Goal: Task Accomplishment & Management: Manage account settings

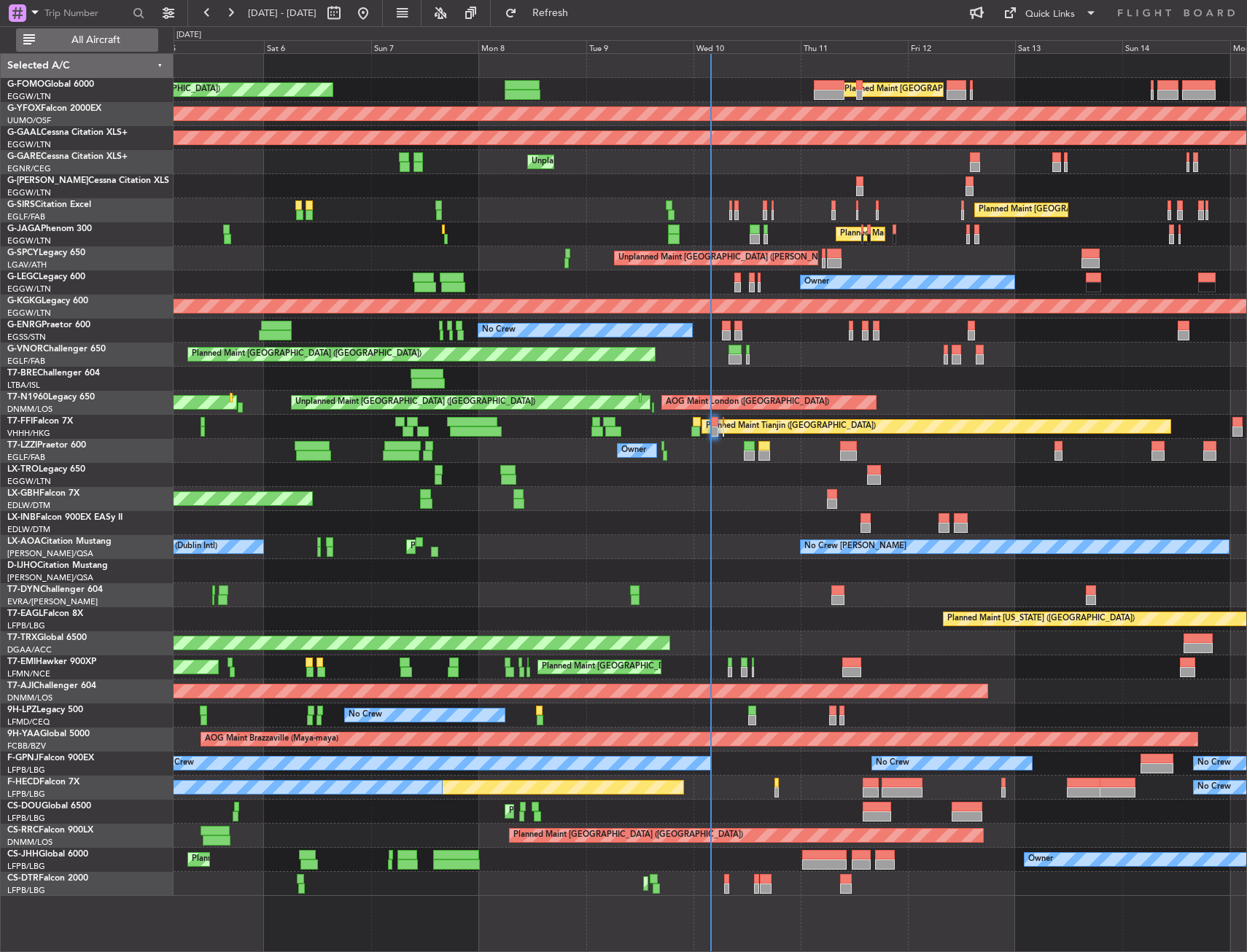
click at [129, 39] on span "All Aircraft" at bounding box center [96, 39] width 116 height 10
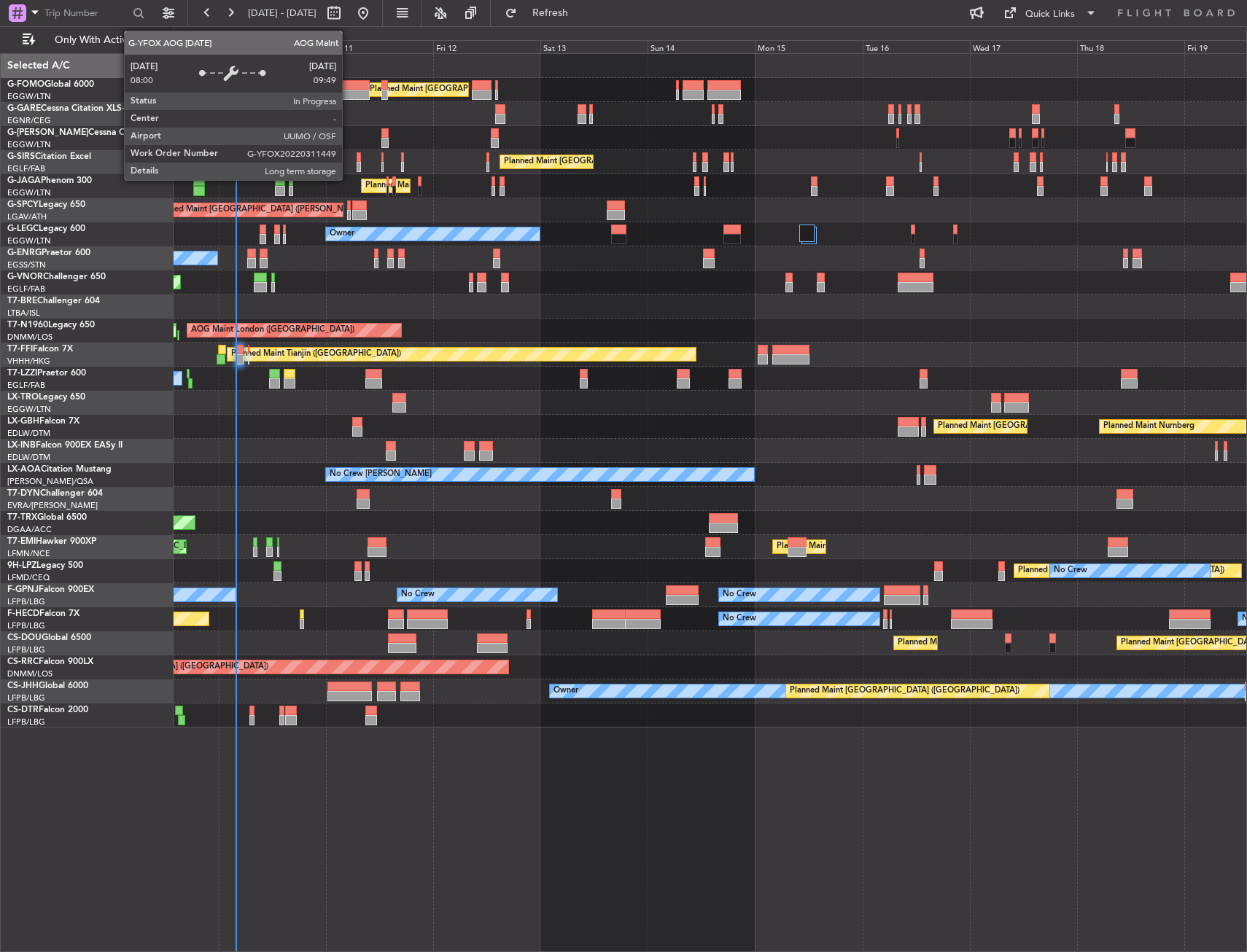
click at [440, 394] on div "Planned Maint London (Luton) Unplanned Maint Chester Planned Maint London (Farn…" at bounding box center [710, 390] width 1072 height 674
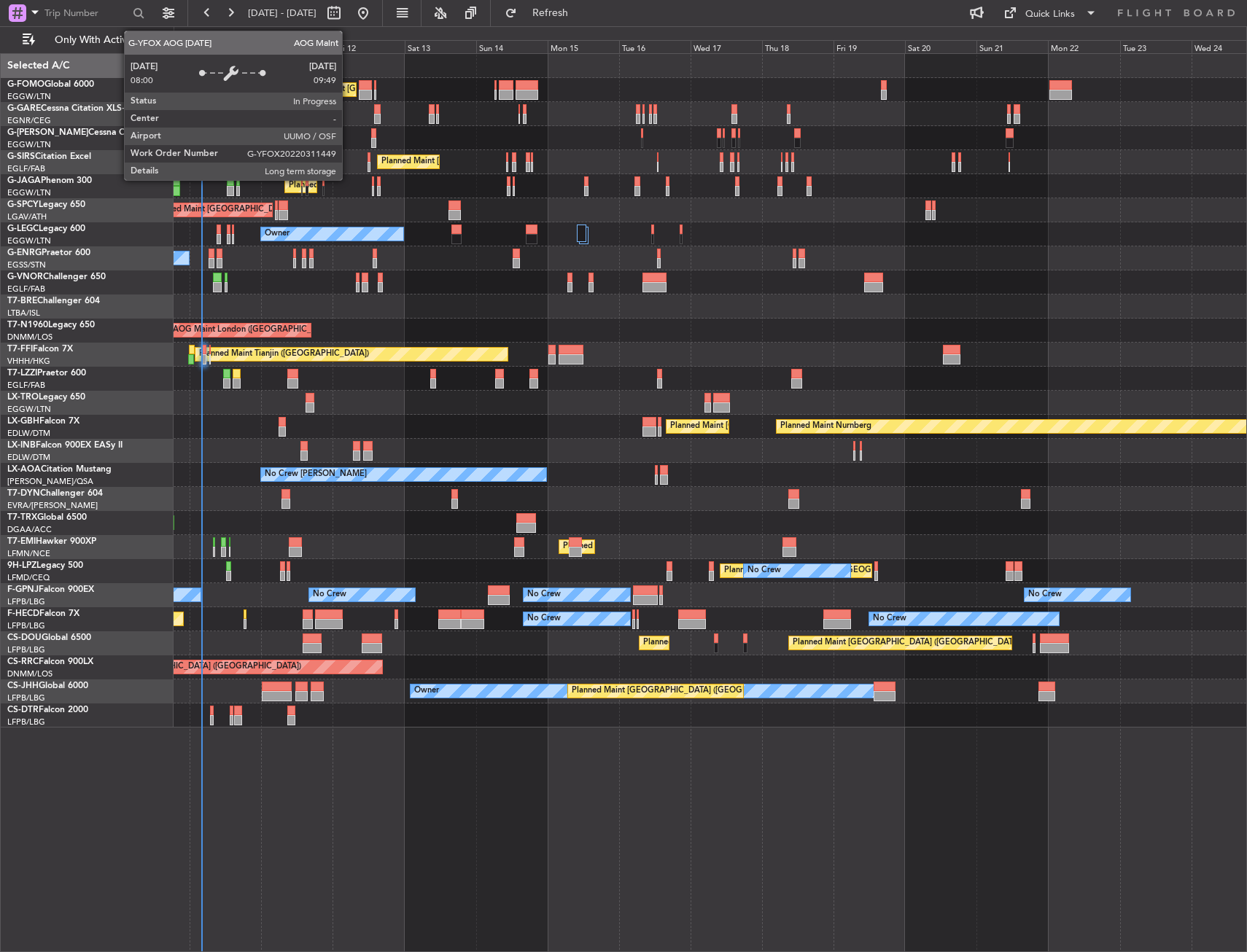
click at [381, 423] on div "Planned Maint London (Luton) Planned Maint London (Luton) Unplanned Maint Chest…" at bounding box center [710, 390] width 1072 height 674
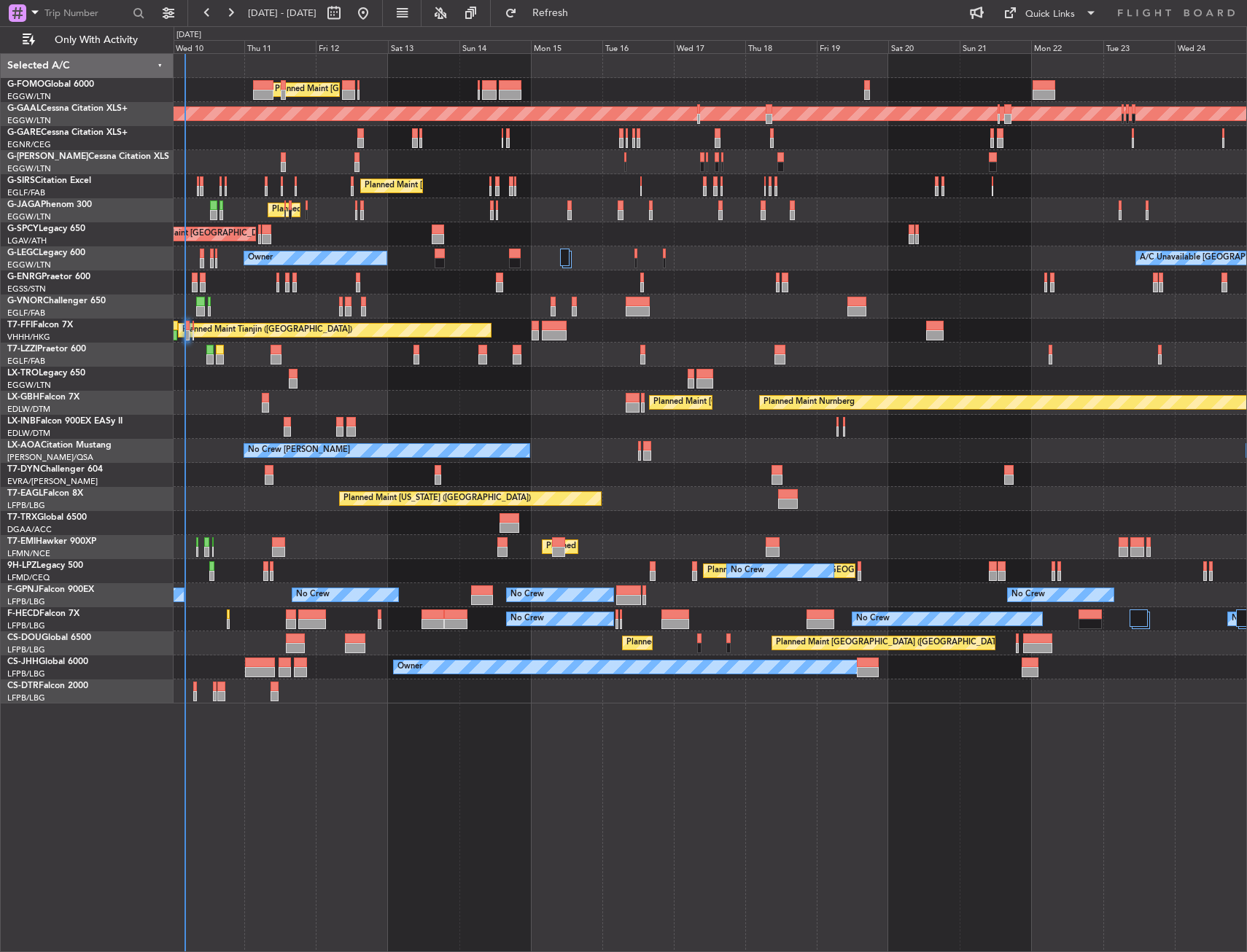
click at [241, 210] on div "Planned Maint [GEOGRAPHIC_DATA] ([GEOGRAPHIC_DATA])" at bounding box center [710, 210] width 1072 height 24
click at [221, 434] on div at bounding box center [710, 427] width 1072 height 24
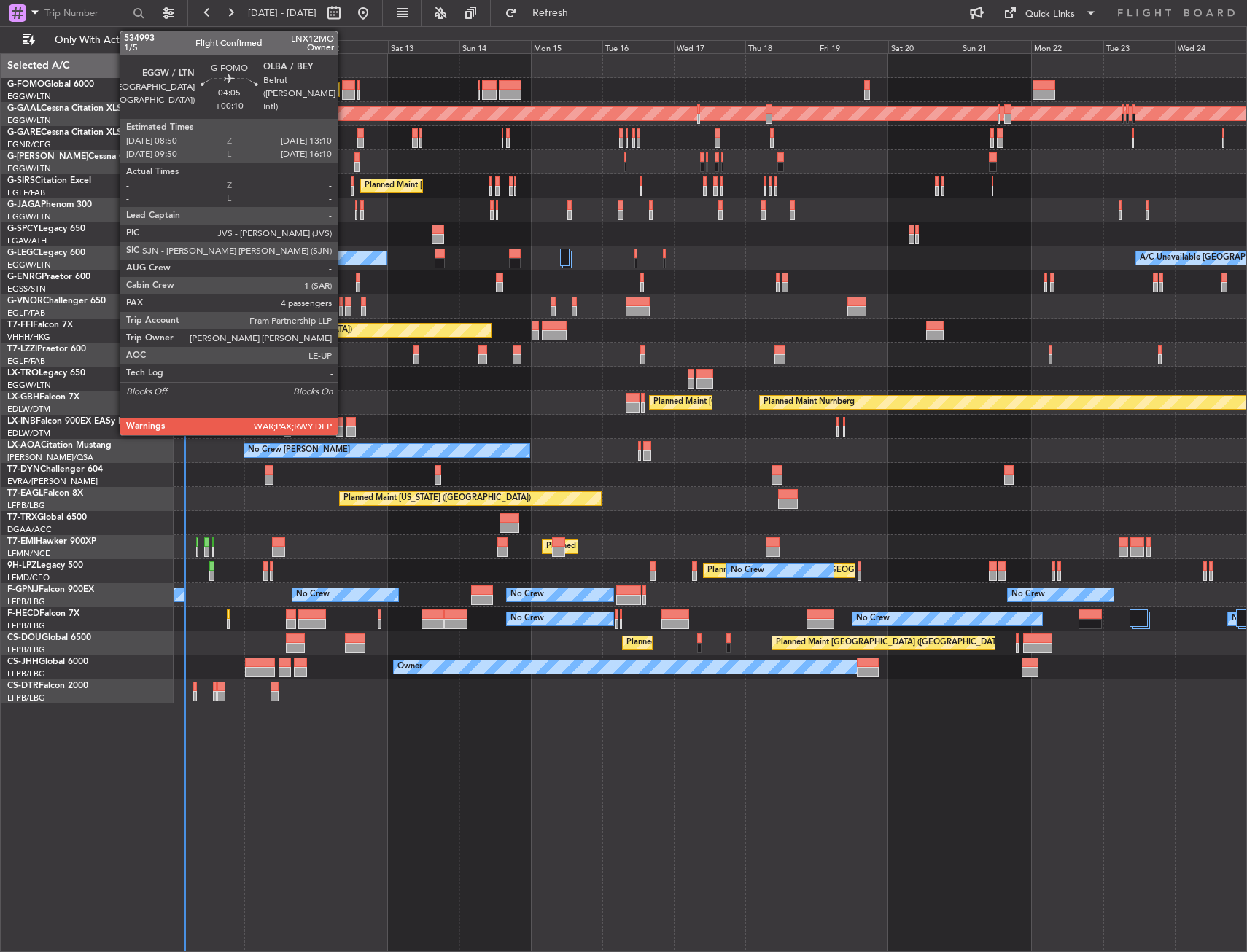
click at [344, 97] on div at bounding box center [348, 94] width 13 height 10
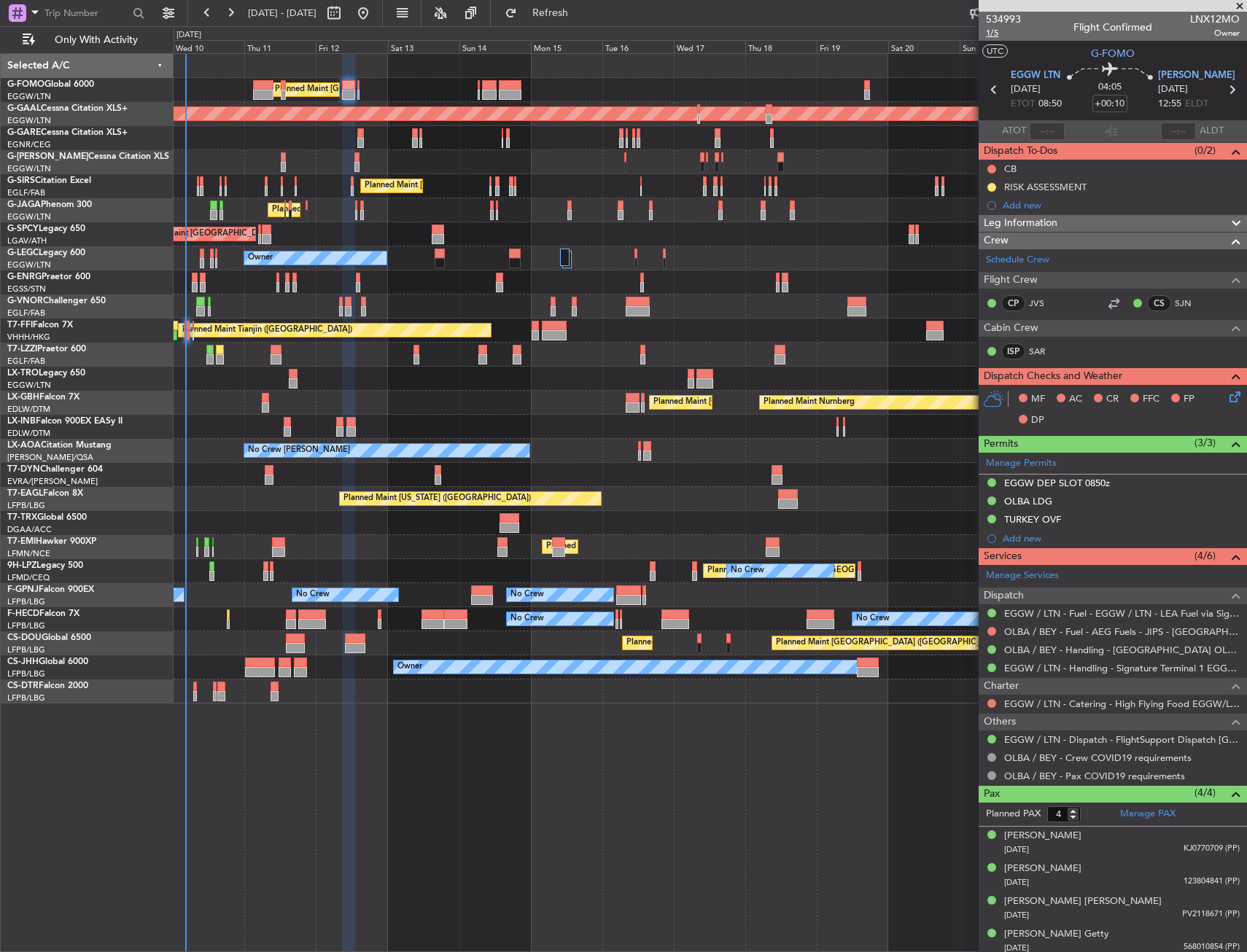
click at [993, 30] on span "1/5" at bounding box center [1002, 33] width 35 height 12
click at [1097, 60] on mat-tooltip-component "Trip Stage" at bounding box center [1107, 54] width 64 height 39
click at [1105, 56] on span "G-FOMO" at bounding box center [1113, 53] width 43 height 15
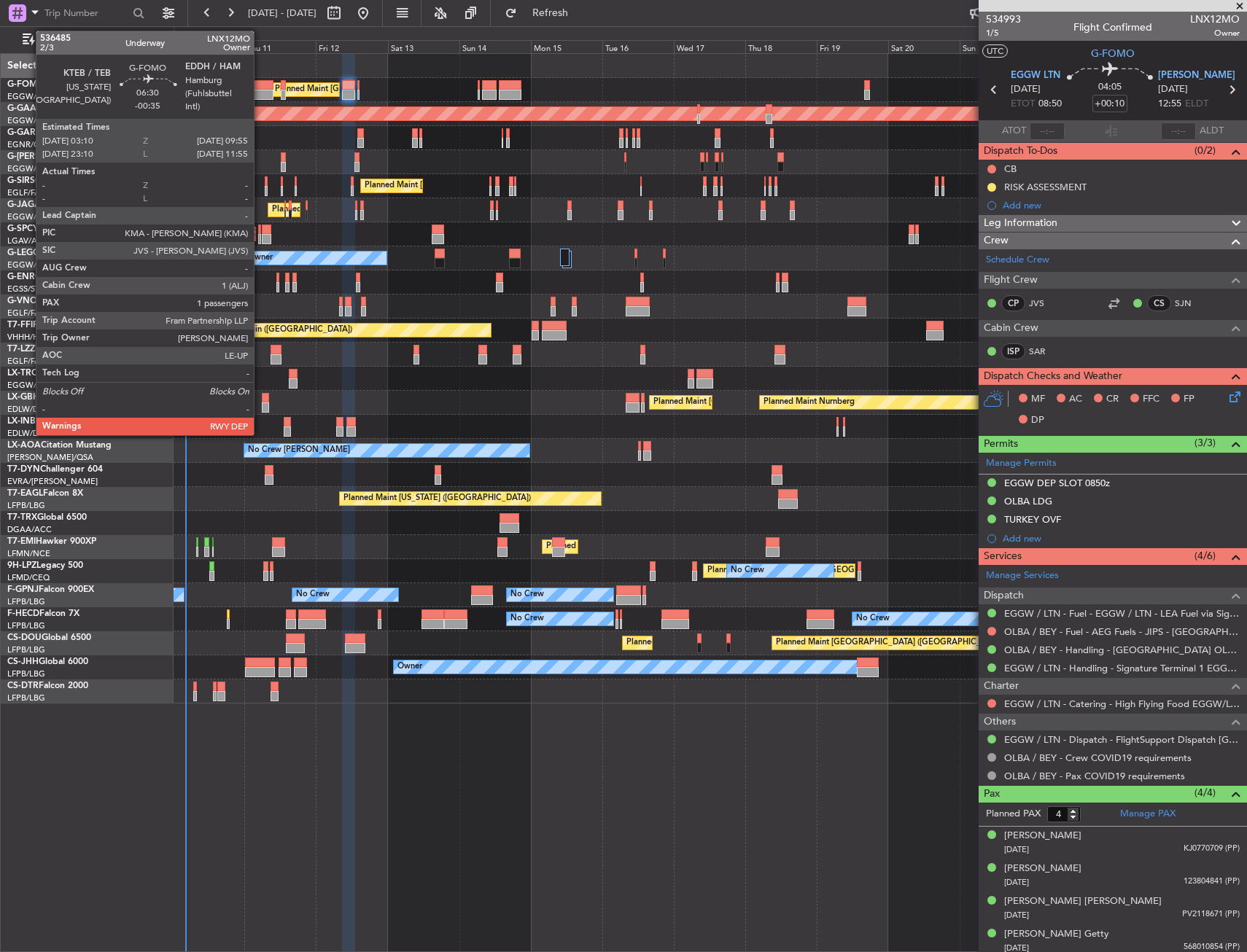
click at [261, 89] on div at bounding box center [262, 94] width 20 height 10
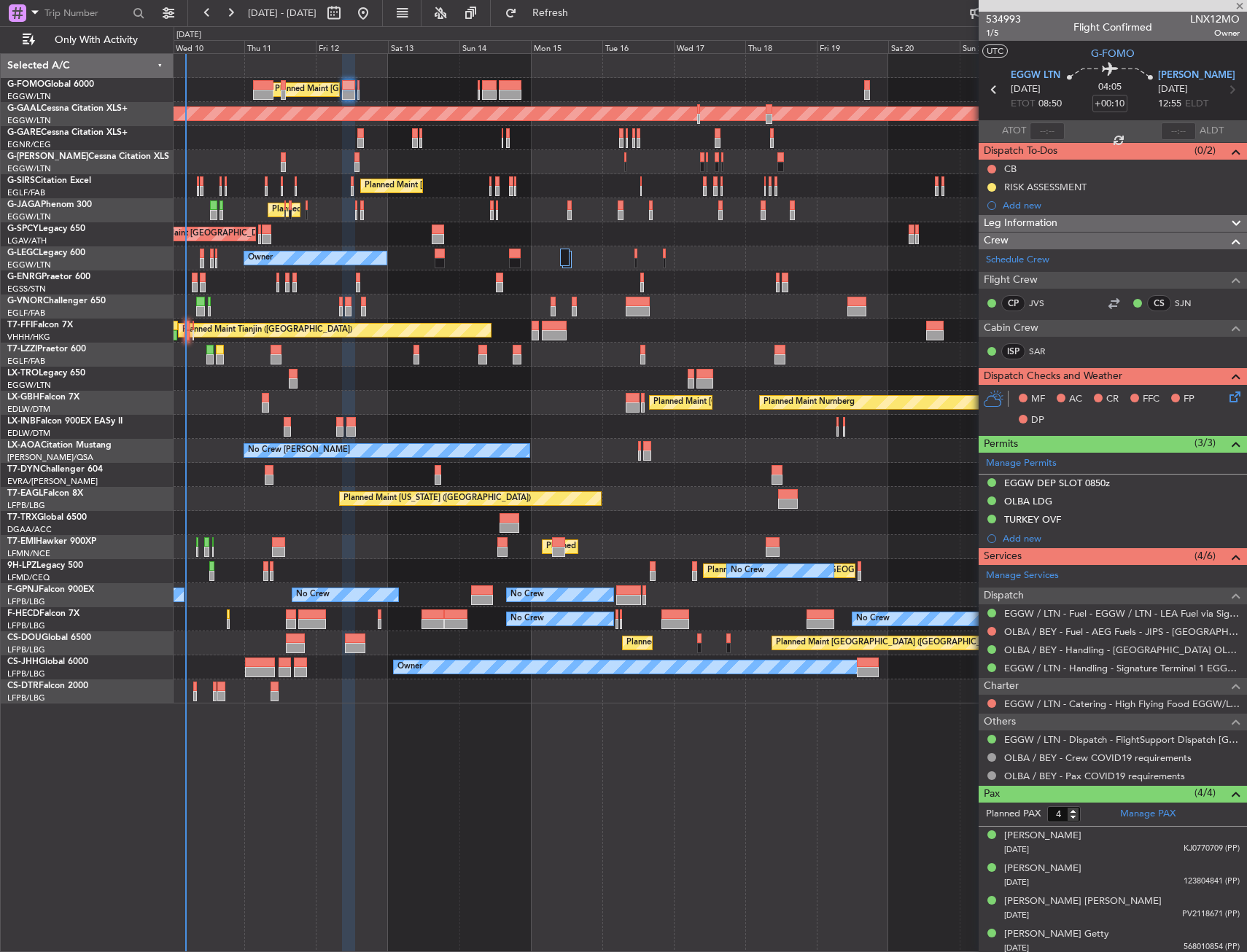
type input "-00:35"
type input "1"
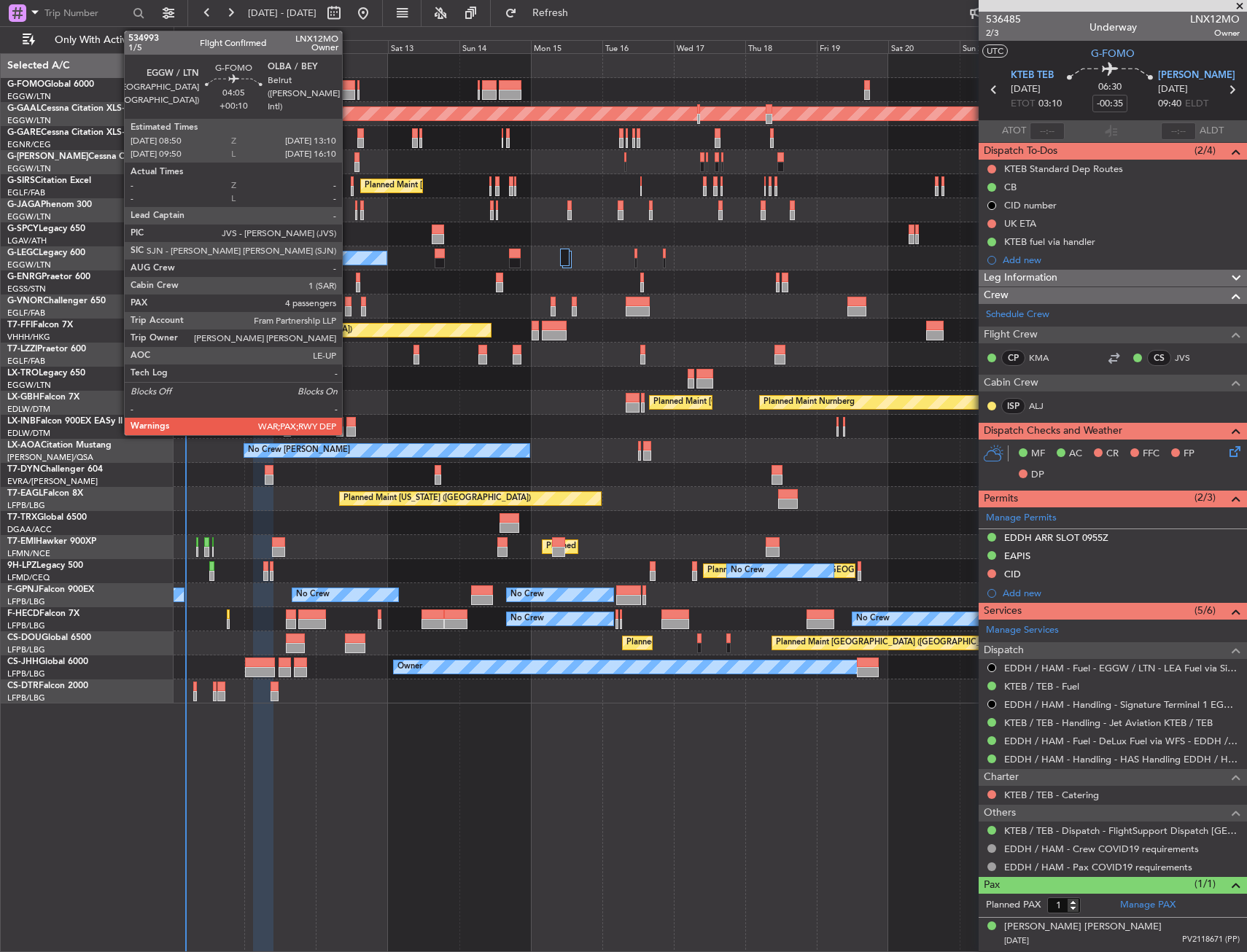
click at [348, 90] on div at bounding box center [348, 94] width 13 height 10
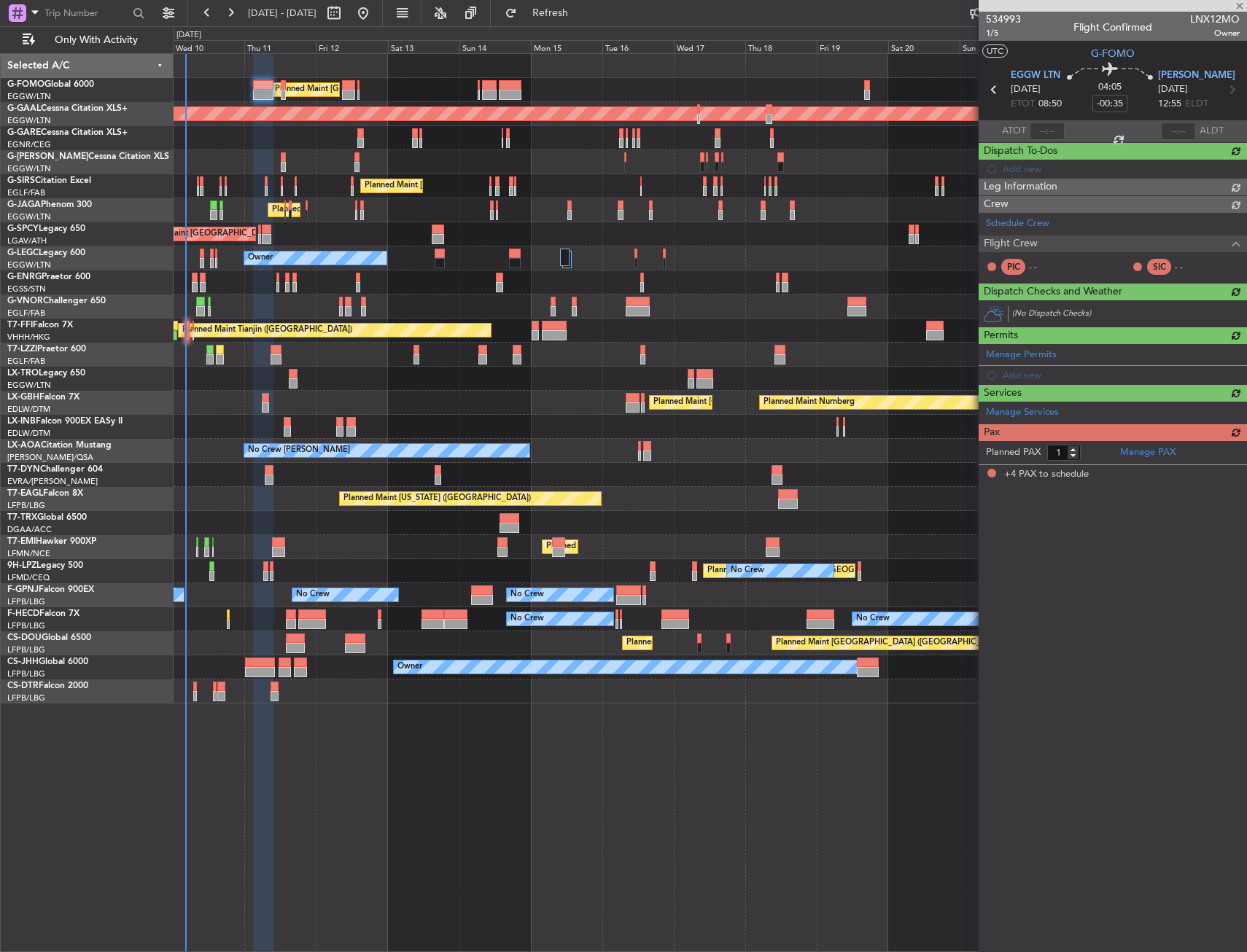
type input "+00:10"
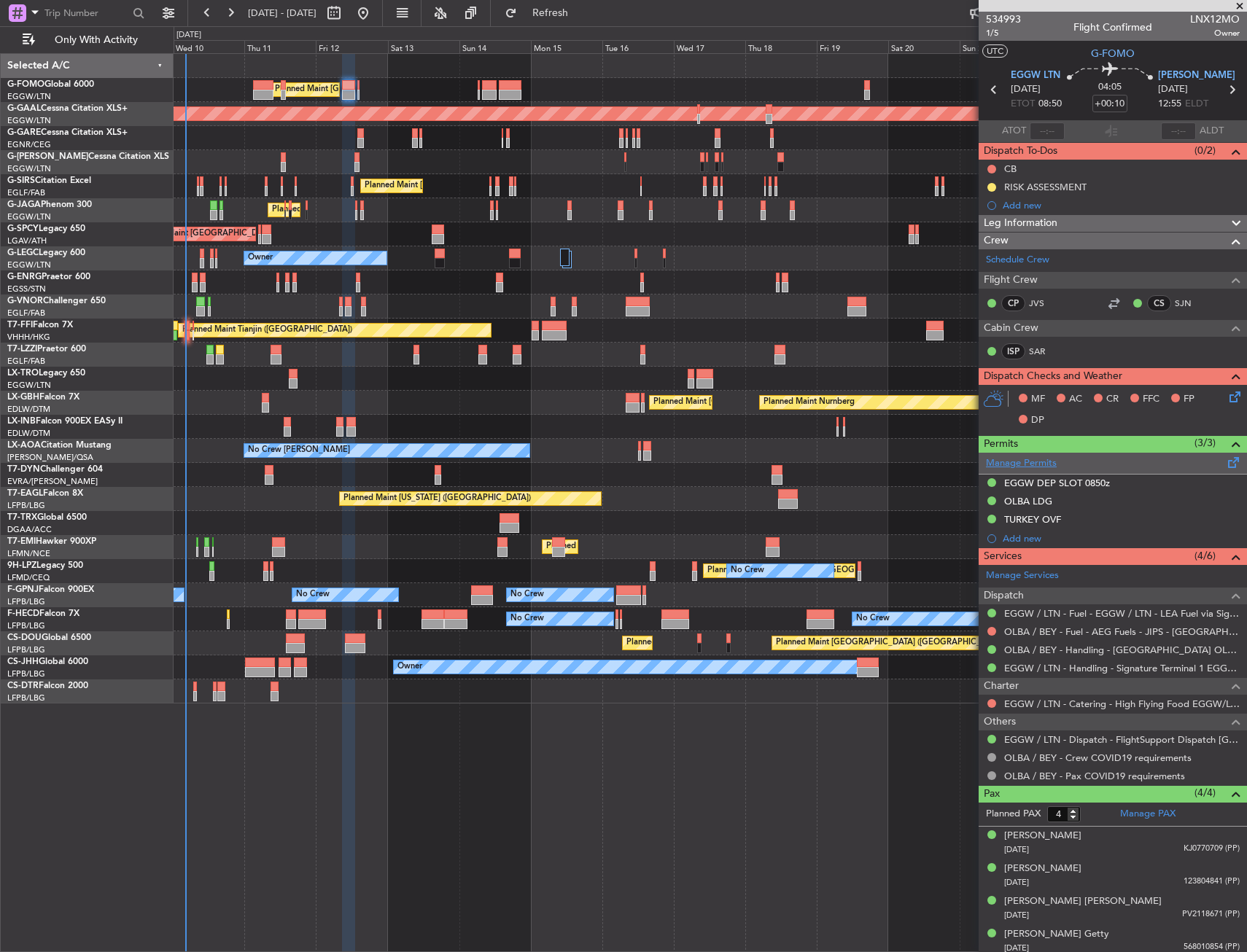
scroll to position [5, 0]
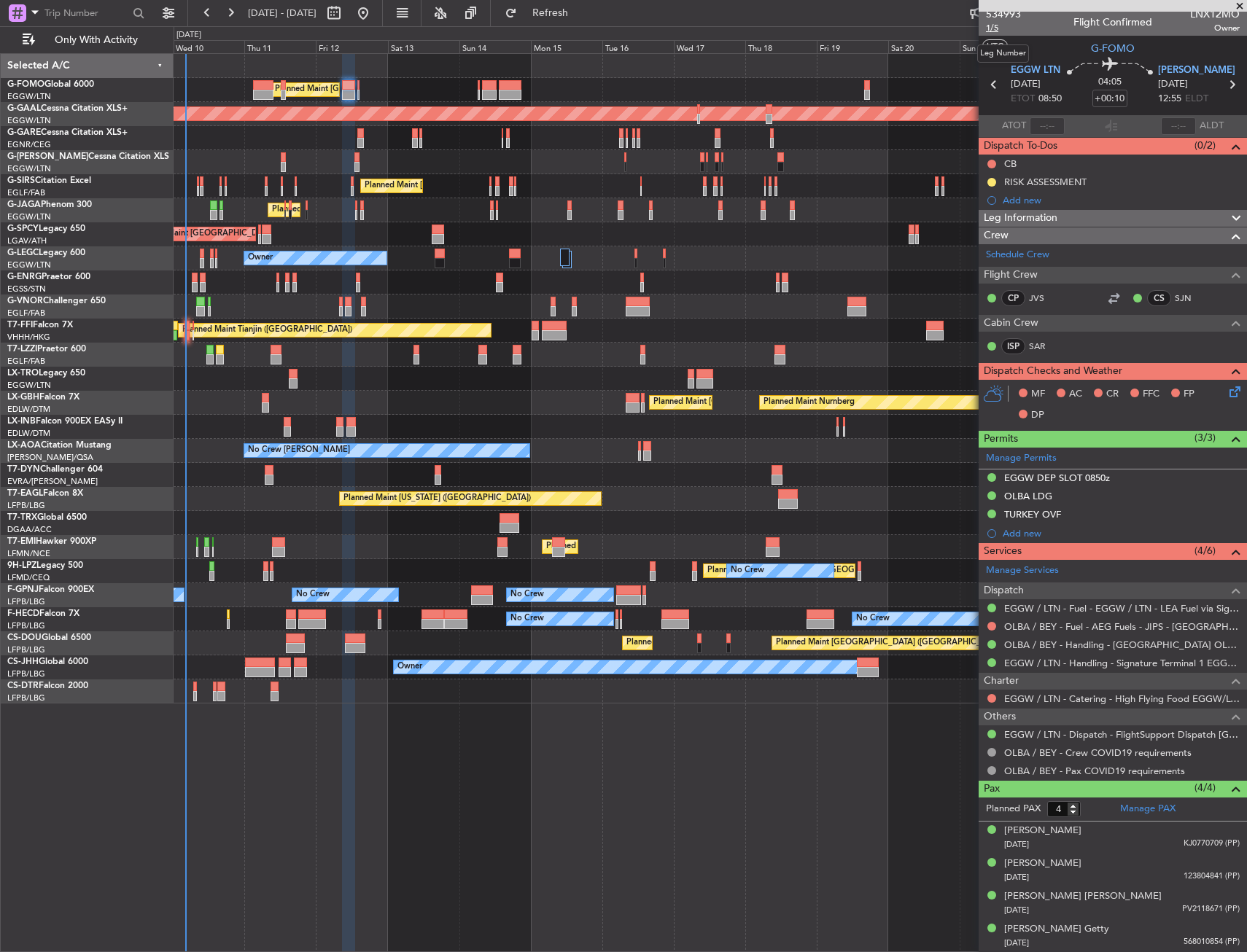
click at [992, 27] on span "1/5" at bounding box center [1002, 27] width 35 height 12
click at [990, 165] on button at bounding box center [991, 163] width 9 height 9
click at [1001, 229] on span "Completed" at bounding box center [998, 229] width 48 height 14
click at [1226, 392] on icon at bounding box center [1232, 389] width 11 height 11
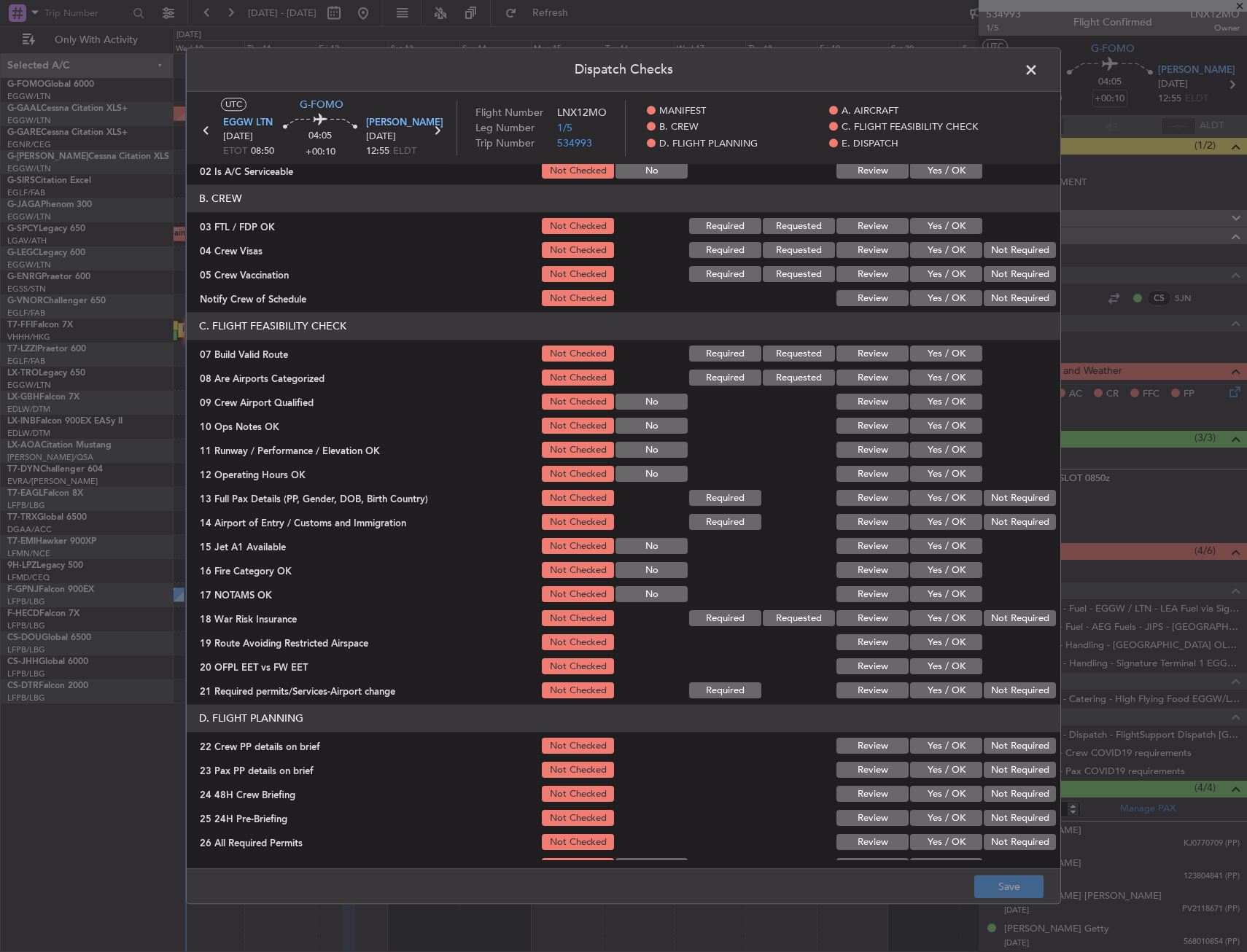
scroll to position [146, 0]
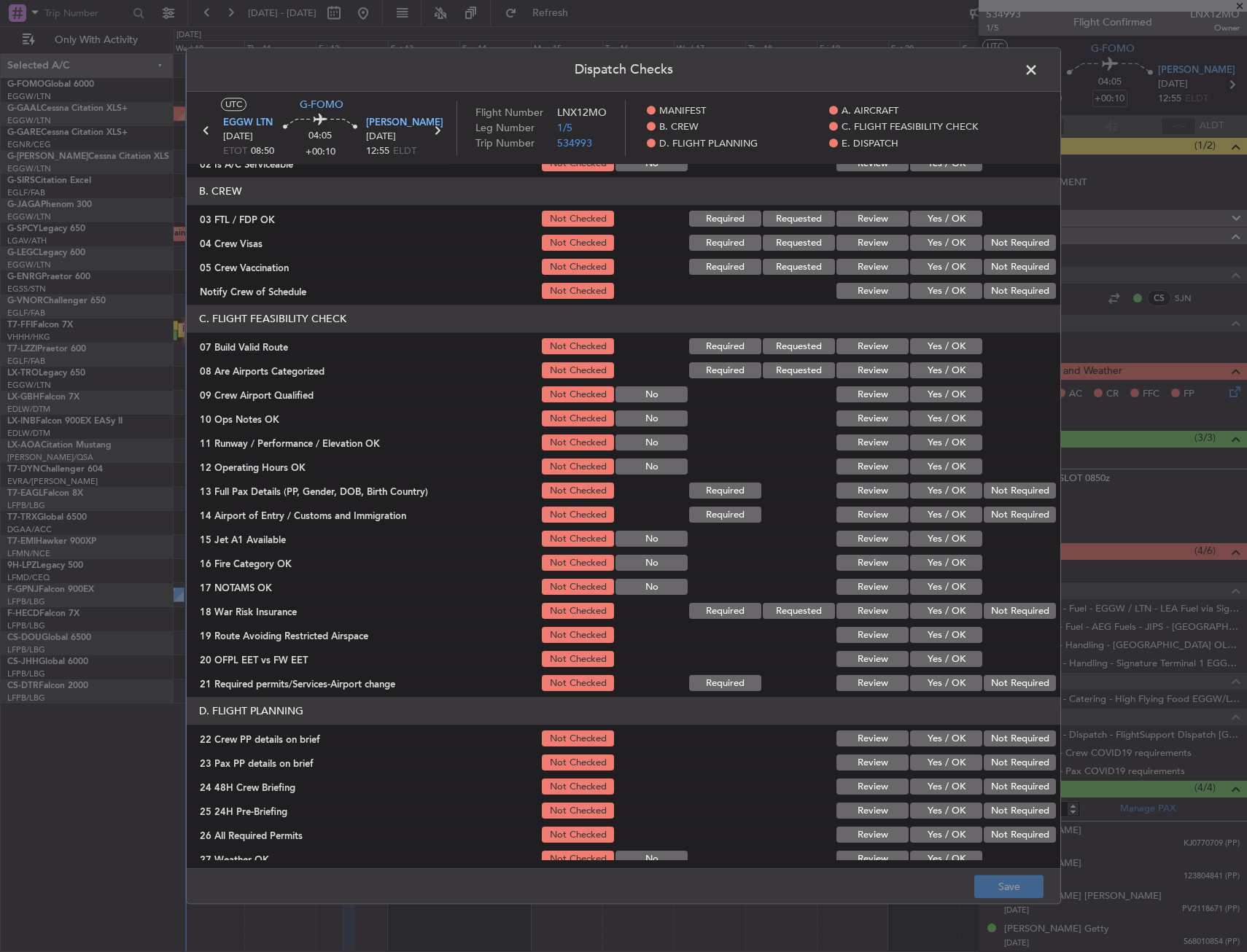
click at [945, 349] on button "Yes / OK" at bounding box center [946, 347] width 72 height 16
click at [939, 417] on button "Yes / OK" at bounding box center [946, 419] width 72 height 16
click at [932, 449] on button "Yes / OK" at bounding box center [946, 443] width 72 height 16
click at [931, 473] on button "Yes / OK" at bounding box center [946, 468] width 72 height 16
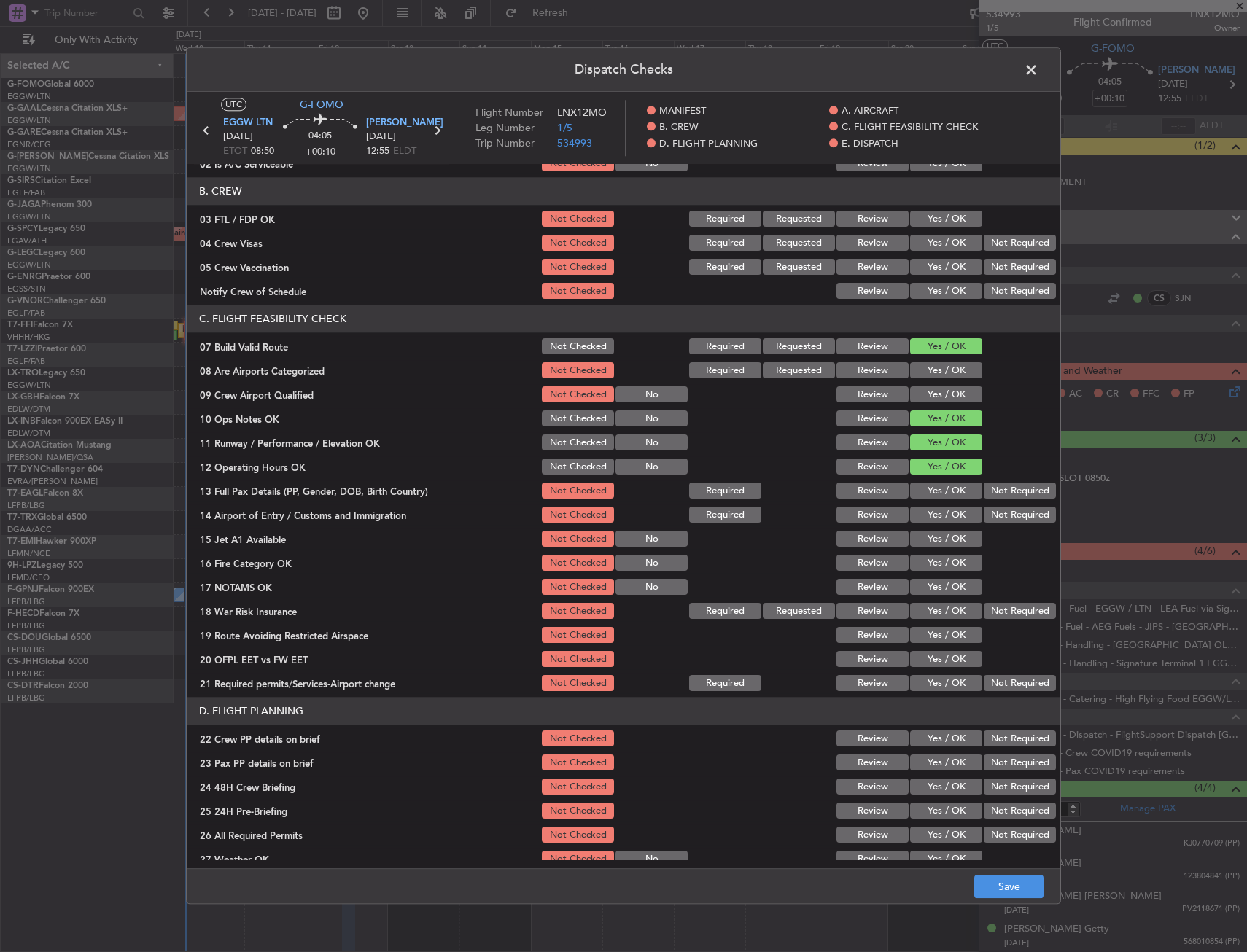
click at [930, 488] on button "Yes / OK" at bounding box center [946, 492] width 72 height 16
drag, startPoint x: 926, startPoint y: 513, endPoint x: 928, endPoint y: 533, distance: 20.1
click at [926, 517] on button "Yes / OK" at bounding box center [946, 516] width 72 height 16
drag, startPoint x: 928, startPoint y: 538, endPoint x: 928, endPoint y: 550, distance: 12.0
click at [928, 538] on button "Yes / OK" at bounding box center [946, 540] width 72 height 16
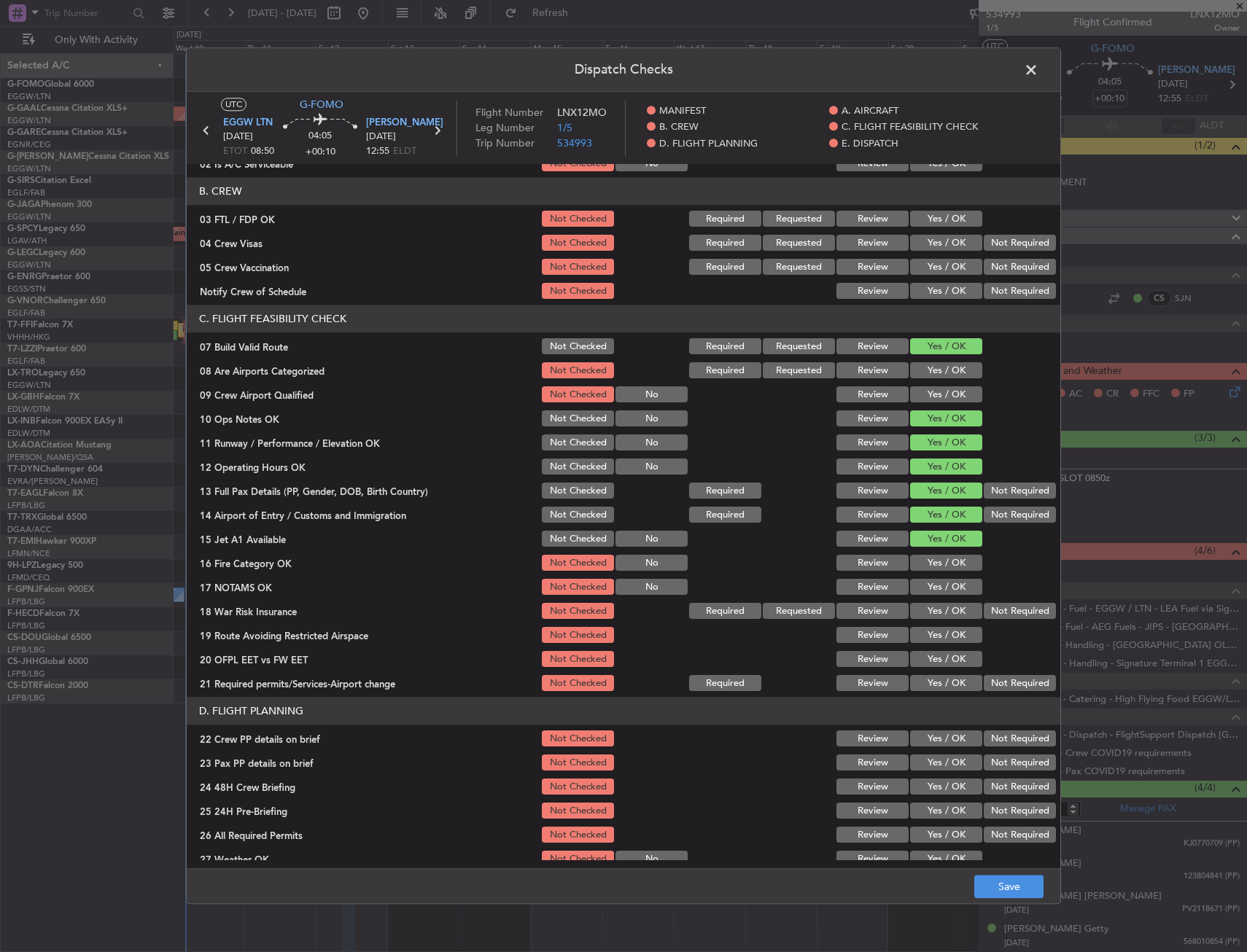
click at [928, 558] on button "Yes / OK" at bounding box center [946, 564] width 72 height 16
click at [939, 588] on button "Yes / OK" at bounding box center [946, 587] width 72 height 16
click at [943, 618] on button "Yes / OK" at bounding box center [946, 612] width 72 height 16
drag, startPoint x: 942, startPoint y: 632, endPoint x: 938, endPoint y: 641, distance: 9.8
click at [942, 634] on button "Yes / OK" at bounding box center [946, 636] width 72 height 16
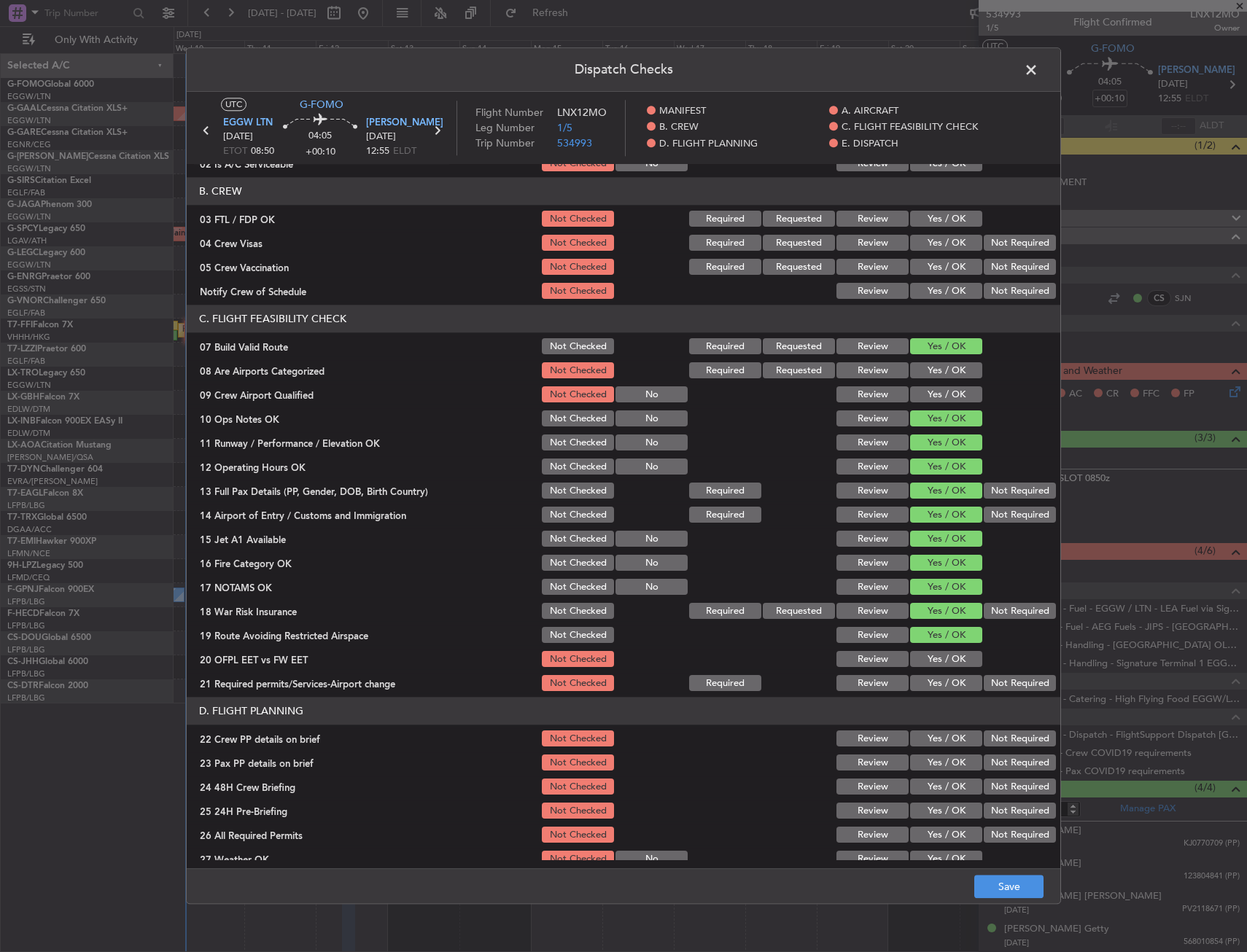
click at [934, 654] on button "Yes / OK" at bounding box center [946, 660] width 72 height 16
click at [933, 676] on div "Yes / OK" at bounding box center [945, 683] width 74 height 20
click at [932, 676] on button "Yes / OK" at bounding box center [946, 684] width 72 height 16
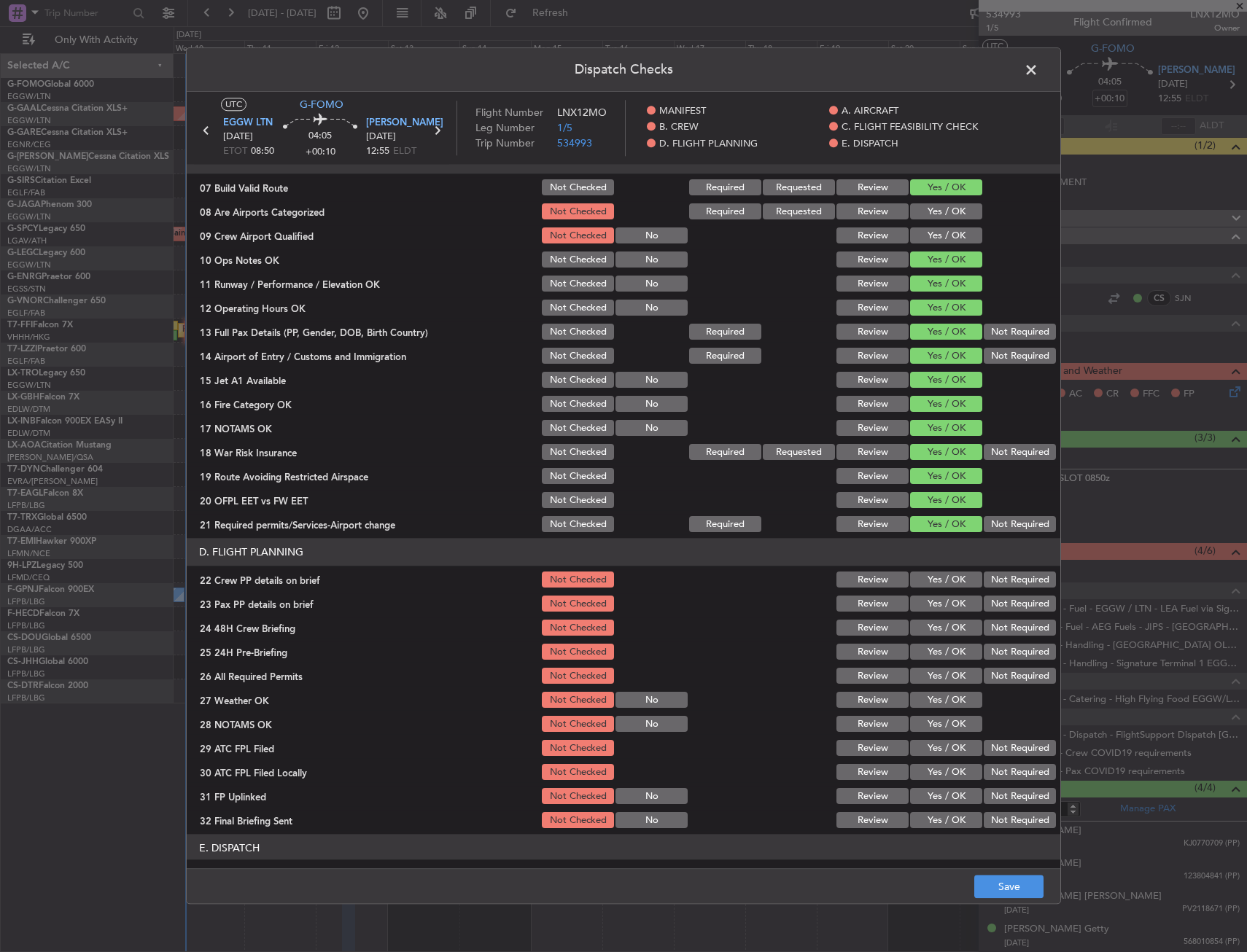
scroll to position [438, 0]
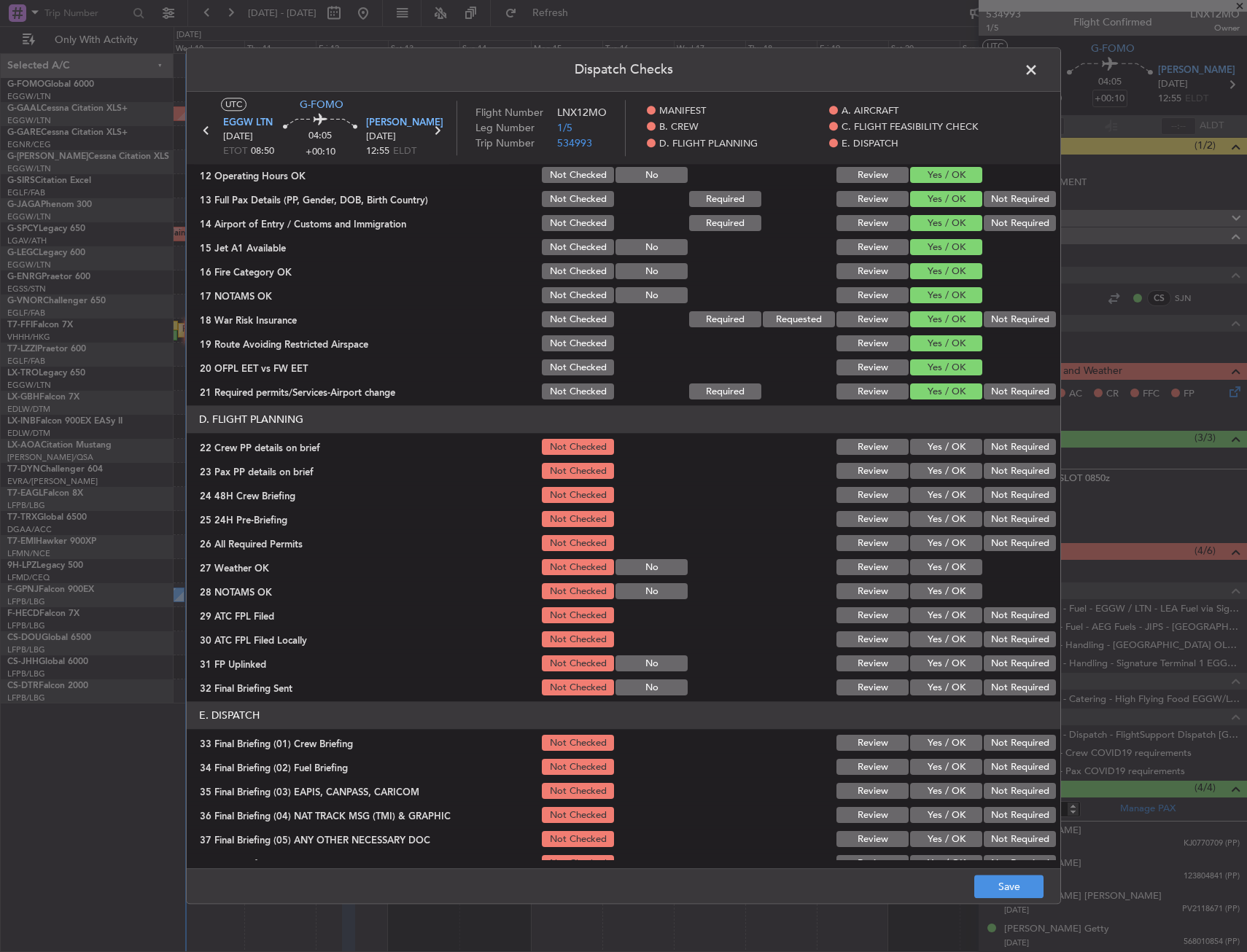
drag, startPoint x: 941, startPoint y: 435, endPoint x: 940, endPoint y: 444, distance: 9.1
click at [941, 435] on section "D. FLIGHT PLANNING 22 Crew PP details on brief Not Checked Review Yes / OK Not …" at bounding box center [624, 552] width 874 height 292
click at [939, 458] on section "D. FLIGHT PLANNING 22 Crew PP details on brief Not Checked Review Yes / OK Not …" at bounding box center [624, 552] width 874 height 292
click at [938, 452] on button "Yes / OK" at bounding box center [946, 447] width 72 height 16
drag, startPoint x: 937, startPoint y: 471, endPoint x: 938, endPoint y: 490, distance: 19.0
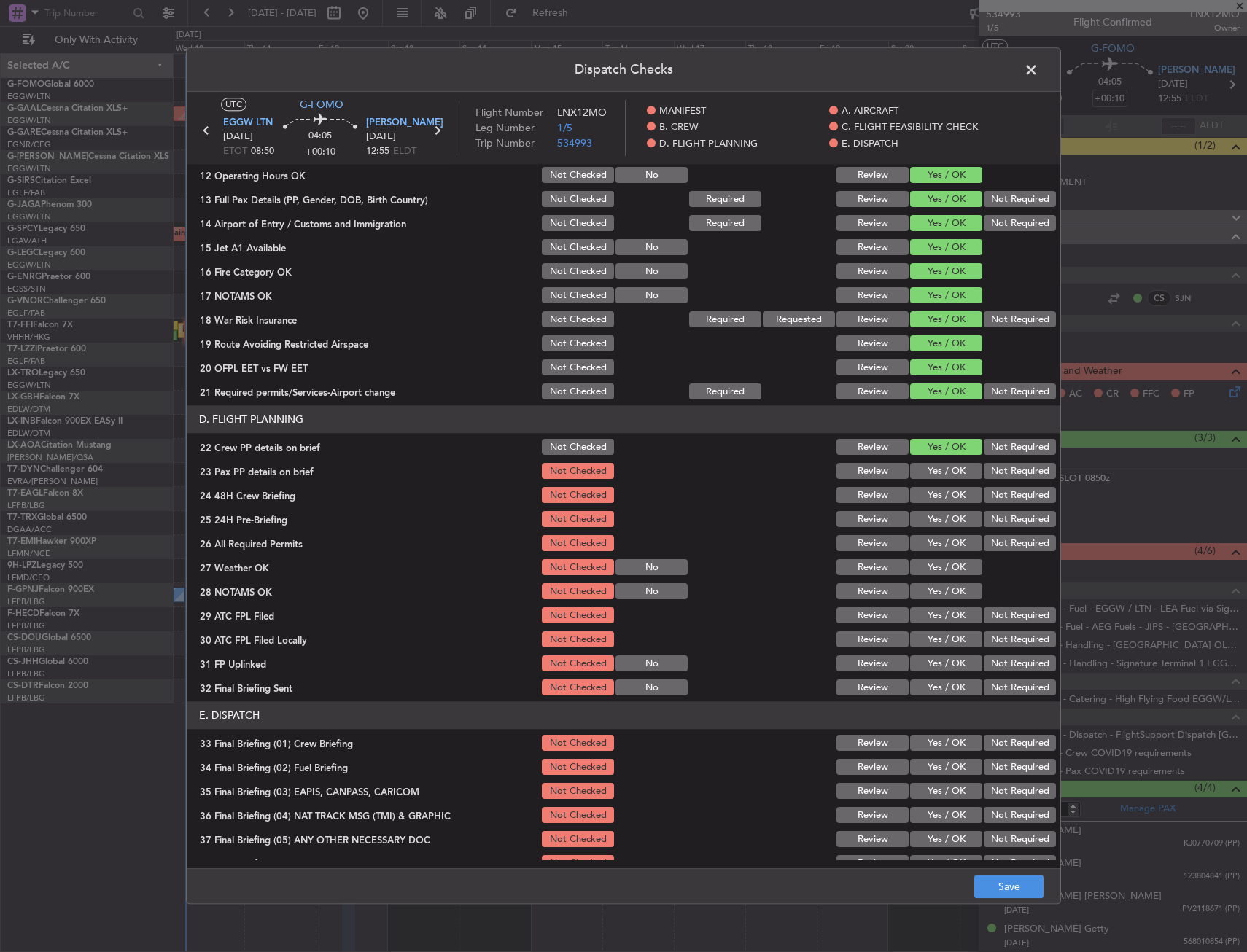
click at [937, 472] on button "Yes / OK" at bounding box center [946, 472] width 72 height 16
click at [939, 492] on button "Yes / OK" at bounding box center [946, 496] width 72 height 16
click at [1003, 880] on button "Save" at bounding box center [1009, 887] width 69 height 23
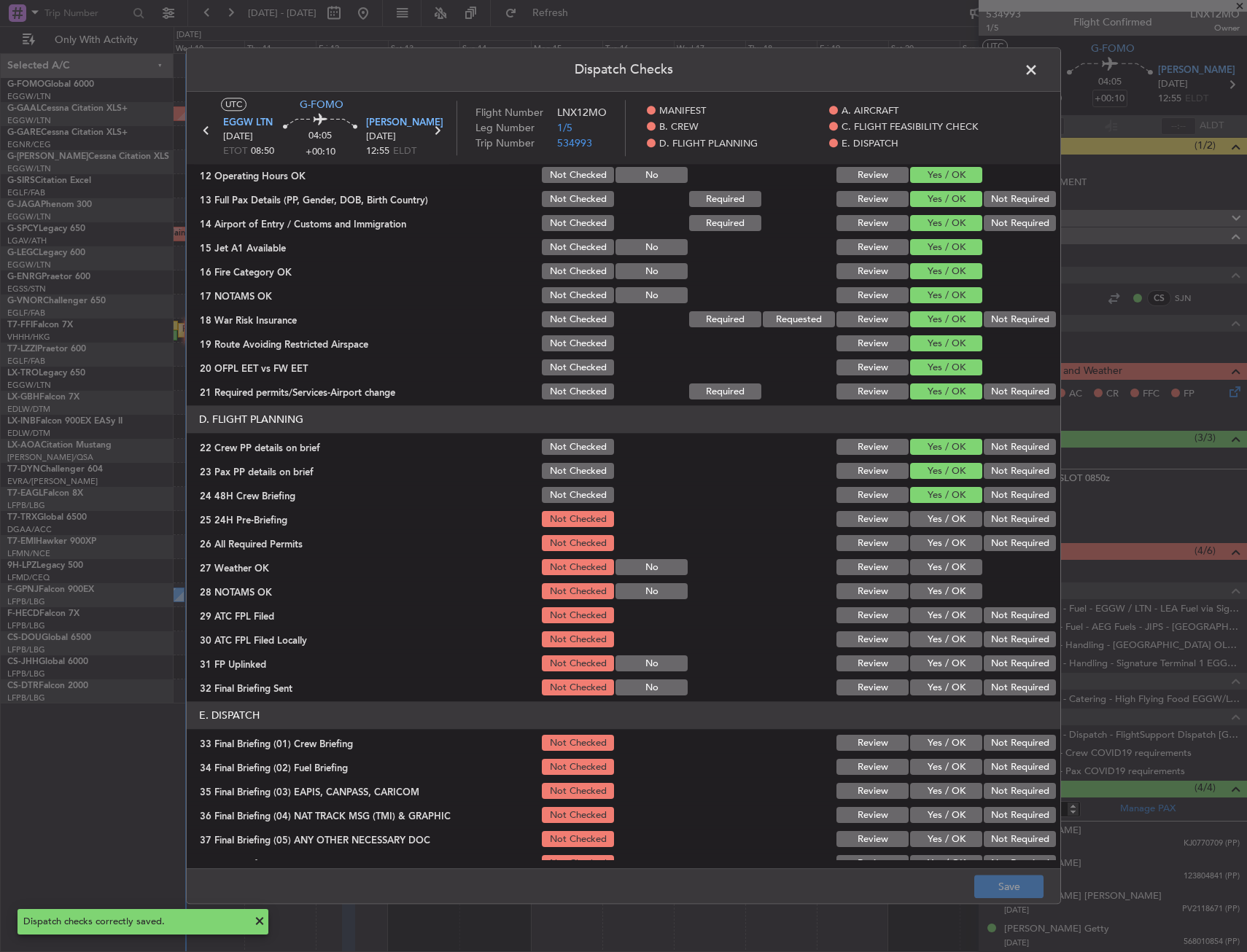
click at [1038, 66] on span at bounding box center [1038, 73] width 0 height 29
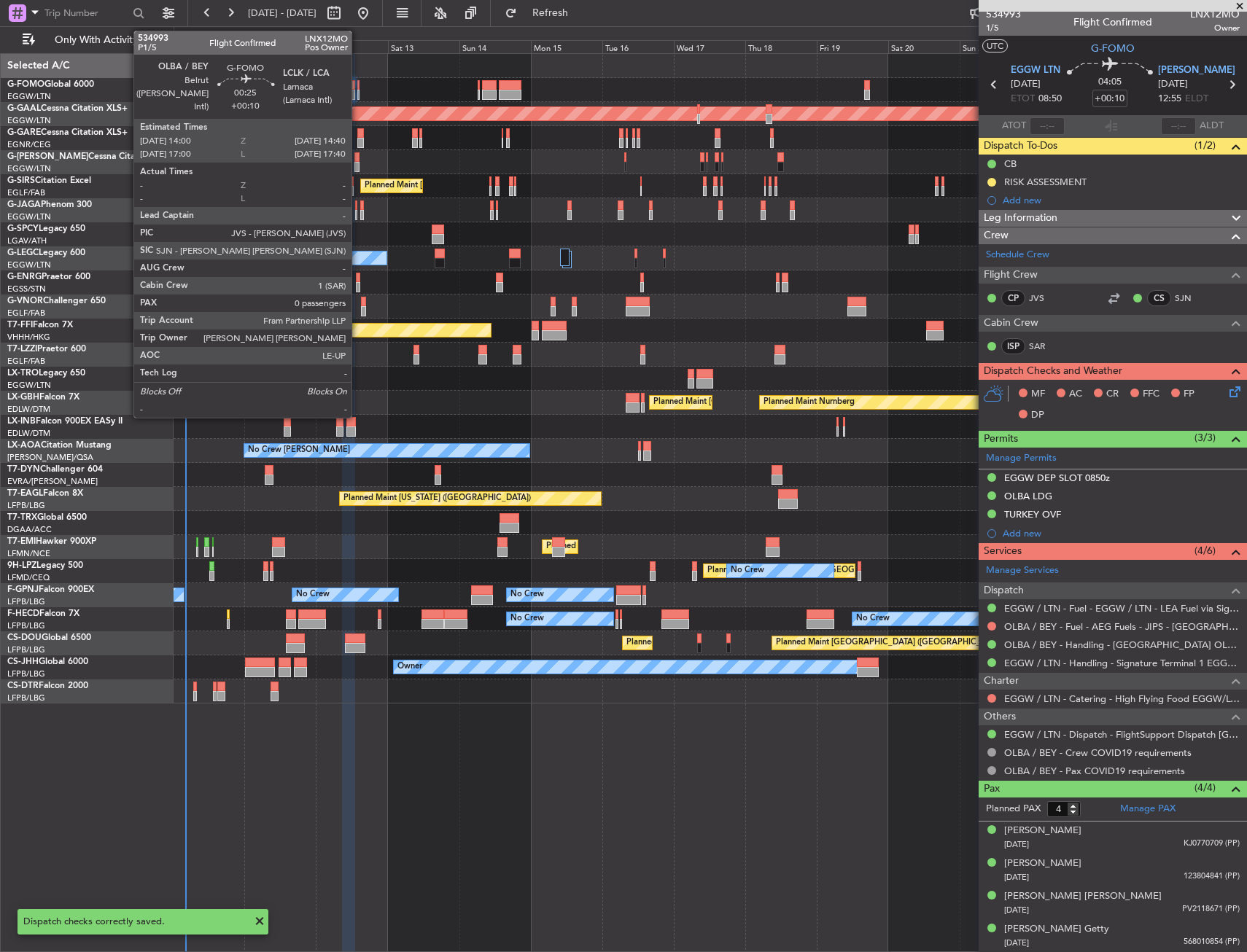
click at [358, 96] on div at bounding box center [358, 94] width 2 height 10
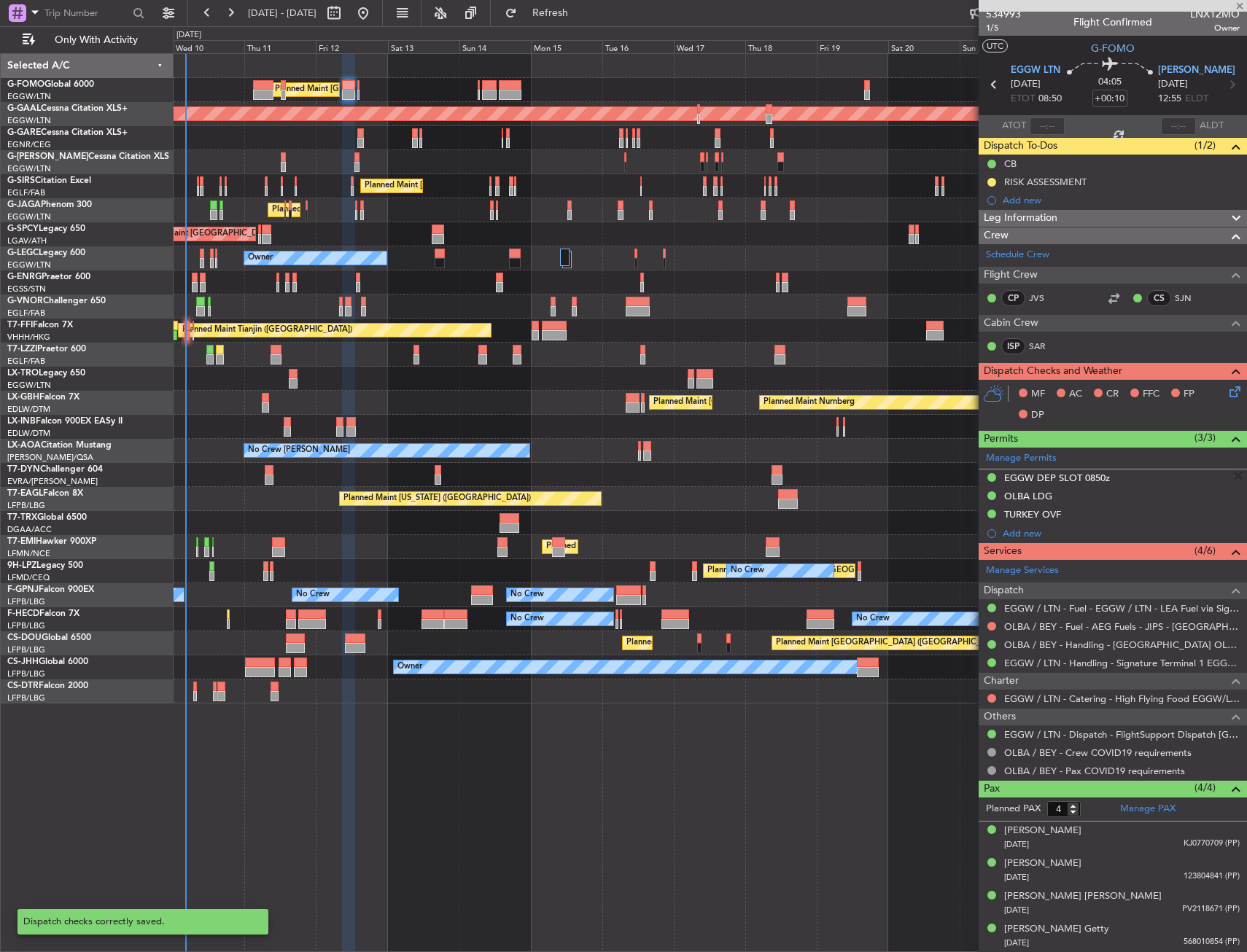
type input "0"
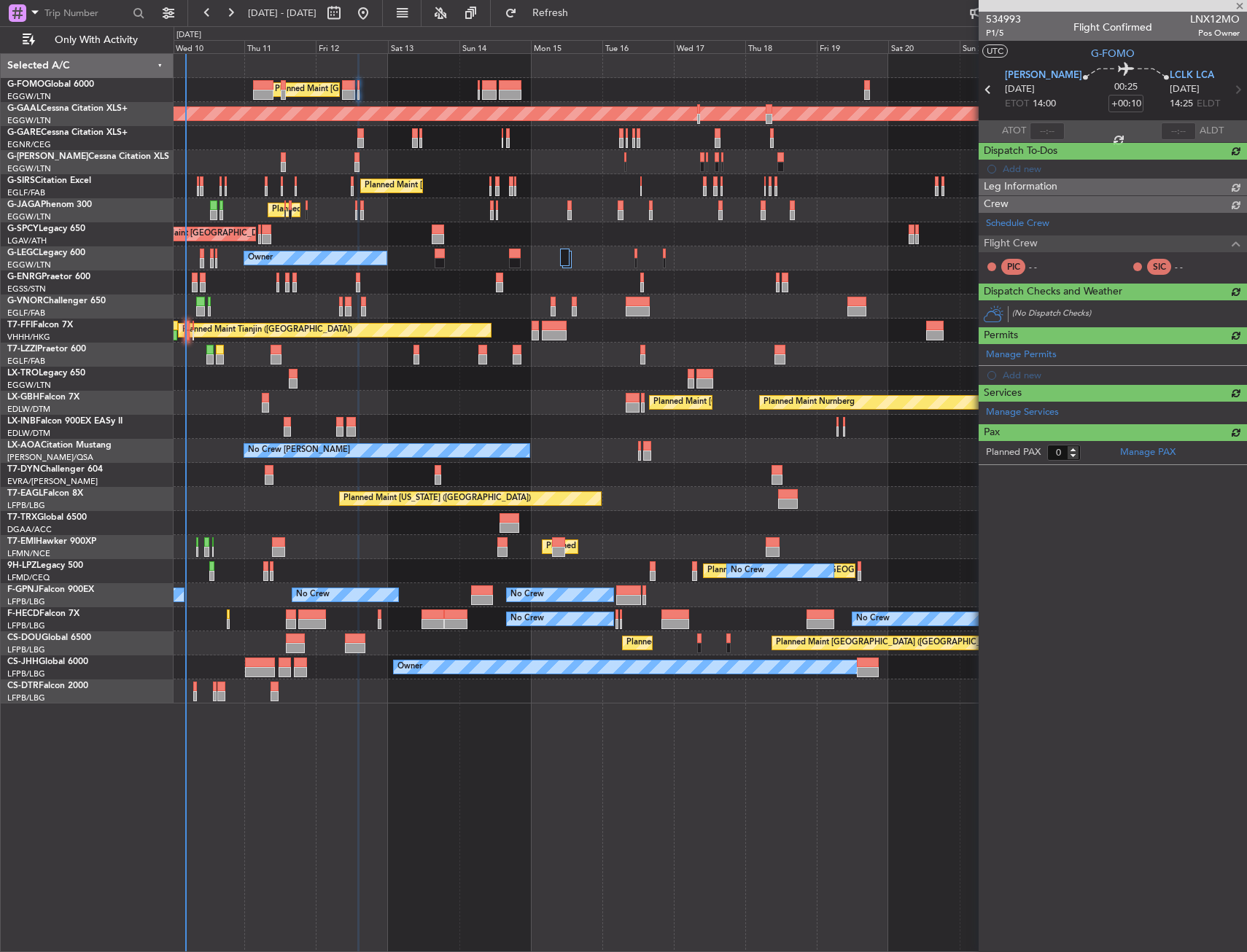
scroll to position [0, 0]
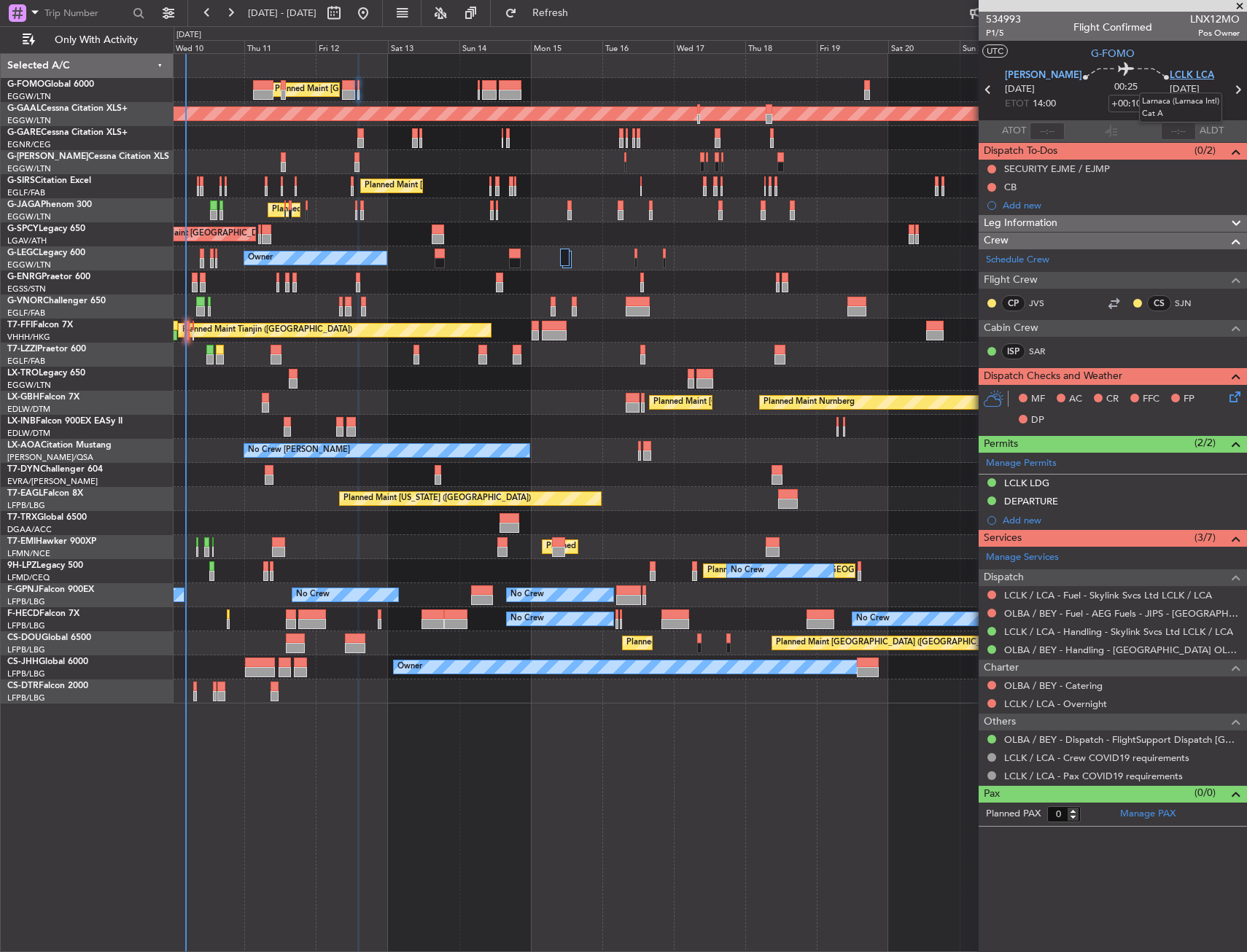
click at [1181, 70] on span "LCLK LCA" at bounding box center [1191, 76] width 44 height 14
click at [998, 35] on span "P1/5" at bounding box center [1002, 33] width 35 height 12
drag, startPoint x: 990, startPoint y: 186, endPoint x: 986, endPoint y: 209, distance: 23.3
click at [990, 186] on button at bounding box center [991, 187] width 9 height 9
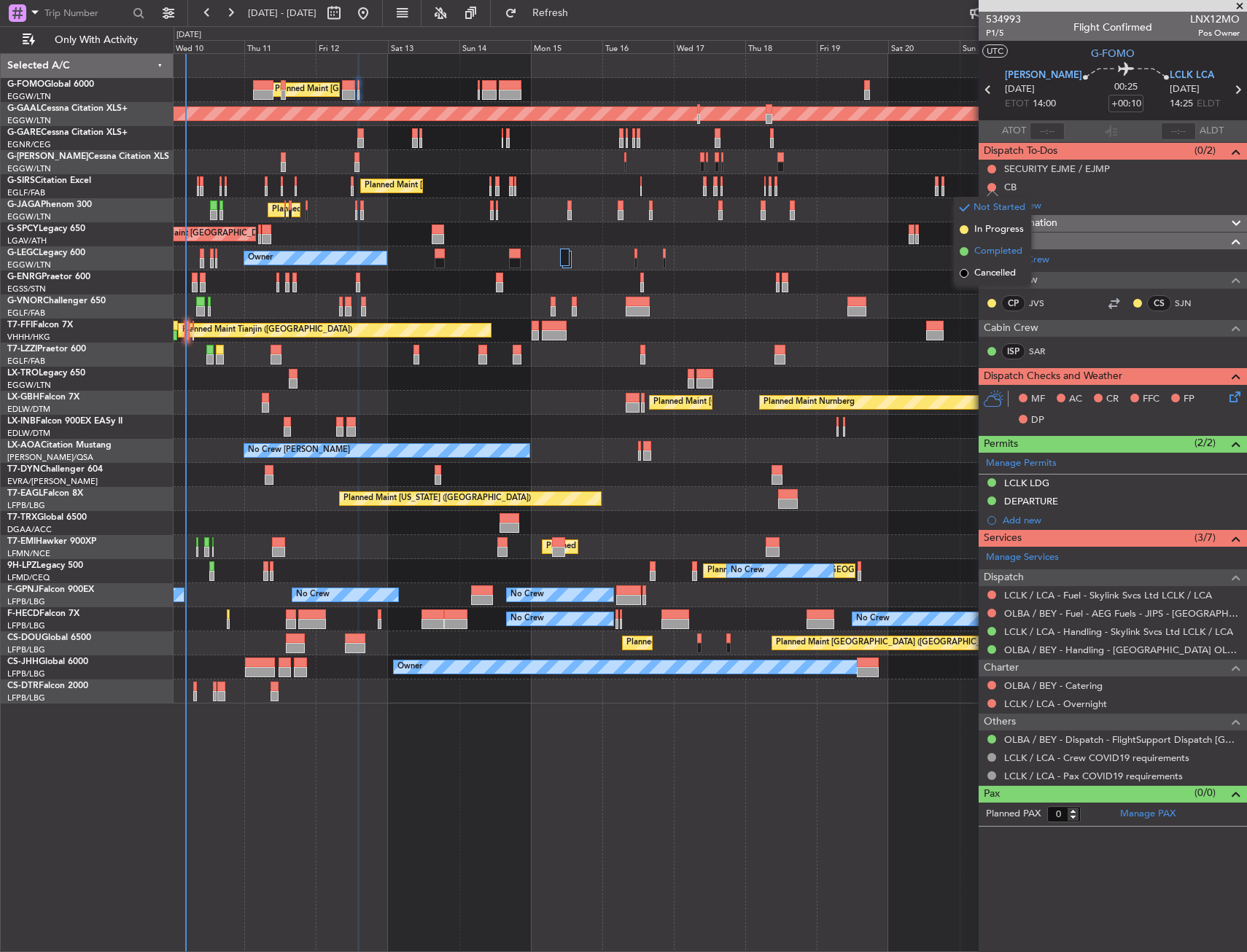
click at [986, 251] on span "Completed" at bounding box center [998, 252] width 48 height 14
click at [1231, 394] on icon at bounding box center [1232, 394] width 11 height 11
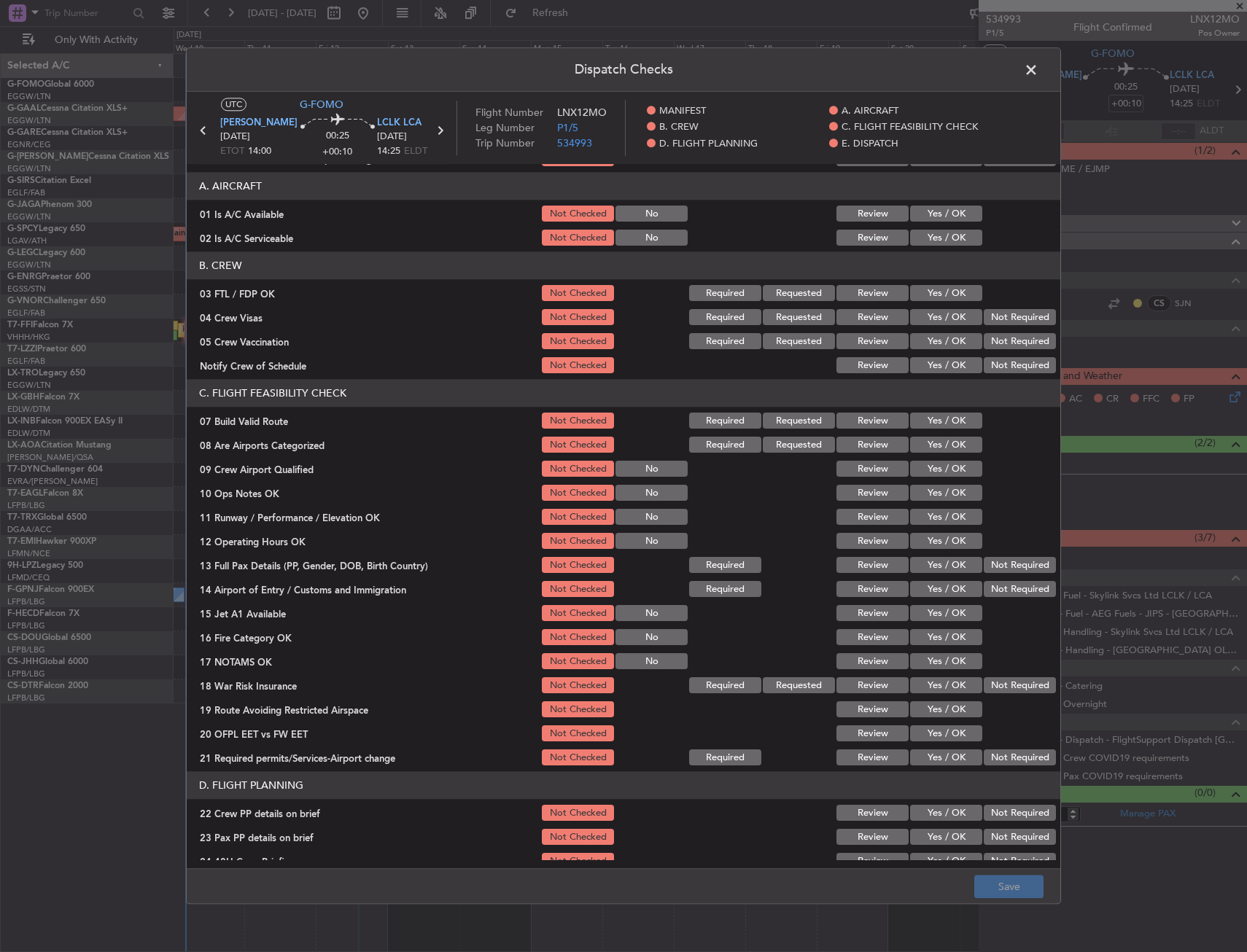
scroll to position [146, 0]
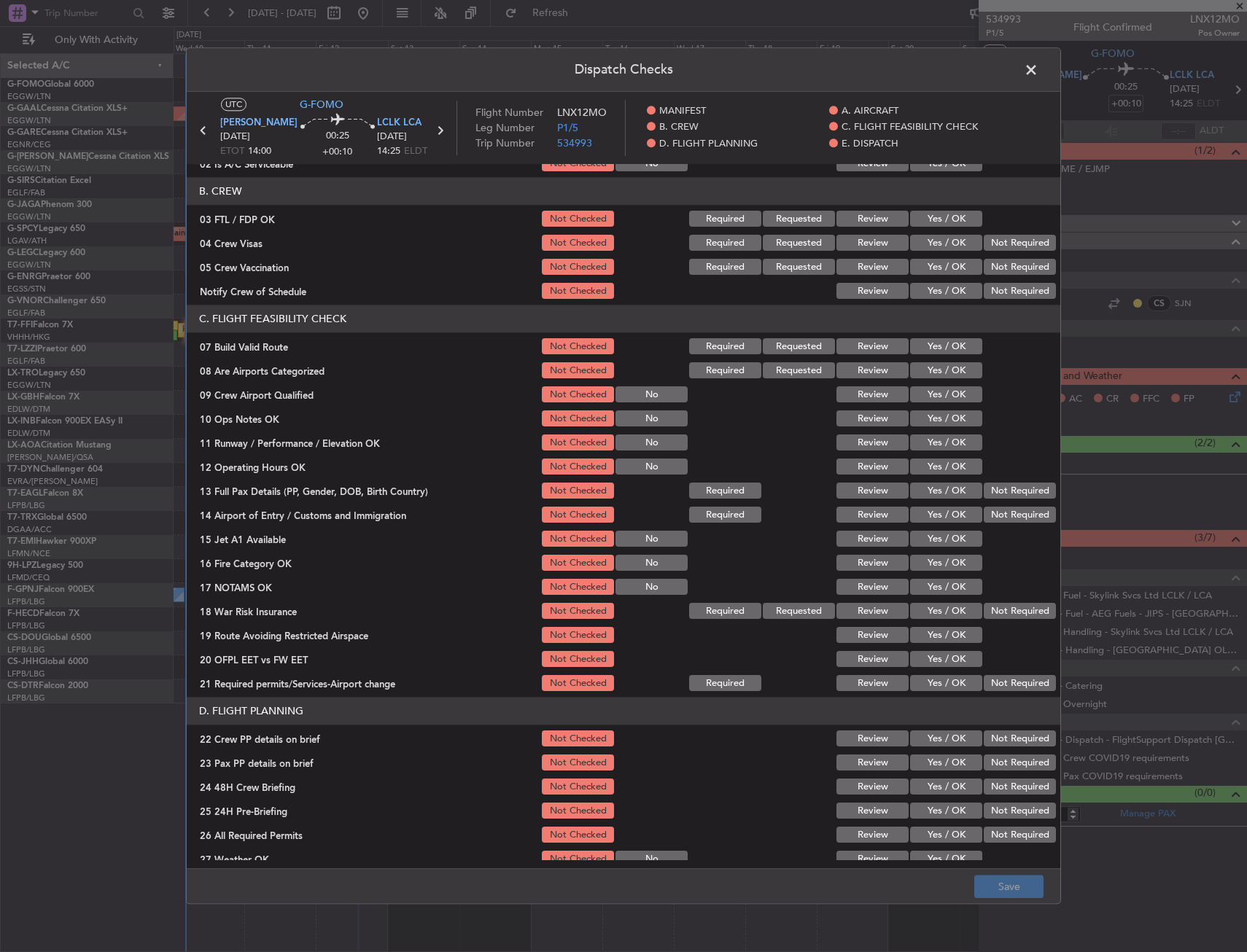
click at [943, 348] on button "Yes / OK" at bounding box center [946, 347] width 72 height 16
click at [938, 431] on section "C. FLIGHT FEASIBILITY CHECK 07 Build Valid Route Not Checked Required Requested…" at bounding box center [624, 500] width 874 height 389
click at [938, 422] on button "Yes / OK" at bounding box center [946, 419] width 72 height 16
click at [939, 443] on button "Yes / OK" at bounding box center [946, 443] width 72 height 16
click at [941, 463] on button "Yes / OK" at bounding box center [946, 468] width 72 height 16
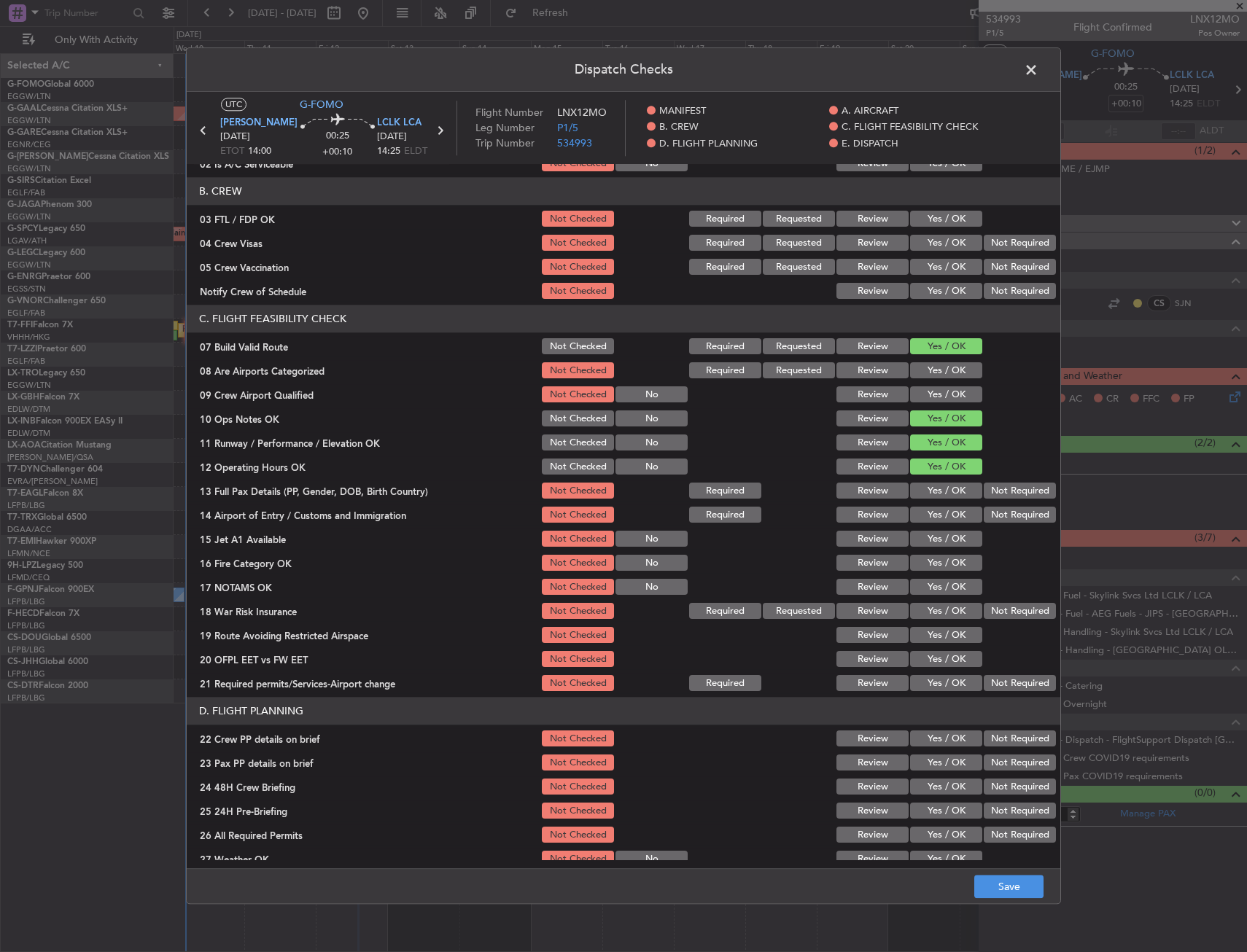
click at [941, 492] on button "Yes / OK" at bounding box center [946, 492] width 72 height 16
click at [938, 508] on button "Yes / OK" at bounding box center [946, 516] width 72 height 16
click at [935, 540] on button "Yes / OK" at bounding box center [946, 540] width 72 height 16
click at [936, 554] on div "Yes / OK" at bounding box center [945, 563] width 74 height 20
click at [936, 560] on button "Yes / OK" at bounding box center [946, 564] width 72 height 16
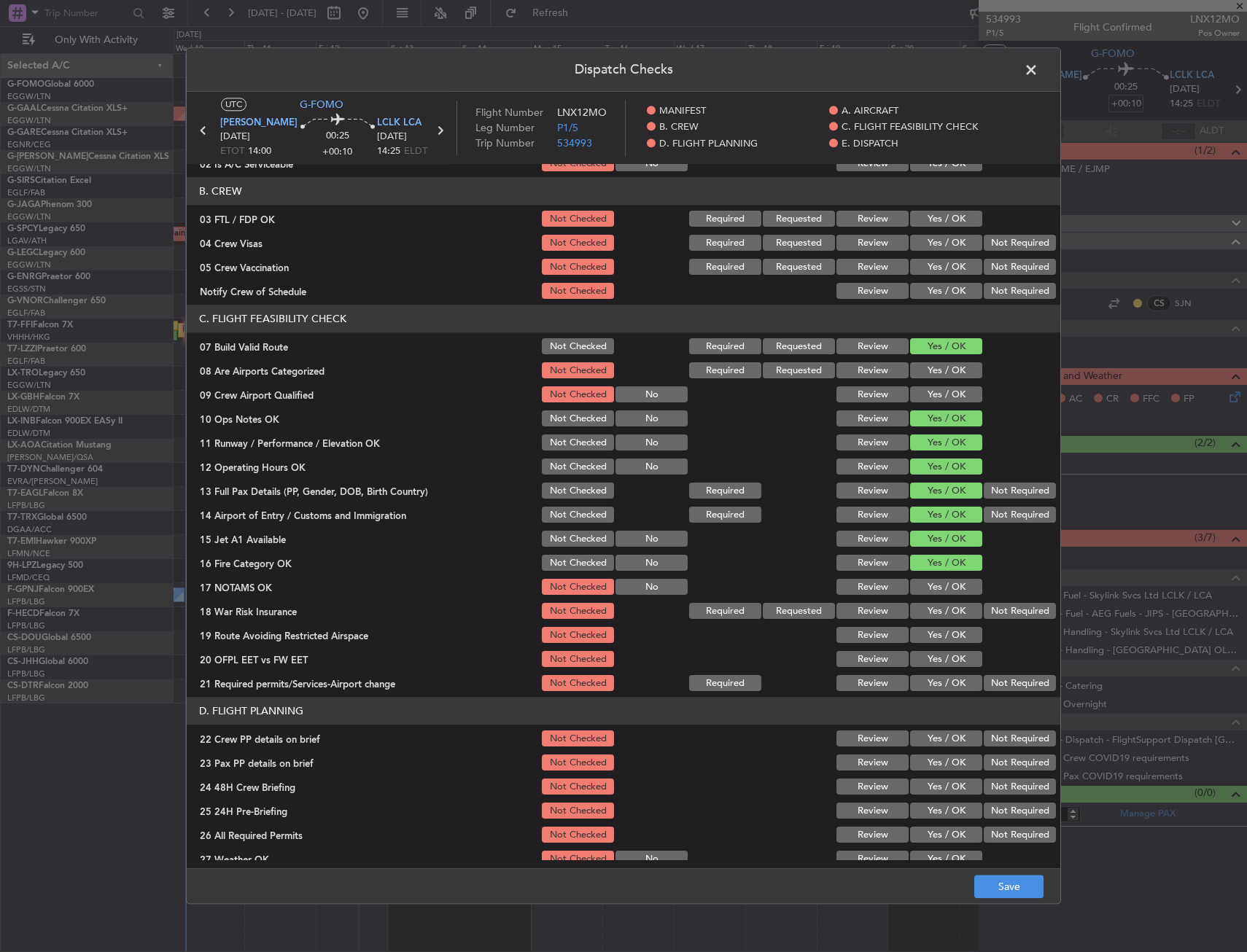
click at [931, 587] on button "Yes / OK" at bounding box center [946, 587] width 72 height 16
click at [924, 615] on button "Yes / OK" at bounding box center [946, 612] width 72 height 16
drag, startPoint x: 920, startPoint y: 631, endPoint x: 920, endPoint y: 645, distance: 14.0
click at [920, 632] on button "Yes / OK" at bounding box center [946, 636] width 72 height 16
click at [920, 655] on button "Yes / OK" at bounding box center [946, 660] width 72 height 16
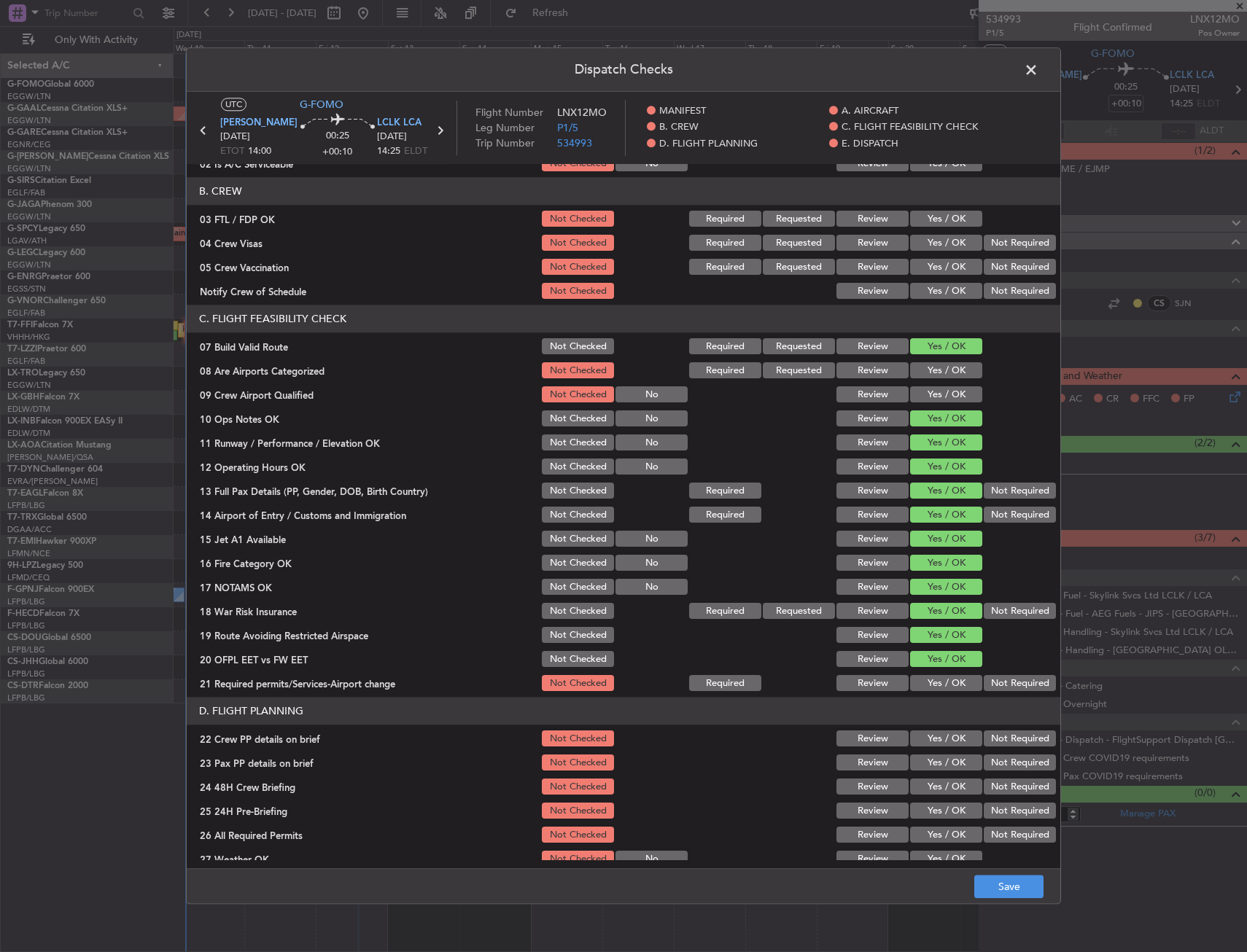
click at [920, 680] on button "Yes / OK" at bounding box center [946, 684] width 72 height 16
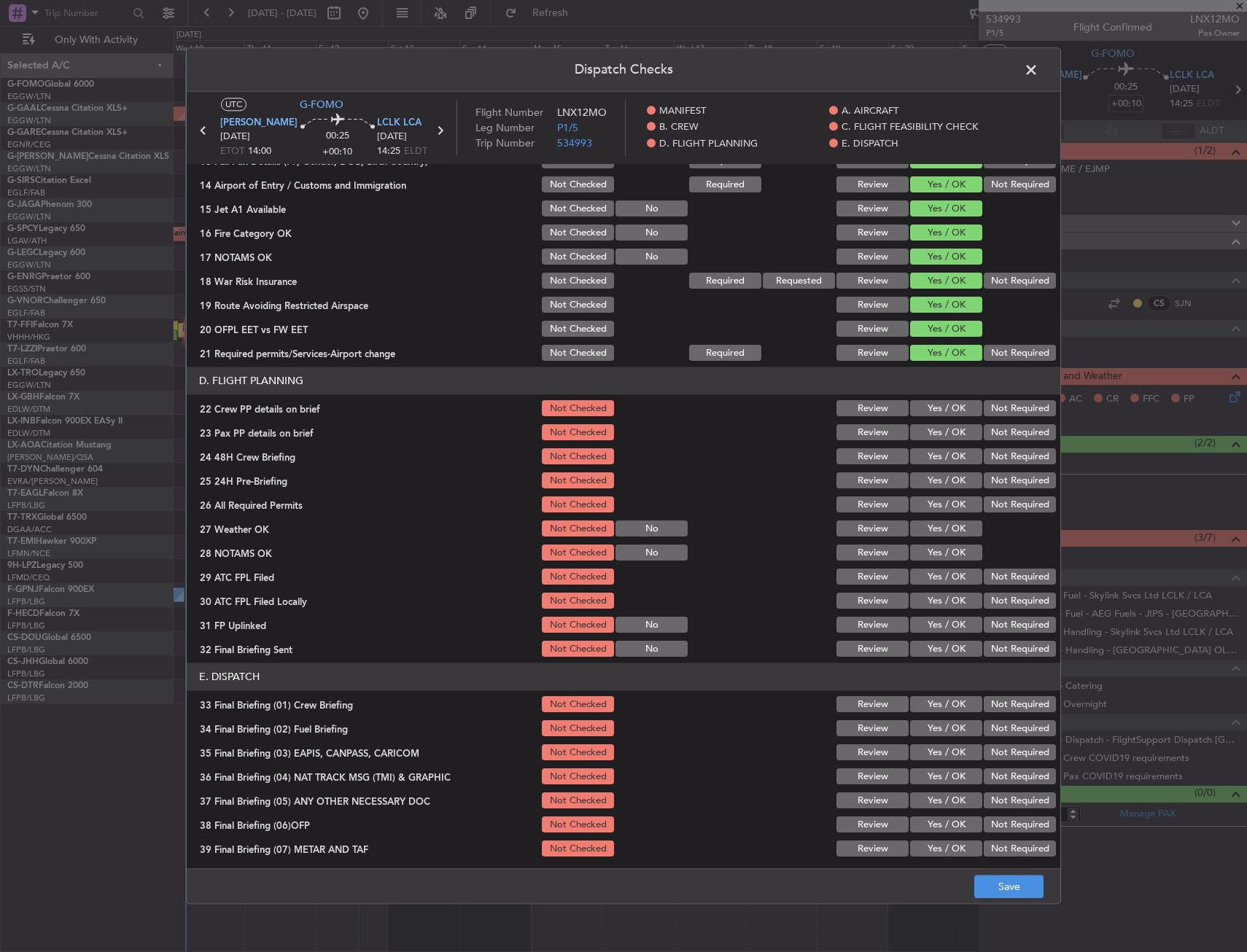
scroll to position [510, 0]
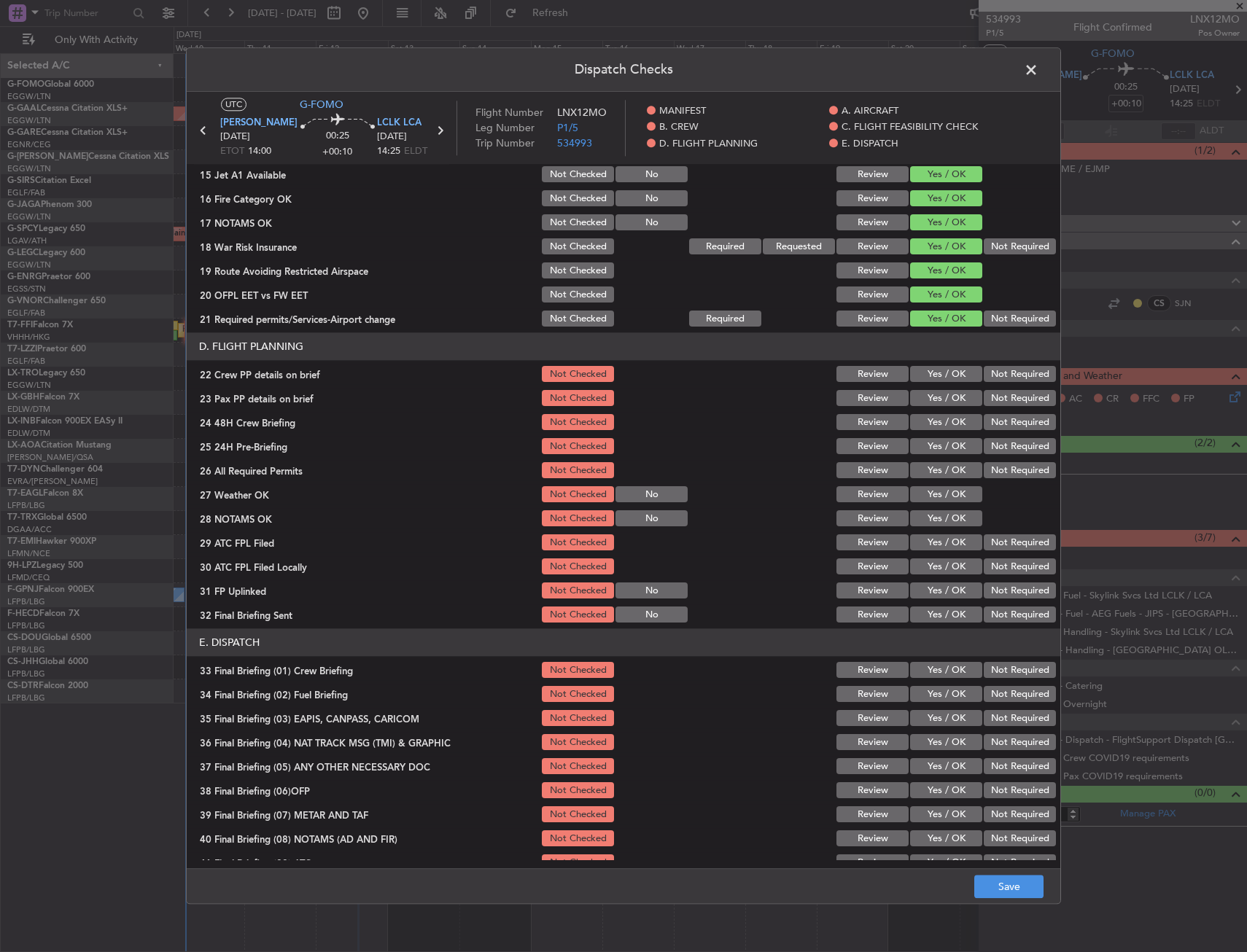
click at [958, 373] on button "Yes / OK" at bounding box center [946, 375] width 72 height 16
drag, startPoint x: 958, startPoint y: 393, endPoint x: 958, endPoint y: 412, distance: 19.0
click at [958, 394] on button "Yes / OK" at bounding box center [946, 399] width 72 height 16
click at [958, 417] on div "Yes / OK" at bounding box center [945, 422] width 74 height 20
click at [957, 423] on button "Yes / OK" at bounding box center [946, 423] width 72 height 16
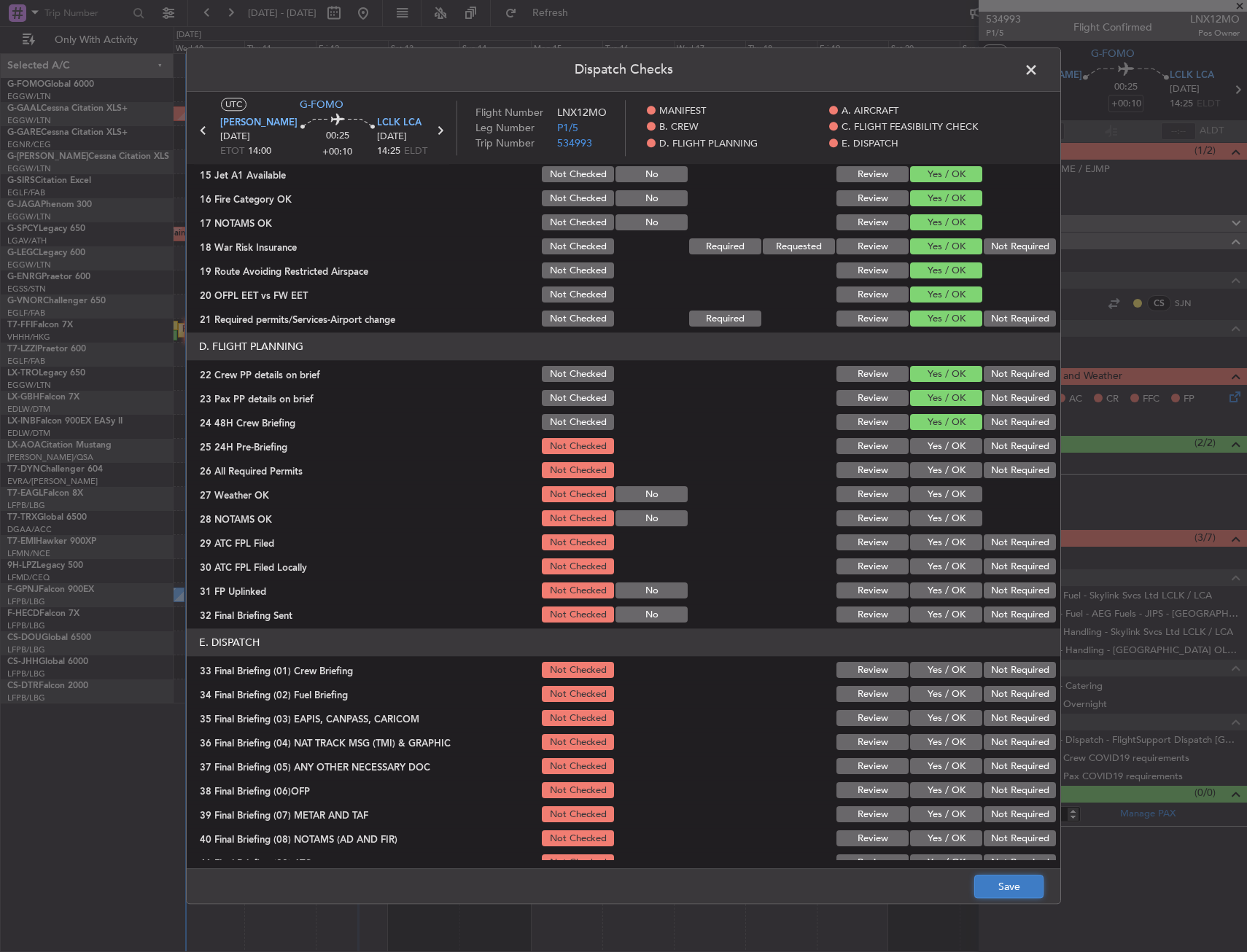
click at [998, 883] on button "Save" at bounding box center [1009, 887] width 69 height 23
click at [1038, 65] on span at bounding box center [1038, 73] width 0 height 29
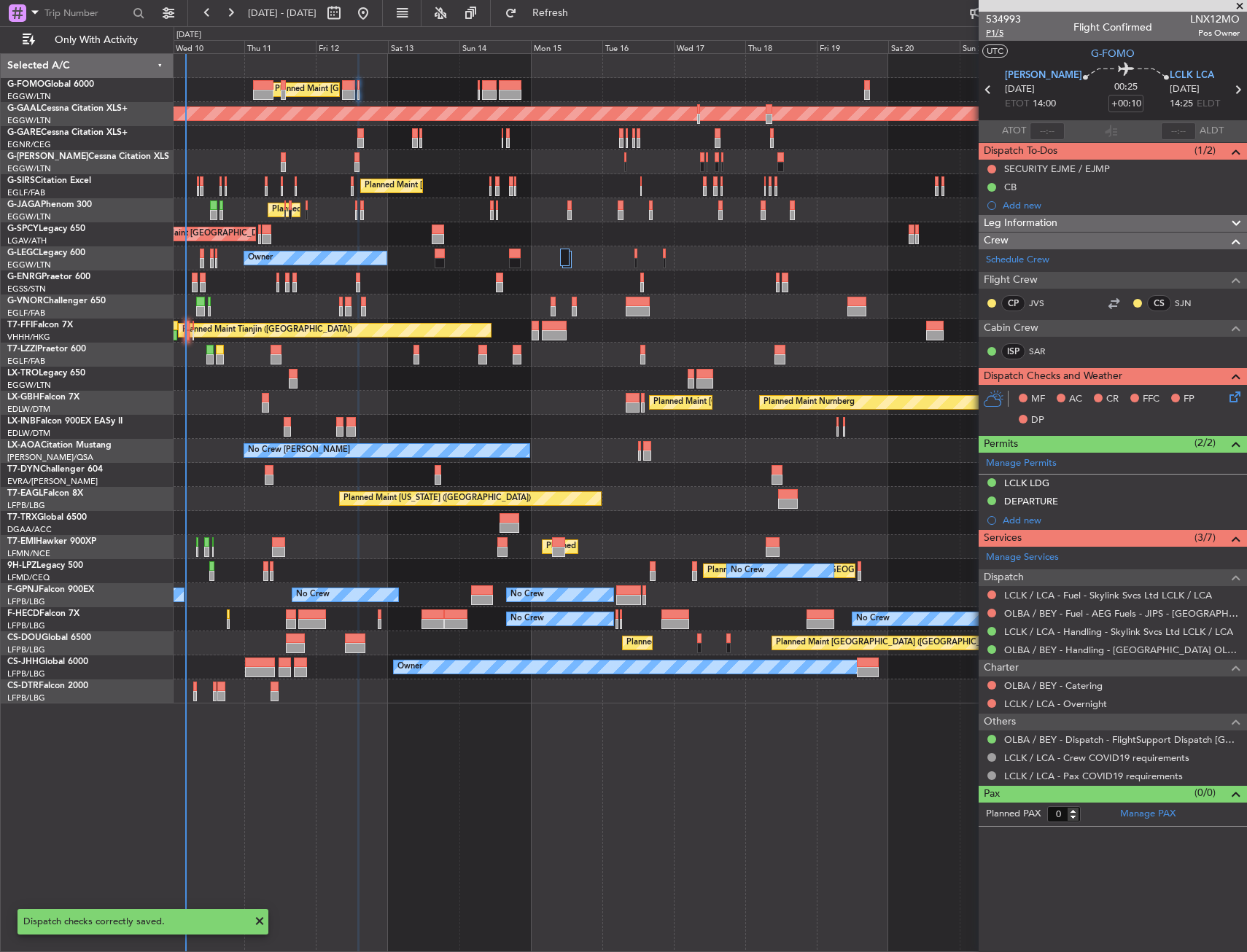
click at [1005, 27] on span "P1/5" at bounding box center [1002, 33] width 35 height 12
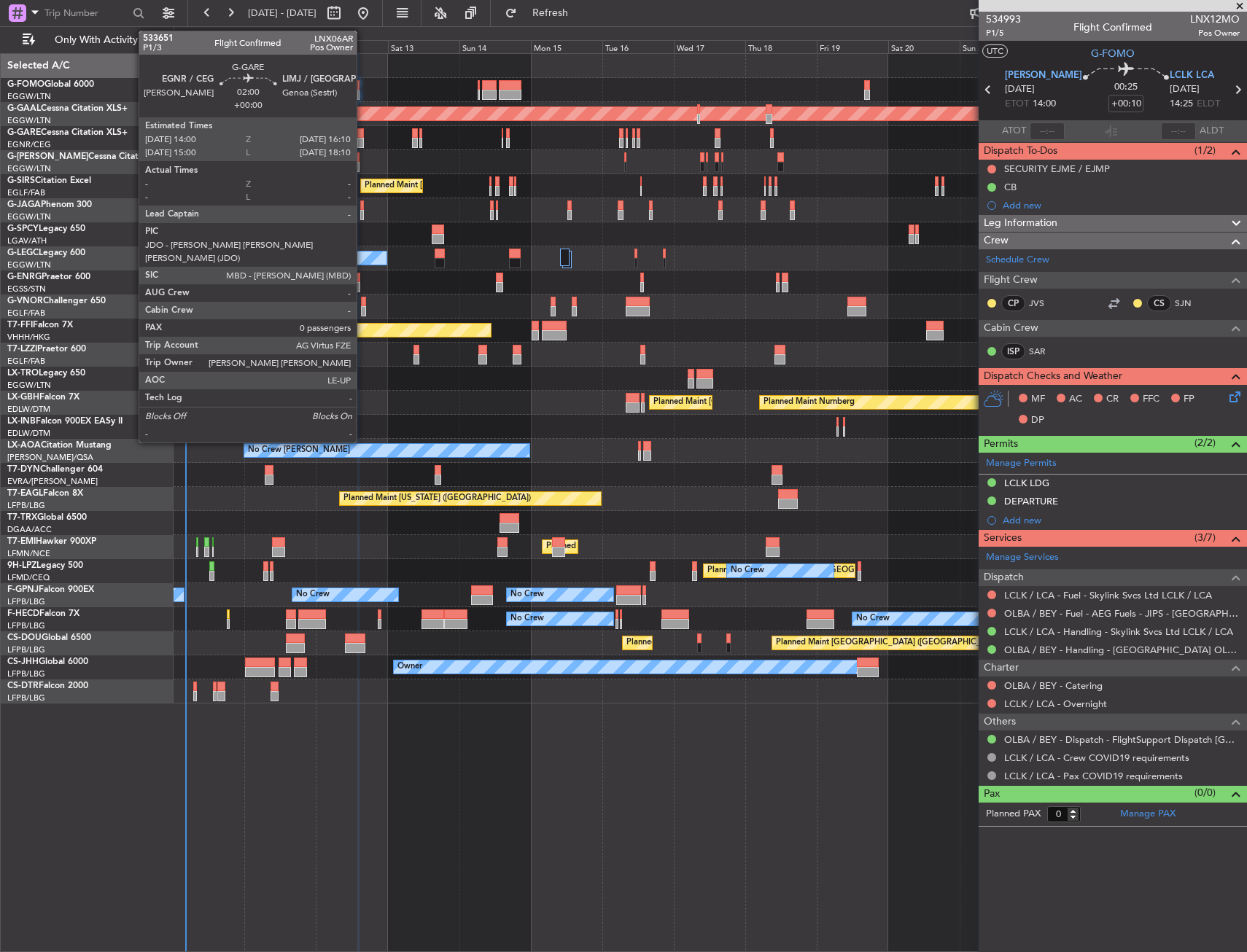
click at [363, 138] on div at bounding box center [360, 142] width 6 height 10
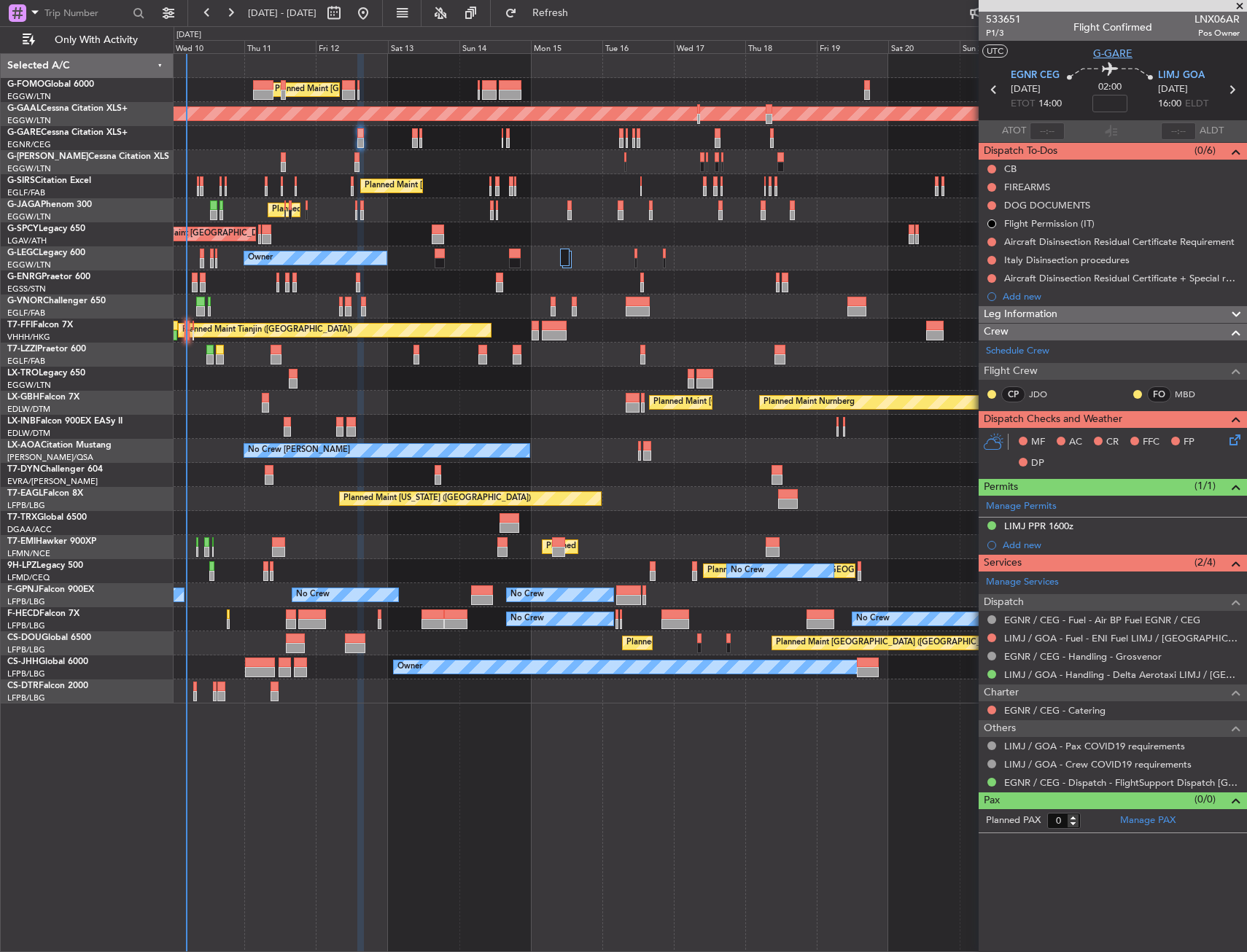
click at [1100, 56] on span "G-GARE" at bounding box center [1112, 53] width 39 height 15
click at [1023, 74] on span "EGNR CEG" at bounding box center [1035, 76] width 49 height 14
click at [1108, 99] on input at bounding box center [1109, 104] width 35 height 18
click at [1076, 49] on section "UTC G-GARE" at bounding box center [1112, 52] width 268 height 22
type input "-00:05"
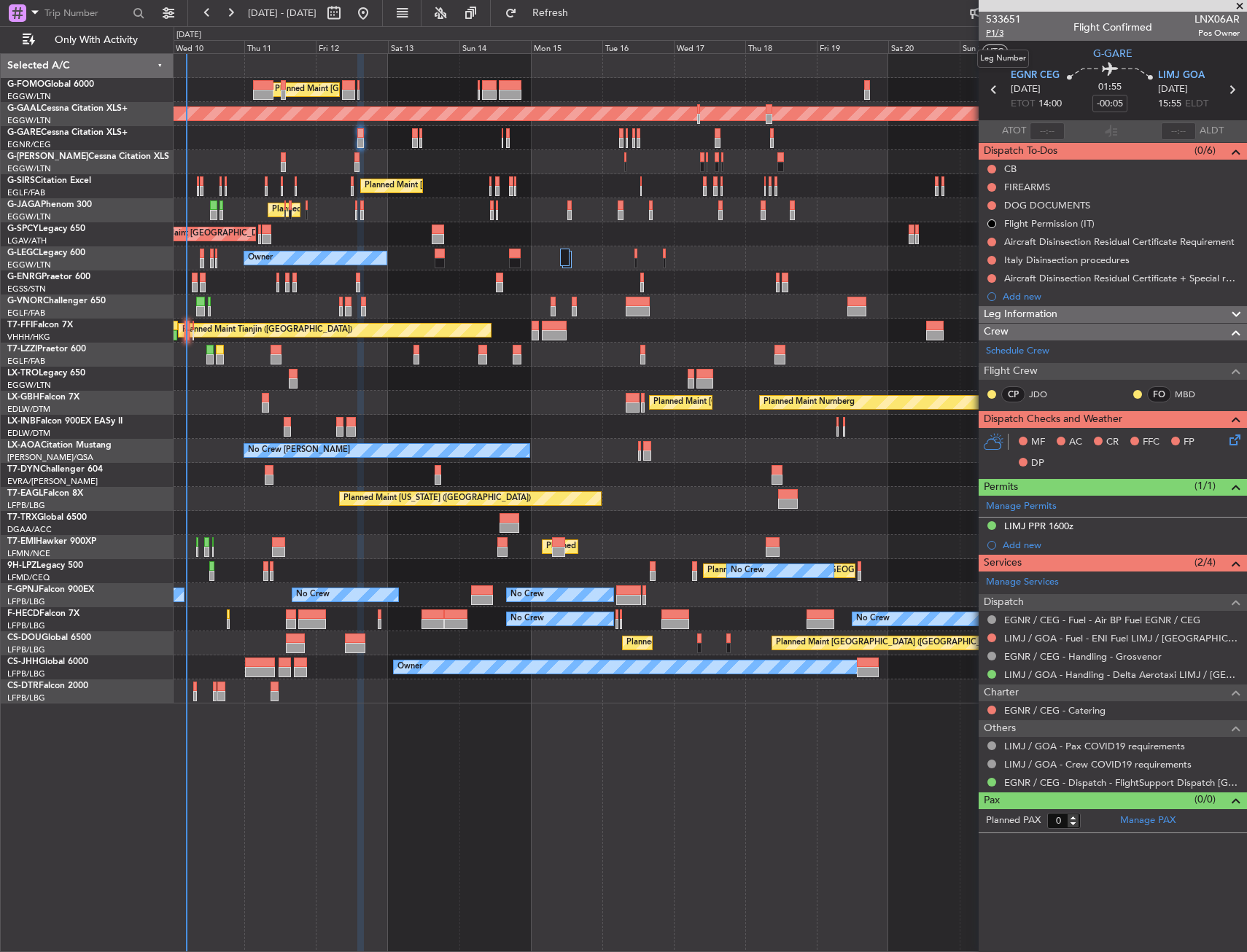
click at [1002, 31] on span "P1/3" at bounding box center [1002, 33] width 35 height 12
click at [993, 166] on button at bounding box center [991, 169] width 9 height 9
click at [986, 229] on span "Completed" at bounding box center [998, 233] width 48 height 14
click at [991, 185] on button at bounding box center [991, 187] width 9 height 9
click at [983, 274] on span "Cancelled" at bounding box center [995, 274] width 42 height 14
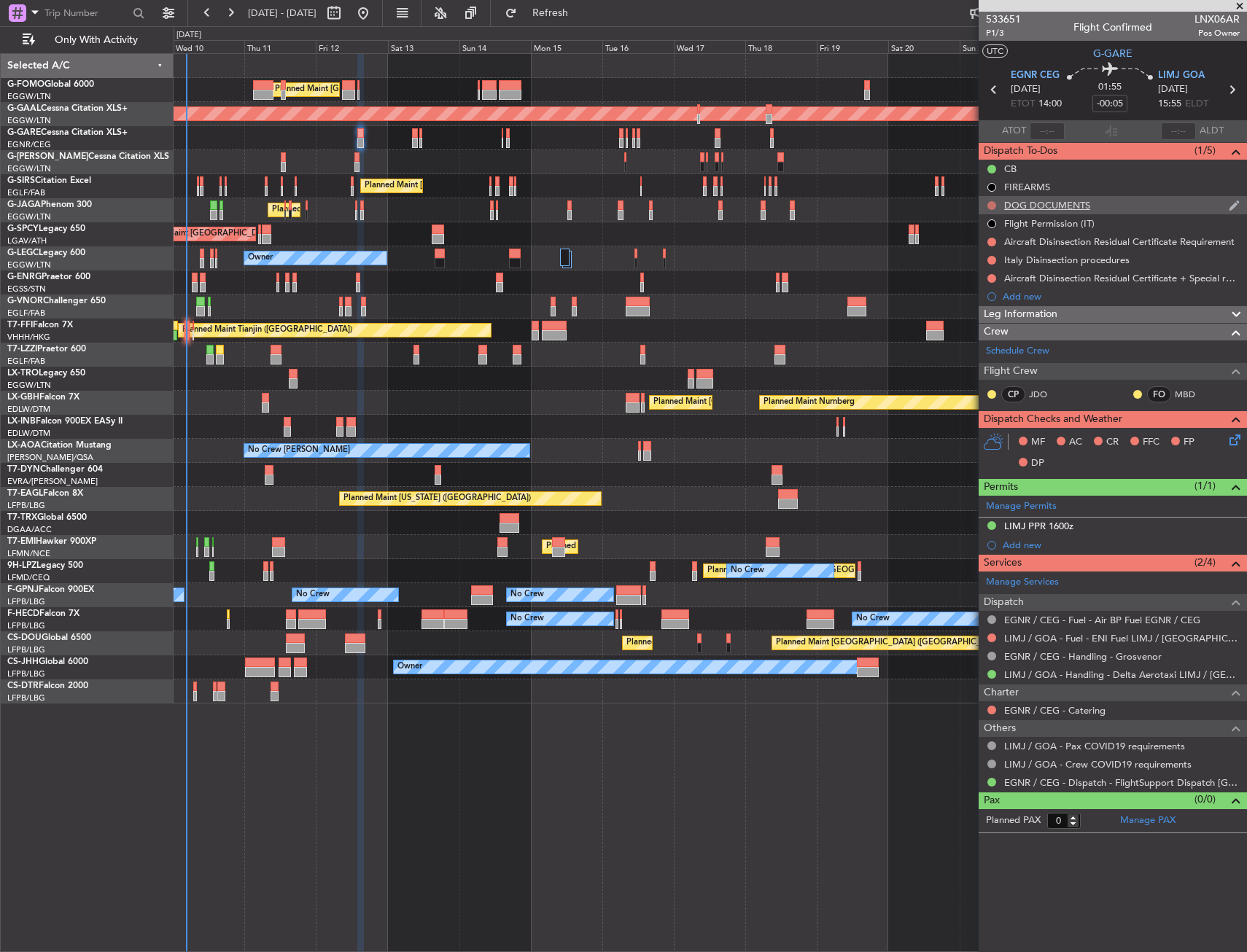
click at [990, 203] on button at bounding box center [991, 205] width 9 height 9
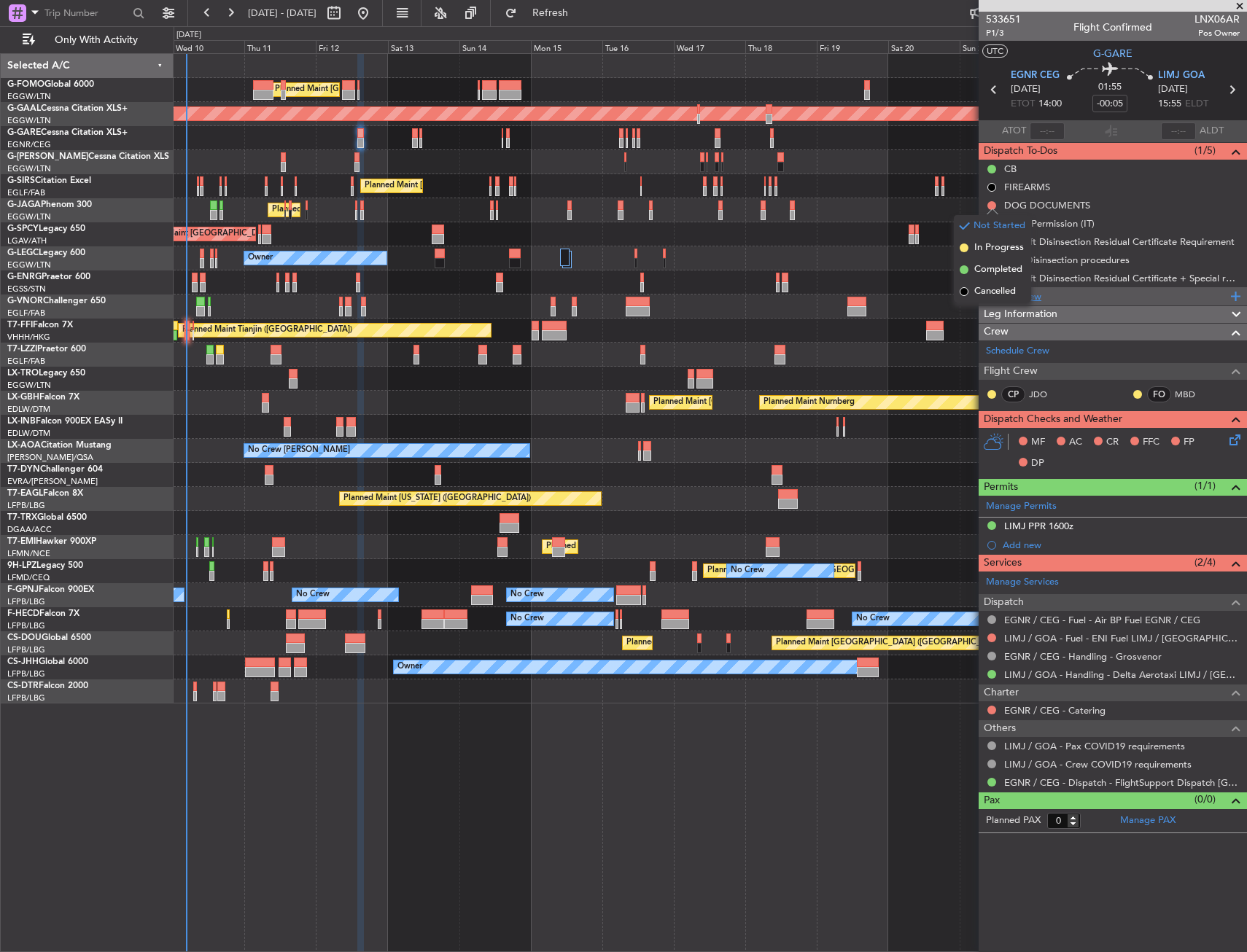
click at [984, 293] on span "Cancelled" at bounding box center [995, 291] width 42 height 14
click at [1233, 434] on icon at bounding box center [1232, 437] width 11 height 11
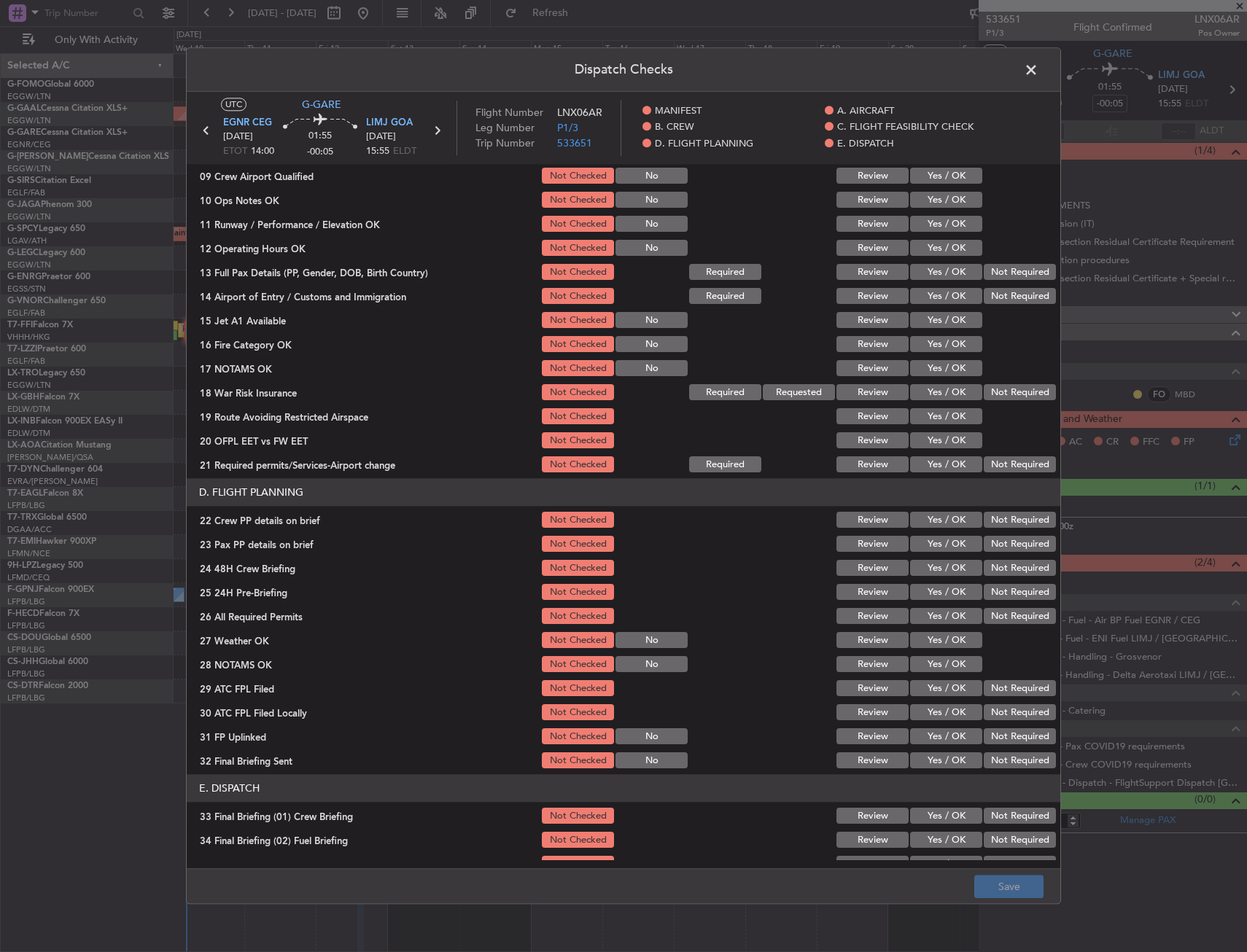
scroll to position [219, 0]
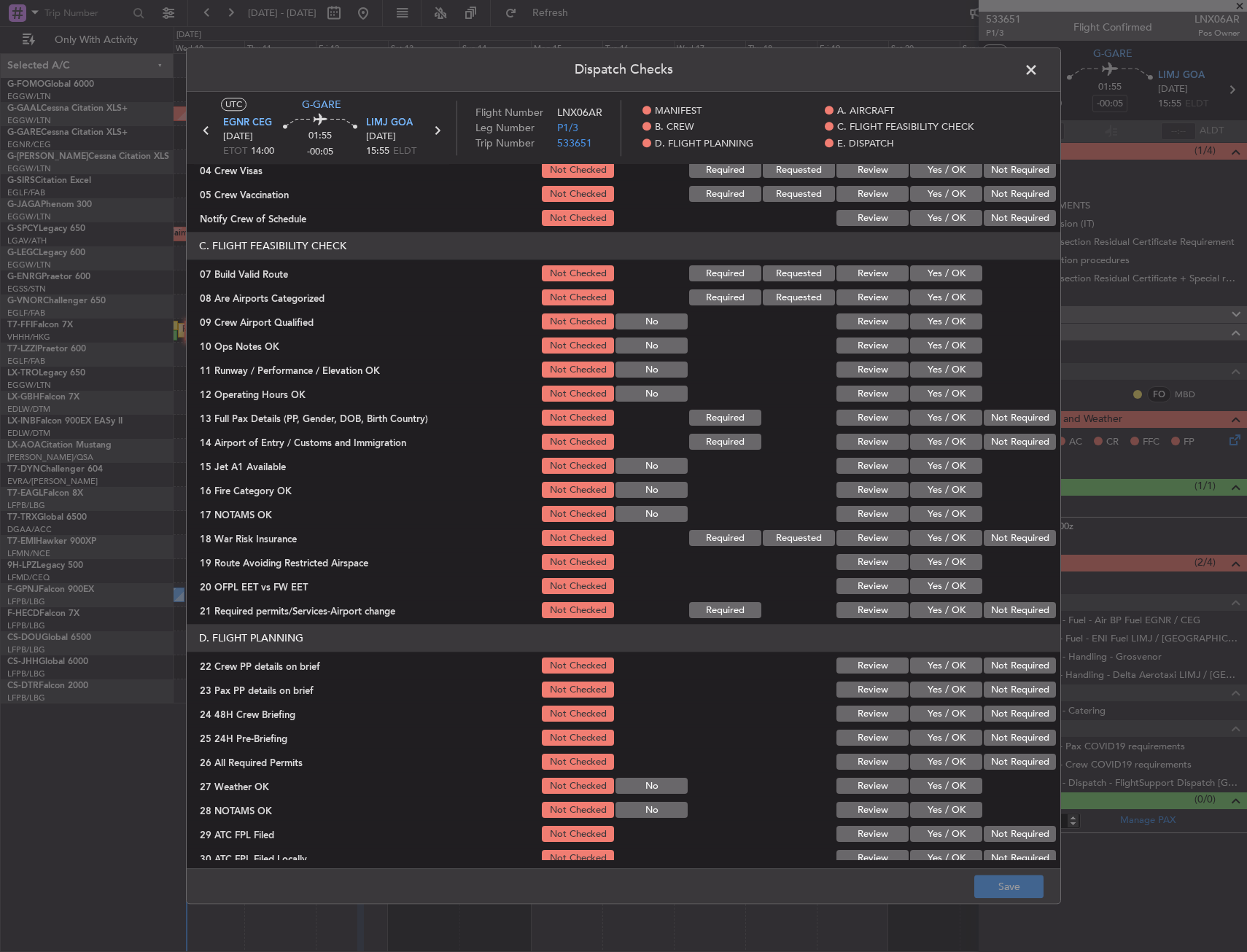
click at [916, 281] on button "Yes / OK" at bounding box center [946, 274] width 72 height 16
click at [920, 344] on button "Yes / OK" at bounding box center [946, 346] width 72 height 16
click at [921, 373] on button "Yes / OK" at bounding box center [946, 370] width 72 height 16
click at [922, 390] on button "Yes / OK" at bounding box center [946, 394] width 72 height 16
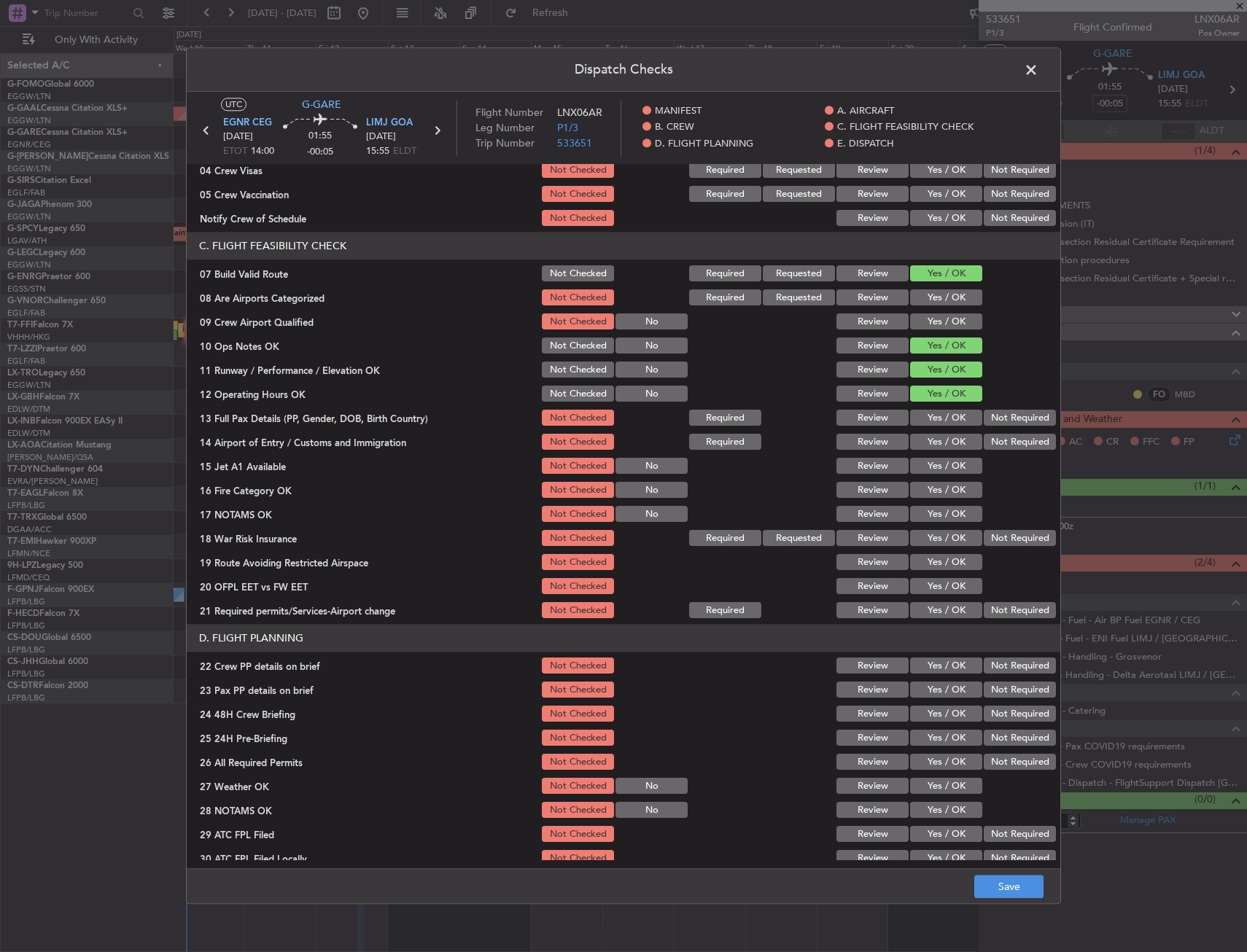
drag, startPoint x: 920, startPoint y: 416, endPoint x: 922, endPoint y: 424, distance: 8.2
click at [920, 417] on button "Yes / OK" at bounding box center [946, 418] width 72 height 16
click at [923, 437] on button "Yes / OK" at bounding box center [946, 443] width 72 height 16
drag, startPoint x: 920, startPoint y: 463, endPoint x: 920, endPoint y: 480, distance: 17.0
click at [920, 478] on section "C. FLIGHT FEASIBILITY CHECK 07 Build Valid Route Not Checked Required Requested…" at bounding box center [624, 427] width 874 height 389
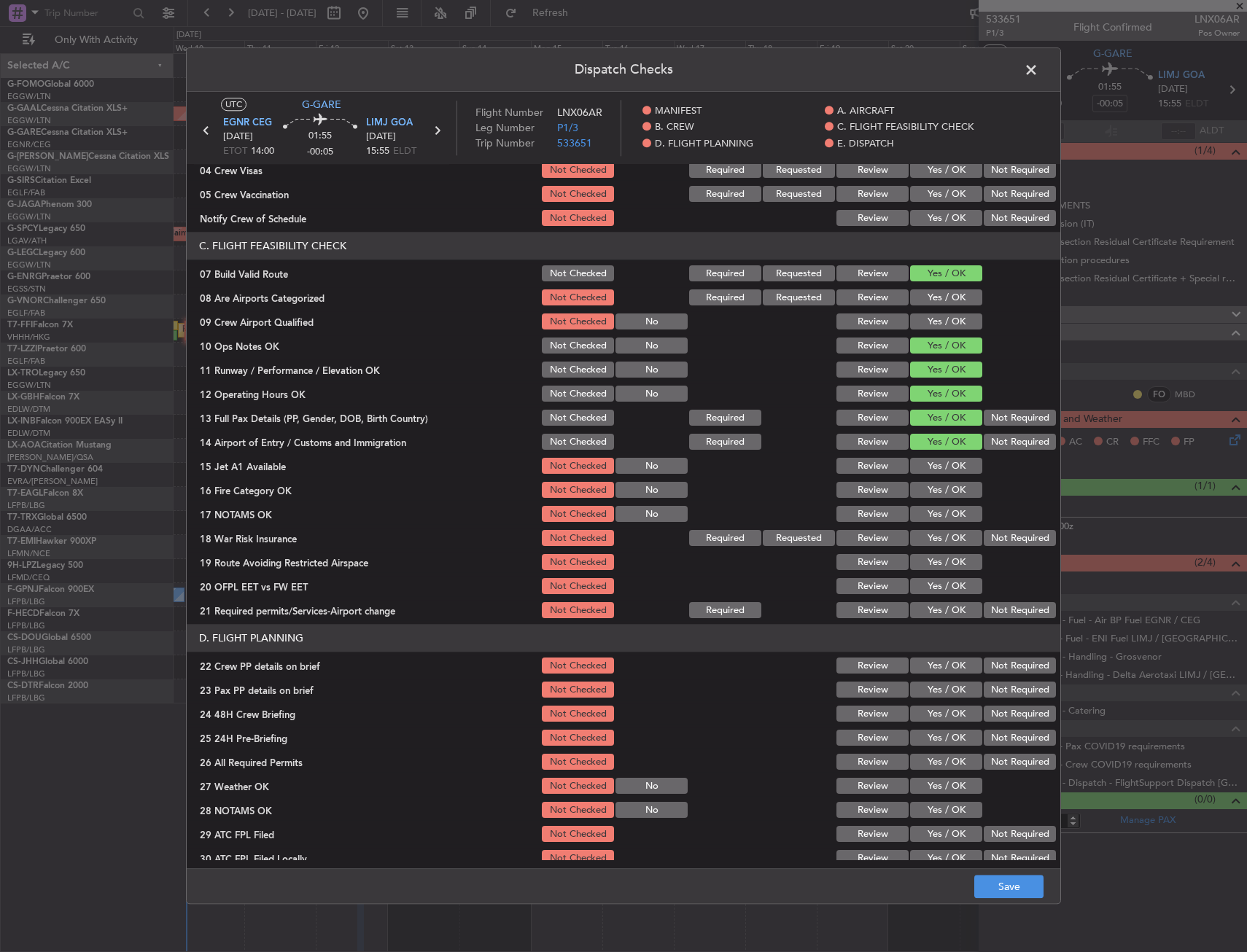
click at [920, 472] on button "Yes / OK" at bounding box center [946, 467] width 72 height 16
click at [927, 491] on button "Yes / OK" at bounding box center [946, 491] width 72 height 16
click at [943, 513] on button "Yes / OK" at bounding box center [946, 515] width 72 height 16
click at [956, 535] on button "Yes / OK" at bounding box center [946, 539] width 72 height 16
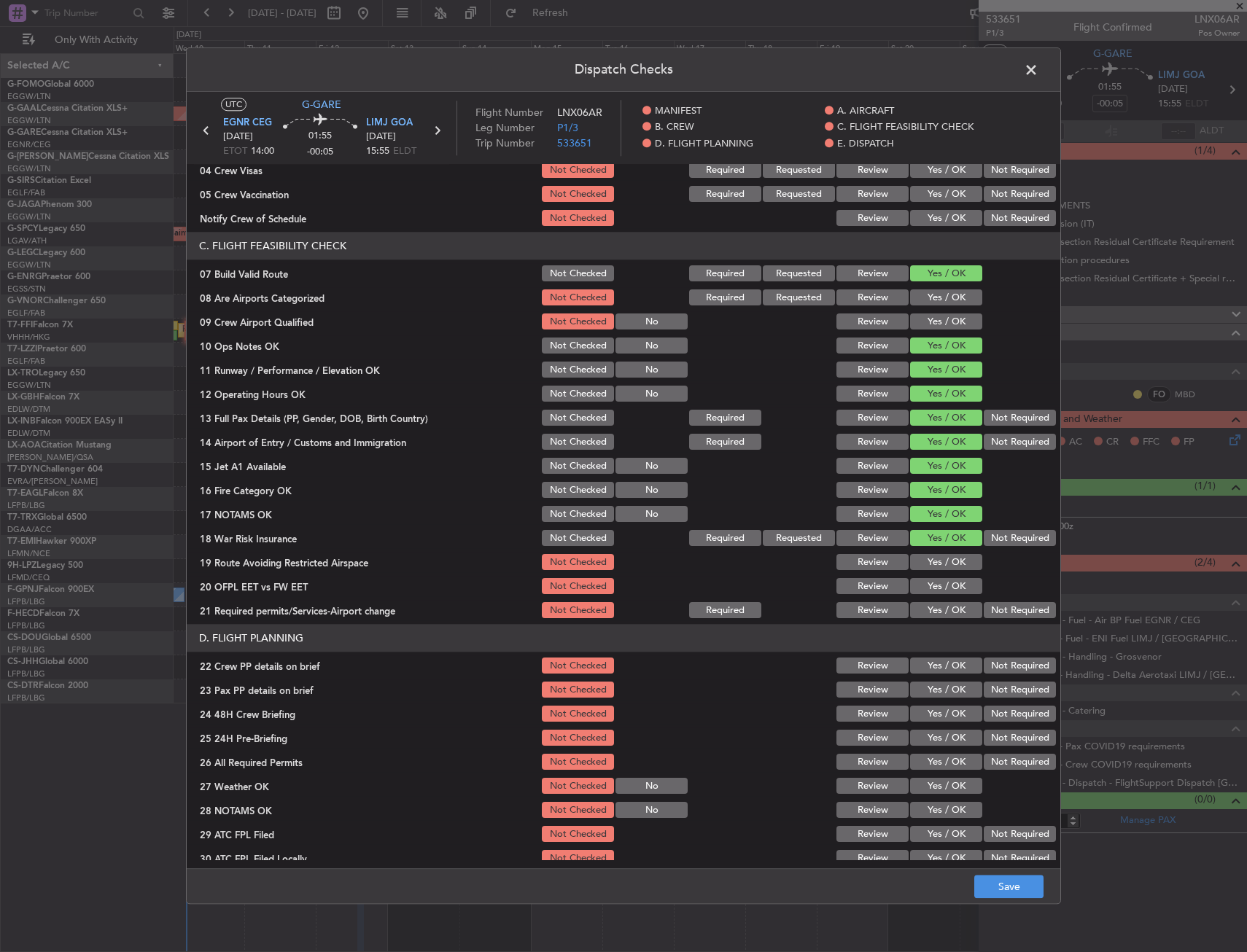
click at [950, 566] on button "Yes / OK" at bounding box center [946, 563] width 72 height 16
click at [948, 583] on button "Yes / OK" at bounding box center [946, 587] width 72 height 16
click at [945, 604] on button "Yes / OK" at bounding box center [946, 611] width 72 height 16
drag, startPoint x: 944, startPoint y: 664, endPoint x: 945, endPoint y: 680, distance: 16.0
click at [944, 666] on button "Yes / OK" at bounding box center [946, 666] width 72 height 16
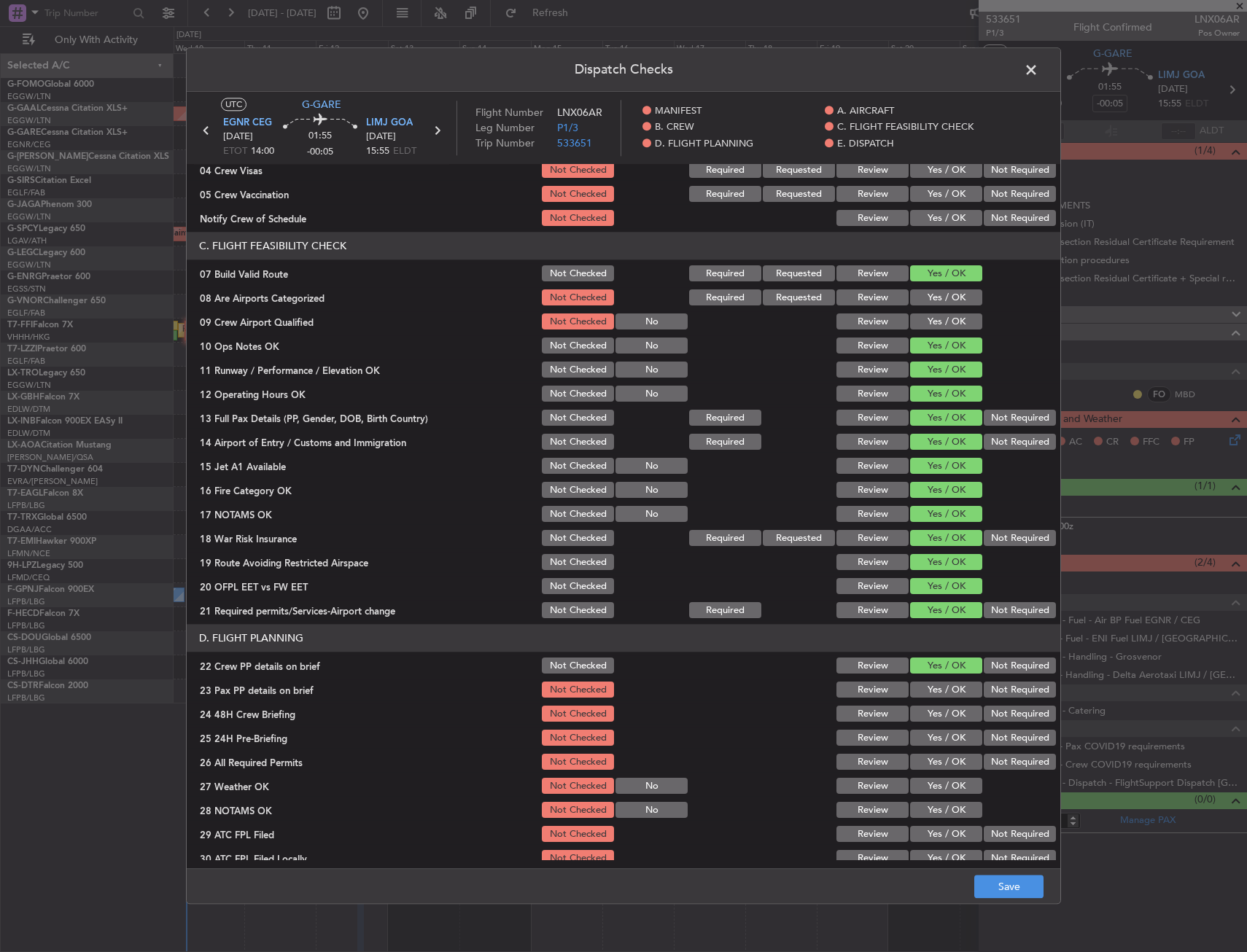
click at [945, 686] on button "Yes / OK" at bounding box center [946, 690] width 72 height 16
click at [938, 718] on button "Yes / OK" at bounding box center [946, 715] width 72 height 16
click at [994, 882] on button "Save" at bounding box center [1009, 887] width 69 height 23
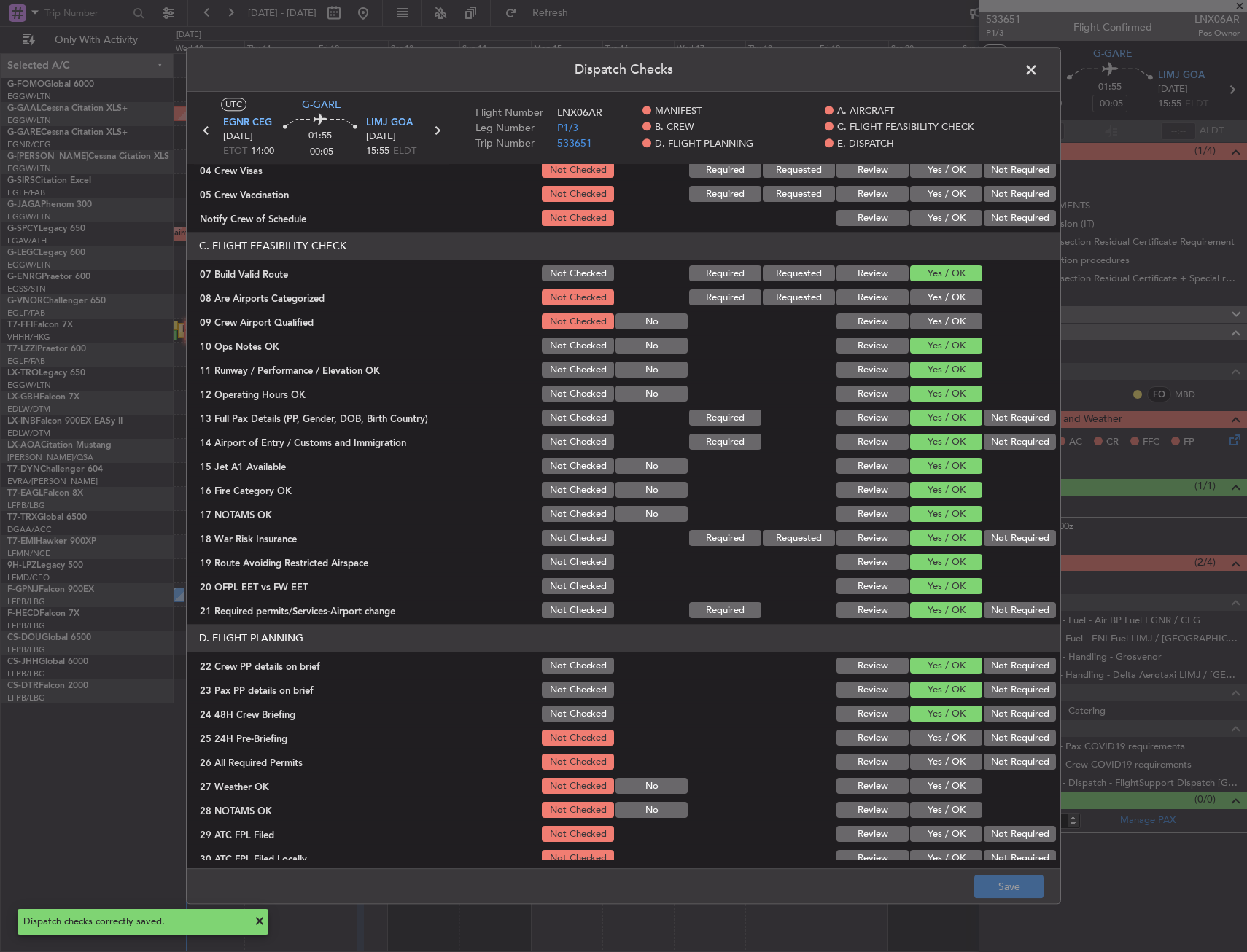
click at [1038, 72] on span at bounding box center [1038, 73] width 0 height 29
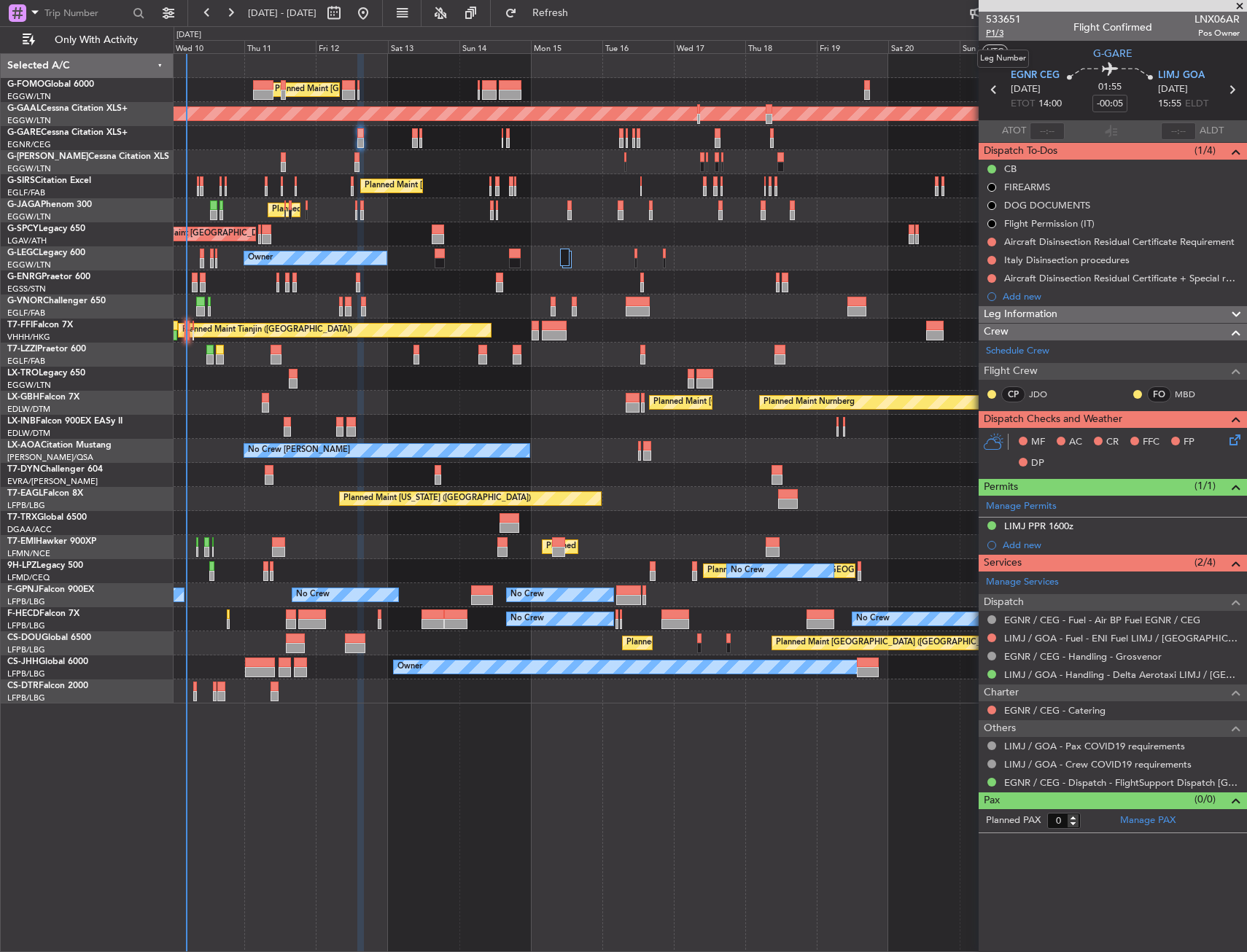
click at [994, 31] on span "P1/3" at bounding box center [1002, 33] width 35 height 12
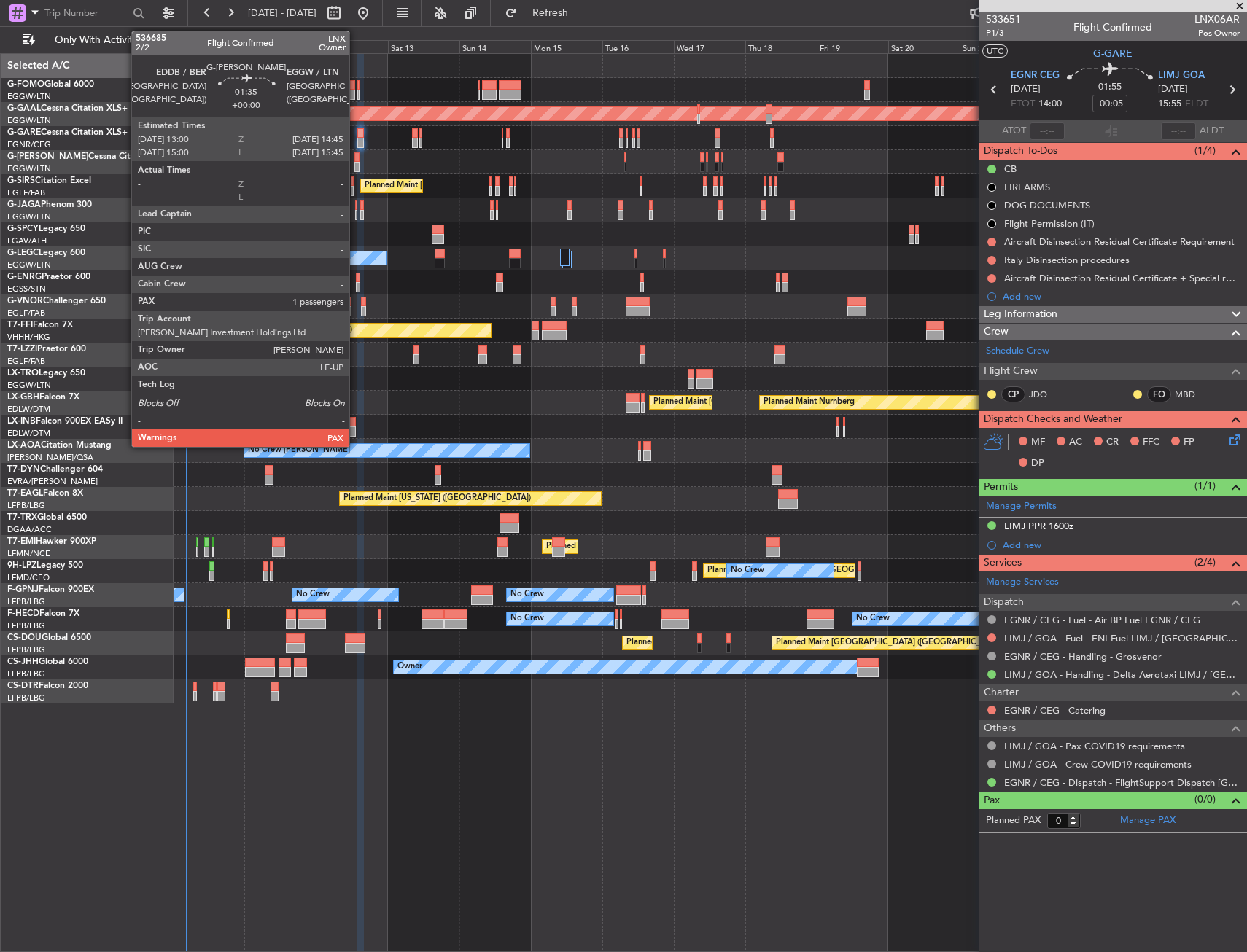
click at [356, 164] on div at bounding box center [356, 167] width 6 height 10
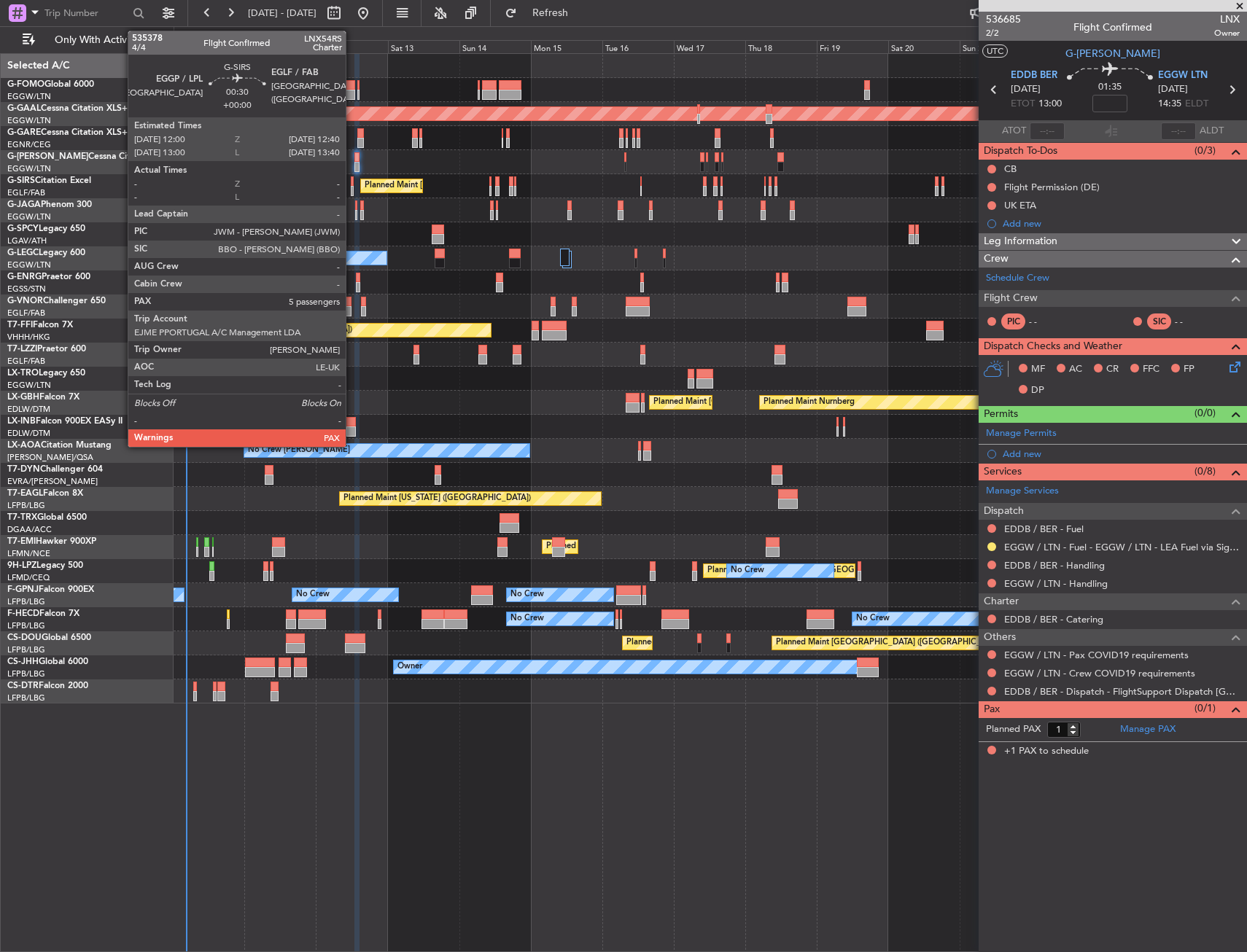
click at [352, 186] on div at bounding box center [352, 191] width 2 height 10
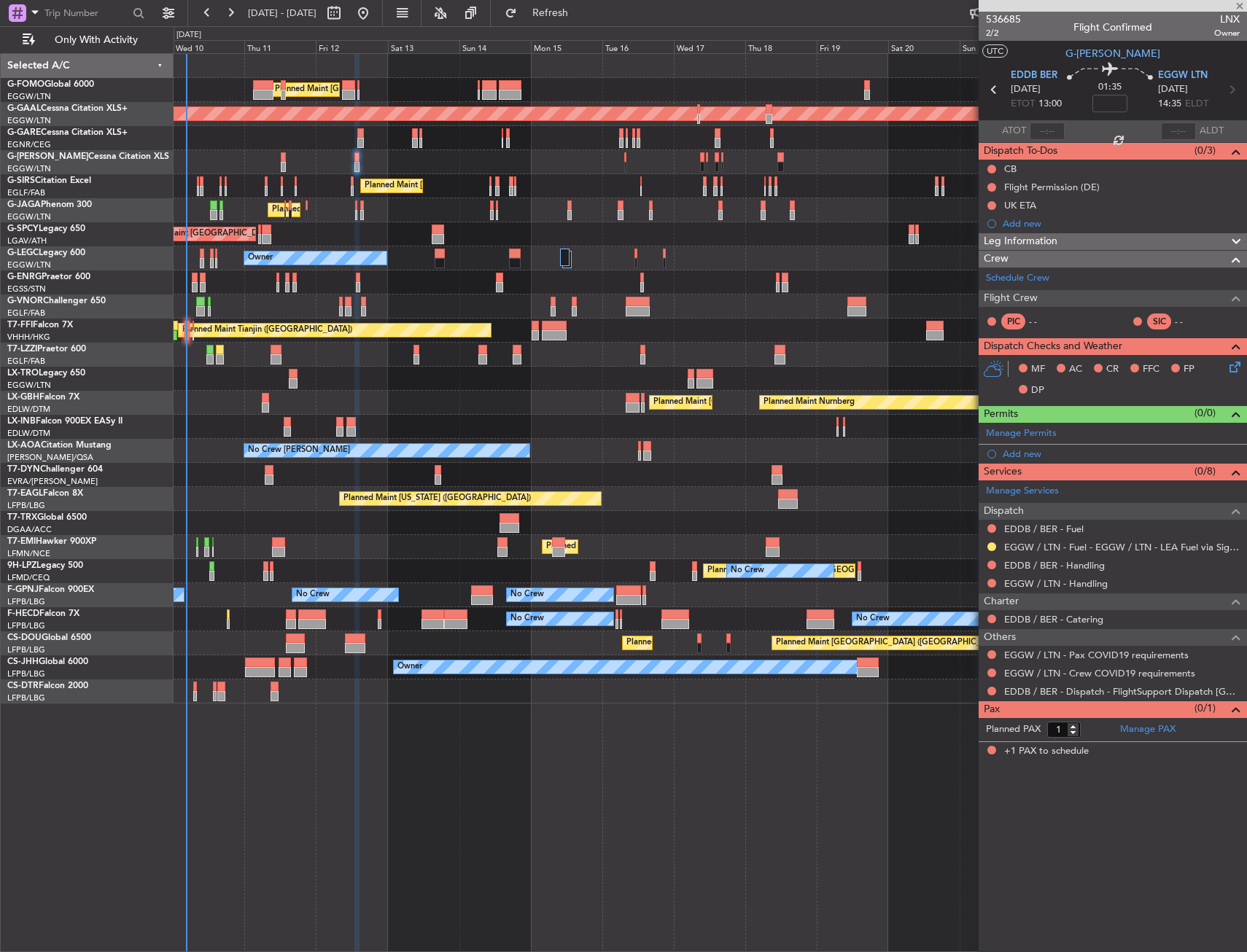
type input "8"
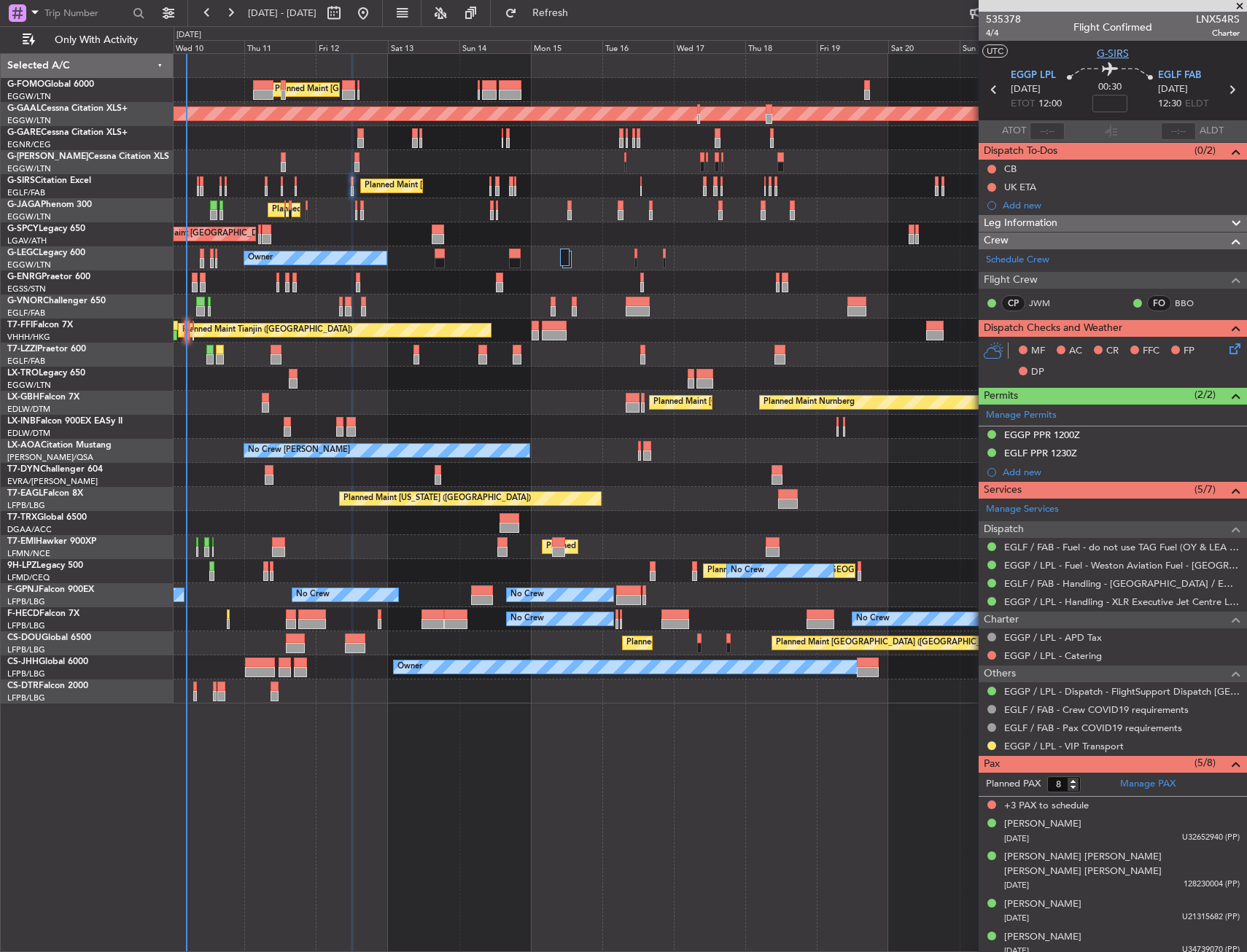
click at [1097, 58] on span "G-SIRS" at bounding box center [1113, 53] width 32 height 15
click at [986, 33] on span "4/4" at bounding box center [1002, 33] width 35 height 12
click at [1109, 97] on input at bounding box center [1109, 104] width 35 height 18
click at [1062, 53] on section "UTC G-SIRS" at bounding box center [1112, 52] width 268 height 22
type input "+00:05"
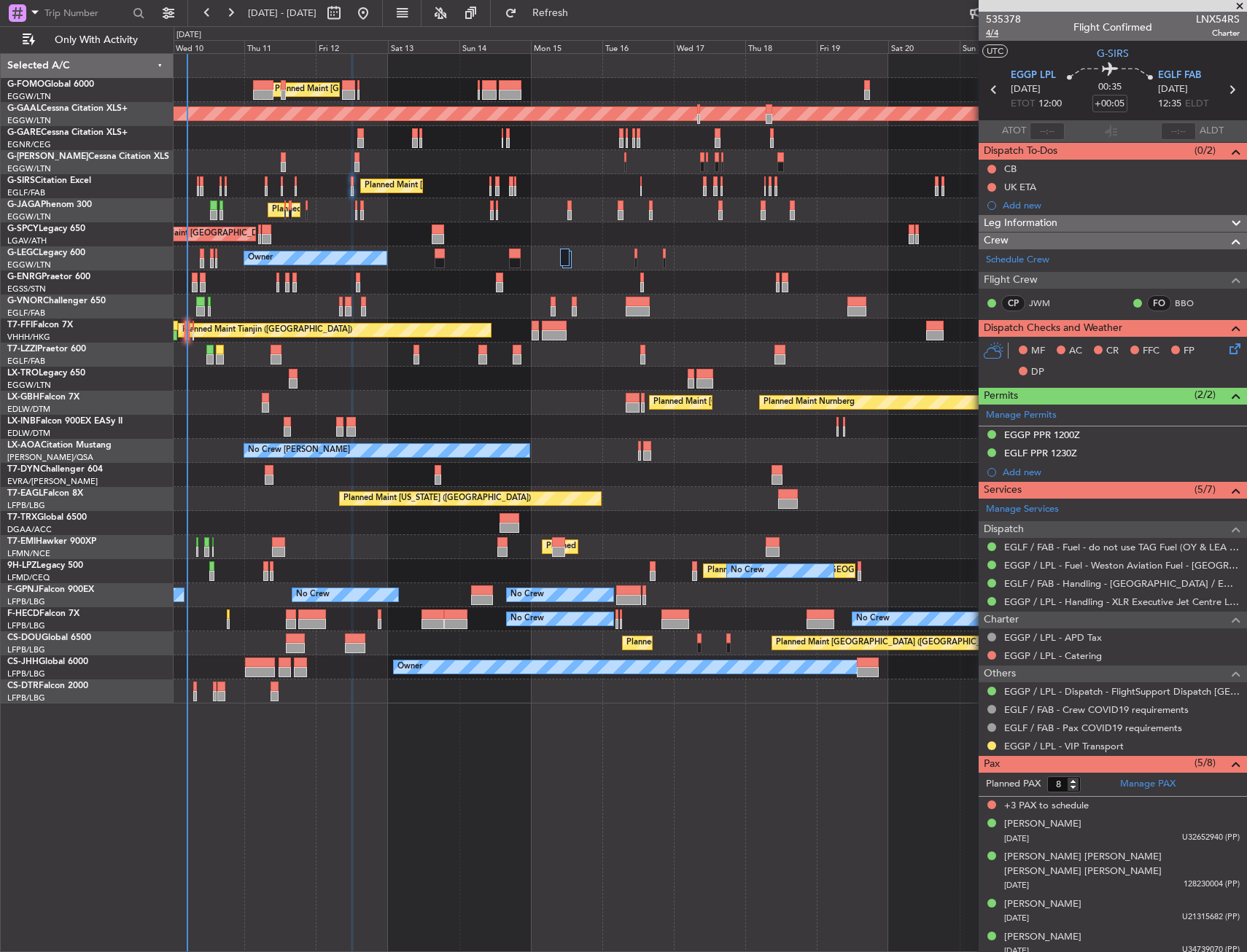
click at [996, 34] on span "4/4" at bounding box center [1002, 33] width 35 height 12
click at [990, 170] on button at bounding box center [991, 169] width 9 height 9
click at [977, 235] on span "Completed" at bounding box center [998, 233] width 48 height 14
click at [1226, 350] on icon at bounding box center [1232, 346] width 11 height 11
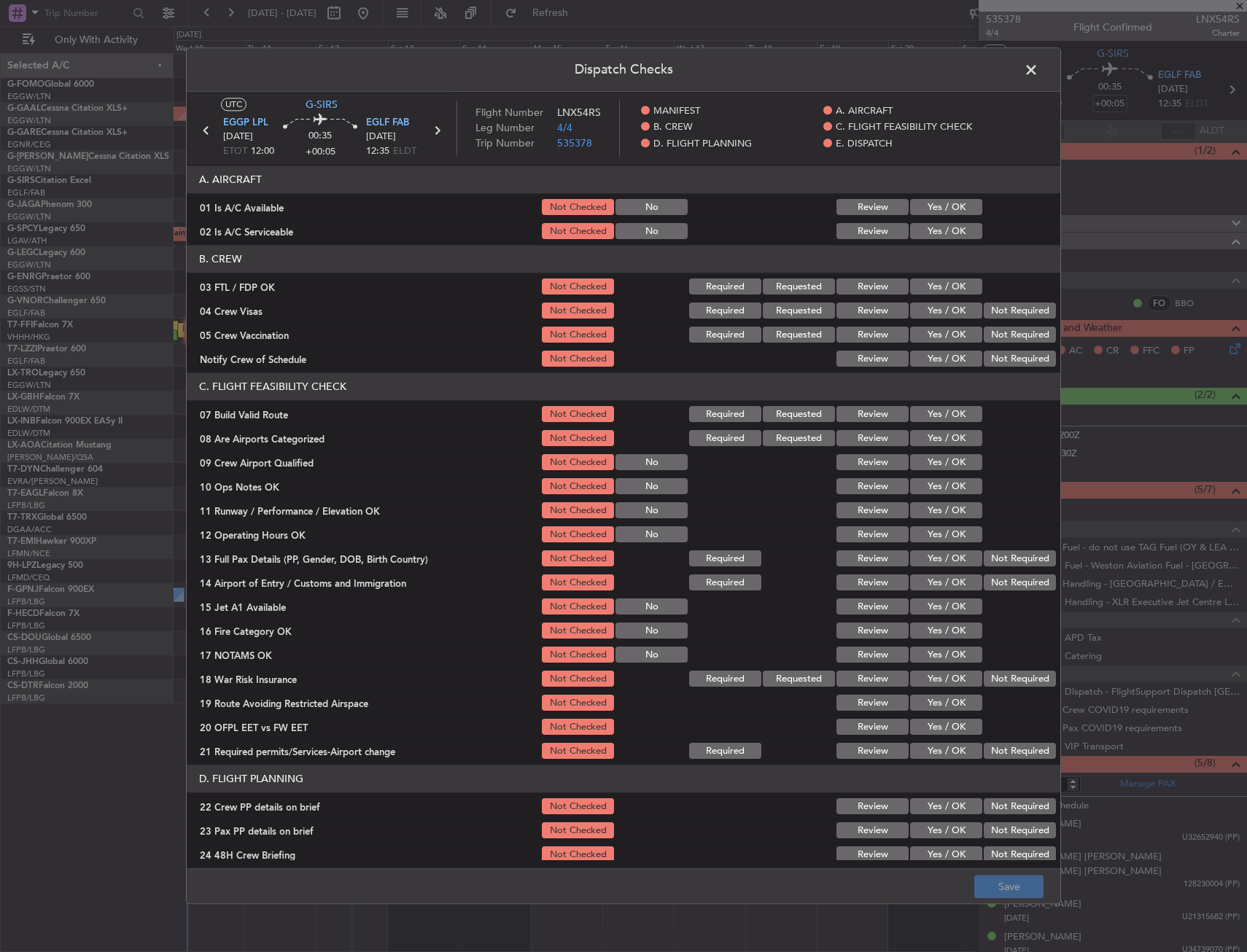
scroll to position [146, 0]
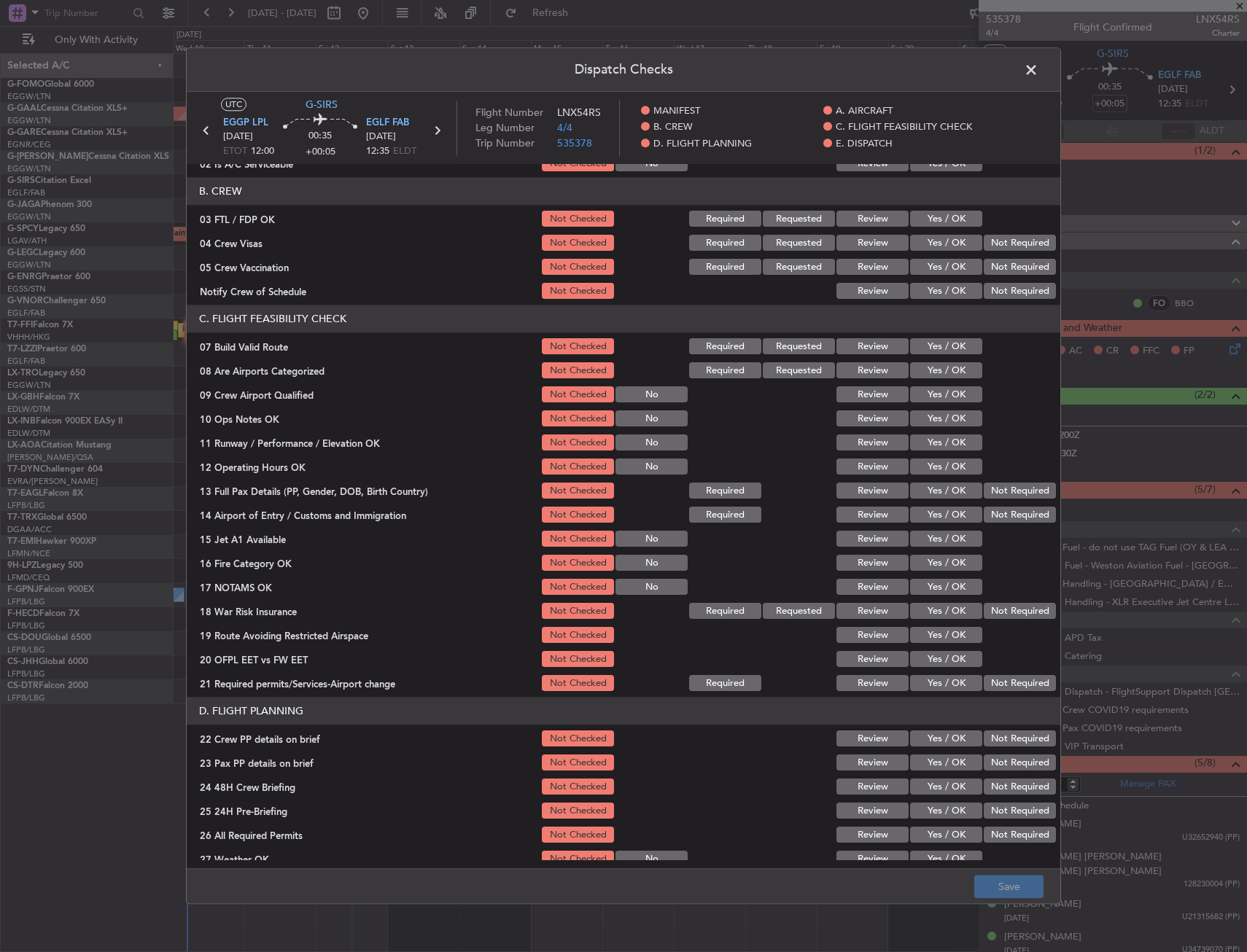
click at [945, 344] on button "Yes / OK" at bounding box center [946, 347] width 72 height 16
click at [945, 415] on button "Yes / OK" at bounding box center [946, 419] width 72 height 16
click at [939, 443] on button "Yes / OK" at bounding box center [946, 443] width 72 height 16
click at [940, 461] on button "Yes / OK" at bounding box center [946, 468] width 72 height 16
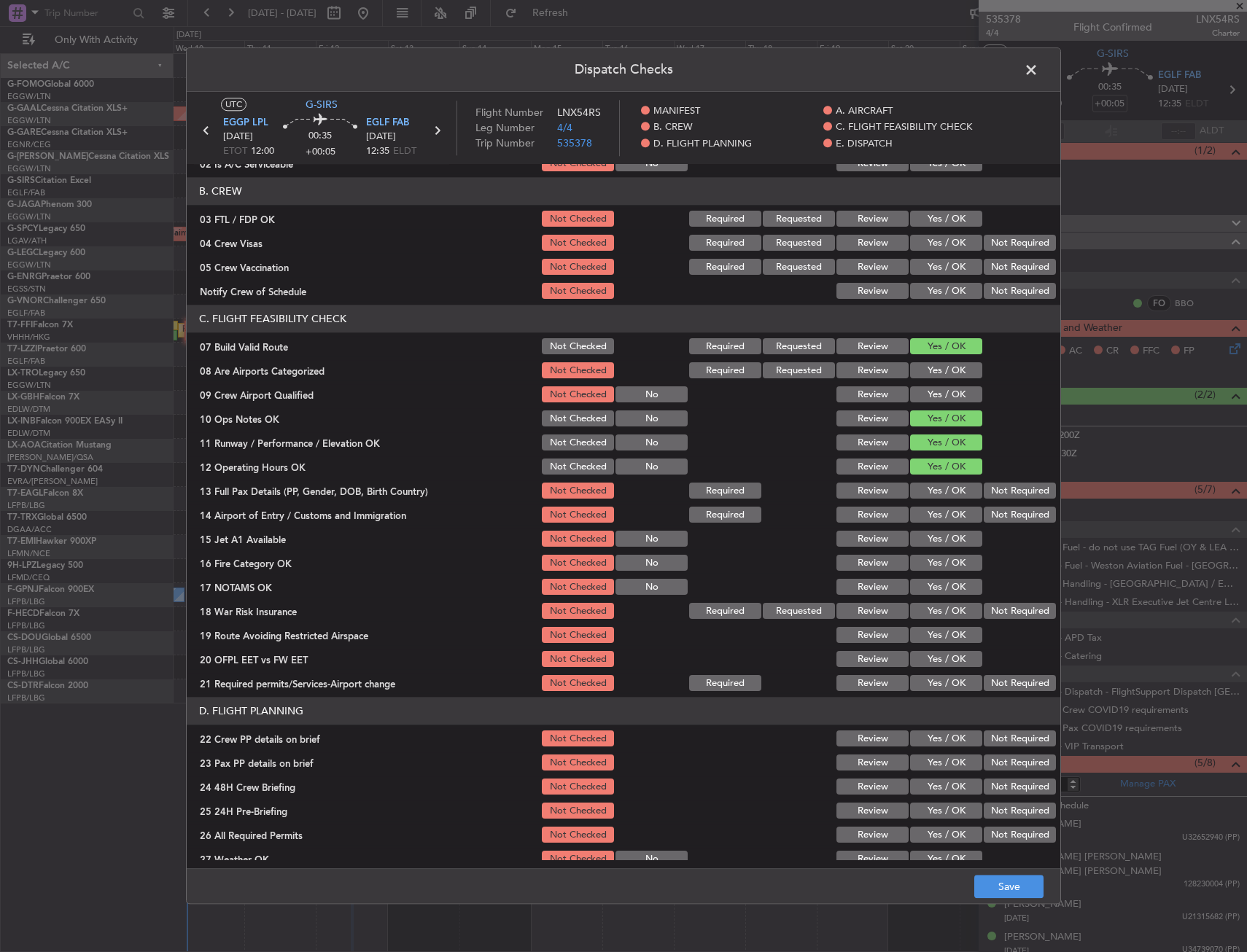
drag, startPoint x: 933, startPoint y: 487, endPoint x: 935, endPoint y: 501, distance: 14.1
click at [934, 487] on button "Yes / OK" at bounding box center [946, 492] width 72 height 16
drag, startPoint x: 937, startPoint y: 509, endPoint x: 937, endPoint y: 519, distance: 10.0
click at [937, 509] on button "Yes / OK" at bounding box center [946, 516] width 72 height 16
click at [936, 537] on button "Yes / OK" at bounding box center [946, 540] width 72 height 16
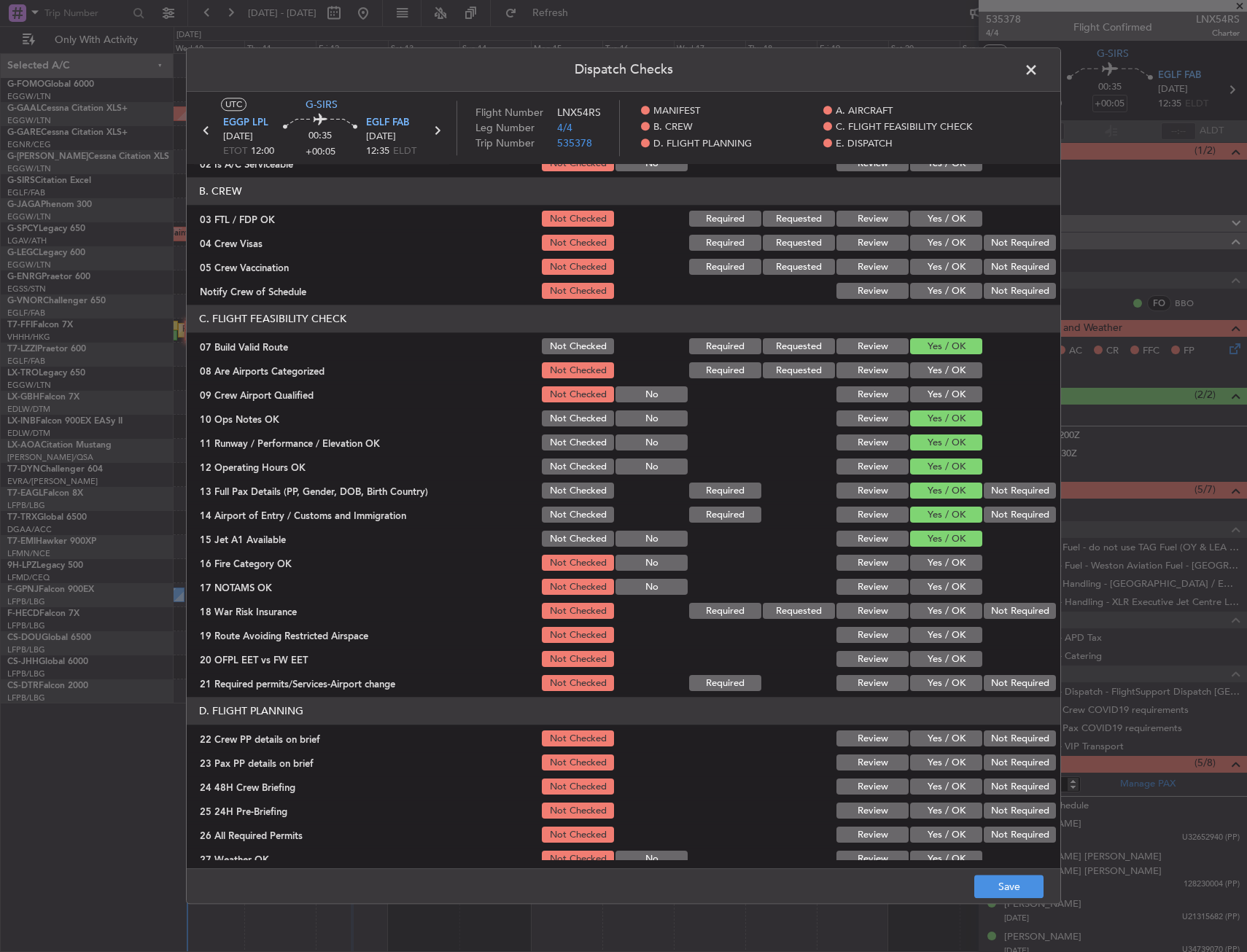
click at [934, 567] on button "Yes / OK" at bounding box center [946, 564] width 72 height 16
click at [935, 589] on button "Yes / OK" at bounding box center [946, 587] width 72 height 16
click at [936, 606] on button "Yes / OK" at bounding box center [946, 612] width 72 height 16
click at [935, 634] on button "Yes / OK" at bounding box center [946, 636] width 72 height 16
click at [931, 663] on button "Yes / OK" at bounding box center [946, 660] width 72 height 16
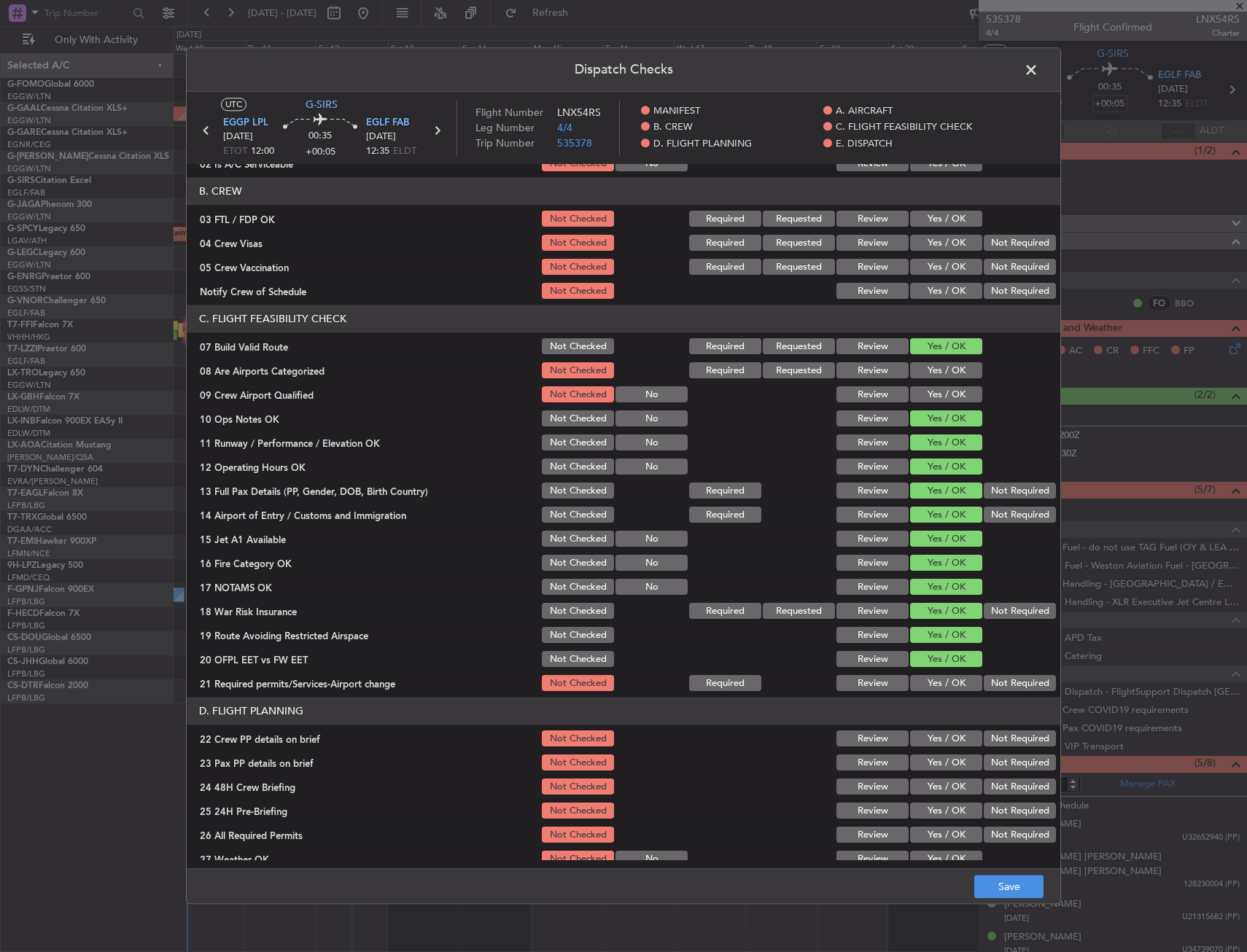
click at [928, 683] on button "Yes / OK" at bounding box center [946, 684] width 72 height 16
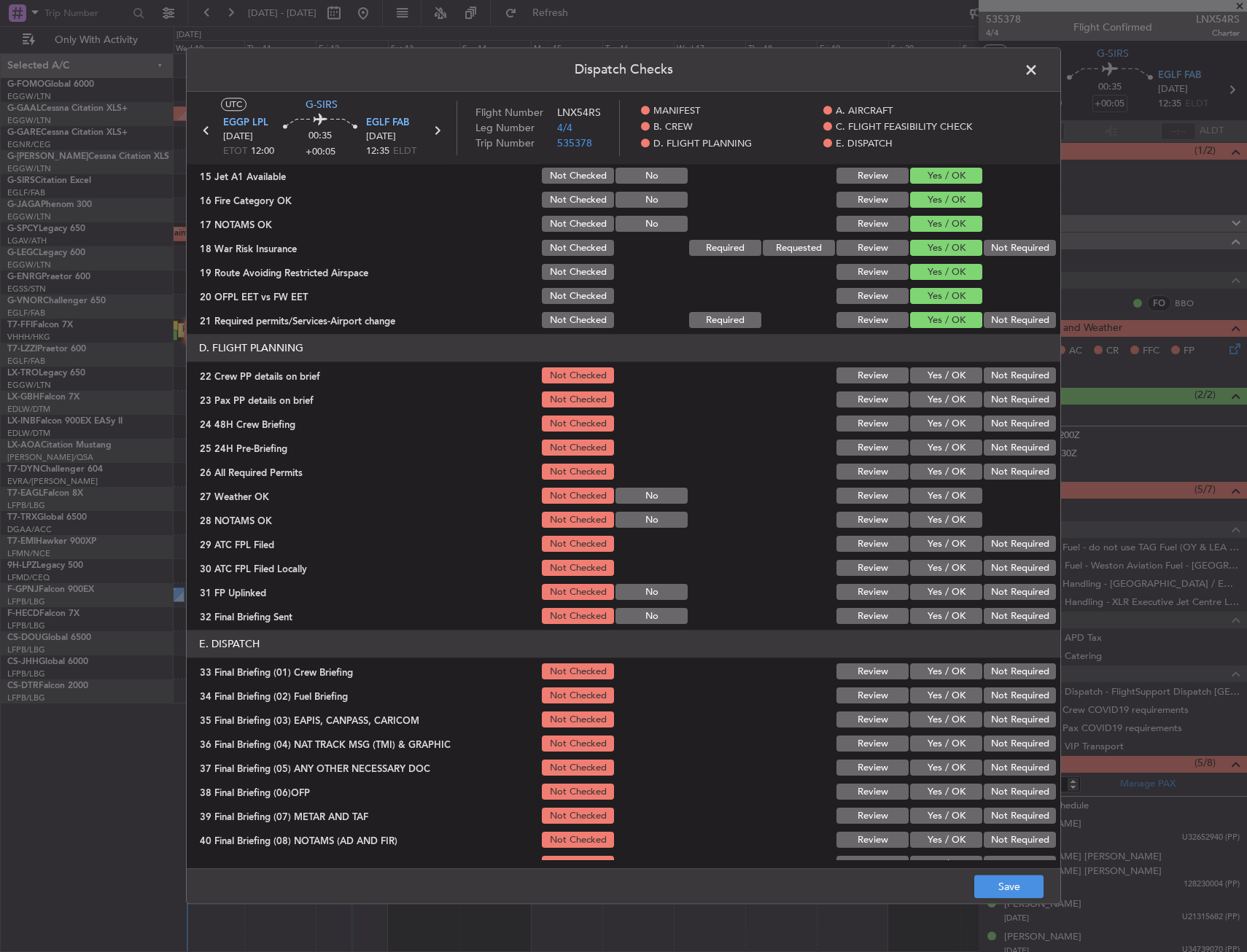
scroll to position [510, 0]
drag, startPoint x: 941, startPoint y: 377, endPoint x: 946, endPoint y: 394, distance: 17.7
click at [941, 377] on button "Yes / OK" at bounding box center [946, 375] width 72 height 16
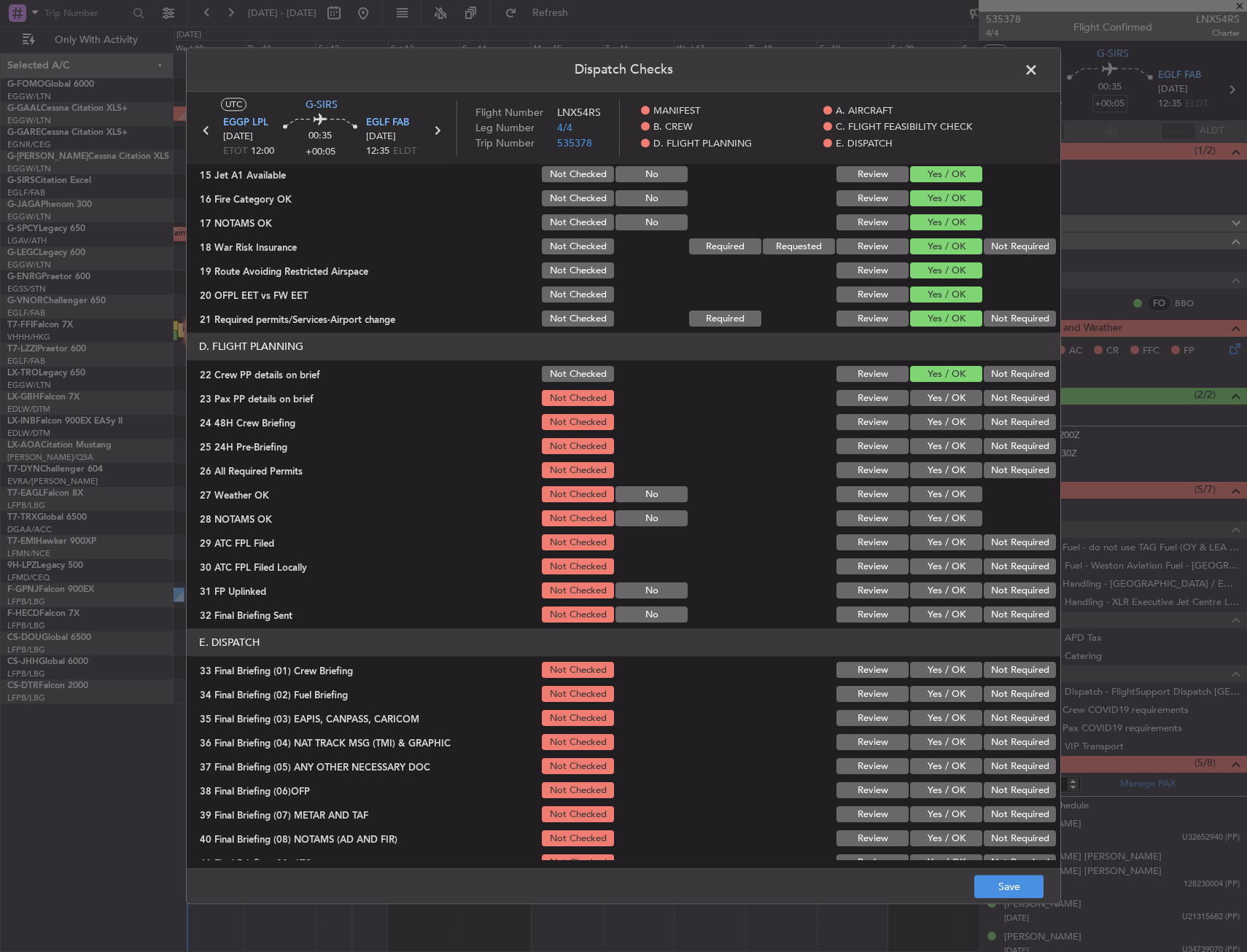
click at [946, 396] on button "Yes / OK" at bounding box center [946, 399] width 72 height 16
click at [945, 416] on button "Yes / OK" at bounding box center [946, 423] width 72 height 16
click at [995, 882] on button "Save" at bounding box center [1009, 887] width 69 height 23
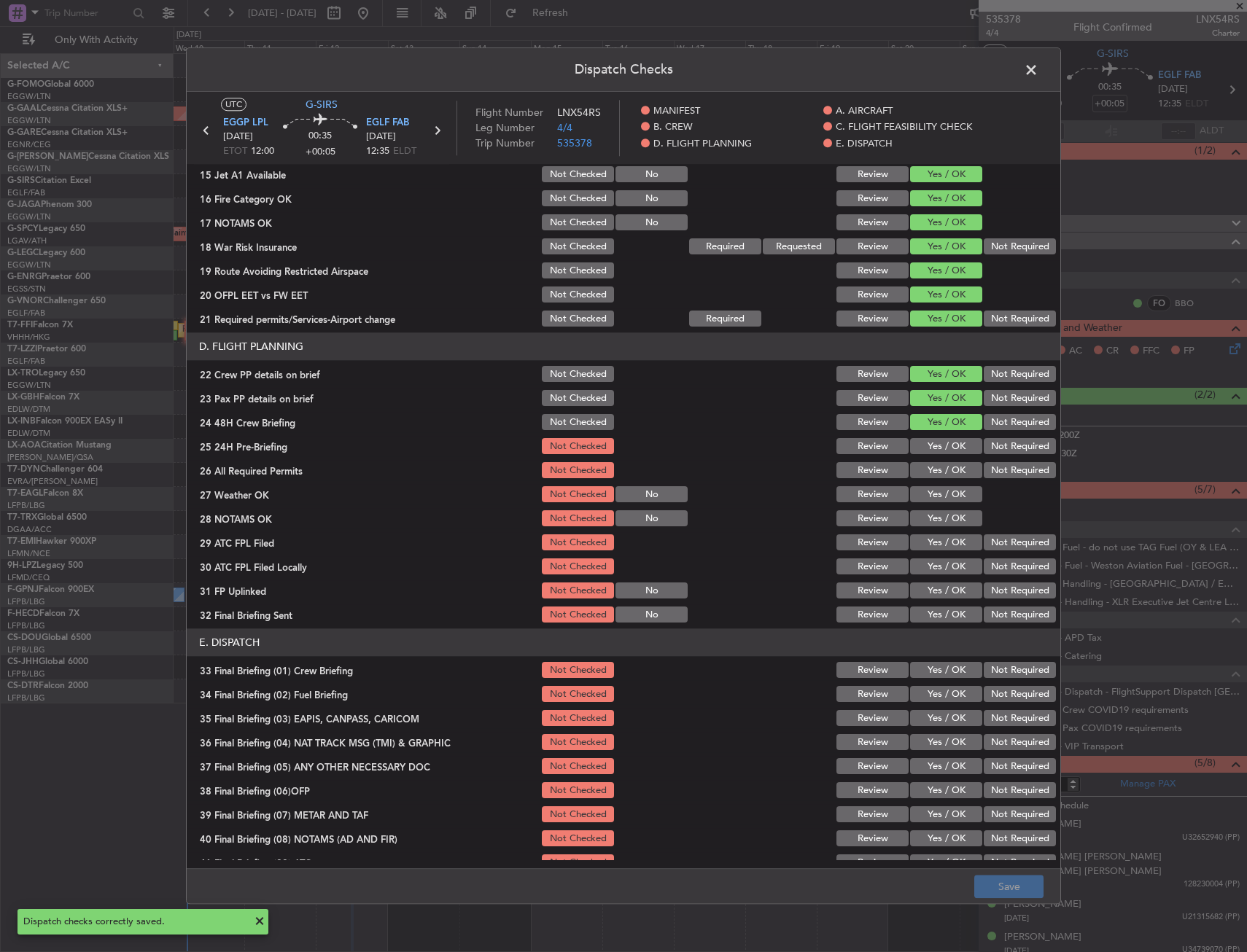
drag, startPoint x: 1030, startPoint y: 71, endPoint x: 1016, endPoint y: 57, distance: 19.8
click at [1038, 68] on span at bounding box center [1038, 73] width 0 height 29
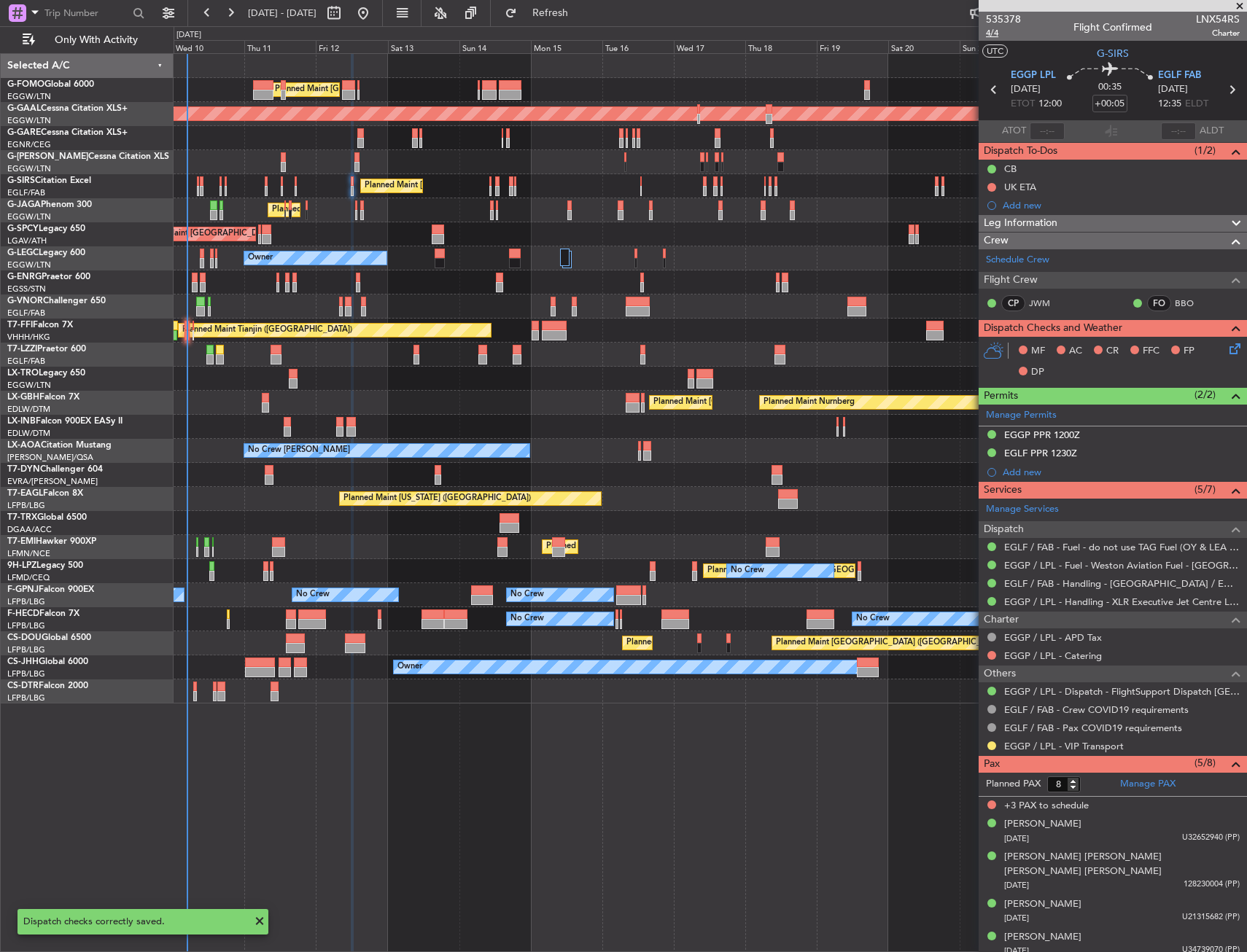
click at [997, 35] on span "4/4" at bounding box center [1002, 33] width 35 height 12
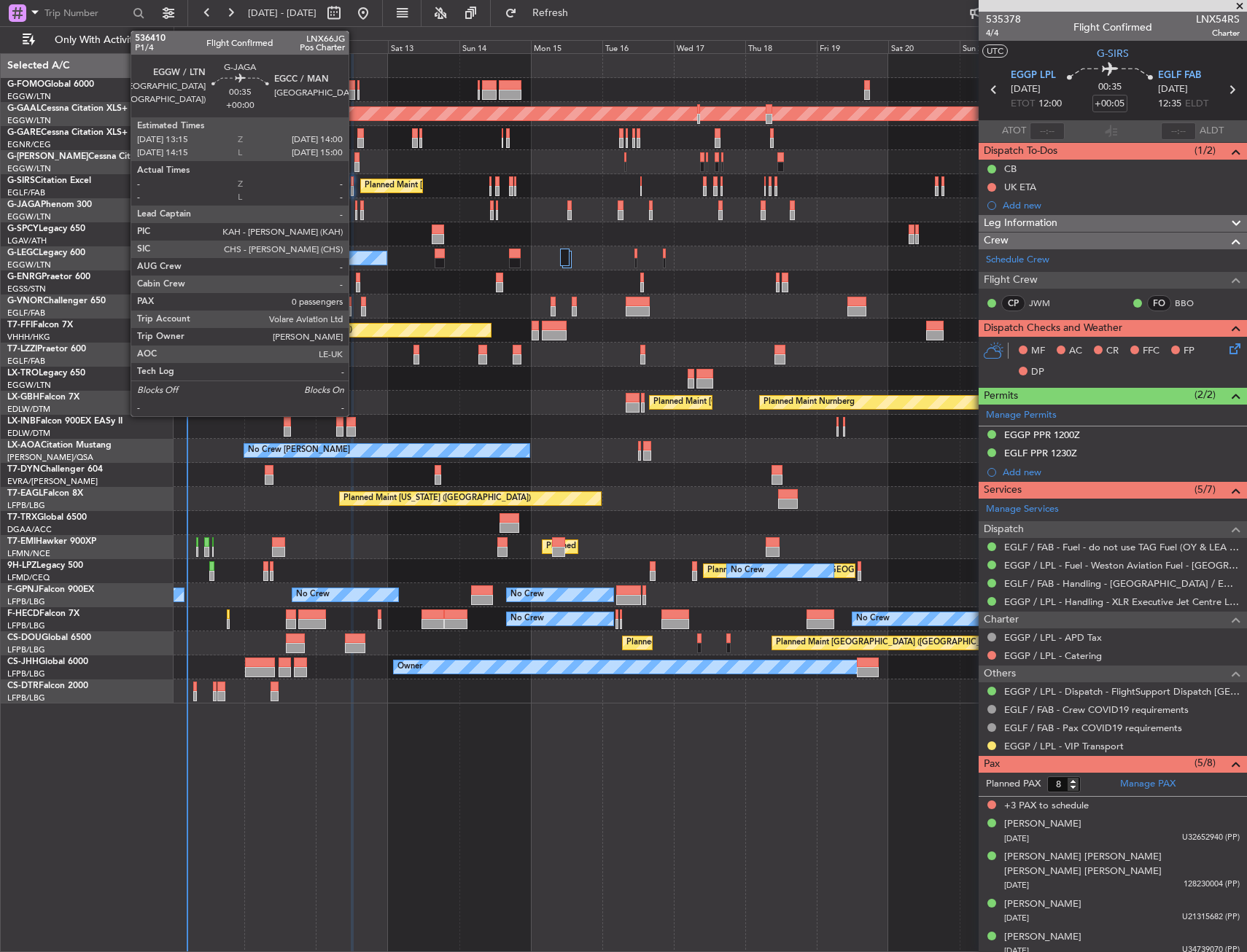
click at [355, 209] on div at bounding box center [356, 205] width 3 height 10
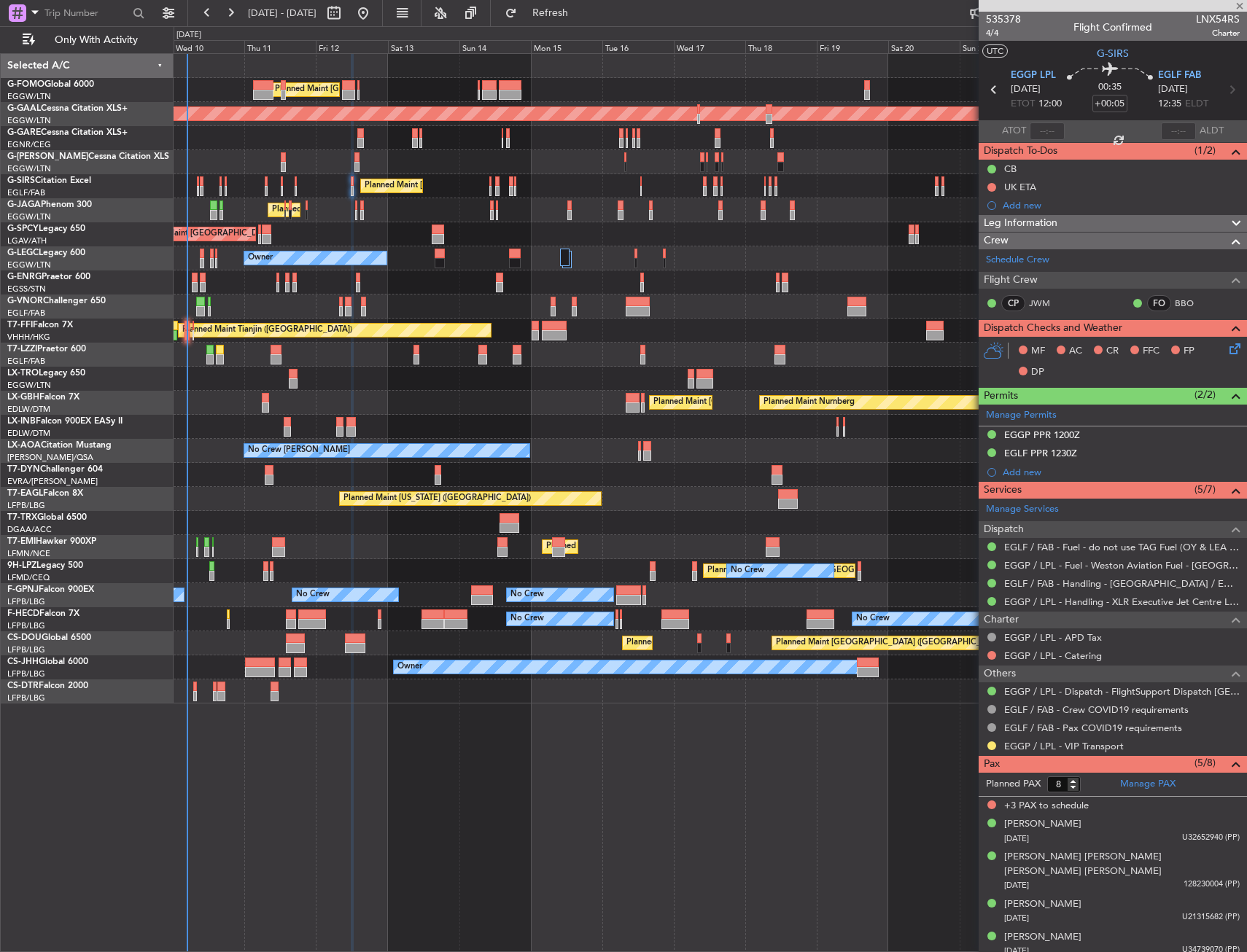
type input "0"
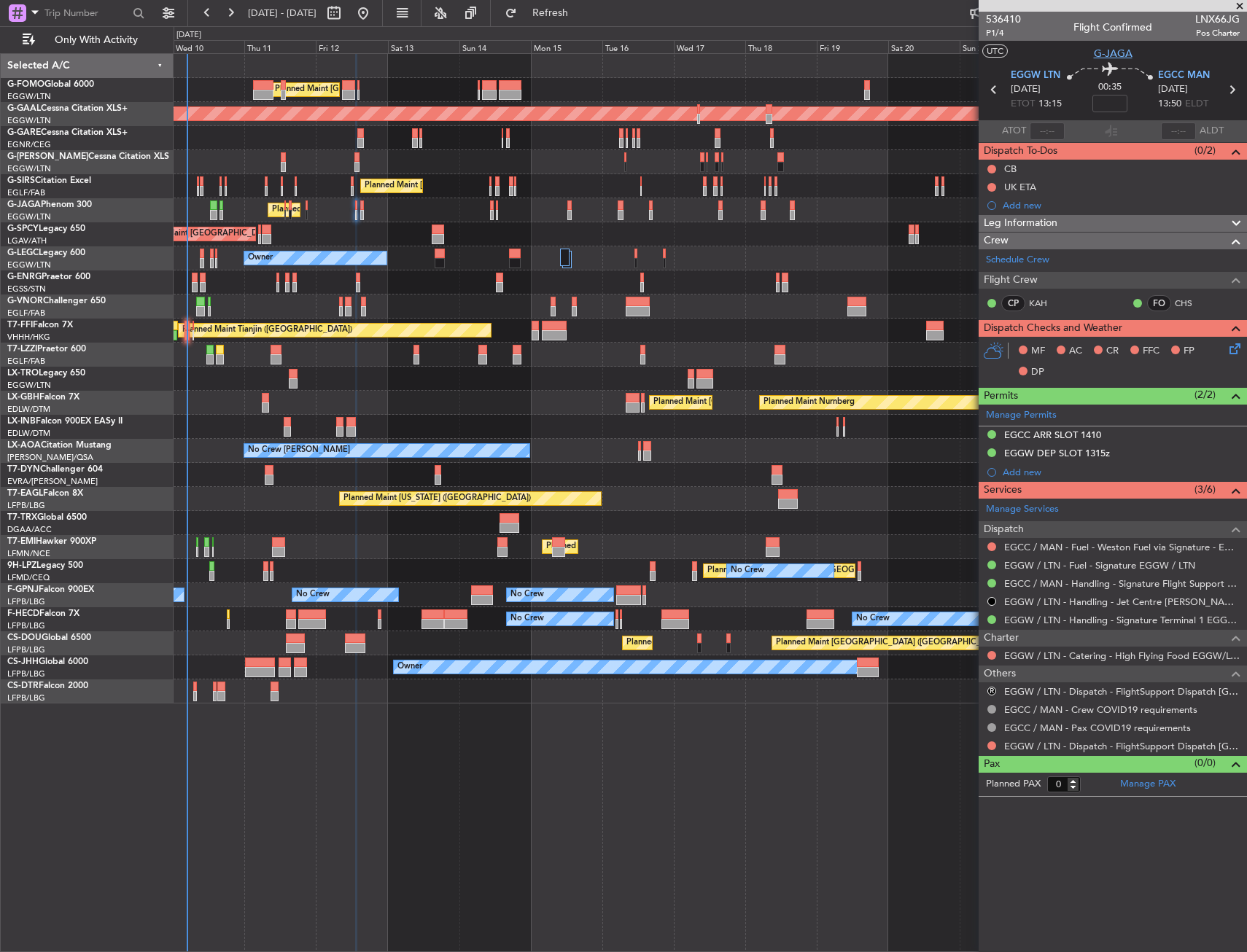
click at [1121, 52] on span "G-JAGA" at bounding box center [1113, 53] width 39 height 15
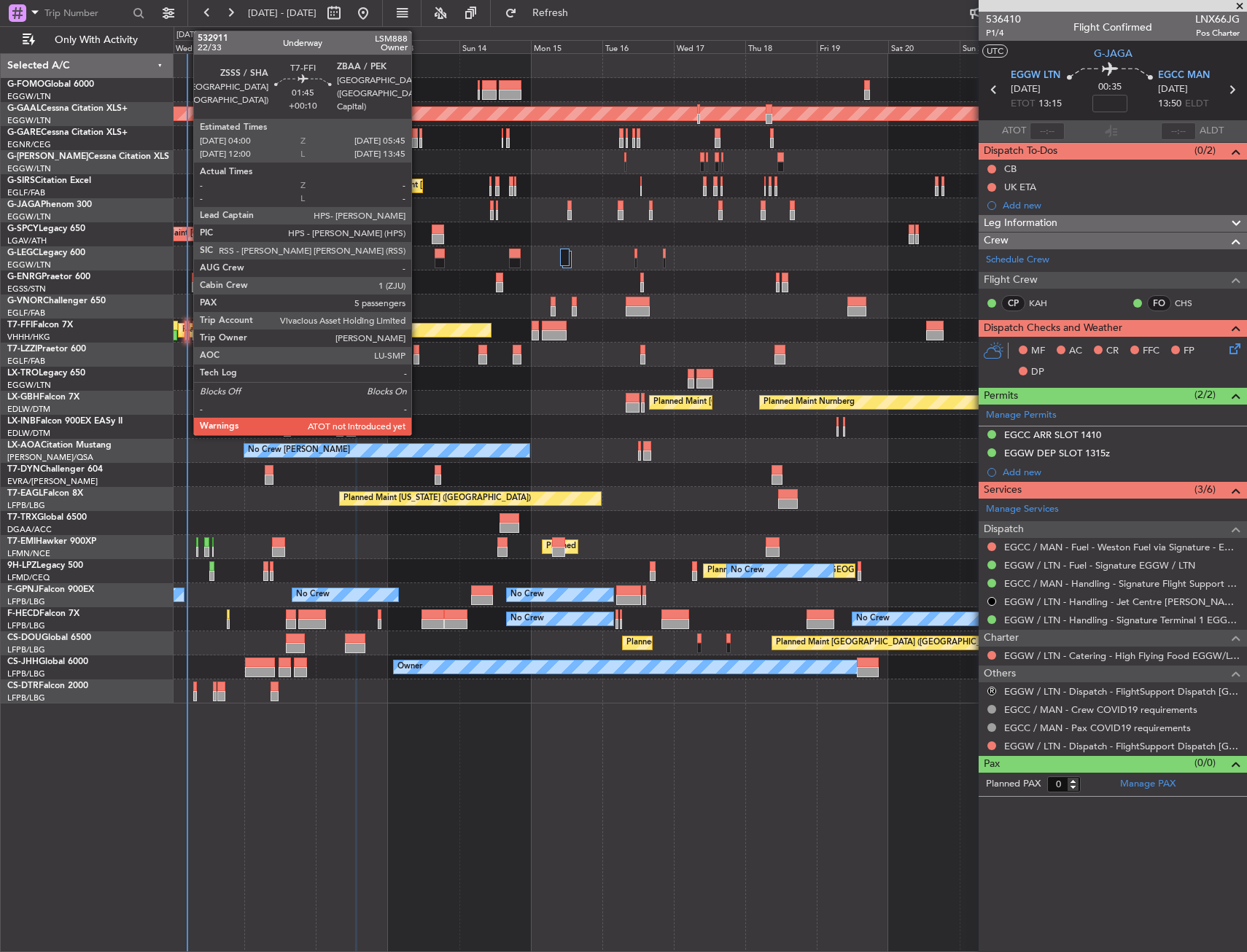
click at [186, 329] on div at bounding box center [187, 326] width 6 height 10
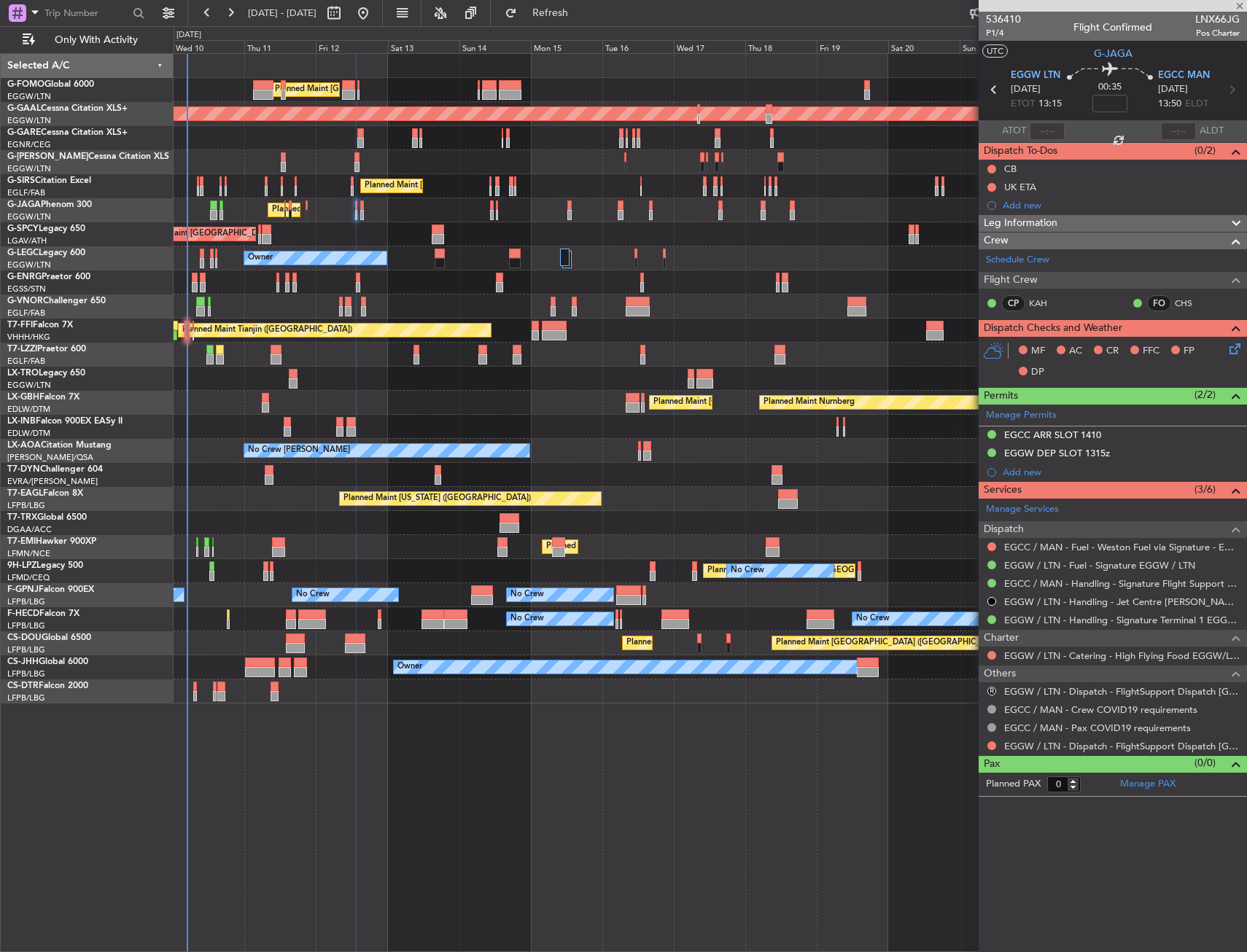
type input "+00:10"
type input "5"
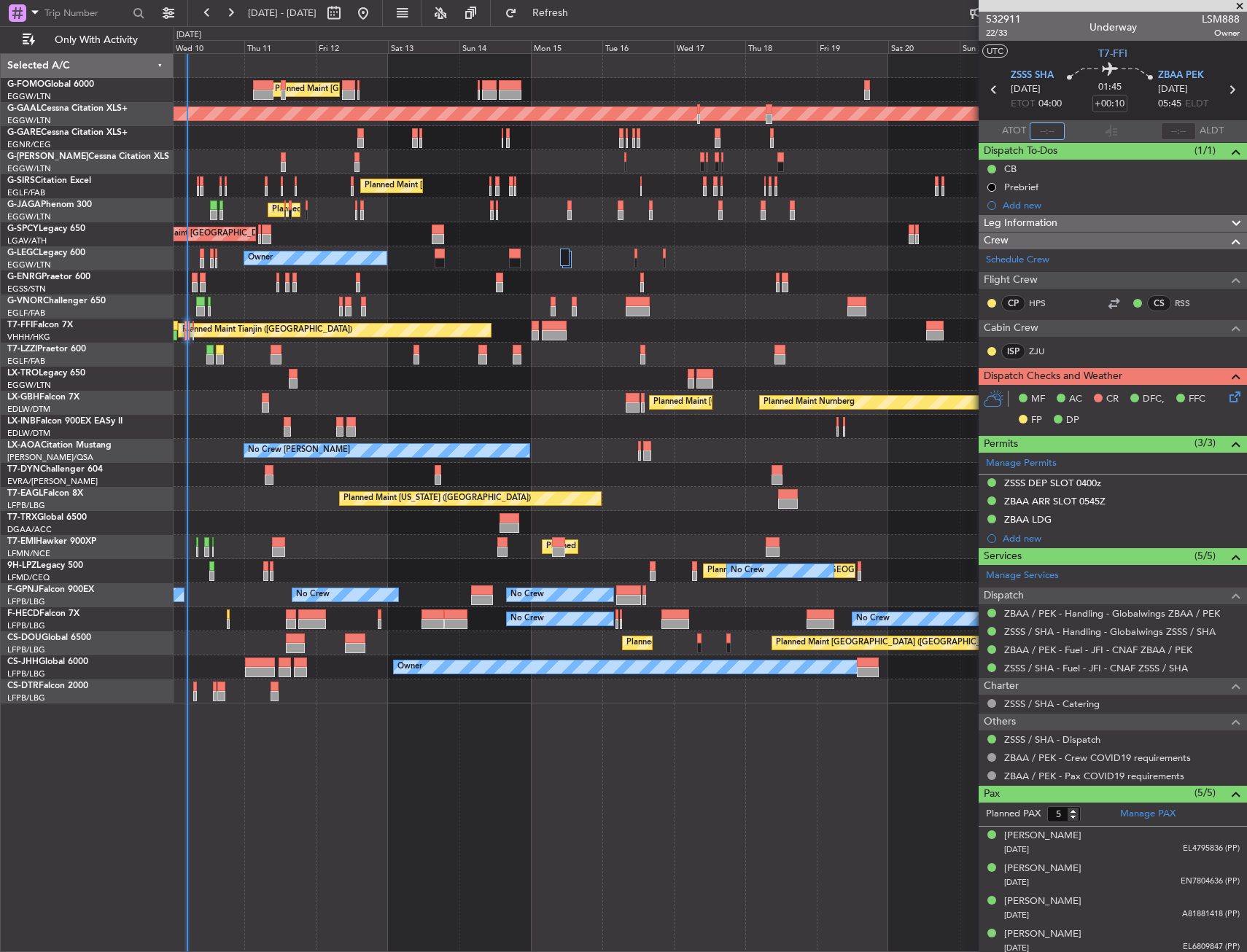
click at [1050, 131] on input "text" at bounding box center [1047, 131] width 35 height 18
click at [1052, 44] on section "UTC T7-FFI" at bounding box center [1112, 52] width 268 height 22
type input "04:43"
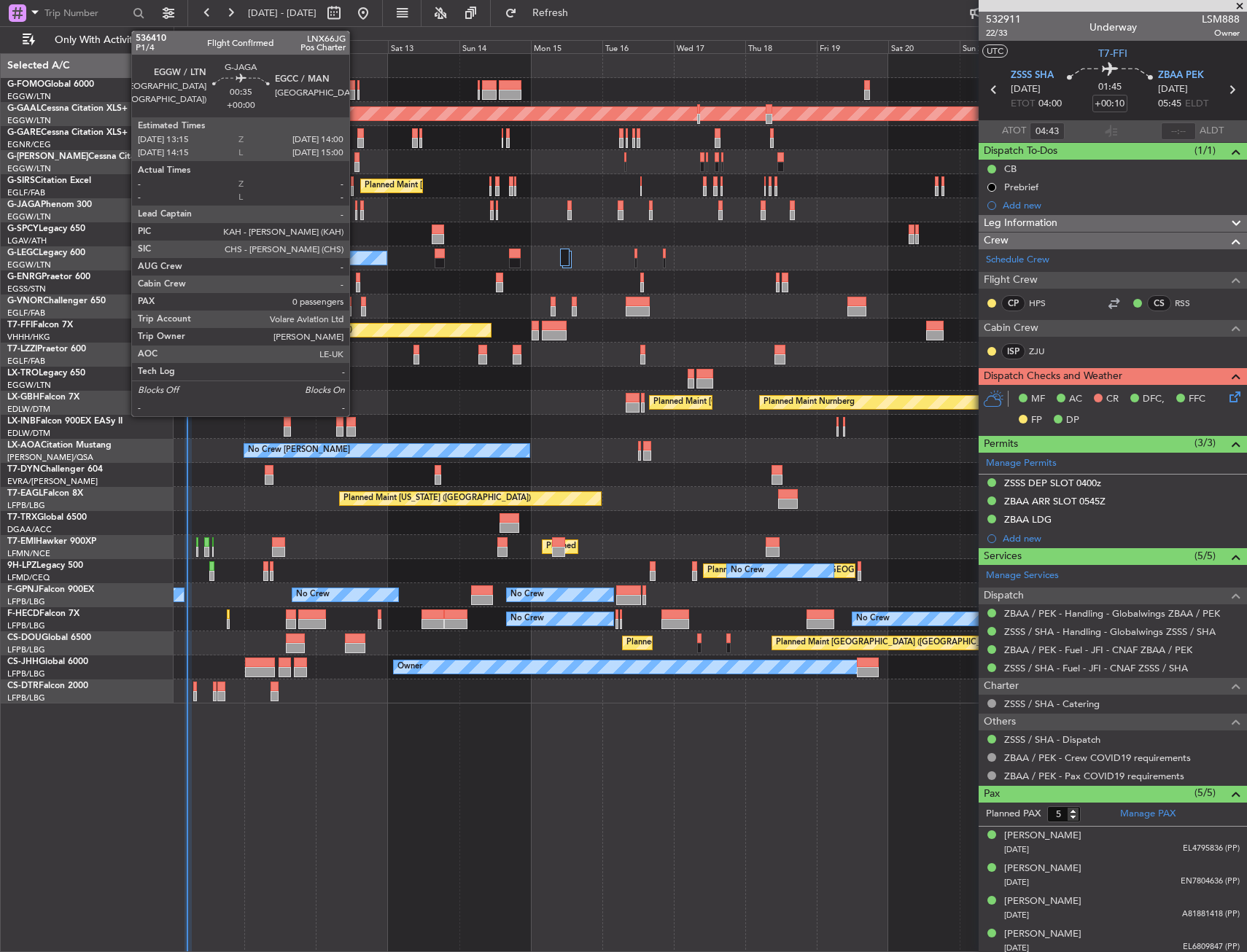
click at [356, 205] on div at bounding box center [356, 205] width 3 height 10
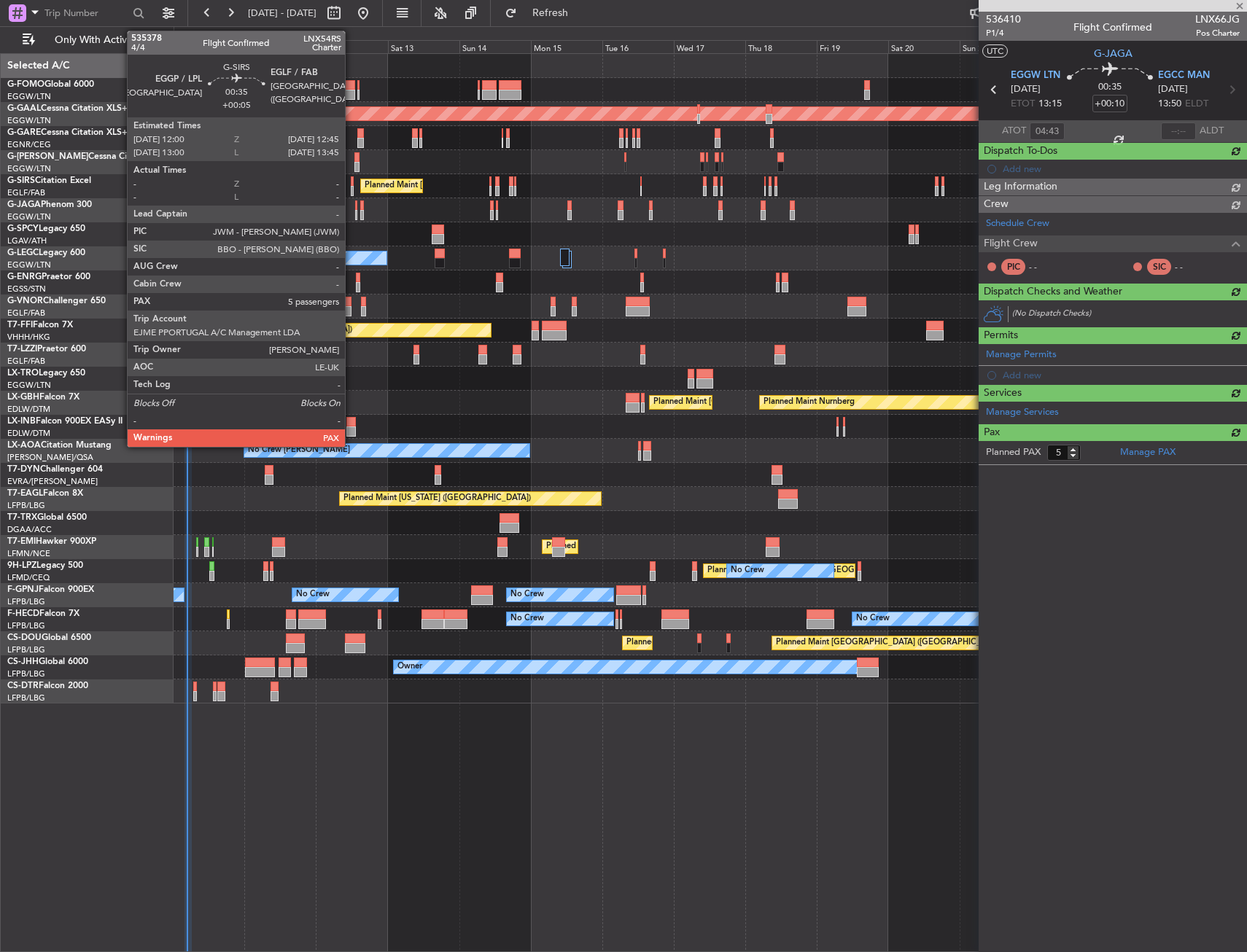
type input "0"
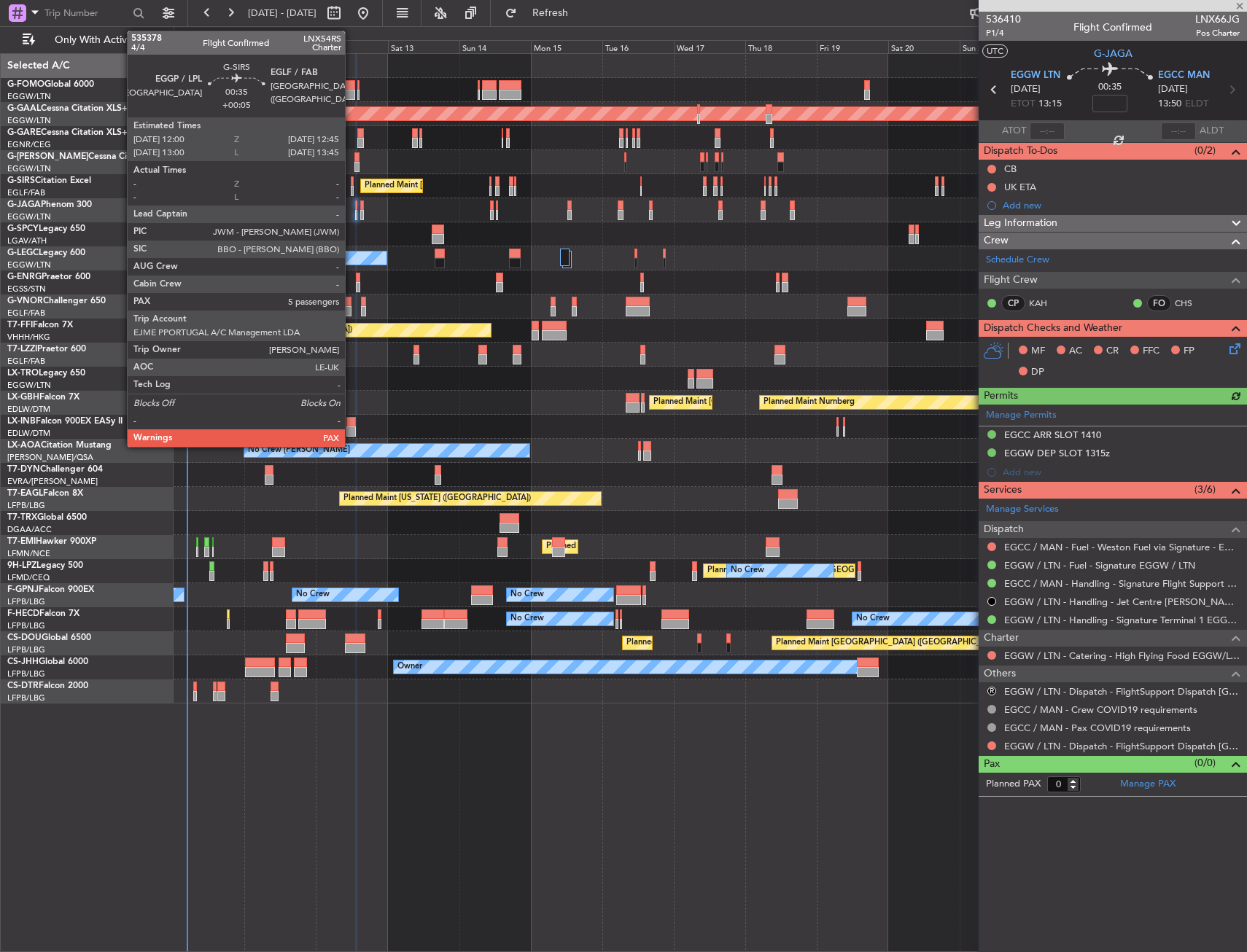
click at [352, 187] on div at bounding box center [352, 191] width 3 height 10
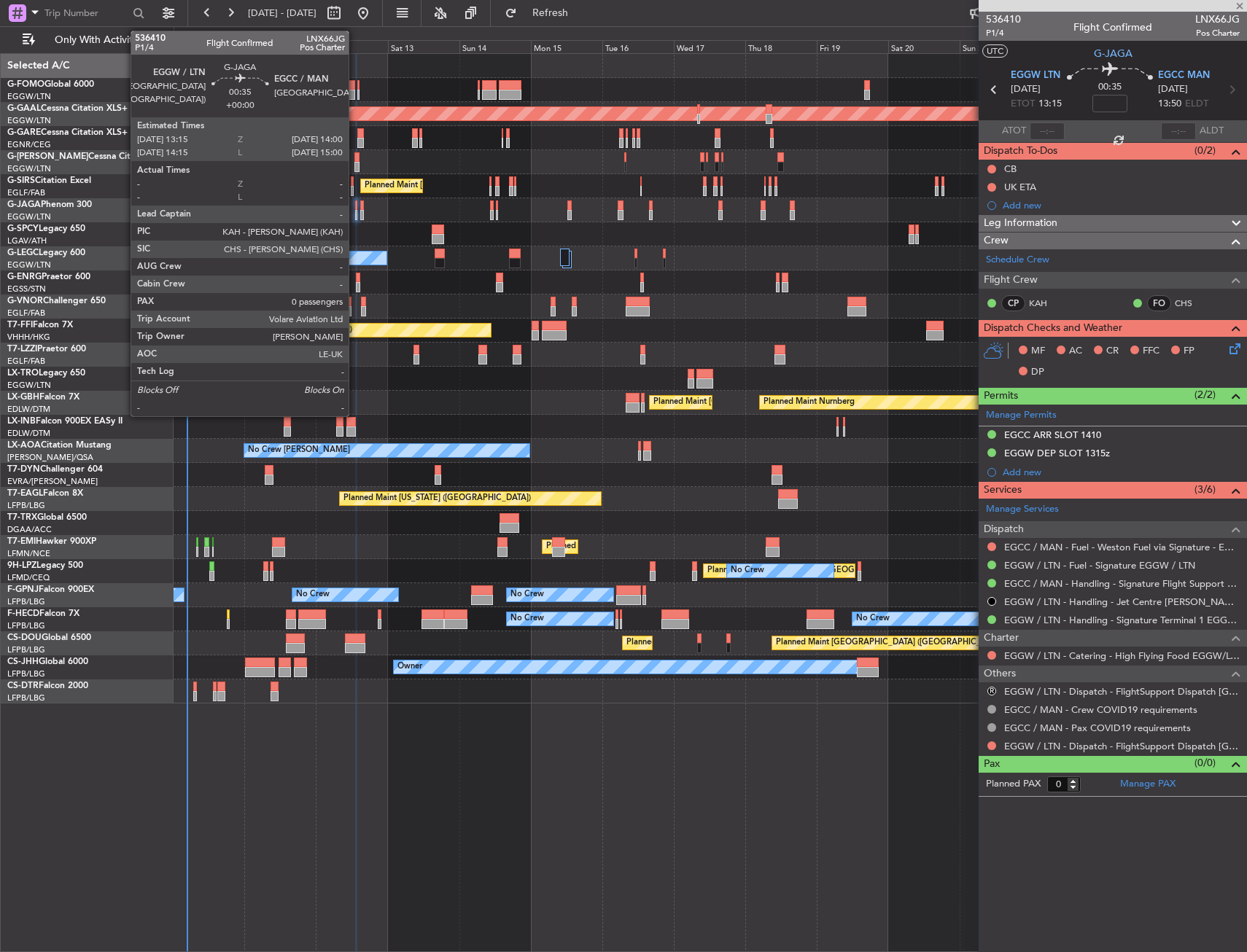
type input "+00:05"
type input "8"
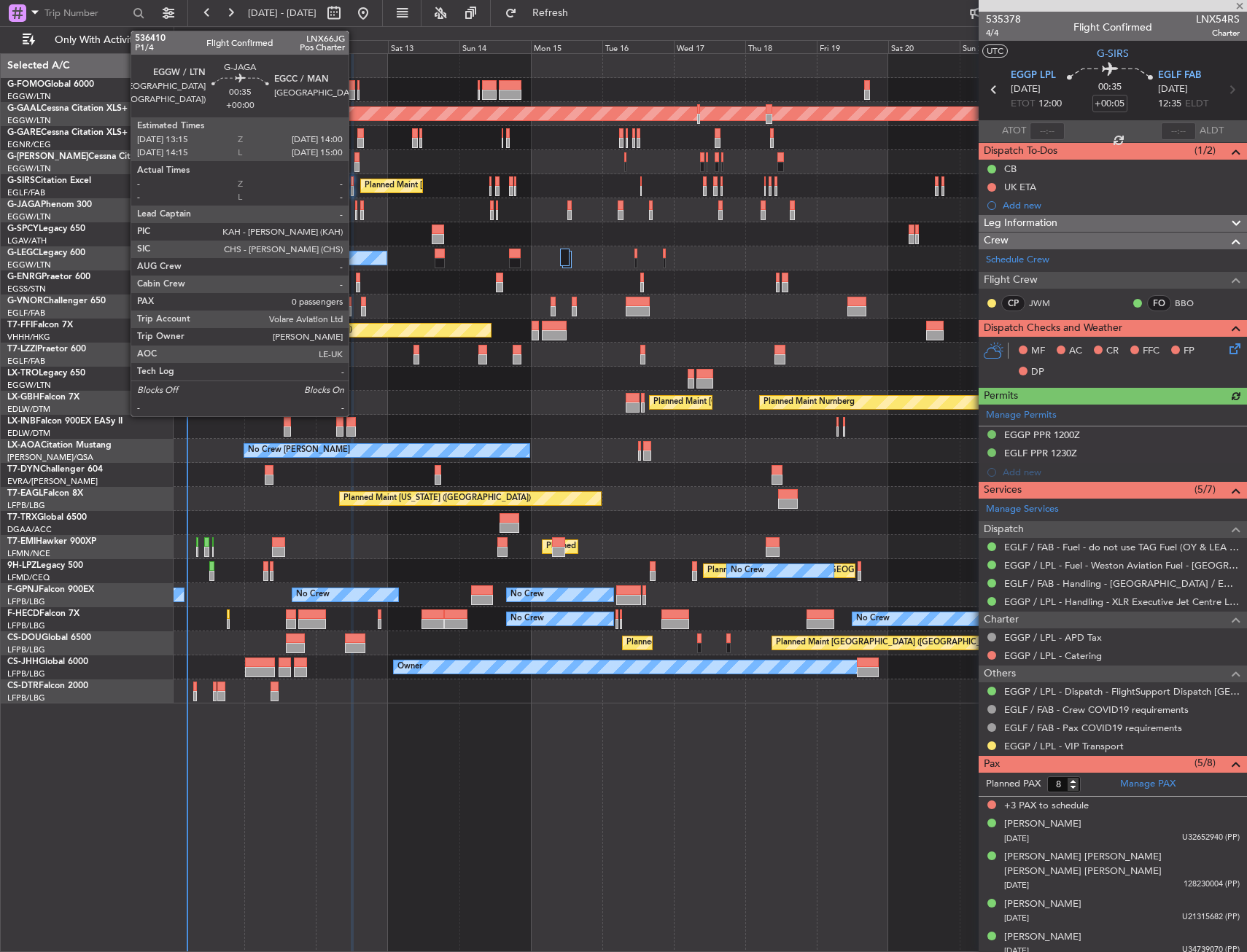
click at [355, 206] on div at bounding box center [356, 205] width 3 height 10
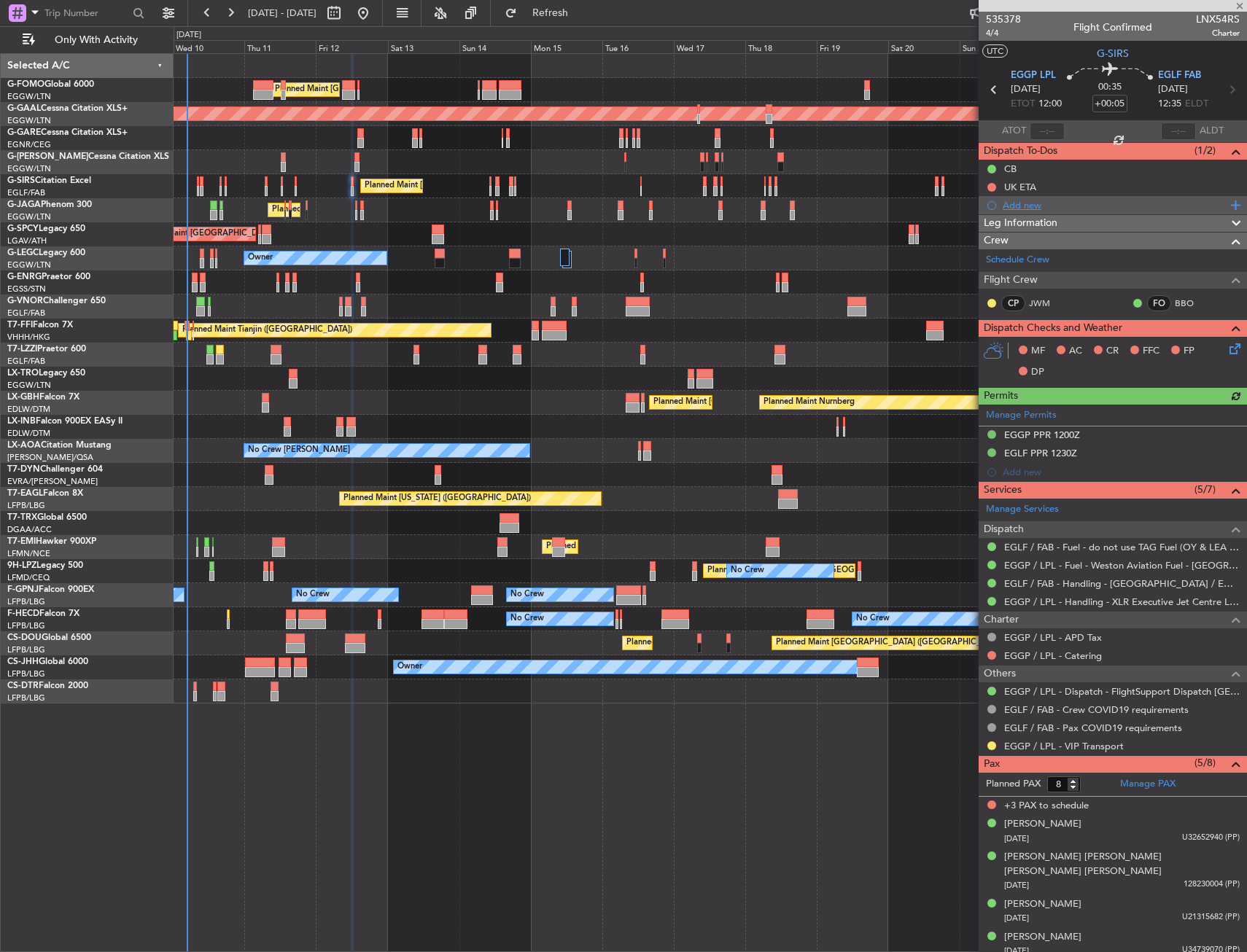
type input "0"
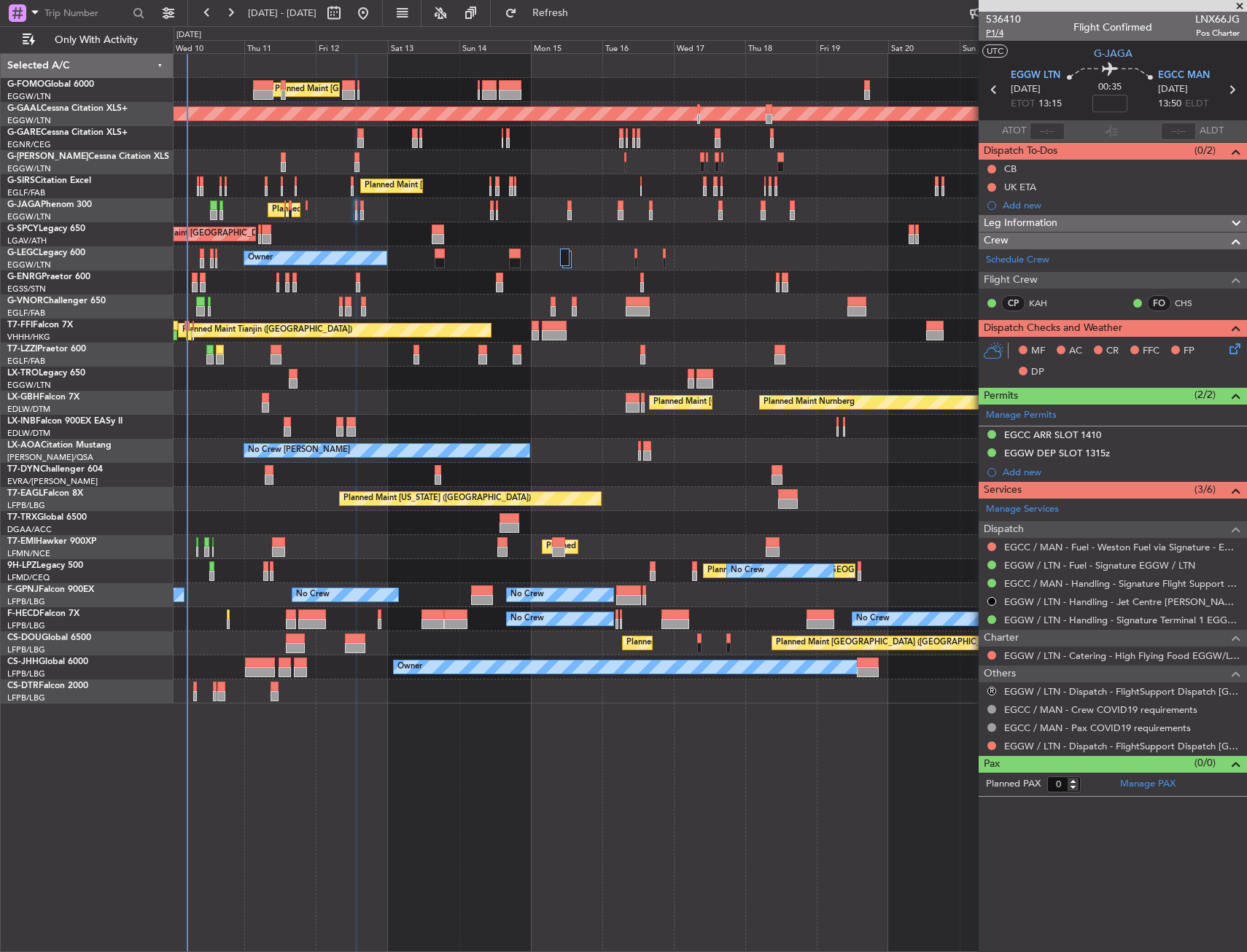
click at [1004, 35] on span "P1/4" at bounding box center [1002, 33] width 35 height 12
click at [1114, 102] on input at bounding box center [1109, 104] width 35 height 18
click at [1062, 51] on section "UTC G-JAGA" at bounding box center [1112, 52] width 268 height 22
type input "-00:10"
click at [990, 171] on button at bounding box center [991, 169] width 9 height 9
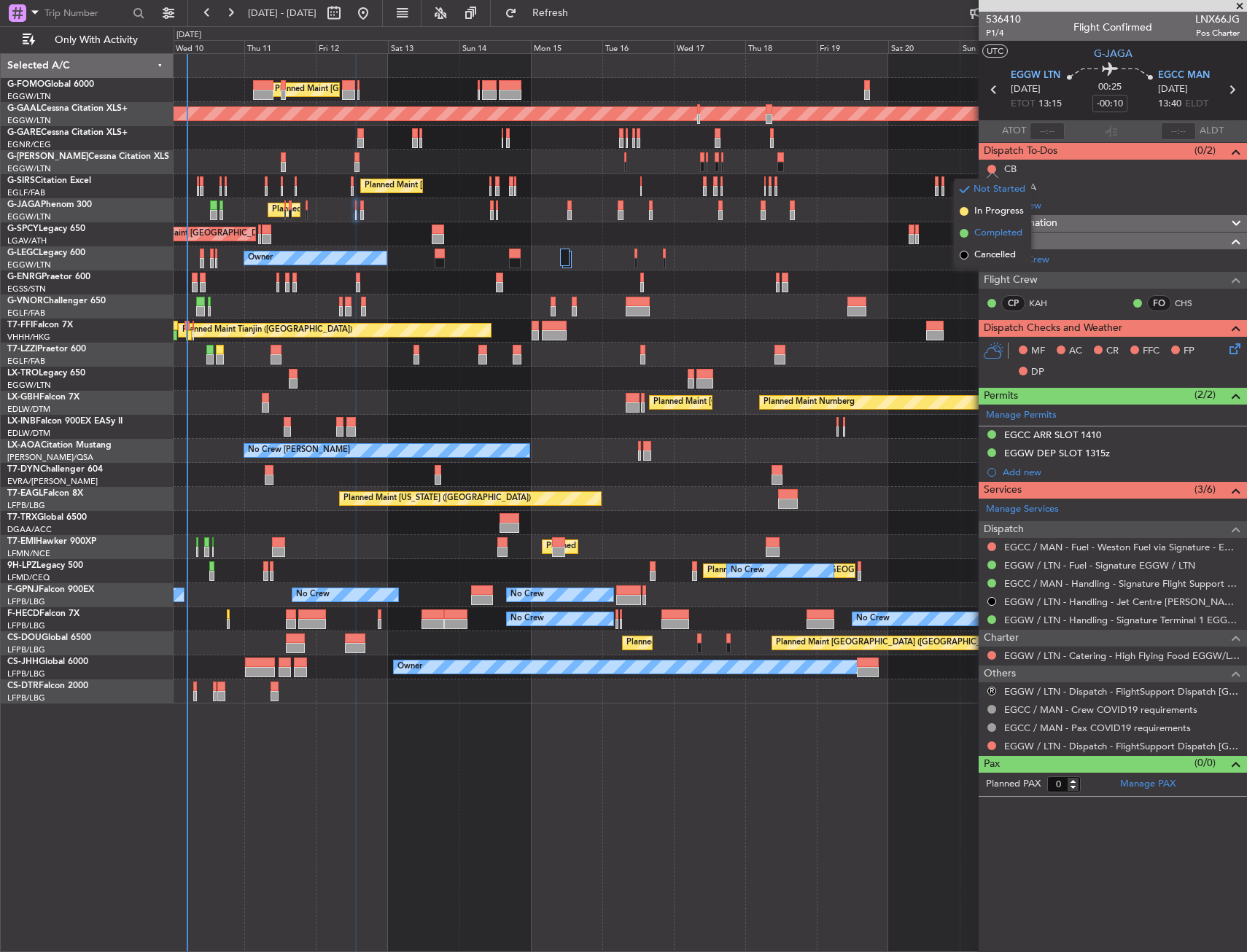
click at [972, 237] on li "Completed" at bounding box center [992, 233] width 77 height 22
click at [1237, 350] on icon at bounding box center [1232, 346] width 11 height 11
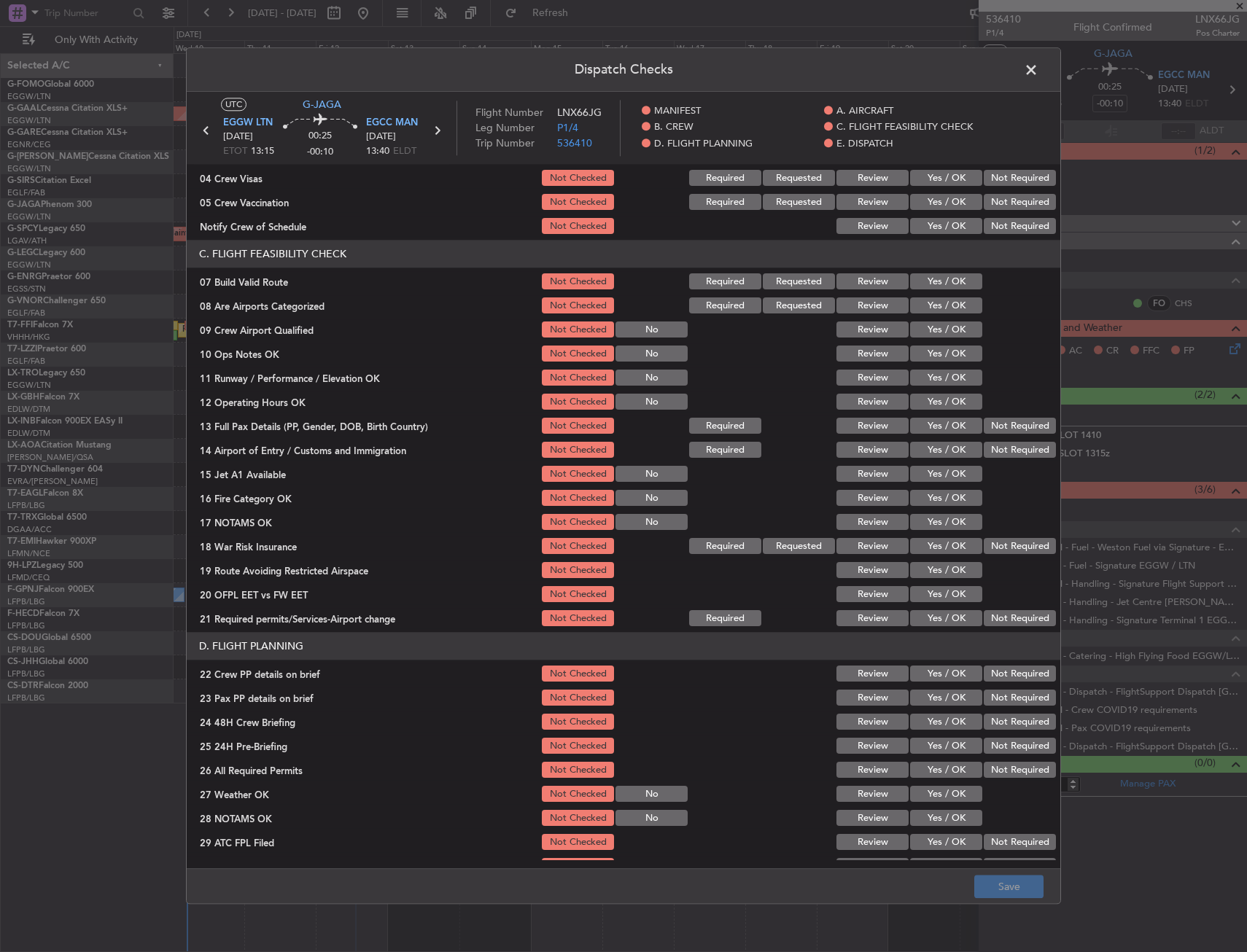
scroll to position [219, 0]
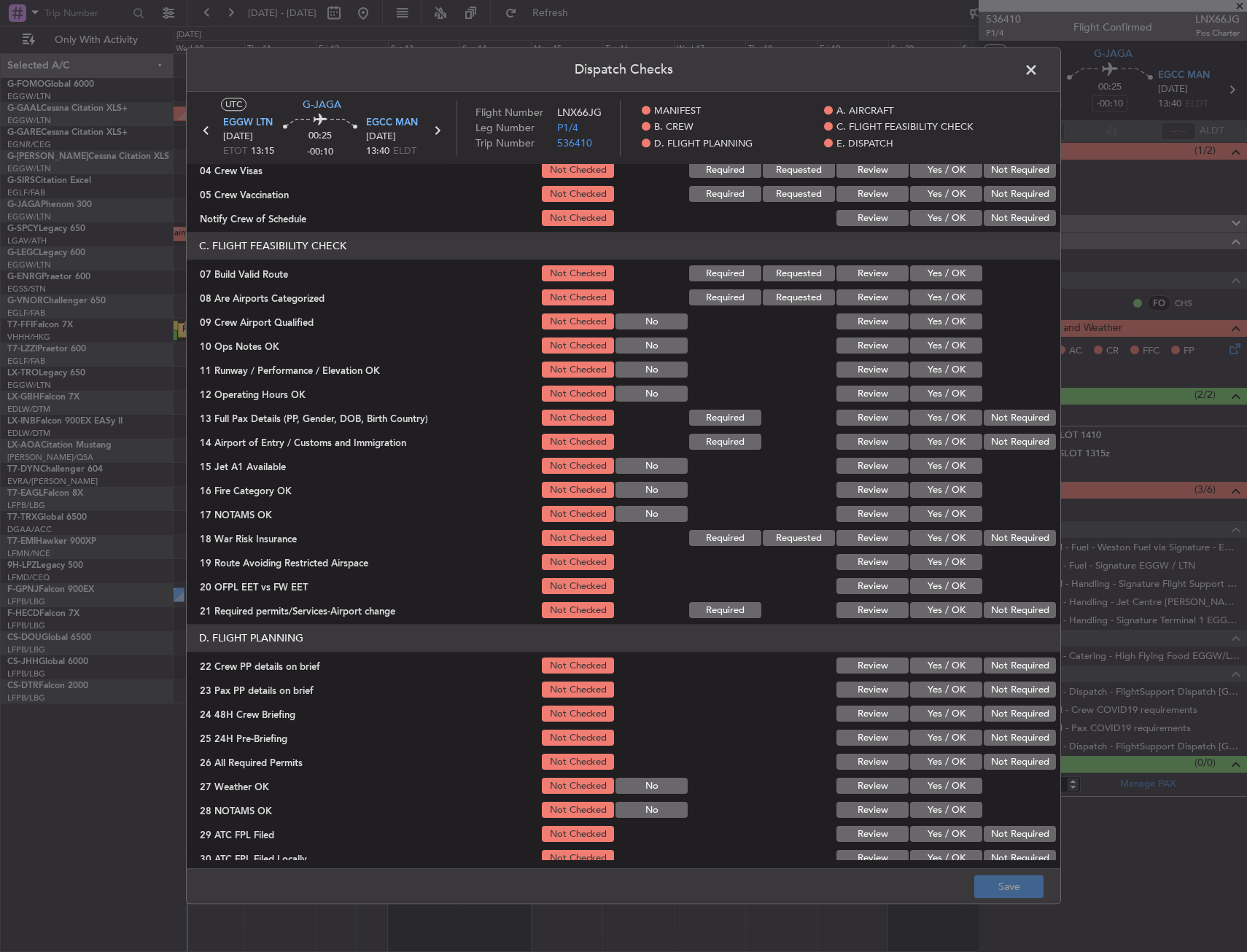
click at [950, 270] on button "Yes / OK" at bounding box center [946, 274] width 72 height 16
click at [941, 346] on button "Yes / OK" at bounding box center [946, 346] width 72 height 16
click at [940, 372] on button "Yes / OK" at bounding box center [946, 370] width 72 height 16
click at [938, 393] on button "Yes / OK" at bounding box center [946, 394] width 72 height 16
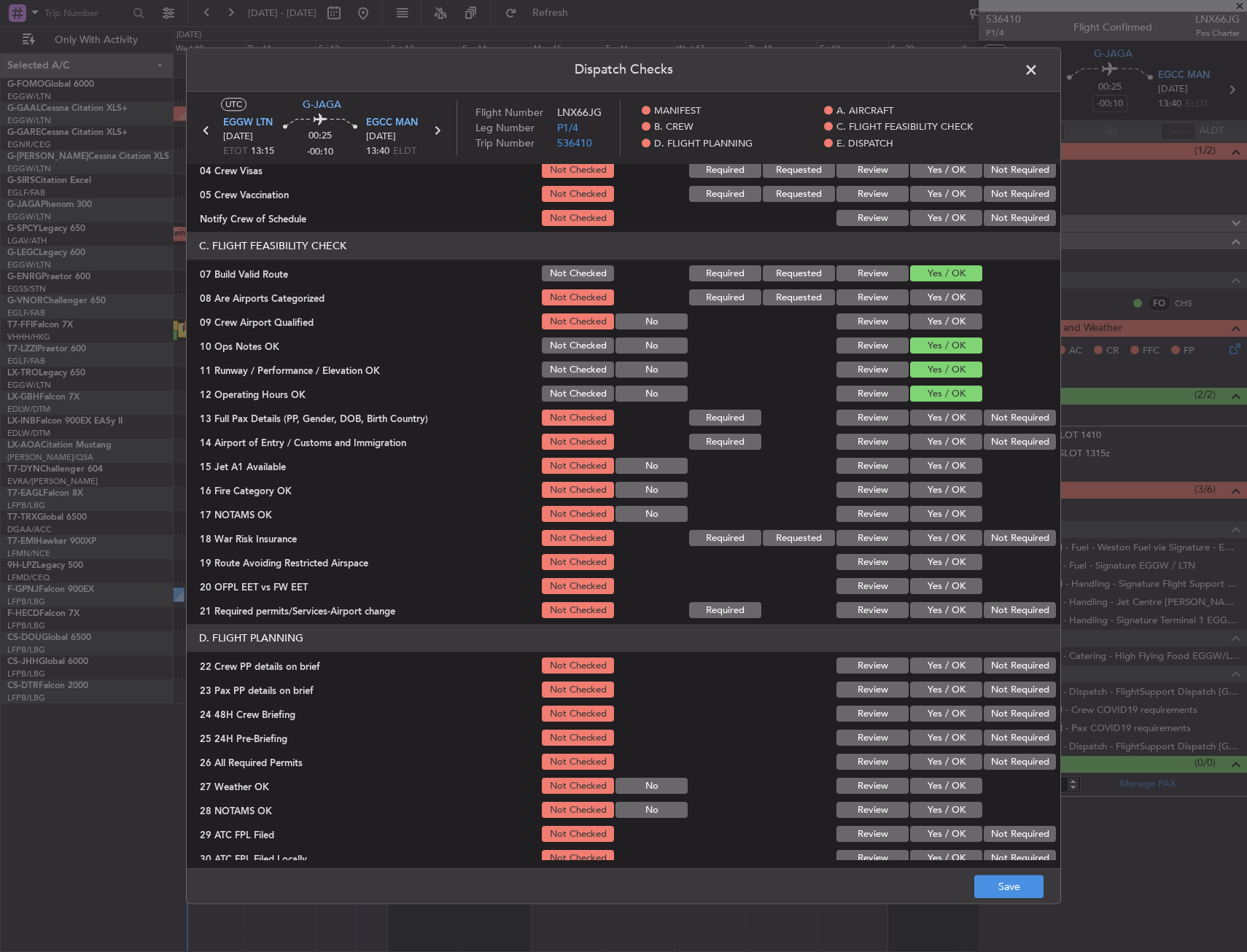
click at [937, 420] on button "Yes / OK" at bounding box center [946, 418] width 72 height 16
drag, startPoint x: 940, startPoint y: 441, endPoint x: 940, endPoint y: 455, distance: 14.0
click at [940, 442] on button "Yes / OK" at bounding box center [946, 443] width 72 height 16
click at [940, 463] on button "Yes / OK" at bounding box center [946, 467] width 72 height 16
click at [944, 488] on button "Yes / OK" at bounding box center [946, 491] width 72 height 16
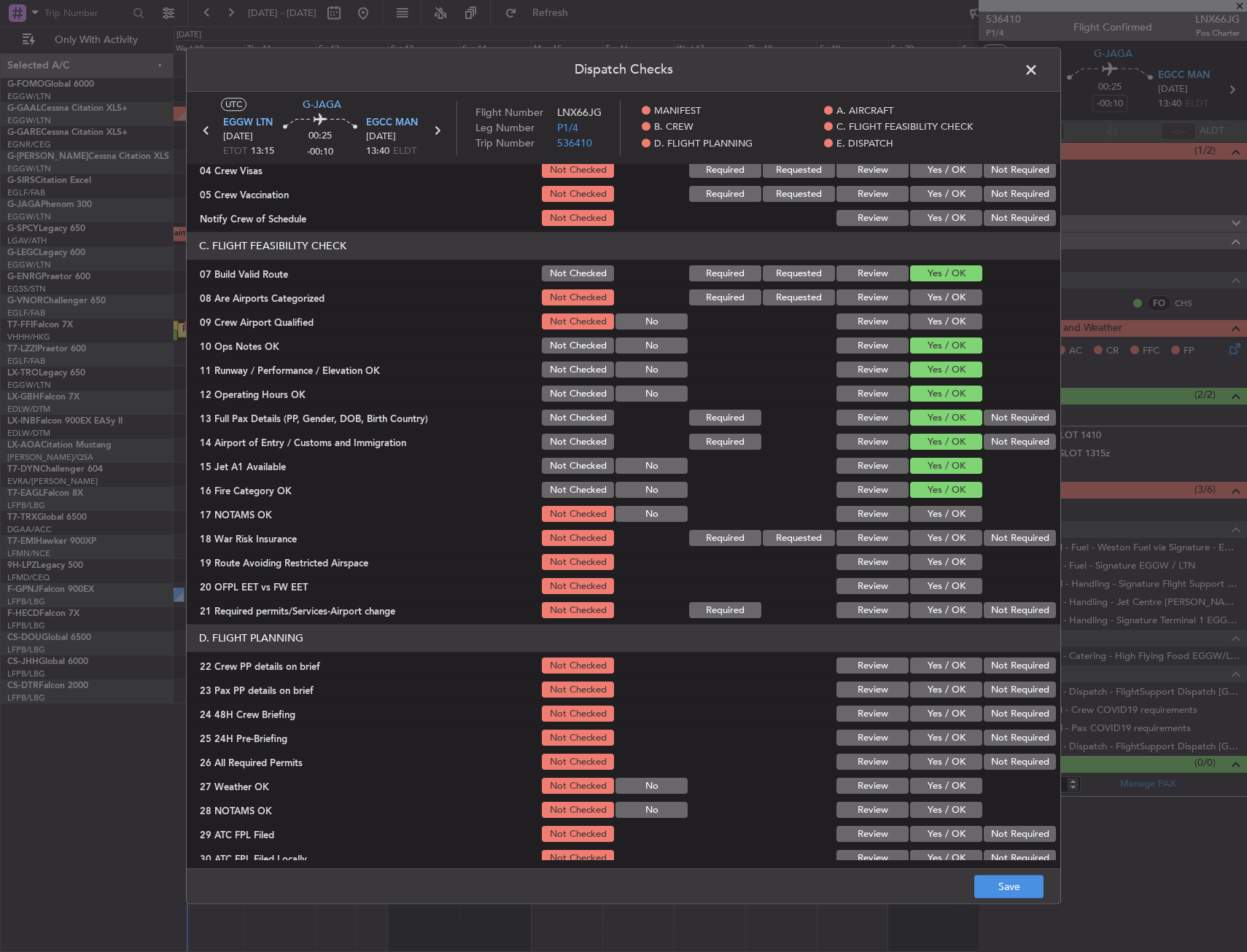
click at [945, 513] on button "Yes / OK" at bounding box center [946, 515] width 72 height 16
click at [938, 534] on button "Yes / OK" at bounding box center [946, 539] width 72 height 16
click at [933, 563] on button "Yes / OK" at bounding box center [946, 563] width 72 height 16
click at [934, 584] on button "Yes / OK" at bounding box center [946, 587] width 72 height 16
drag, startPoint x: 932, startPoint y: 608, endPoint x: 930, endPoint y: 597, distance: 11.2
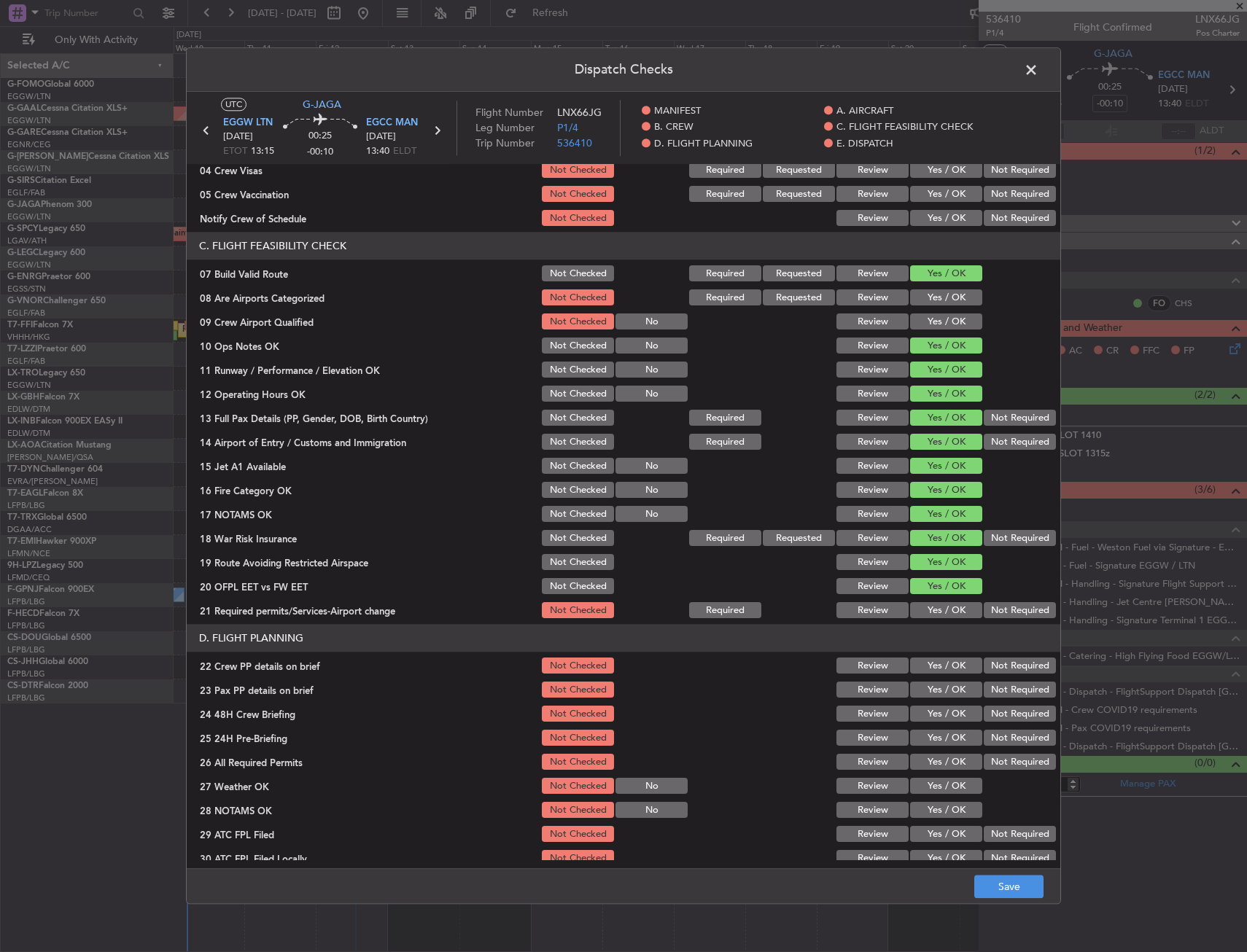
click at [932, 608] on button "Yes / OK" at bounding box center [946, 611] width 72 height 16
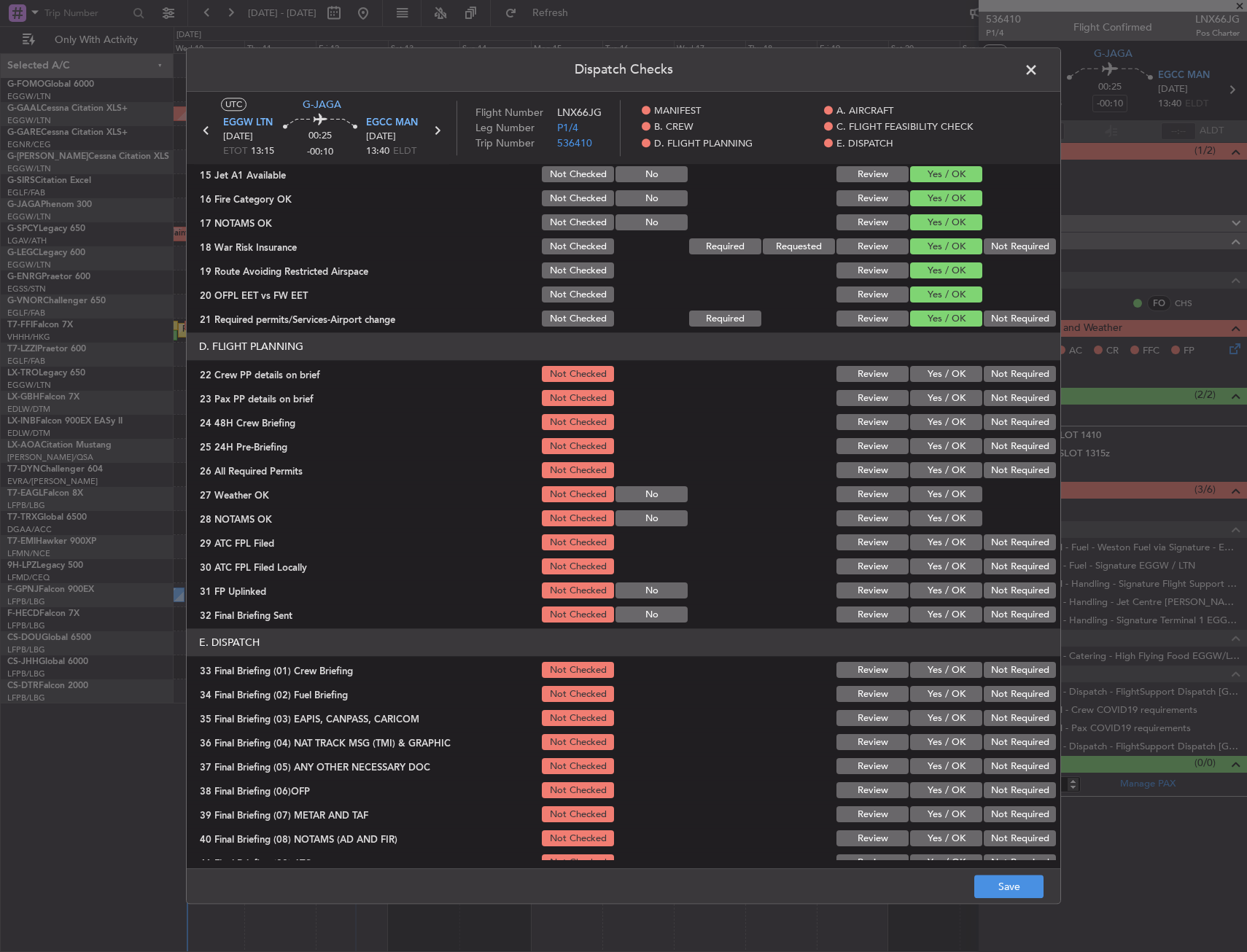
click at [924, 373] on button "Yes / OK" at bounding box center [946, 375] width 72 height 16
click at [924, 397] on button "Yes / OK" at bounding box center [946, 399] width 72 height 16
click at [924, 421] on button "Yes / OK" at bounding box center [946, 423] width 72 height 16
click at [1002, 880] on button "Save" at bounding box center [1009, 887] width 69 height 23
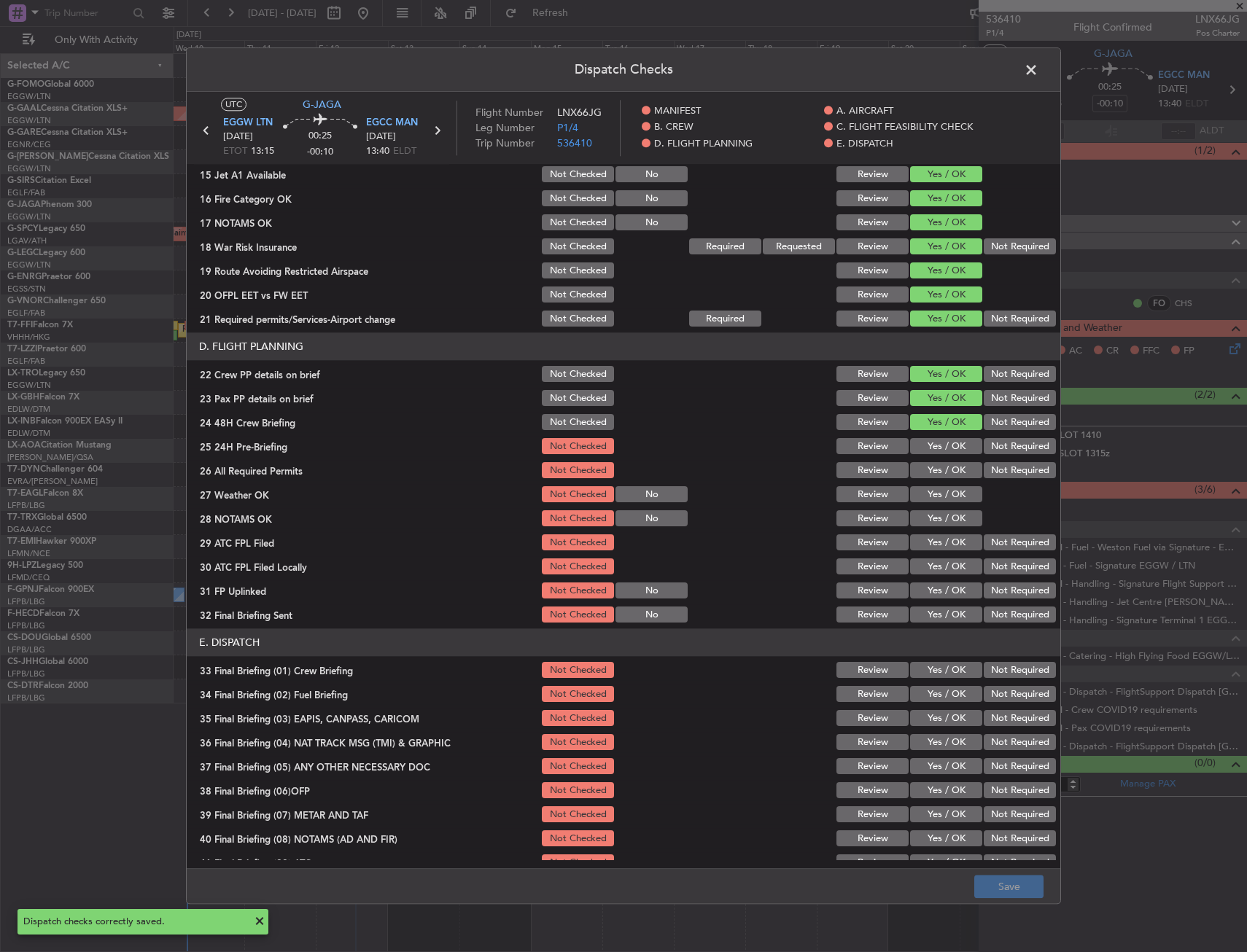
click at [1038, 67] on span at bounding box center [1038, 73] width 0 height 29
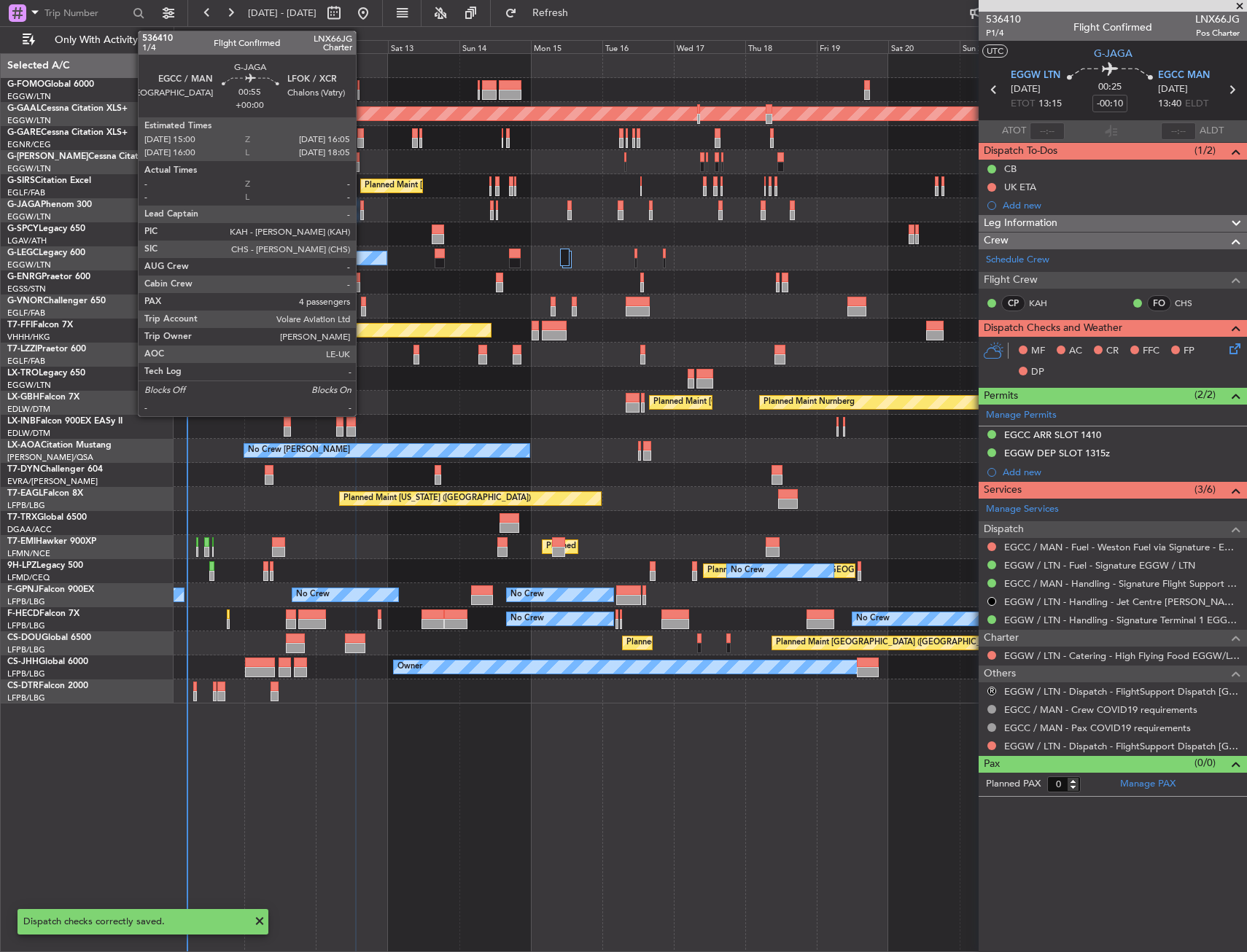
click at [362, 213] on div at bounding box center [362, 215] width 4 height 10
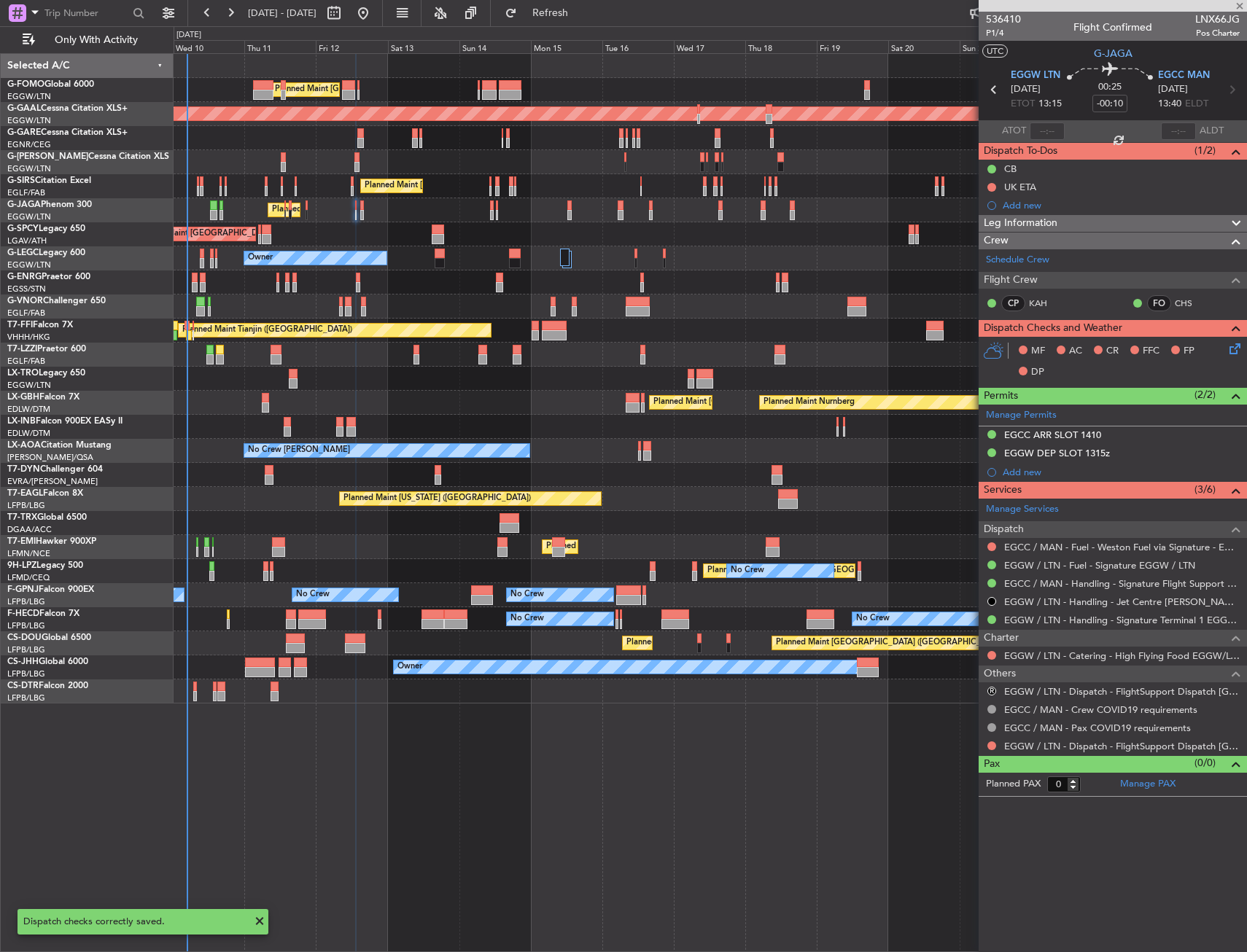
type input "4"
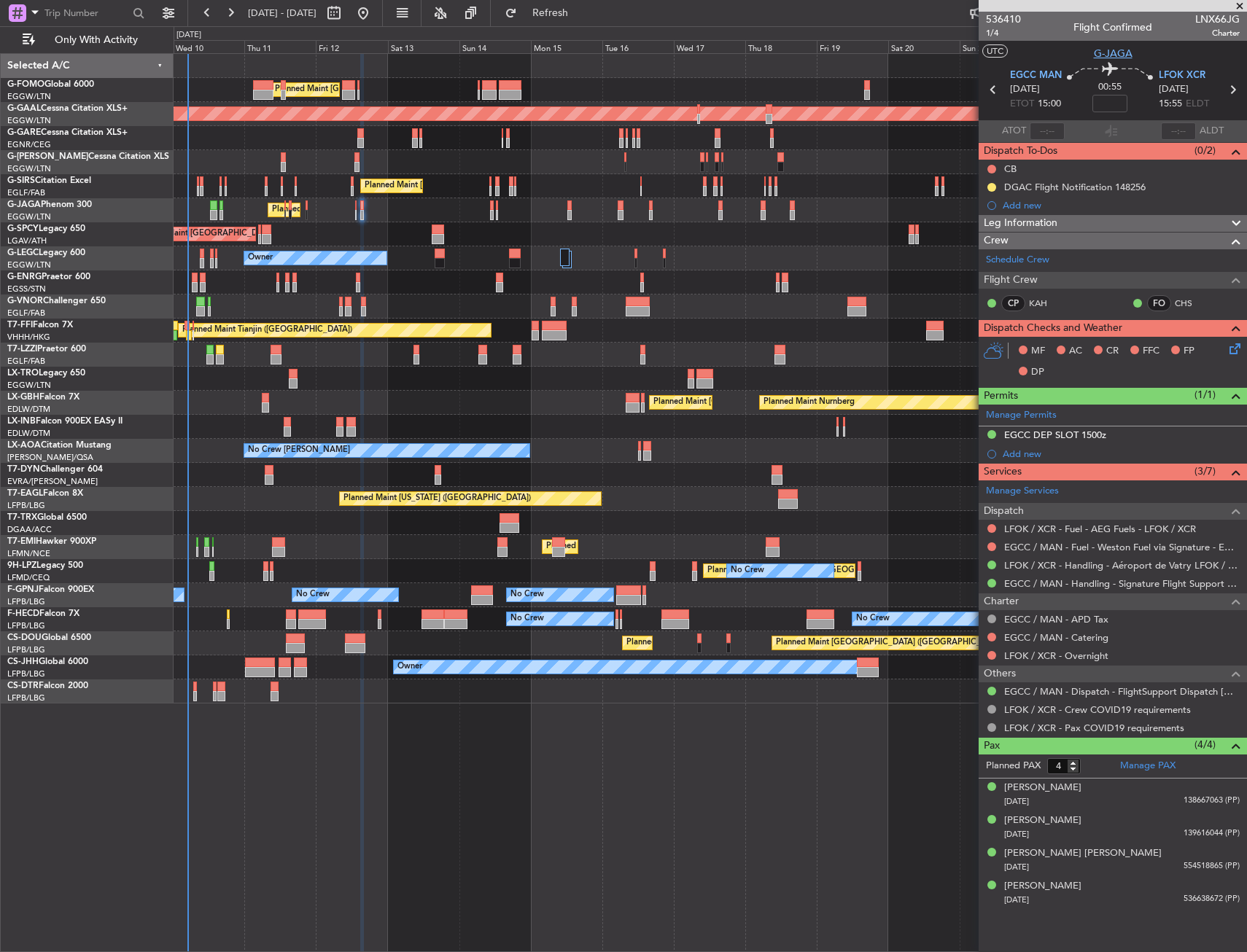
click at [1114, 50] on span "G-JAGA" at bounding box center [1113, 53] width 39 height 15
click at [998, 30] on span "1/4" at bounding box center [1002, 33] width 35 height 12
click at [1105, 105] on input at bounding box center [1109, 104] width 35 height 18
click at [1076, 58] on section "UTC G-JAGA" at bounding box center [1112, 52] width 268 height 22
type input "+00:20"
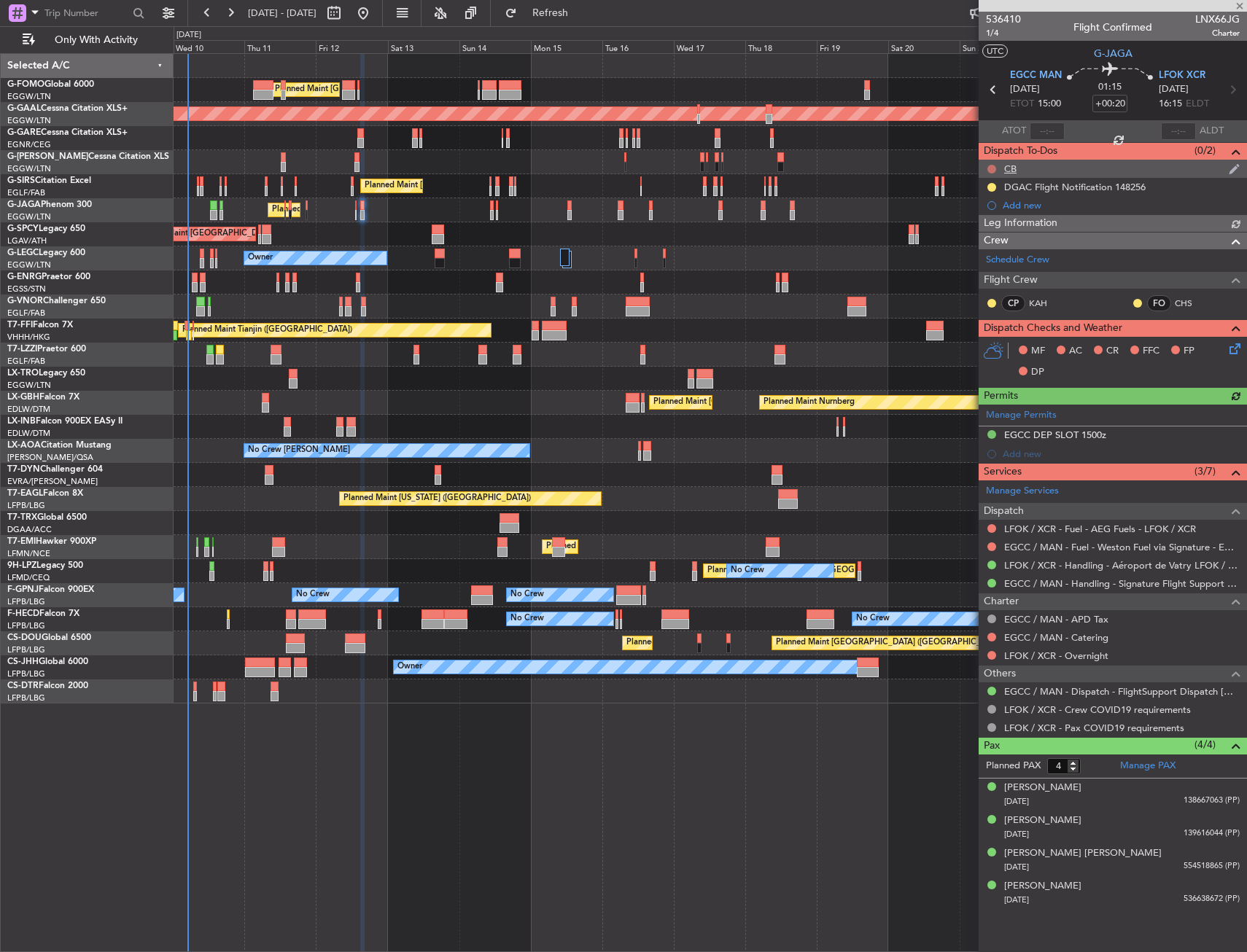
drag, startPoint x: 994, startPoint y: 167, endPoint x: 990, endPoint y: 179, distance: 12.6
click at [994, 167] on button at bounding box center [991, 169] width 9 height 9
click at [993, 237] on span "Completed" at bounding box center [998, 233] width 48 height 14
click at [1233, 349] on icon at bounding box center [1232, 346] width 11 height 11
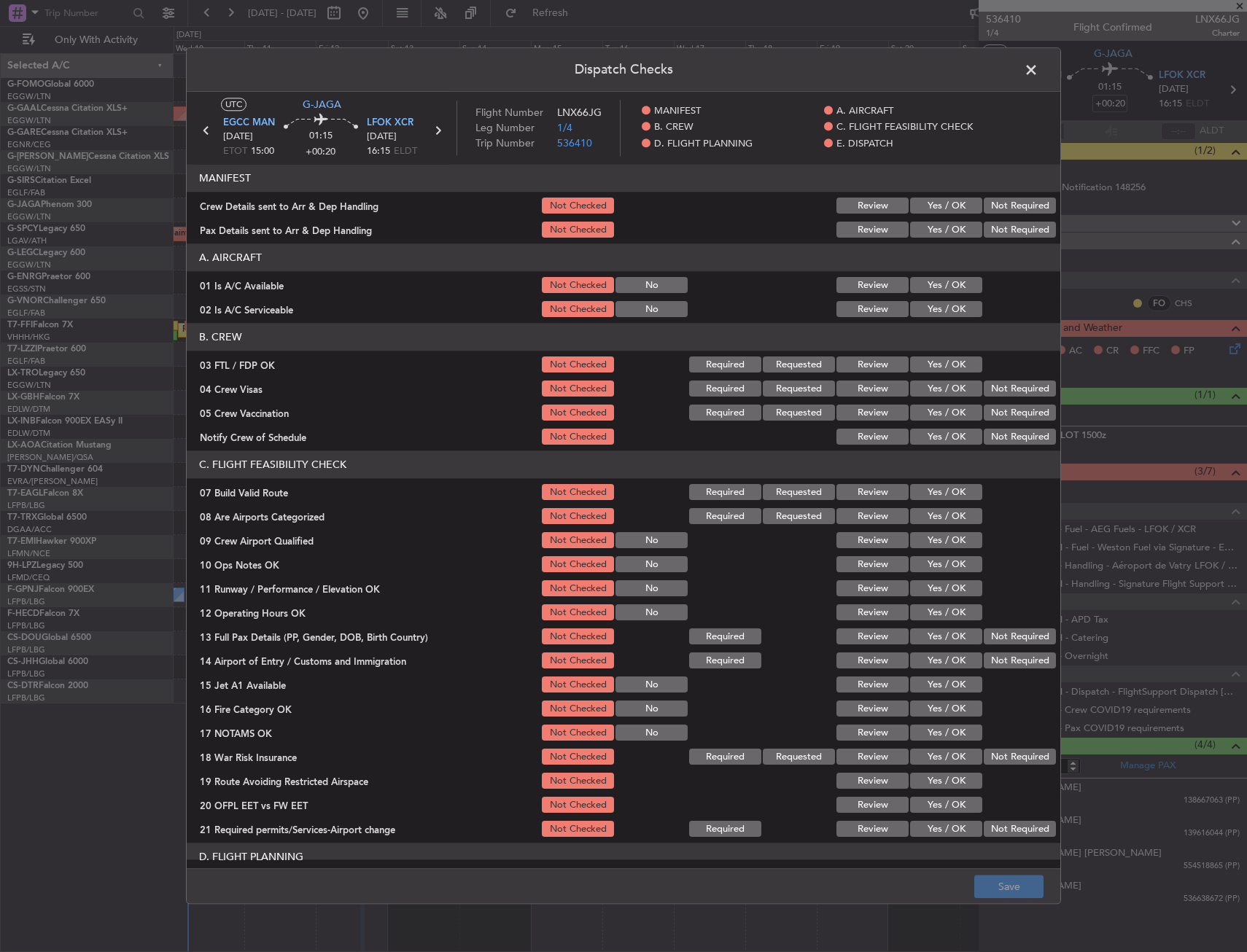
scroll to position [146, 0]
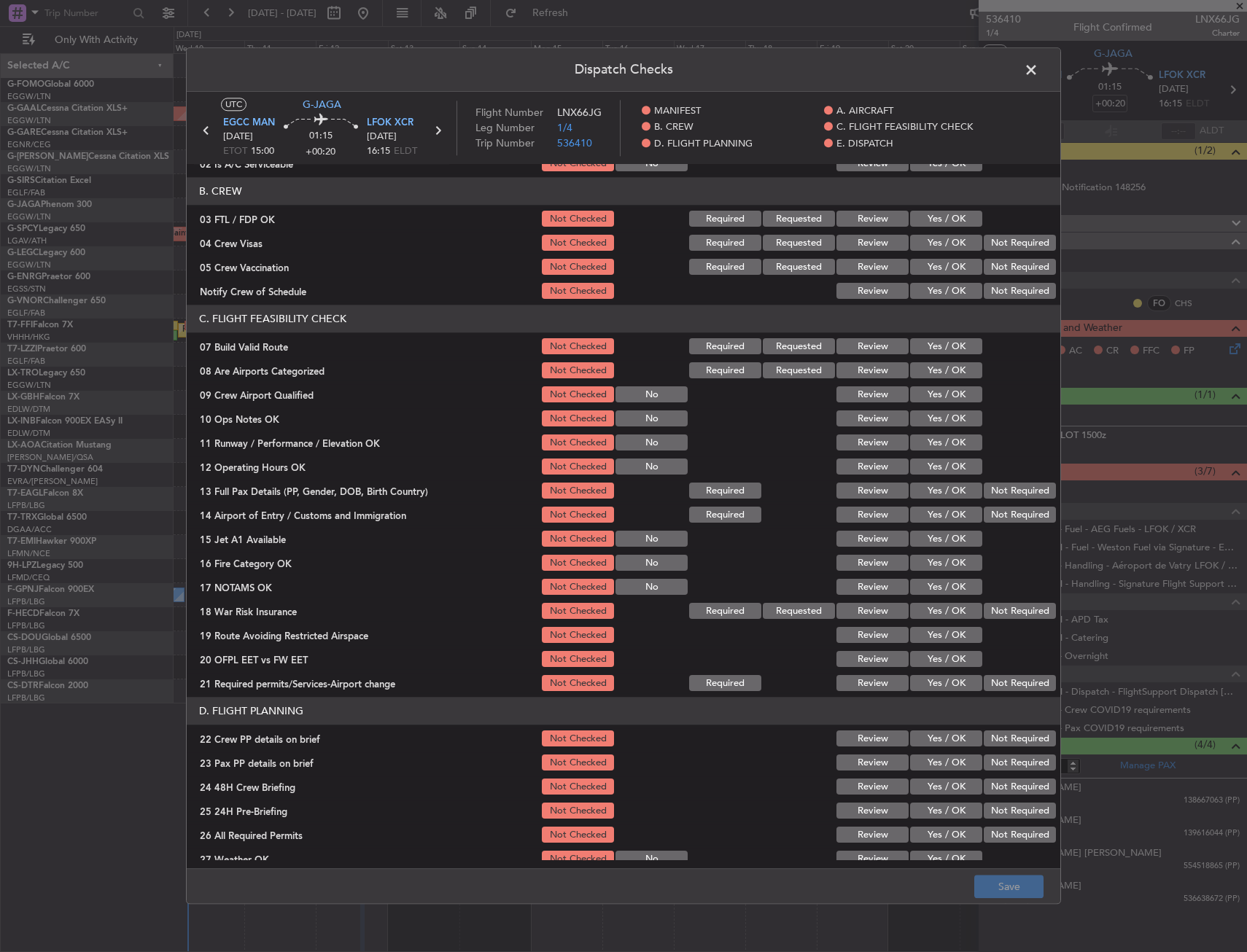
click at [946, 345] on button "Yes / OK" at bounding box center [946, 347] width 72 height 16
click at [940, 420] on button "Yes / OK" at bounding box center [946, 419] width 72 height 16
click at [936, 443] on button "Yes / OK" at bounding box center [946, 443] width 72 height 16
click at [935, 468] on button "Yes / OK" at bounding box center [946, 468] width 72 height 16
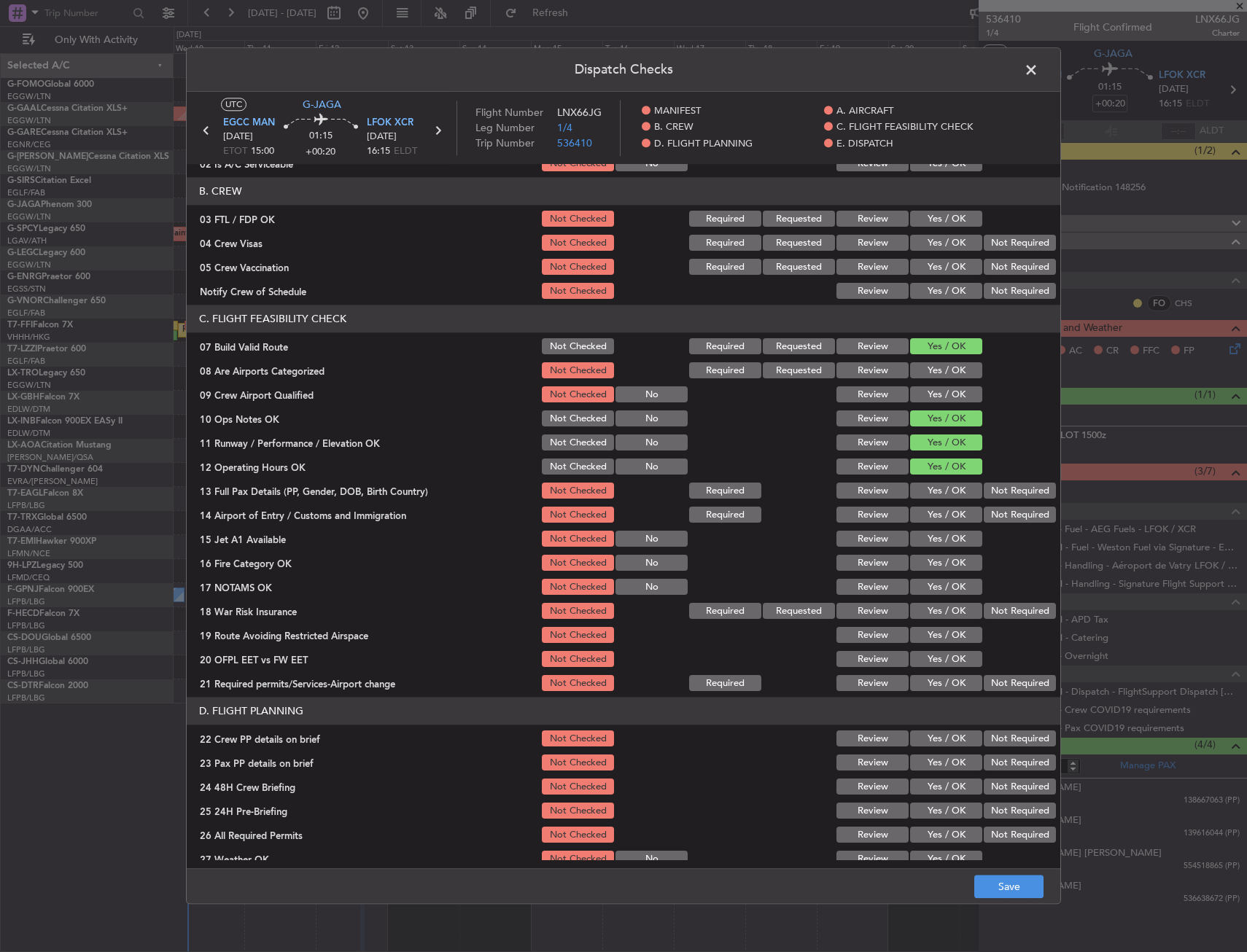
click at [933, 494] on button "Yes / OK" at bounding box center [946, 492] width 72 height 16
click at [936, 513] on button "Yes / OK" at bounding box center [946, 516] width 72 height 16
drag, startPoint x: 938, startPoint y: 537, endPoint x: 939, endPoint y: 556, distance: 19.0
click at [939, 537] on button "Yes / OK" at bounding box center [946, 540] width 72 height 16
click at [937, 567] on button "Yes / OK" at bounding box center [946, 564] width 72 height 16
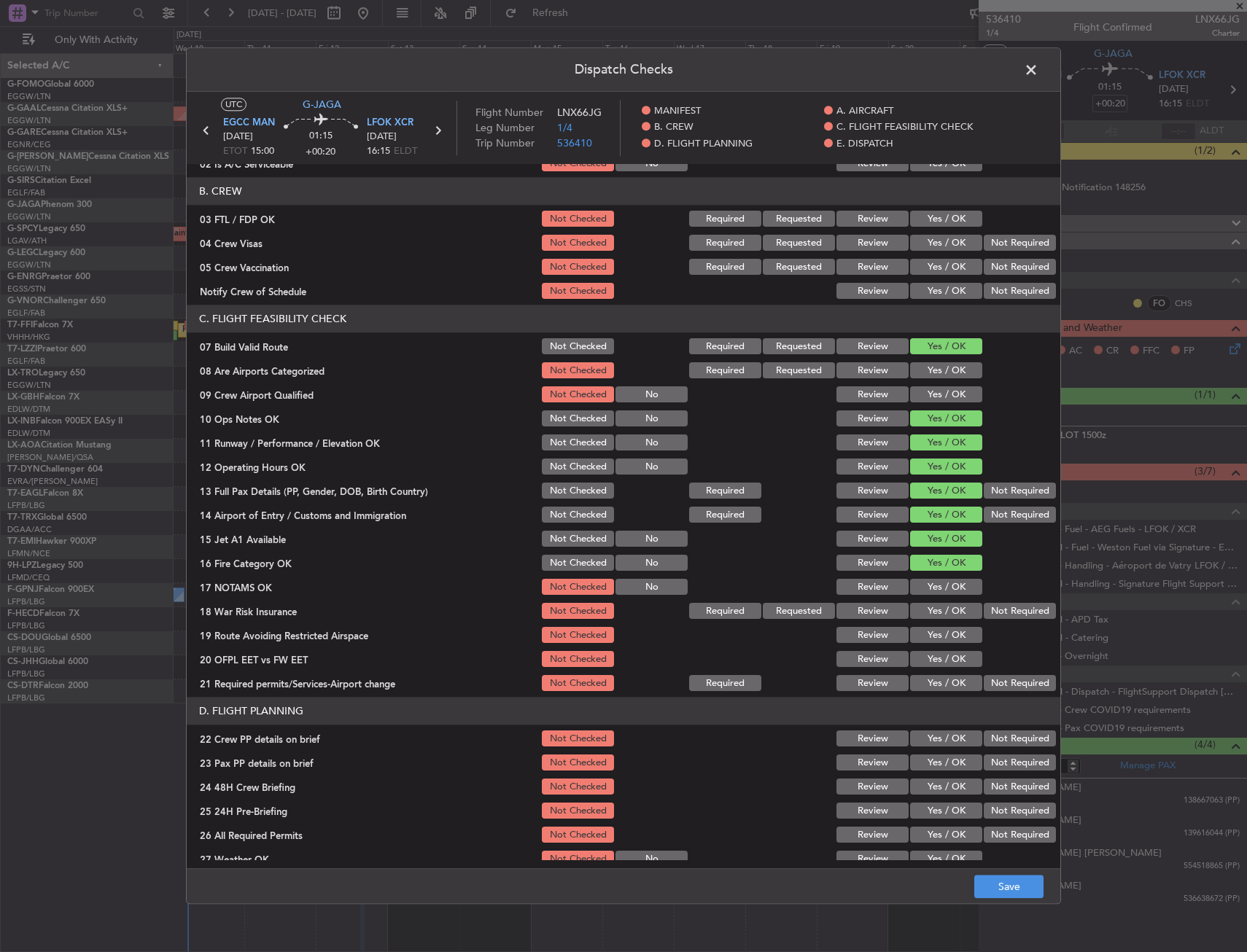
drag, startPoint x: 936, startPoint y: 587, endPoint x: 935, endPoint y: 610, distance: 23.0
click at [936, 589] on button "Yes / OK" at bounding box center [946, 587] width 72 height 16
drag, startPoint x: 935, startPoint y: 611, endPoint x: 929, endPoint y: 639, distance: 28.6
click at [935, 614] on button "Yes / OK" at bounding box center [946, 612] width 72 height 16
click at [929, 639] on button "Yes / OK" at bounding box center [946, 636] width 72 height 16
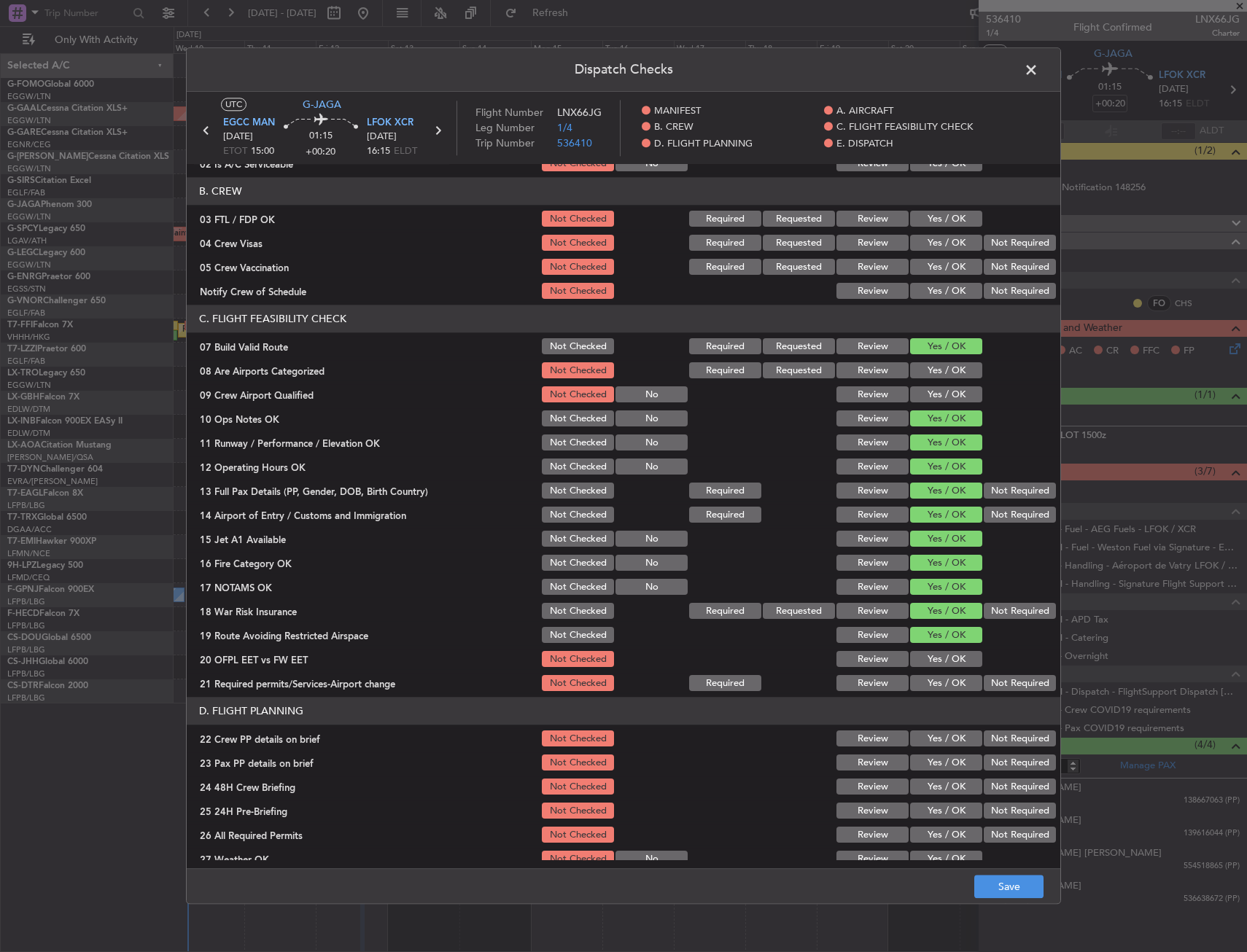
drag, startPoint x: 928, startPoint y: 655, endPoint x: 924, endPoint y: 675, distance: 20.4
click at [928, 657] on button "Yes / OK" at bounding box center [946, 660] width 72 height 16
click at [921, 680] on button "Yes / OK" at bounding box center [946, 684] width 72 height 16
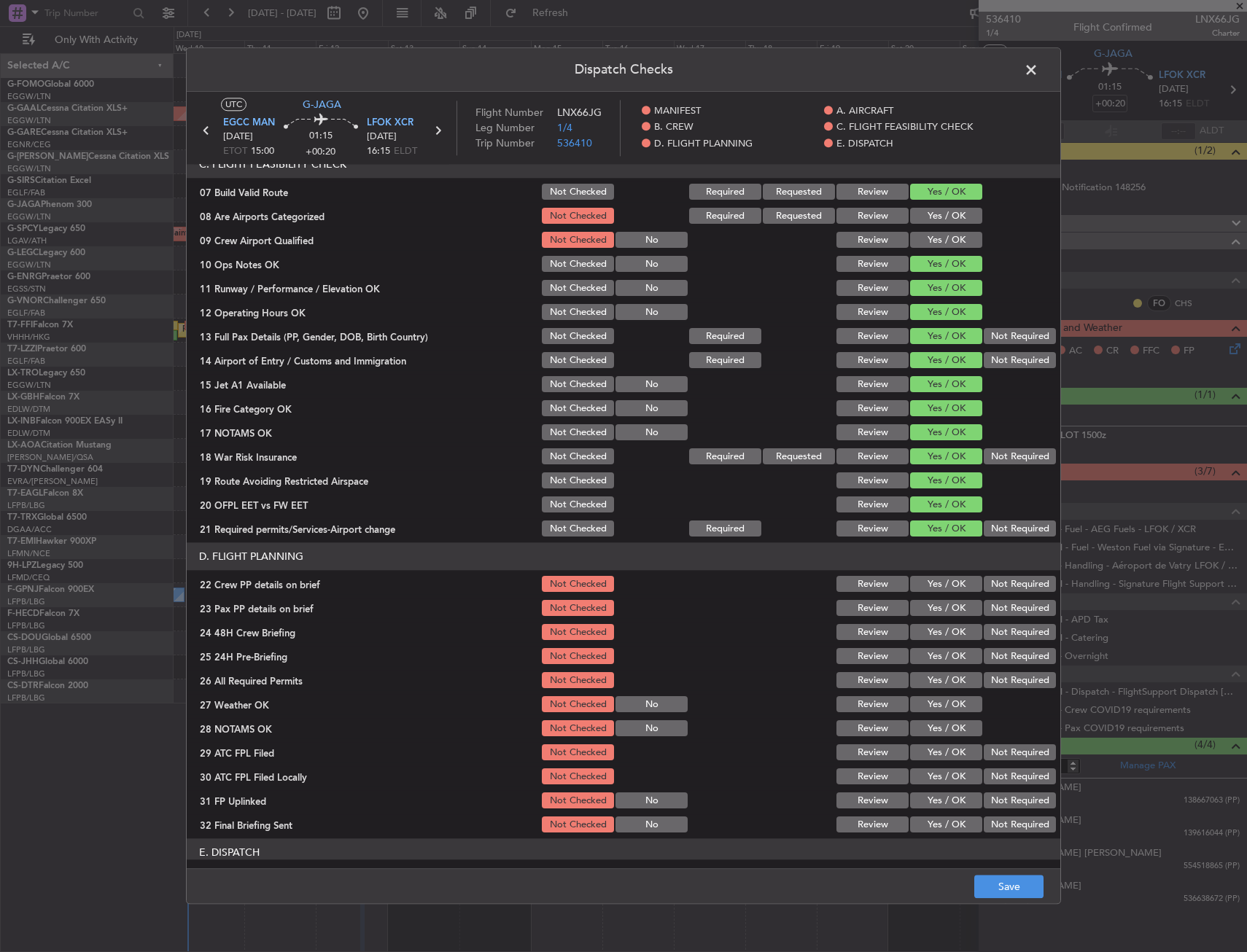
scroll to position [510, 0]
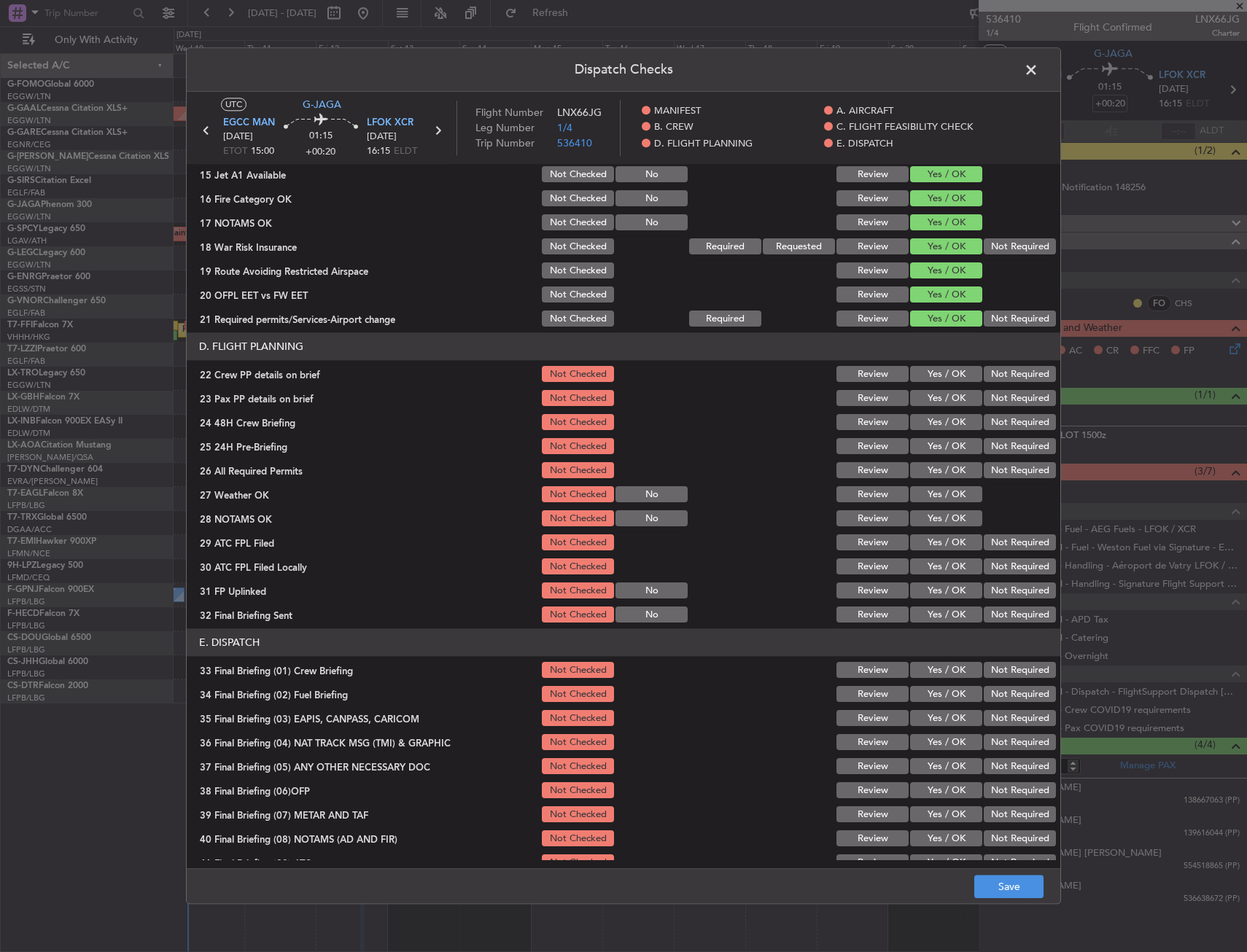
drag, startPoint x: 926, startPoint y: 377, endPoint x: 928, endPoint y: 399, distance: 22.1
click at [926, 378] on button "Yes / OK" at bounding box center [946, 375] width 72 height 16
click at [929, 400] on button "Yes / OK" at bounding box center [946, 399] width 72 height 16
click at [929, 422] on button "Yes / OK" at bounding box center [946, 423] width 72 height 16
click at [992, 884] on button "Save" at bounding box center [1009, 887] width 69 height 23
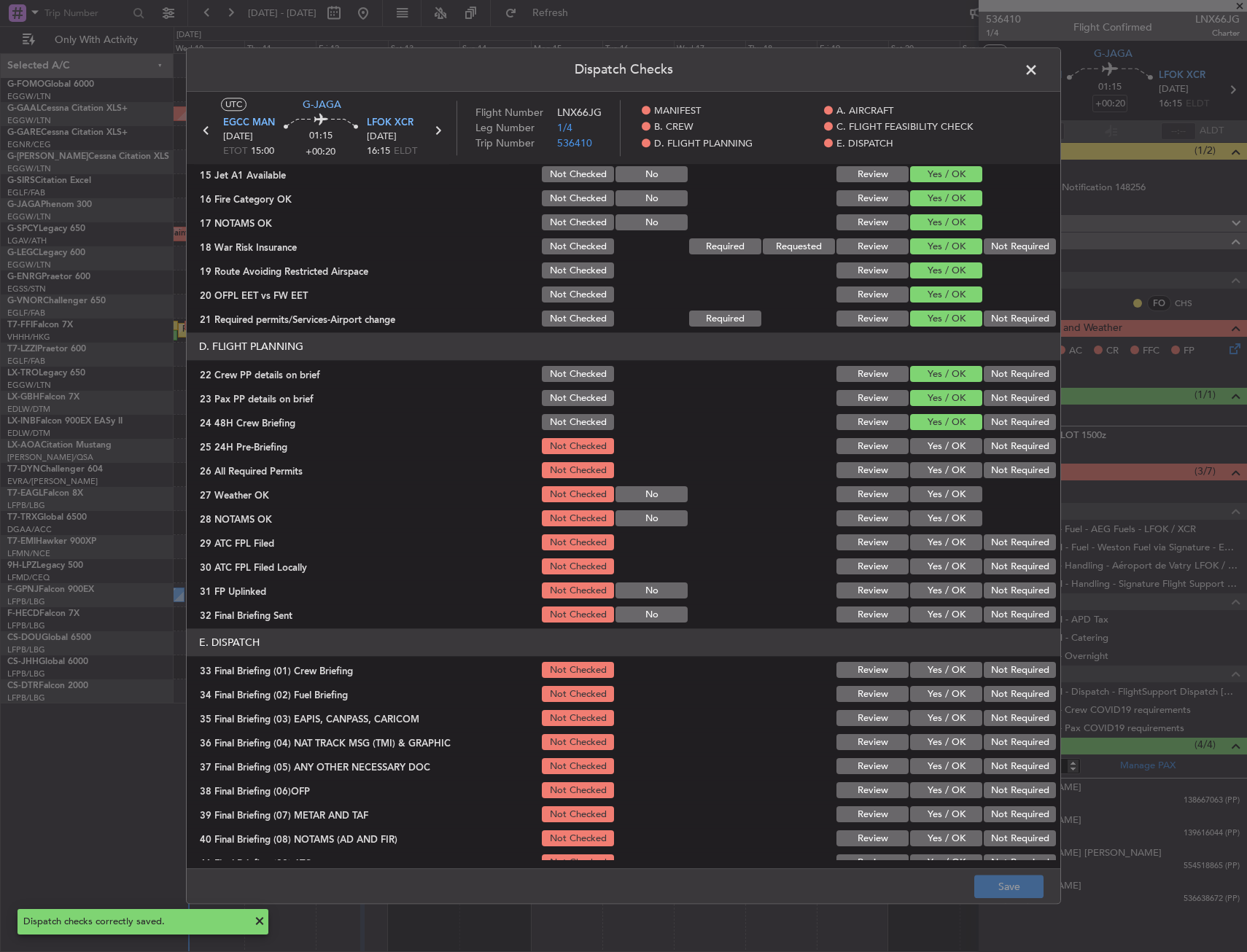
click at [1038, 68] on span at bounding box center [1038, 73] width 0 height 29
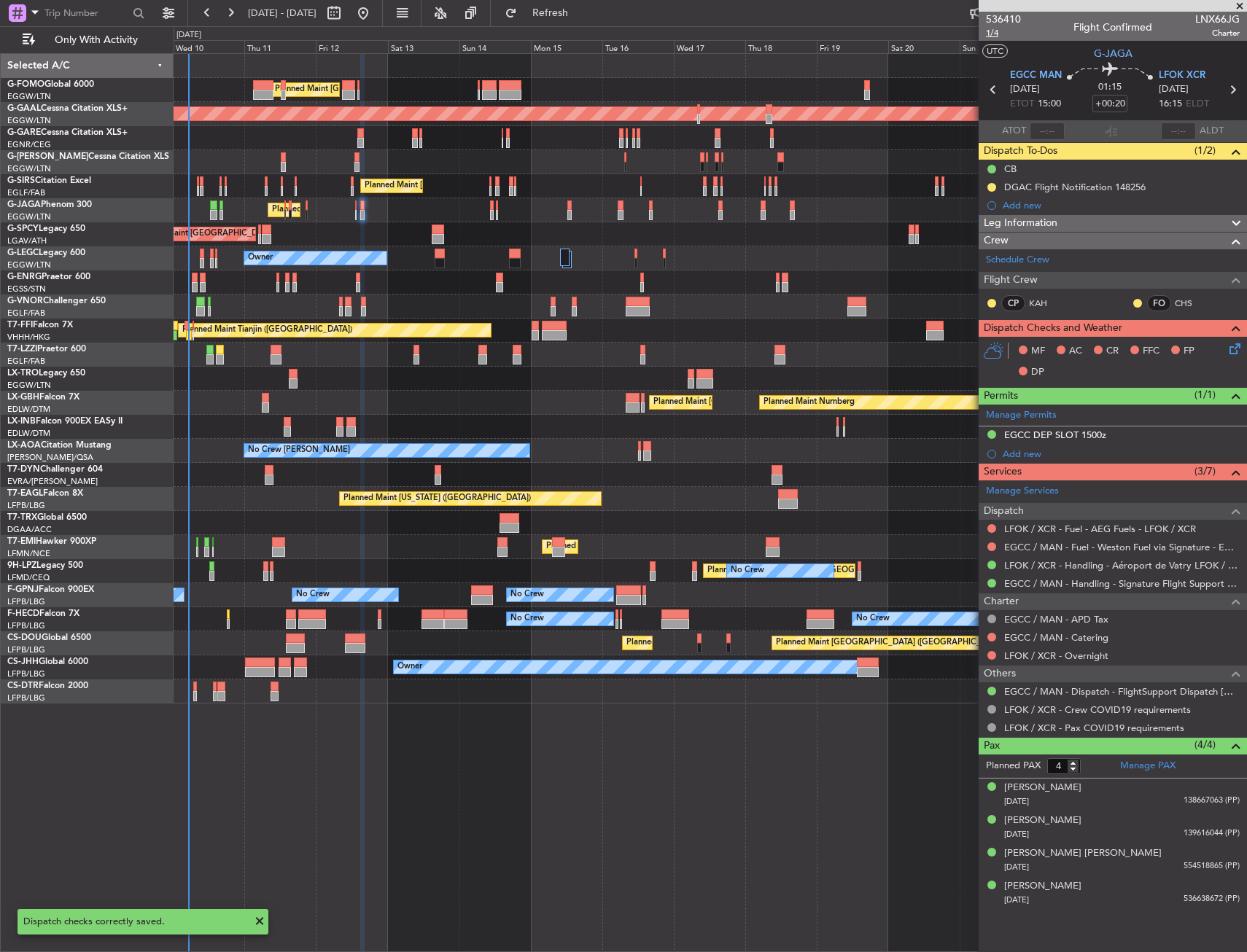
click at [999, 37] on span "1/4" at bounding box center [1002, 33] width 35 height 12
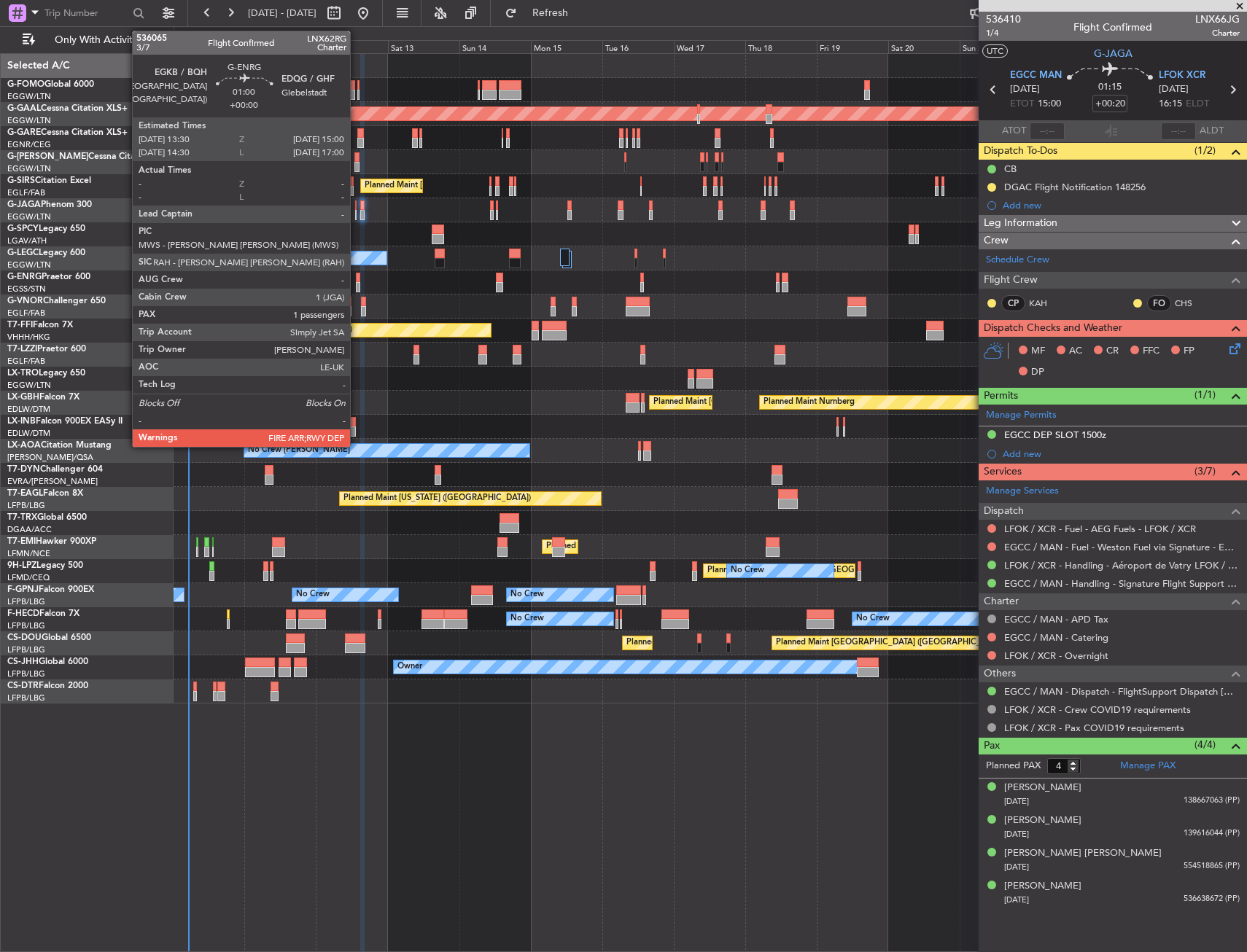
click at [356, 287] on div at bounding box center [358, 287] width 5 height 10
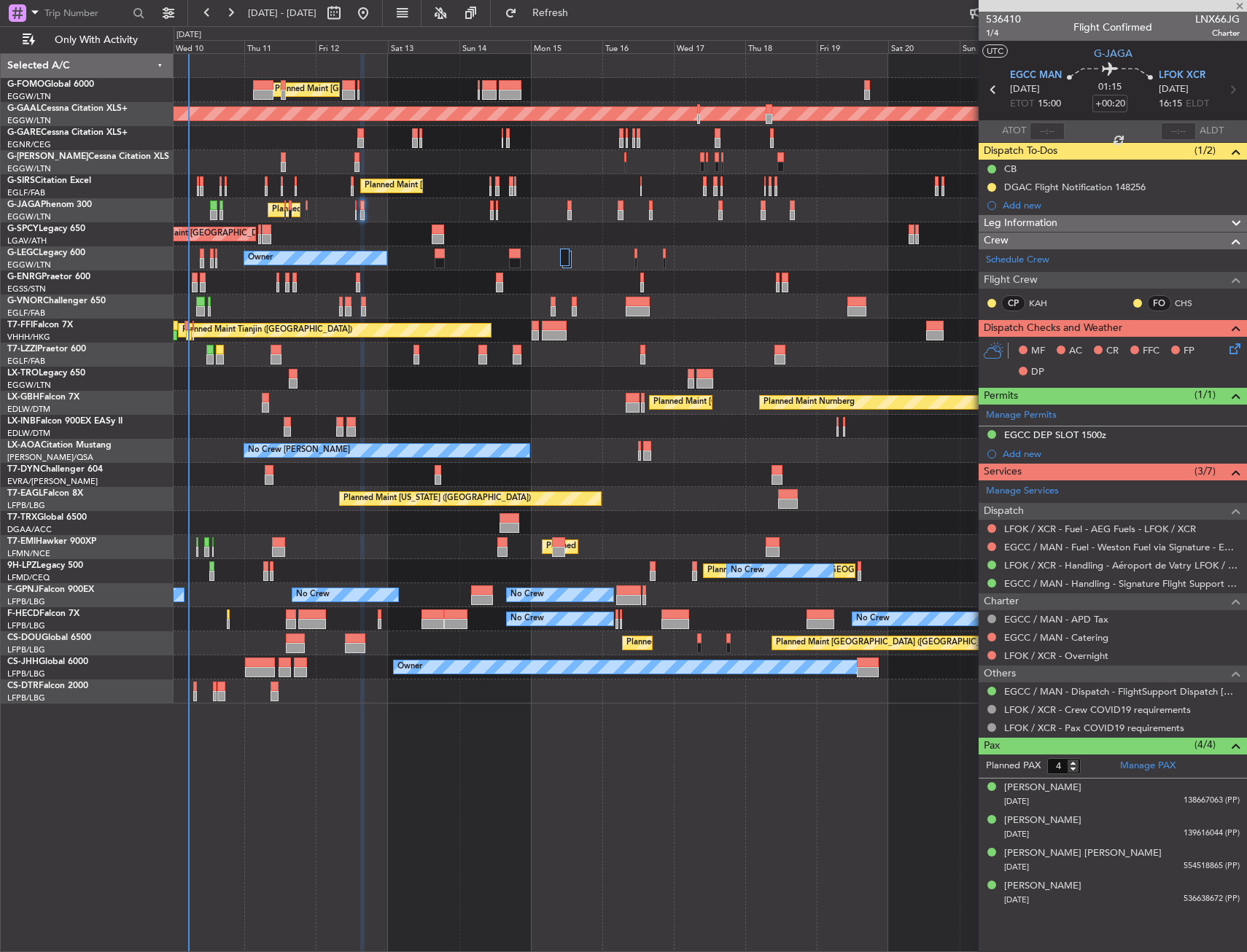
type input "1"
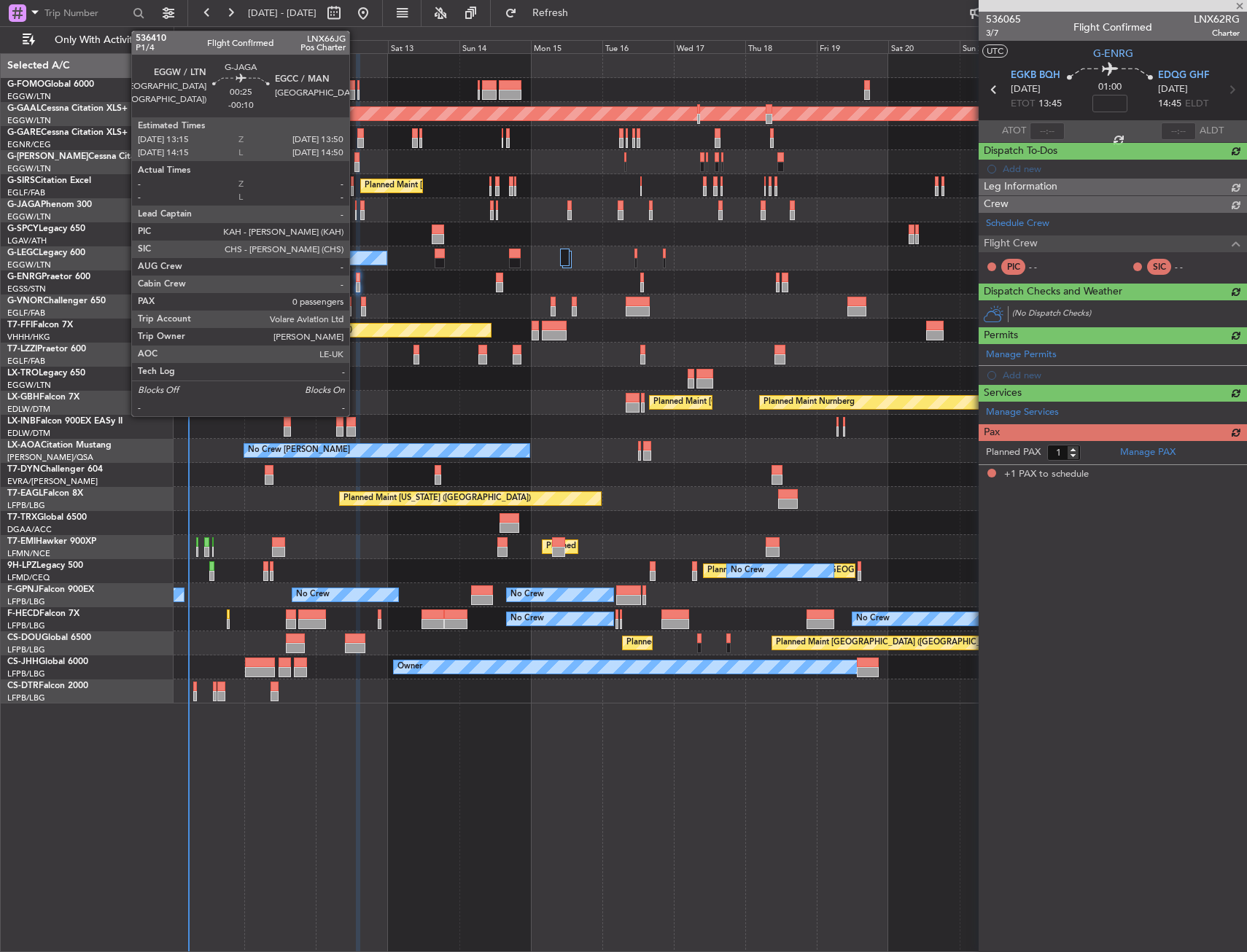
click at [356, 208] on div at bounding box center [356, 205] width 2 height 10
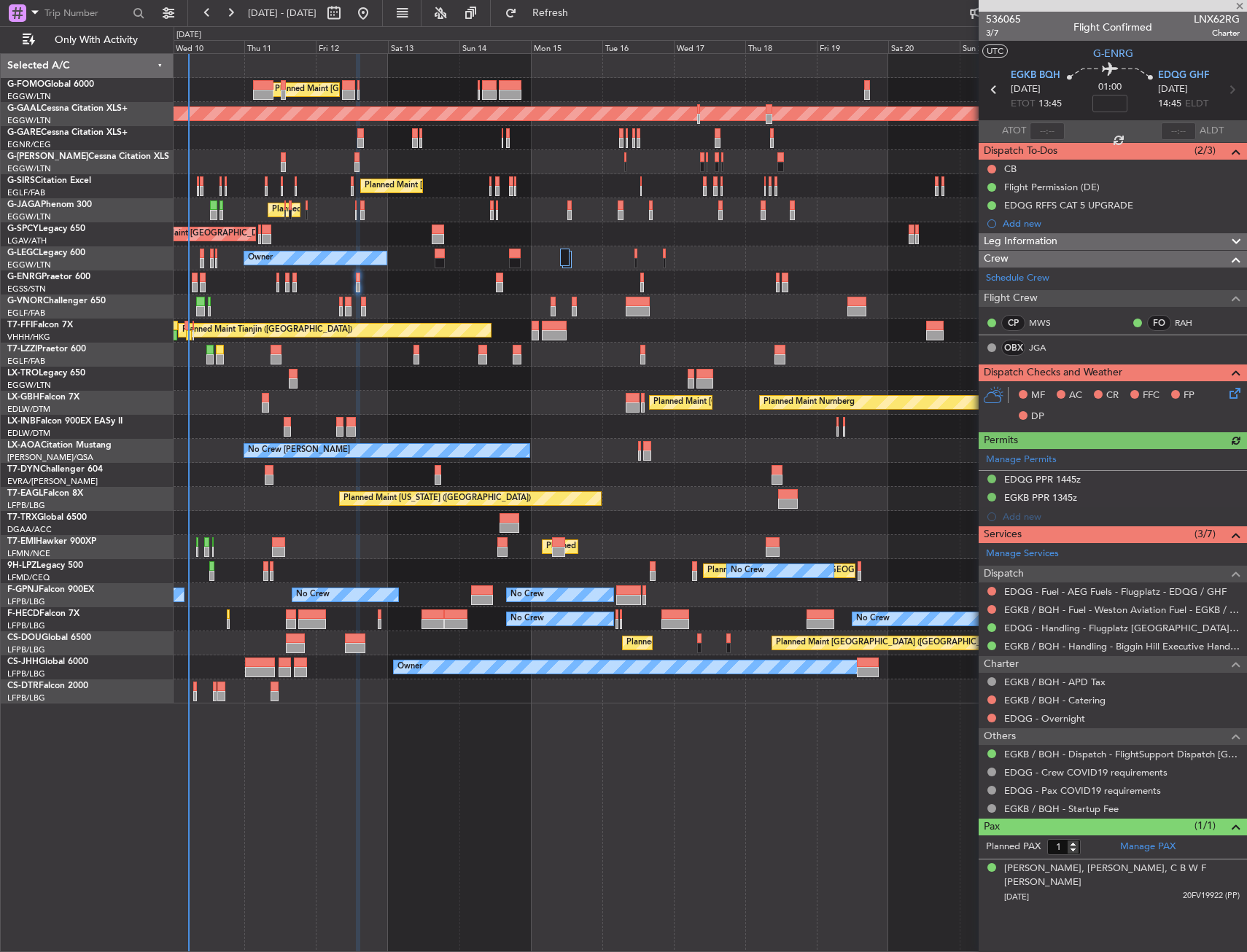
type input "-00:10"
type input "0"
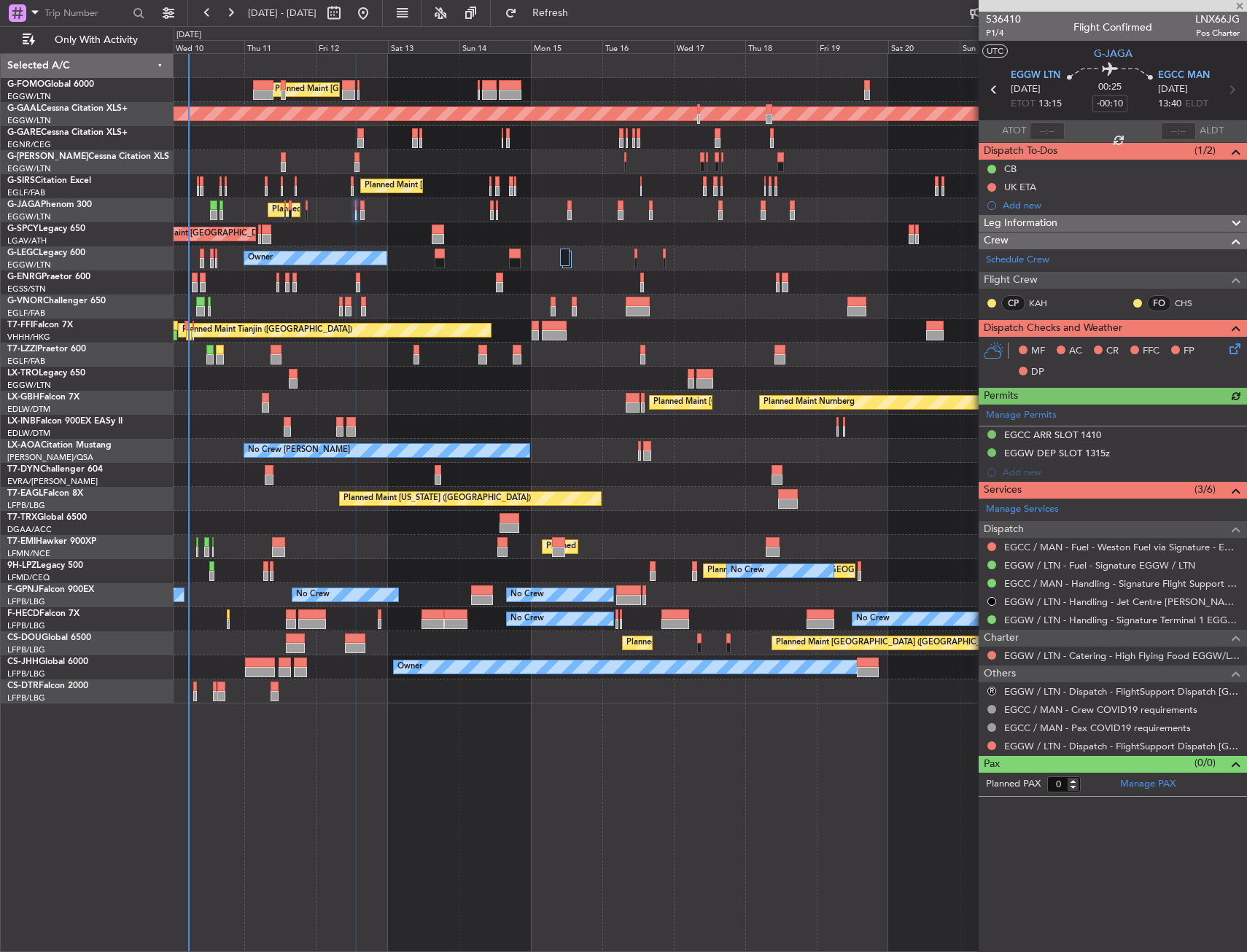
click at [1233, 346] on icon at bounding box center [1232, 346] width 11 height 11
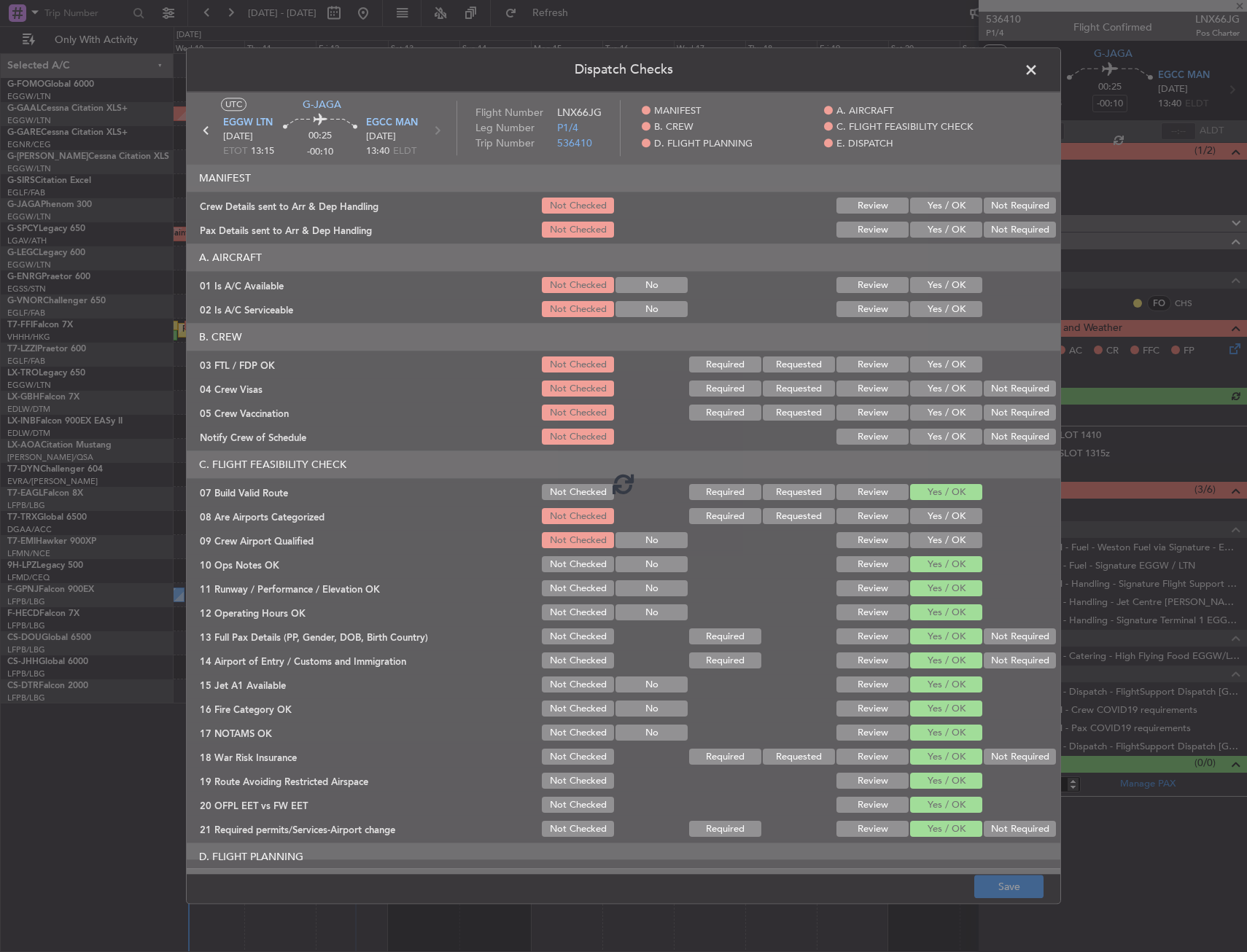
click at [1038, 72] on span at bounding box center [1038, 73] width 0 height 29
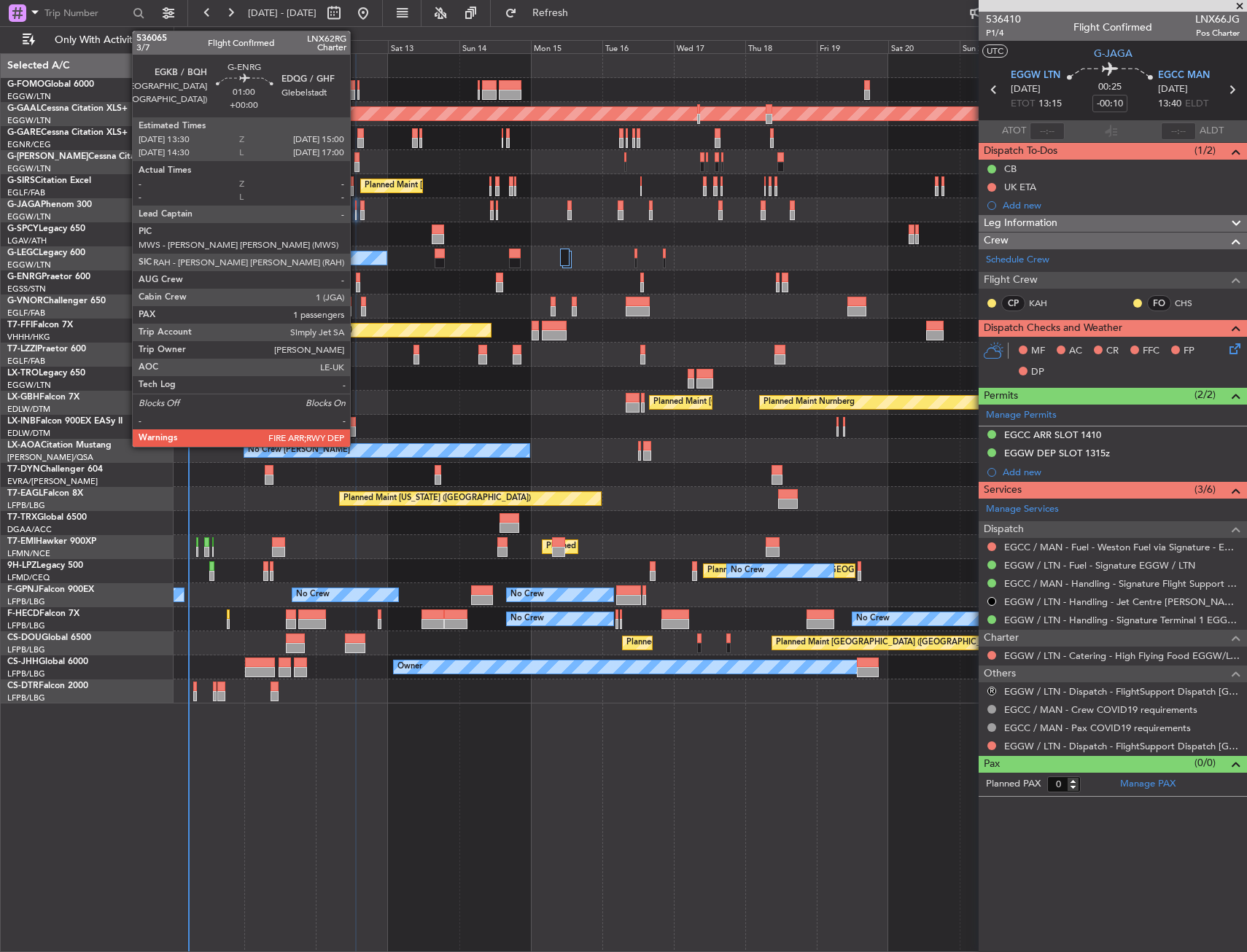
click at [356, 285] on div at bounding box center [358, 287] width 5 height 10
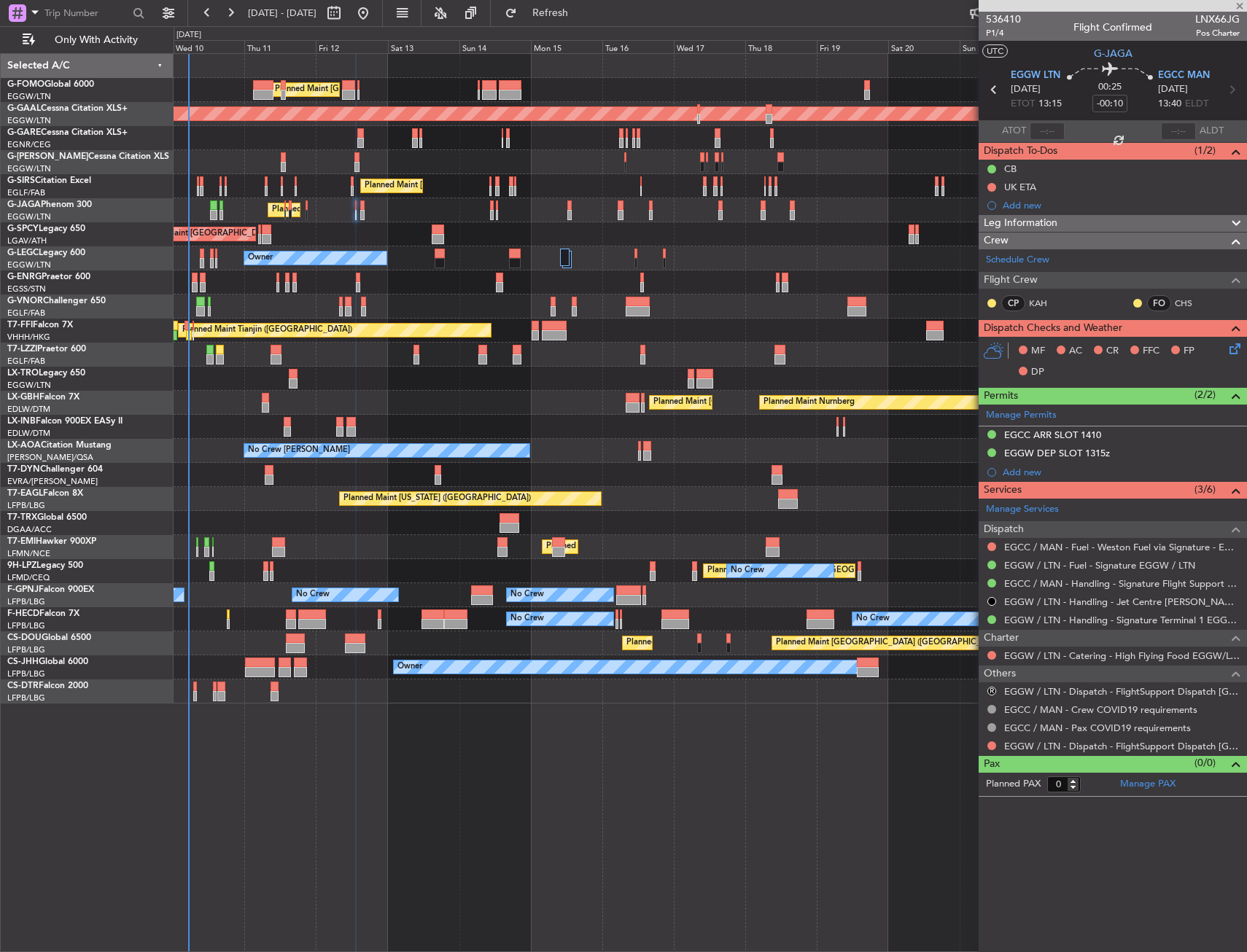
type input "1"
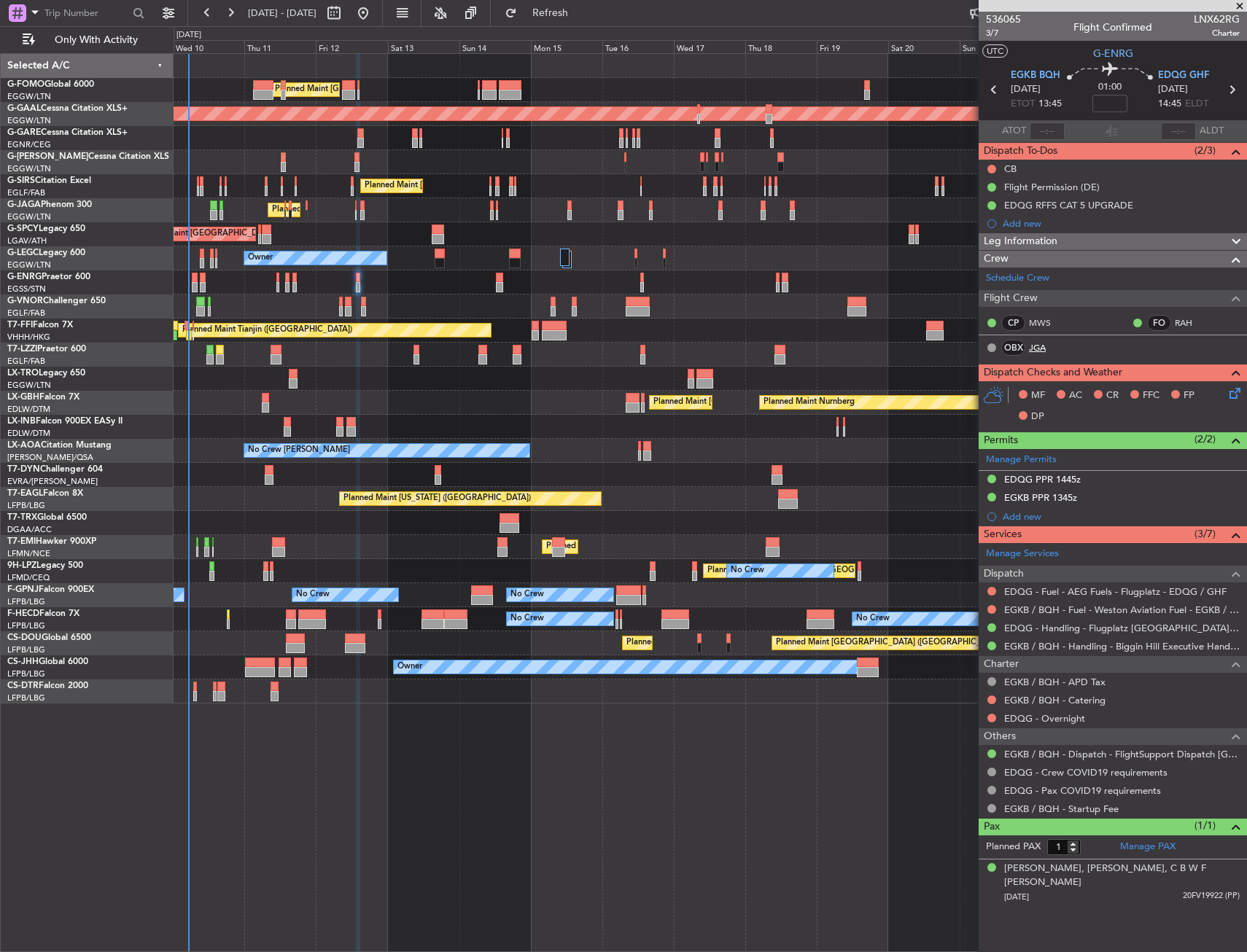
click at [1037, 344] on link "JGA" at bounding box center [1045, 348] width 33 height 13
click at [1026, 74] on span "EGKB BQH" at bounding box center [1035, 76] width 50 height 14
click at [1100, 54] on span "G-ENRG" at bounding box center [1113, 53] width 40 height 15
click at [991, 30] on span "3/7" at bounding box center [1002, 33] width 35 height 12
click at [1105, 105] on input at bounding box center [1109, 104] width 35 height 18
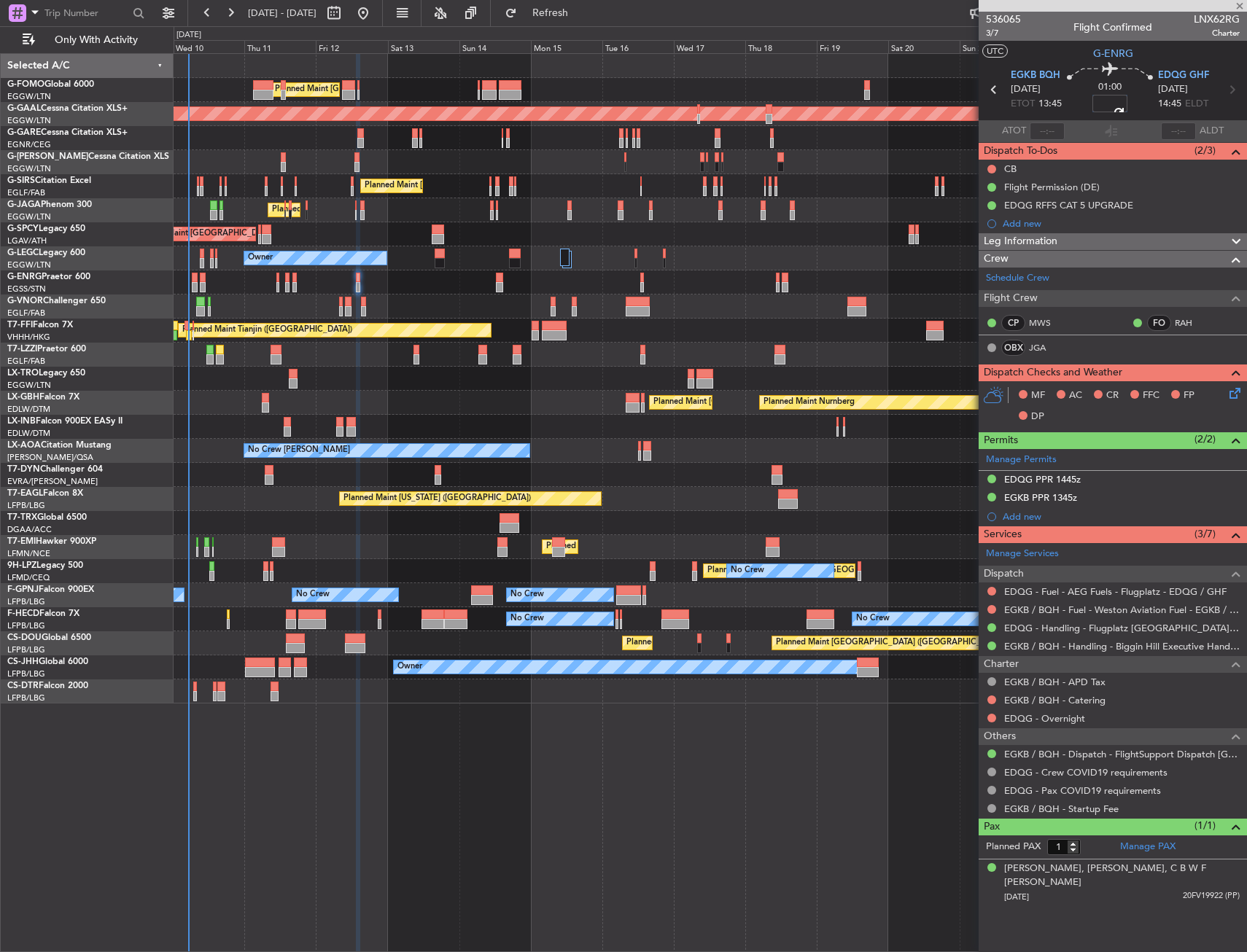
type input "-00:05"
click at [1073, 61] on section "UTC G-ENRG" at bounding box center [1112, 52] width 268 height 22
click at [986, 170] on div at bounding box center [991, 169] width 11 height 11
click at [990, 169] on button at bounding box center [991, 169] width 9 height 9
click at [986, 230] on span "Completed" at bounding box center [998, 233] width 48 height 14
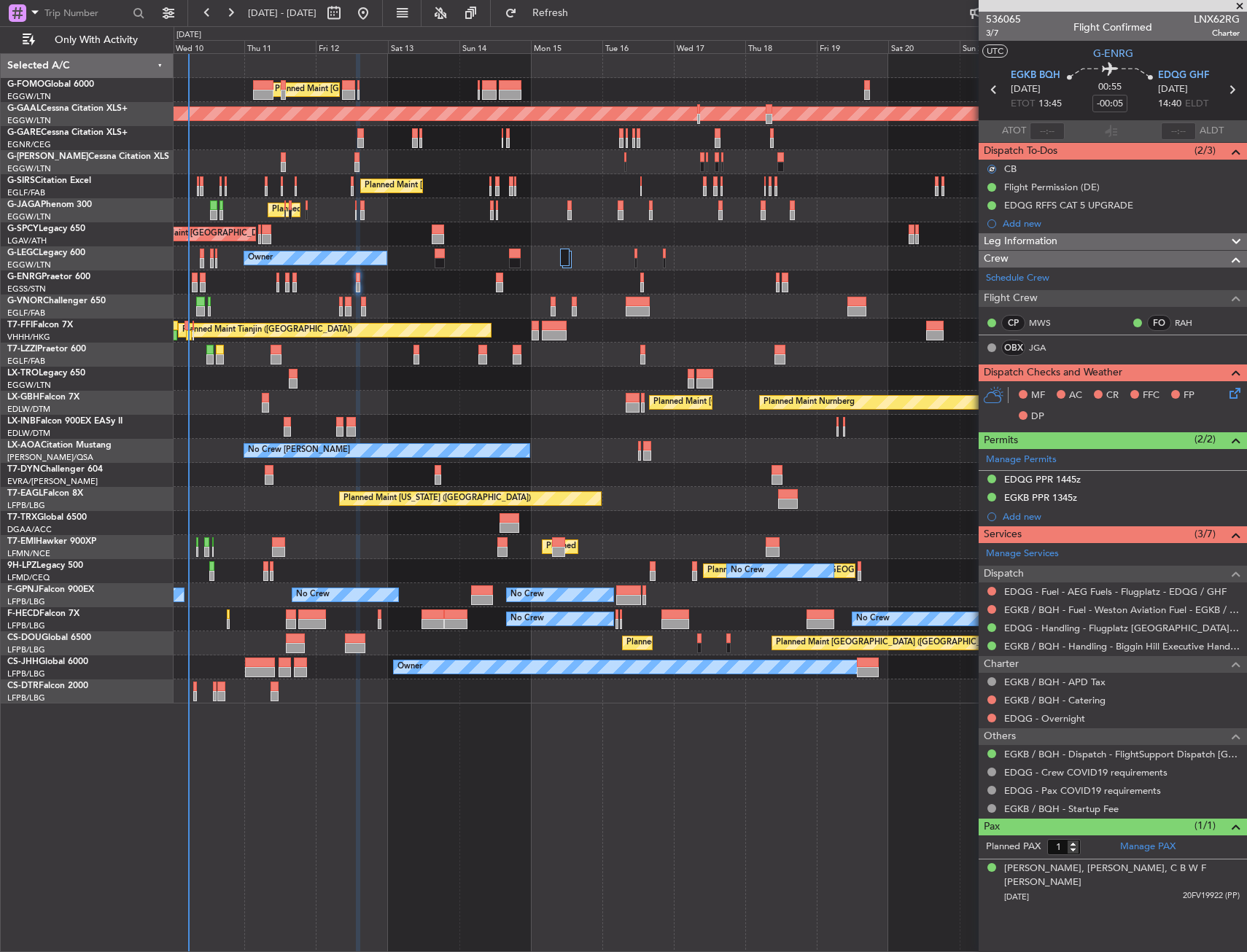
click at [1232, 388] on icon at bounding box center [1232, 390] width 11 height 11
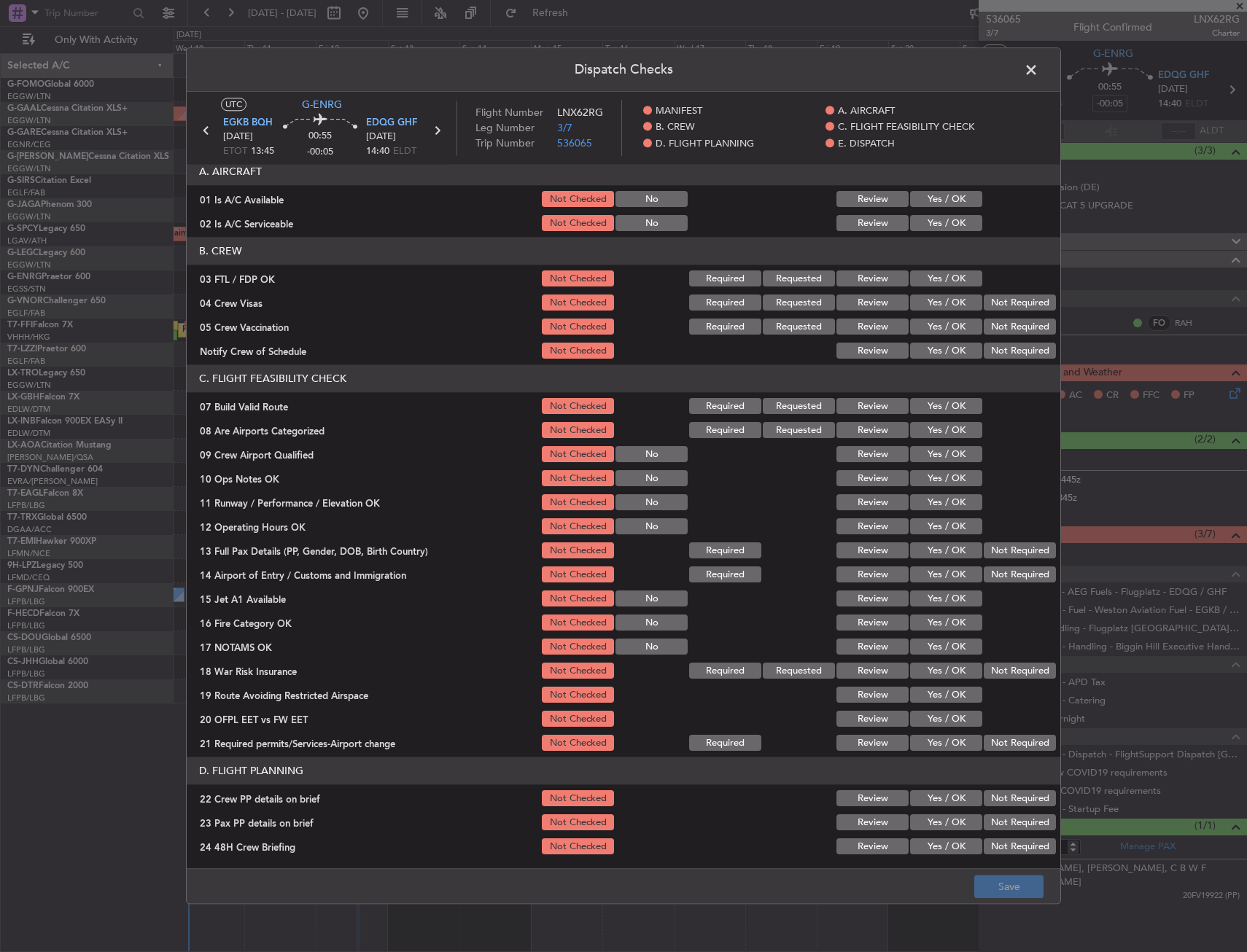
scroll to position [219, 0]
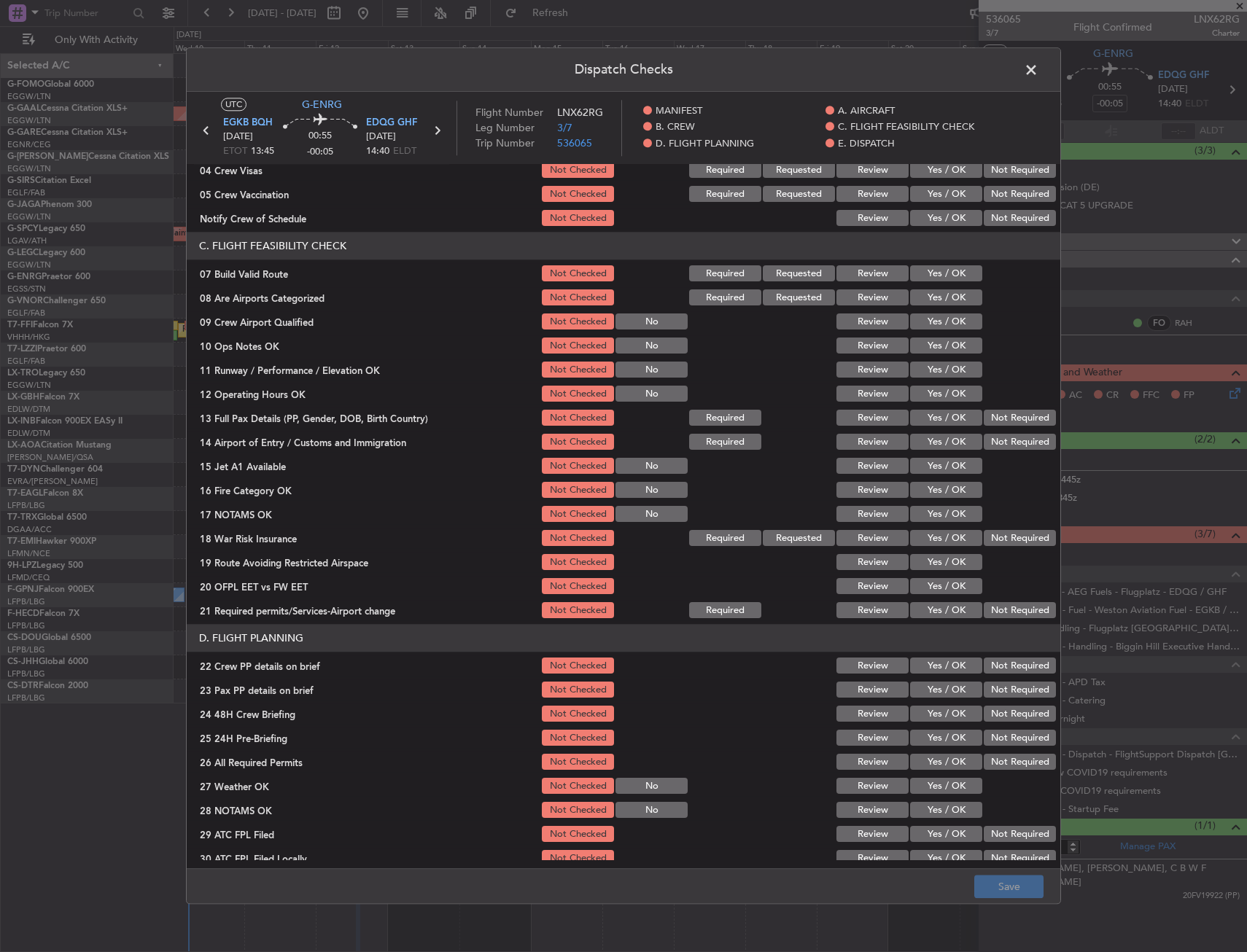
click at [927, 272] on button "Yes / OK" at bounding box center [946, 274] width 72 height 16
click at [941, 346] on button "Yes / OK" at bounding box center [946, 346] width 72 height 16
click at [943, 373] on button "Yes / OK" at bounding box center [946, 370] width 72 height 16
click at [952, 393] on button "Yes / OK" at bounding box center [946, 394] width 72 height 16
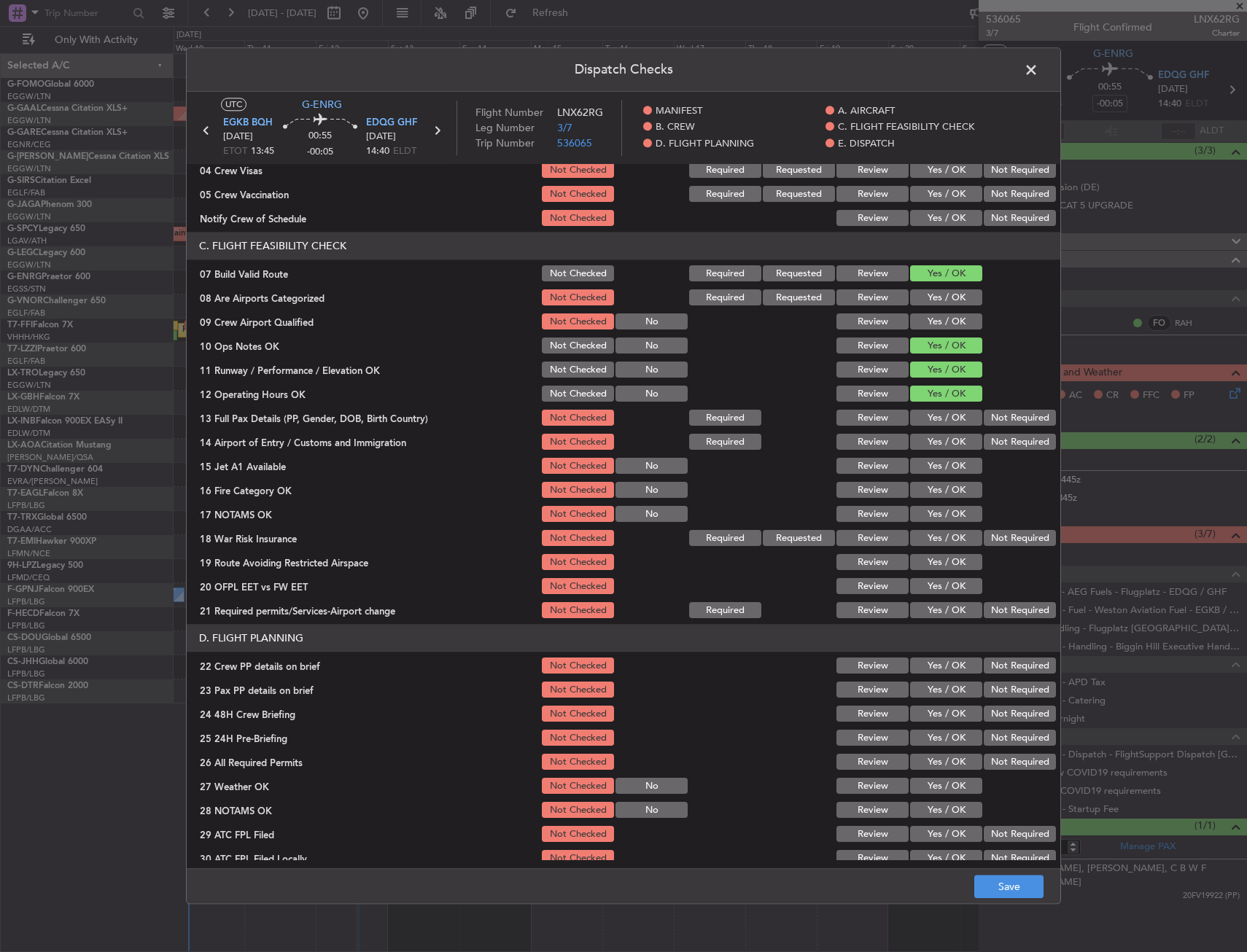
click at [950, 425] on button "Yes / OK" at bounding box center [946, 418] width 72 height 16
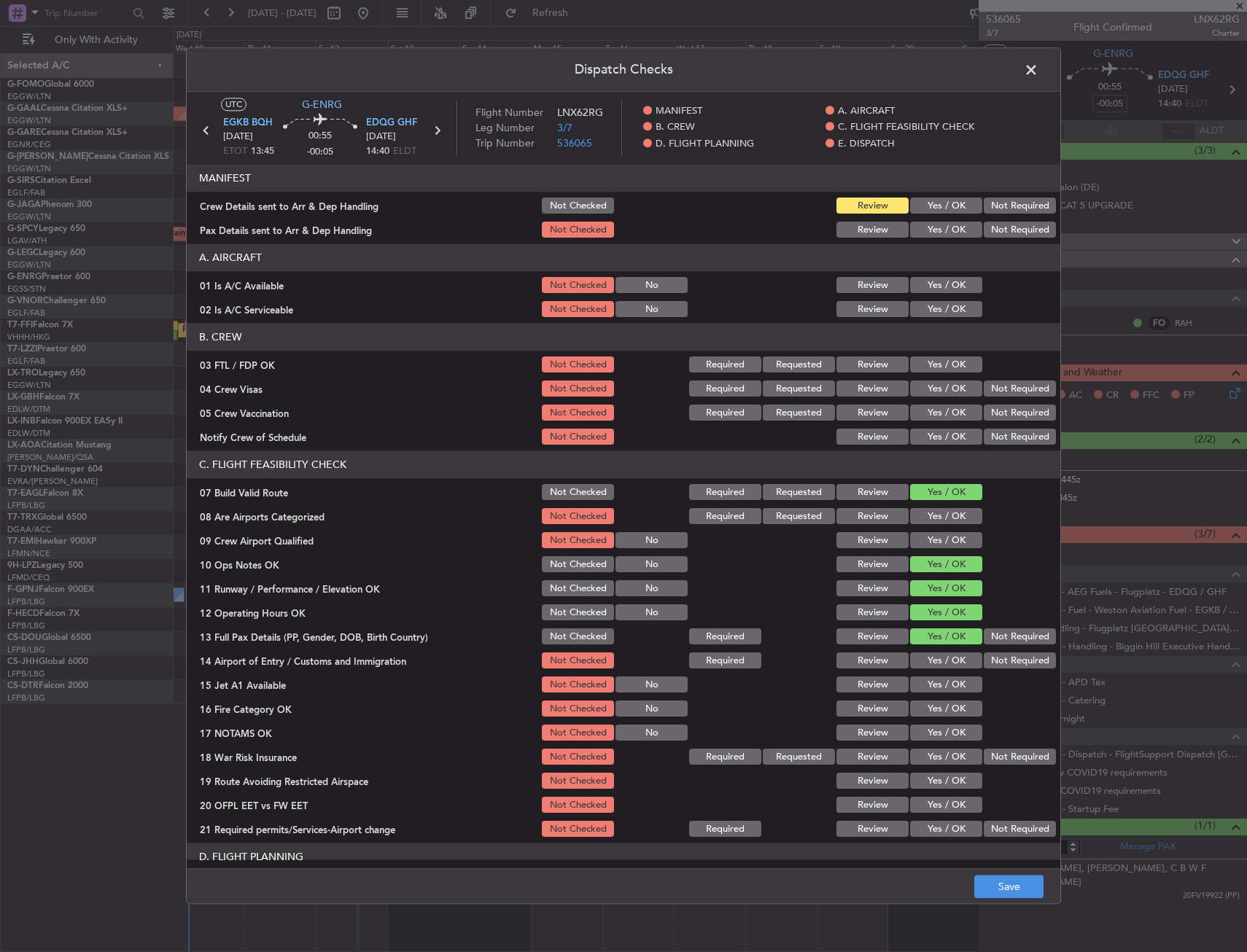
scroll to position [219, 0]
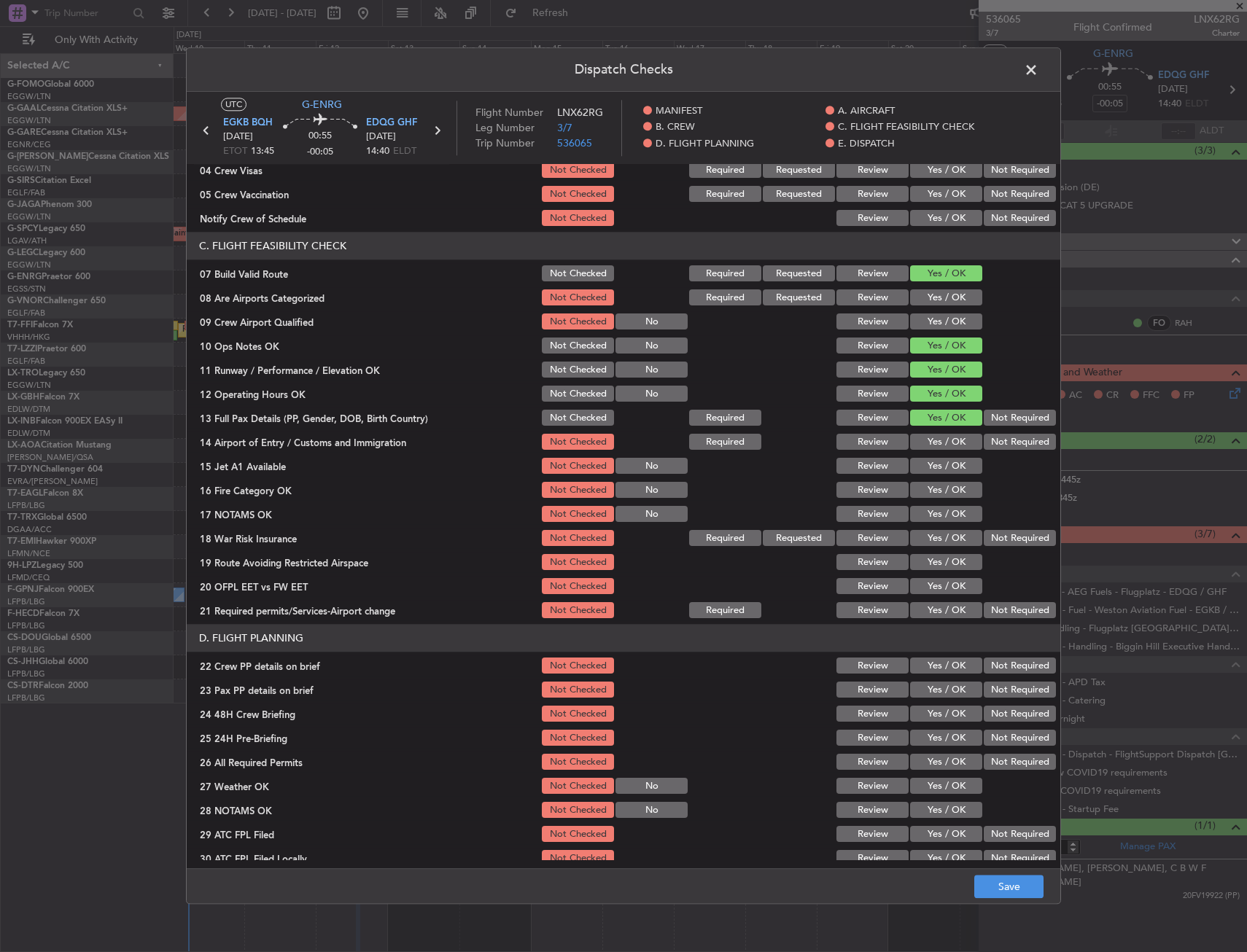
click at [948, 443] on button "Yes / OK" at bounding box center [946, 443] width 72 height 16
click at [950, 470] on button "Yes / OK" at bounding box center [946, 467] width 72 height 16
click at [953, 487] on button "Yes / OK" at bounding box center [946, 491] width 72 height 16
click at [957, 516] on button "Yes / OK" at bounding box center [946, 515] width 72 height 16
click at [955, 538] on button "Yes / OK" at bounding box center [946, 539] width 72 height 16
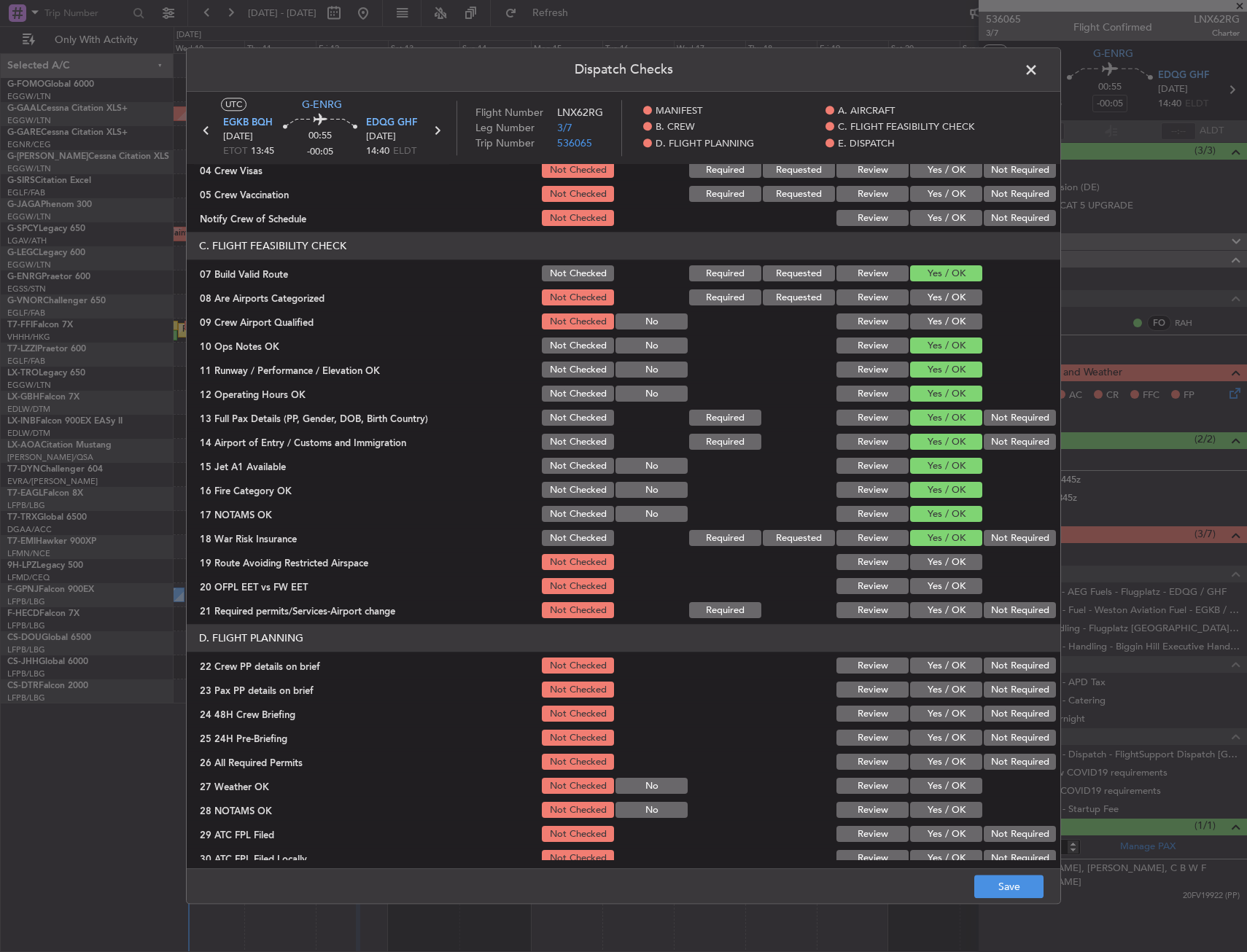
click at [948, 555] on button "Yes / OK" at bounding box center [946, 563] width 72 height 16
click at [944, 588] on button "Yes / OK" at bounding box center [946, 587] width 72 height 16
click at [936, 611] on button "Yes / OK" at bounding box center [946, 611] width 72 height 16
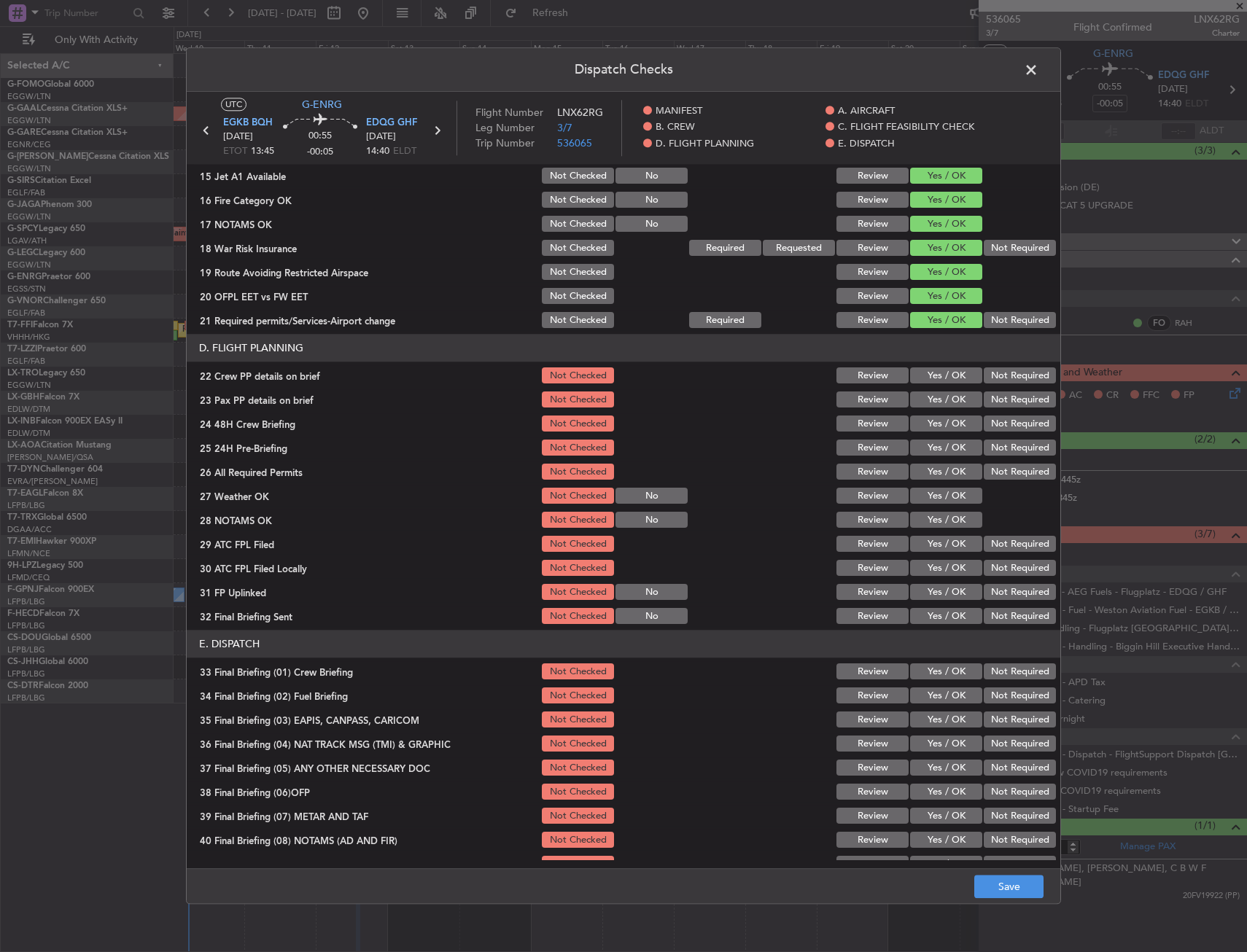
scroll to position [510, 0]
click at [923, 374] on button "Yes / OK" at bounding box center [946, 375] width 72 height 16
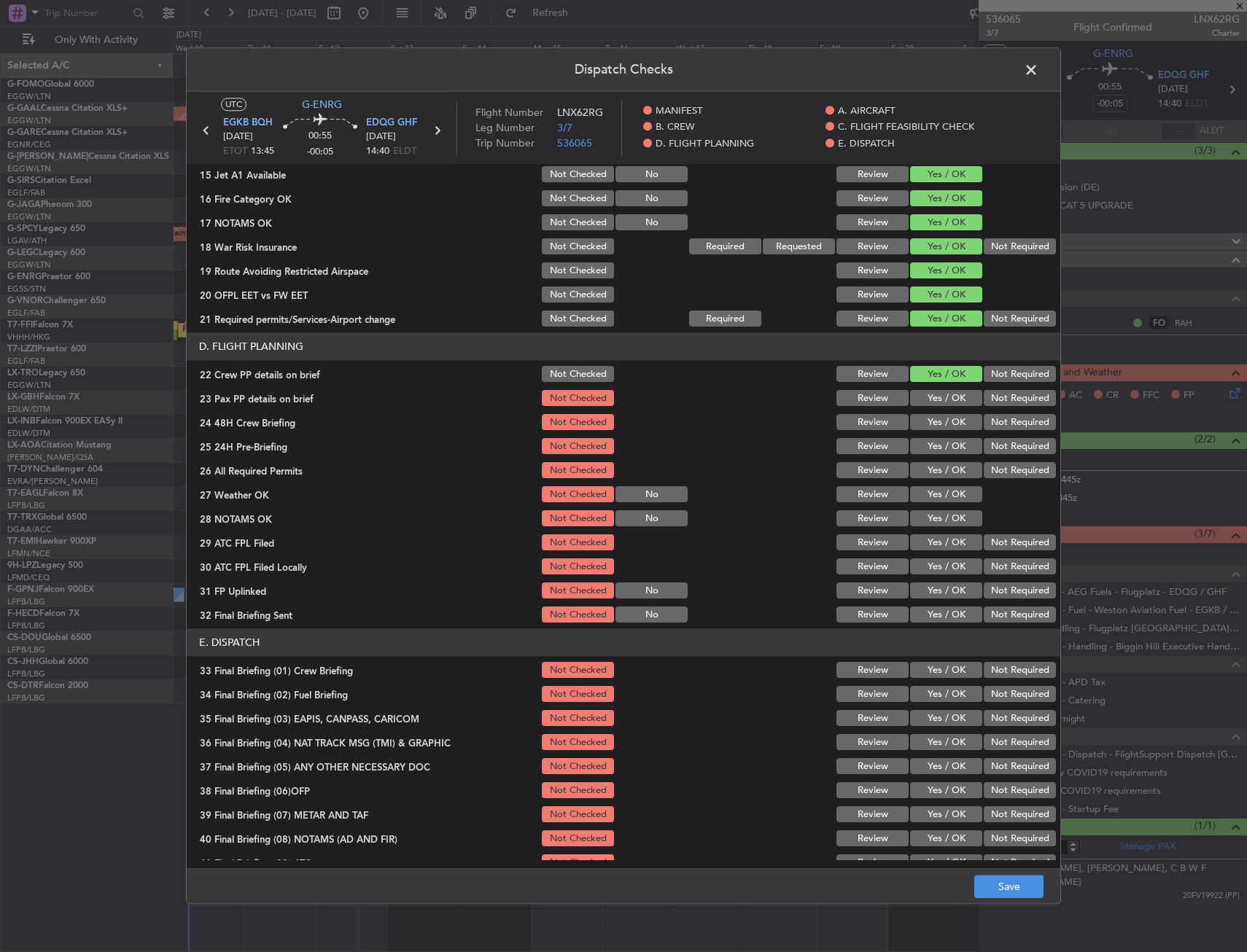
click at [924, 398] on button "Yes / OK" at bounding box center [946, 399] width 72 height 16
click at [924, 419] on button "Yes / OK" at bounding box center [946, 423] width 72 height 16
click at [1000, 881] on button "Save" at bounding box center [1009, 887] width 69 height 23
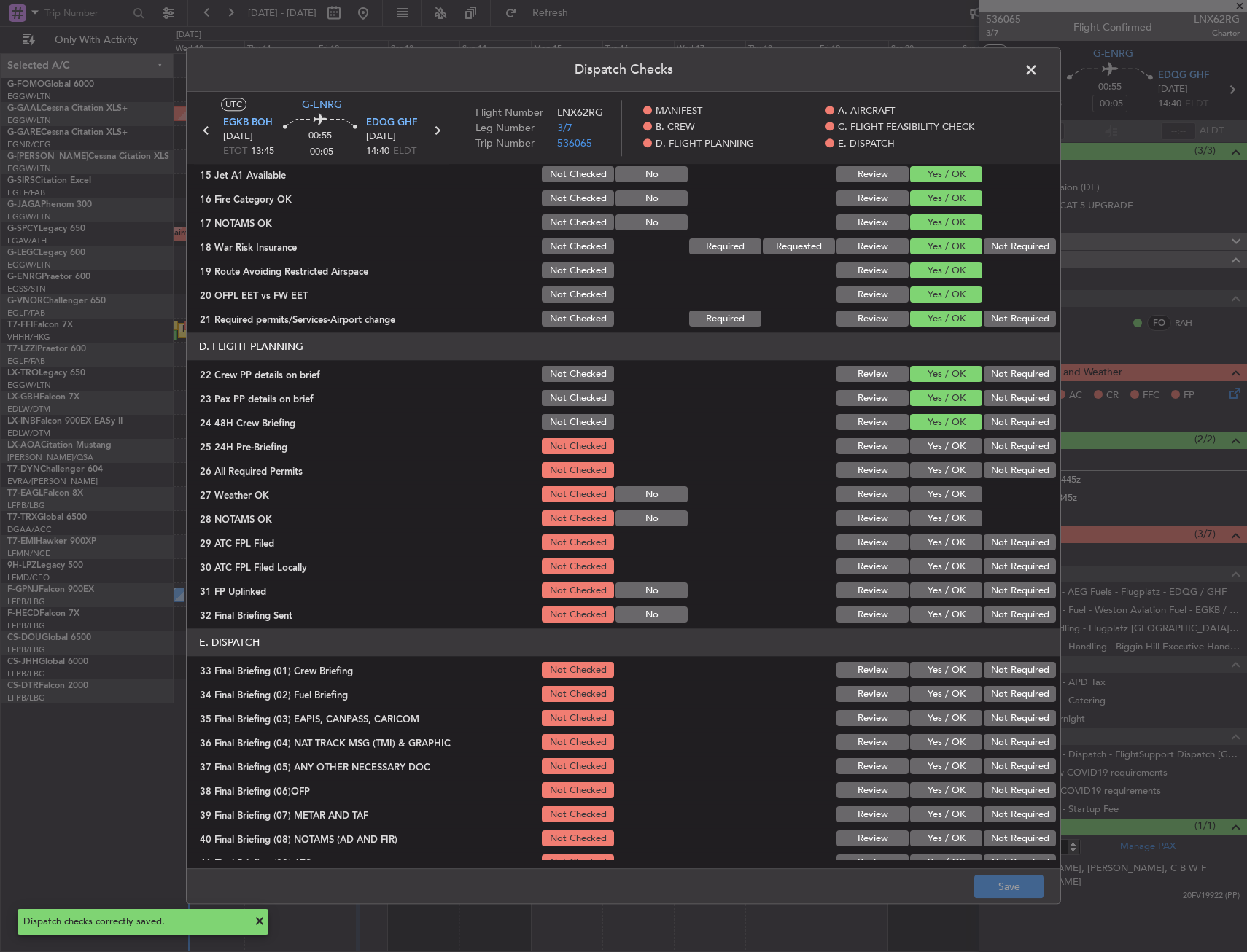
click at [1038, 68] on span at bounding box center [1038, 73] width 0 height 29
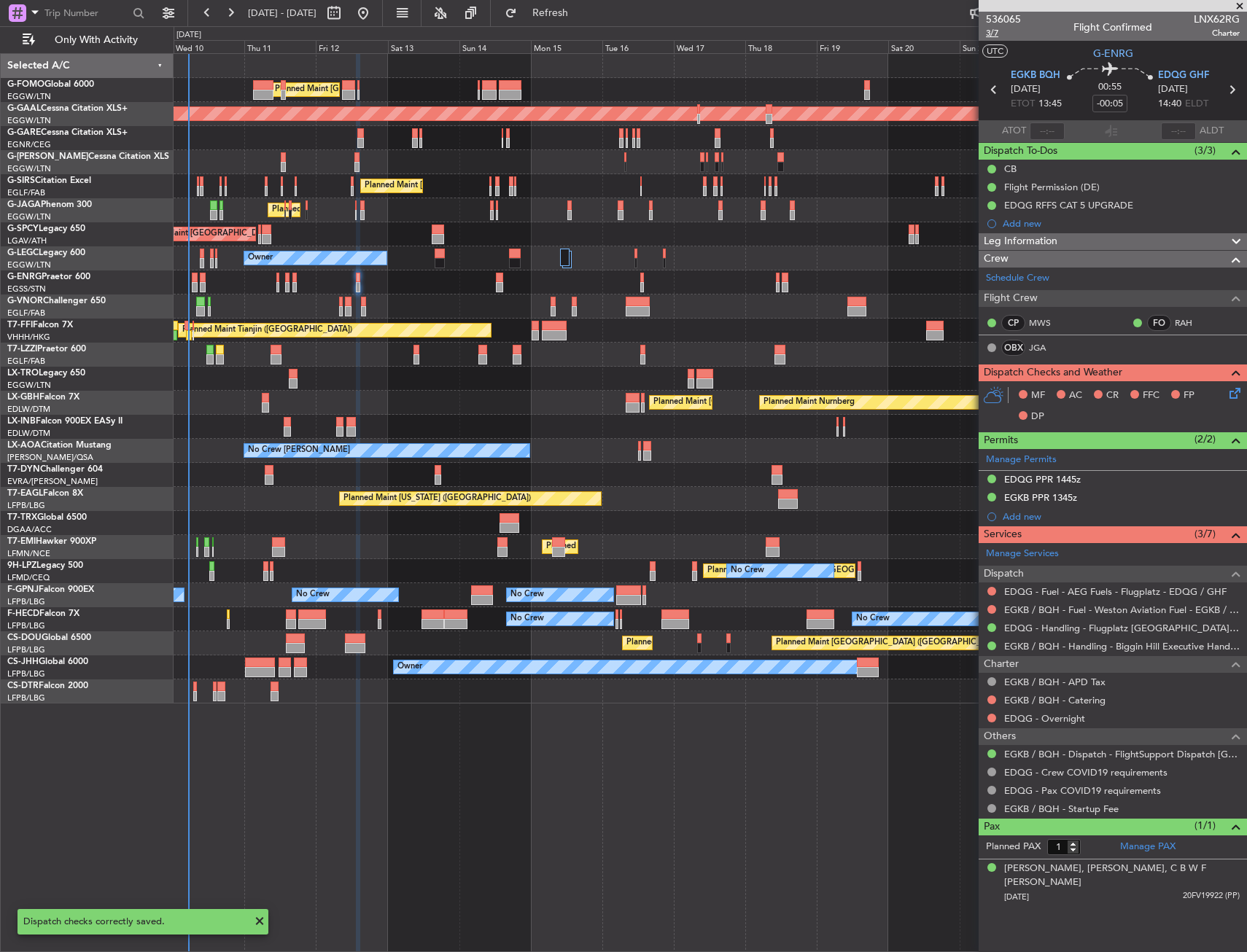
click at [998, 34] on span "3/7" at bounding box center [1002, 33] width 35 height 12
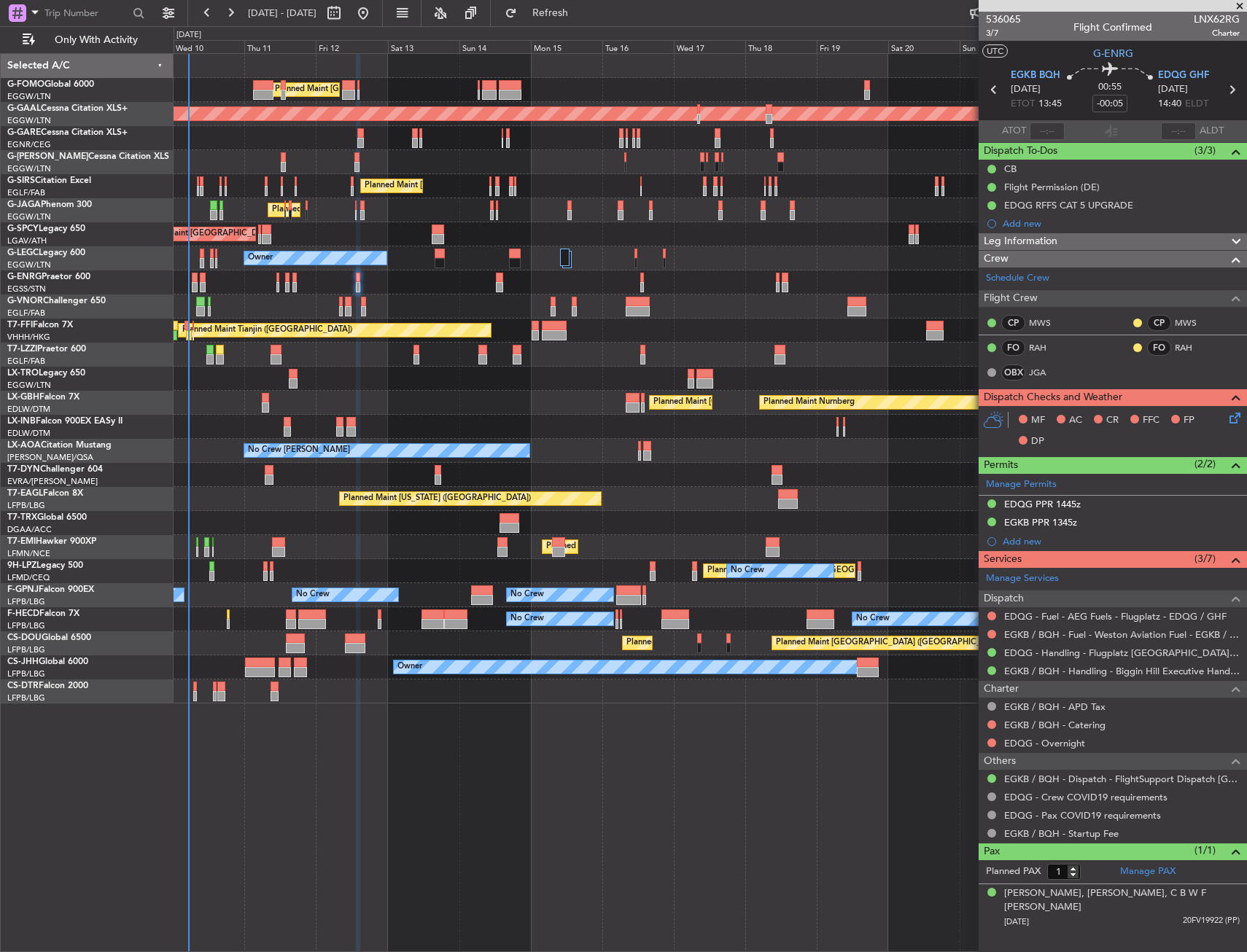
click at [1237, 416] on icon at bounding box center [1232, 415] width 11 height 11
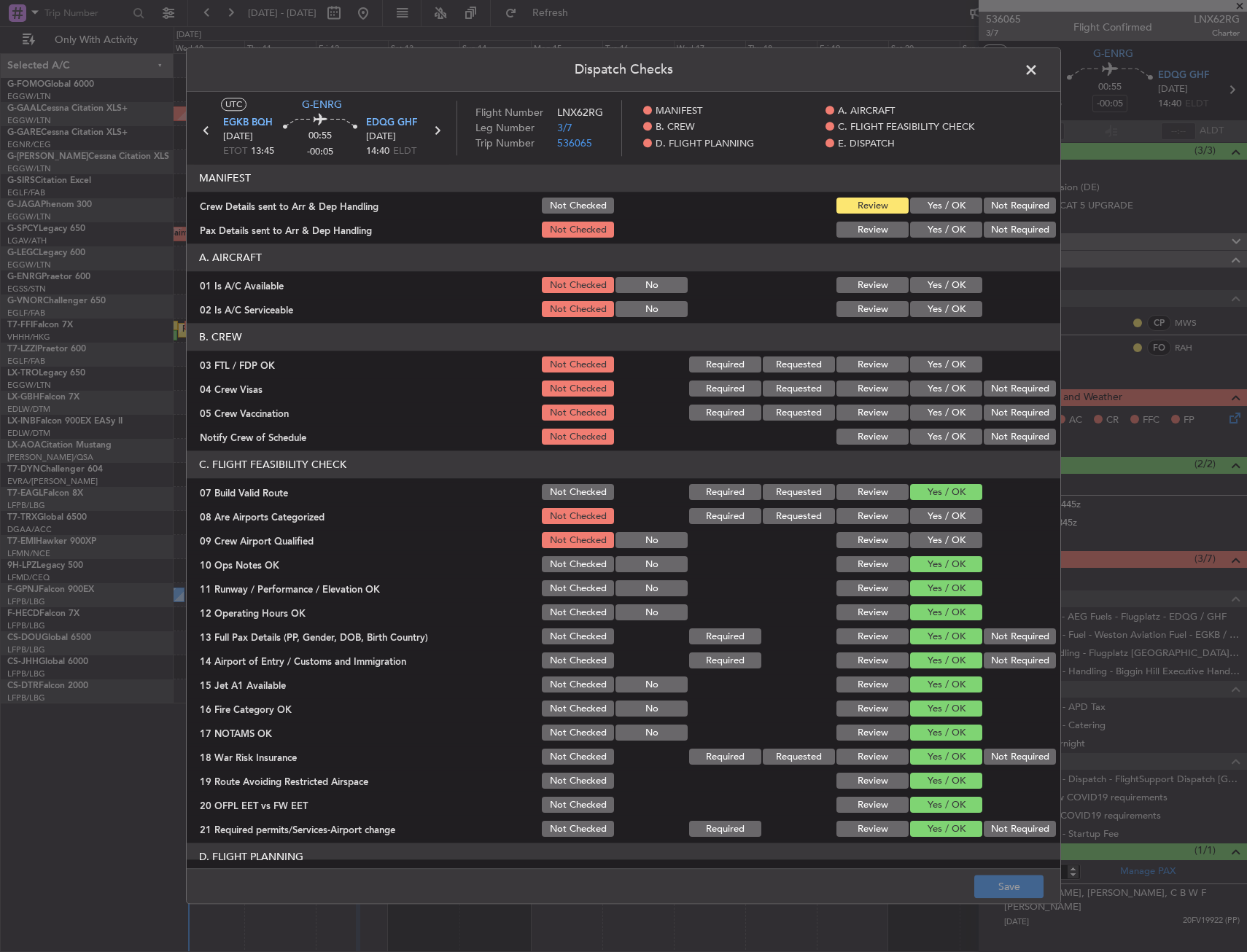
click at [1038, 60] on span at bounding box center [1038, 73] width 0 height 29
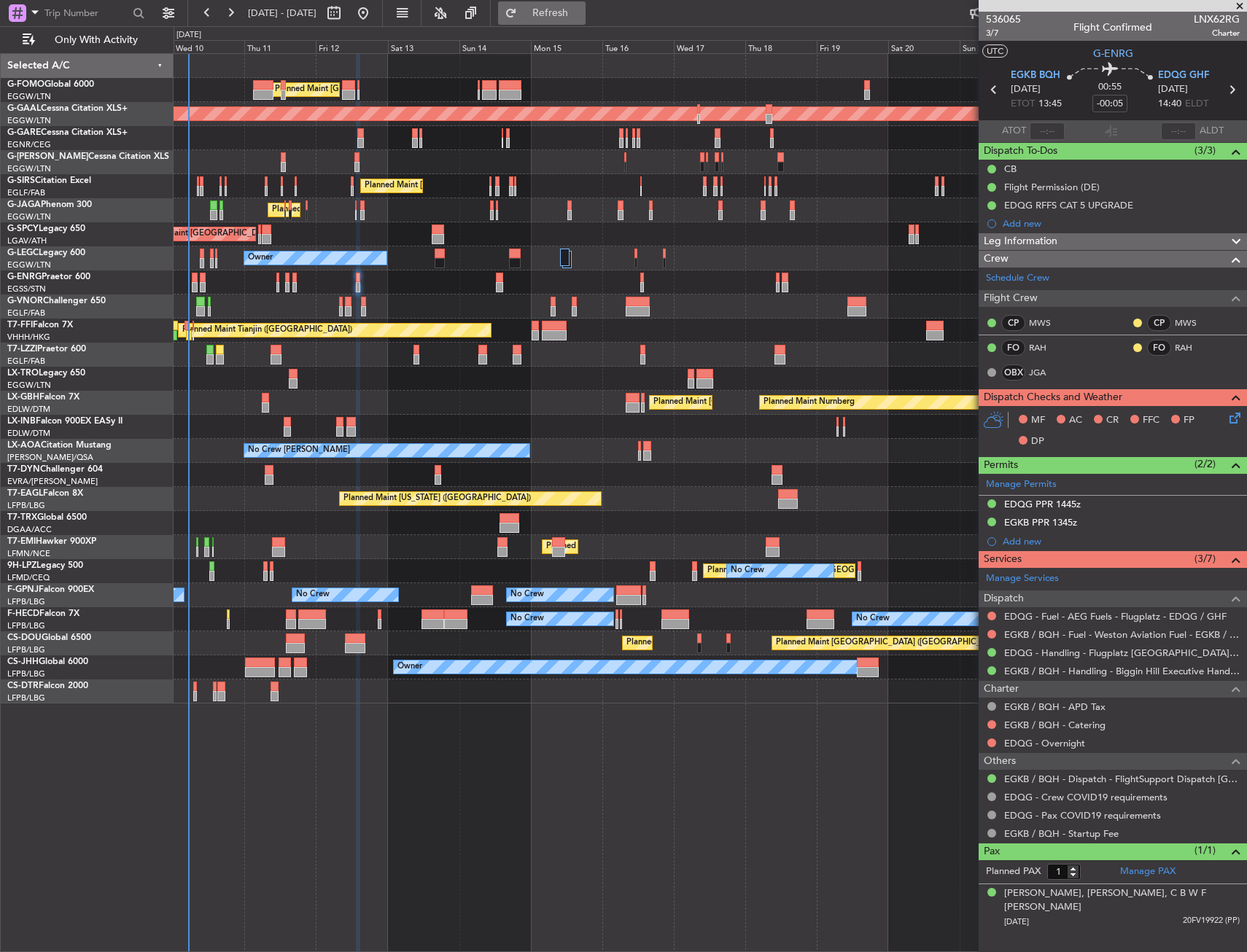
click at [576, 10] on span "Refresh" at bounding box center [550, 13] width 61 height 10
click at [344, 307] on div "Planned Maint [GEOGRAPHIC_DATA] ([GEOGRAPHIC_DATA])" at bounding box center [710, 307] width 1072 height 24
click at [338, 307] on div "Planned Maint [GEOGRAPHIC_DATA] ([GEOGRAPHIC_DATA])" at bounding box center [710, 307] width 1072 height 24
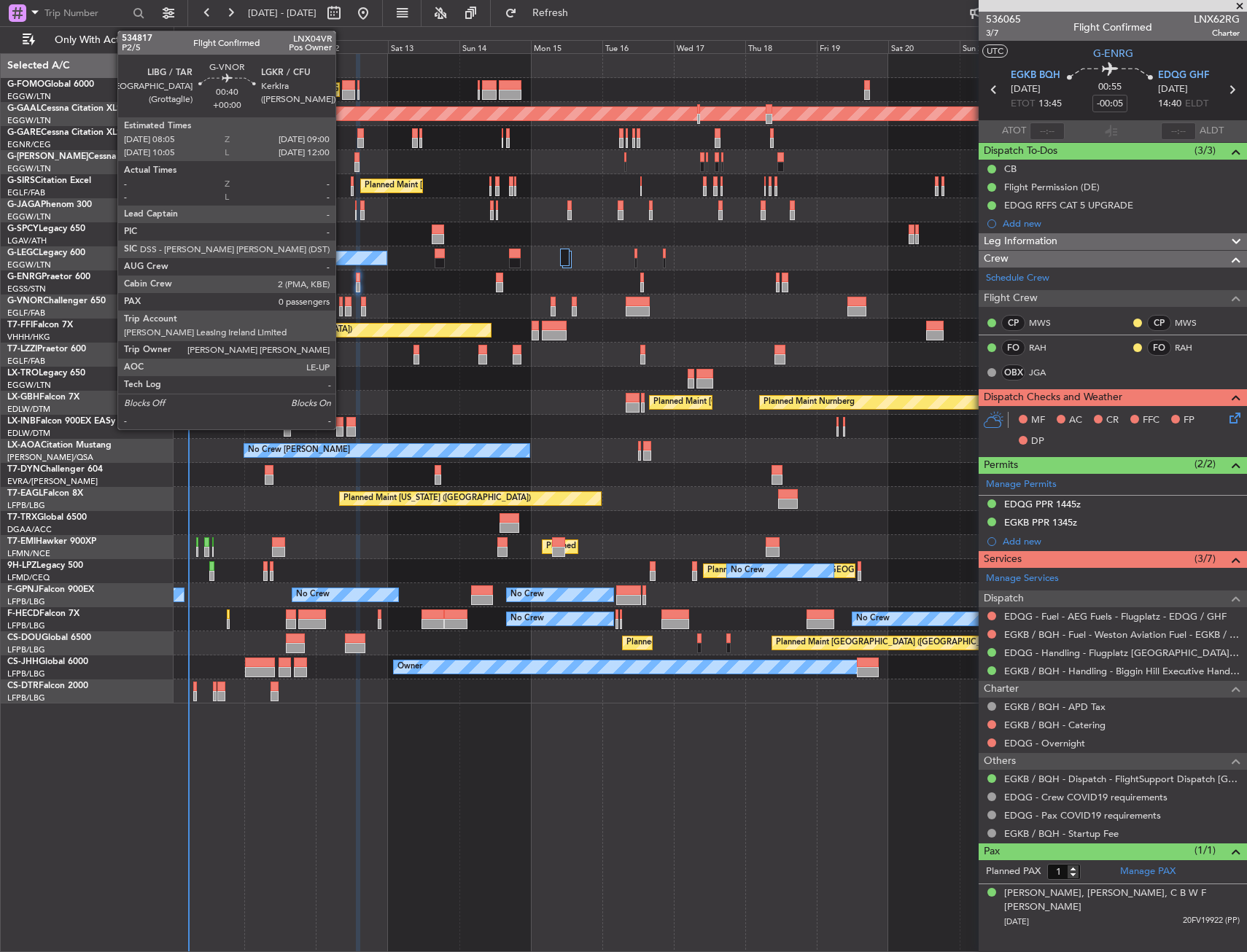
click at [342, 308] on div at bounding box center [340, 311] width 3 height 10
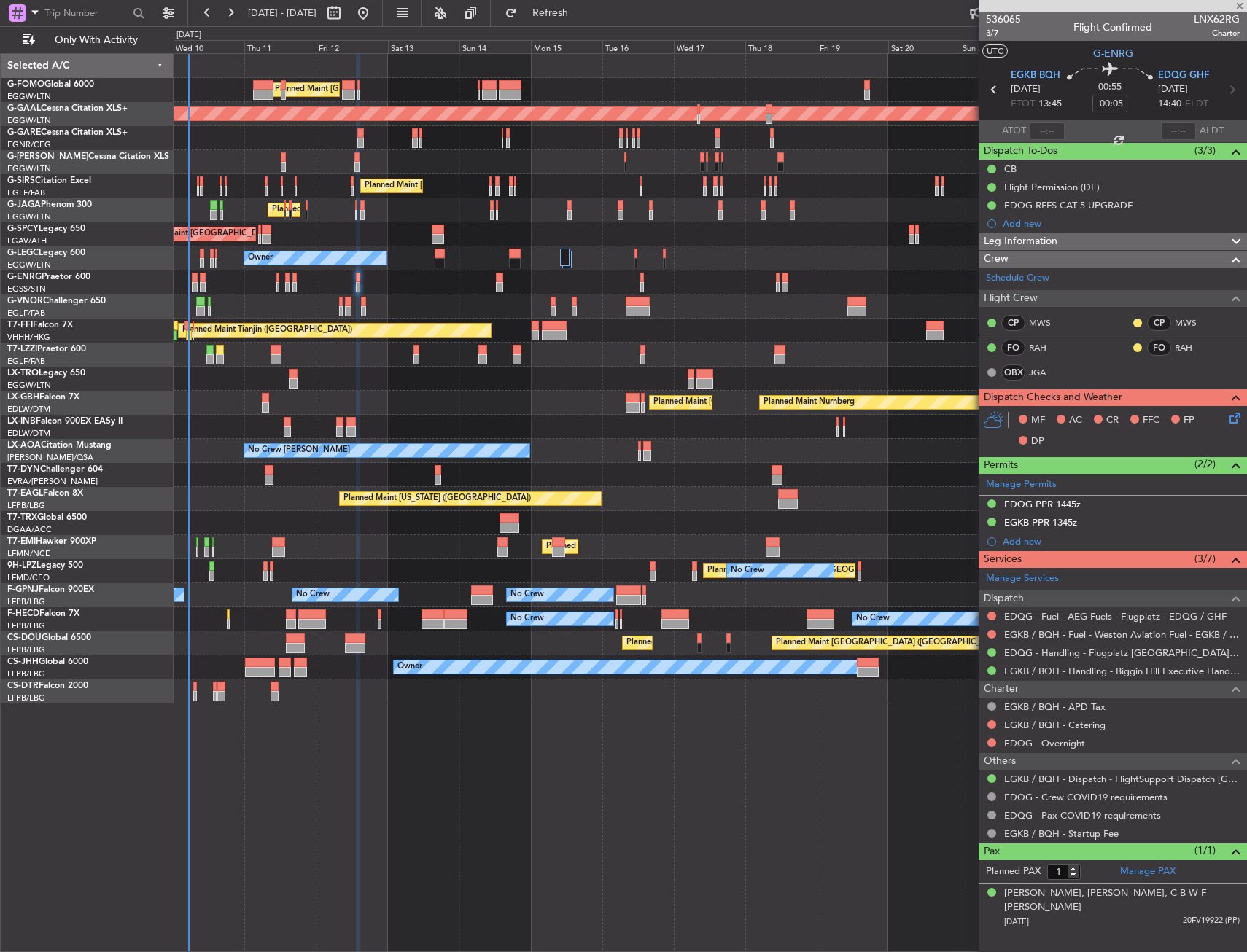
type input "0"
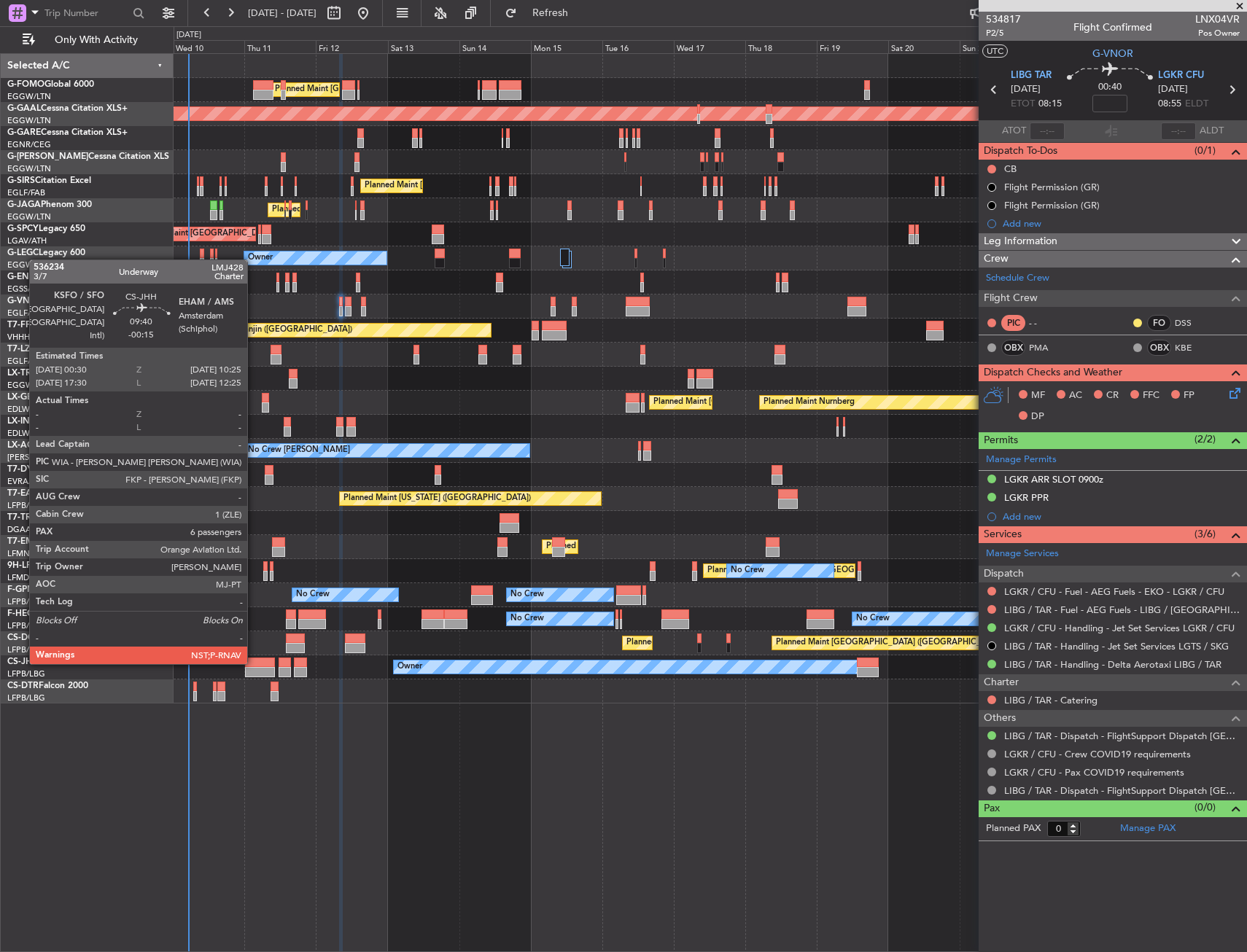
click at [253, 663] on div at bounding box center [259, 662] width 30 height 10
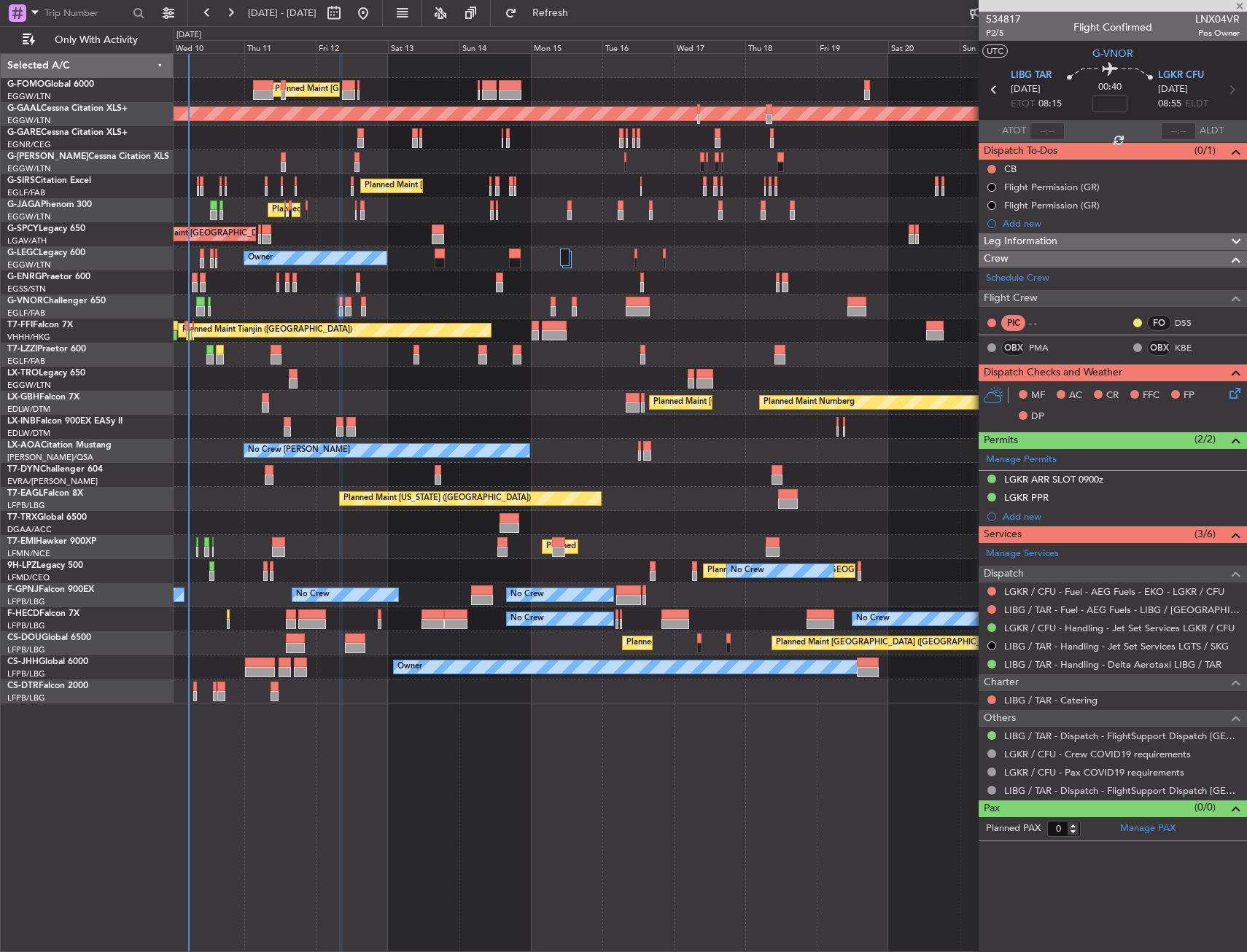
type input "-00:15"
type input "6"
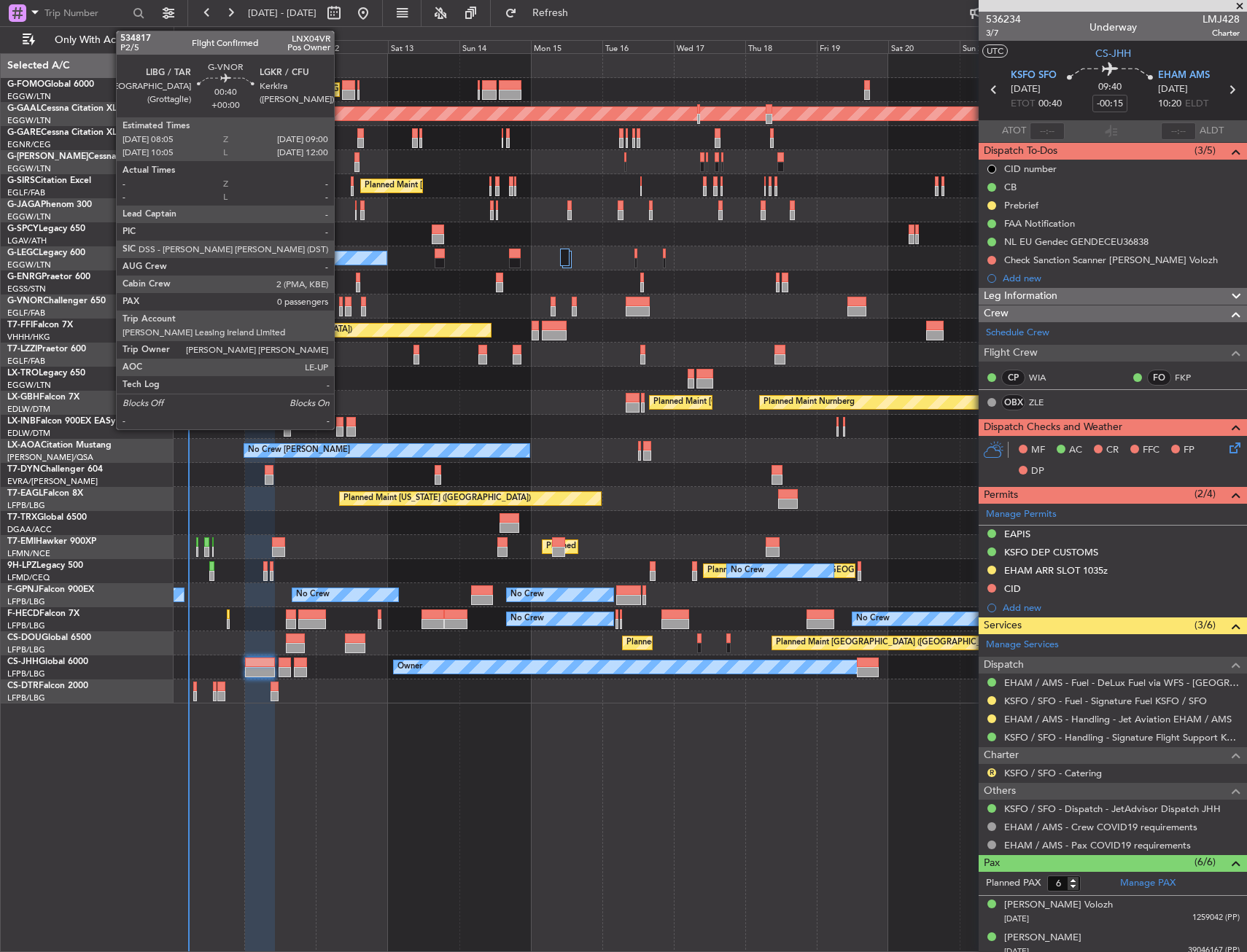
click at [340, 311] on div at bounding box center [340, 311] width 3 height 10
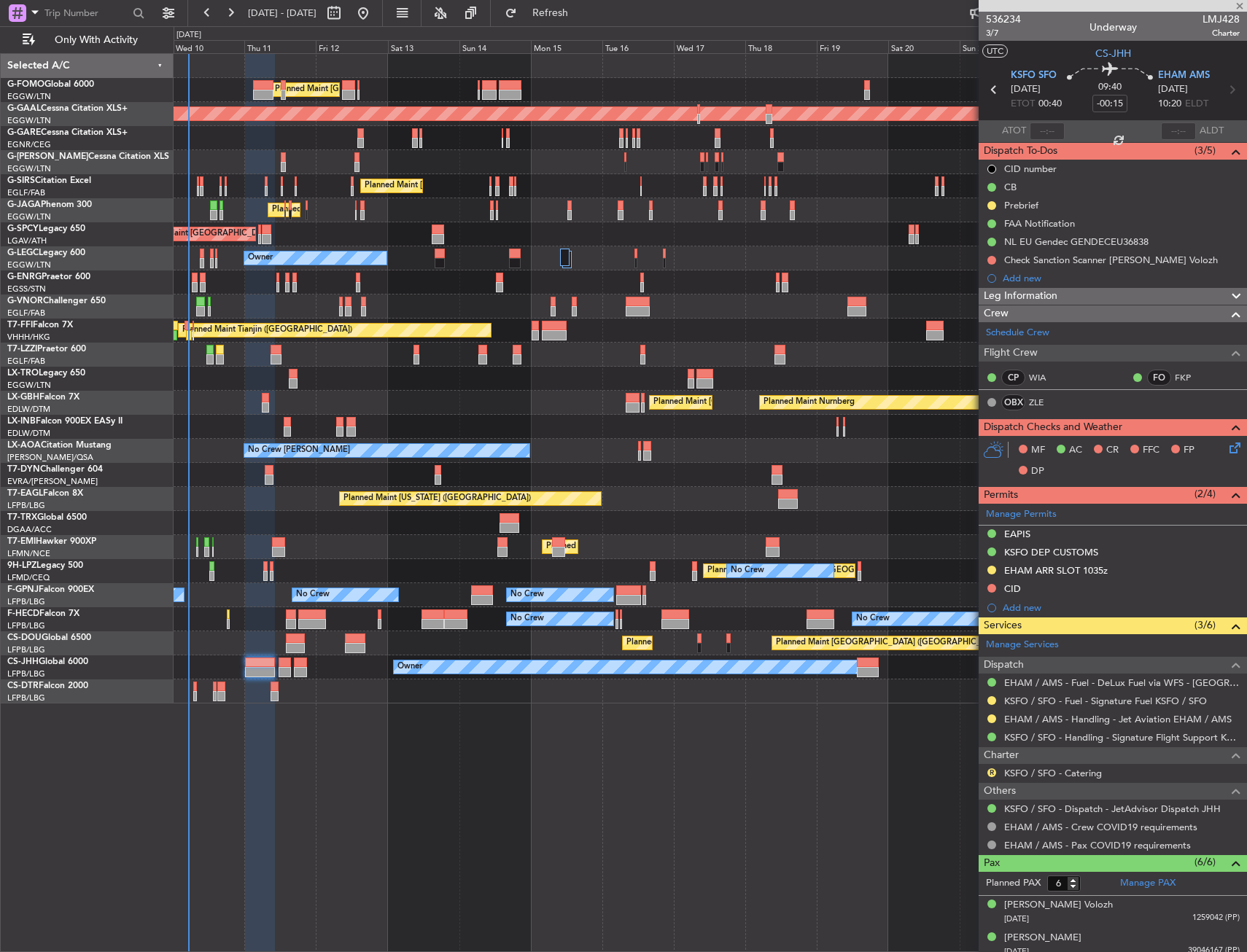
type input "0"
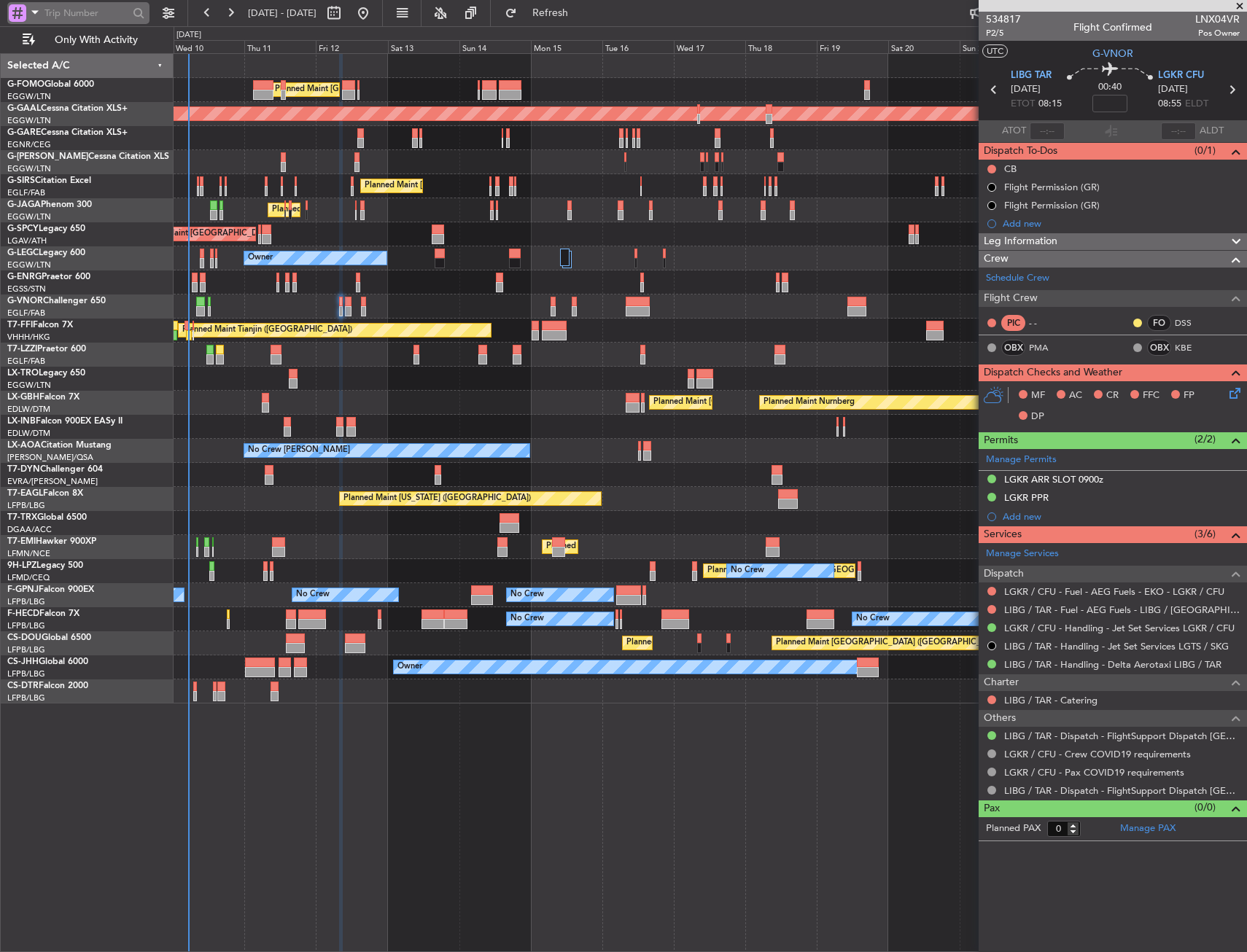
click at [19, 11] on div at bounding box center [18, 13] width 18 height 18
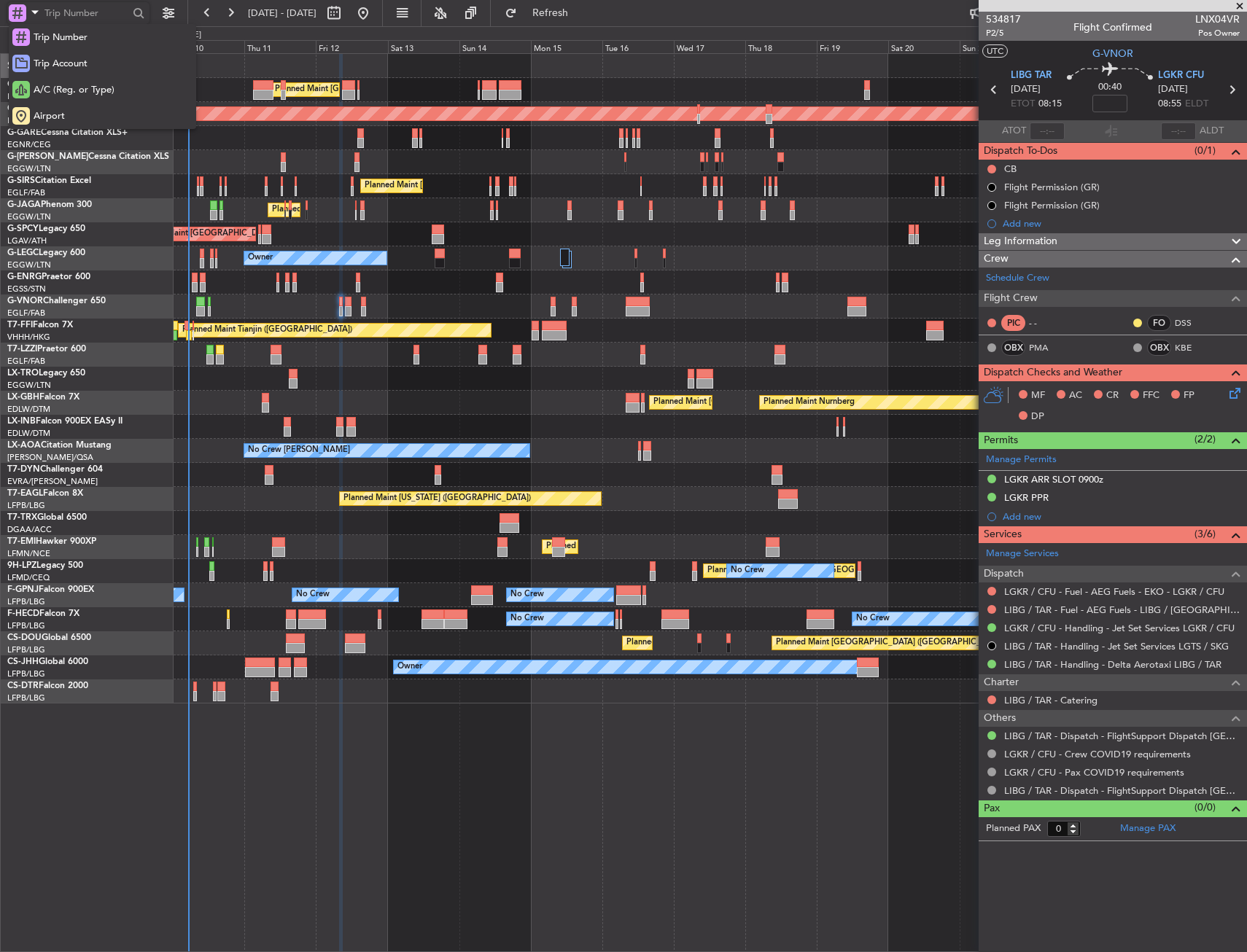
click at [59, 113] on span "Airport" at bounding box center [49, 117] width 31 height 14
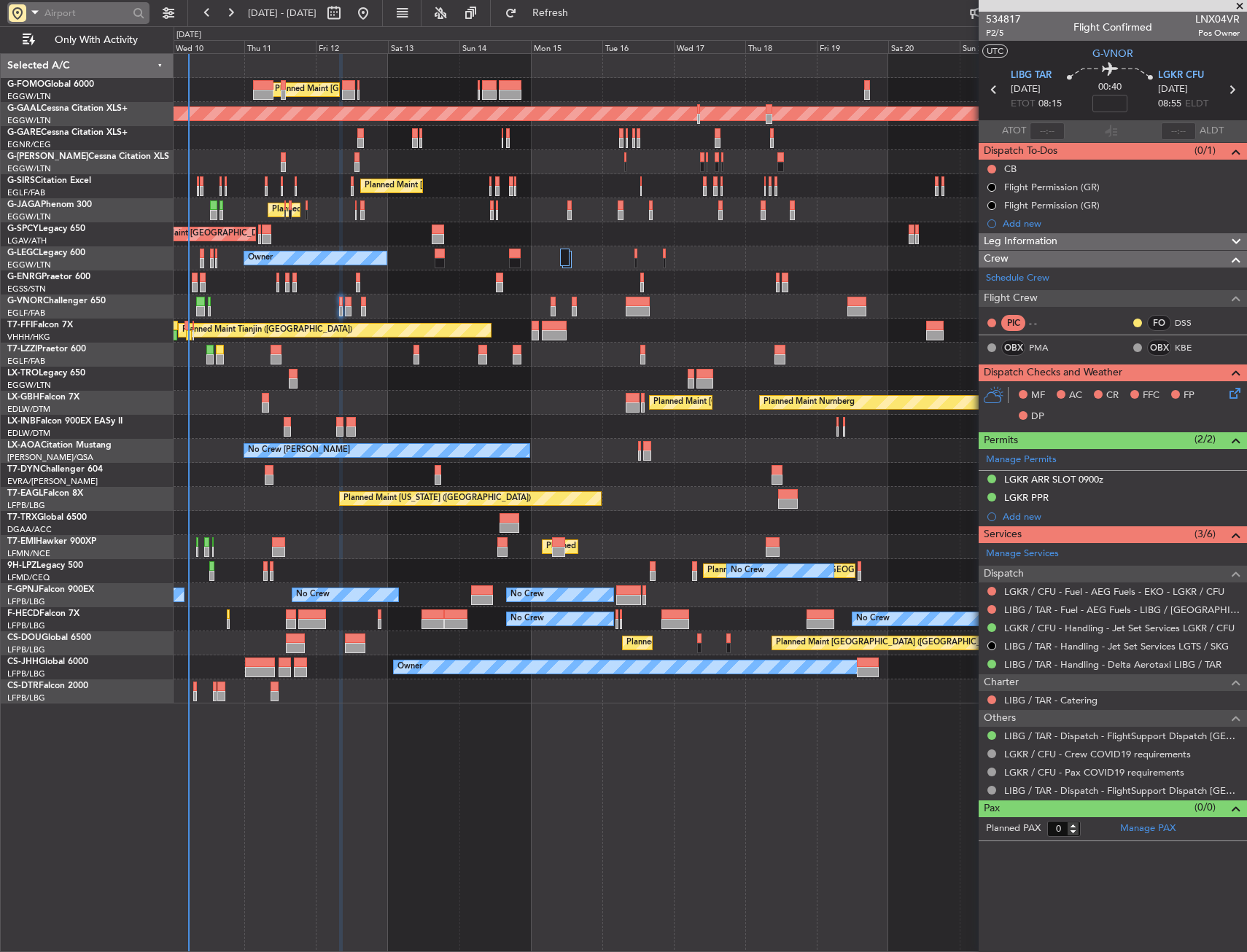
click at [73, 11] on input "text" at bounding box center [86, 13] width 84 height 22
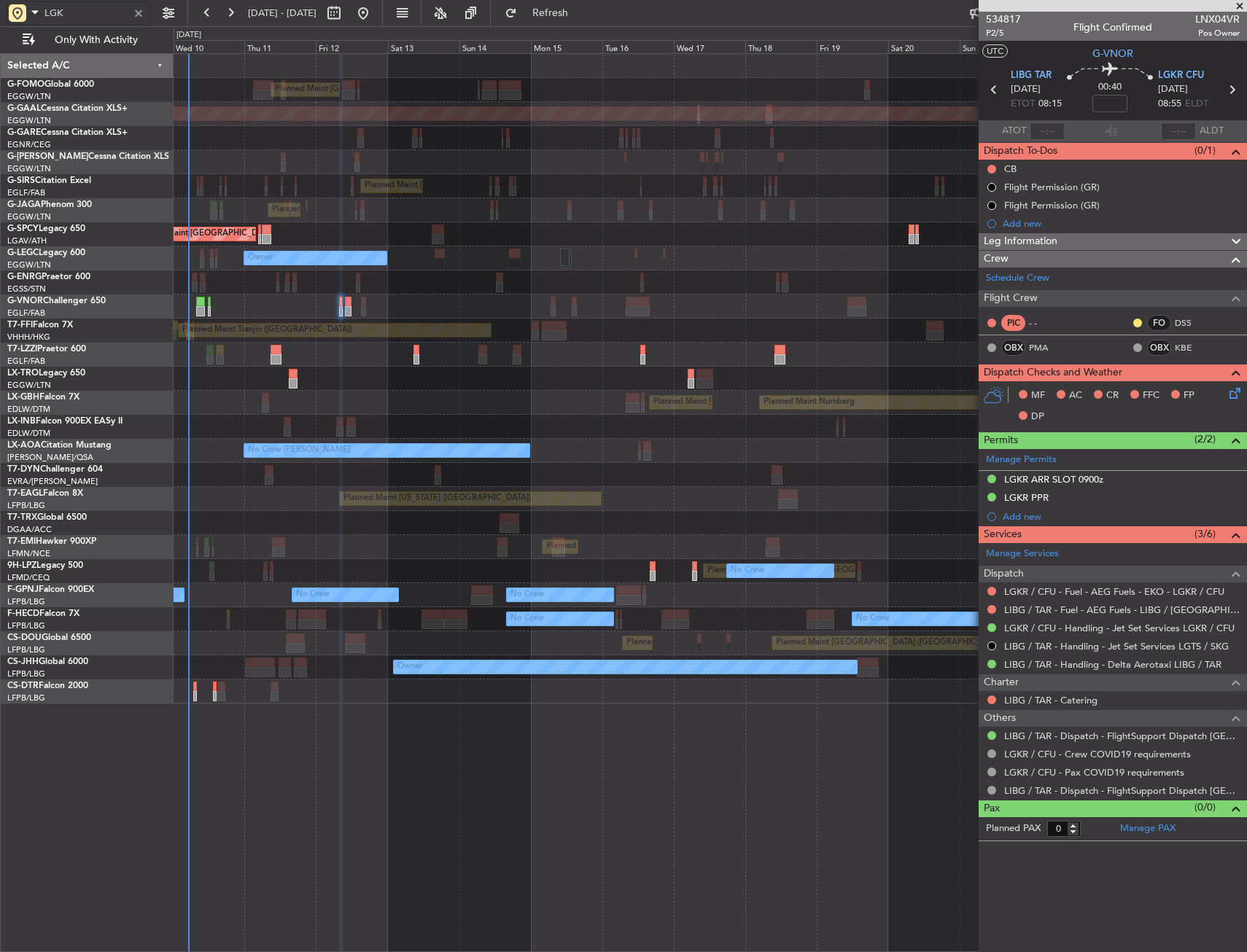
type input "LGKR"
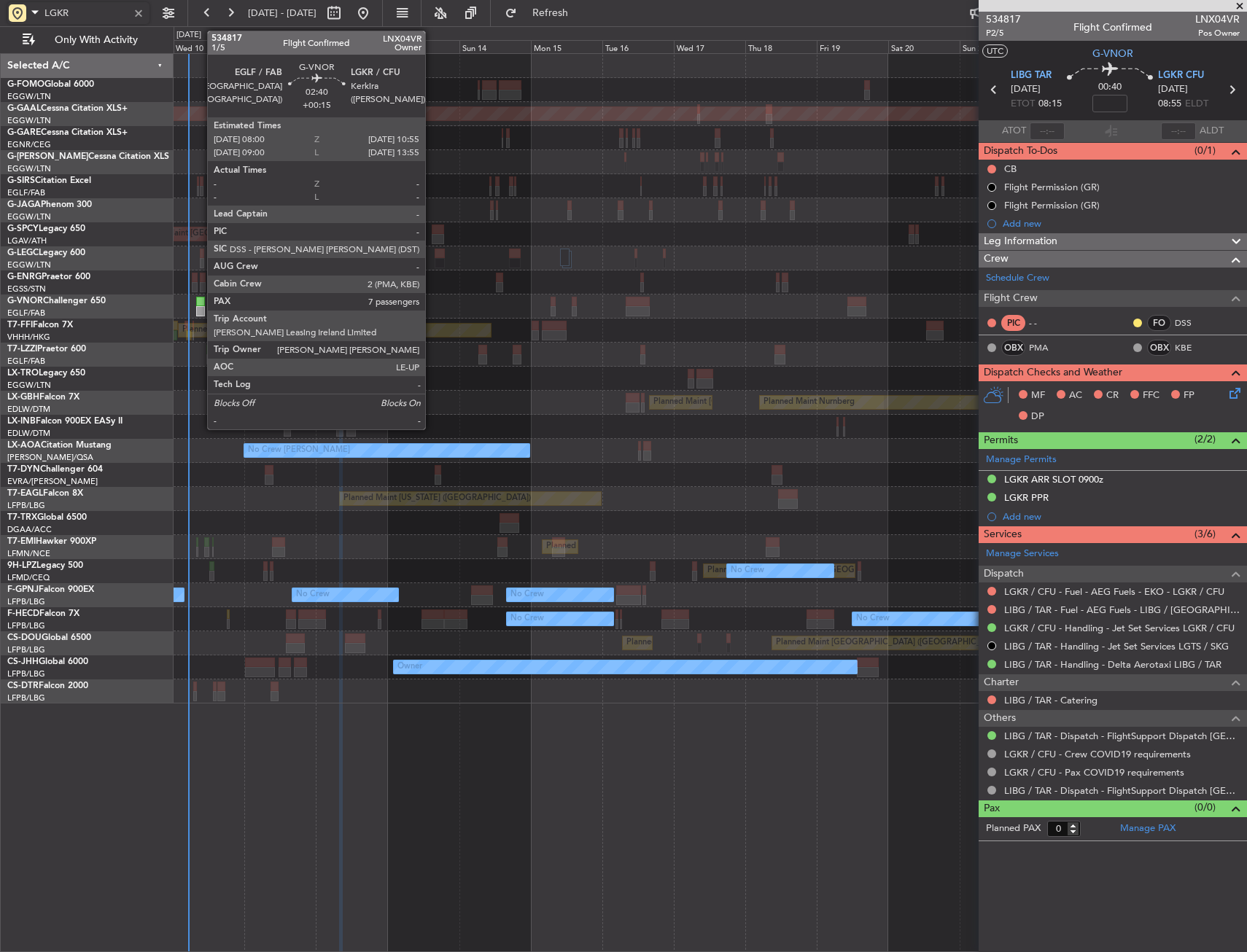
click at [200, 305] on div at bounding box center [200, 302] width 9 height 10
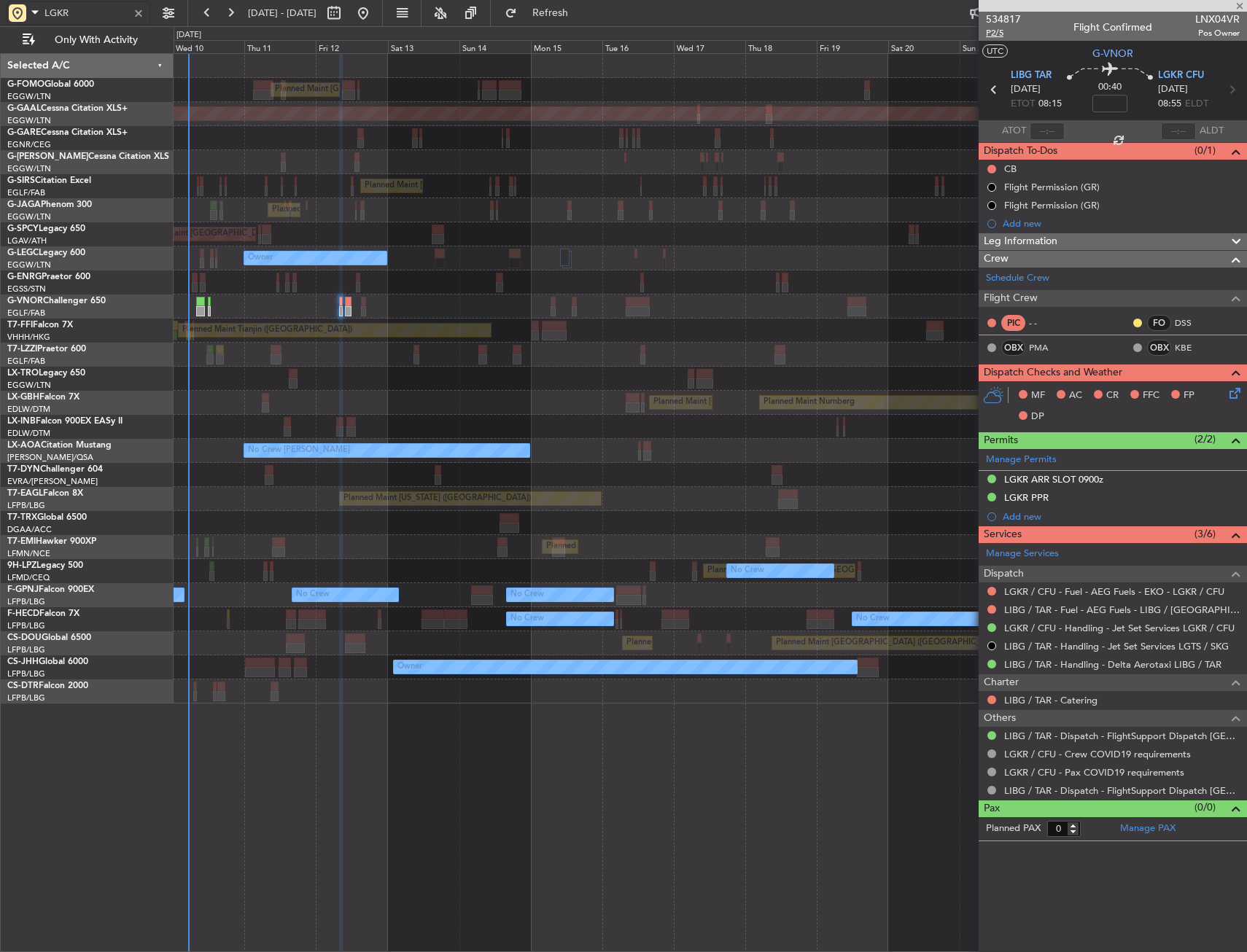
type input "+00:15"
type input "7"
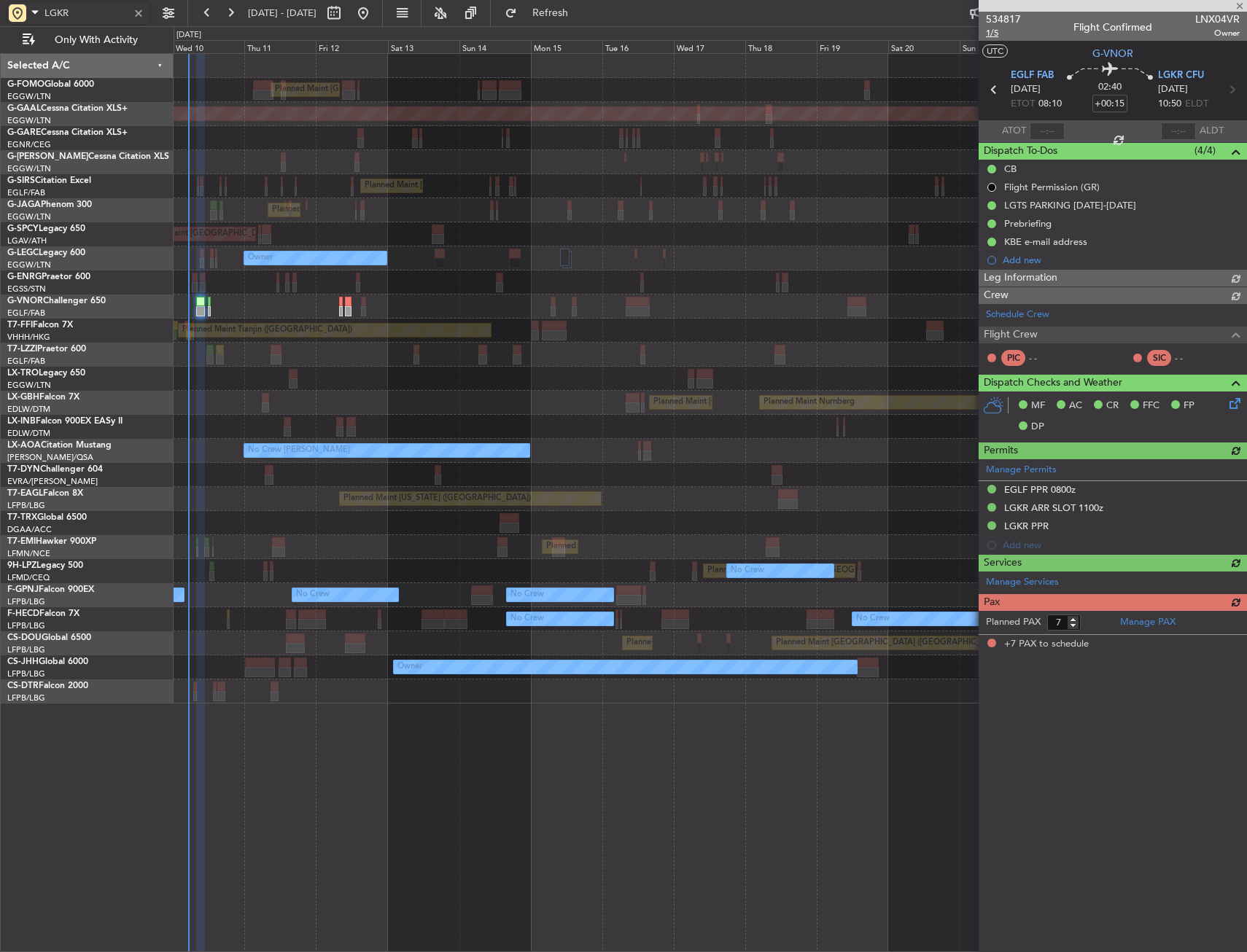
type input "LGKR"
click at [989, 36] on span "1/5" at bounding box center [1002, 33] width 35 height 12
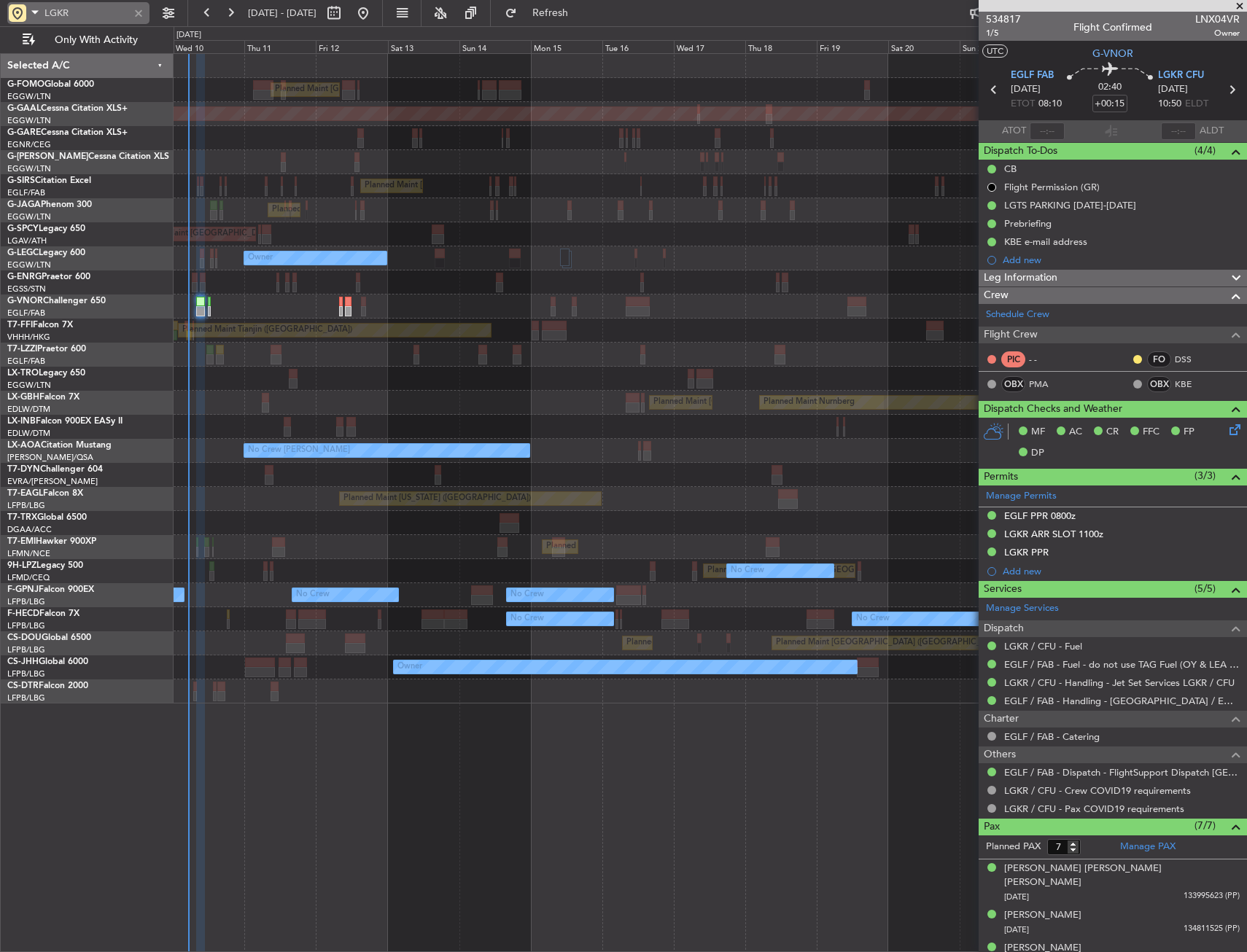
click at [142, 10] on div at bounding box center [138, 13] width 16 height 16
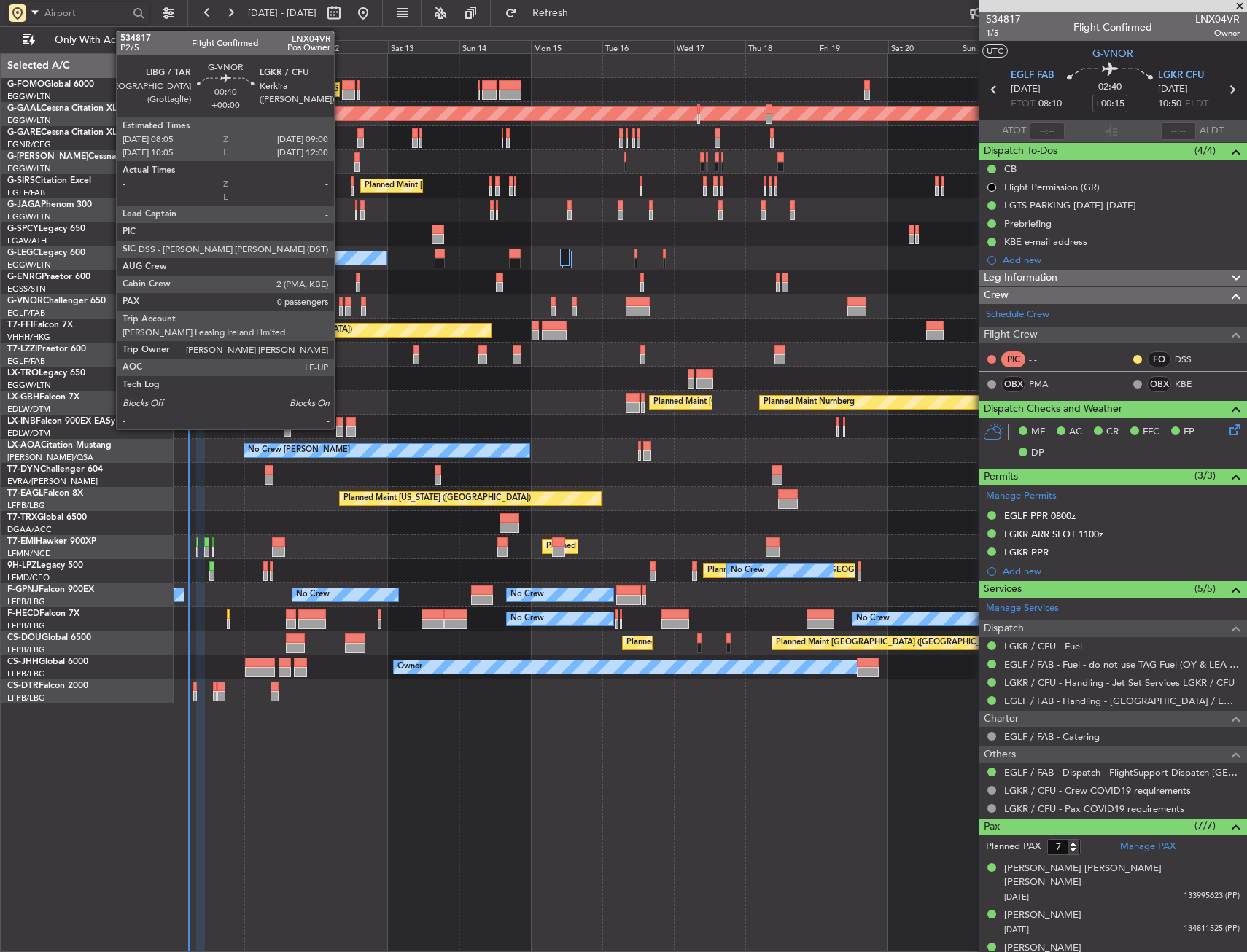
click at [340, 306] on div at bounding box center [340, 302] width 3 height 10
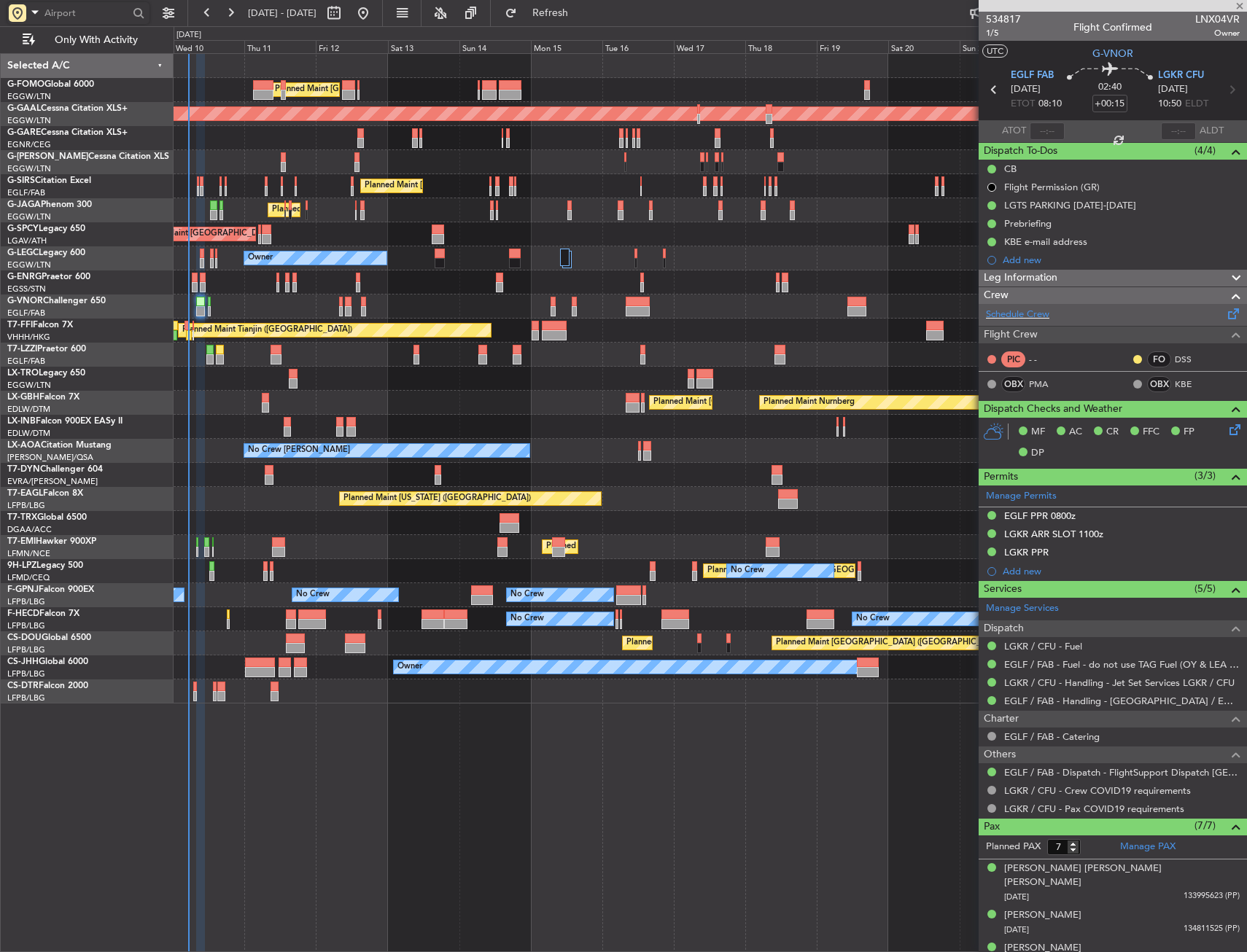
type input "0"
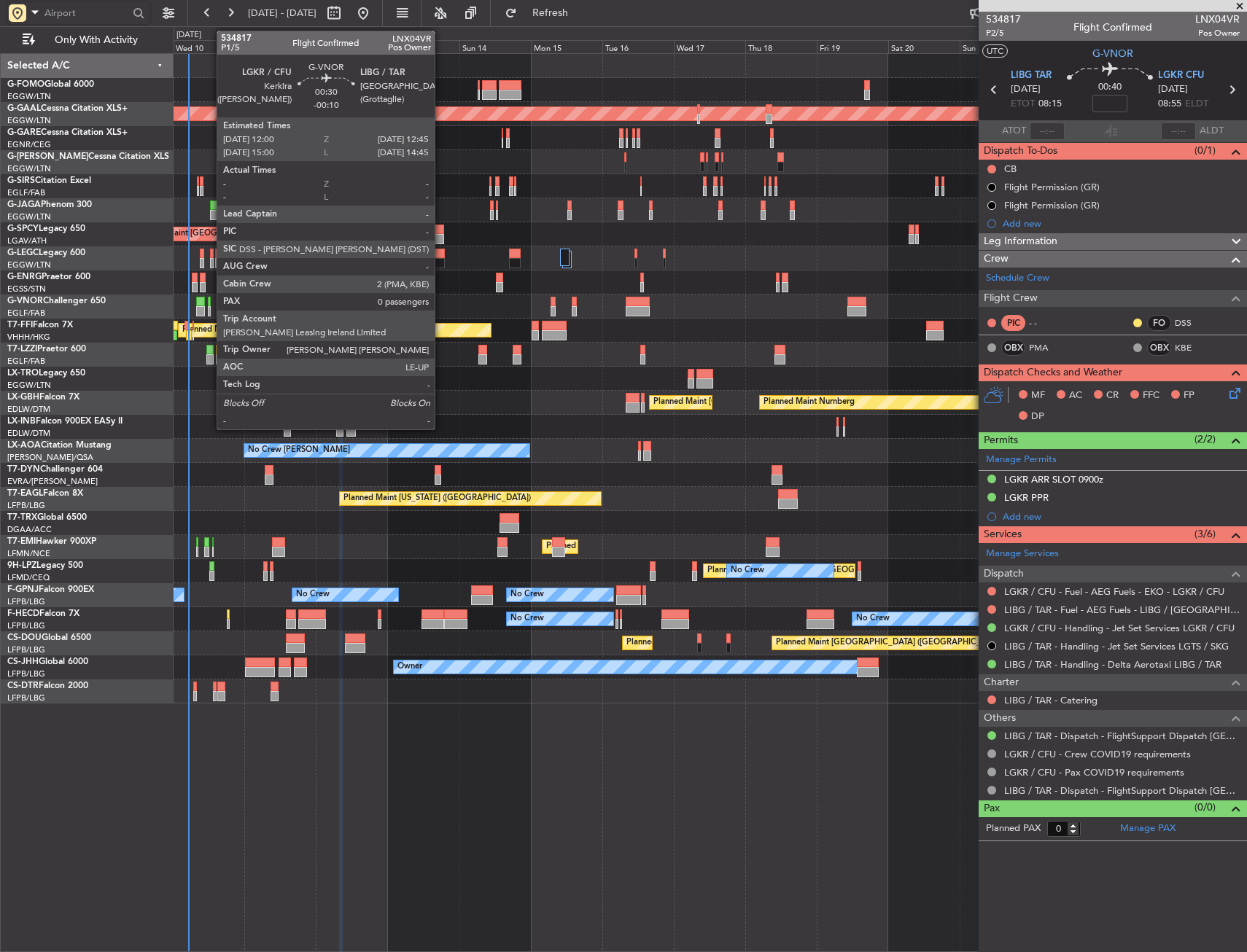
click at [209, 310] on div at bounding box center [209, 311] width 3 height 10
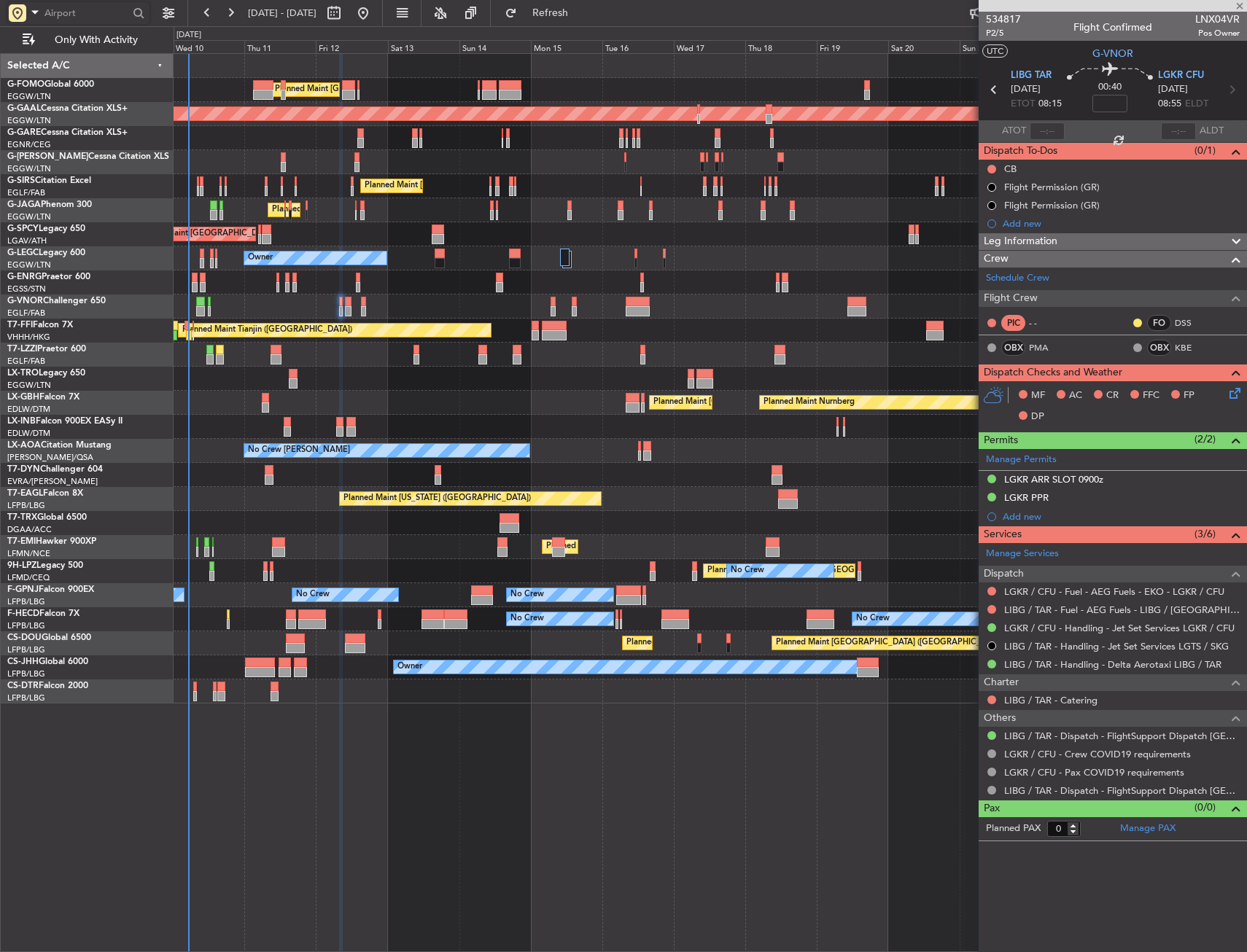
type input "-00:10"
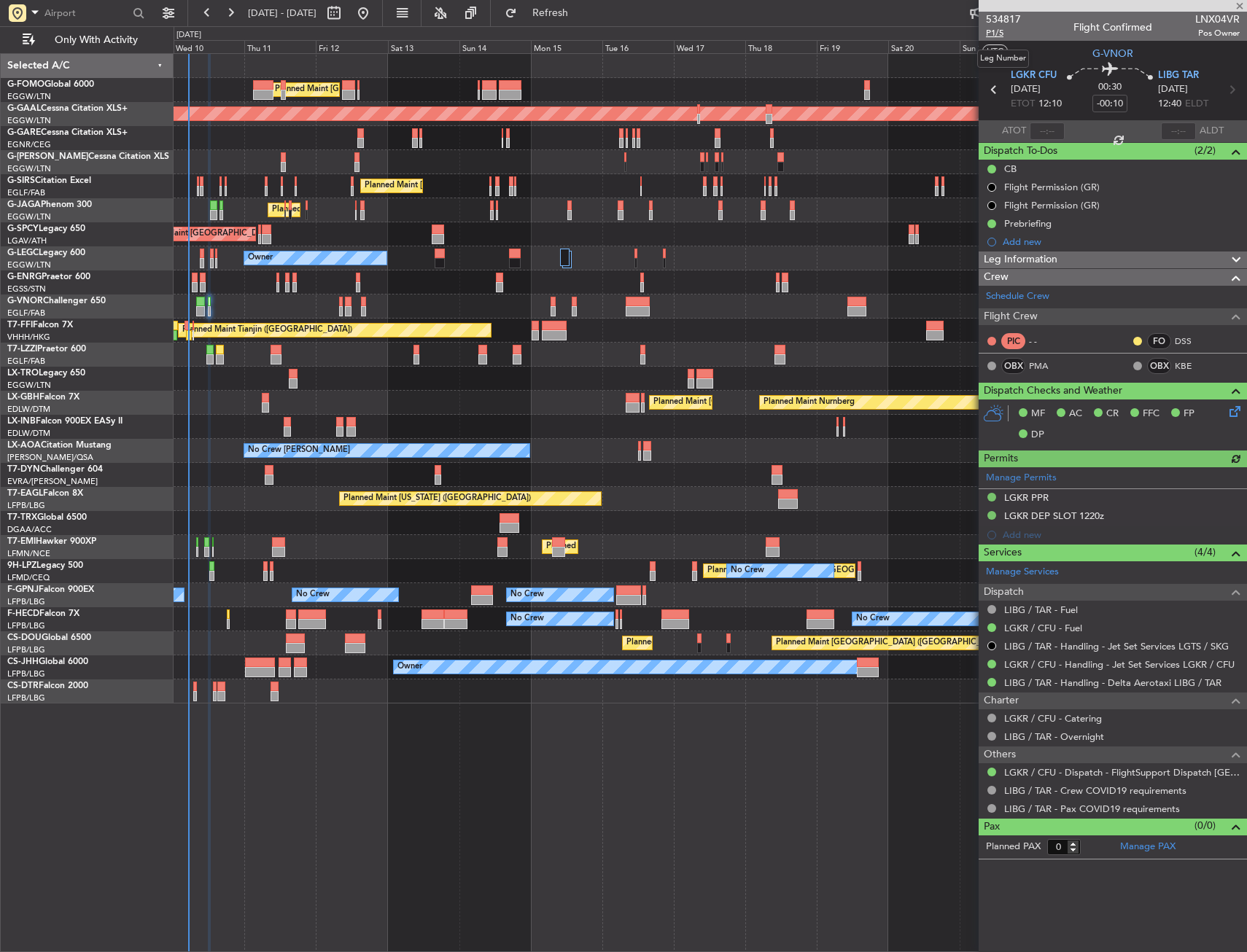
click at [1010, 35] on span "P1/5" at bounding box center [1002, 33] width 35 height 12
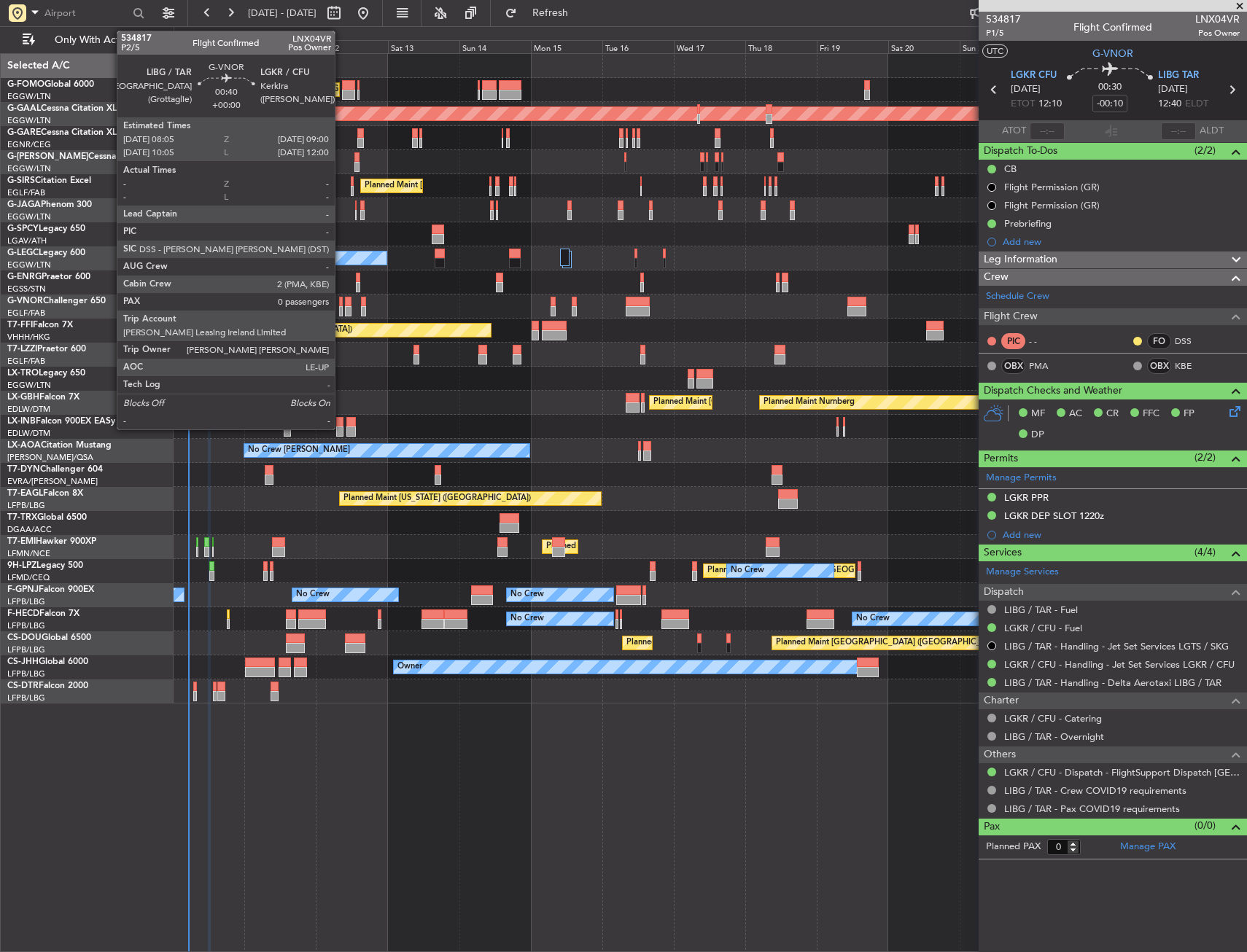
click at [341, 301] on div at bounding box center [340, 302] width 3 height 10
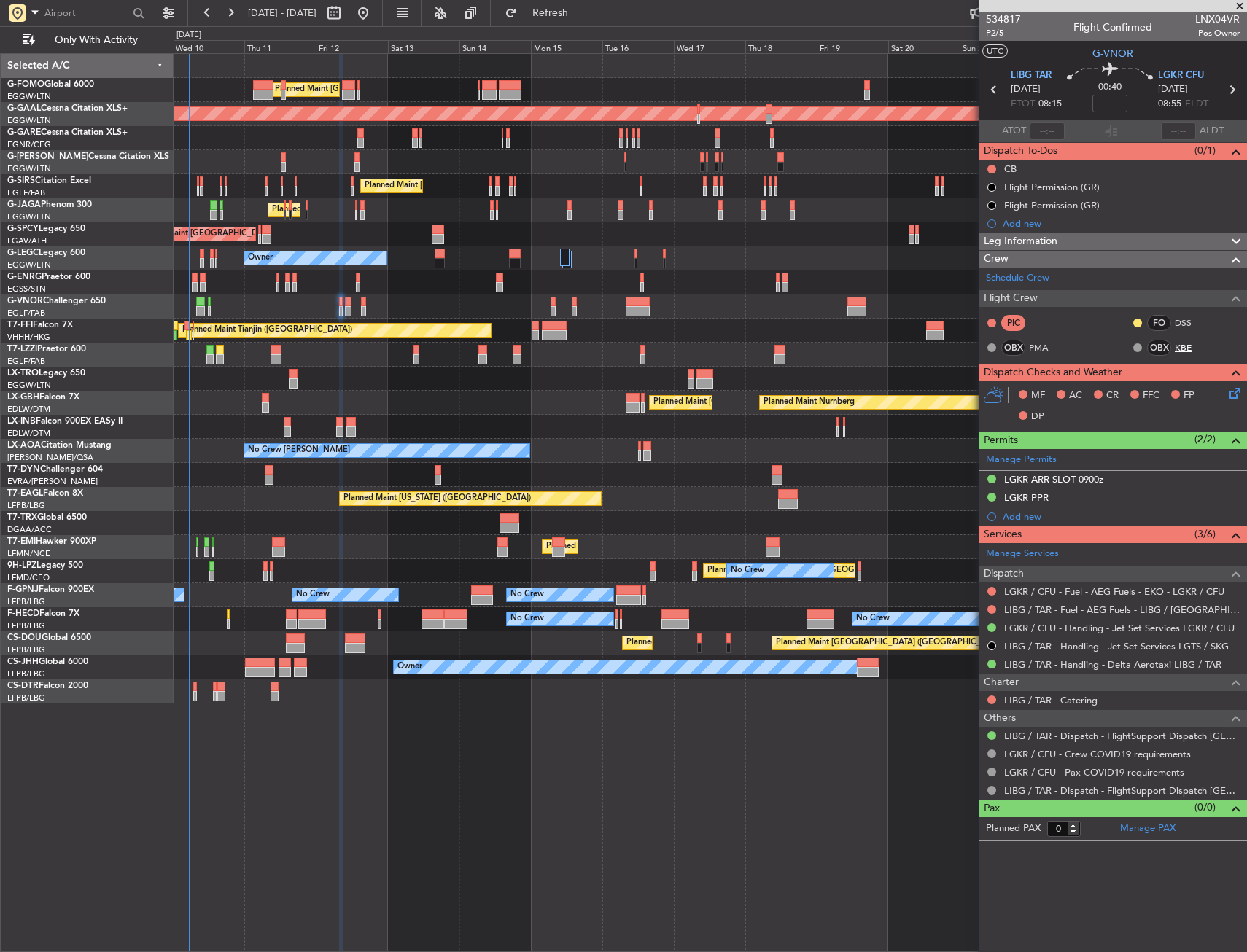
click at [1185, 343] on link "KBE" at bounding box center [1191, 348] width 33 height 13
click at [1036, 347] on link "PMA" at bounding box center [1045, 348] width 33 height 13
click at [1111, 58] on span "G-VNOR" at bounding box center [1112, 53] width 41 height 15
click at [989, 35] on span "P2/5" at bounding box center [1002, 33] width 35 height 12
click at [1119, 105] on input at bounding box center [1109, 104] width 35 height 18
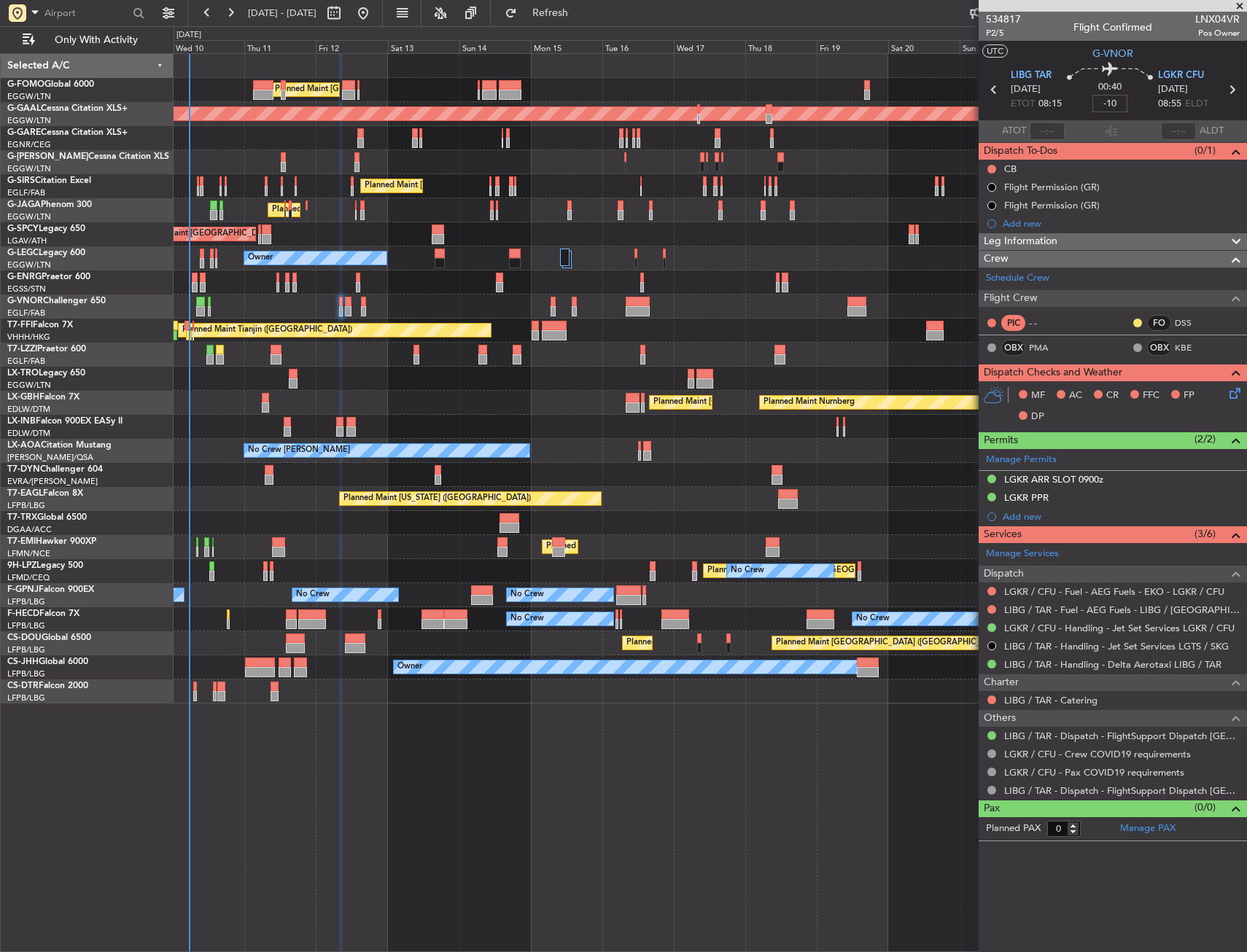
click at [1065, 69] on div "00:40 -10" at bounding box center [1109, 89] width 97 height 54
type input "-00:10"
drag, startPoint x: 990, startPoint y: 168, endPoint x: 989, endPoint y: 187, distance: 19.0
click at [990, 168] on button at bounding box center [991, 169] width 9 height 9
click at [998, 230] on span "Completed" at bounding box center [998, 233] width 48 height 14
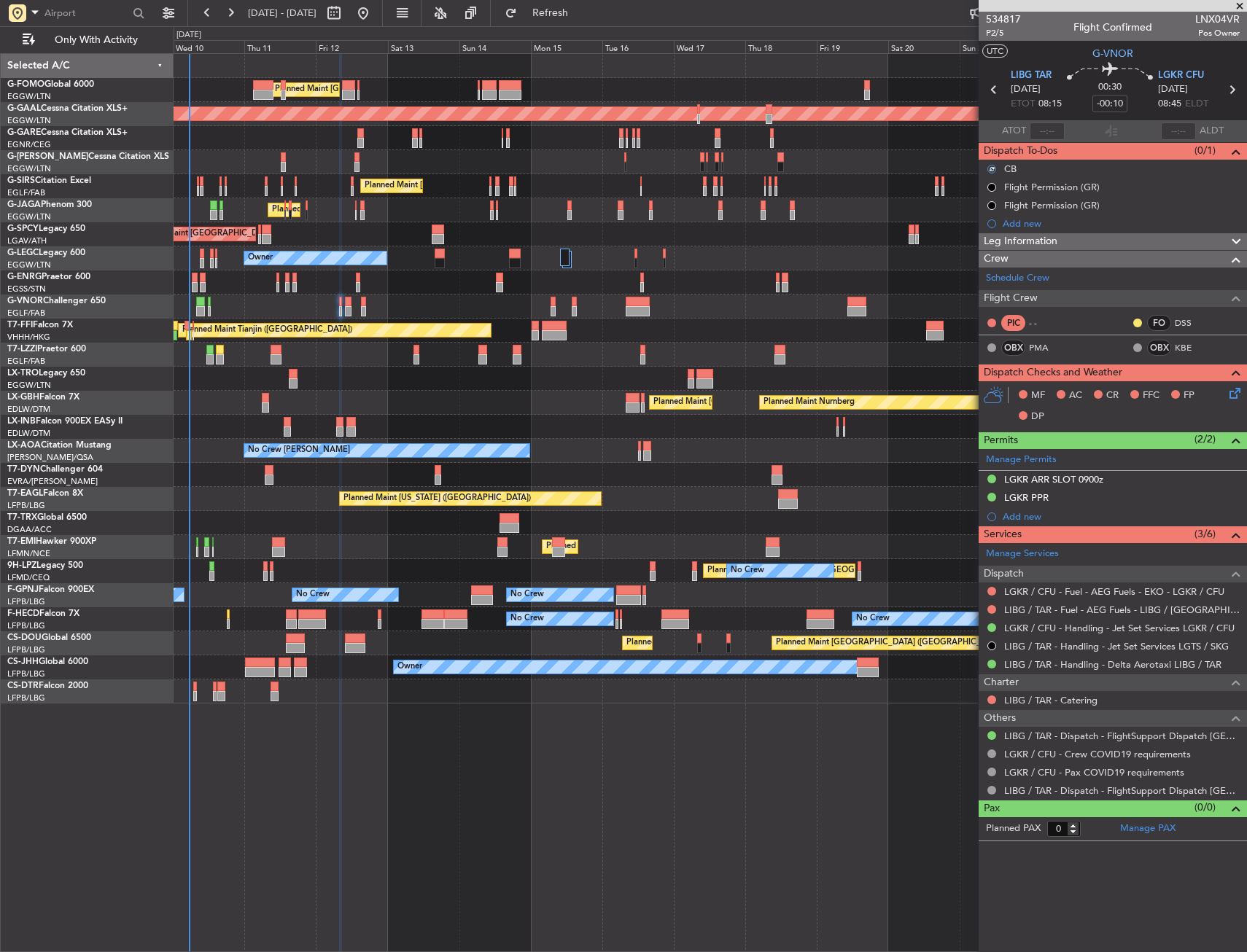
click at [1234, 391] on icon at bounding box center [1232, 390] width 11 height 11
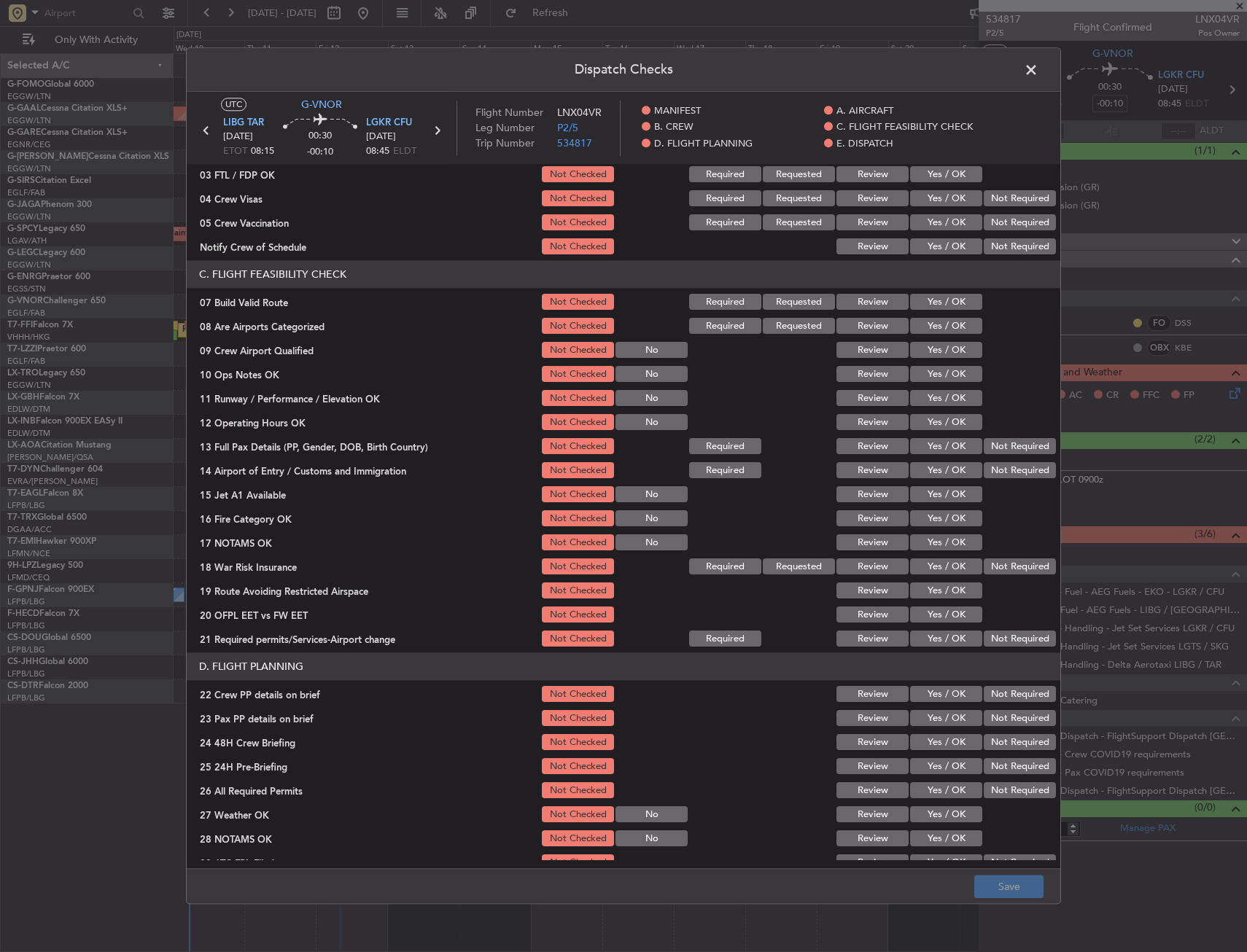
scroll to position [219, 0]
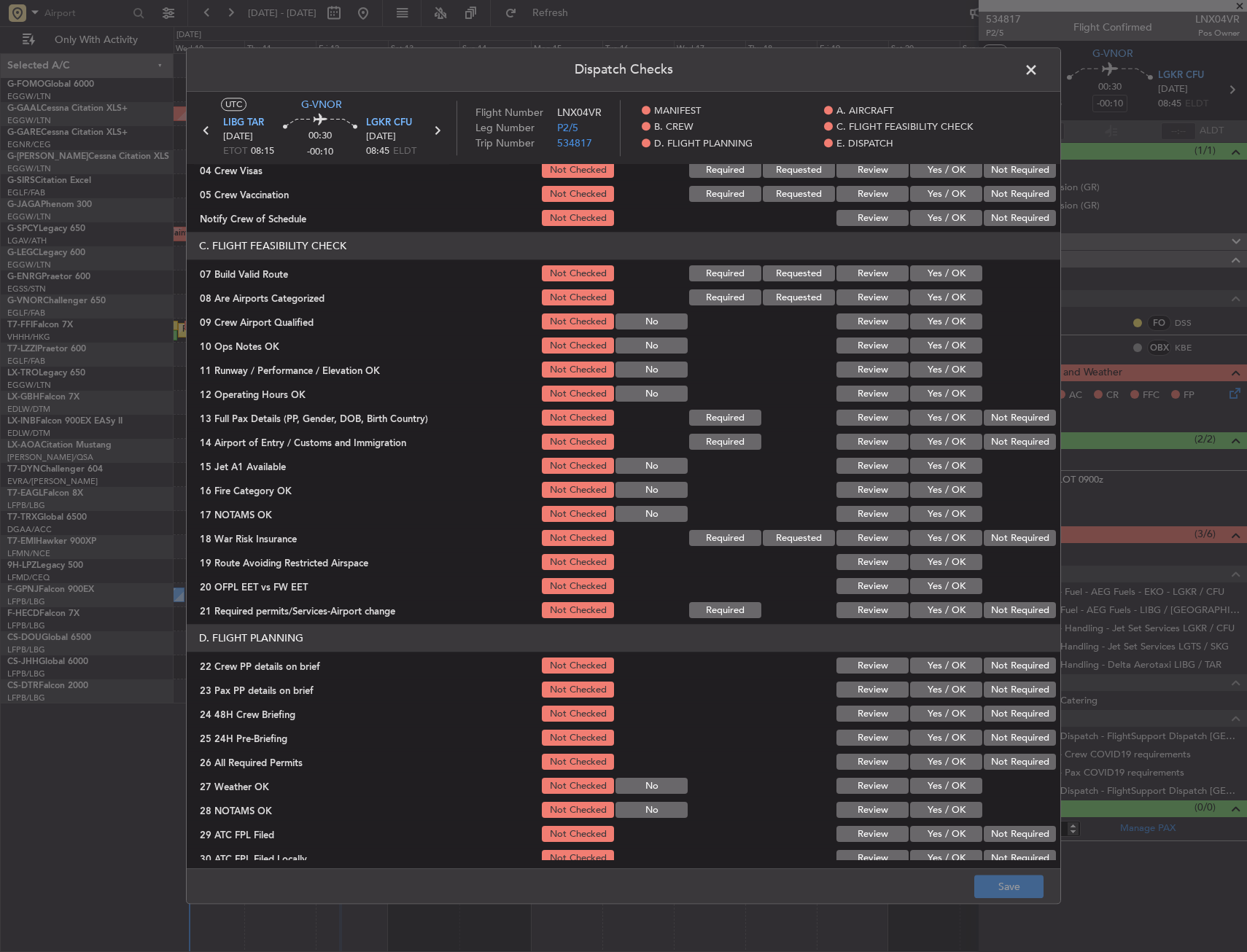
click at [940, 278] on button "Yes / OK" at bounding box center [946, 274] width 72 height 16
click at [938, 347] on button "Yes / OK" at bounding box center [946, 346] width 72 height 16
click at [941, 369] on button "Yes / OK" at bounding box center [946, 370] width 72 height 16
click at [940, 386] on button "Yes / OK" at bounding box center [946, 394] width 72 height 16
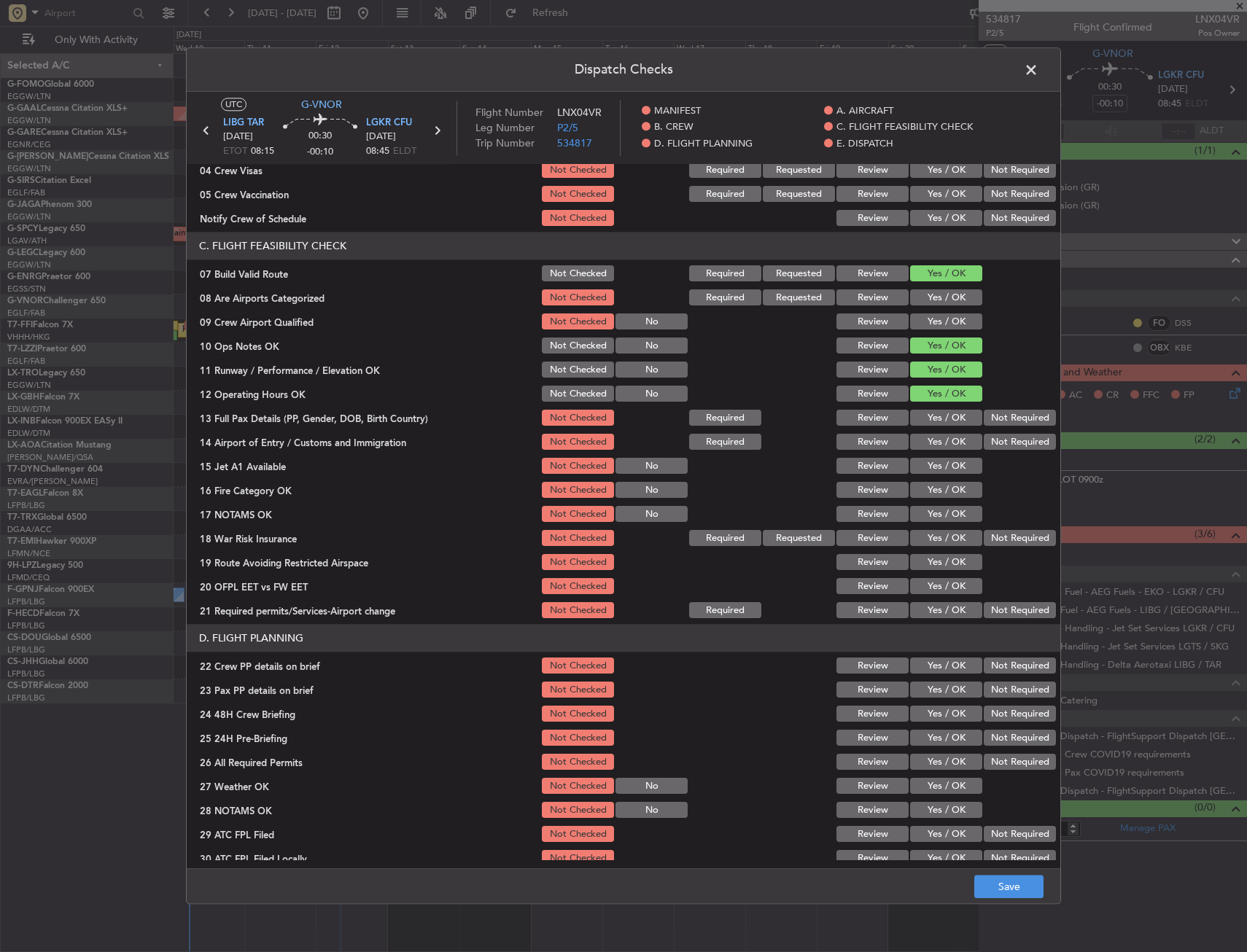
click at [939, 421] on button "Yes / OK" at bounding box center [946, 418] width 72 height 16
click at [937, 439] on button "Yes / OK" at bounding box center [946, 443] width 72 height 16
drag, startPoint x: 937, startPoint y: 463, endPoint x: 937, endPoint y: 478, distance: 15.0
click at [937, 464] on button "Yes / OK" at bounding box center [946, 467] width 72 height 16
click at [939, 485] on button "Yes / OK" at bounding box center [946, 491] width 72 height 16
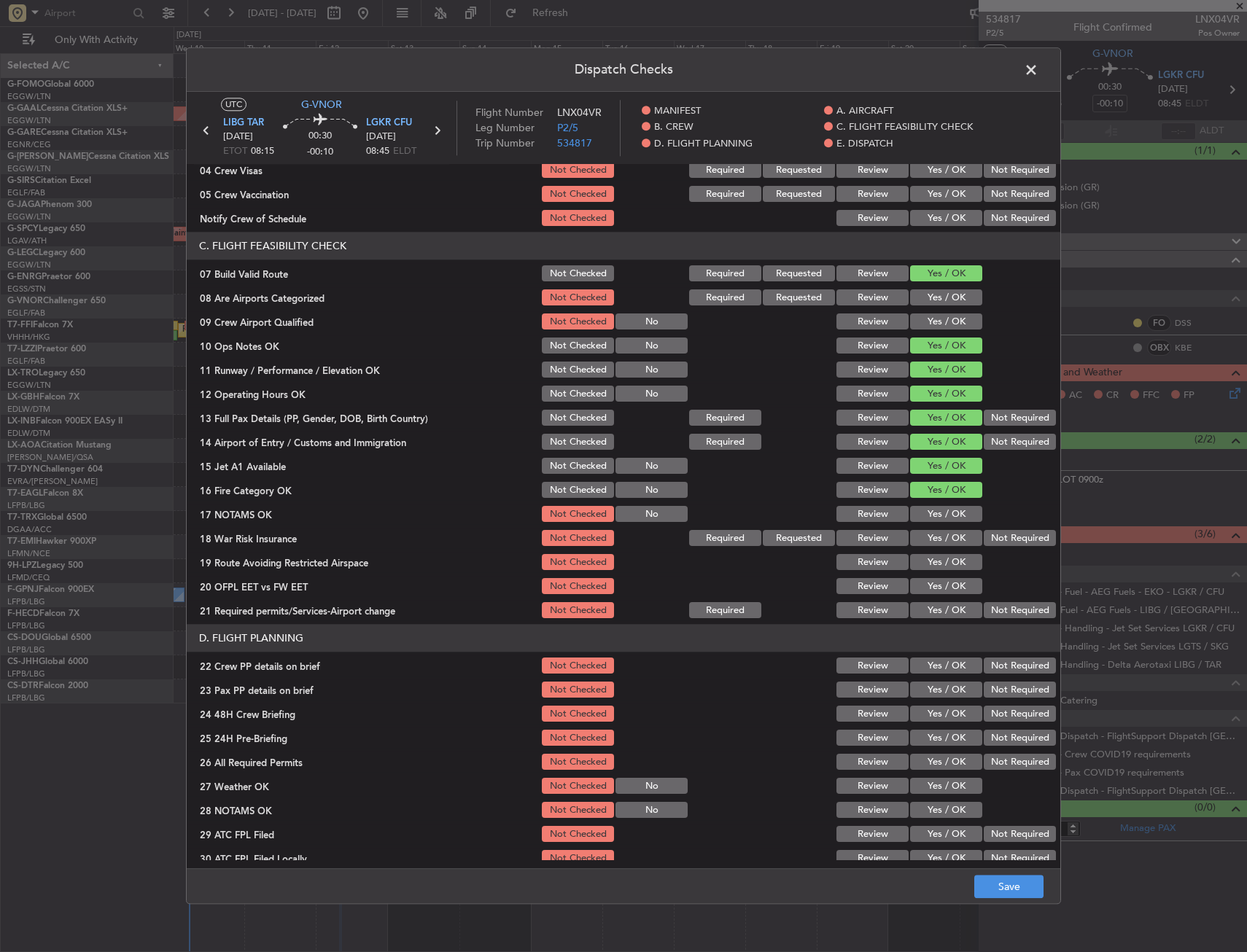
click at [947, 509] on button "Yes / OK" at bounding box center [946, 515] width 72 height 16
click at [941, 542] on button "Yes / OK" at bounding box center [946, 539] width 72 height 16
click at [939, 556] on button "Yes / OK" at bounding box center [946, 563] width 72 height 16
click at [945, 586] on button "Yes / OK" at bounding box center [946, 587] width 72 height 16
click at [945, 605] on button "Yes / OK" at bounding box center [946, 611] width 72 height 16
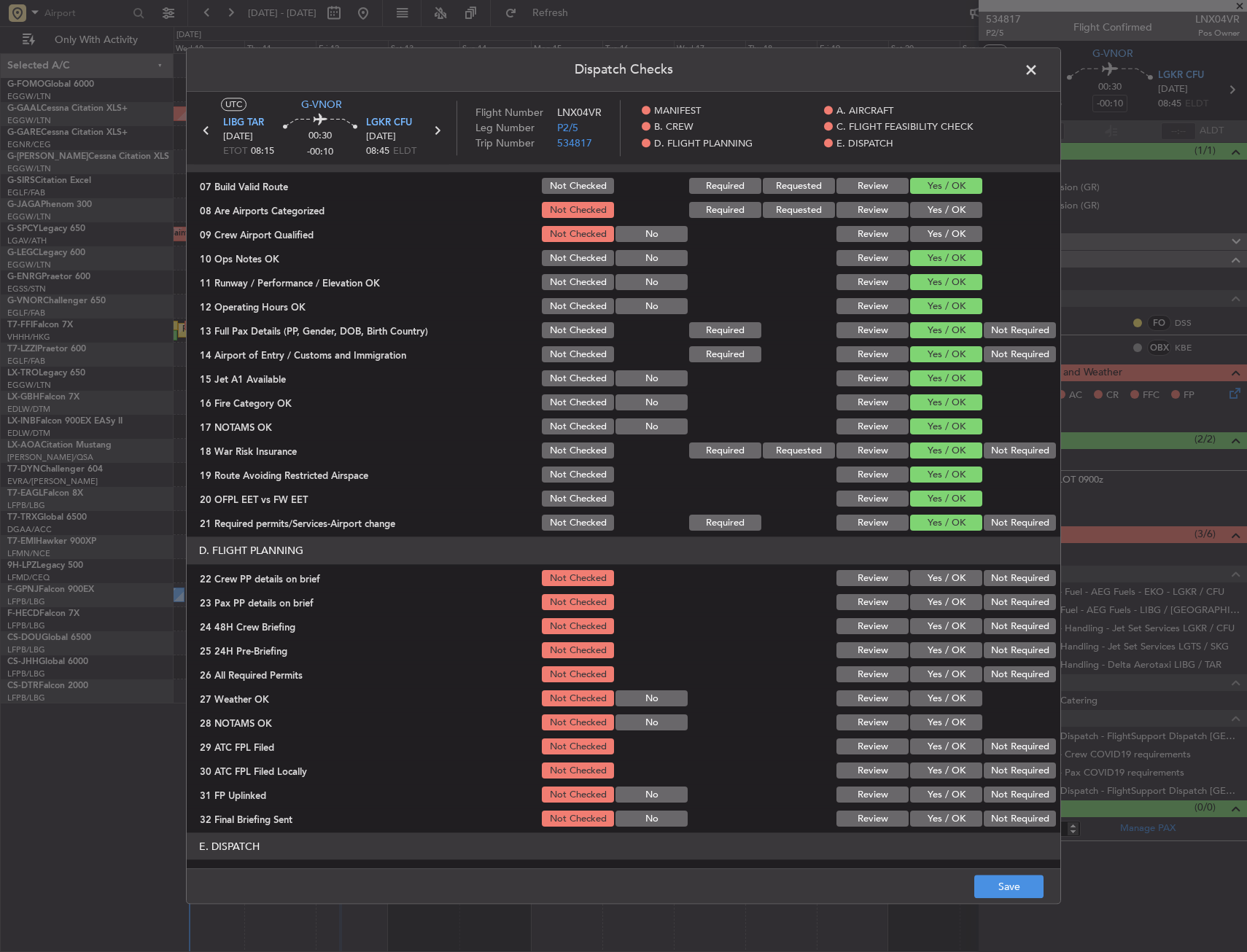
scroll to position [438, 0]
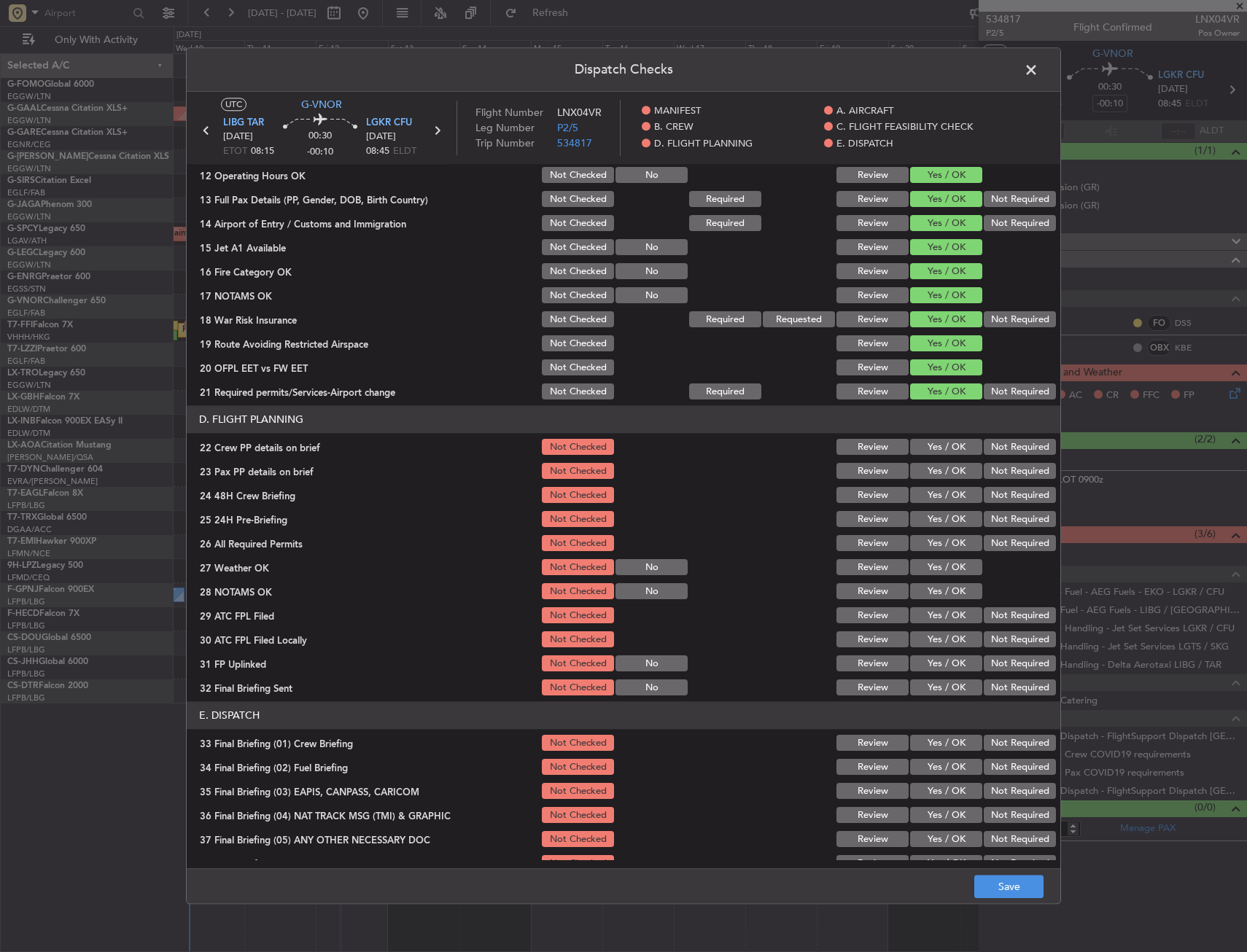
click at [936, 447] on button "Yes / OK" at bounding box center [946, 447] width 72 height 16
click at [938, 468] on button "Yes / OK" at bounding box center [946, 472] width 72 height 16
click at [938, 496] on button "Yes / OK" at bounding box center [946, 496] width 72 height 16
click at [1016, 886] on button "Save" at bounding box center [1009, 887] width 69 height 23
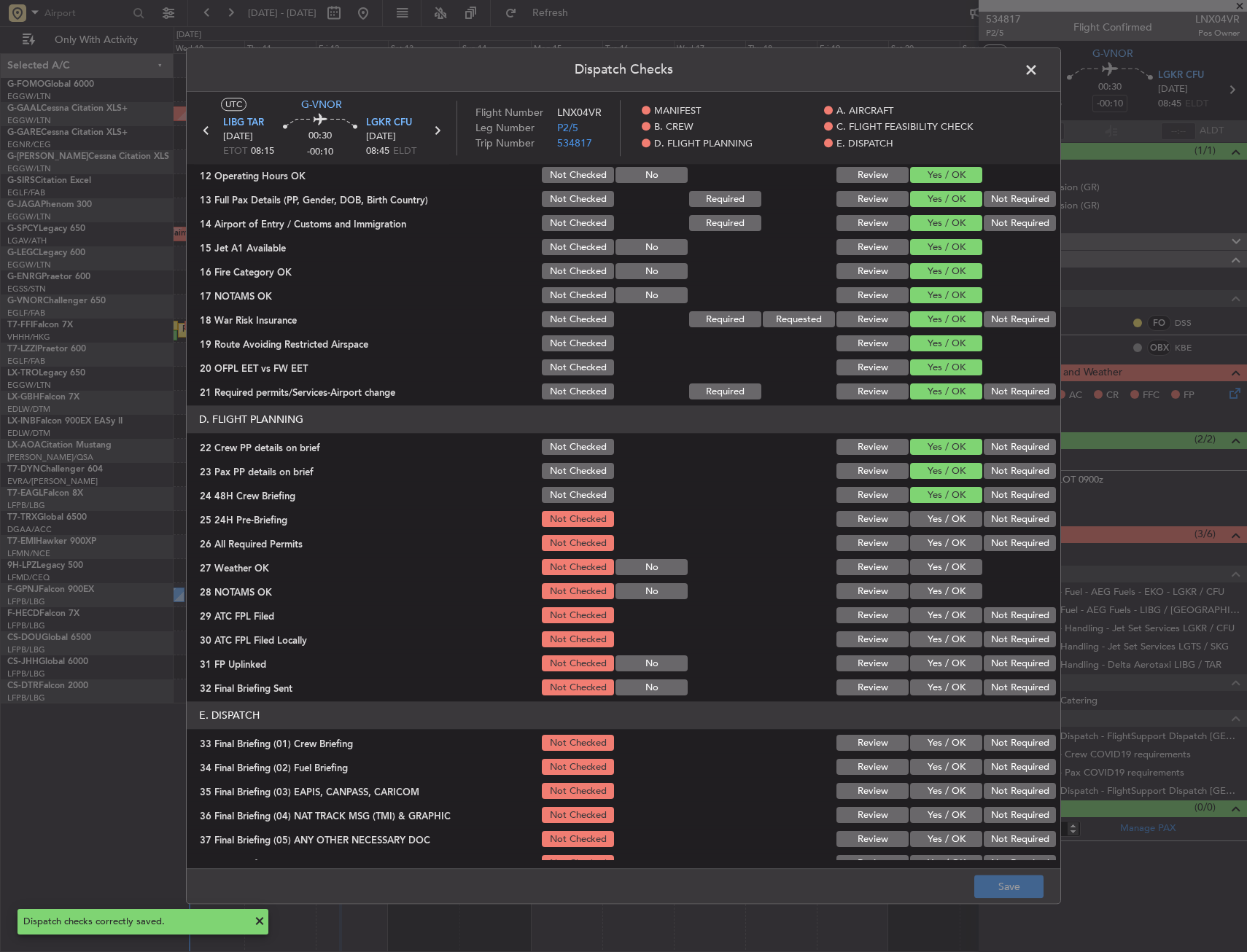
click at [1038, 76] on span at bounding box center [1038, 73] width 0 height 29
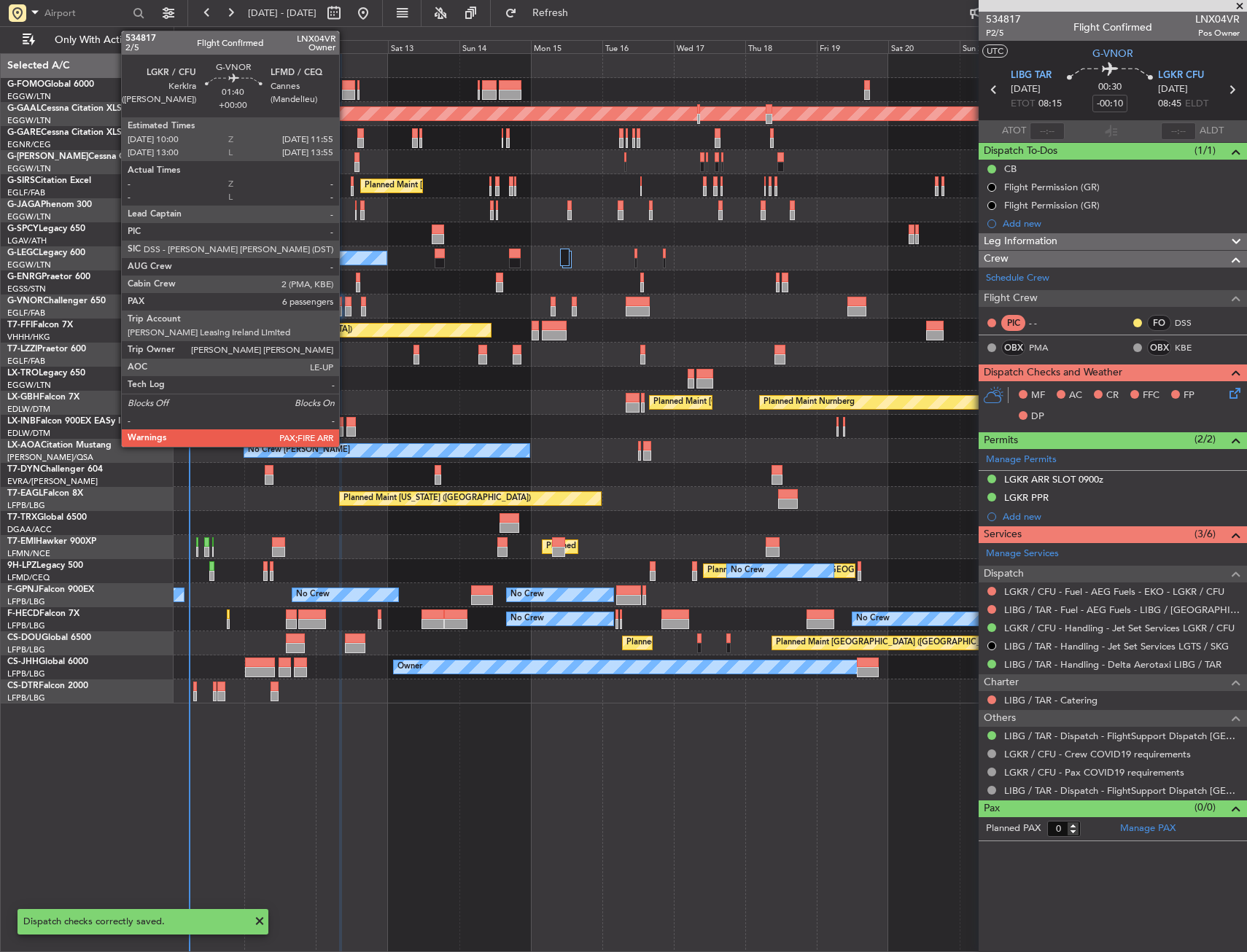
click at [346, 303] on div at bounding box center [348, 302] width 6 height 10
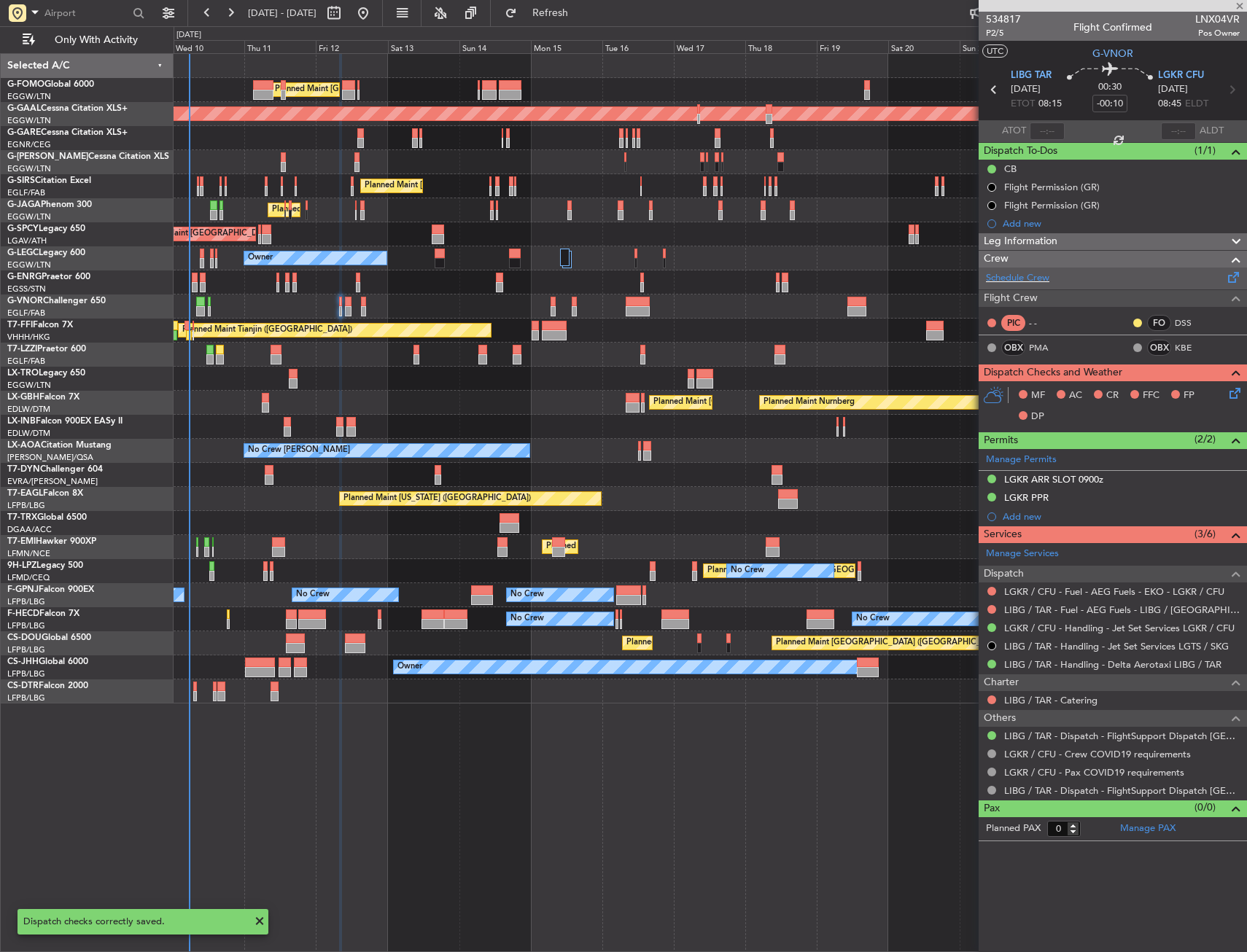
type input "6"
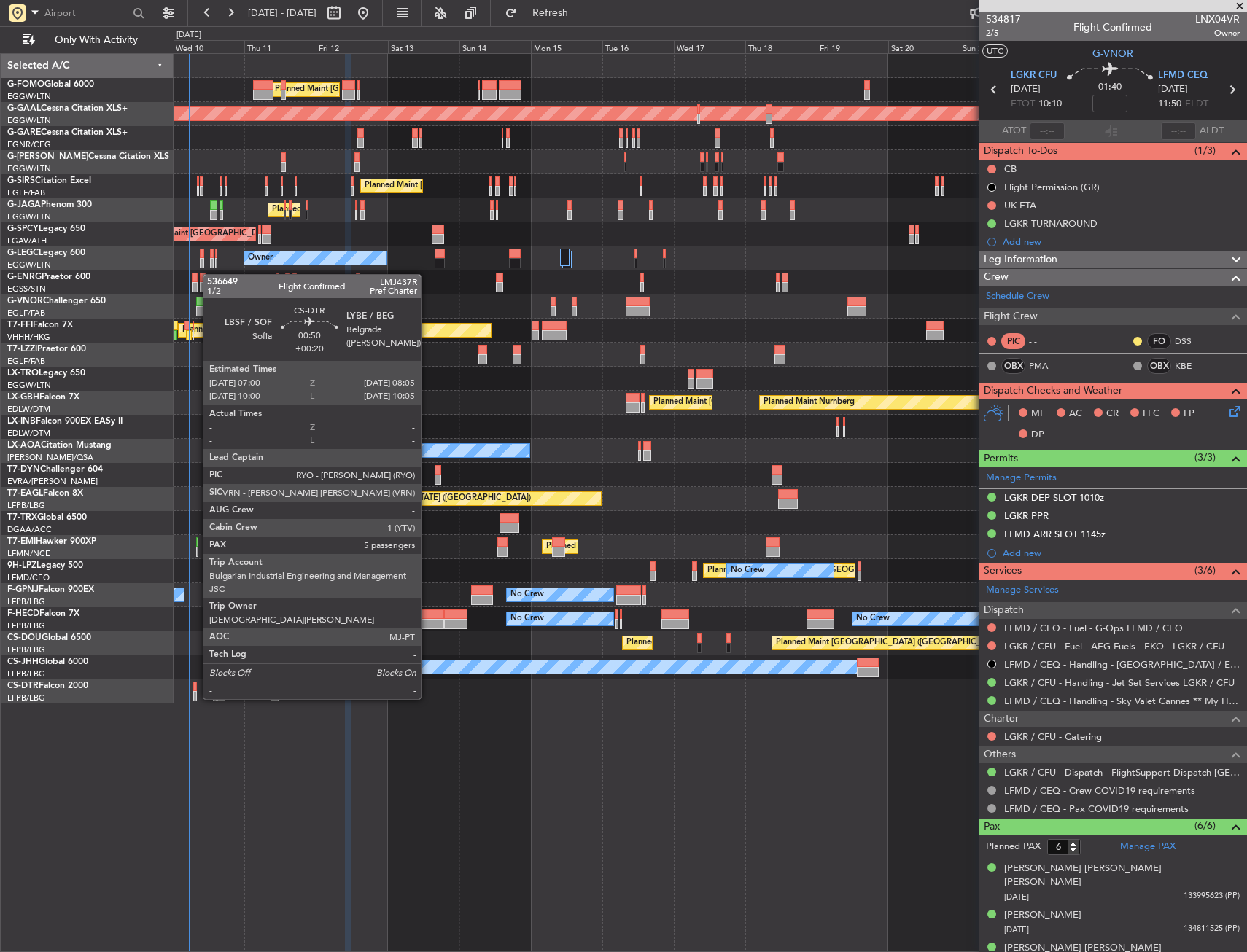
click at [195, 685] on div at bounding box center [195, 686] width 4 height 10
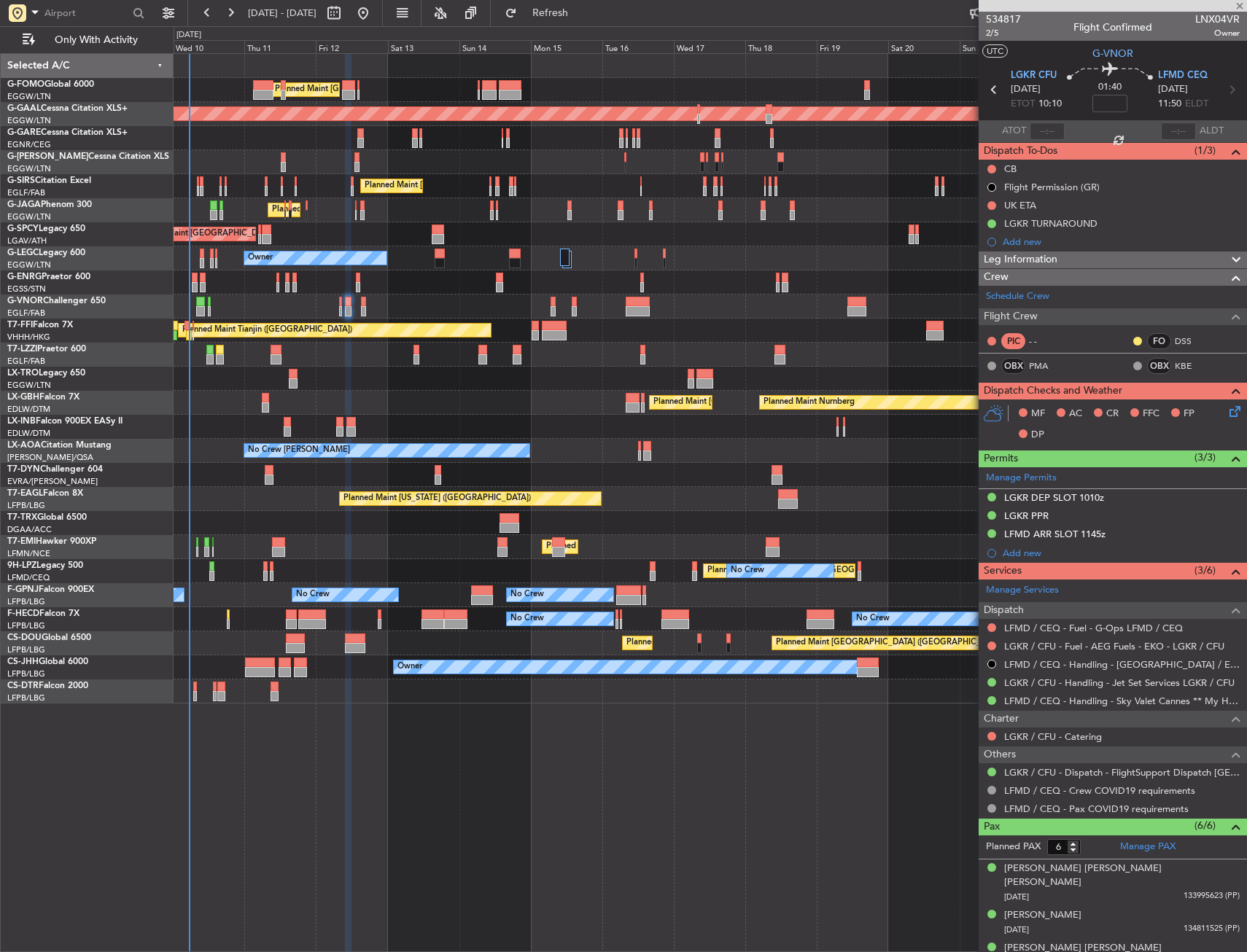
type input "+00:20"
type input "5"
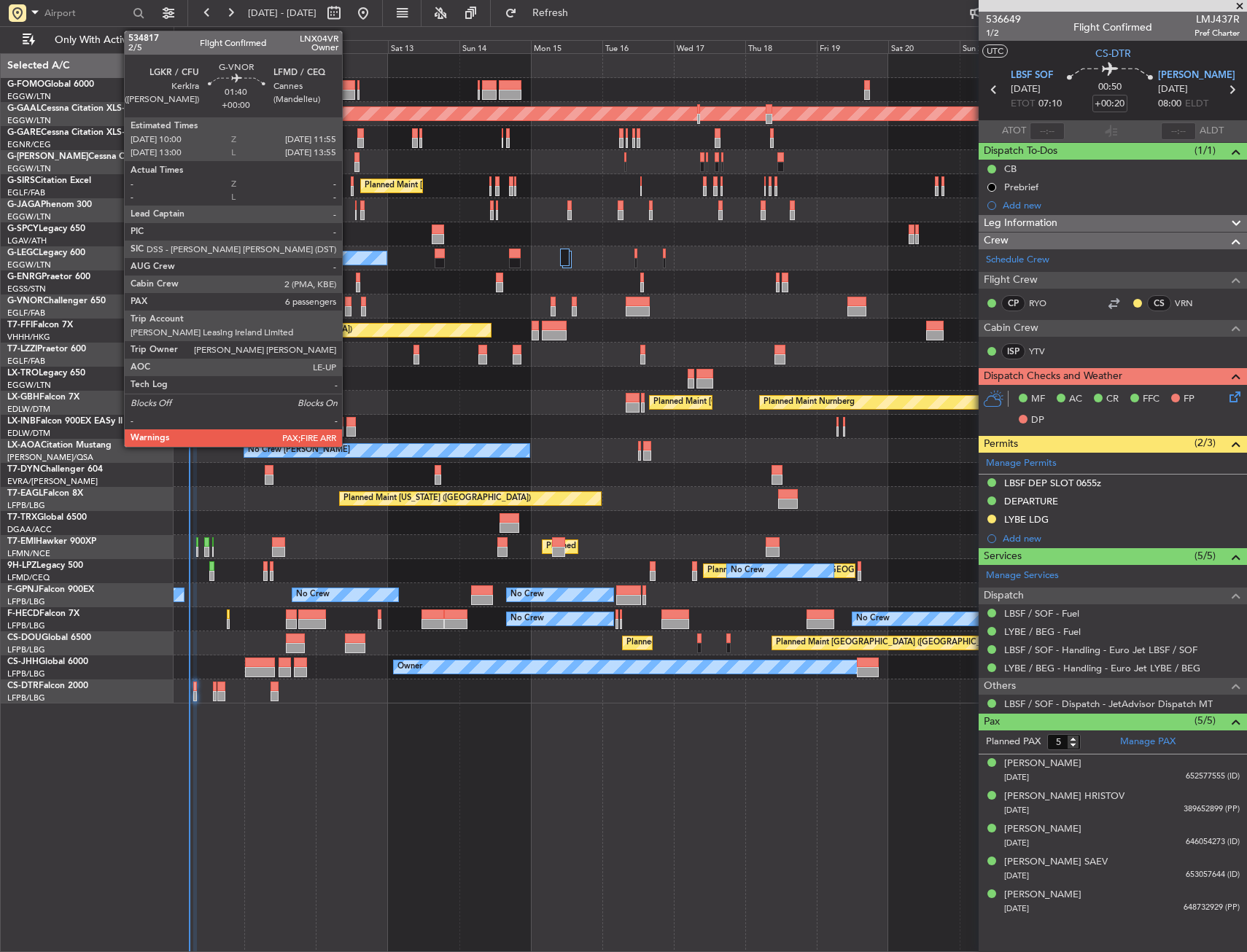
click at [348, 302] on div at bounding box center [348, 302] width 6 height 10
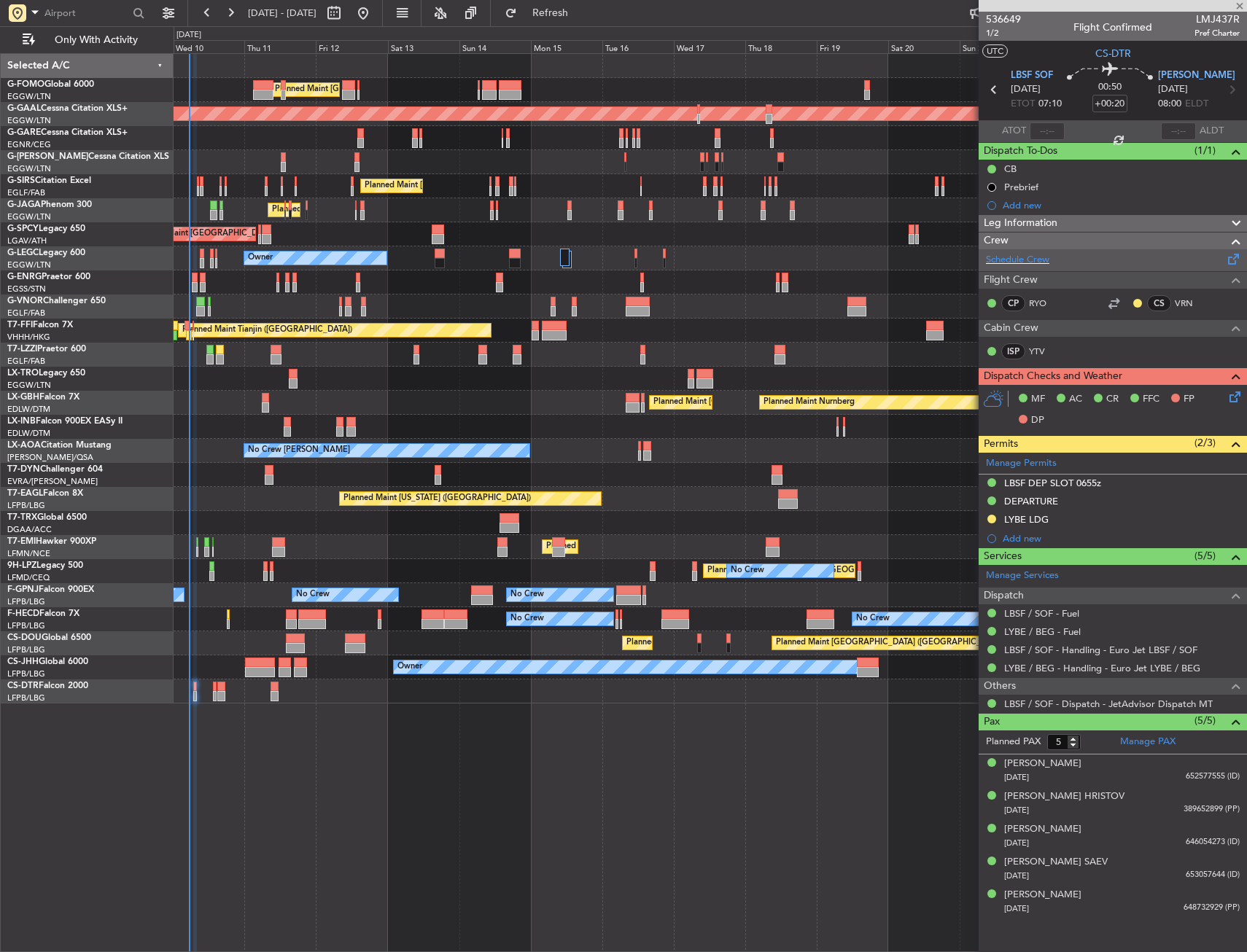
type input "6"
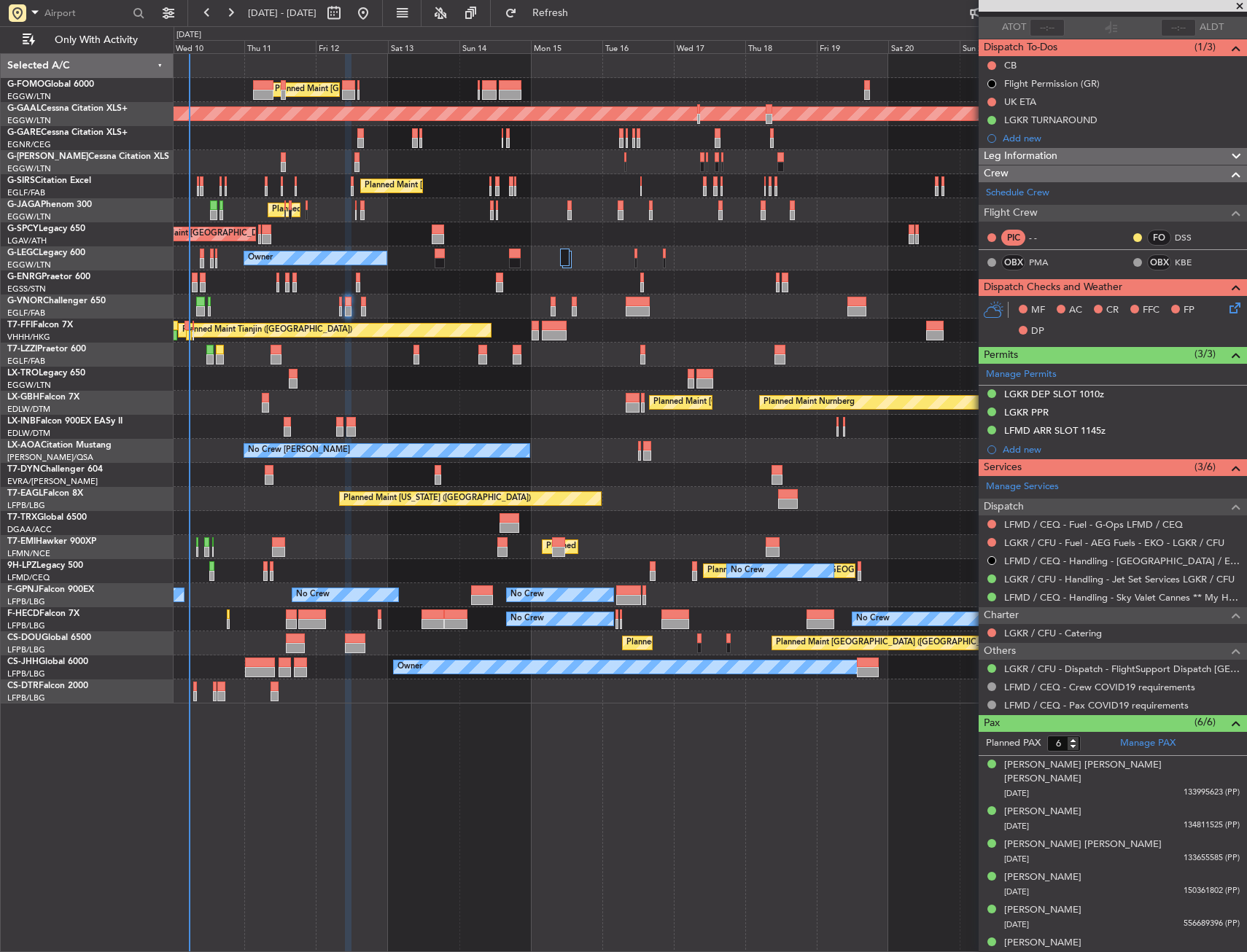
scroll to position [0, 0]
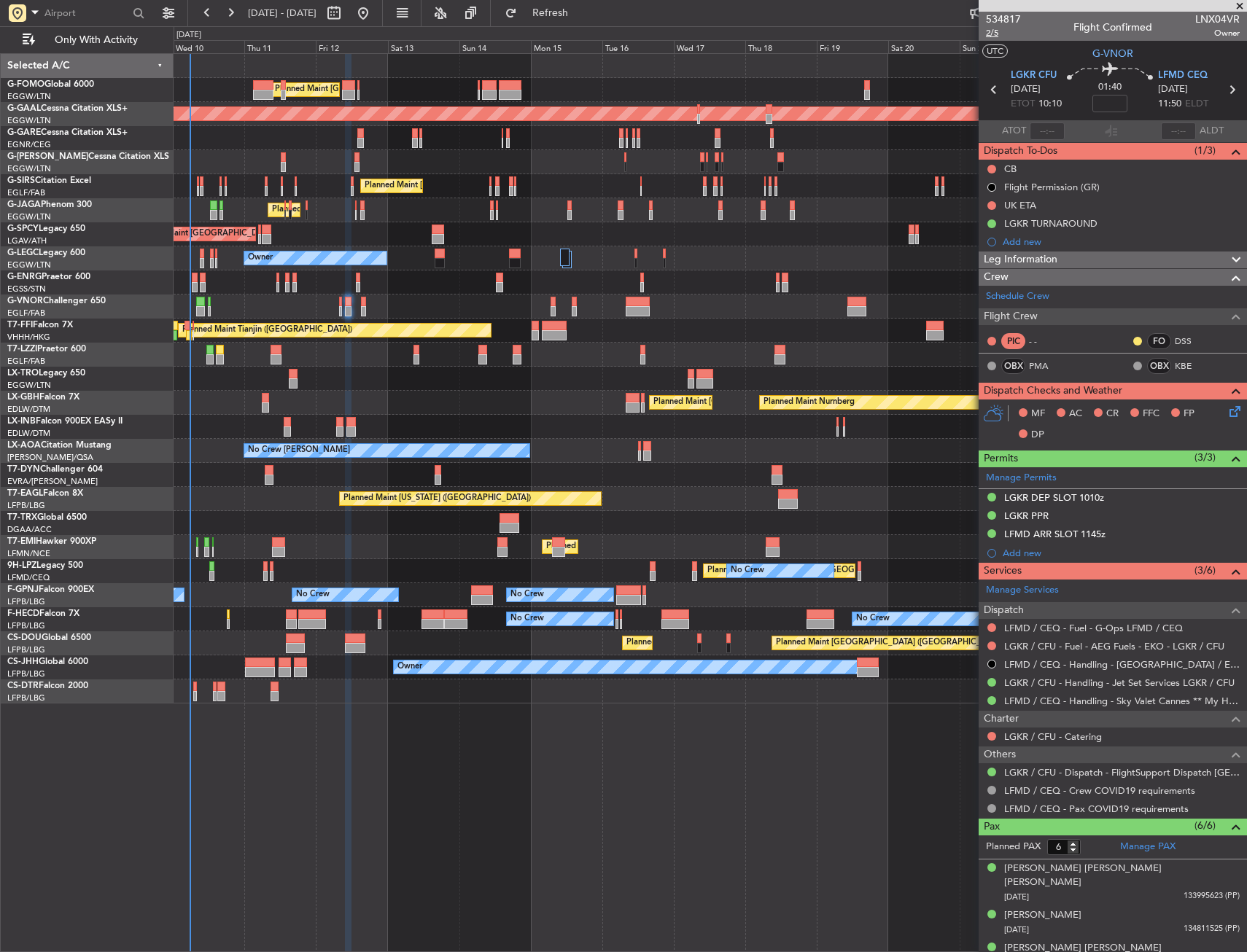
click at [992, 35] on span "2/5" at bounding box center [1002, 33] width 35 height 12
click at [993, 170] on button at bounding box center [991, 169] width 9 height 9
click at [985, 233] on span "Completed" at bounding box center [998, 233] width 48 height 14
click at [1226, 410] on icon at bounding box center [1232, 409] width 11 height 11
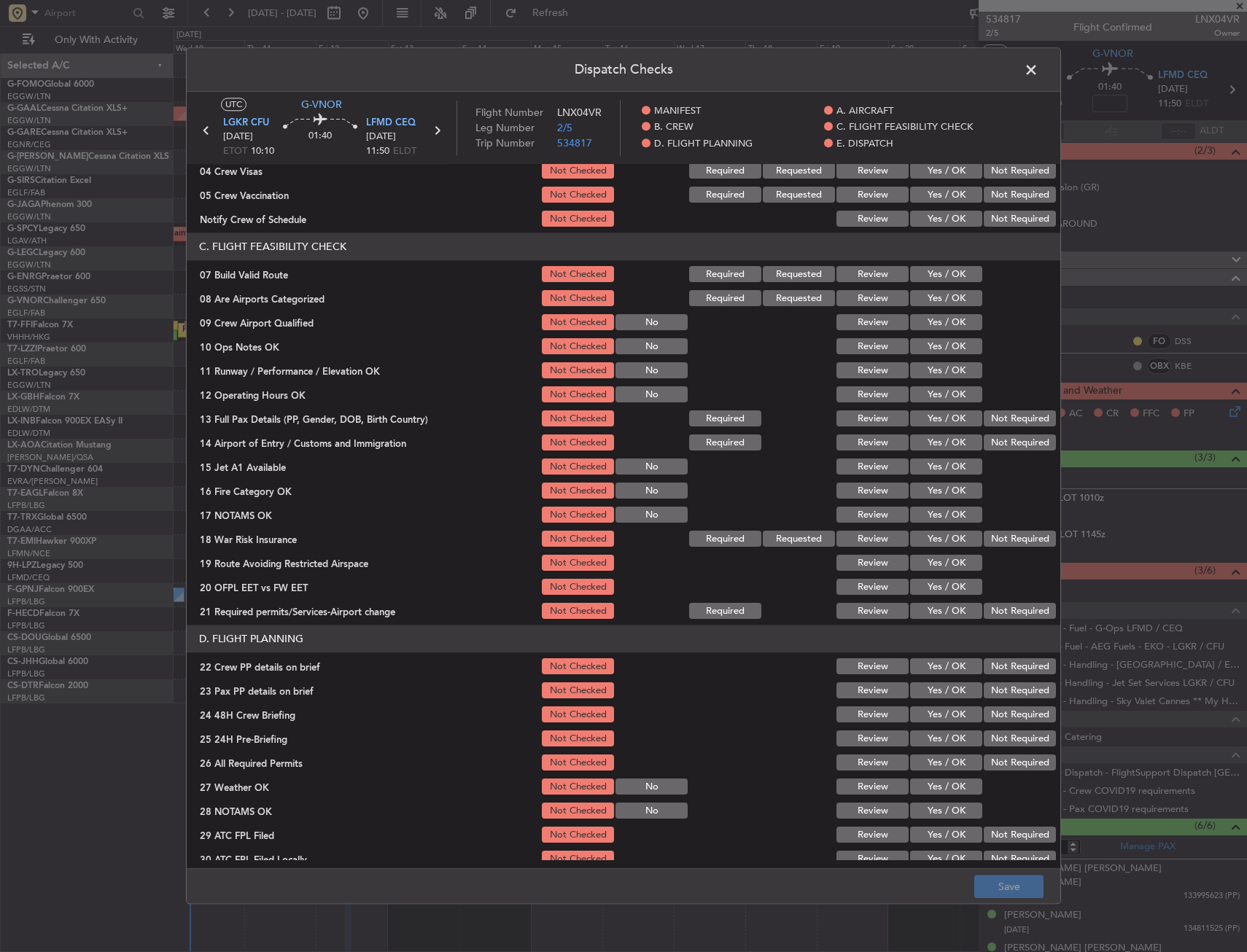
scroll to position [219, 0]
click at [932, 273] on button "Yes / OK" at bounding box center [946, 274] width 72 height 16
click at [928, 346] on button "Yes / OK" at bounding box center [946, 346] width 72 height 16
click at [927, 369] on button "Yes / OK" at bounding box center [946, 370] width 72 height 16
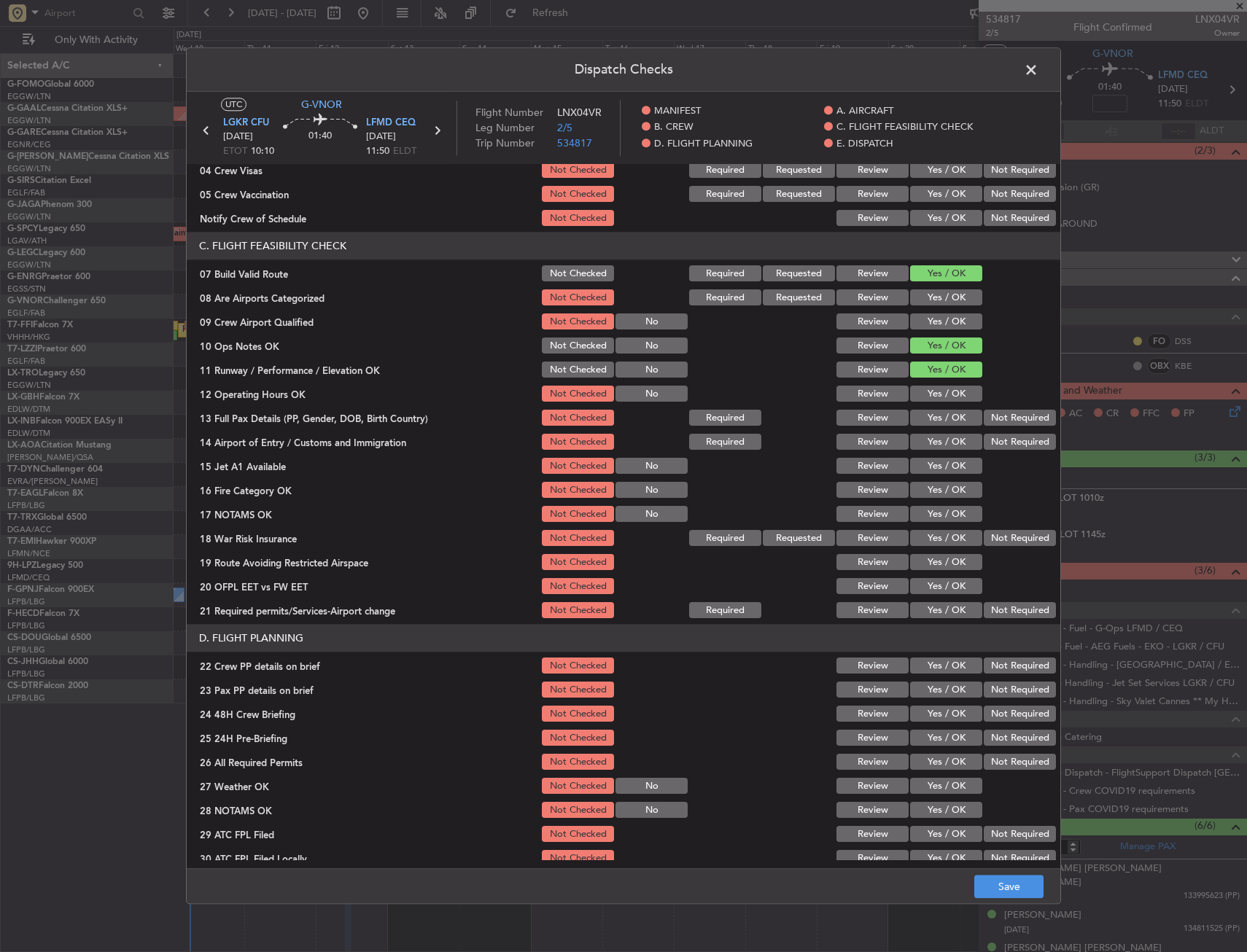
drag, startPoint x: 925, startPoint y: 393, endPoint x: 922, endPoint y: 412, distance: 19.2
click at [925, 394] on button "Yes / OK" at bounding box center [946, 394] width 72 height 16
click at [922, 415] on button "Yes / OK" at bounding box center [946, 418] width 72 height 16
click at [925, 437] on button "Yes / OK" at bounding box center [946, 443] width 72 height 16
click at [932, 461] on button "Yes / OK" at bounding box center [946, 467] width 72 height 16
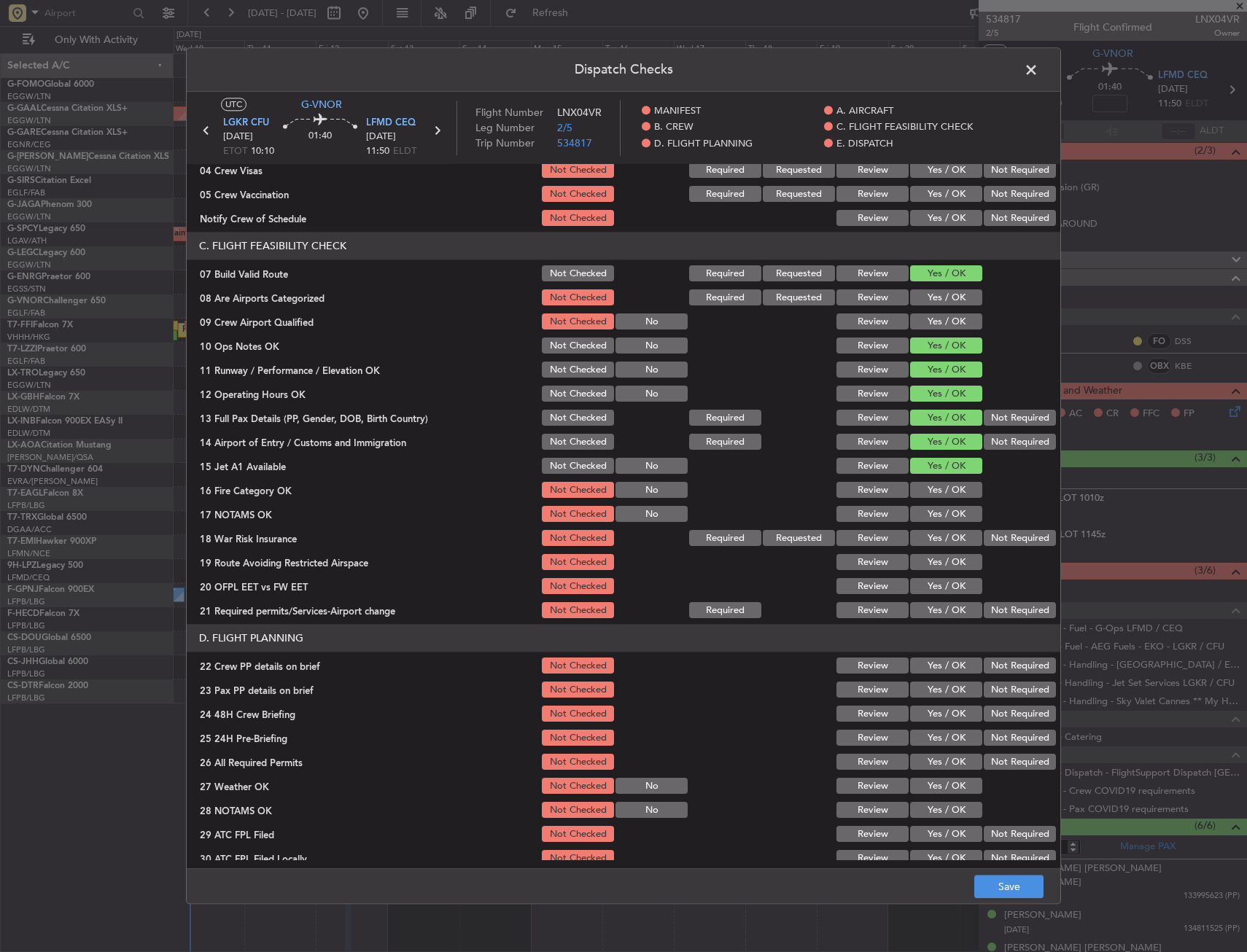
click at [936, 493] on button "Yes / OK" at bounding box center [946, 491] width 72 height 16
drag, startPoint x: 936, startPoint y: 511, endPoint x: 932, endPoint y: 521, distance: 10.8
click at [936, 513] on button "Yes / OK" at bounding box center [946, 515] width 72 height 16
drag, startPoint x: 932, startPoint y: 528, endPoint x: 928, endPoint y: 542, distance: 14.6
click at [932, 529] on div "Yes / OK" at bounding box center [945, 538] width 74 height 20
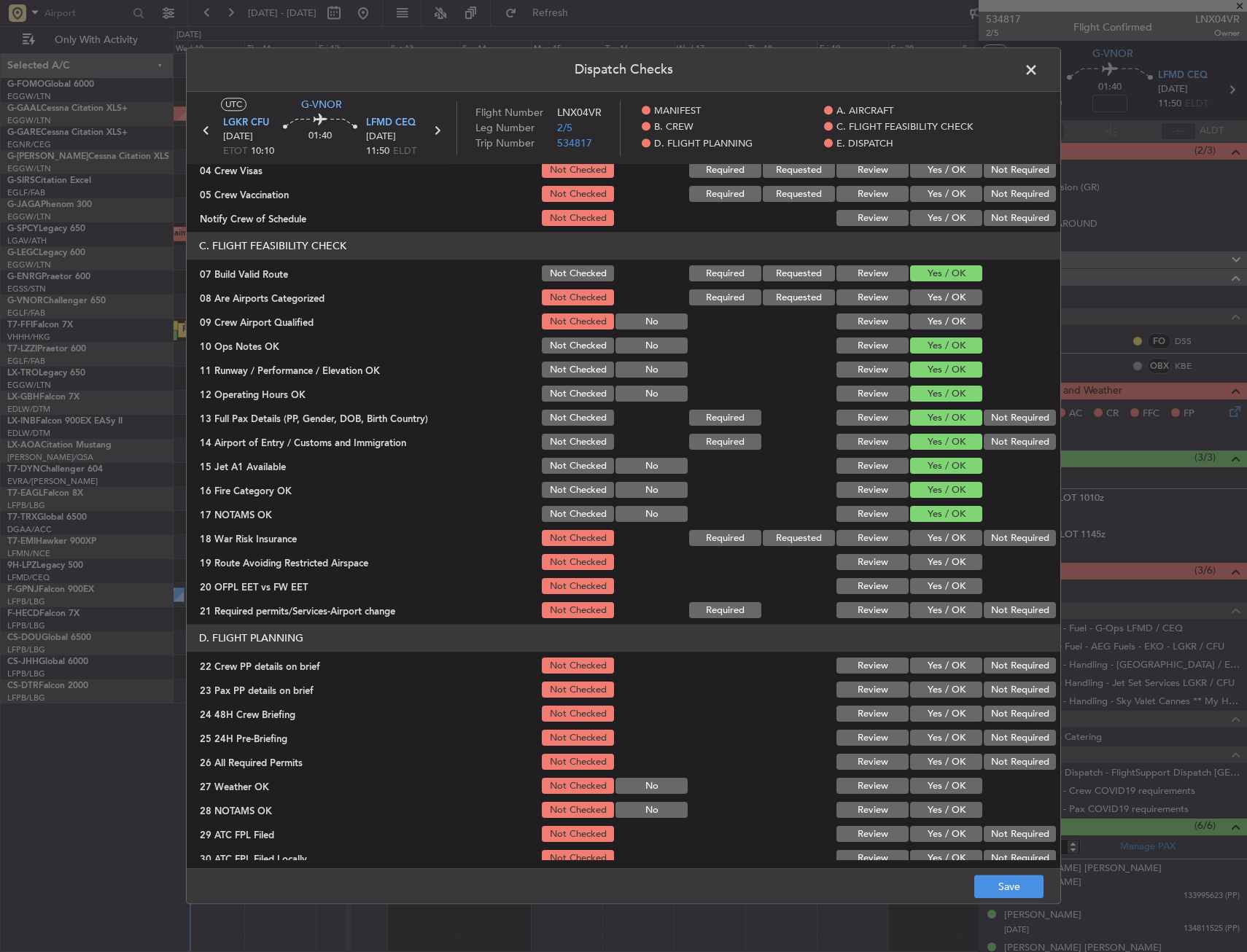
click at [928, 545] on button "Yes / OK" at bounding box center [946, 539] width 72 height 16
click at [928, 559] on button "Yes / OK" at bounding box center [946, 563] width 72 height 16
click at [928, 587] on button "Yes / OK" at bounding box center [946, 587] width 72 height 16
click at [932, 603] on button "Yes / OK" at bounding box center [946, 611] width 72 height 16
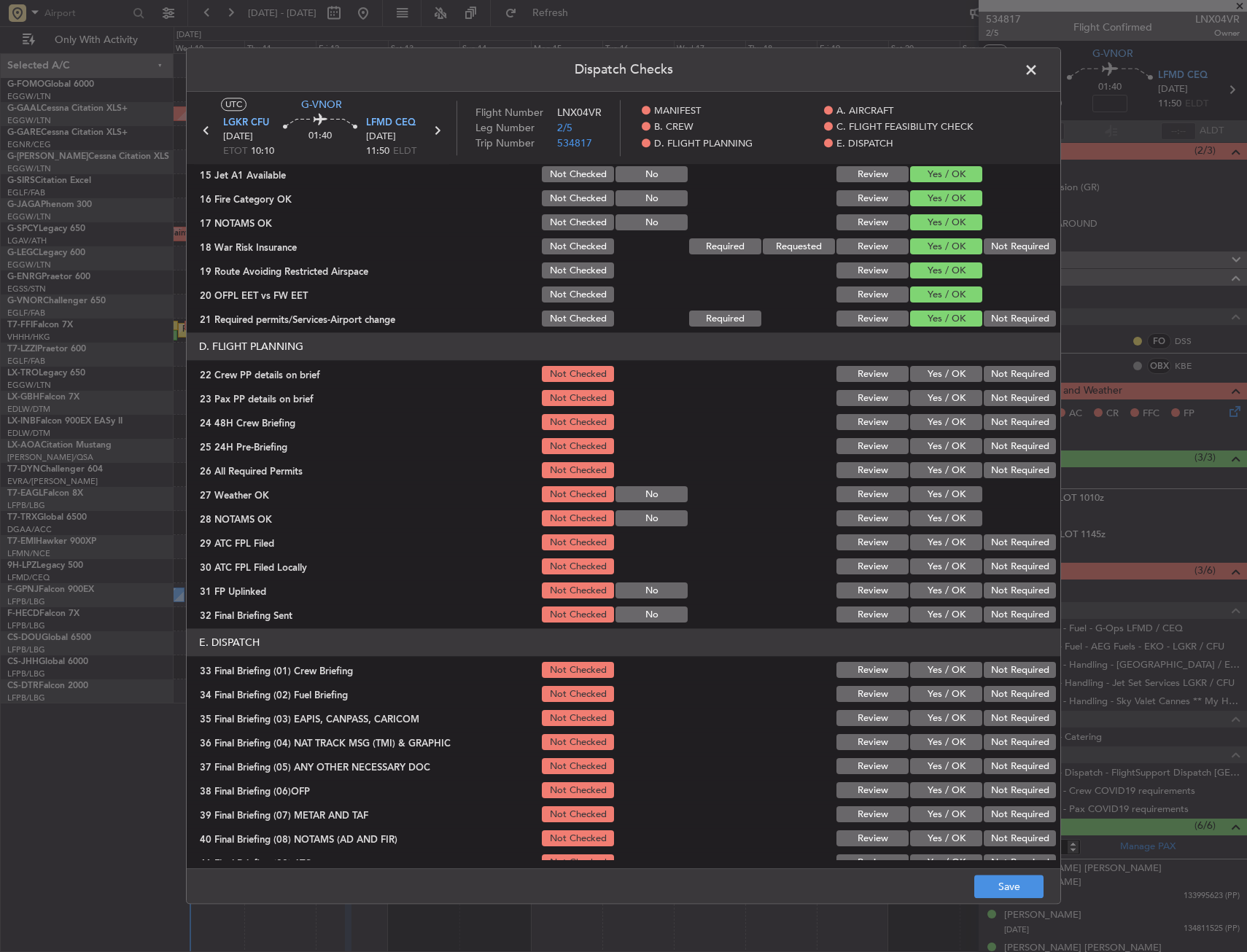
click at [945, 374] on button "Yes / OK" at bounding box center [946, 375] width 72 height 16
click at [945, 396] on button "Yes / OK" at bounding box center [946, 399] width 72 height 16
drag, startPoint x: 937, startPoint y: 420, endPoint x: 935, endPoint y: 584, distance: 164.0
click at [938, 422] on button "Yes / OK" at bounding box center [946, 423] width 72 height 16
click at [1012, 889] on button "Save" at bounding box center [1009, 887] width 69 height 23
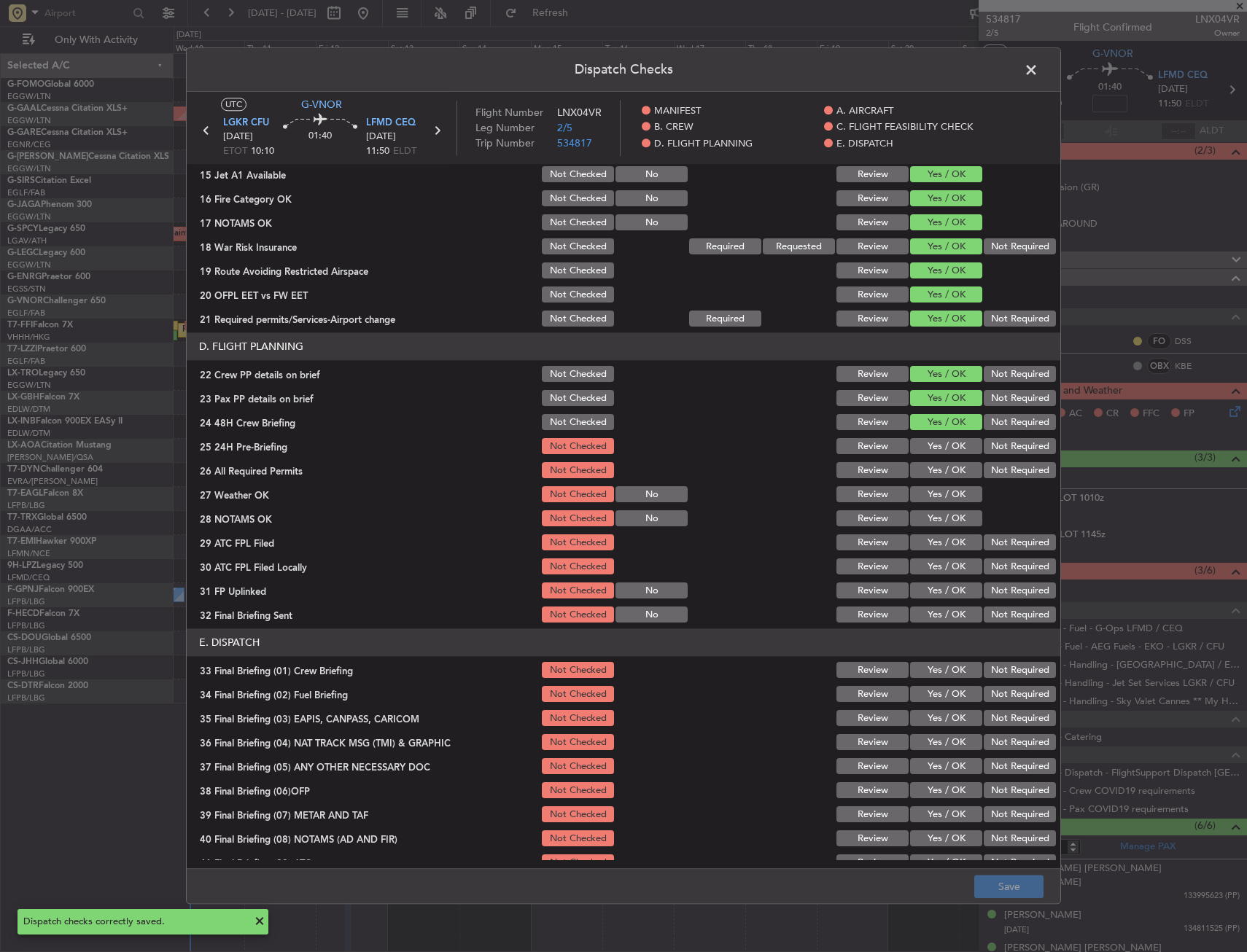
click at [1038, 73] on span at bounding box center [1038, 73] width 0 height 29
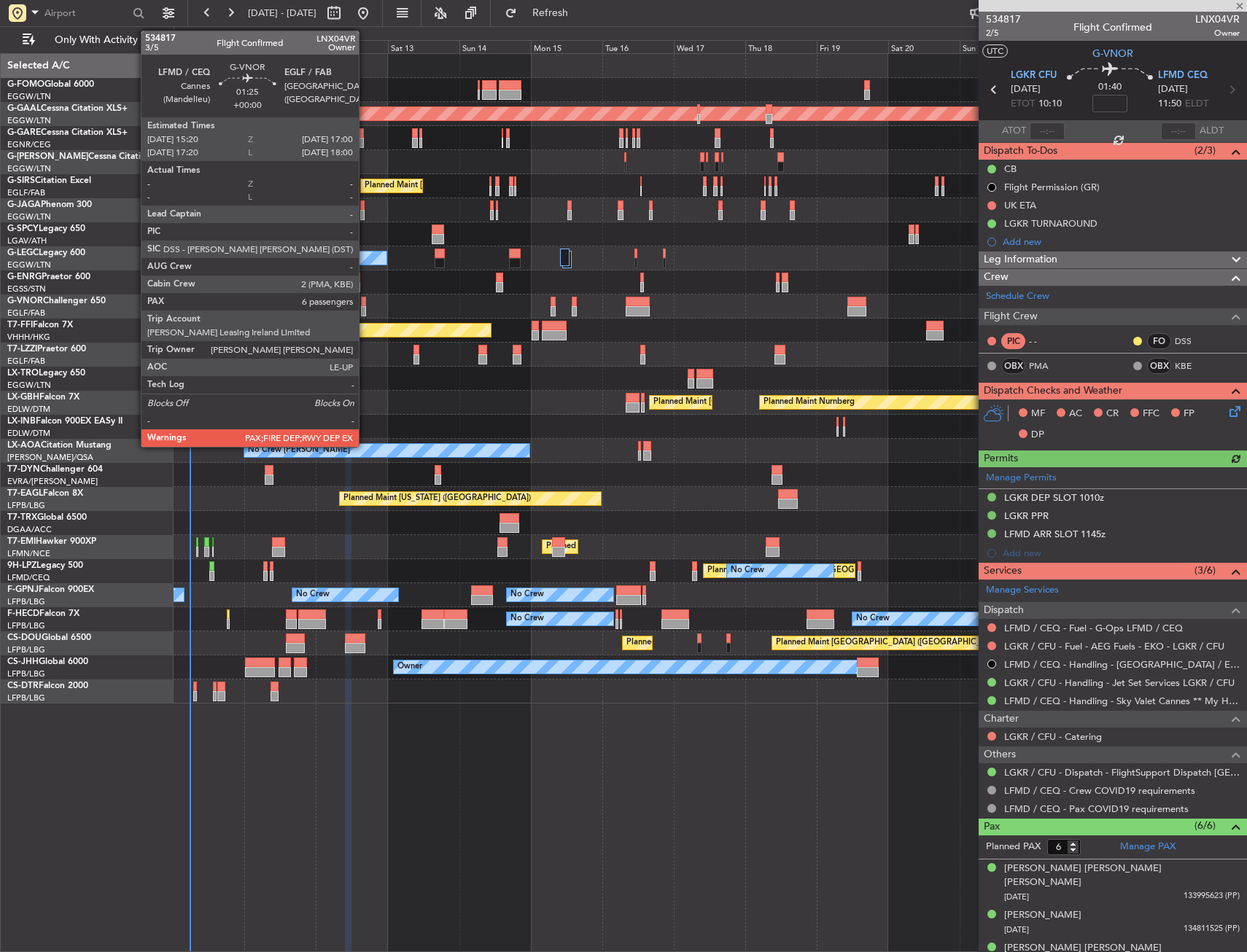
click at [364, 301] on div at bounding box center [364, 302] width 5 height 10
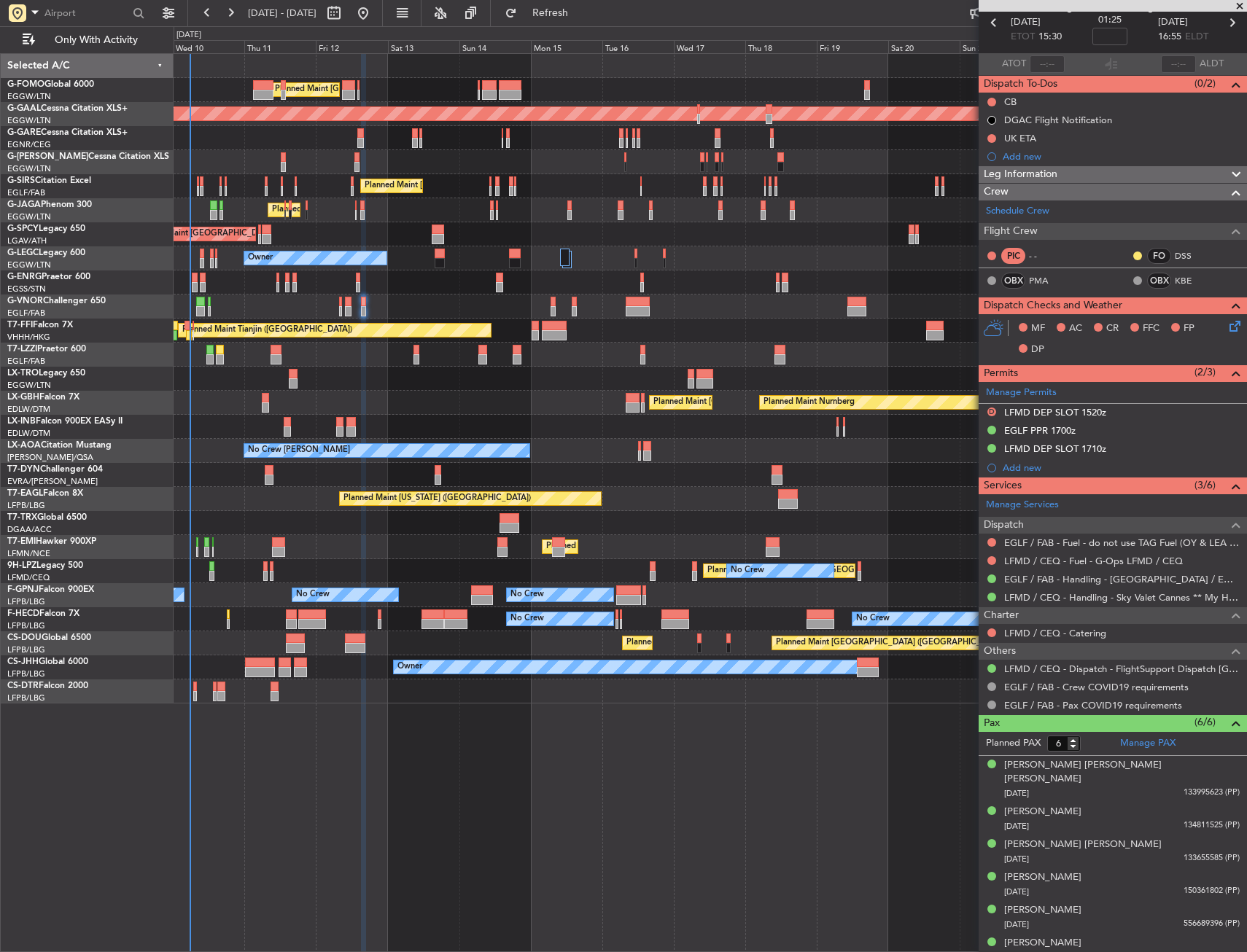
scroll to position [0, 0]
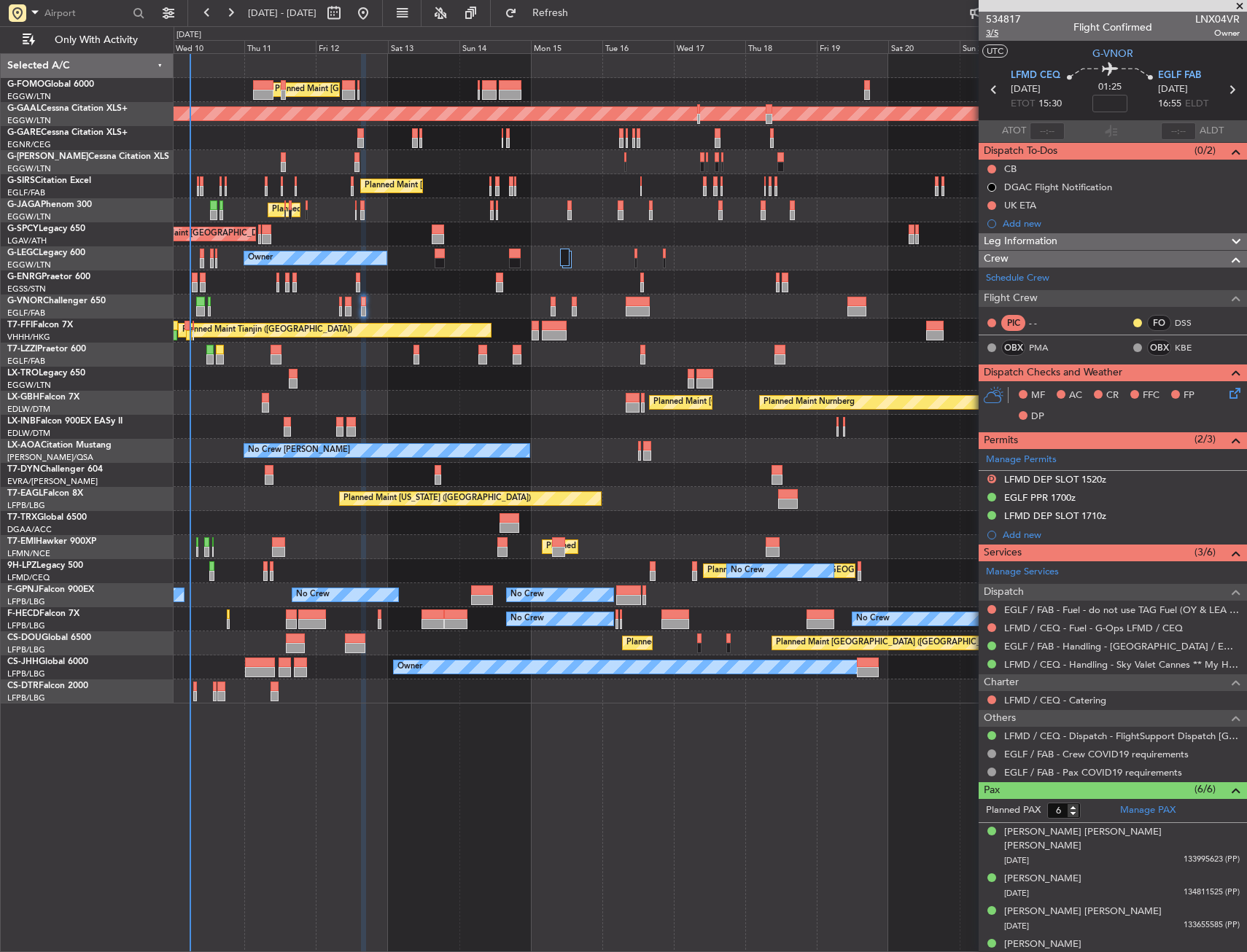
click at [993, 39] on span "3/5" at bounding box center [1002, 33] width 35 height 12
click at [1109, 105] on div "Flight Time" at bounding box center [1106, 113] width 47 height 19
click at [1105, 97] on input at bounding box center [1109, 104] width 35 height 18
drag, startPoint x: 1068, startPoint y: 49, endPoint x: 1065, endPoint y: 56, distance: 7.6
click at [1068, 51] on section "UTC G-VNOR" at bounding box center [1112, 52] width 268 height 22
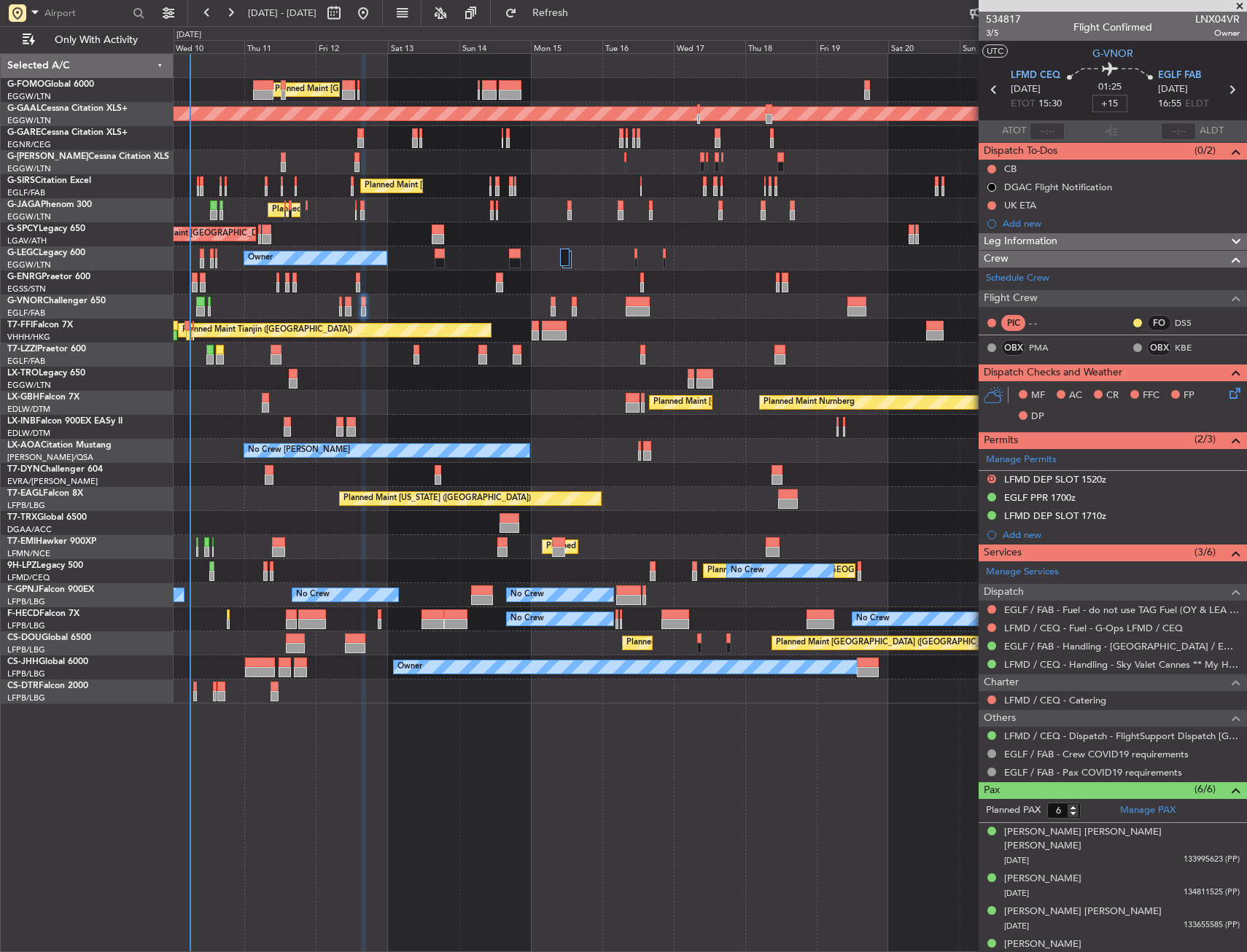
type input "+00:15"
drag, startPoint x: 990, startPoint y: 167, endPoint x: 973, endPoint y: 195, distance: 32.8
click at [990, 167] on button at bounding box center [991, 169] width 9 height 9
click at [975, 233] on span "Completed" at bounding box center [998, 233] width 48 height 14
click at [1226, 388] on icon at bounding box center [1232, 390] width 11 height 11
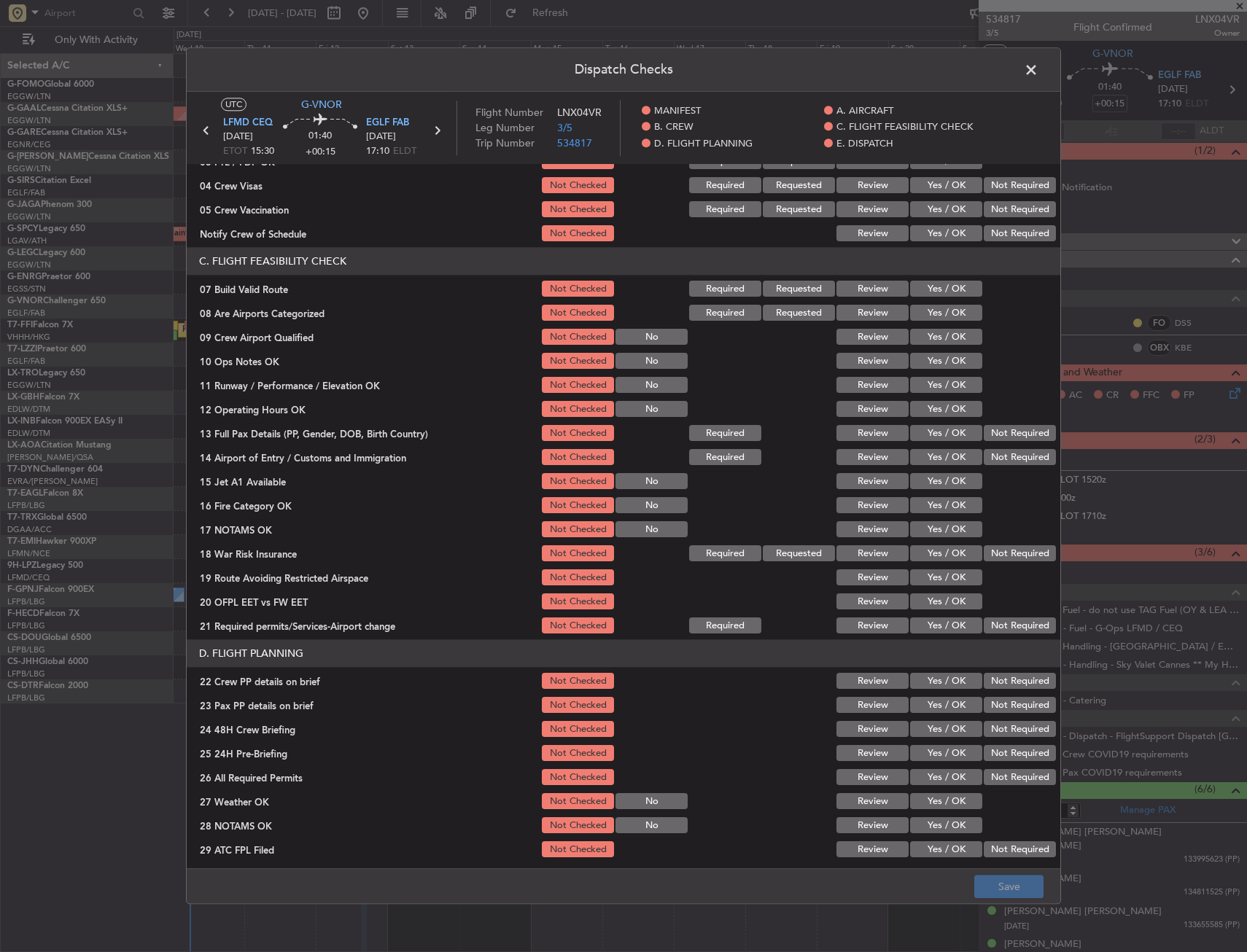
scroll to position [219, 0]
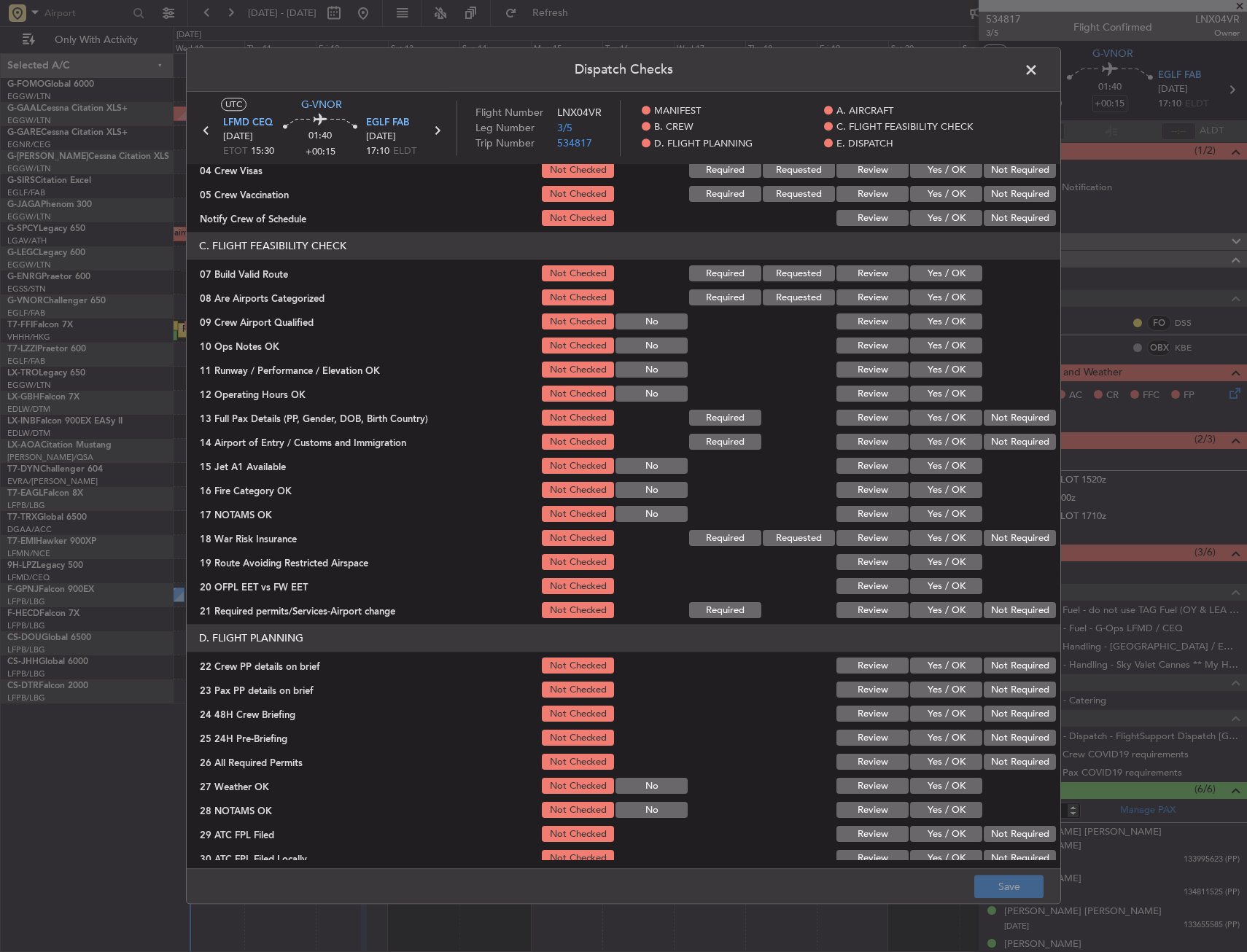
click at [936, 274] on button "Yes / OK" at bounding box center [946, 274] width 72 height 16
click at [932, 321] on button "Yes / OK" at bounding box center [946, 323] width 72 height 16
click at [568, 323] on button "Not Checked" at bounding box center [578, 323] width 72 height 16
click at [947, 343] on button "Yes / OK" at bounding box center [946, 346] width 72 height 16
click at [940, 371] on button "Yes / OK" at bounding box center [946, 370] width 72 height 16
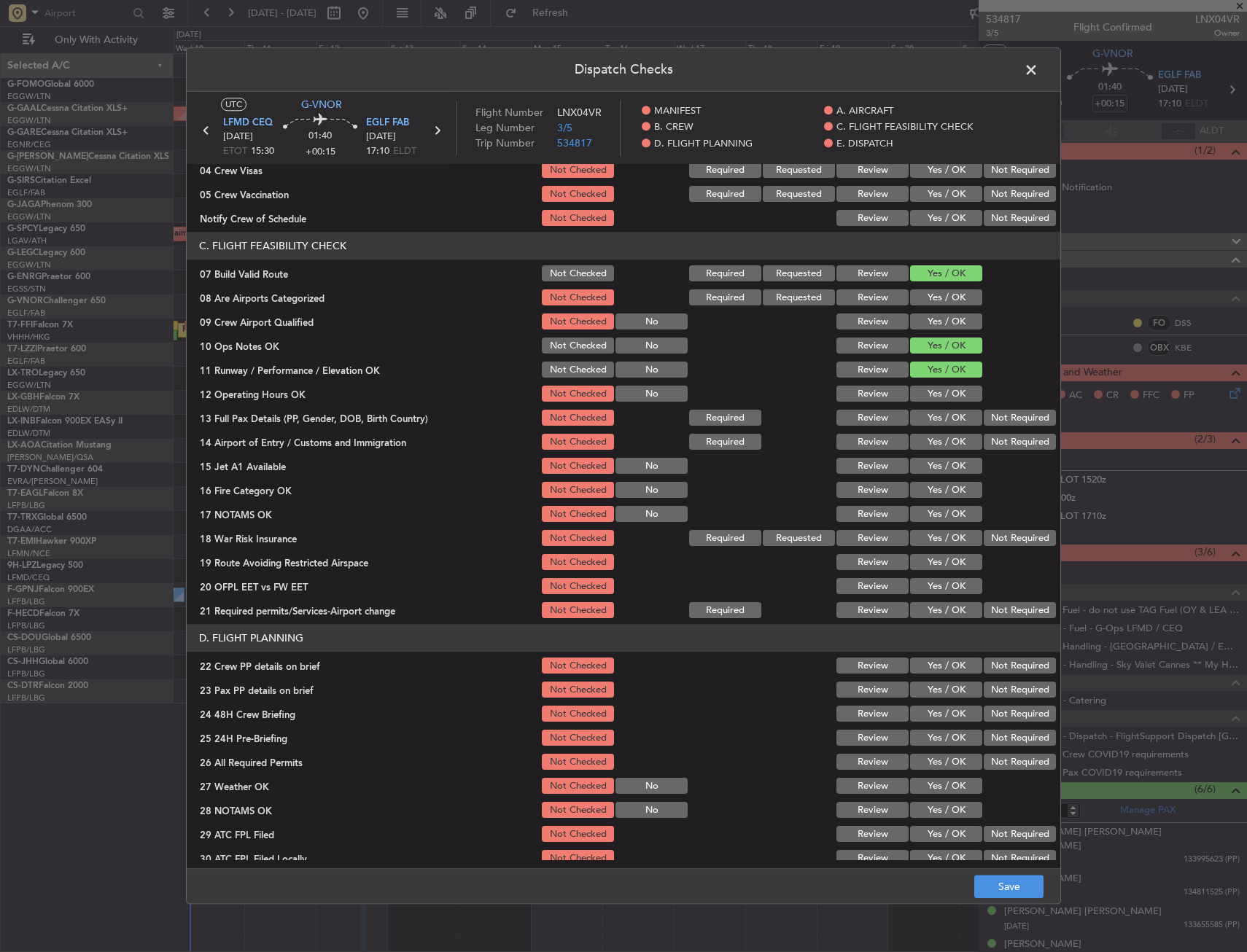
click at [935, 392] on button "Yes / OK" at bounding box center [946, 394] width 72 height 16
drag, startPoint x: 936, startPoint y: 410, endPoint x: 931, endPoint y: 430, distance: 20.6
click at [936, 410] on button "Yes / OK" at bounding box center [946, 418] width 72 height 16
click at [931, 452] on div "Yes / OK" at bounding box center [945, 442] width 74 height 20
drag, startPoint x: 928, startPoint y: 439, endPoint x: 925, endPoint y: 448, distance: 9.5
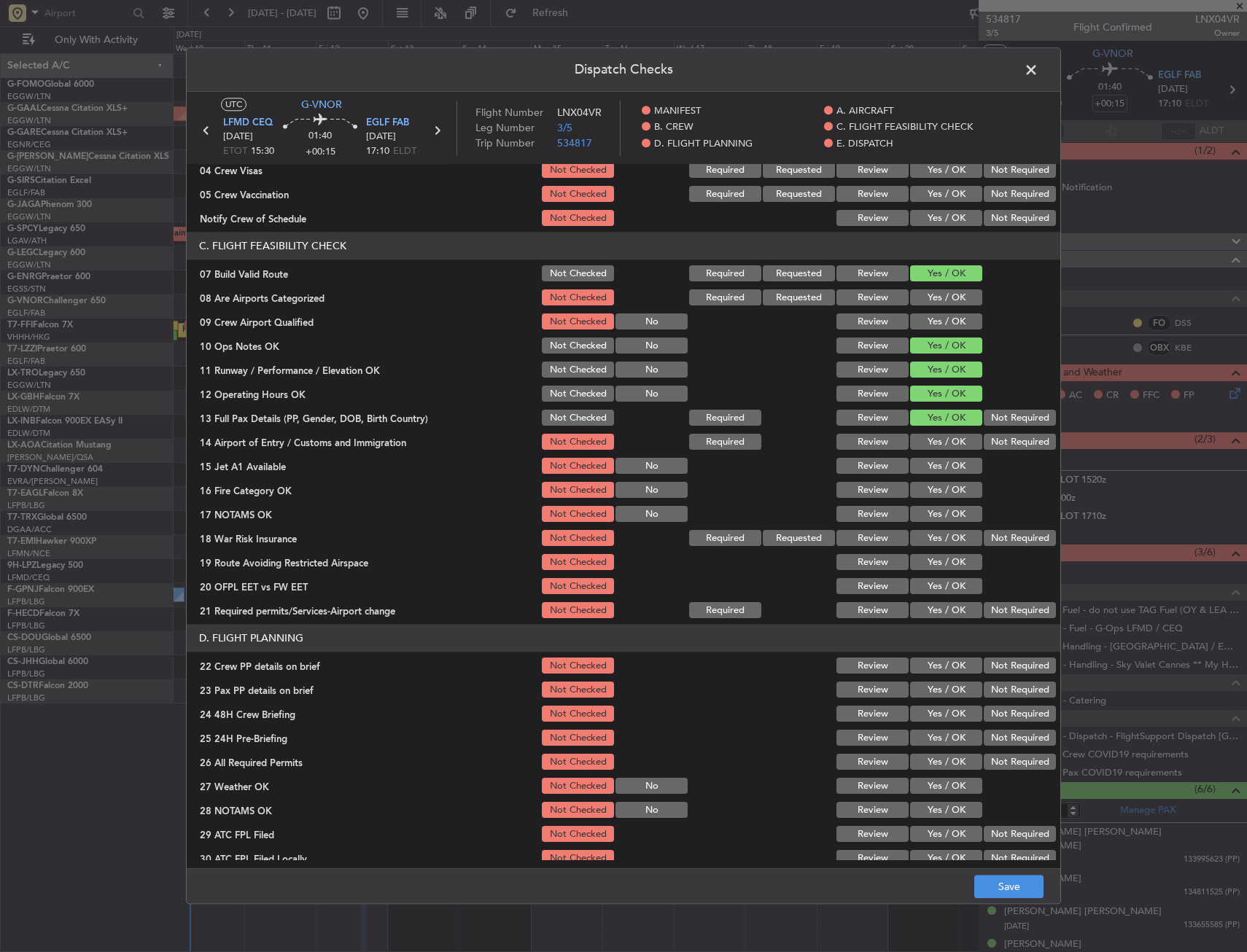
click at [928, 440] on button "Yes / OK" at bounding box center [946, 443] width 72 height 16
click at [926, 473] on button "Yes / OK" at bounding box center [946, 467] width 72 height 16
click at [928, 490] on button "Yes / OK" at bounding box center [946, 491] width 72 height 16
click at [932, 513] on button "Yes / OK" at bounding box center [946, 515] width 72 height 16
click at [942, 534] on button "Yes / OK" at bounding box center [946, 539] width 72 height 16
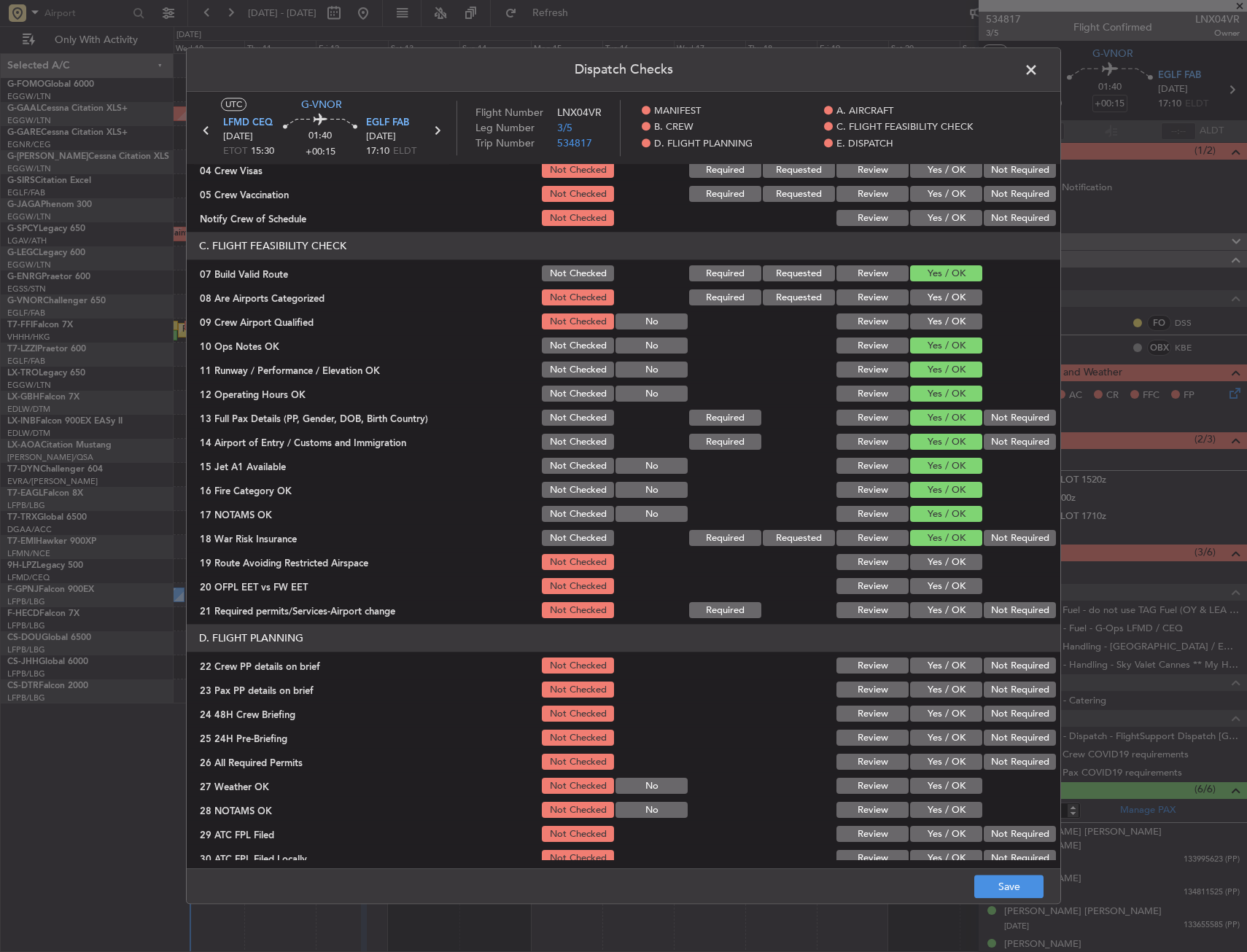
click at [945, 562] on button "Yes / OK" at bounding box center [946, 563] width 72 height 16
click at [939, 583] on button "Yes / OK" at bounding box center [946, 587] width 72 height 16
click at [929, 604] on button "Yes / OK" at bounding box center [946, 611] width 72 height 16
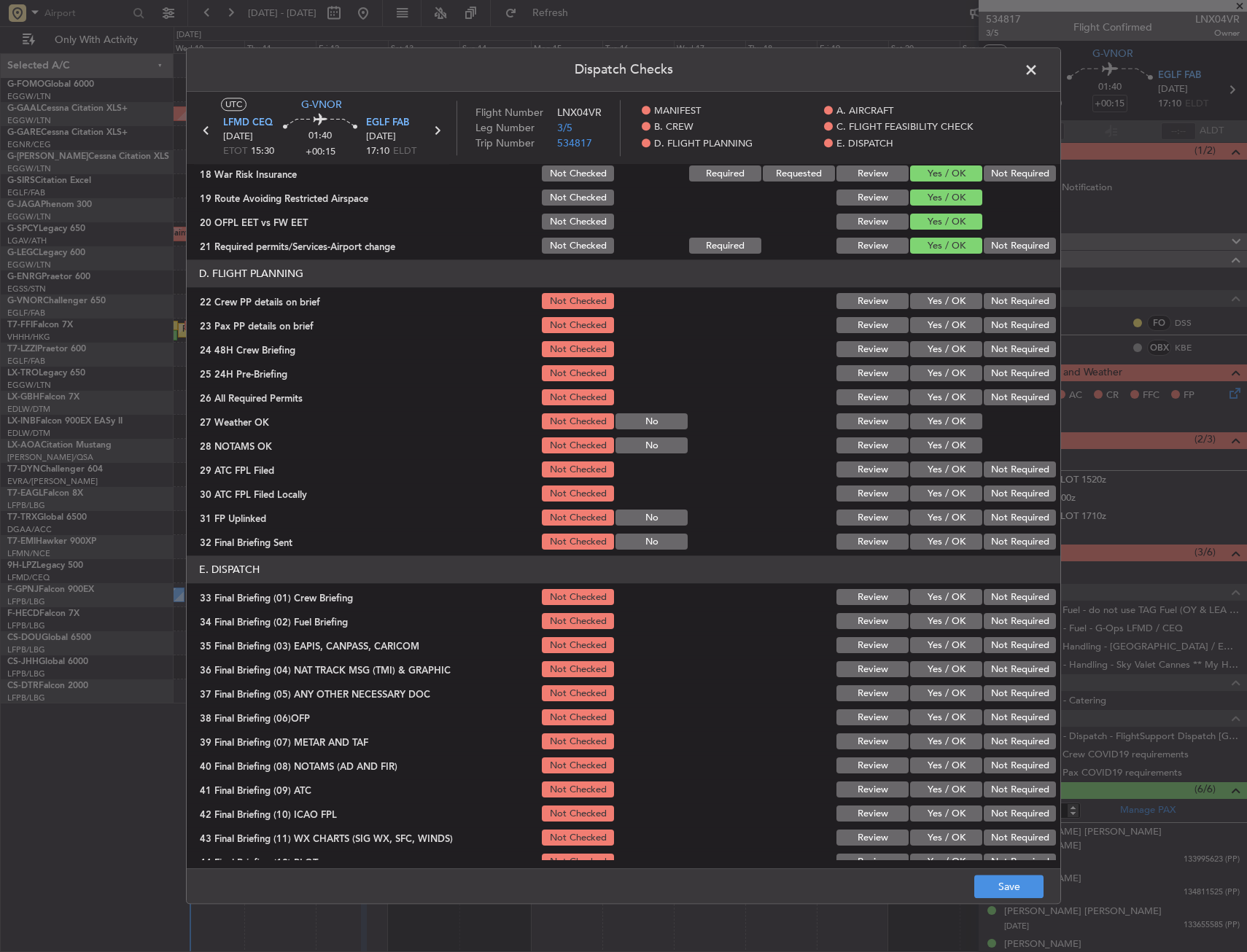
drag, startPoint x: 936, startPoint y: 302, endPoint x: 932, endPoint y: 328, distance: 26.3
click at [936, 303] on button "Yes / OK" at bounding box center [946, 302] width 72 height 16
click at [933, 333] on button "Yes / OK" at bounding box center [946, 326] width 72 height 16
click at [933, 346] on button "Yes / OK" at bounding box center [946, 350] width 72 height 16
click at [1006, 872] on footer "Save" at bounding box center [624, 886] width 874 height 35
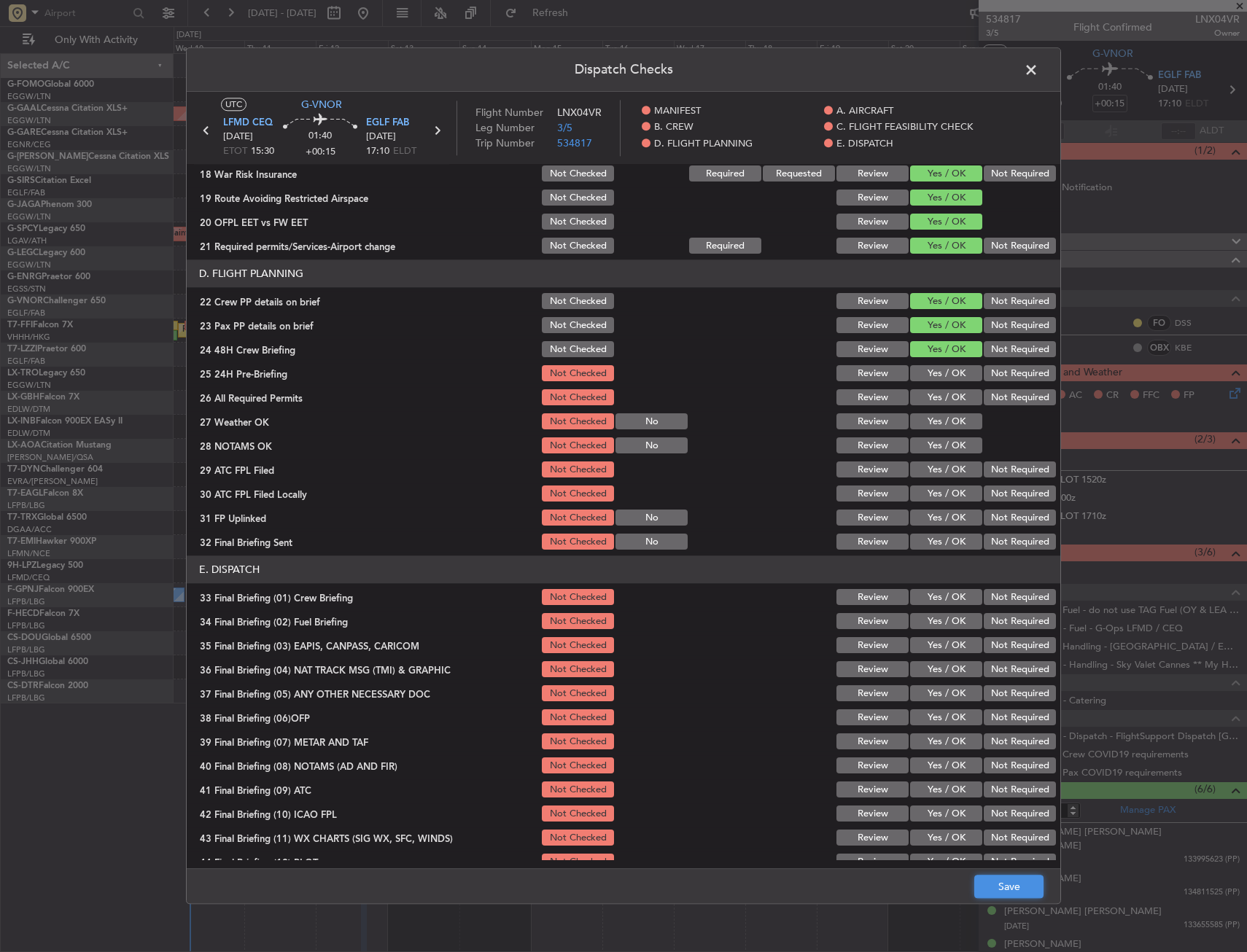
click at [1008, 880] on button "Save" at bounding box center [1009, 887] width 69 height 23
click at [1038, 68] on span at bounding box center [1038, 73] width 0 height 29
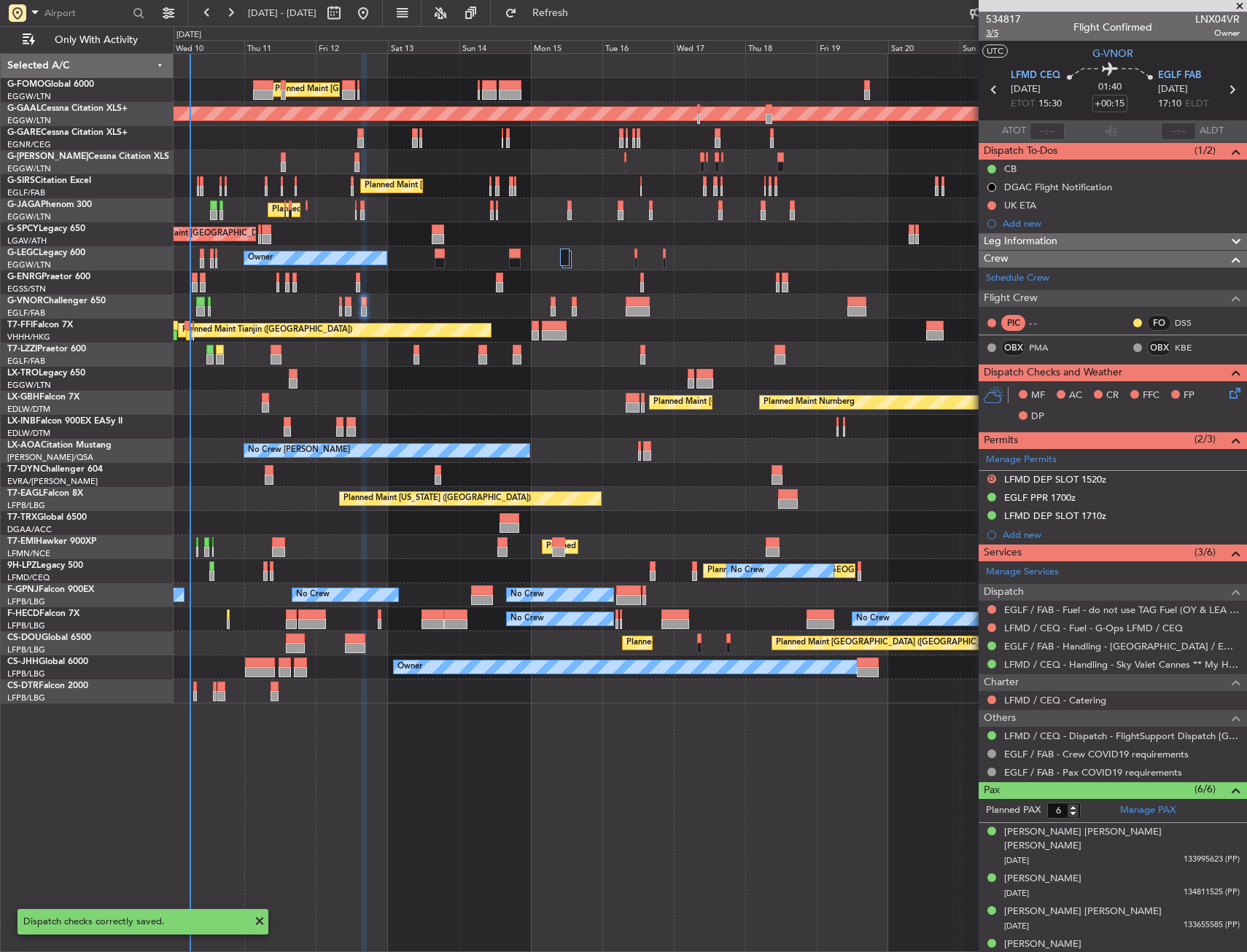
click at [1001, 35] on span "3/5" at bounding box center [1002, 33] width 35 height 12
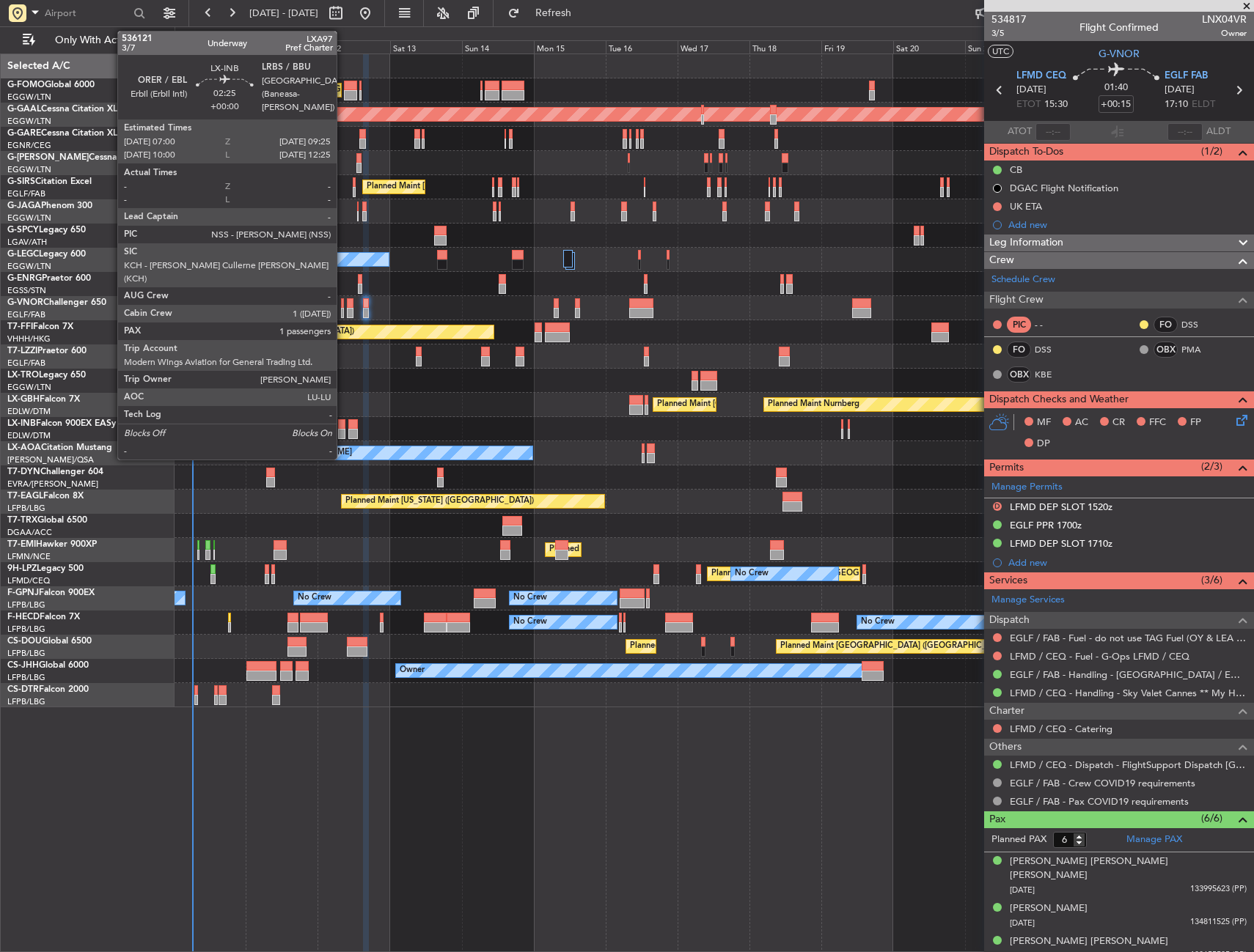
click at [343, 429] on div at bounding box center [341, 434] width 7 height 11
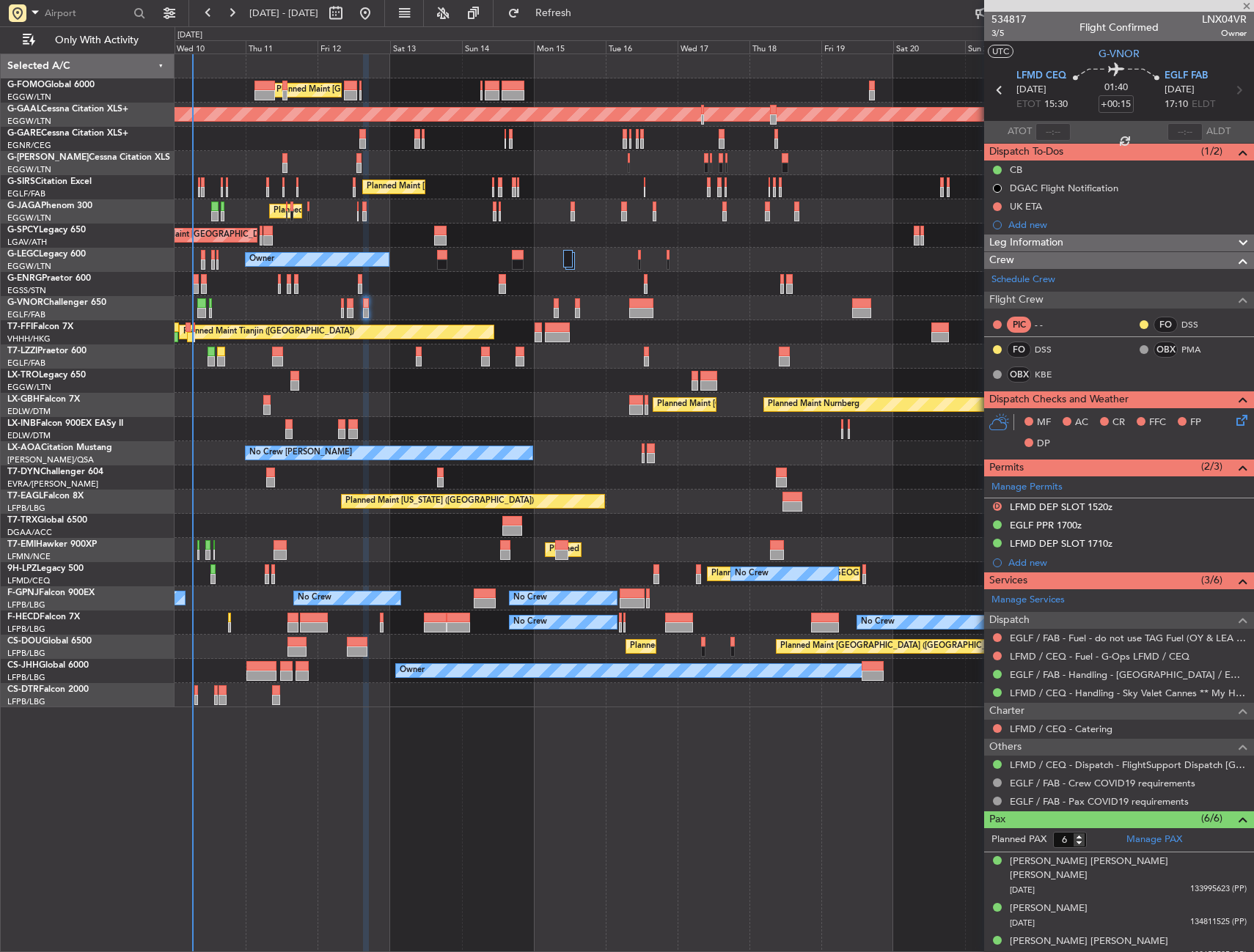
type input "1"
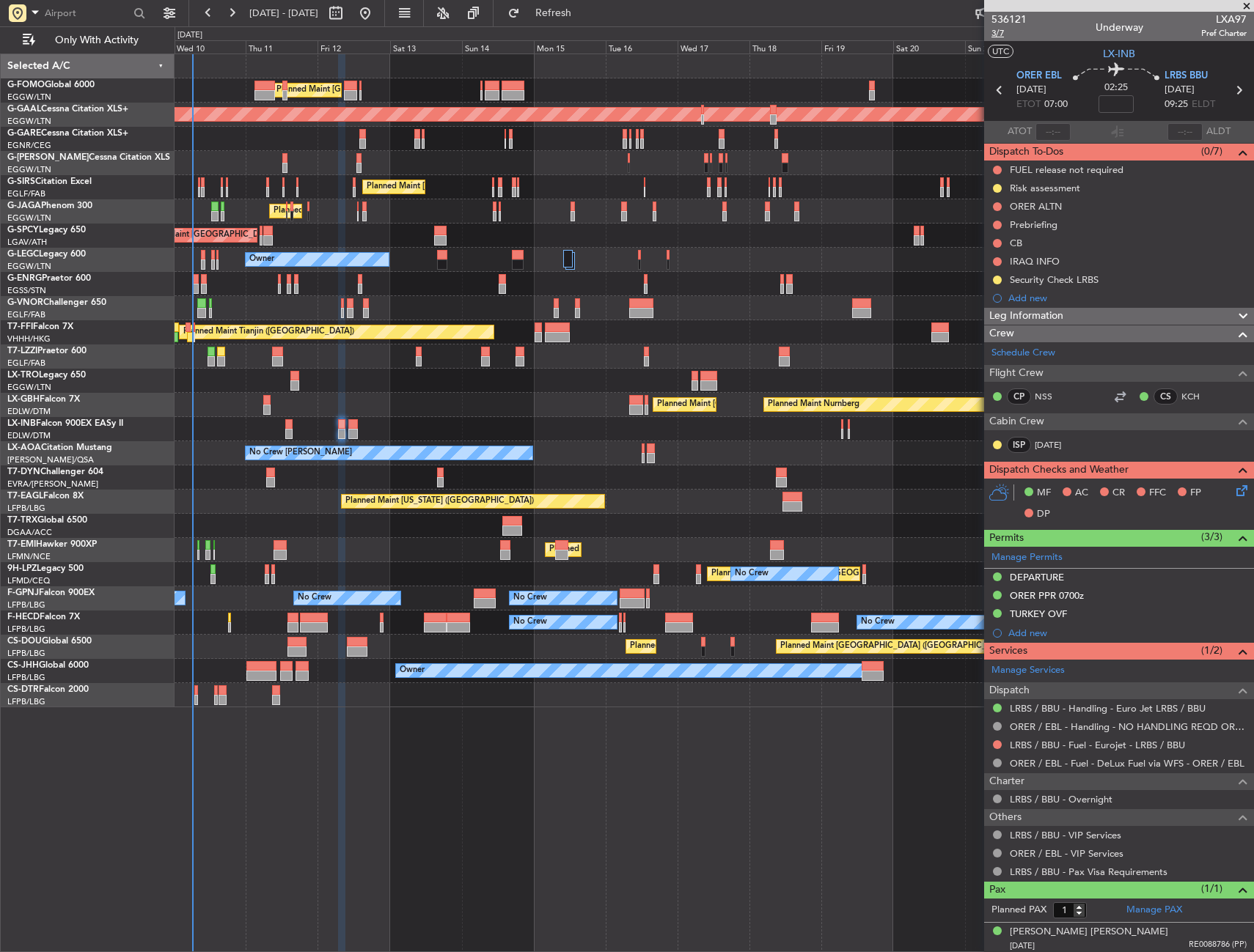
click at [1008, 36] on span "3/7" at bounding box center [1008, 33] width 35 height 12
click at [1103, 53] on span "LX-INB" at bounding box center [1119, 53] width 32 height 15
click at [1036, 440] on link "JUL" at bounding box center [1051, 445] width 33 height 13
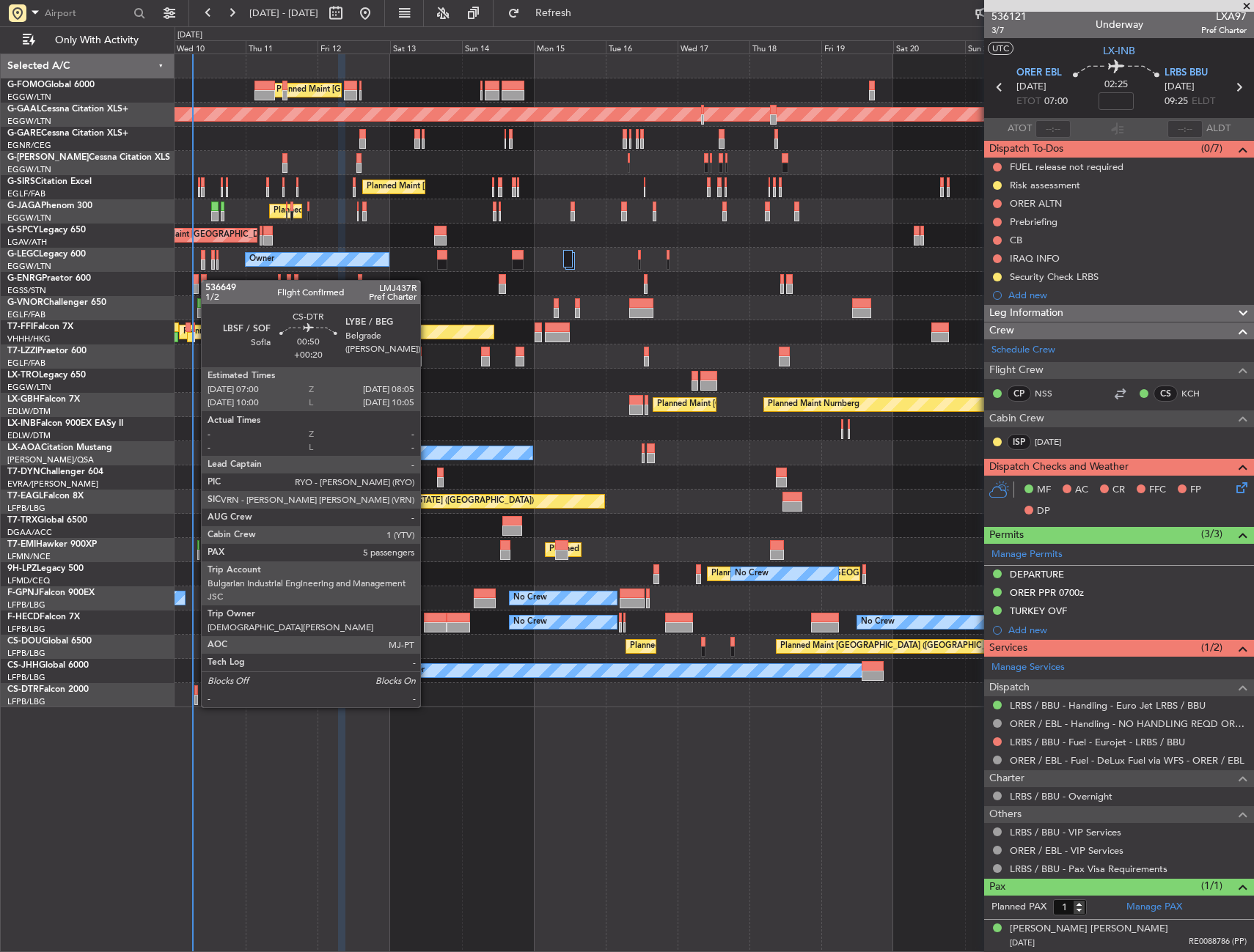
click at [194, 692] on div at bounding box center [196, 690] width 4 height 11
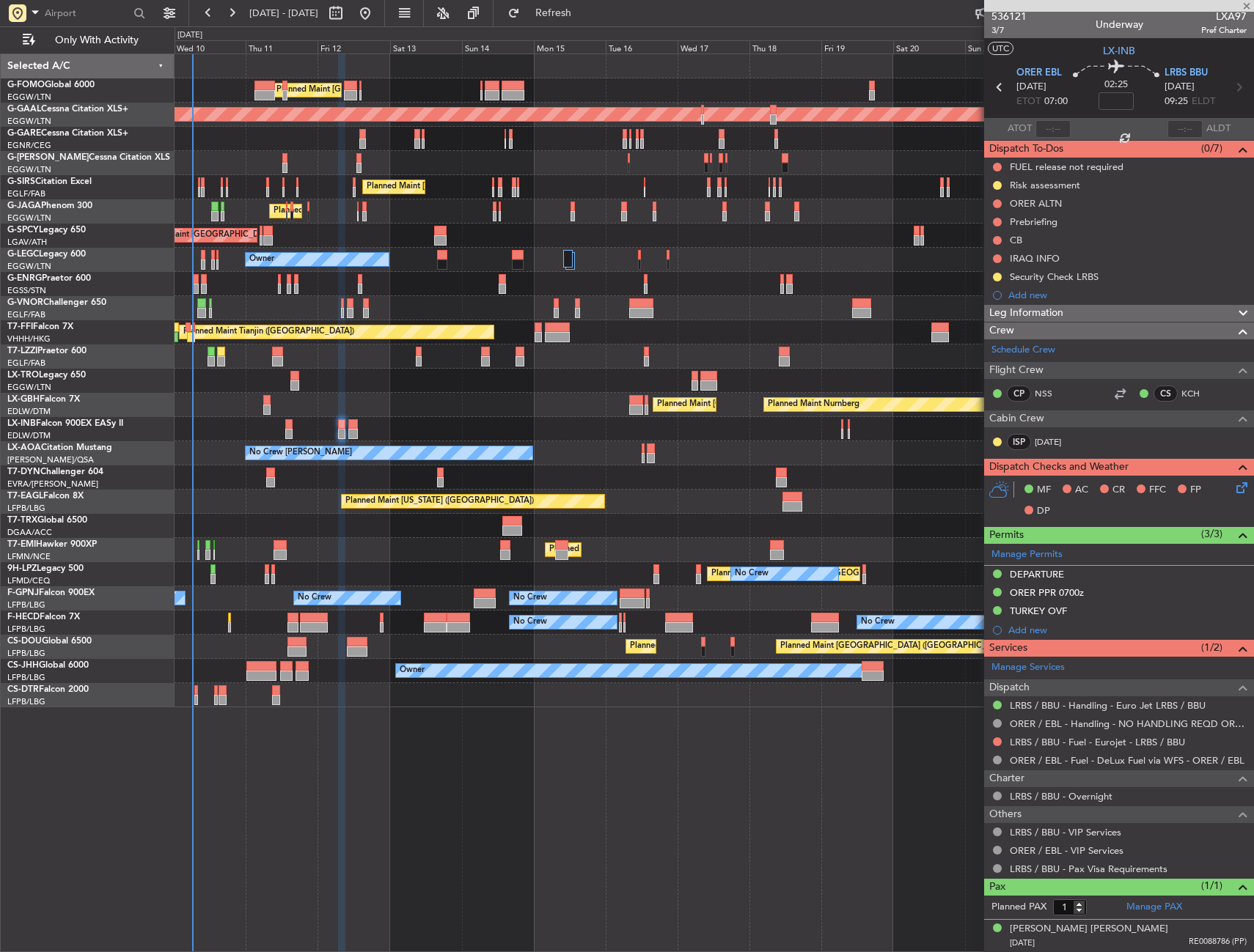
type input "+00:20"
type input "5"
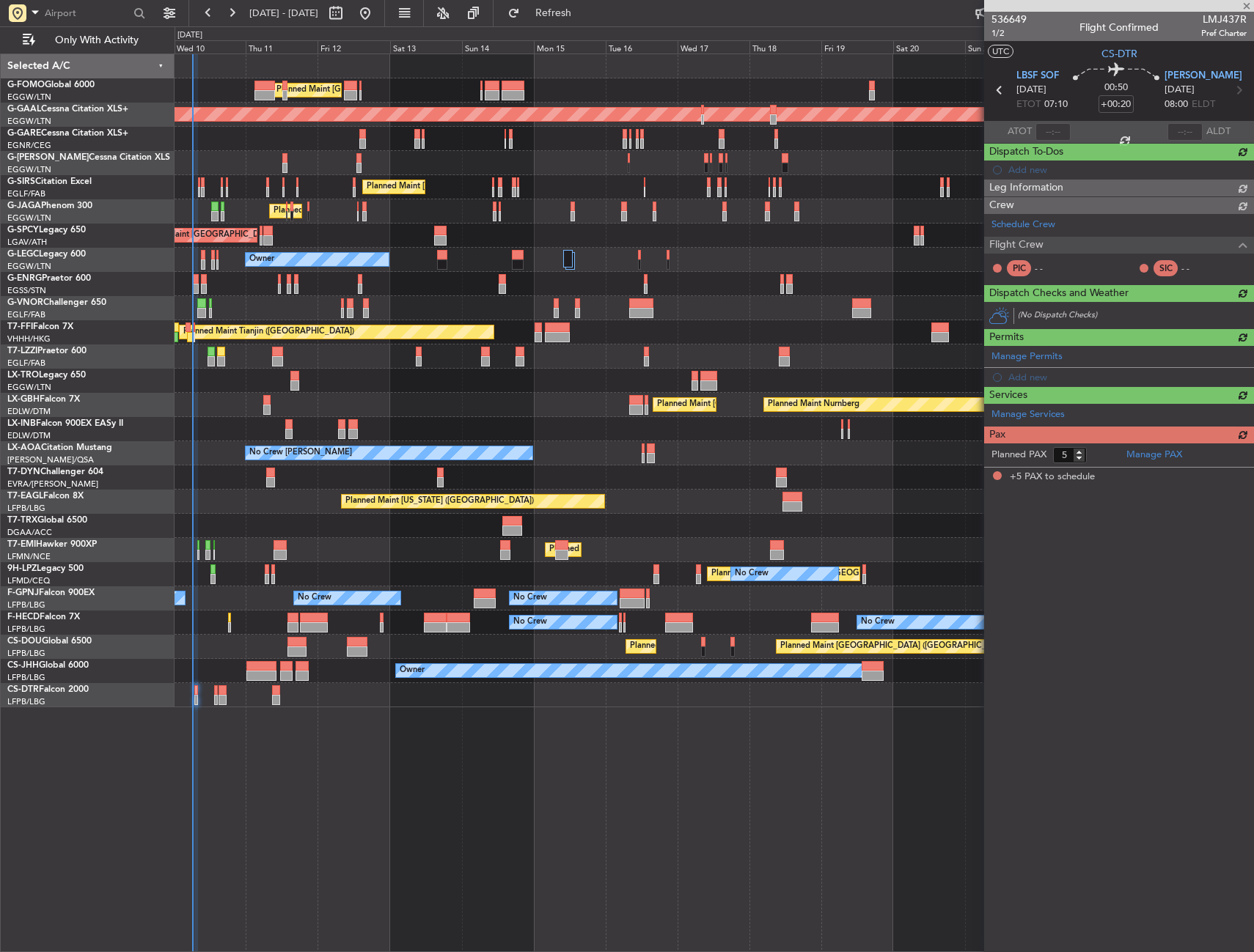
scroll to position [0, 0]
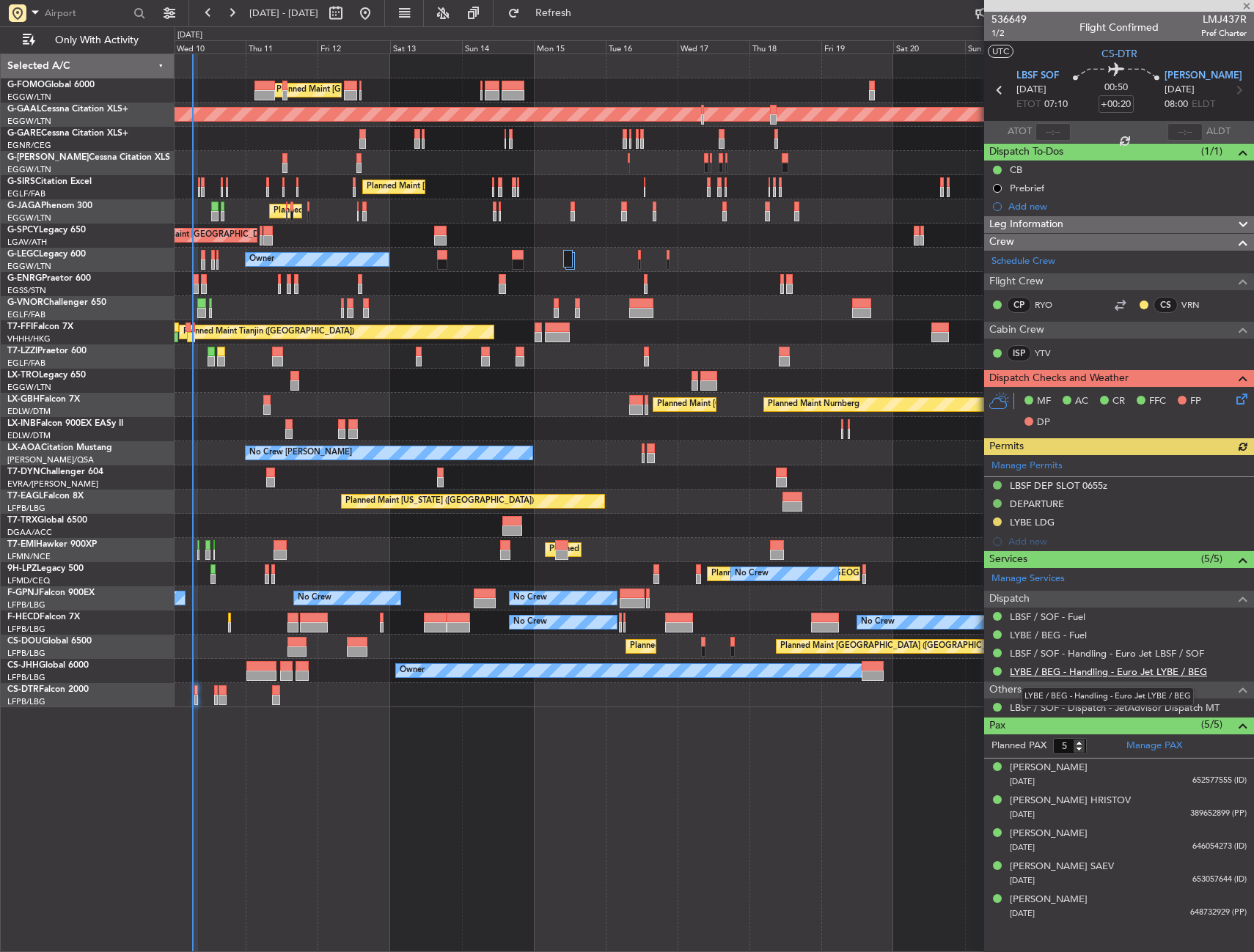
click at [1049, 671] on link "LYBE / BEG - Handling - Euro Jet LYBE / BEG" at bounding box center [1108, 671] width 197 height 12
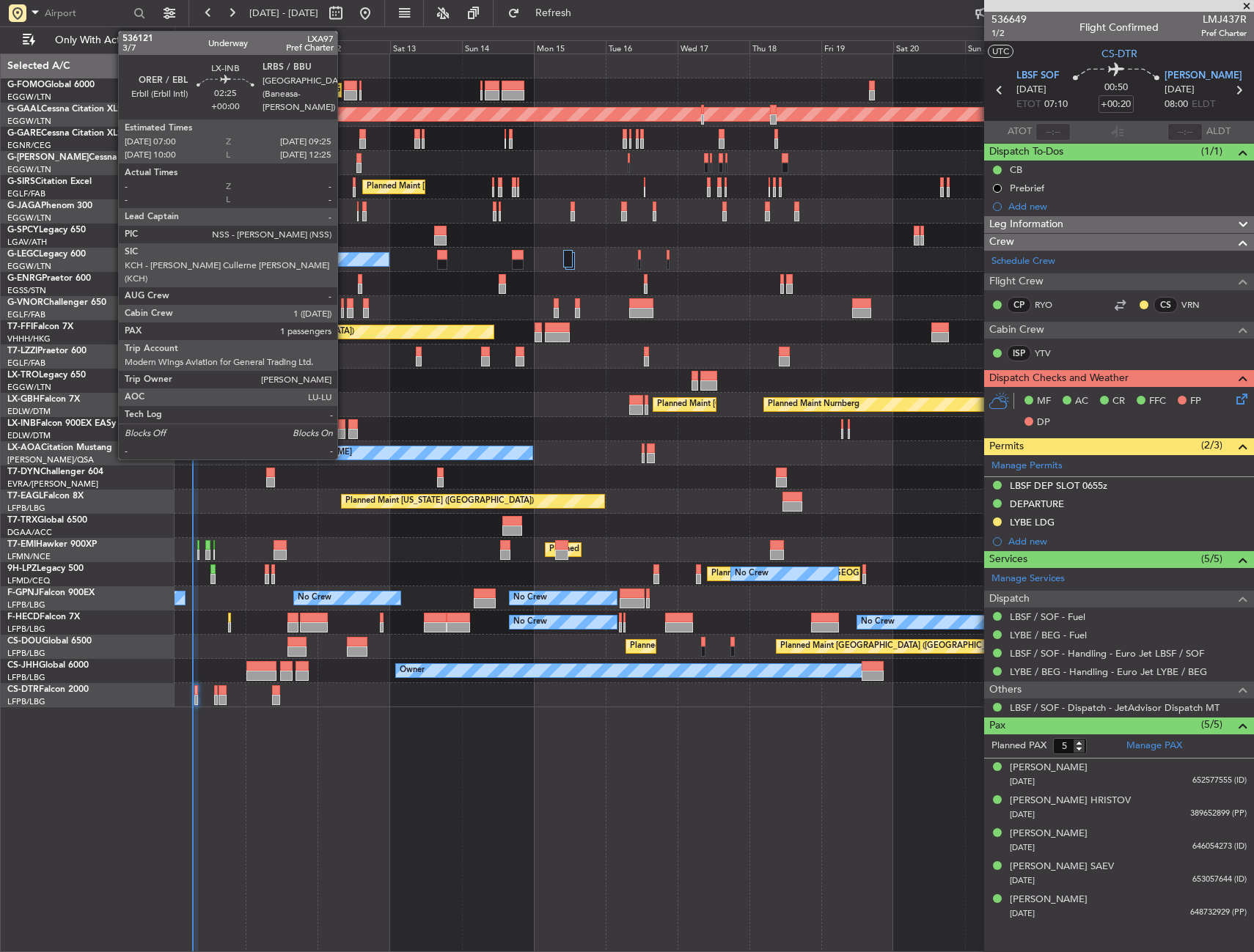
click at [344, 425] on div at bounding box center [341, 424] width 7 height 11
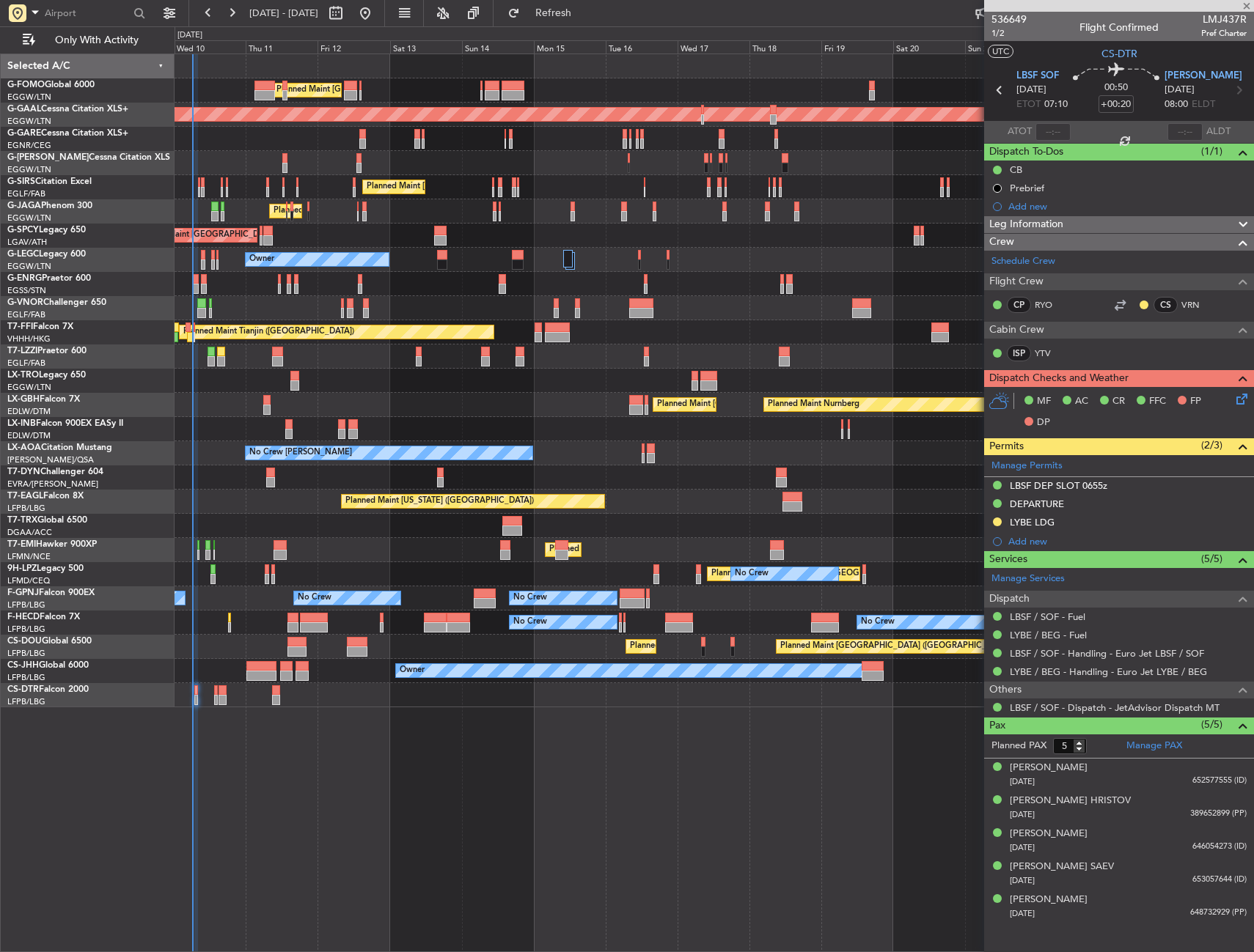
type input "1"
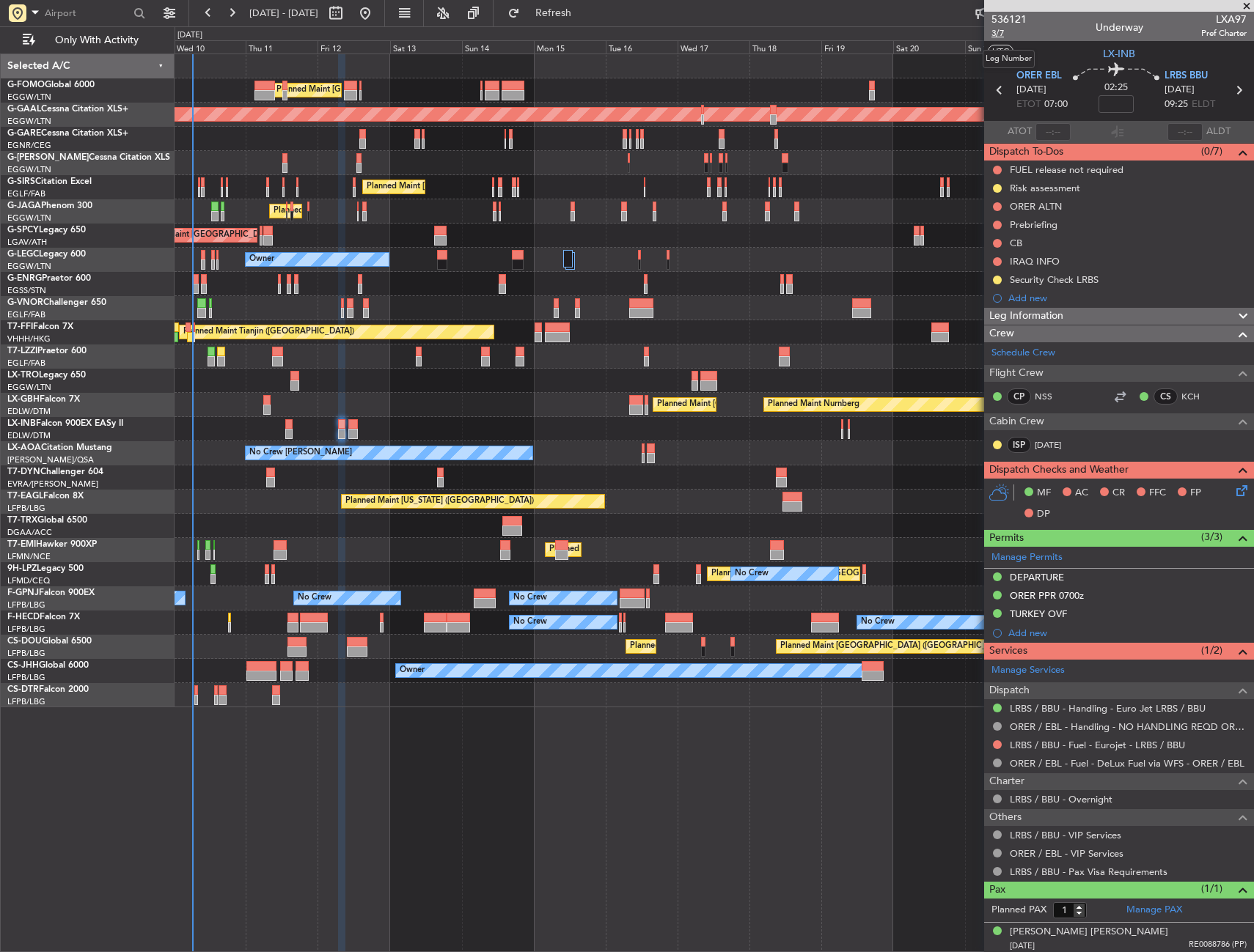
click at [1004, 35] on span "3/7" at bounding box center [1008, 33] width 35 height 12
click at [1106, 104] on input at bounding box center [1115, 104] width 35 height 18
click at [1075, 57] on section "UTC LX-INB" at bounding box center [1118, 52] width 269 height 22
type input "+00:10"
click at [999, 166] on button at bounding box center [997, 170] width 9 height 9
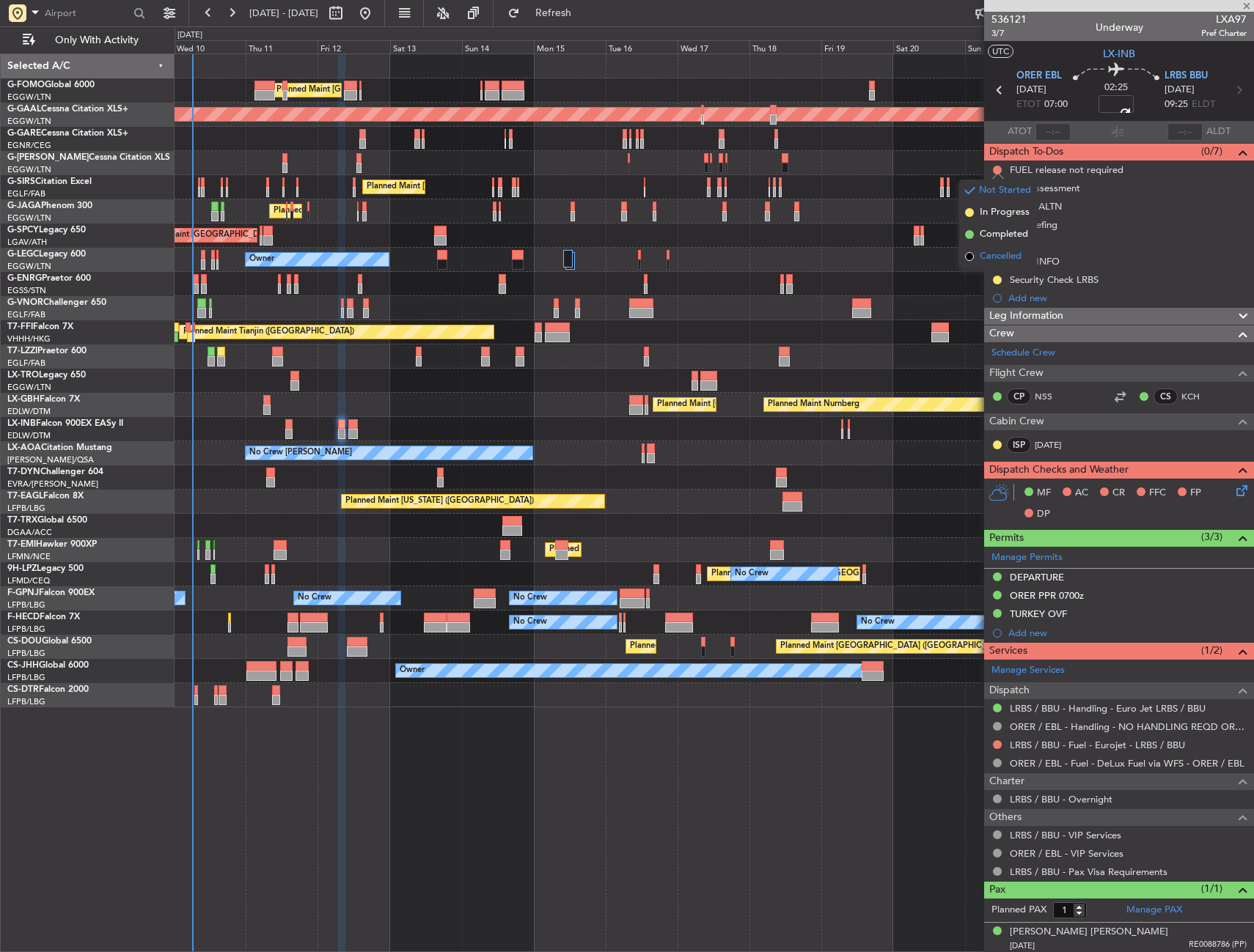
click at [990, 248] on li "Cancelled" at bounding box center [998, 256] width 78 height 22
click at [998, 225] on button at bounding box center [997, 225] width 9 height 9
click at [993, 269] on span "In Progress" at bounding box center [1005, 268] width 50 height 15
click at [996, 243] on button at bounding box center [997, 243] width 9 height 9
click at [994, 305] on span "Completed" at bounding box center [1004, 308] width 49 height 15
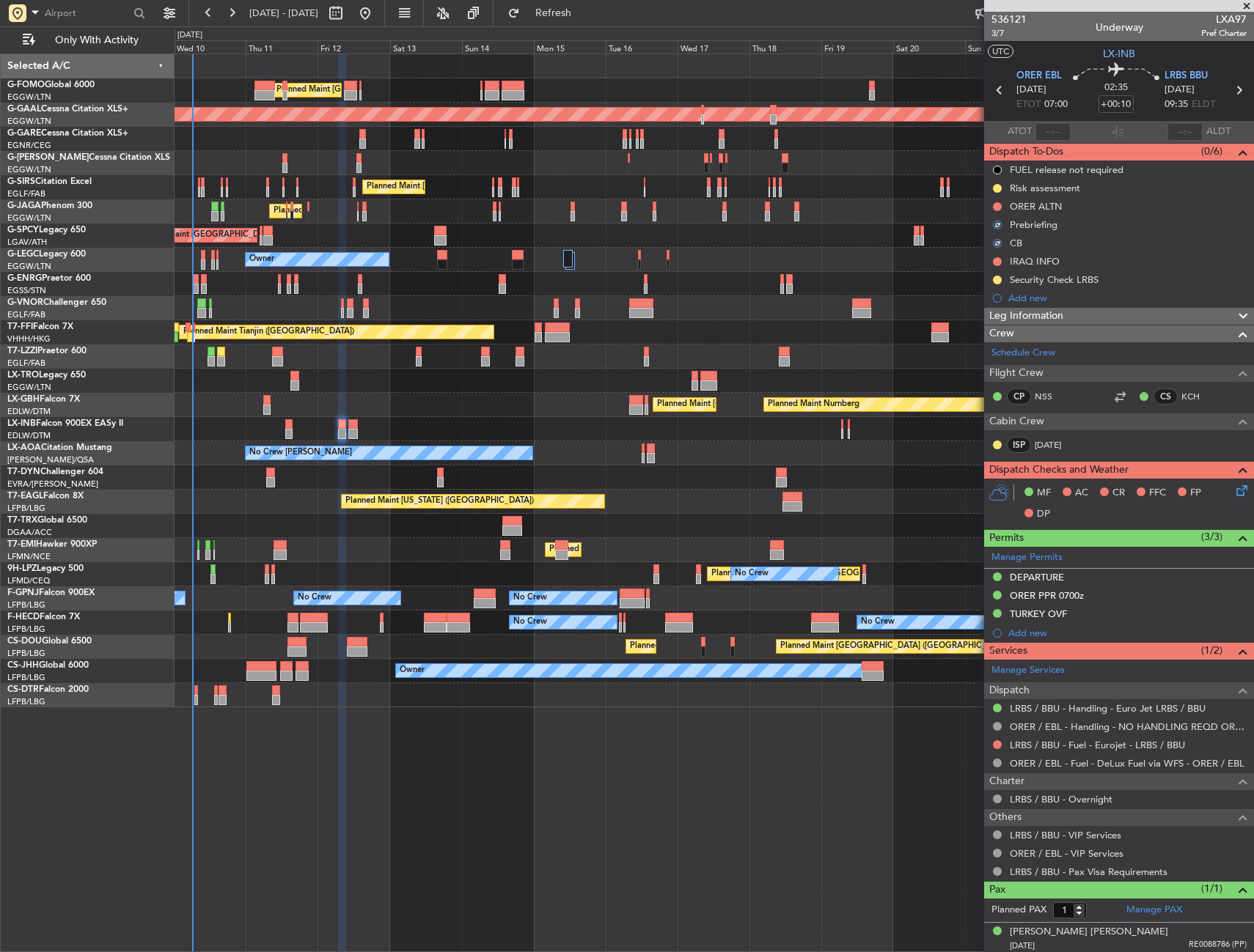
click at [1233, 488] on icon at bounding box center [1239, 488] width 11 height 11
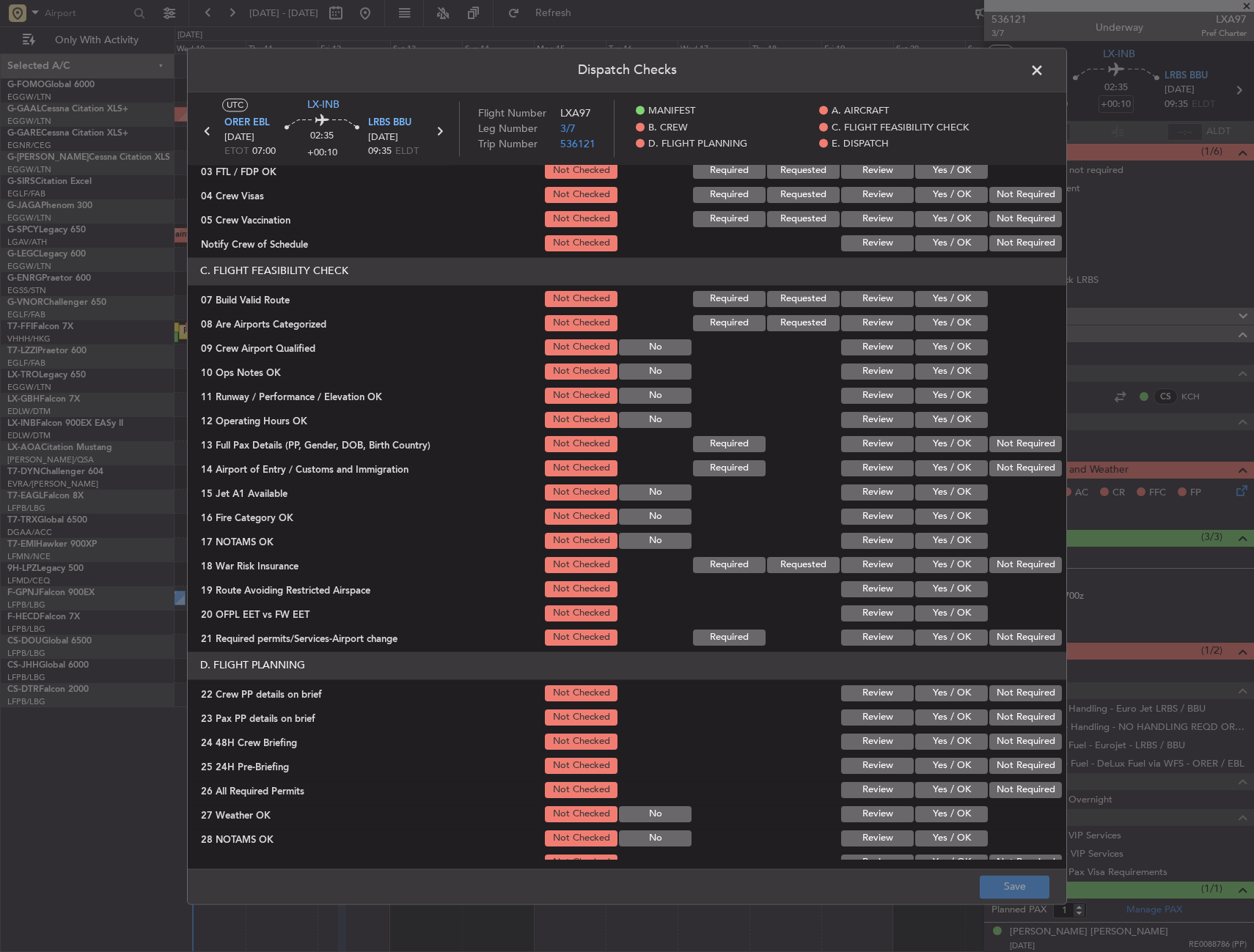
scroll to position [220, 0]
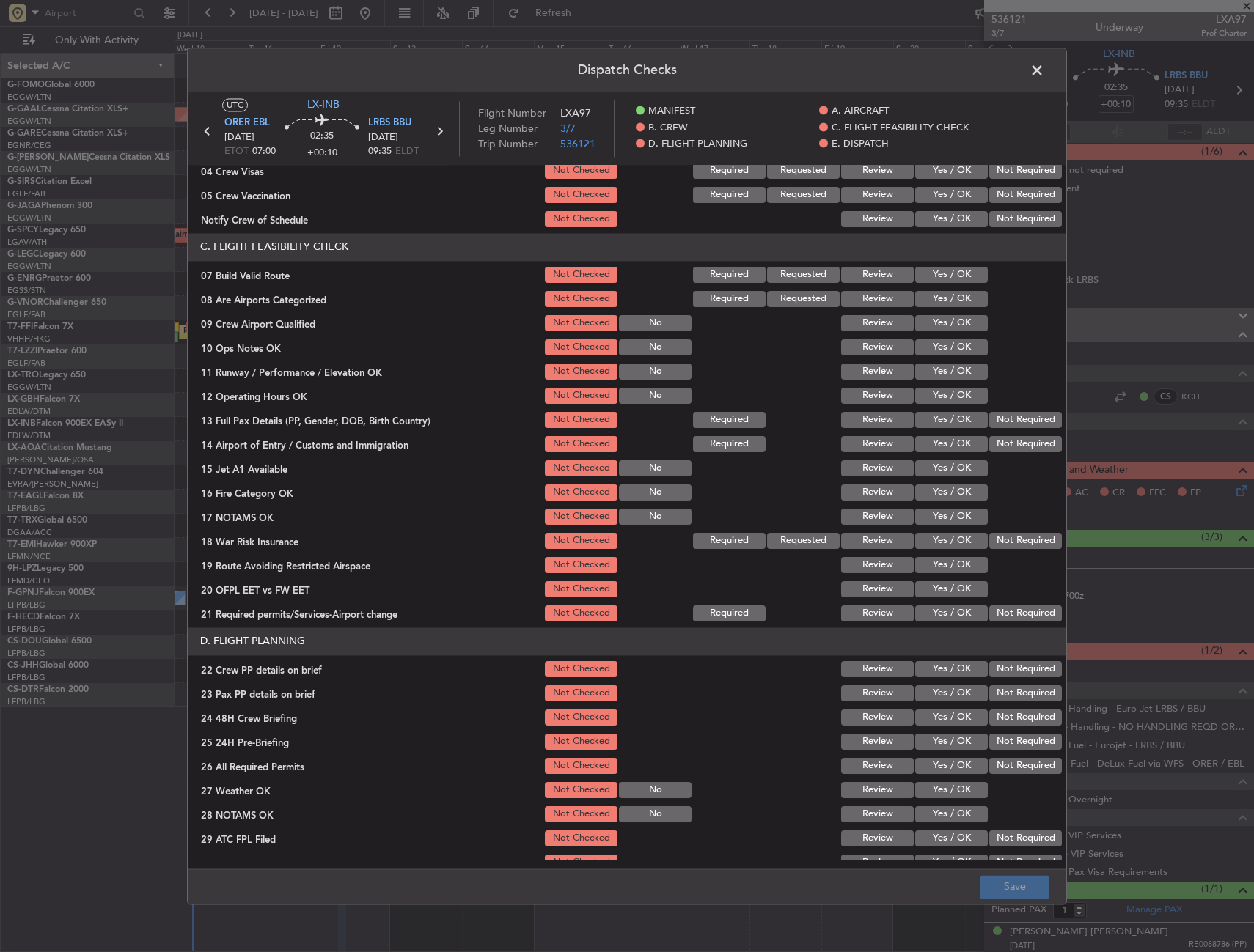
click at [958, 278] on button "Yes / OK" at bounding box center [951, 275] width 73 height 16
click at [951, 347] on button "Yes / OK" at bounding box center [951, 348] width 73 height 16
click at [945, 374] on button "Yes / OK" at bounding box center [951, 371] width 73 height 16
click at [945, 396] on button "Yes / OK" at bounding box center [951, 396] width 73 height 16
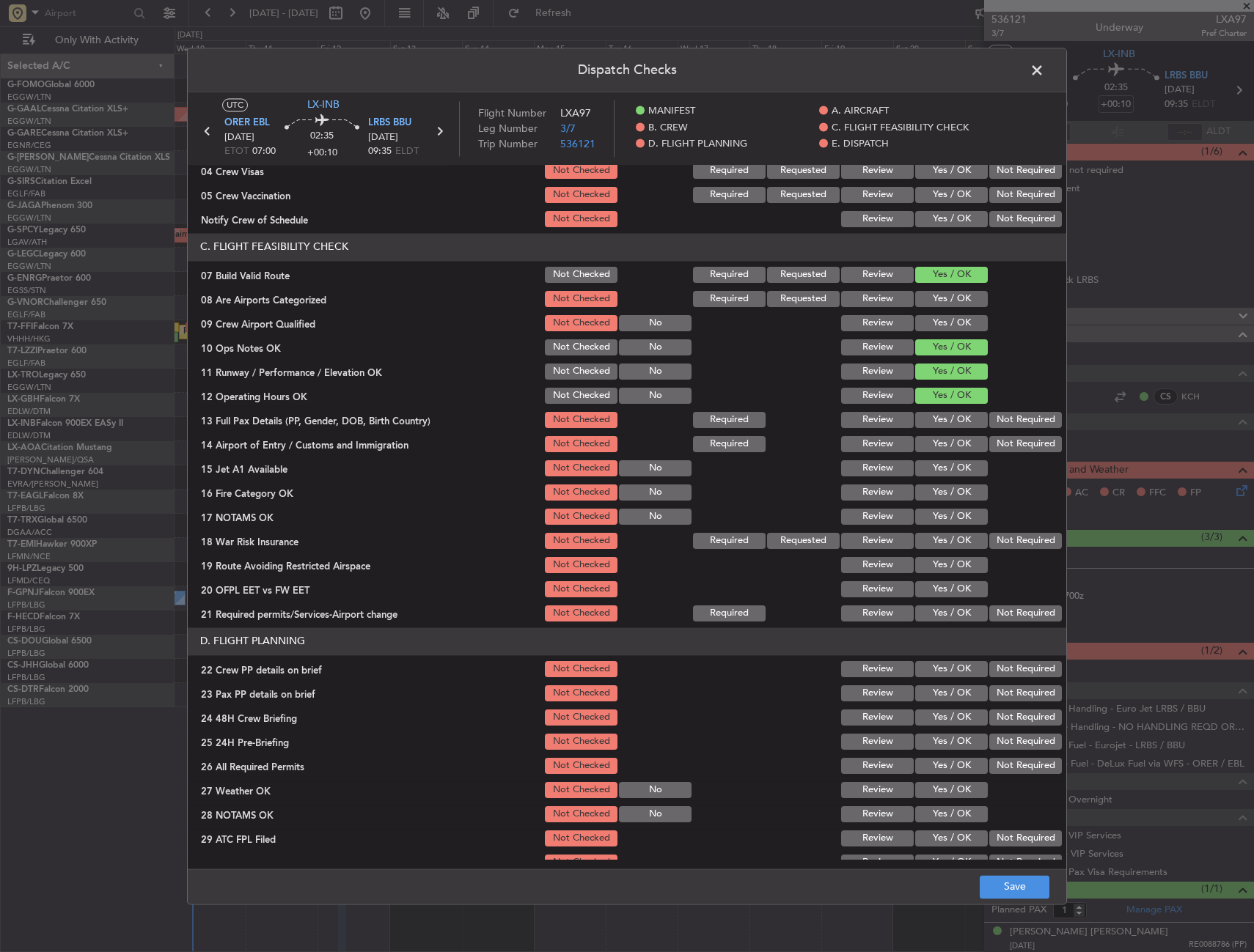
click at [945, 417] on button "Yes / OK" at bounding box center [951, 420] width 73 height 16
click at [945, 446] on button "Yes / OK" at bounding box center [951, 444] width 73 height 16
click at [940, 475] on button "Yes / OK" at bounding box center [951, 468] width 73 height 16
click at [940, 489] on button "Yes / OK" at bounding box center [951, 493] width 73 height 16
click at [942, 514] on button "Yes / OK" at bounding box center [951, 517] width 73 height 16
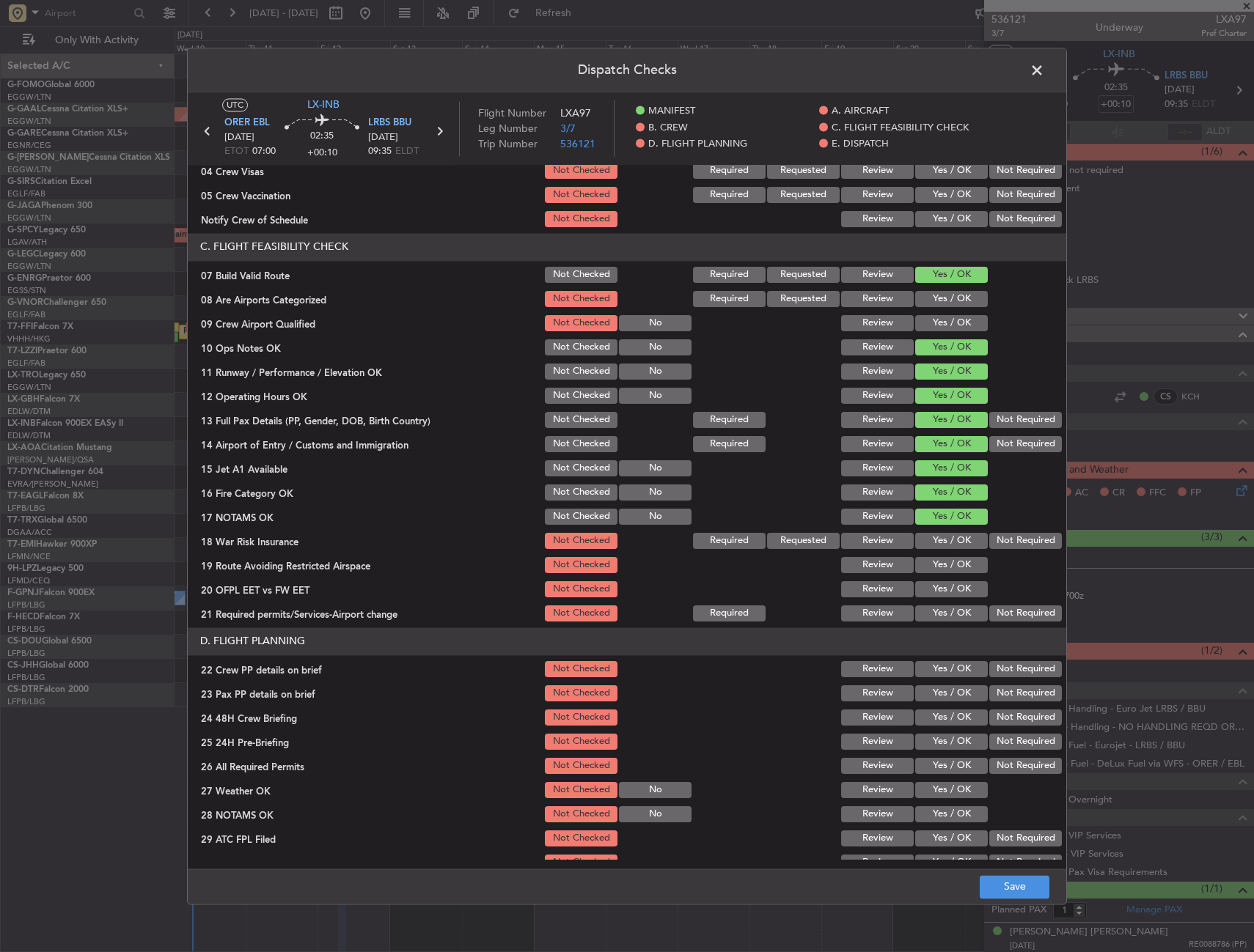
click at [939, 542] on button "Yes / OK" at bounding box center [951, 541] width 73 height 16
click at [935, 572] on button "Yes / OK" at bounding box center [951, 565] width 73 height 16
click at [935, 588] on button "Yes / OK" at bounding box center [951, 590] width 73 height 16
click at [926, 614] on button "Yes / OK" at bounding box center [951, 614] width 73 height 16
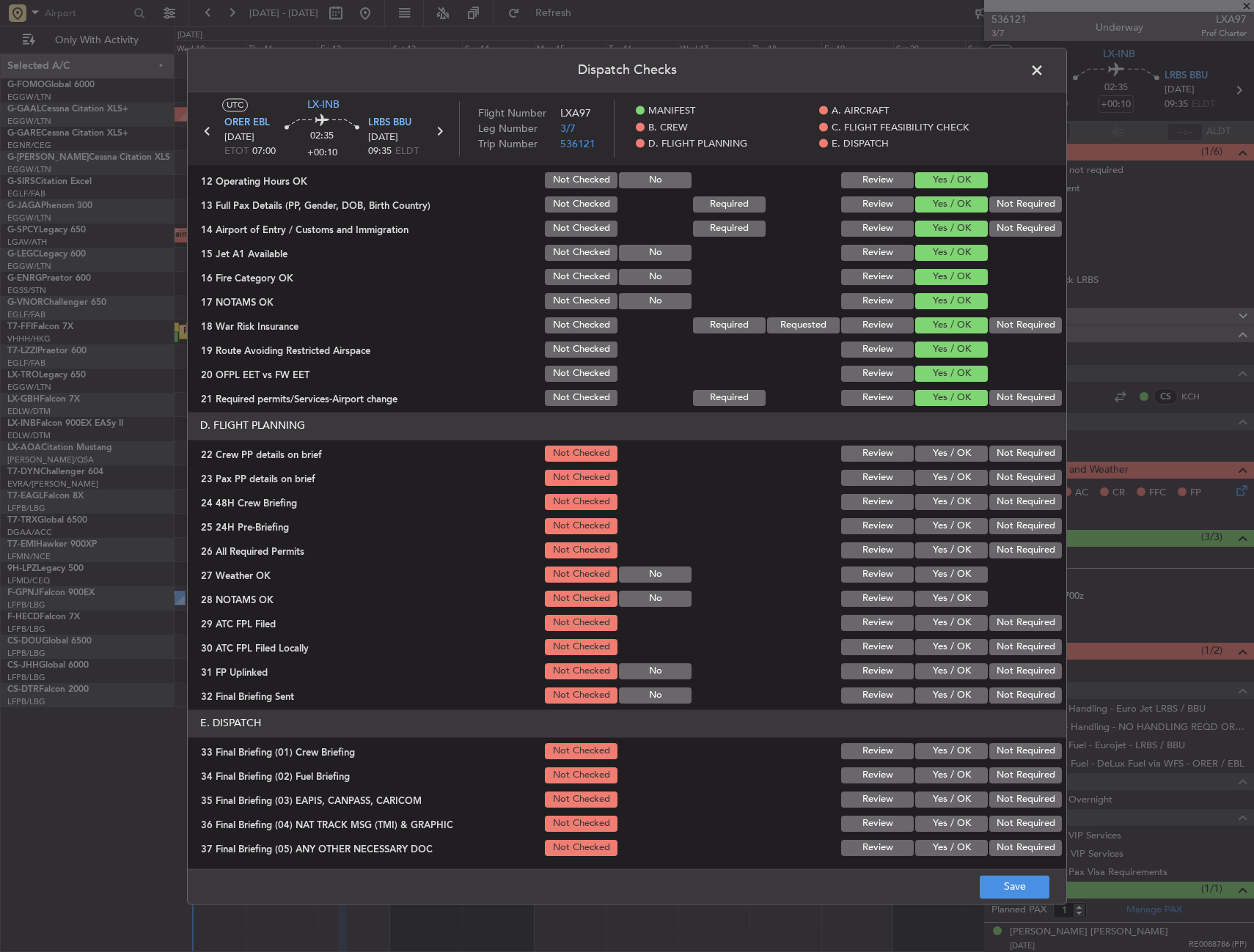
scroll to position [440, 0]
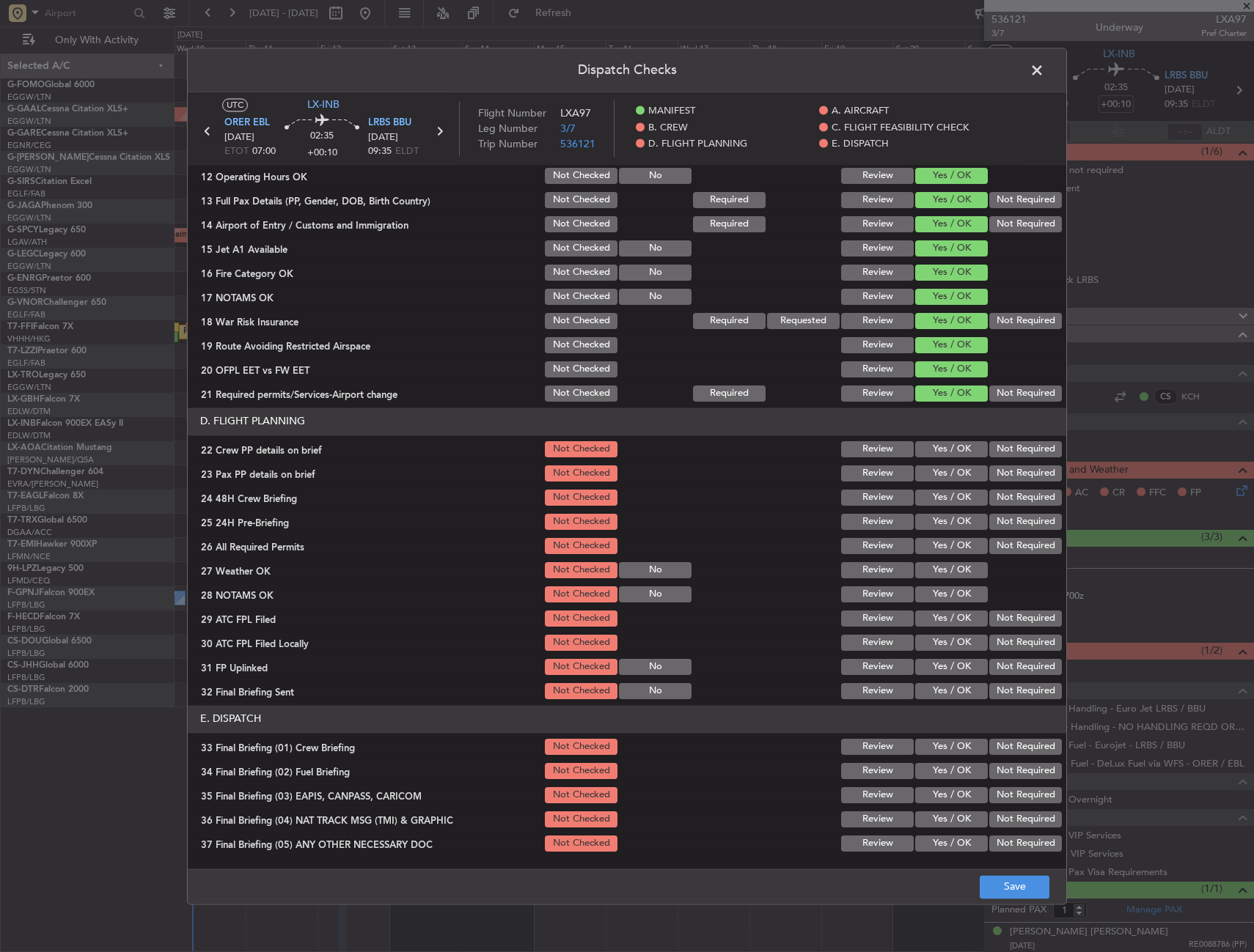
click at [931, 454] on button "Yes / OK" at bounding box center [951, 450] width 73 height 16
click at [934, 476] on button "Yes / OK" at bounding box center [951, 473] width 73 height 16
click at [932, 501] on button "Yes / OK" at bounding box center [951, 497] width 73 height 16
click at [1012, 886] on button "Save" at bounding box center [1015, 886] width 70 height 23
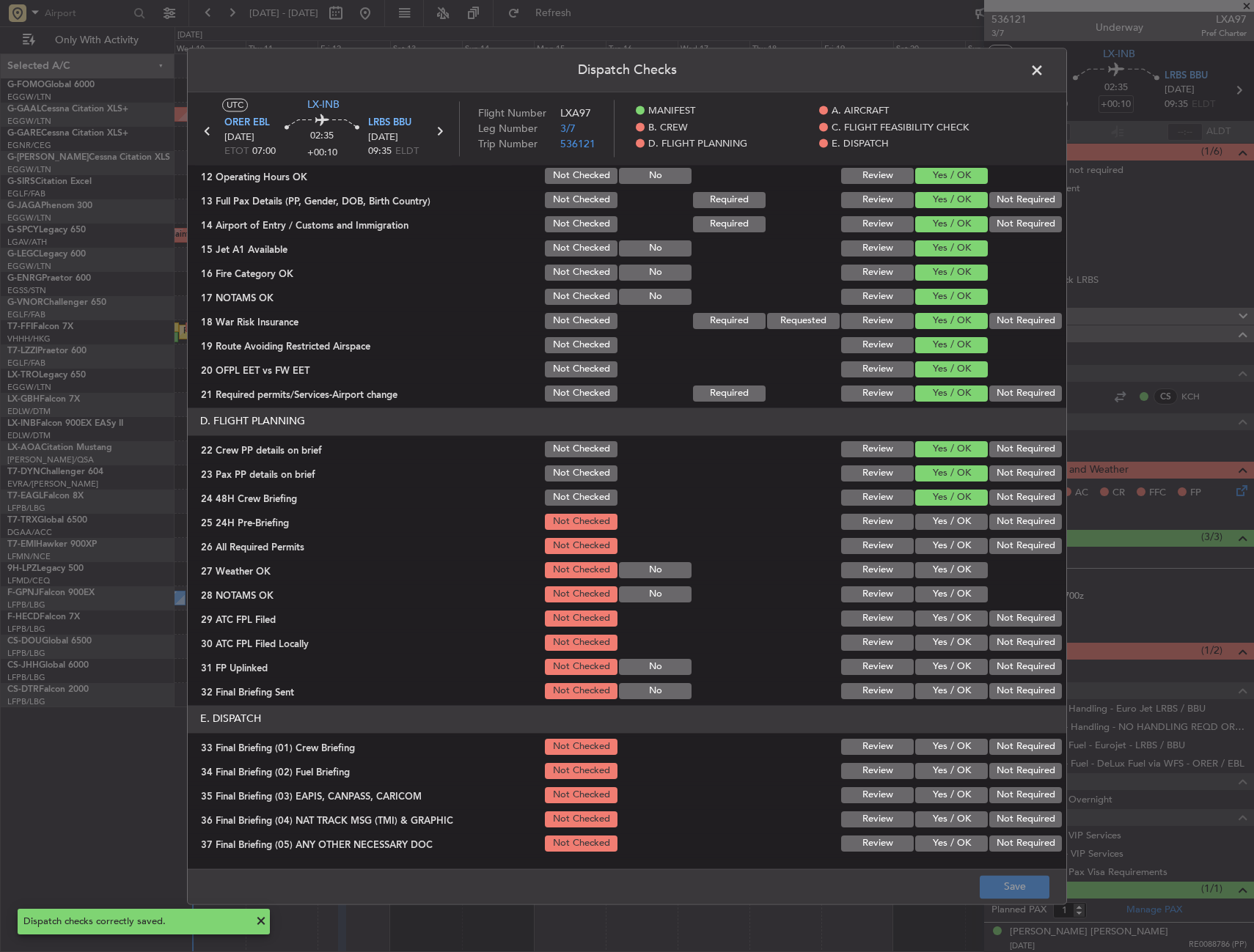
click at [1044, 74] on span at bounding box center [1044, 74] width 0 height 29
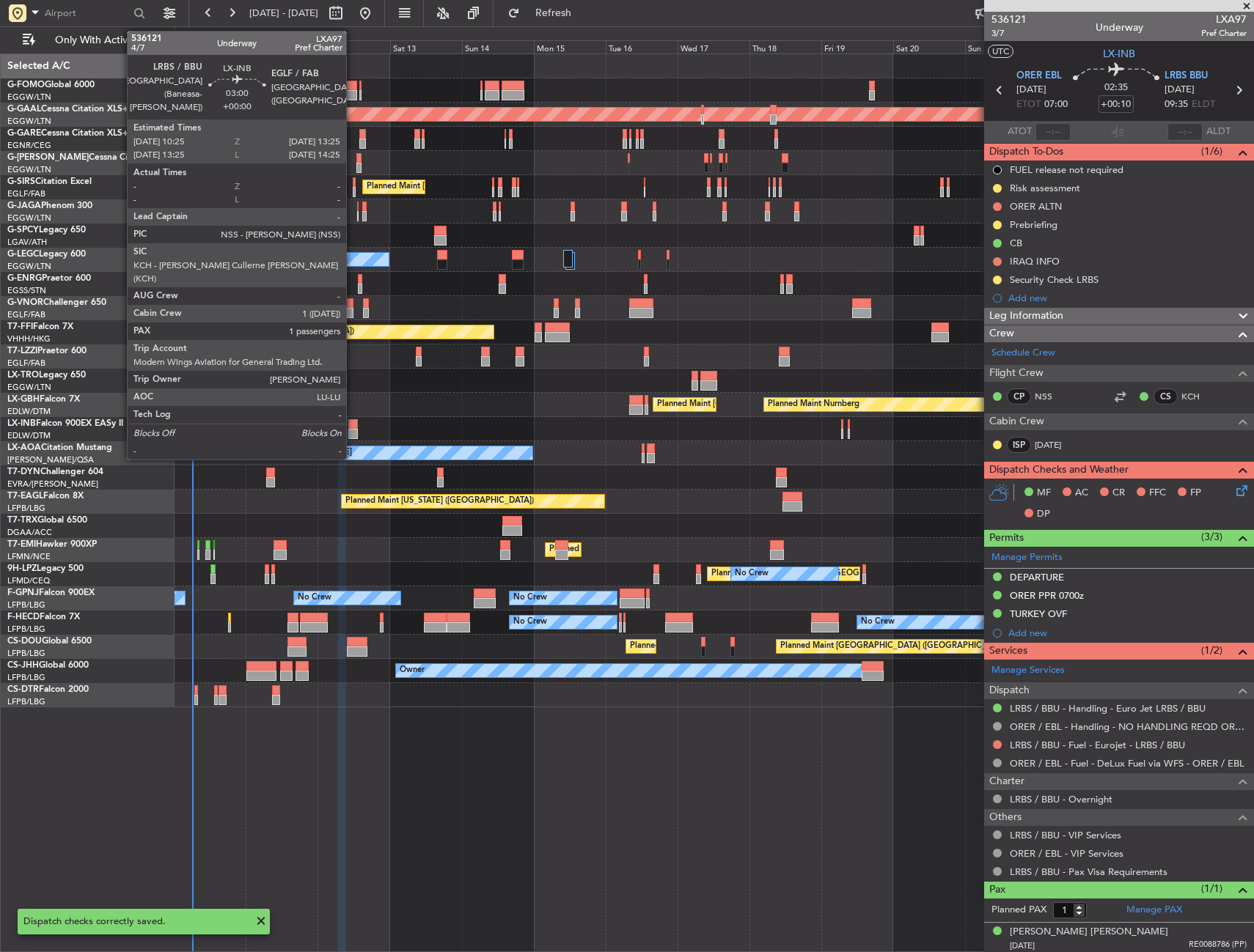
click at [353, 424] on div at bounding box center [353, 424] width 10 height 11
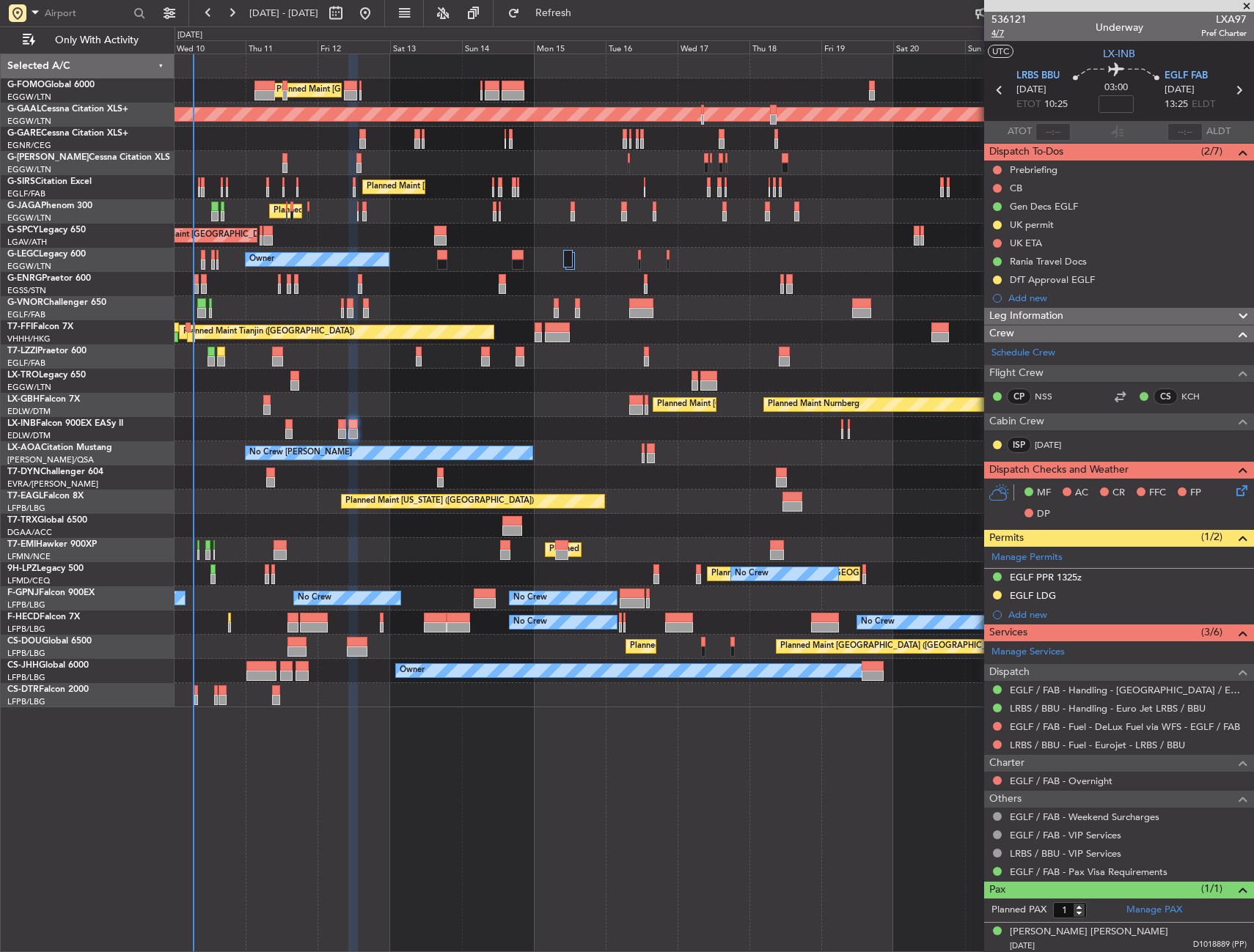
click at [998, 33] on span "4/7" at bounding box center [1008, 33] width 35 height 12
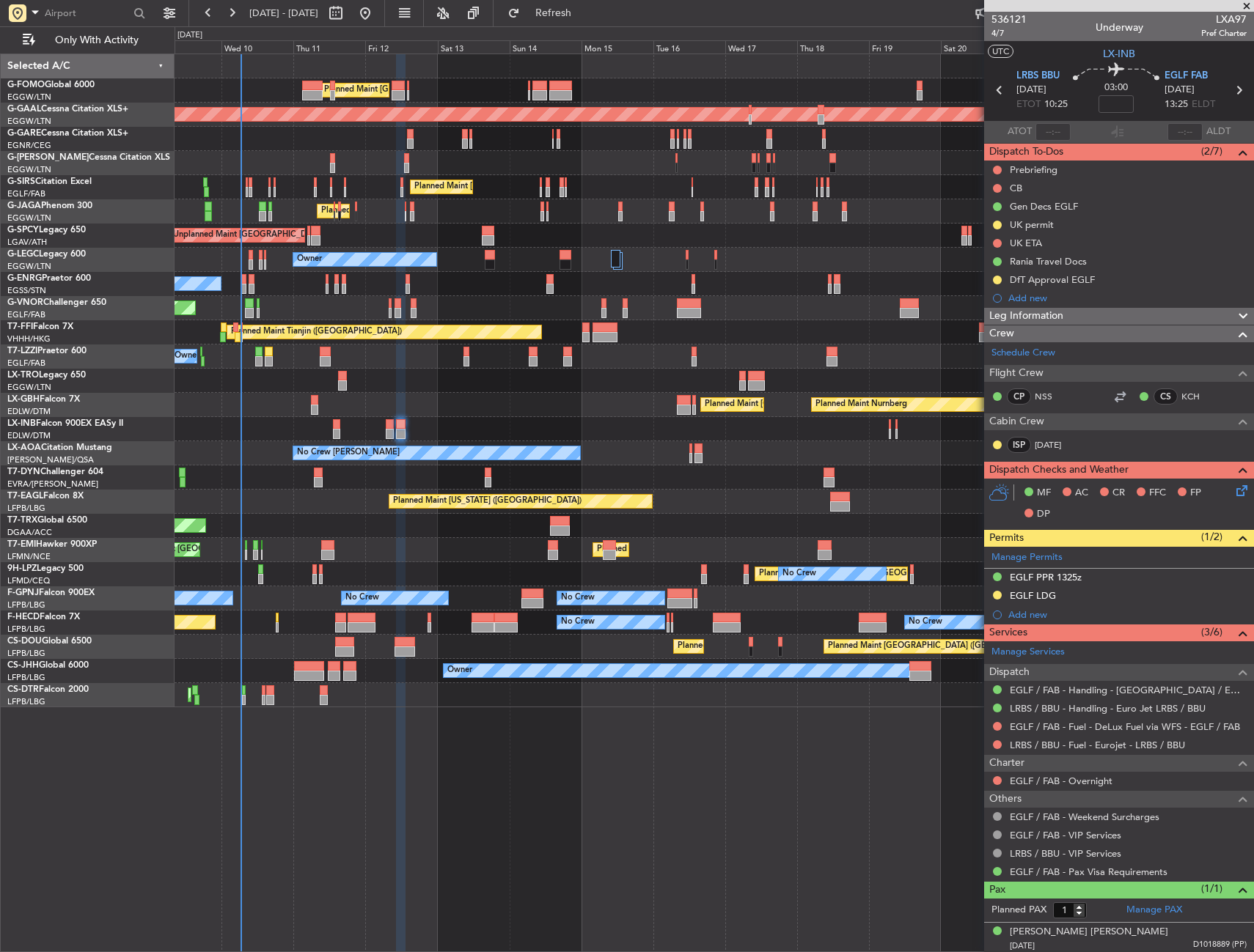
click at [333, 501] on div "Planned Maint [US_STATE] ([GEOGRAPHIC_DATA])" at bounding box center [714, 501] width 1078 height 24
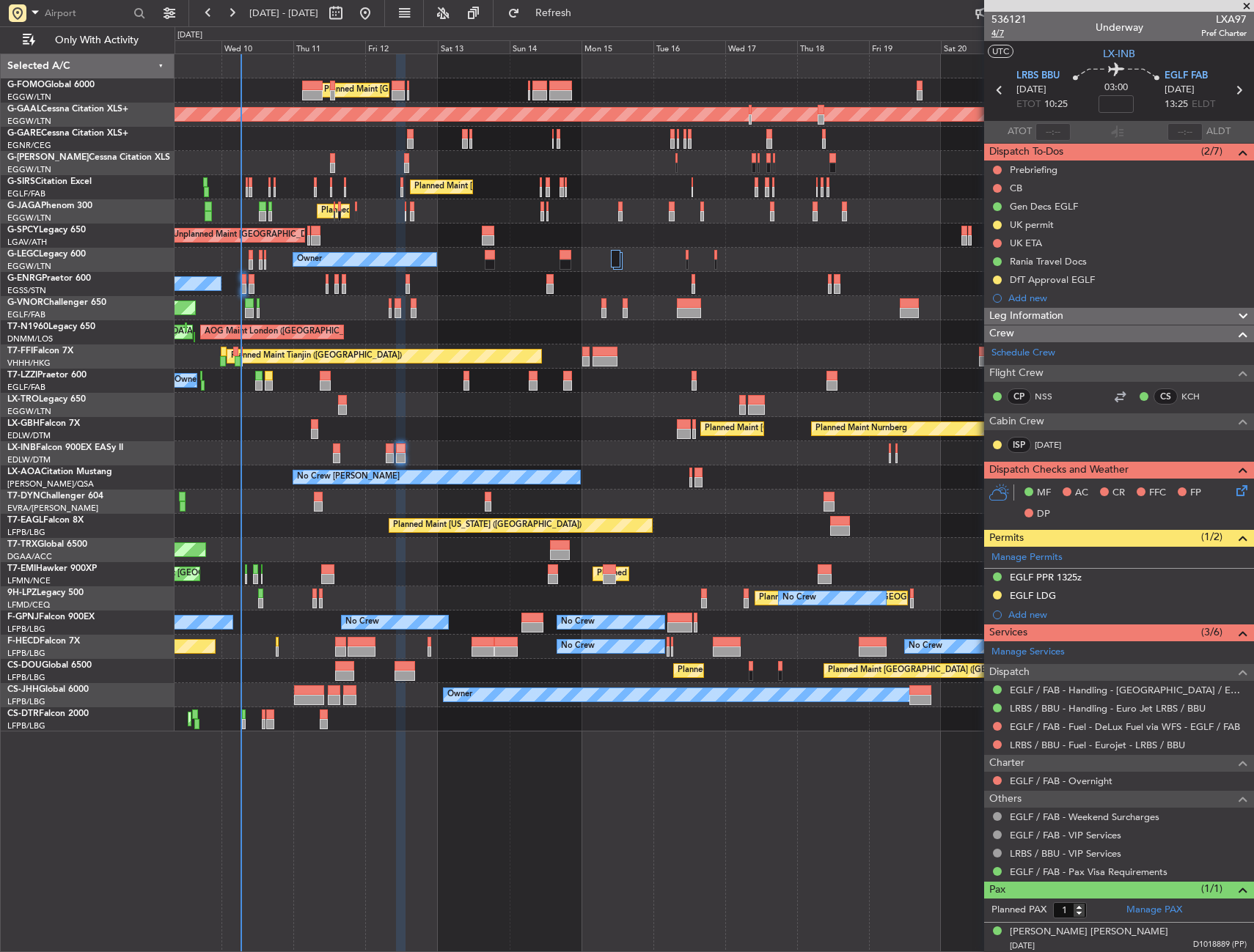
click at [993, 35] on span "4/7" at bounding box center [1008, 33] width 35 height 12
click at [1113, 102] on input at bounding box center [1115, 104] width 35 height 18
click at [1075, 66] on icon at bounding box center [1116, 72] width 87 height 18
click at [996, 168] on button at bounding box center [997, 170] width 9 height 9
drag, startPoint x: 995, startPoint y: 206, endPoint x: 1001, endPoint y: 197, distance: 10.8
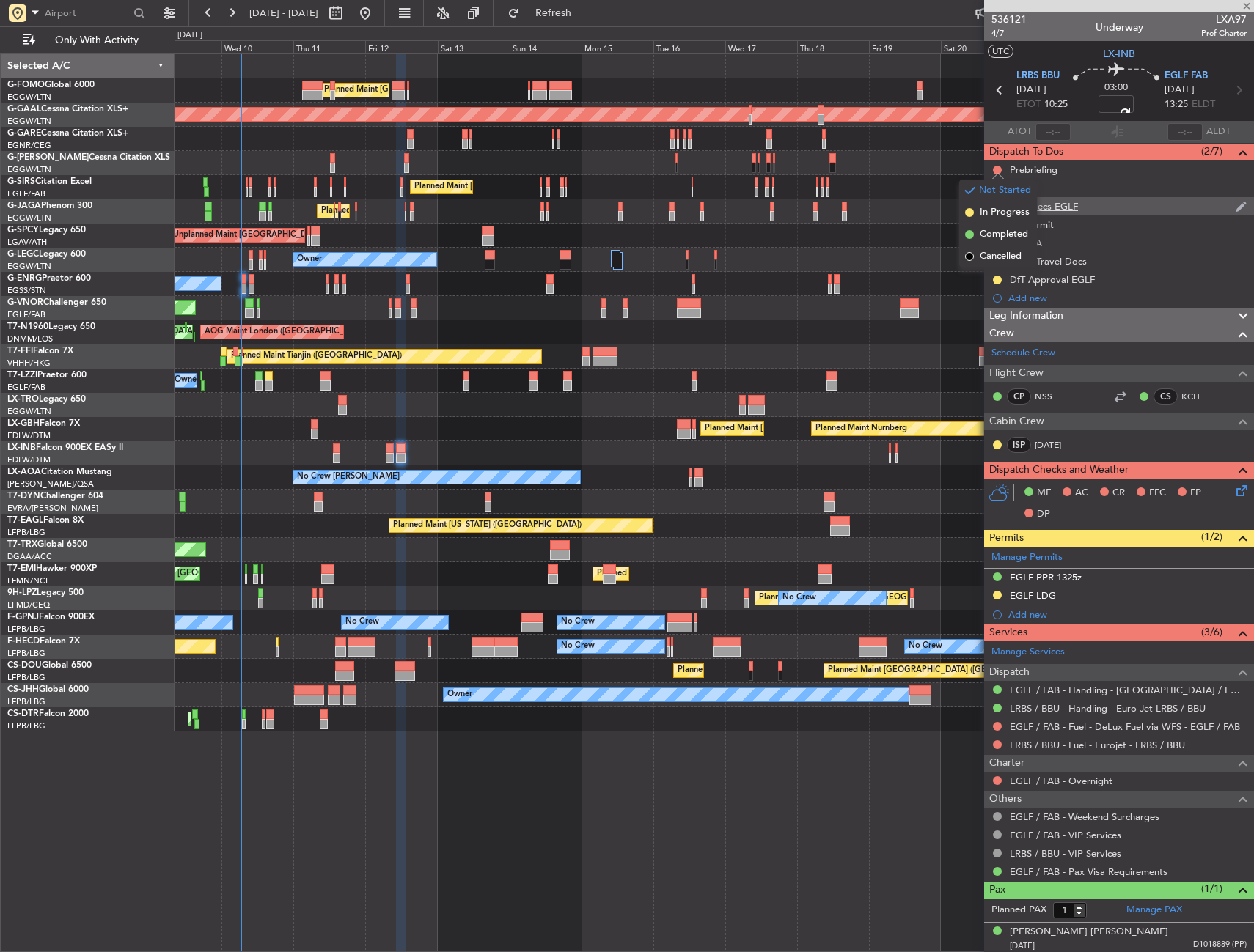
click at [996, 206] on span "In Progress" at bounding box center [1005, 213] width 50 height 15
click at [999, 186] on button at bounding box center [997, 188] width 9 height 9
click at [996, 246] on span "Completed" at bounding box center [1004, 253] width 49 height 15
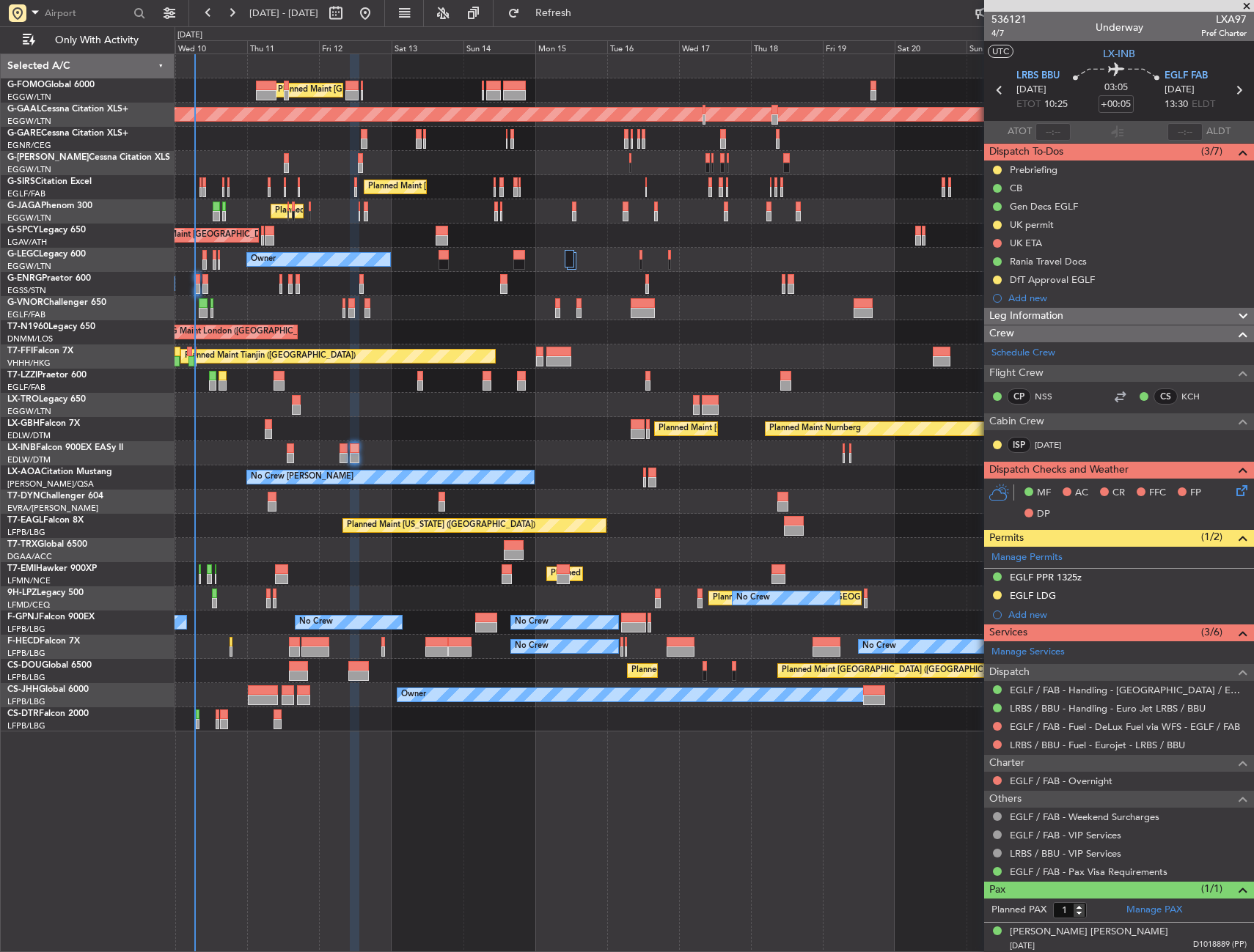
click at [314, 442] on div "Planned Maint London (Luton) Planned Maint London (Luton) Planned Maint Dusseld…" at bounding box center [714, 392] width 1078 height 677
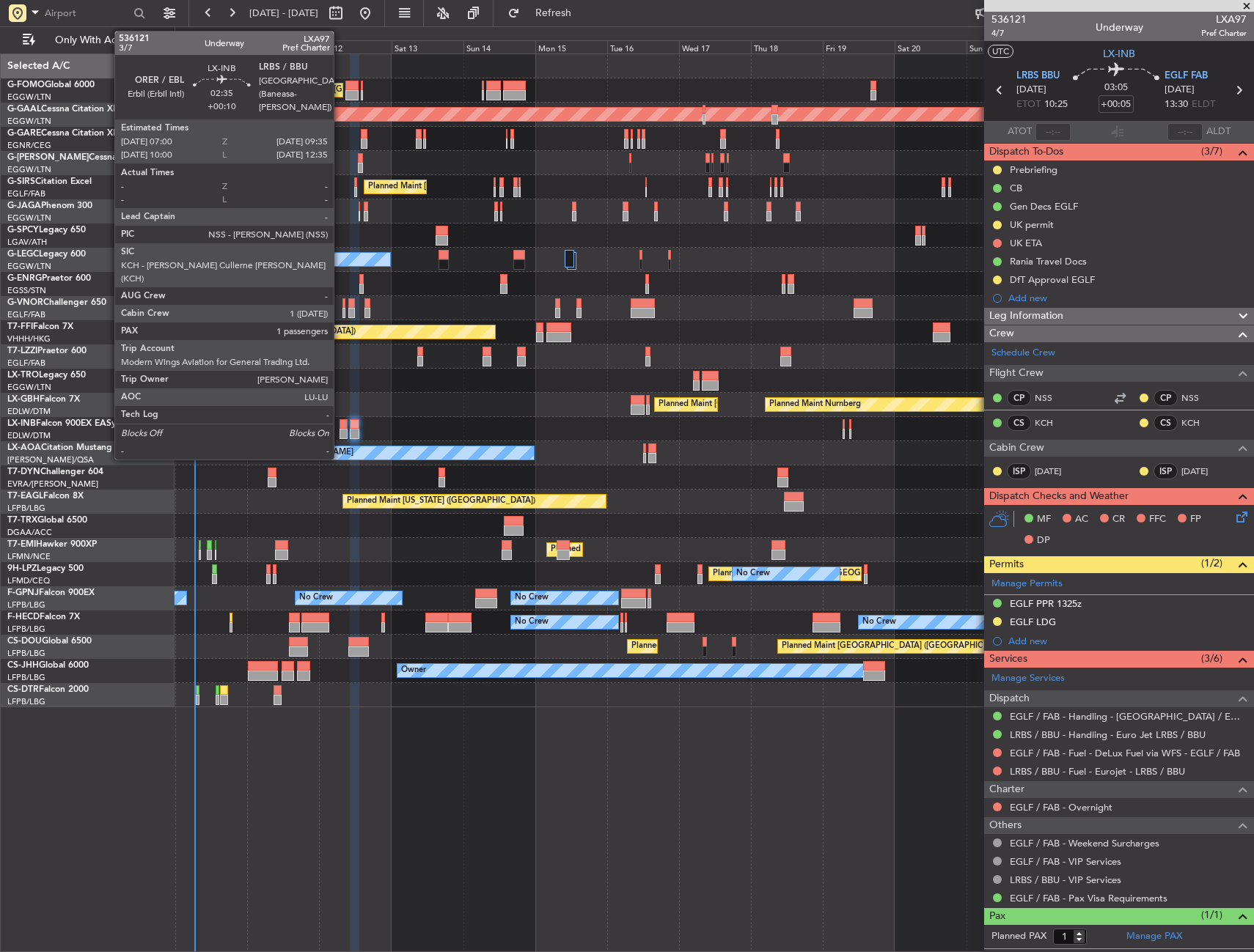
click at [340, 426] on div at bounding box center [344, 424] width 8 height 11
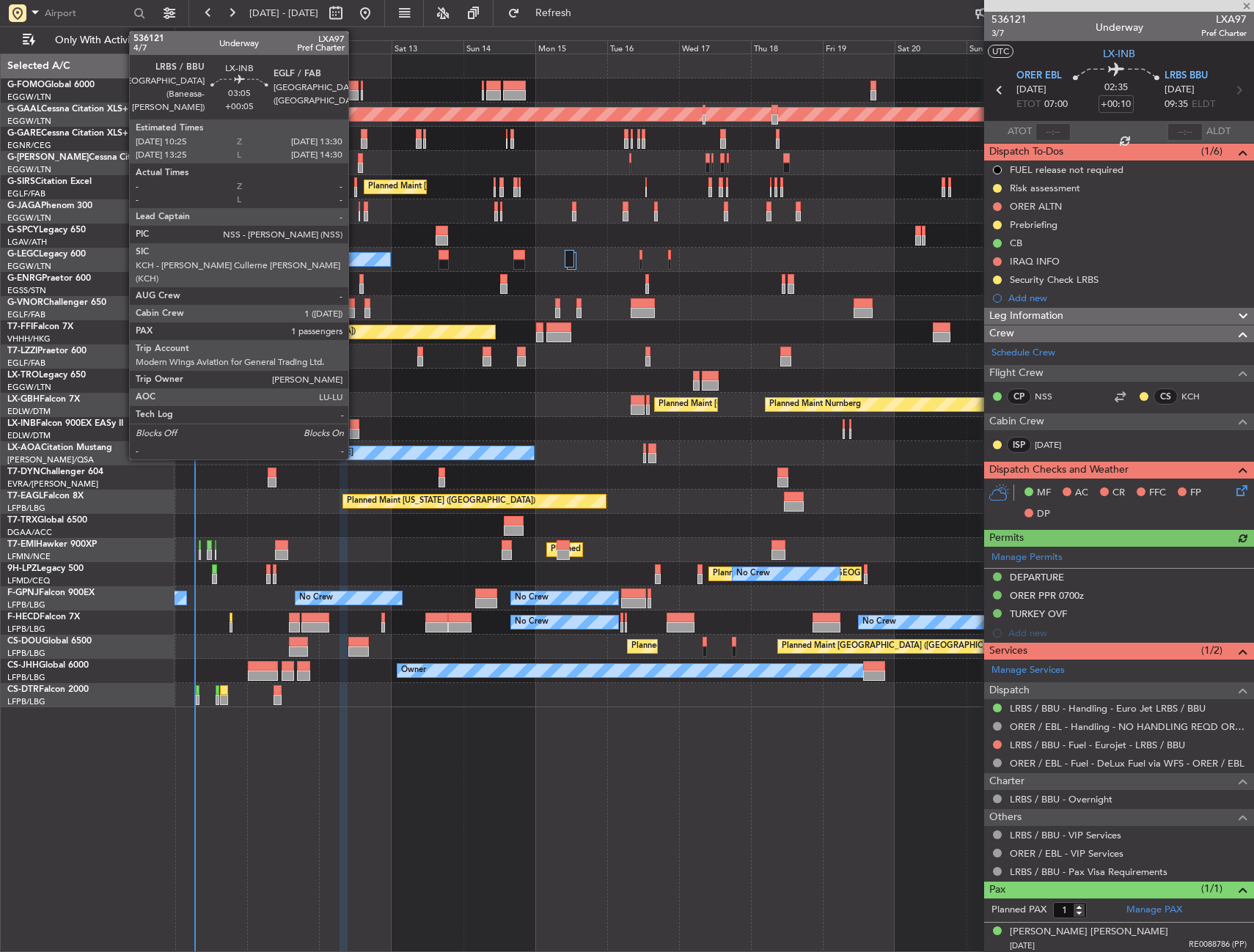
click at [355, 425] on div at bounding box center [354, 424] width 10 height 11
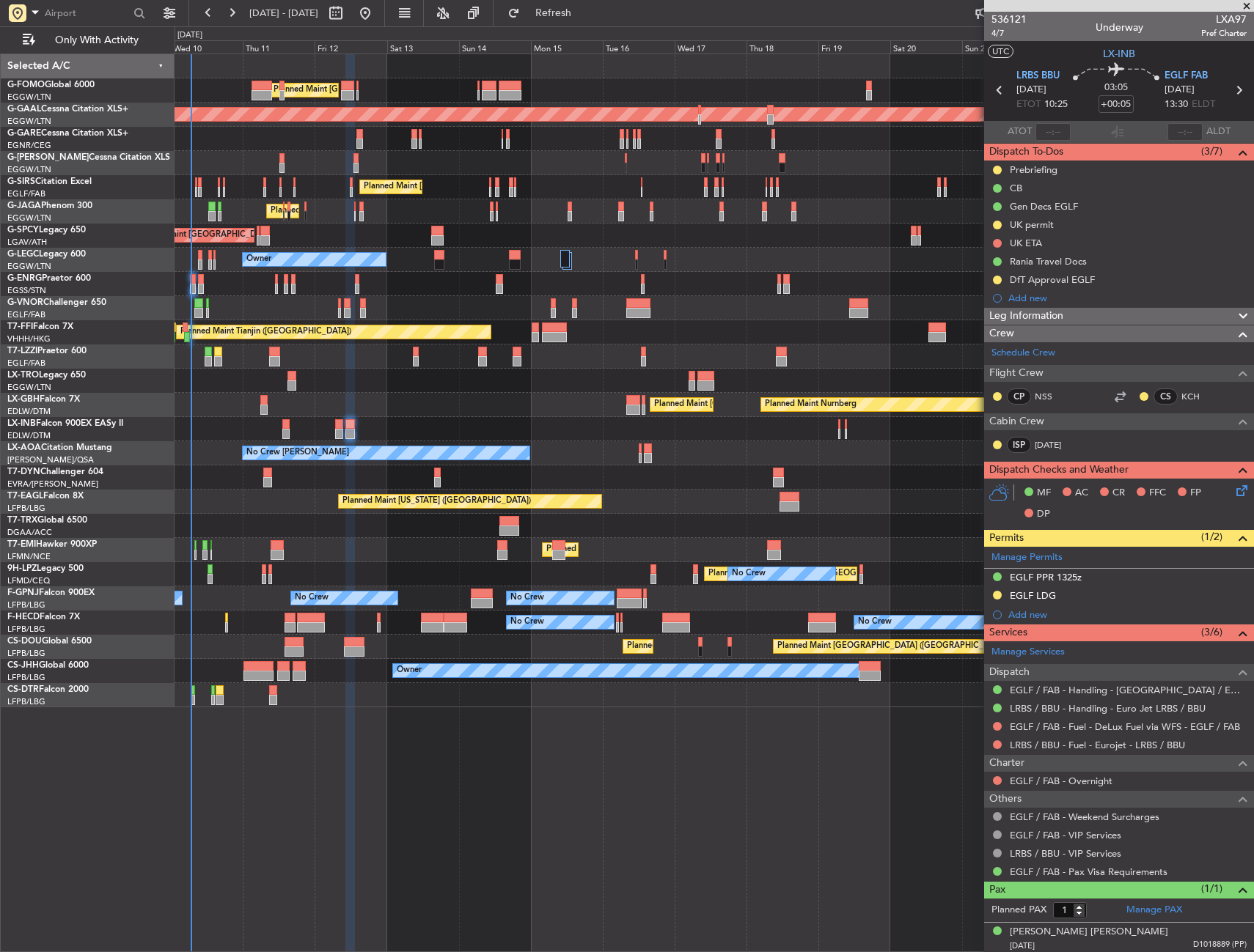
click at [547, 433] on div at bounding box center [714, 429] width 1078 height 24
click at [991, 33] on span "4/7" at bounding box center [1008, 33] width 35 height 12
click at [1233, 488] on icon at bounding box center [1239, 488] width 11 height 11
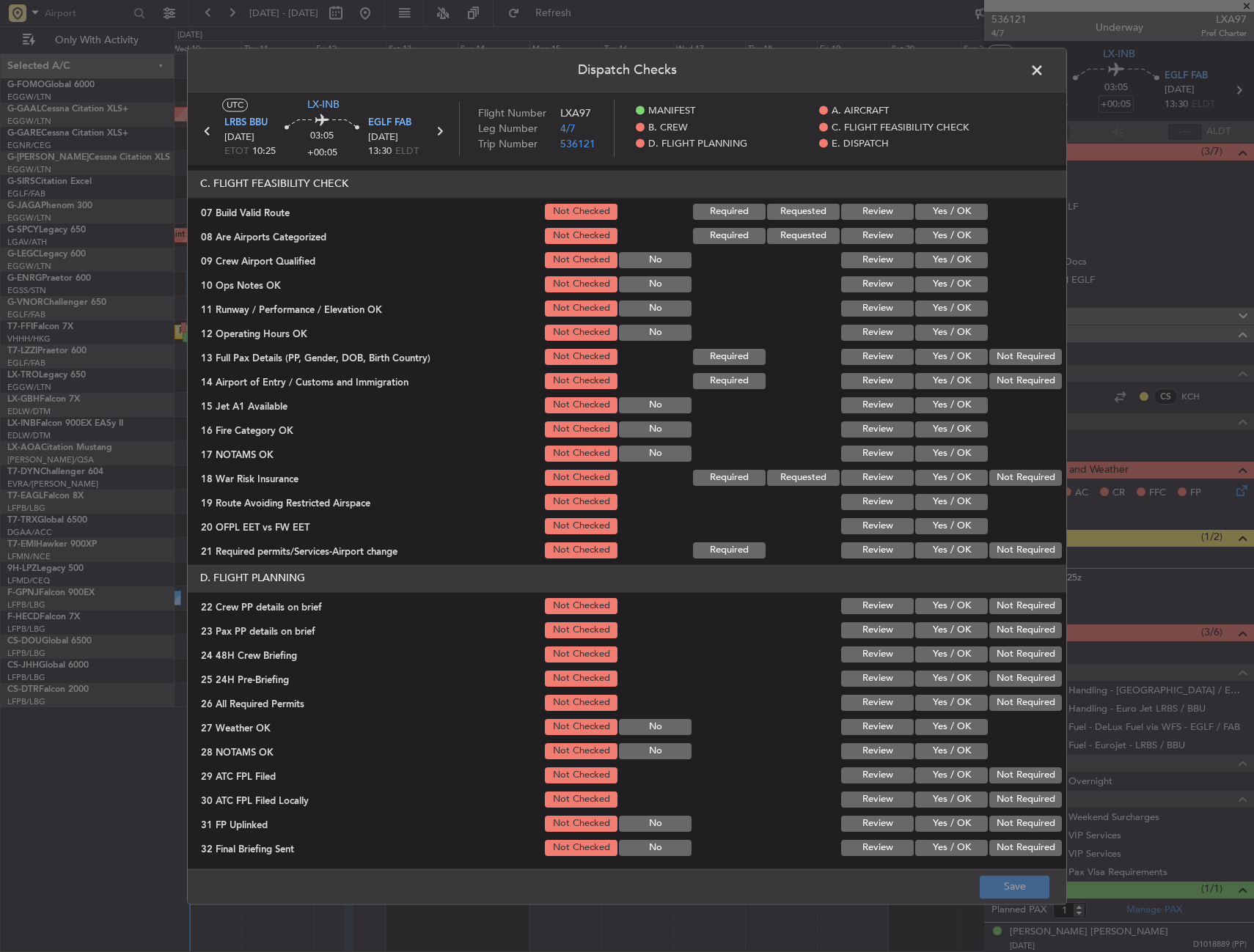
scroll to position [220, 0]
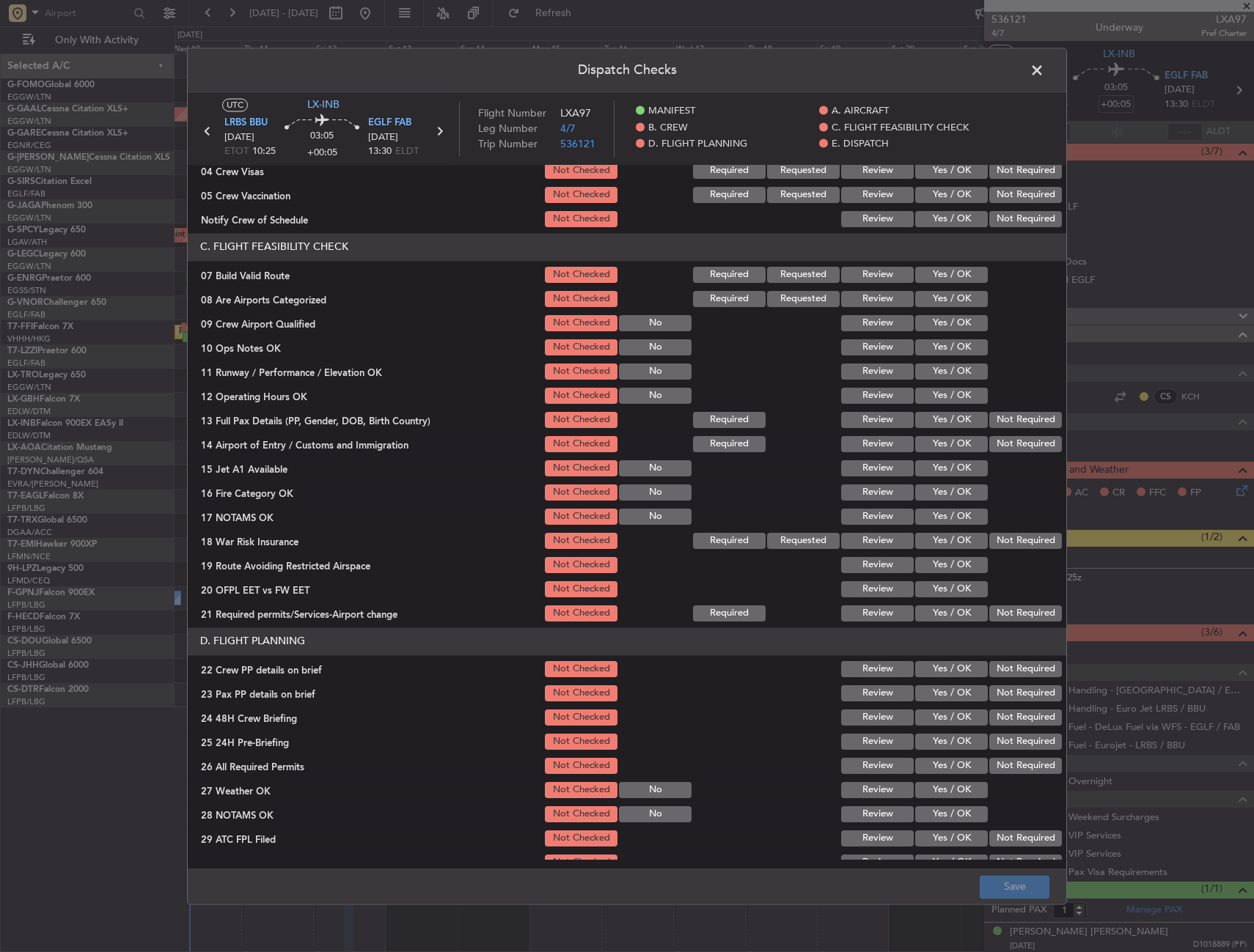
click at [930, 275] on button "Yes / OK" at bounding box center [951, 275] width 73 height 16
click at [936, 343] on button "Yes / OK" at bounding box center [951, 348] width 73 height 16
click at [934, 370] on button "Yes / OK" at bounding box center [951, 371] width 73 height 16
click at [934, 399] on button "Yes / OK" at bounding box center [951, 396] width 73 height 16
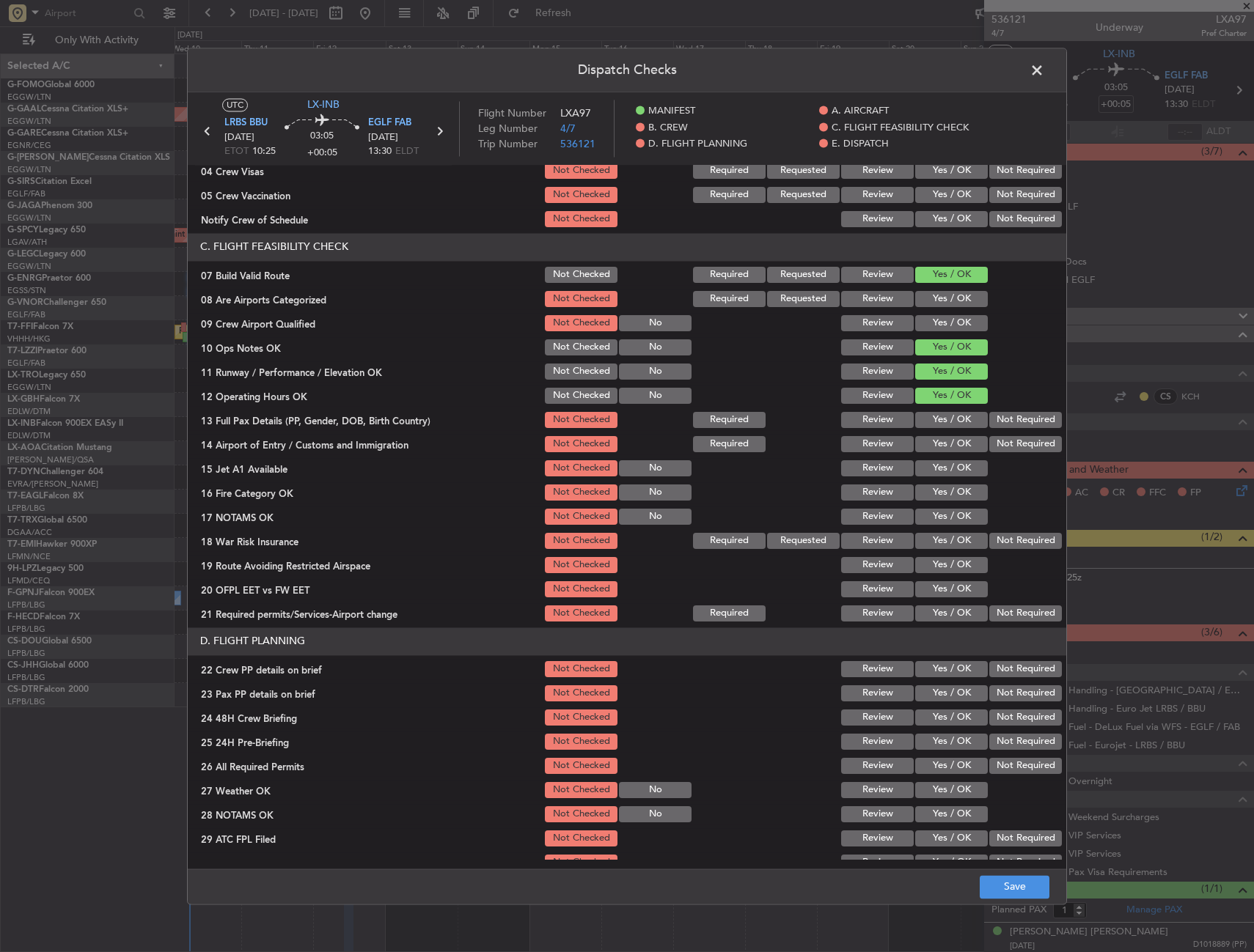
click at [935, 425] on button "Yes / OK" at bounding box center [951, 420] width 73 height 16
click at [937, 444] on button "Yes / OK" at bounding box center [951, 444] width 73 height 16
click at [936, 468] on button "Yes / OK" at bounding box center [951, 468] width 73 height 16
click at [937, 491] on button "Yes / OK" at bounding box center [951, 493] width 73 height 16
click at [938, 511] on button "Yes / OK" at bounding box center [951, 517] width 73 height 16
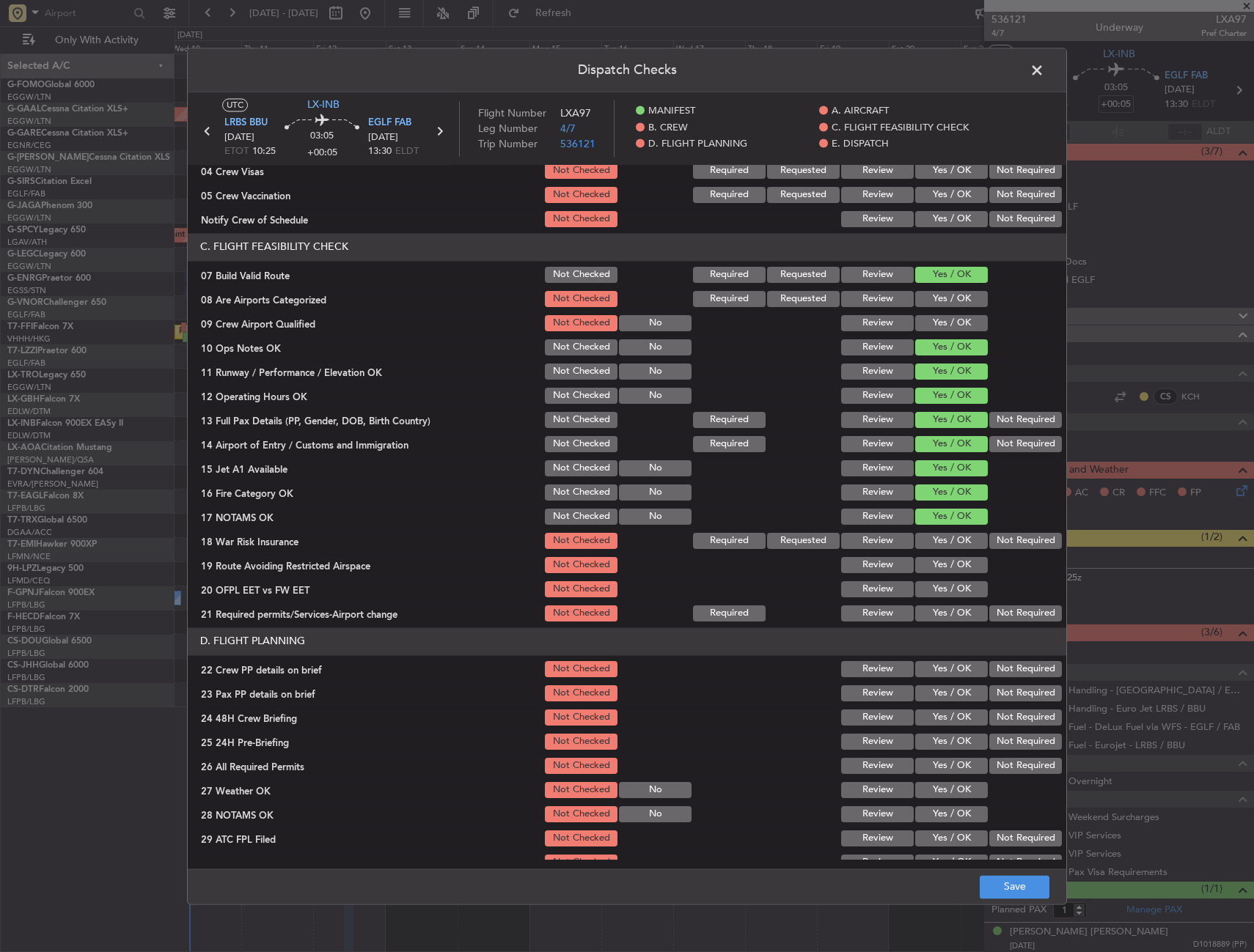
click at [941, 543] on button "Yes / OK" at bounding box center [951, 541] width 73 height 16
click at [942, 561] on button "Yes / OK" at bounding box center [951, 565] width 73 height 16
click at [939, 587] on button "Yes / OK" at bounding box center [951, 590] width 73 height 16
click at [934, 606] on button "Yes / OK" at bounding box center [951, 614] width 73 height 16
click at [943, 675] on button "Yes / OK" at bounding box center [951, 669] width 73 height 16
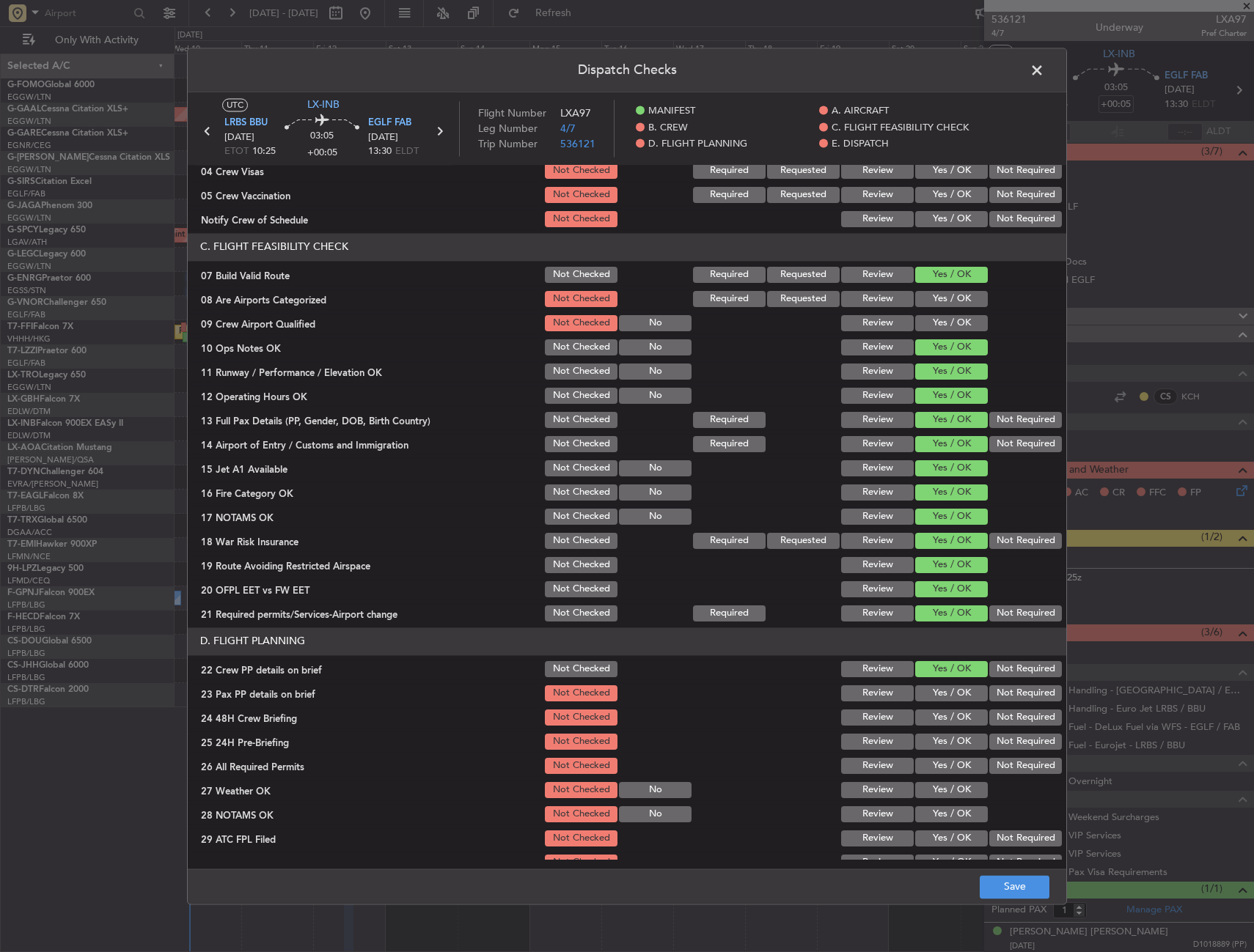
click at [941, 702] on div "Yes / OK" at bounding box center [950, 693] width 74 height 20
click at [938, 693] on button "Yes / OK" at bounding box center [951, 693] width 73 height 16
click at [936, 709] on div "Yes / OK" at bounding box center [950, 717] width 74 height 20
click at [937, 712] on button "Yes / OK" at bounding box center [951, 717] width 73 height 16
click at [1002, 885] on button "Save" at bounding box center [1015, 886] width 70 height 23
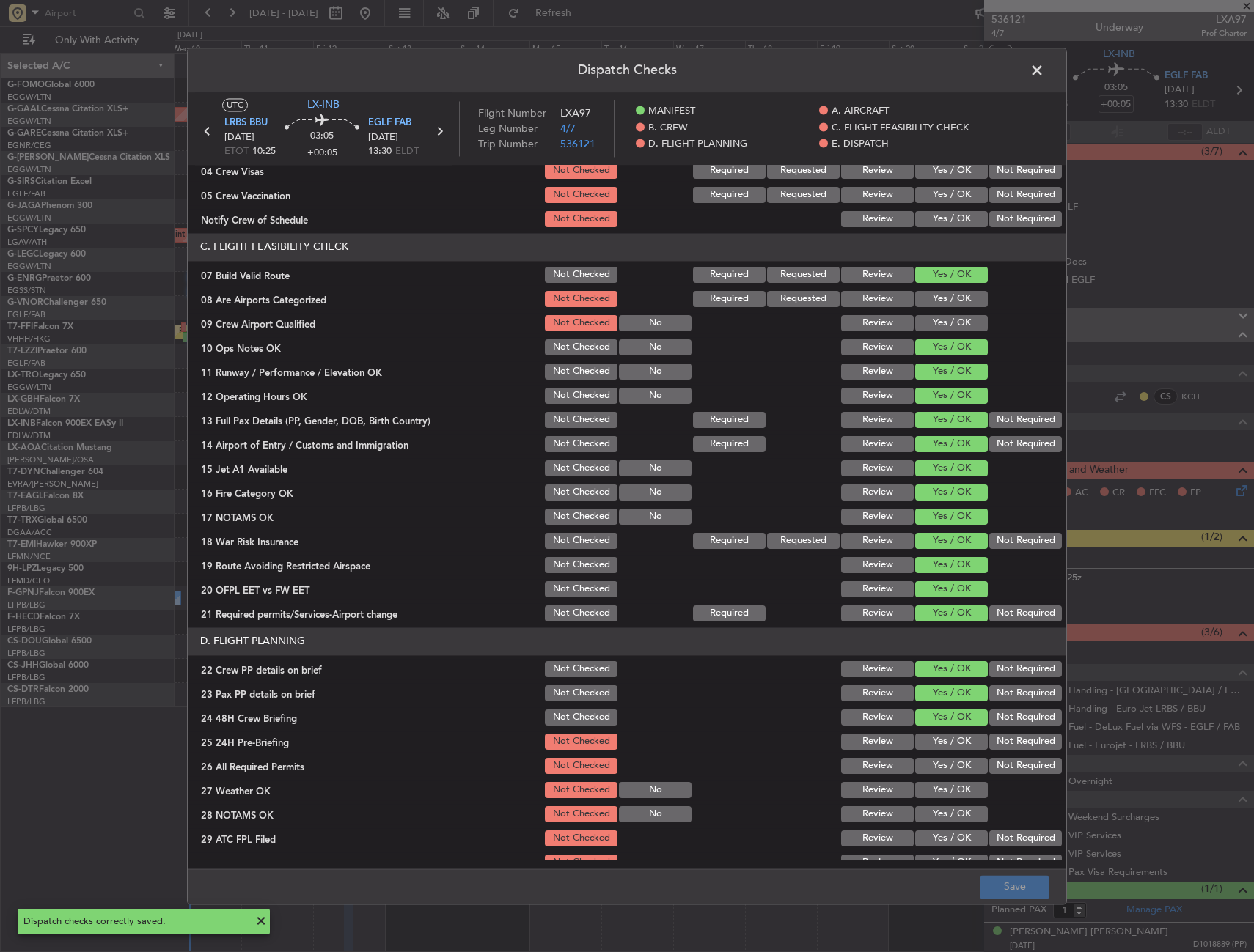
click at [1044, 68] on span at bounding box center [1044, 74] width 0 height 29
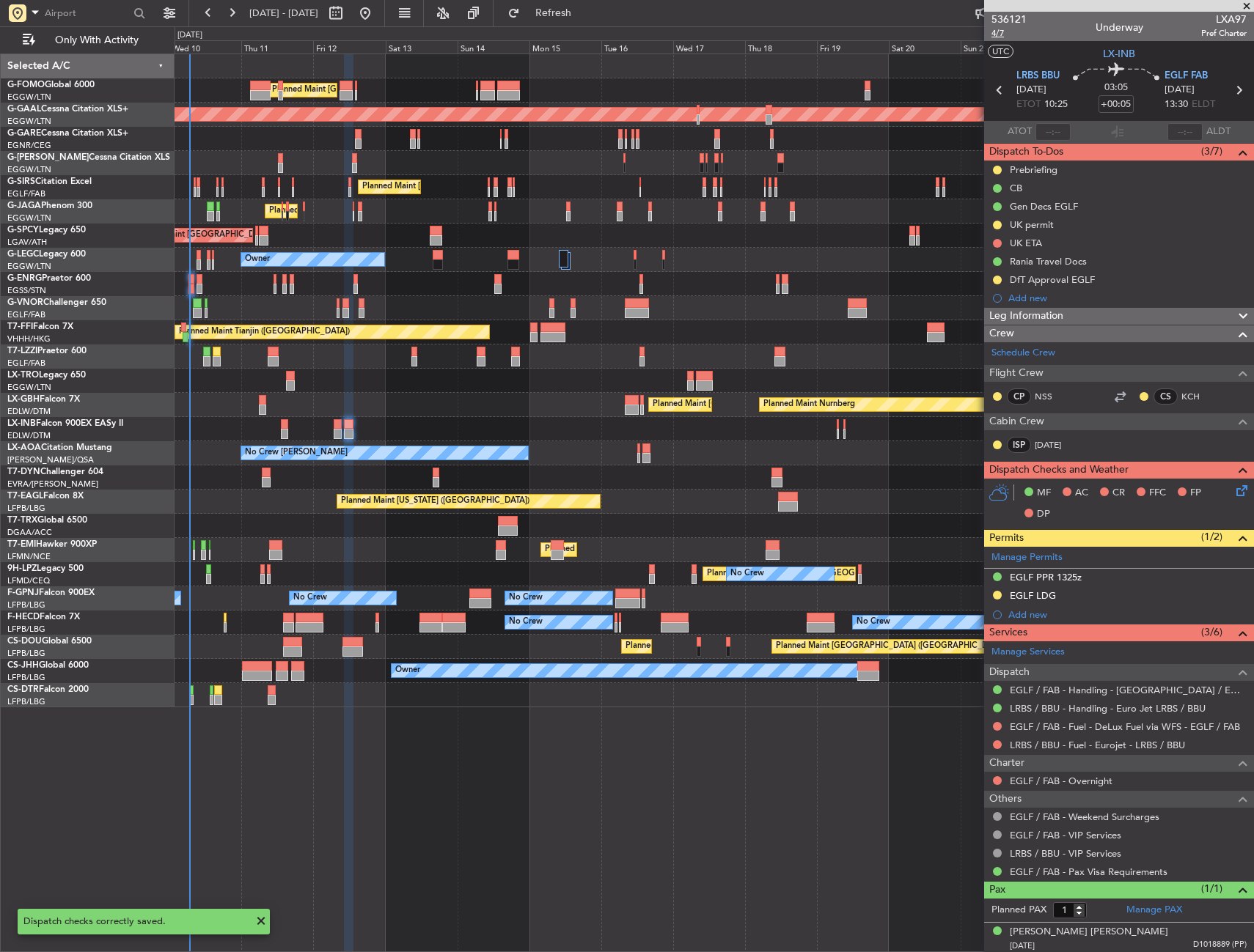
click at [1002, 31] on span "4/7" at bounding box center [1008, 33] width 35 height 12
click at [990, 36] on div "536121 4/7 Underway LXA97 Pref Charter" at bounding box center [1118, 26] width 269 height 29
click at [996, 35] on span "4/7" at bounding box center [1008, 33] width 35 height 12
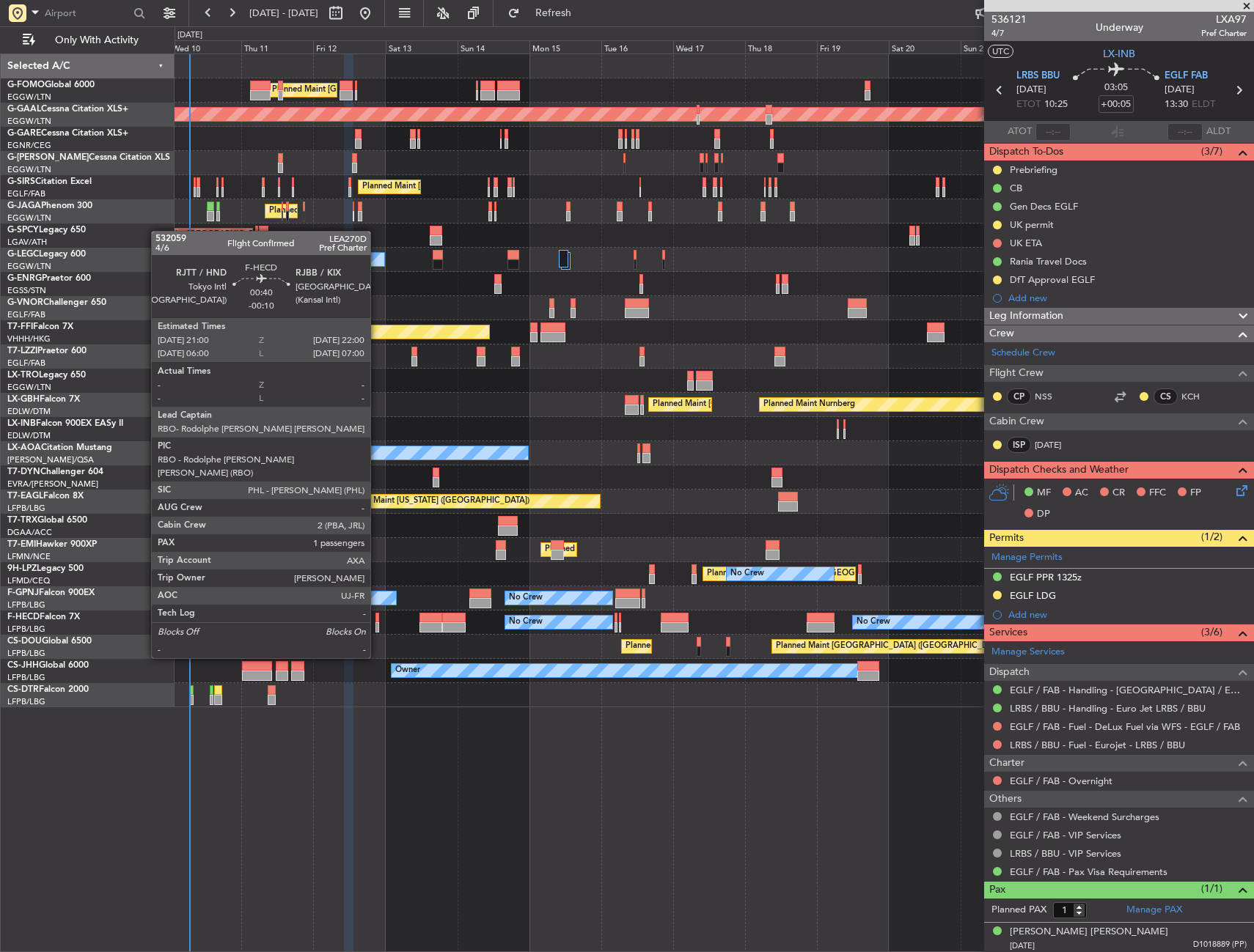
click at [377, 618] on div at bounding box center [377, 618] width 4 height 11
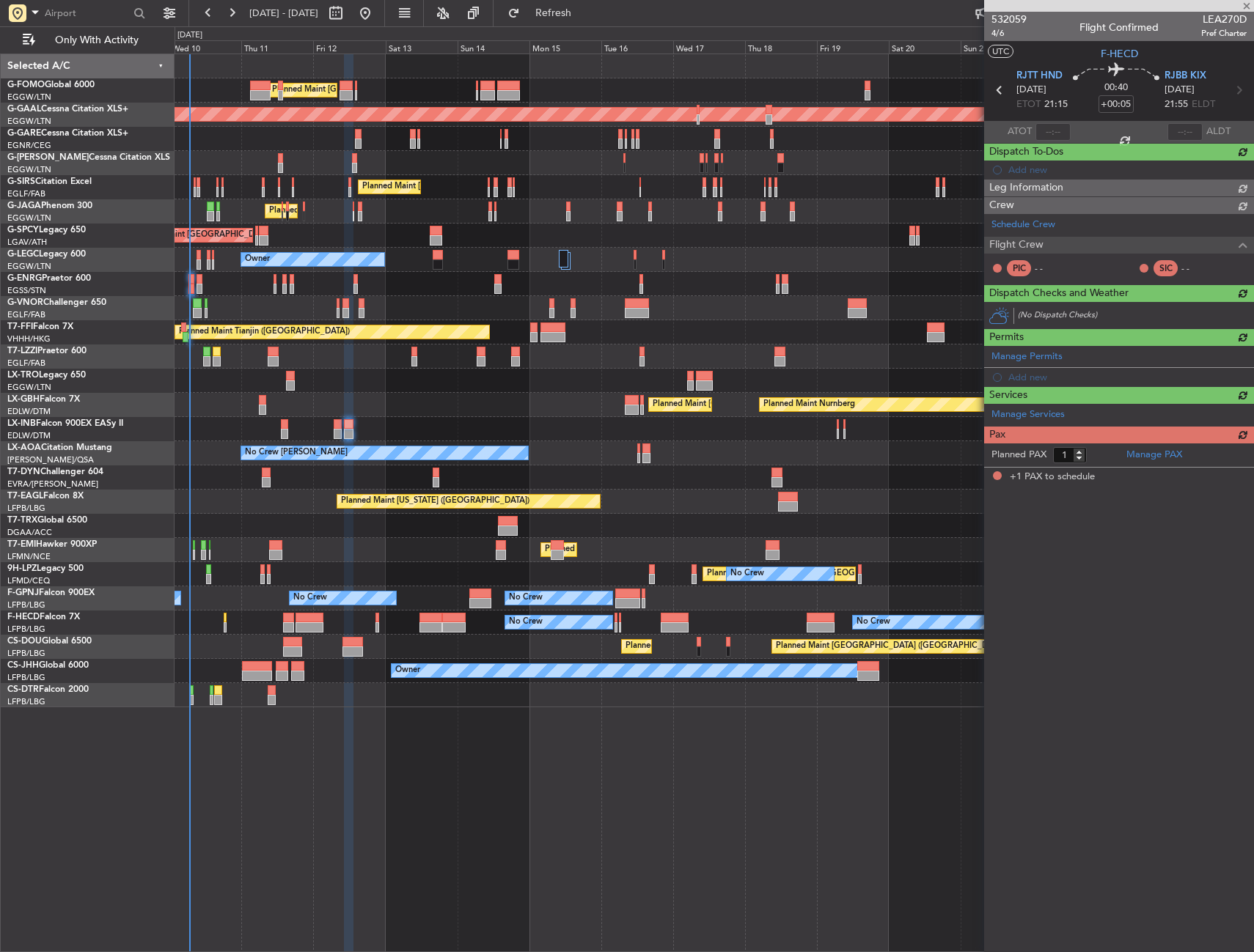
type input "-00:10"
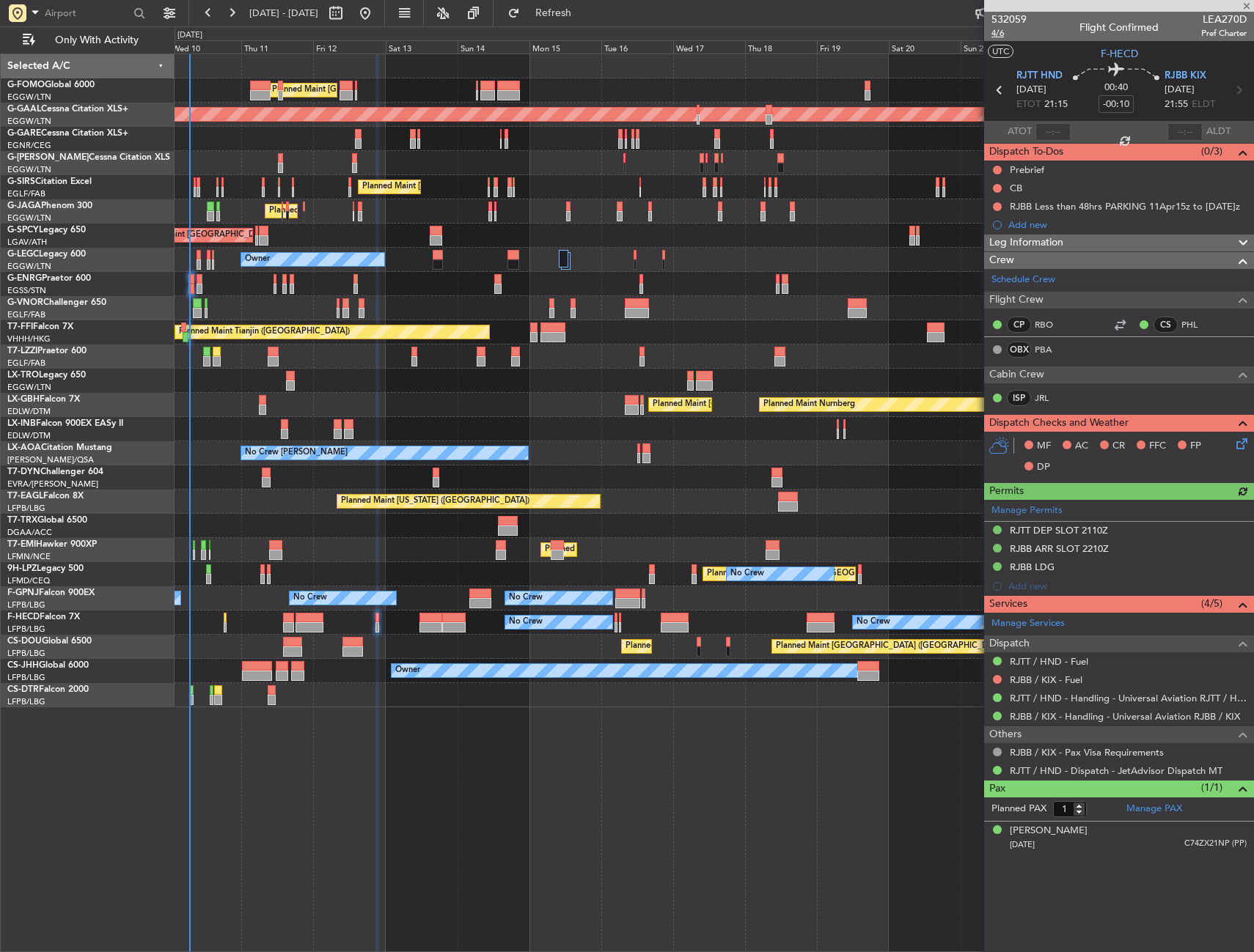
click at [998, 36] on span "4/6" at bounding box center [1008, 33] width 35 height 12
click at [1185, 77] on span "RJBB KIX" at bounding box center [1185, 76] width 42 height 15
click at [1041, 398] on link "JRL" at bounding box center [1051, 398] width 33 height 13
click at [1005, 36] on span "4/6" at bounding box center [1008, 33] width 35 height 12
click at [996, 35] on span "4/6" at bounding box center [1008, 33] width 35 height 12
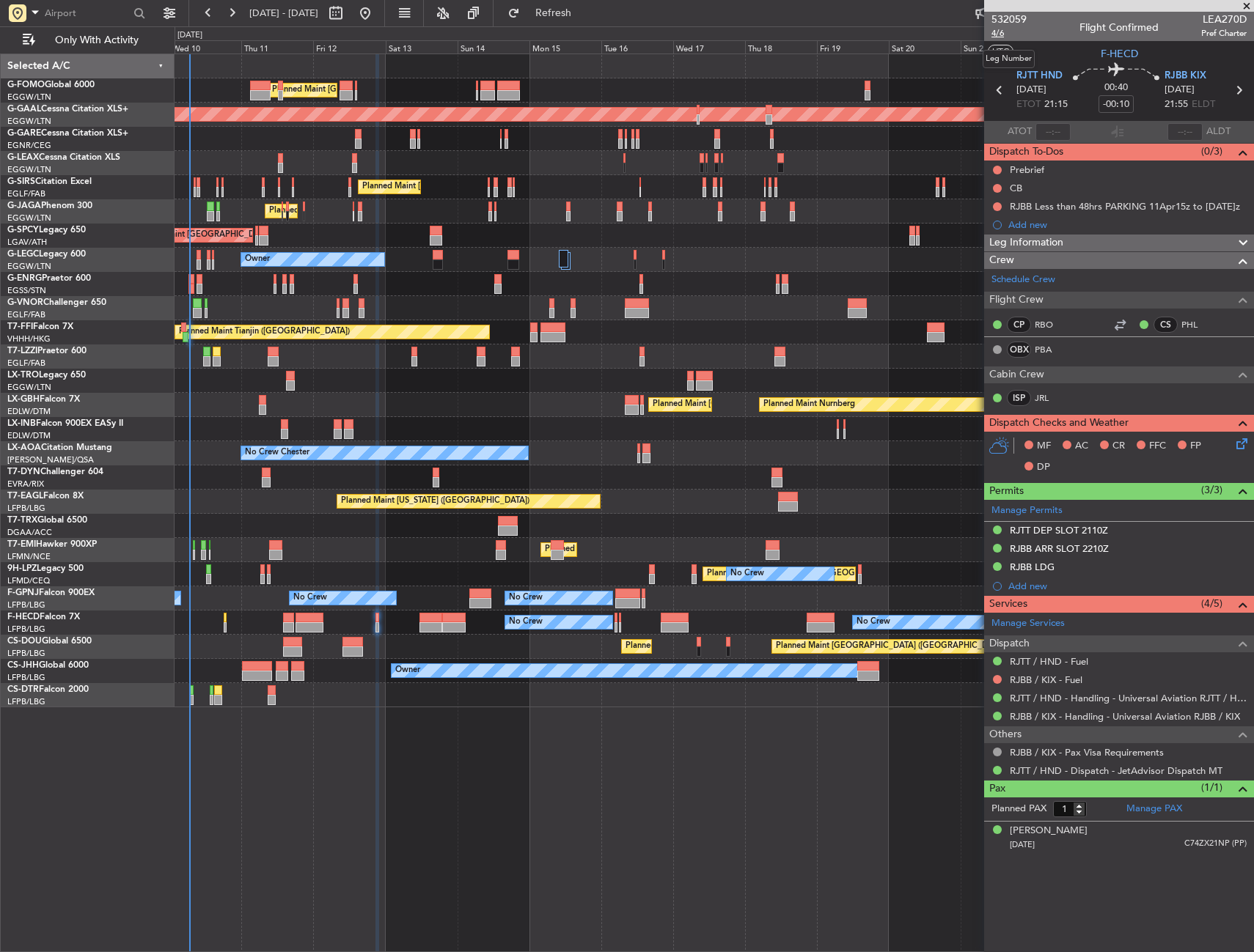
click at [998, 33] on span "4/6" at bounding box center [1008, 33] width 35 height 12
click at [1044, 279] on link "Schedule Crew" at bounding box center [1023, 280] width 64 height 15
click at [1108, 103] on input "-00:10" at bounding box center [1115, 104] width 35 height 18
click at [1087, 58] on section "UTC F-HECD" at bounding box center [1118, 52] width 269 height 22
click at [997, 29] on mat-tooltip-component "Trip Number" at bounding box center [1009, 47] width 73 height 39
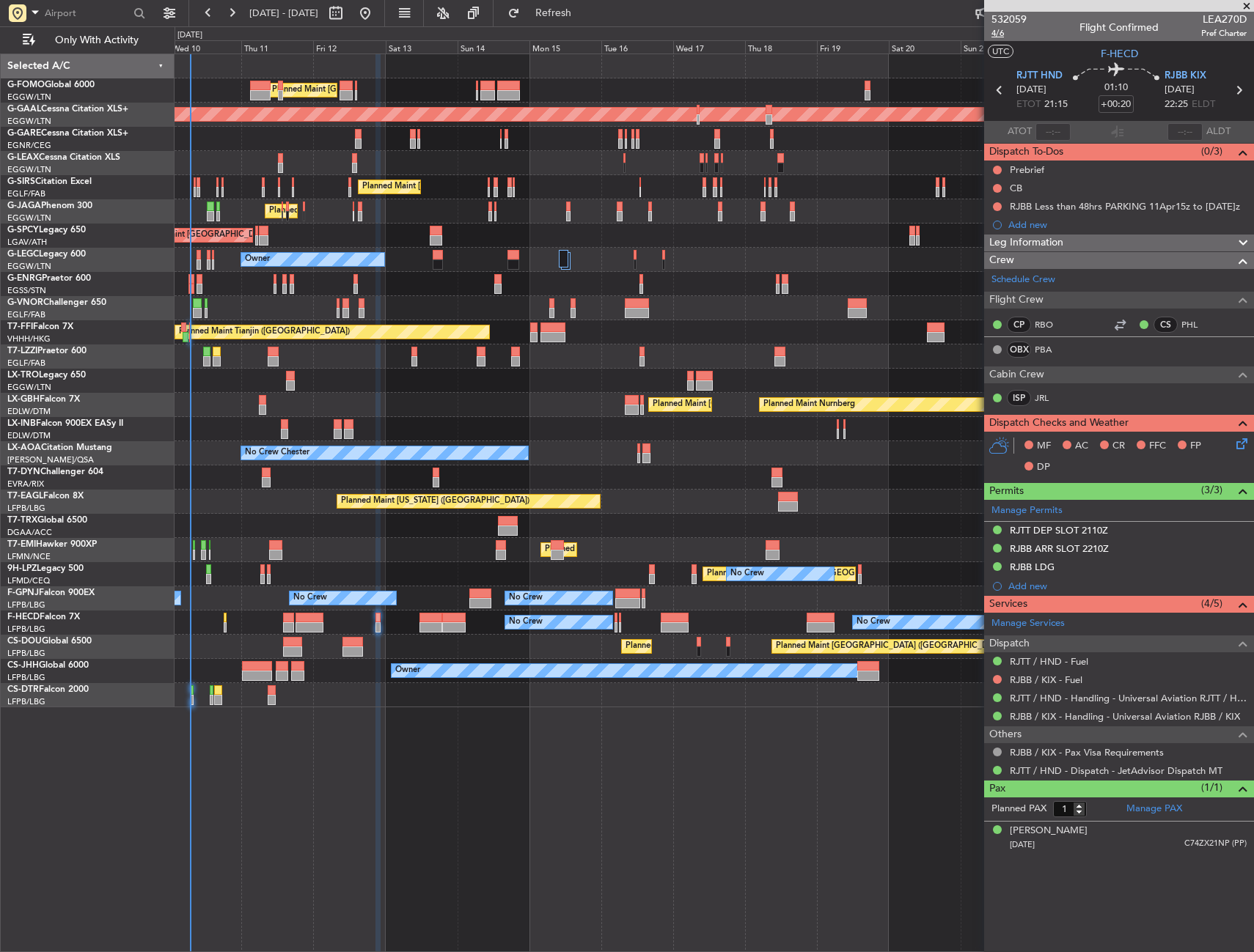
click at [1000, 35] on span "4/6" at bounding box center [1008, 33] width 35 height 12
click at [989, 34] on div "532059 4/6 Flight Confirmed LEA270D Pref Charter" at bounding box center [1118, 26] width 269 height 29
click at [997, 28] on span "4/6" at bounding box center [1008, 33] width 35 height 12
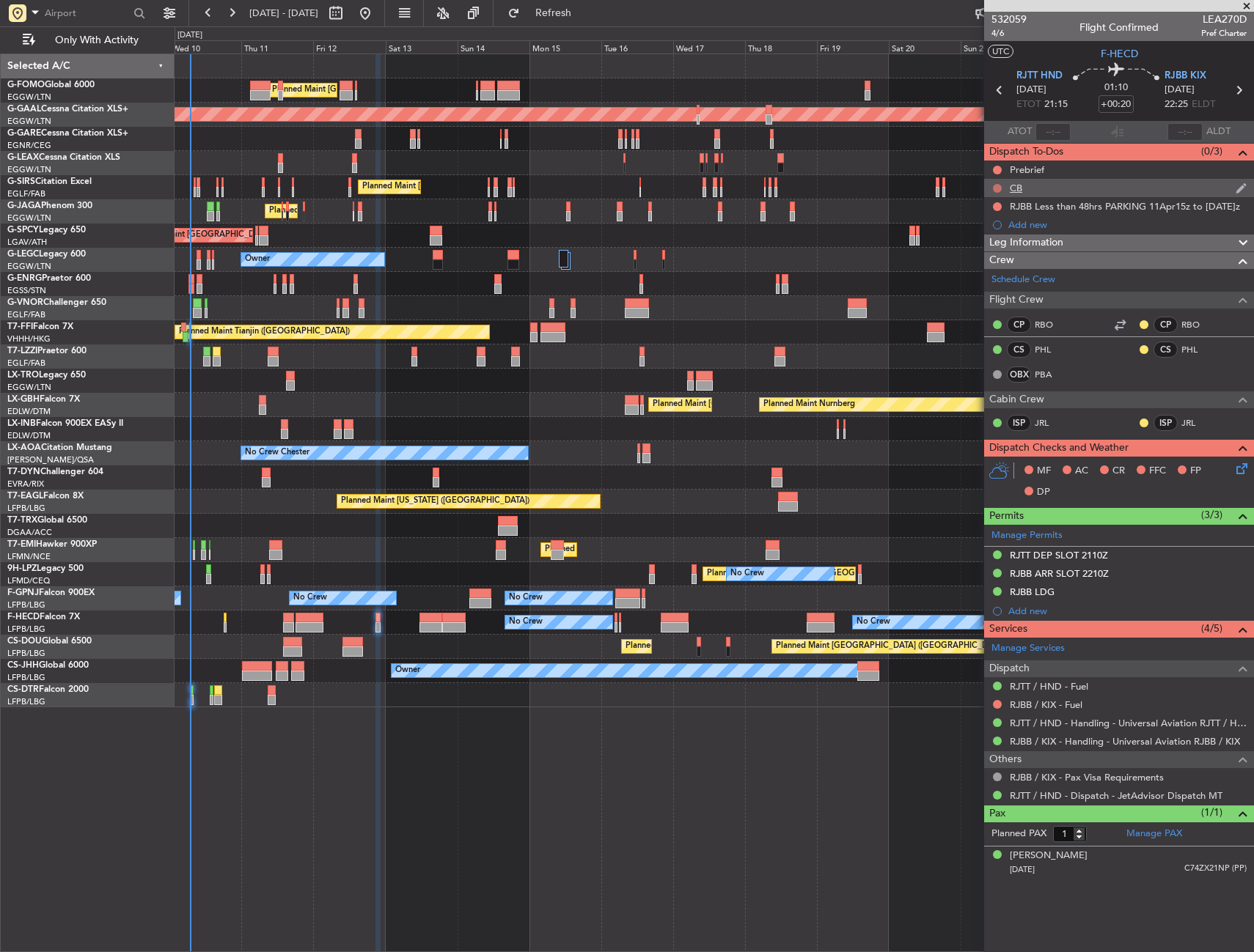
click at [998, 187] on button at bounding box center [997, 188] width 9 height 9
click at [998, 253] on span "Completed" at bounding box center [1004, 253] width 49 height 15
click at [996, 167] on button at bounding box center [997, 170] width 9 height 9
click at [990, 212] on span "In Progress" at bounding box center [1005, 213] width 50 height 15
click at [1237, 470] on icon at bounding box center [1239, 466] width 11 height 11
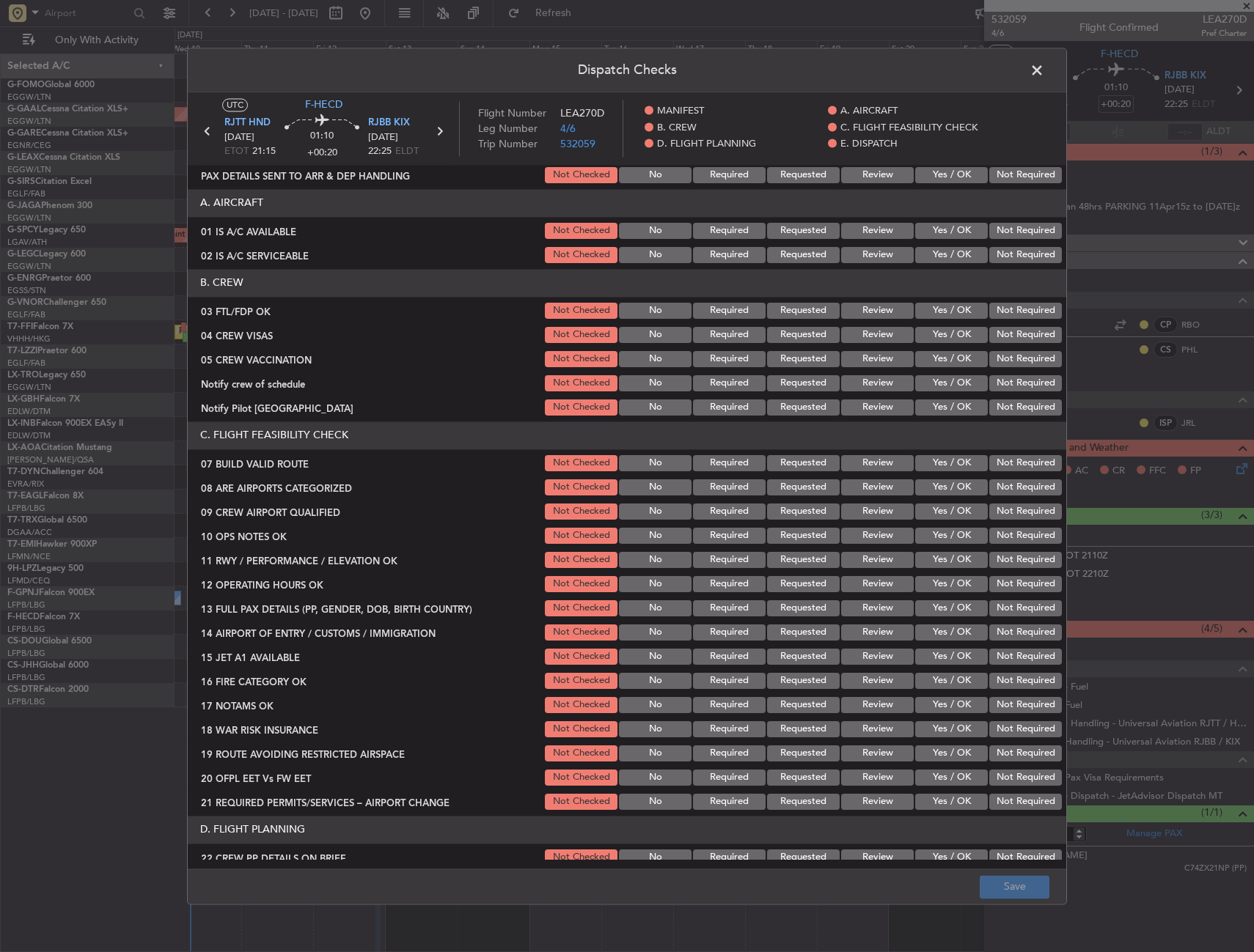
scroll to position [220, 0]
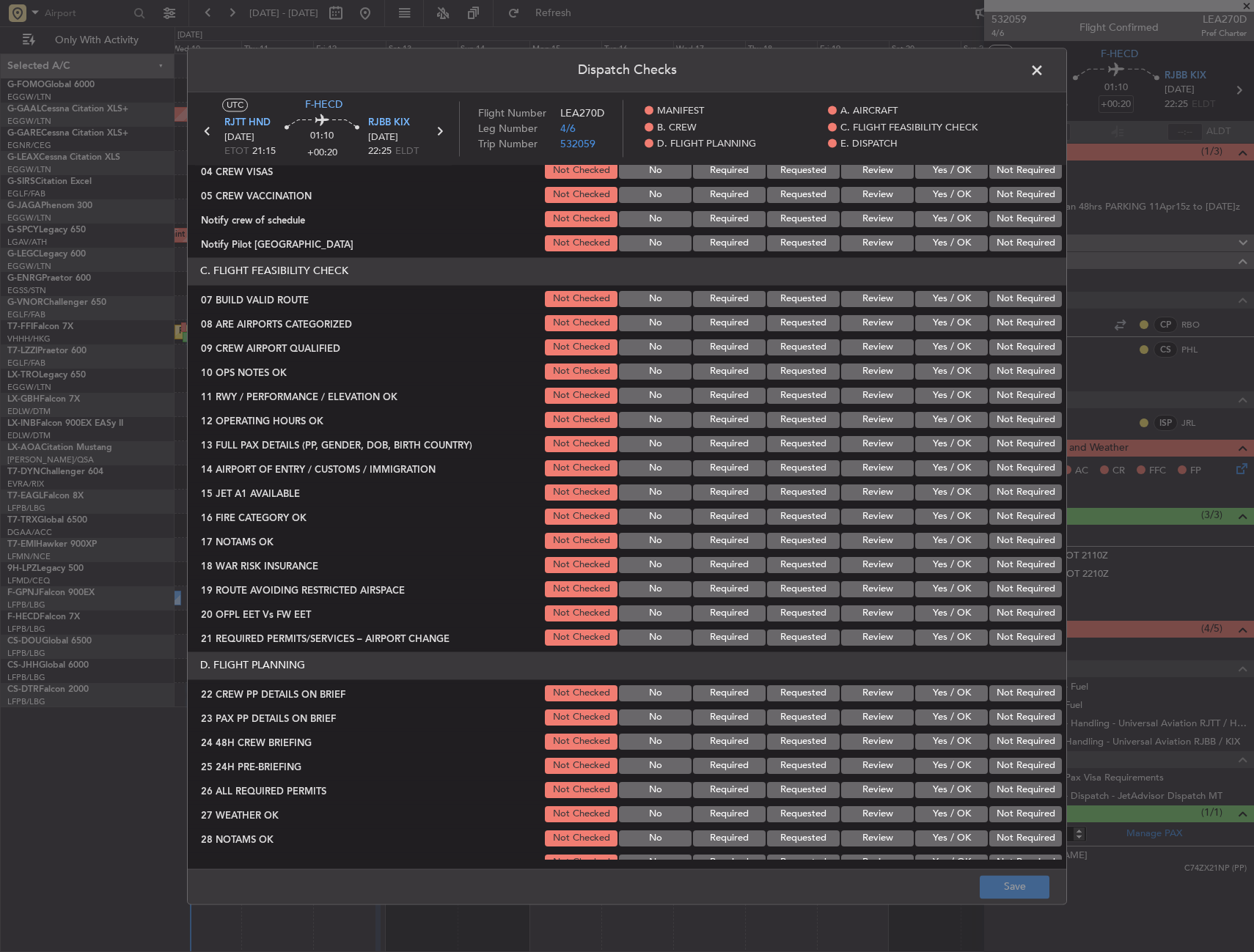
click at [945, 296] on button "Yes / OK" at bounding box center [951, 299] width 73 height 16
click at [957, 370] on button "Yes / OK" at bounding box center [951, 371] width 73 height 16
click at [953, 405] on div "Yes / OK" at bounding box center [950, 396] width 74 height 20
click at [951, 400] on button "Yes / OK" at bounding box center [951, 396] width 73 height 16
click at [949, 421] on button "Yes / OK" at bounding box center [951, 420] width 73 height 16
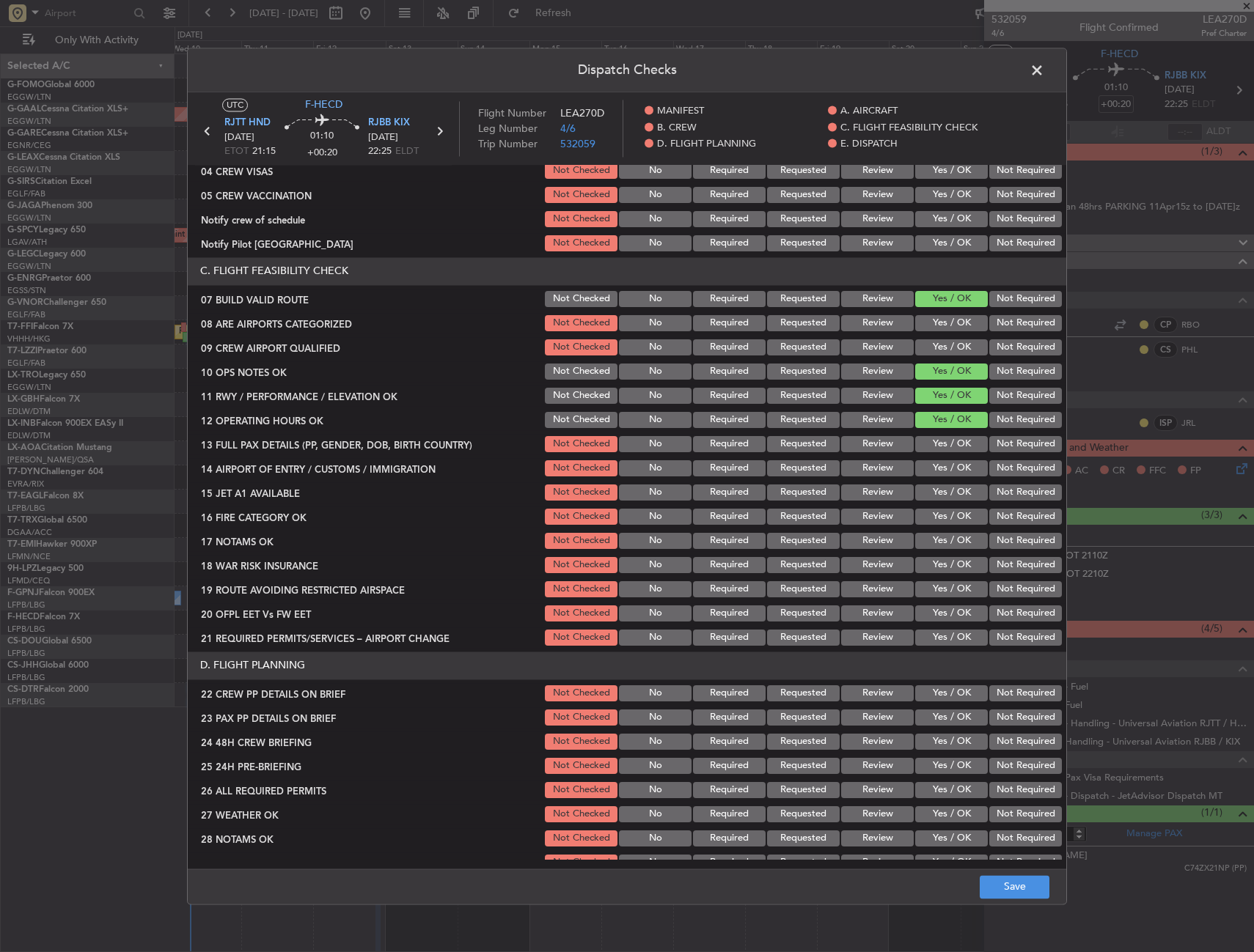
drag, startPoint x: 945, startPoint y: 443, endPoint x: 943, endPoint y: 457, distance: 14.1
click at [945, 443] on button "Yes / OK" at bounding box center [951, 444] width 73 height 16
click at [943, 469] on button "Yes / OK" at bounding box center [951, 468] width 73 height 16
click at [938, 495] on button "Yes / OK" at bounding box center [951, 493] width 73 height 16
click at [944, 516] on button "Yes / OK" at bounding box center [951, 517] width 73 height 16
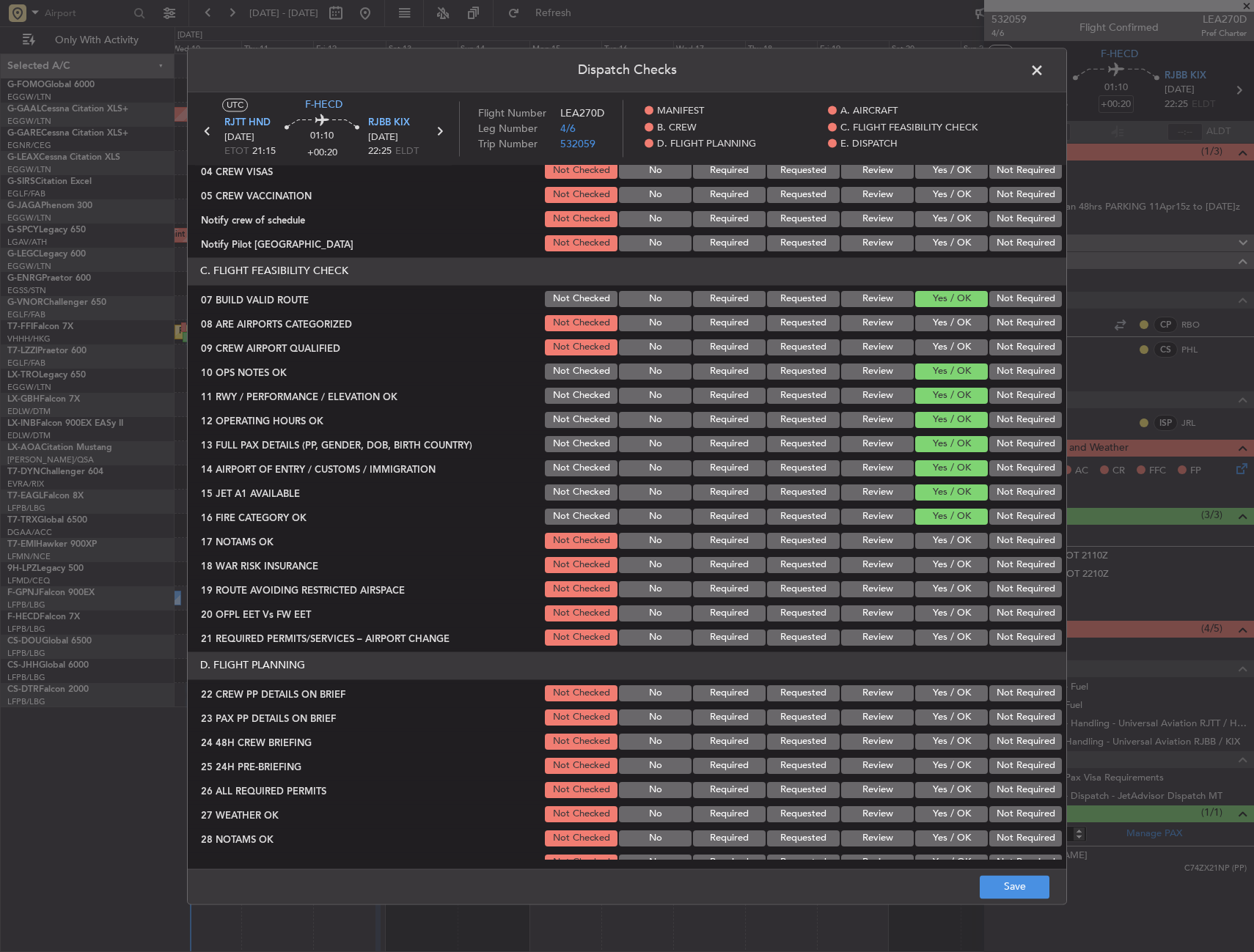
click at [947, 536] on button "Yes / OK" at bounding box center [951, 541] width 73 height 16
click at [947, 569] on button "Yes / OK" at bounding box center [951, 565] width 73 height 16
click at [947, 591] on button "Yes / OK" at bounding box center [951, 590] width 73 height 16
click at [942, 618] on button "Yes / OK" at bounding box center [951, 614] width 73 height 16
click at [939, 633] on button "Yes / OK" at bounding box center [951, 637] width 73 height 16
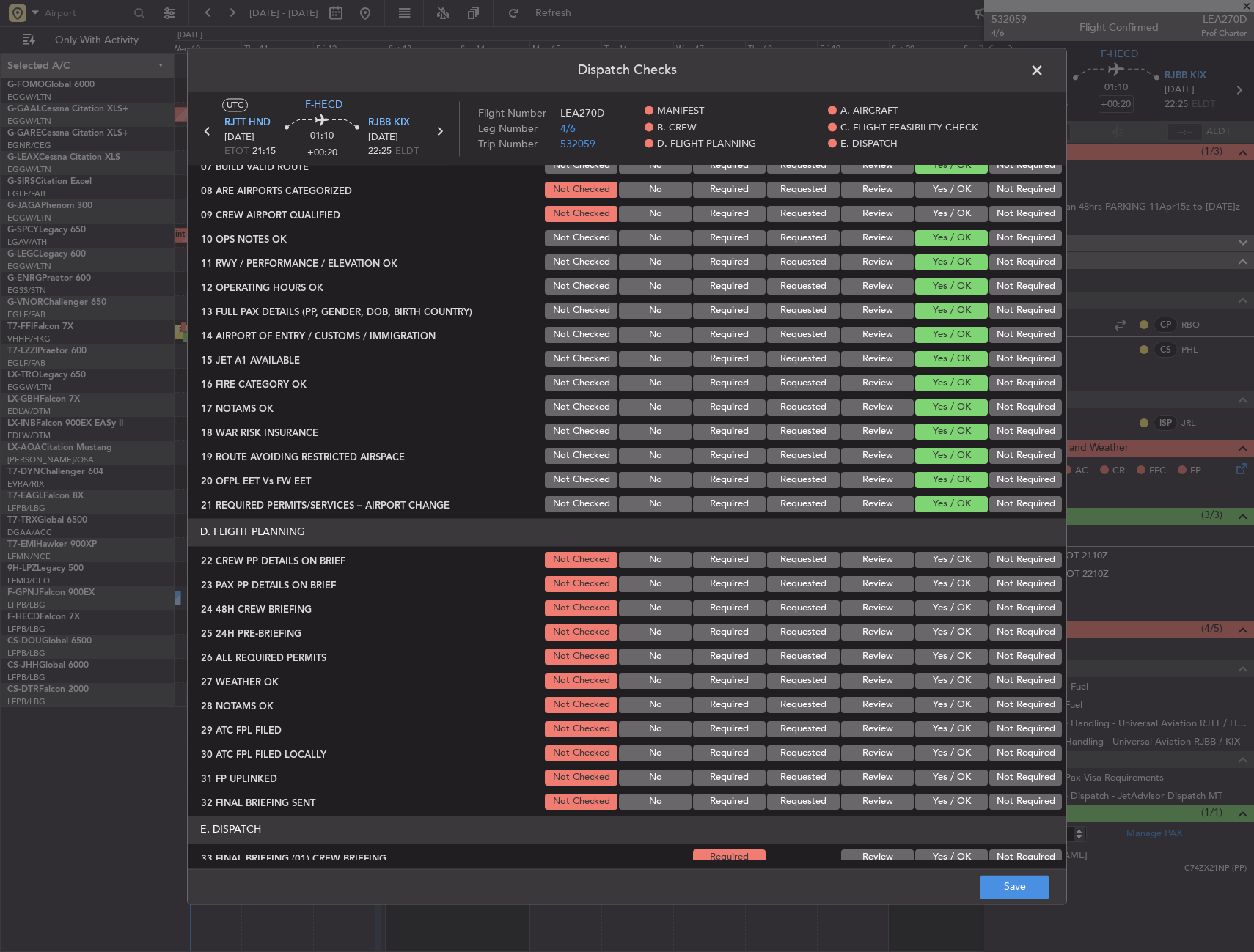
scroll to position [513, 0]
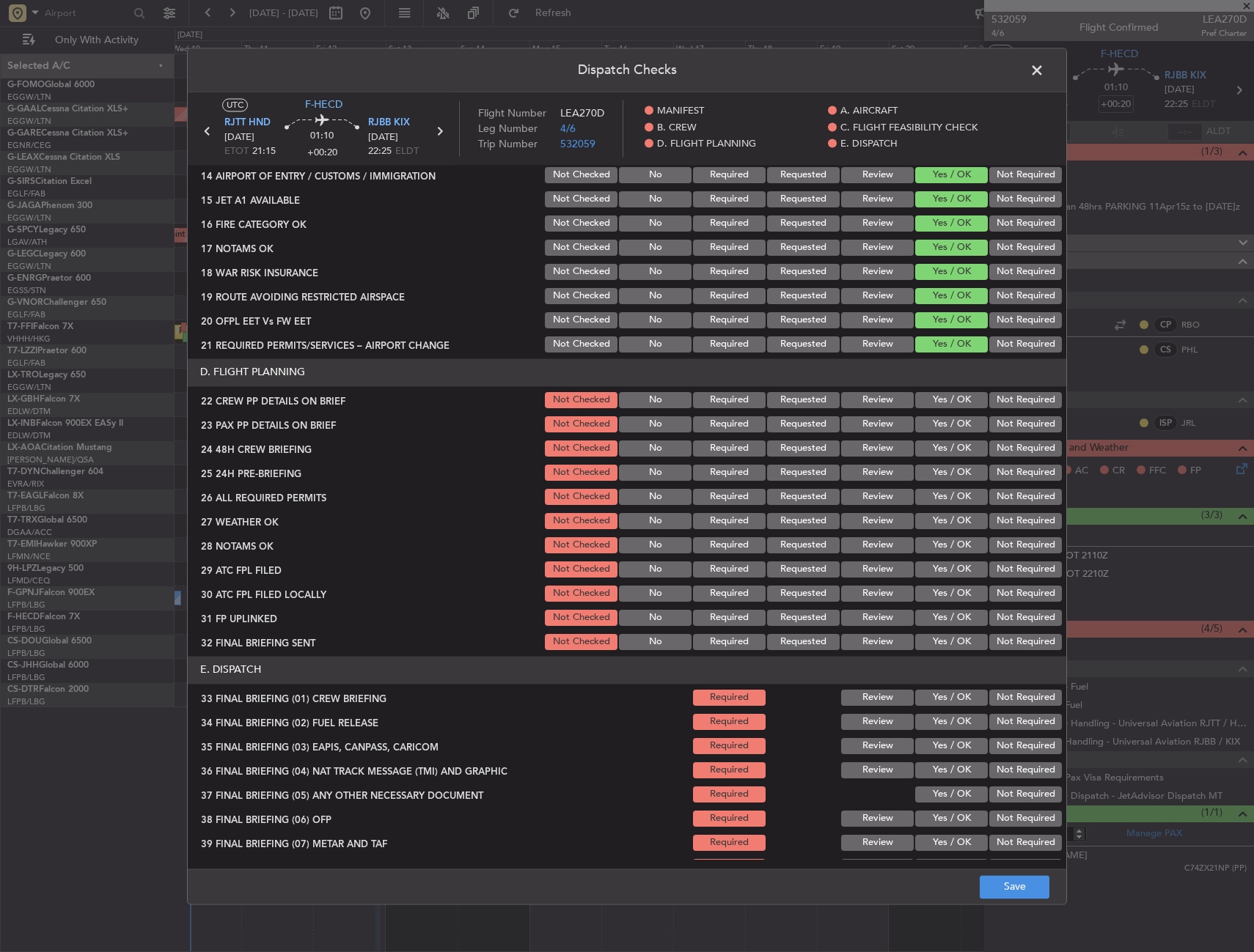
click at [951, 396] on button "Yes / OK" at bounding box center [951, 400] width 73 height 16
click at [952, 425] on button "Yes / OK" at bounding box center [951, 425] width 73 height 16
click at [953, 442] on button "Yes / OK" at bounding box center [951, 449] width 73 height 16
click at [1006, 879] on button "Save" at bounding box center [1015, 886] width 70 height 23
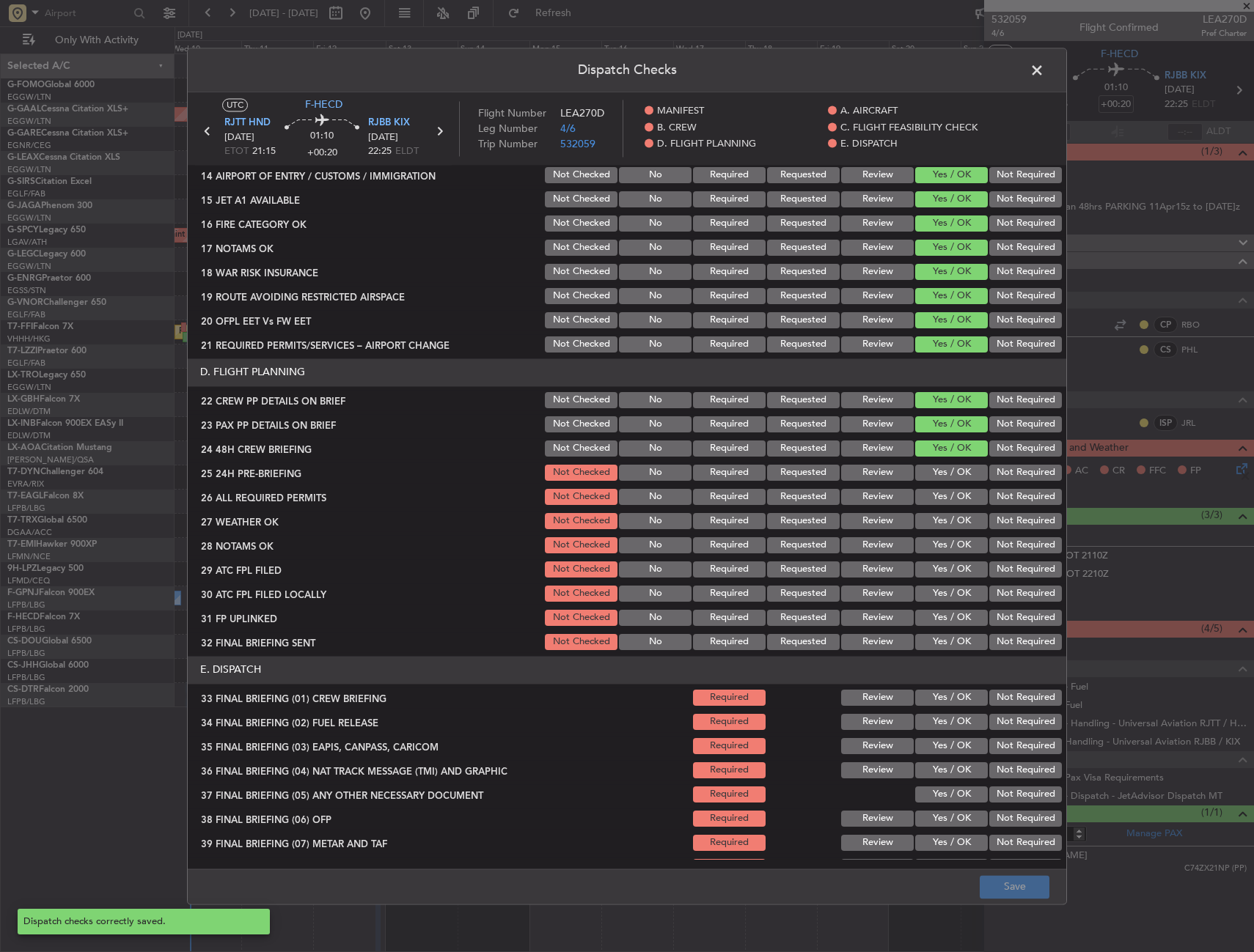
click at [1044, 70] on span at bounding box center [1044, 74] width 0 height 29
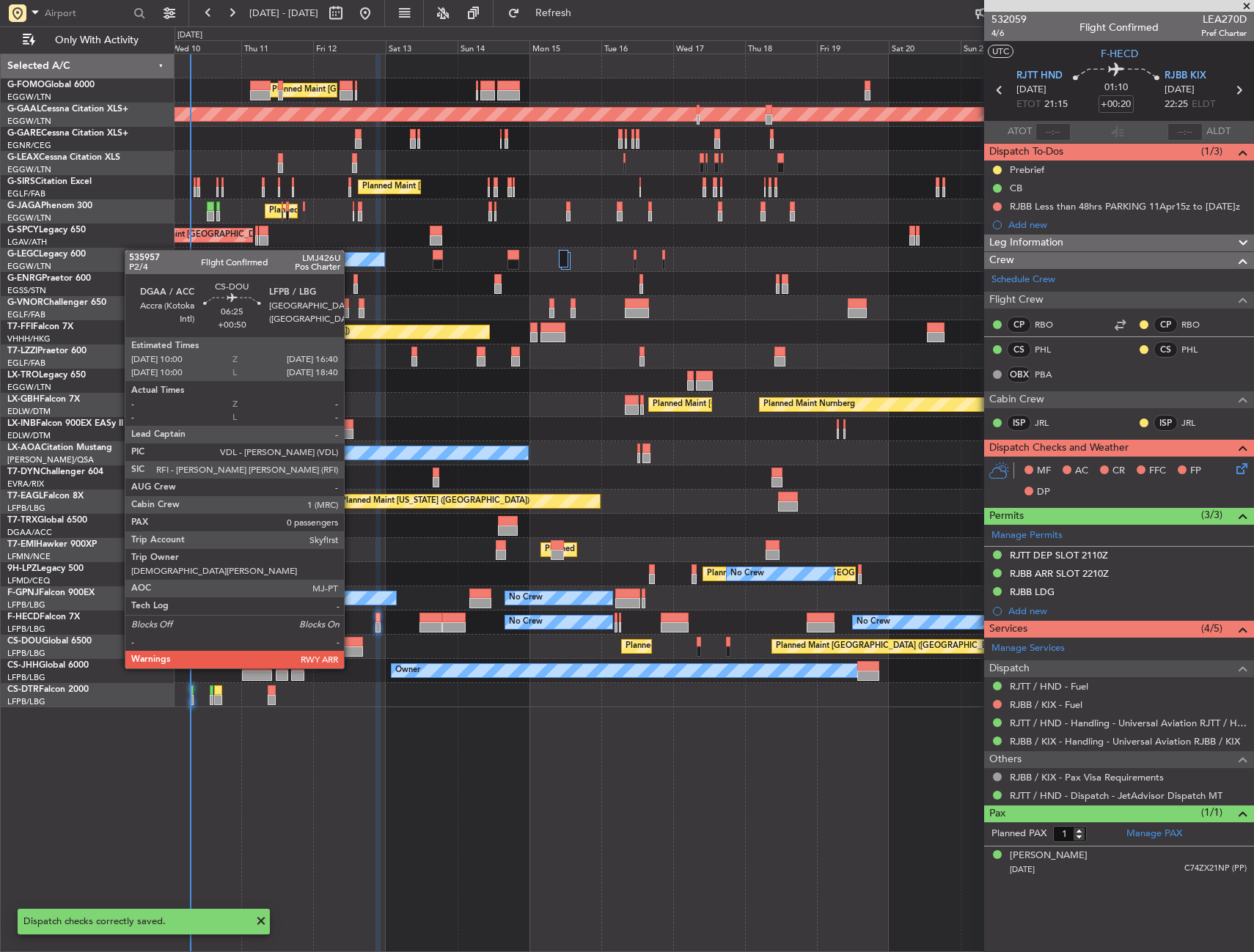
click at [350, 650] on div at bounding box center [352, 651] width 20 height 11
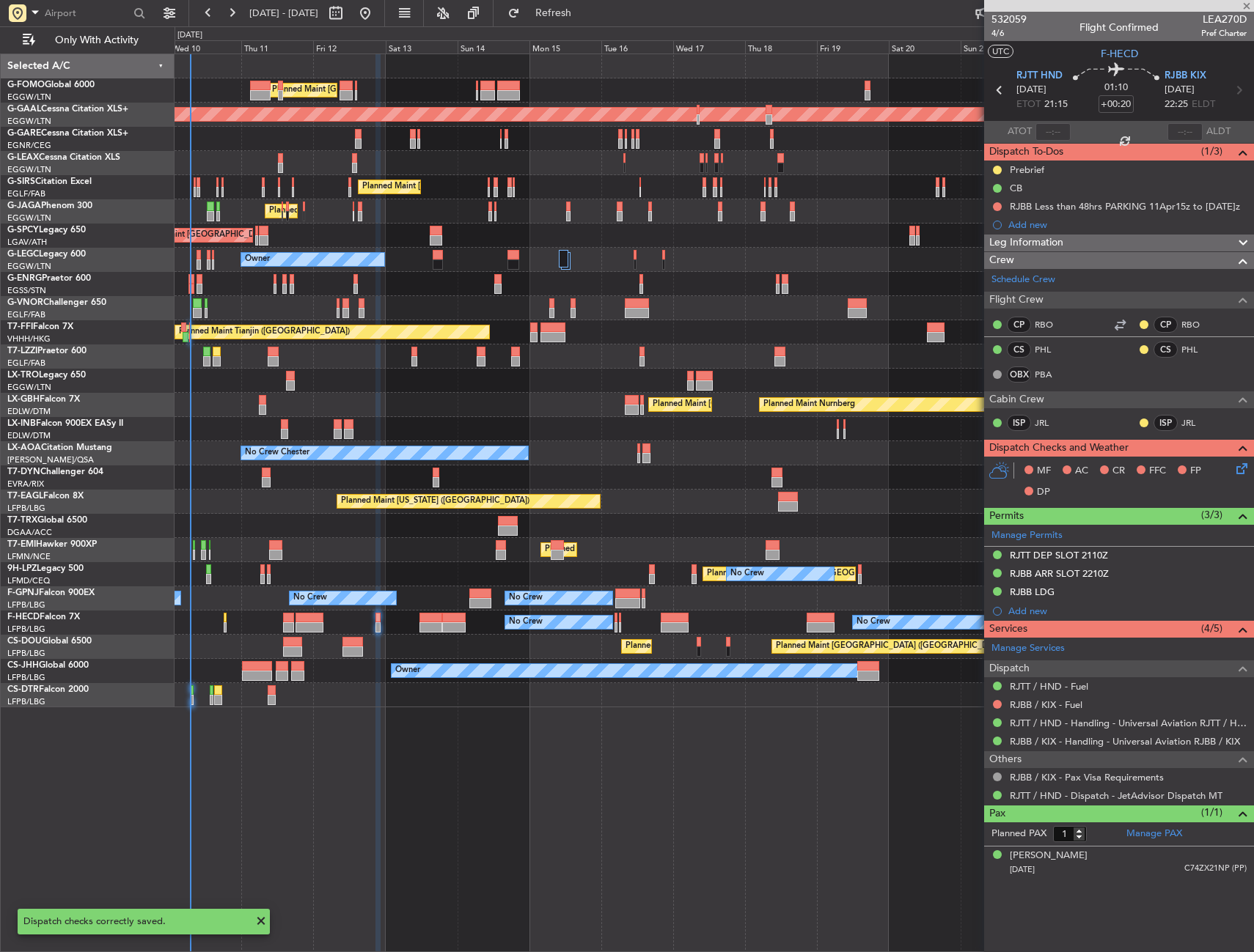
type input "+00:50"
type input "0"
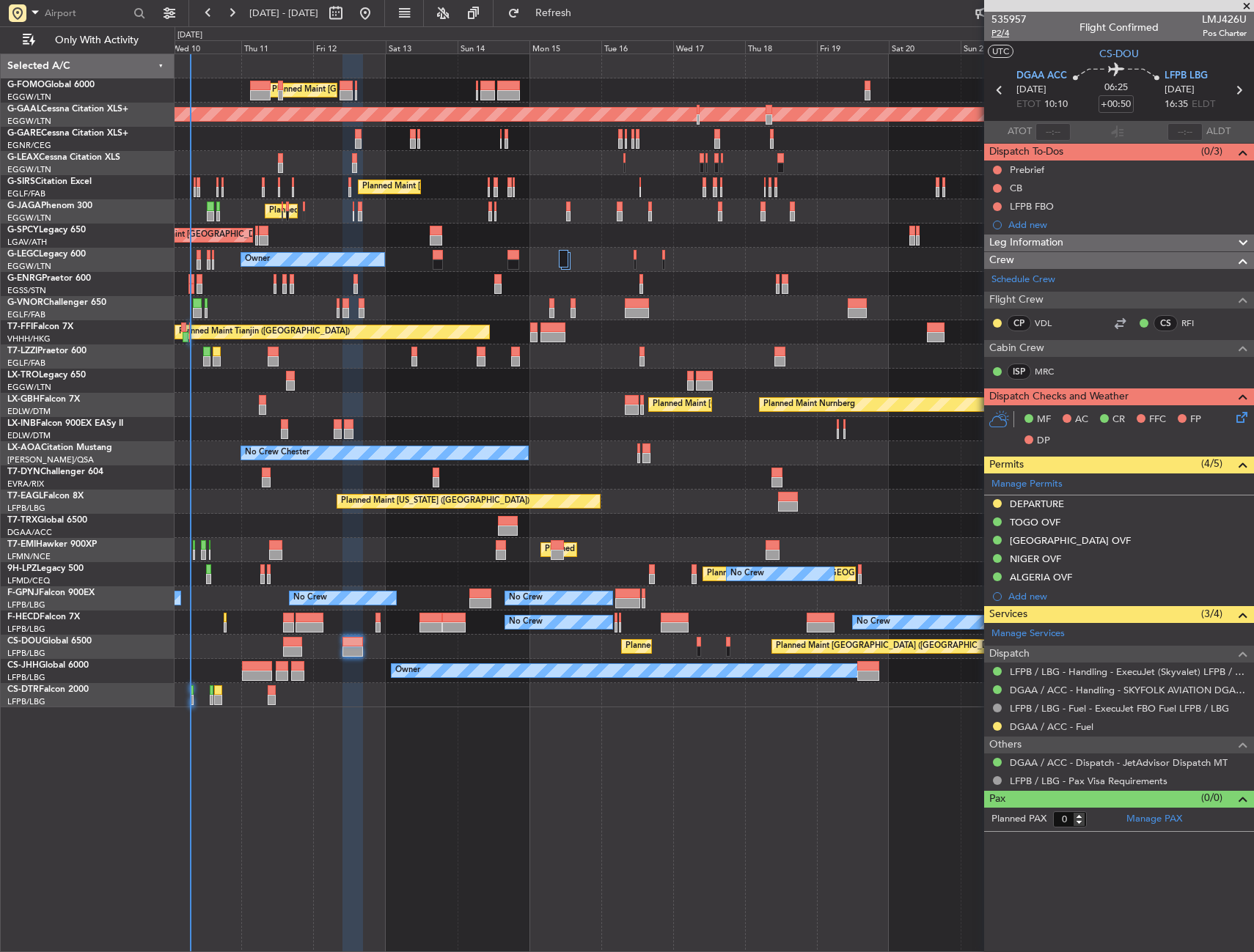
click at [1004, 32] on span "P2/4" at bounding box center [1008, 33] width 35 height 12
click at [1003, 33] on span "P2/4" at bounding box center [1008, 33] width 35 height 12
click at [997, 167] on button at bounding box center [997, 170] width 9 height 9
click at [985, 212] on span "In Progress" at bounding box center [1005, 213] width 50 height 15
click at [997, 189] on button at bounding box center [997, 188] width 9 height 9
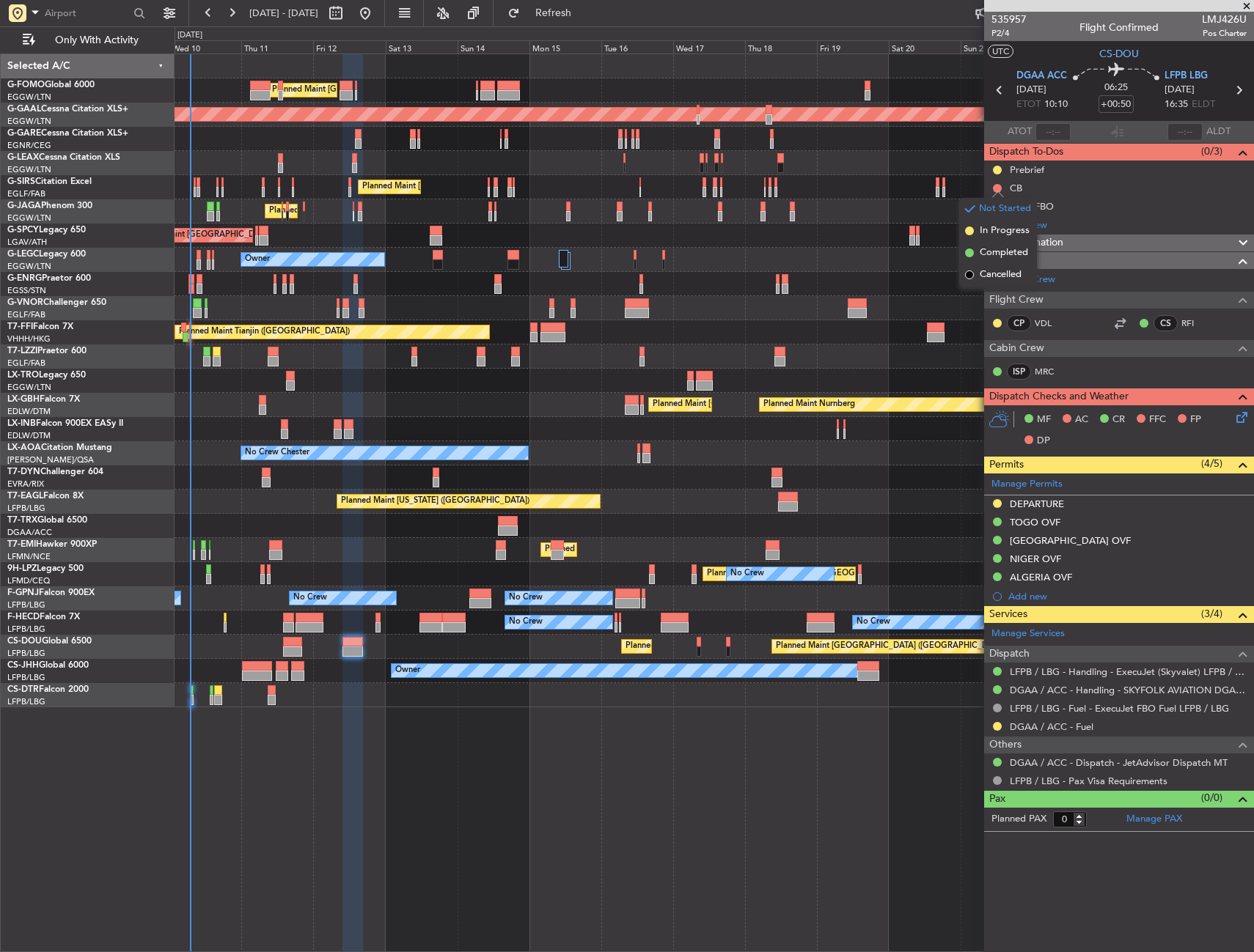
click at [982, 248] on span "Completed" at bounding box center [1004, 253] width 49 height 15
click at [1239, 416] on icon at bounding box center [1239, 415] width 11 height 11
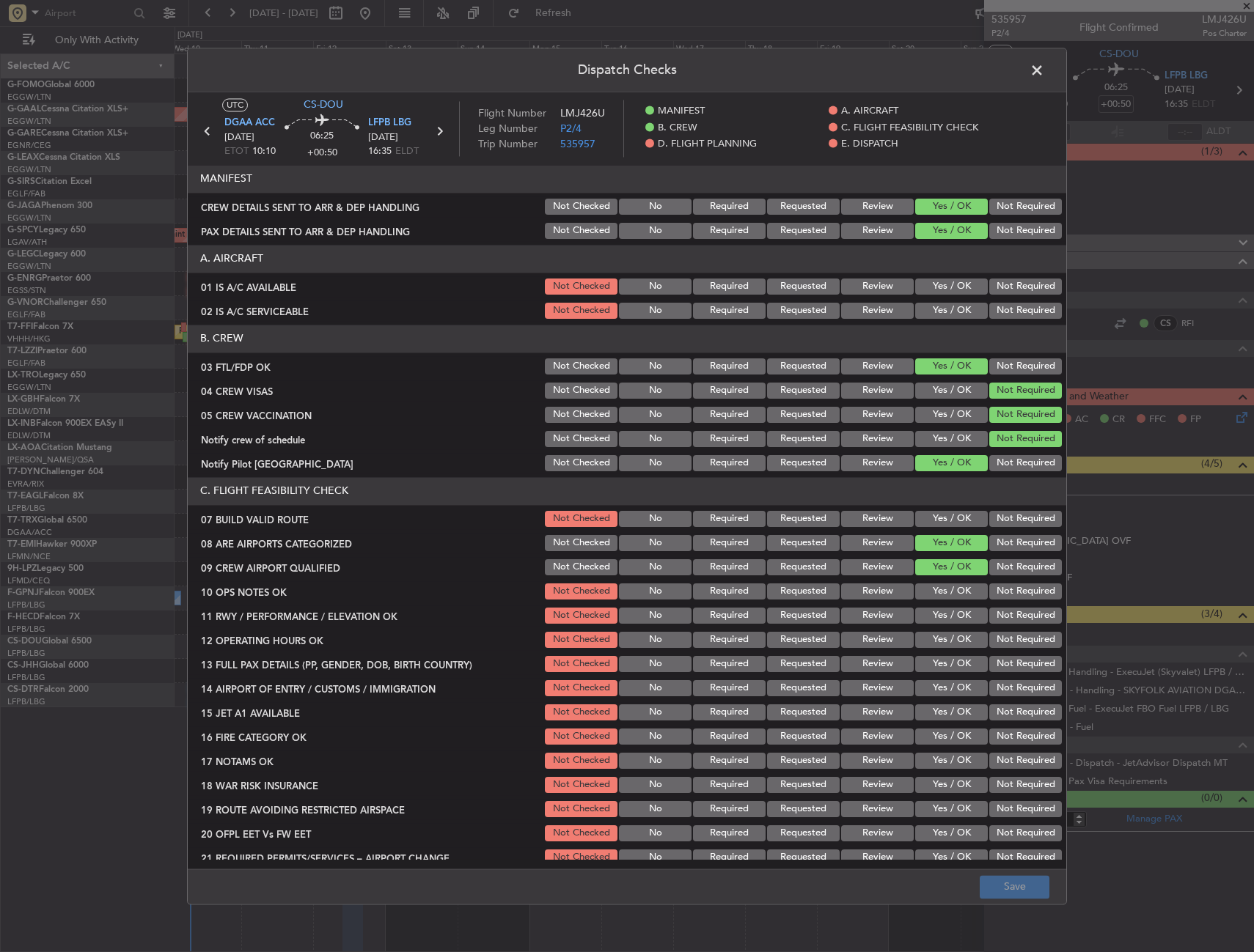
scroll to position [220, 0]
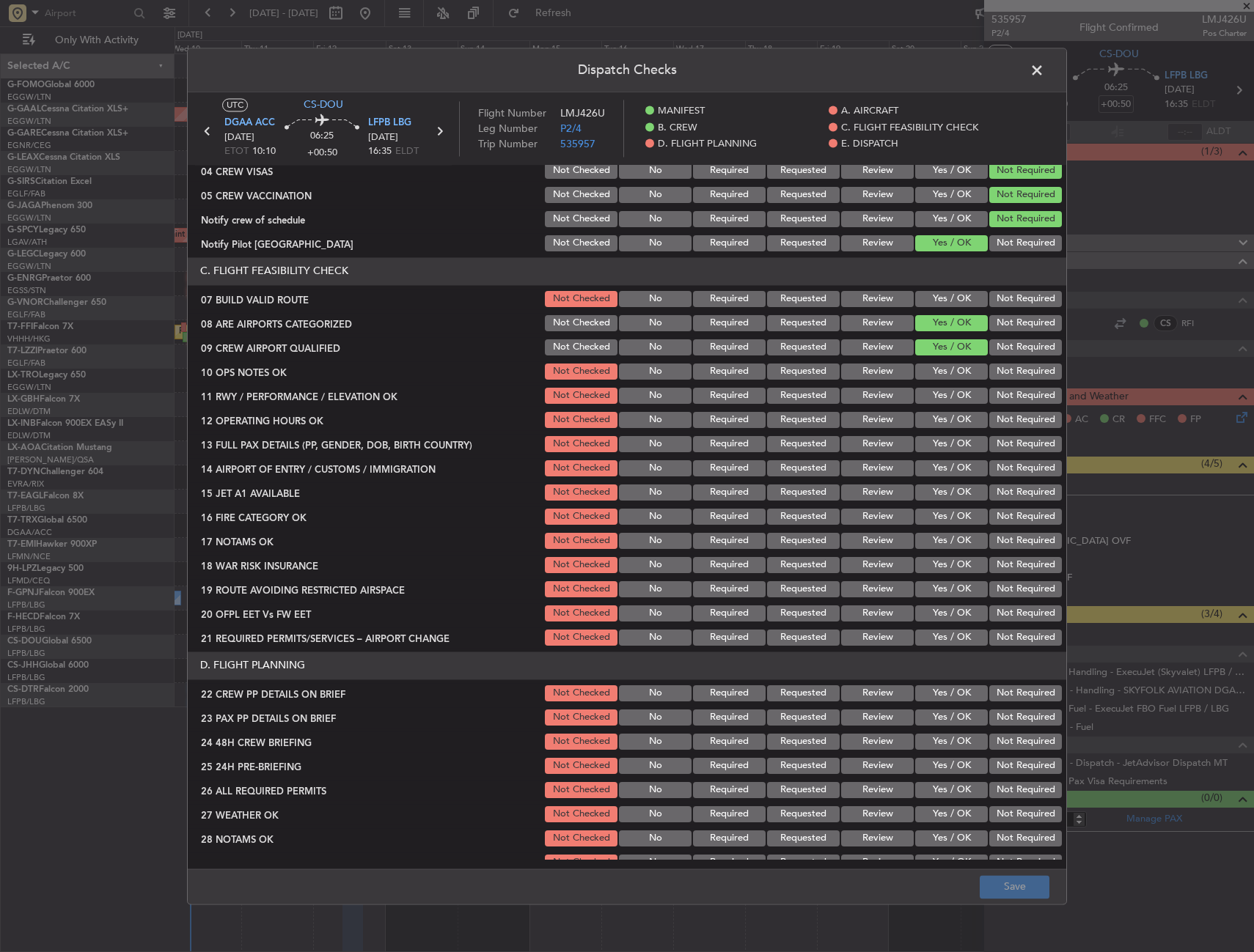
click at [942, 298] on button "Yes / OK" at bounding box center [951, 299] width 73 height 16
click at [940, 370] on button "Yes / OK" at bounding box center [951, 371] width 73 height 16
click at [942, 396] on button "Yes / OK" at bounding box center [951, 396] width 73 height 16
click at [941, 418] on button "Yes / OK" at bounding box center [951, 420] width 73 height 16
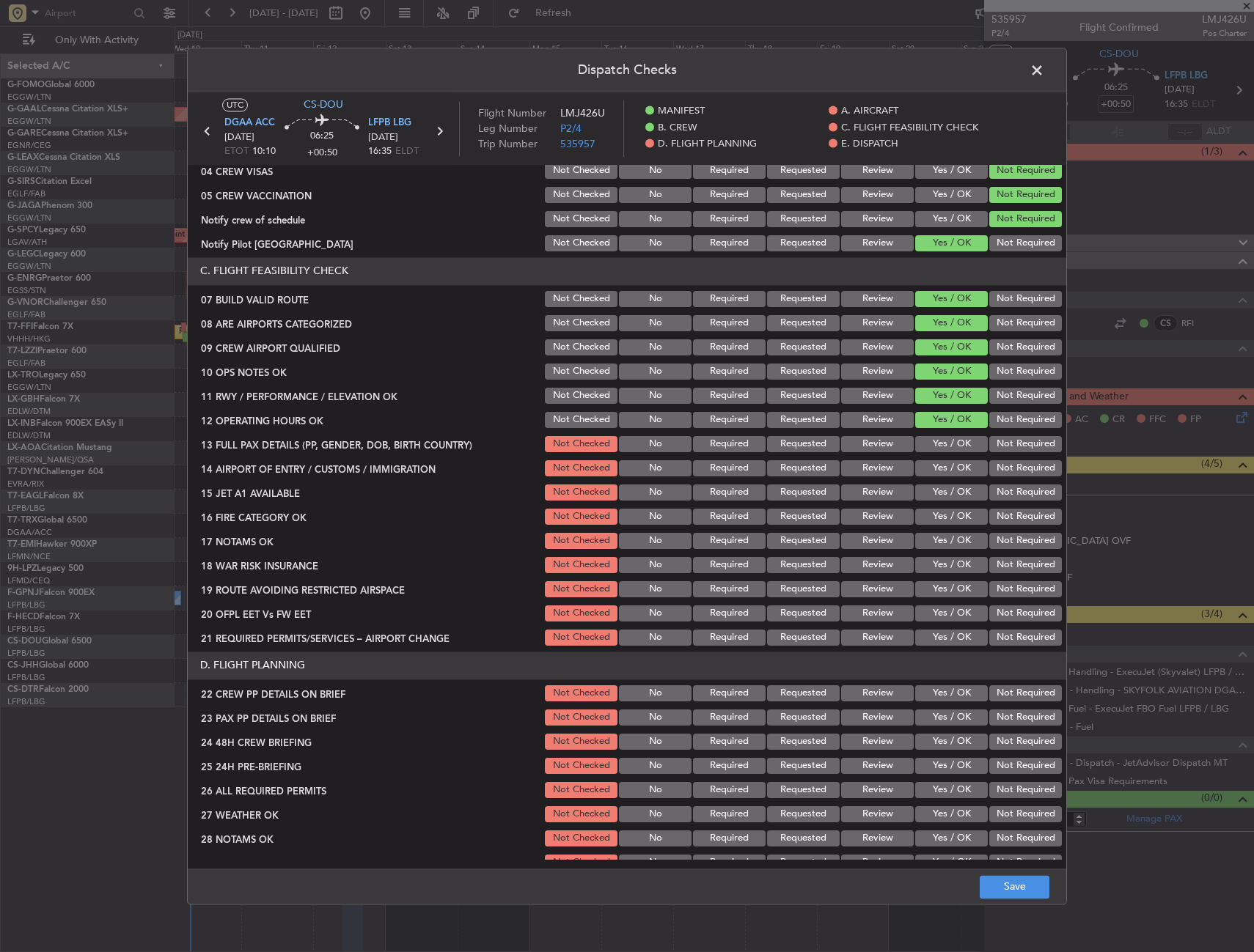
click at [933, 445] on button "Yes / OK" at bounding box center [951, 444] width 73 height 16
drag, startPoint x: 937, startPoint y: 468, endPoint x: 936, endPoint y: 476, distance: 8.1
click at [936, 468] on button "Yes / OK" at bounding box center [951, 468] width 73 height 16
click at [935, 491] on button "Yes / OK" at bounding box center [951, 493] width 73 height 16
click at [933, 514] on button "Yes / OK" at bounding box center [951, 517] width 73 height 16
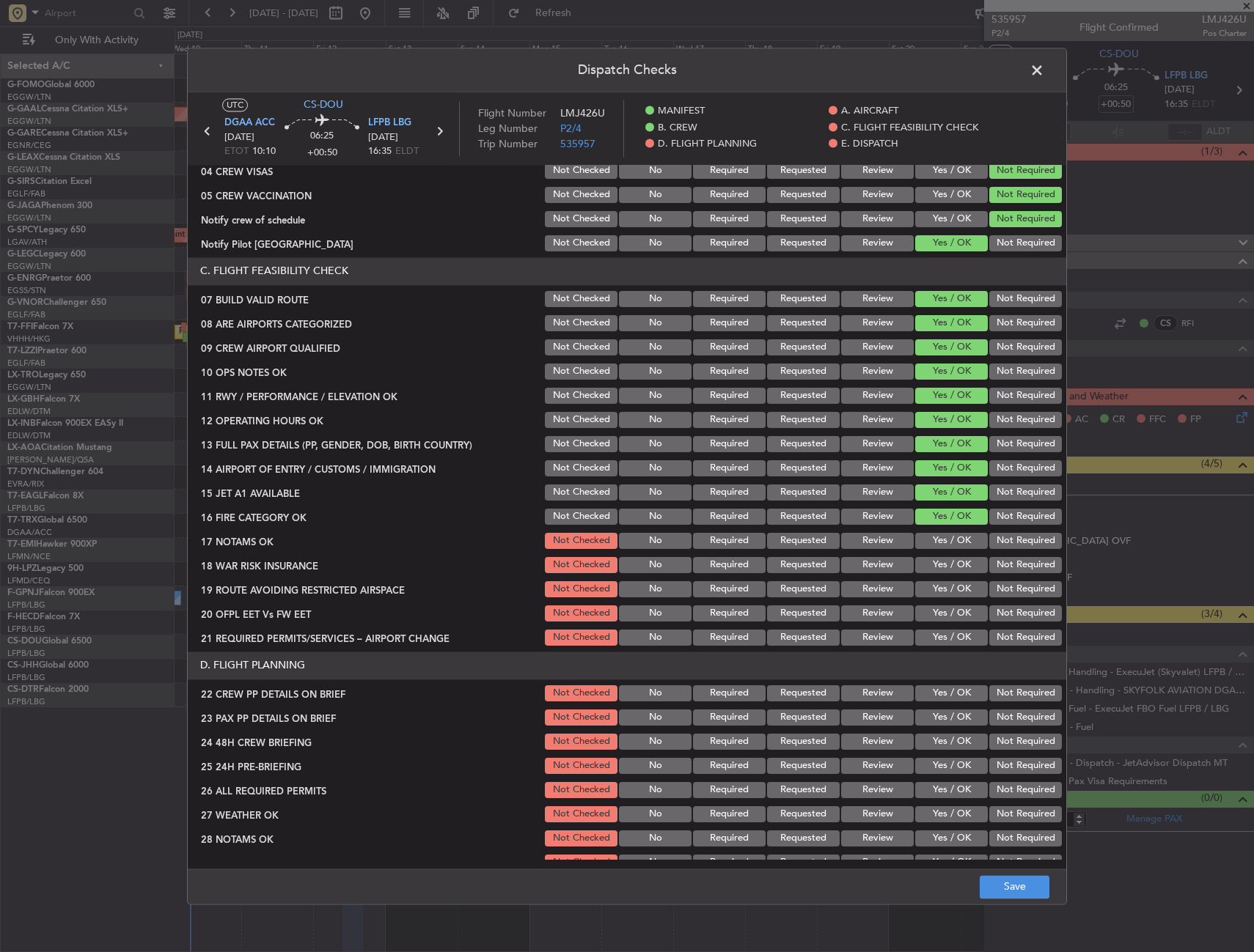
click at [938, 536] on button "Yes / OK" at bounding box center [951, 541] width 73 height 16
click at [941, 559] on button "Yes / OK" at bounding box center [951, 565] width 73 height 16
drag, startPoint x: 937, startPoint y: 585, endPoint x: 938, endPoint y: 593, distance: 8.1
click at [938, 588] on button "Yes / OK" at bounding box center [951, 590] width 73 height 16
click at [941, 614] on button "Yes / OK" at bounding box center [951, 614] width 73 height 16
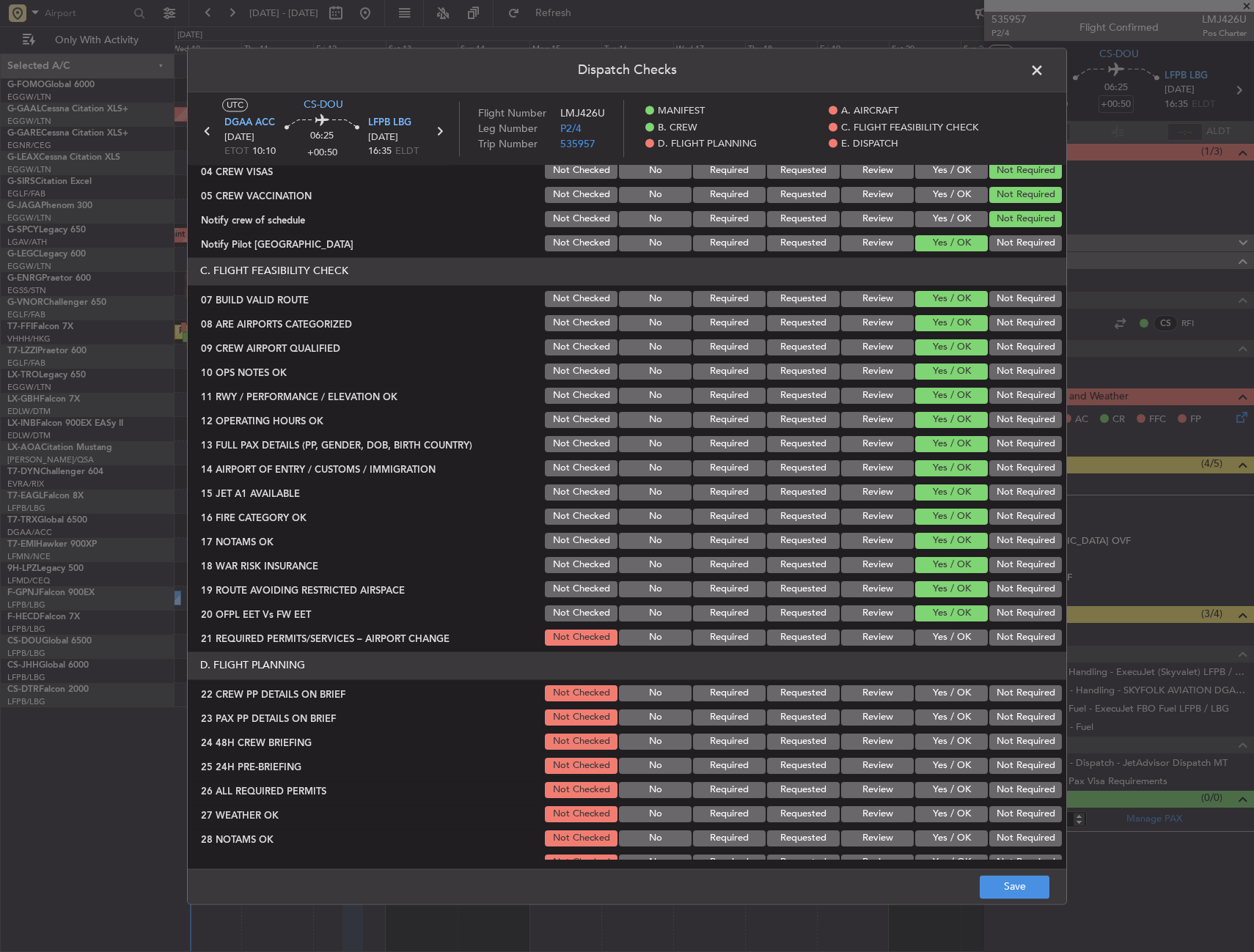
click at [938, 629] on div "Yes / OK" at bounding box center [950, 637] width 74 height 20
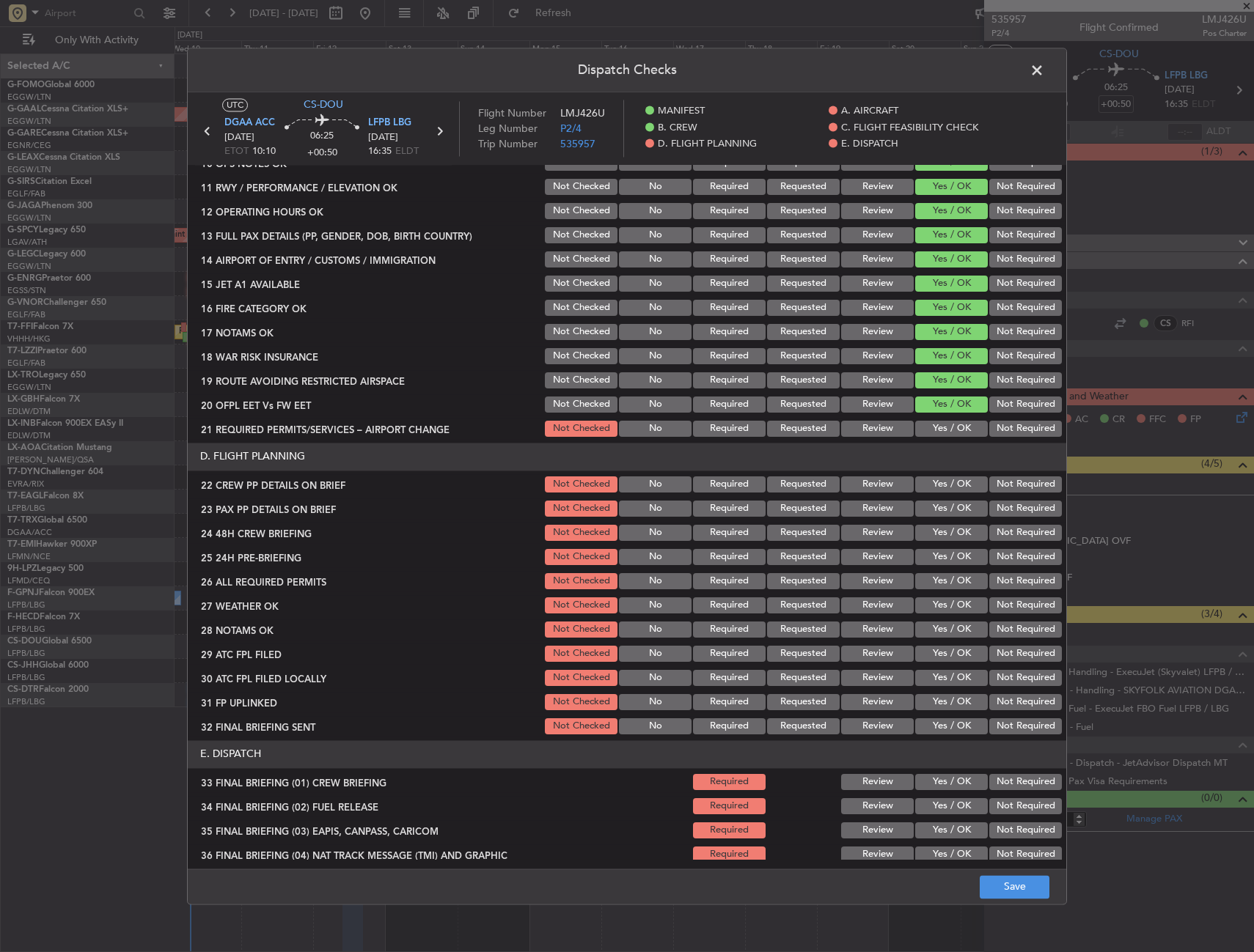
scroll to position [440, 0]
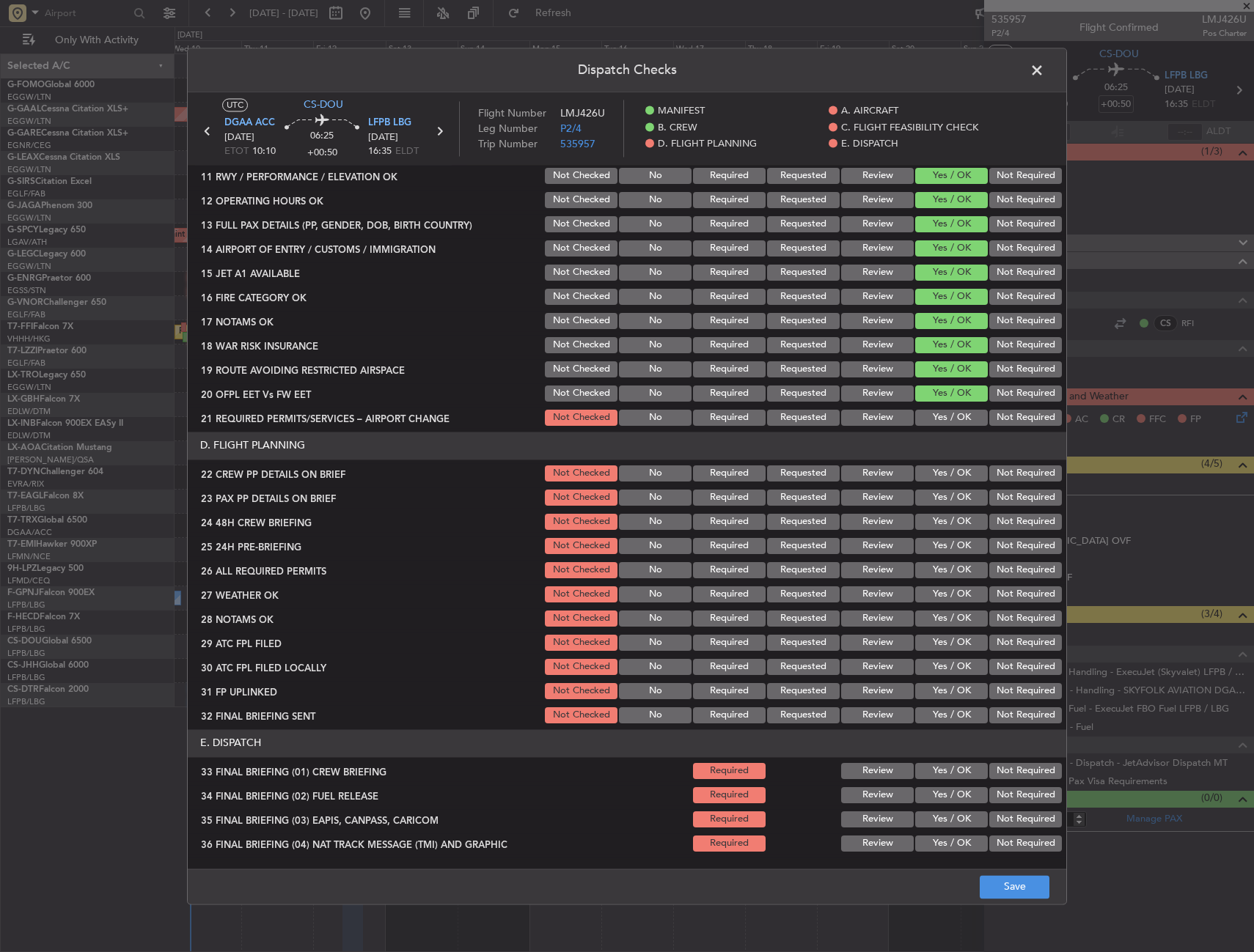
click at [924, 418] on button "Yes / OK" at bounding box center [951, 418] width 73 height 16
click at [938, 473] on button "Yes / OK" at bounding box center [951, 473] width 73 height 16
click at [942, 499] on button "Yes / OK" at bounding box center [951, 497] width 73 height 16
click at [942, 518] on button "Yes / OK" at bounding box center [951, 522] width 73 height 16
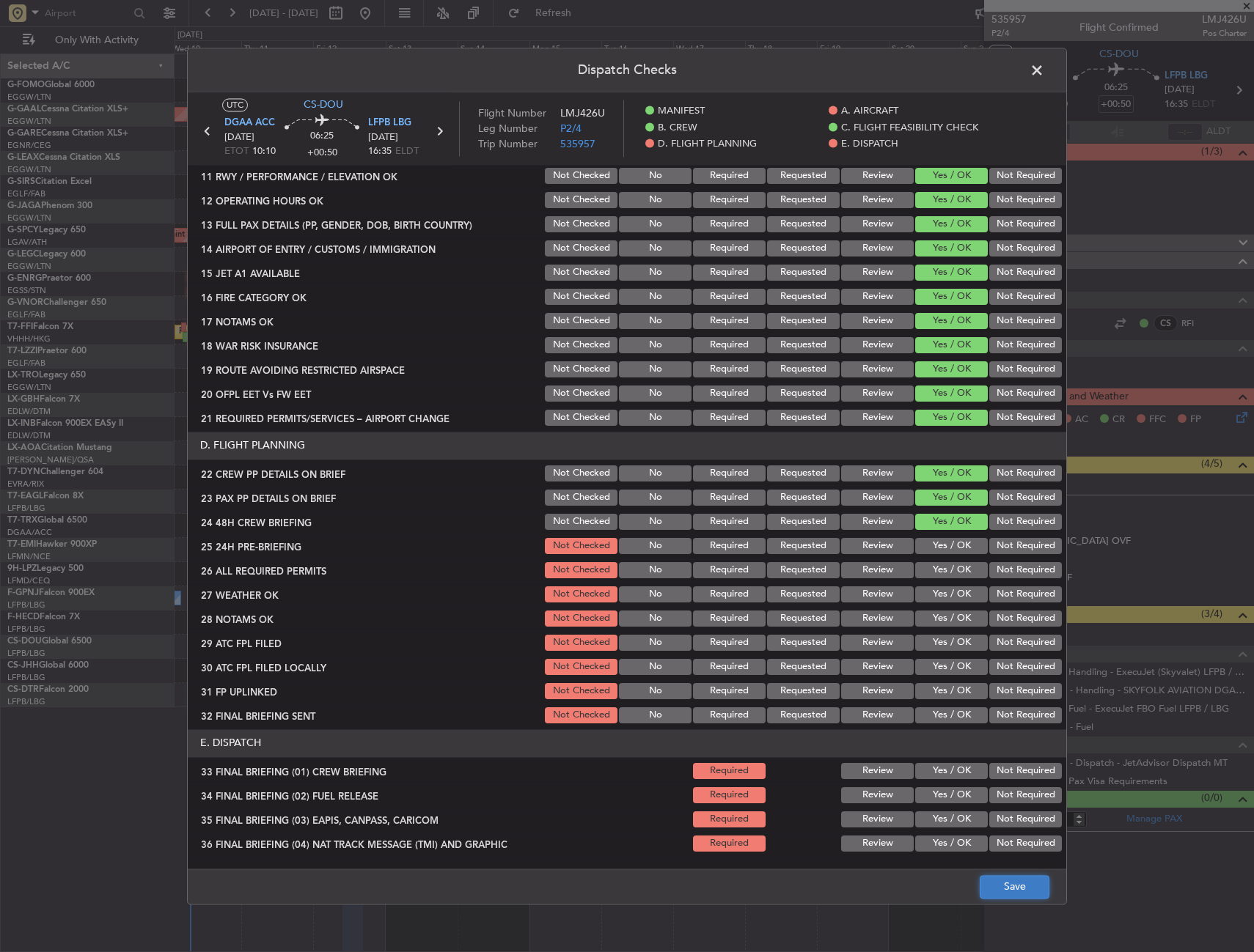
click at [1002, 888] on button "Save" at bounding box center [1015, 886] width 70 height 23
click at [1044, 66] on span at bounding box center [1044, 74] width 0 height 29
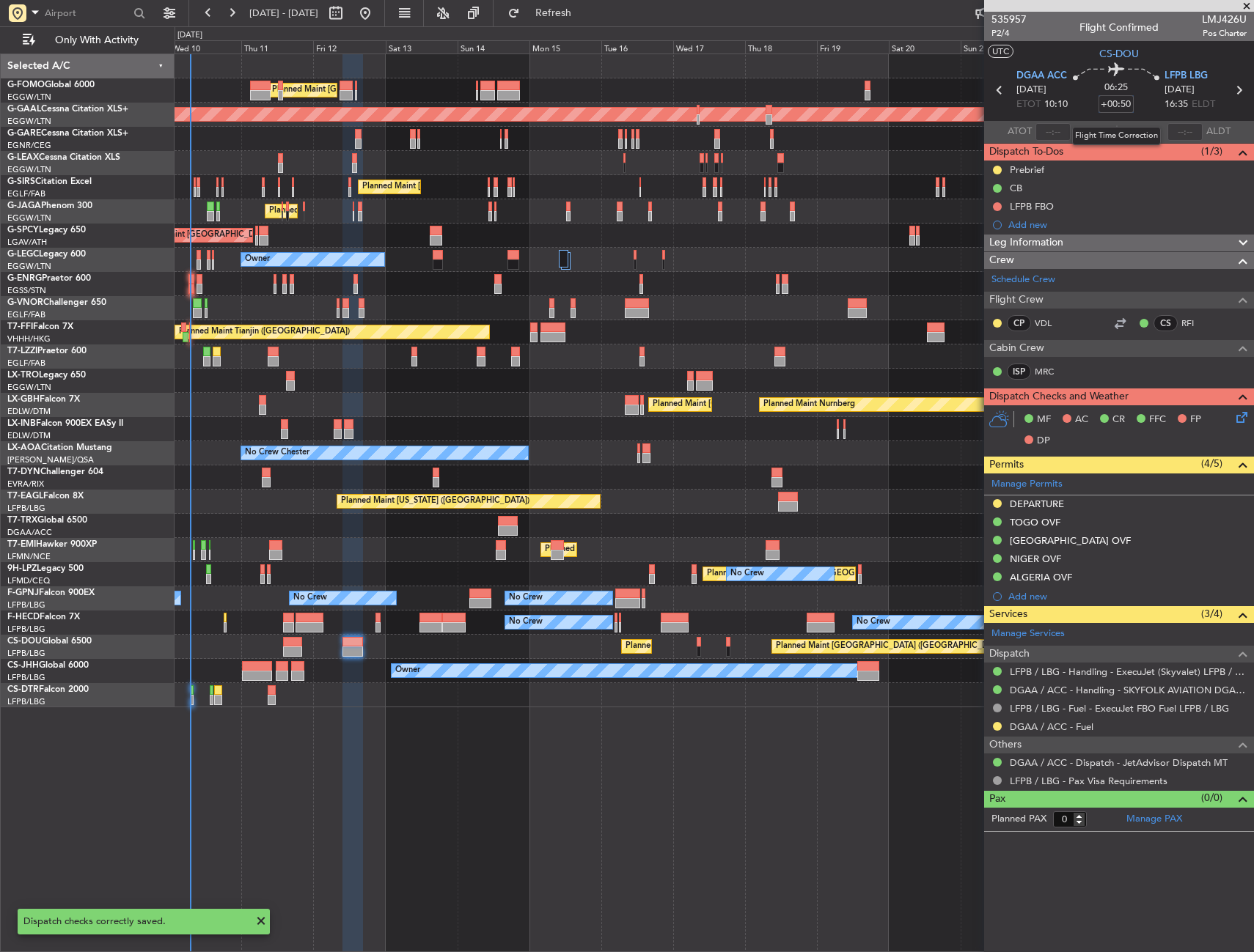
click at [1113, 103] on input "+00:50" at bounding box center [1115, 104] width 35 height 18
click at [1078, 42] on section "UTC CS-DOU" at bounding box center [1118, 52] width 269 height 22
click at [1002, 28] on span "P2/4" at bounding box center [1008, 33] width 35 height 12
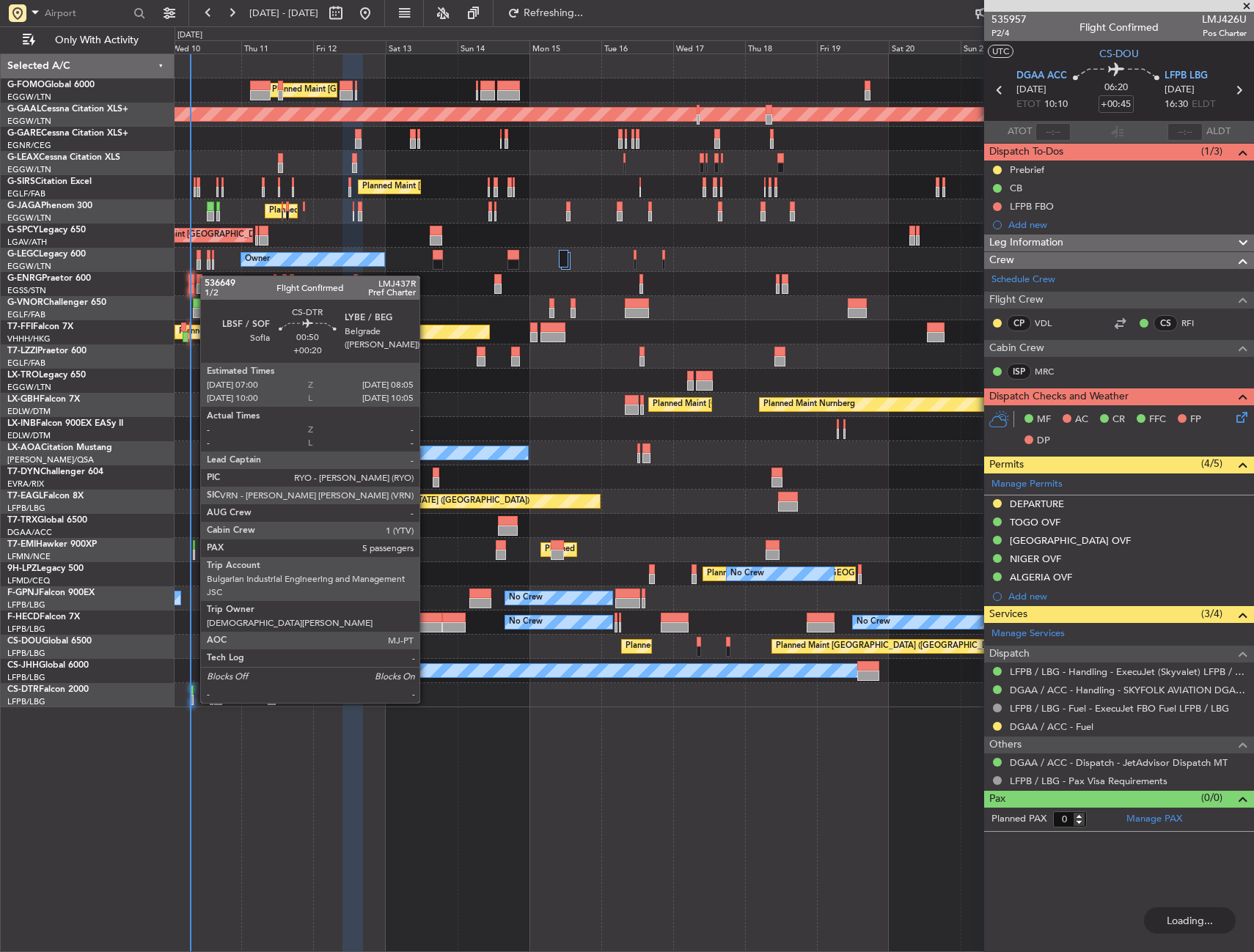
click at [193, 688] on div at bounding box center [192, 690] width 4 height 11
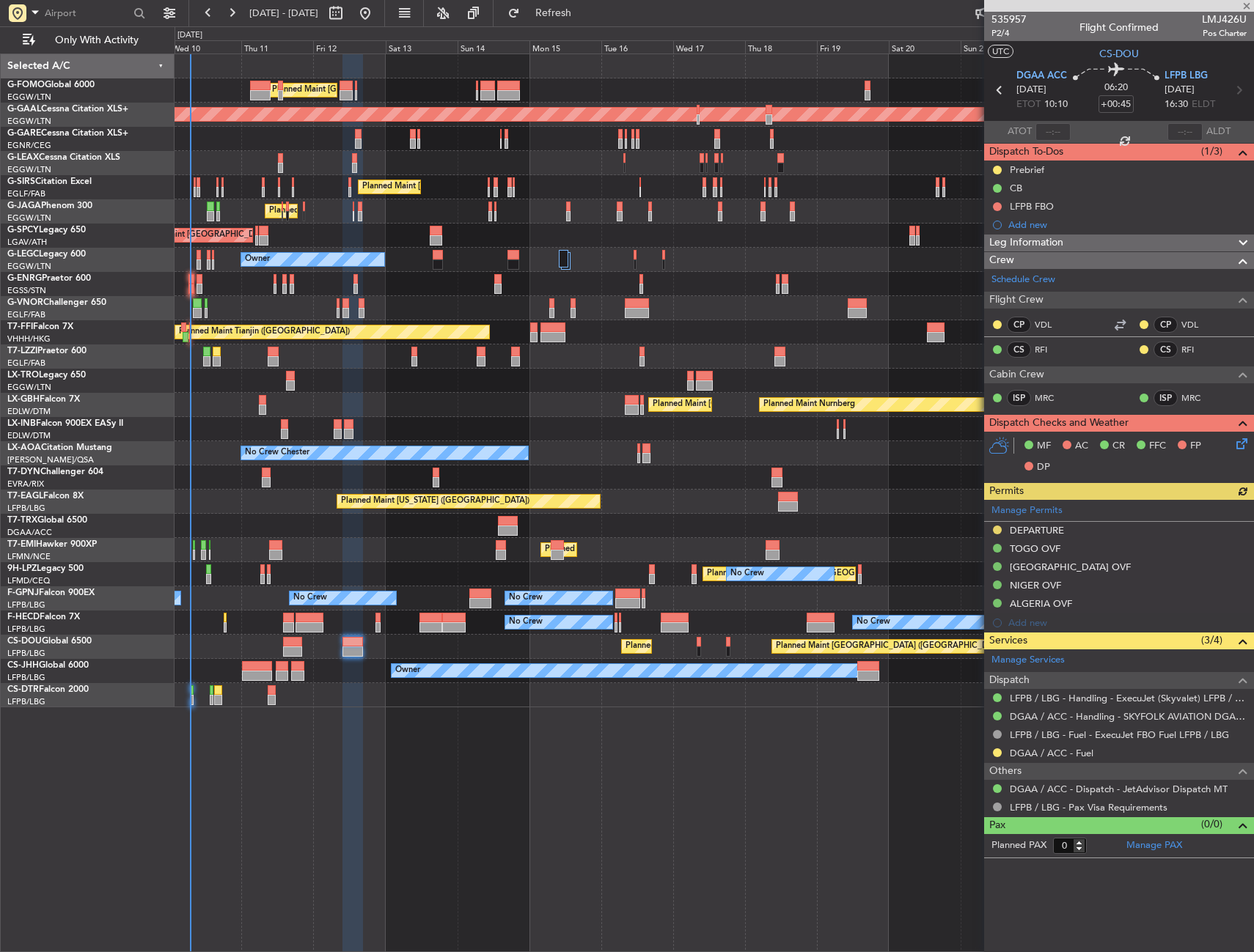
type input "+00:20"
type input "5"
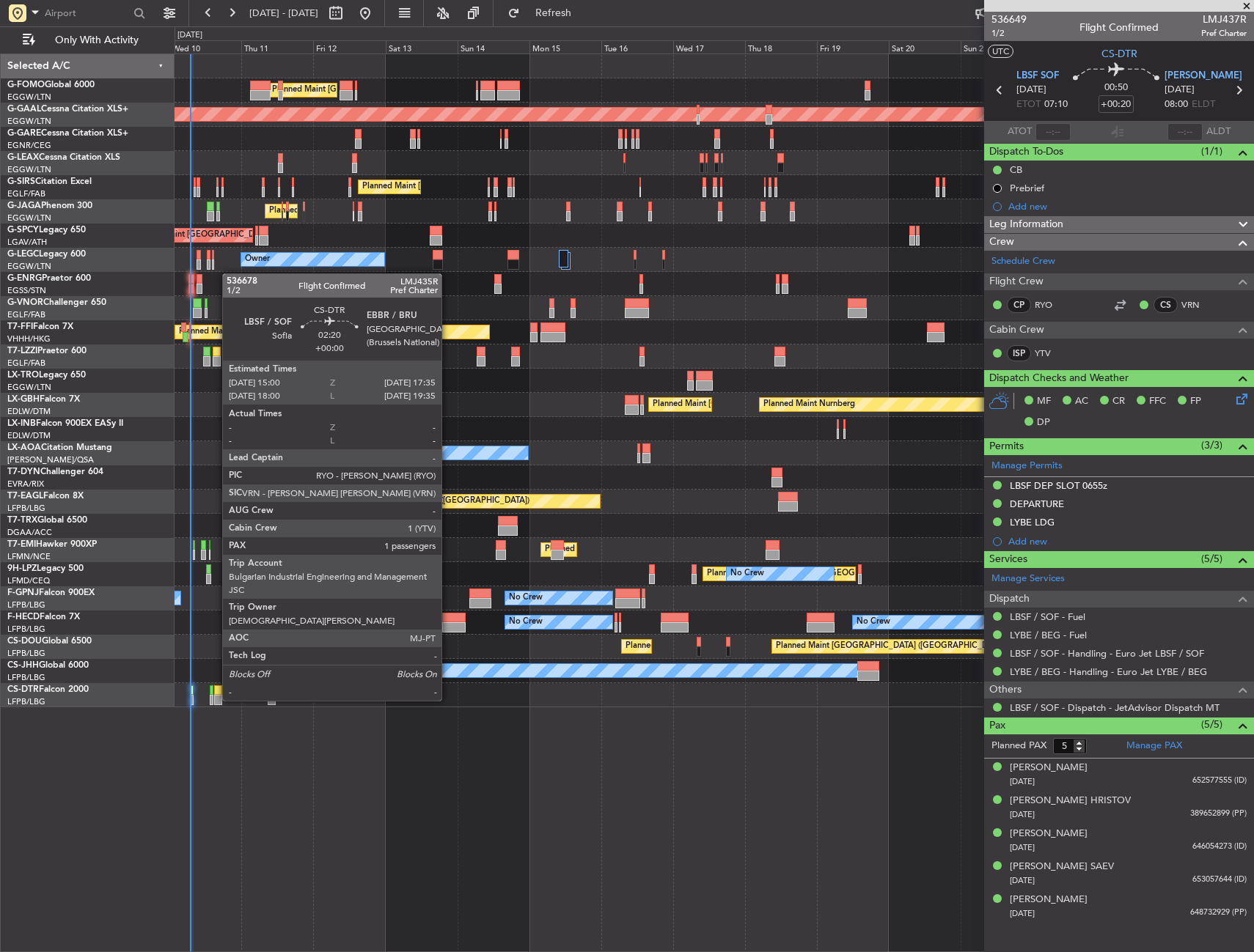
click at [215, 688] on div at bounding box center [218, 690] width 8 height 11
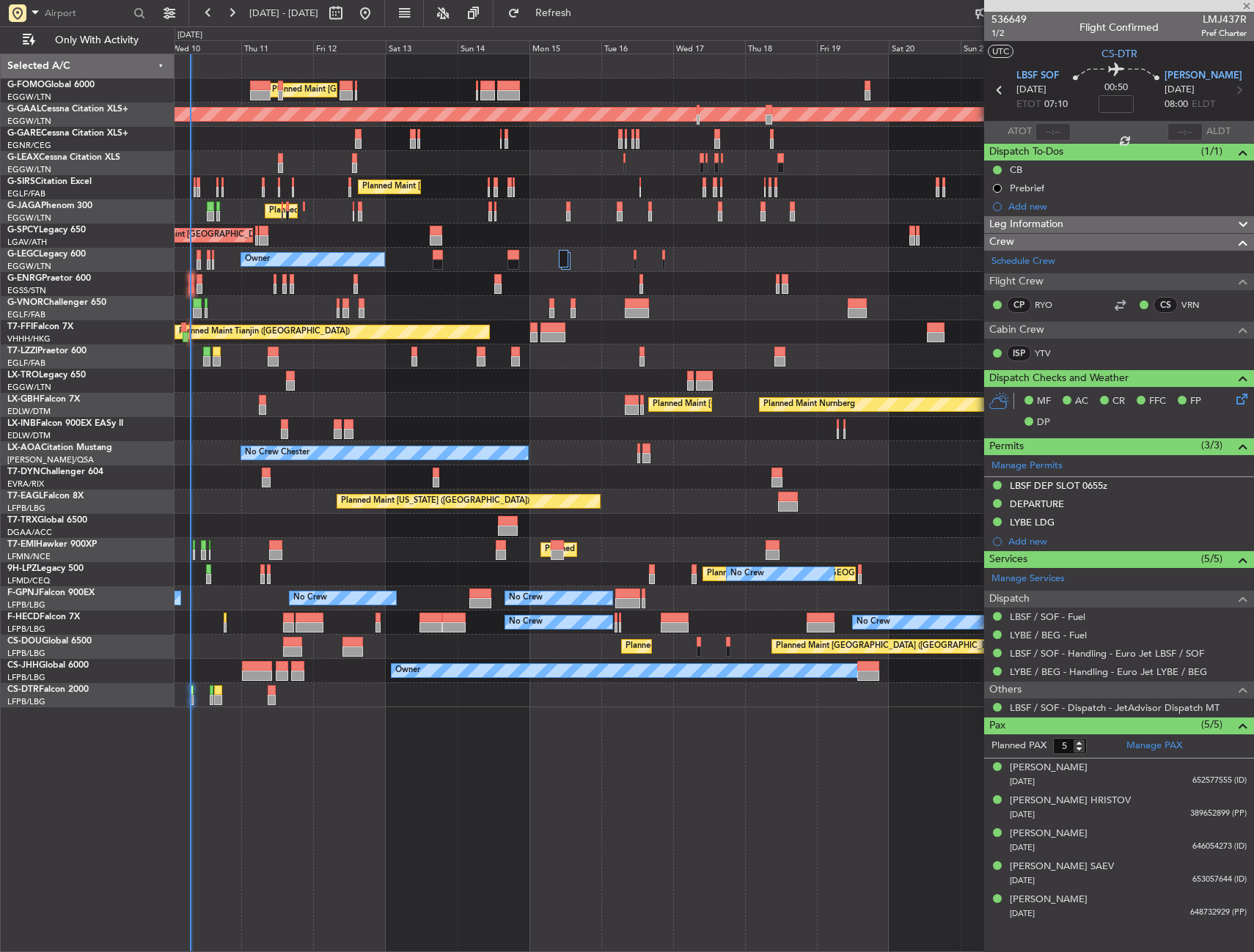
type input "1"
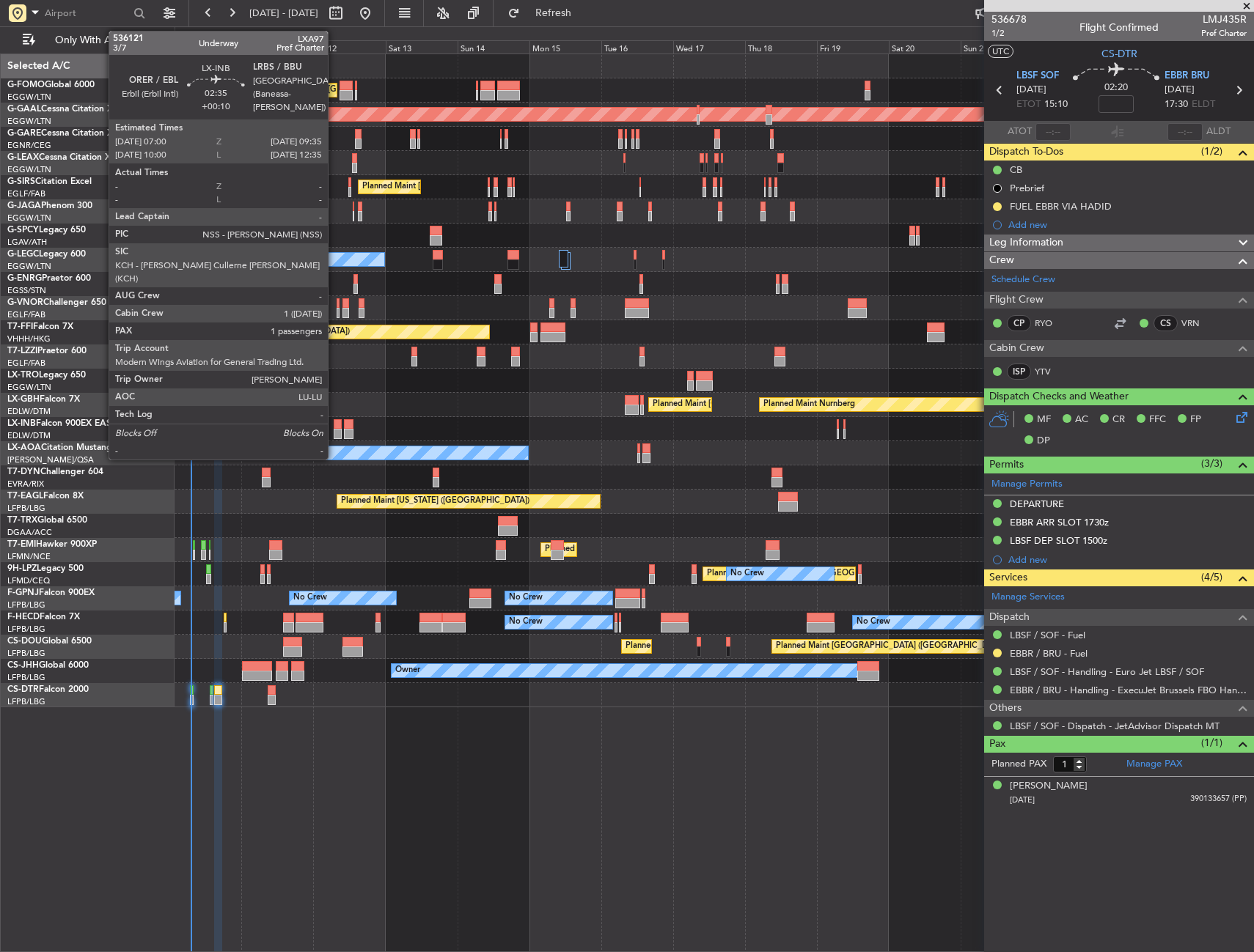
click at [334, 426] on div at bounding box center [337, 424] width 8 height 11
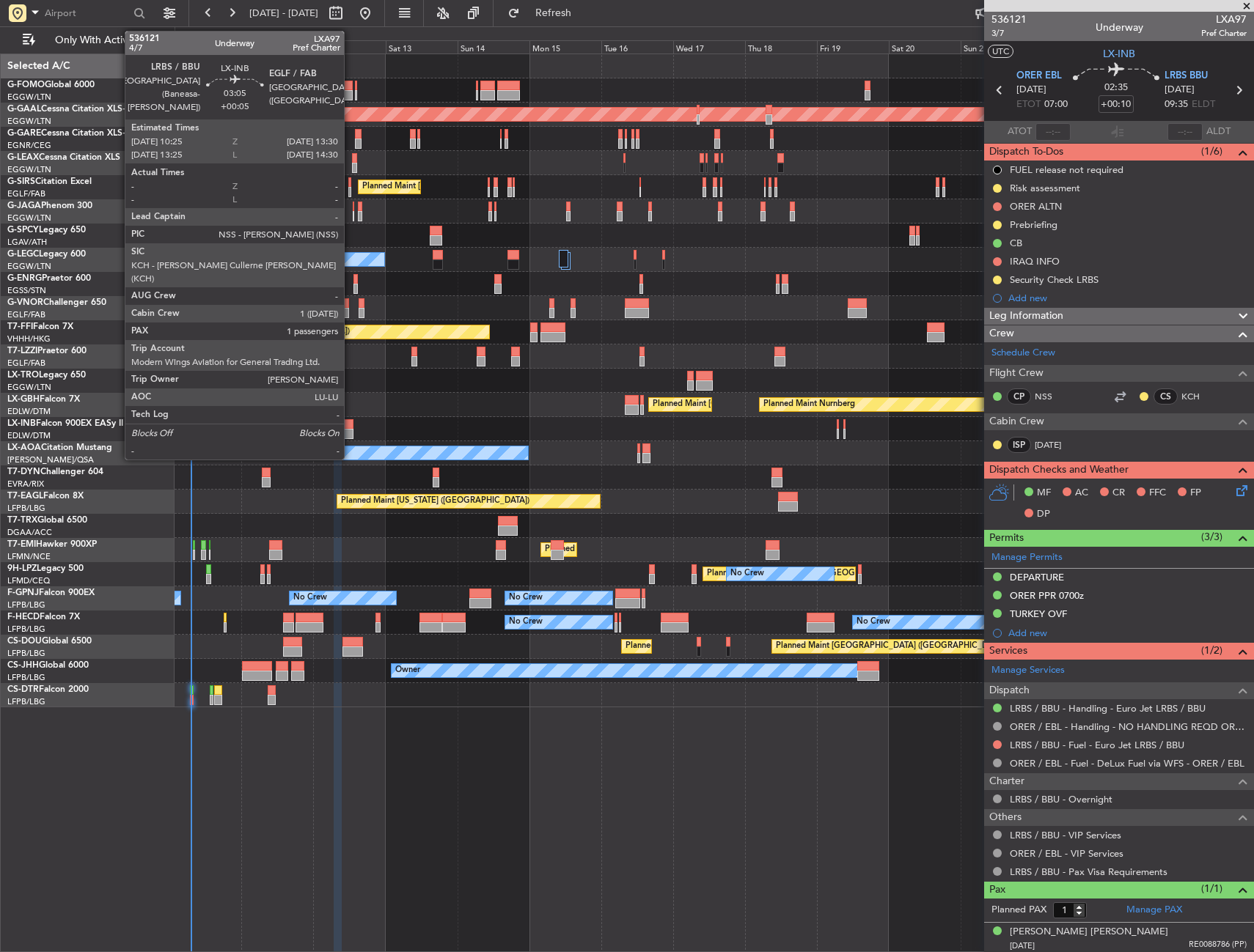
click at [350, 429] on div at bounding box center [349, 434] width 10 height 11
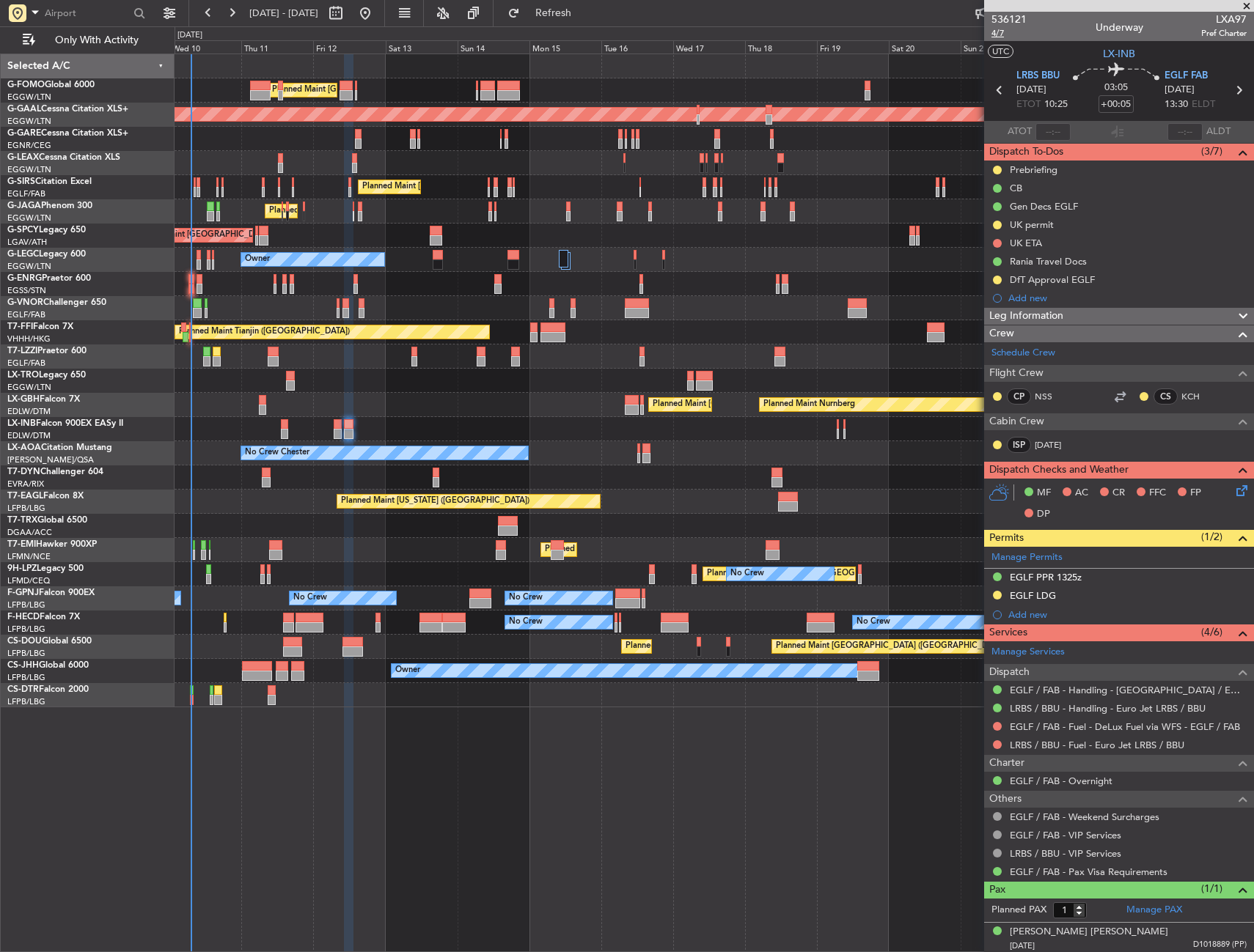
click at [995, 34] on span "4/7" at bounding box center [1008, 33] width 35 height 12
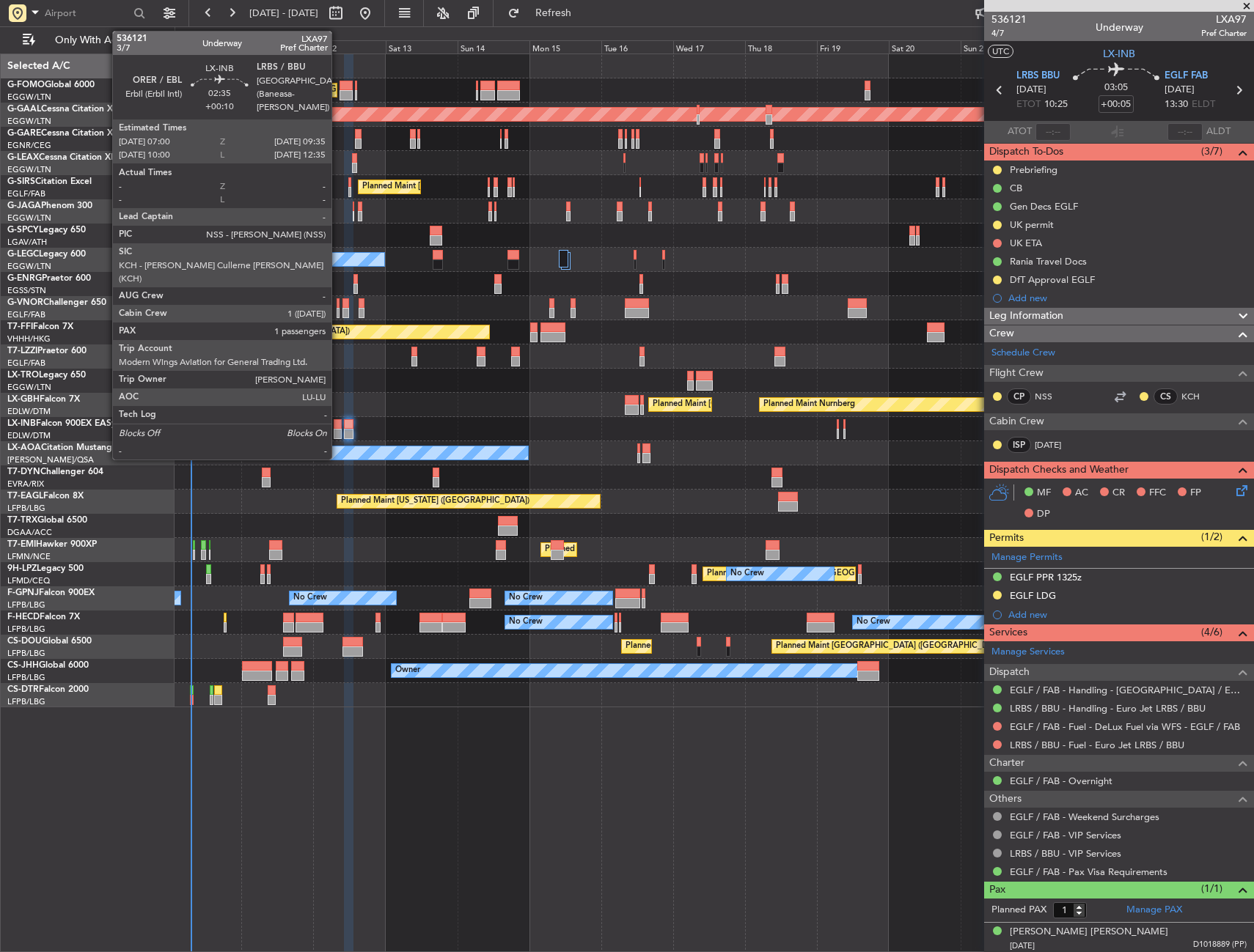
click at [338, 430] on div at bounding box center [337, 434] width 8 height 11
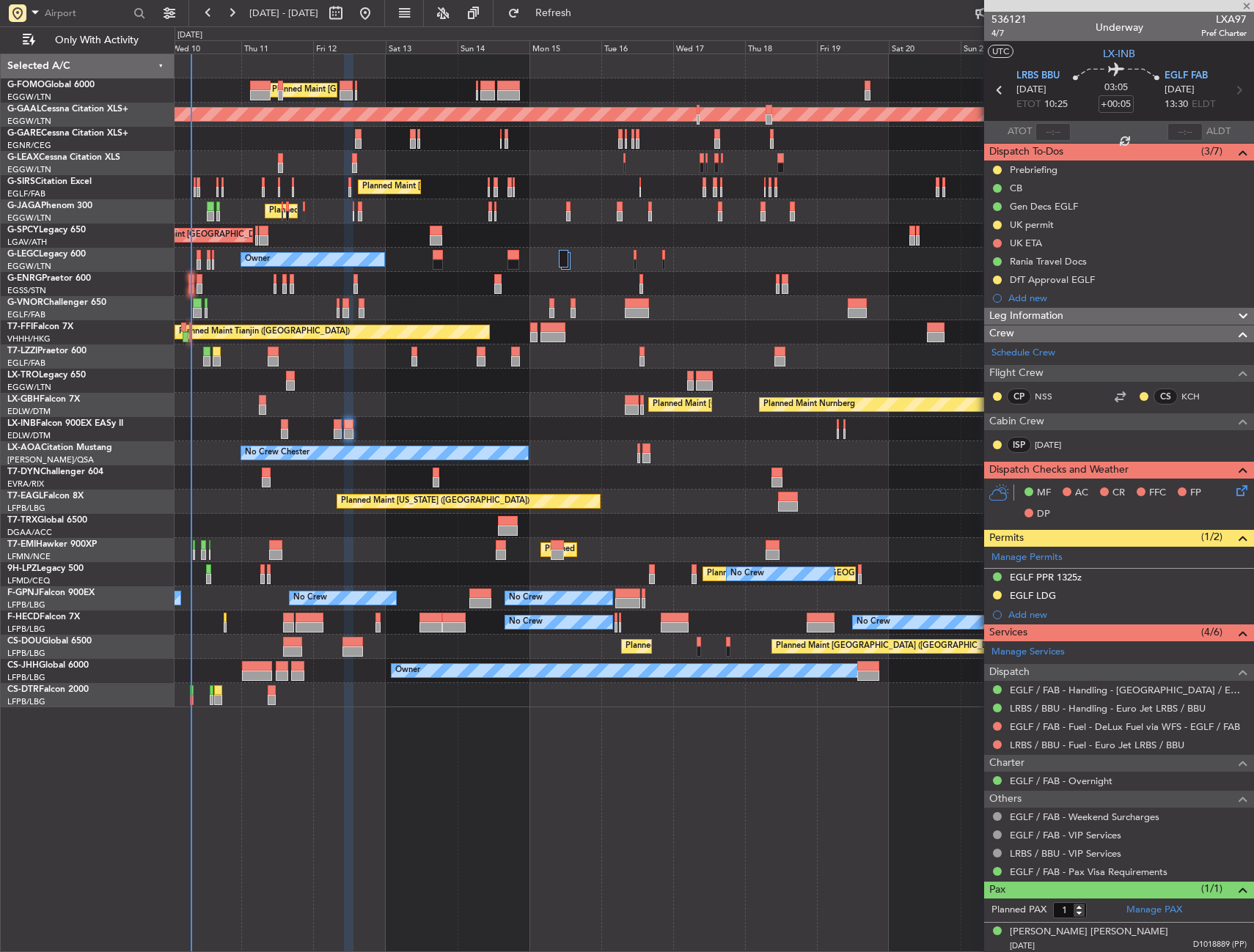
type input "+00:10"
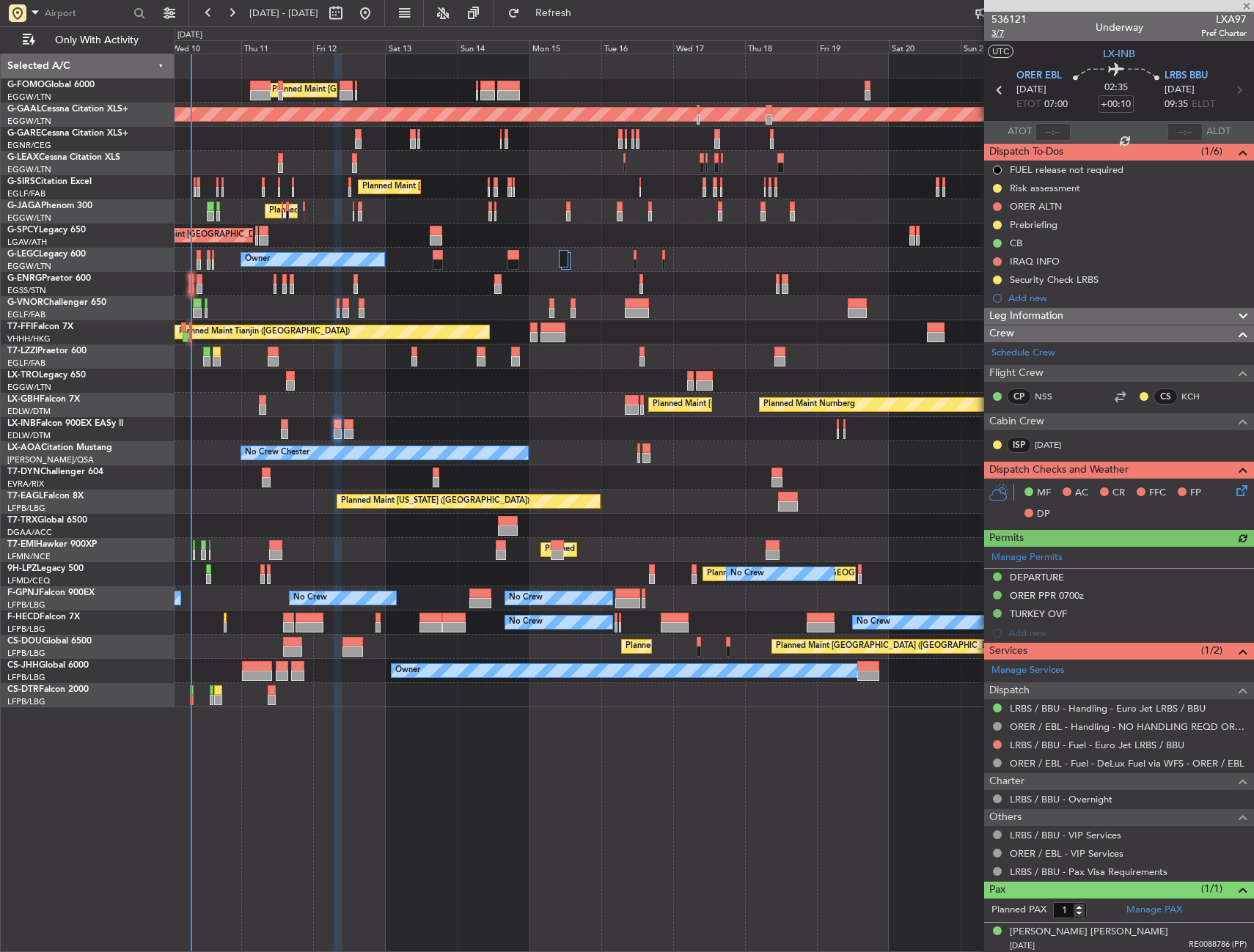
click at [1006, 32] on span "3/7" at bounding box center [1008, 33] width 35 height 12
click at [1133, 228] on div "Prebriefing" at bounding box center [1118, 224] width 269 height 19
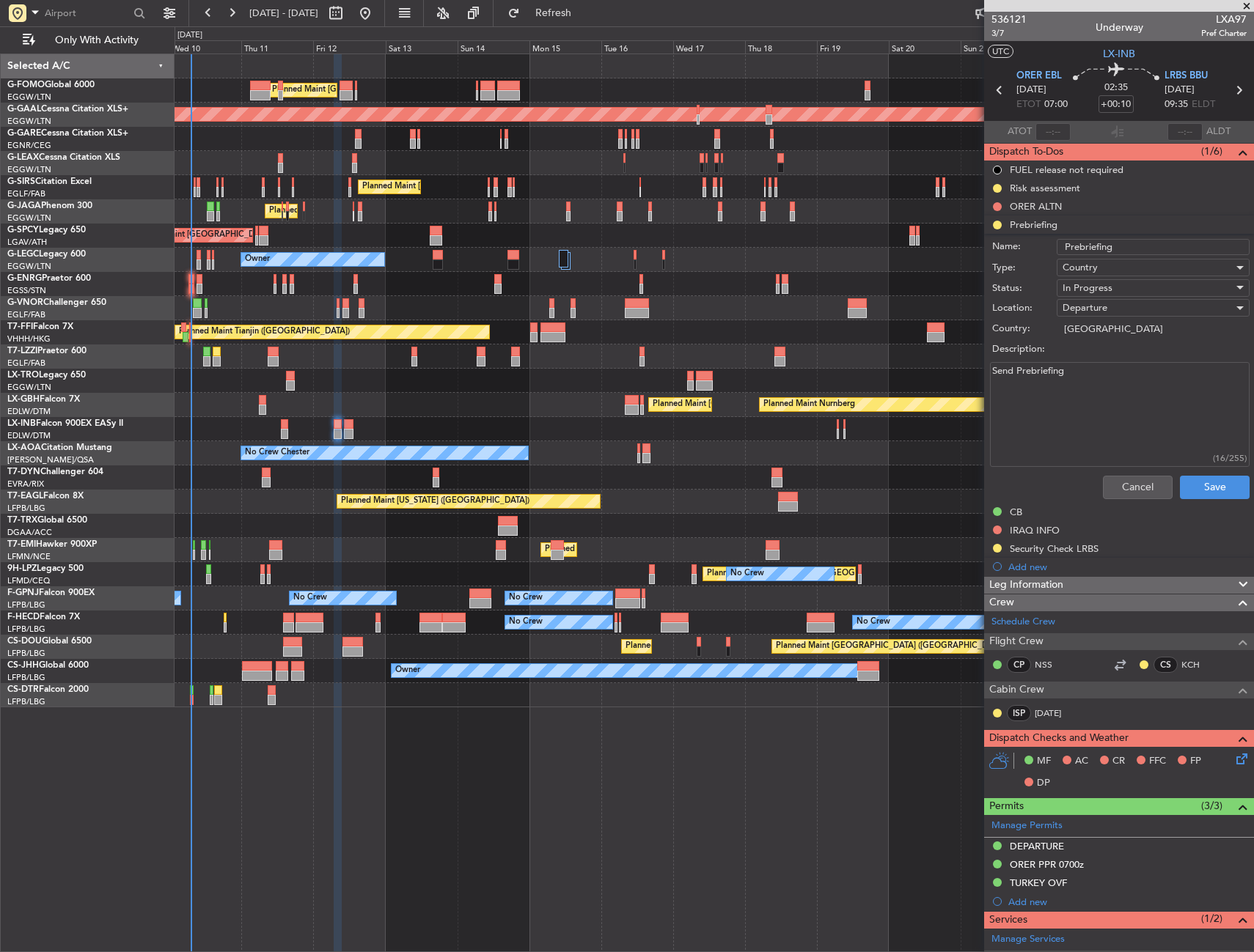
click at [1094, 377] on textarea "Send Prebriefing" at bounding box center [1119, 415] width 260 height 105
click at [1095, 377] on textarea "Send Prebriefing" at bounding box center [1119, 415] width 260 height 105
paste textarea "peed 0.82 FL 390 Fuel 16500lbs Cargo 100lbs Pax 1"
type textarea "Speed 0.82 FL 390 Fuel 16500lbs Cargo 100lbs Pax 1"
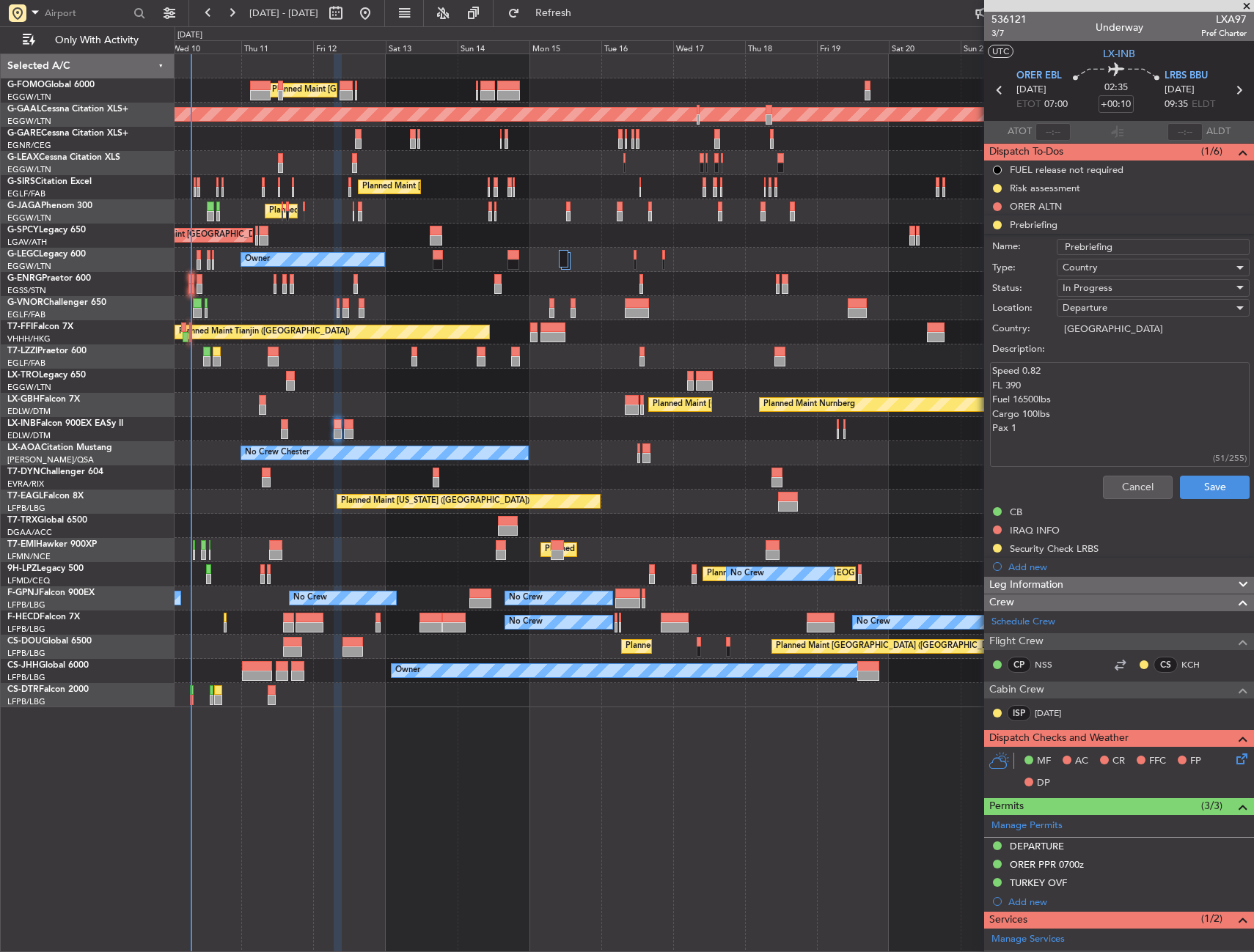
click at [1099, 286] on span "In Progress" at bounding box center [1087, 288] width 50 height 13
click at [1093, 366] on span "Completed" at bounding box center [1146, 361] width 172 height 22
click at [1188, 488] on button "Save" at bounding box center [1214, 487] width 70 height 23
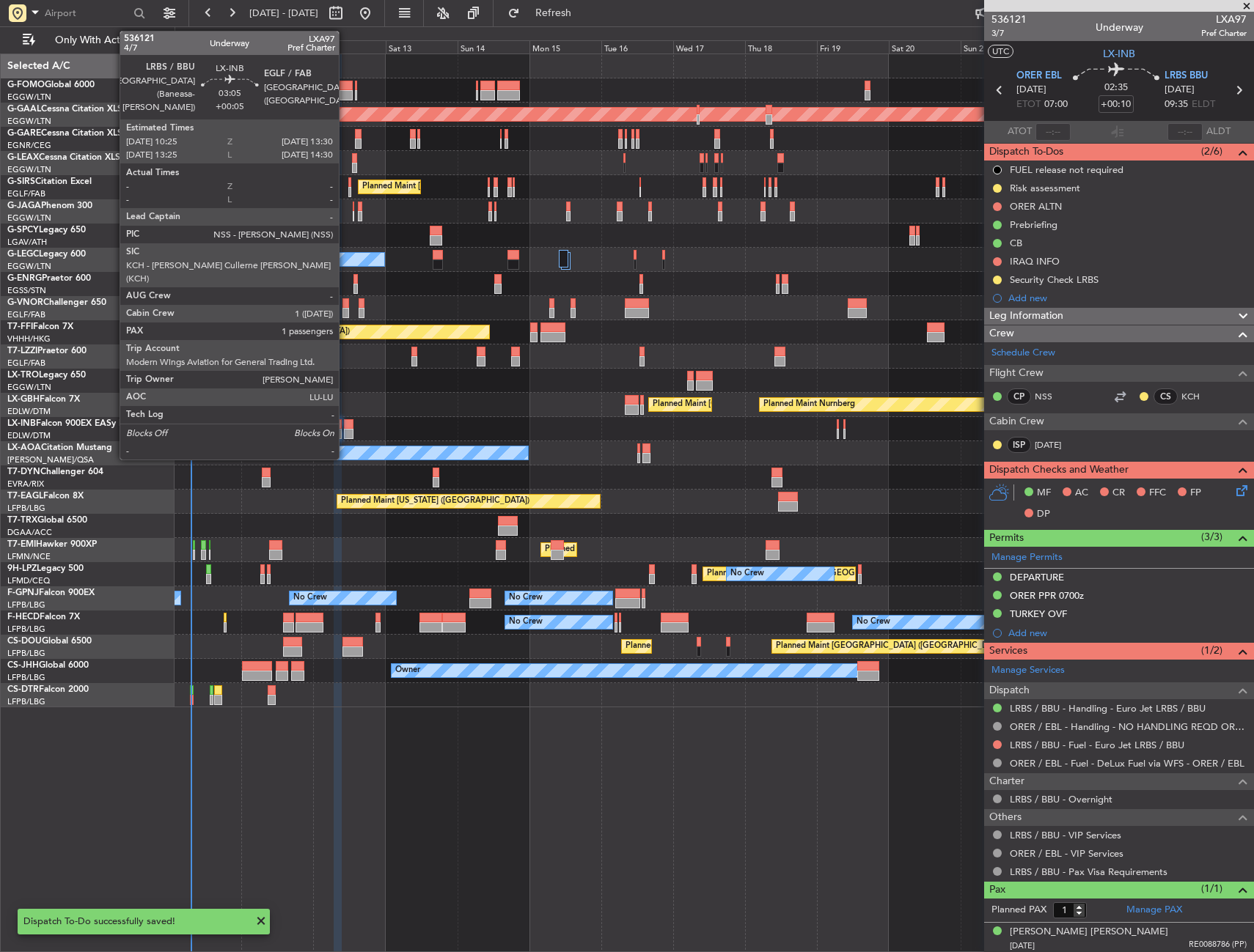
click at [345, 430] on div at bounding box center [349, 434] width 10 height 11
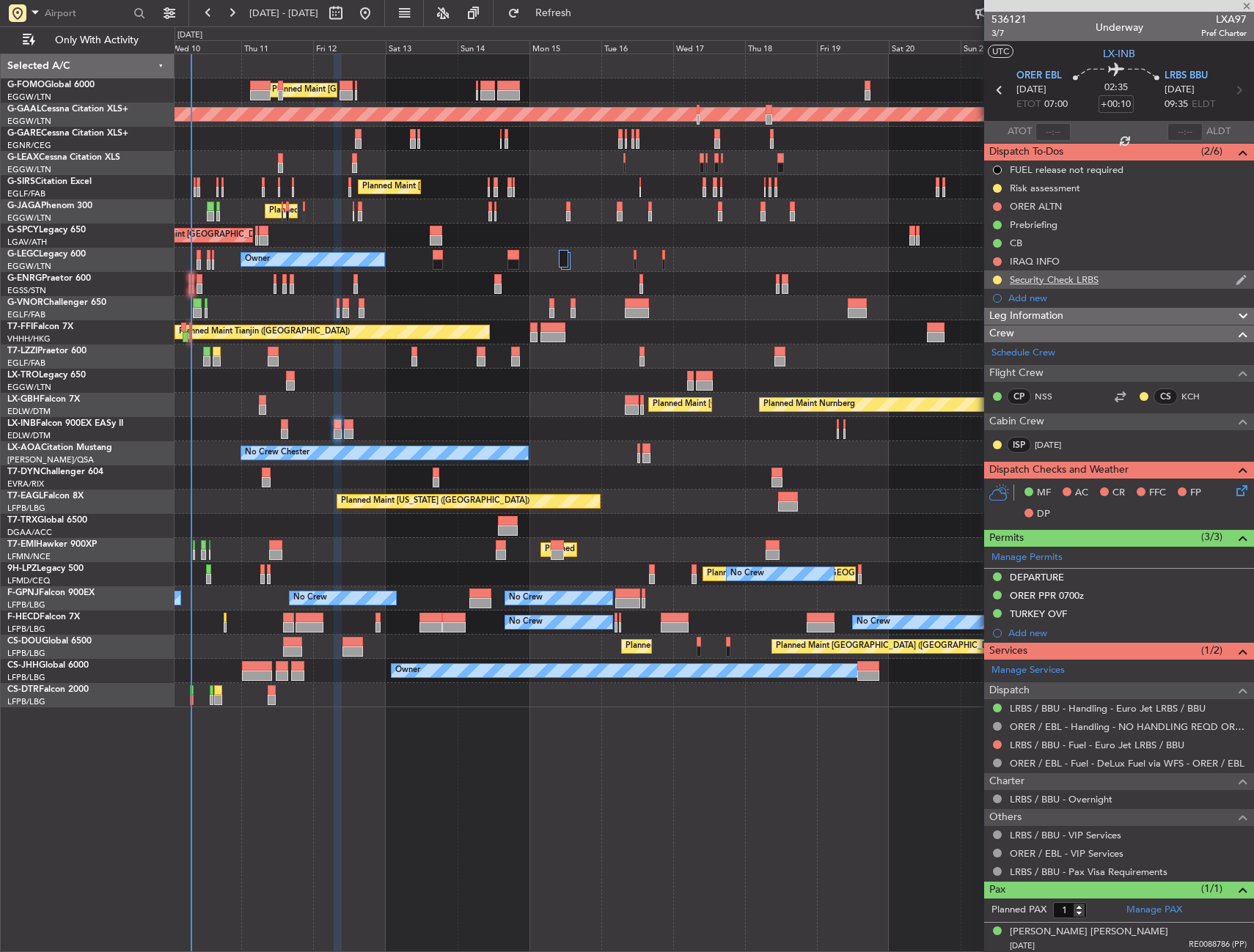
type input "+00:05"
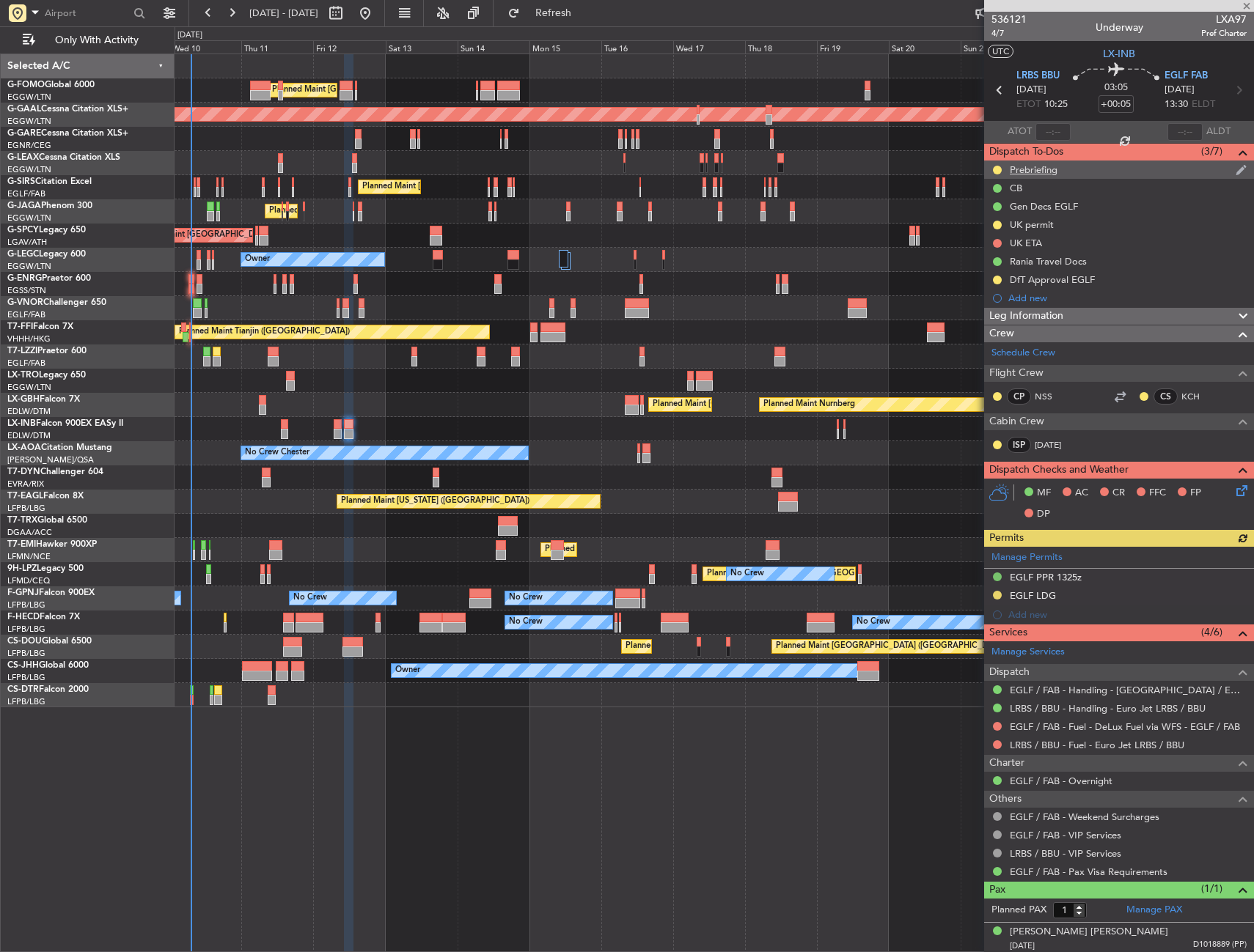
click at [1086, 175] on div "Prebriefing" at bounding box center [1118, 169] width 269 height 19
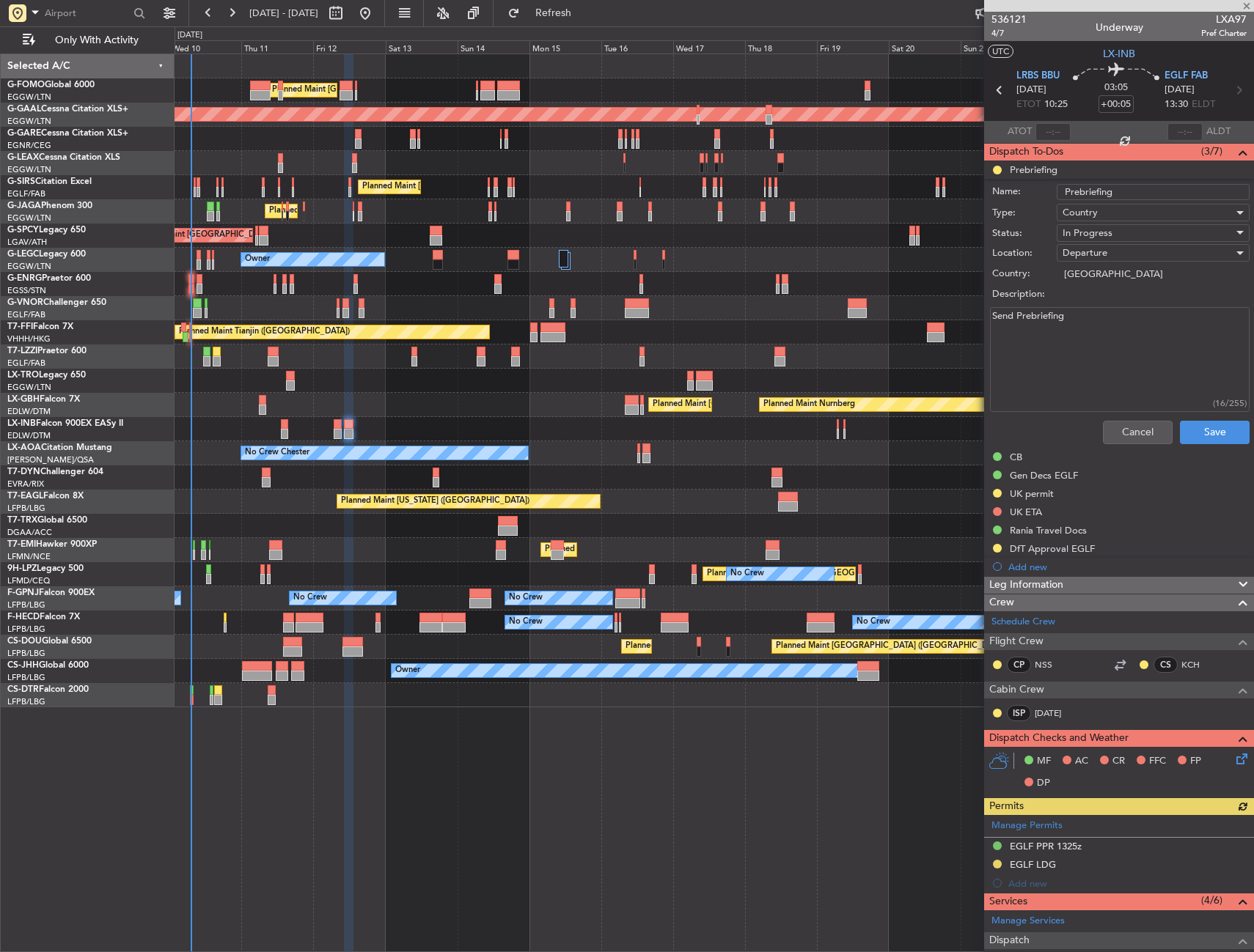
click at [1061, 321] on textarea "Send Prebriefing" at bounding box center [1119, 360] width 260 height 105
paste textarea "peed 0.82 FL 390 Fuel 16500lbs Cargo 100lbs Pax 1"
drag, startPoint x: 1081, startPoint y: 341, endPoint x: 1014, endPoint y: 341, distance: 67.0
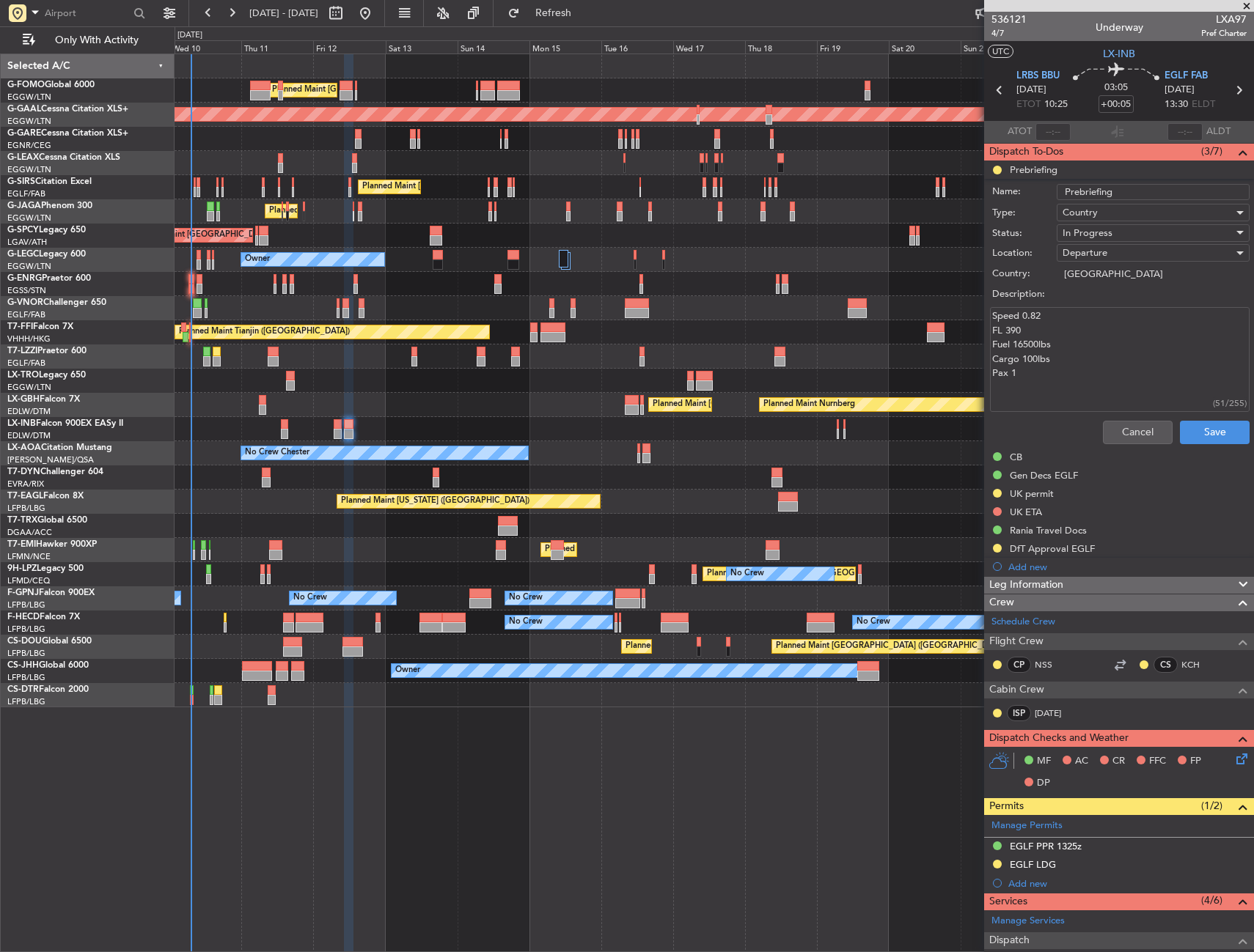
click at [1014, 341] on textarea "Speed 0.82 FL 390 Fuel 16500lbs Cargo 100lbs Pax 1" at bounding box center [1119, 360] width 260 height 105
type textarea "Speed 0.82 FL 390 Fuel remaining Cargo 100lbs Pax 1"
click at [1089, 227] on span "In Progress" at bounding box center [1087, 233] width 50 height 13
click at [1099, 310] on span "Completed" at bounding box center [1146, 306] width 172 height 22
click at [1197, 434] on button "Save" at bounding box center [1214, 432] width 70 height 23
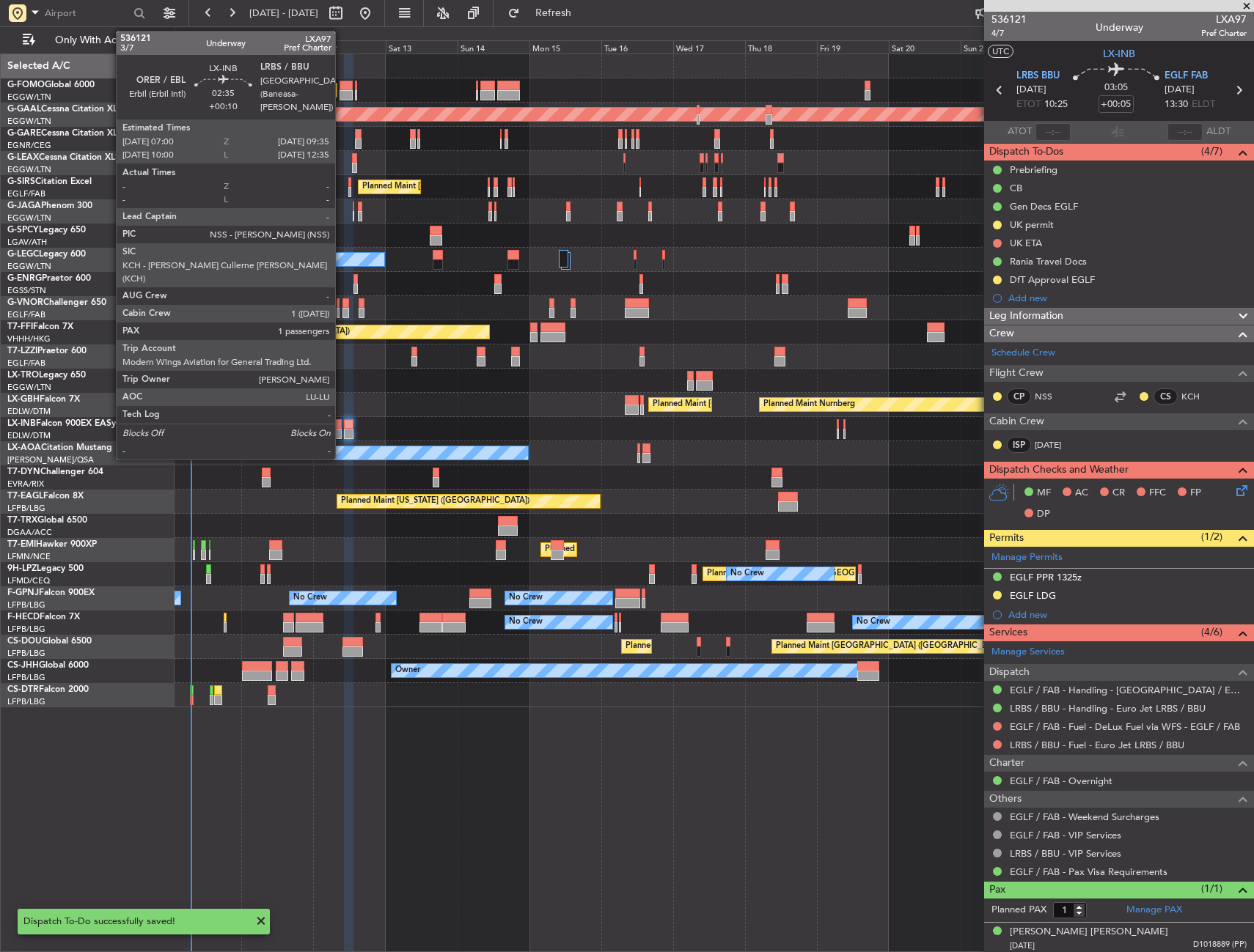
click at [341, 422] on div at bounding box center [337, 424] width 8 height 11
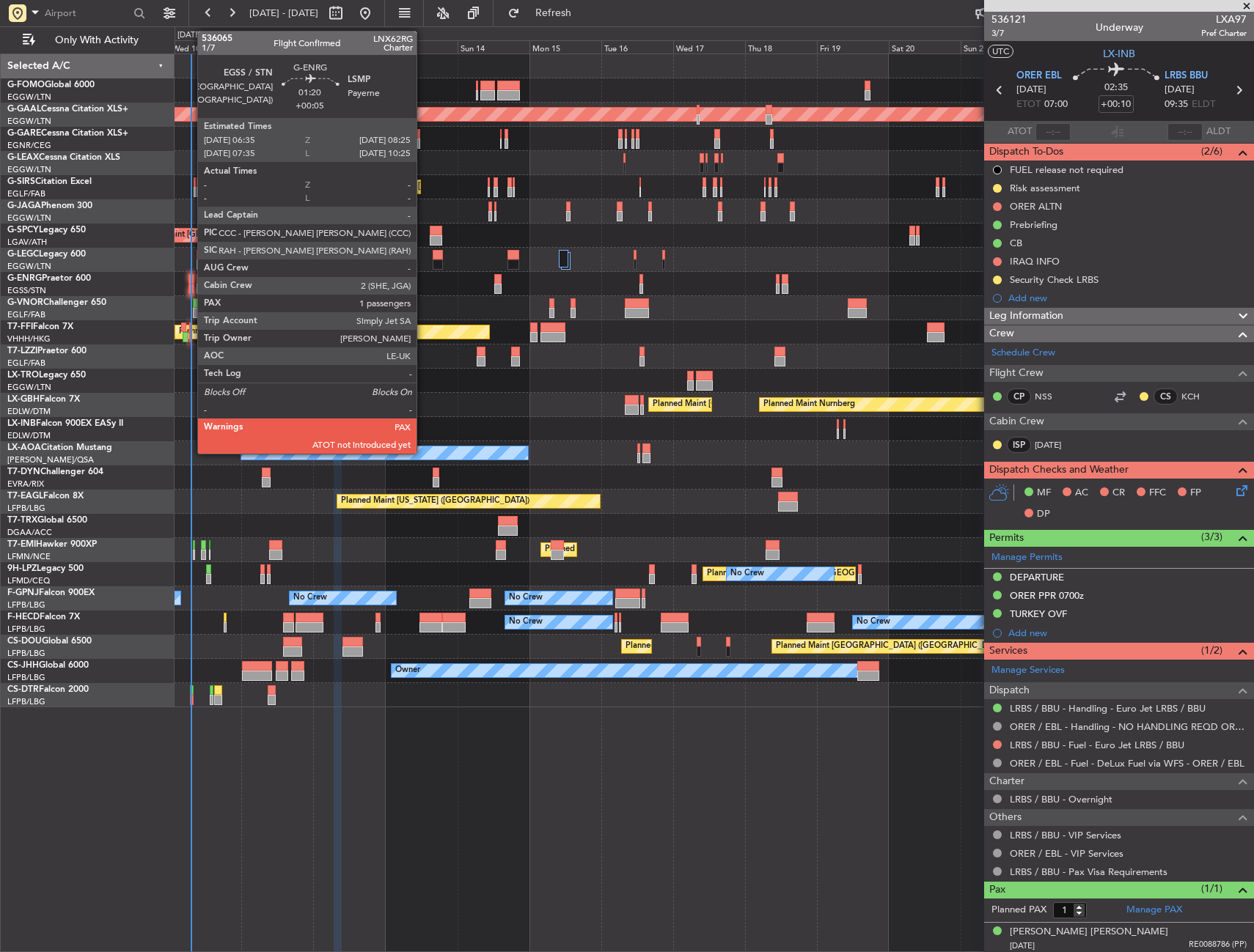
click at [190, 283] on div at bounding box center [191, 279] width 6 height 11
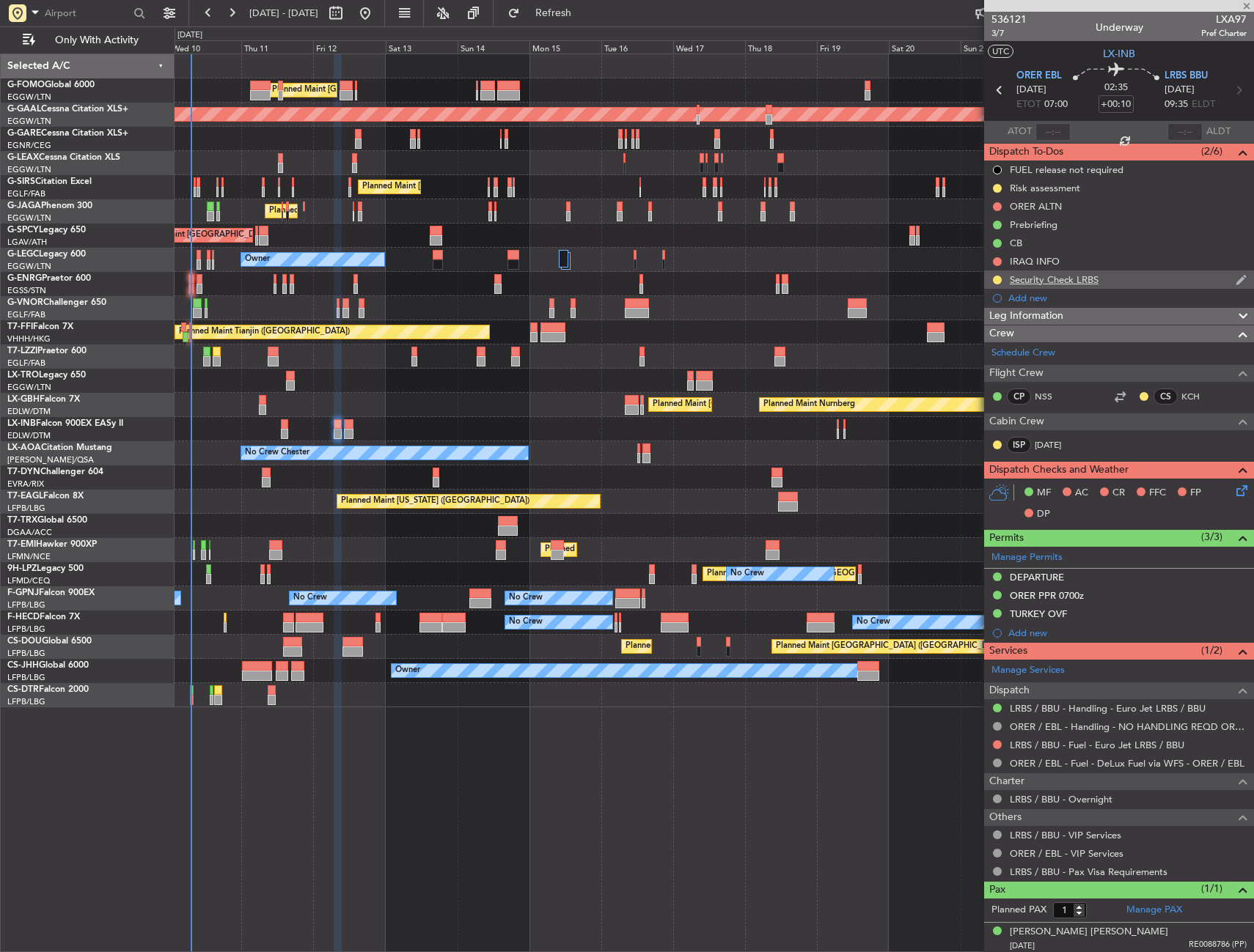
type input "+00:05"
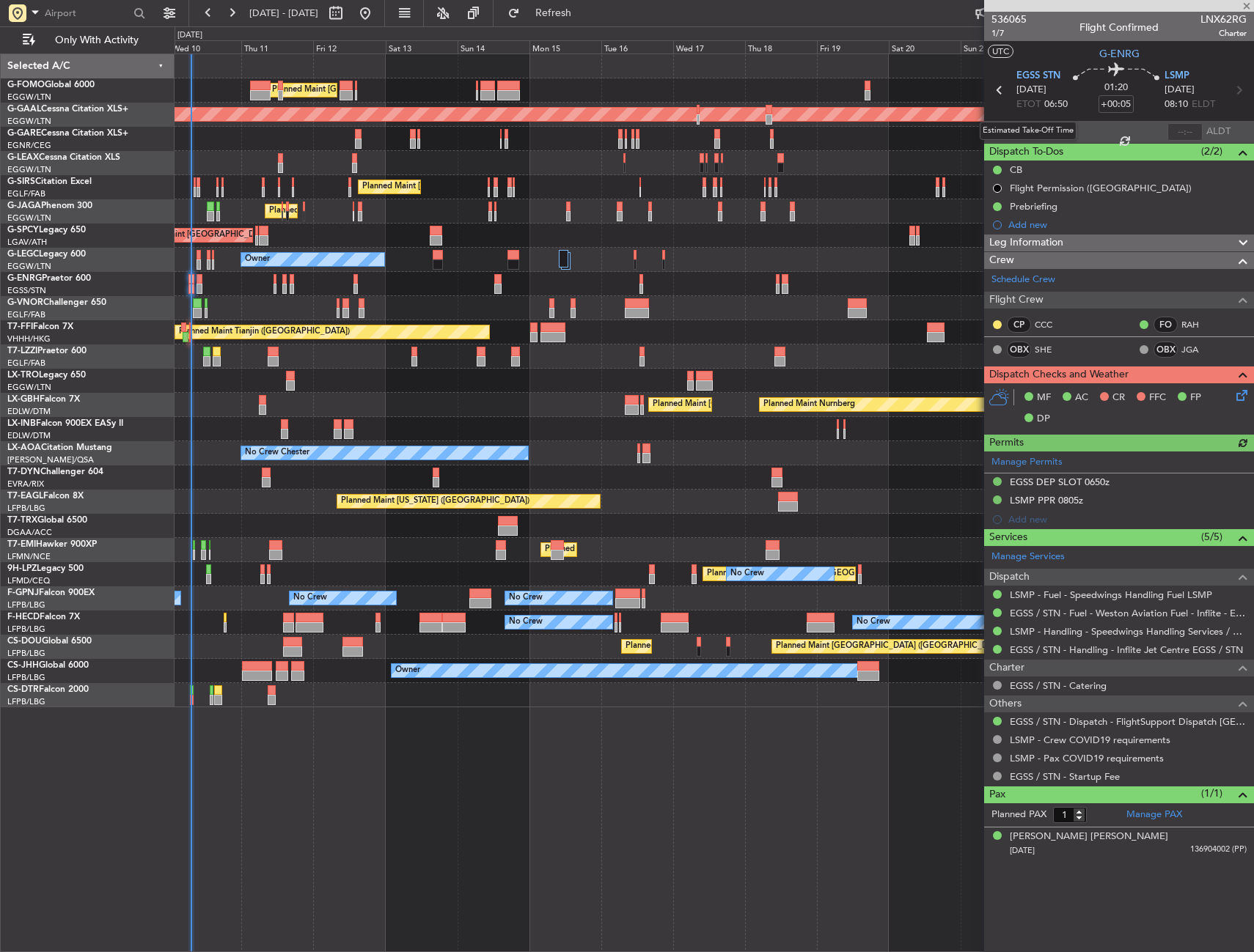
click at [1056, 130] on div "Estimated Take-Off Time" at bounding box center [1028, 130] width 97 height 19
click at [1059, 129] on input "text" at bounding box center [1053, 132] width 35 height 18
click at [1079, 58] on section "UTC G-ENRG" at bounding box center [1118, 52] width 269 height 22
type input "07:12"
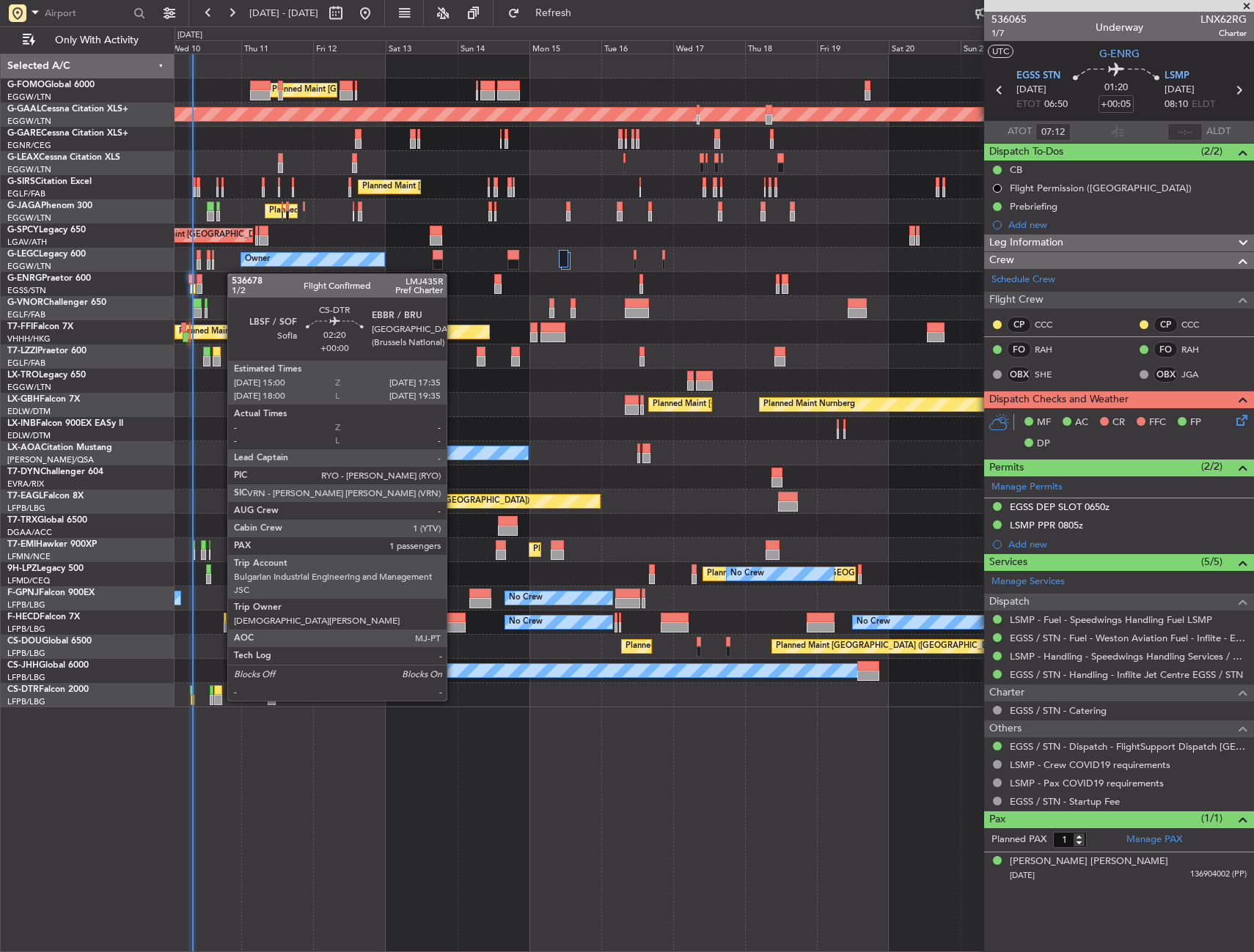
click at [220, 690] on div at bounding box center [218, 690] width 8 height 11
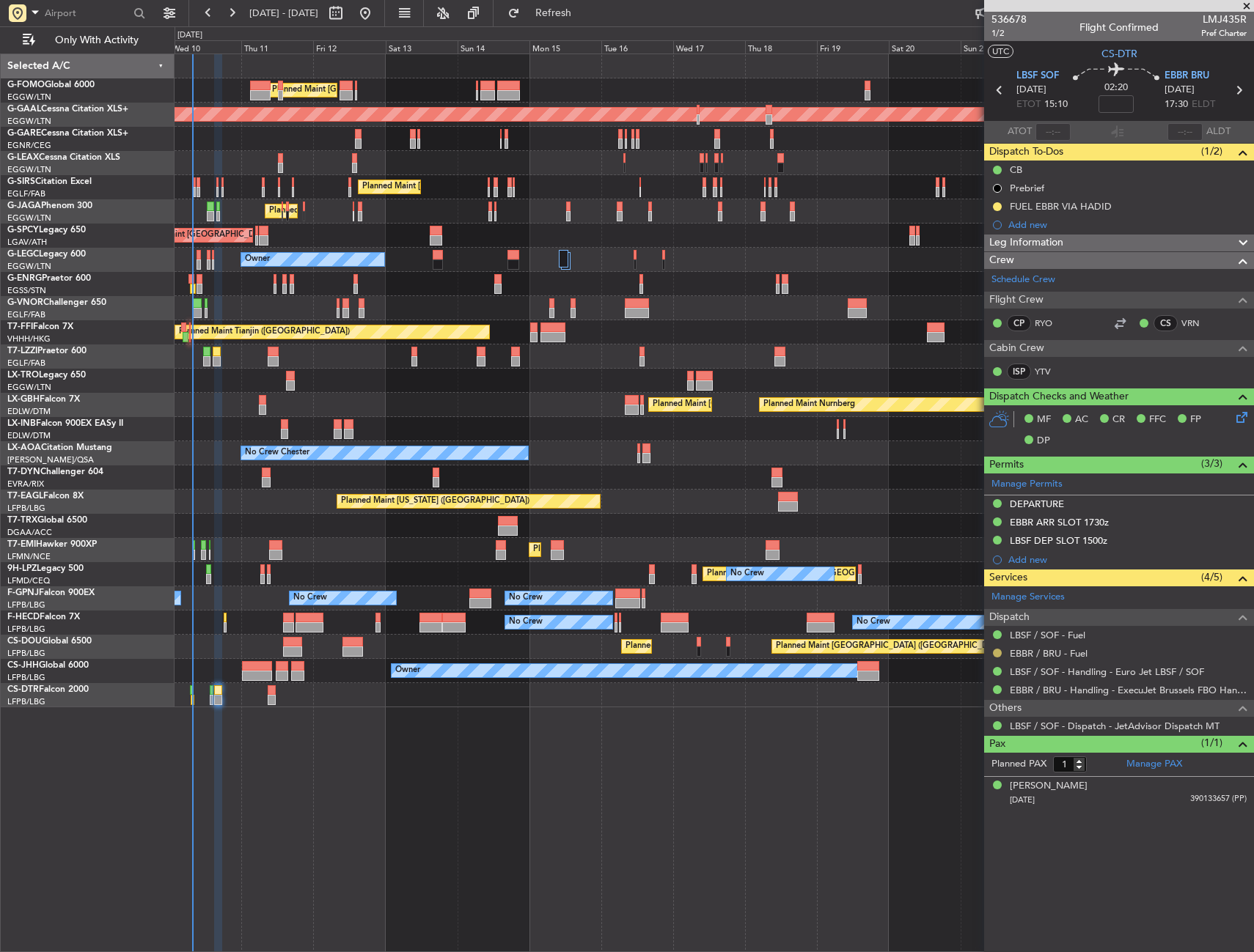
click at [998, 649] on button at bounding box center [997, 653] width 9 height 9
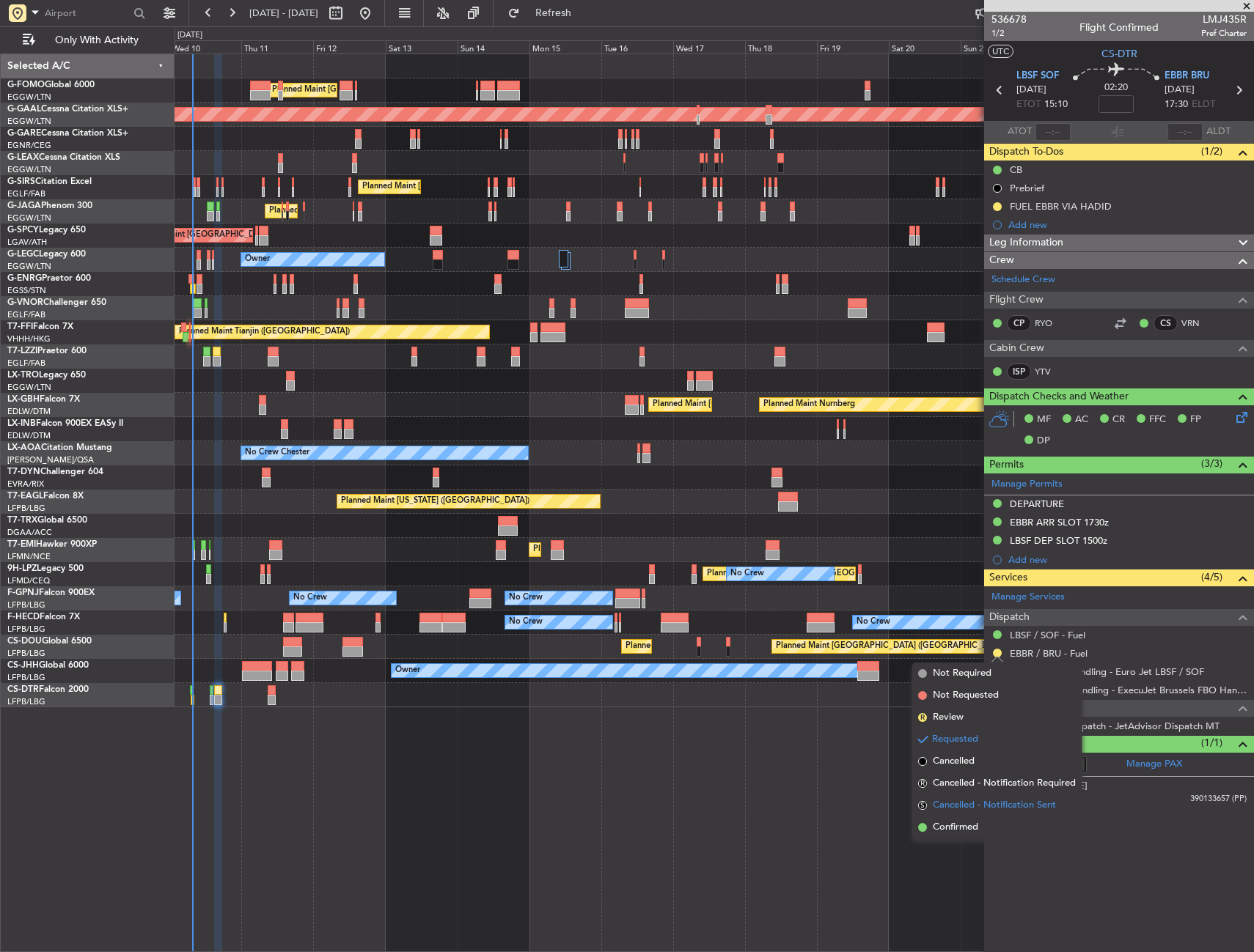
click at [950, 813] on li "S Cancelled - Notification Sent" at bounding box center [996, 805] width 169 height 22
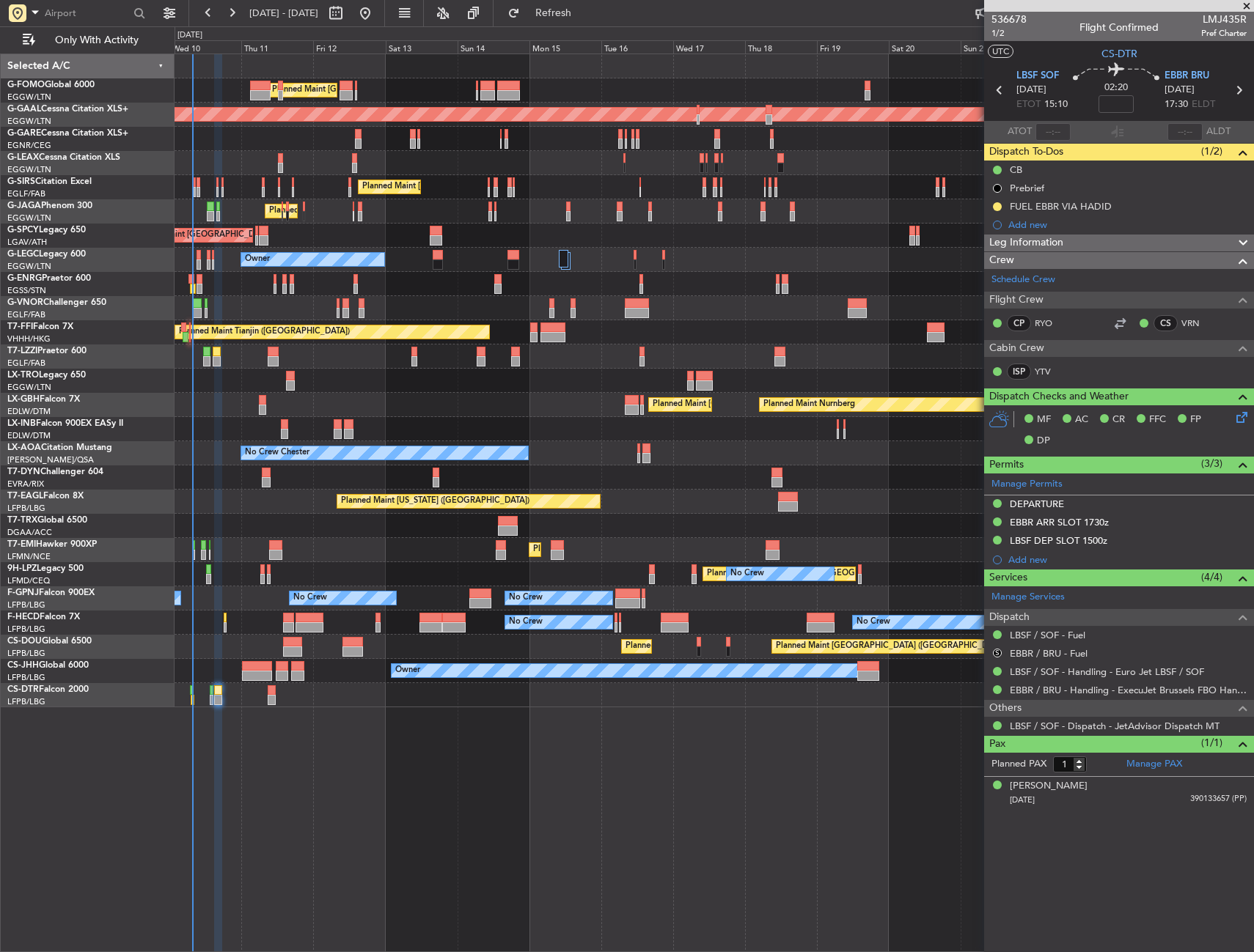
click at [997, 652] on button "S" at bounding box center [997, 653] width 9 height 9
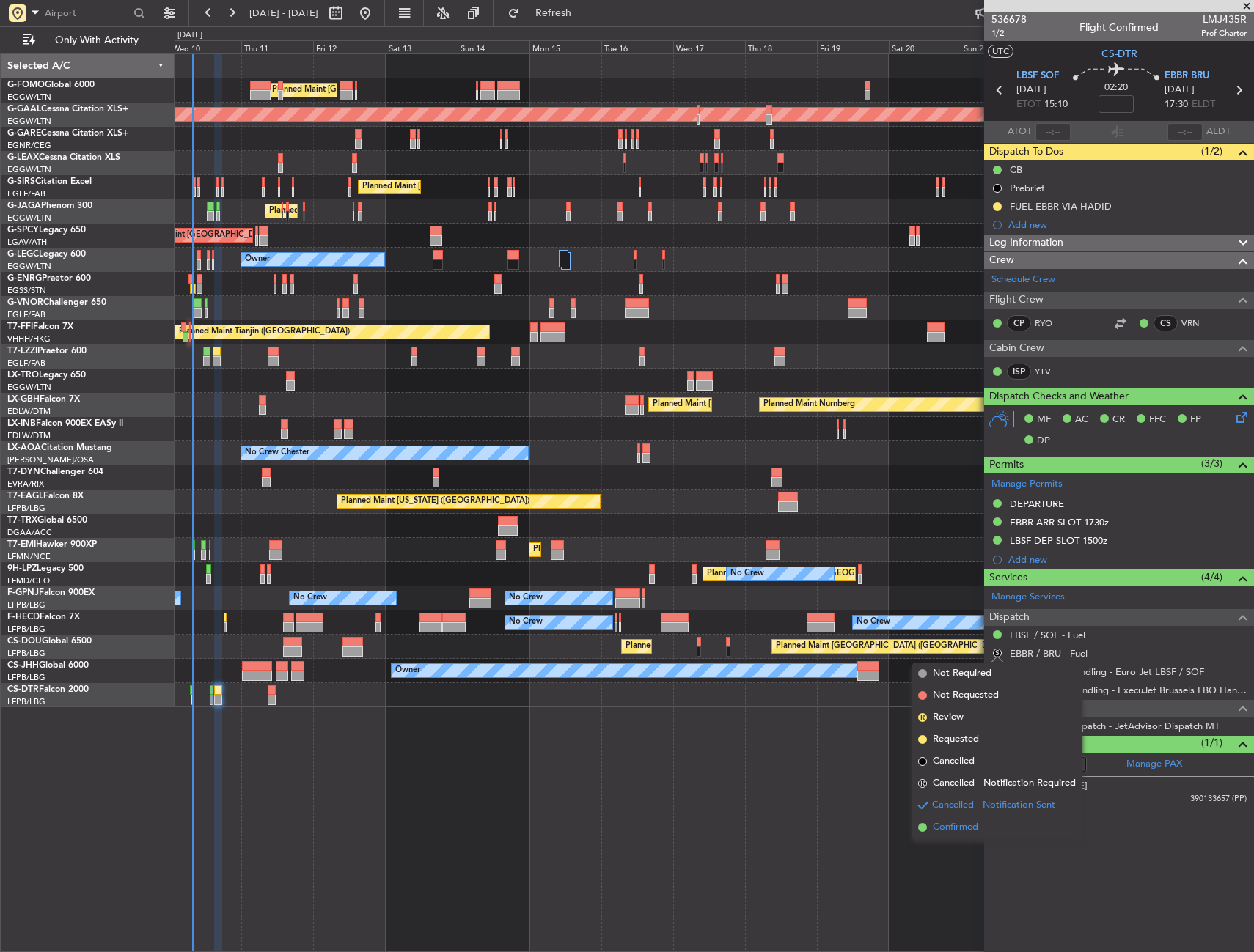
click at [944, 823] on span "Confirmed" at bounding box center [955, 827] width 45 height 15
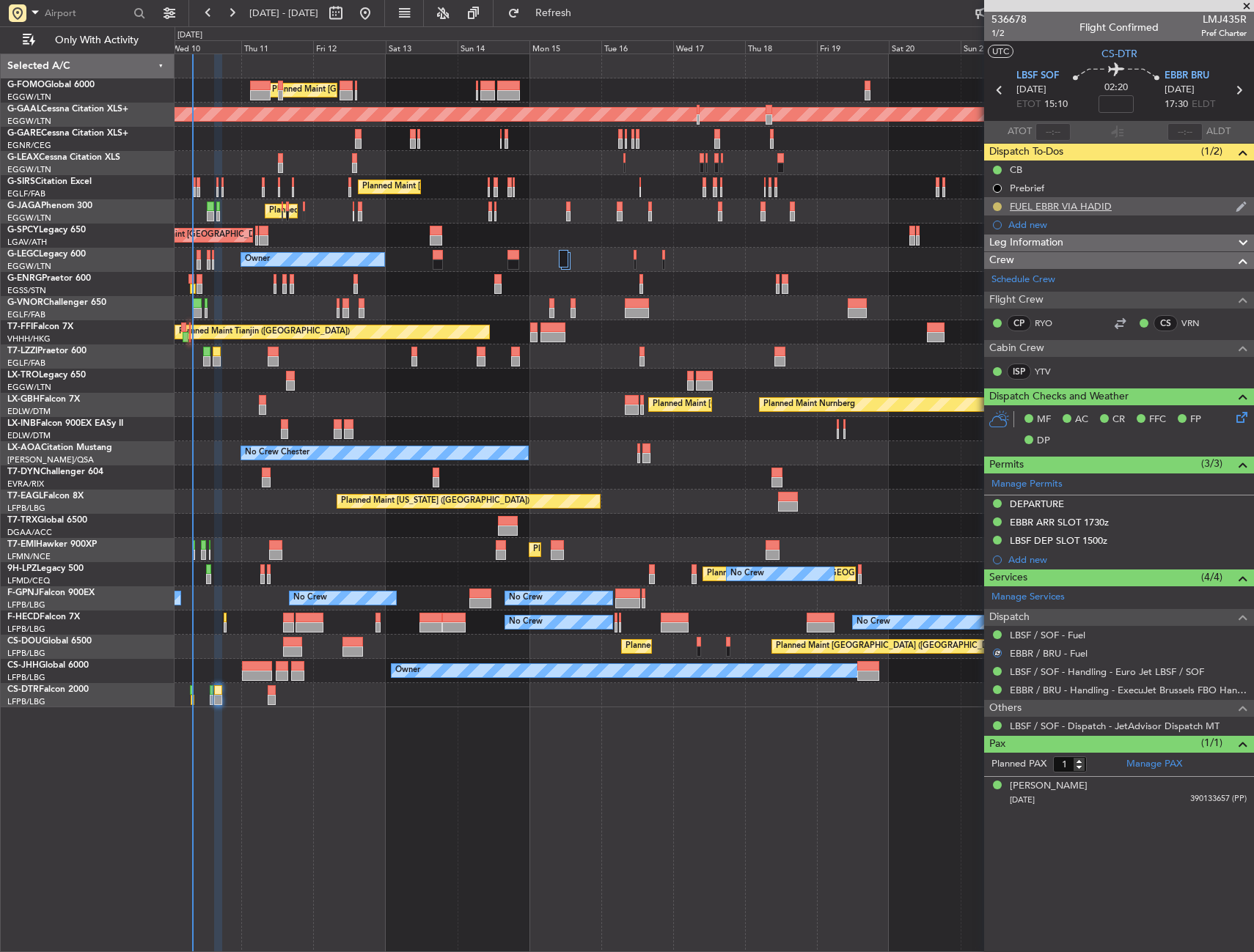
click at [996, 205] on button at bounding box center [997, 206] width 9 height 9
click at [992, 274] on span "Completed" at bounding box center [1003, 271] width 49 height 15
click at [267, 695] on div "Planned Maint Mugla ([GEOGRAPHIC_DATA])" at bounding box center [714, 696] width 1078 height 24
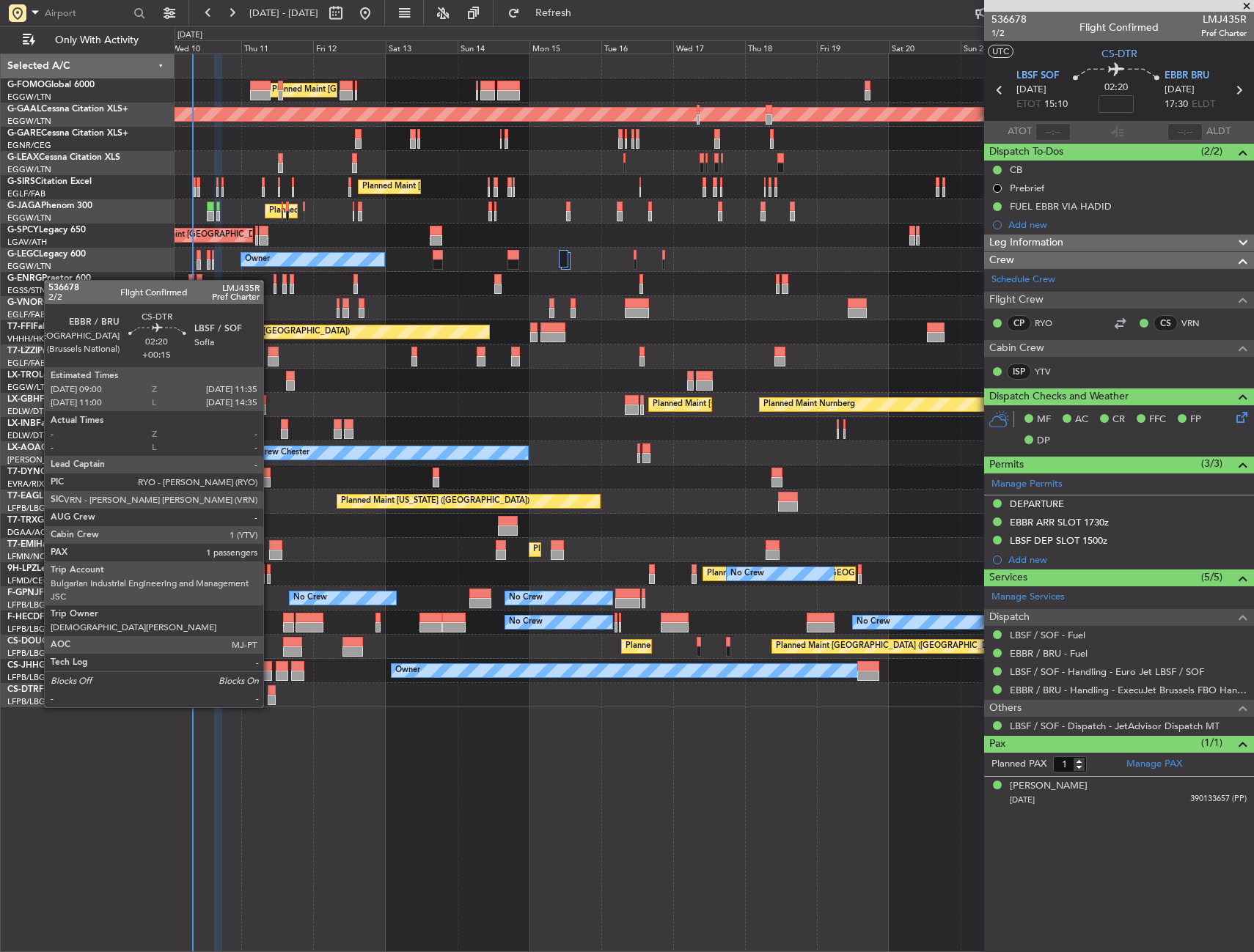
click at [269, 694] on div at bounding box center [272, 690] width 8 height 11
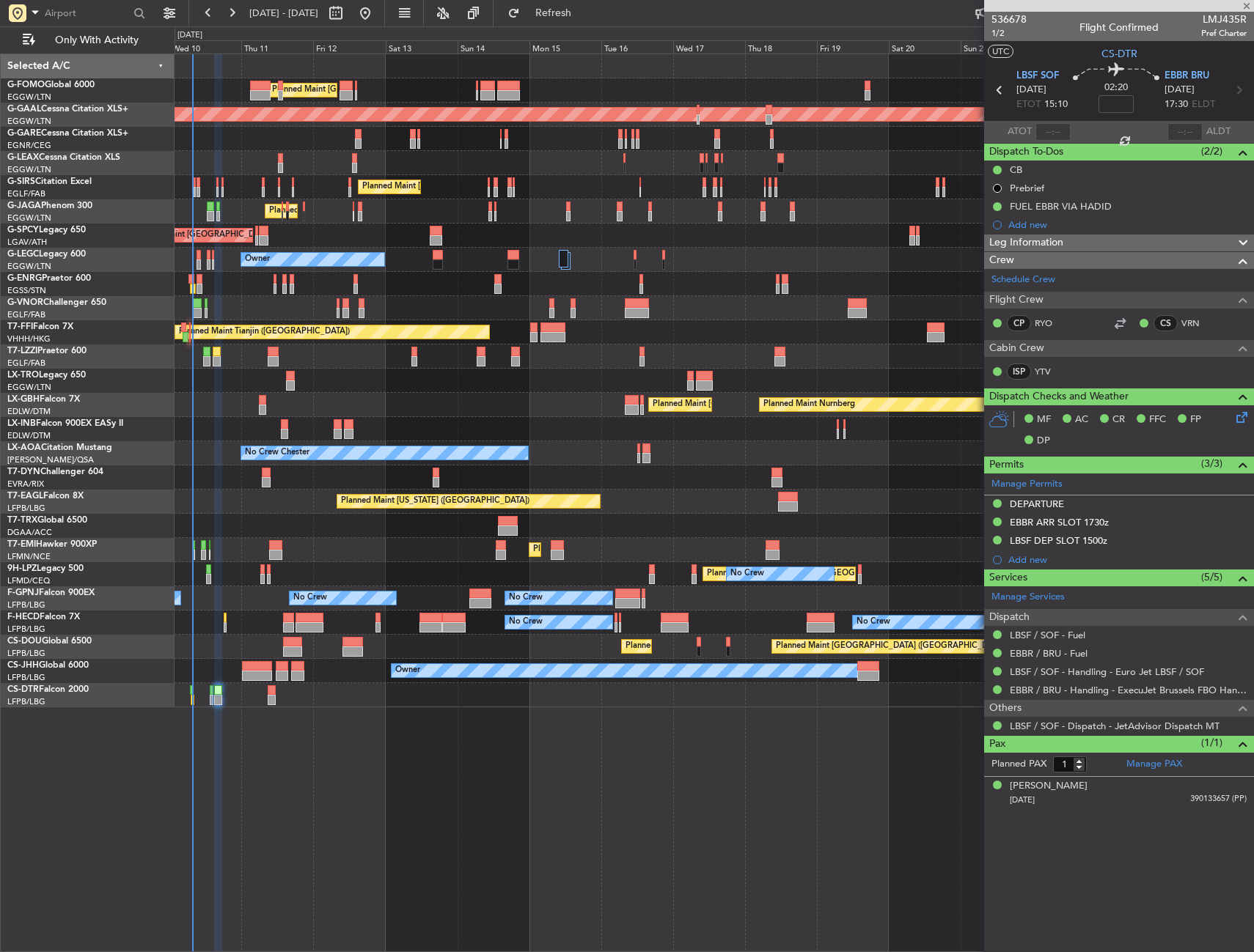
type input "+00:15"
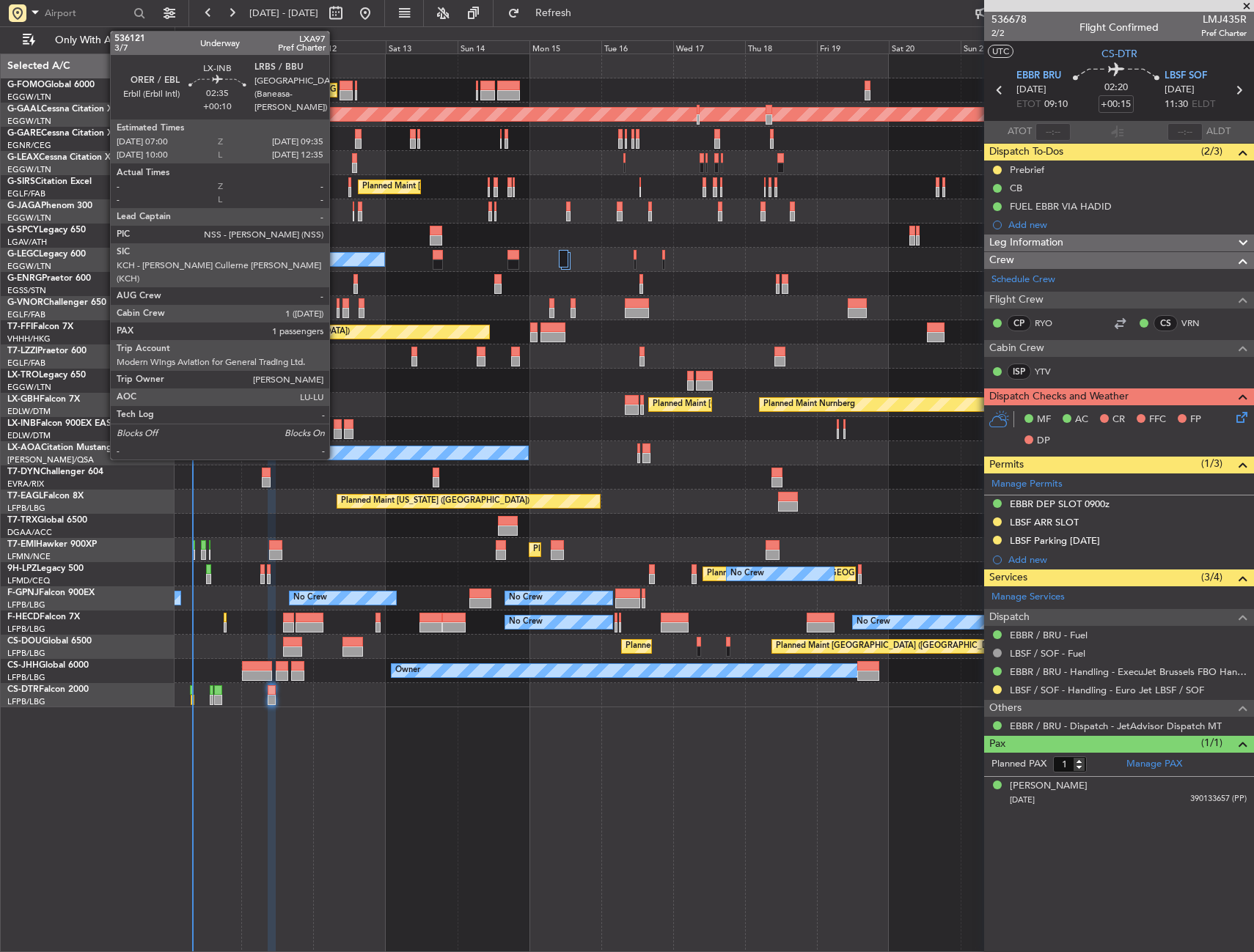
click at [336, 427] on div at bounding box center [337, 424] width 8 height 11
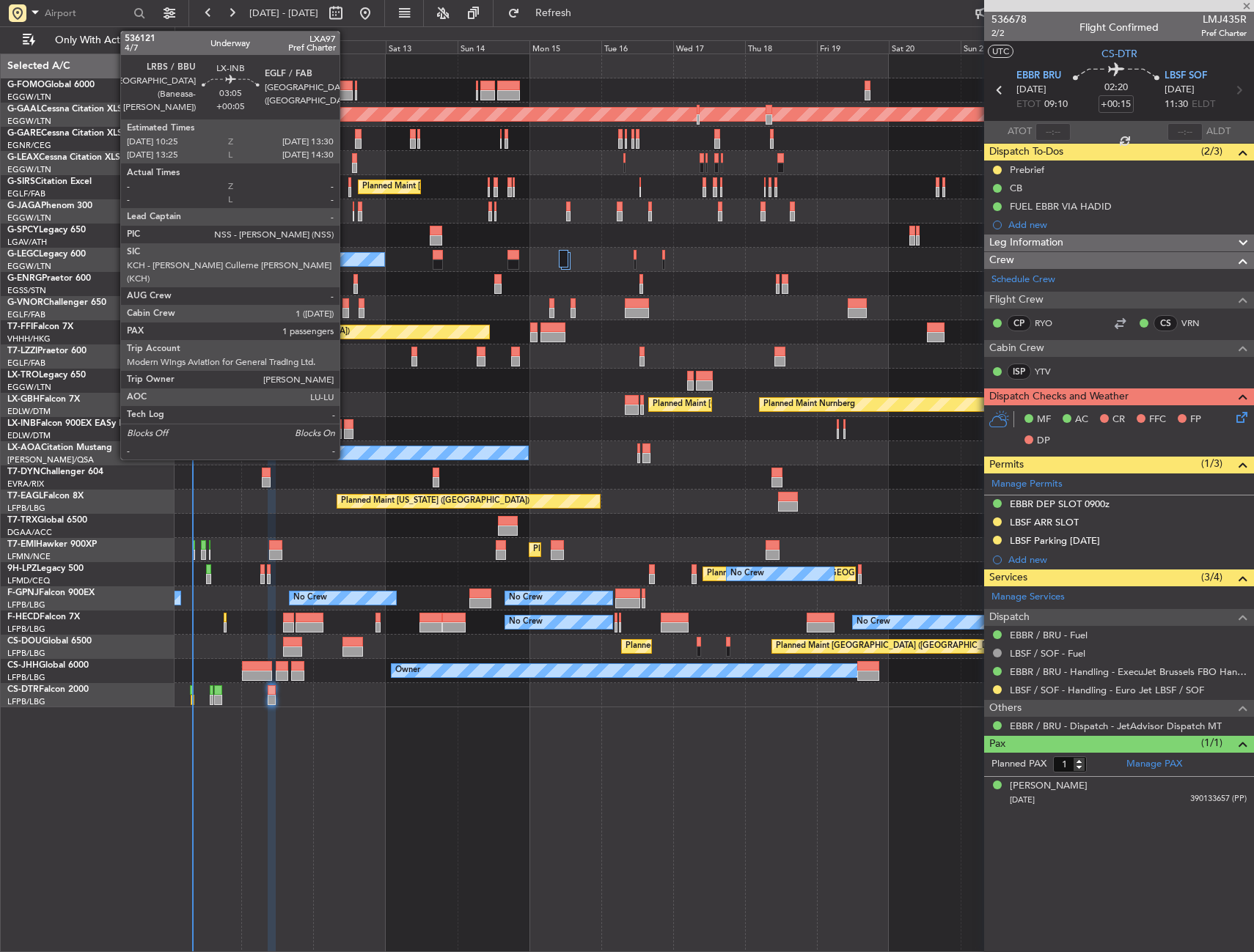
type input "+00:10"
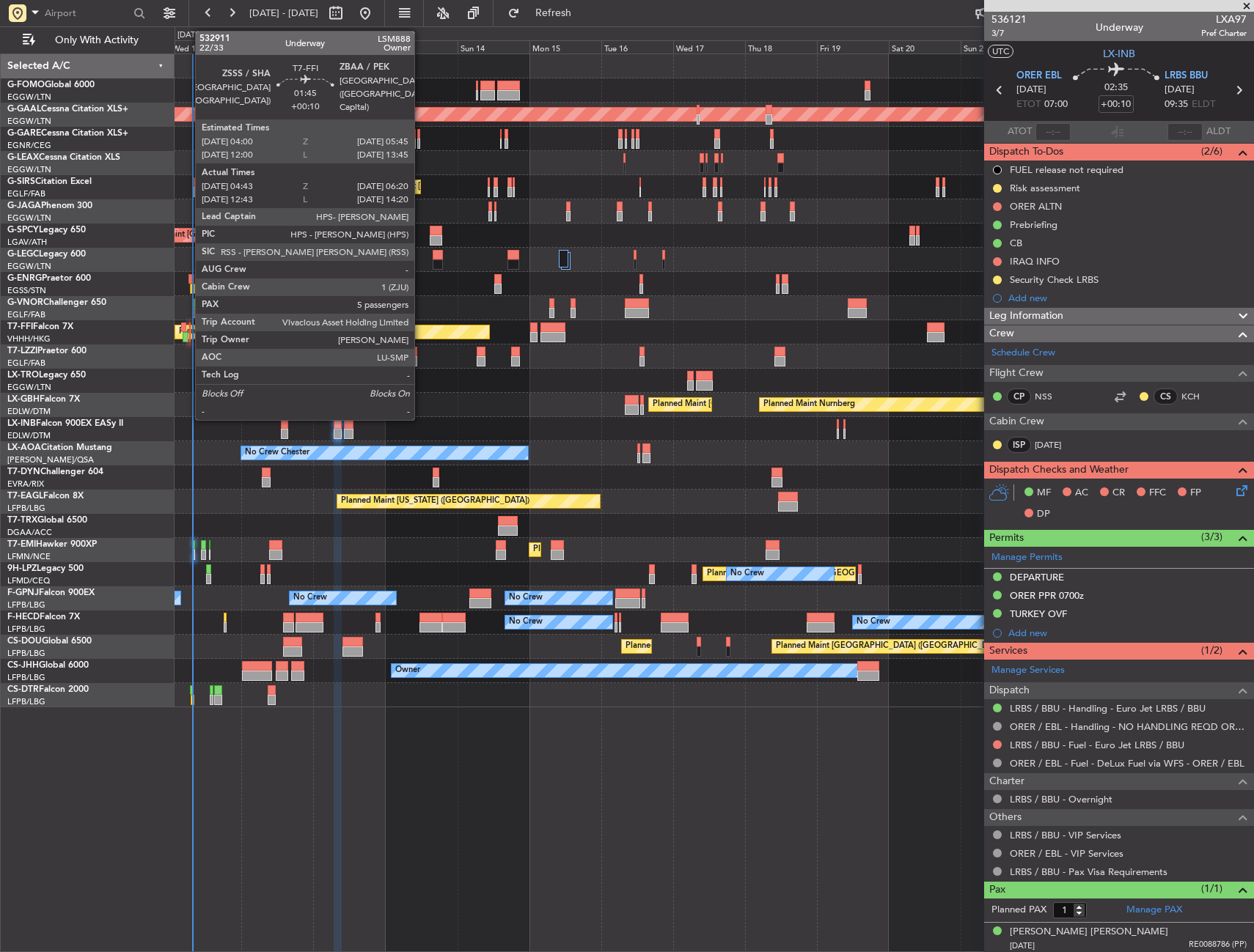
click at [188, 332] on div at bounding box center [185, 336] width 5 height 11
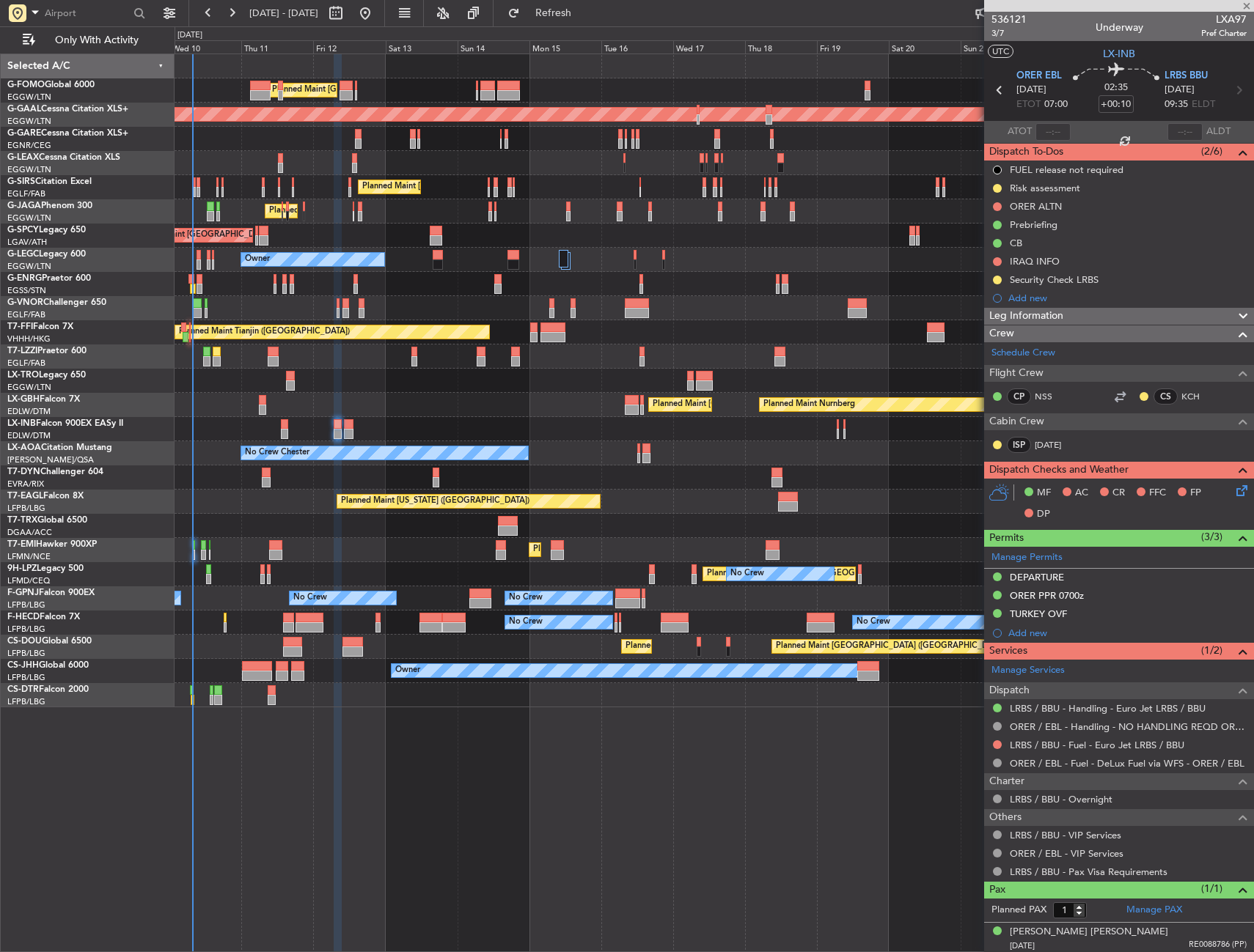
type input "04:43"
type input "06:20"
type input "5"
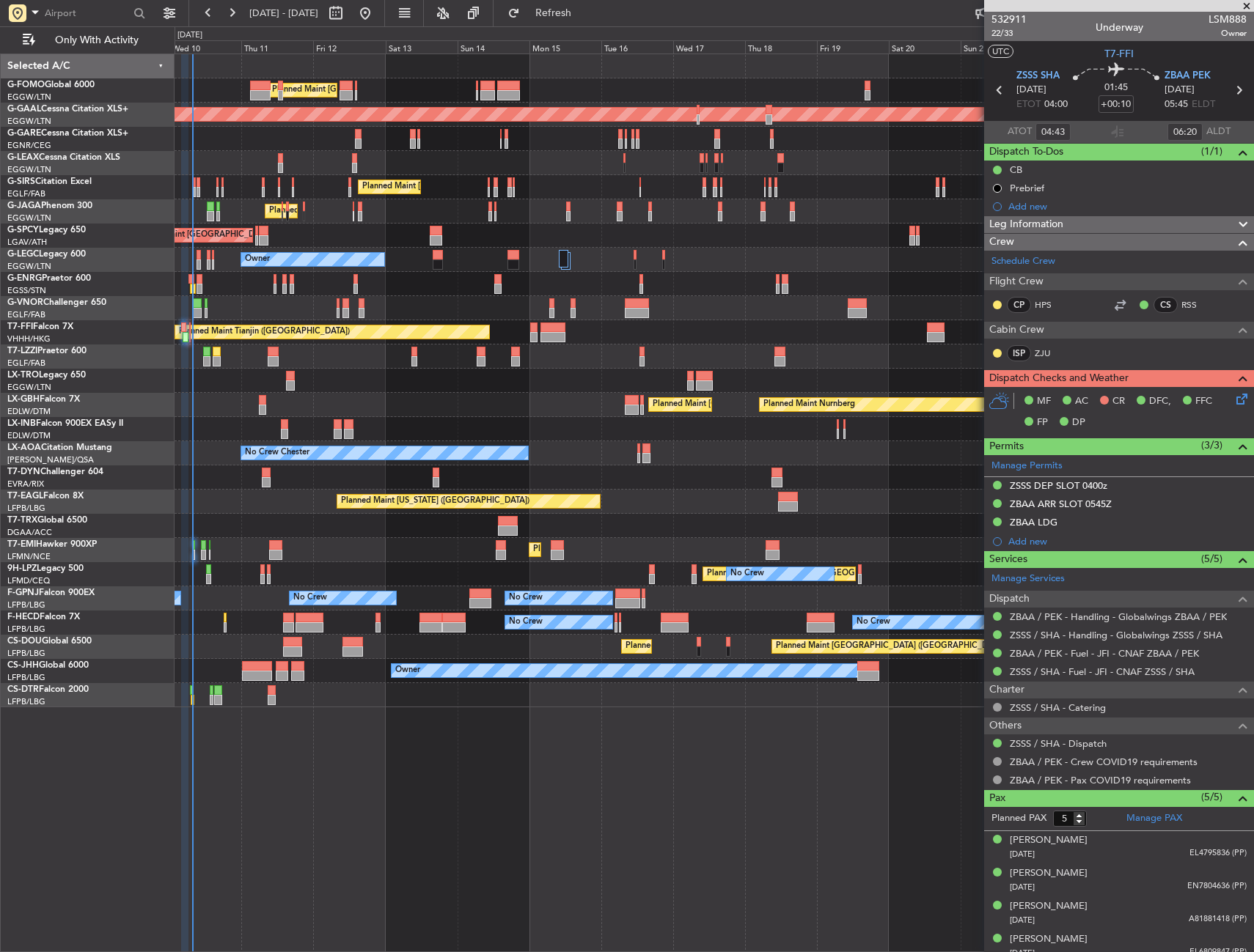
click at [246, 399] on div "Planned Maint Nurnberg Planned Maint [GEOGRAPHIC_DATA] ([GEOGRAPHIC_DATA]) Plan…" at bounding box center [714, 405] width 1078 height 24
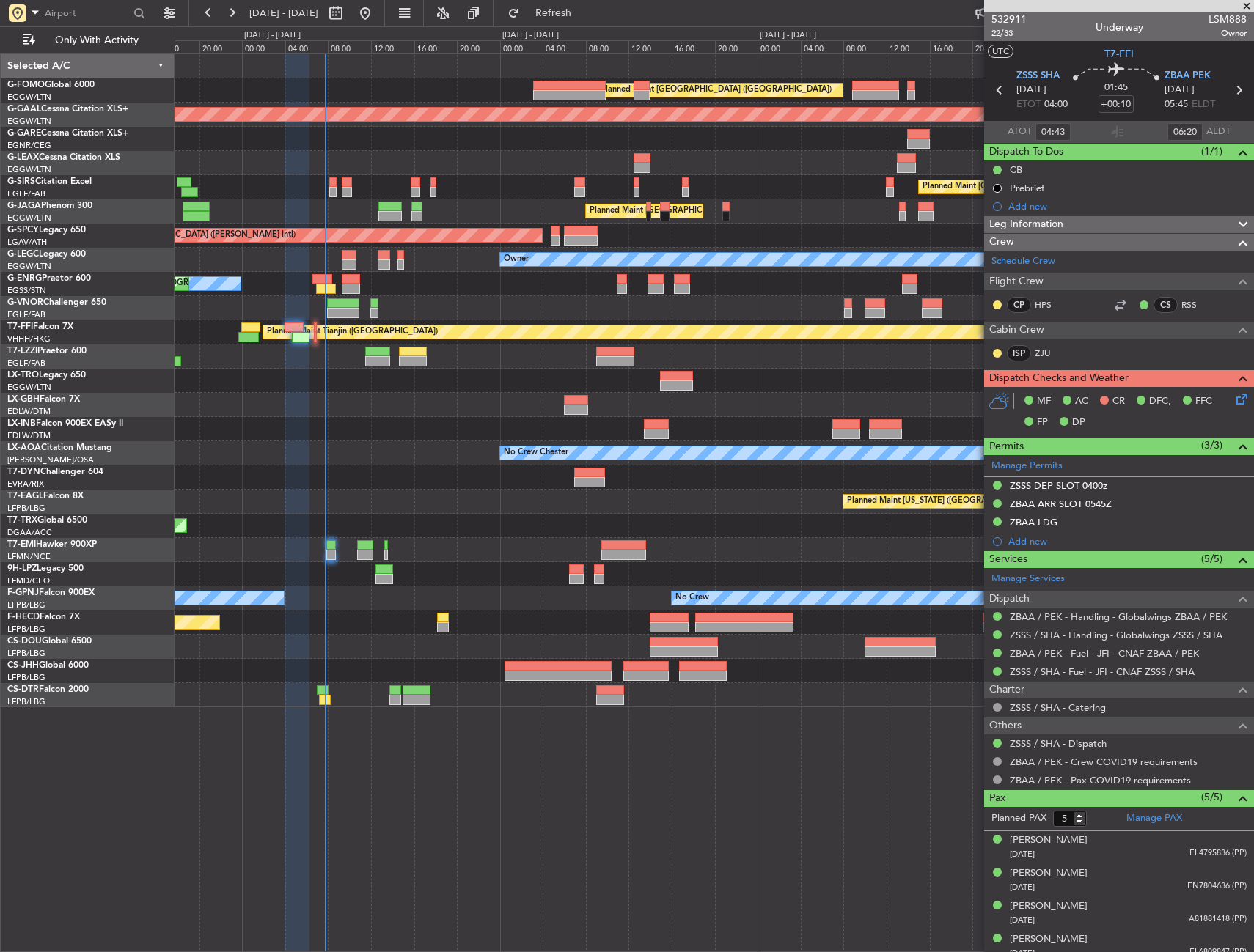
click at [428, 435] on div at bounding box center [714, 429] width 1078 height 24
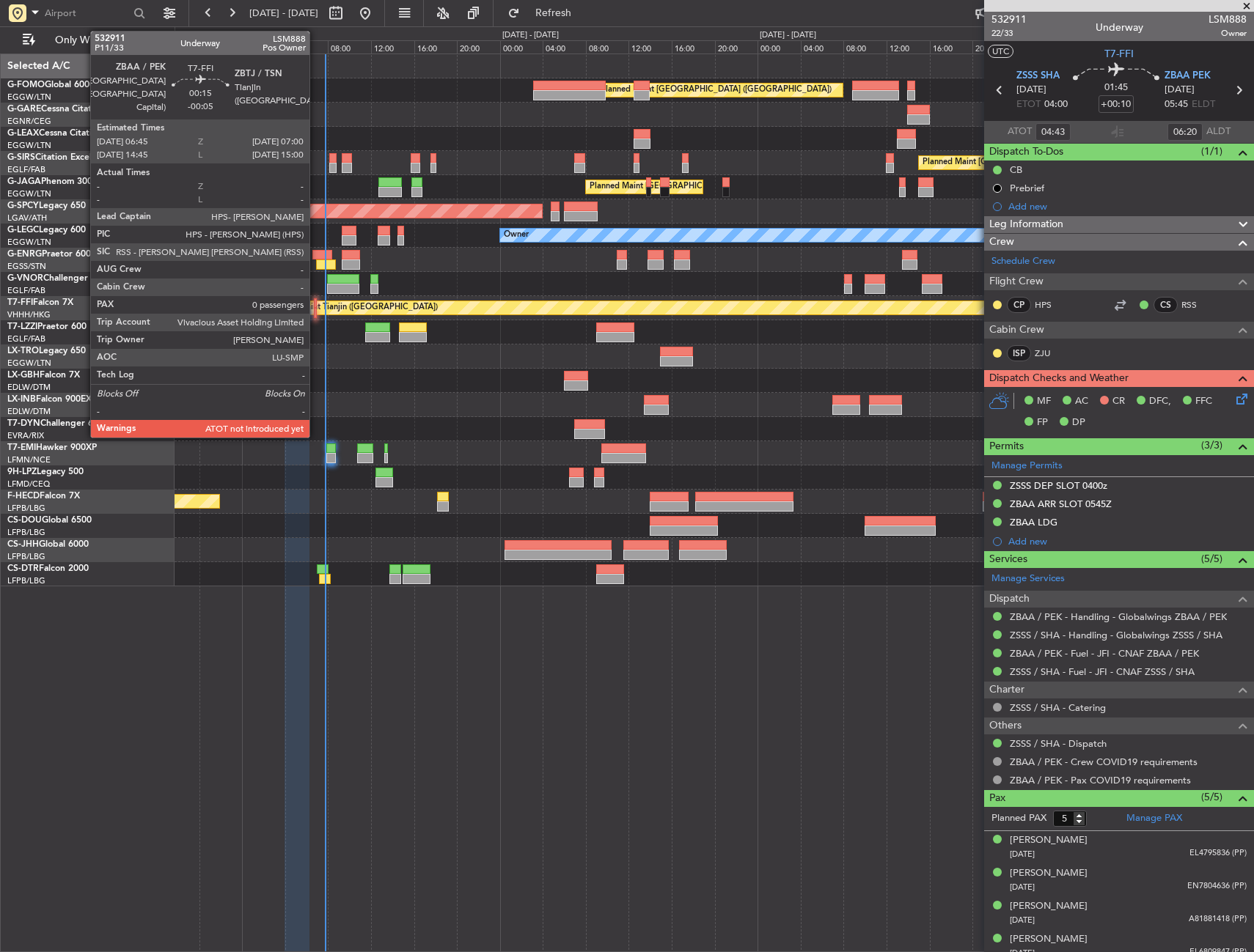
click at [316, 310] on div at bounding box center [316, 313] width 3 height 11
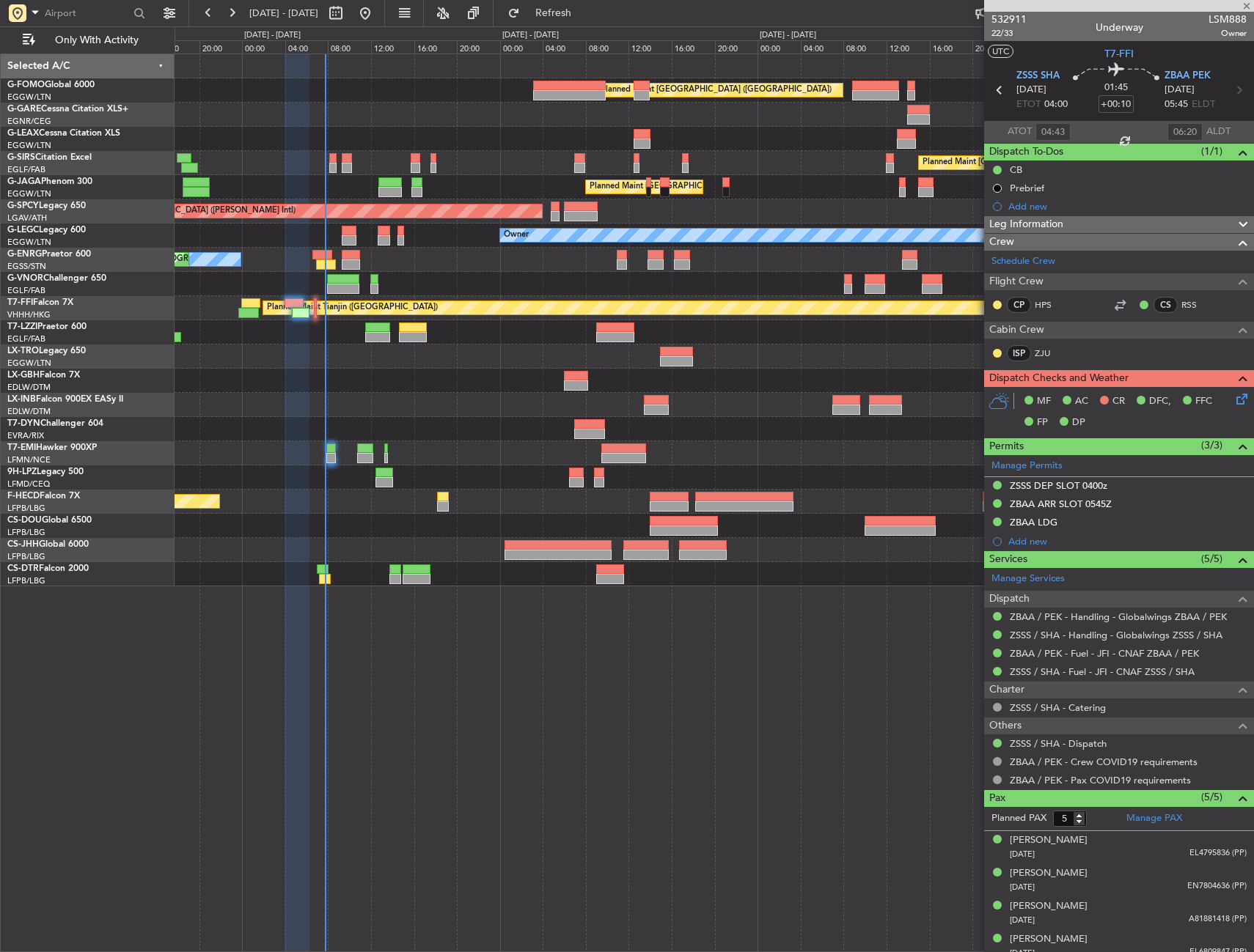
type input "-00:05"
type input "0"
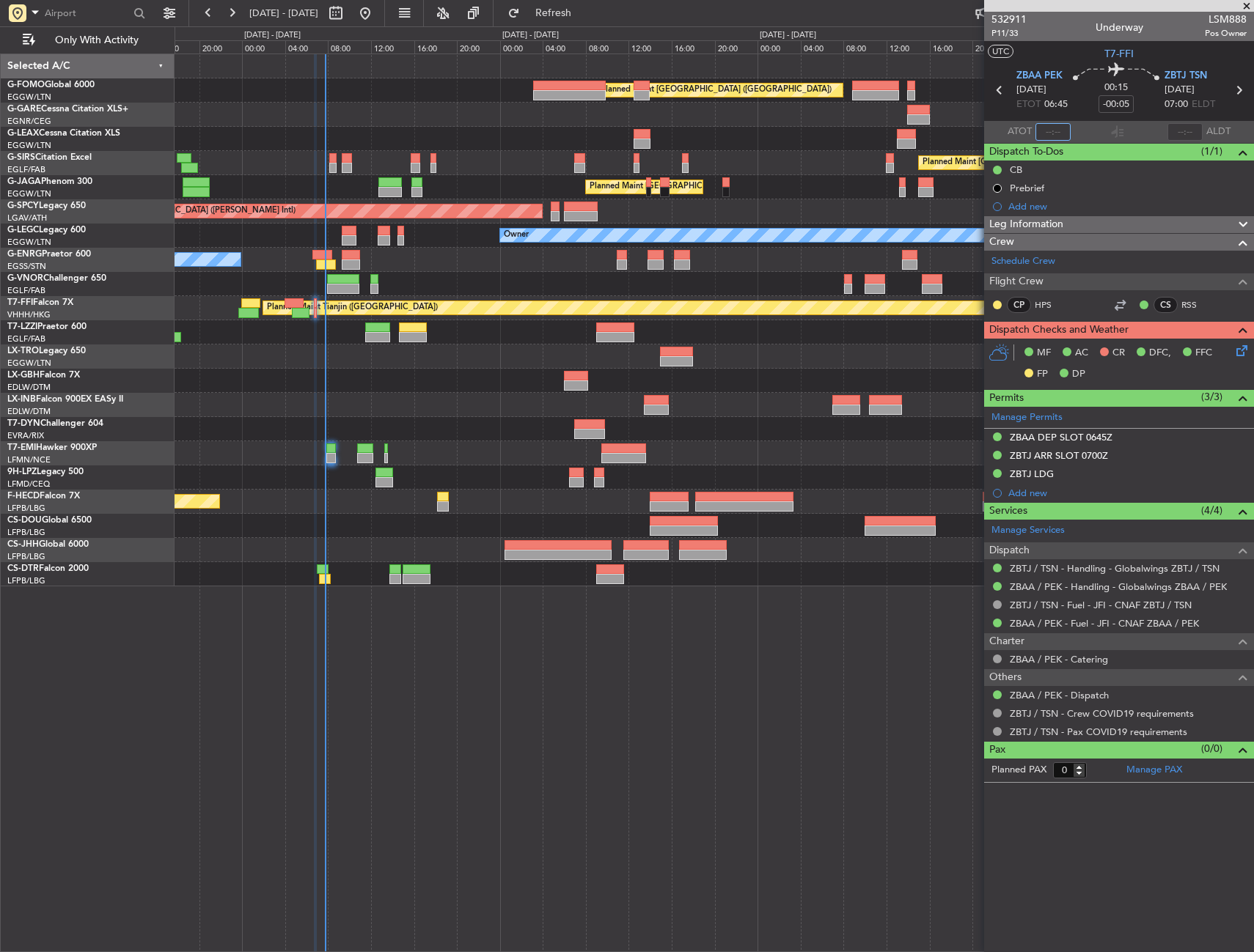
click at [1055, 123] on input "text" at bounding box center [1053, 132] width 35 height 18
click at [1064, 54] on section "UTC T7-FFI" at bounding box center [1118, 52] width 269 height 22
click at [496, 340] on div "Owner" at bounding box center [714, 332] width 1078 height 24
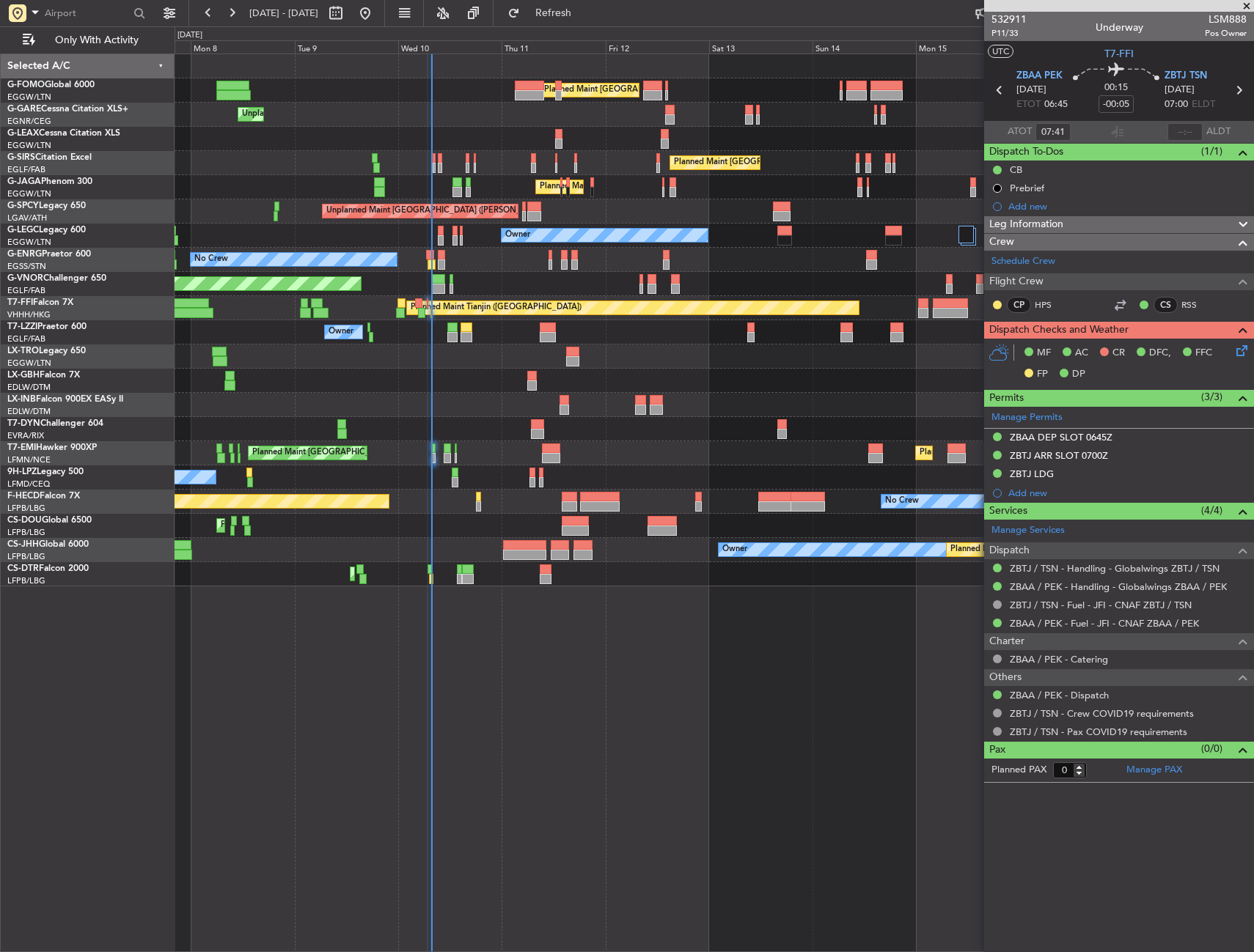
click at [496, 486] on div "Planned Maint [GEOGRAPHIC_DATA] ([GEOGRAPHIC_DATA]) Planned Maint [GEOGRAPHIC_D…" at bounding box center [714, 320] width 1078 height 532
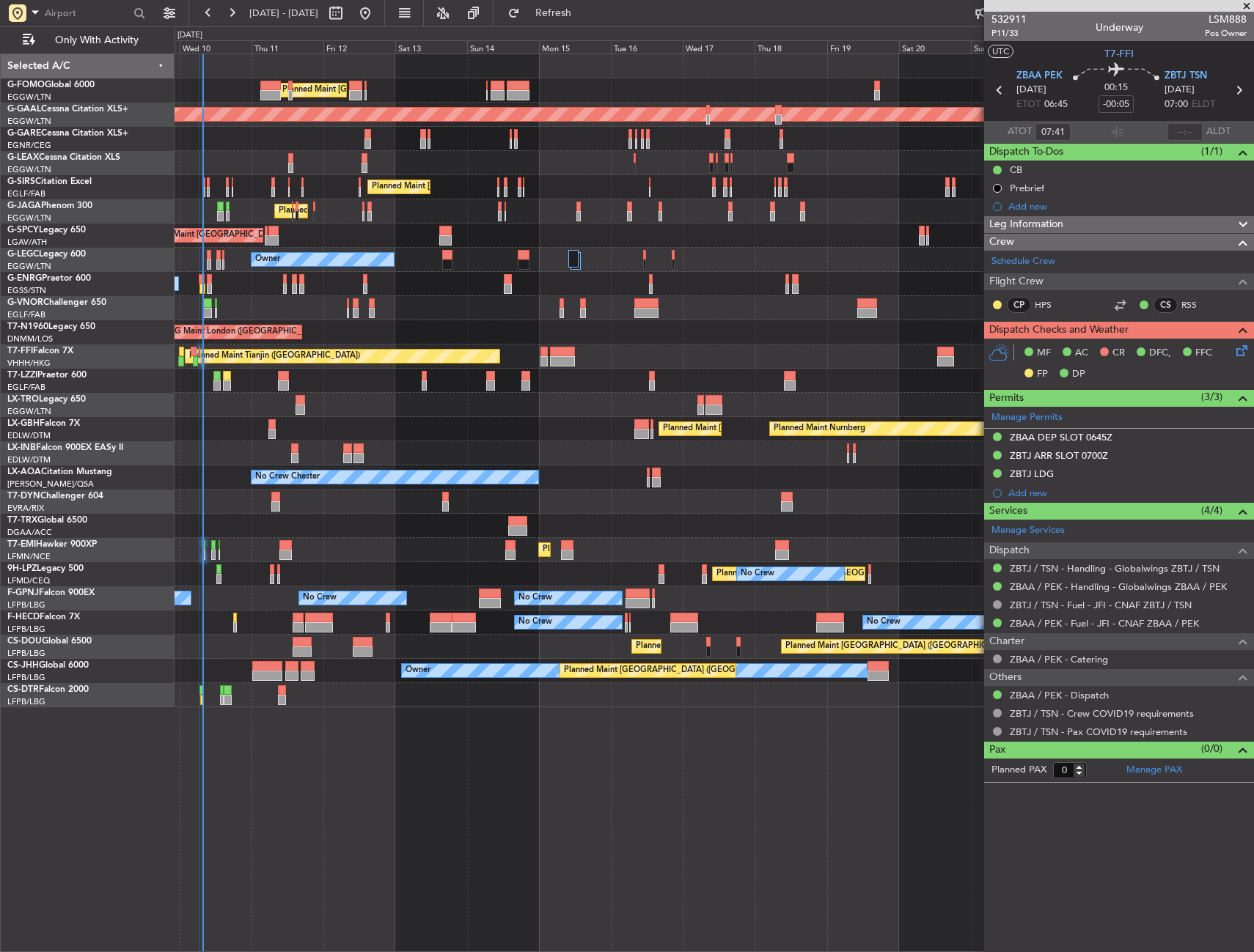
click at [371, 621] on div "Planned Maint [GEOGRAPHIC_DATA] ([GEOGRAPHIC_DATA]) Planned Maint [GEOGRAPHIC_D…" at bounding box center [714, 380] width 1078 height 653
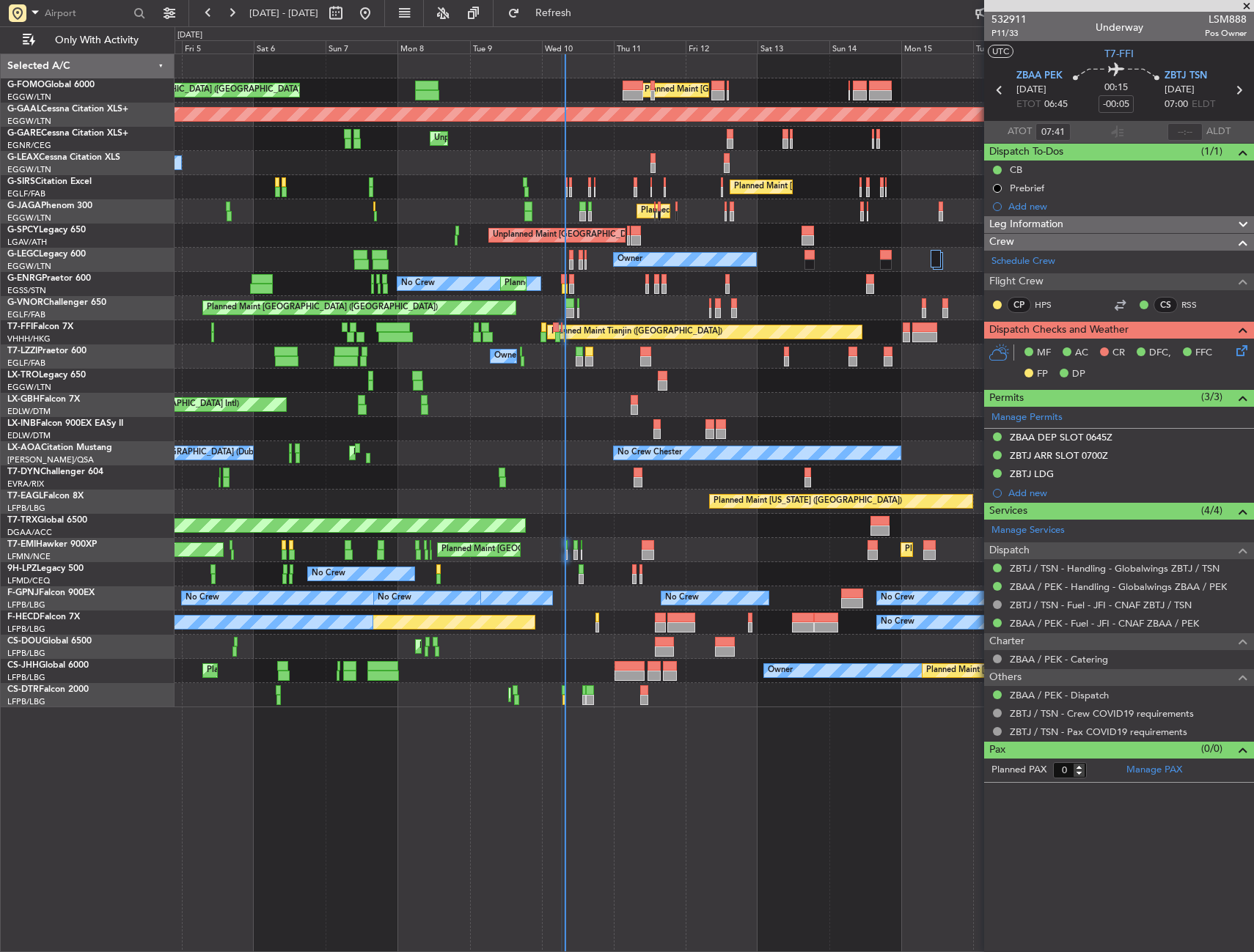
click at [712, 708] on div "Planned Maint [GEOGRAPHIC_DATA] ([GEOGRAPHIC_DATA]) Planned Maint [GEOGRAPHIC_D…" at bounding box center [714, 502] width 1079 height 899
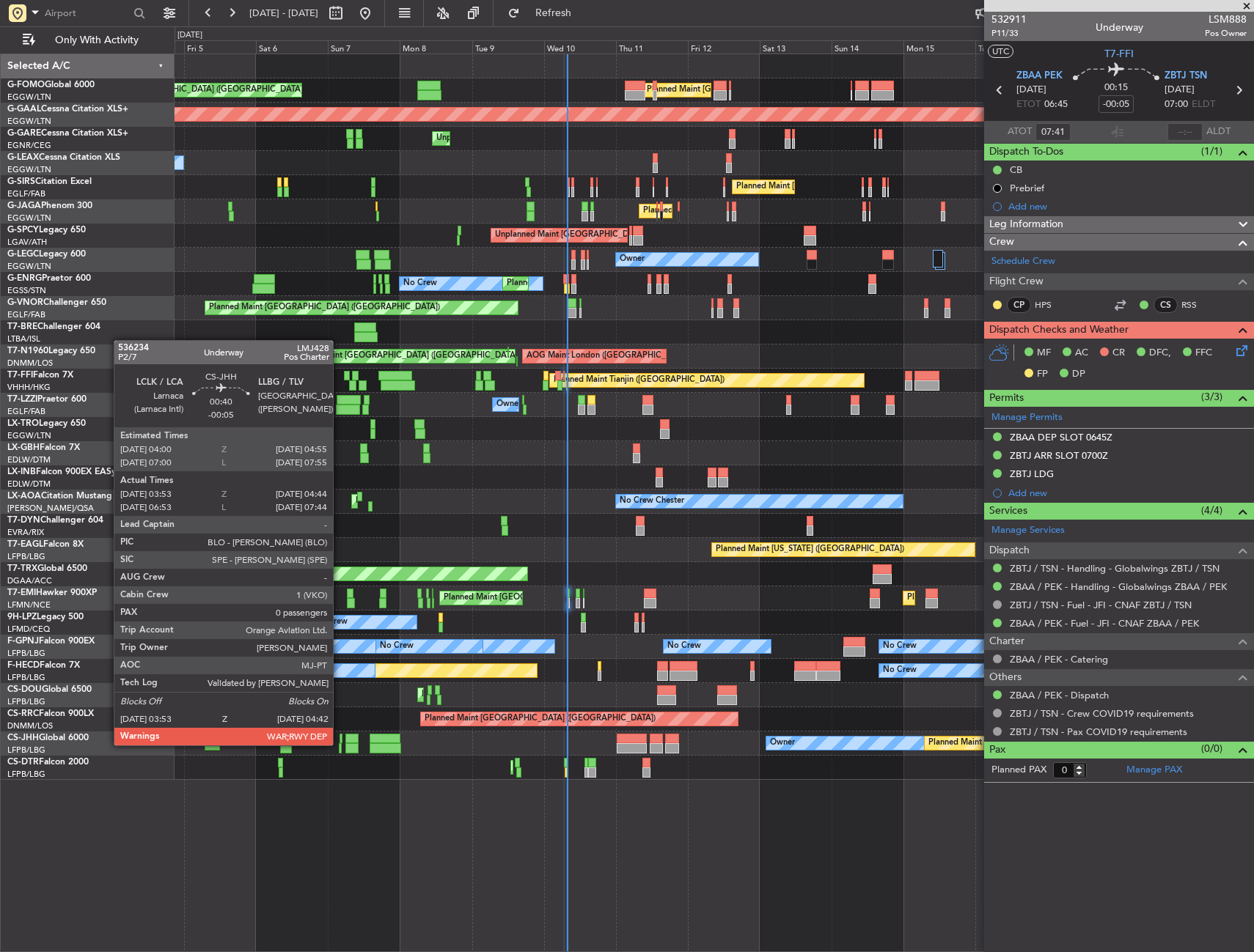
click at [340, 744] on div at bounding box center [341, 748] width 3 height 11
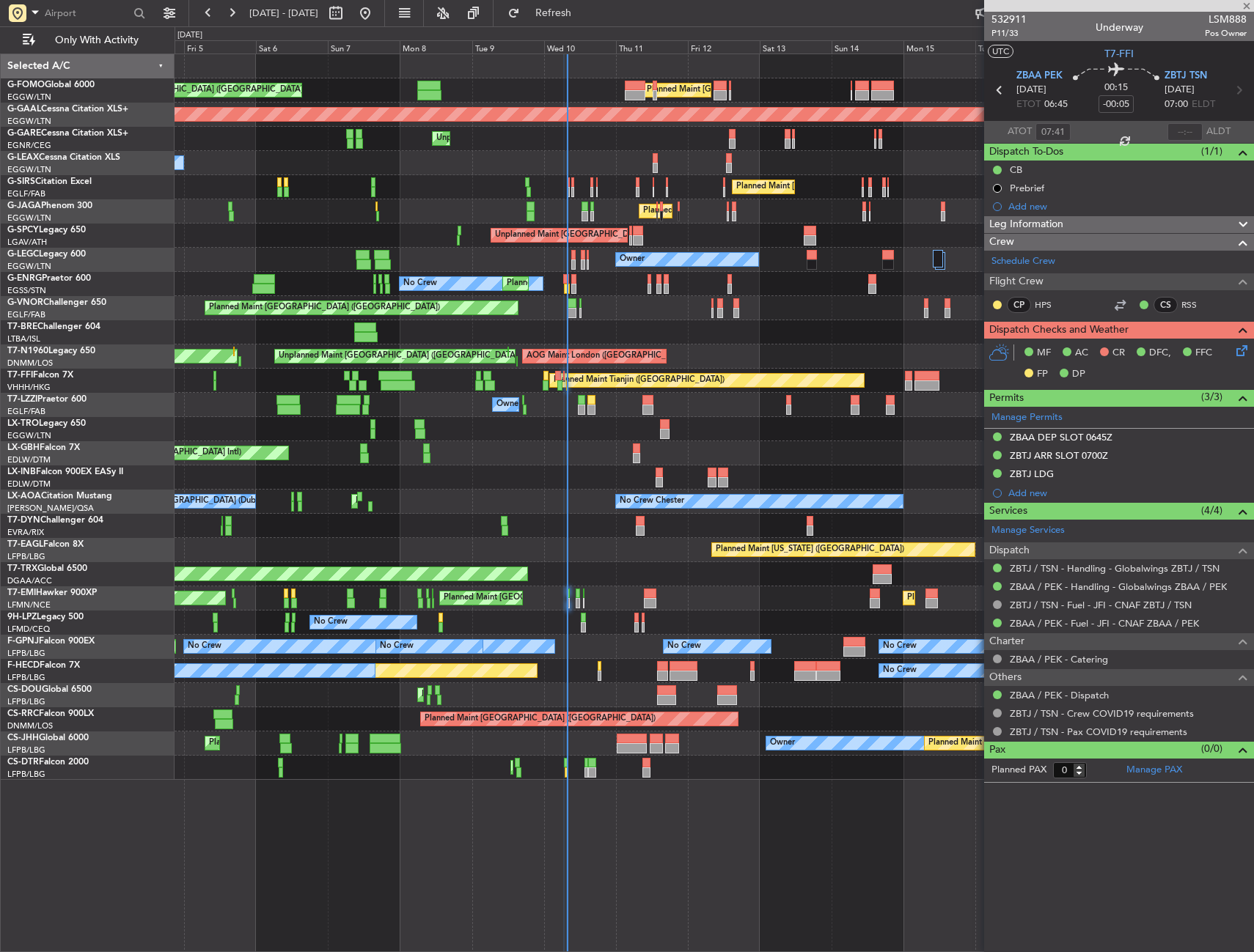
type input "04:03"
type input "04:39"
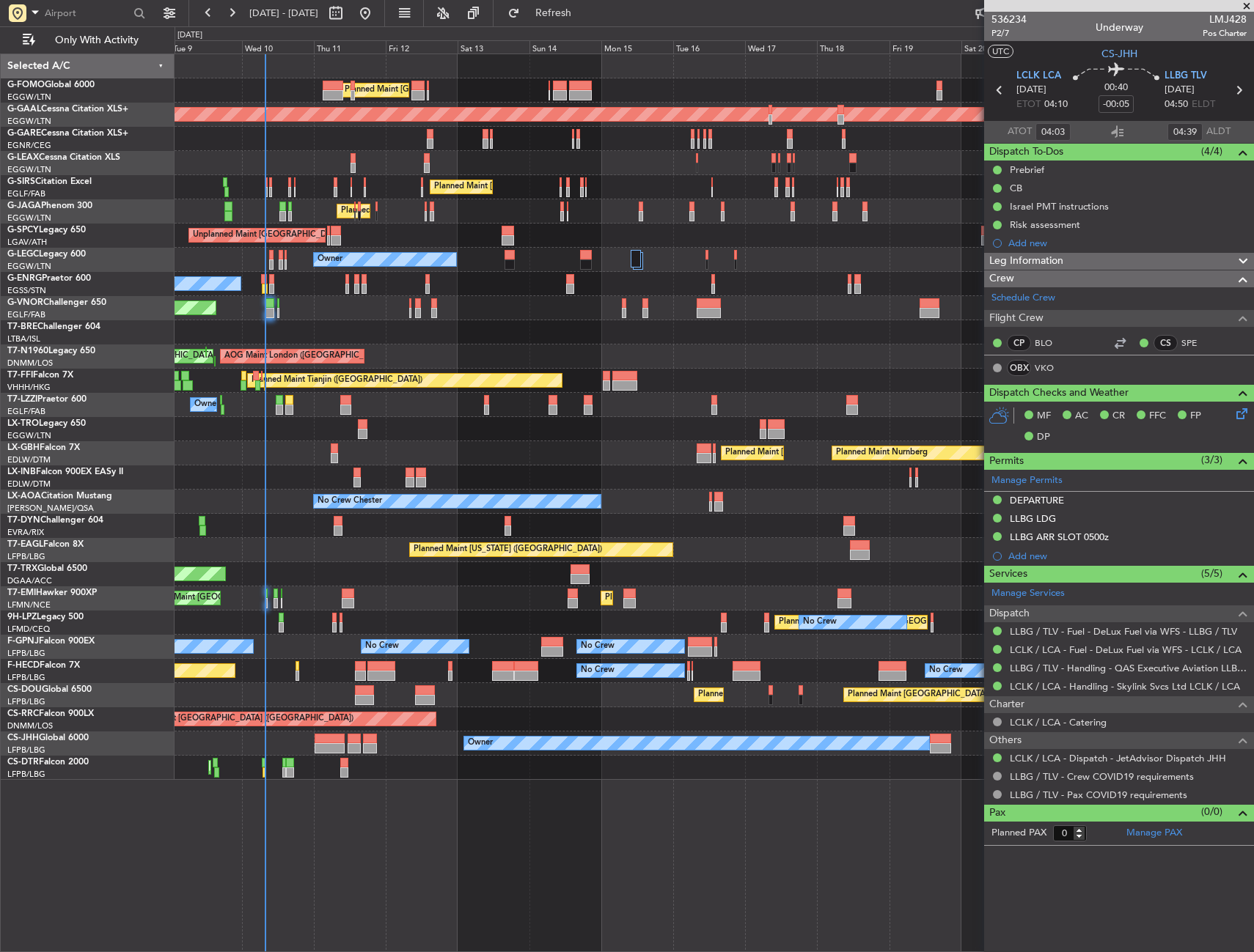
click at [483, 808] on div "Planned Maint [GEOGRAPHIC_DATA] ([GEOGRAPHIC_DATA]) Planned Maint [GEOGRAPHIC_D…" at bounding box center [714, 502] width 1079 height 899
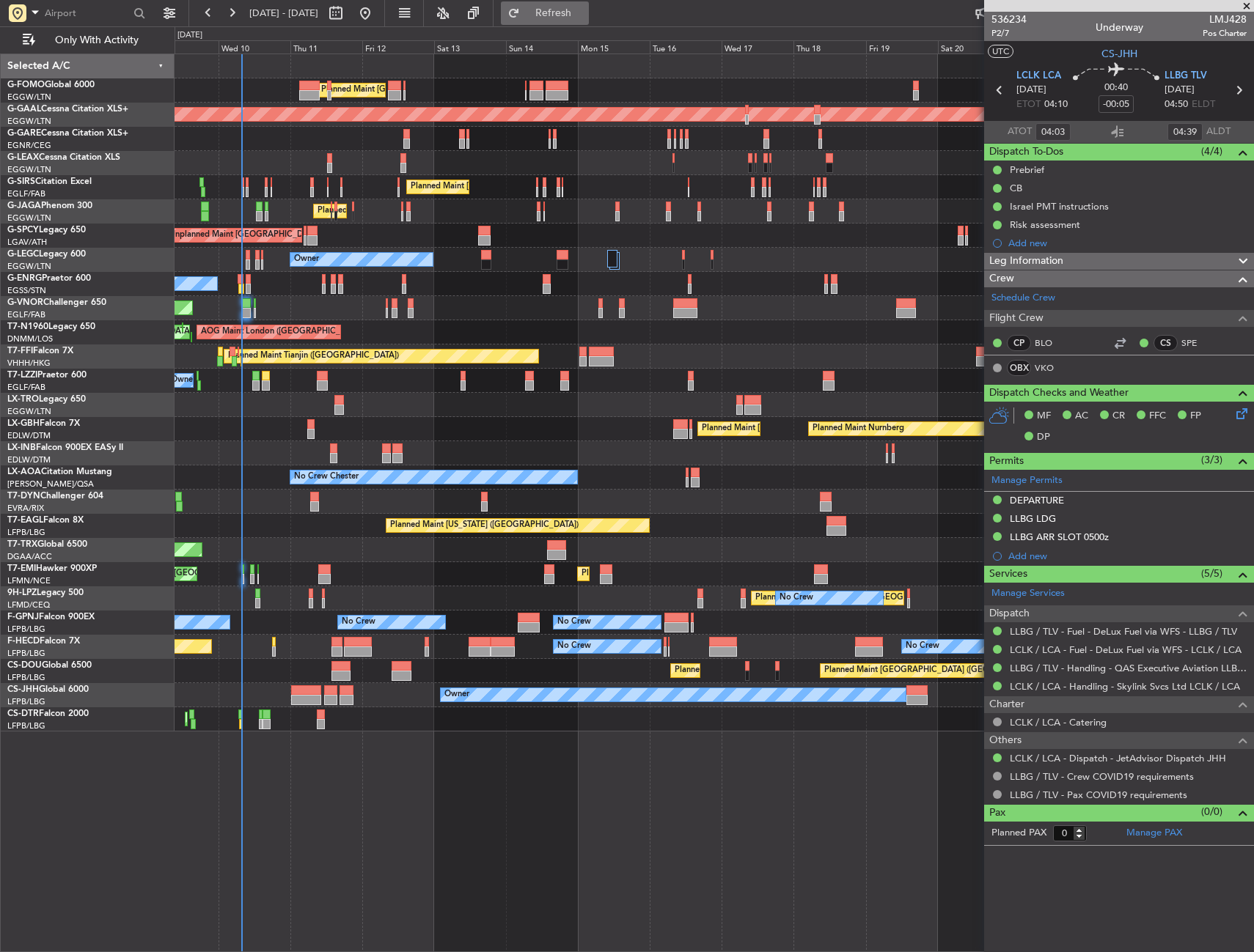
click at [570, 11] on span "Refresh" at bounding box center [553, 13] width 61 height 11
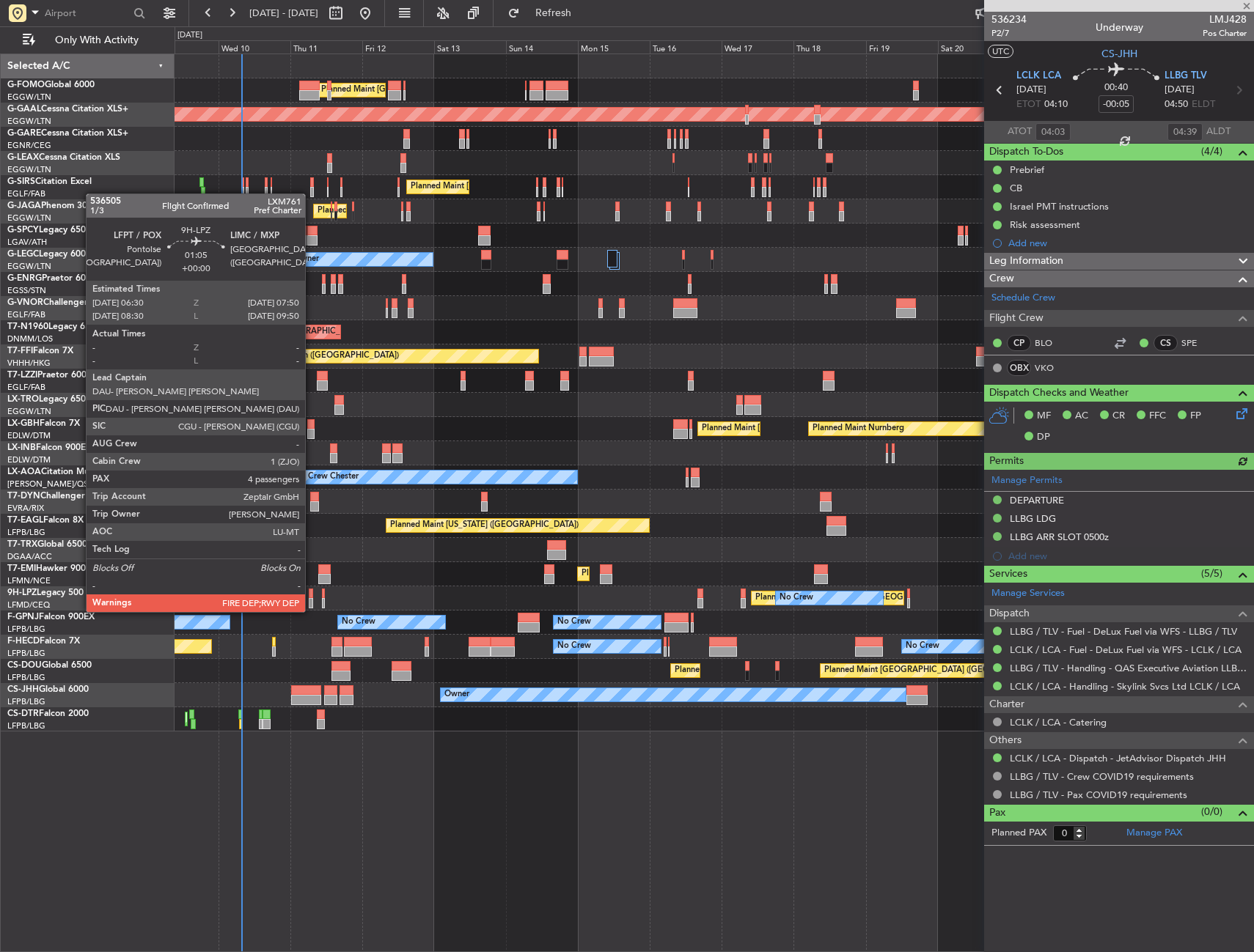
click at [311, 599] on div at bounding box center [311, 603] width 4 height 11
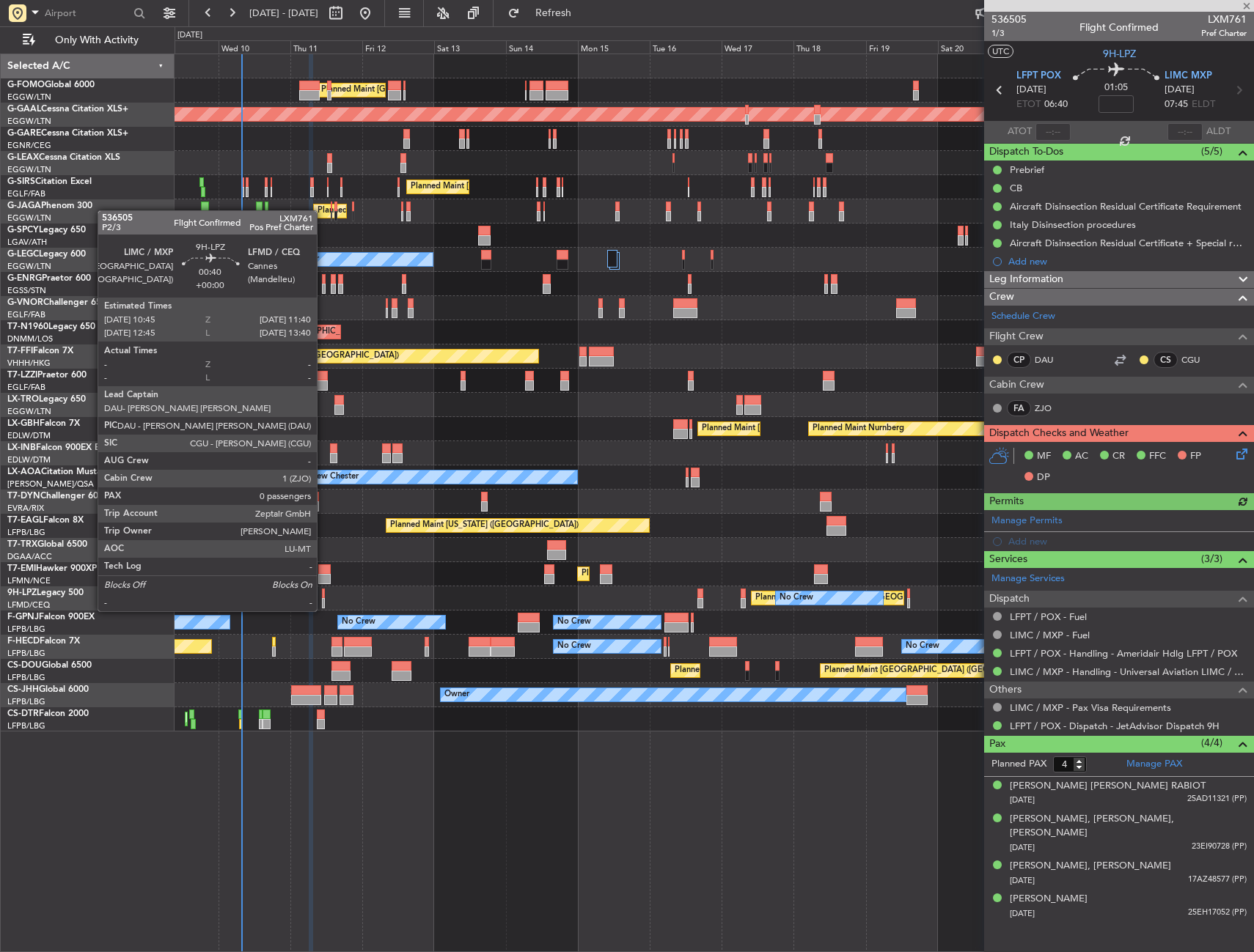
click at [324, 597] on div at bounding box center [324, 594] width 3 height 11
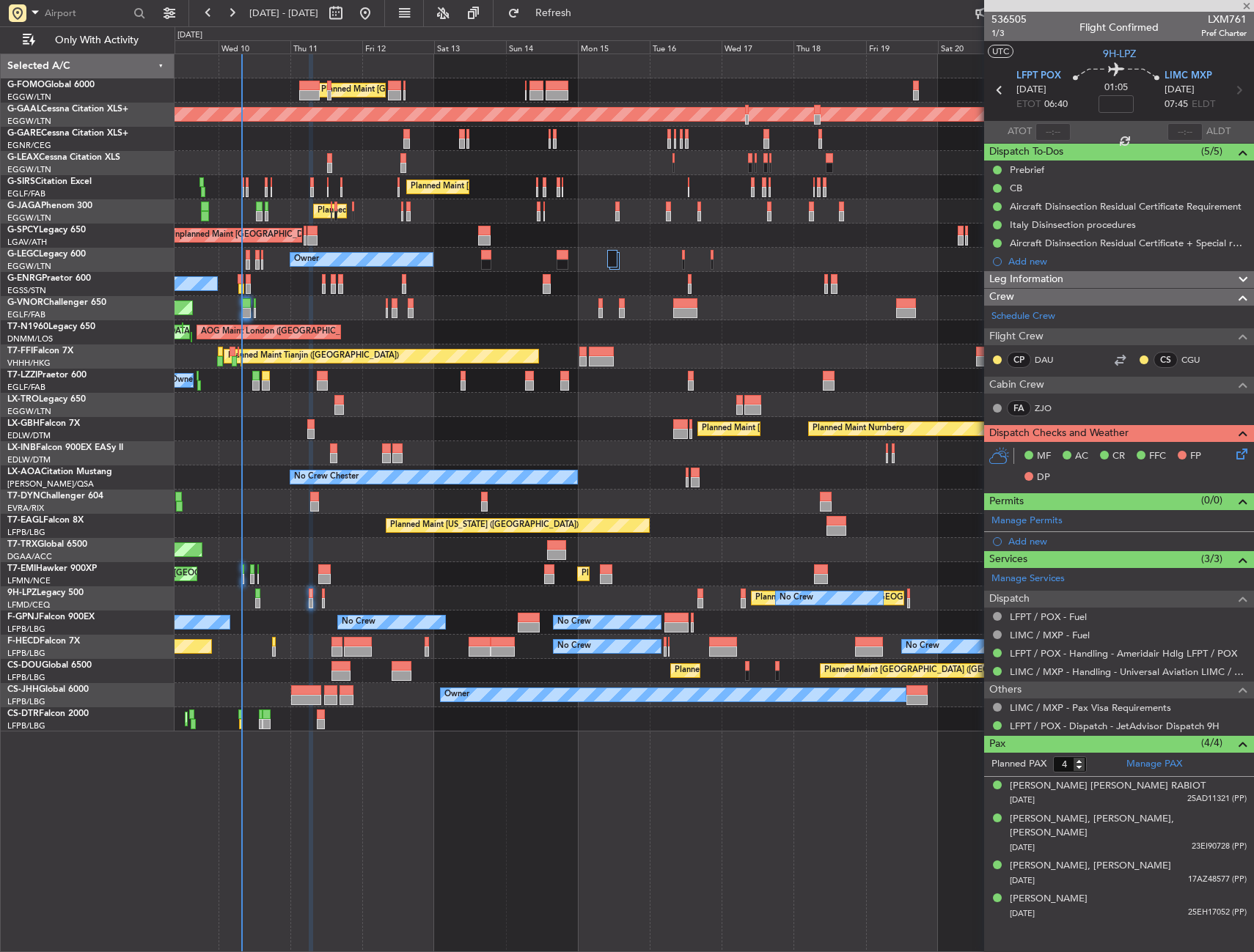
type input "0"
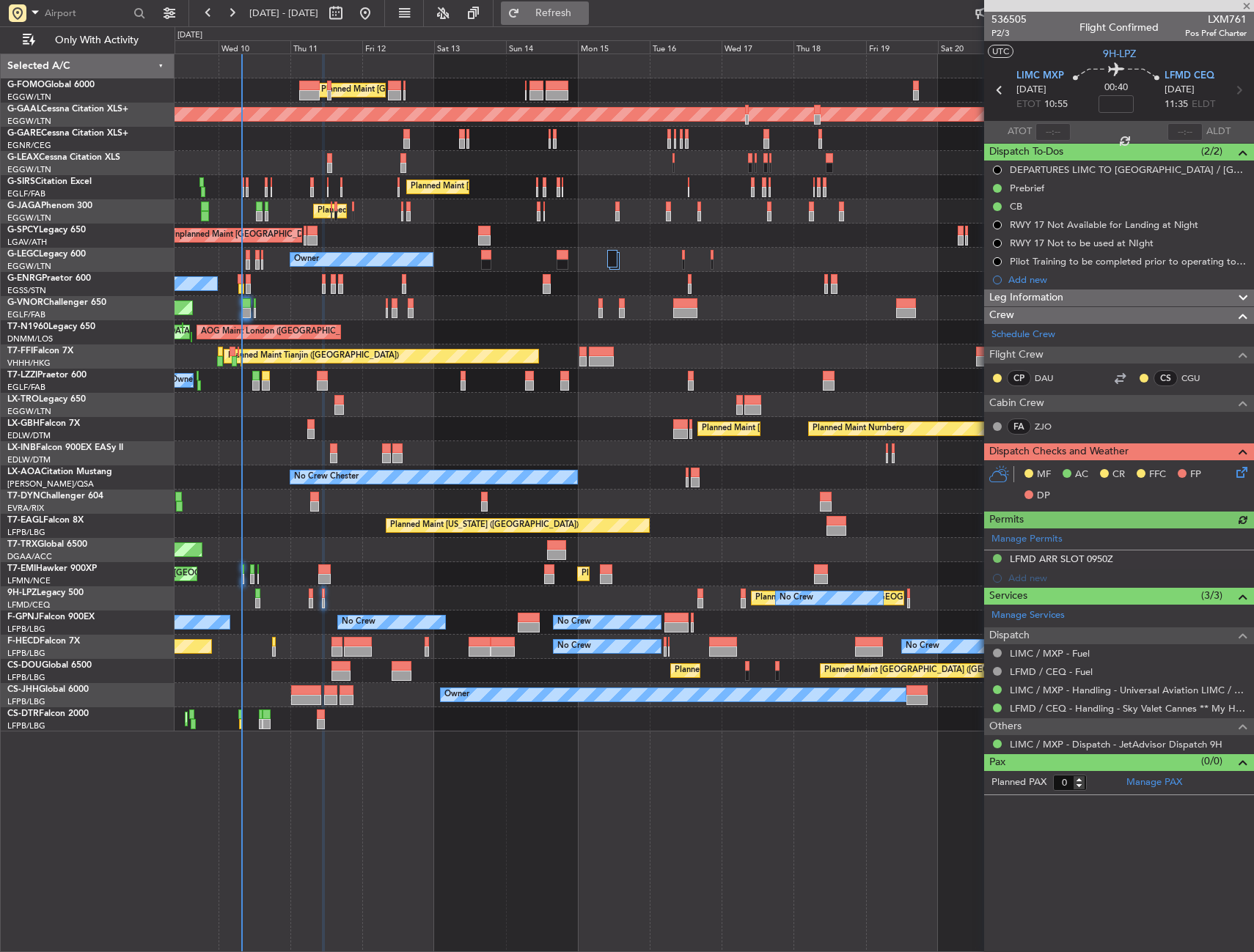
click at [589, 21] on button "Refresh" at bounding box center [544, 13] width 88 height 23
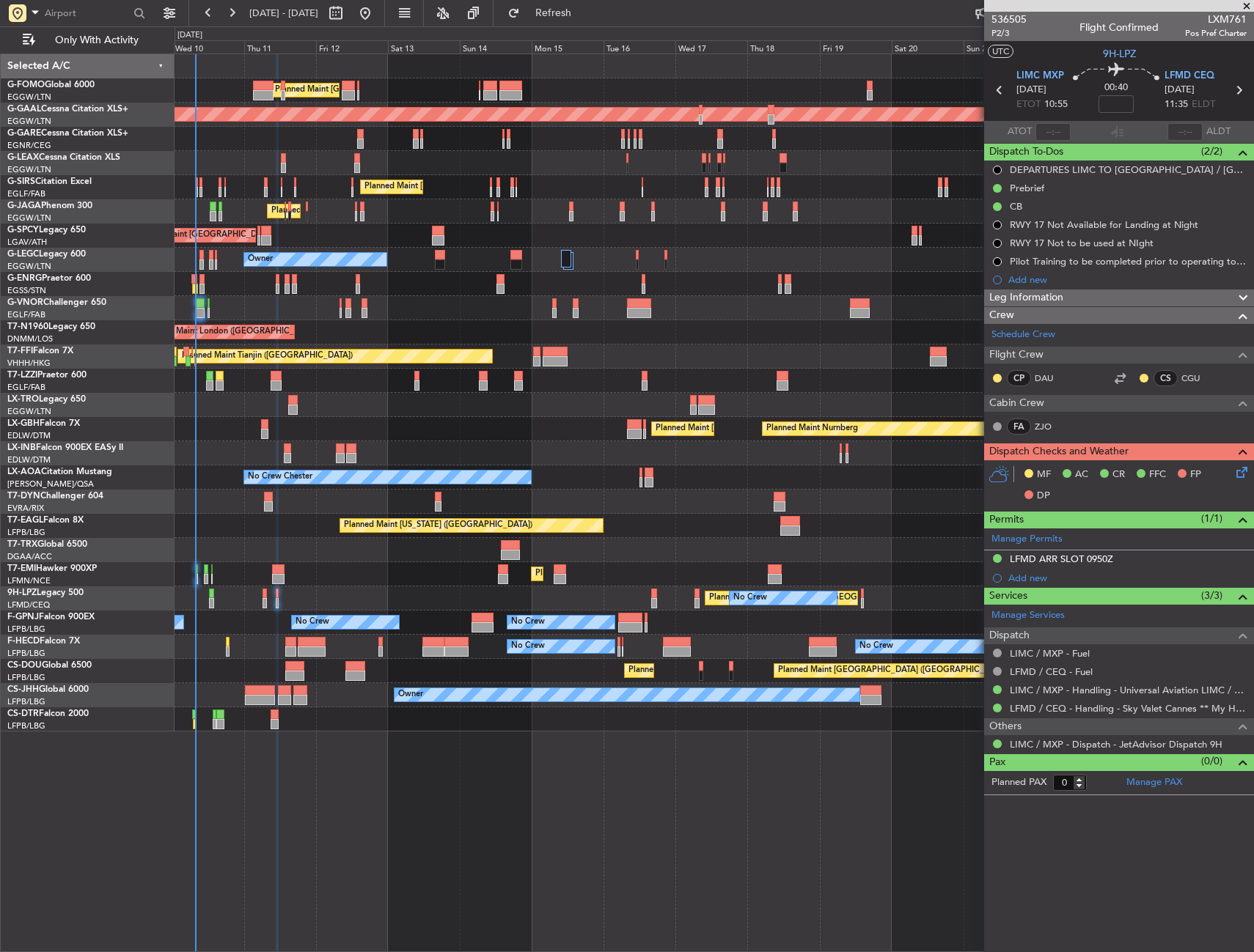
click at [366, 890] on div "Planned Maint [GEOGRAPHIC_DATA] ([GEOGRAPHIC_DATA]) Planned Maint [GEOGRAPHIC_D…" at bounding box center [714, 502] width 1079 height 899
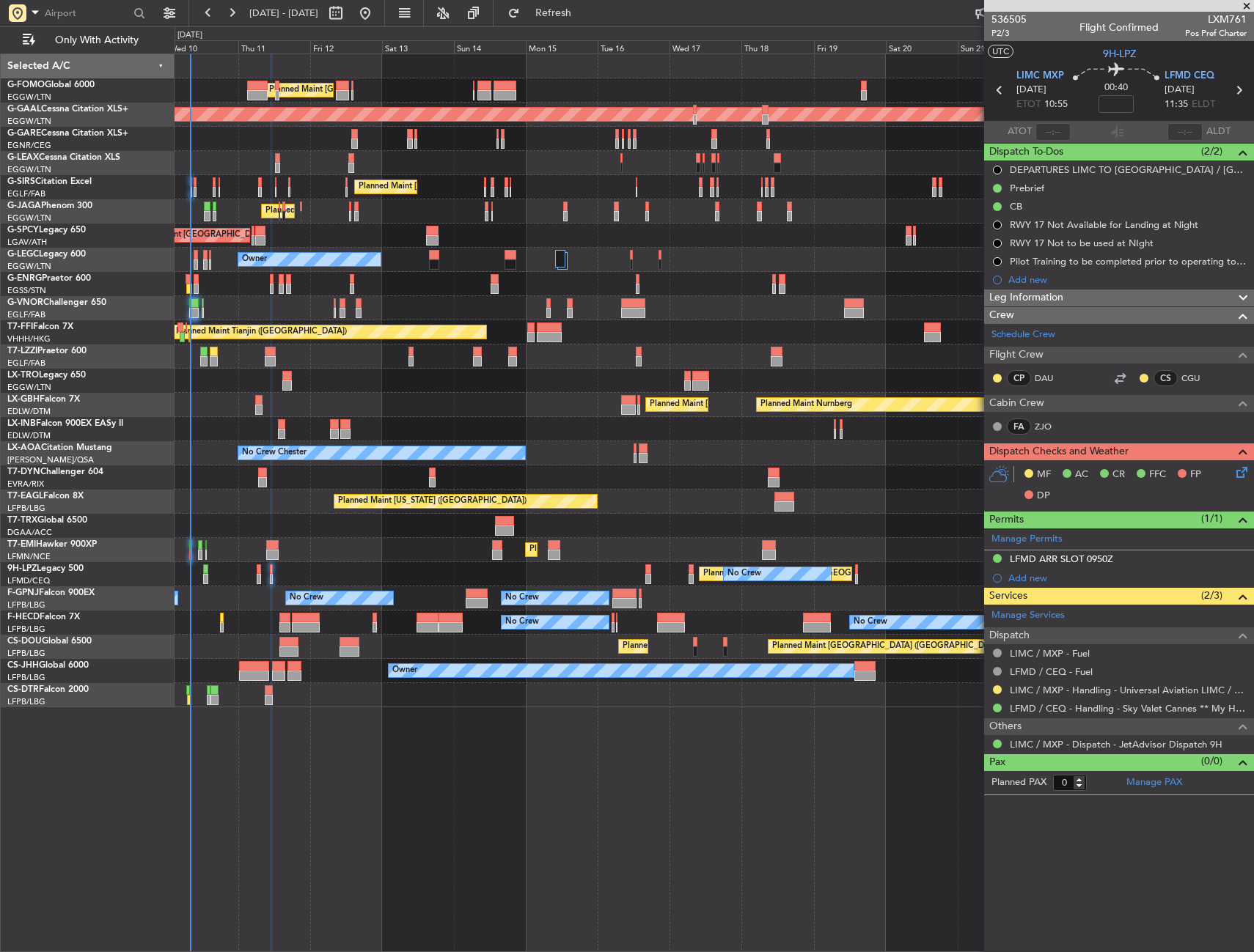
click at [842, 692] on div "Planned Maint Mugla ([GEOGRAPHIC_DATA])" at bounding box center [714, 696] width 1078 height 24
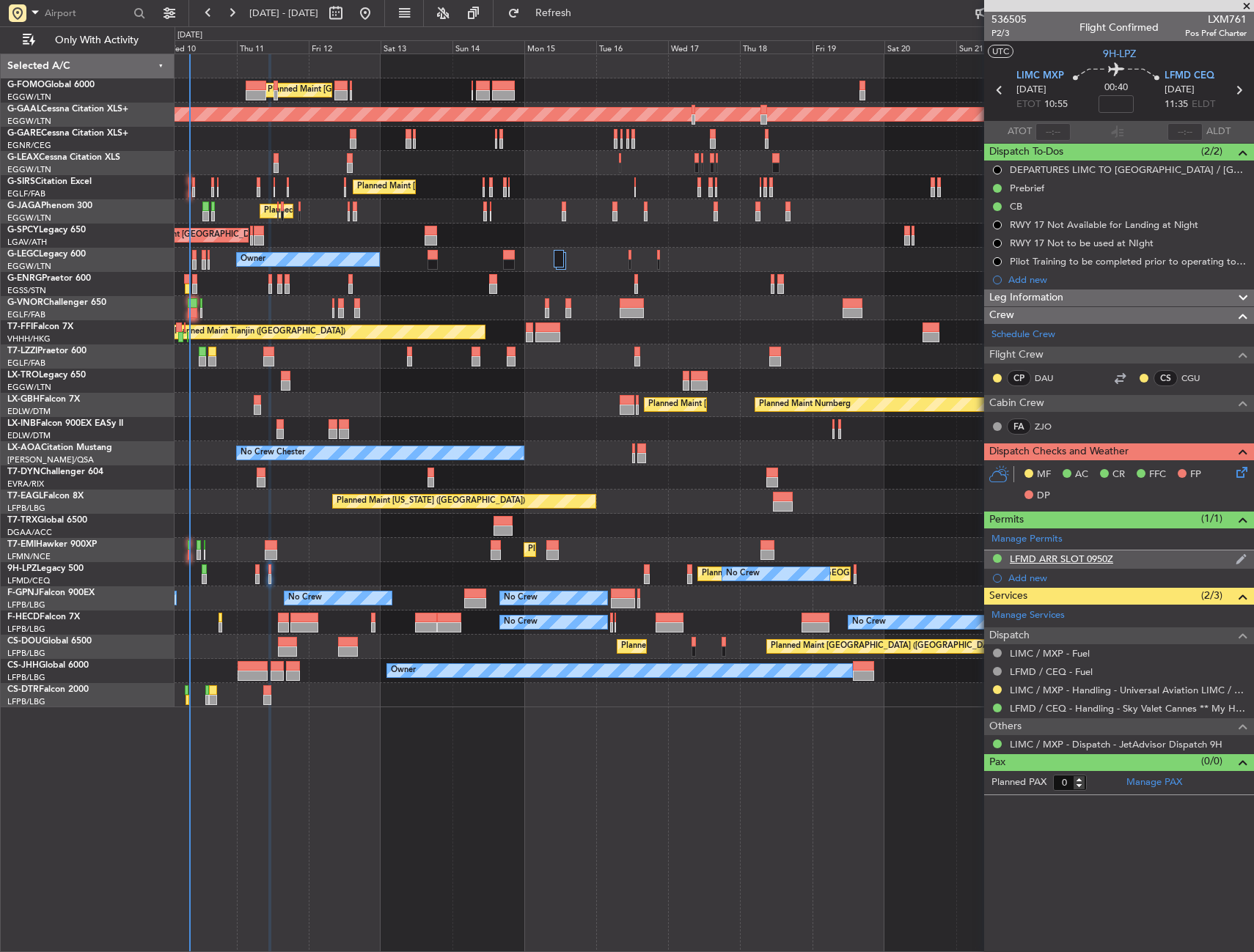
click at [1134, 558] on div "LFMD ARR SLOT 0950Z" at bounding box center [1118, 560] width 269 height 19
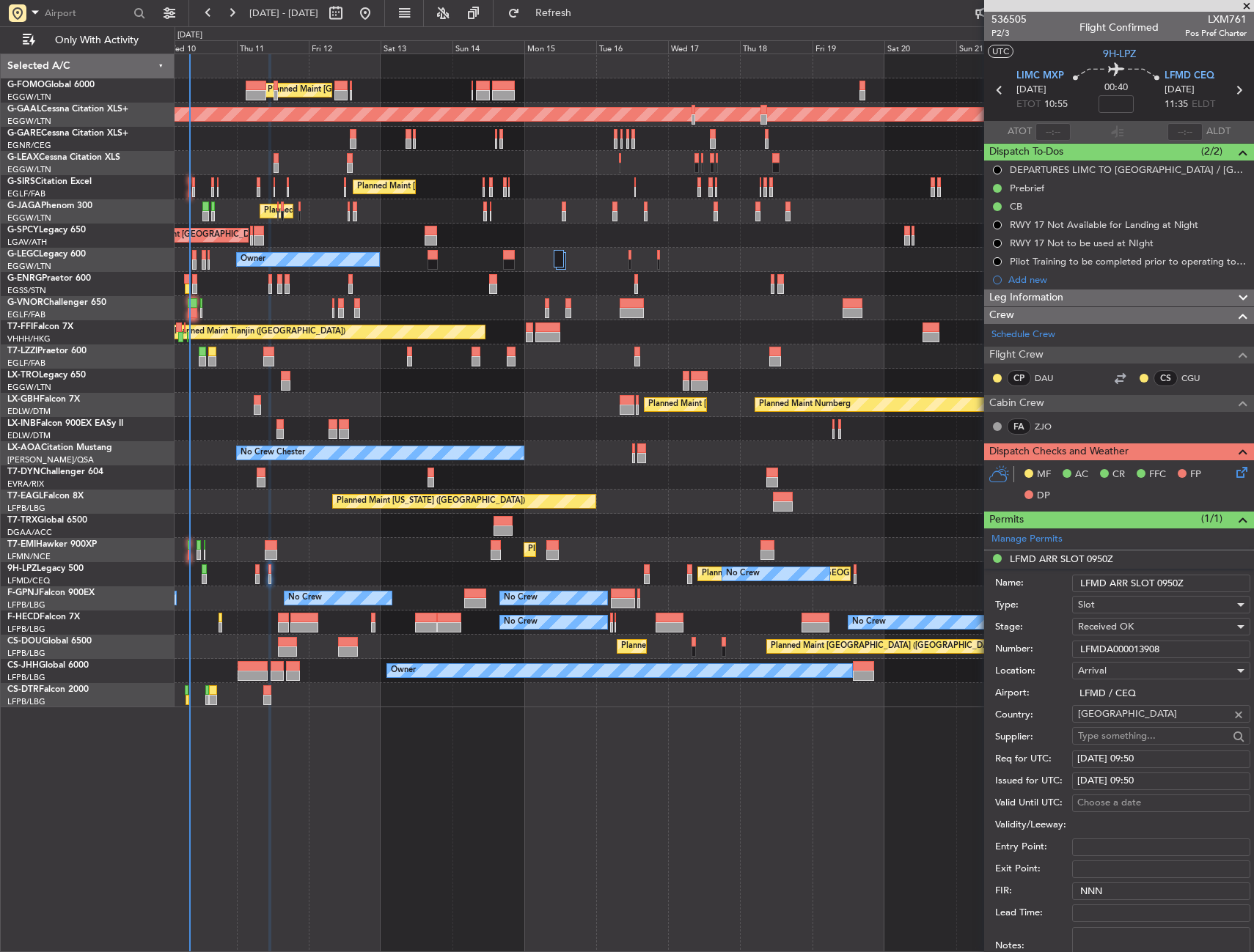
click at [1127, 645] on input "LFMDA000013908" at bounding box center [1161, 649] width 178 height 18
paste input "text"
type input "LFMDA000013908"
drag, startPoint x: 1177, startPoint y: 582, endPoint x: 1158, endPoint y: 586, distance: 19.4
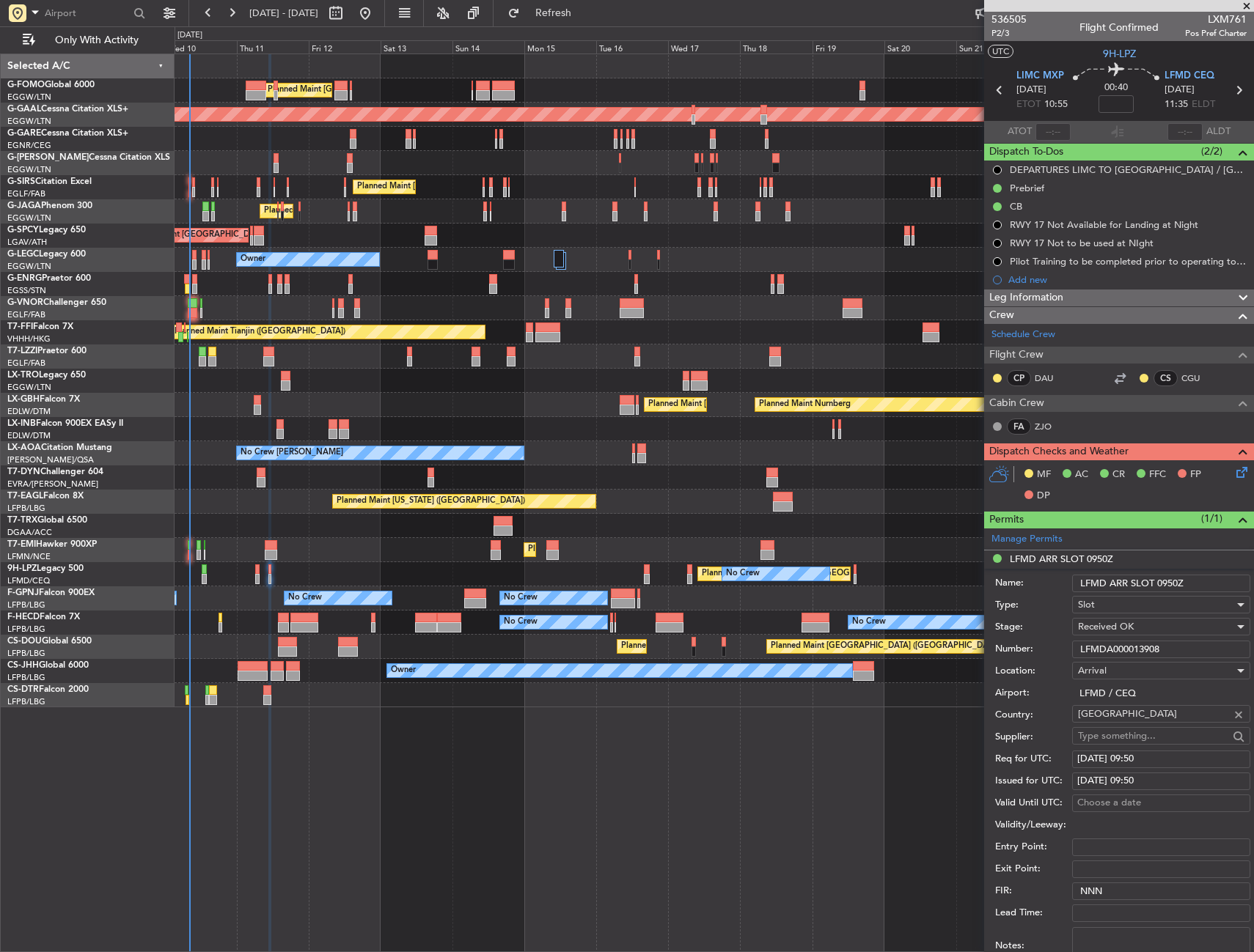
click at [1158, 586] on input "LFMD ARR SLOT 0950Z" at bounding box center [1161, 583] width 178 height 18
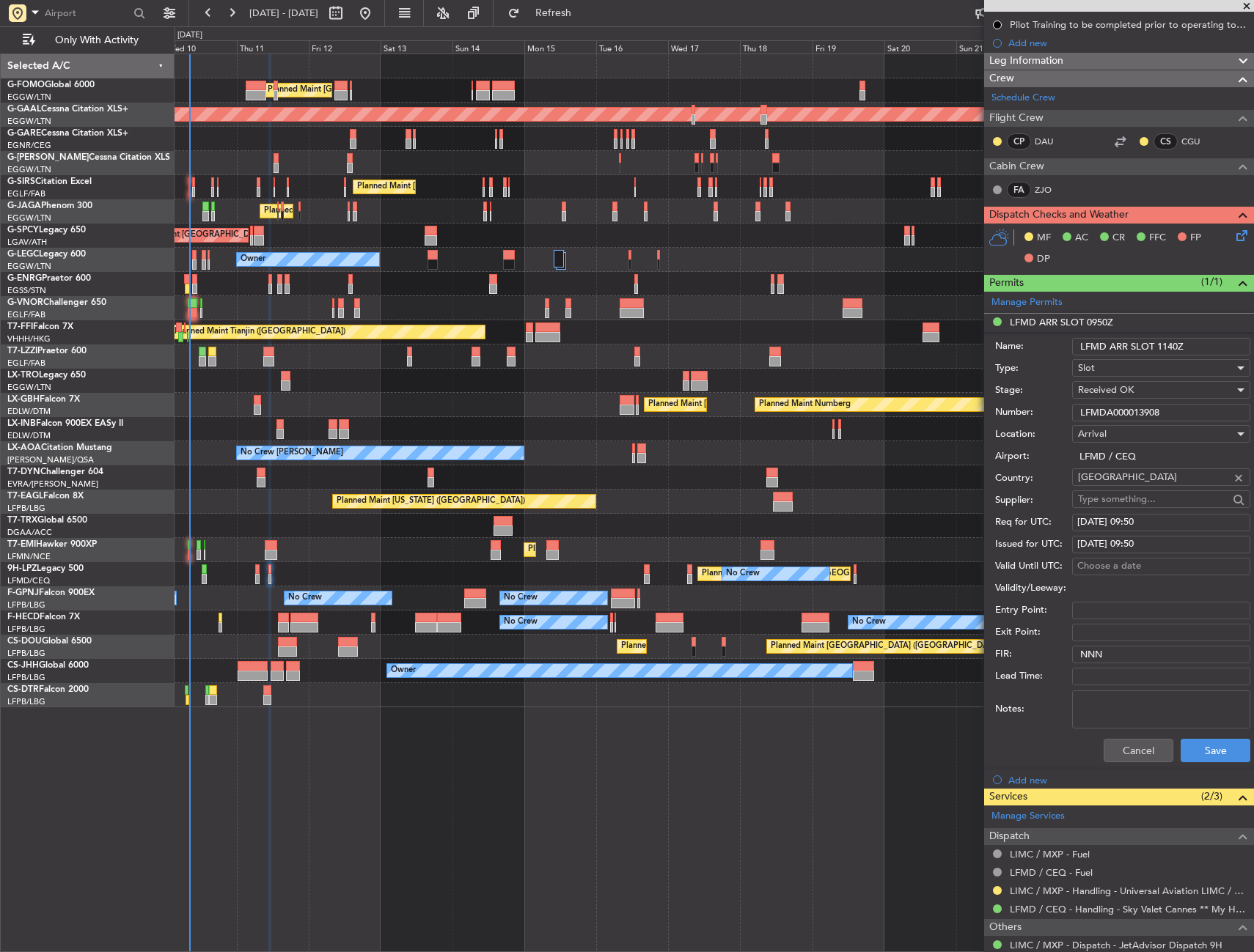
scroll to position [280, 0]
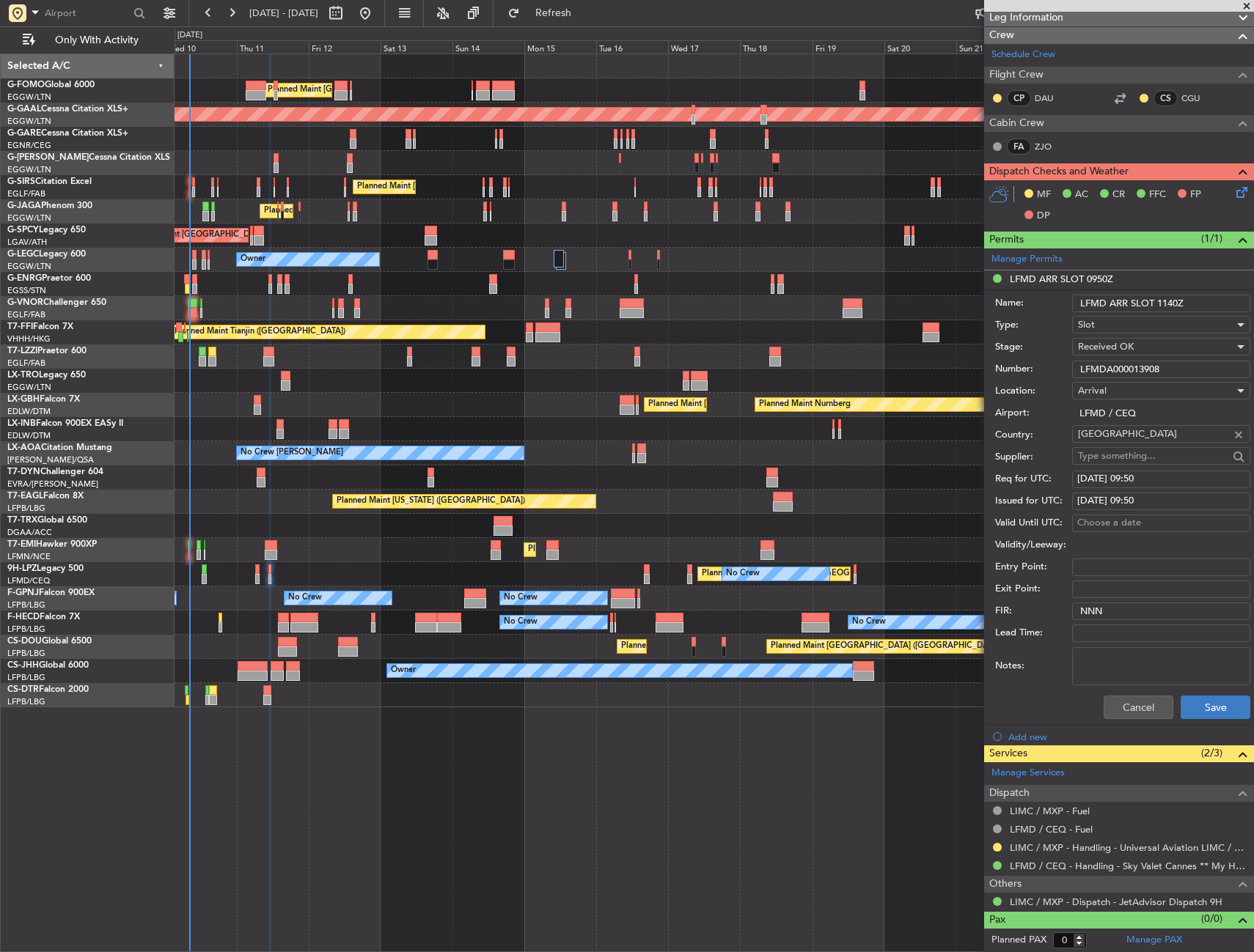
type input "LFMD ARR SLOT 1140Z"
click at [1217, 707] on button "Save" at bounding box center [1215, 707] width 70 height 23
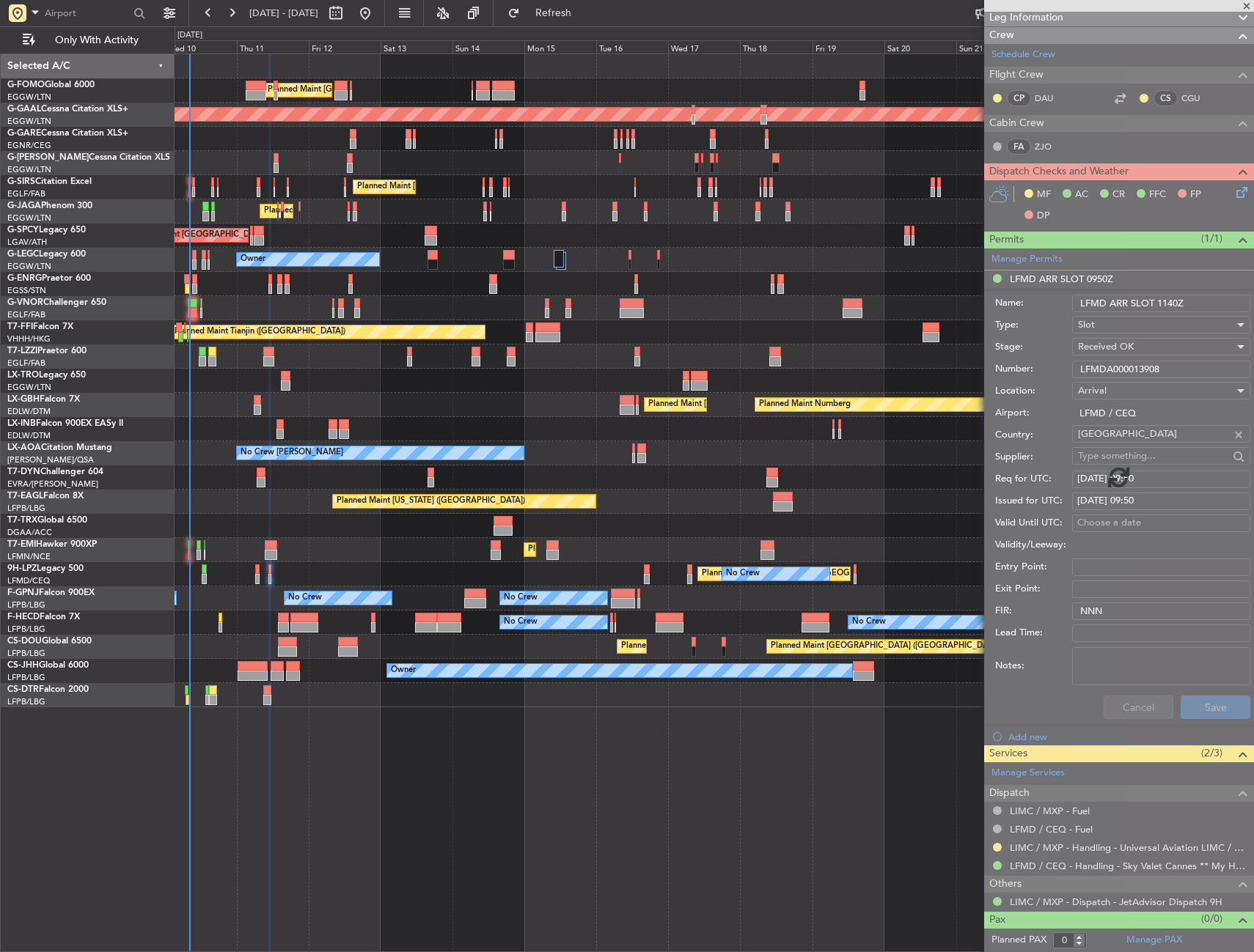
scroll to position [0, 0]
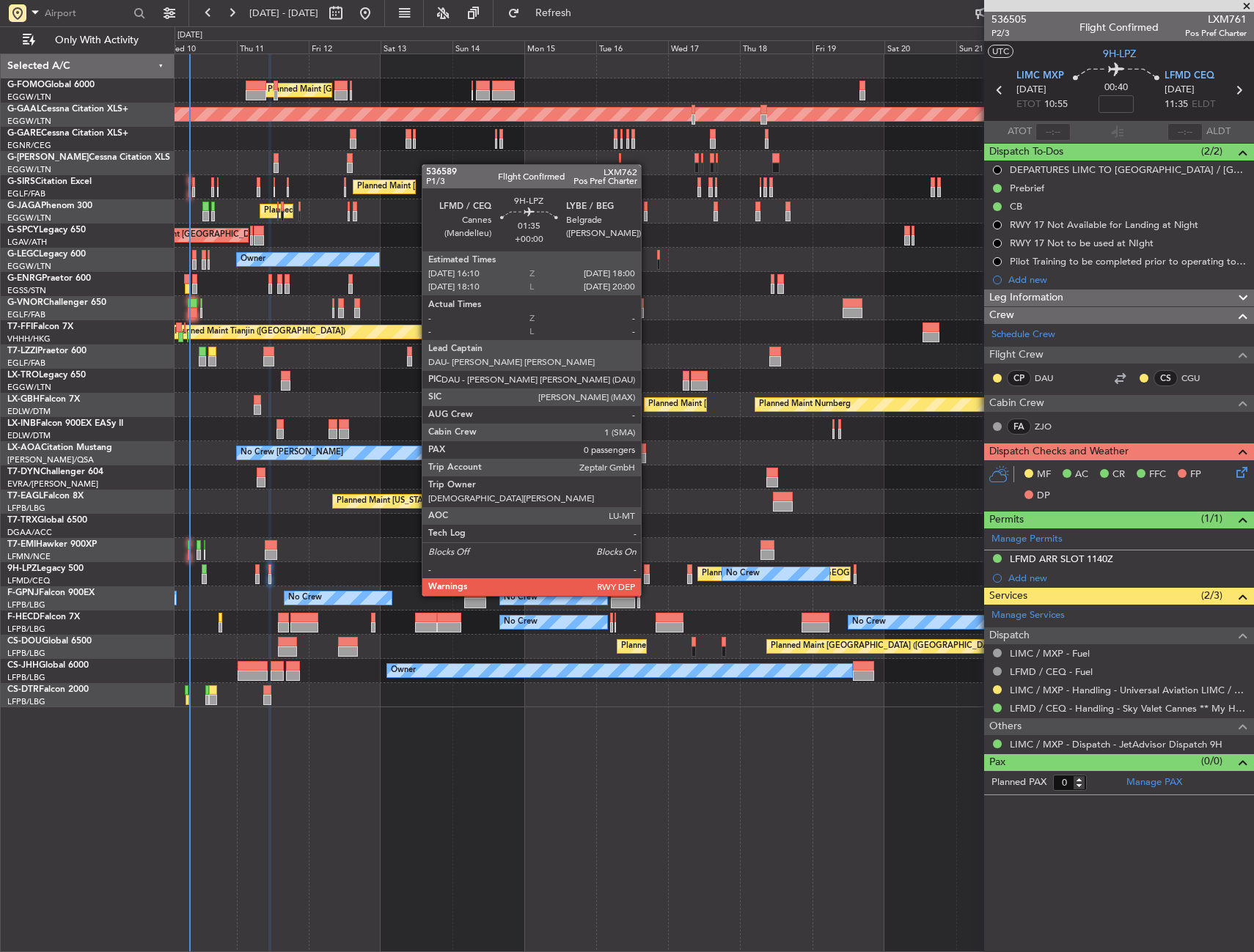
click at [646, 568] on div at bounding box center [646, 569] width 6 height 11
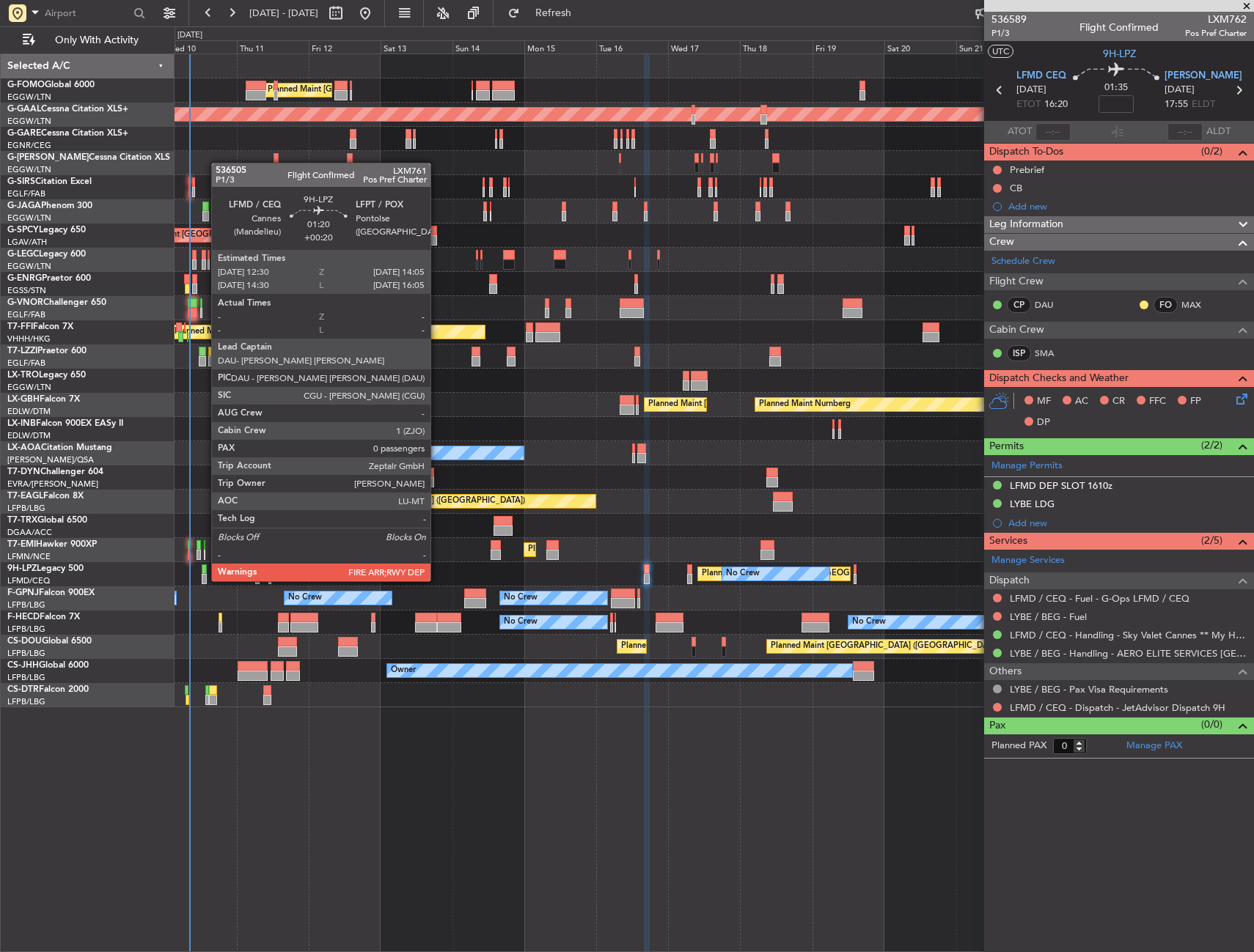
click at [204, 568] on div at bounding box center [204, 569] width 5 height 11
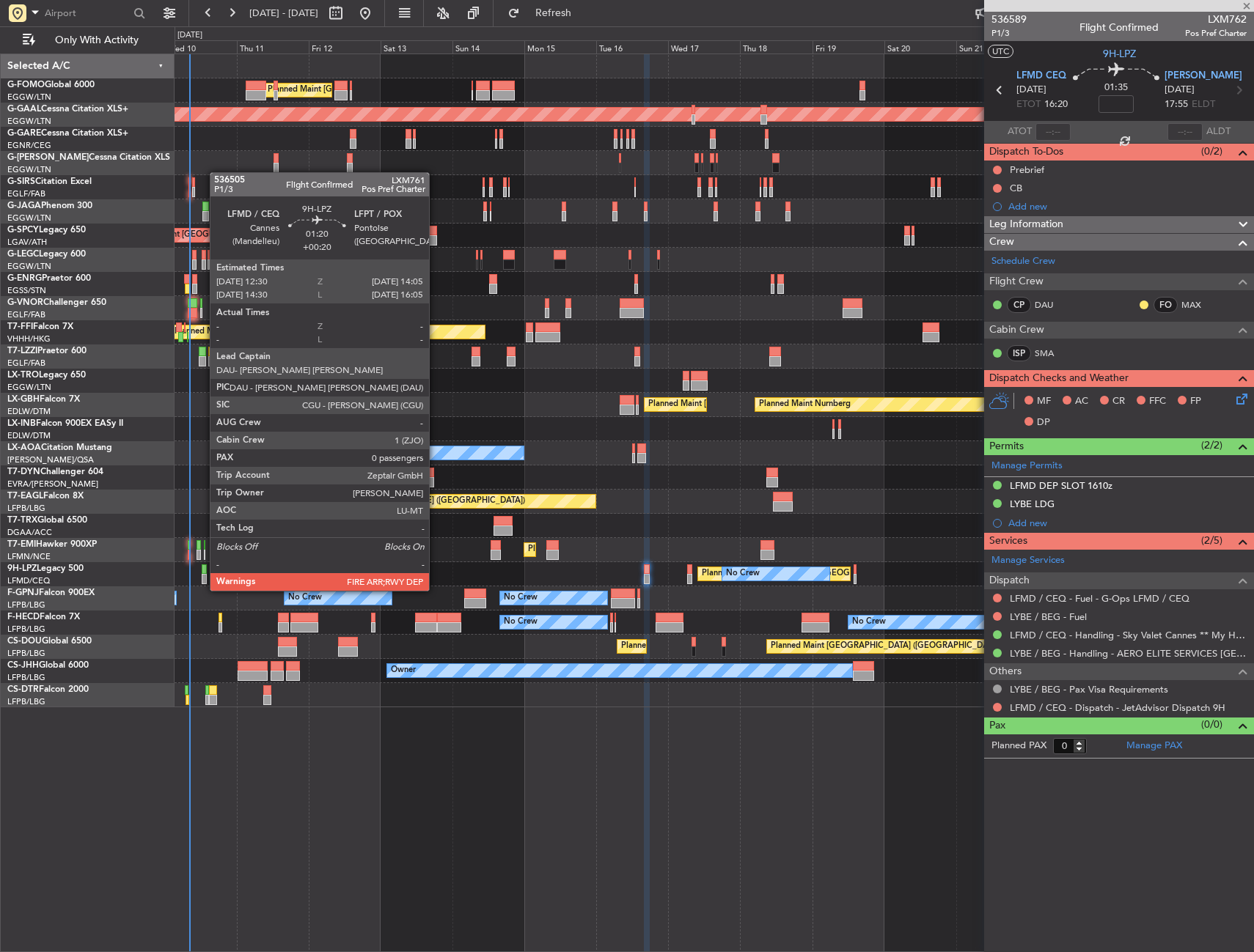
type input "+00:20"
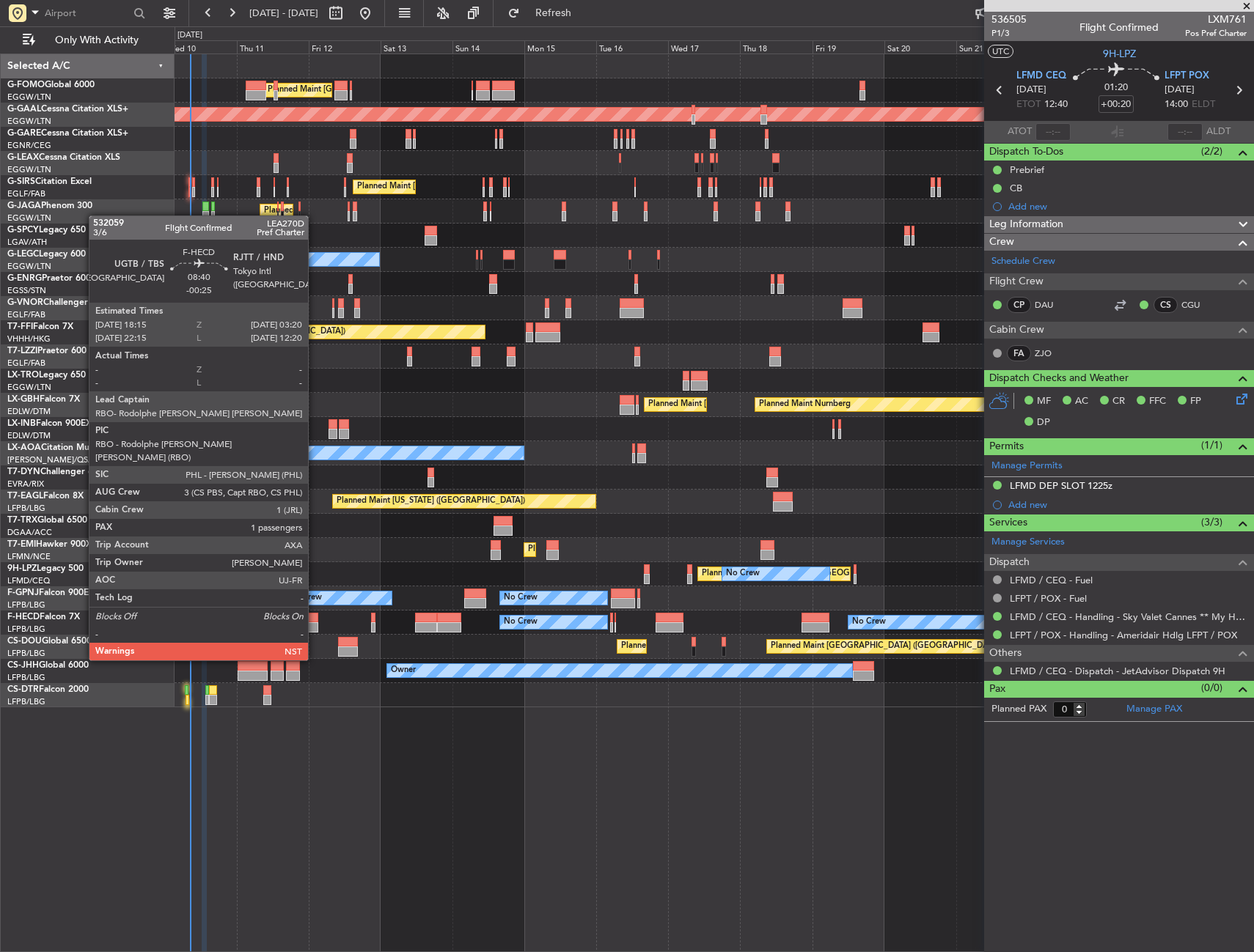
click at [315, 620] on div at bounding box center [304, 618] width 28 height 11
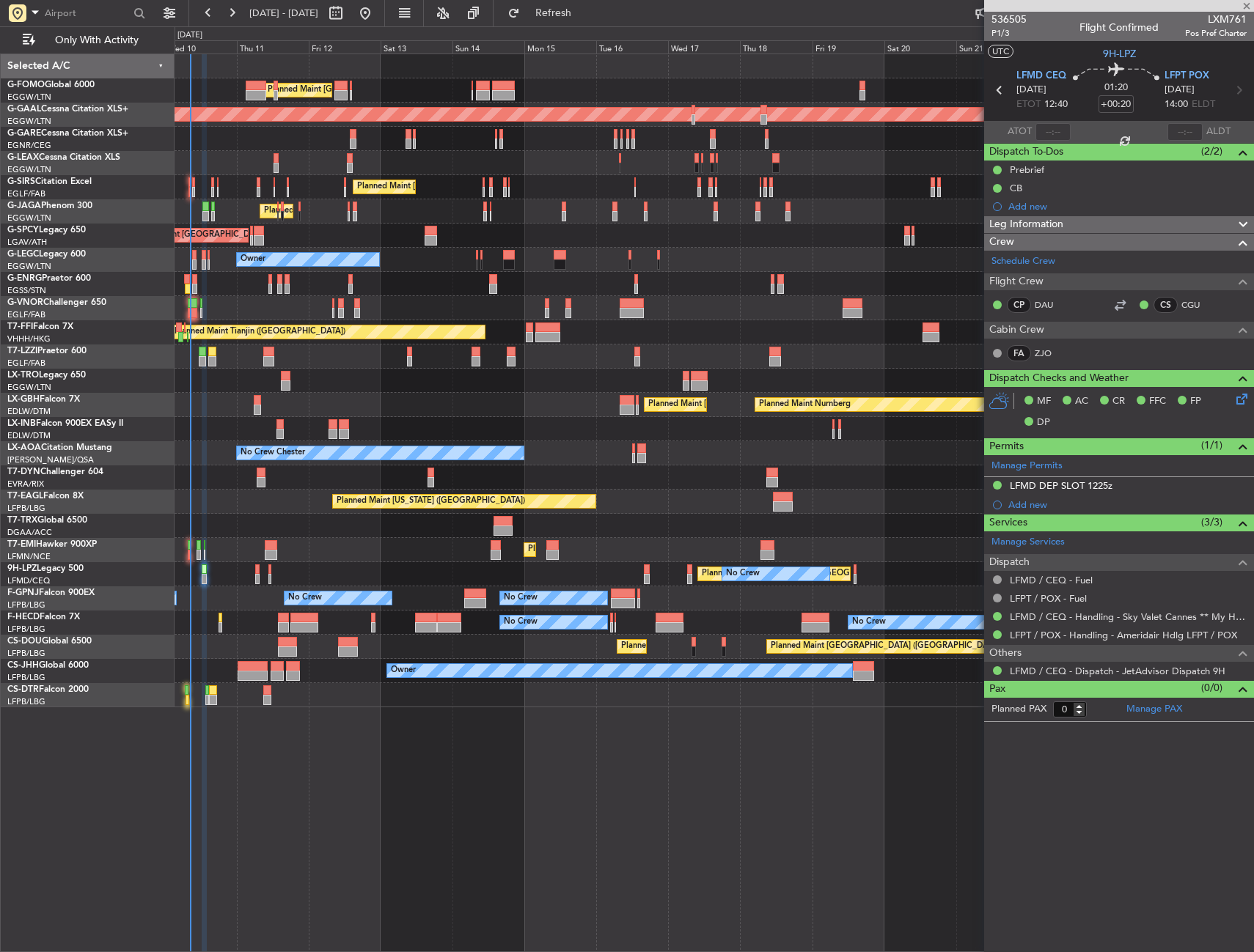
type input "-00:25"
type input "1"
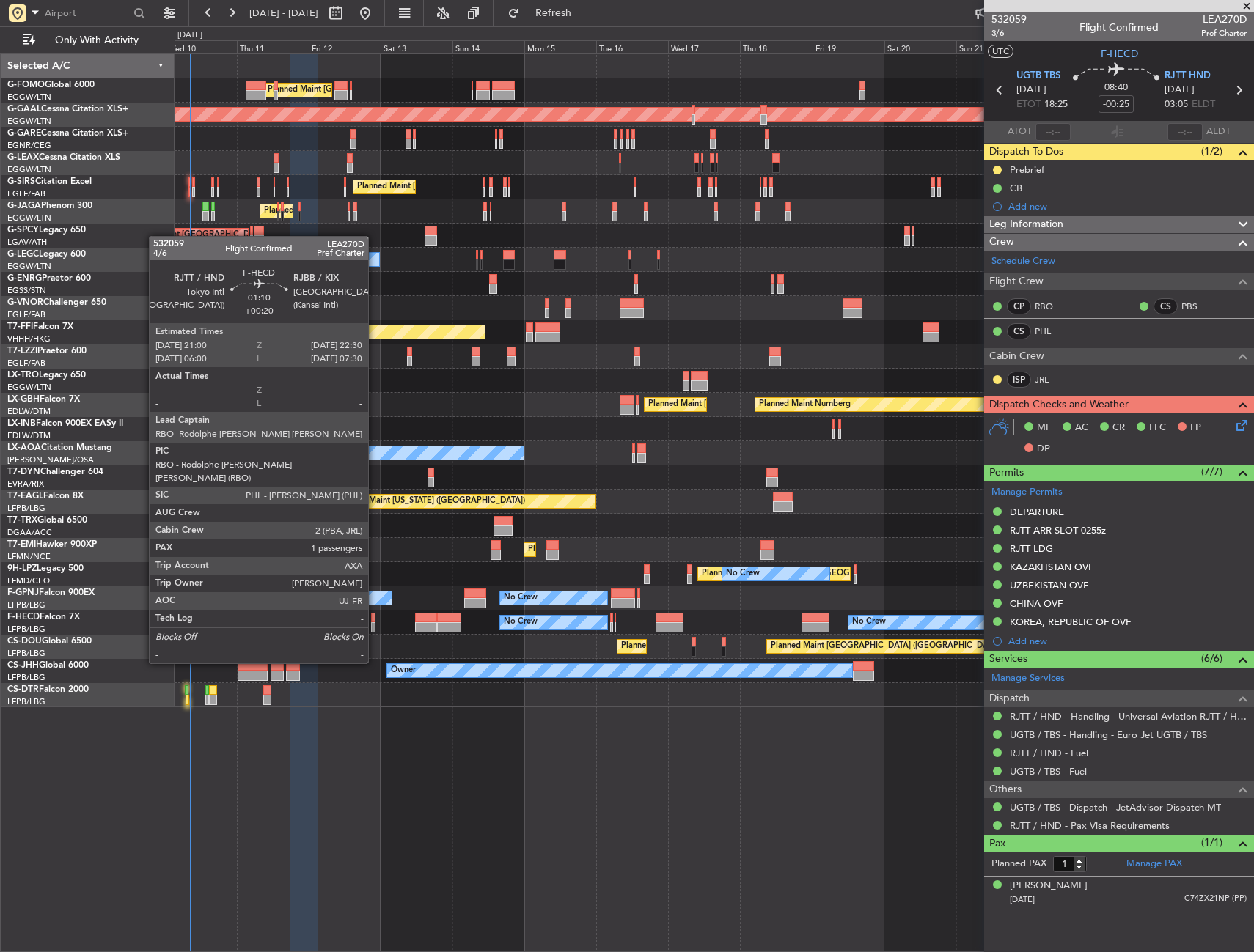
click at [375, 622] on div at bounding box center [374, 627] width 5 height 11
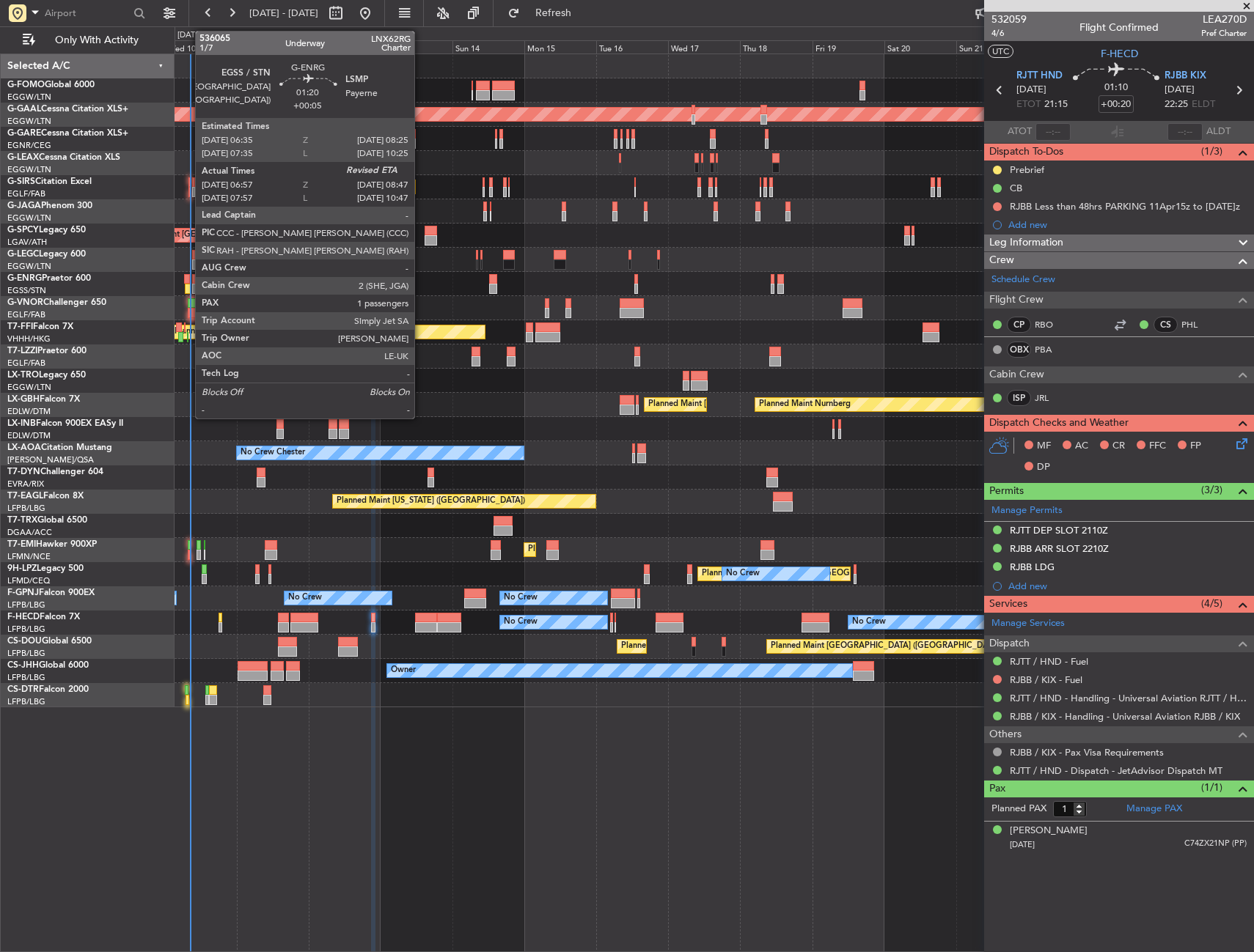
click at [188, 285] on div at bounding box center [187, 289] width 6 height 11
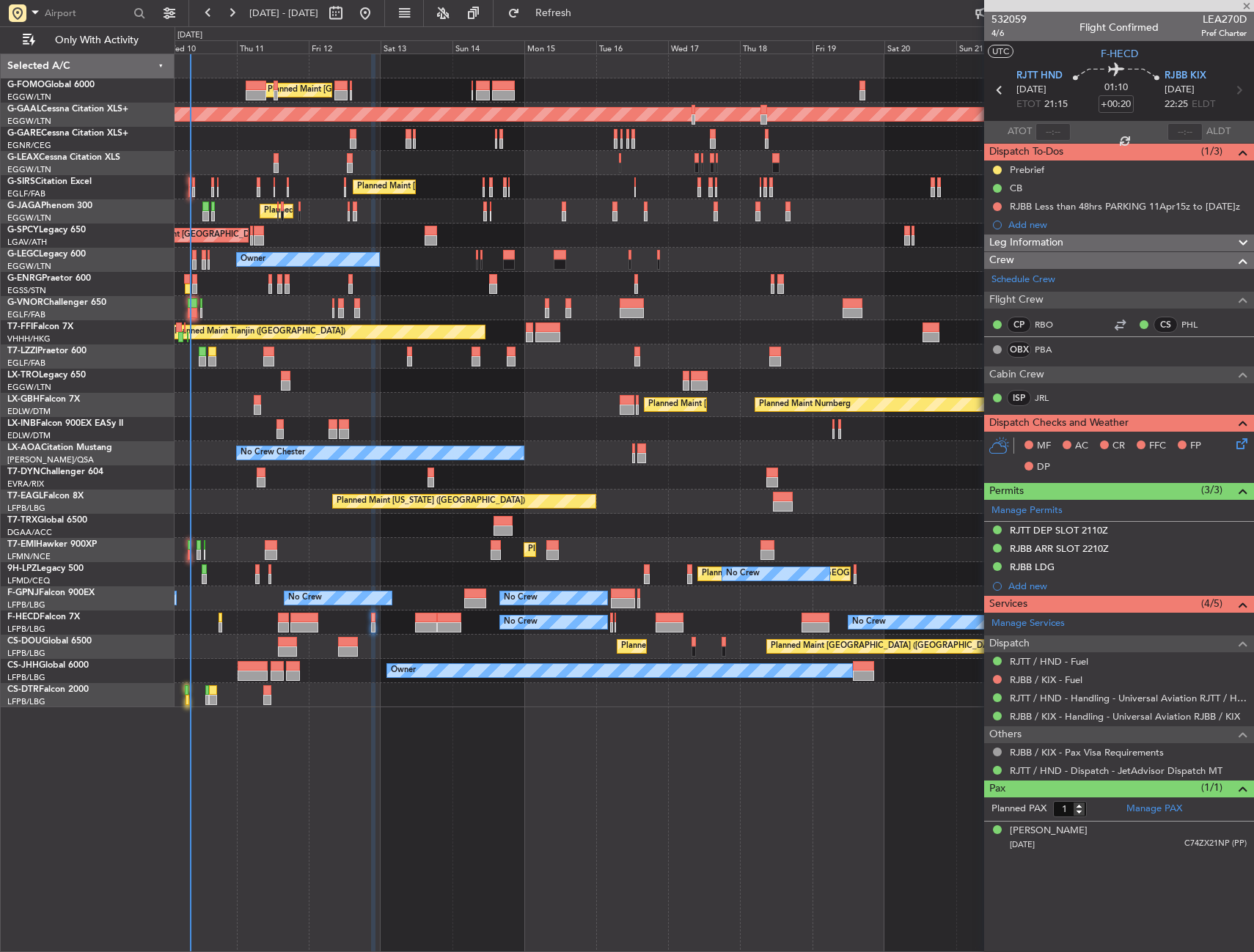
type input "+00:05"
type input "07:12"
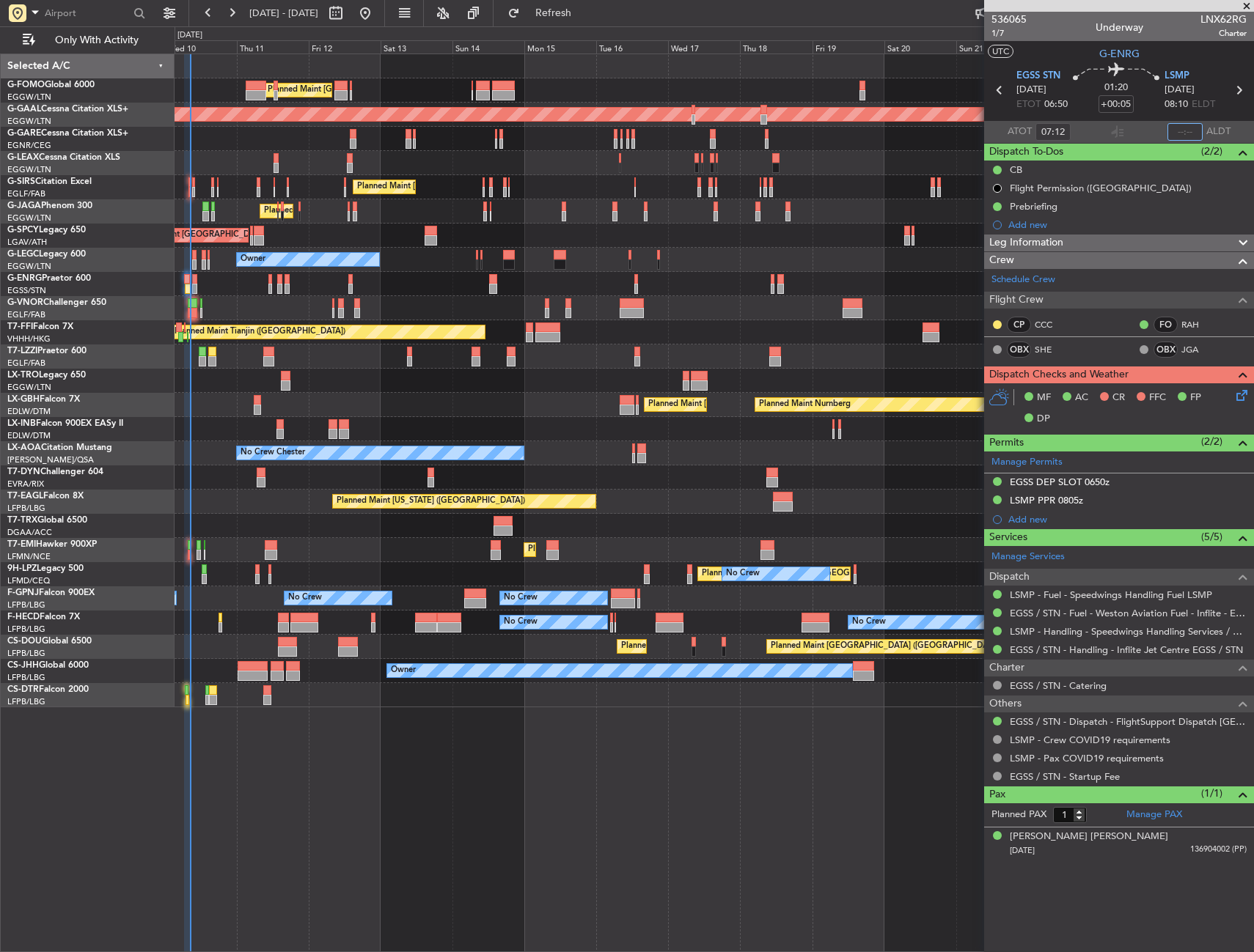
click at [1176, 129] on input "text" at bounding box center [1184, 132] width 35 height 18
click at [1165, 57] on section "UTC G-ENRG" at bounding box center [1118, 52] width 269 height 22
type input "08:31"
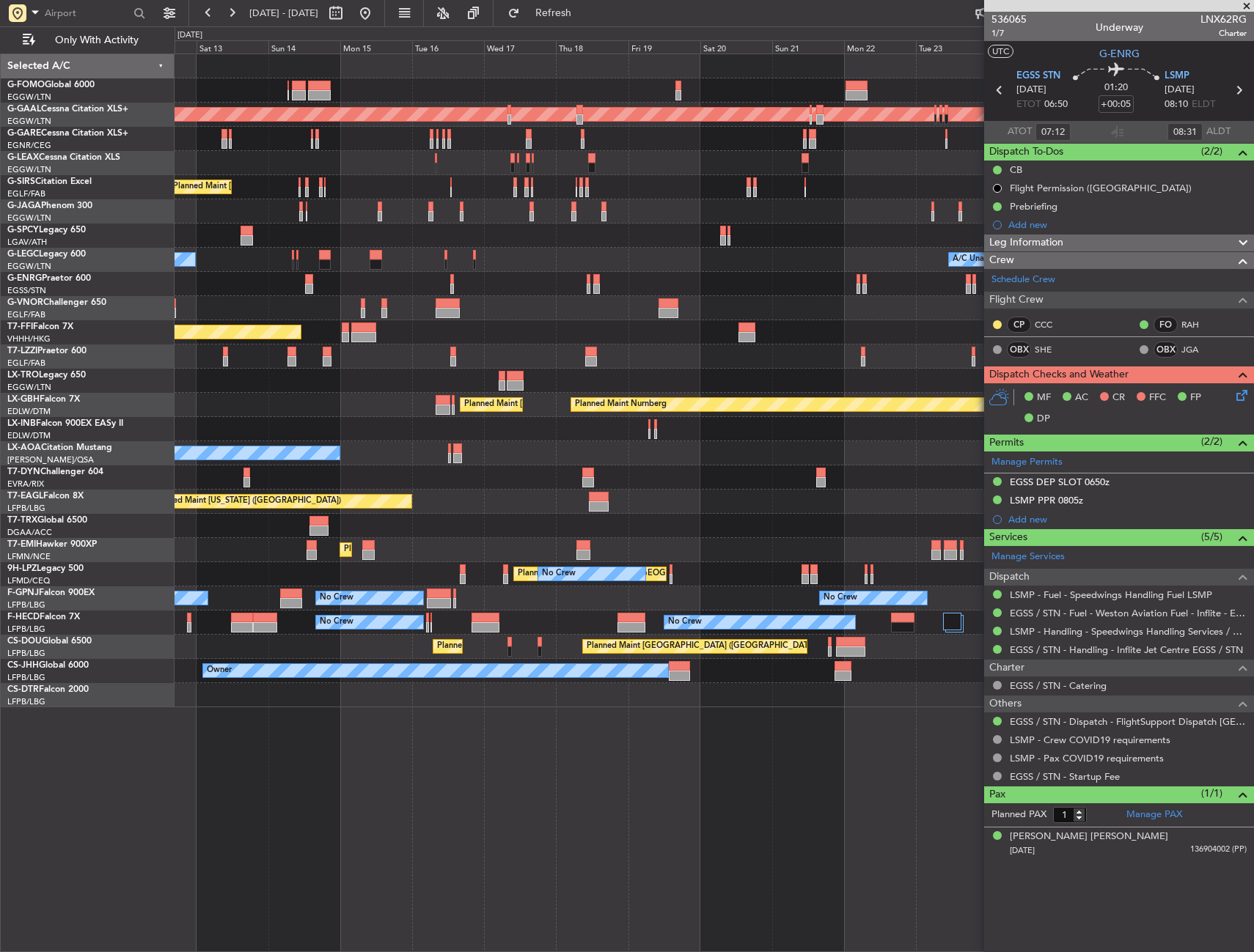
click at [559, 286] on div "Planned Maint [GEOGRAPHIC_DATA] ([GEOGRAPHIC_DATA]) Planned [GEOGRAPHIC_DATA] P…" at bounding box center [714, 380] width 1078 height 653
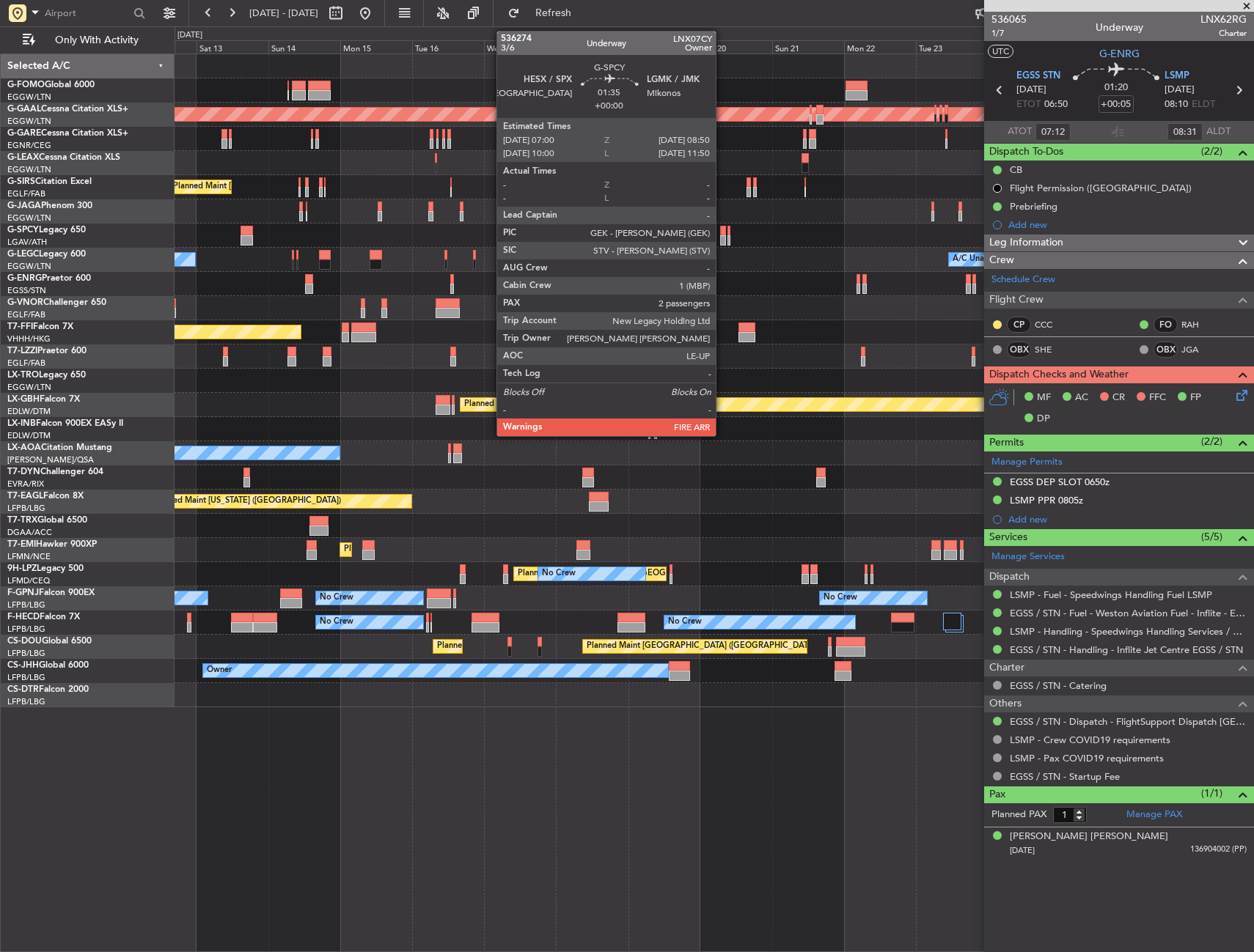
click at [722, 234] on div at bounding box center [722, 231] width 6 height 11
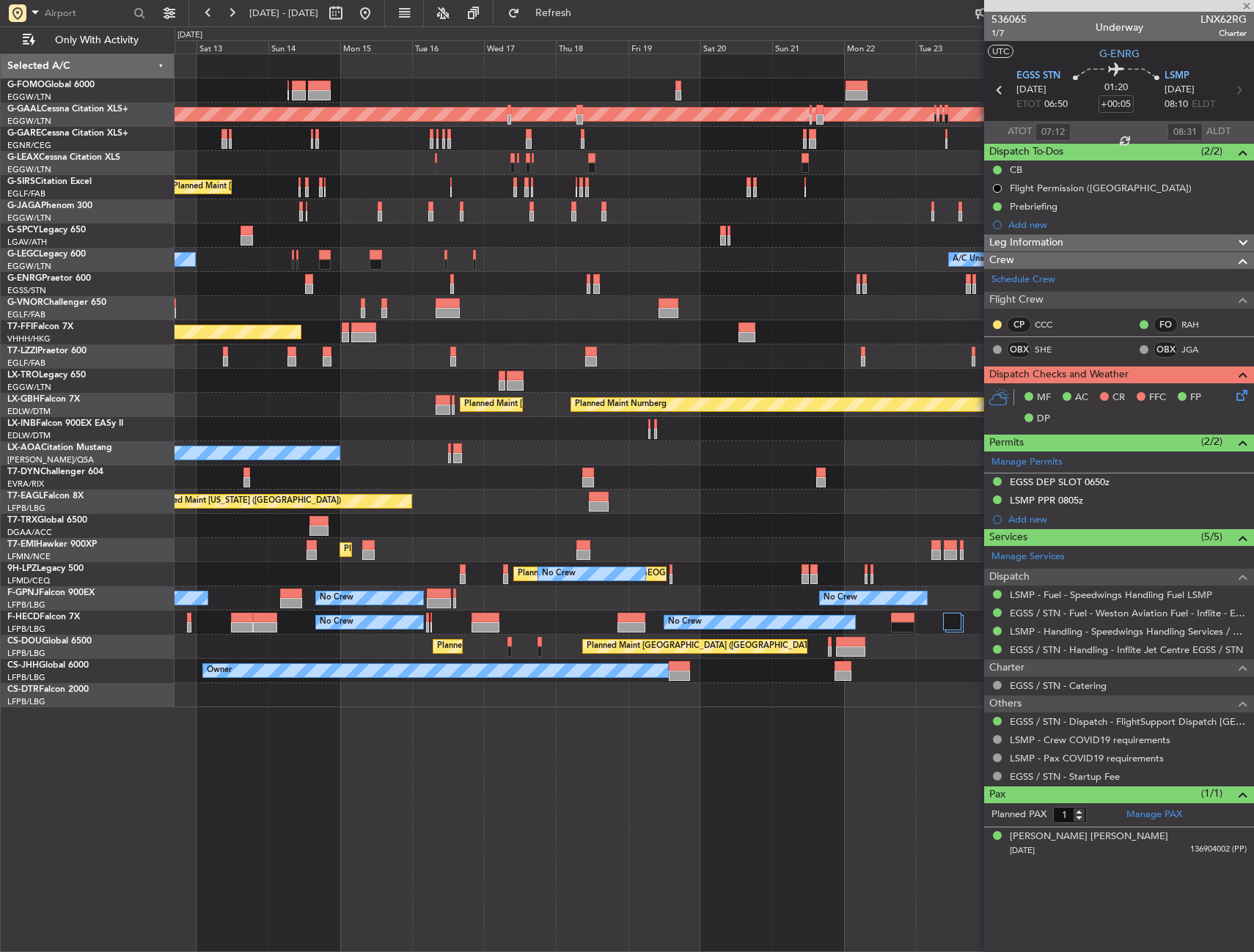
type input "2"
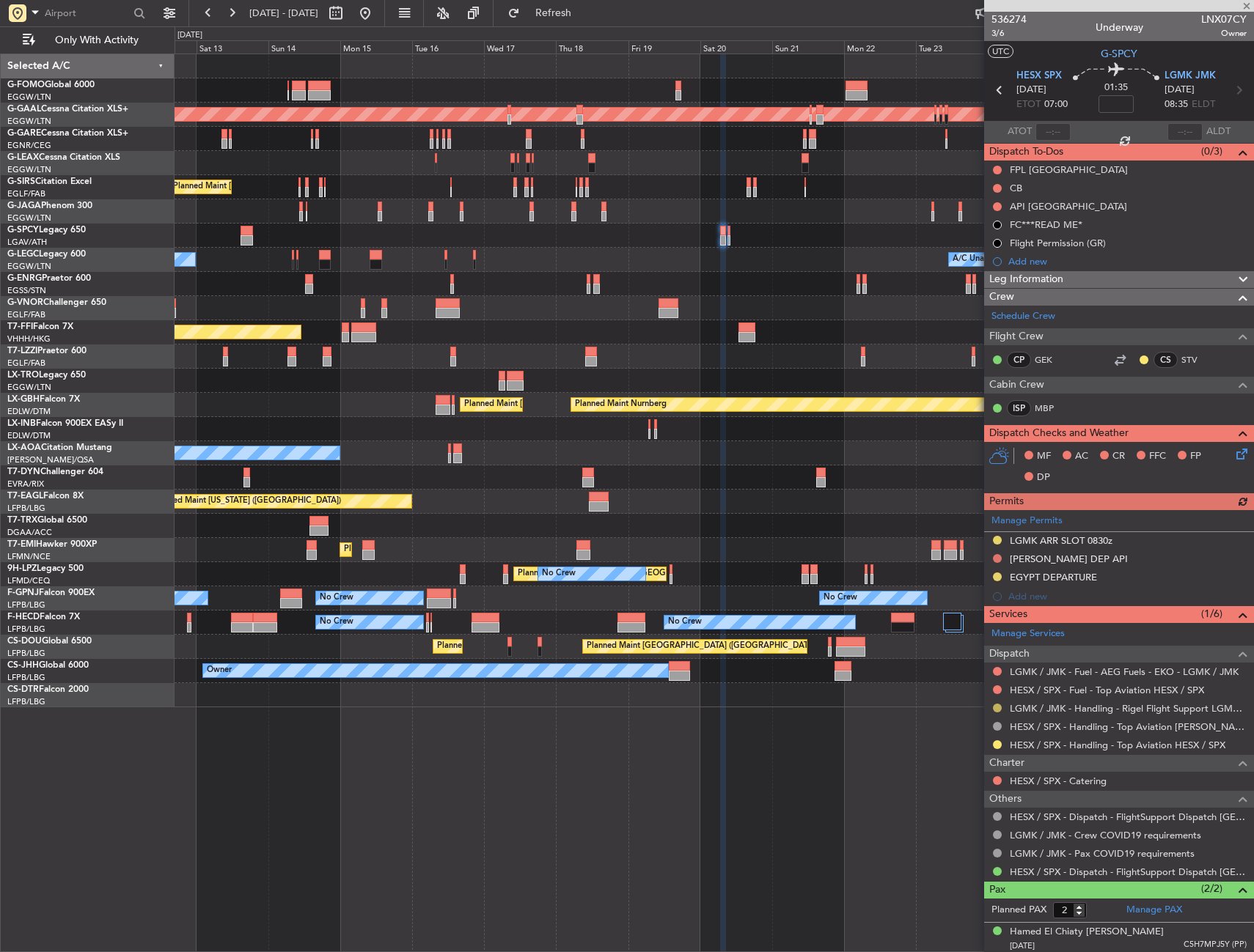
click at [998, 708] on button at bounding box center [997, 708] width 9 height 9
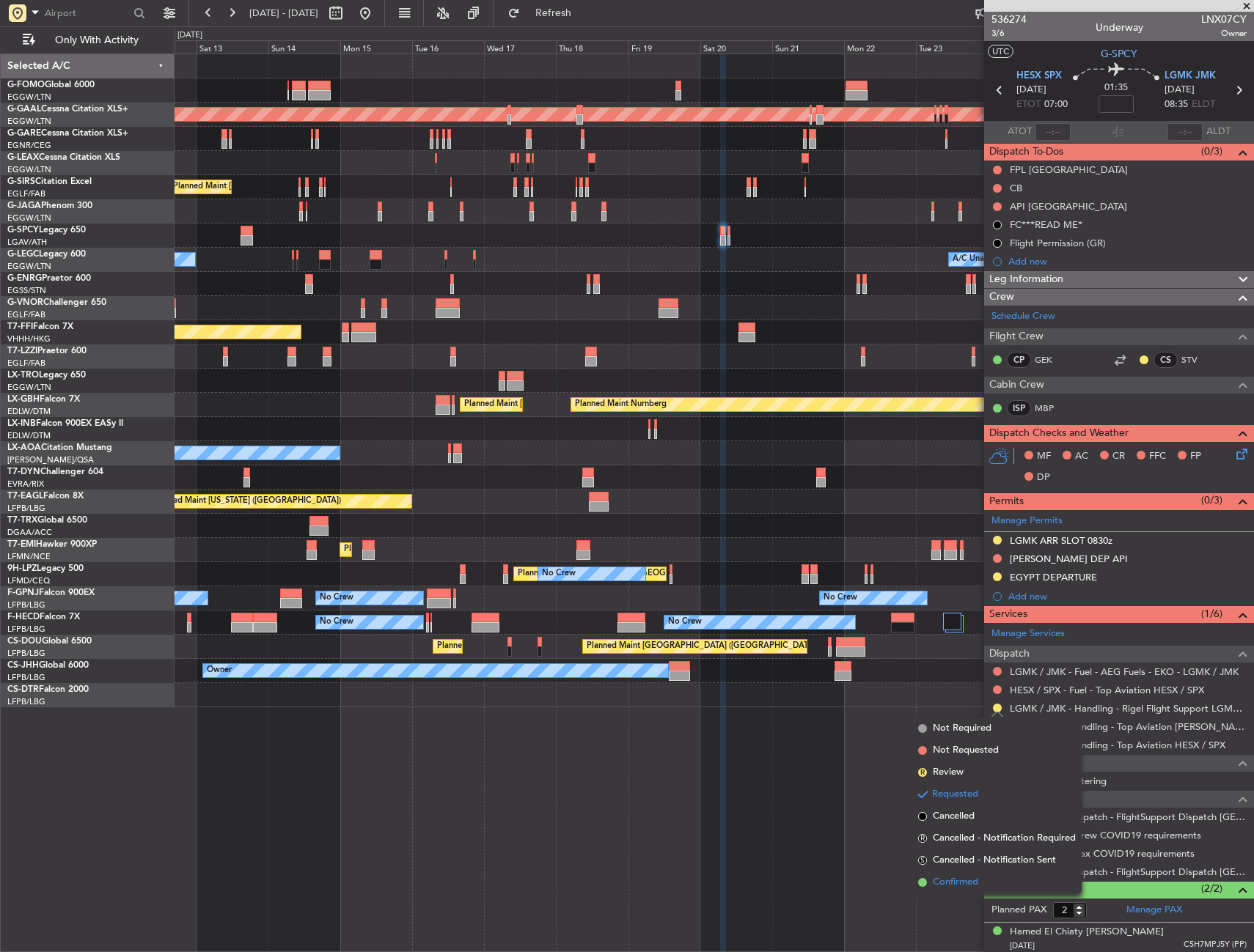
click at [943, 886] on span "Confirmed" at bounding box center [955, 882] width 45 height 15
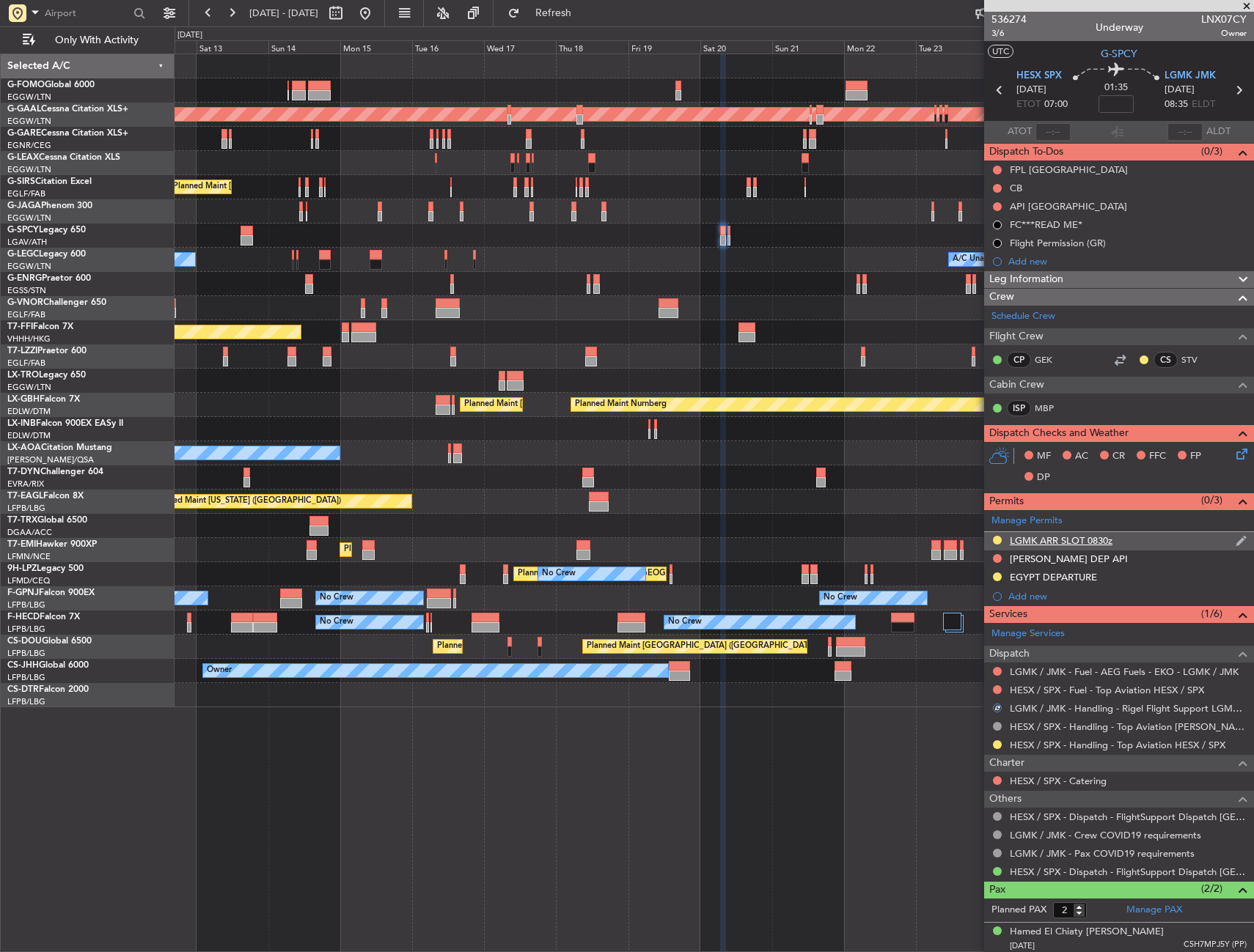
click at [1129, 539] on div "LGMK ARR SLOT 0830z" at bounding box center [1118, 541] width 269 height 19
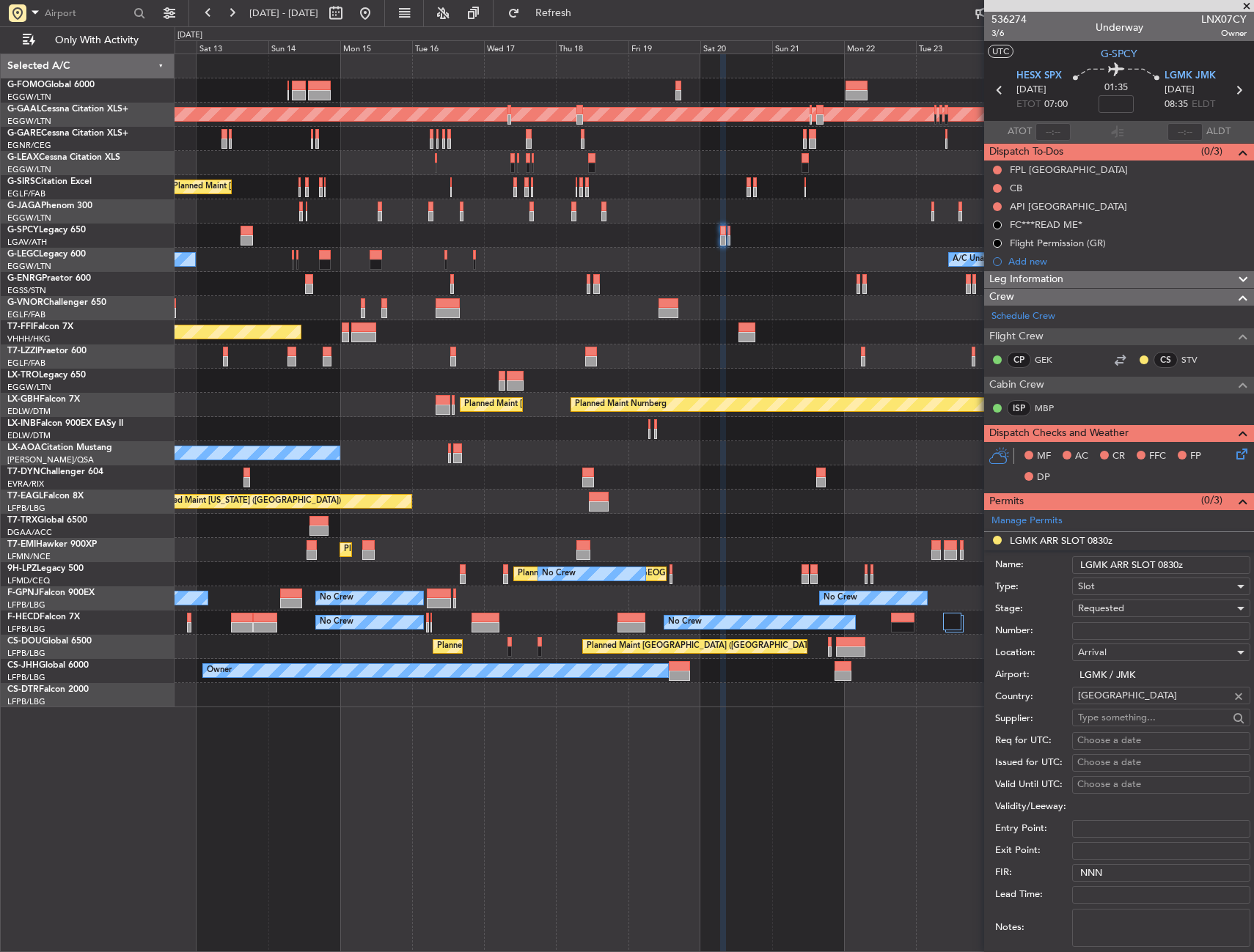
click at [1115, 632] on input "Number:" at bounding box center [1161, 631] width 178 height 18
paste input "LGMKARIG200100"
type input "LGMKARIG200100"
click at [1121, 606] on span "Requested" at bounding box center [1100, 608] width 46 height 13
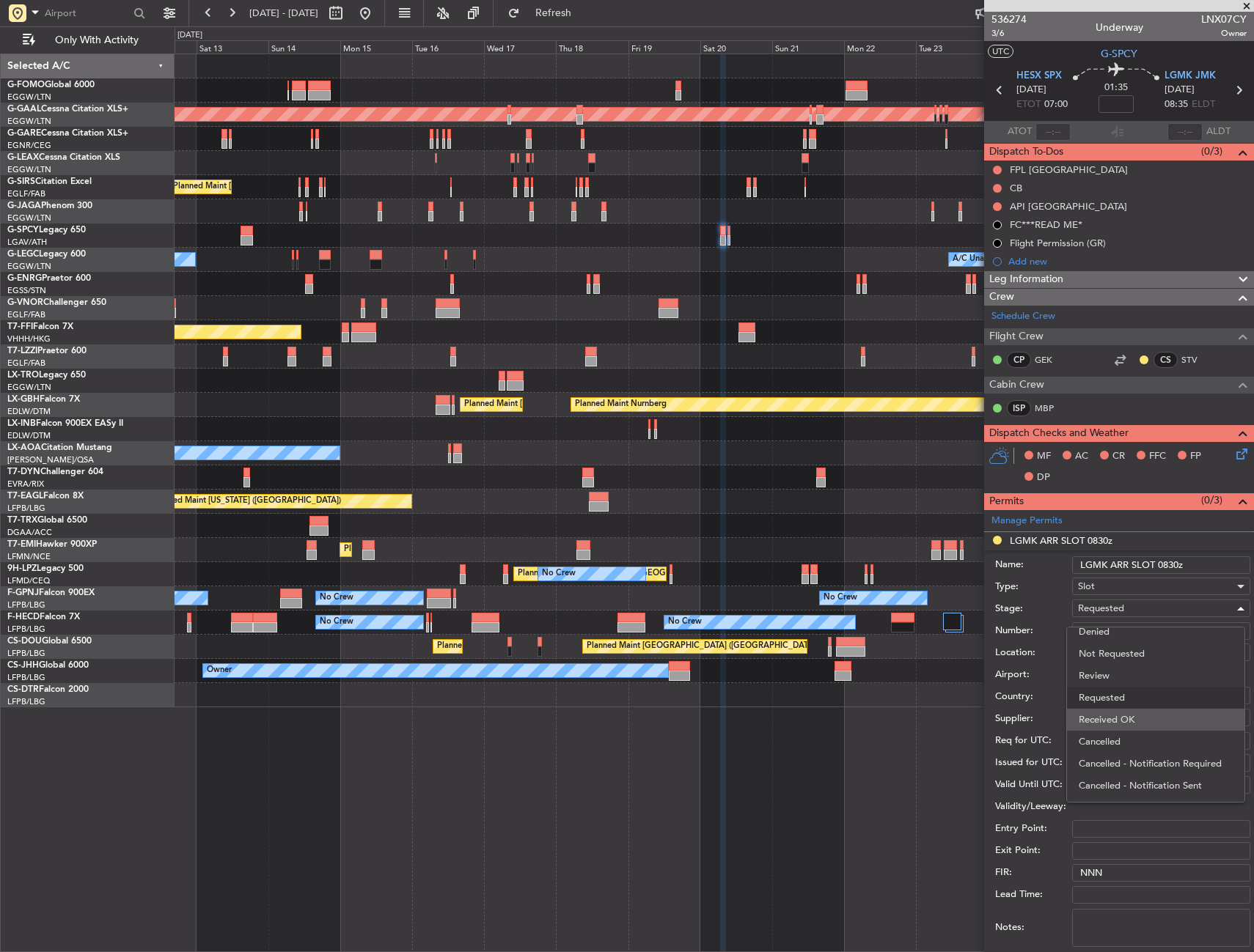
click at [1113, 717] on span "Received OK" at bounding box center [1155, 719] width 154 height 22
click at [1176, 562] on input "LGMK ARR SLOT 0830z" at bounding box center [1161, 565] width 178 height 18
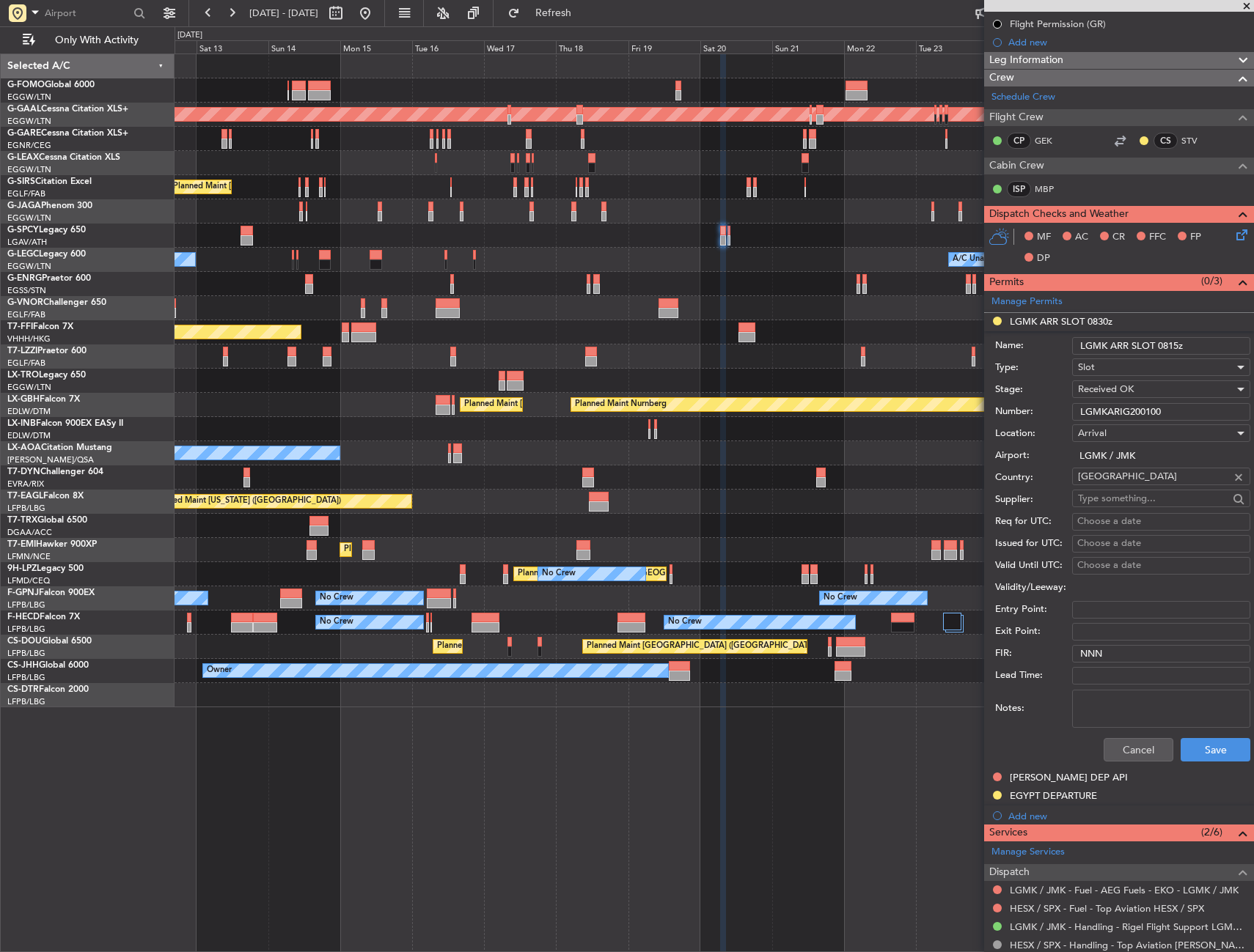
scroll to position [220, 0]
type input "LGMK ARR SLOT 0815z"
click at [1203, 742] on button "Save" at bounding box center [1215, 749] width 70 height 23
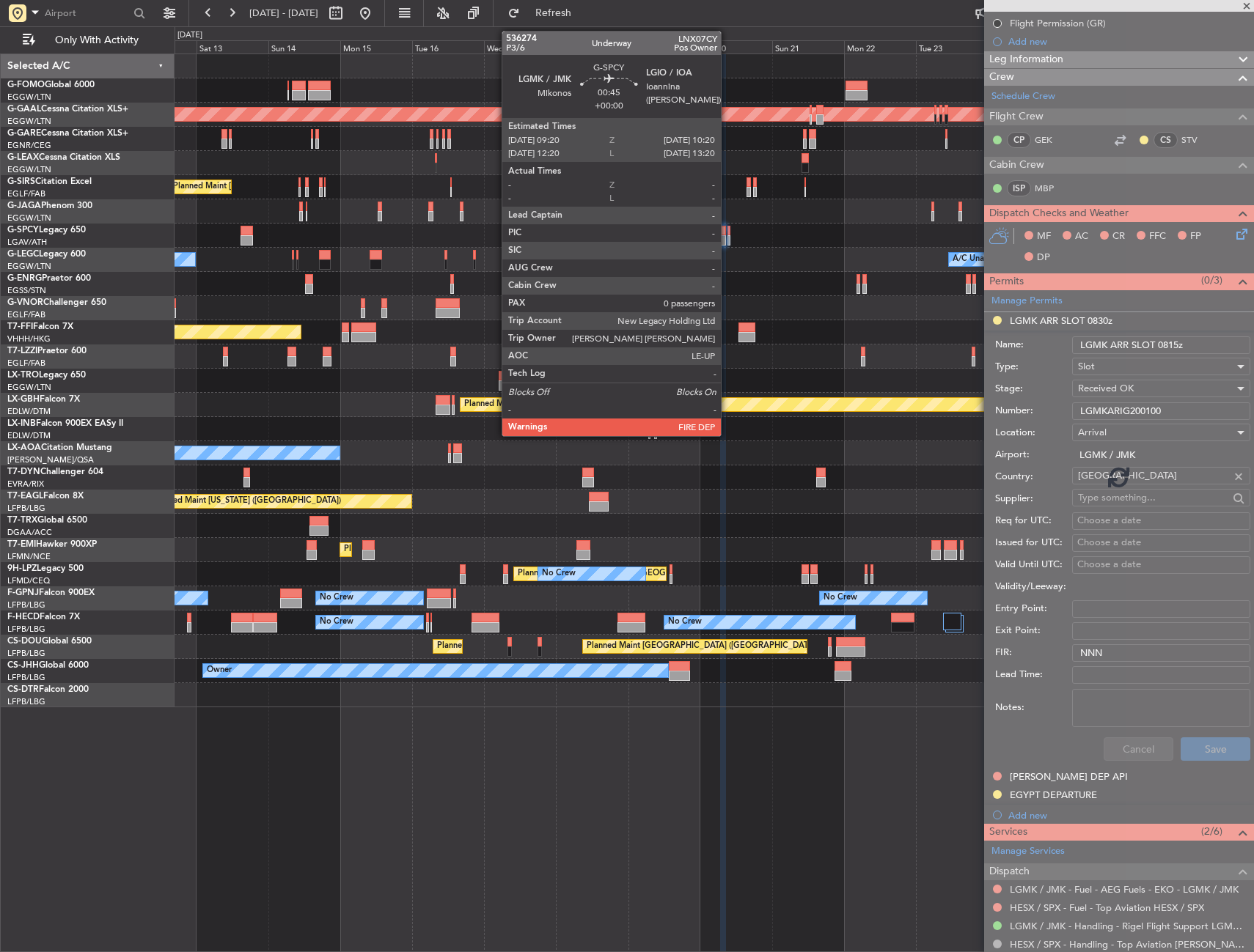
scroll to position [36, 0]
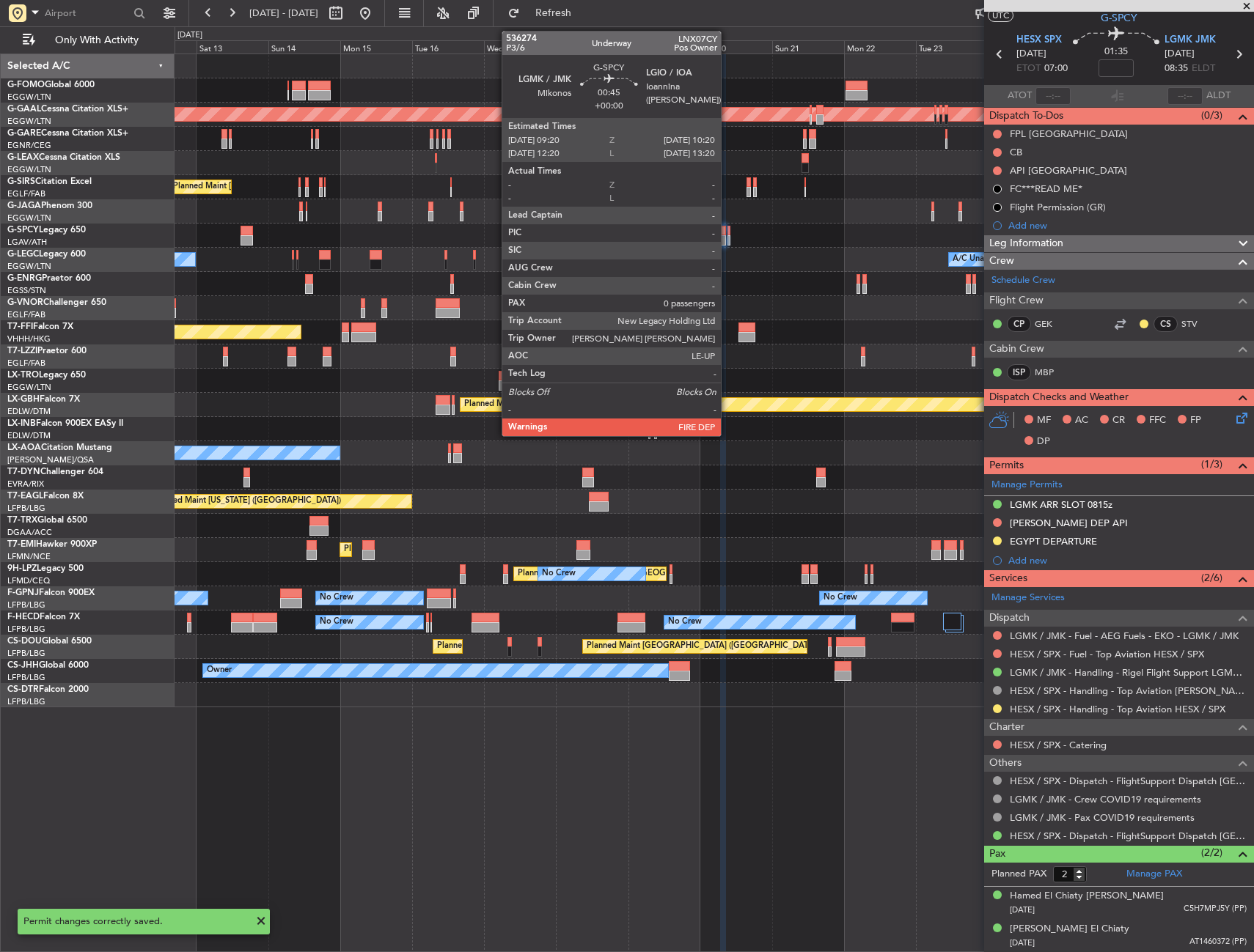
click at [727, 235] on div at bounding box center [729, 231] width 4 height 11
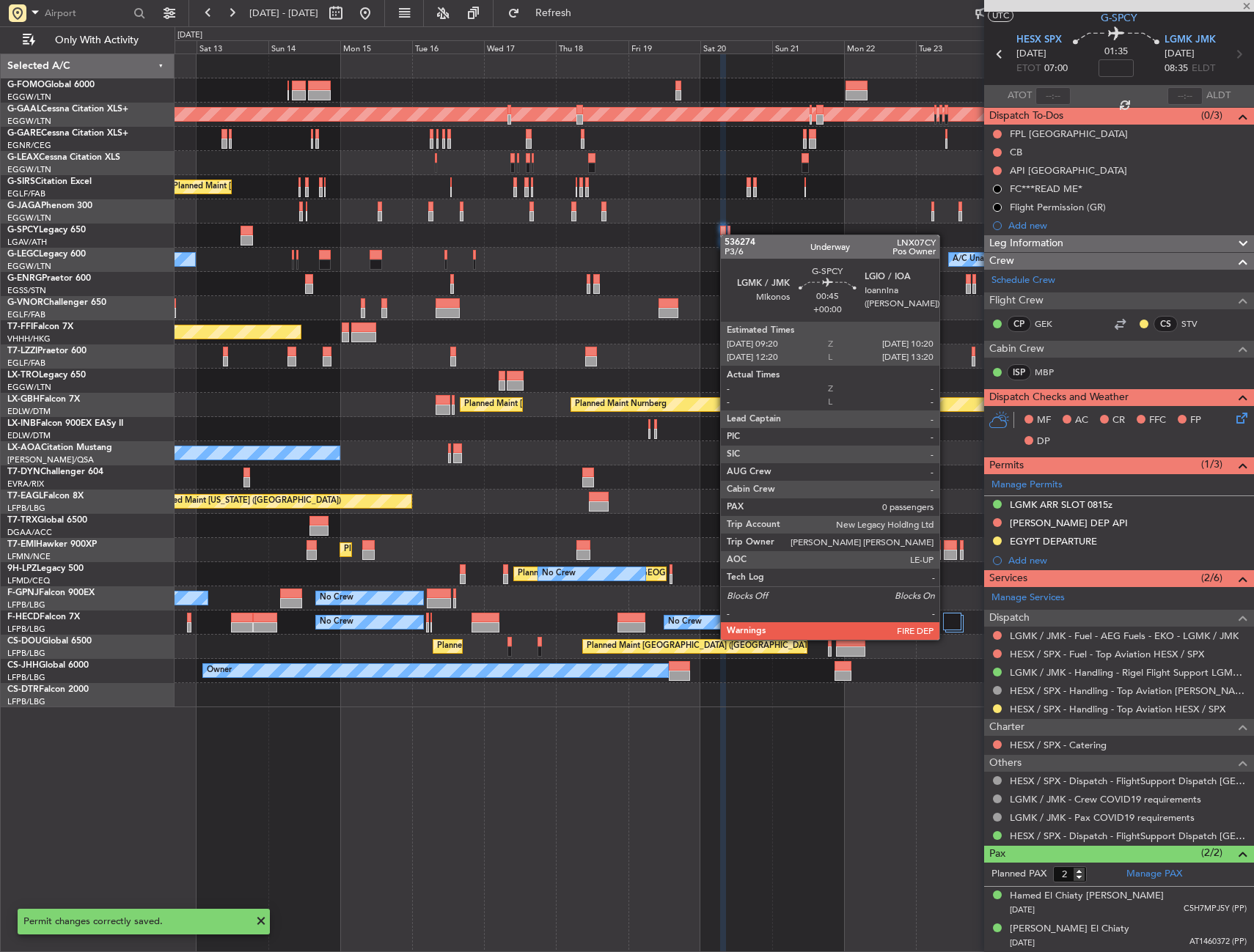
type input "0"
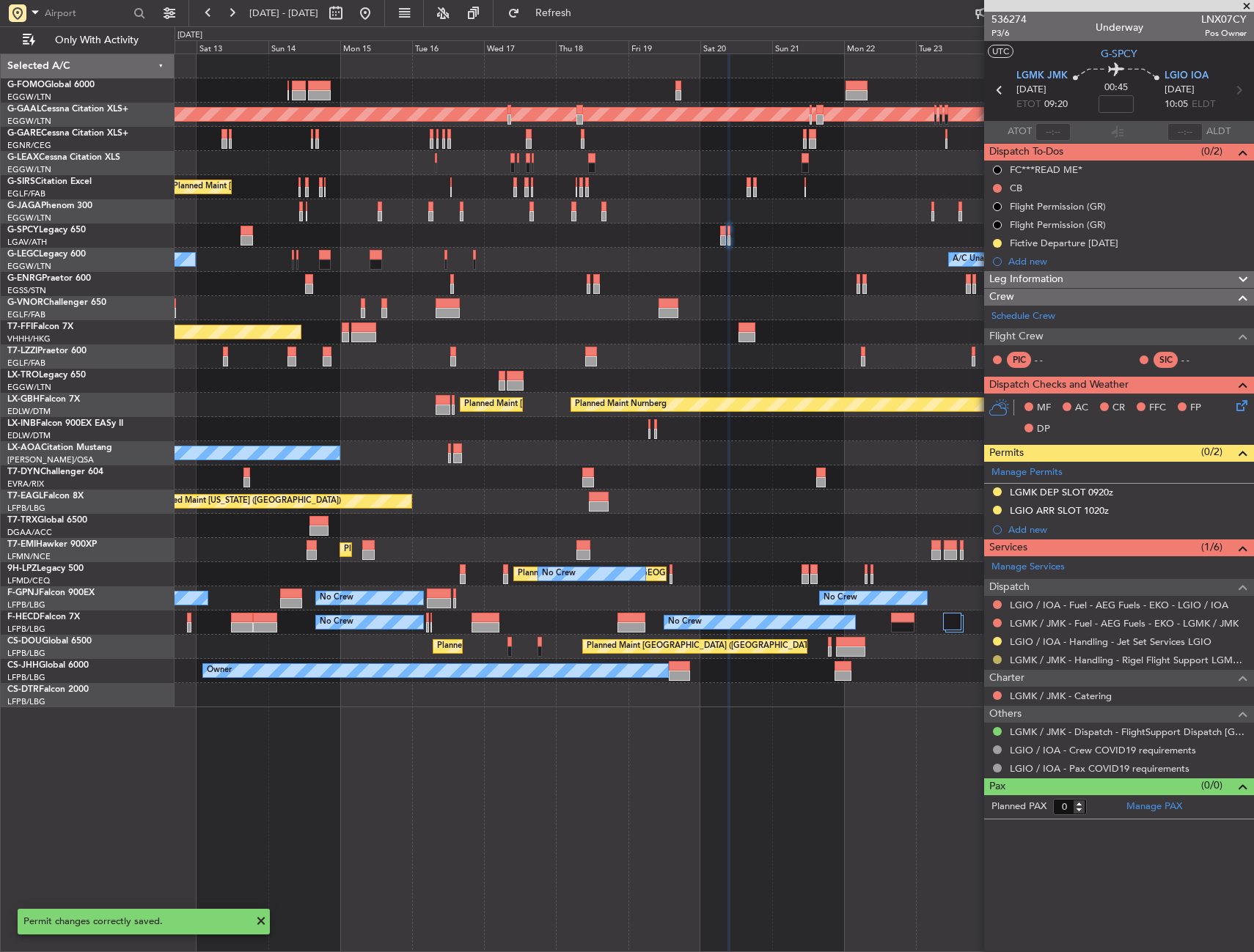
click at [994, 656] on button at bounding box center [997, 659] width 9 height 9
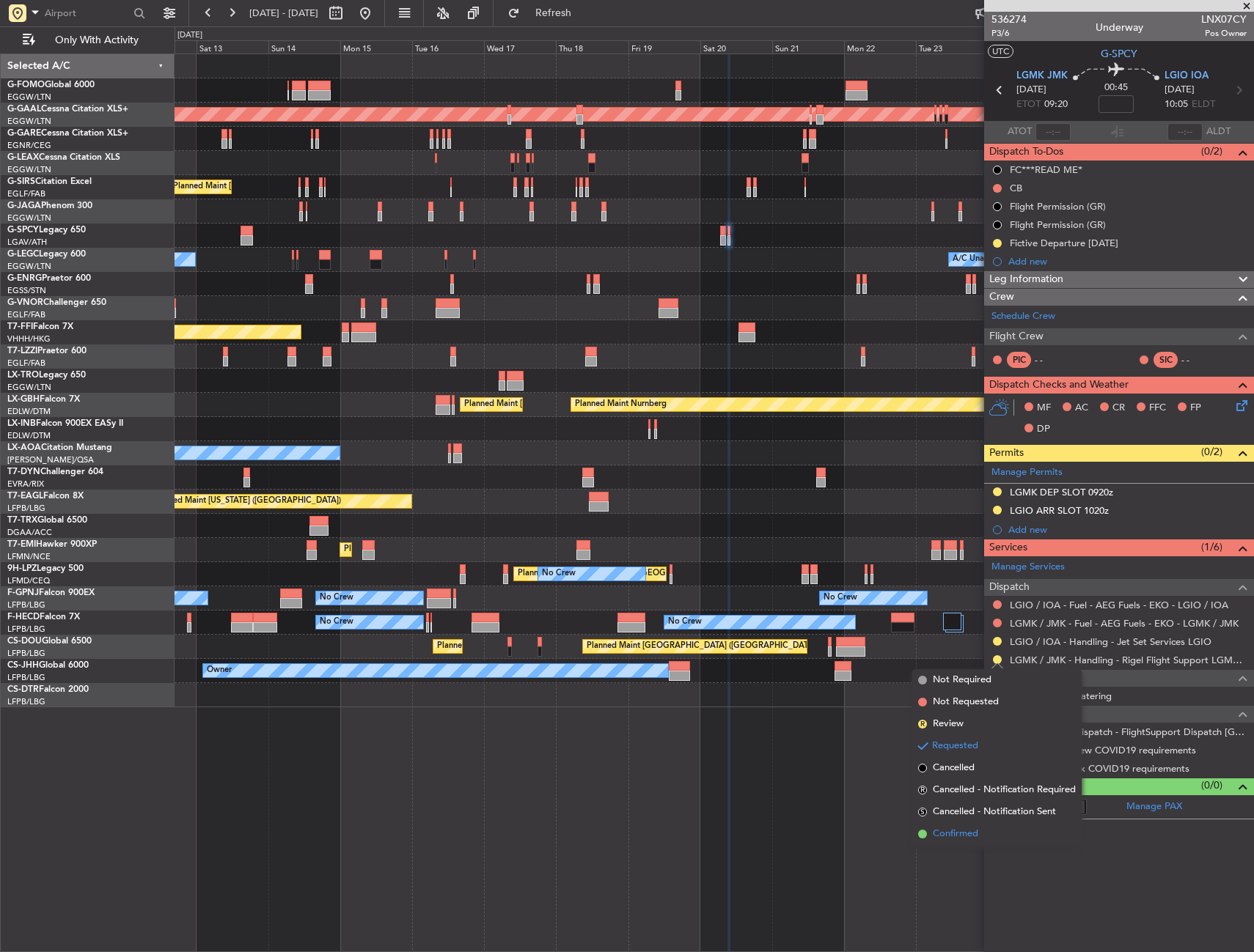
click at [958, 835] on span "Confirmed" at bounding box center [955, 834] width 45 height 15
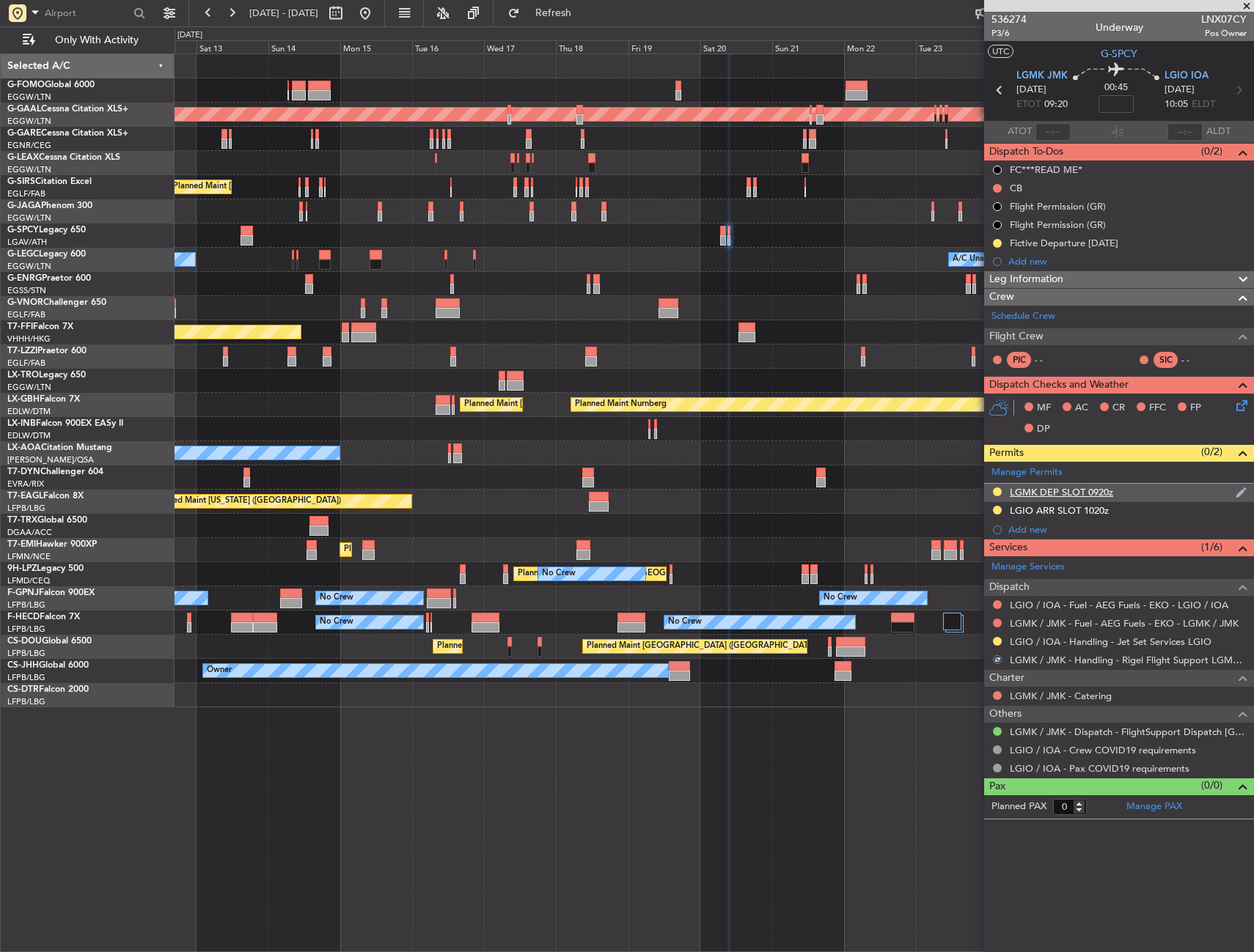
click at [1137, 493] on div "LGMK DEP SLOT 0920z" at bounding box center [1118, 493] width 269 height 19
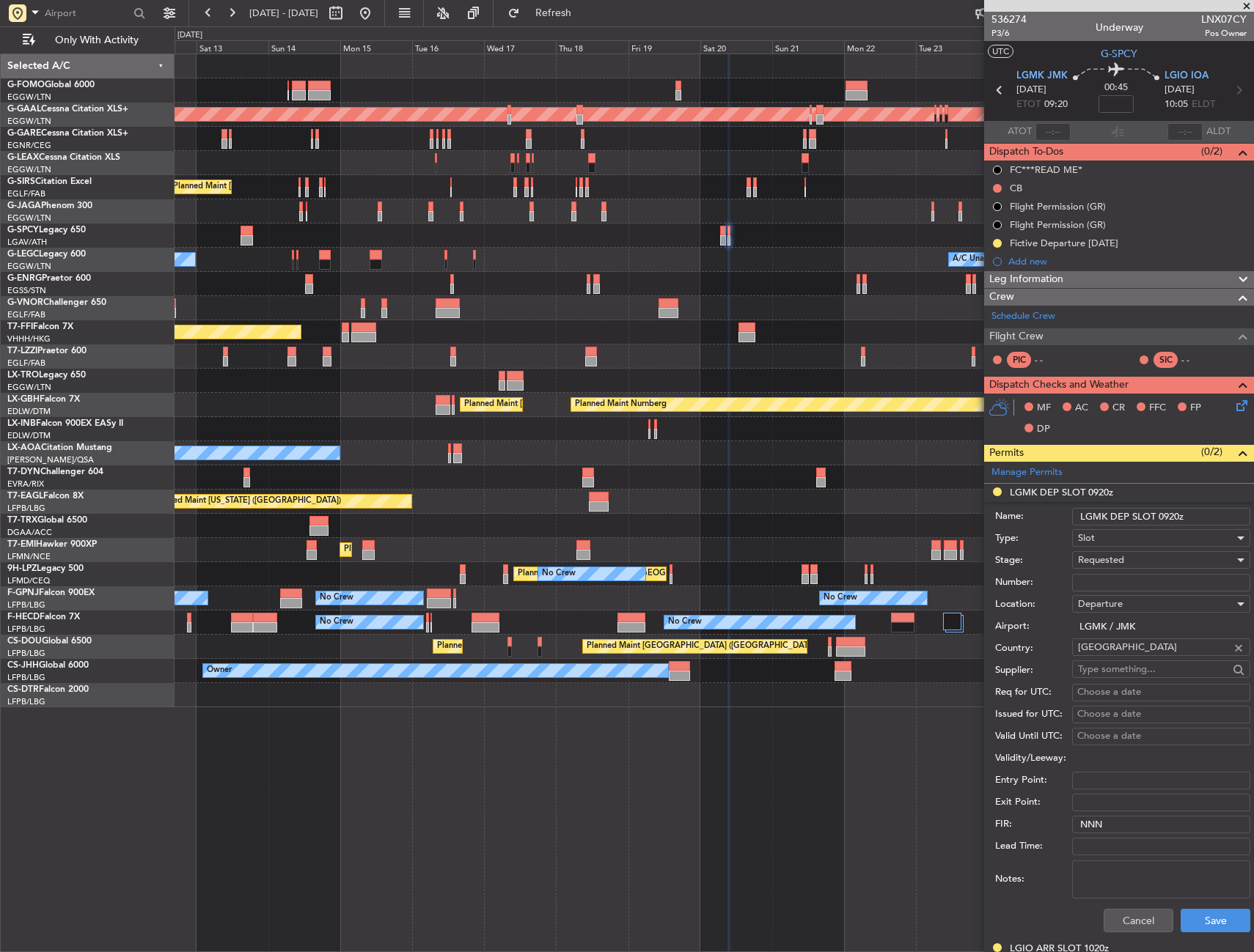
drag, startPoint x: 1177, startPoint y: 515, endPoint x: 1169, endPoint y: 515, distance: 8.0
click at [1169, 515] on input "LGMK DEP SLOT 0920z" at bounding box center [1161, 517] width 178 height 18
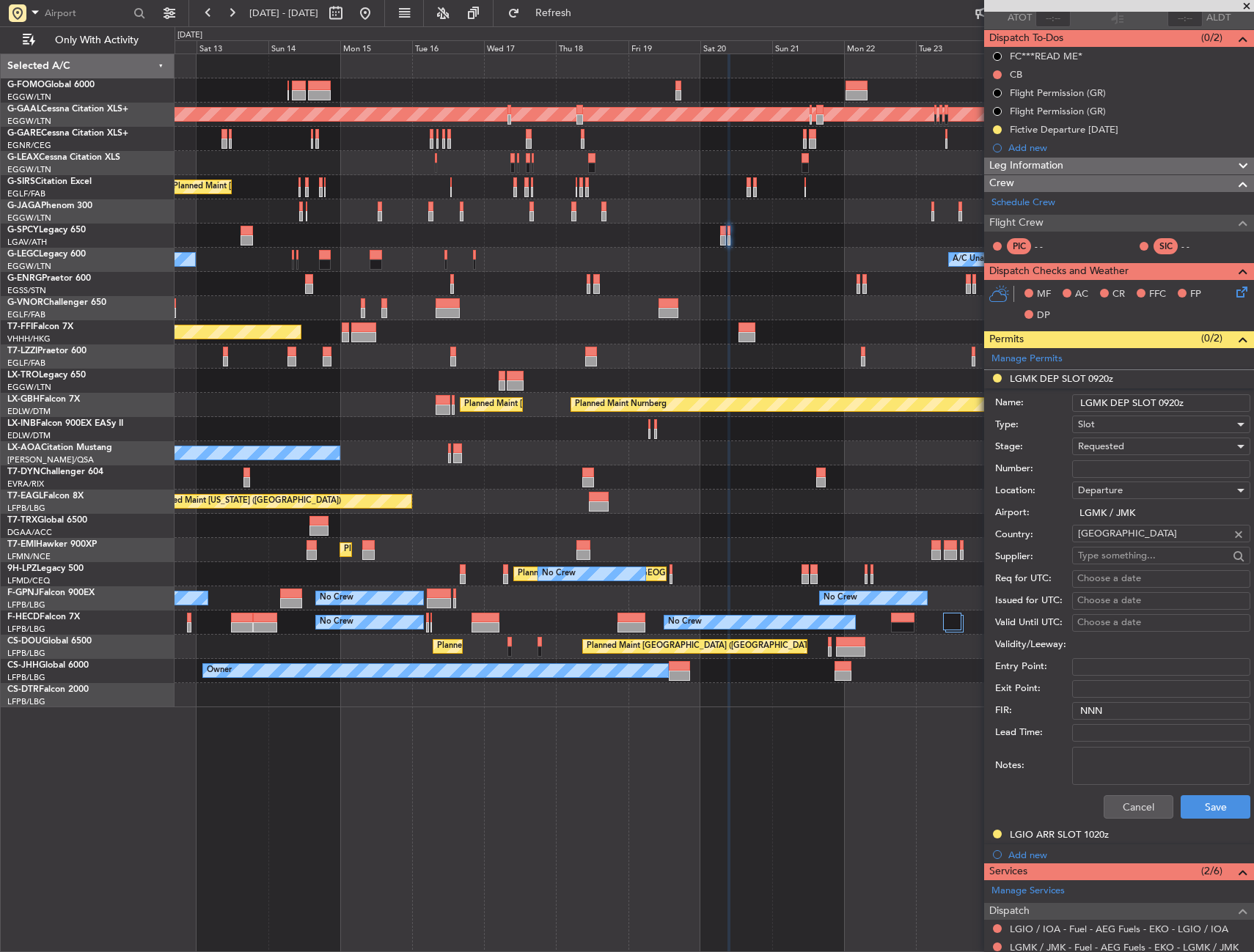
scroll to position [220, 0]
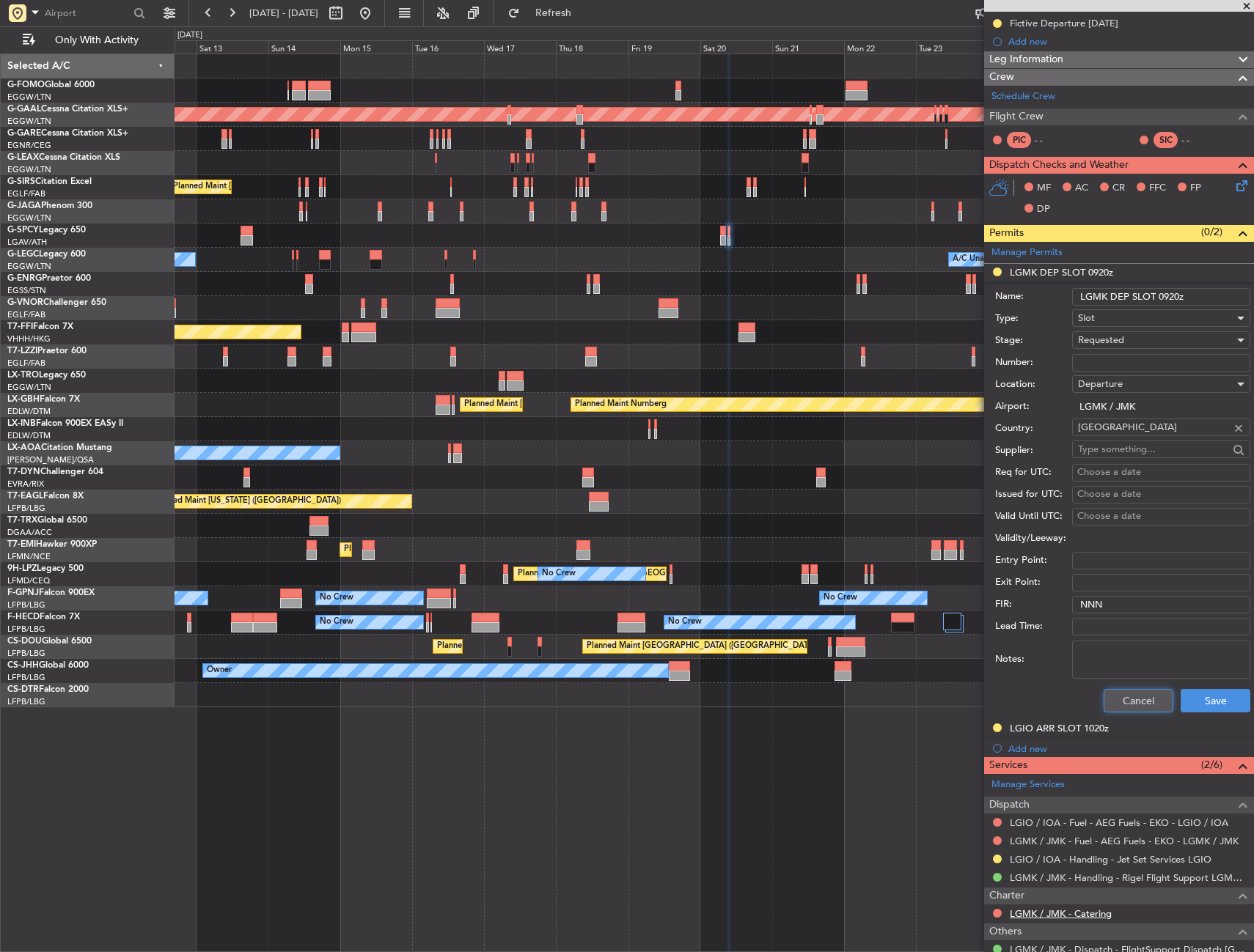
click at [1104, 696] on button "Cancel" at bounding box center [1138, 700] width 70 height 23
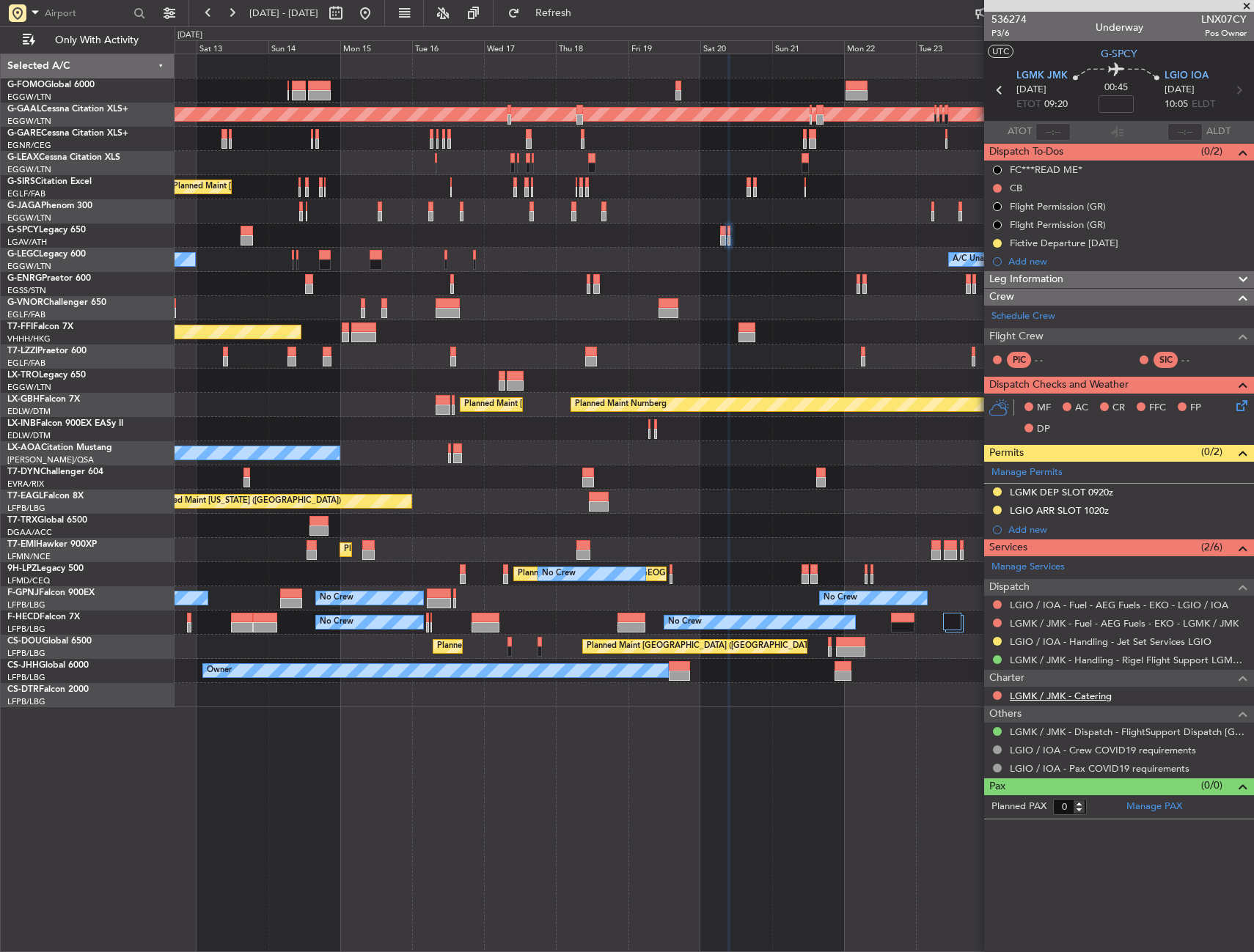
scroll to position [0, 0]
click at [998, 489] on button at bounding box center [997, 492] width 9 height 9
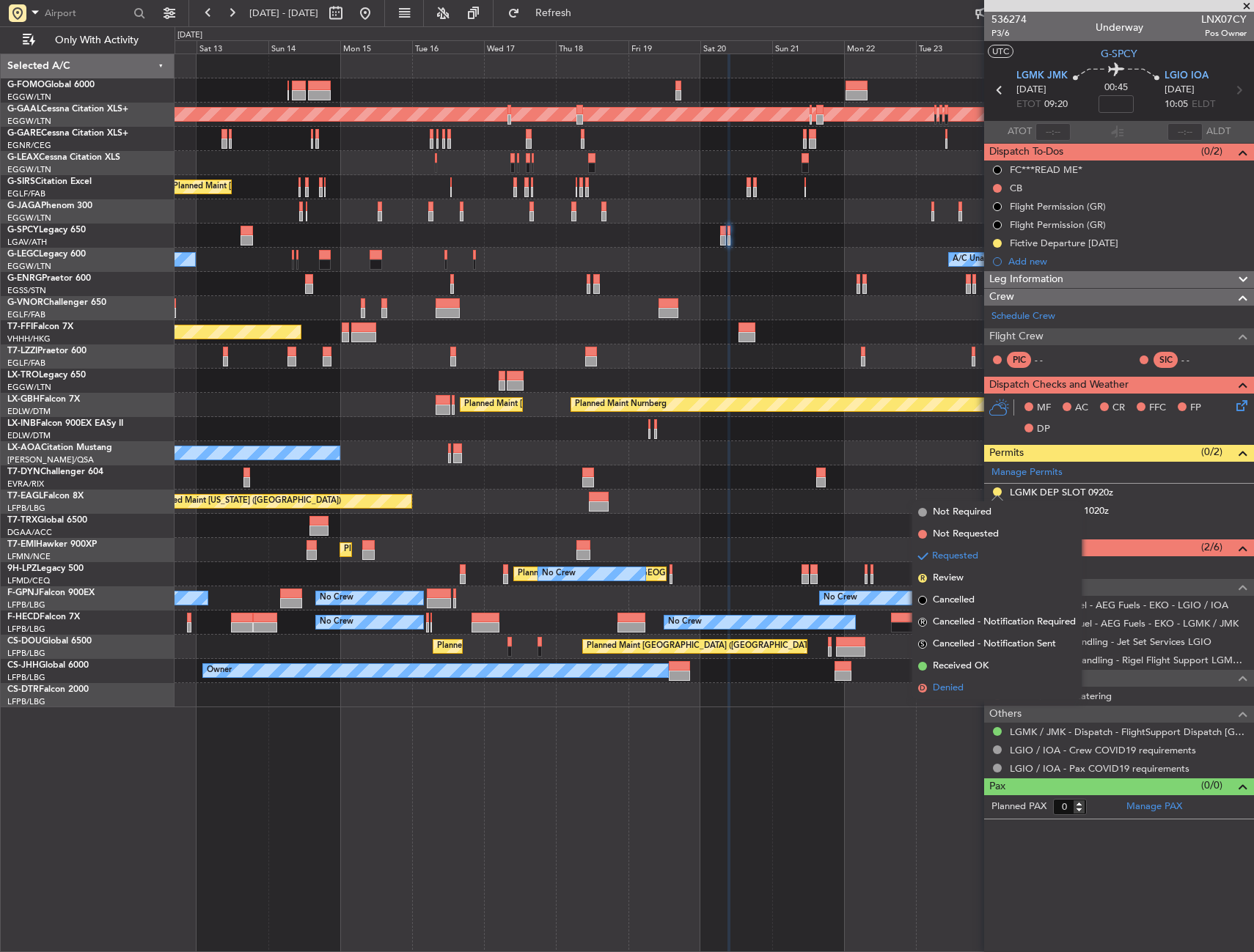
click at [968, 692] on li "D Denied" at bounding box center [996, 688] width 169 height 22
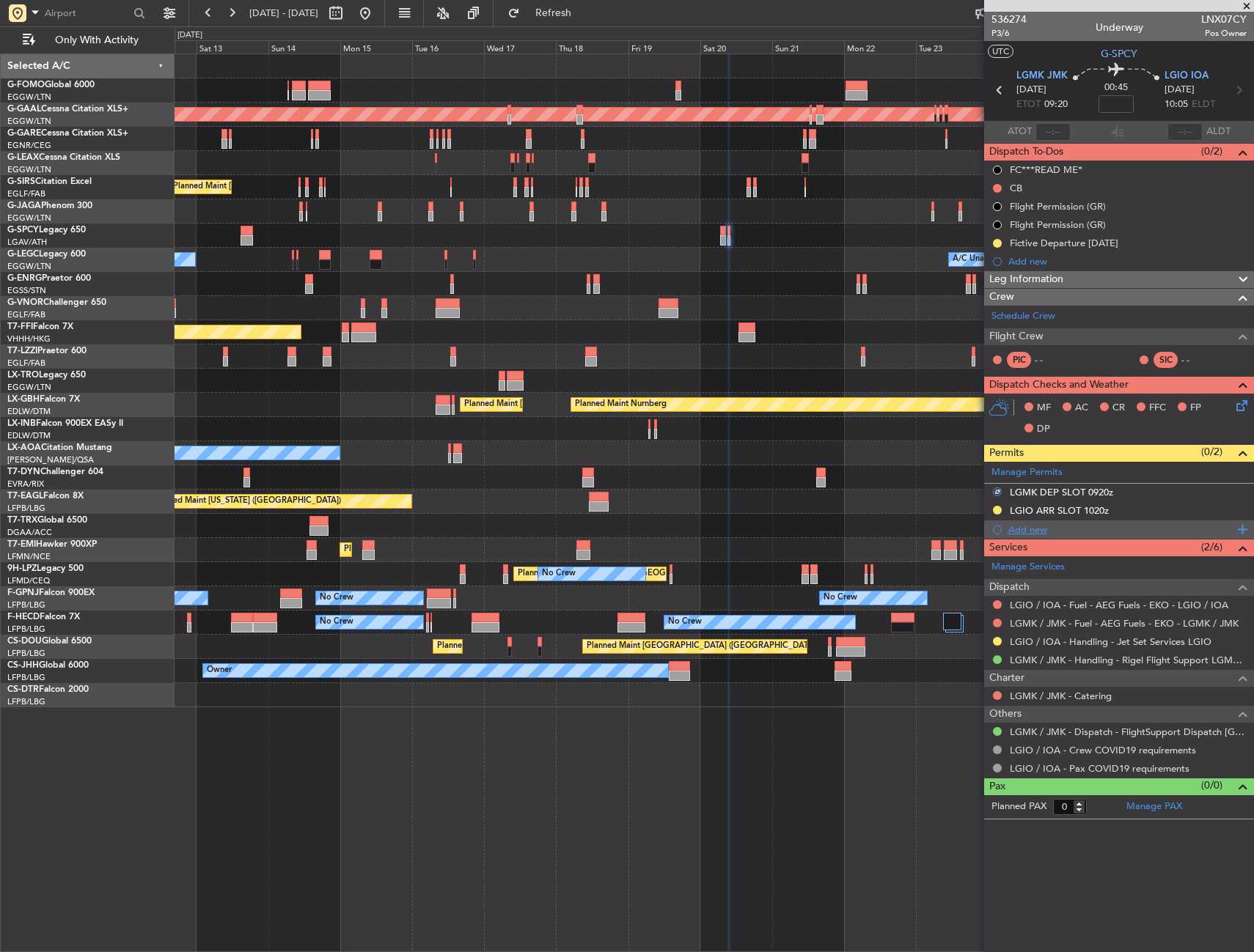
click at [1021, 530] on div "Add new" at bounding box center [1121, 529] width 225 height 12
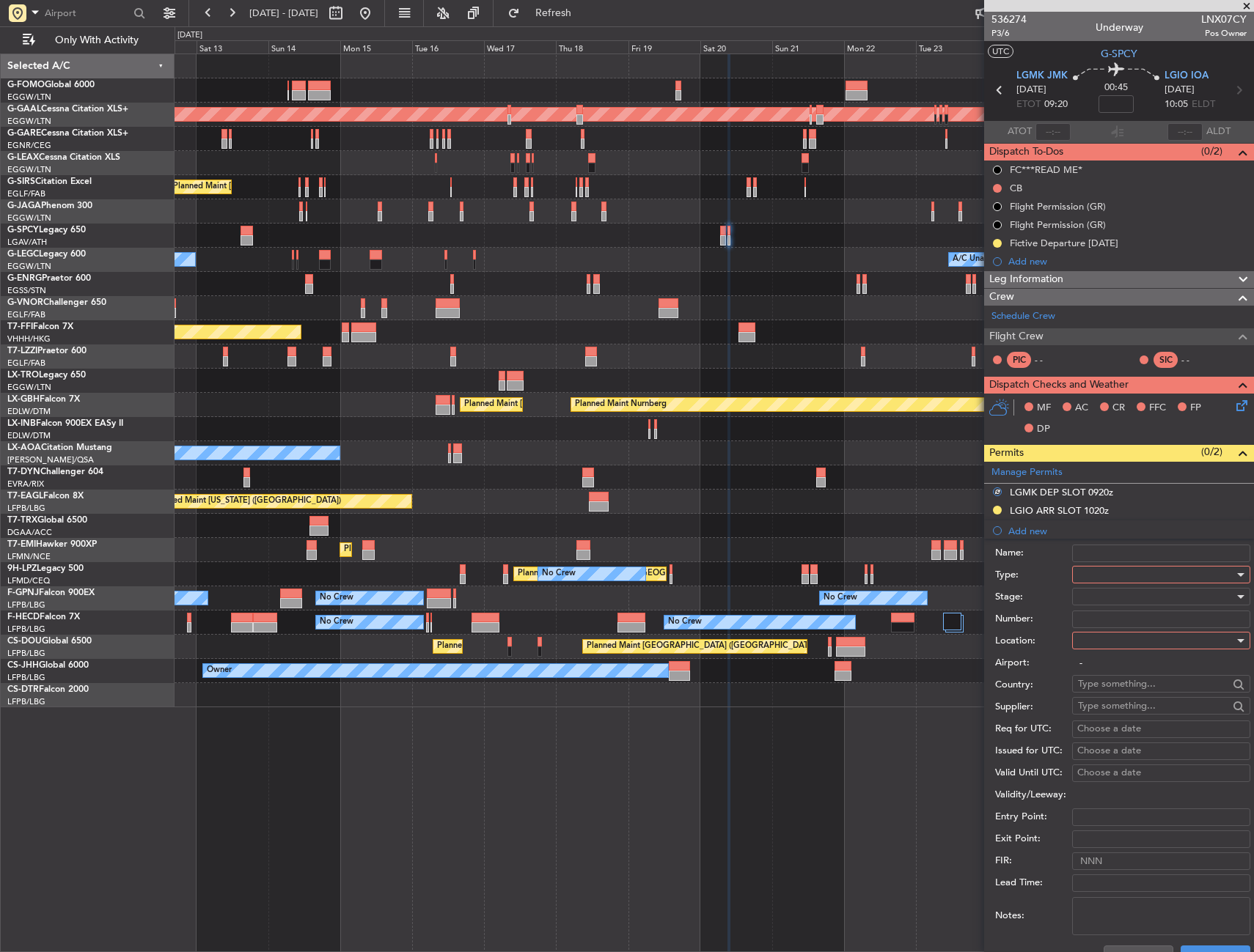
click at [1088, 569] on div at bounding box center [1155, 574] width 156 height 22
click at [1095, 707] on span "Slot" at bounding box center [1155, 713] width 154 height 22
click at [1102, 642] on div at bounding box center [1155, 640] width 156 height 22
click at [1108, 670] on span "Departure" at bounding box center [1155, 671] width 154 height 22
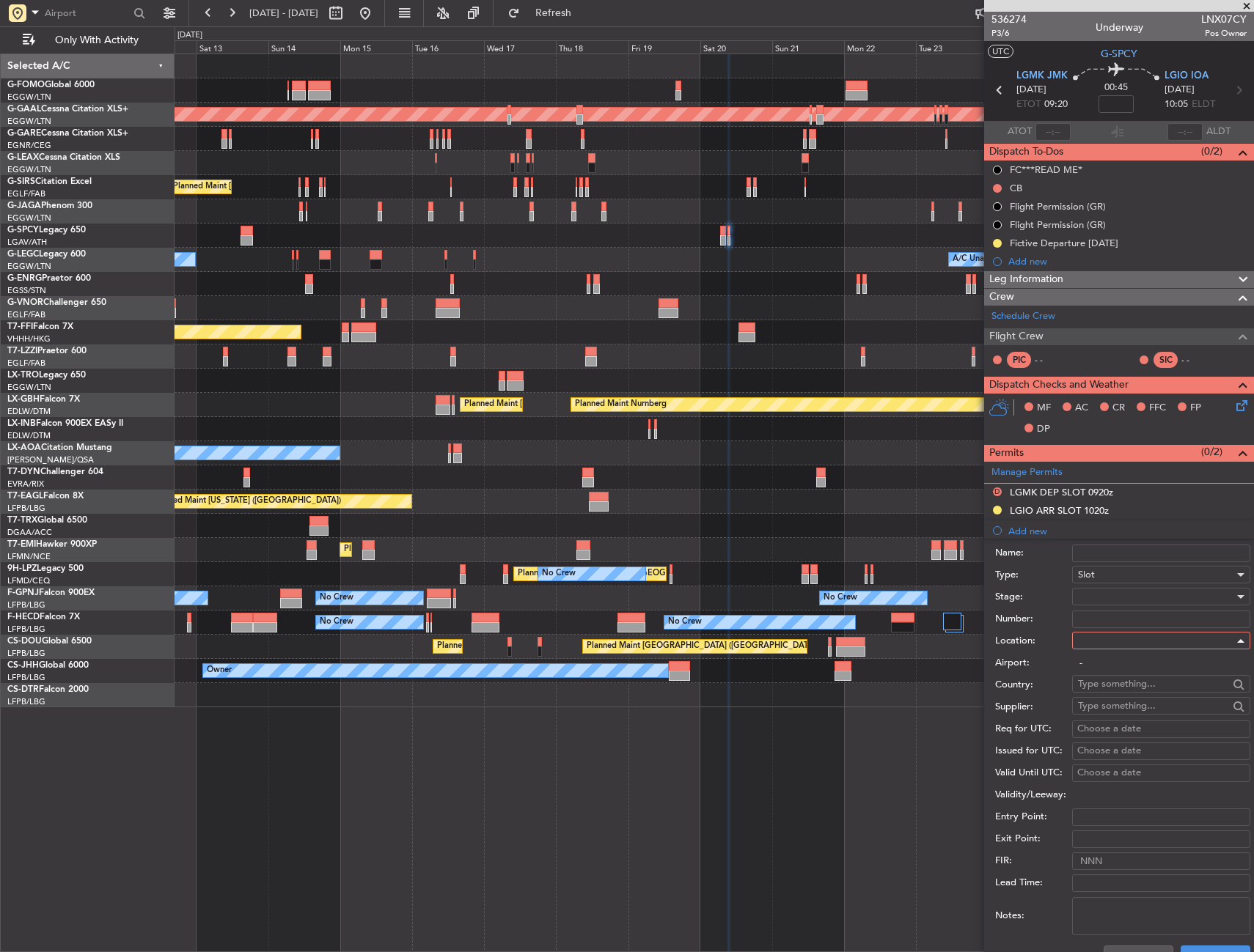
type input "LGMK / JMK"
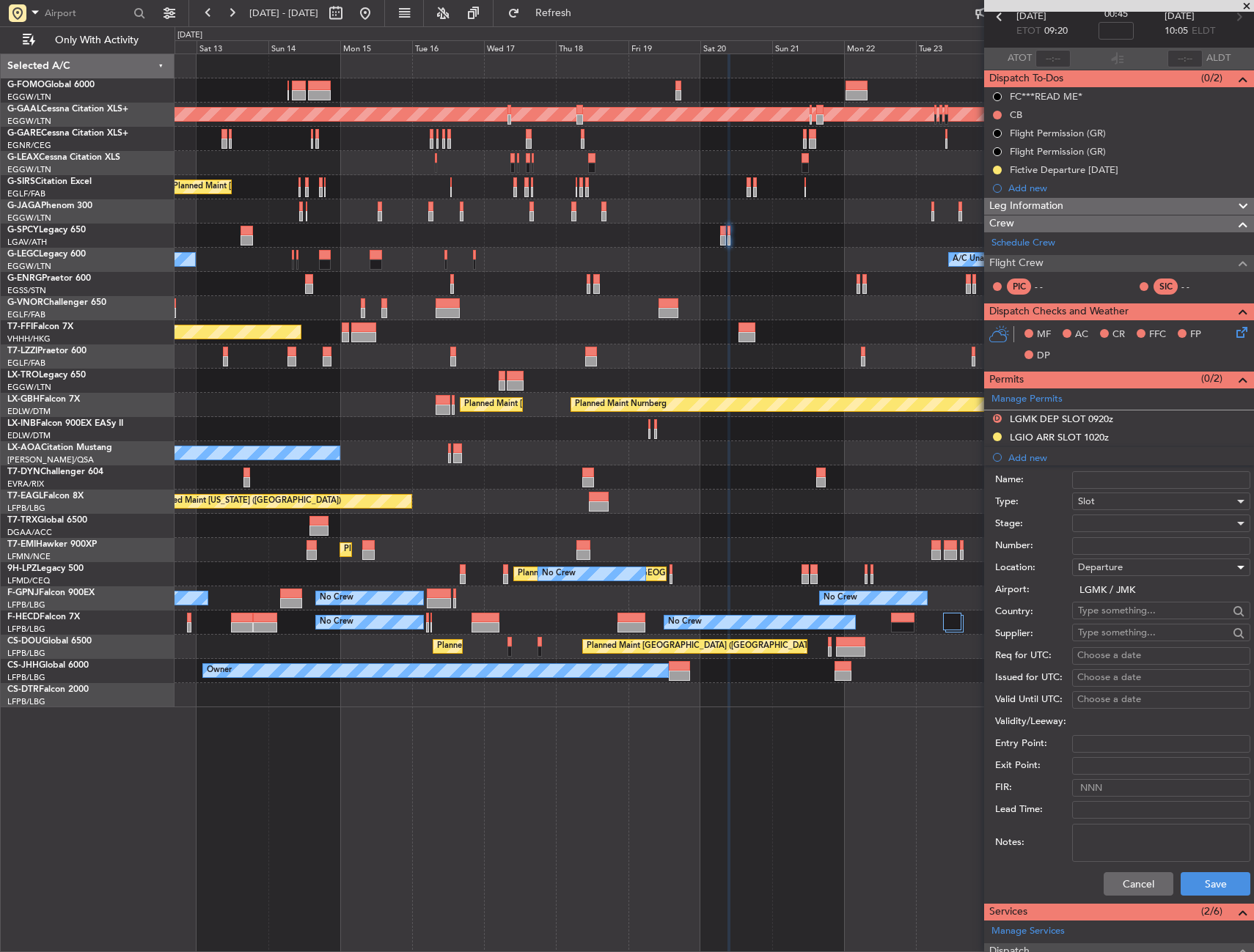
scroll to position [293, 0]
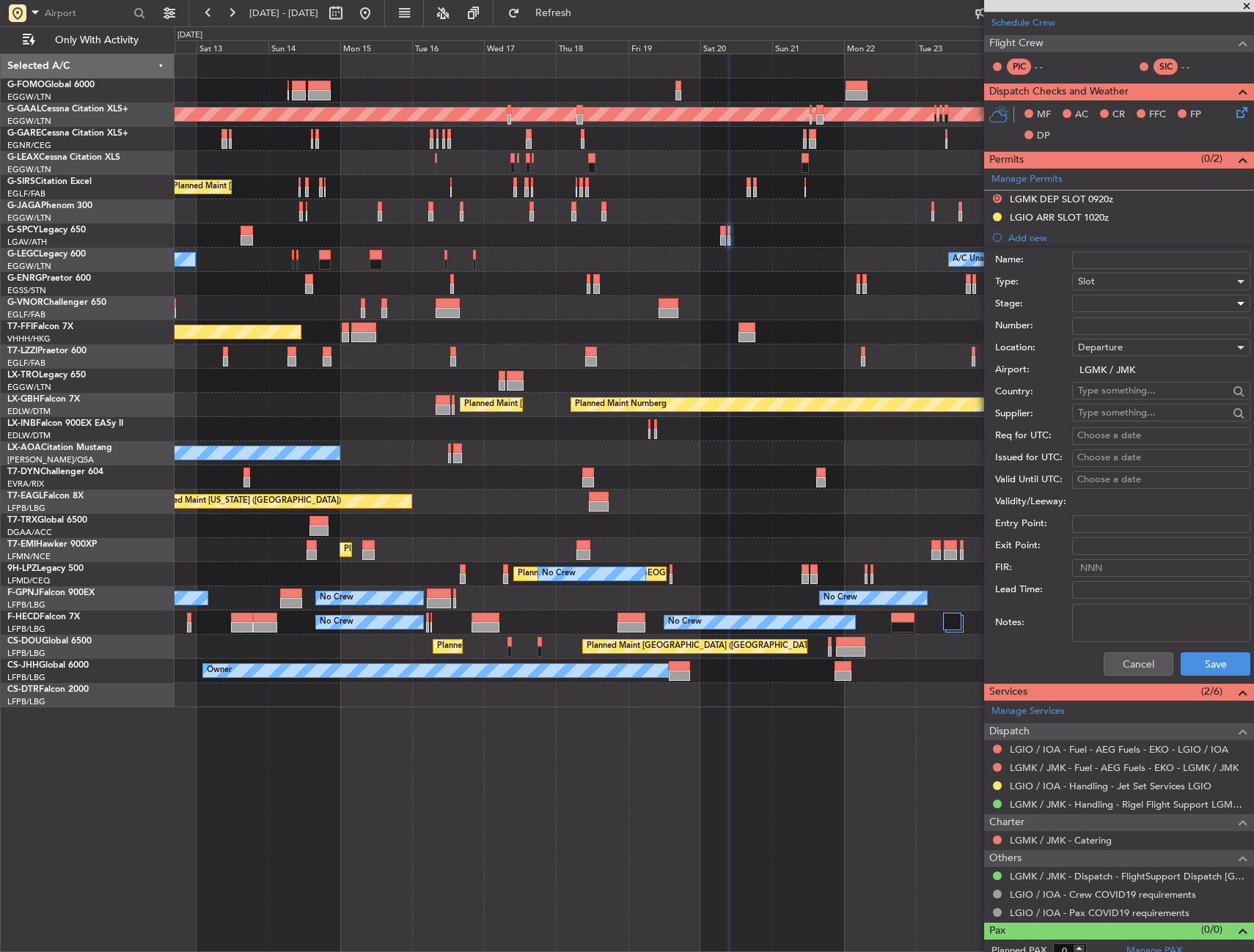
click at [1098, 303] on div at bounding box center [1155, 303] width 156 height 22
click at [1104, 422] on span "Received OK" at bounding box center [1155, 421] width 154 height 22
click at [1100, 328] on input "Number:" at bounding box center [1161, 326] width 178 height 18
paste input "LGMKARIG200100"
click at [1148, 323] on input "LGMKARIG200100" at bounding box center [1161, 326] width 178 height 18
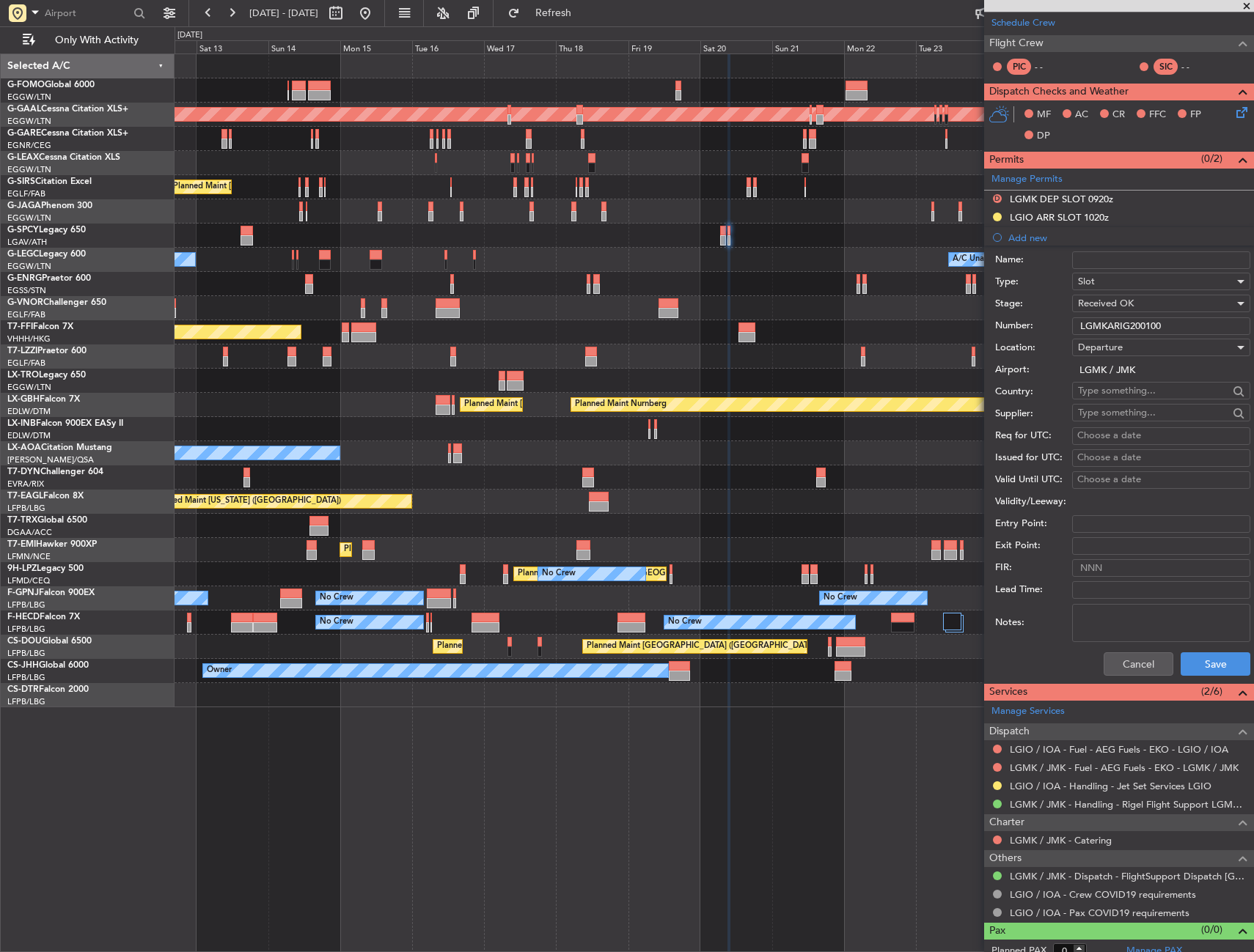
click at [1148, 323] on input "LGMKARIG200100" at bounding box center [1161, 326] width 178 height 18
paste input "D"
type input "LGMKDRIG200100"
click at [1090, 429] on div "Choose a date" at bounding box center [1161, 436] width 168 height 15
select select "9"
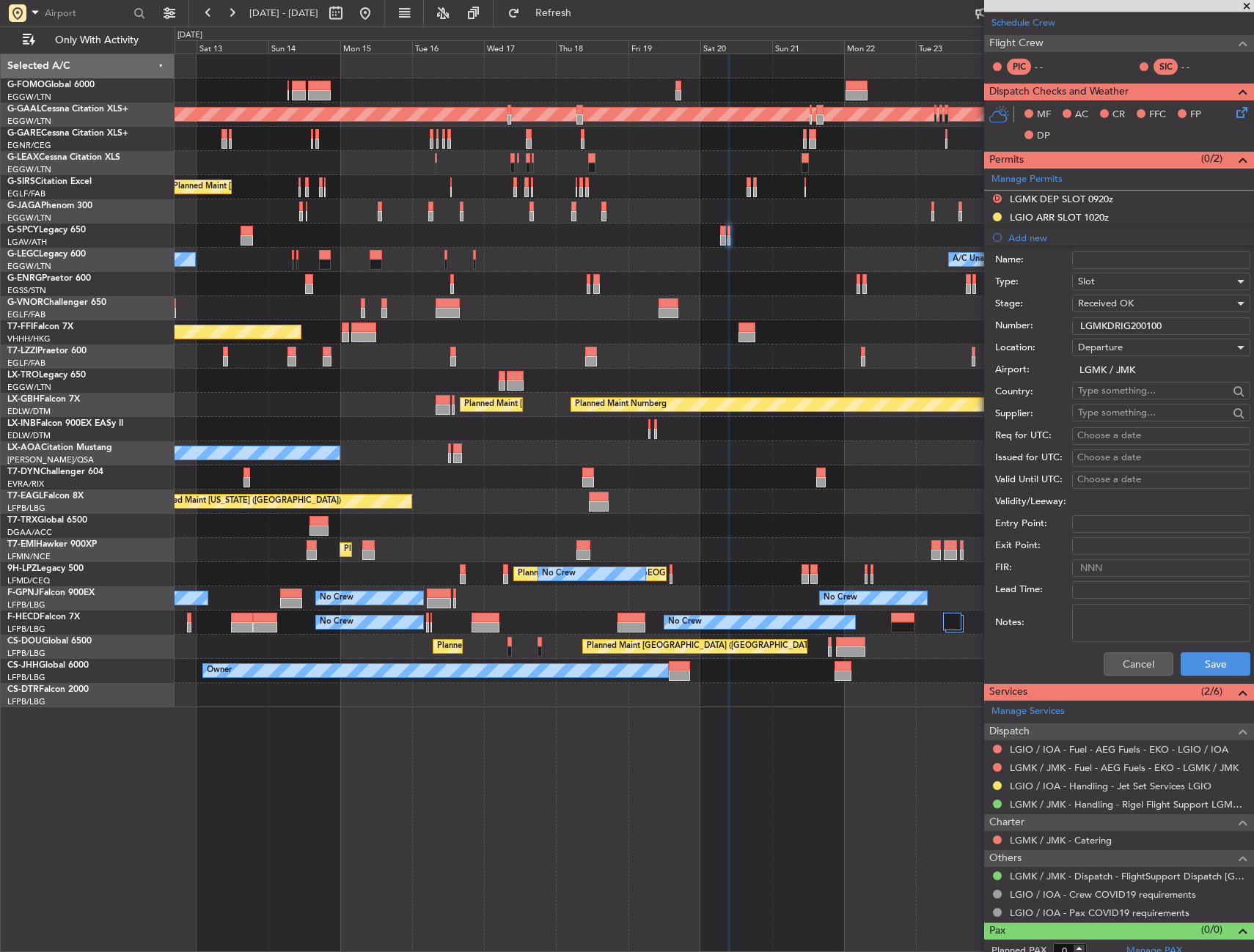
select select "2025"
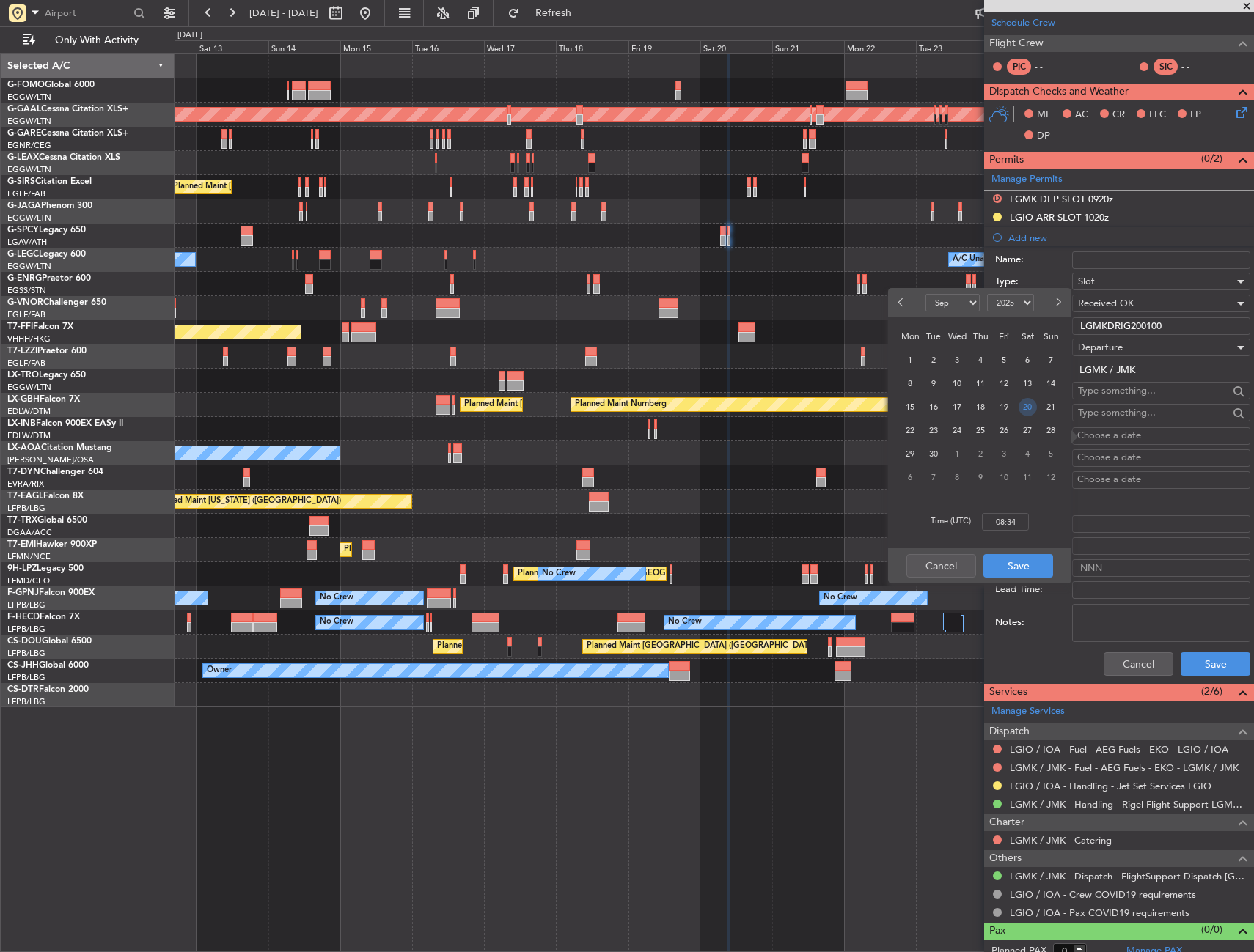
click at [1031, 412] on span "20" at bounding box center [1027, 407] width 19 height 19
click at [1003, 519] on input "00:00" at bounding box center [1005, 522] width 47 height 18
type input "09:20"
click at [1015, 565] on button "Save" at bounding box center [1018, 565] width 70 height 23
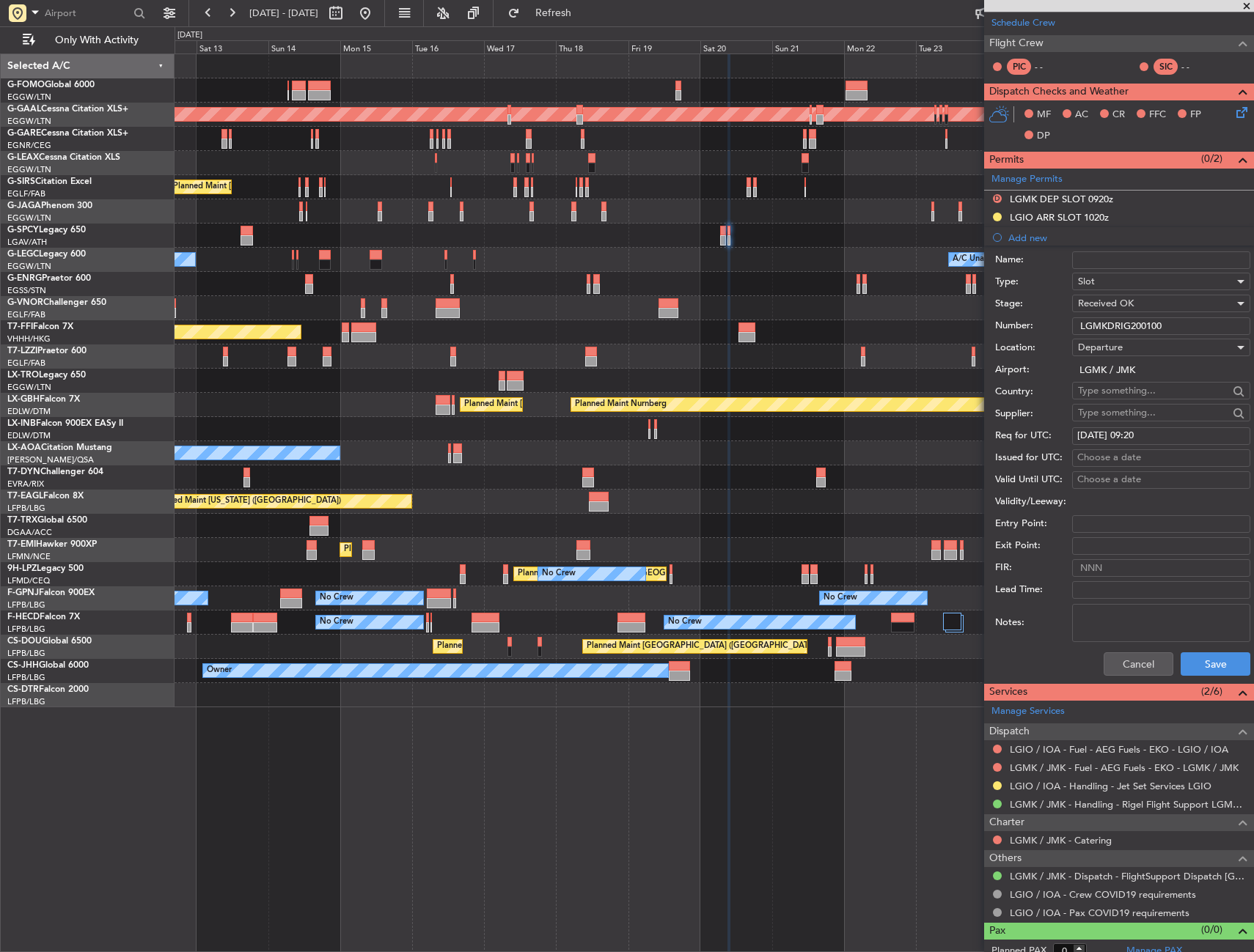
click at [1103, 455] on div "Choose a date" at bounding box center [1161, 458] width 168 height 15
select select "9"
select select "2025"
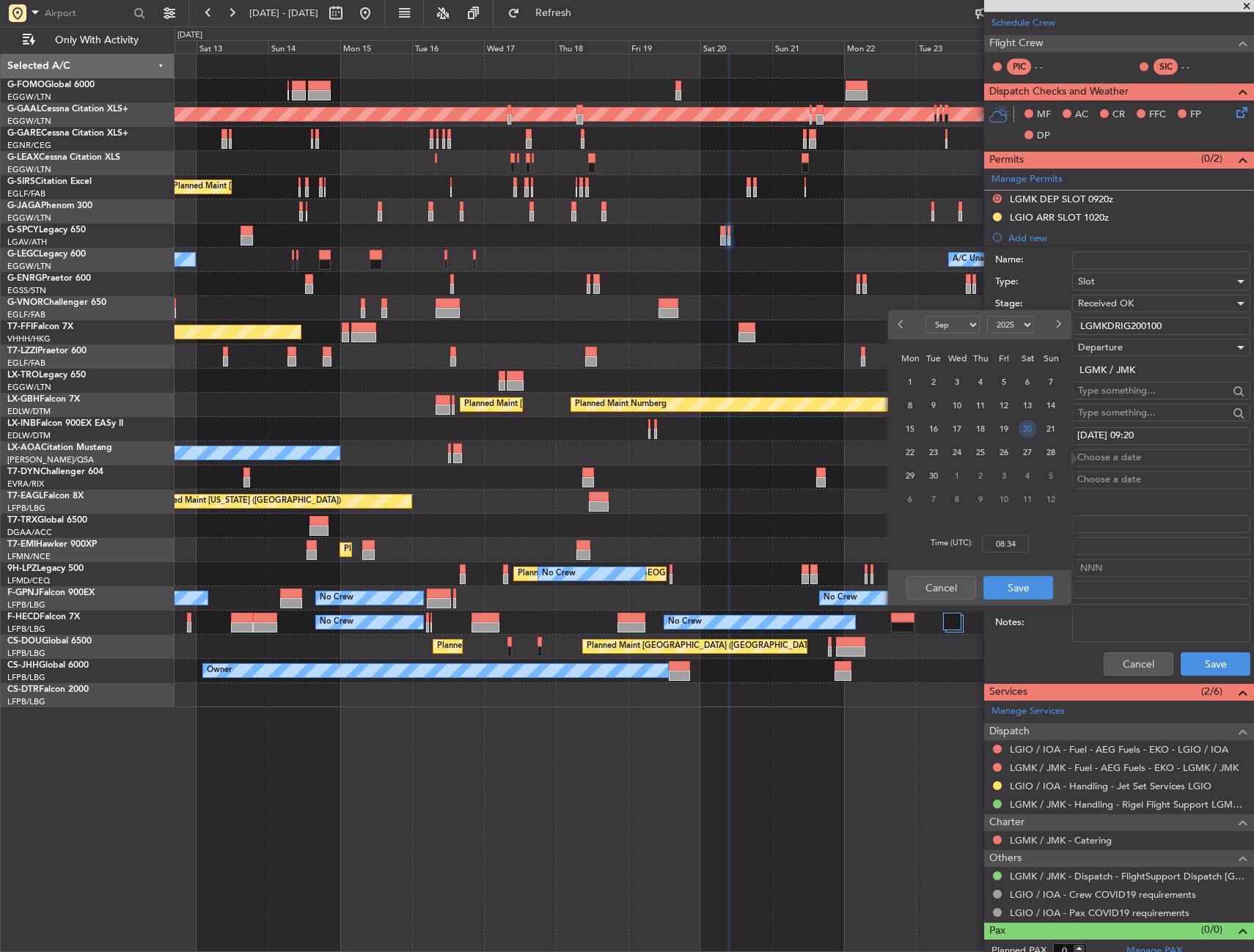
click at [1019, 427] on span "20" at bounding box center [1027, 429] width 19 height 19
click at [1012, 551] on input "00:00" at bounding box center [1005, 544] width 47 height 18
type input "08:50"
click at [1029, 590] on button "Save" at bounding box center [1018, 587] width 70 height 23
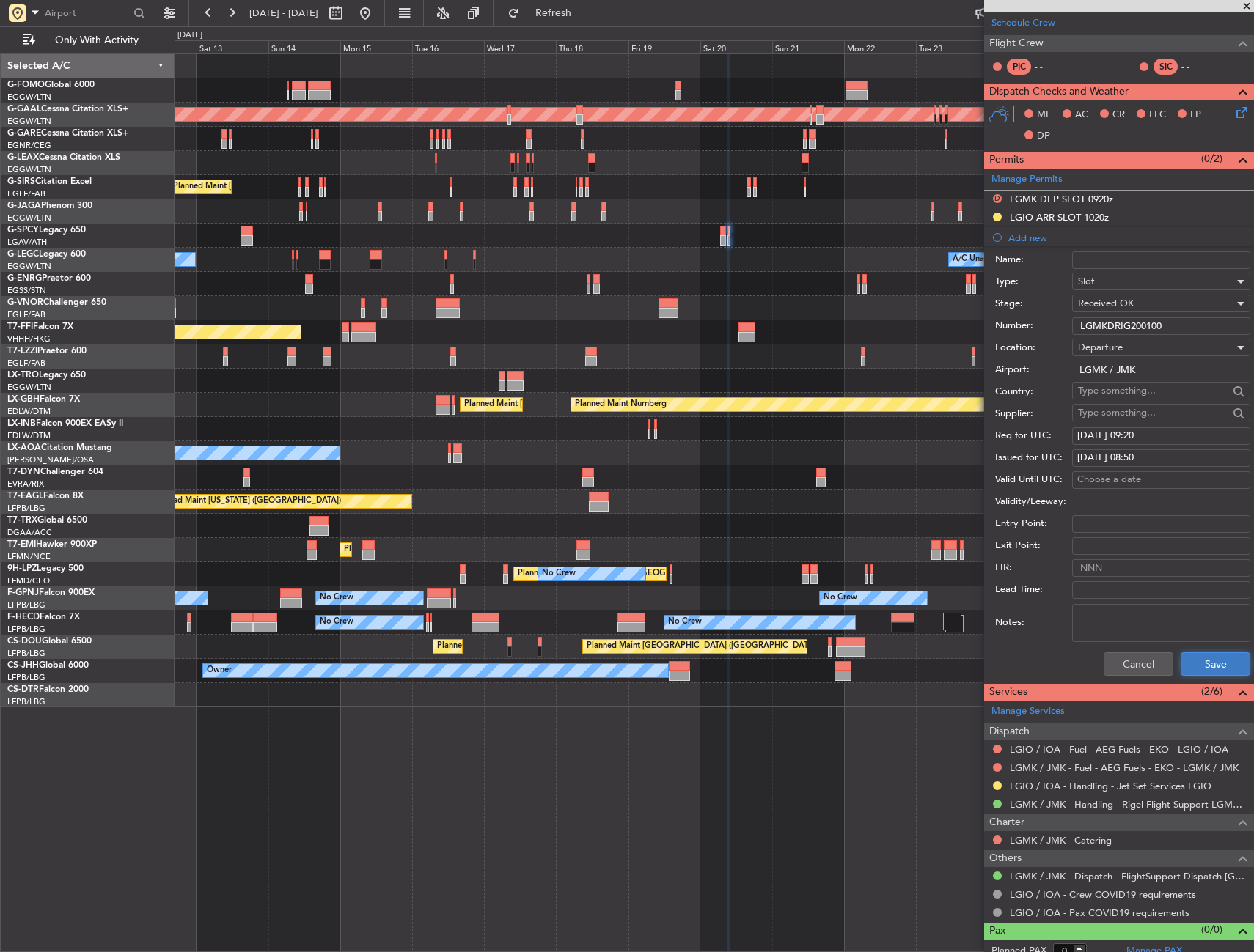
click at [1223, 660] on button "Save" at bounding box center [1215, 663] width 70 height 23
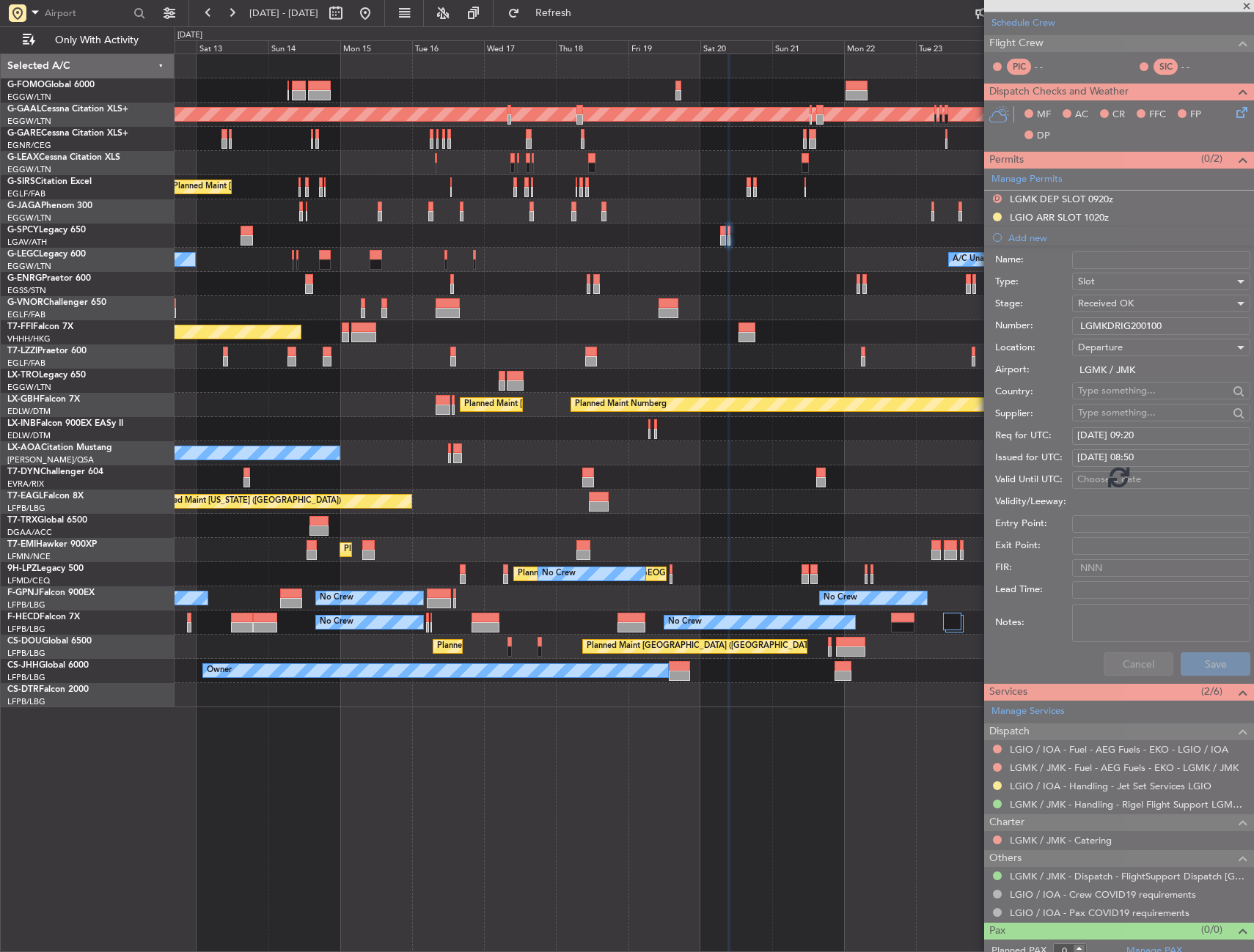
scroll to position [0, 0]
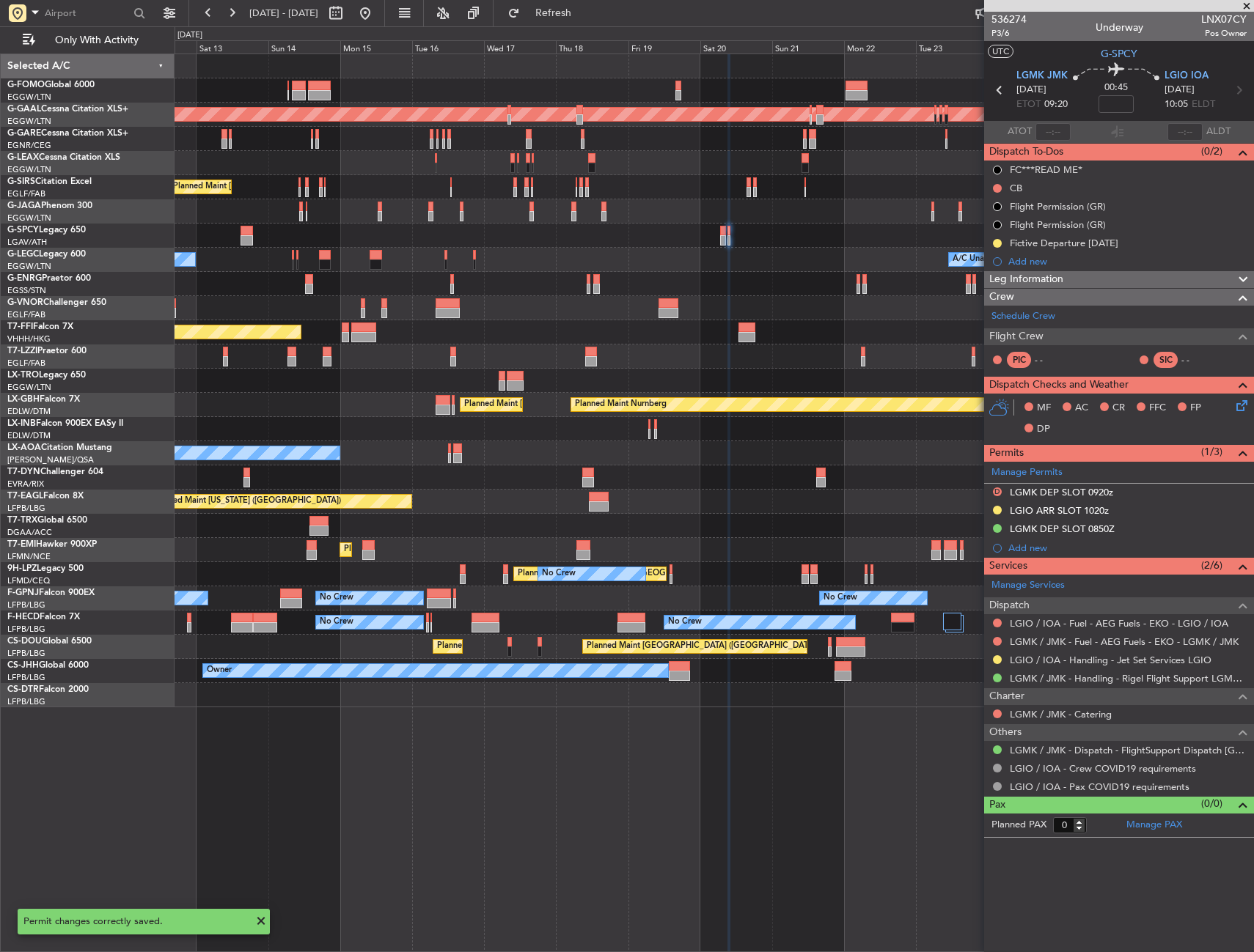
drag, startPoint x: 1038, startPoint y: 555, endPoint x: 1029, endPoint y: 553, distance: 9.2
click at [1035, 553] on div "Add new" at bounding box center [1118, 548] width 269 height 19
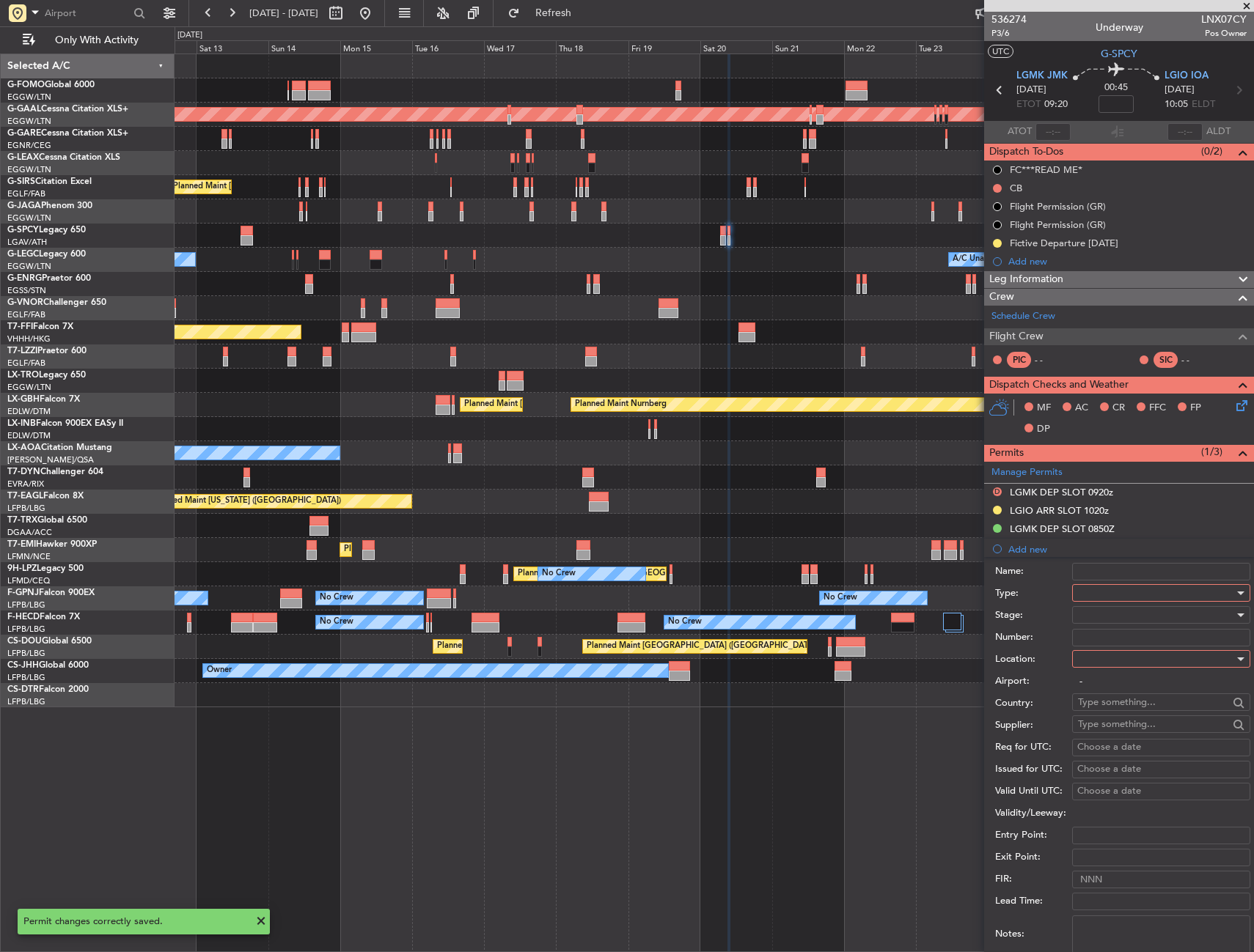
click at [1121, 594] on div at bounding box center [1155, 593] width 156 height 22
click at [1100, 659] on span "PPR" at bounding box center [1155, 665] width 154 height 22
click at [1104, 662] on div at bounding box center [1155, 658] width 156 height 22
click at [1103, 688] on span "Departure" at bounding box center [1155, 688] width 154 height 22
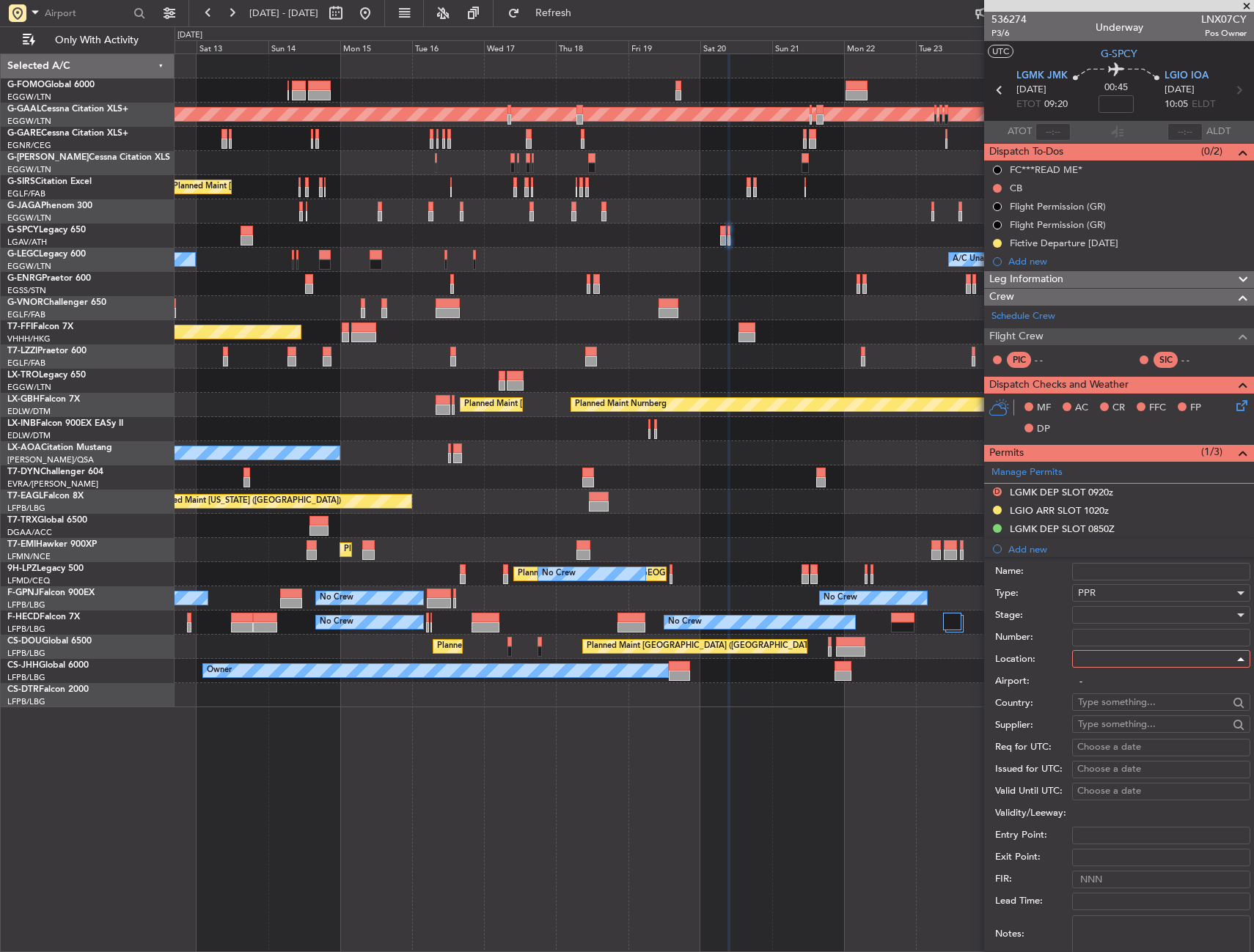
type input "LGMK / JMK"
click at [1103, 620] on div at bounding box center [1155, 615] width 156 height 22
click at [1110, 729] on span "Received OK" at bounding box center [1155, 733] width 154 height 22
click at [1112, 637] on input "Number:" at bounding box center [1161, 638] width 178 height 18
paste input "LGMK02622100925/2009250815/2009250850"
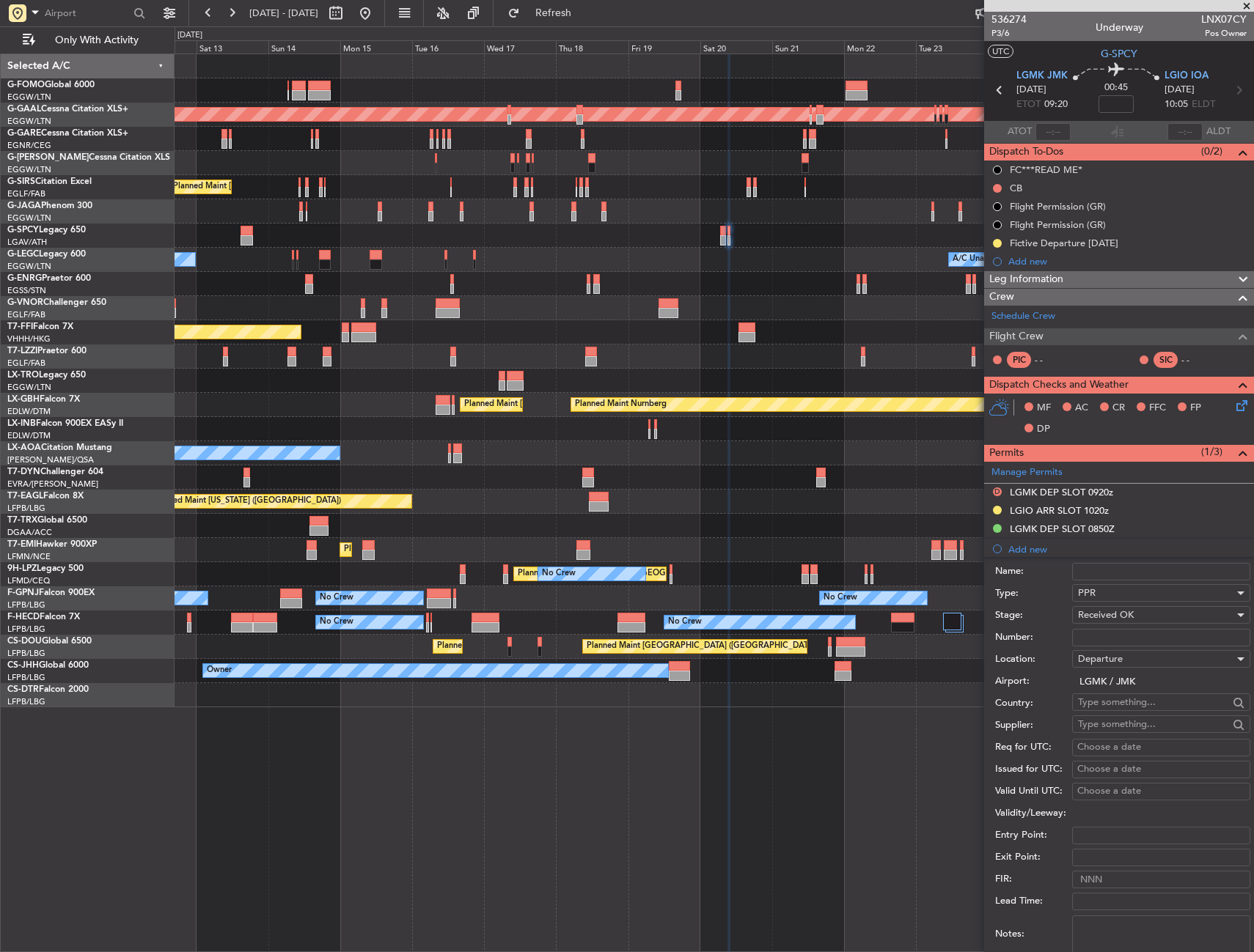
type input "LGMK02622100925/2009250815/2009250850"
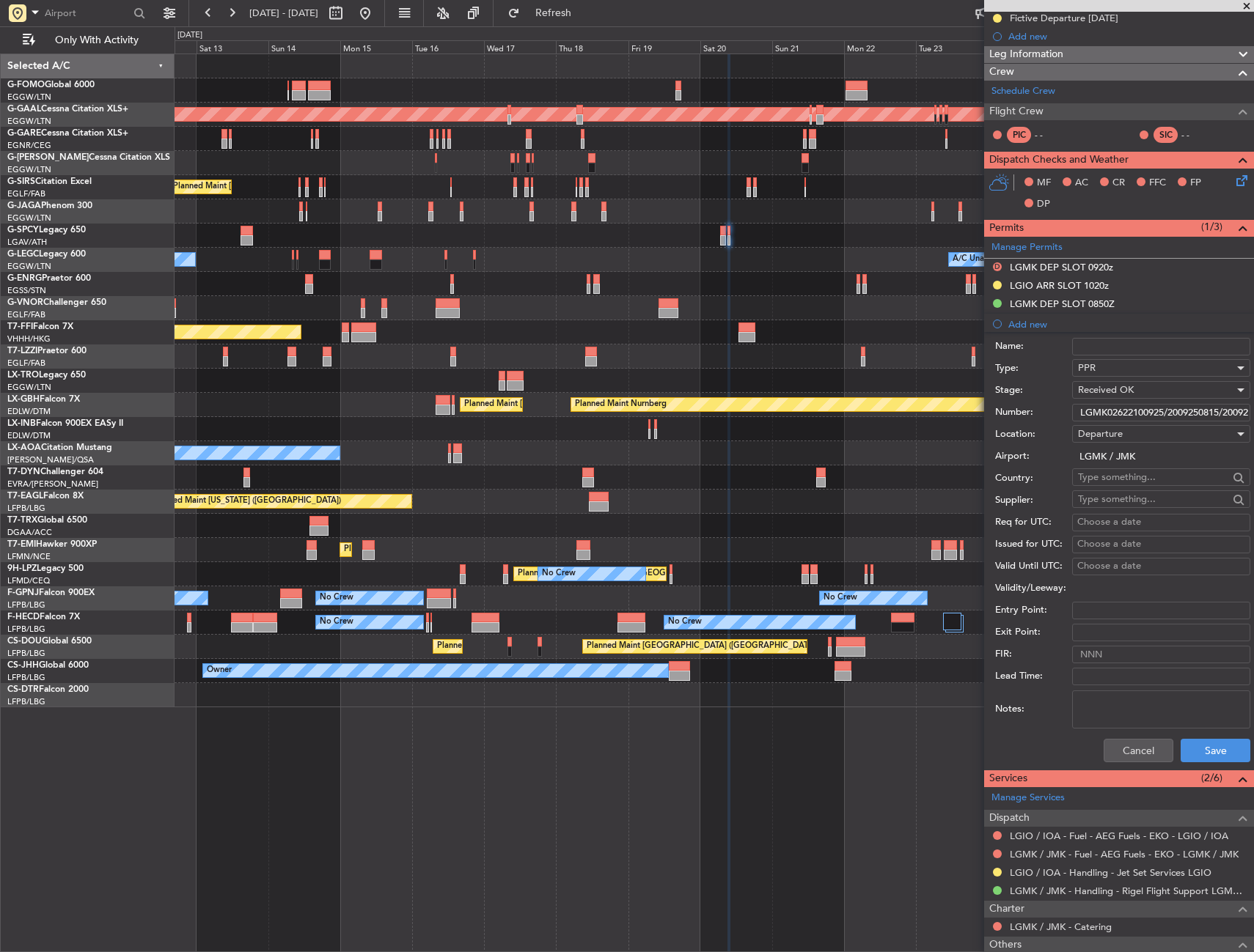
scroll to position [293, 0]
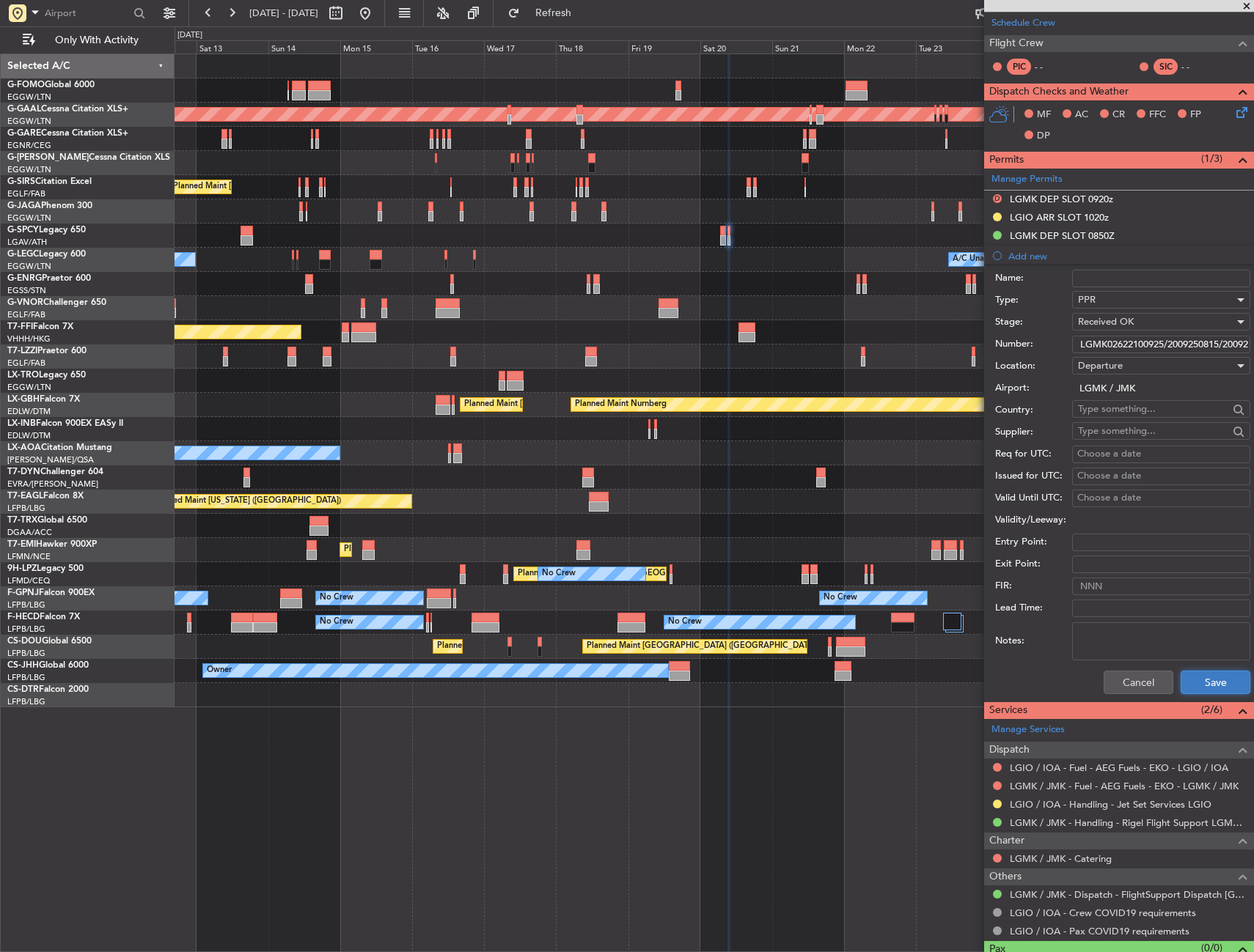
click at [1180, 675] on button "Save" at bounding box center [1215, 682] width 70 height 23
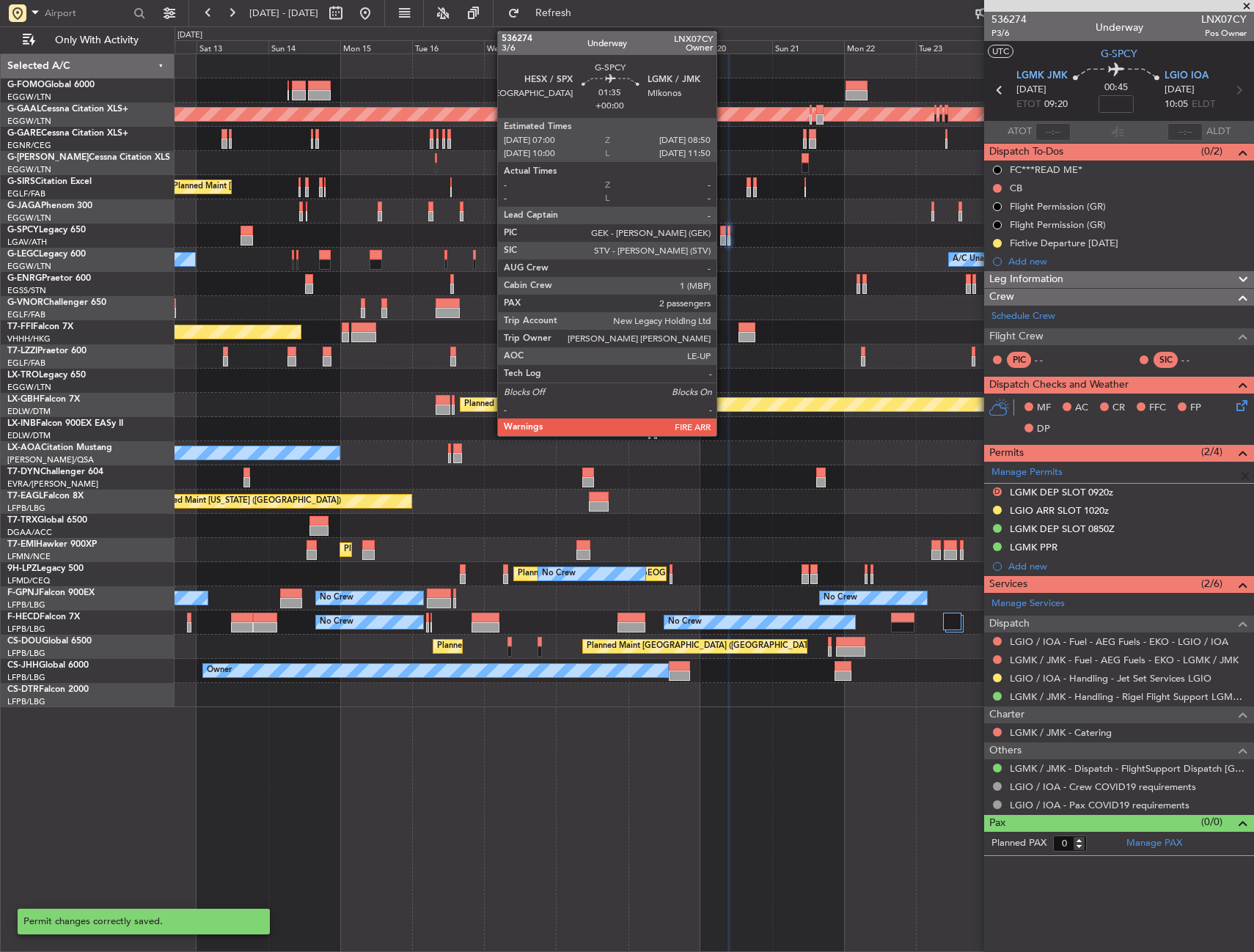
scroll to position [0, 0]
click at [722, 237] on div at bounding box center [722, 240] width 6 height 11
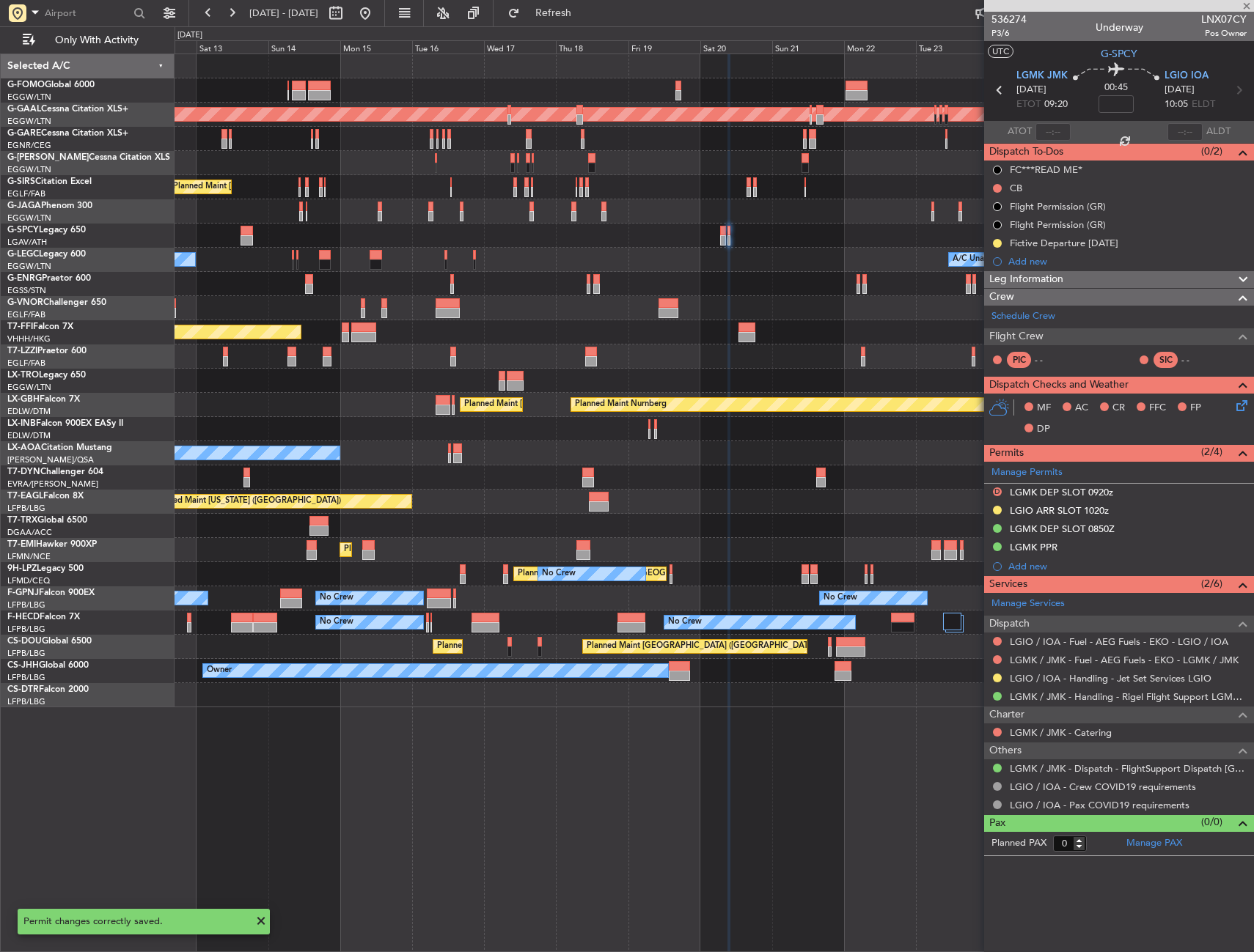
type input "2"
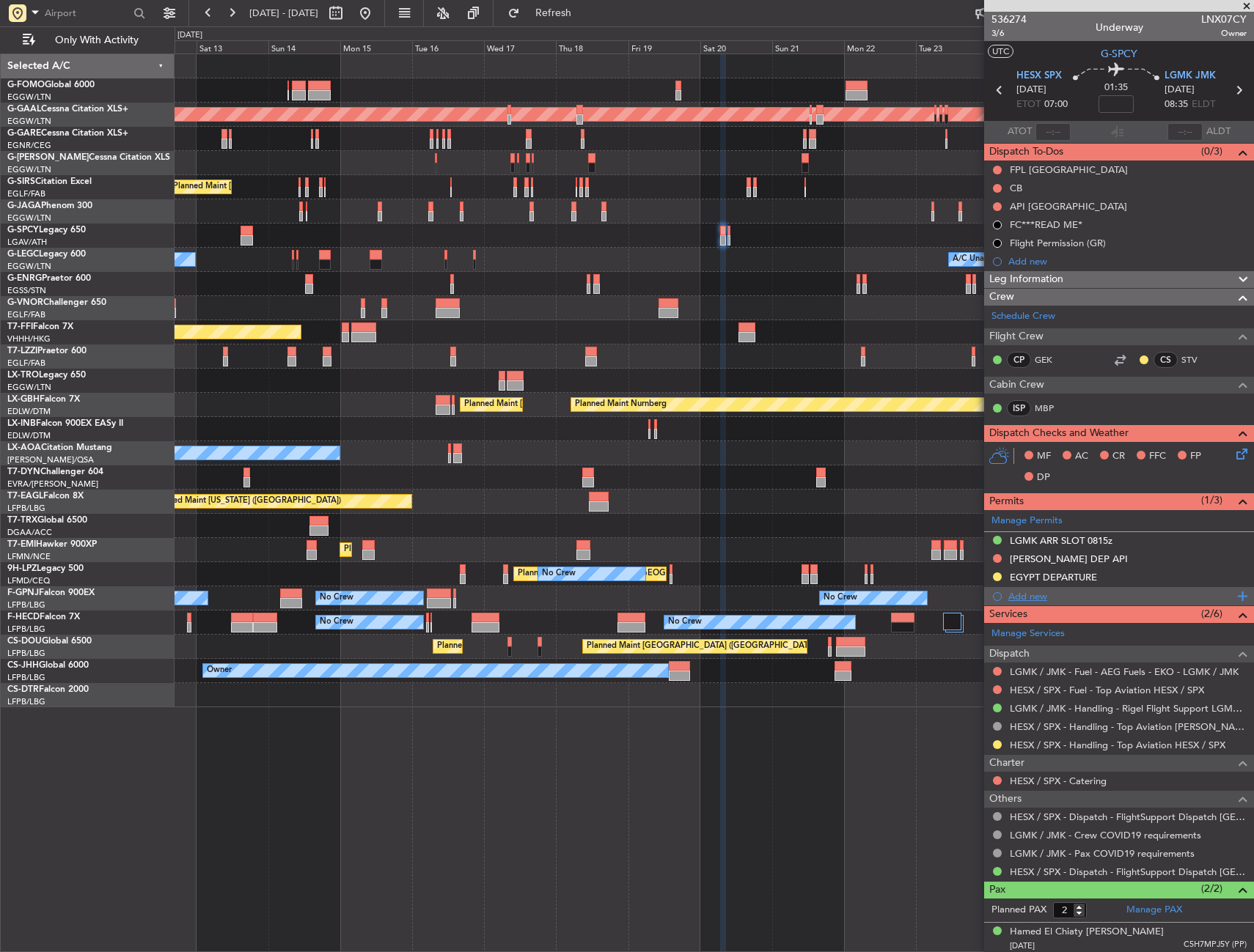
click at [1019, 592] on div "Add new" at bounding box center [1121, 595] width 225 height 12
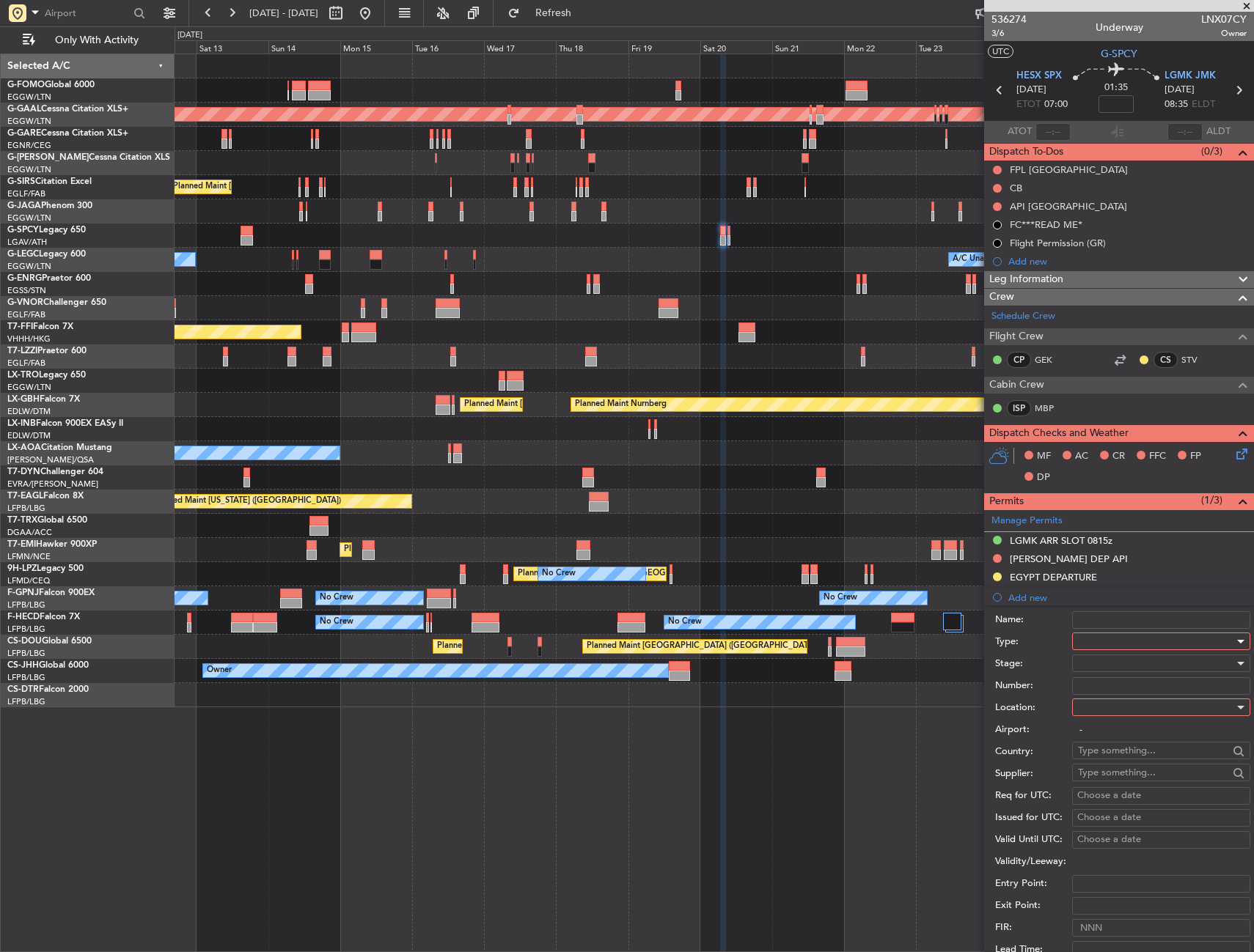
click at [1099, 635] on div at bounding box center [1155, 641] width 156 height 22
click at [1093, 705] on span "PPR" at bounding box center [1155, 715] width 154 height 22
click at [1110, 712] on div at bounding box center [1155, 707] width 156 height 22
click at [1096, 781] on span "Arrival" at bounding box center [1155, 781] width 154 height 22
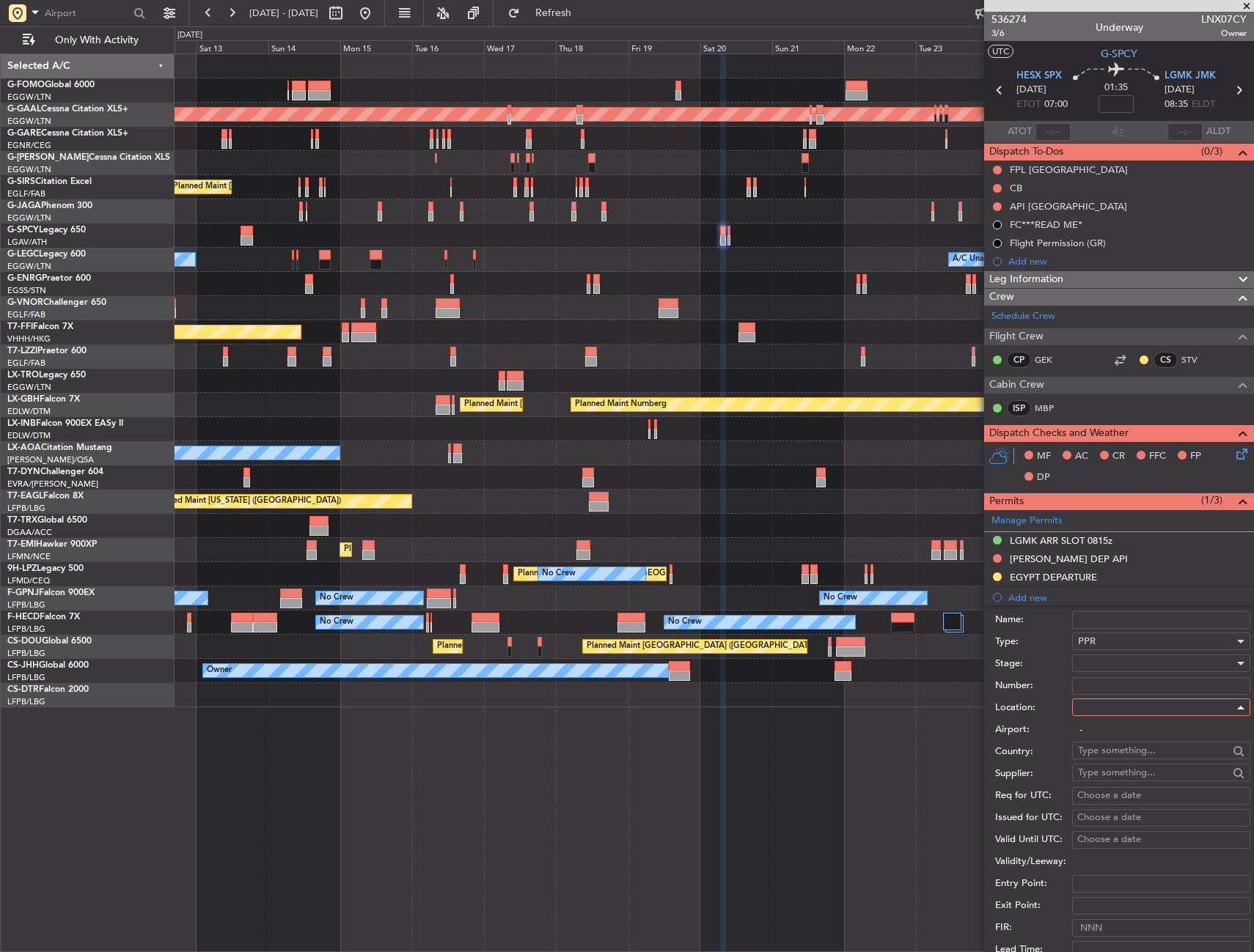
type input "LGMK / JMK"
click at [1120, 659] on div at bounding box center [1155, 662] width 156 height 22
click at [1106, 774] on span "Received OK" at bounding box center [1155, 781] width 154 height 22
click at [1110, 682] on input "Number:" at bounding box center [1161, 686] width 178 height 18
paste input "LGMK02622100925/2009250815/2009250850"
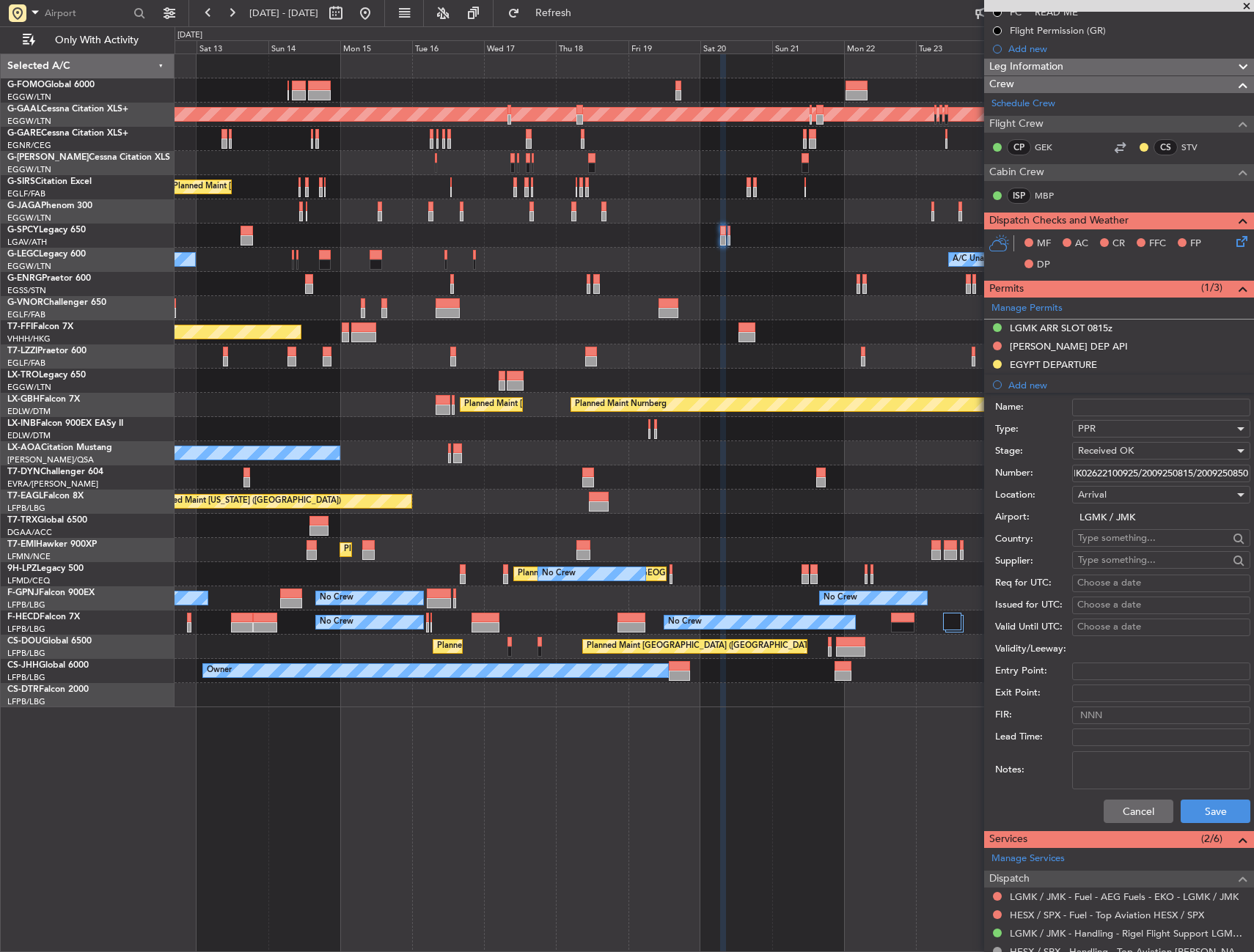
scroll to position [220, 0]
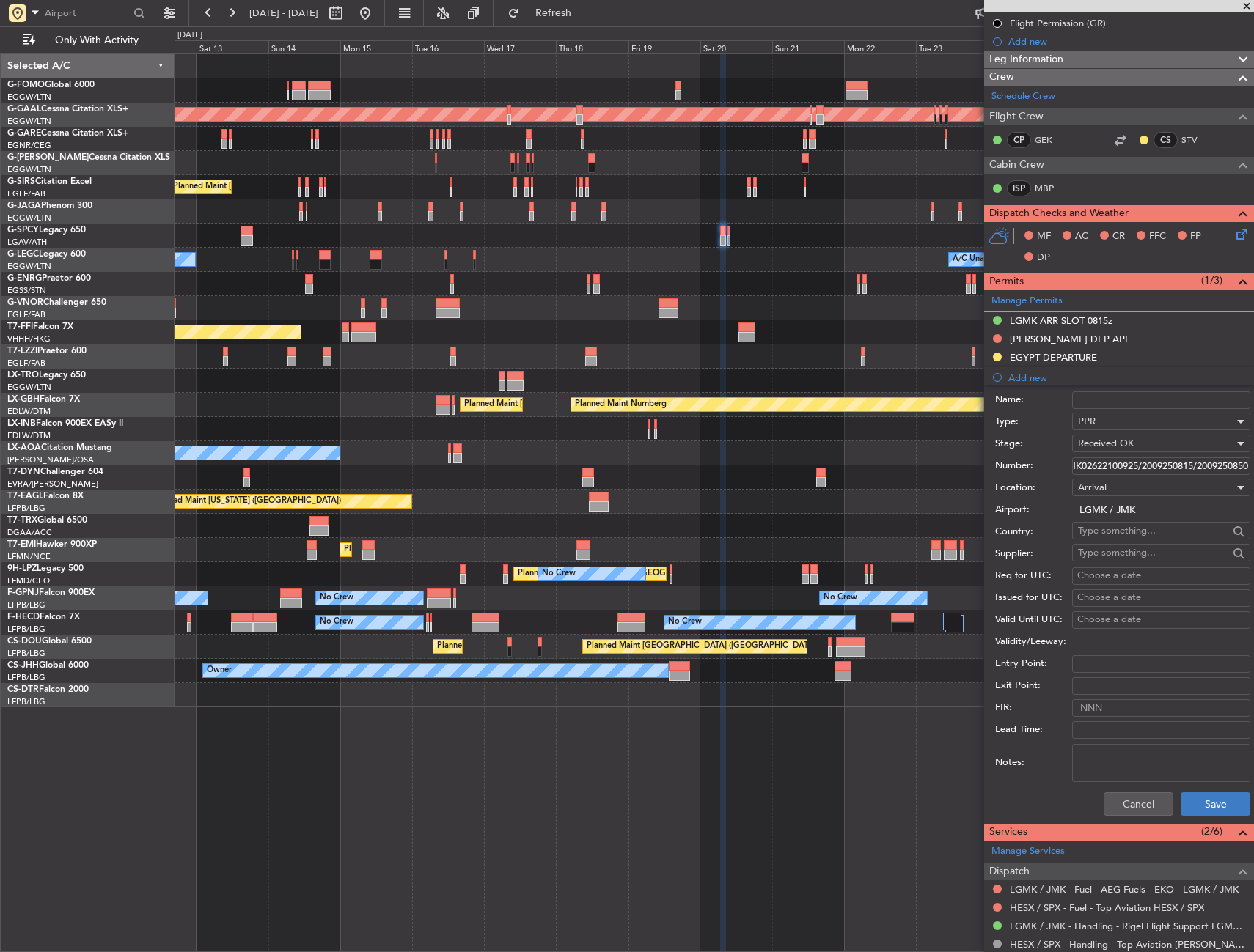
type input "LGMK02622100925/2009250815/2009250850"
click at [1194, 793] on button "Save" at bounding box center [1215, 804] width 70 height 23
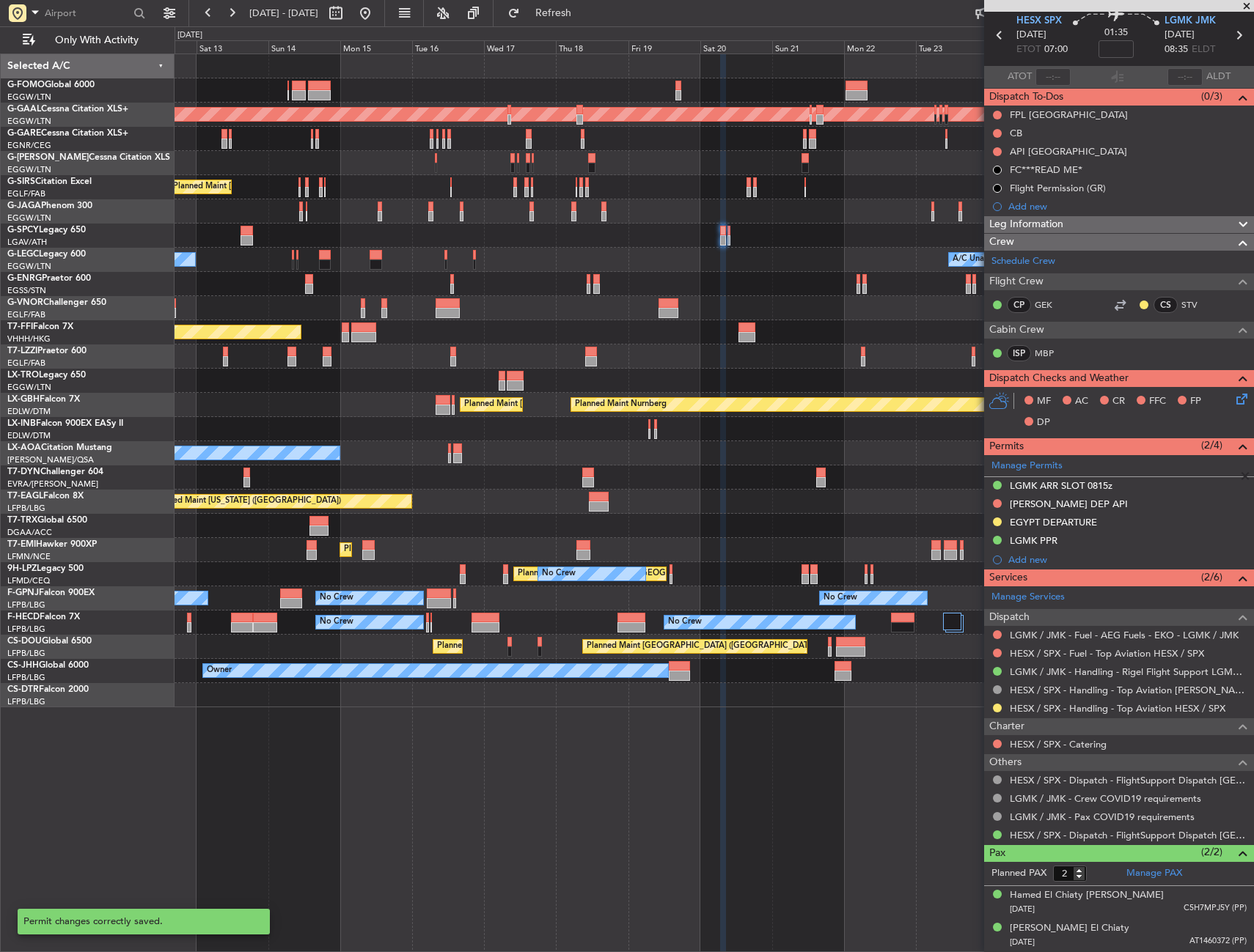
scroll to position [54, 0]
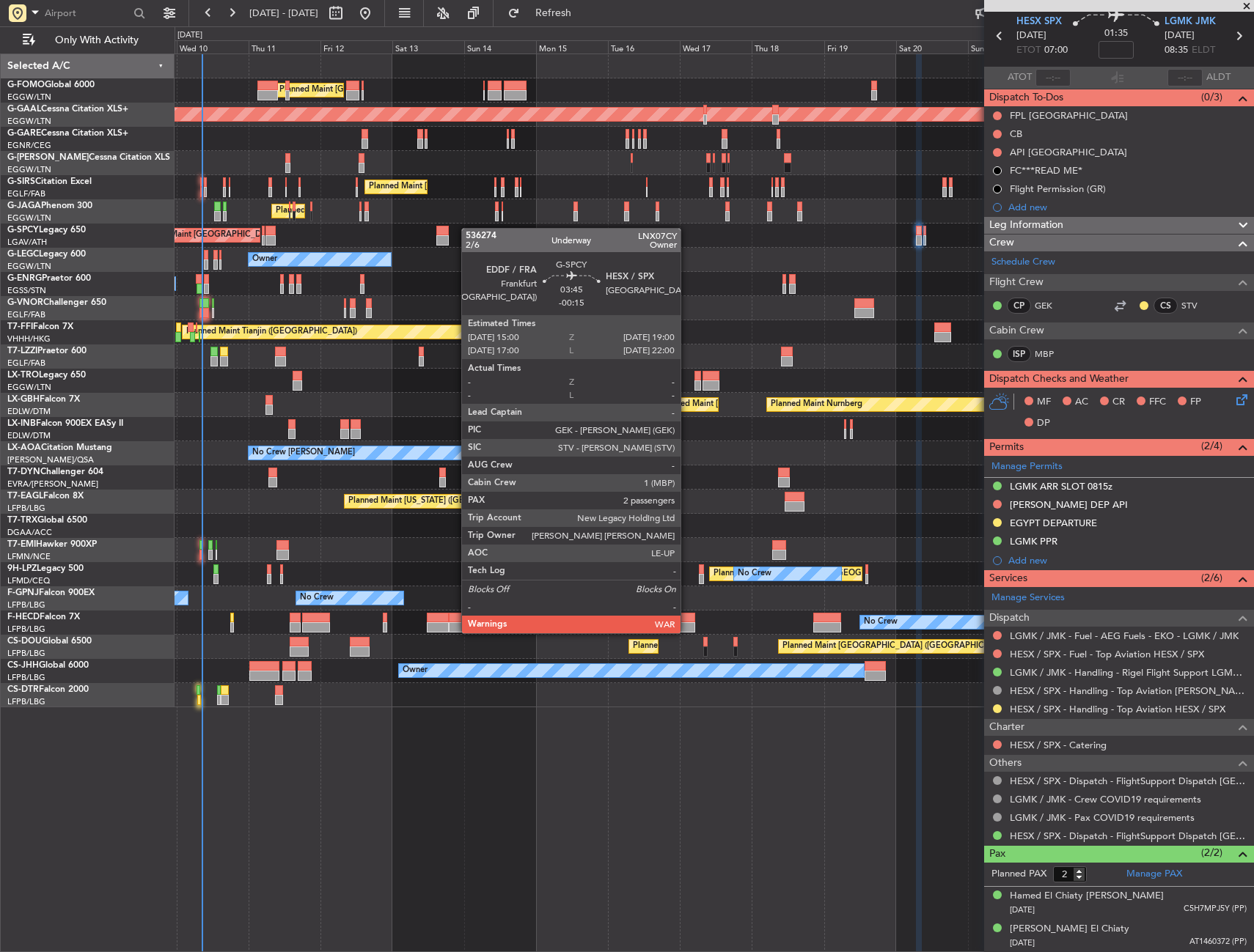
click at [442, 231] on div "Unplanned Maint [GEOGRAPHIC_DATA] ([PERSON_NAME] Intl)" at bounding box center [714, 235] width 1078 height 24
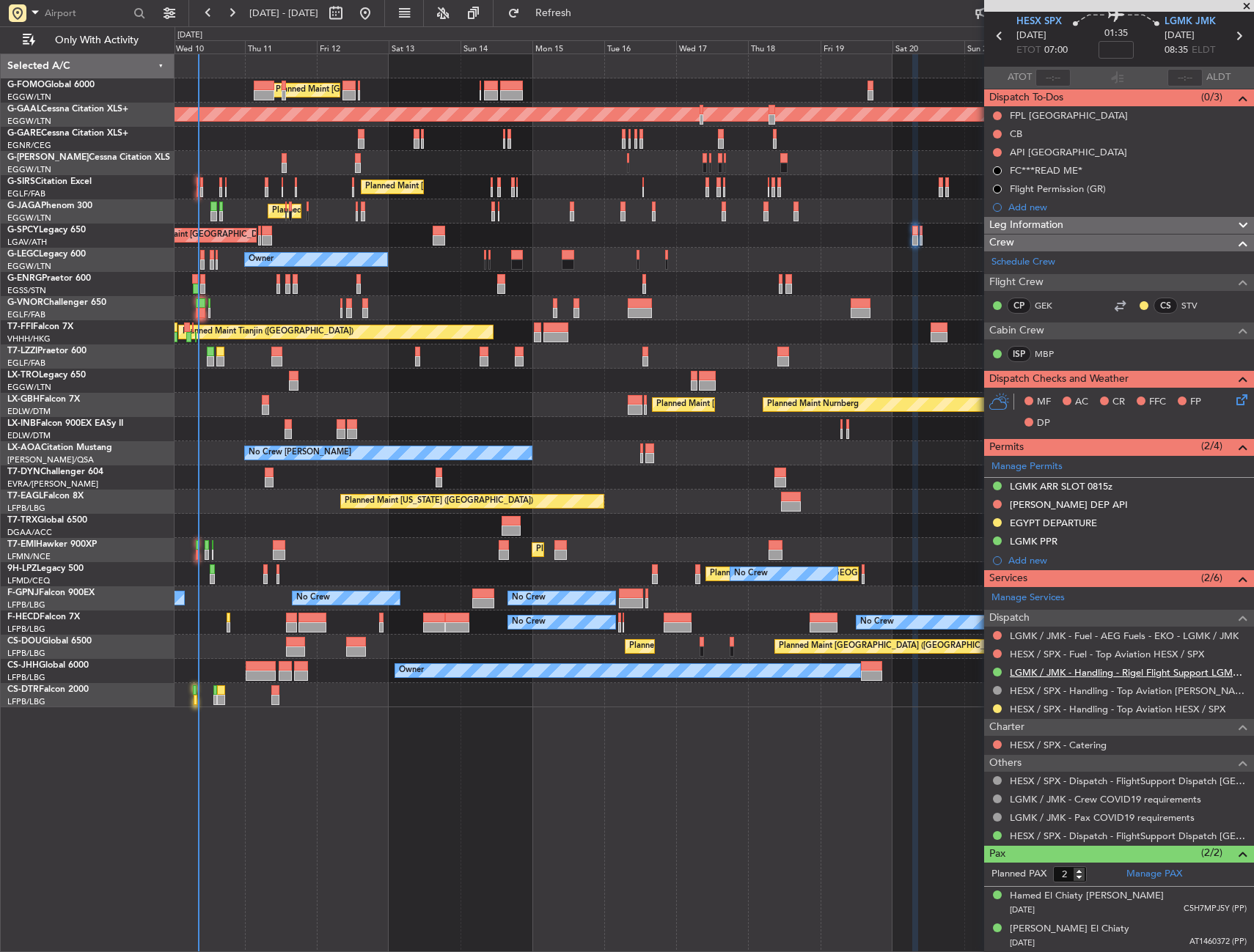
click at [1019, 671] on link "LGMK / JMK - Handling - Rigel Flight Support LGMK/JMK" at bounding box center [1128, 672] width 237 height 12
drag, startPoint x: 566, startPoint y: 15, endPoint x: 559, endPoint y: 22, distance: 9.9
click at [566, 15] on button "Refresh" at bounding box center [544, 13] width 88 height 23
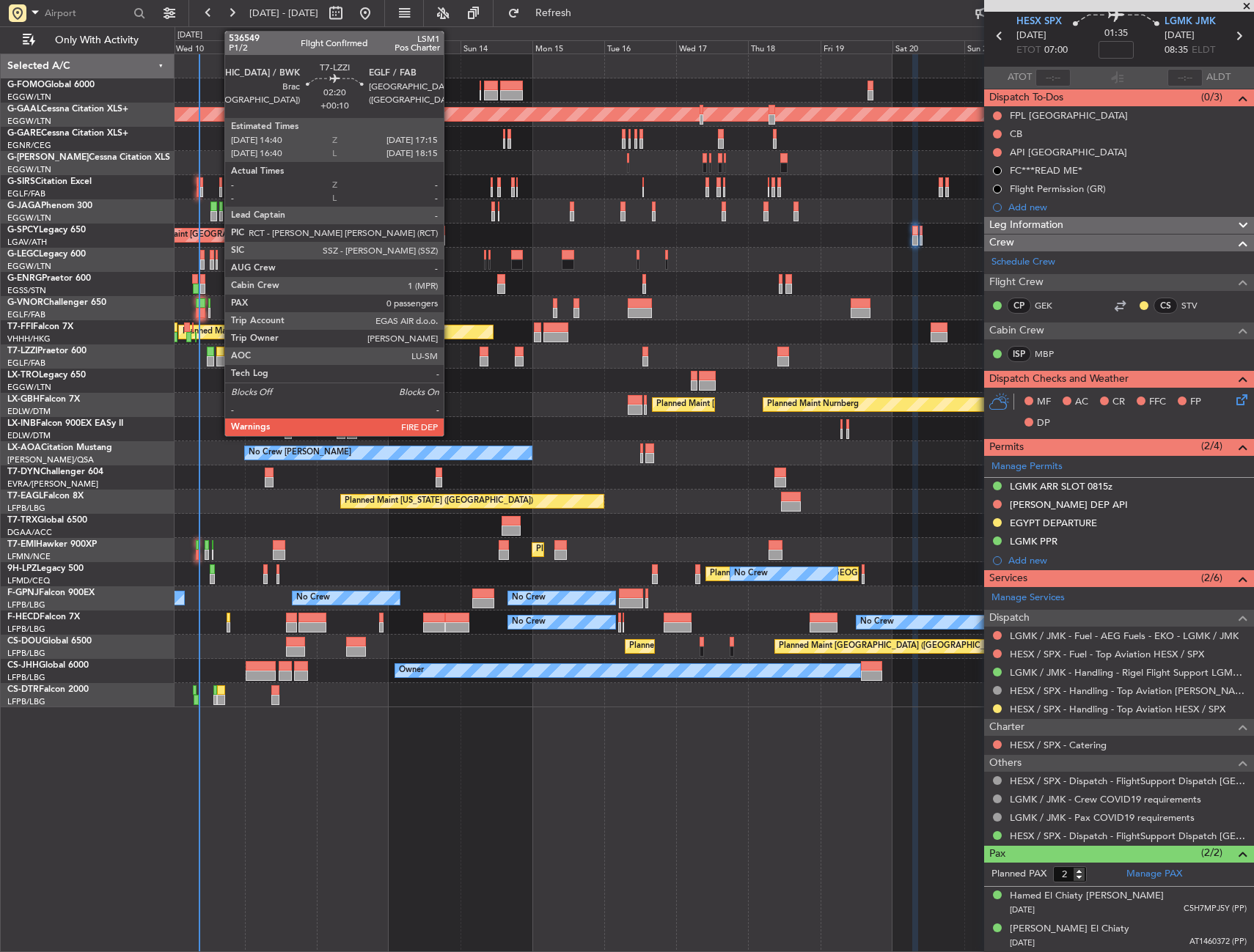
click at [217, 352] on div at bounding box center [220, 352] width 8 height 11
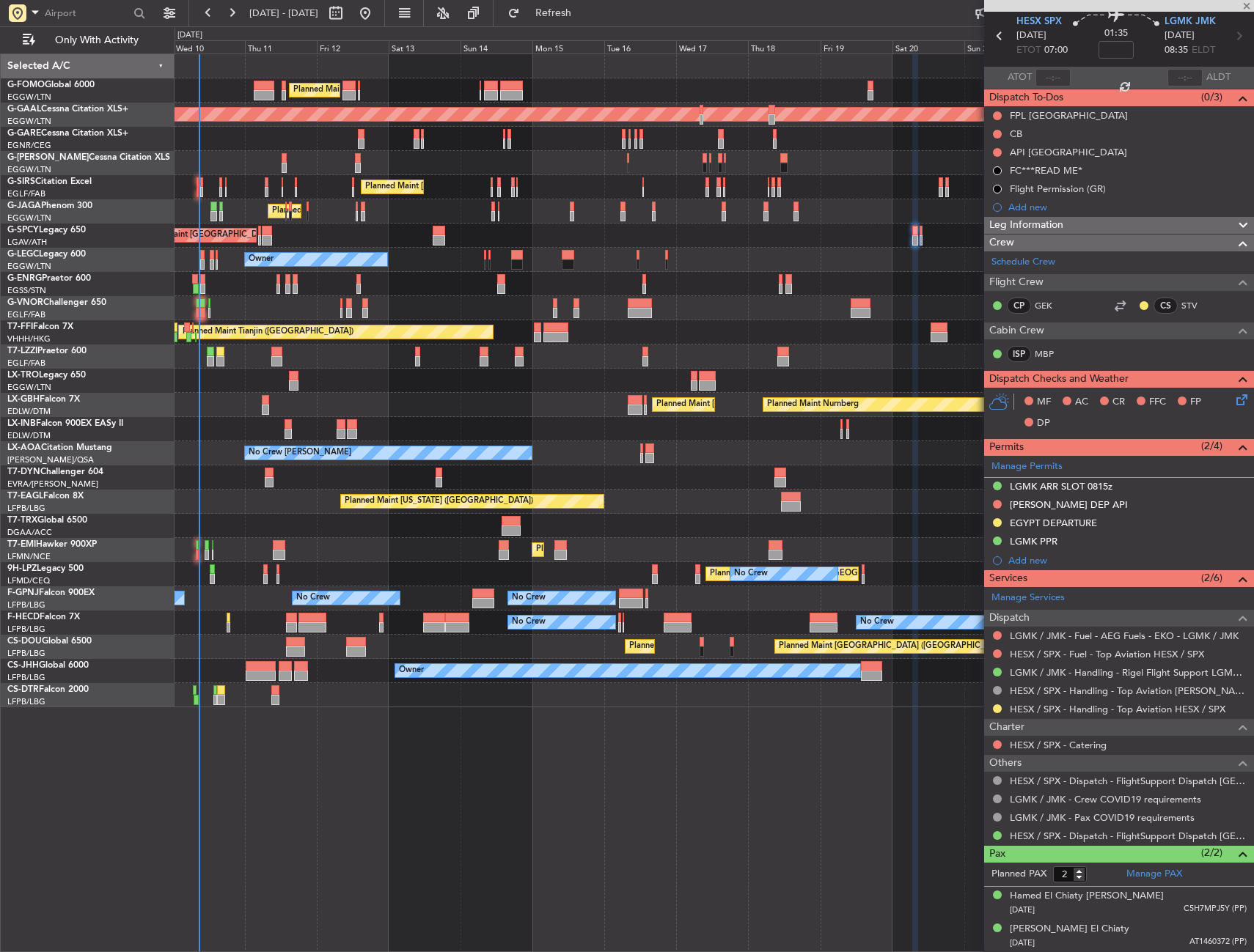
type input "+00:10"
type input "0"
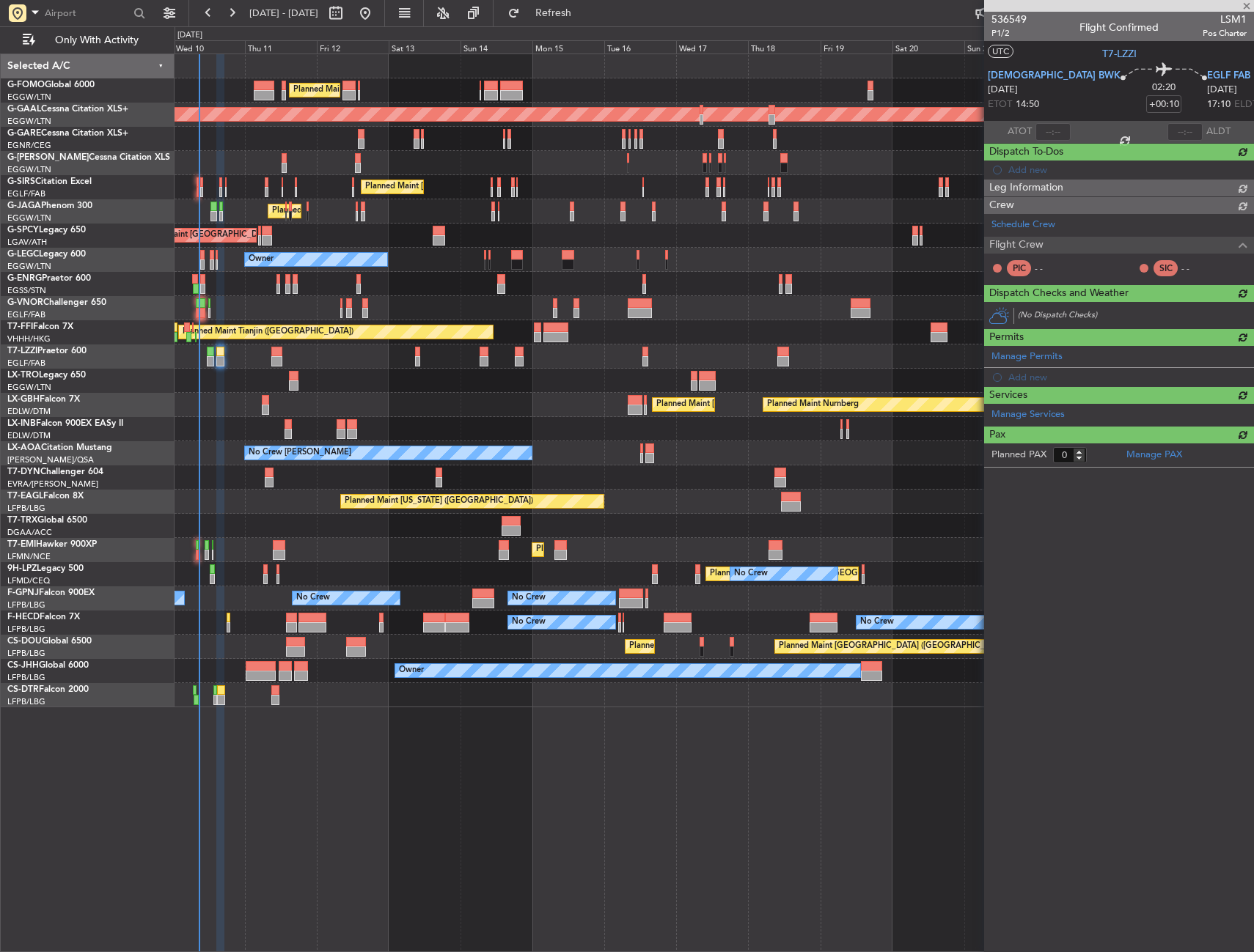
scroll to position [0, 0]
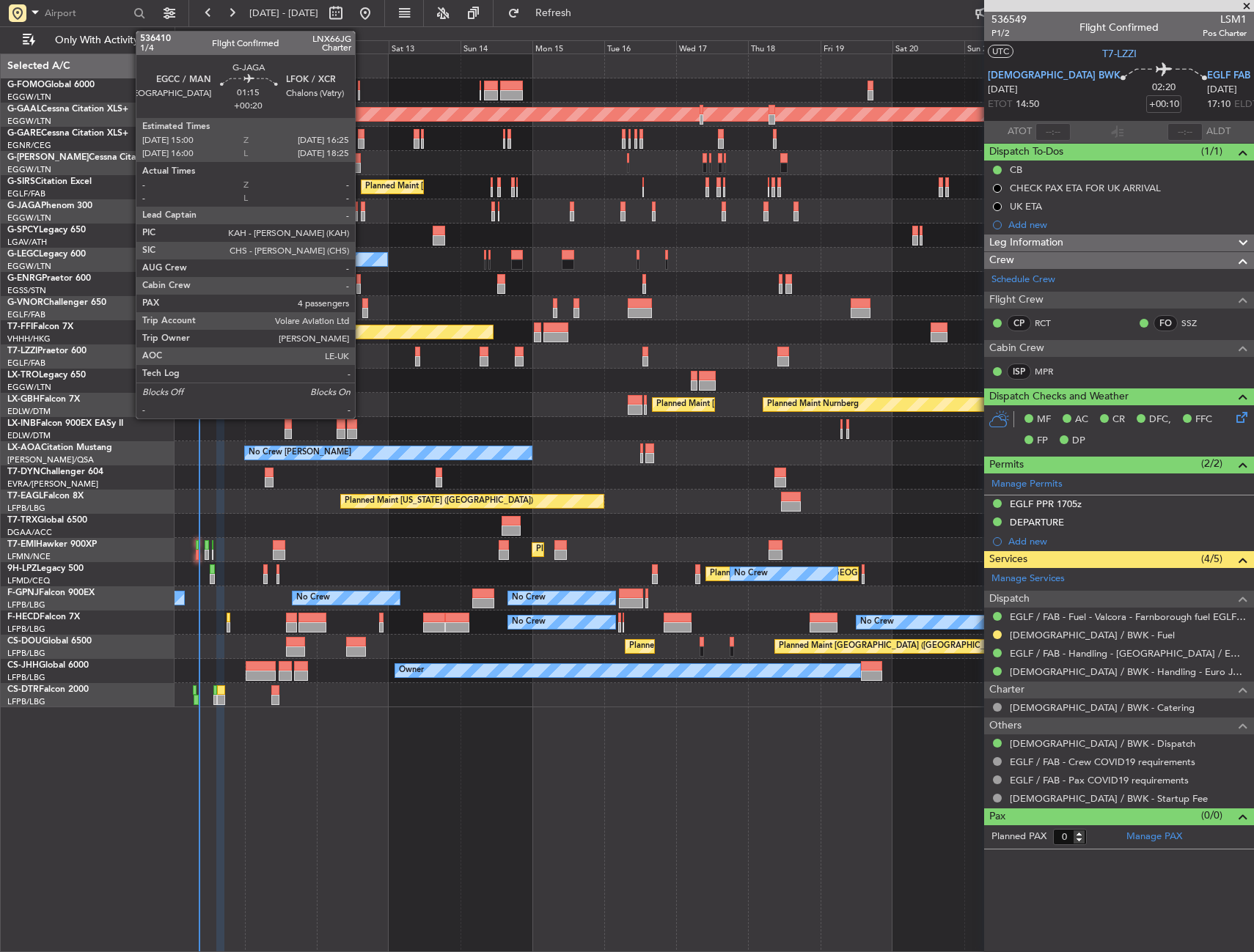
click at [362, 209] on div at bounding box center [362, 206] width 4 height 11
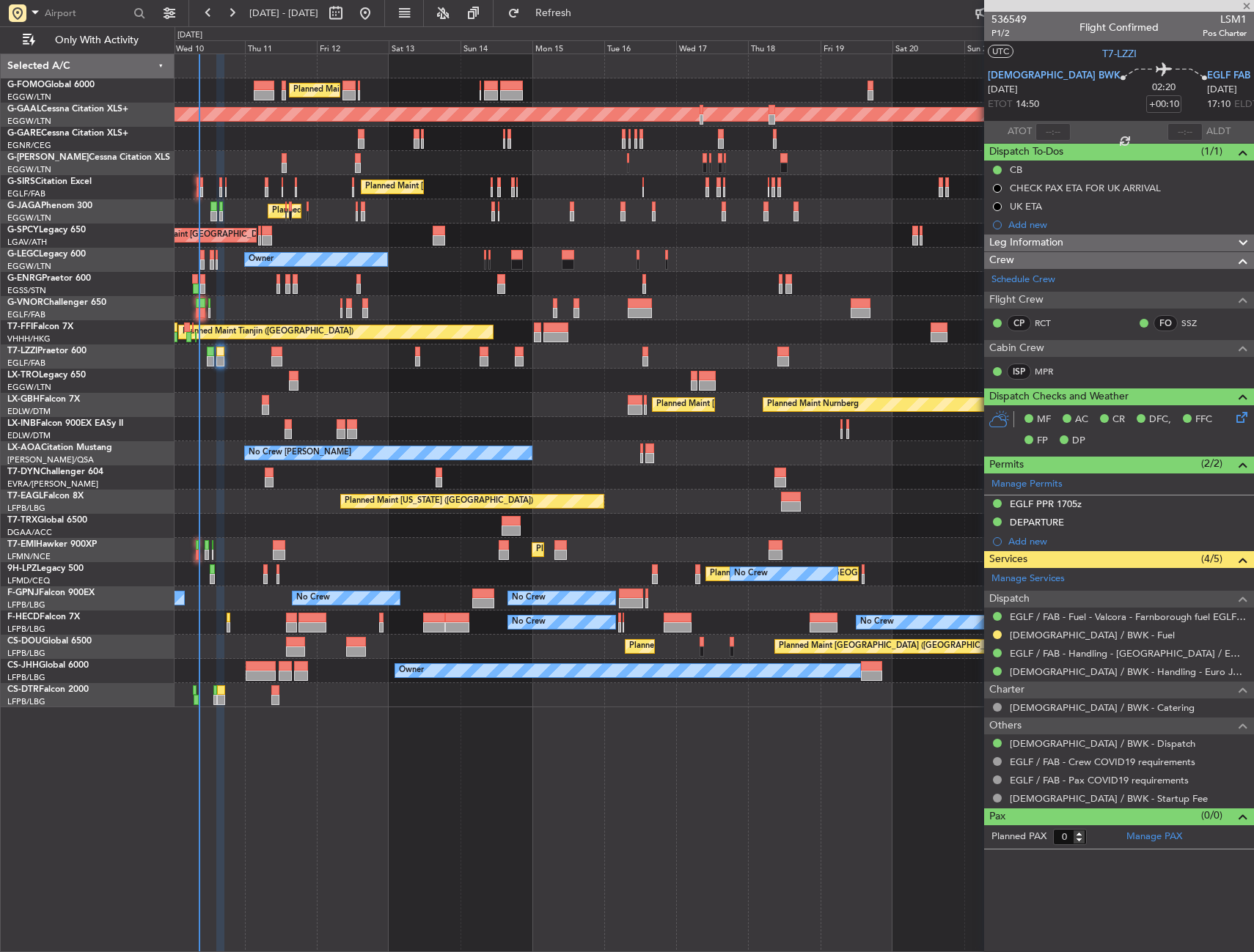
type input "+00:20"
type input "4"
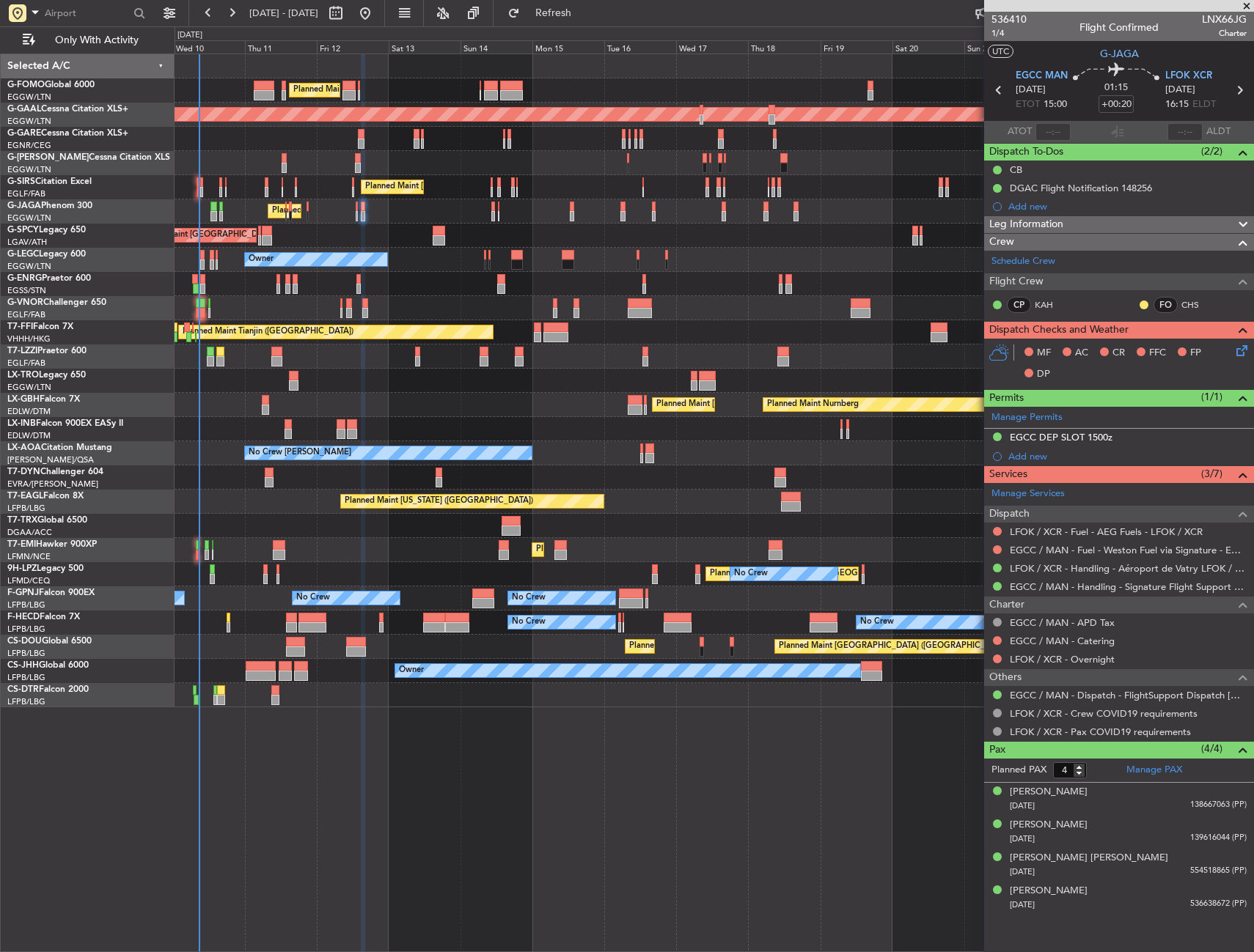
click at [199, 544] on div "Planned Maint Zurich Planned Maint Zurich" at bounding box center [714, 550] width 1078 height 24
click at [195, 548] on div "Planned Maint Zurich Planned Maint Zurich" at bounding box center [714, 550] width 1078 height 24
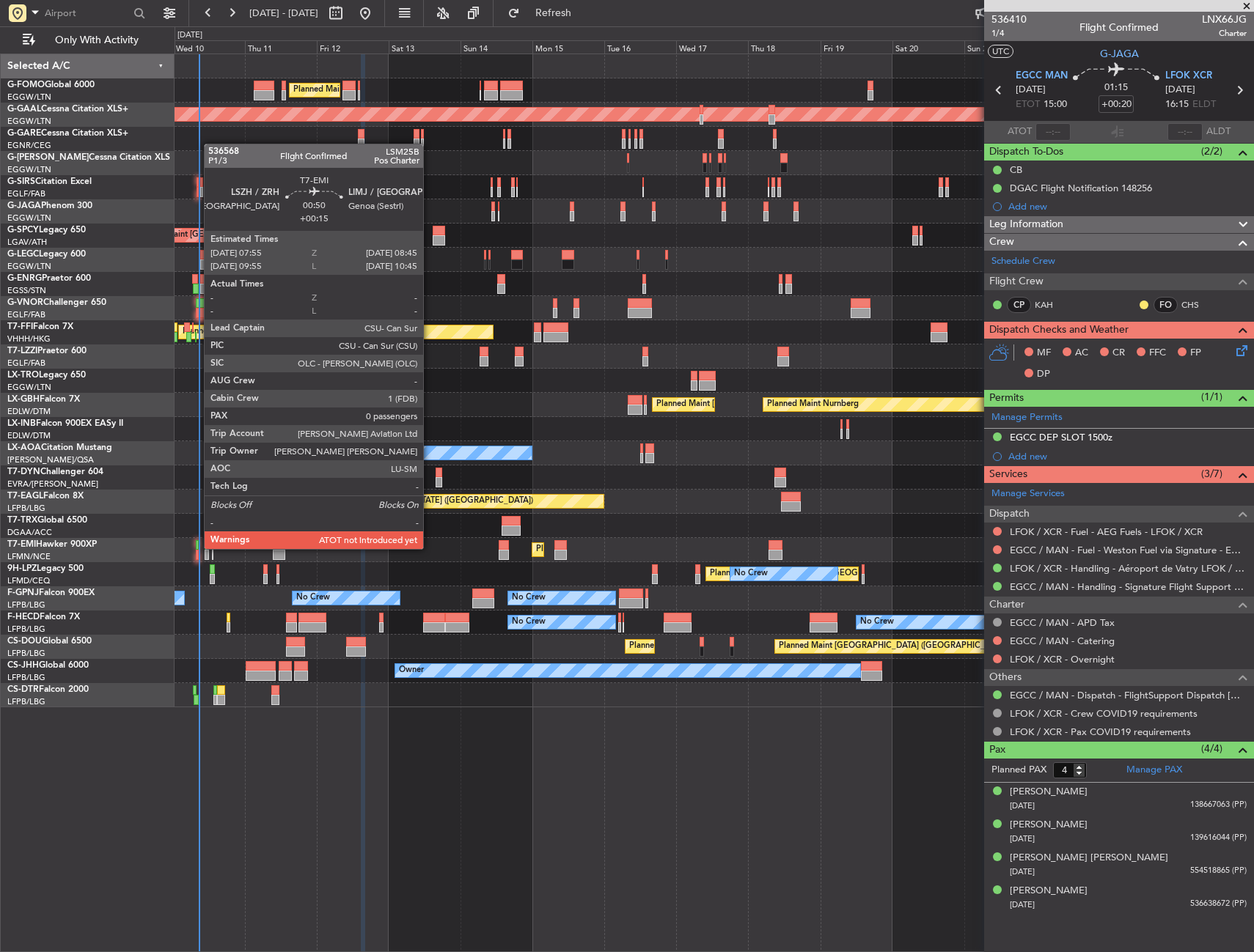
click at [197, 548] on div at bounding box center [197, 545] width 3 height 11
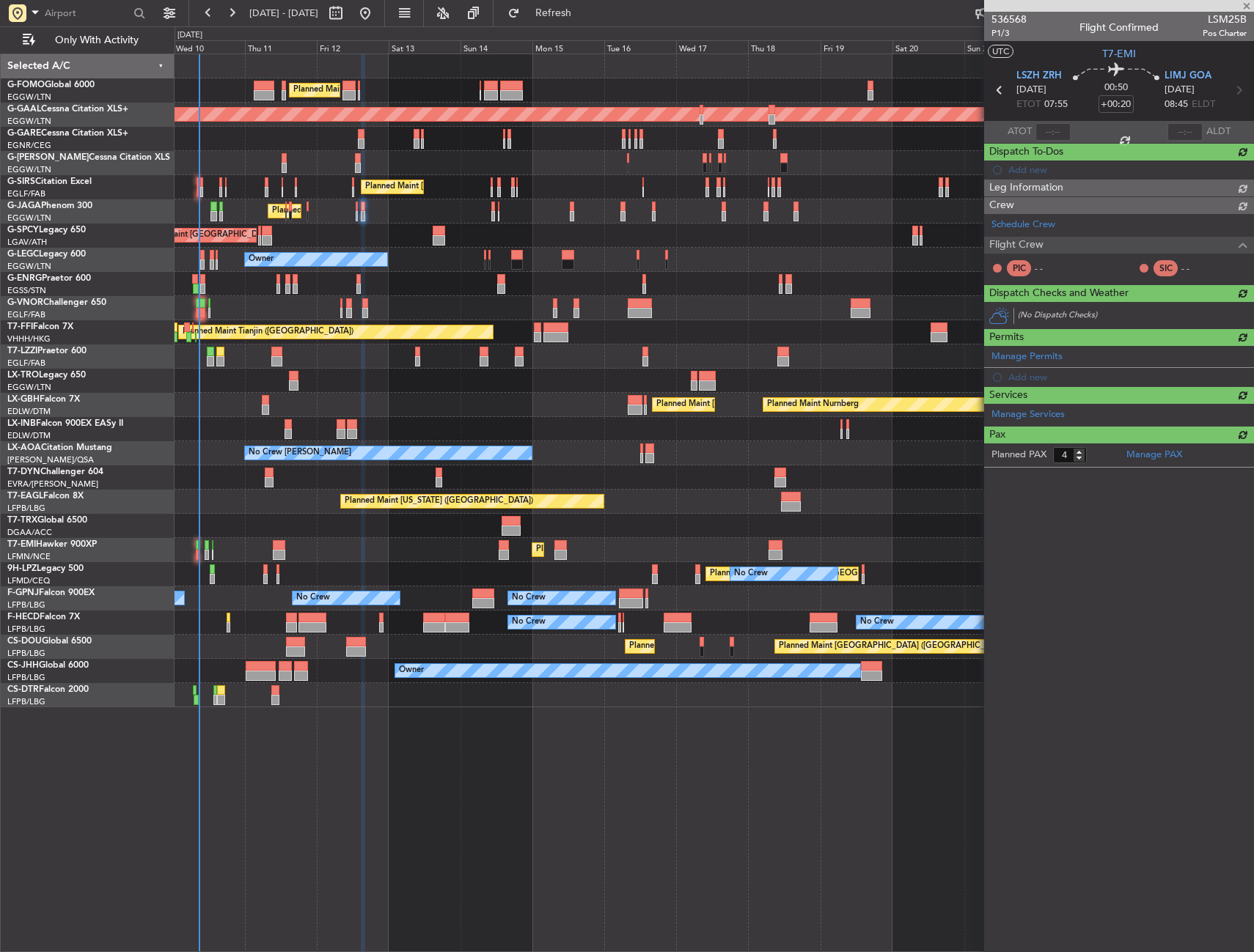
type input "+00:15"
type input "0"
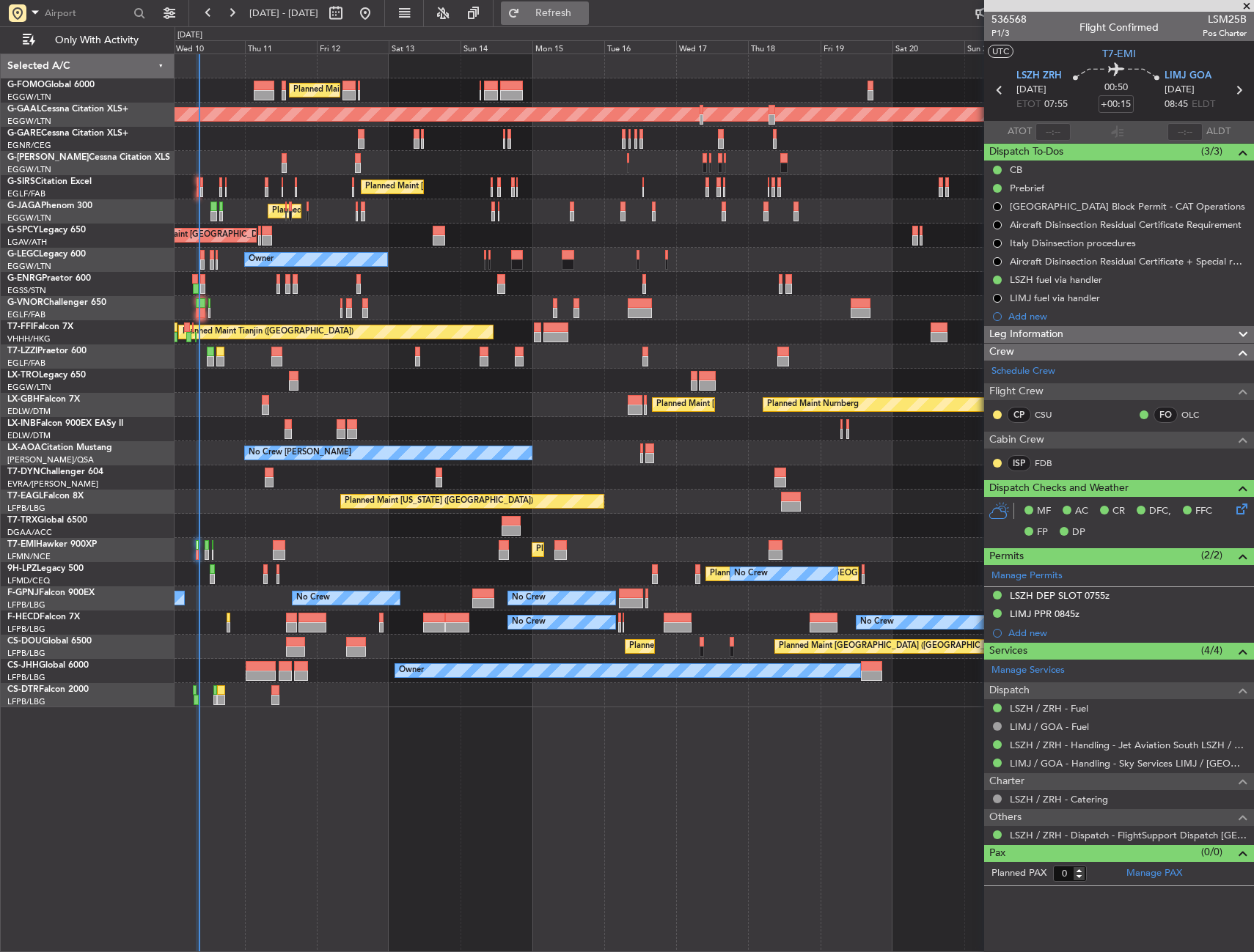
click at [584, 15] on span "Refresh" at bounding box center [553, 13] width 61 height 11
click at [1057, 130] on input "text" at bounding box center [1053, 132] width 35 height 18
click at [1072, 44] on section "UTC T7-EMI" at bounding box center [1118, 52] width 269 height 22
type input "08:09"
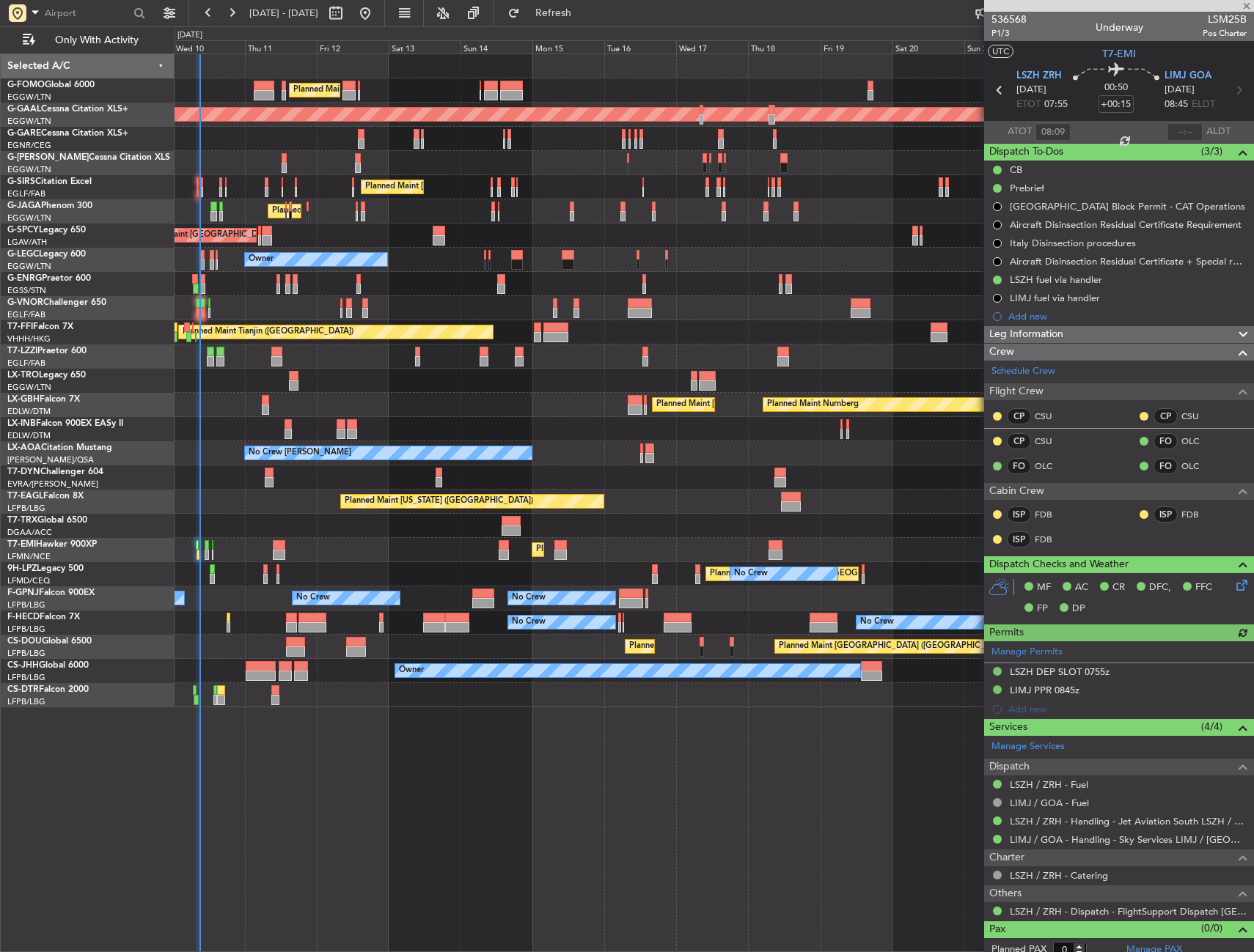
type input "08:54"
click at [551, 14] on button "Refresh" at bounding box center [544, 13] width 88 height 23
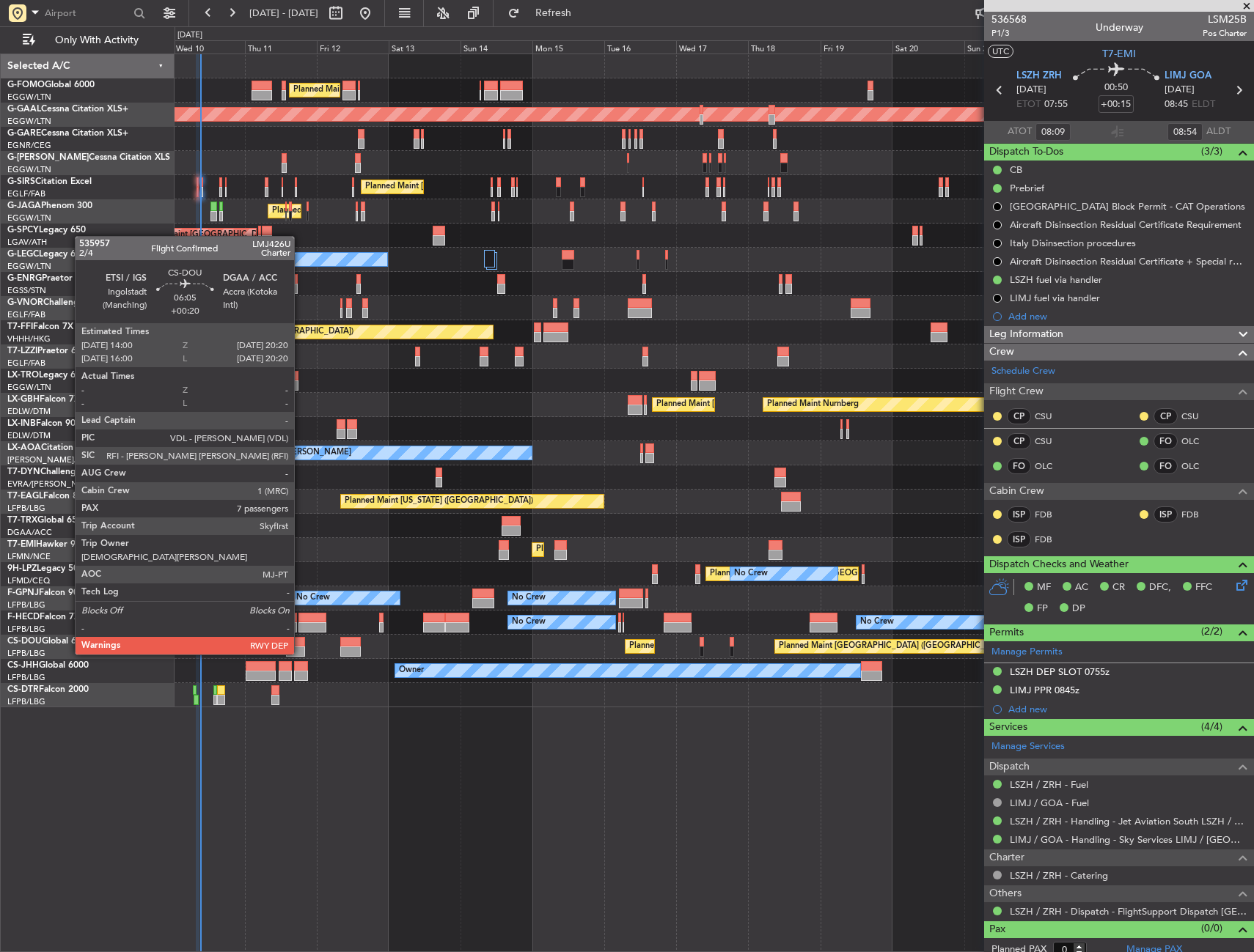
click at [301, 640] on div at bounding box center [295, 641] width 19 height 11
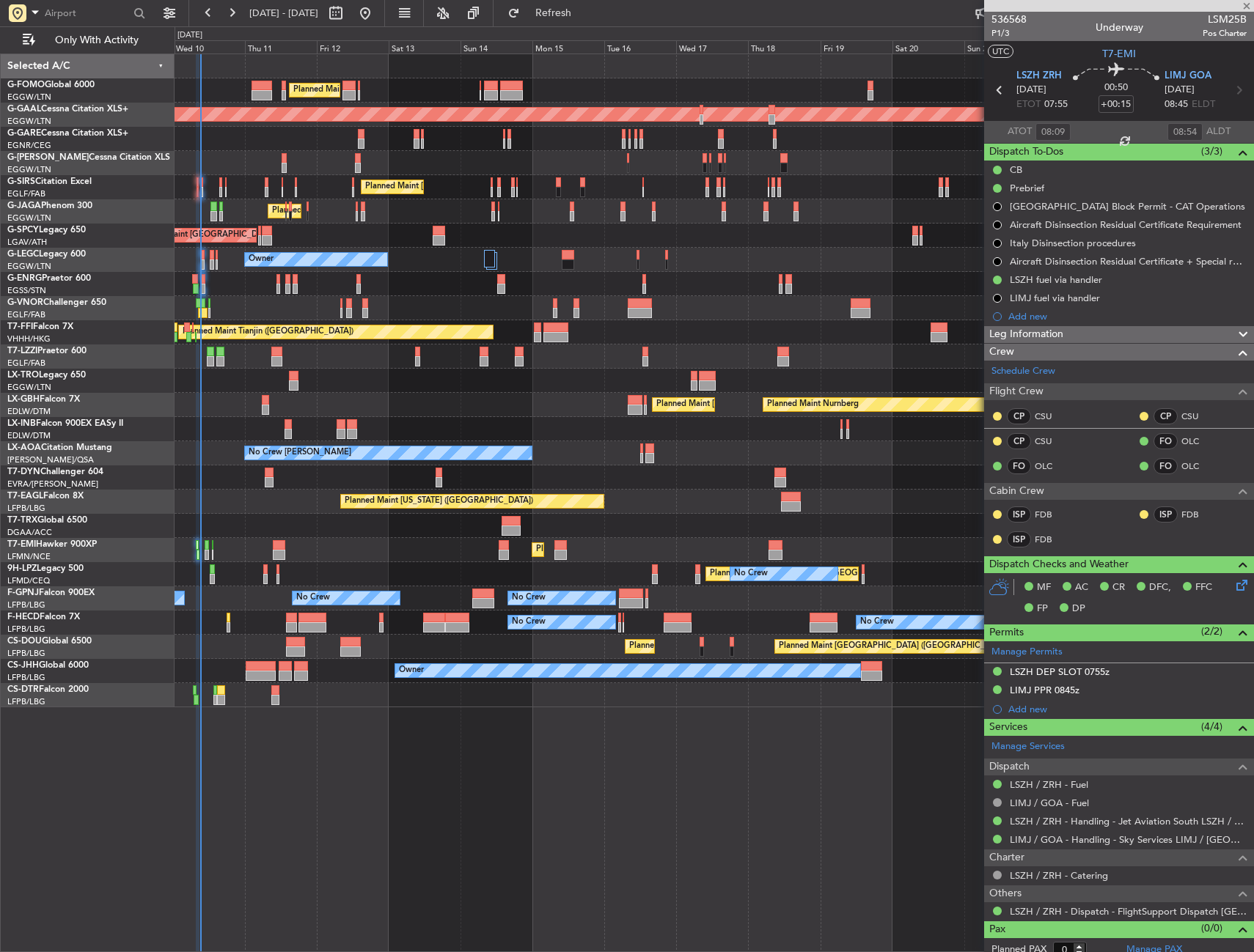
type input "+00:20"
type input "7"
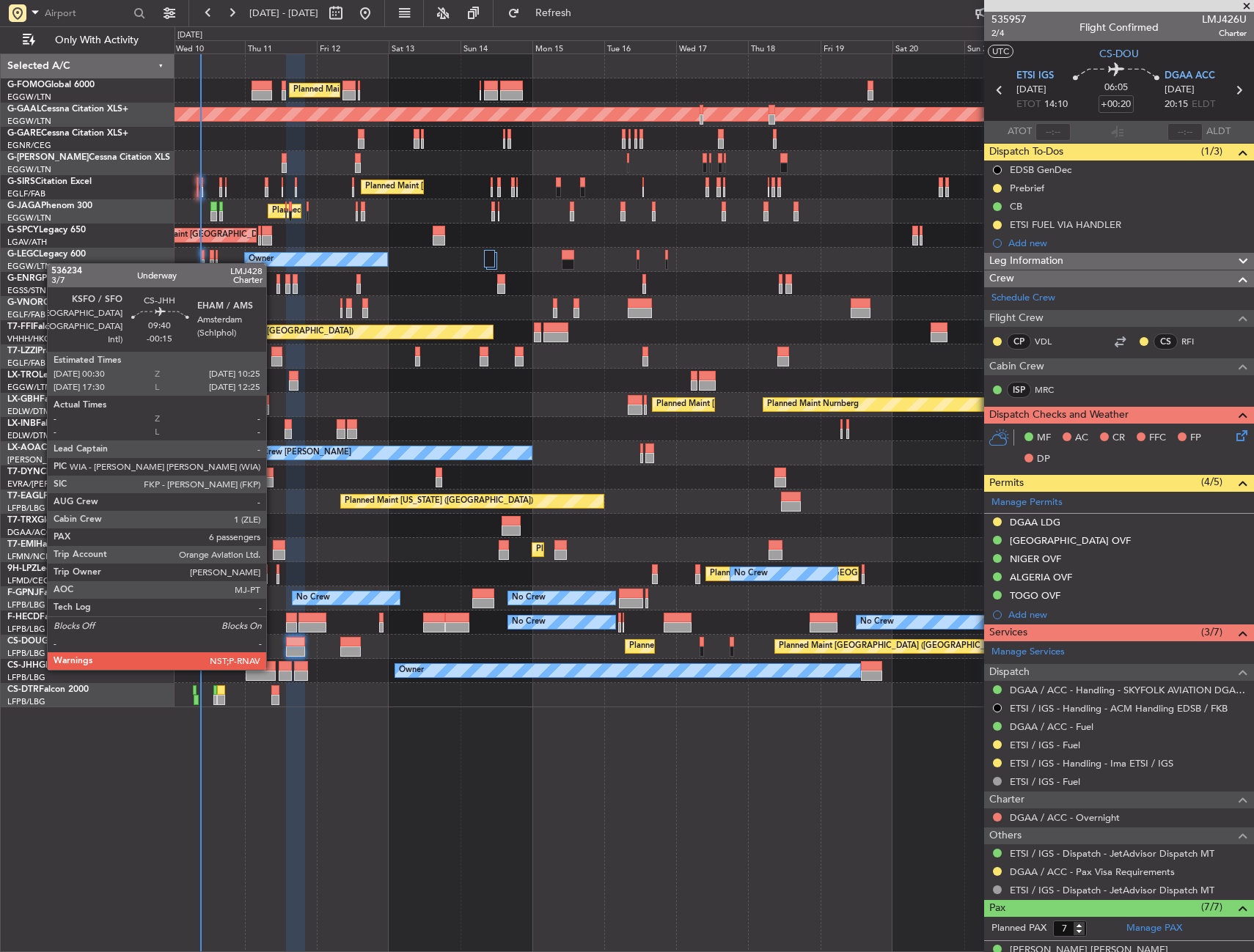
click at [273, 668] on div at bounding box center [261, 666] width 30 height 11
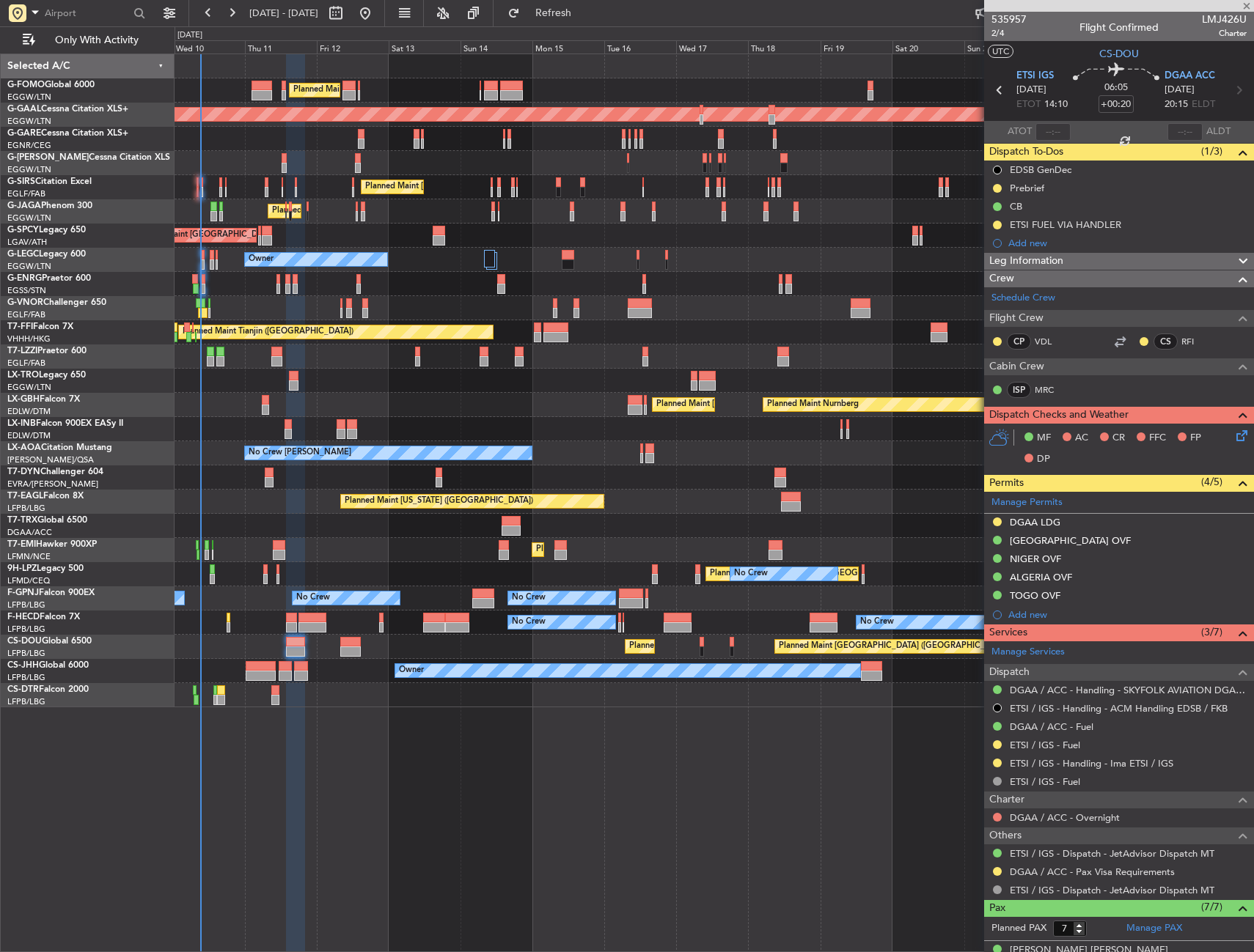
type input "-00:15"
type input "6"
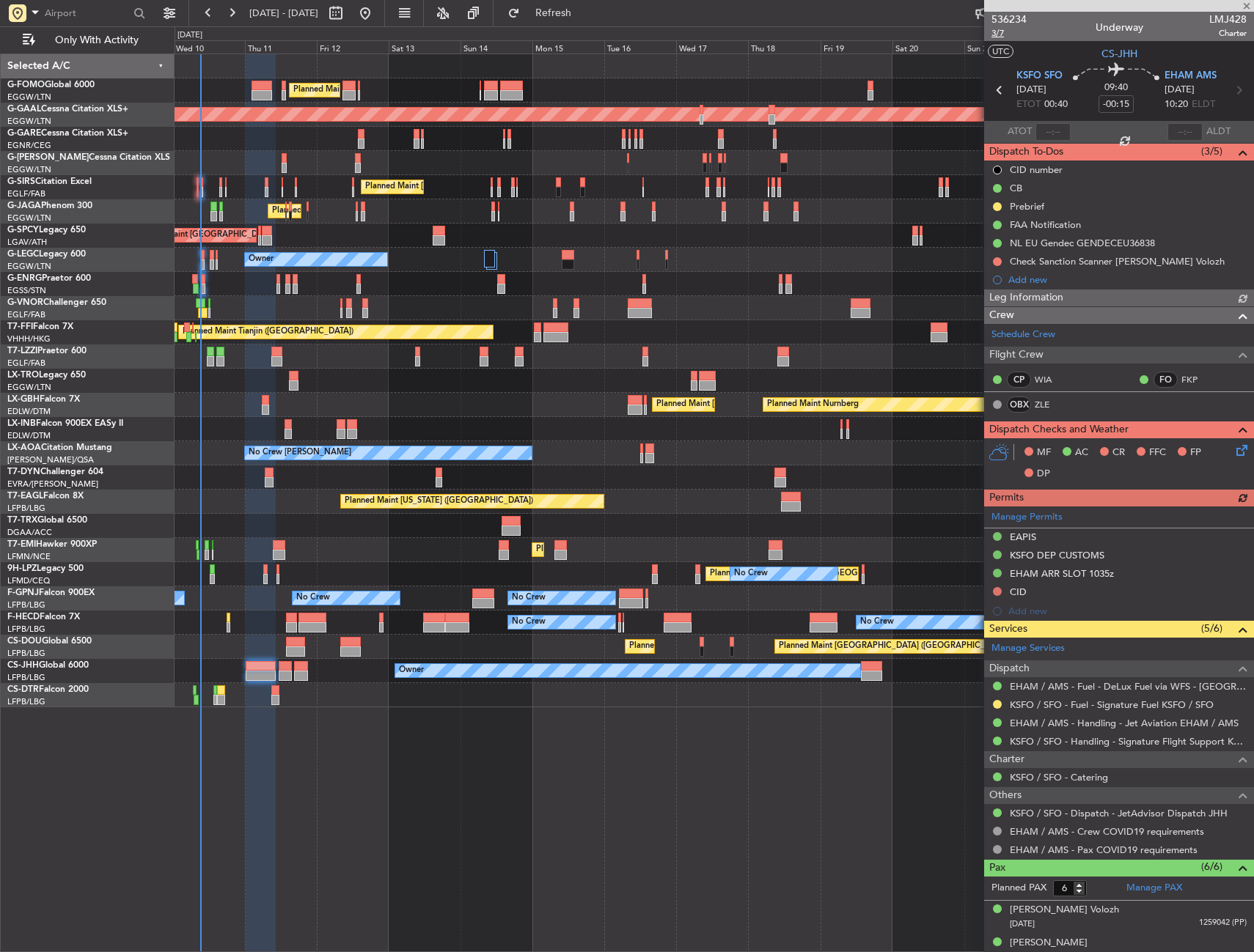
click at [1006, 36] on span "3/7" at bounding box center [1008, 33] width 35 height 12
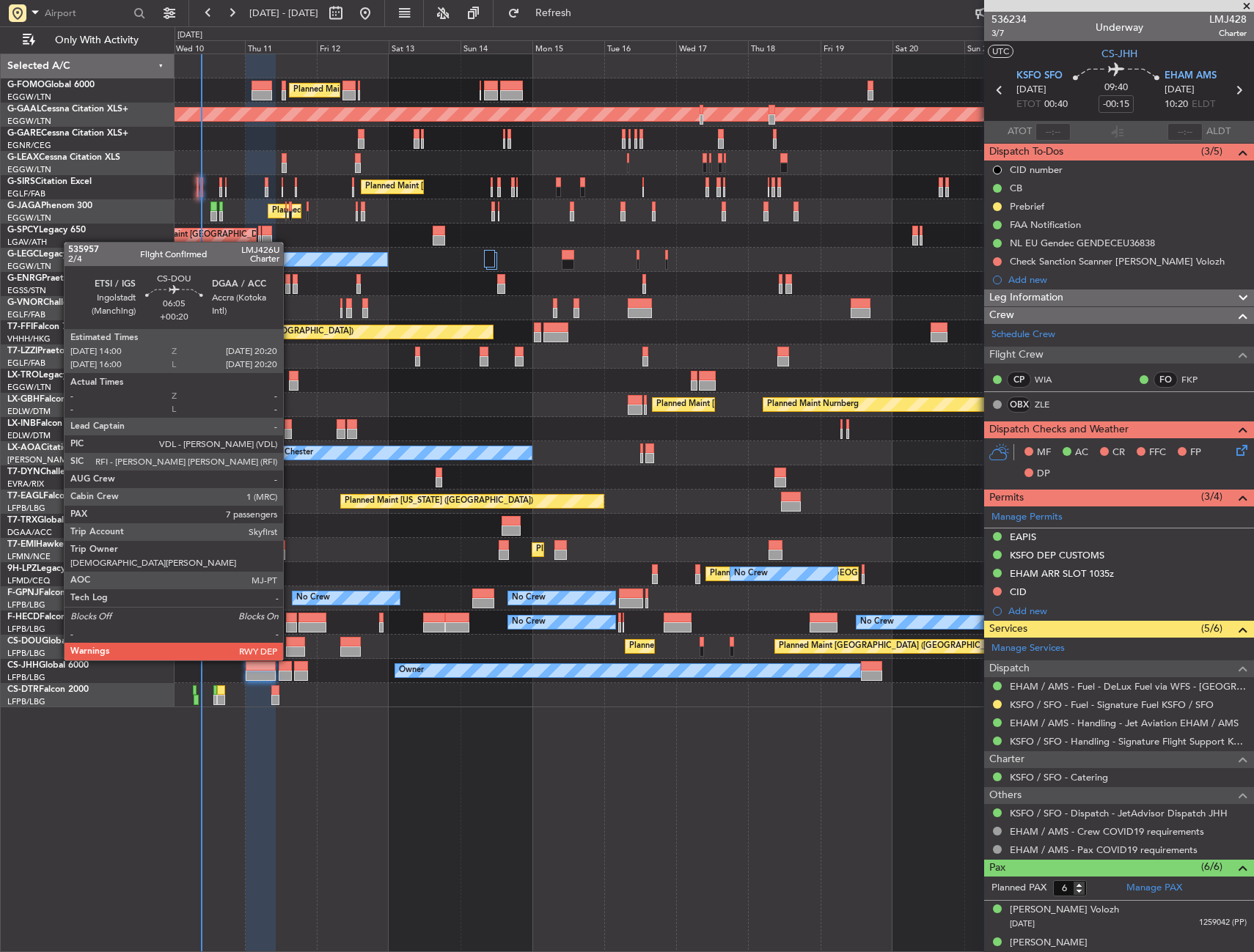
click at [290, 645] on div at bounding box center [295, 641] width 19 height 11
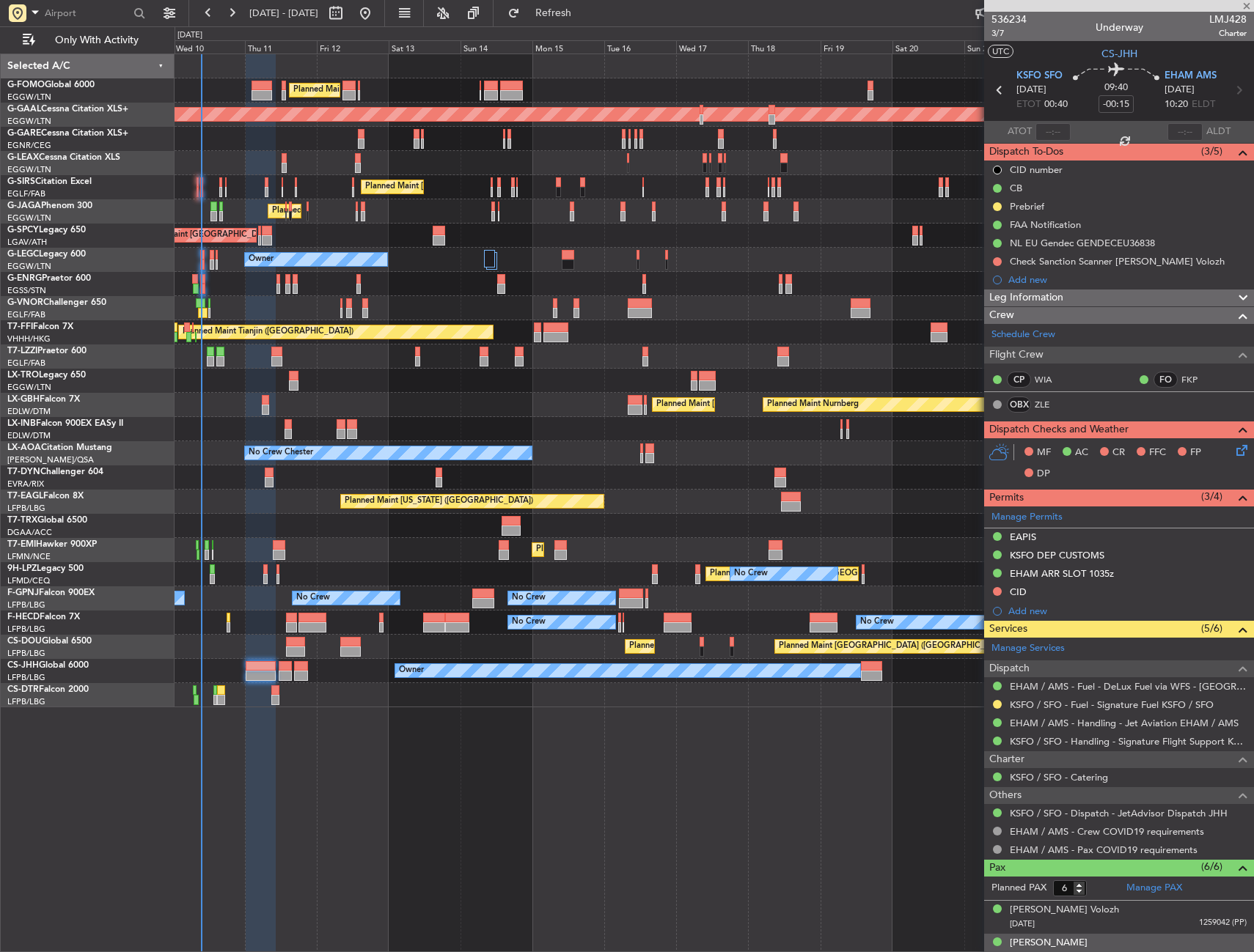
type input "+00:20"
type input "7"
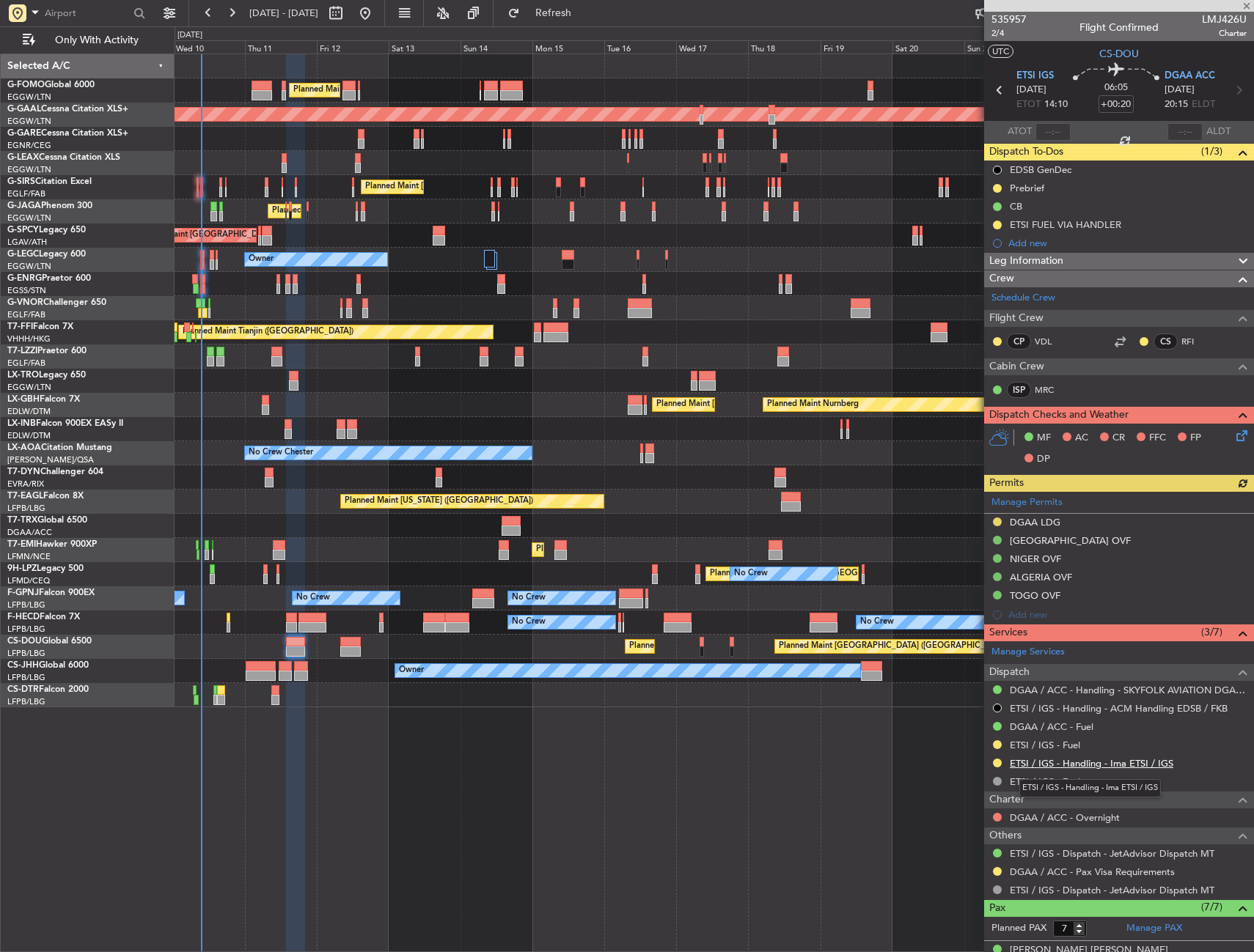
click at [1041, 762] on link "ETSI / IGS - Handling - Ima ETSI / IGS" at bounding box center [1091, 763] width 163 height 12
click at [1026, 748] on link "ETSI / IGS - Fuel" at bounding box center [1044, 744] width 70 height 12
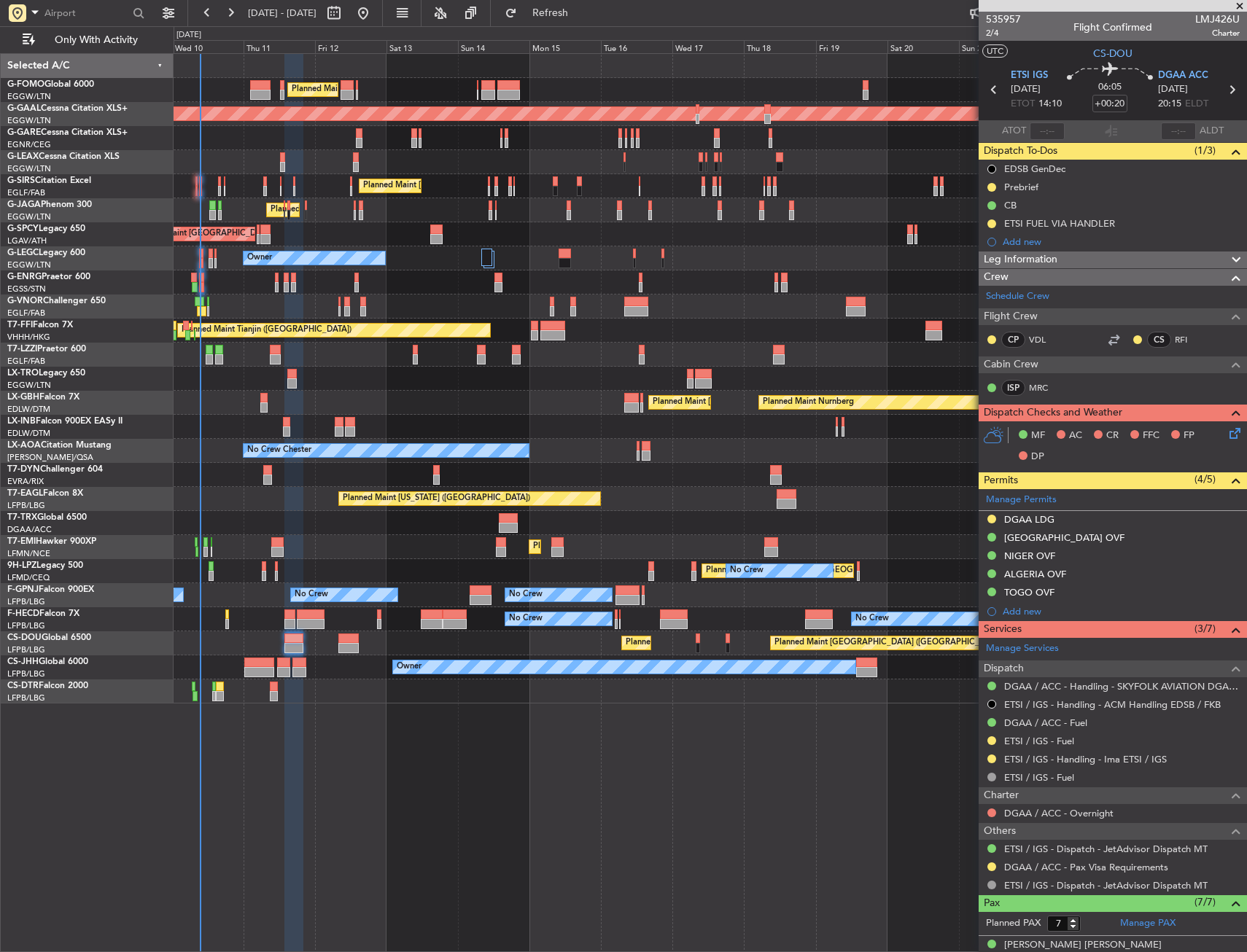
click at [1140, 225] on div "ETSI FUEL VIA HANDLER" at bounding box center [1112, 223] width 268 height 19
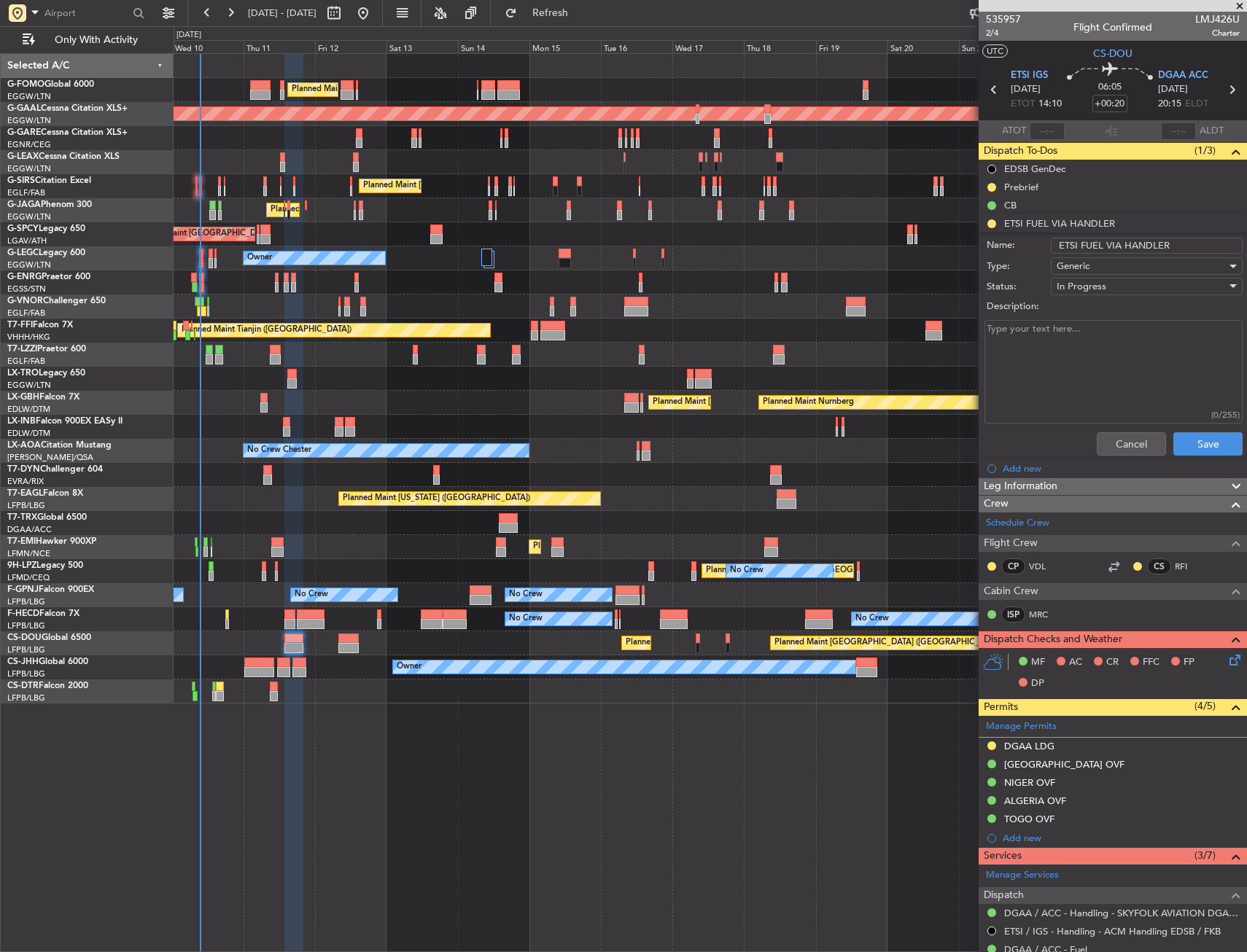
drag, startPoint x: 1170, startPoint y: 241, endPoint x: 1123, endPoint y: 245, distance: 47.2
click at [1122, 245] on input "ETSI FUEL VIA HANDLER" at bounding box center [1146, 245] width 191 height 16
type input "ETSI FUEL VIA UAS"
click at [1185, 444] on button "Save" at bounding box center [1208, 443] width 69 height 23
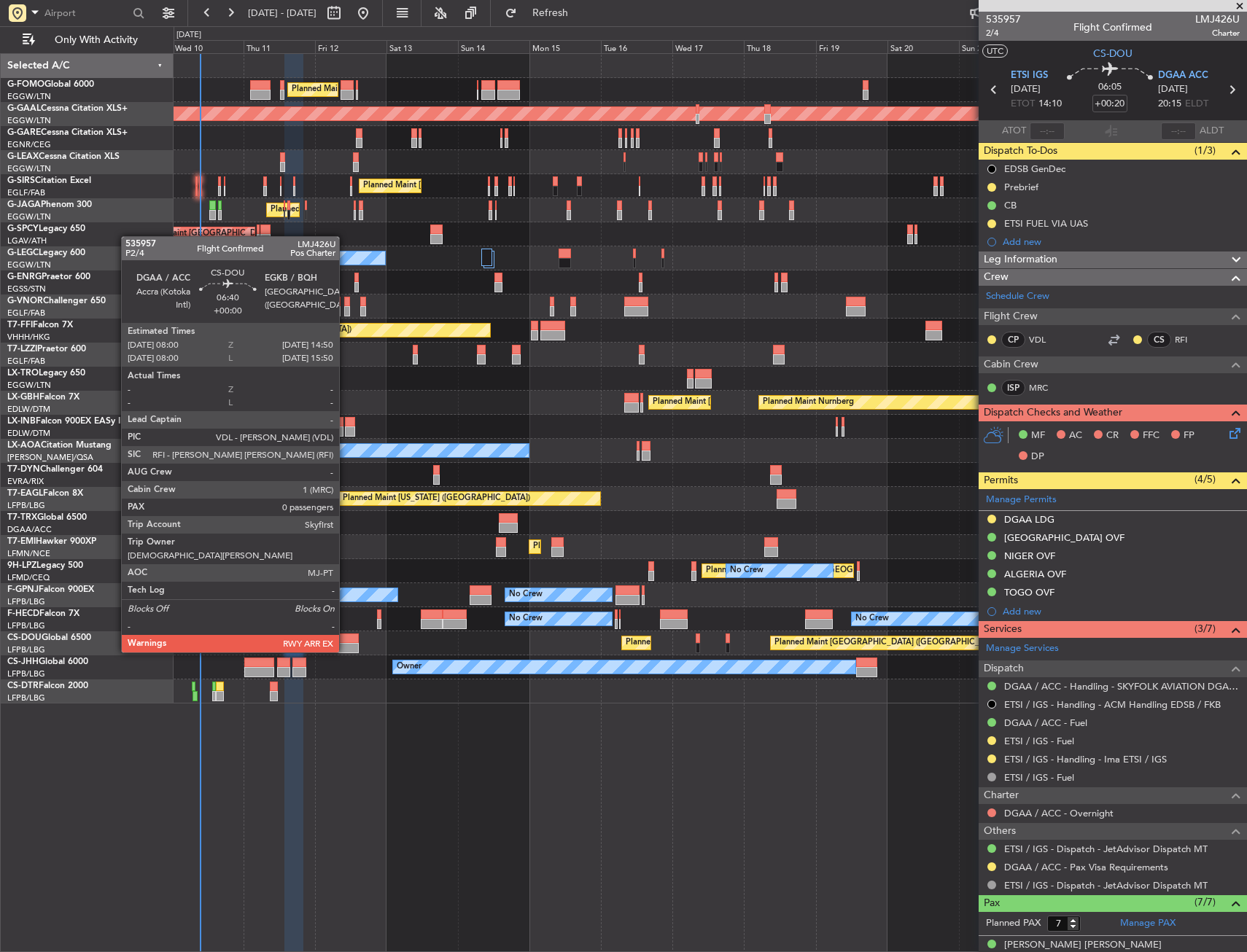
click at [346, 638] on div at bounding box center [348, 638] width 20 height 10
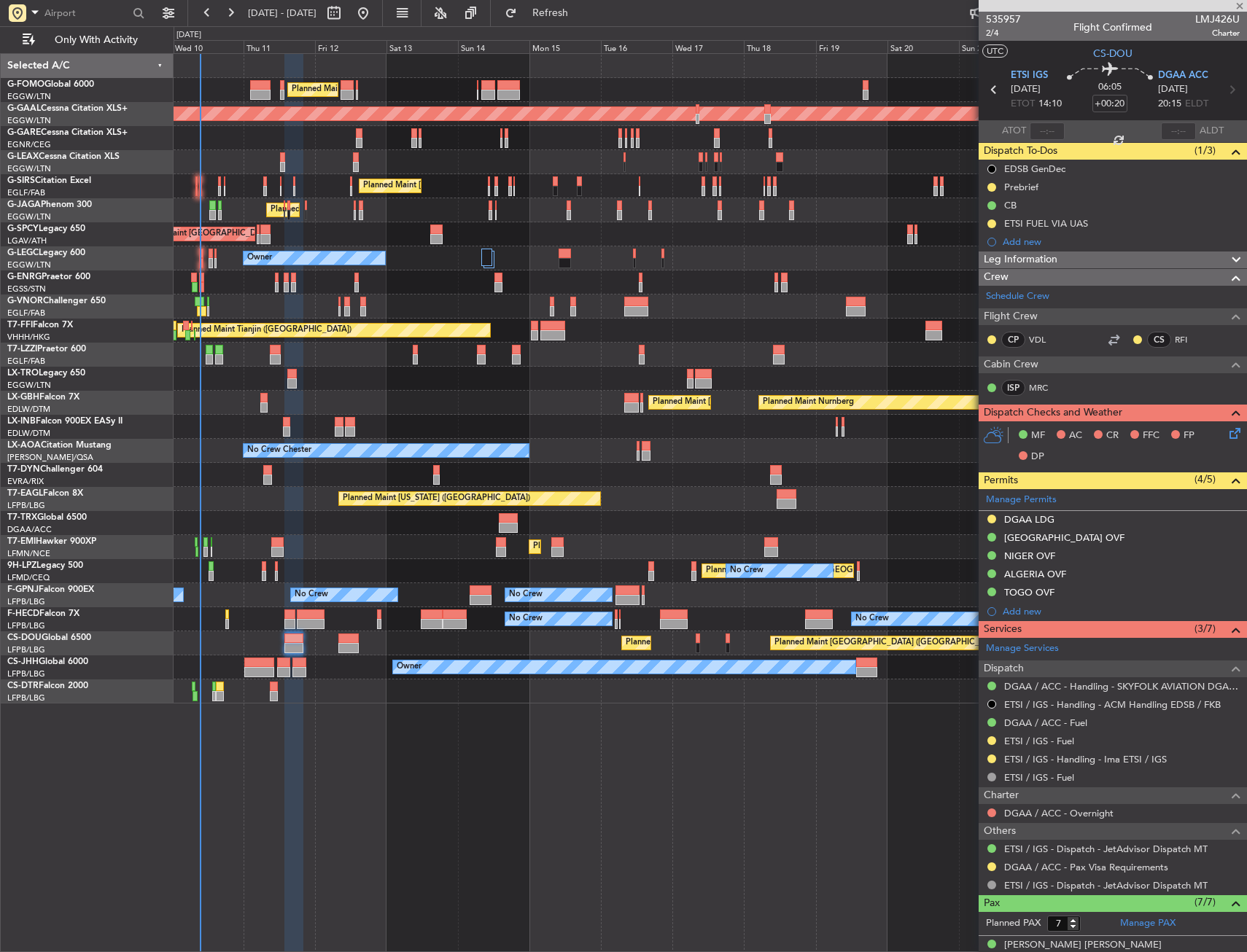
type input "0"
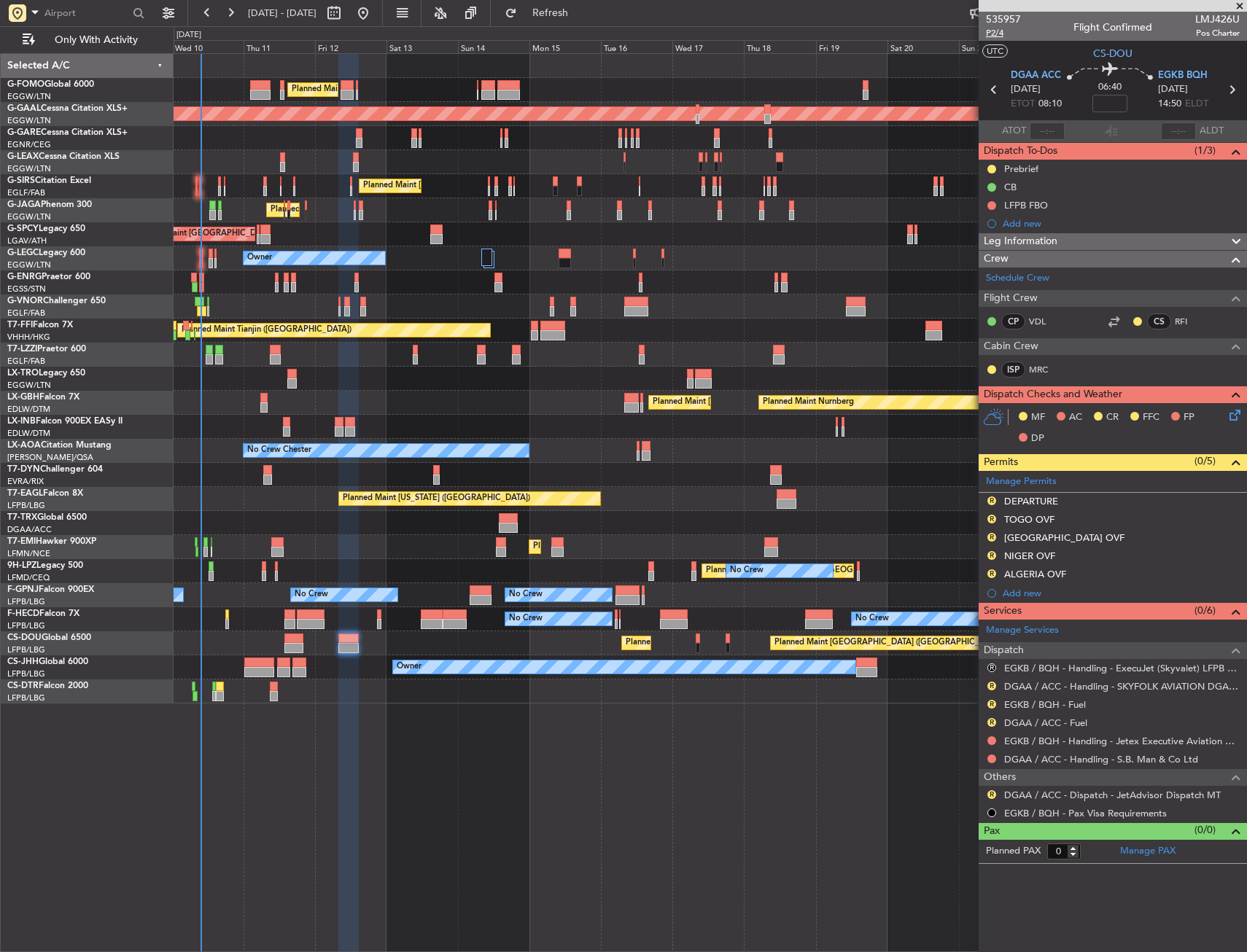
click at [996, 31] on span "P2/4" at bounding box center [1002, 33] width 35 height 12
click at [990, 37] on span "P2/4" at bounding box center [1002, 33] width 35 height 12
click at [1107, 106] on input at bounding box center [1109, 104] width 35 height 18
click at [1074, 49] on section "UTC CS-DOU" at bounding box center [1112, 52] width 268 height 22
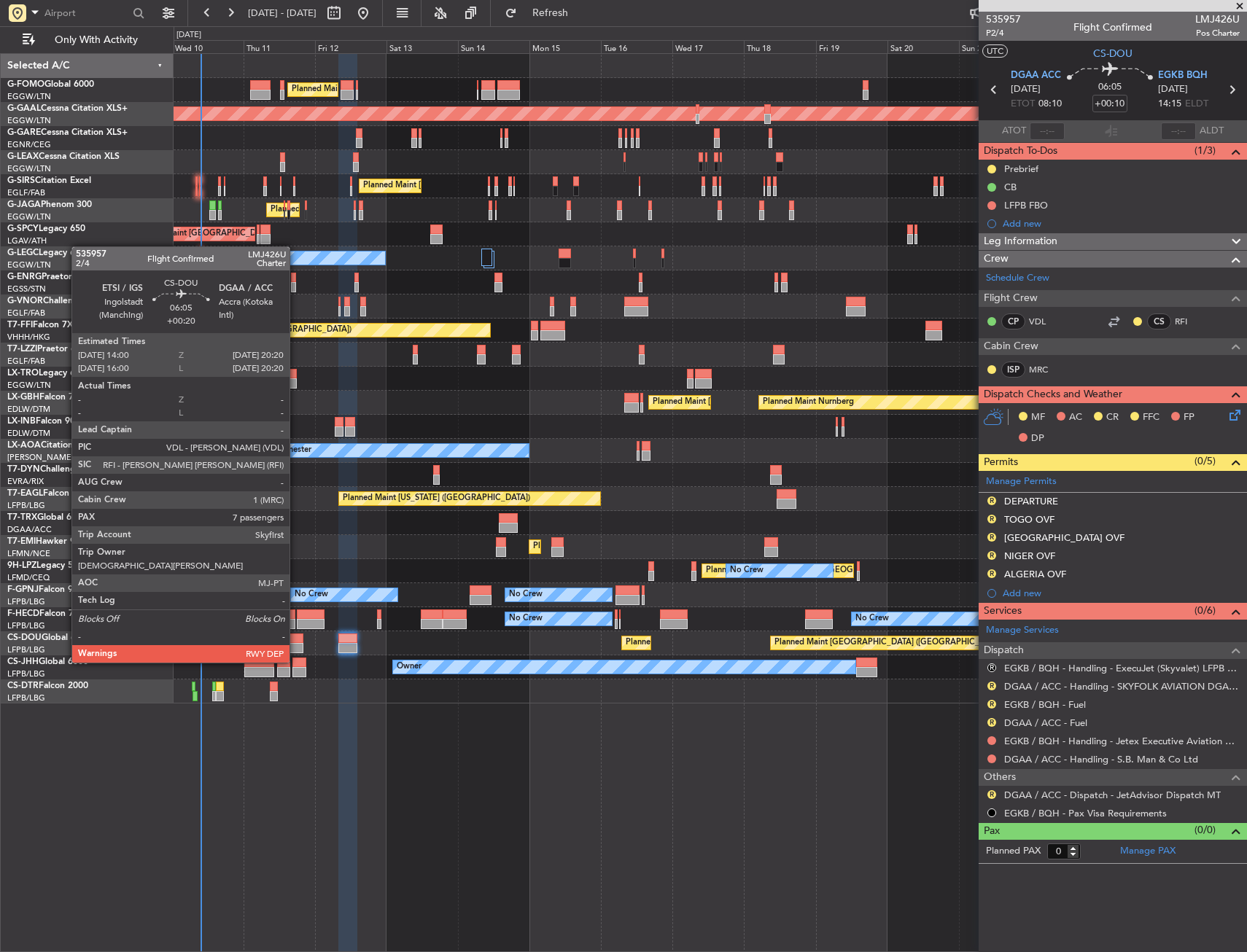
click at [296, 649] on div at bounding box center [294, 648] width 19 height 10
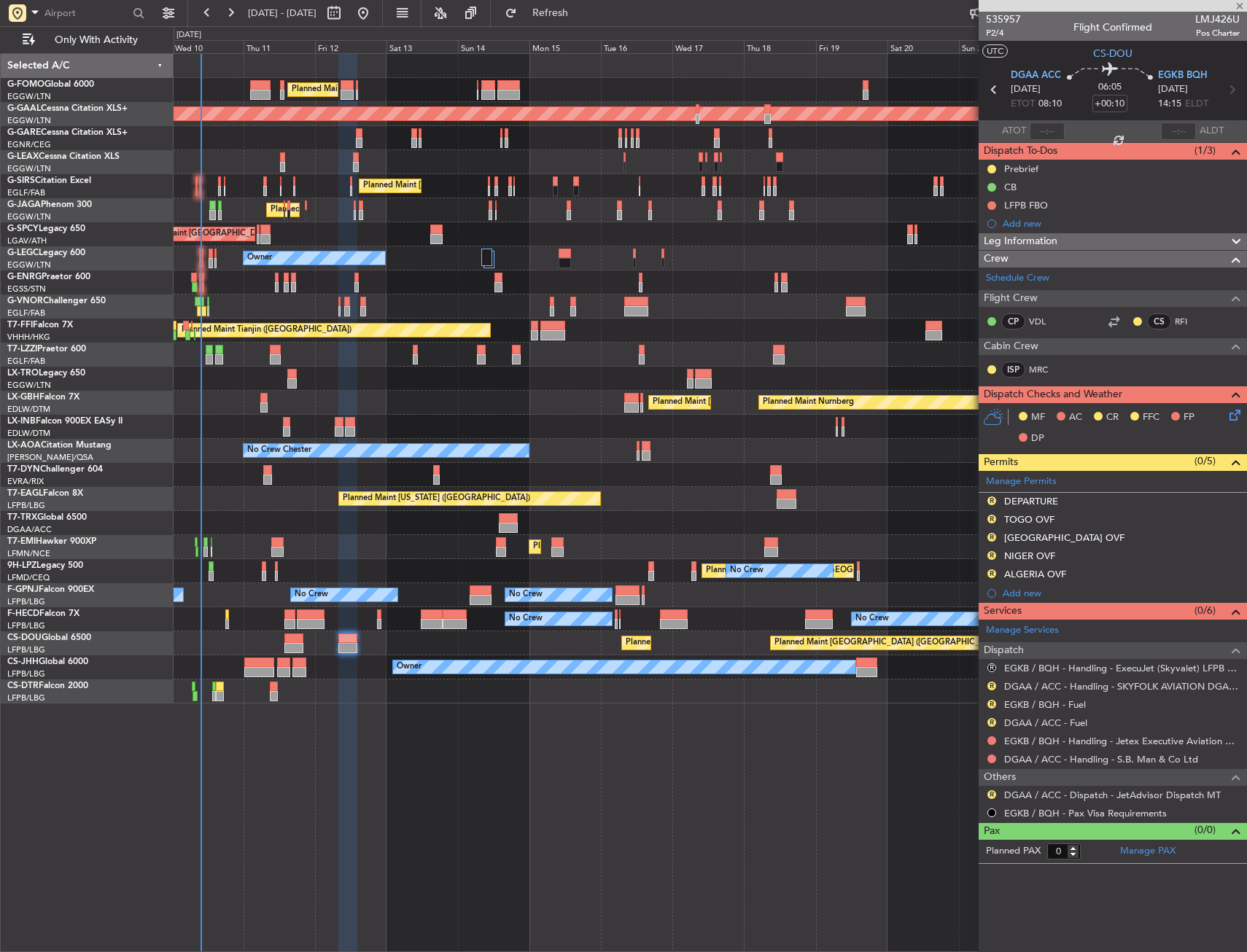
type input "+00:20"
type input "7"
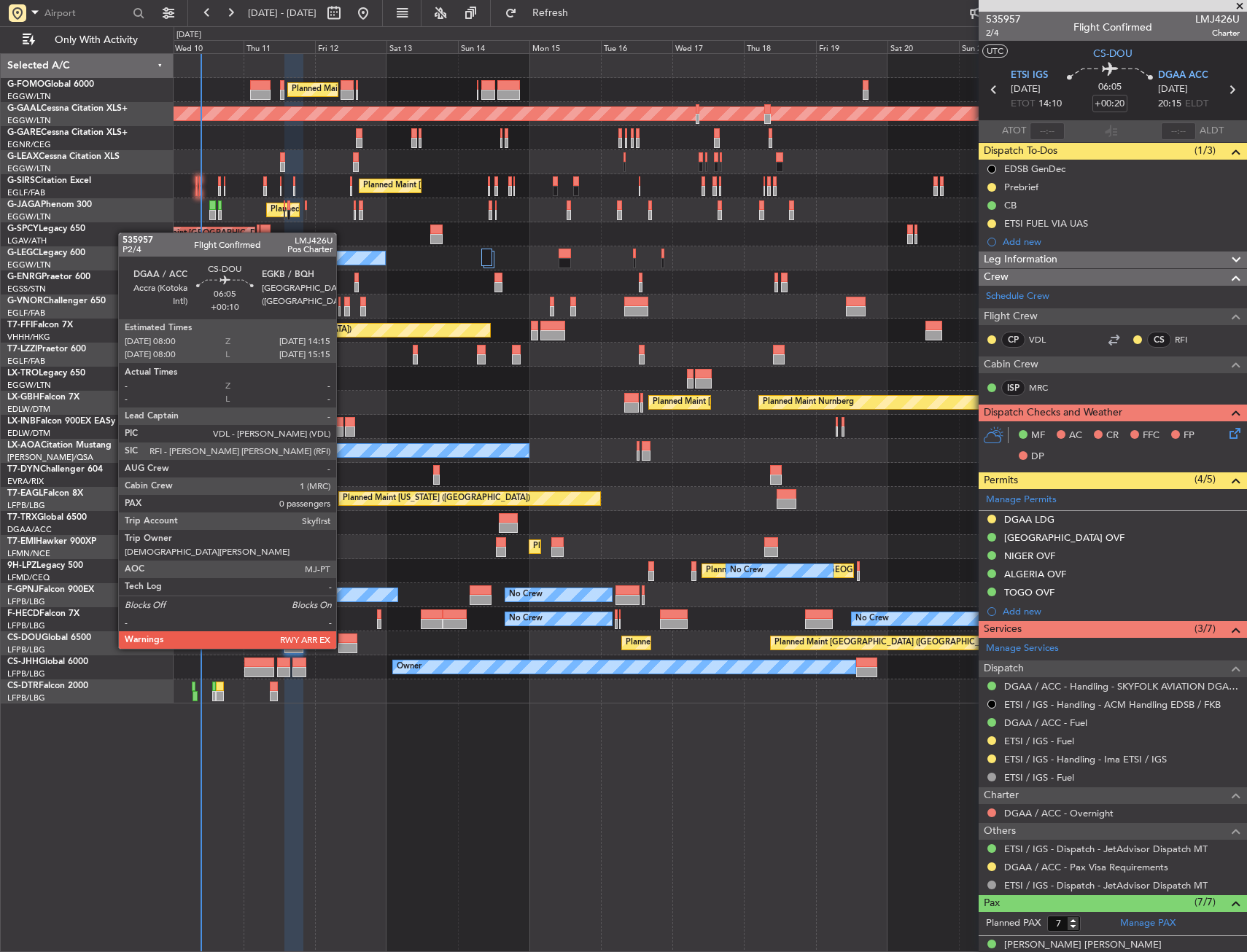
click at [343, 634] on div at bounding box center [348, 638] width 19 height 10
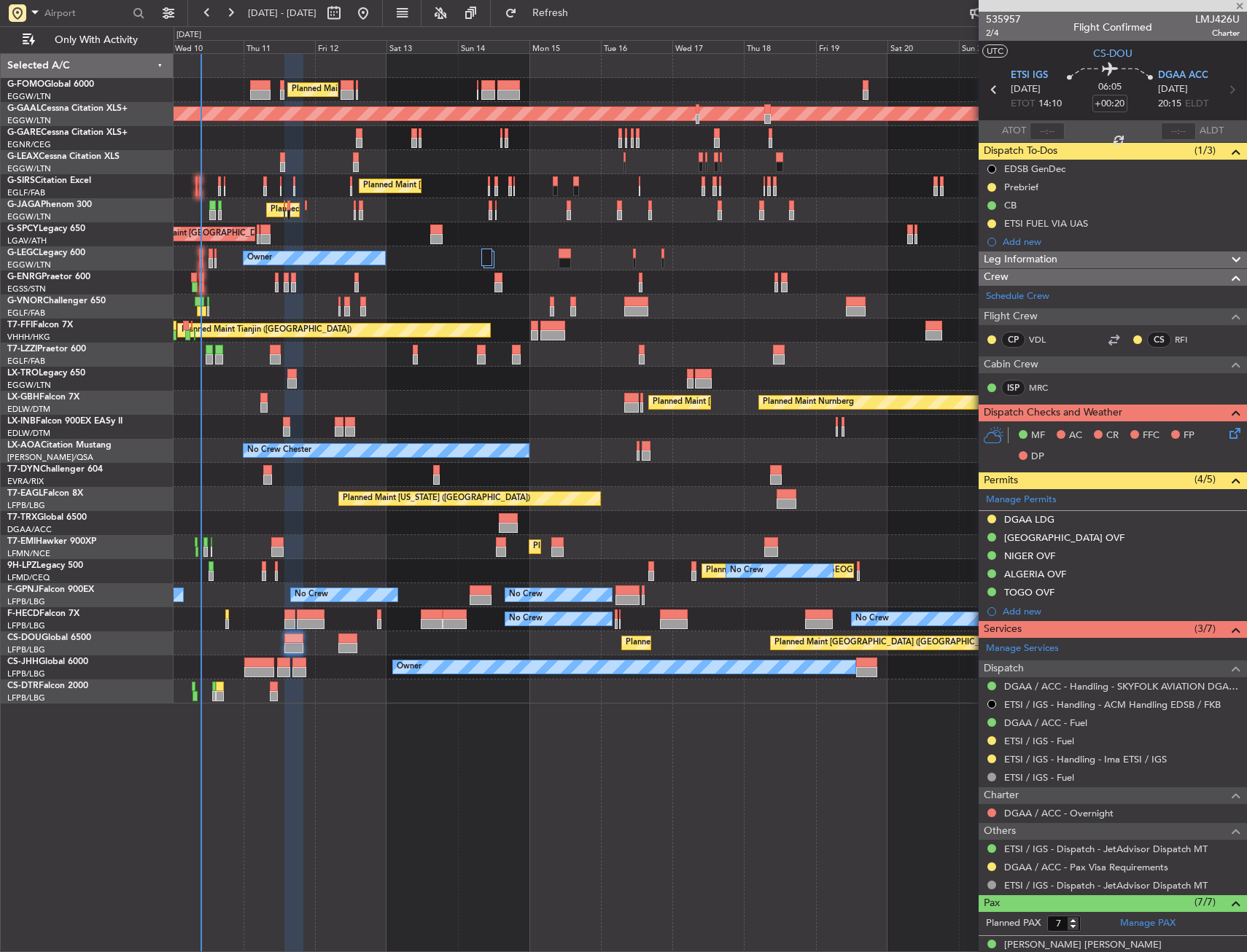
type input "+00:10"
type input "0"
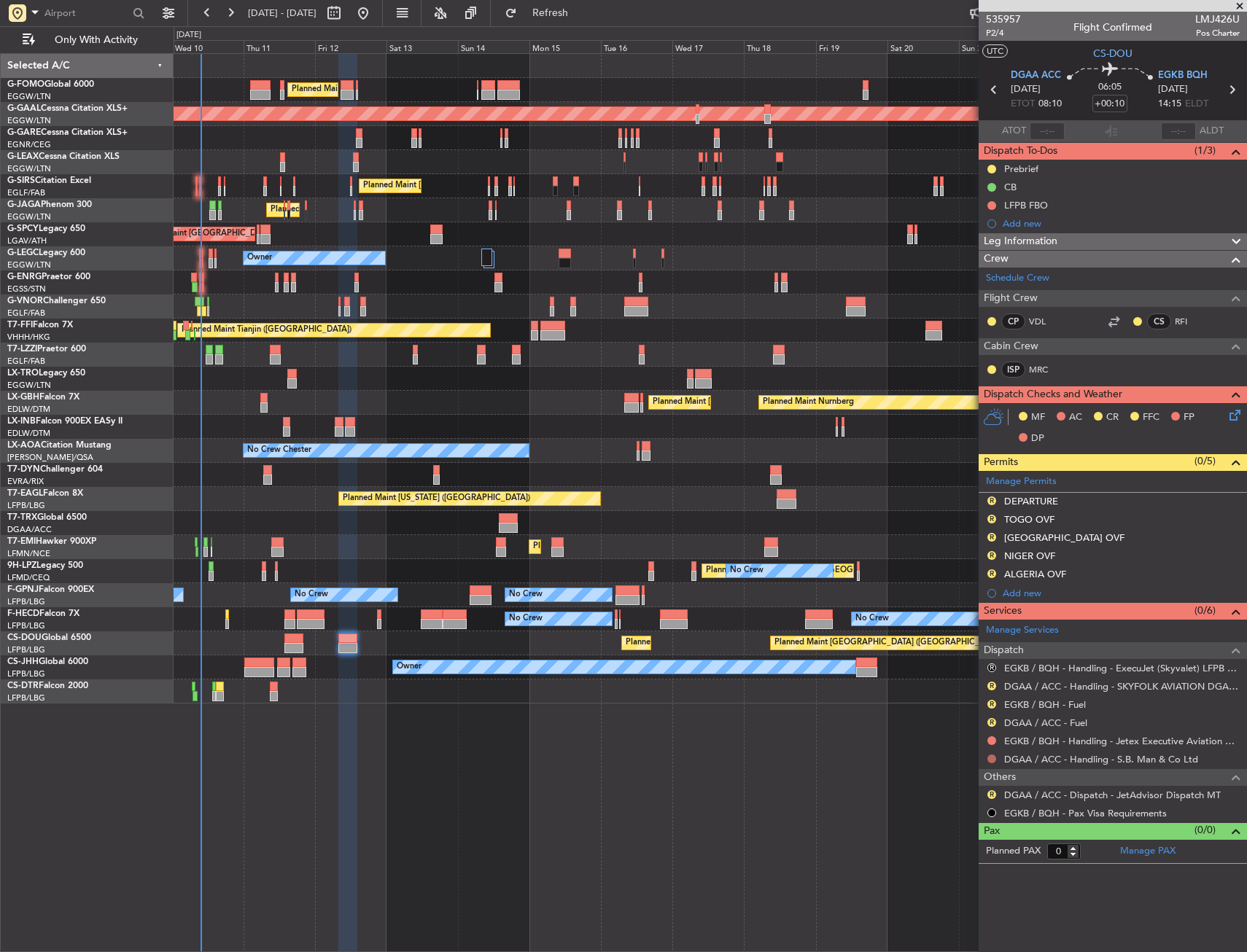
click at [990, 760] on button at bounding box center [991, 759] width 9 height 9
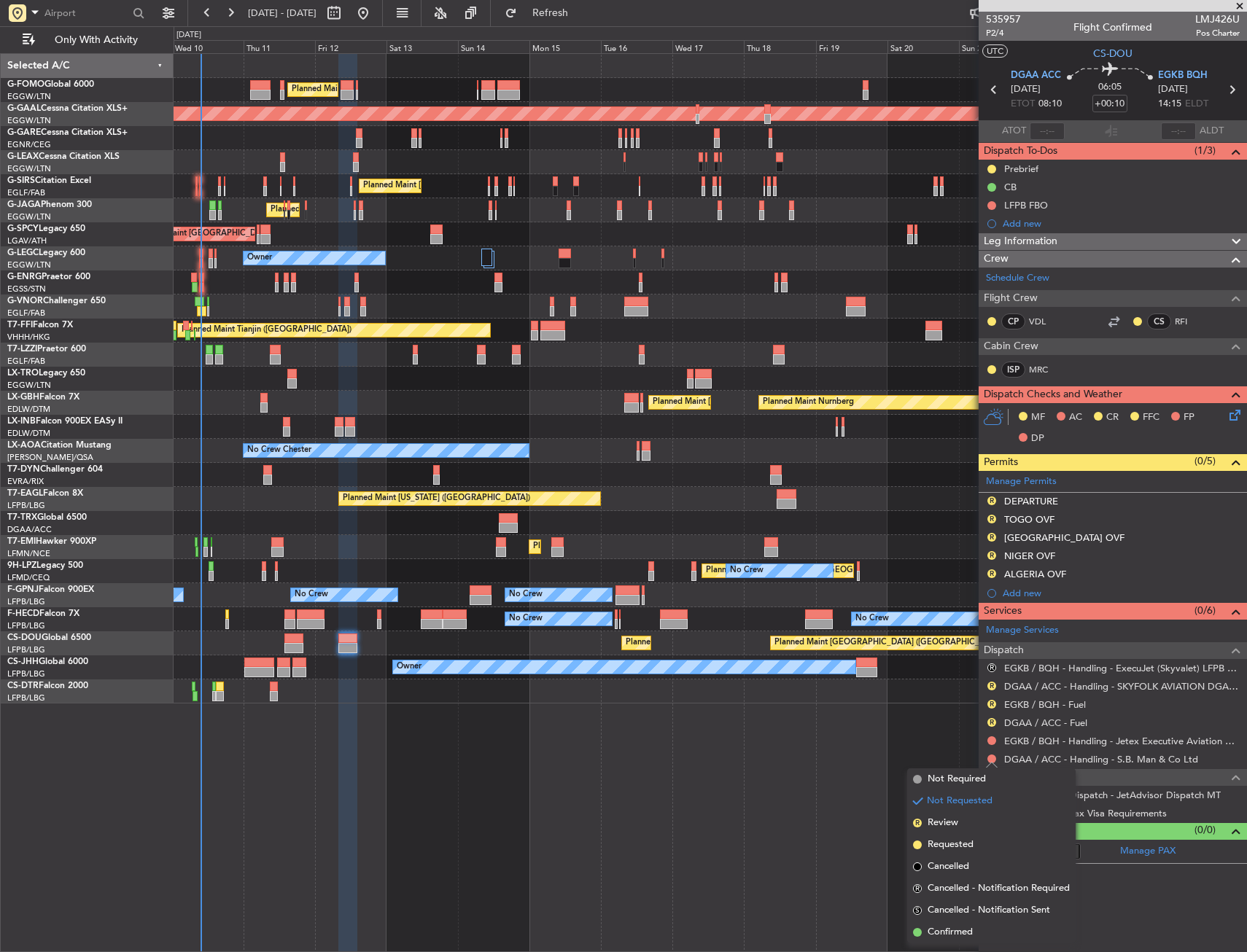
click at [953, 780] on mat-tooltip-component "Not Requested" at bounding box center [992, 782] width 82 height 39
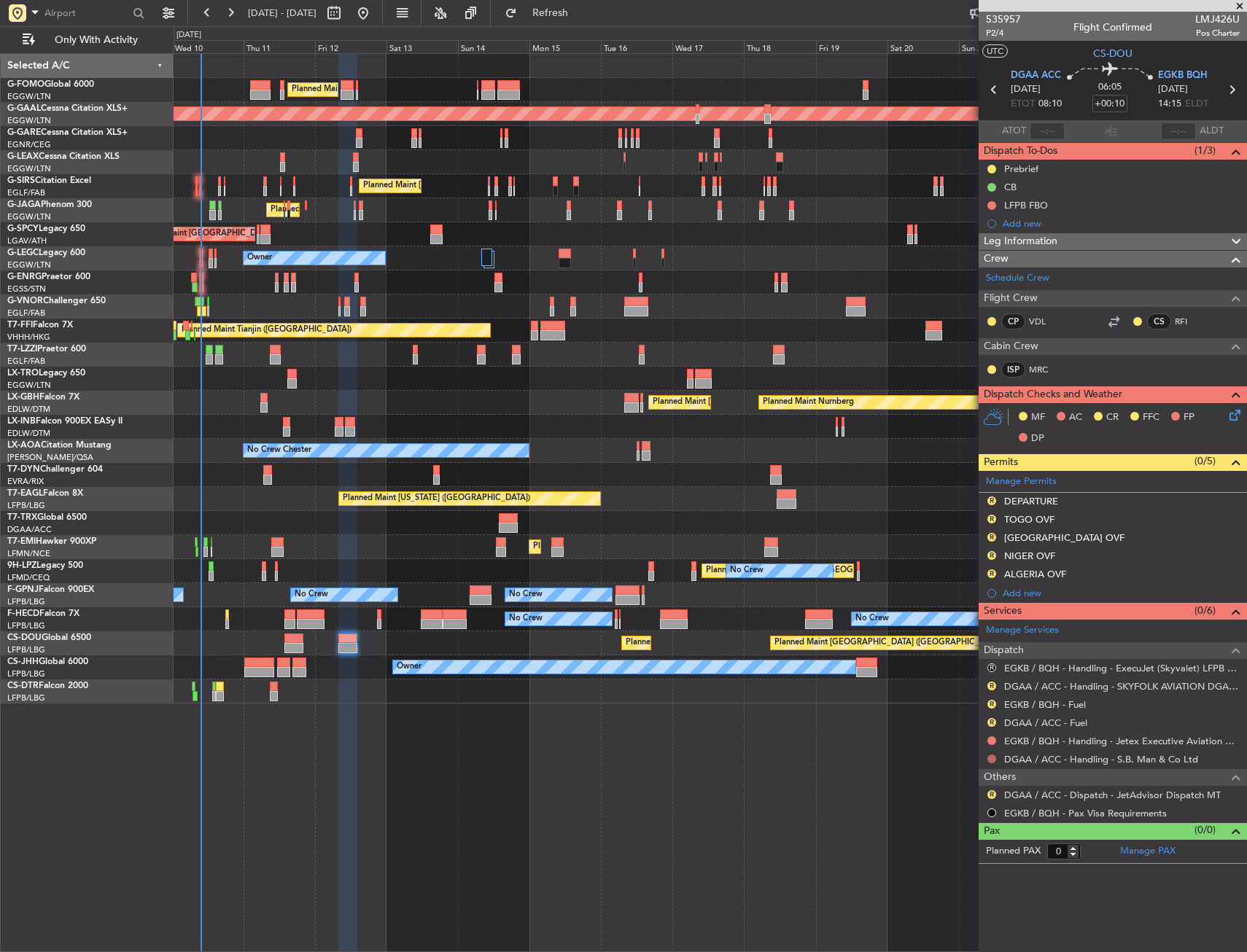
click at [995, 759] on button at bounding box center [991, 759] width 9 height 9
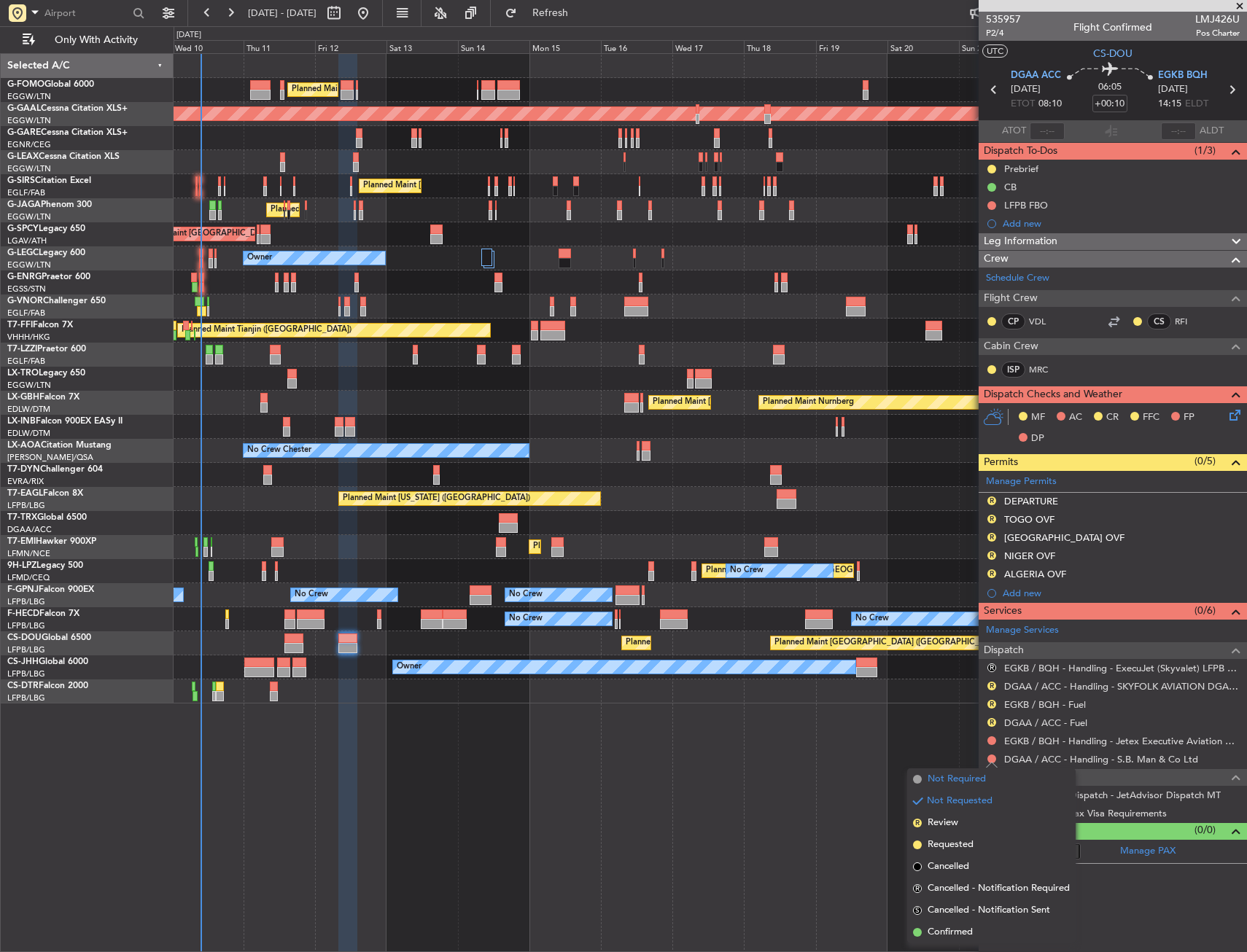
click at [945, 777] on span "Not Required" at bounding box center [957, 780] width 58 height 14
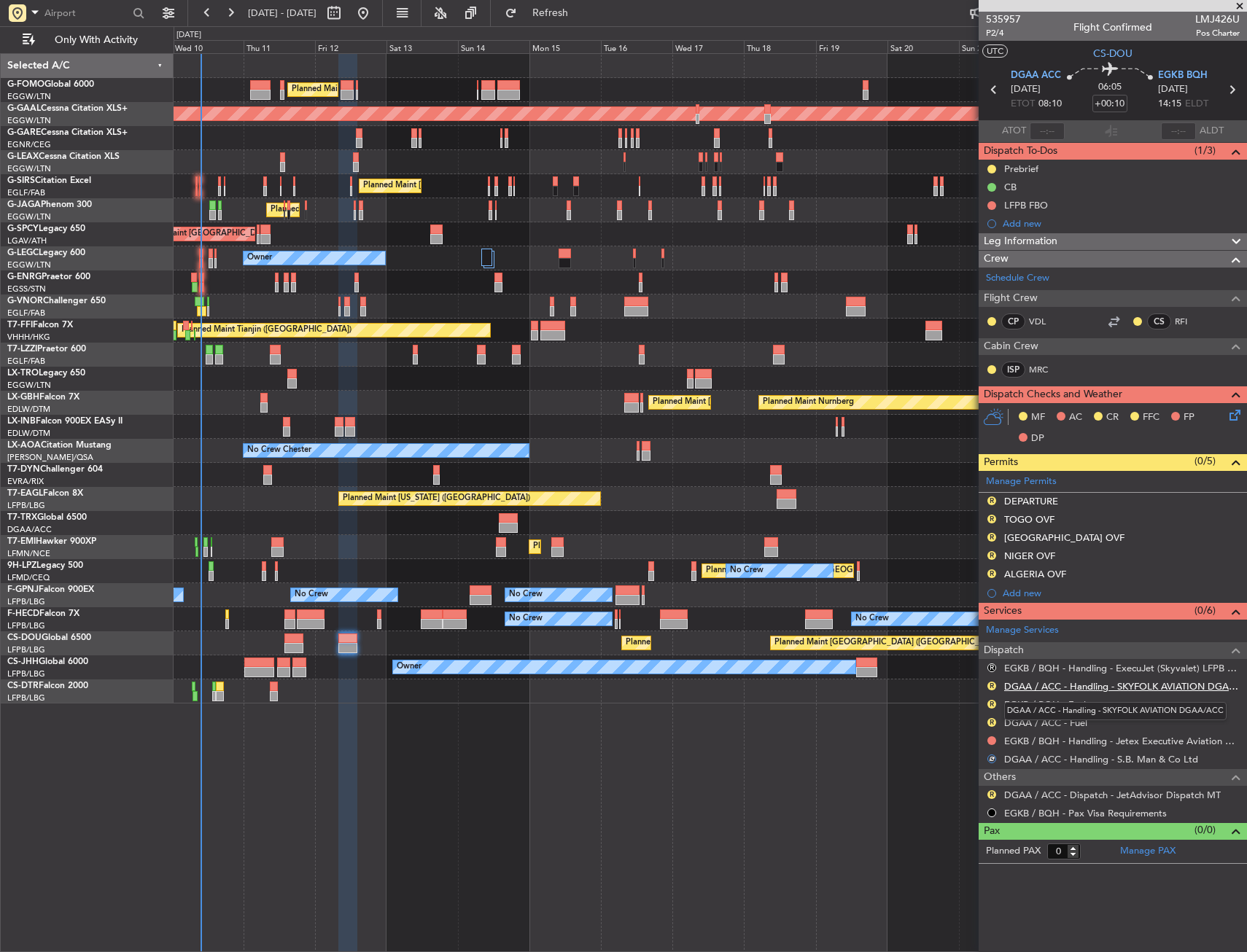
click at [1030, 685] on link "DGAA / ACC - Handling - SKYFOLK AVIATION DGAA/ACC" at bounding box center [1121, 686] width 236 height 12
click at [1030, 723] on link "DGAA / ACC - Fuel" at bounding box center [1045, 723] width 83 height 12
click at [581, 8] on span "Refresh" at bounding box center [550, 13] width 61 height 10
click at [991, 725] on button "R" at bounding box center [991, 723] width 9 height 9
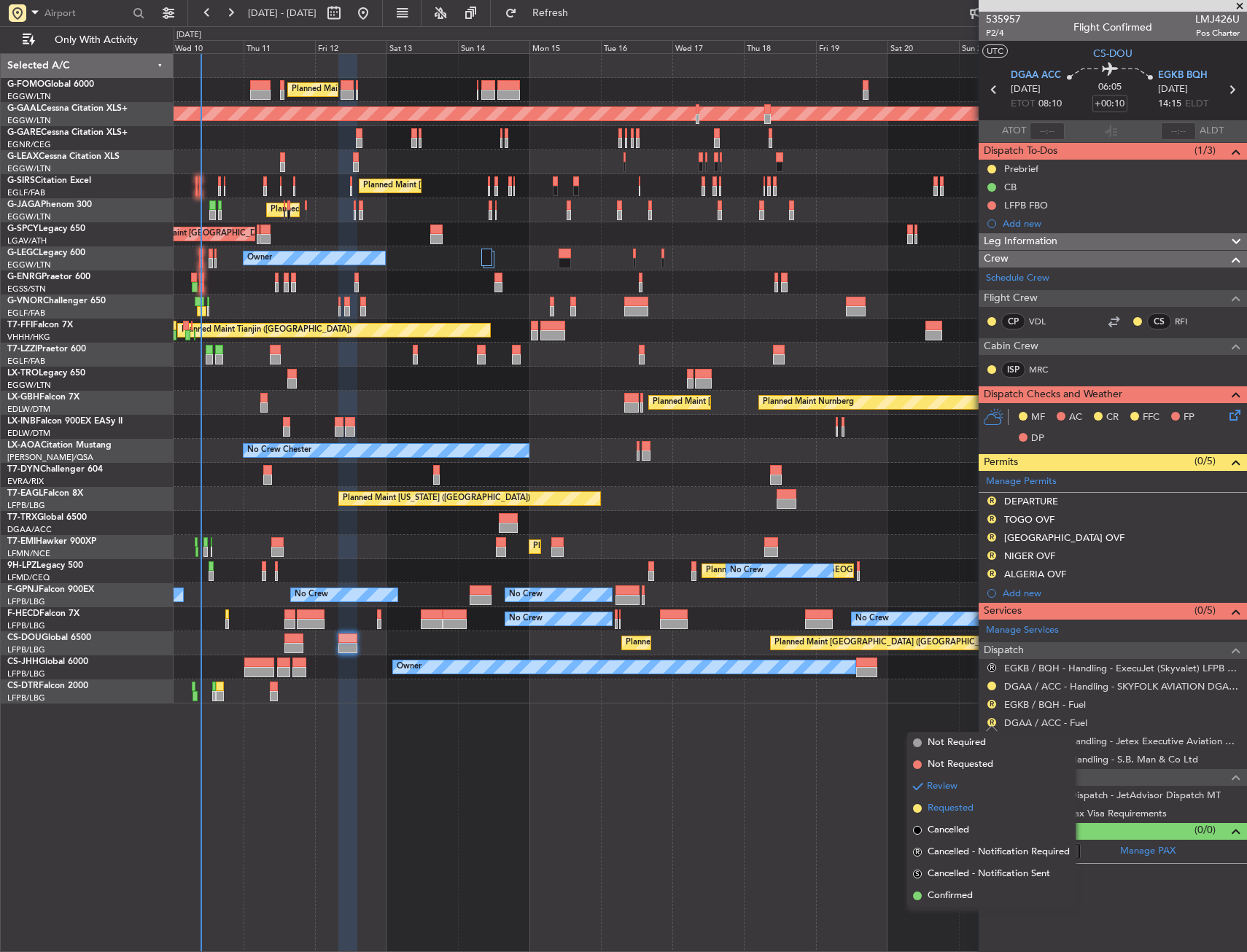
click at [940, 798] on li "Requested" at bounding box center [990, 808] width 168 height 22
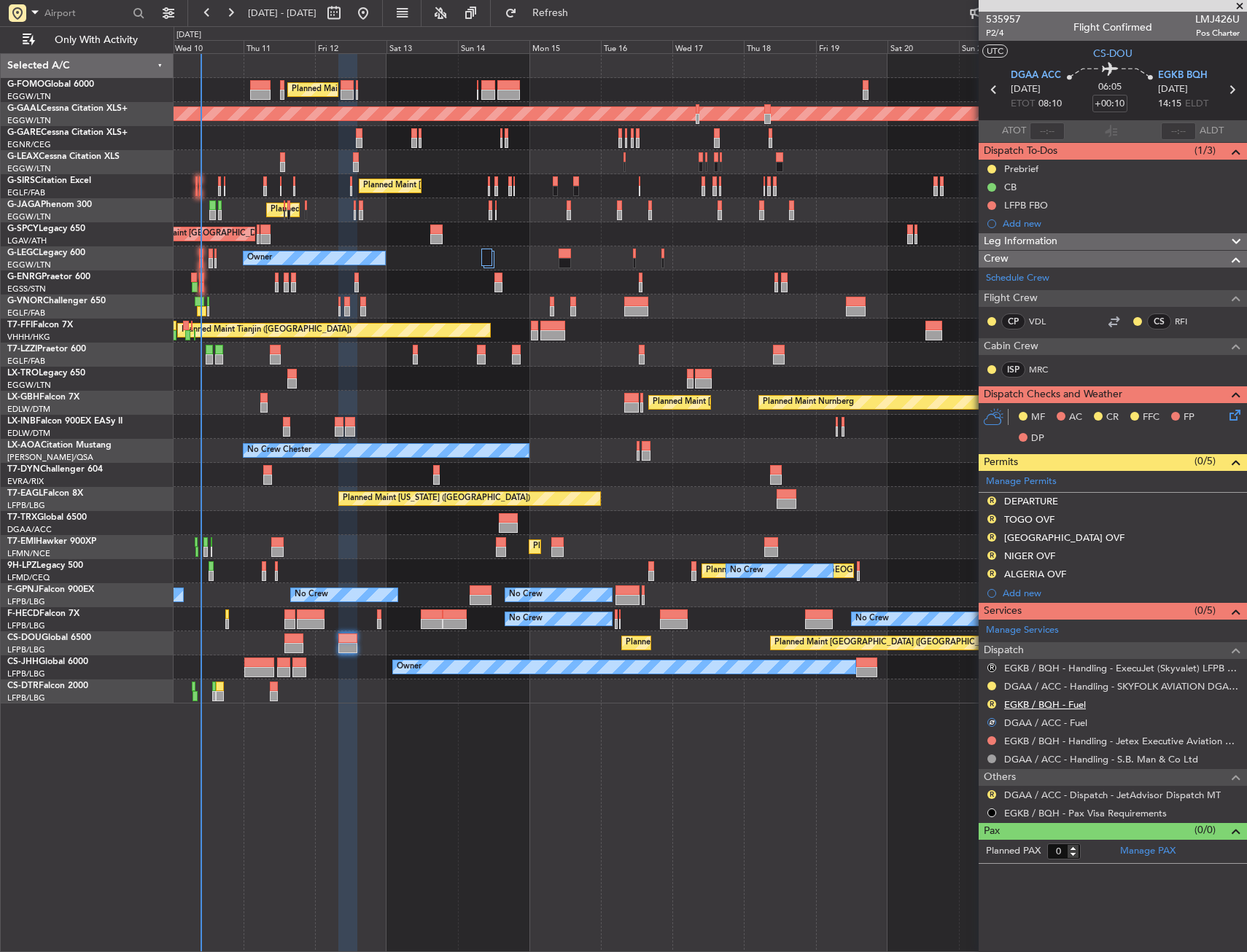
click at [1023, 703] on link "EGKB / BQH - Fuel" at bounding box center [1044, 704] width 81 height 12
click at [993, 703] on button "R" at bounding box center [991, 704] width 9 height 9
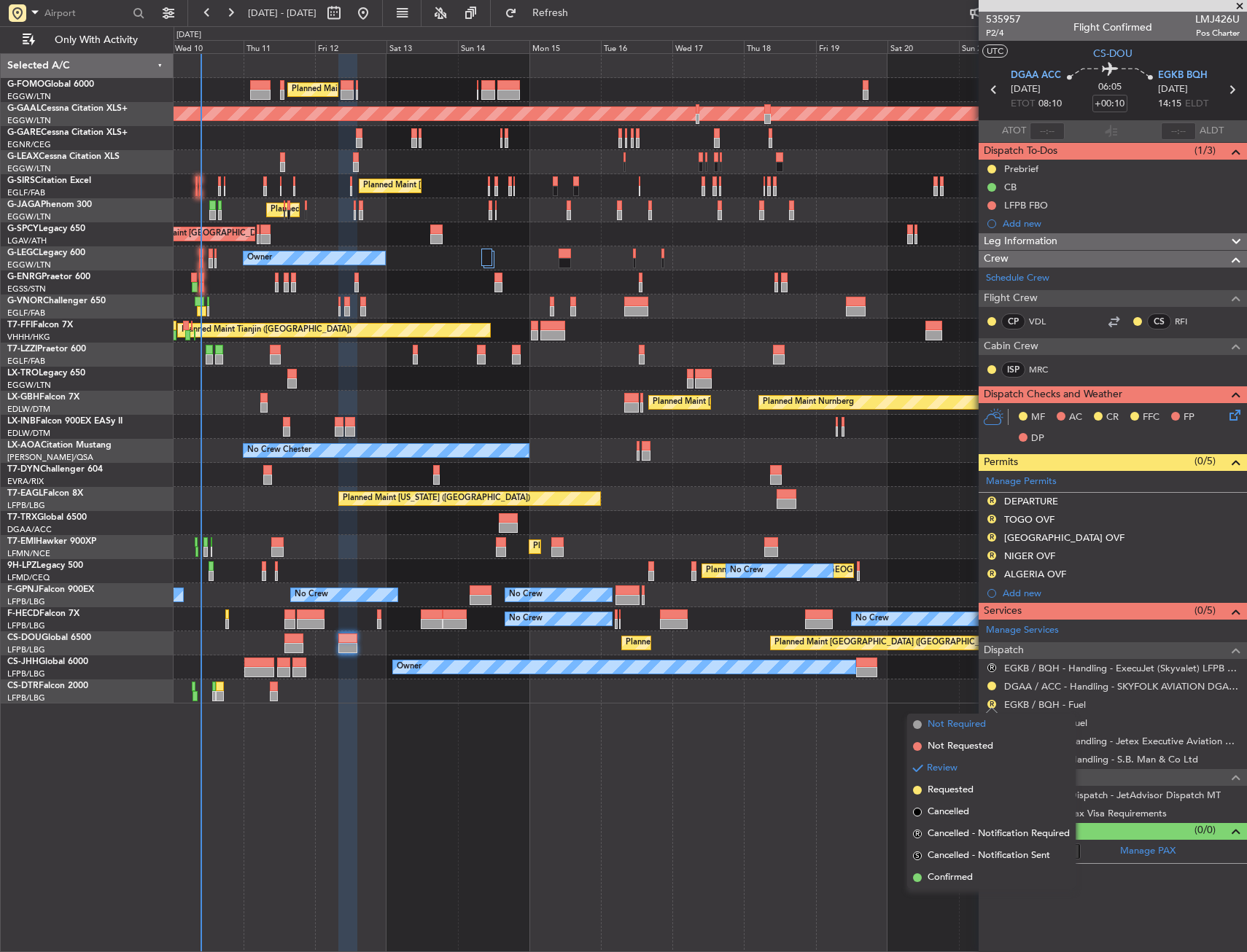
click at [953, 726] on span "Not Required" at bounding box center [957, 725] width 58 height 14
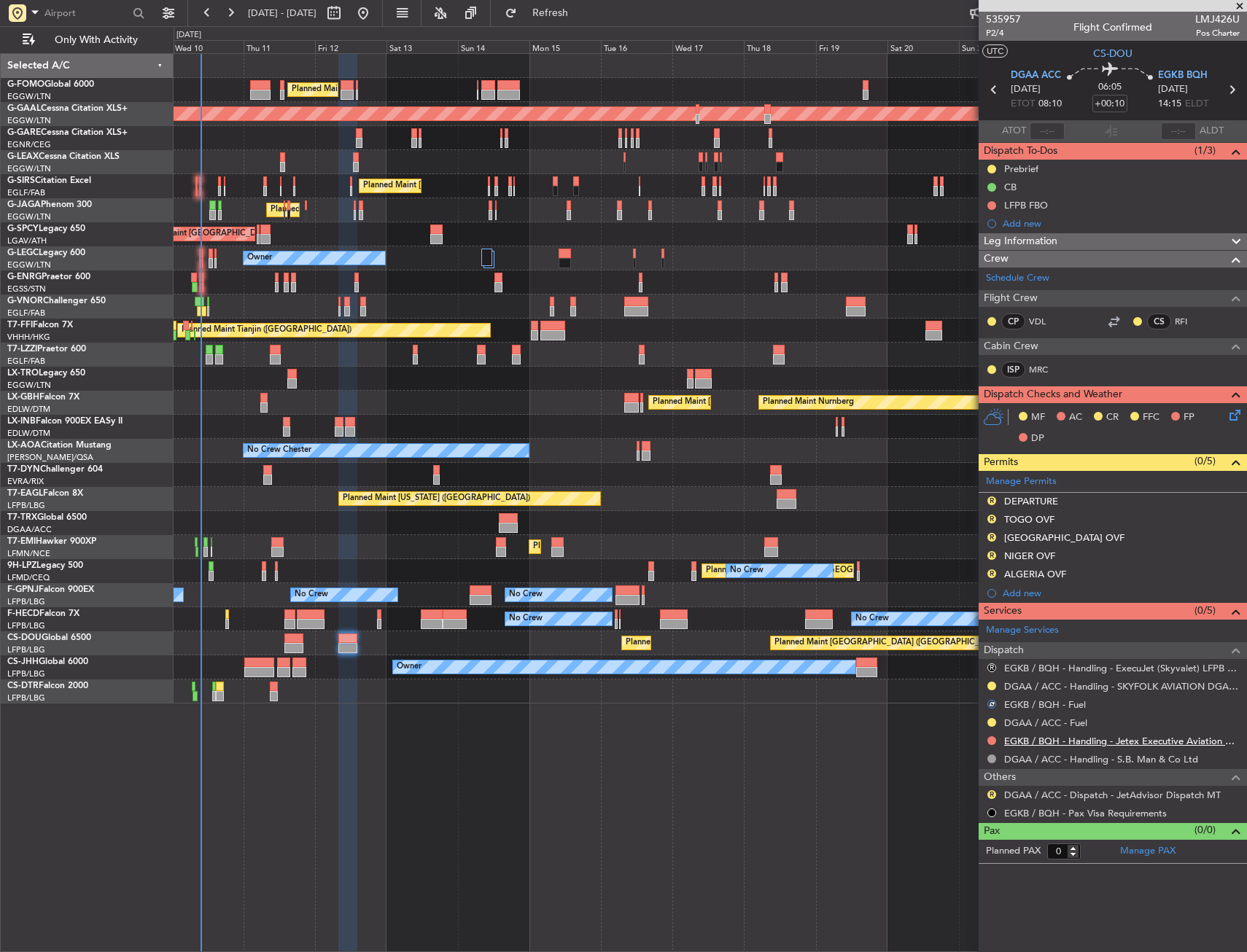
click at [1041, 740] on link "EGKB / BQH - Handling - Jetex Executive Aviation GMMX / RAK" at bounding box center [1121, 740] width 236 height 12
click at [588, 26] on fb-refresh-button "Refresh" at bounding box center [541, 13] width 102 height 27
click at [581, 14] on span "Refresh" at bounding box center [550, 13] width 61 height 10
drag, startPoint x: 986, startPoint y: 499, endPoint x: 986, endPoint y: 513, distance: 14.0
click at [986, 499] on div "R" at bounding box center [991, 501] width 11 height 11
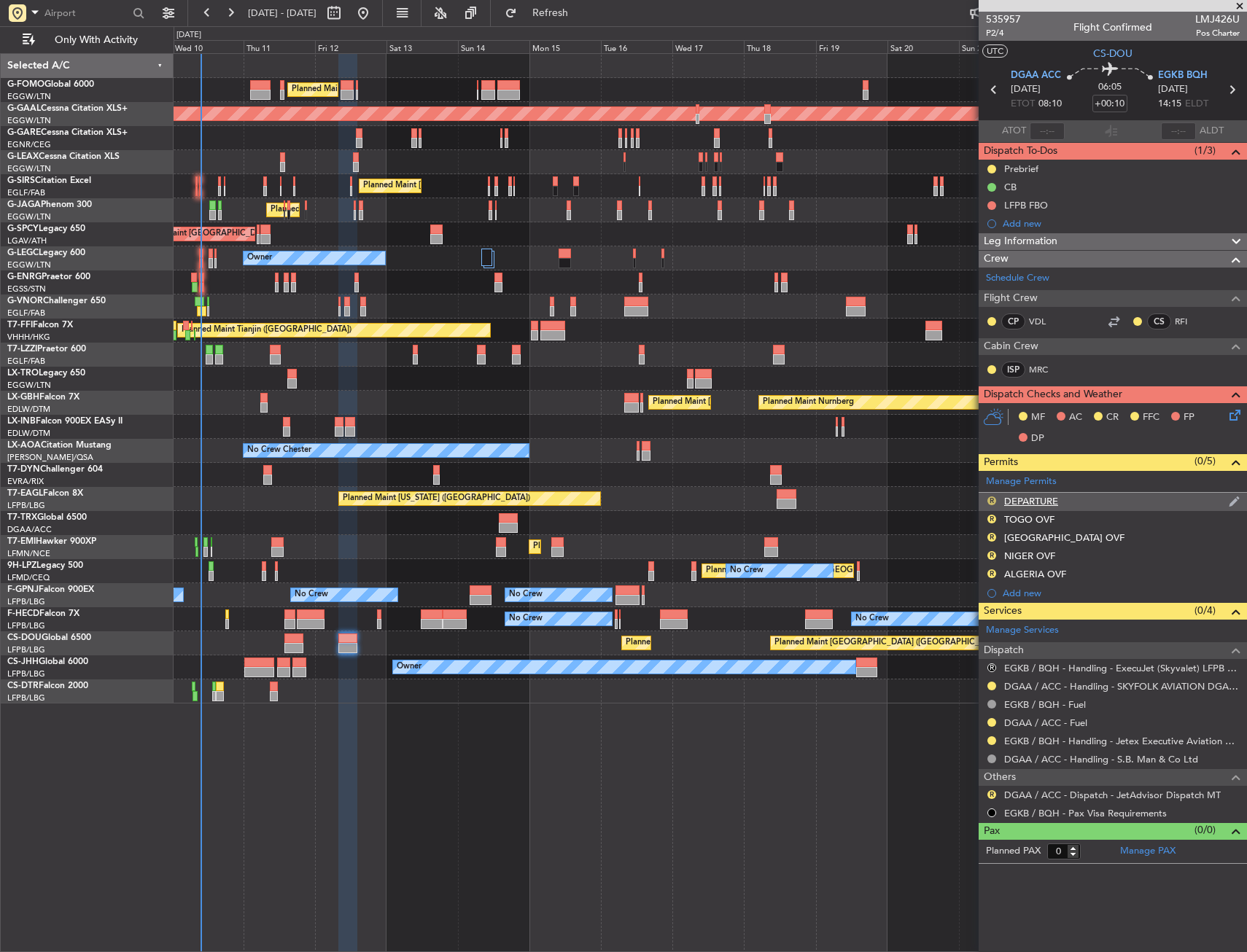
click at [990, 501] on button "R" at bounding box center [991, 501] width 9 height 9
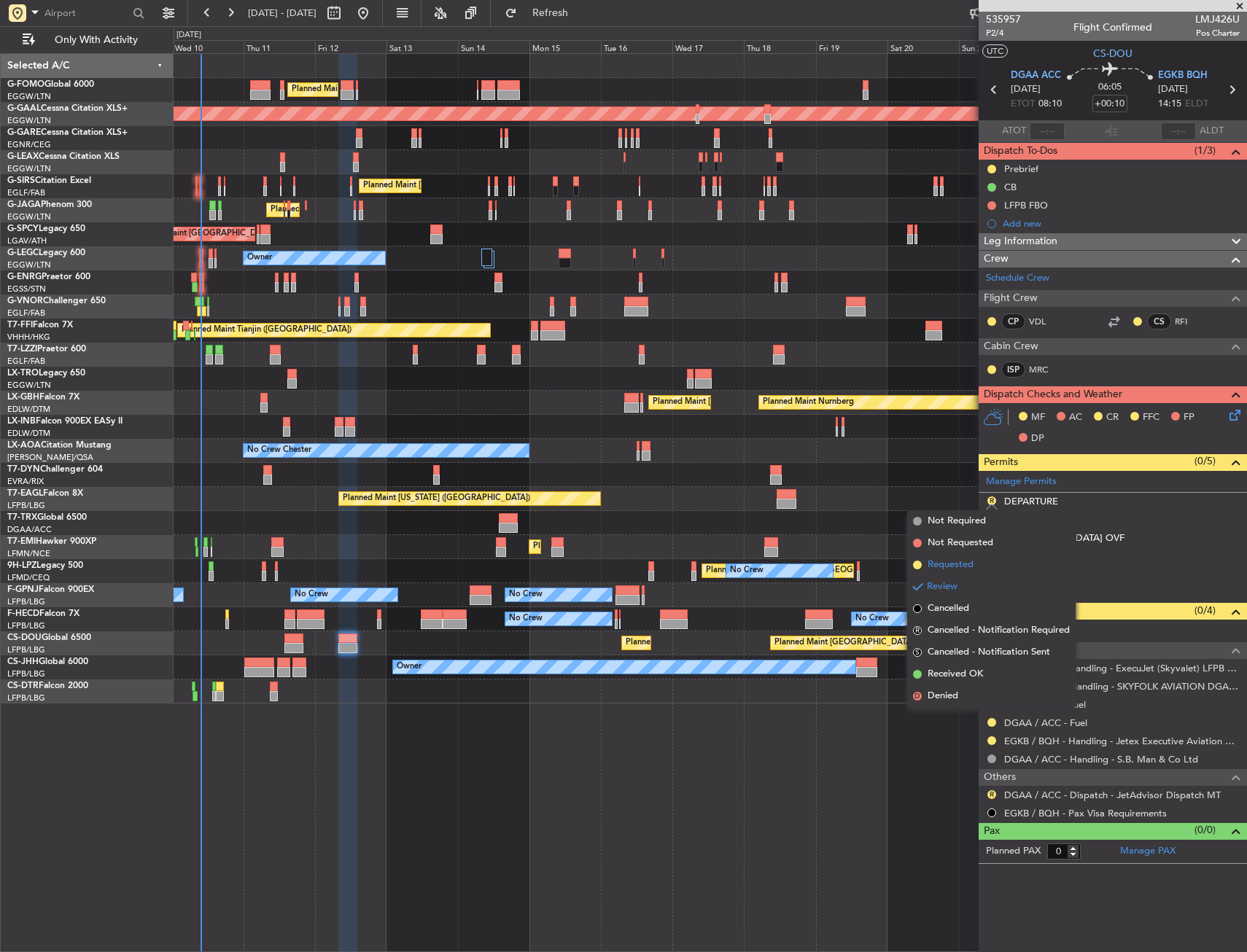
click at [972, 558] on span "Requested" at bounding box center [950, 565] width 46 height 14
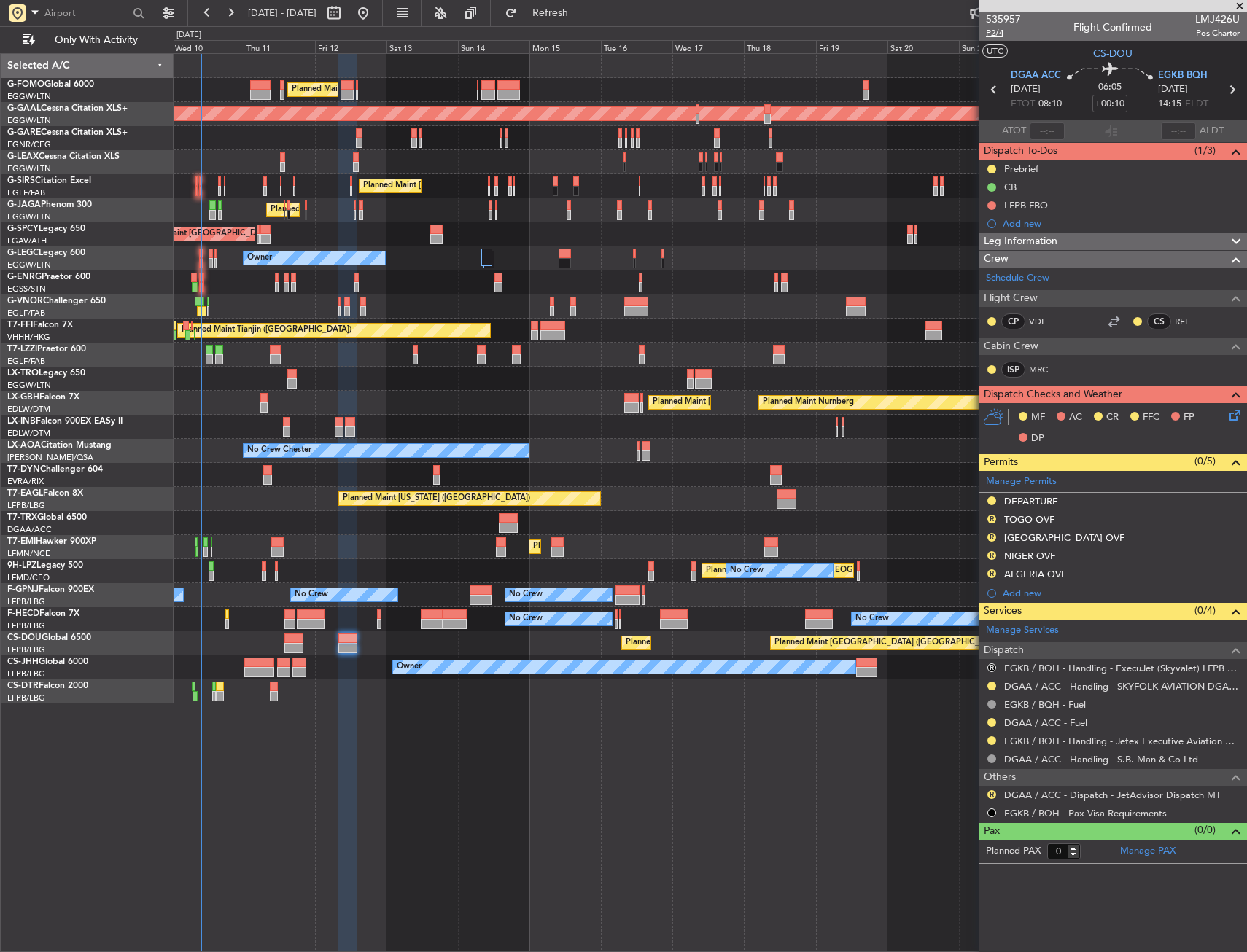
click at [991, 35] on span "P2/4" at bounding box center [1002, 33] width 35 height 12
click at [469, 239] on div "Planned Maint [GEOGRAPHIC_DATA] ([GEOGRAPHIC_DATA]) Planned Maint [GEOGRAPHIC_D…" at bounding box center [710, 378] width 1072 height 649
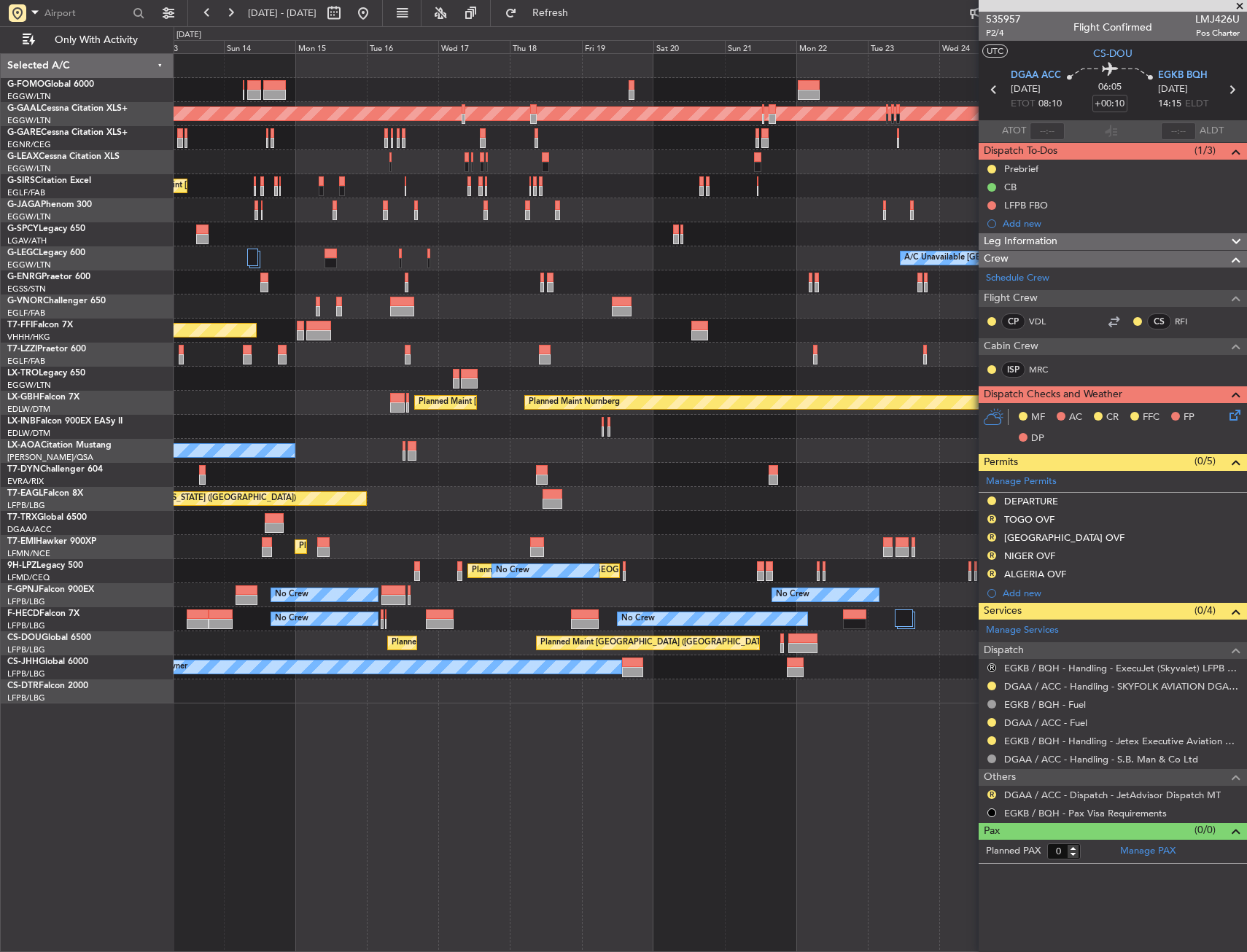
click at [373, 254] on div "Planned Maint [GEOGRAPHIC_DATA] ([GEOGRAPHIC_DATA]) Planned [GEOGRAPHIC_DATA] P…" at bounding box center [710, 378] width 1072 height 649
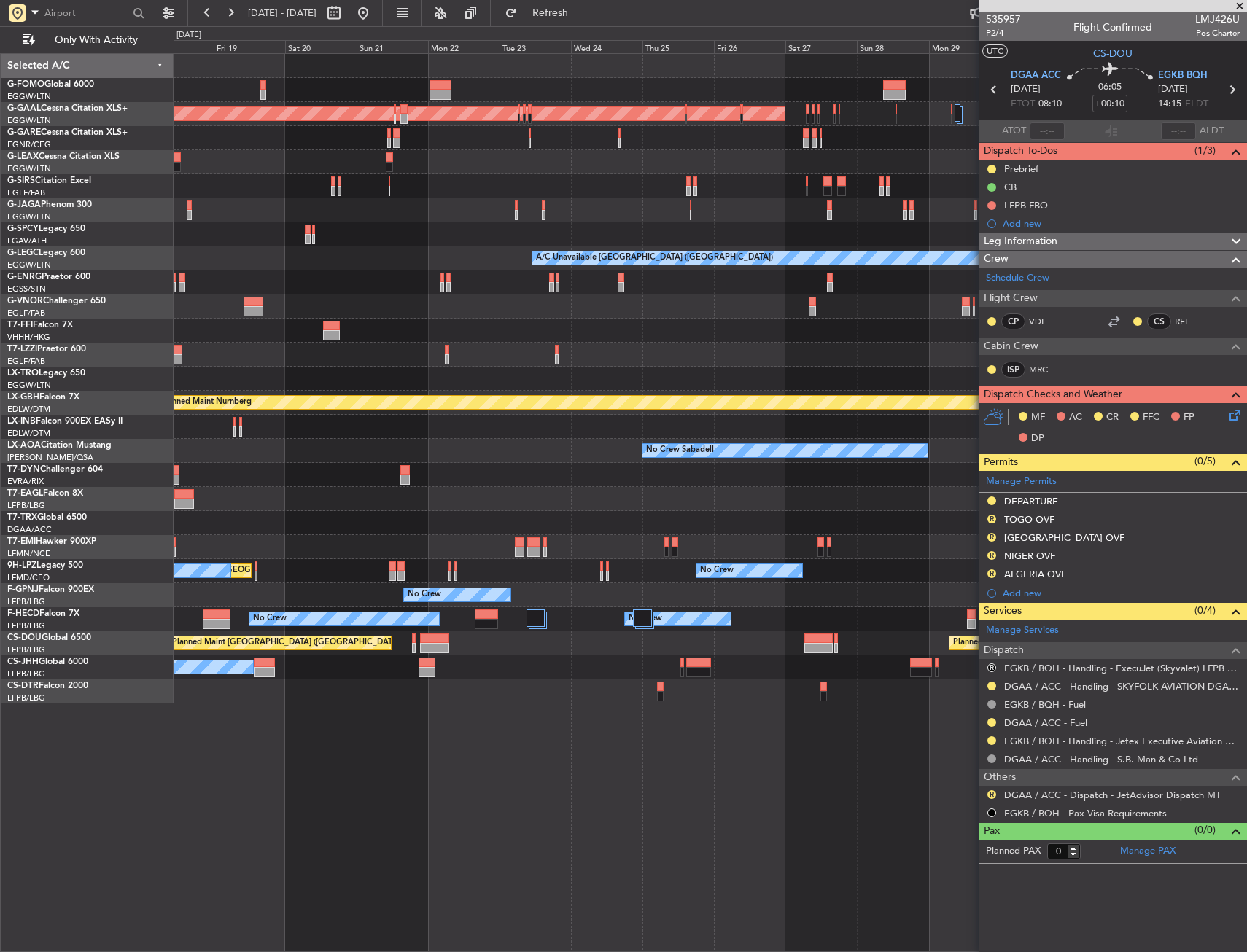
click at [499, 235] on div "Planned Maint Dusseldorf A/C Unavailable [GEOGRAPHIC_DATA] ([GEOGRAPHIC_DATA]) …" at bounding box center [710, 378] width 1072 height 649
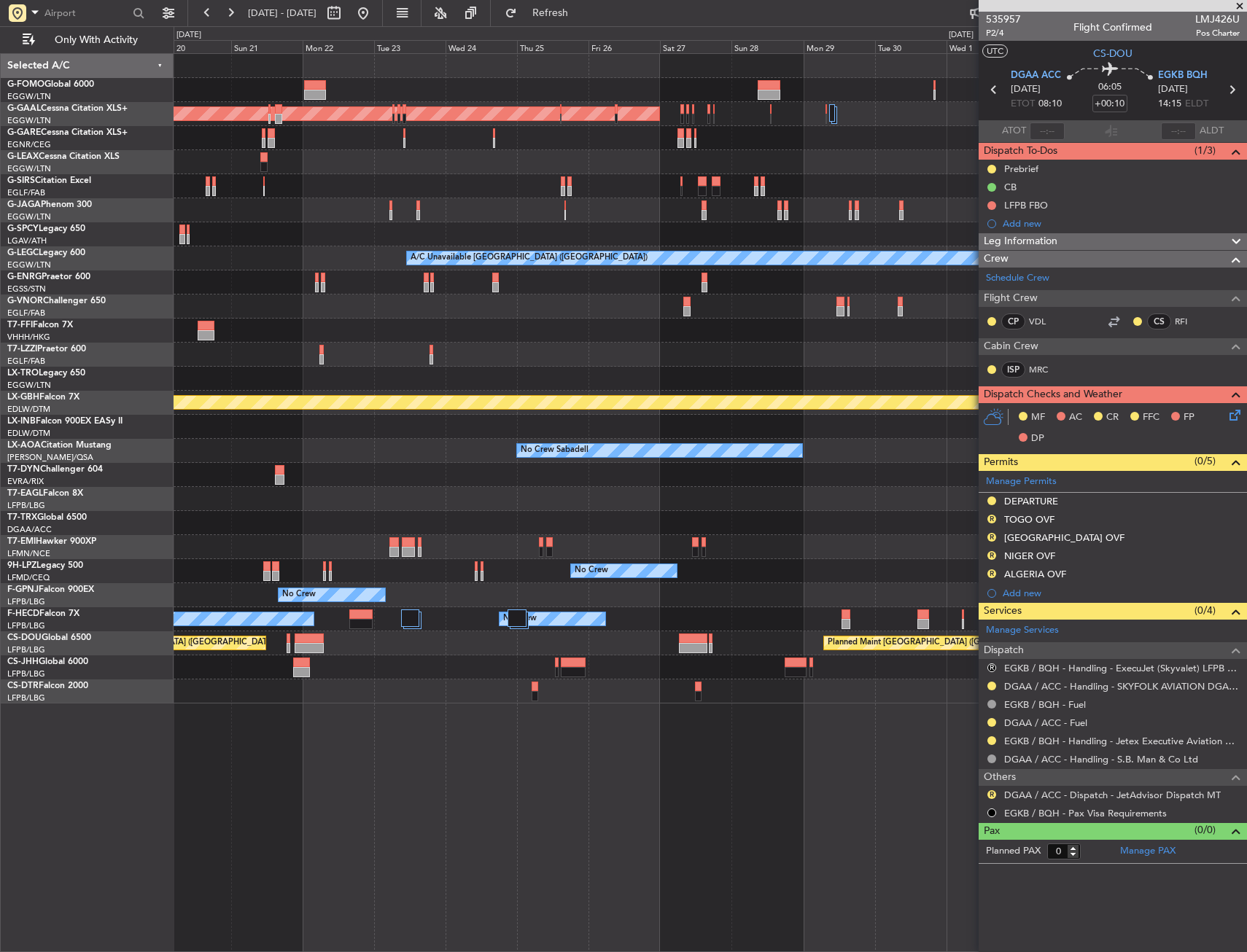
click at [409, 255] on div "Planned Maint Dusseldorf A/C Unavailable [GEOGRAPHIC_DATA] ([GEOGRAPHIC_DATA]) …" at bounding box center [710, 378] width 1072 height 649
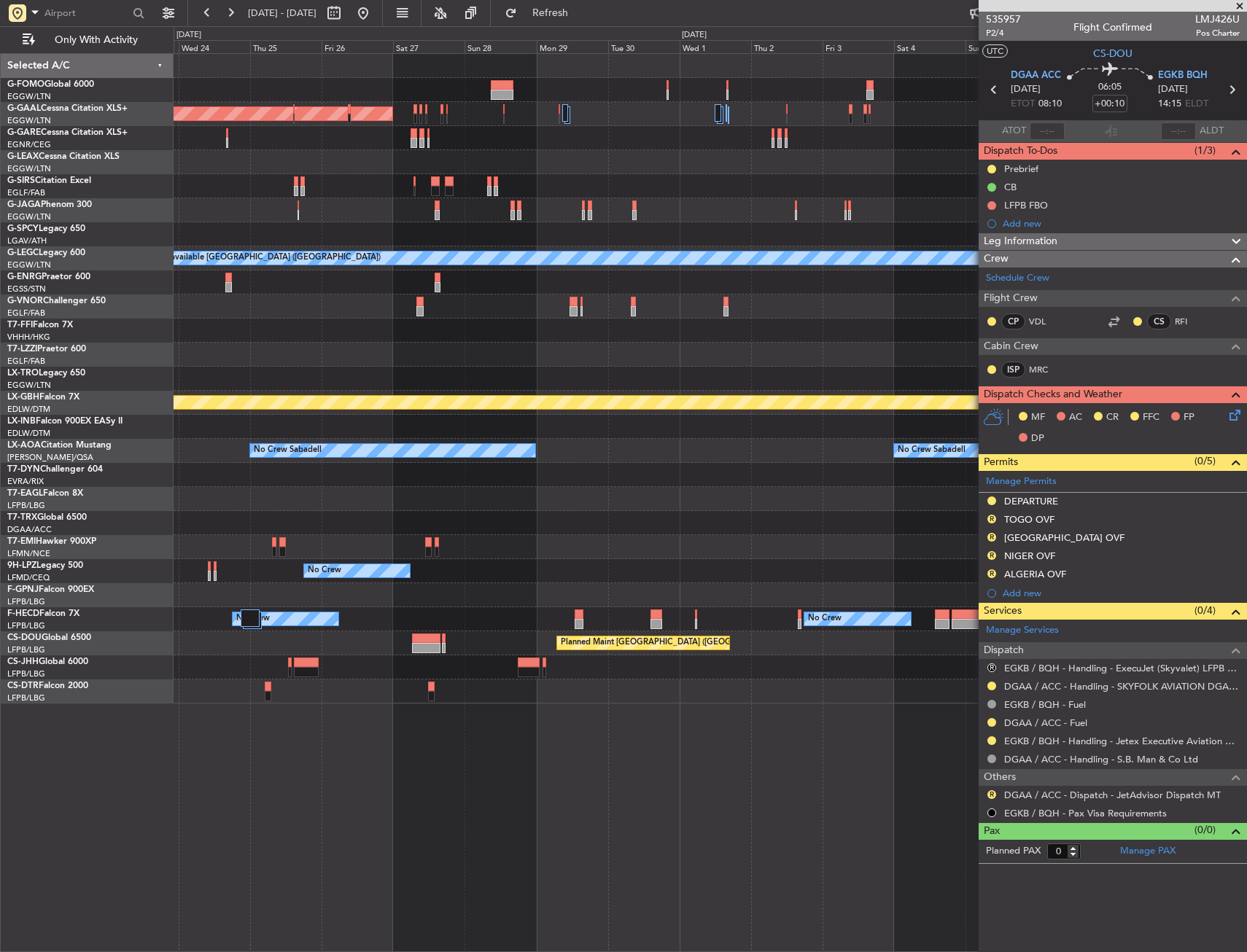
click at [407, 252] on div "Planned Maint Dusseldorf A/C Unavailable [GEOGRAPHIC_DATA] ([GEOGRAPHIC_DATA]) …" at bounding box center [710, 378] width 1072 height 649
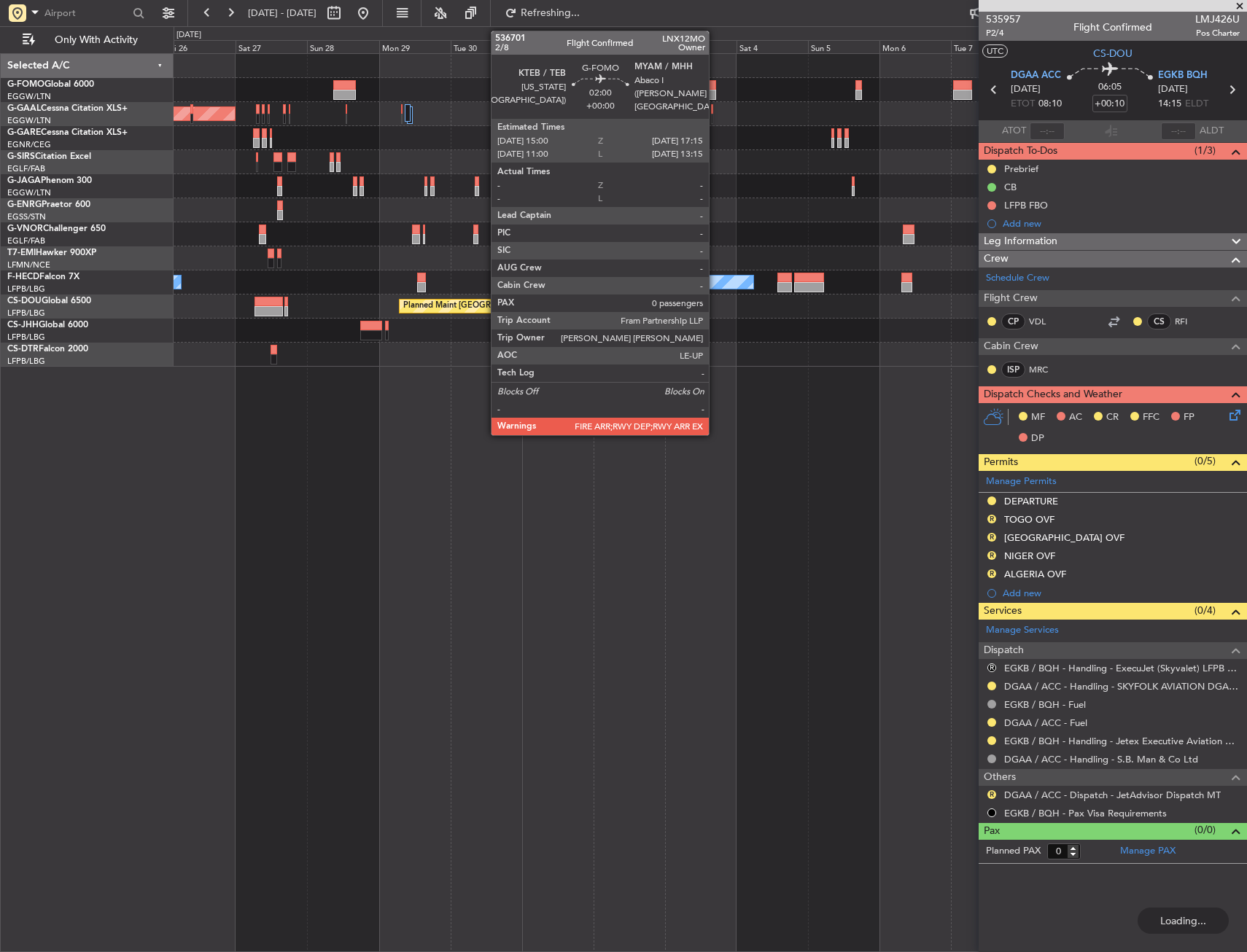
click at [715, 84] on div at bounding box center [712, 85] width 7 height 10
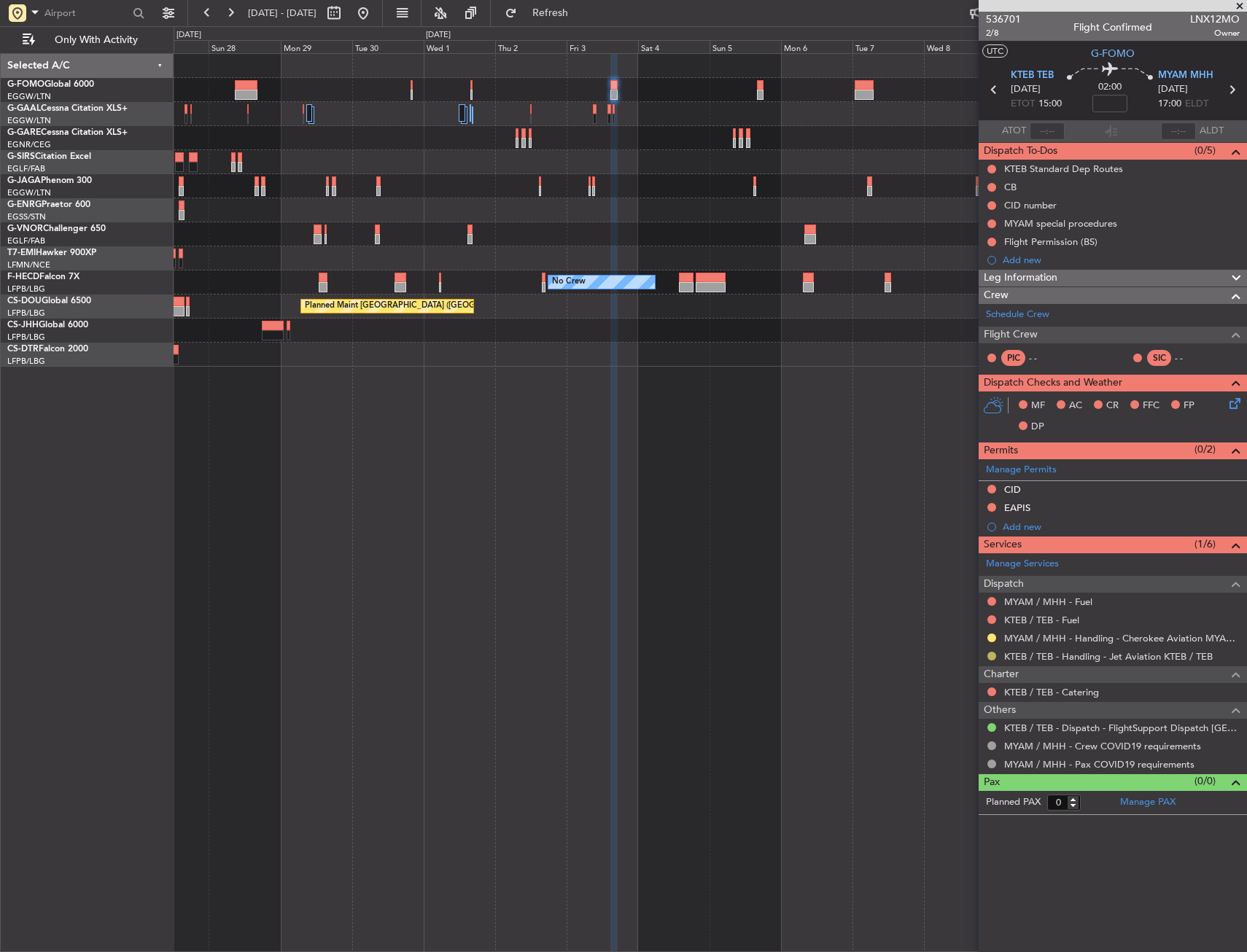
click at [989, 658] on button at bounding box center [991, 656] width 9 height 9
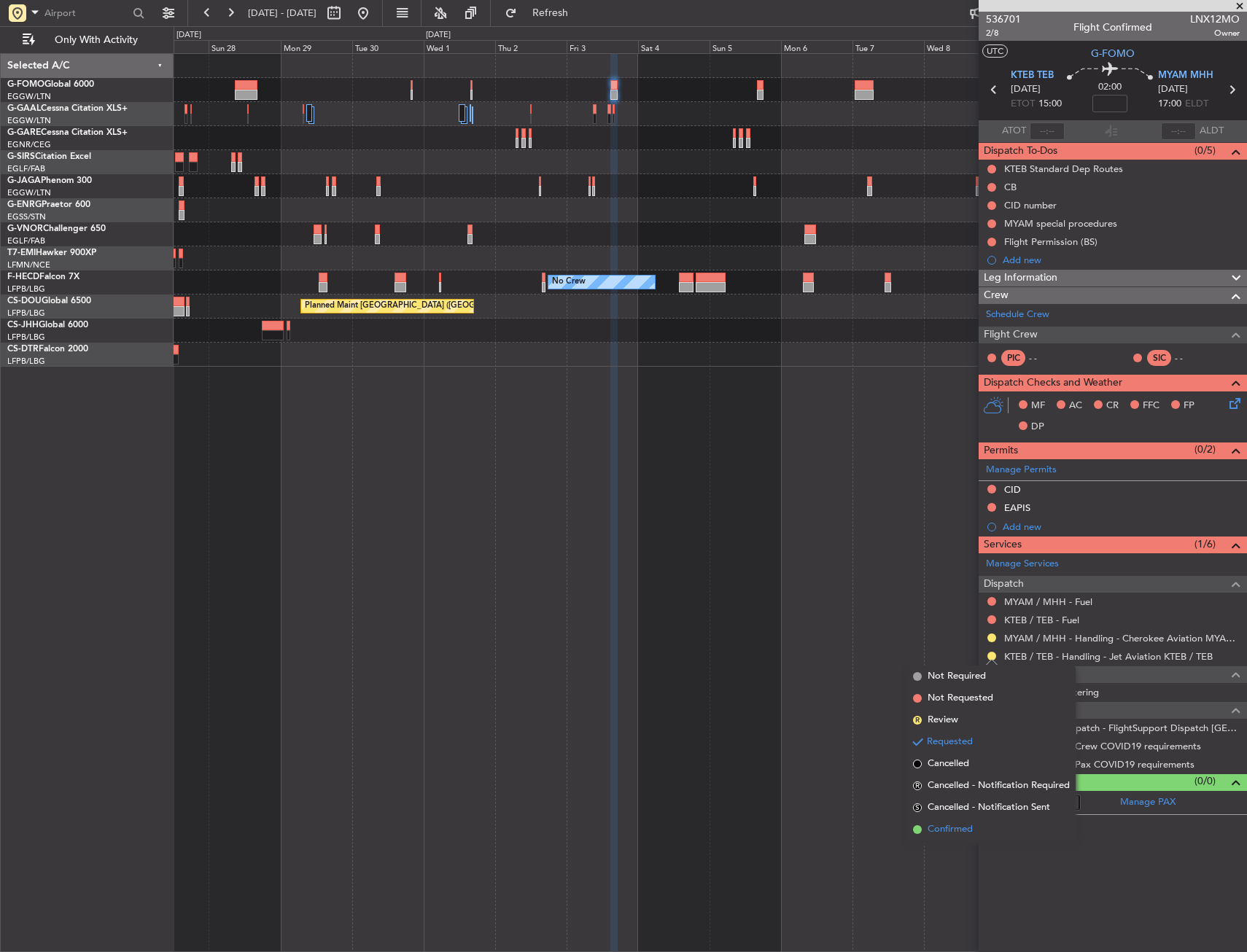
click at [960, 830] on span "Confirmed" at bounding box center [950, 830] width 45 height 14
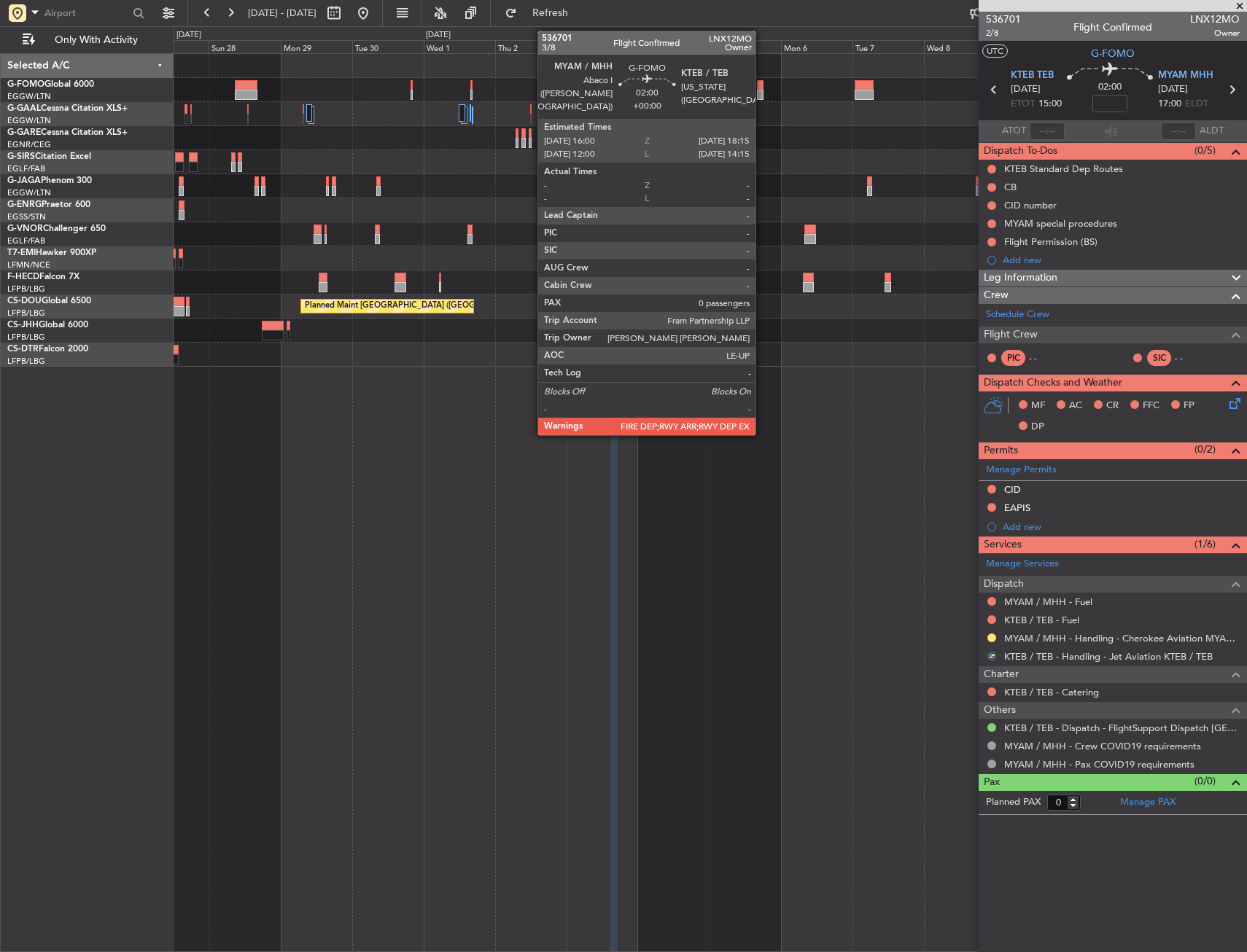
click at [762, 93] on div at bounding box center [760, 94] width 7 height 10
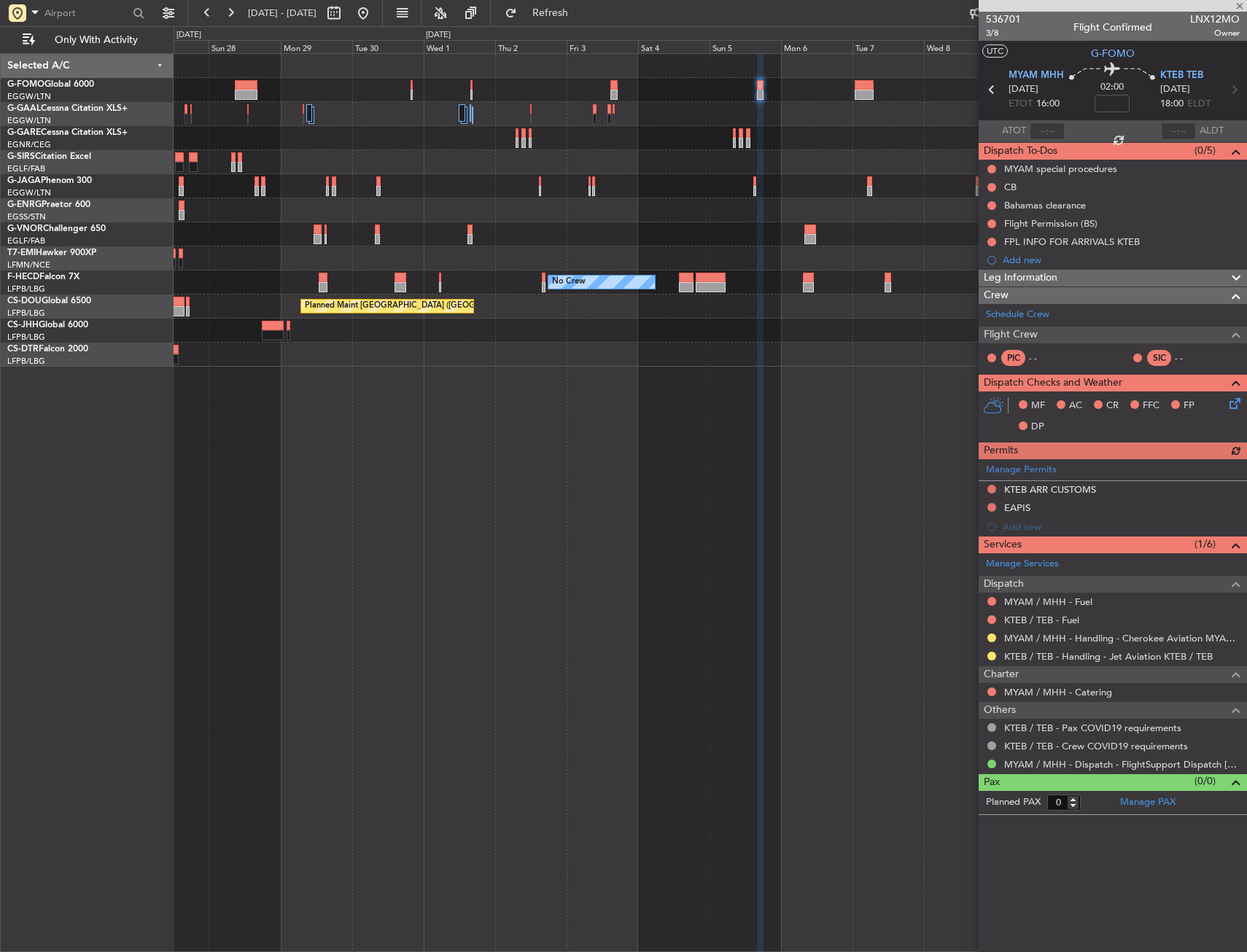
click at [994, 661] on nimbus-traffic-light at bounding box center [991, 656] width 11 height 11
click at [991, 655] on button at bounding box center [991, 656] width 9 height 9
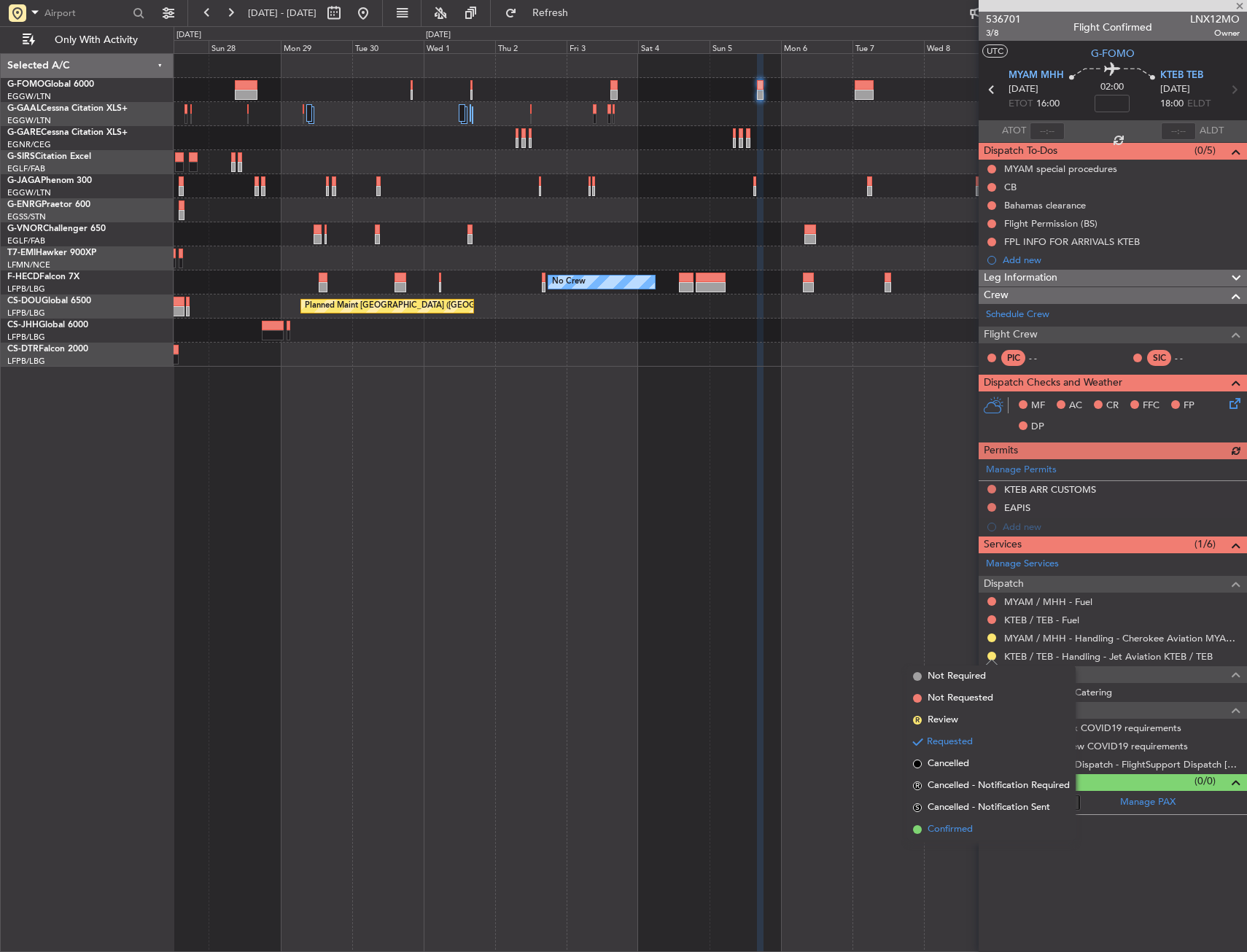
click at [965, 825] on span "Confirmed" at bounding box center [950, 830] width 45 height 14
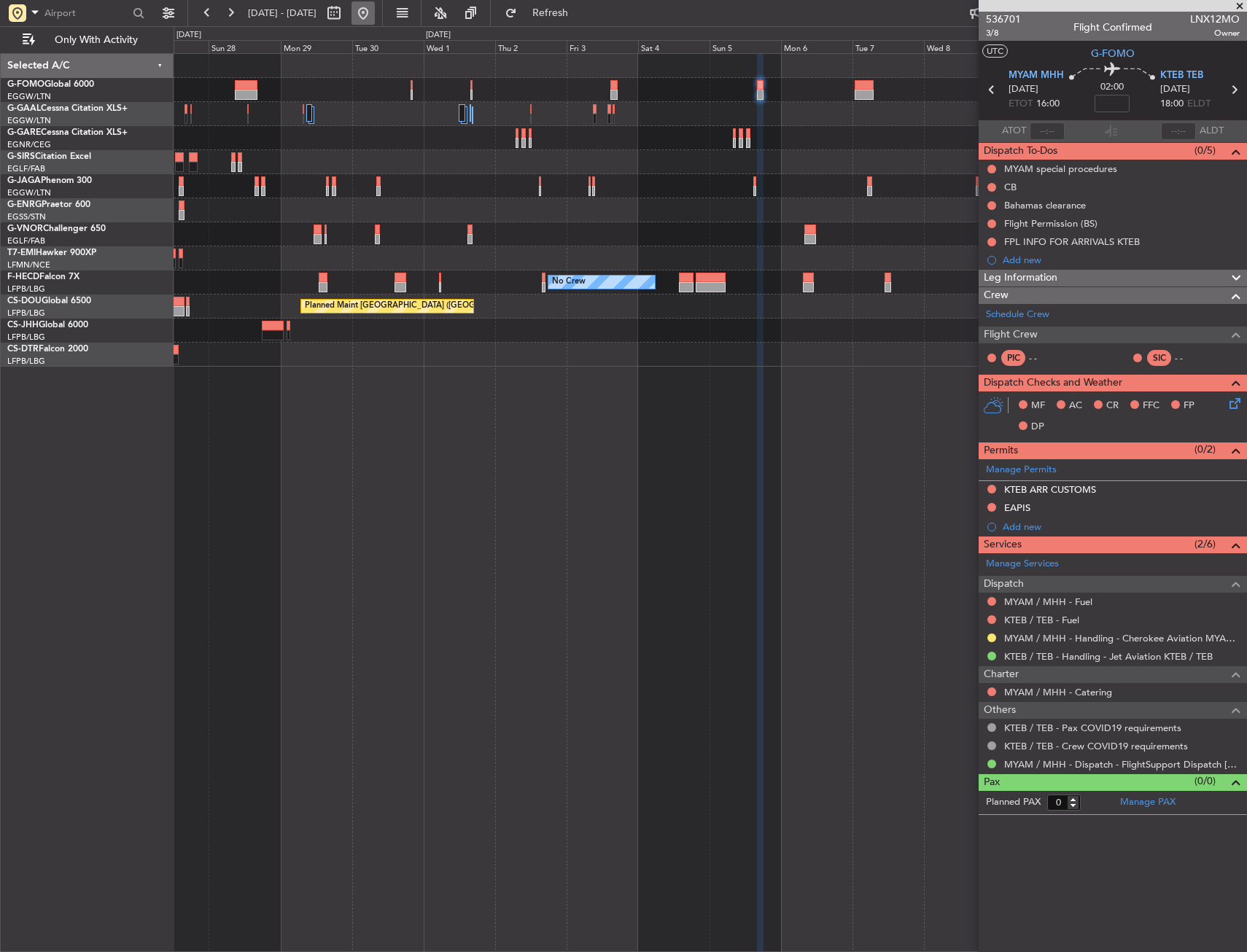
click at [375, 11] on button at bounding box center [363, 13] width 23 height 23
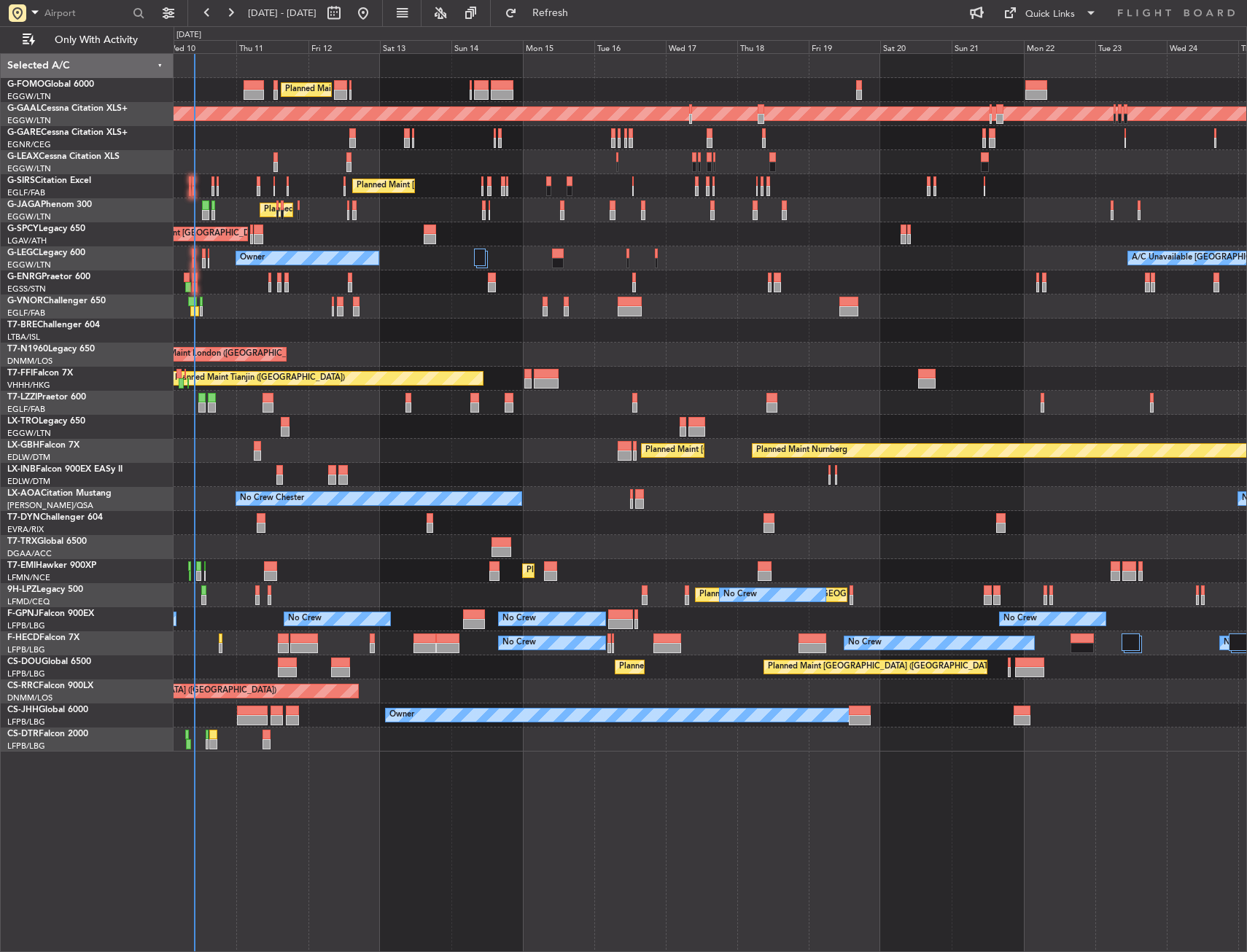
click at [385, 669] on div "Planned Maint [GEOGRAPHIC_DATA] ([GEOGRAPHIC_DATA]) Planned Maint [GEOGRAPHIC_D…" at bounding box center [710, 402] width 1072 height 698
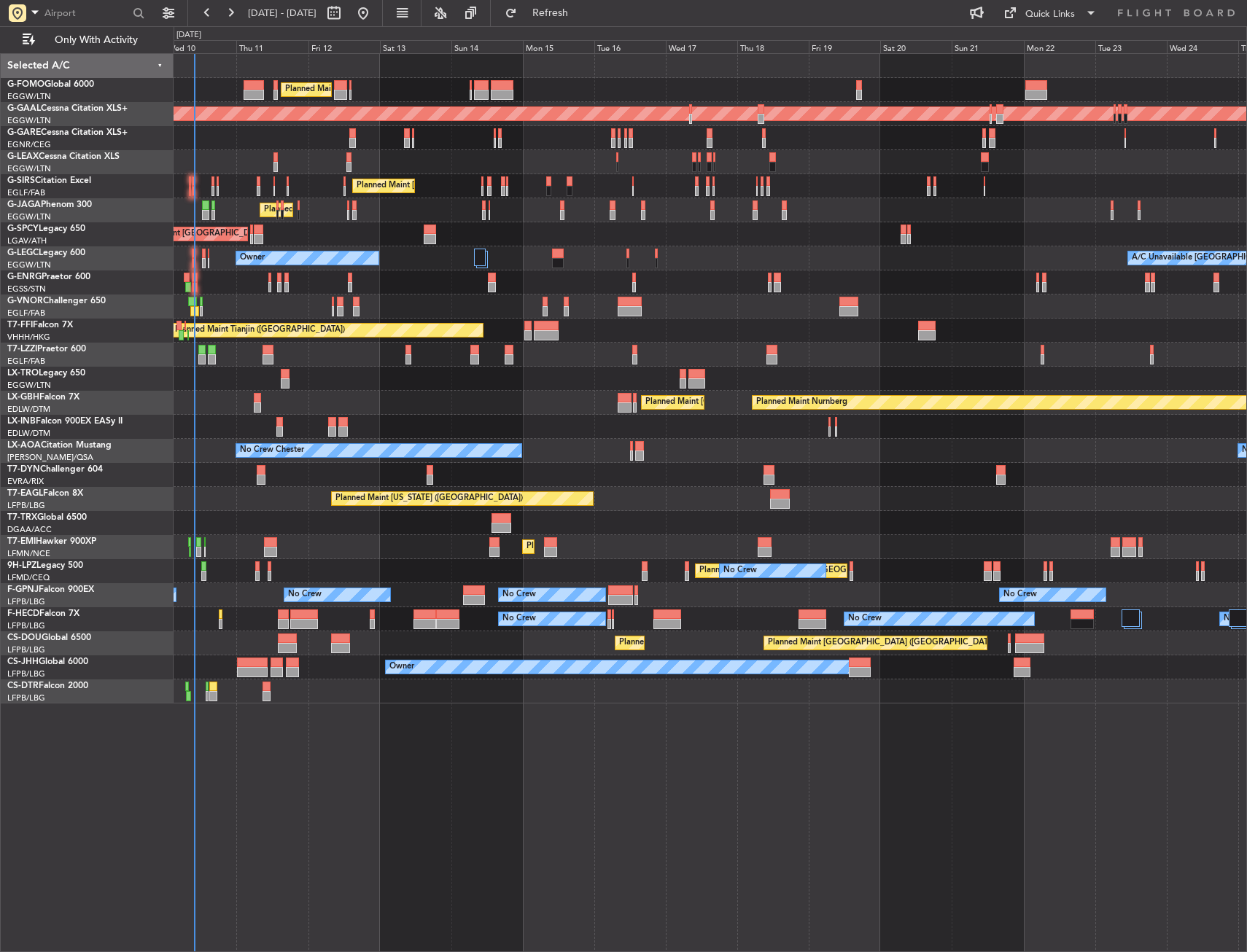
click at [342, 645] on div at bounding box center [340, 648] width 19 height 10
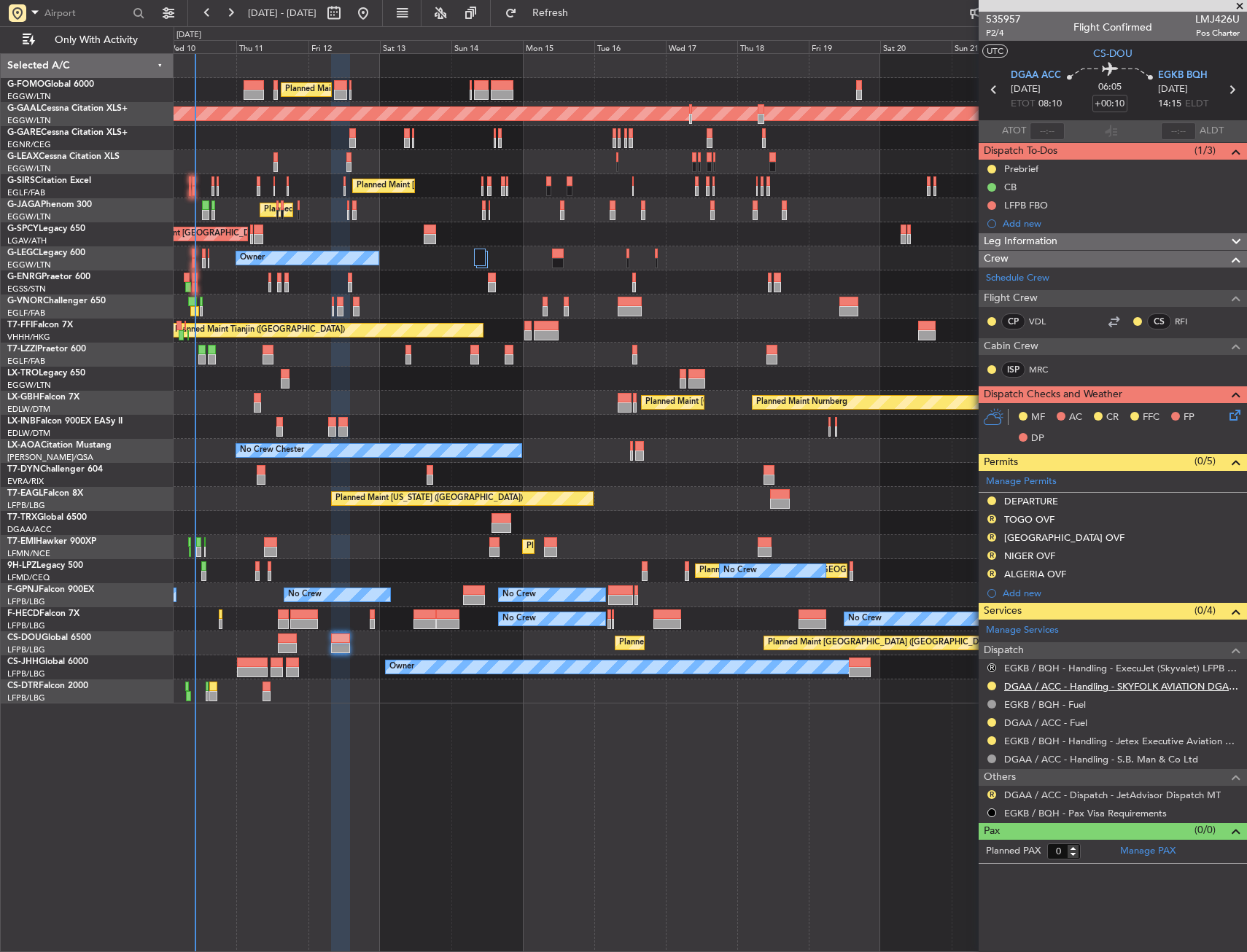
click at [1020, 688] on link "DGAA / ACC - Handling - SKYFOLK AVIATION DGAA/ACC" at bounding box center [1121, 686] width 236 height 12
click at [989, 31] on span "P2/4" at bounding box center [1002, 33] width 35 height 12
click at [992, 517] on button "R" at bounding box center [991, 519] width 9 height 9
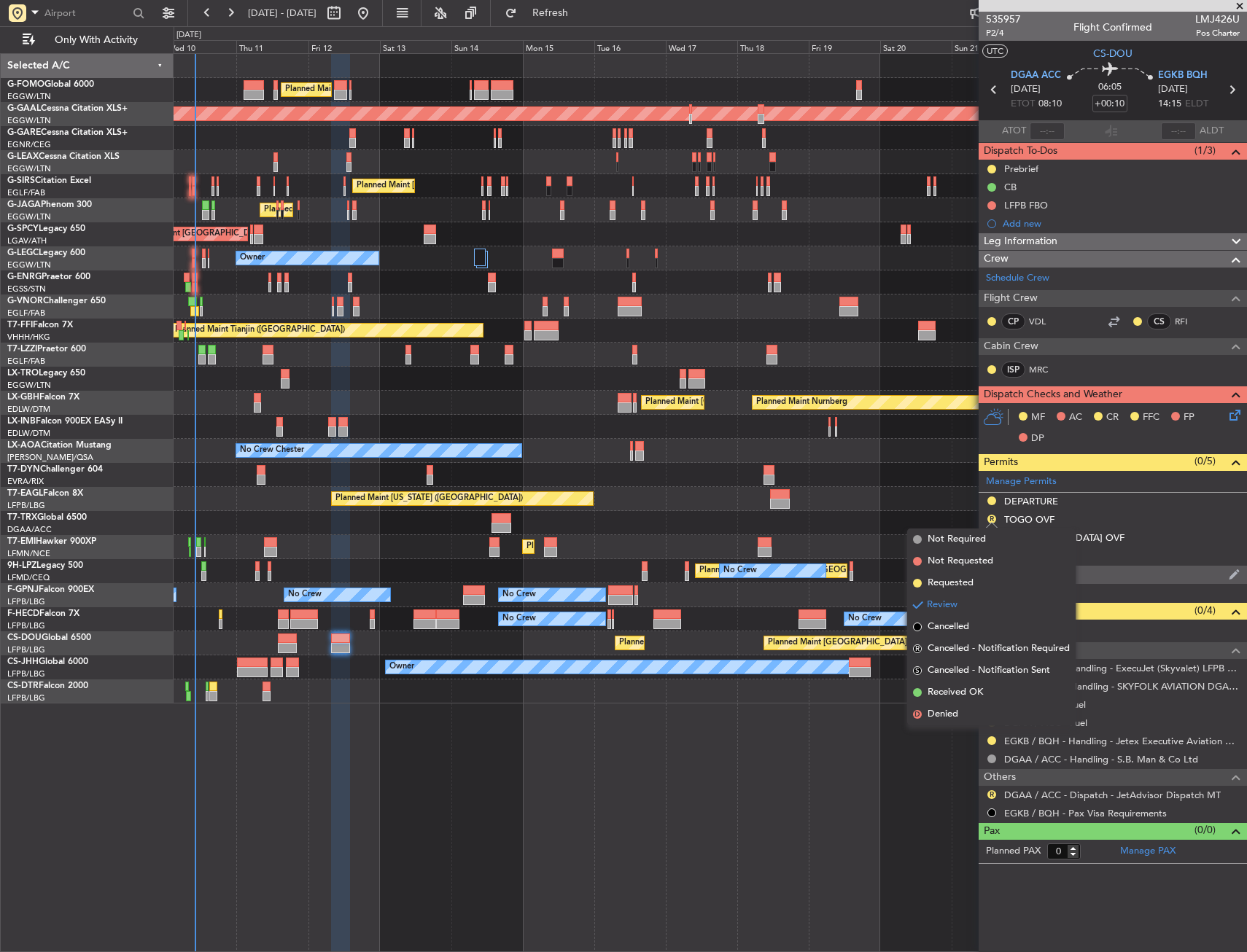
click at [965, 581] on span "Requested" at bounding box center [950, 583] width 46 height 14
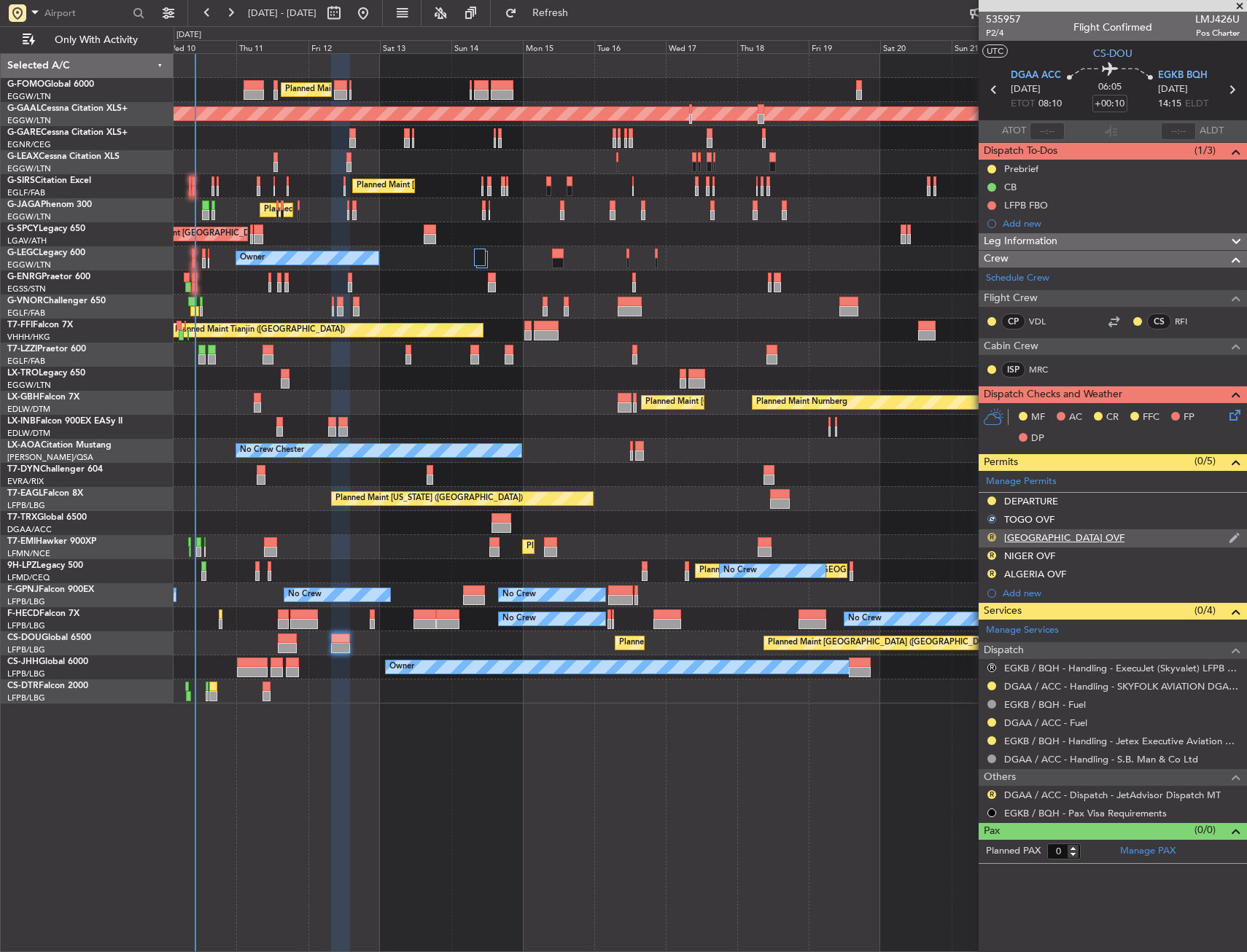
click at [992, 536] on button "R" at bounding box center [991, 537] width 9 height 9
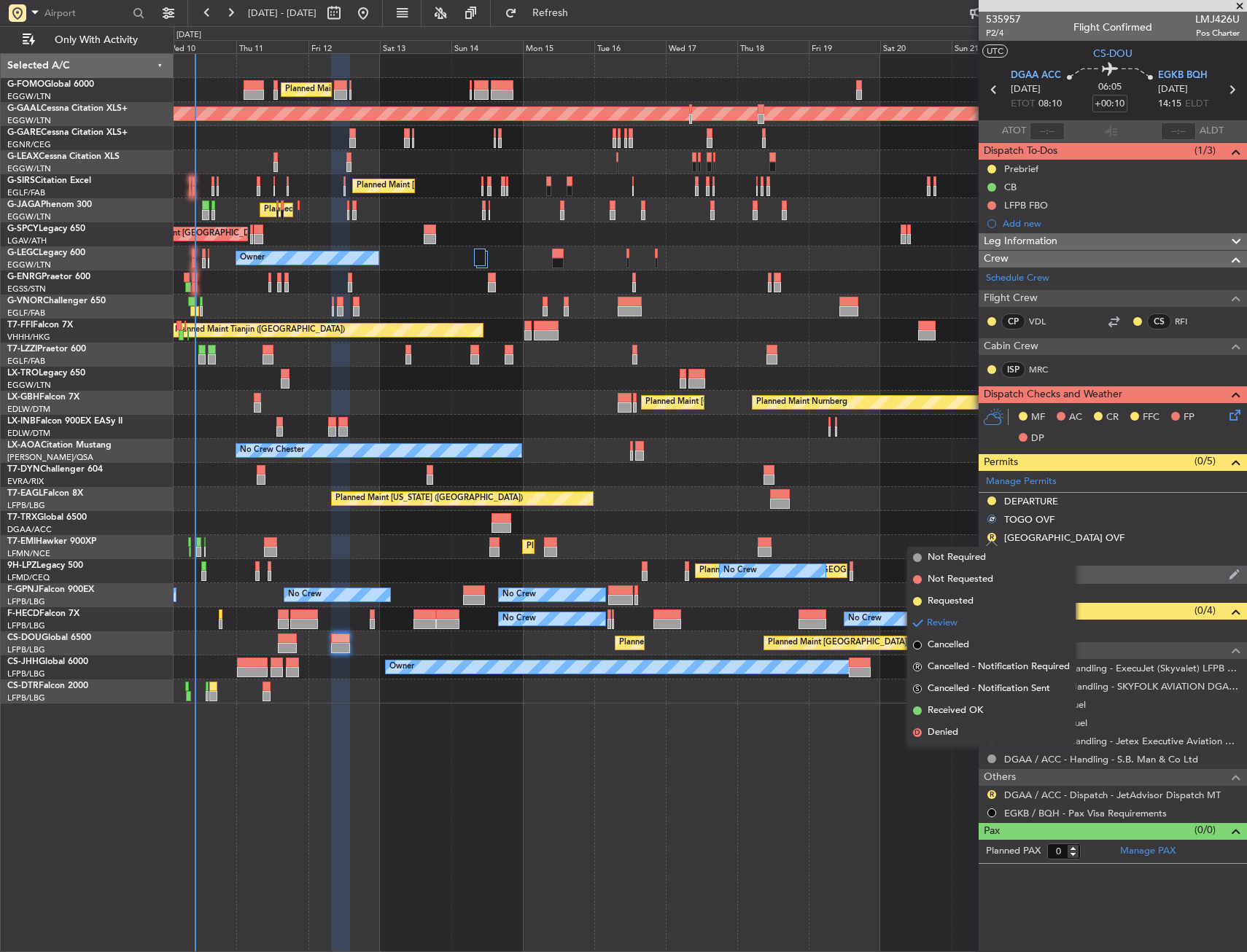
drag, startPoint x: 963, startPoint y: 595, endPoint x: 978, endPoint y: 574, distance: 25.8
click at [965, 595] on span "Requested" at bounding box center [950, 602] width 46 height 14
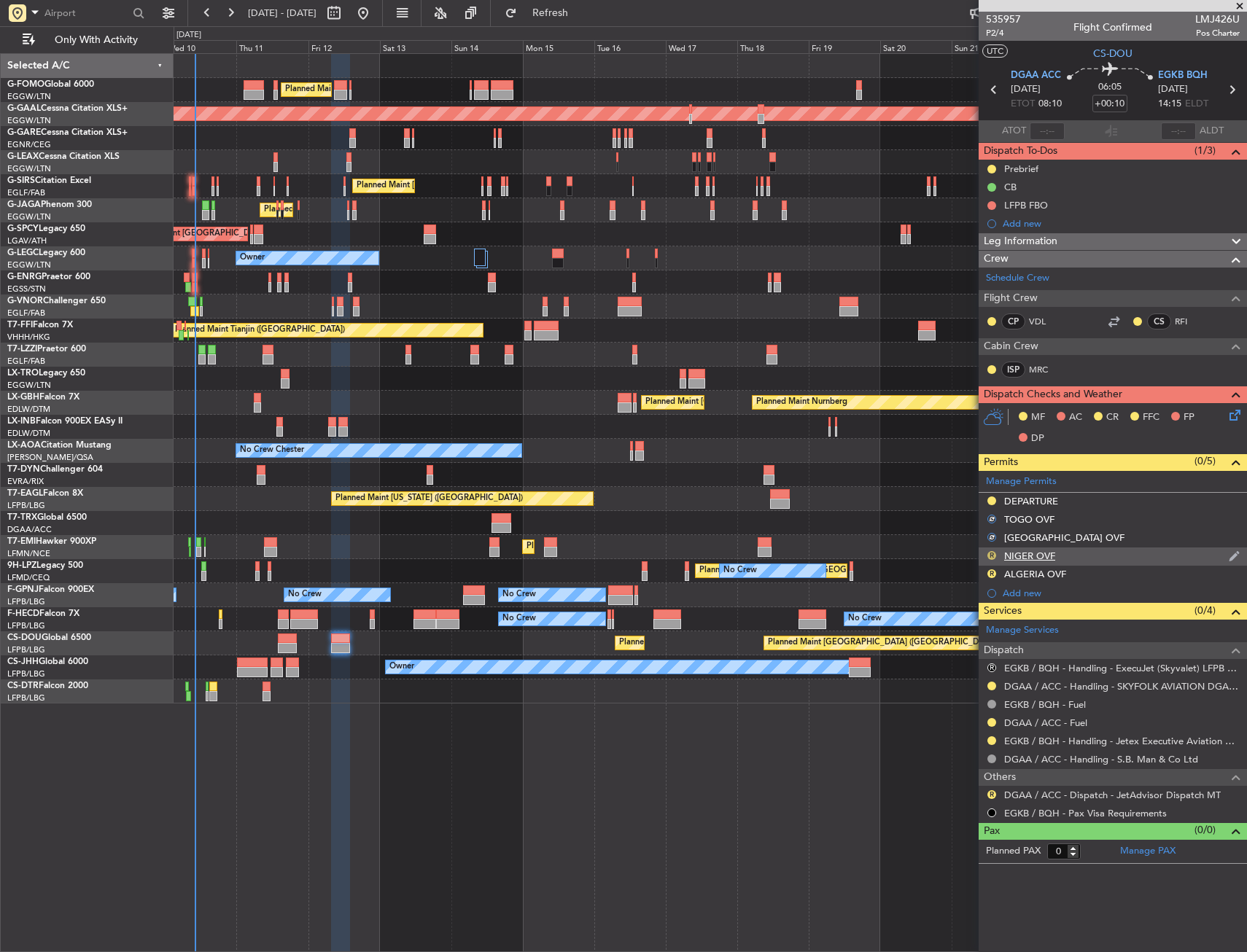
click at [989, 552] on button "R" at bounding box center [991, 555] width 9 height 9
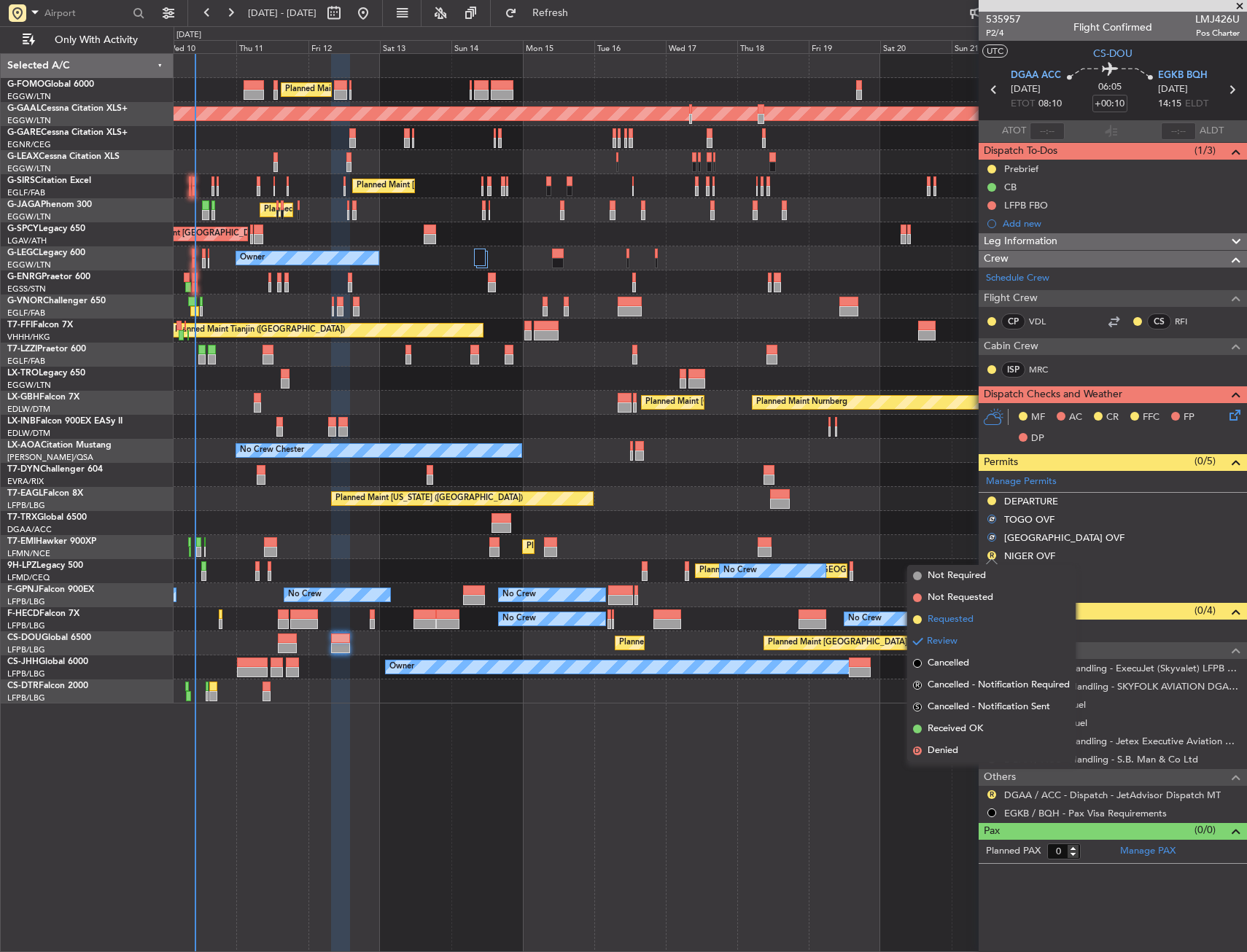
click at [963, 616] on span "Requested" at bounding box center [950, 620] width 46 height 14
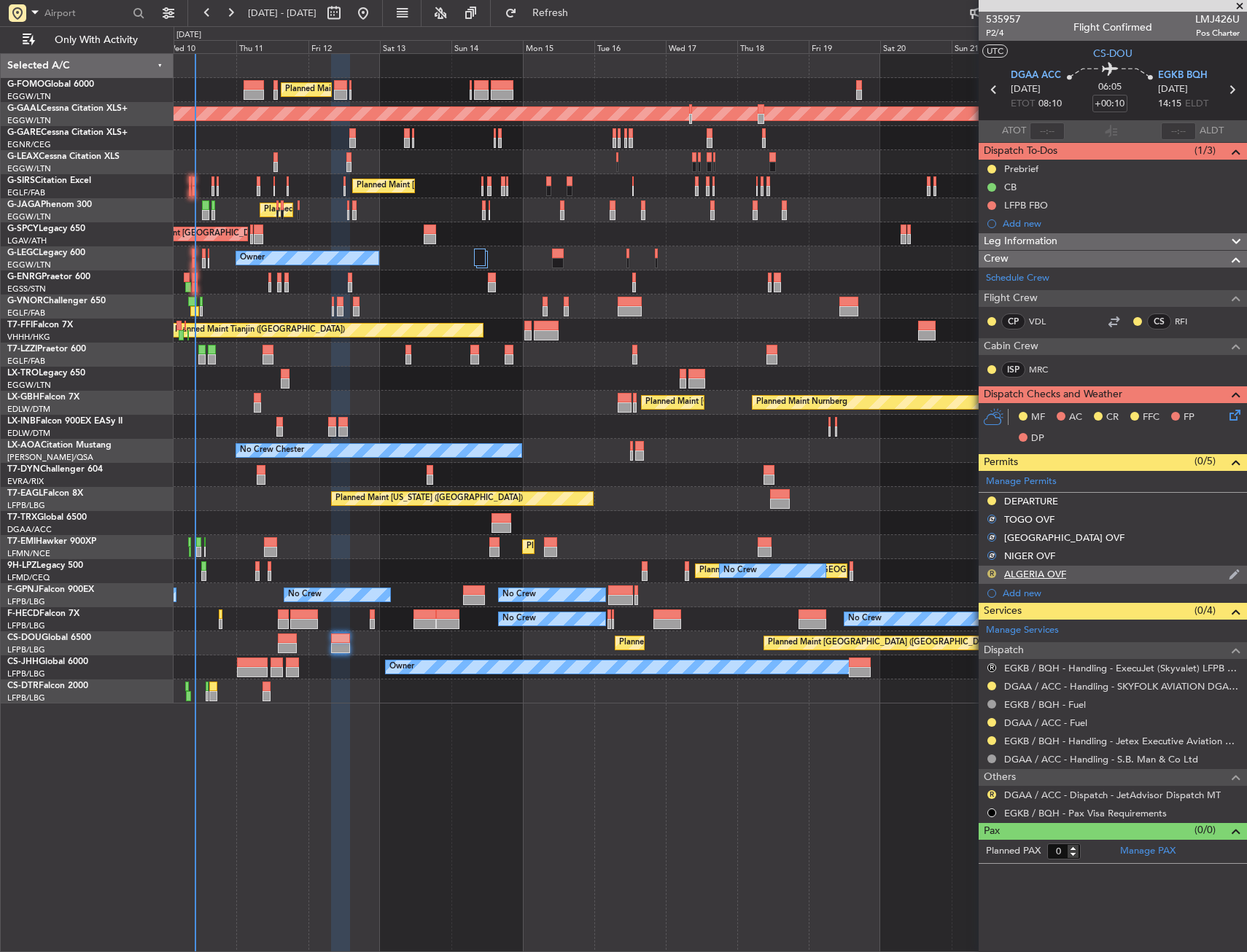
click at [994, 571] on button "R" at bounding box center [991, 574] width 9 height 9
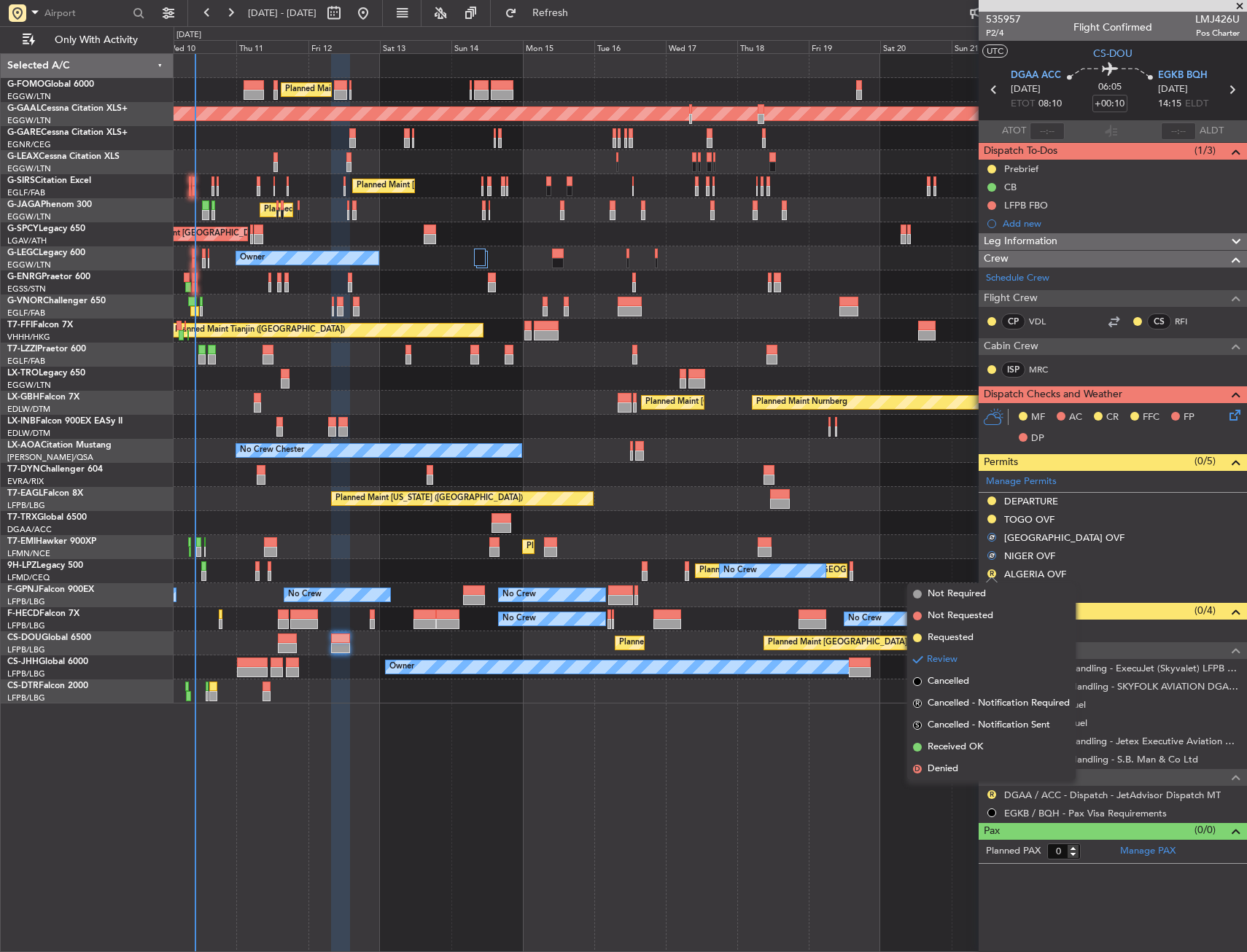
click at [960, 633] on span "Requested" at bounding box center [950, 638] width 46 height 14
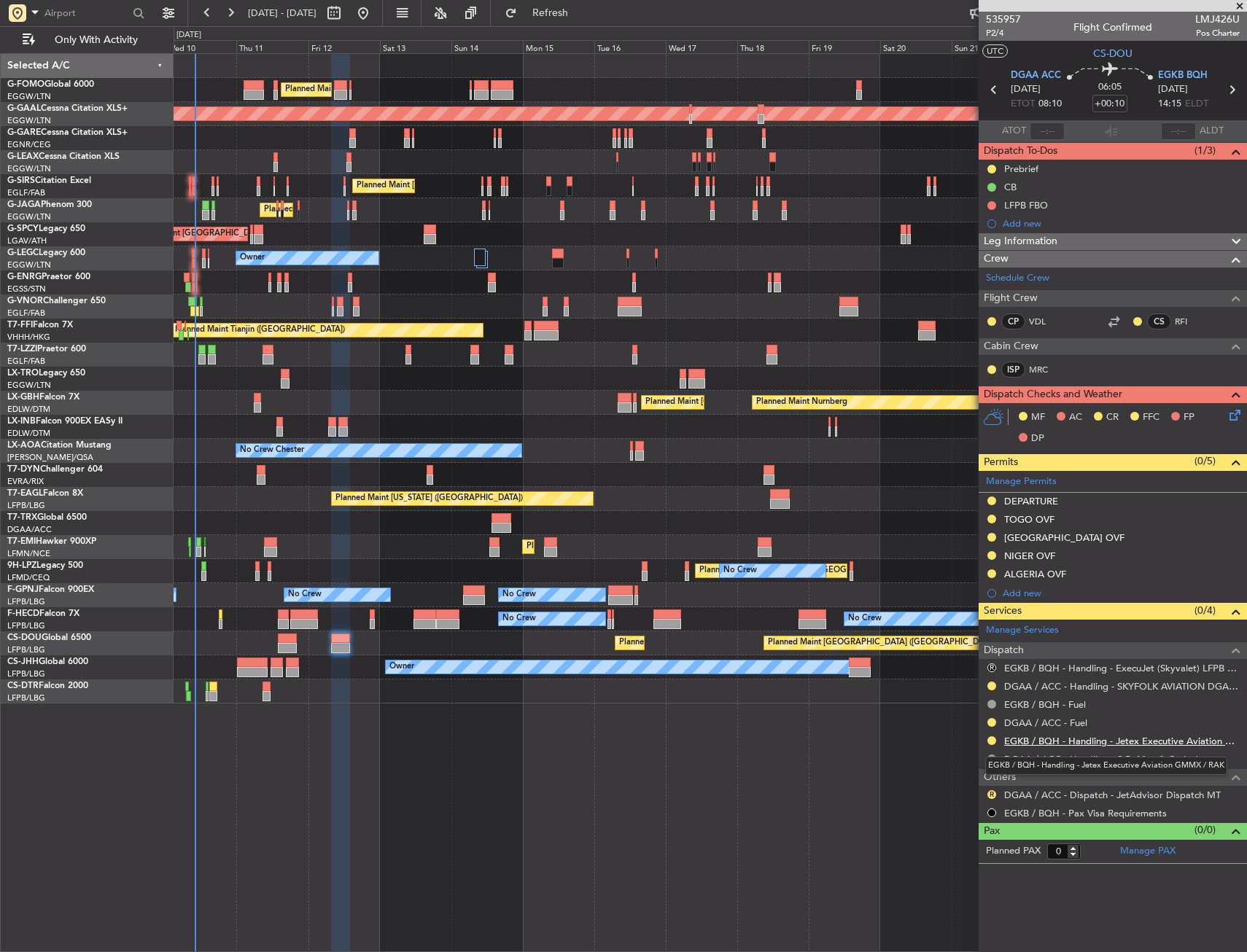
click at [1032, 740] on link "EGKB / BQH - Handling - Jetex Executive Aviation GMMX / RAK" at bounding box center [1121, 740] width 236 height 12
click at [233, 522] on div "Planned Maint [GEOGRAPHIC_DATA] ([GEOGRAPHIC_DATA])" at bounding box center [710, 523] width 1072 height 24
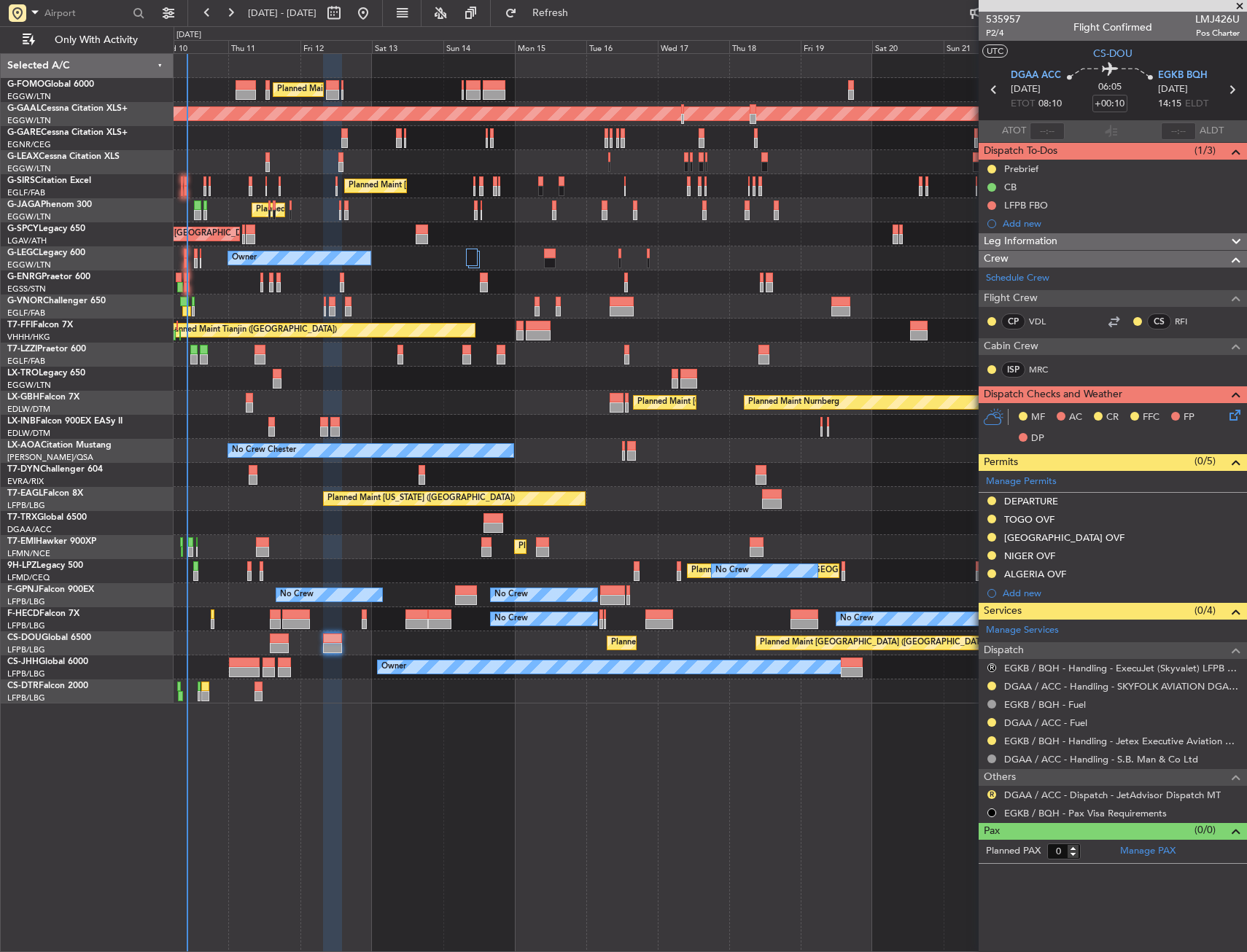
click at [263, 472] on div at bounding box center [710, 475] width 1072 height 24
click at [432, 390] on div "Planned Maint [GEOGRAPHIC_DATA] ([GEOGRAPHIC_DATA]) Planned Maint [GEOGRAPHIC_D…" at bounding box center [710, 378] width 1072 height 649
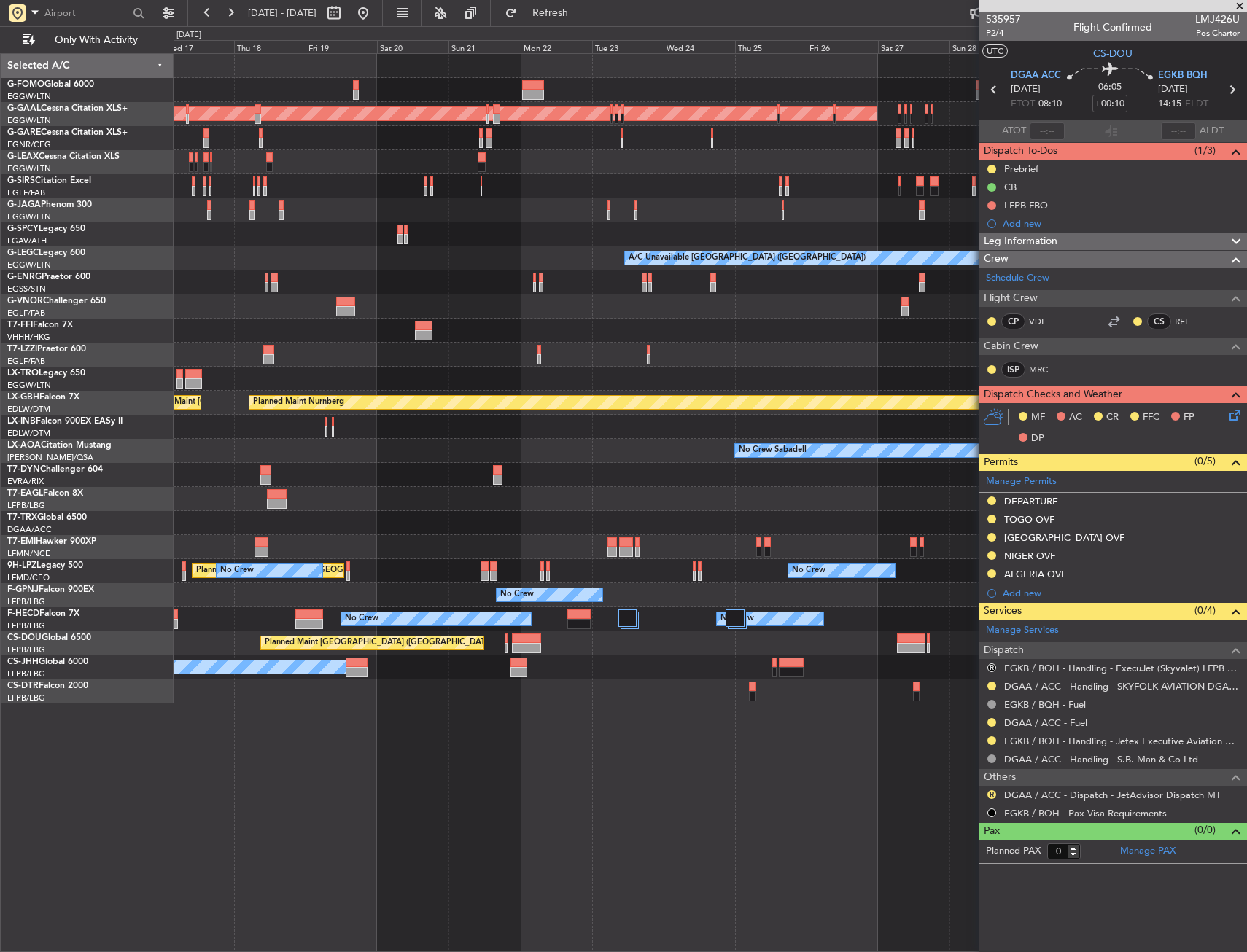
click at [195, 460] on div "Planned Maint Dusseldorf Planned Maint [GEOGRAPHIC_DATA] ([GEOGRAPHIC_DATA]) A/…" at bounding box center [710, 378] width 1072 height 649
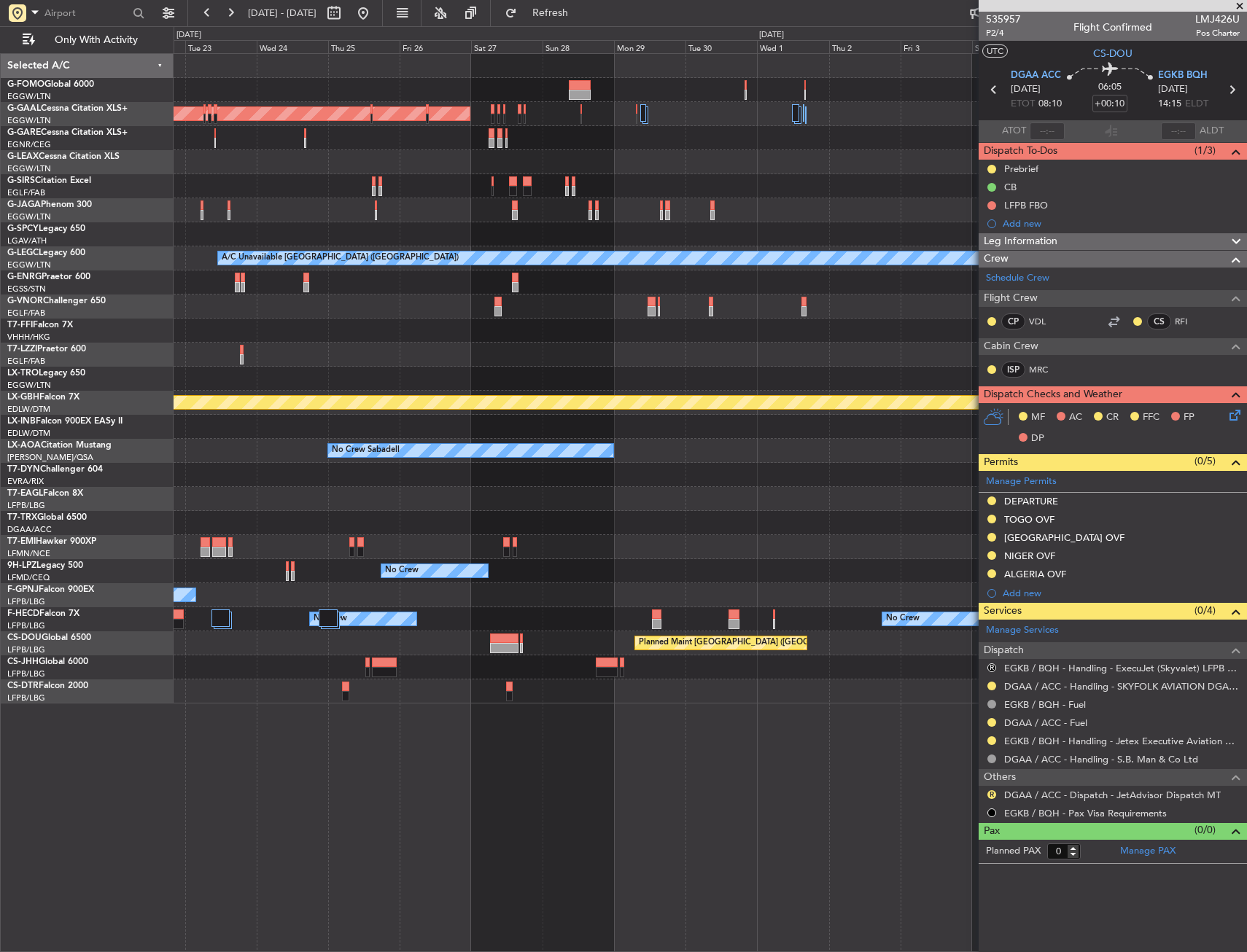
click at [161, 500] on div "Planned Maint Dusseldorf A/C Unavailable [GEOGRAPHIC_DATA] ([GEOGRAPHIC_DATA]) …" at bounding box center [624, 489] width 1247 height 926
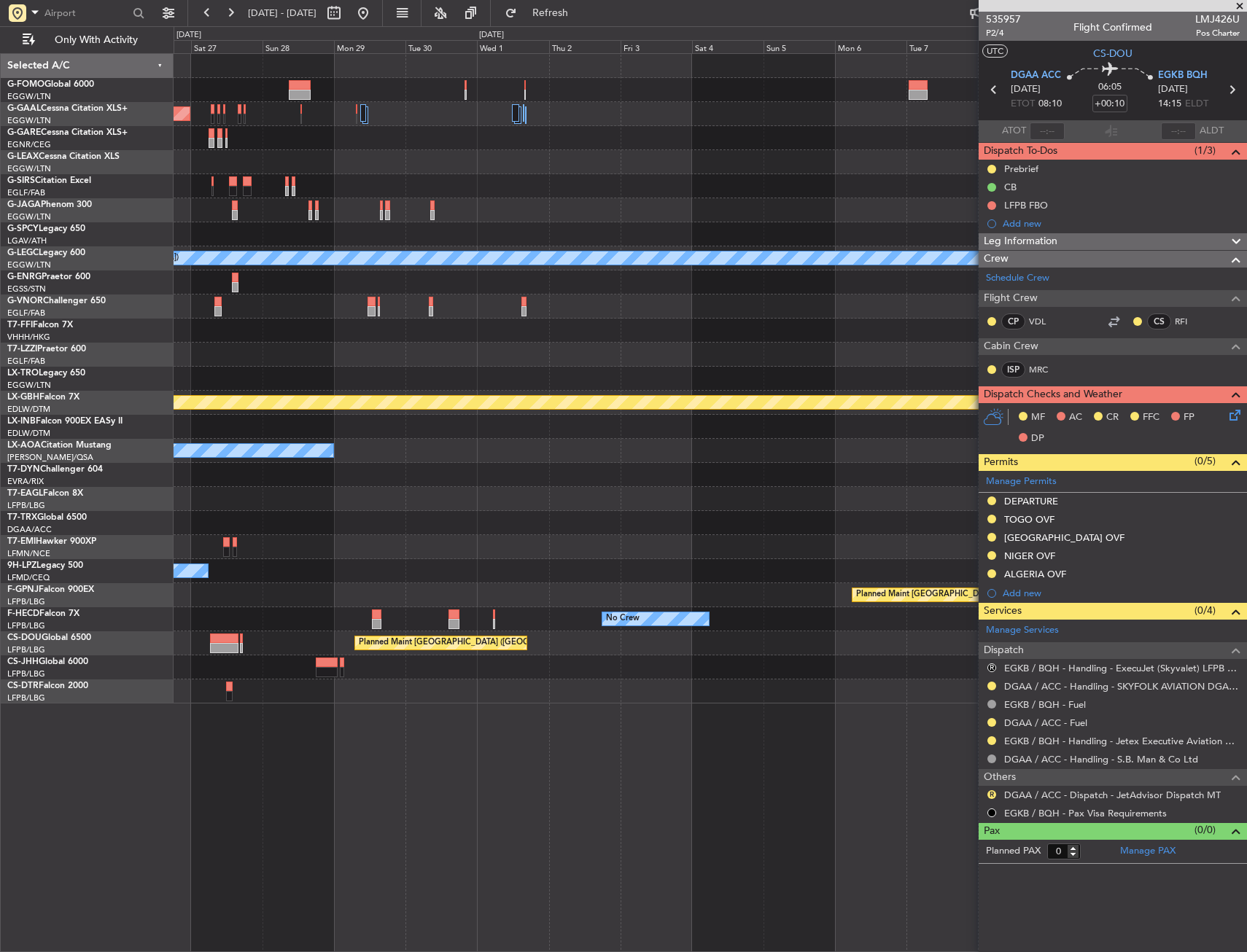
click at [93, 515] on div "Planned Maint Dusseldorf A/C Unavailable [GEOGRAPHIC_DATA] ([GEOGRAPHIC_DATA]) …" at bounding box center [624, 489] width 1247 height 926
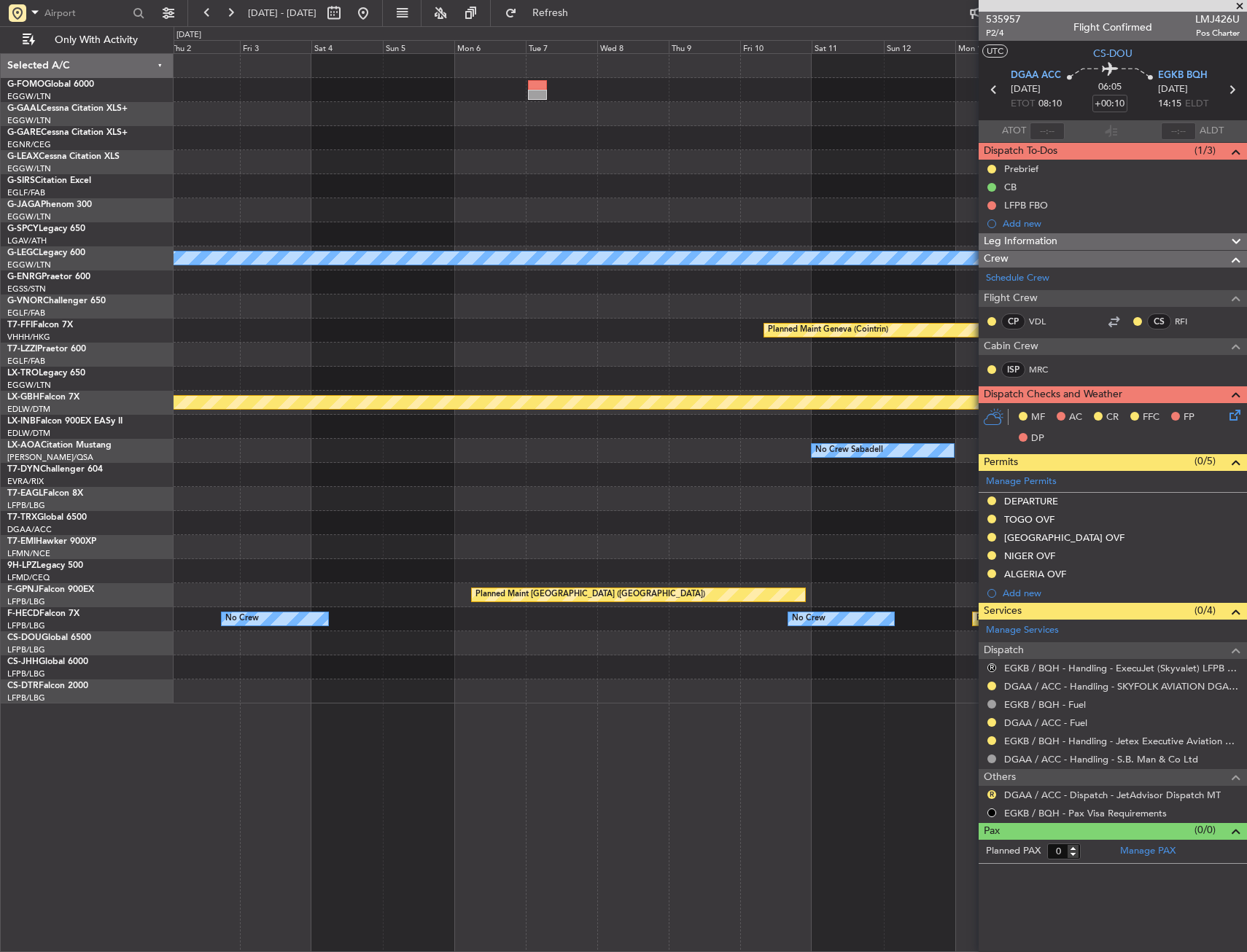
click at [175, 502] on div "A/C Unavailable [GEOGRAPHIC_DATA] ([GEOGRAPHIC_DATA]) Planned Maint Geneva ([GE…" at bounding box center [710, 378] width 1072 height 649
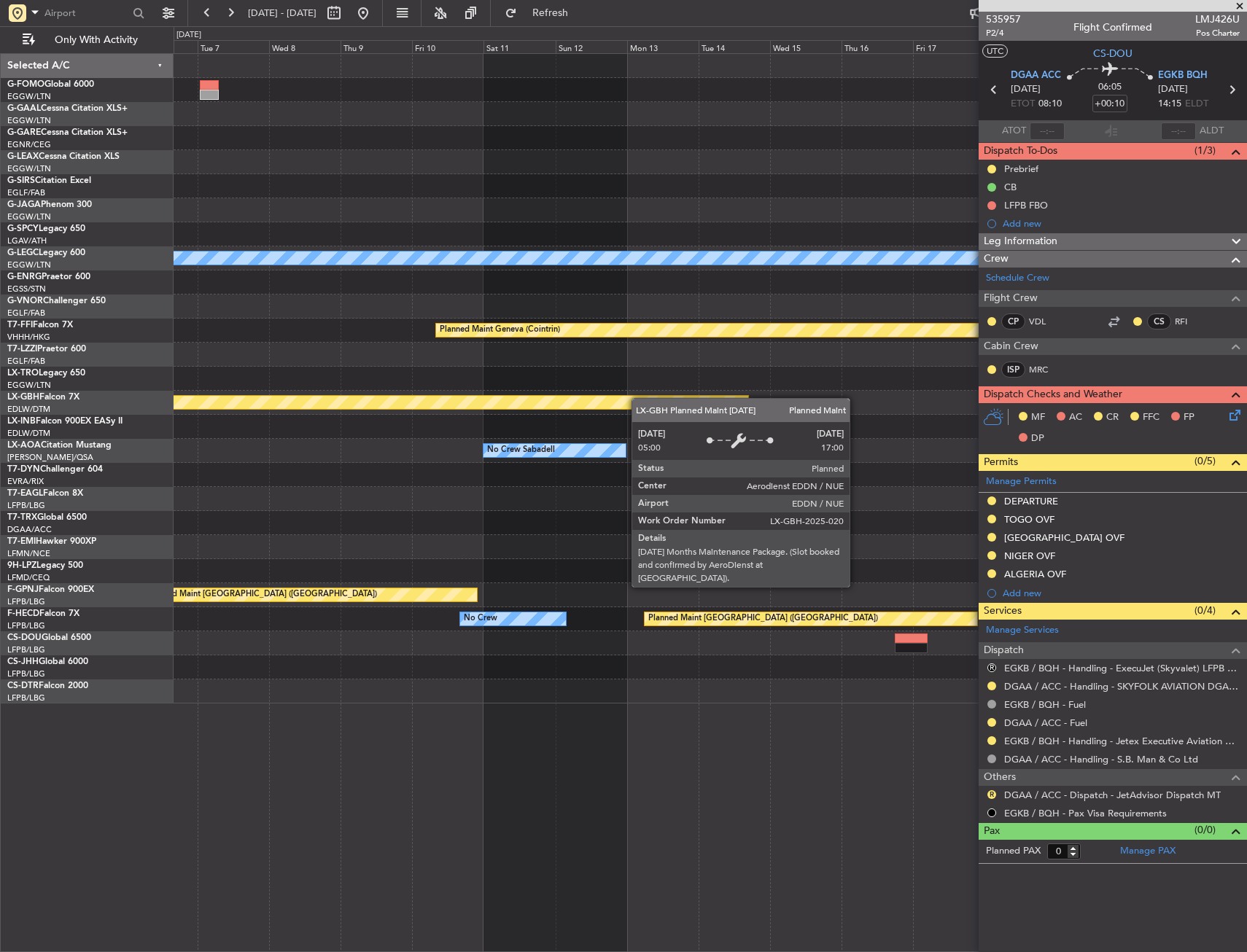
click at [431, 443] on div "A/C Unavailable [GEOGRAPHIC_DATA] ([GEOGRAPHIC_DATA]) Planned Maint Geneva ([GE…" at bounding box center [710, 378] width 1072 height 649
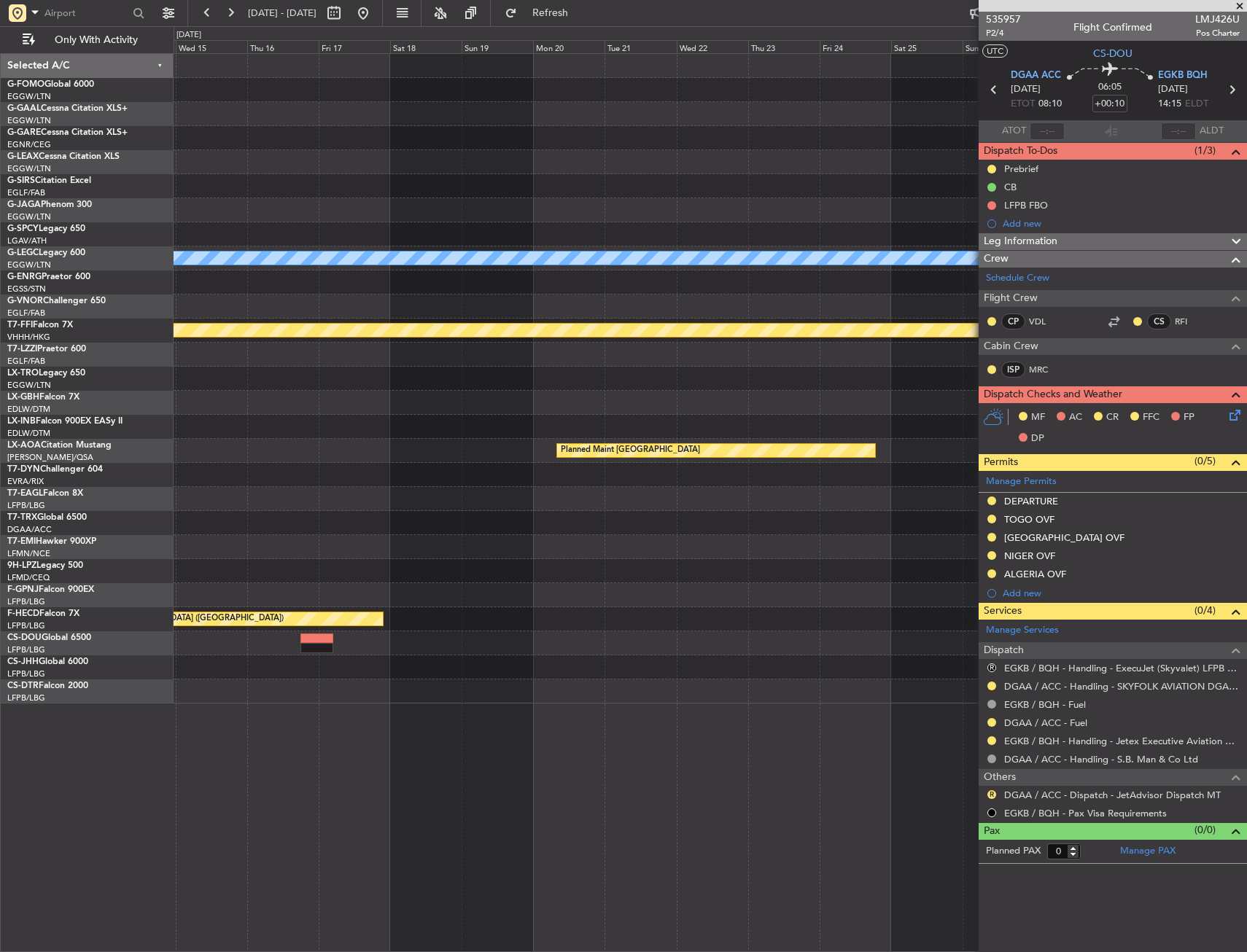
click at [341, 472] on div "A/C Unavailable [GEOGRAPHIC_DATA] ([GEOGRAPHIC_DATA]) Planned Maint Geneva ([GE…" at bounding box center [710, 378] width 1072 height 649
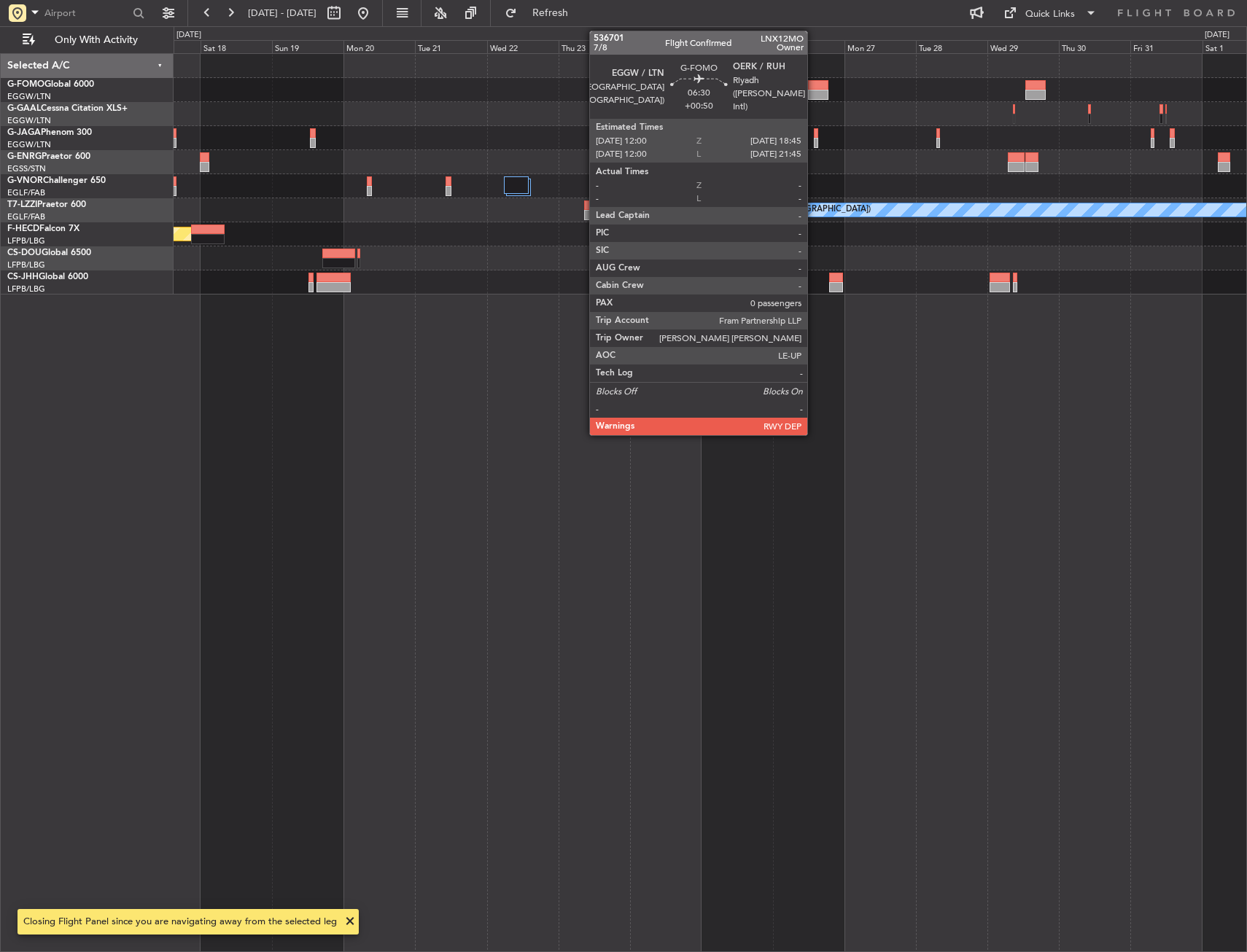
click at [813, 97] on div at bounding box center [817, 94] width 20 height 10
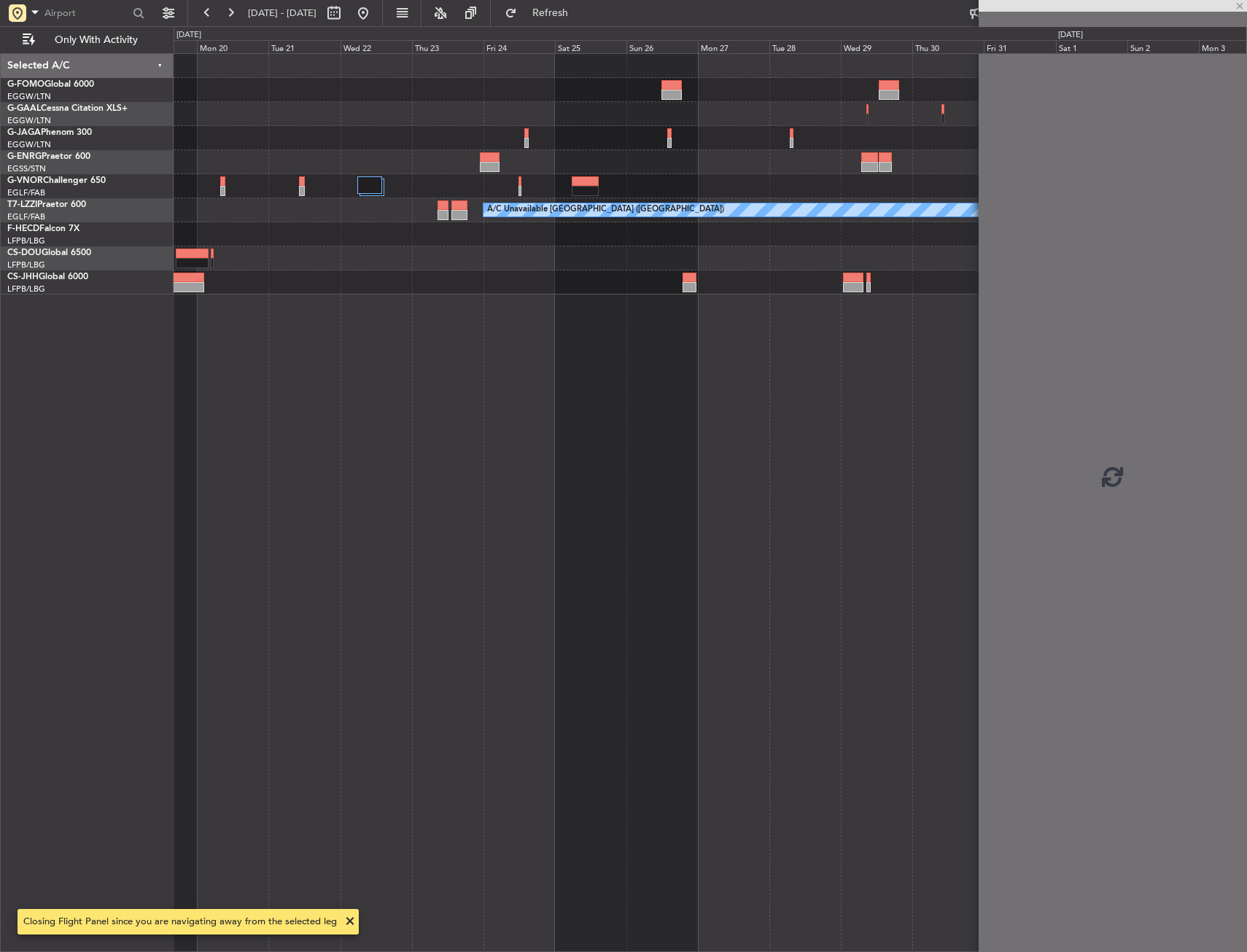
click at [652, 196] on div "Owner [GEOGRAPHIC_DATA] ([GEOGRAPHIC_DATA]) A/C Unavailable [GEOGRAPHIC_DATA] (…" at bounding box center [710, 174] width 1072 height 241
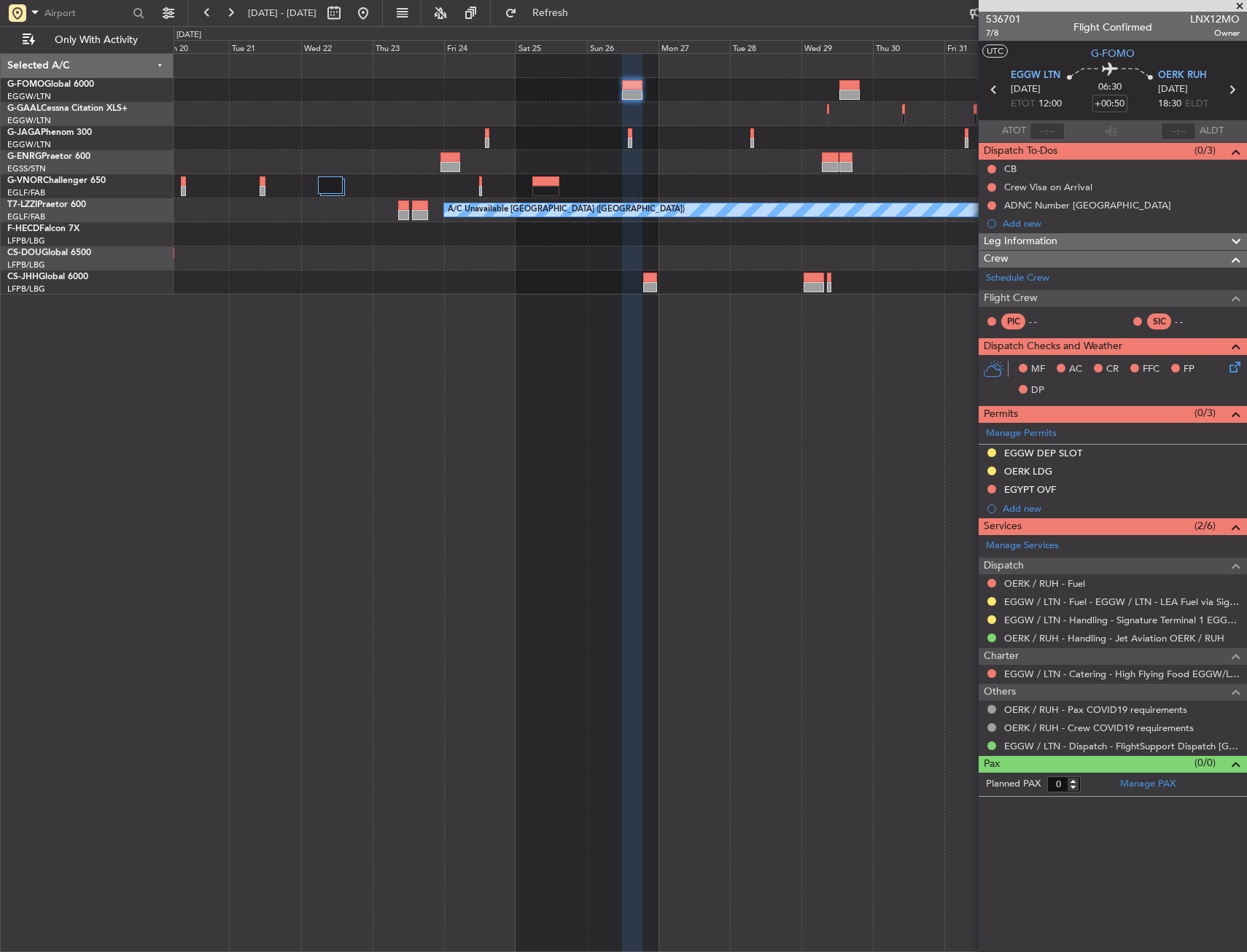
drag, startPoint x: 409, startPoint y: 19, endPoint x: 411, endPoint y: 58, distance: 39.1
click at [375, 19] on button at bounding box center [363, 13] width 23 height 23
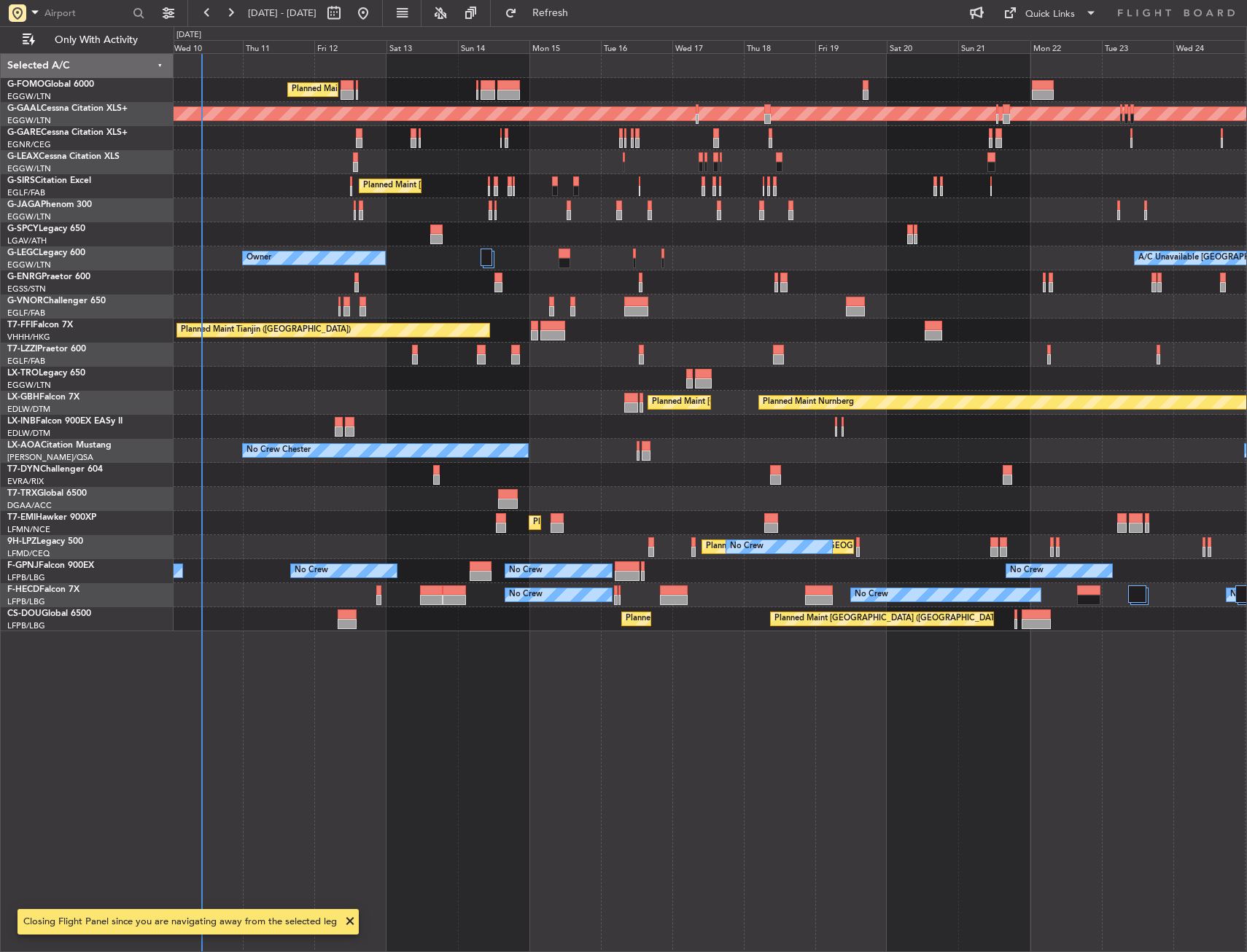
click at [255, 423] on div "Planned Maint [GEOGRAPHIC_DATA] ([GEOGRAPHIC_DATA]) Planned [GEOGRAPHIC_DATA] P…" at bounding box center [710, 502] width 1073 height 899
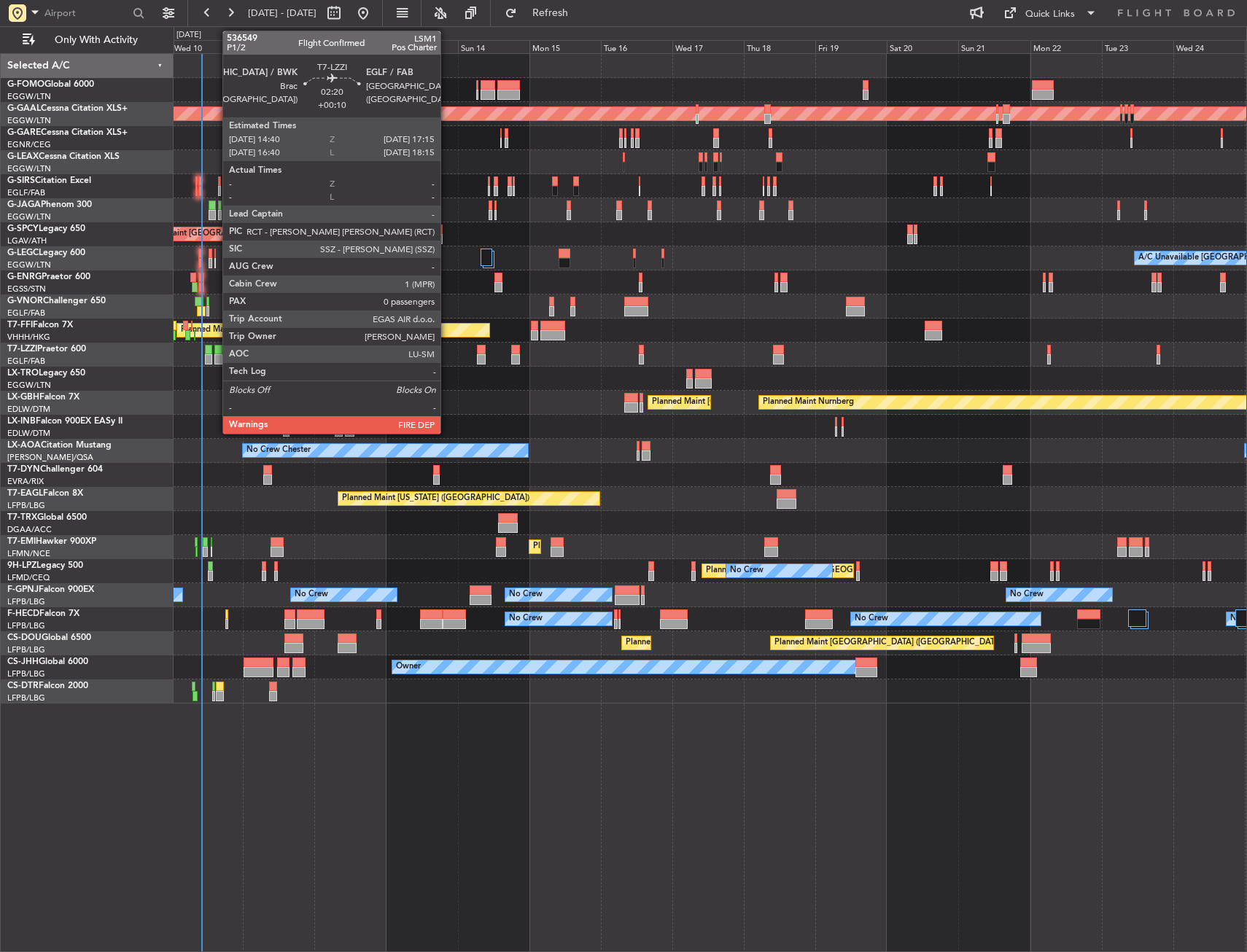
click at [215, 352] on div at bounding box center [218, 350] width 8 height 10
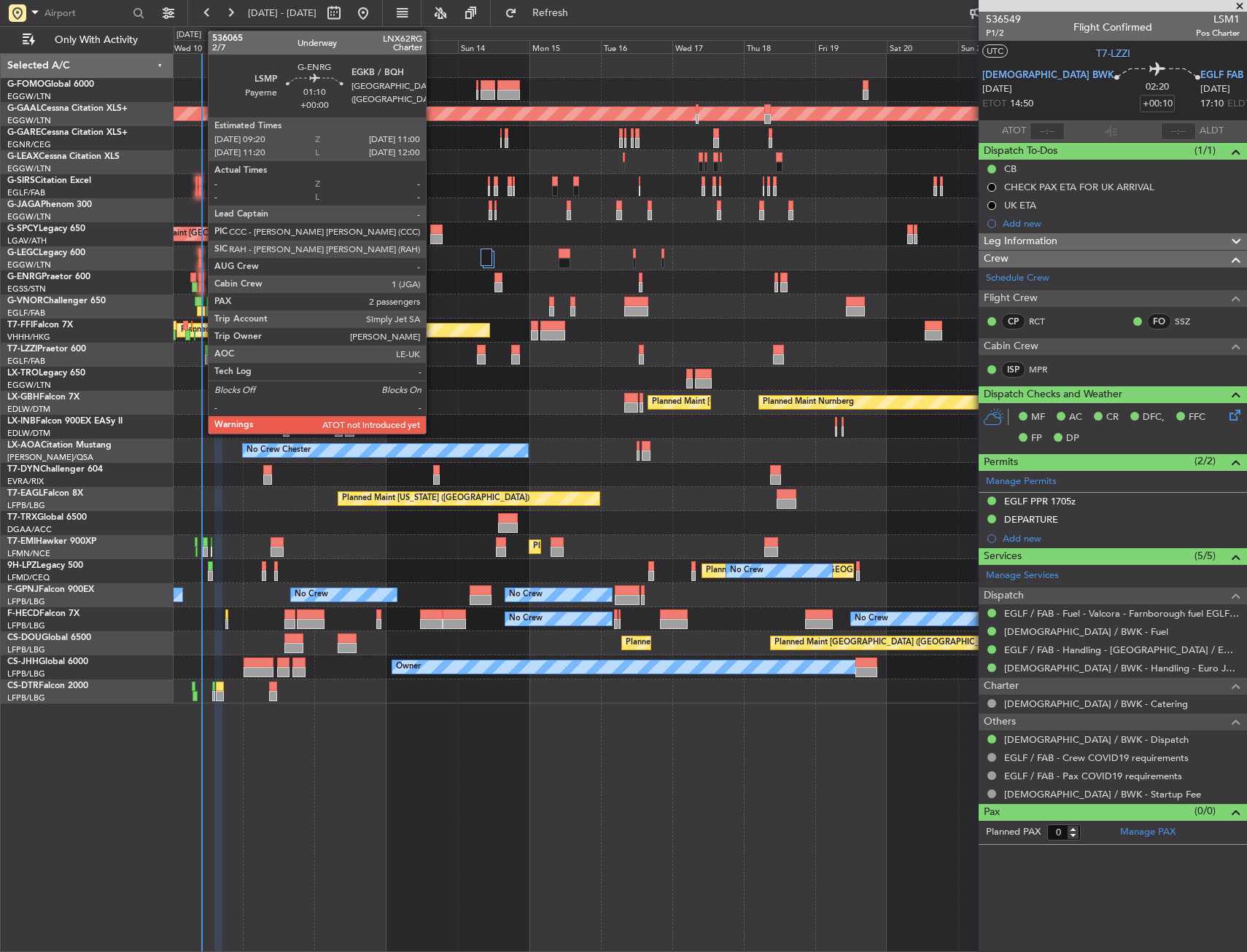
click at [200, 279] on div at bounding box center [200, 278] width 5 height 10
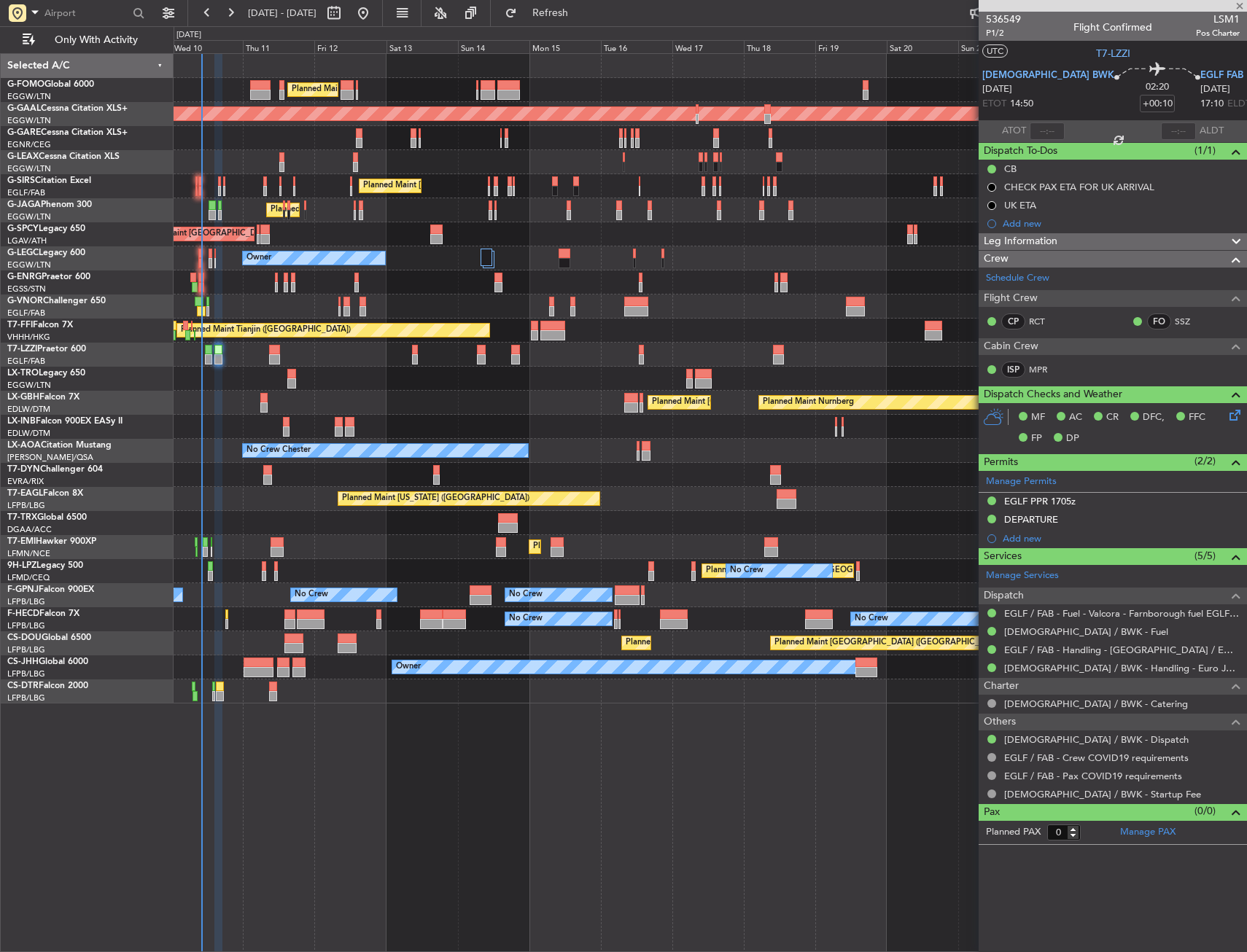
type input "2"
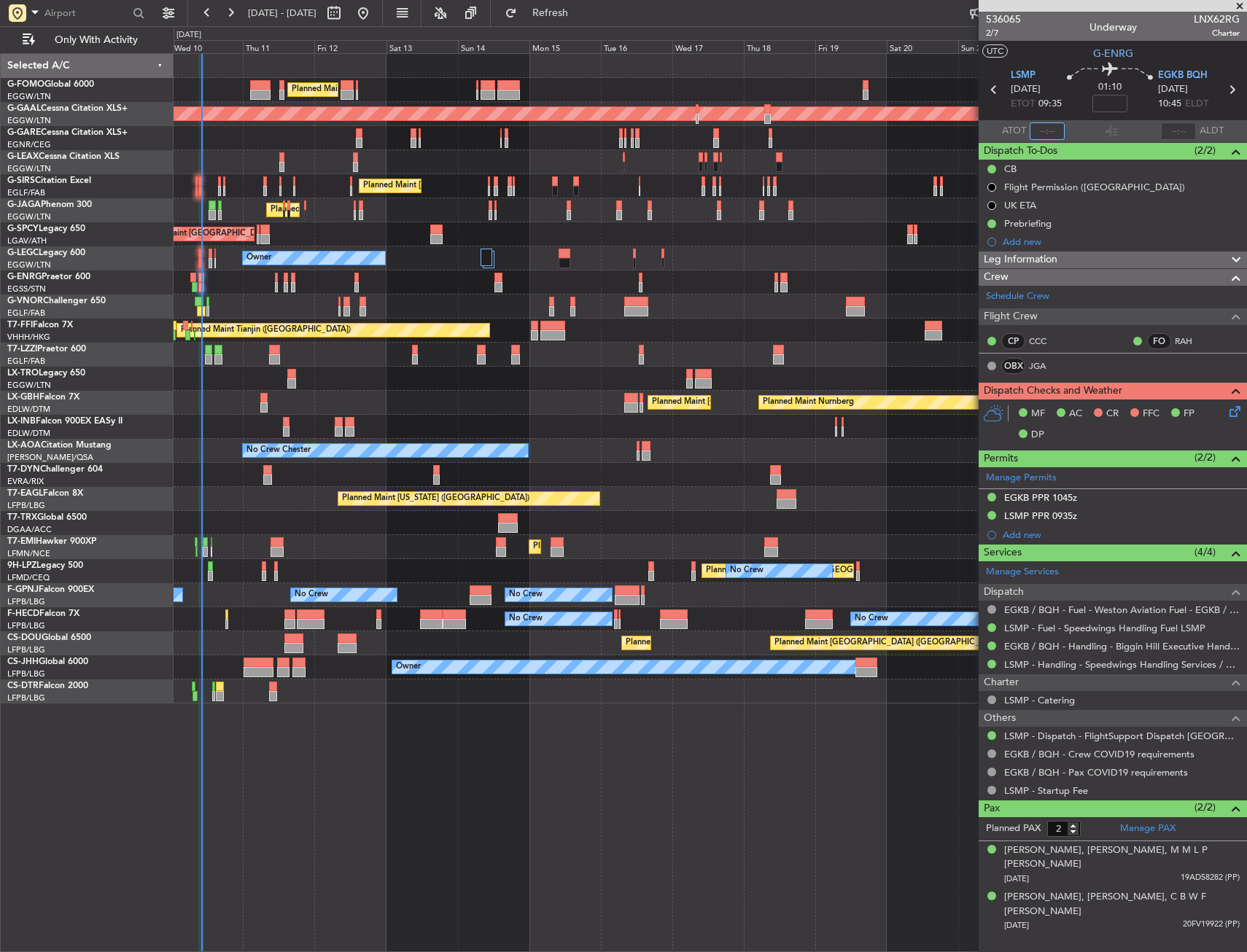
click at [1048, 130] on input "text" at bounding box center [1047, 131] width 35 height 18
click at [1065, 56] on section "UTC G-ENRG" at bounding box center [1112, 52] width 268 height 22
type input "10:09"
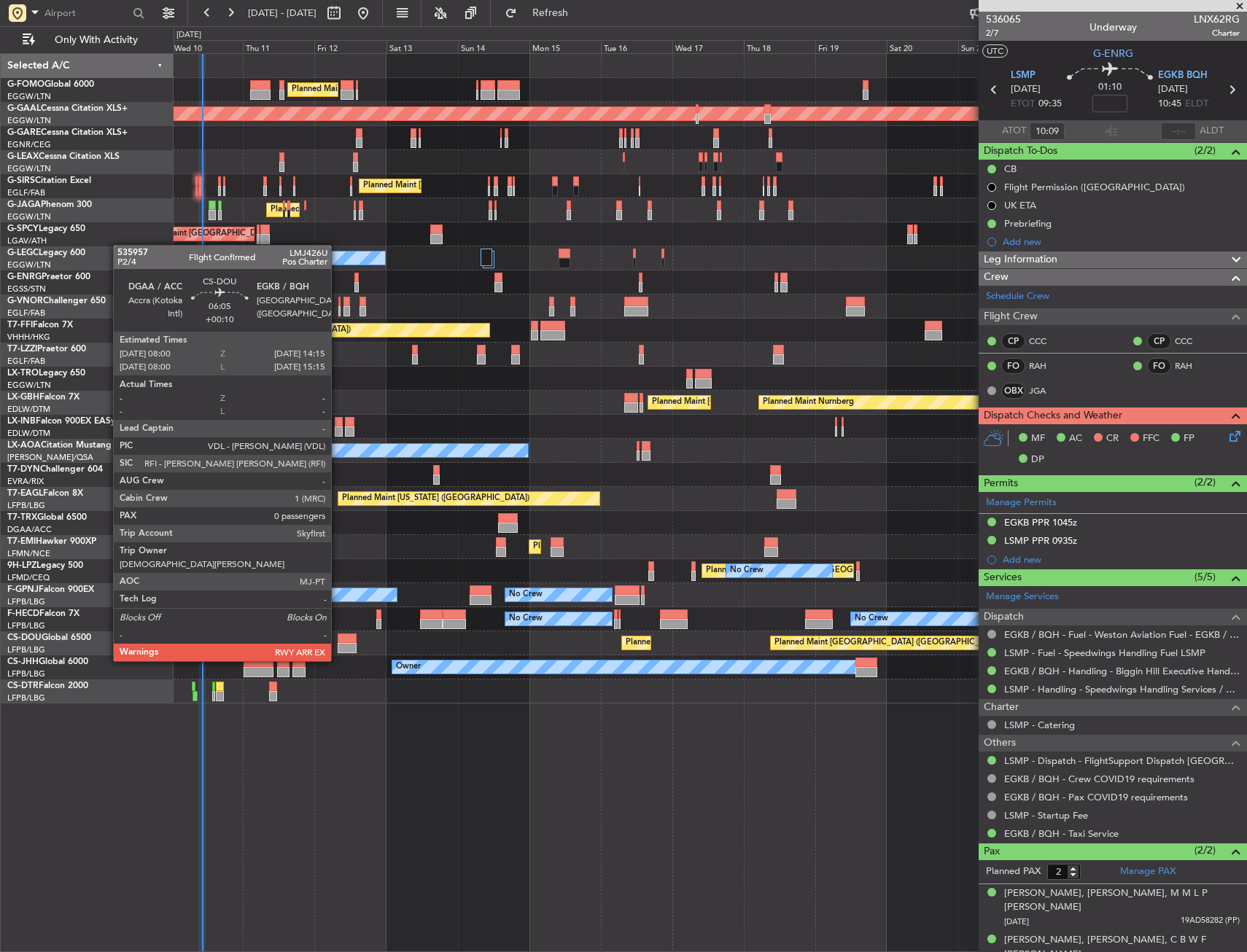
click at [338, 646] on div at bounding box center [348, 648] width 19 height 10
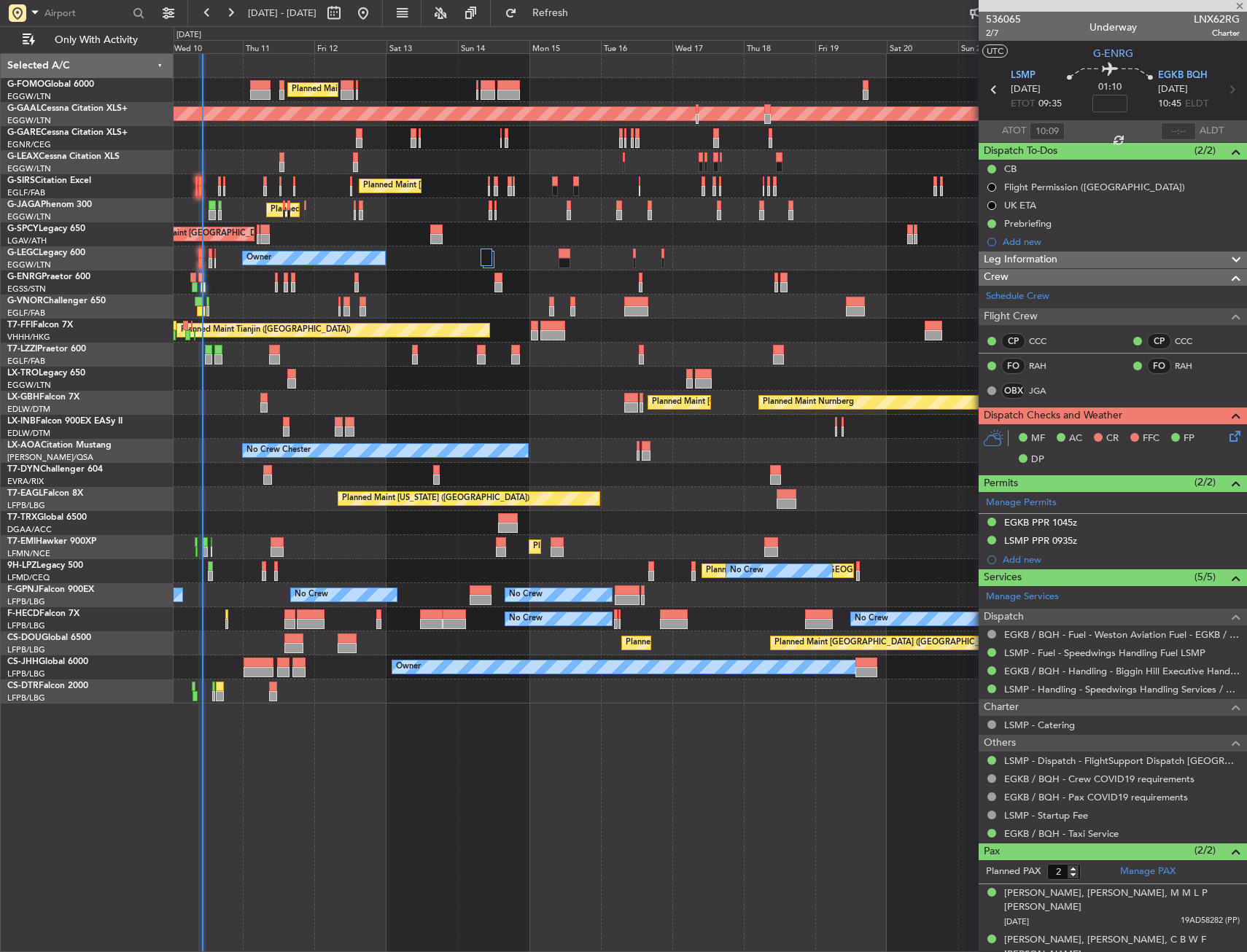
type input "+00:10"
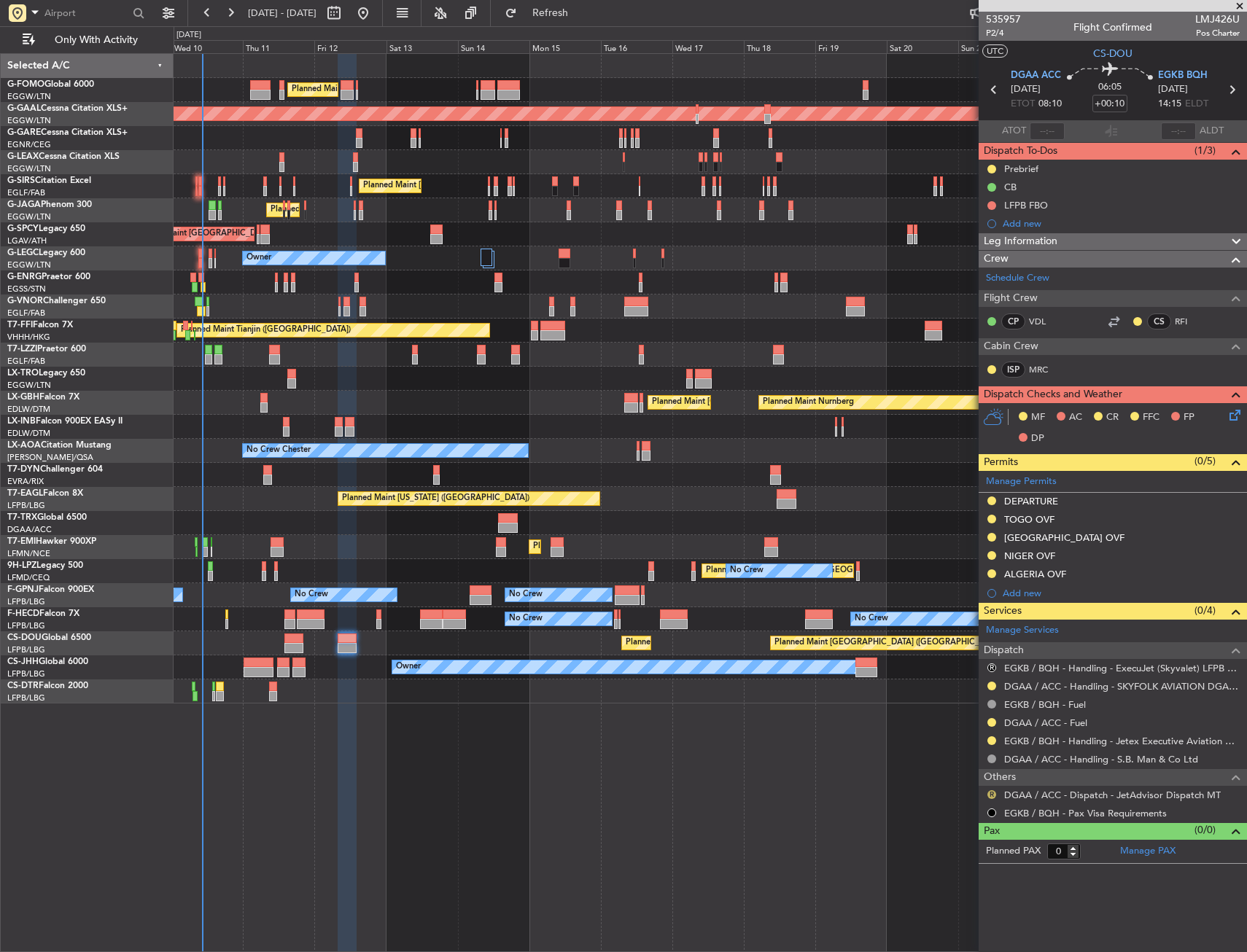
click at [991, 794] on button "R" at bounding box center [991, 794] width 9 height 9
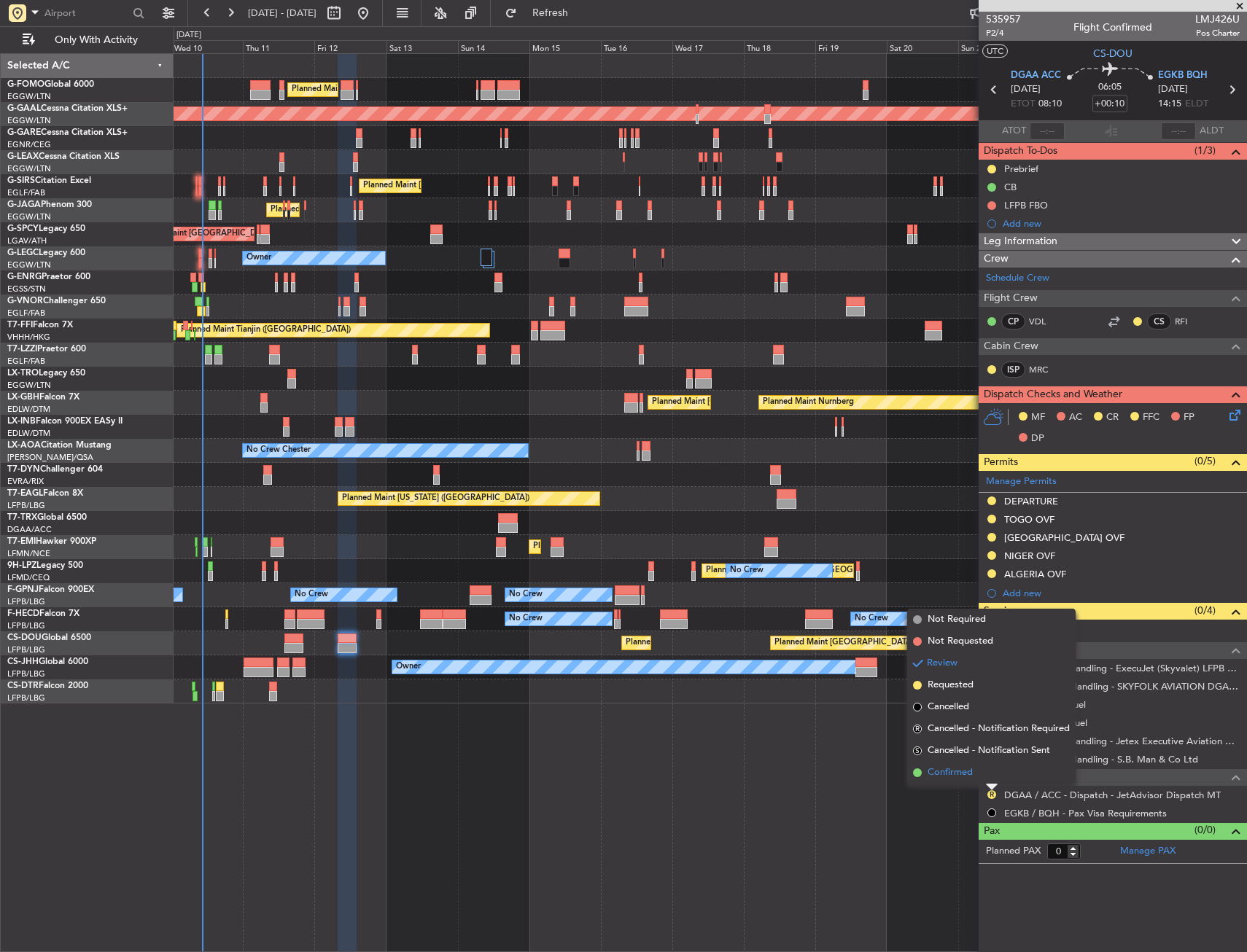
click at [936, 768] on span "Confirmed" at bounding box center [950, 773] width 45 height 14
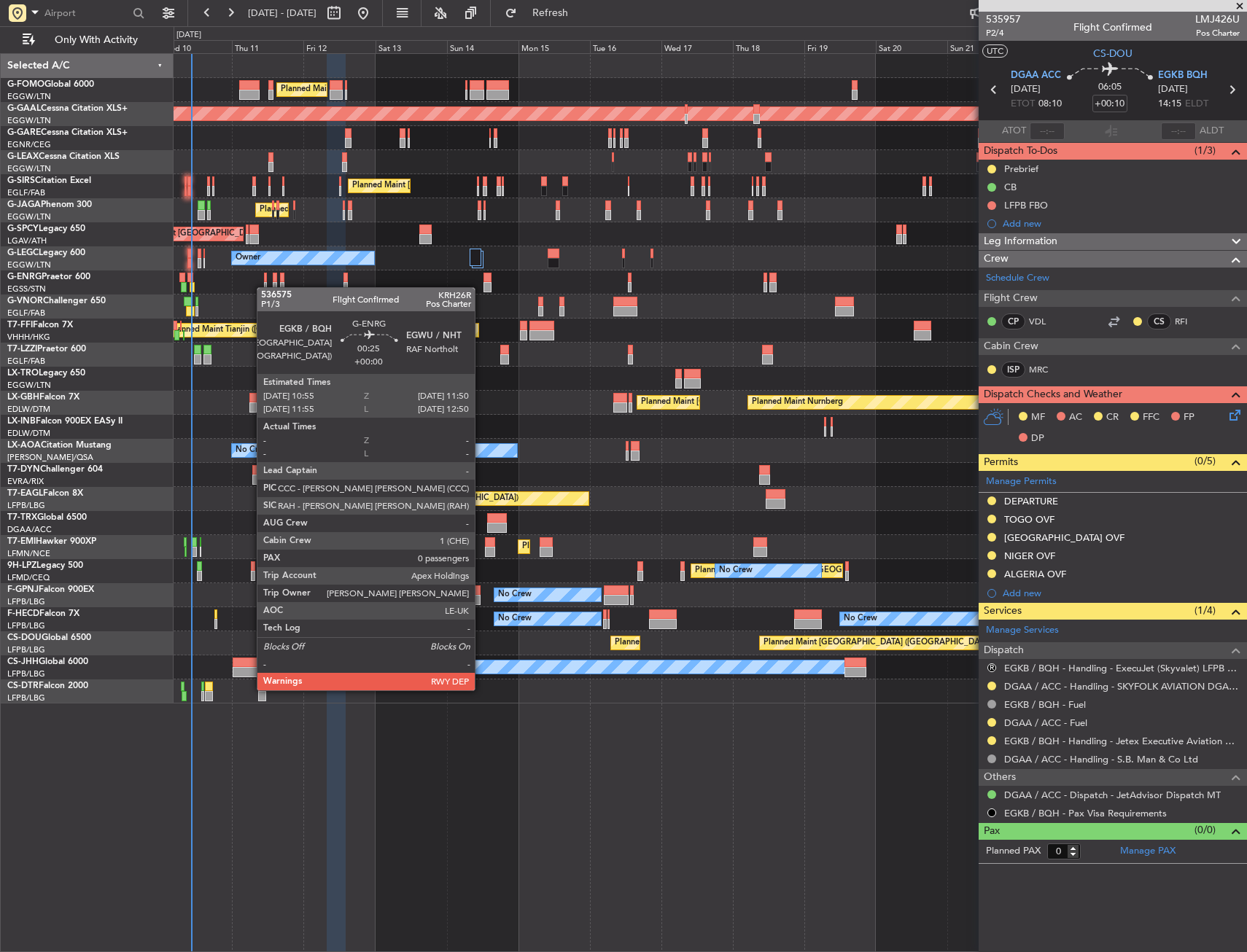
click at [263, 287] on div "Planned Maint [GEOGRAPHIC_DATA] ([GEOGRAPHIC_DATA]) No Crew" at bounding box center [710, 282] width 1072 height 24
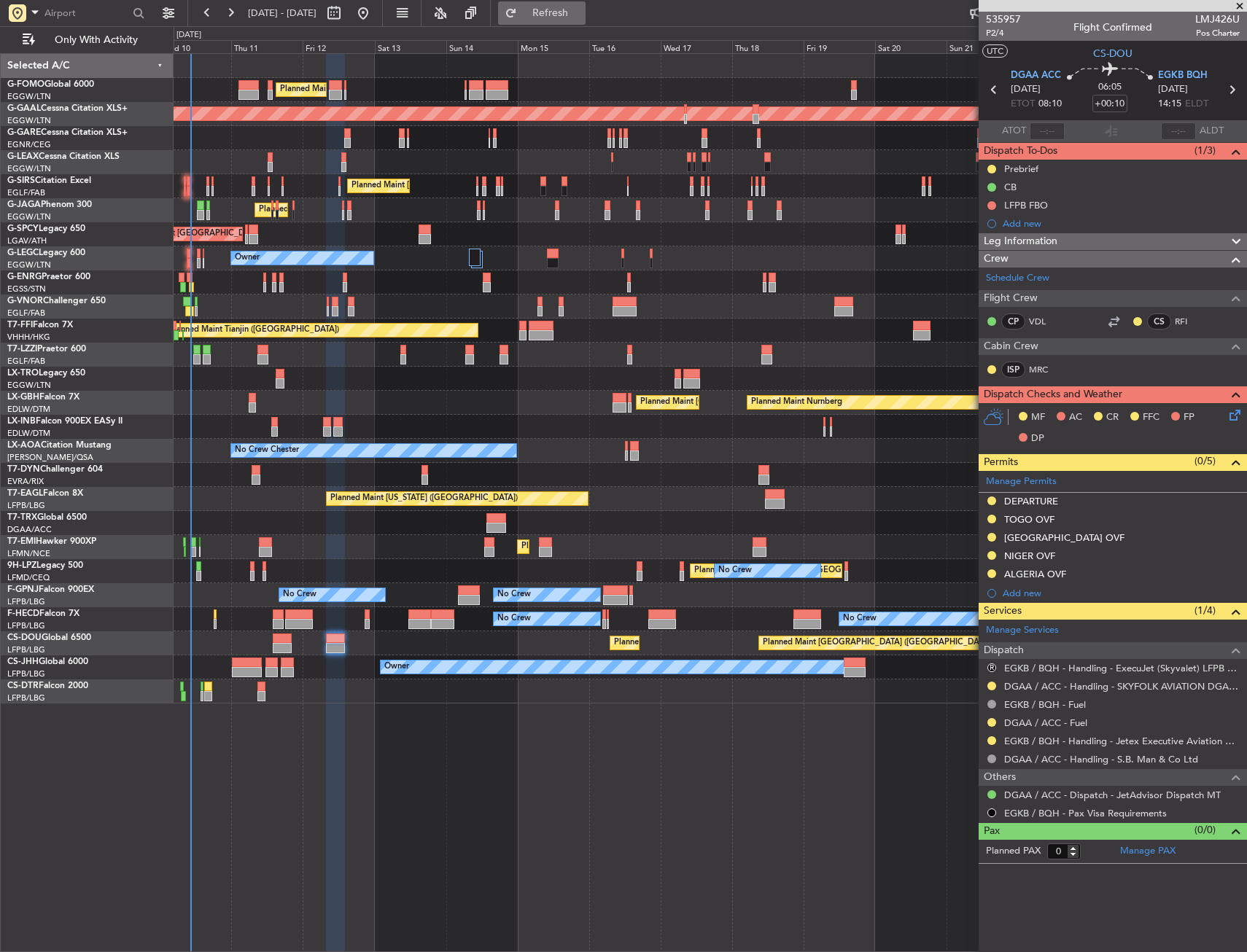
click at [571, 23] on button "Refresh" at bounding box center [541, 13] width 88 height 23
click at [1053, 742] on link "EGKB / BQH - Handling - JETEX FBO EGKB / BQH" at bounding box center [1113, 740] width 219 height 12
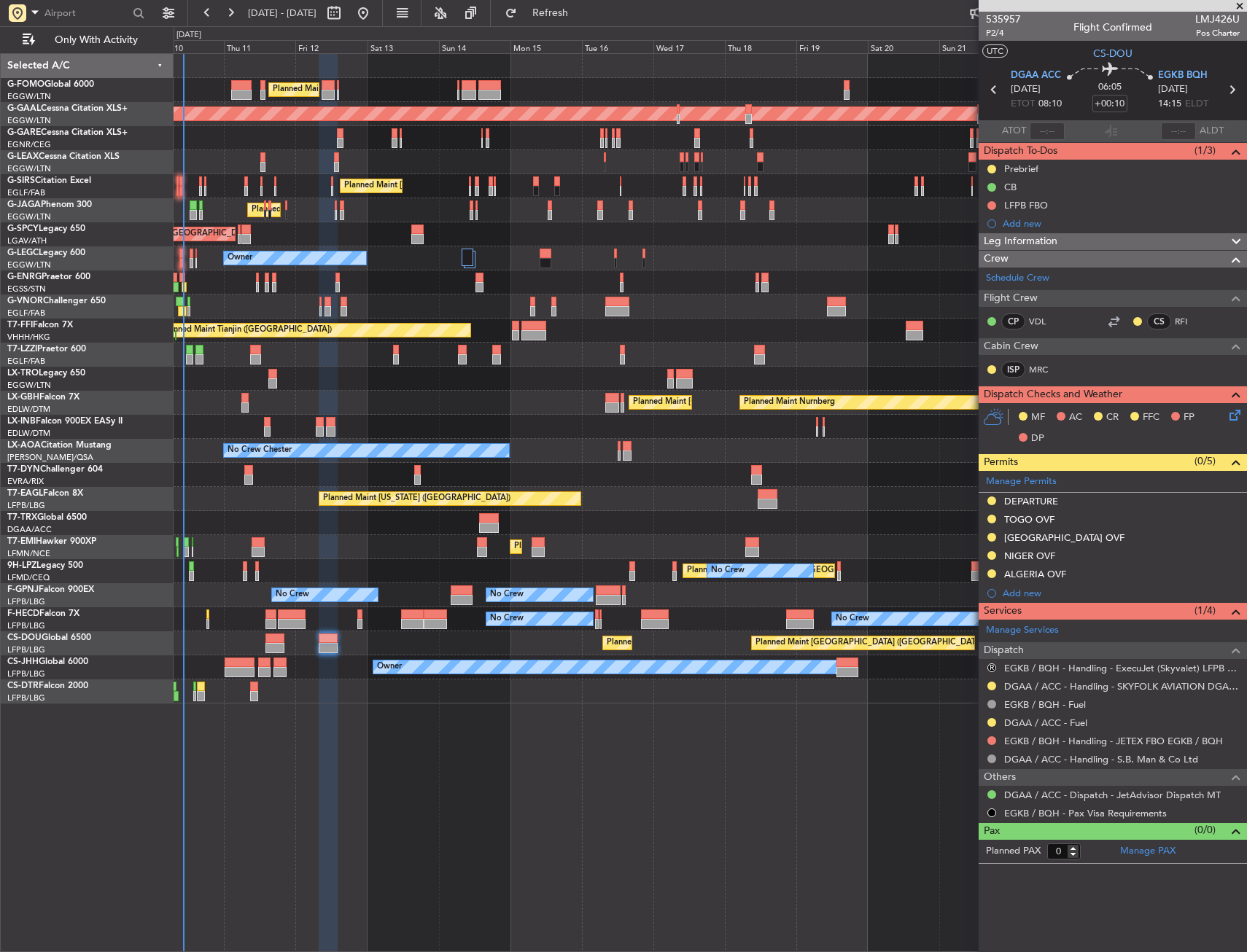
click at [455, 530] on div "Planned Maint [GEOGRAPHIC_DATA] ([GEOGRAPHIC_DATA])" at bounding box center [710, 523] width 1072 height 24
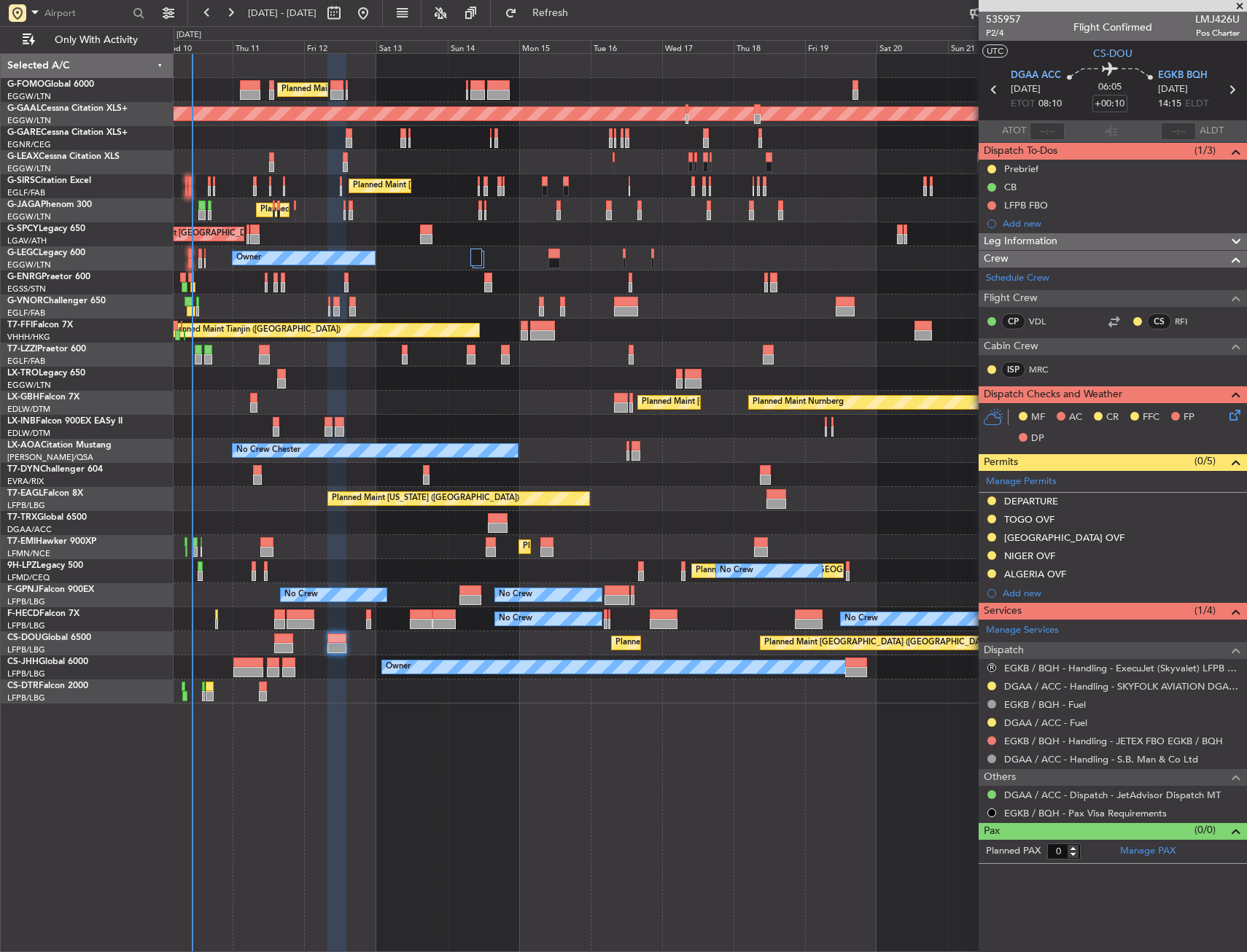
click at [463, 531] on div "Planned Maint [GEOGRAPHIC_DATA] ([GEOGRAPHIC_DATA])" at bounding box center [710, 523] width 1072 height 24
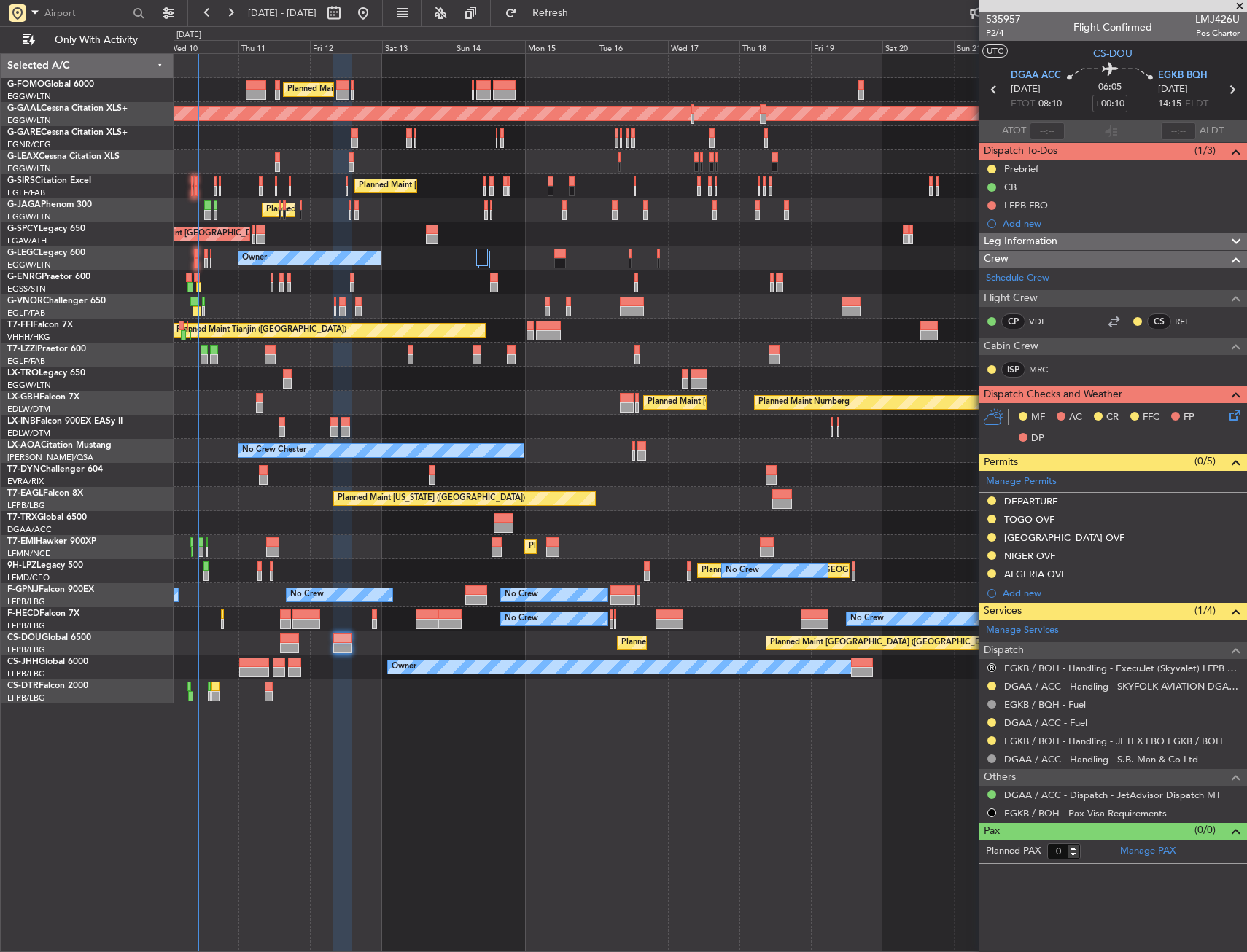
click at [286, 426] on div "Planned Maint London (Luton) Planned Maint London (Luton) Planned Maint Dusseld…" at bounding box center [710, 378] width 1072 height 649
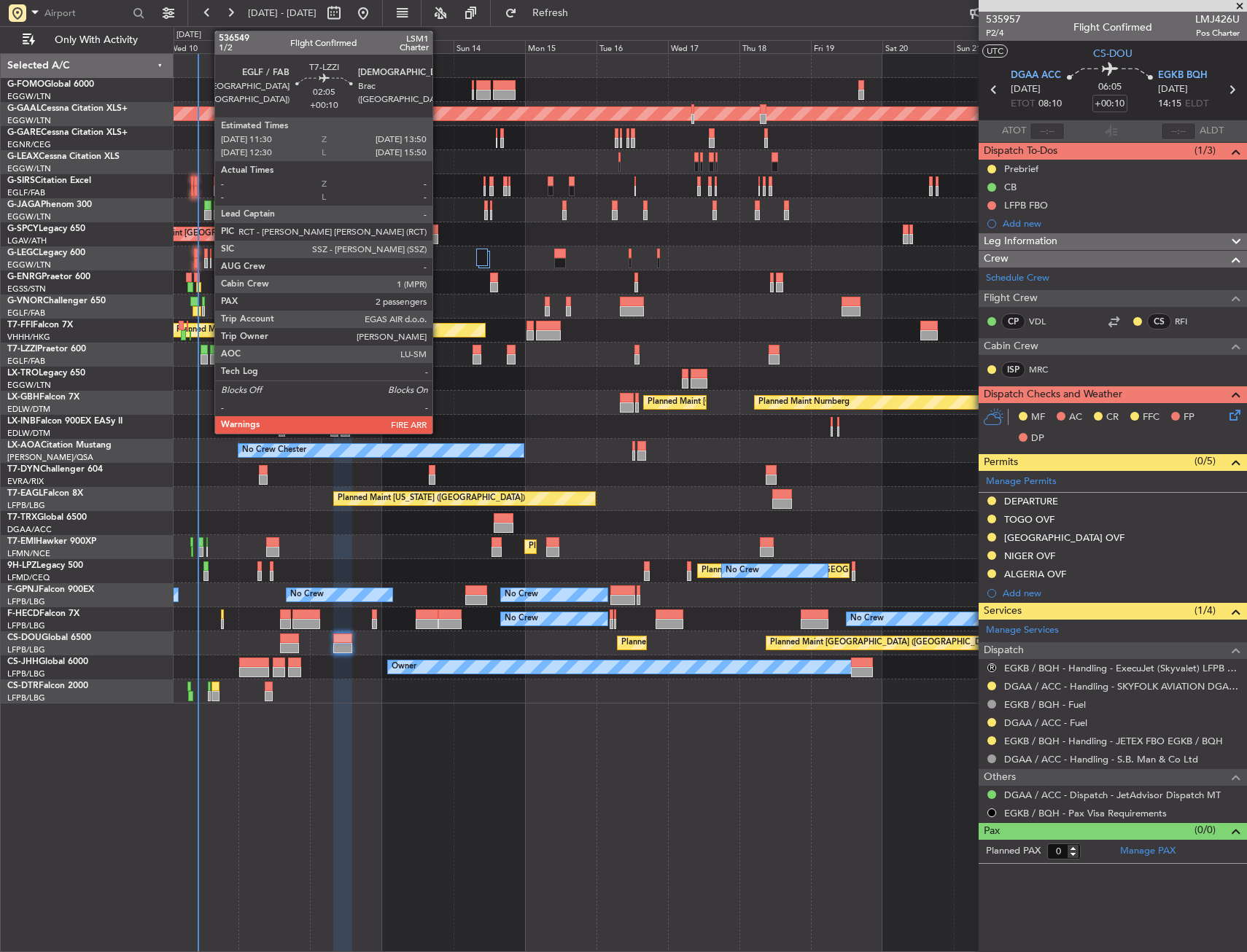
click at [207, 349] on div at bounding box center [204, 350] width 7 height 10
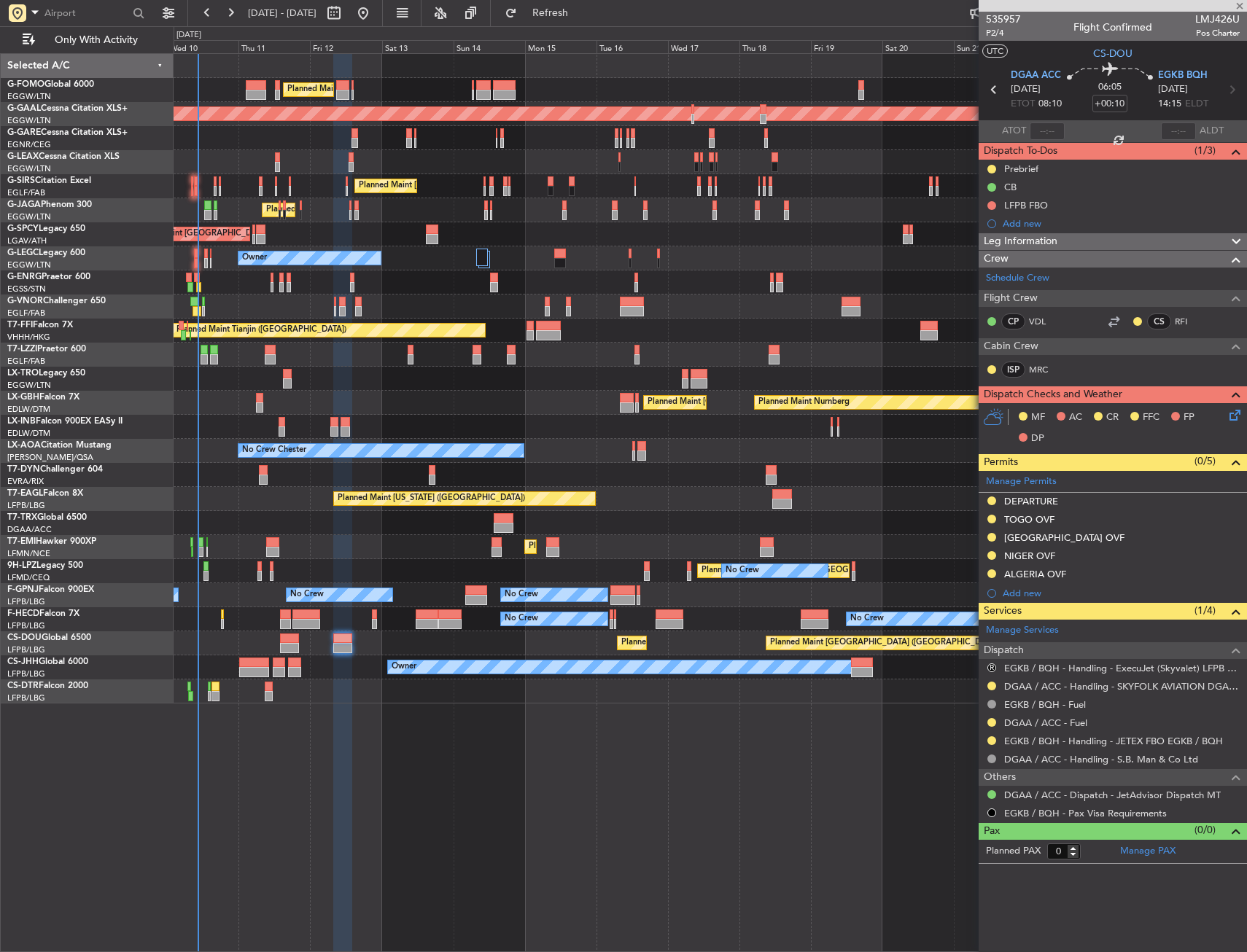
type input "2"
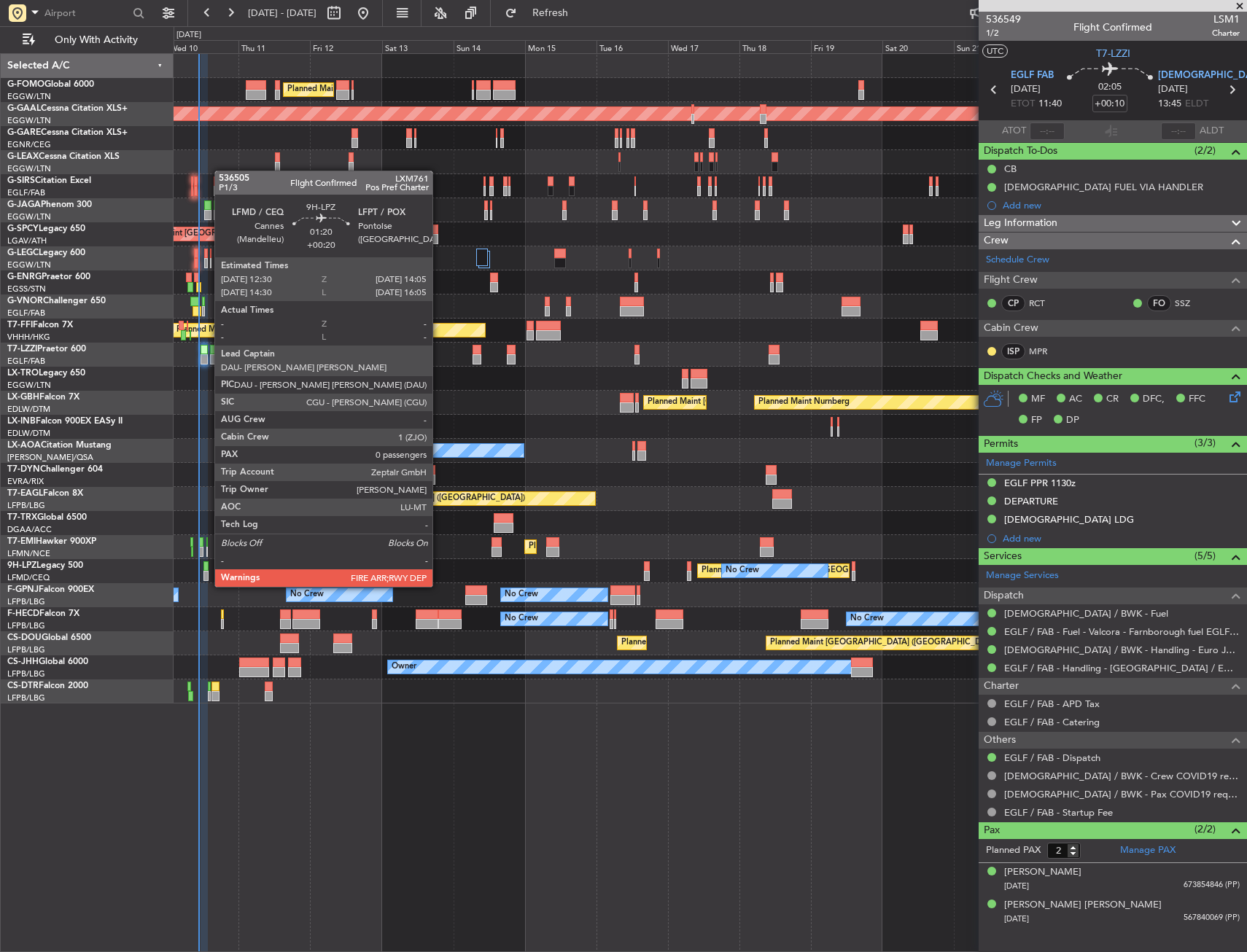
click at [207, 574] on div at bounding box center [206, 576] width 5 height 10
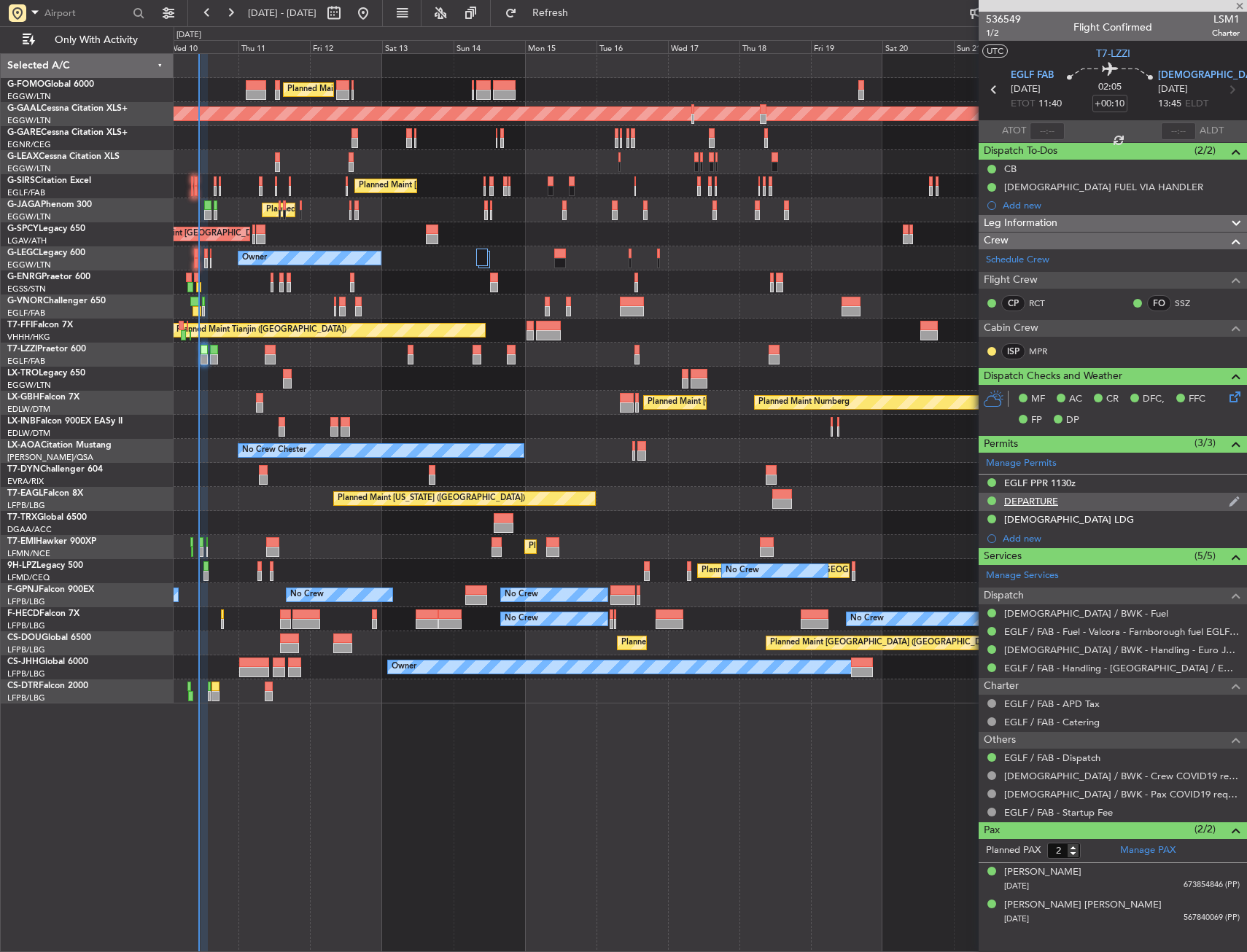
type input "+00:20"
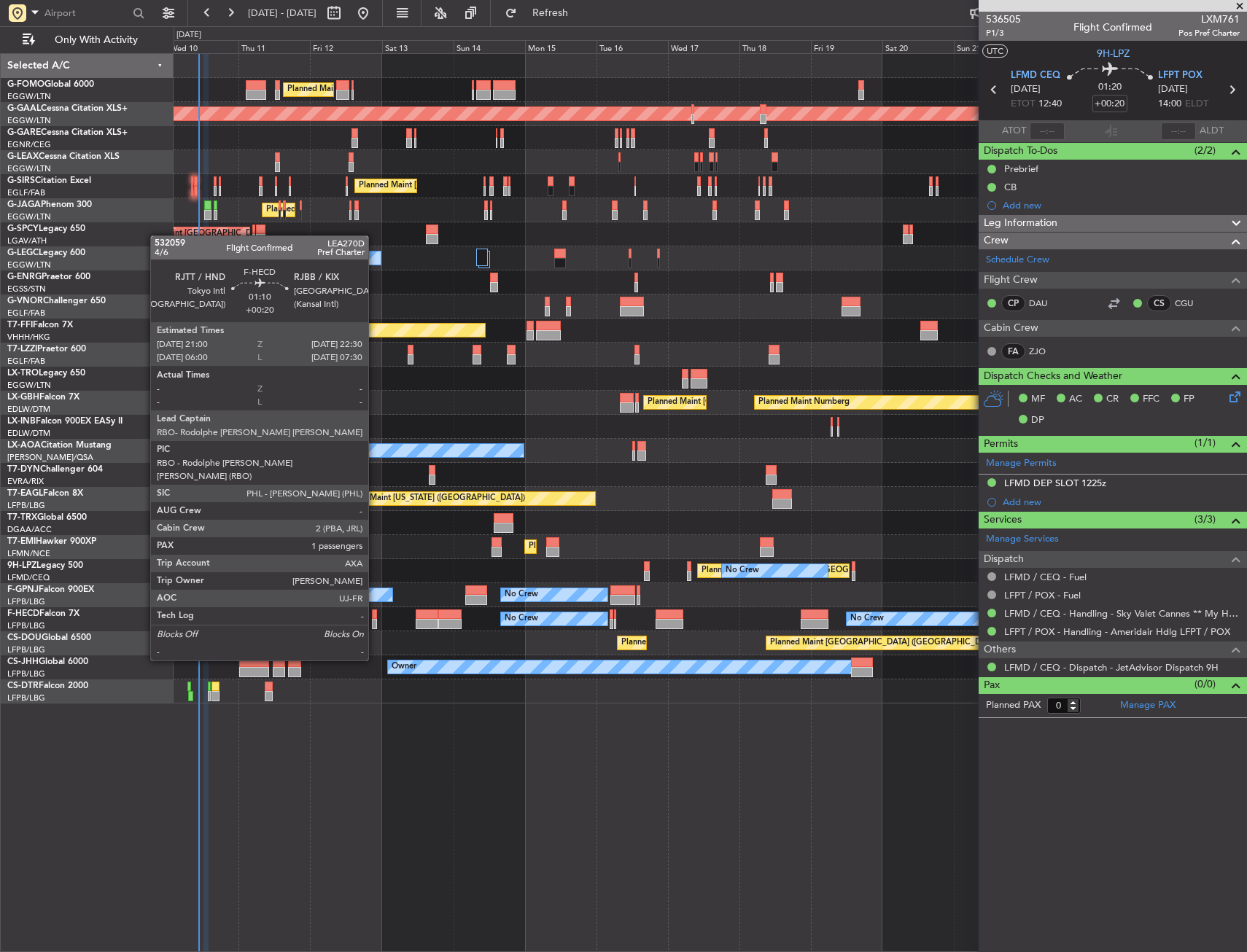
click at [375, 620] on div at bounding box center [374, 624] width 5 height 10
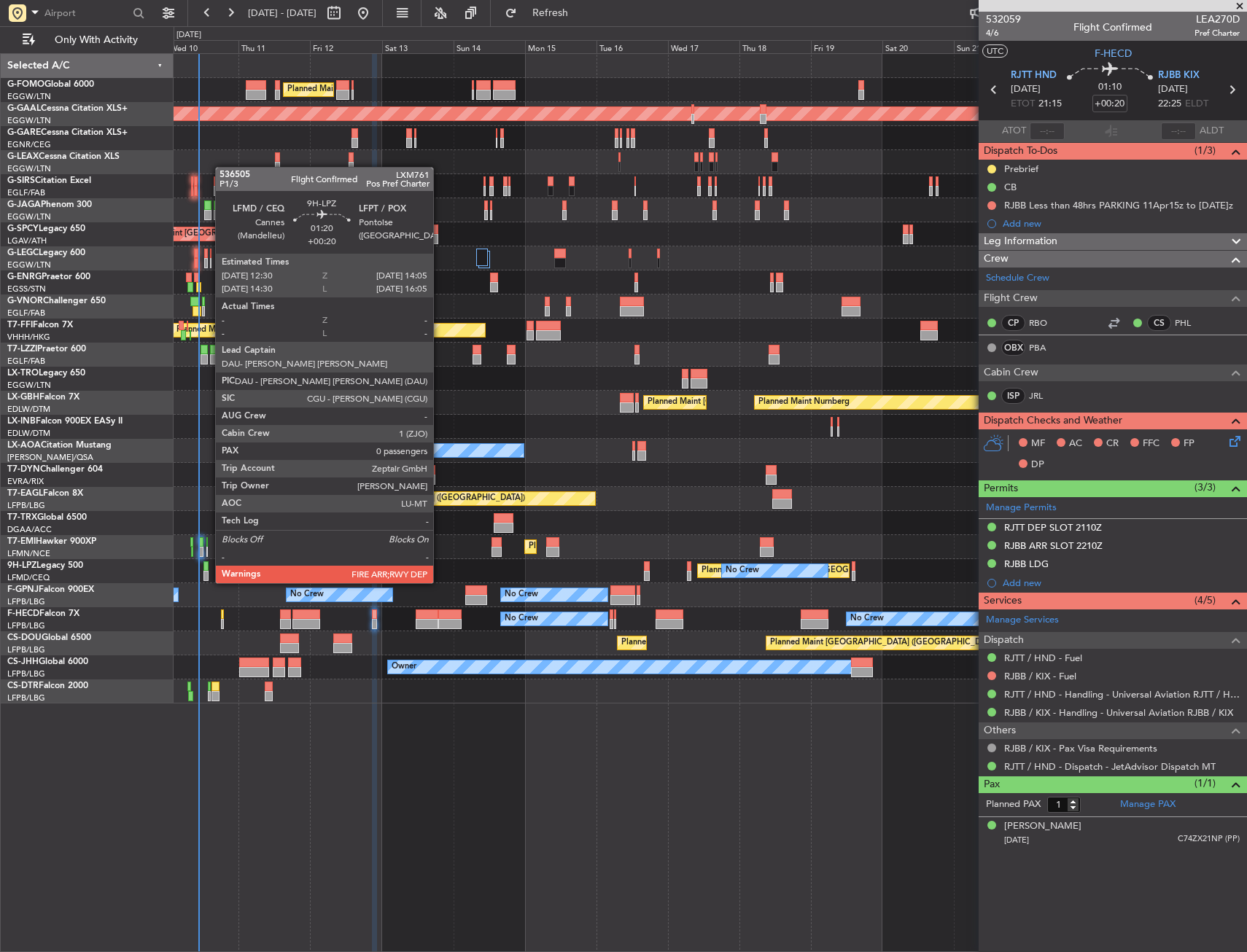
click at [208, 571] on div at bounding box center [206, 567] width 5 height 10
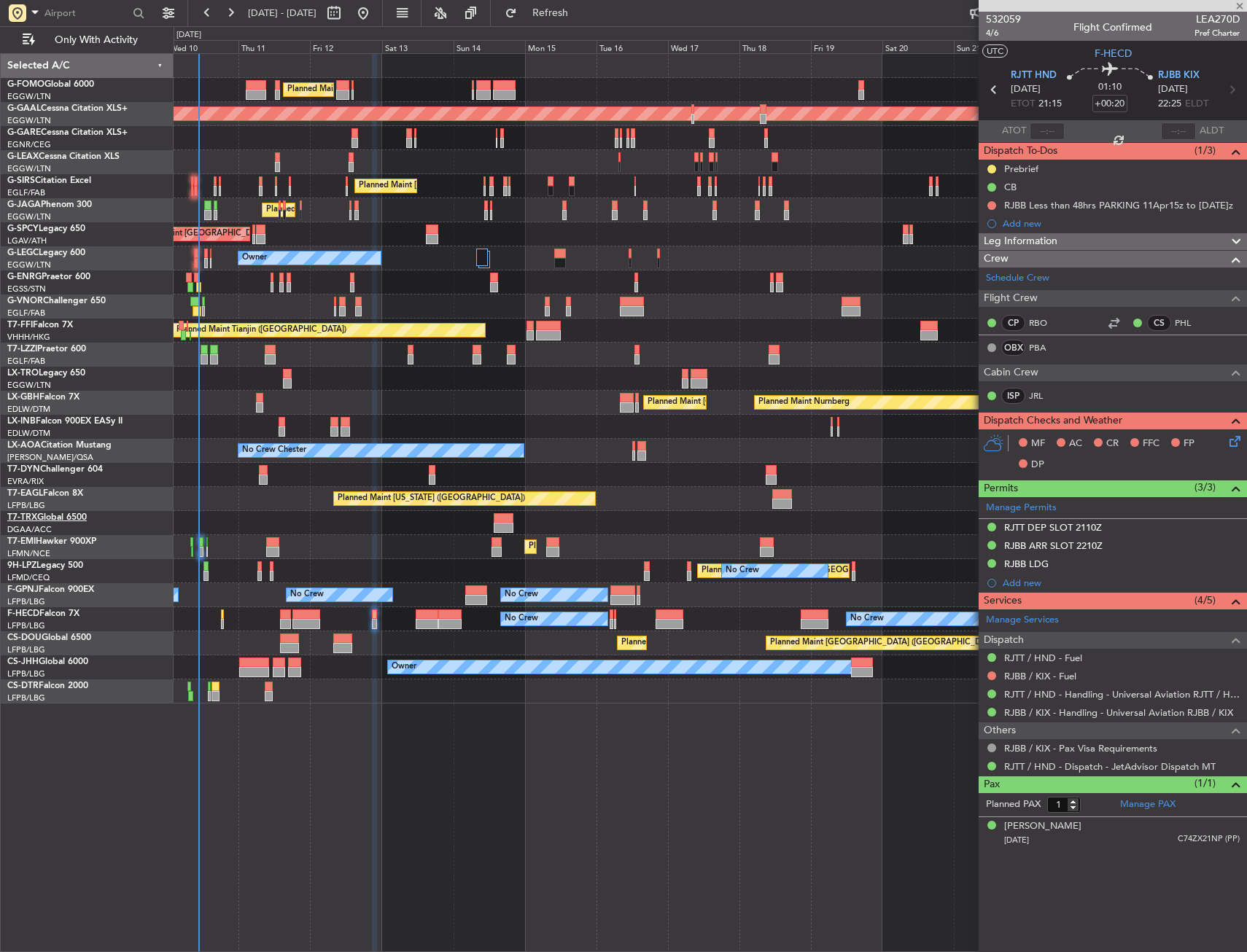
type input "0"
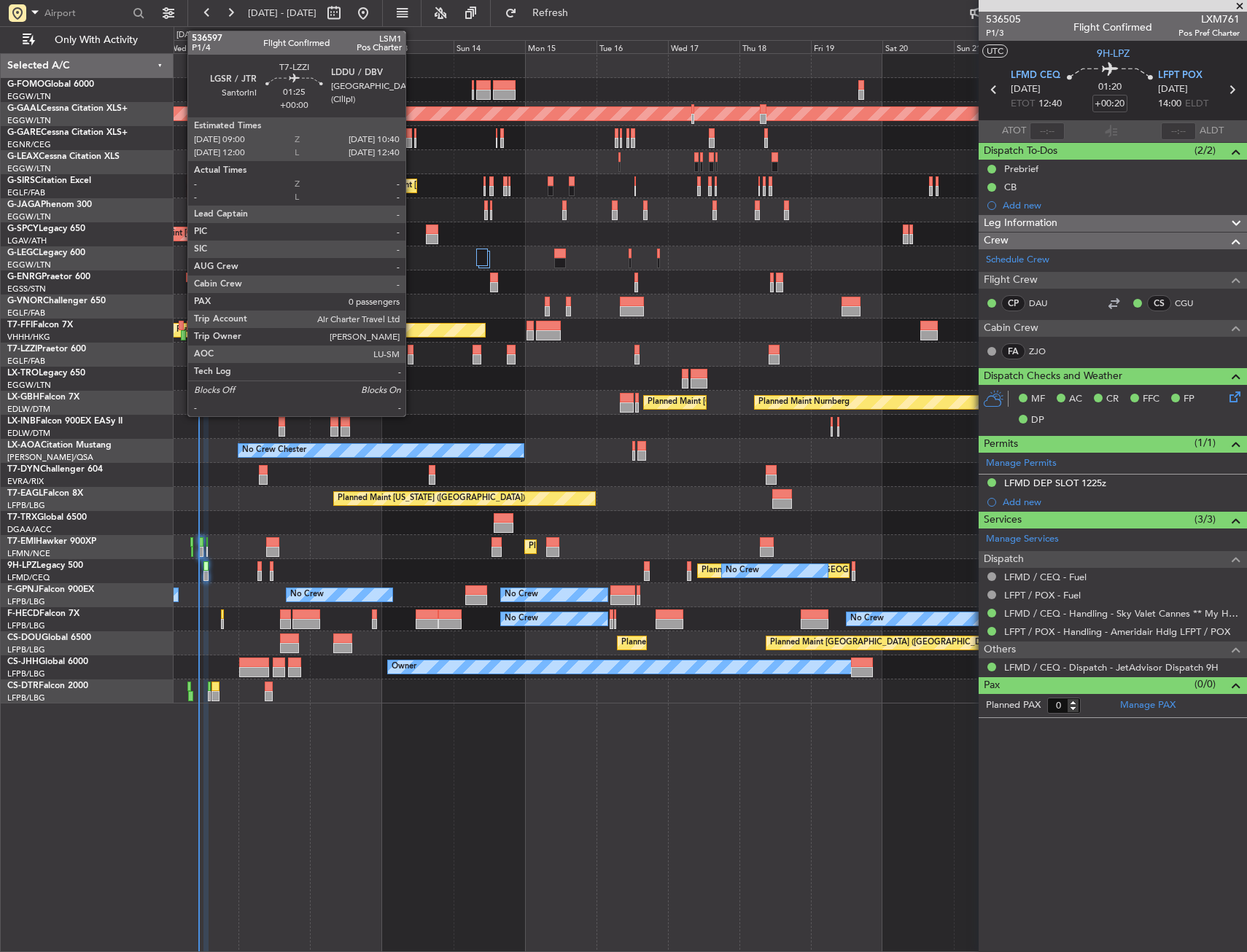
click at [412, 350] on div at bounding box center [410, 350] width 5 height 10
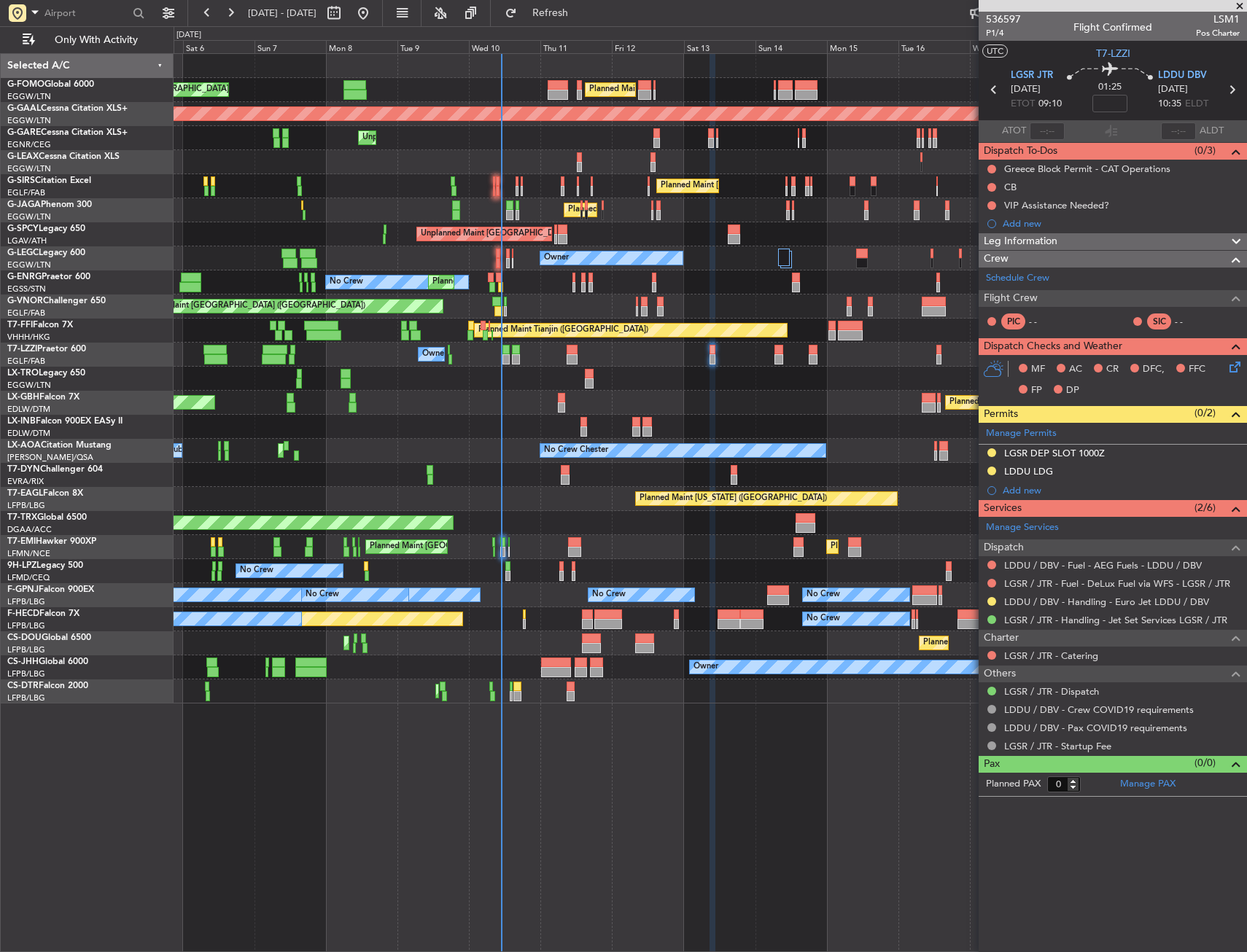
click at [570, 398] on div "Planned Maint London (Luton) Planned Maint London (Luton) Planned Maint Dusseld…" at bounding box center [710, 378] width 1072 height 649
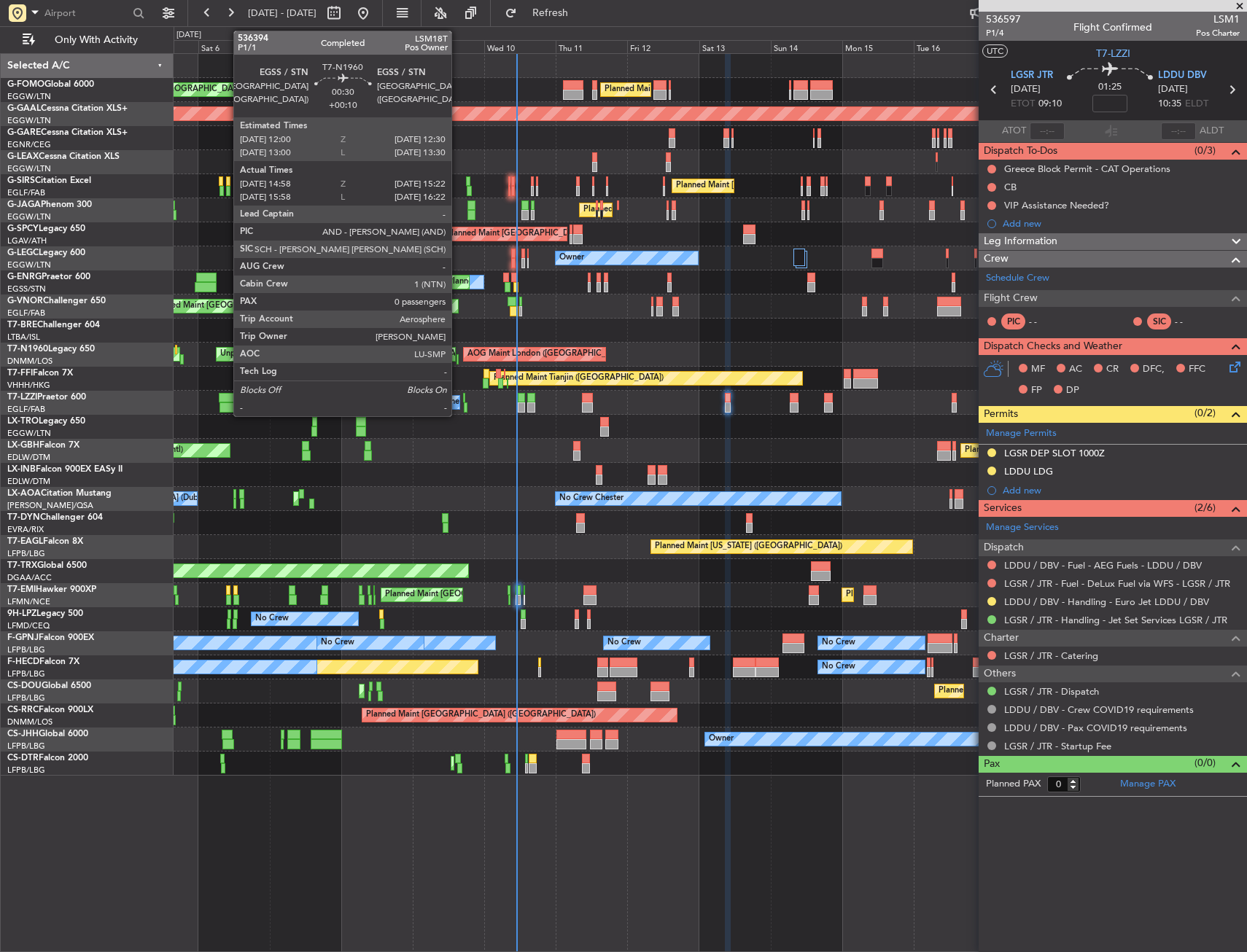
click at [458, 361] on div at bounding box center [457, 359] width 2 height 10
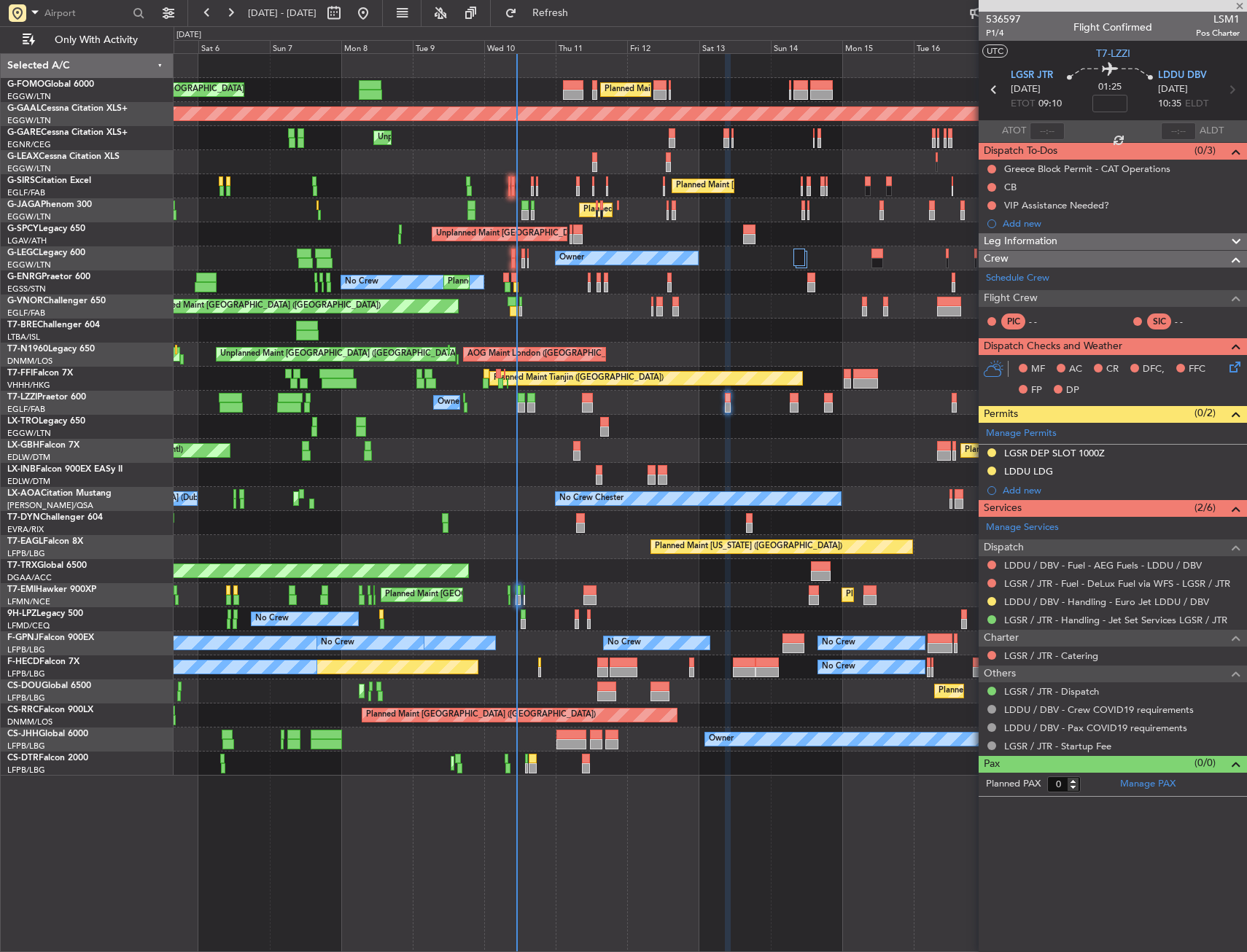
type input "+00:10"
type input "14:58"
type input "15:22"
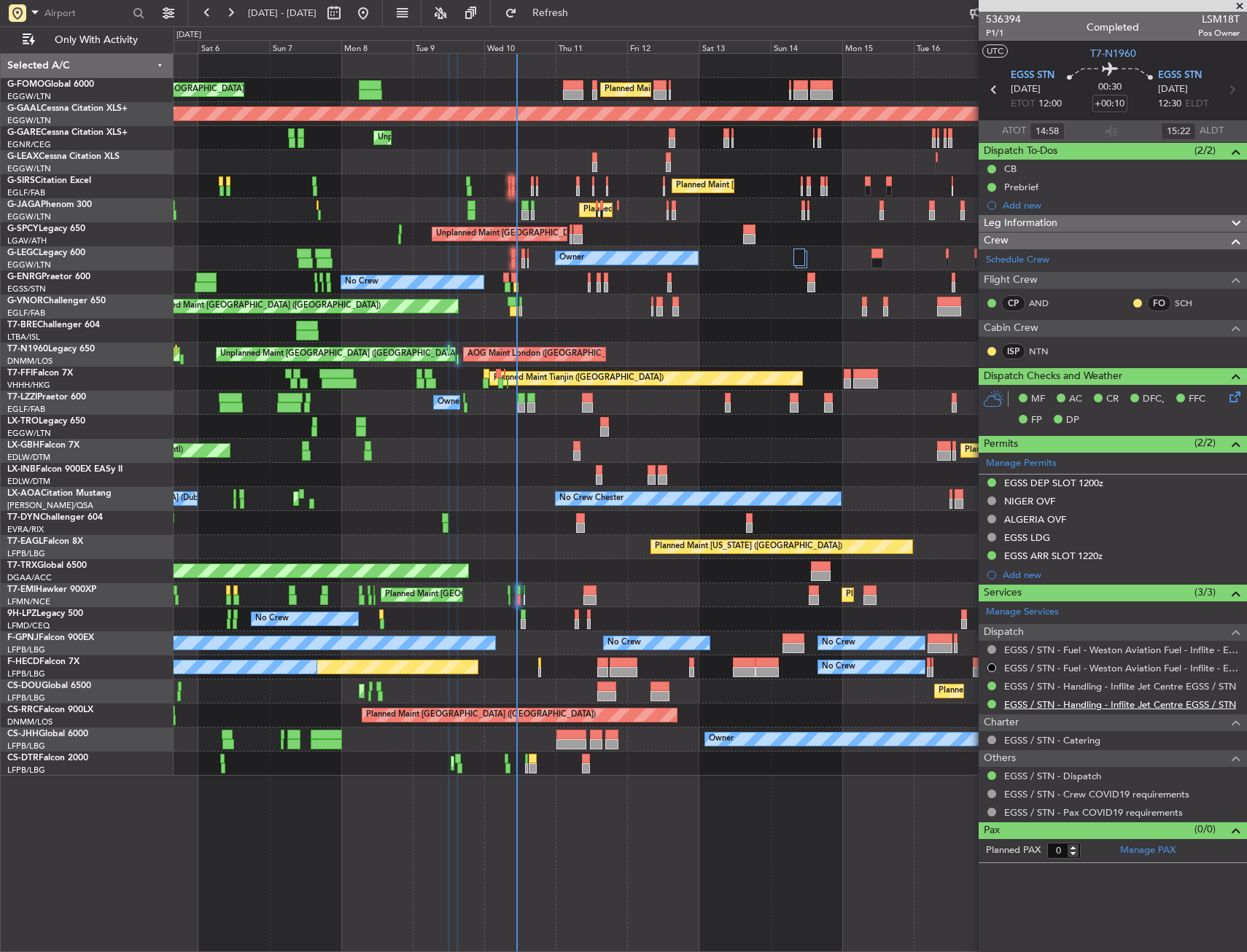
click at [1042, 709] on link "EGSS / STN - Handling - Inflite Jet Centre EGSS / STN" at bounding box center [1120, 704] width 232 height 12
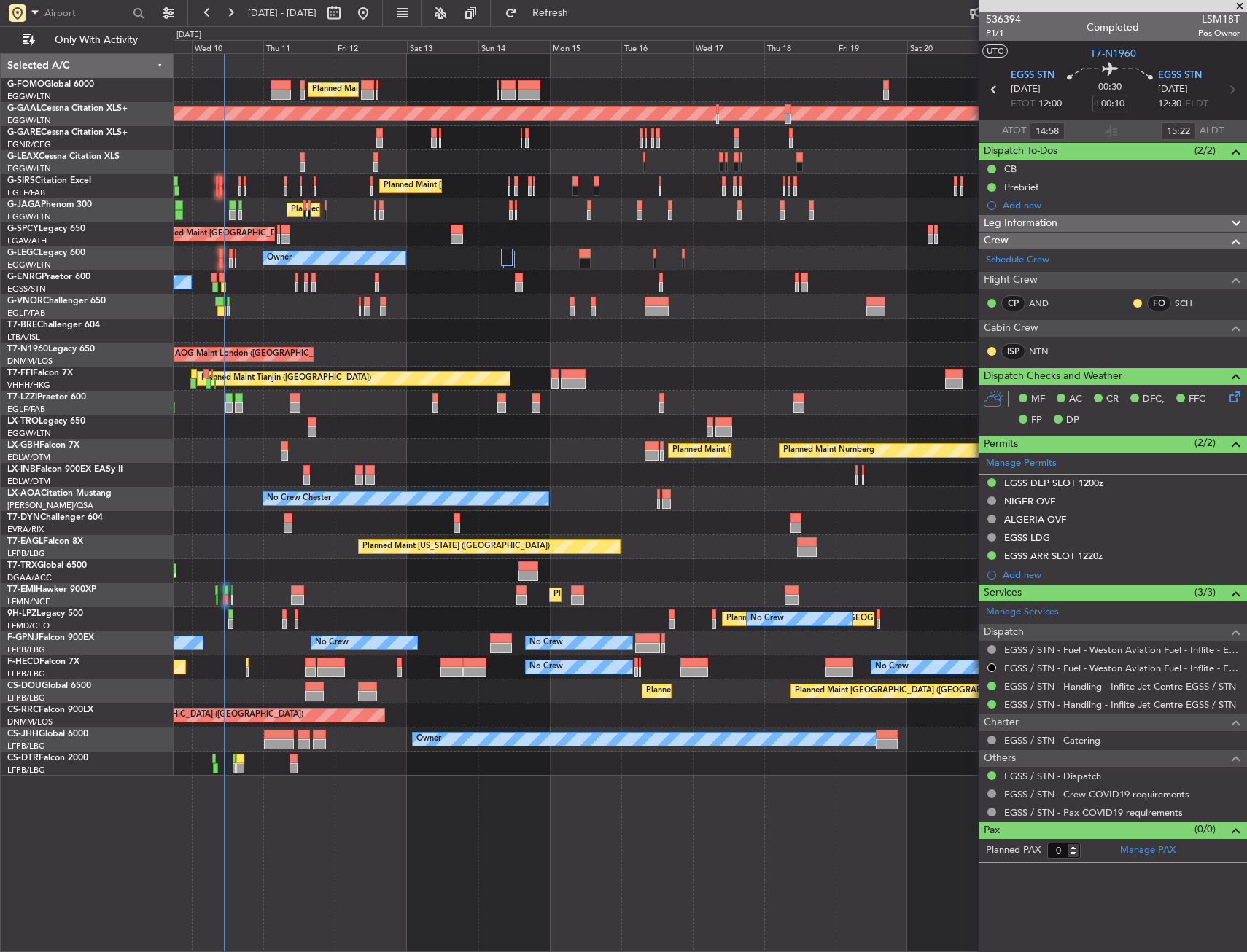
click at [353, 554] on div "Planned Maint [GEOGRAPHIC_DATA] ([GEOGRAPHIC_DATA]) Planned Maint [GEOGRAPHIC_D…" at bounding box center [710, 414] width 1072 height 722
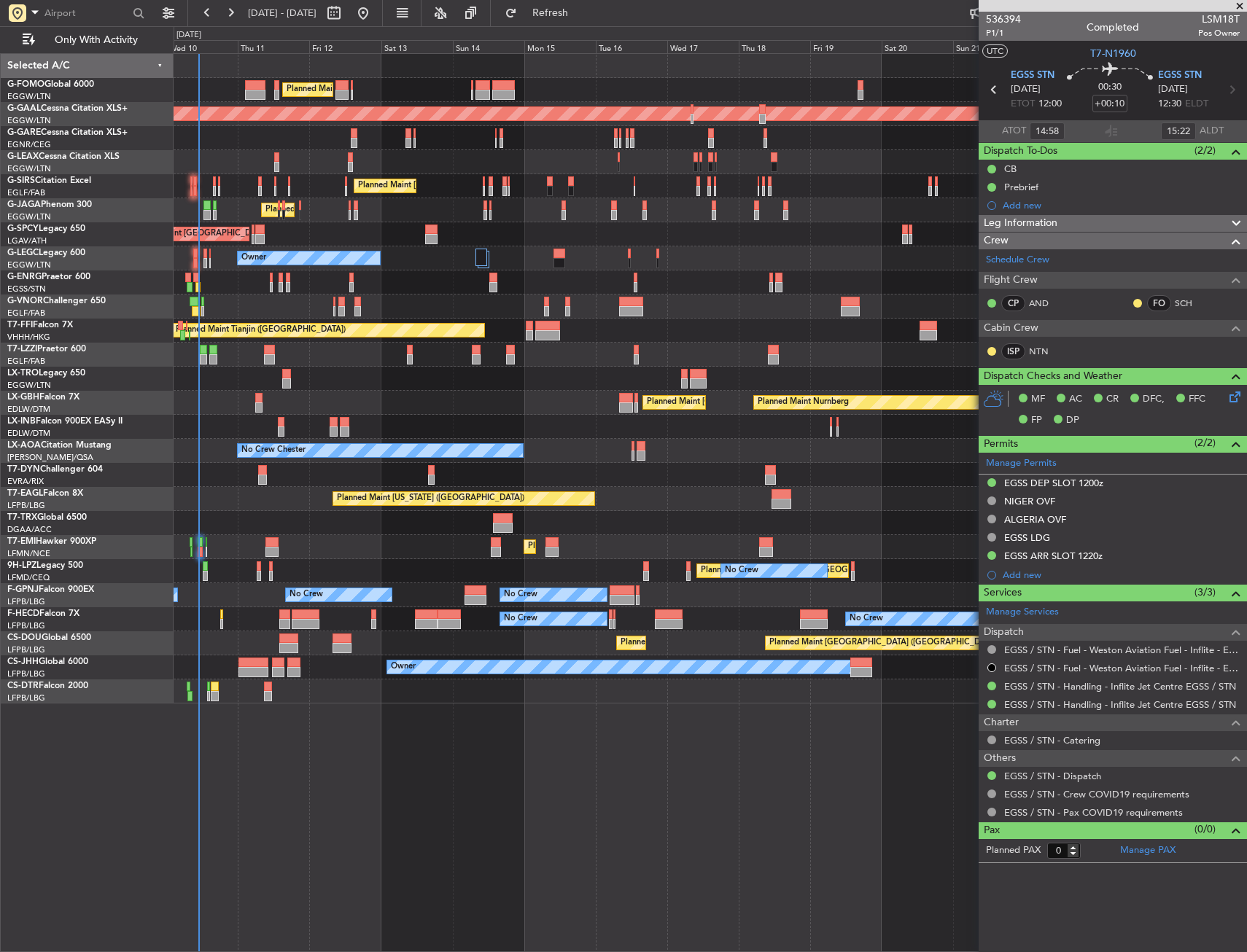
click at [490, 341] on div "Planned Maint Tianjin ([GEOGRAPHIC_DATA])" at bounding box center [710, 331] width 1072 height 24
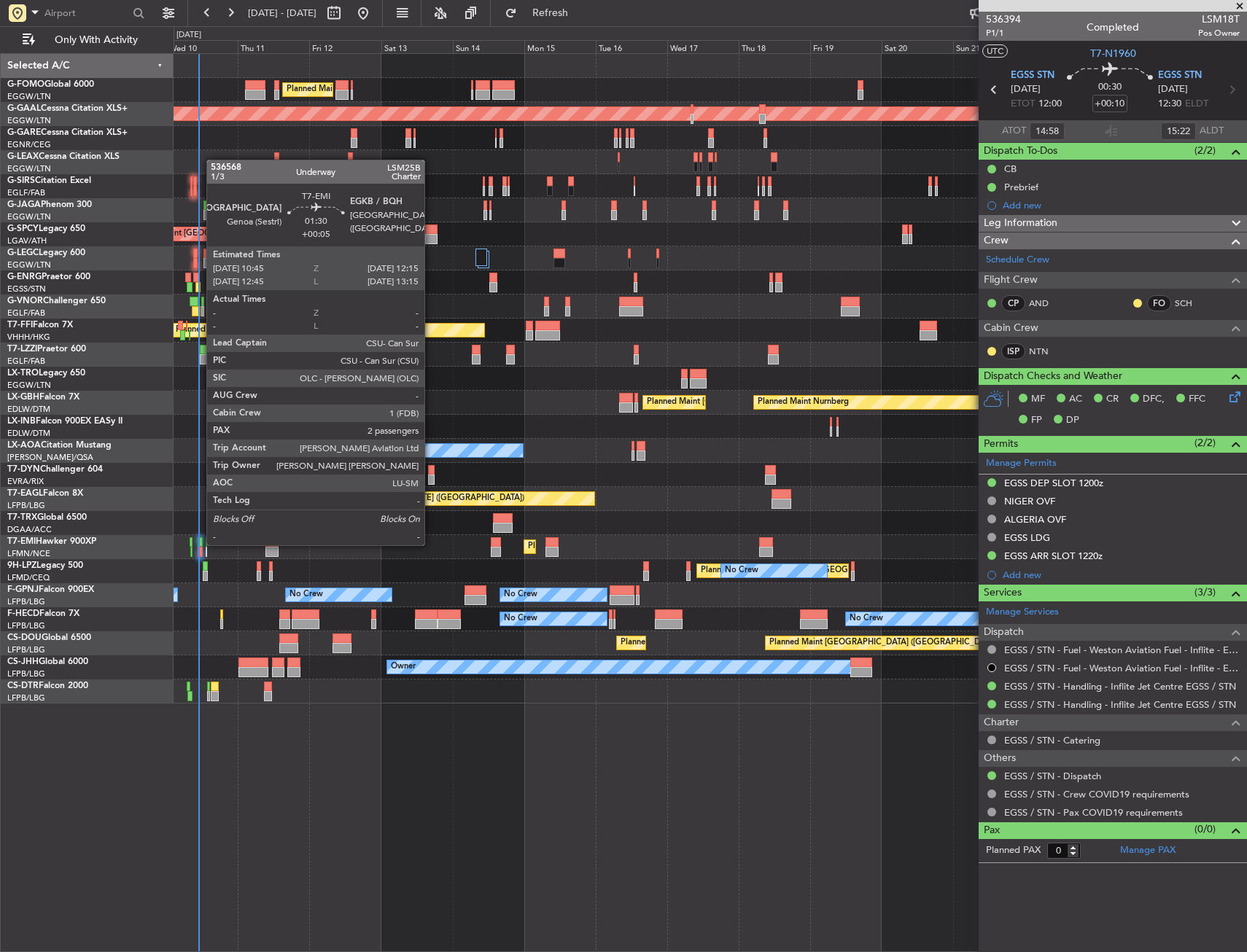
click at [199, 544] on div at bounding box center [200, 542] width 5 height 10
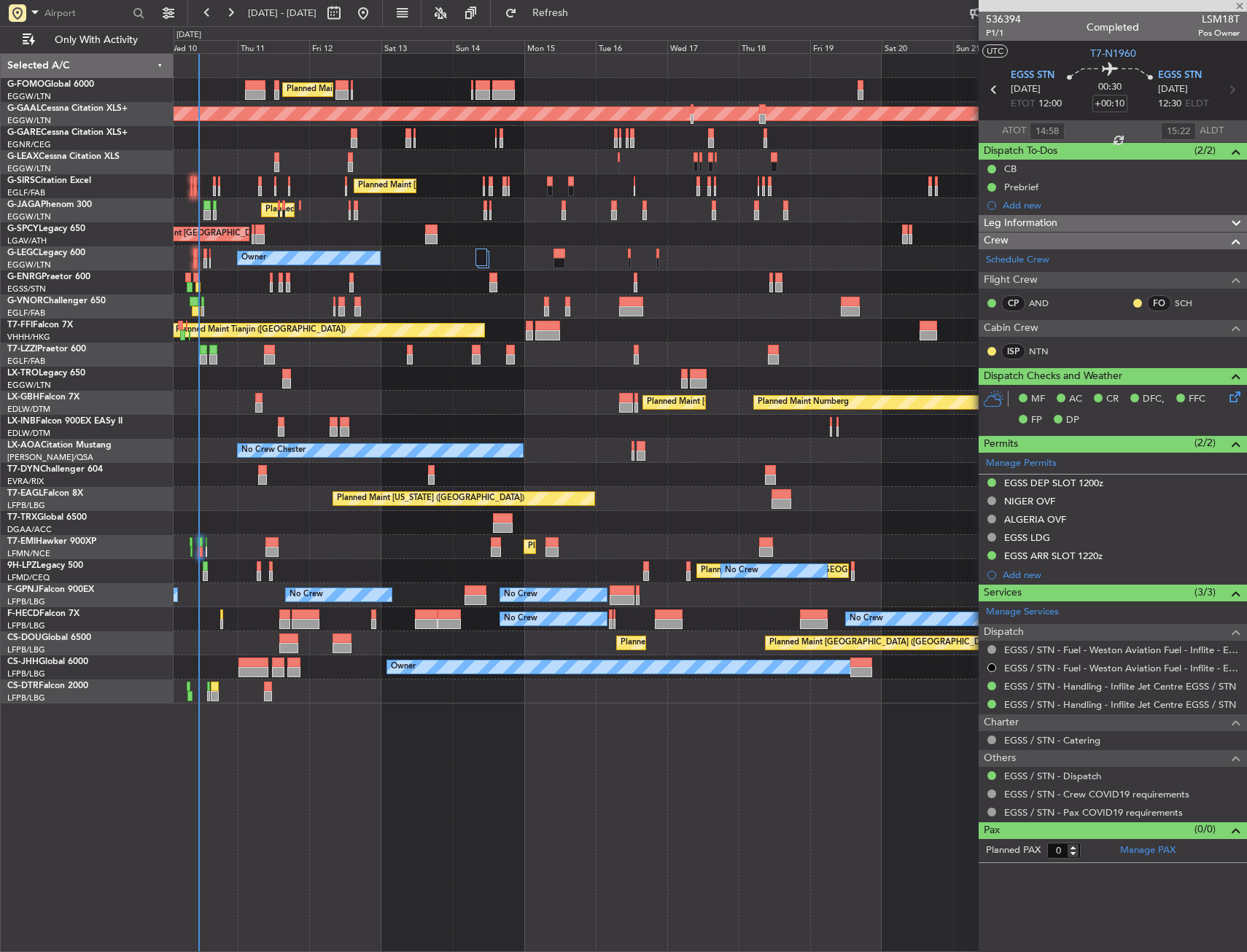
type input "+00:05"
type input "2"
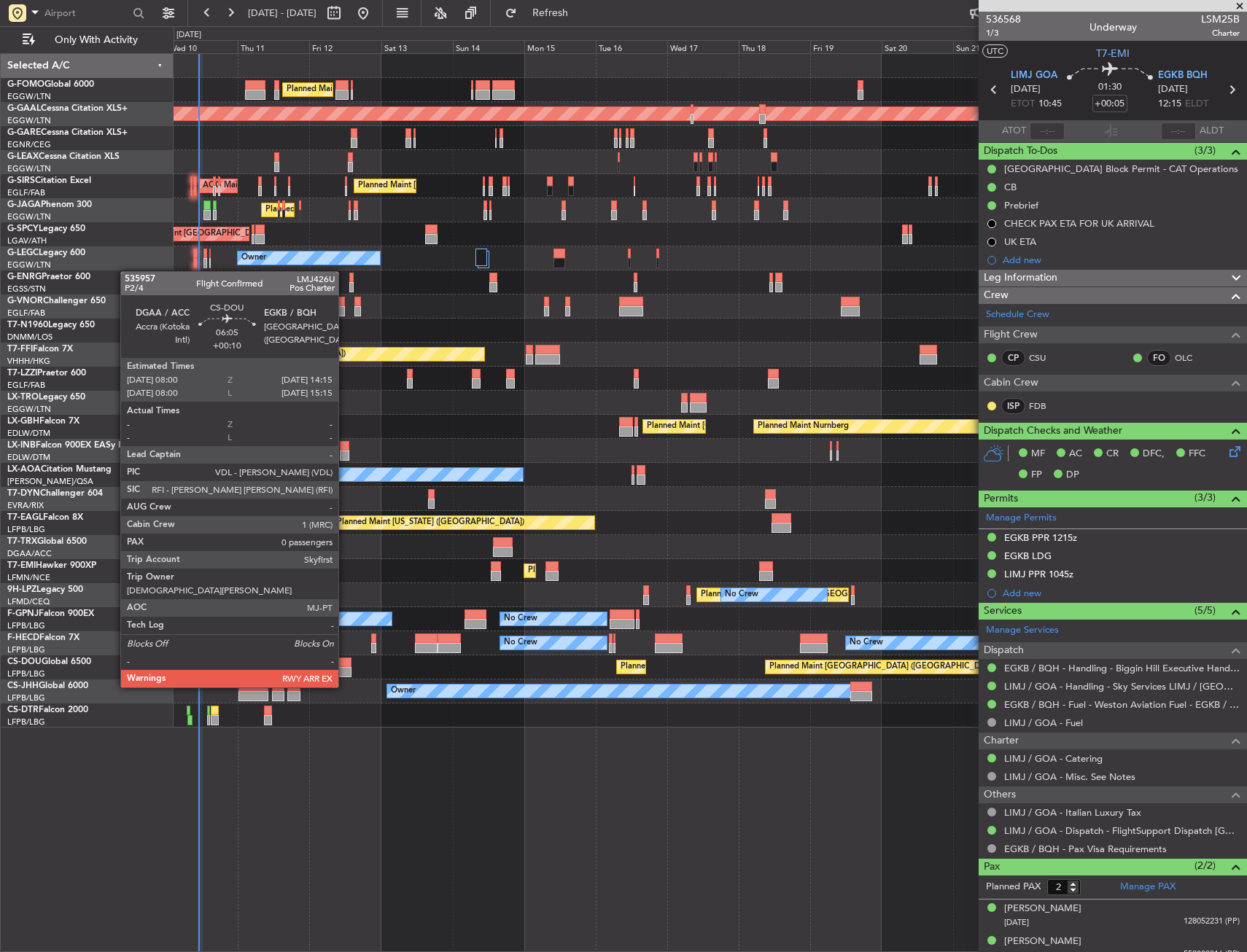
click at [347, 671] on div at bounding box center [342, 672] width 19 height 10
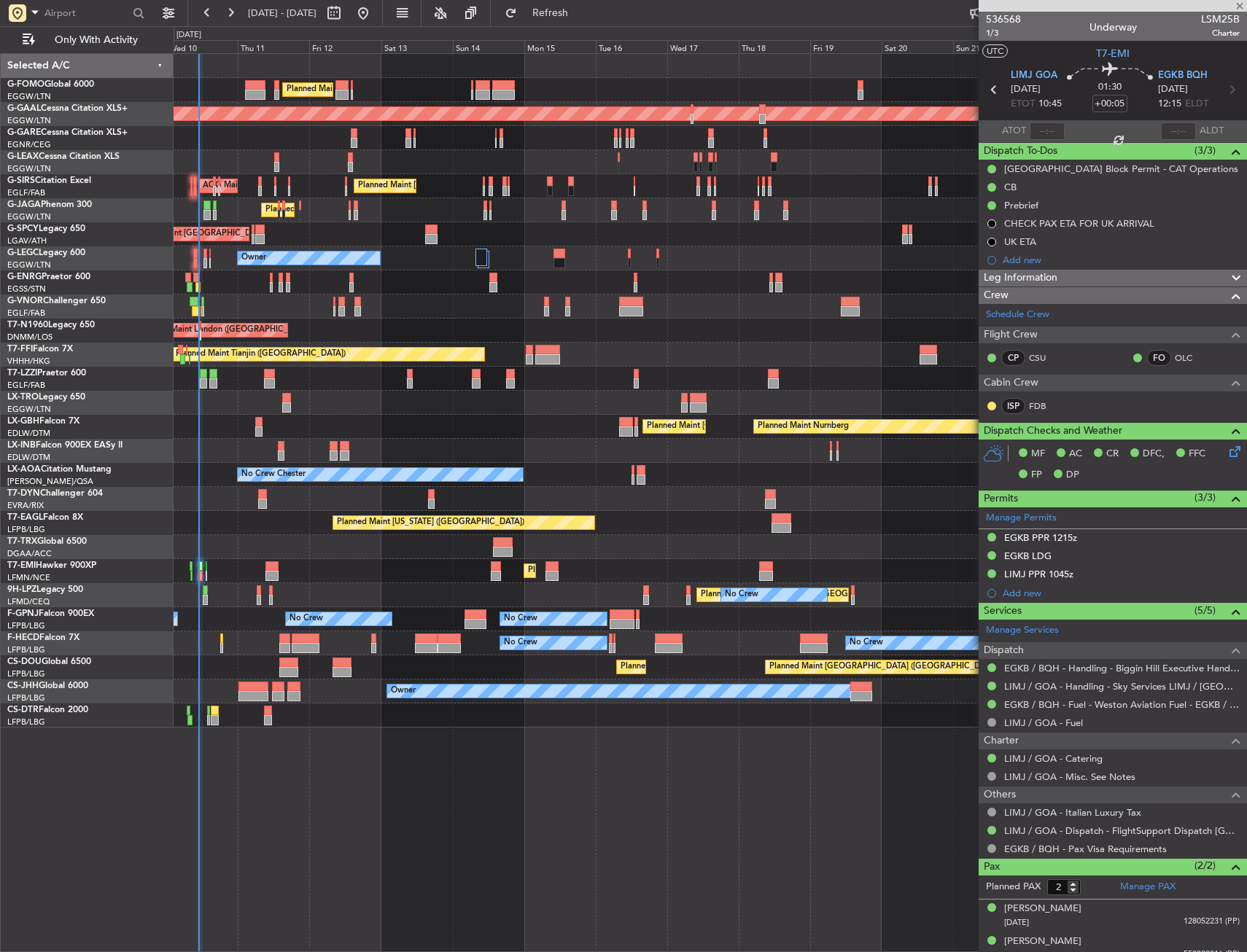
type input "+00:10"
type input "0"
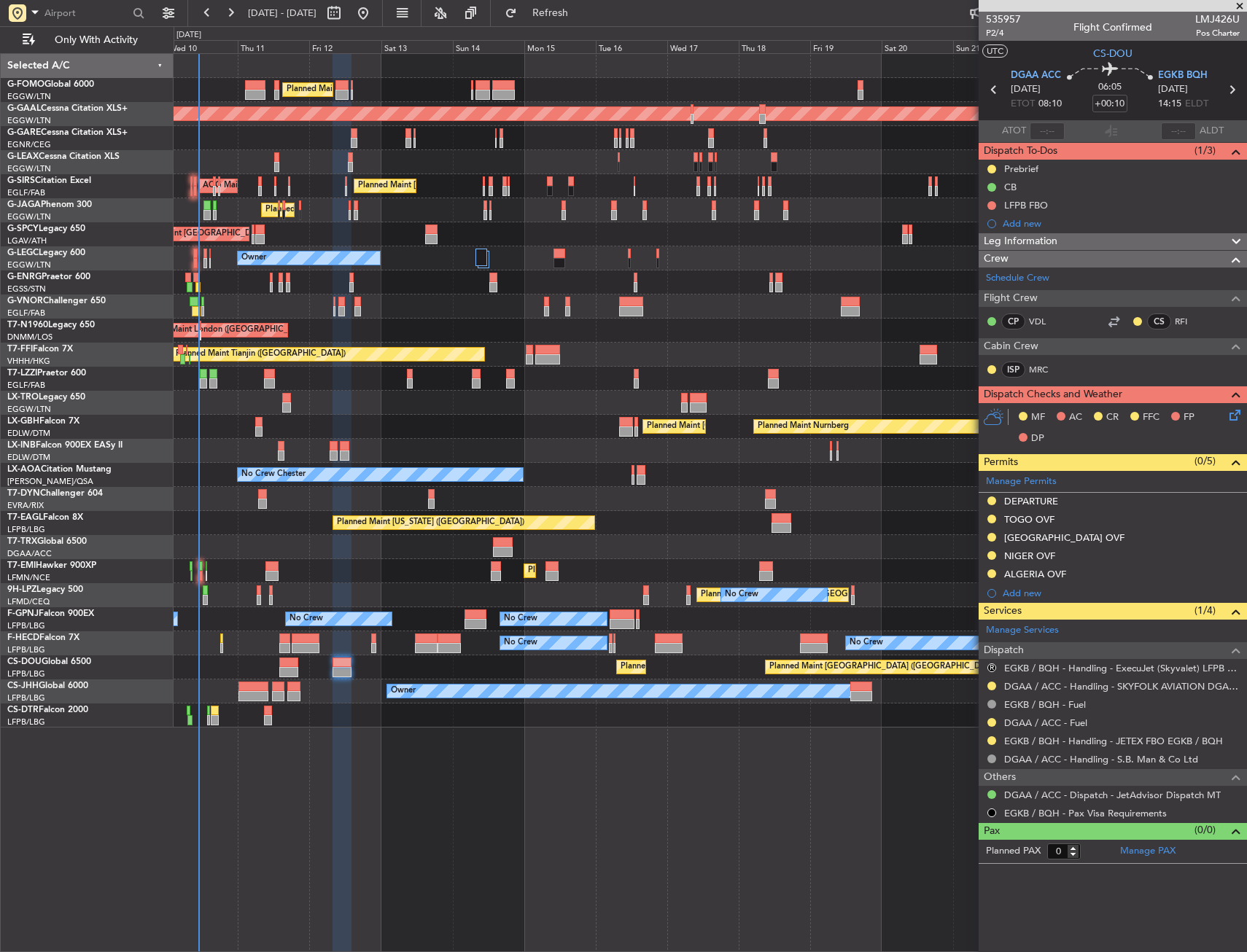
click at [1233, 409] on icon at bounding box center [1232, 413] width 11 height 11
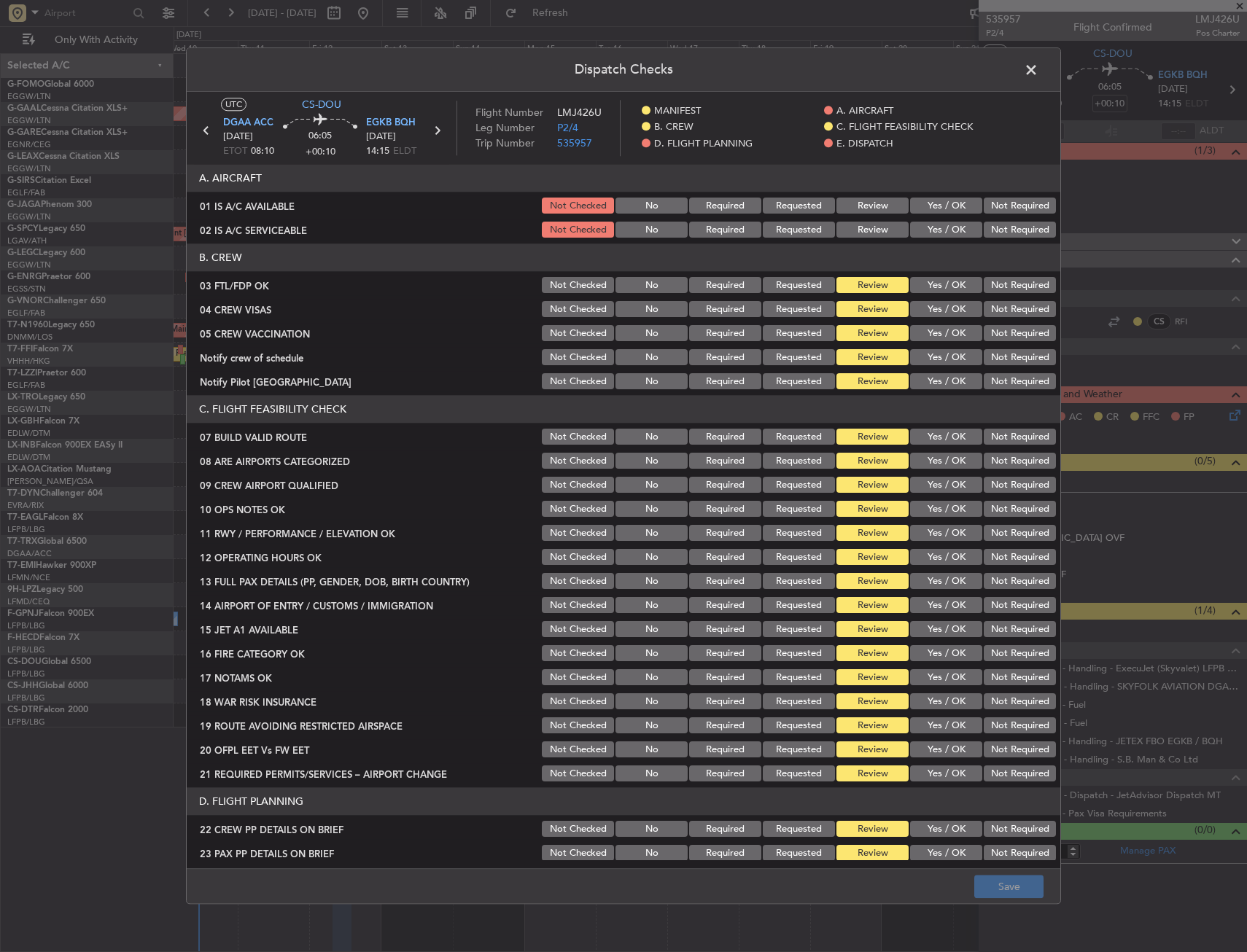
scroll to position [146, 0]
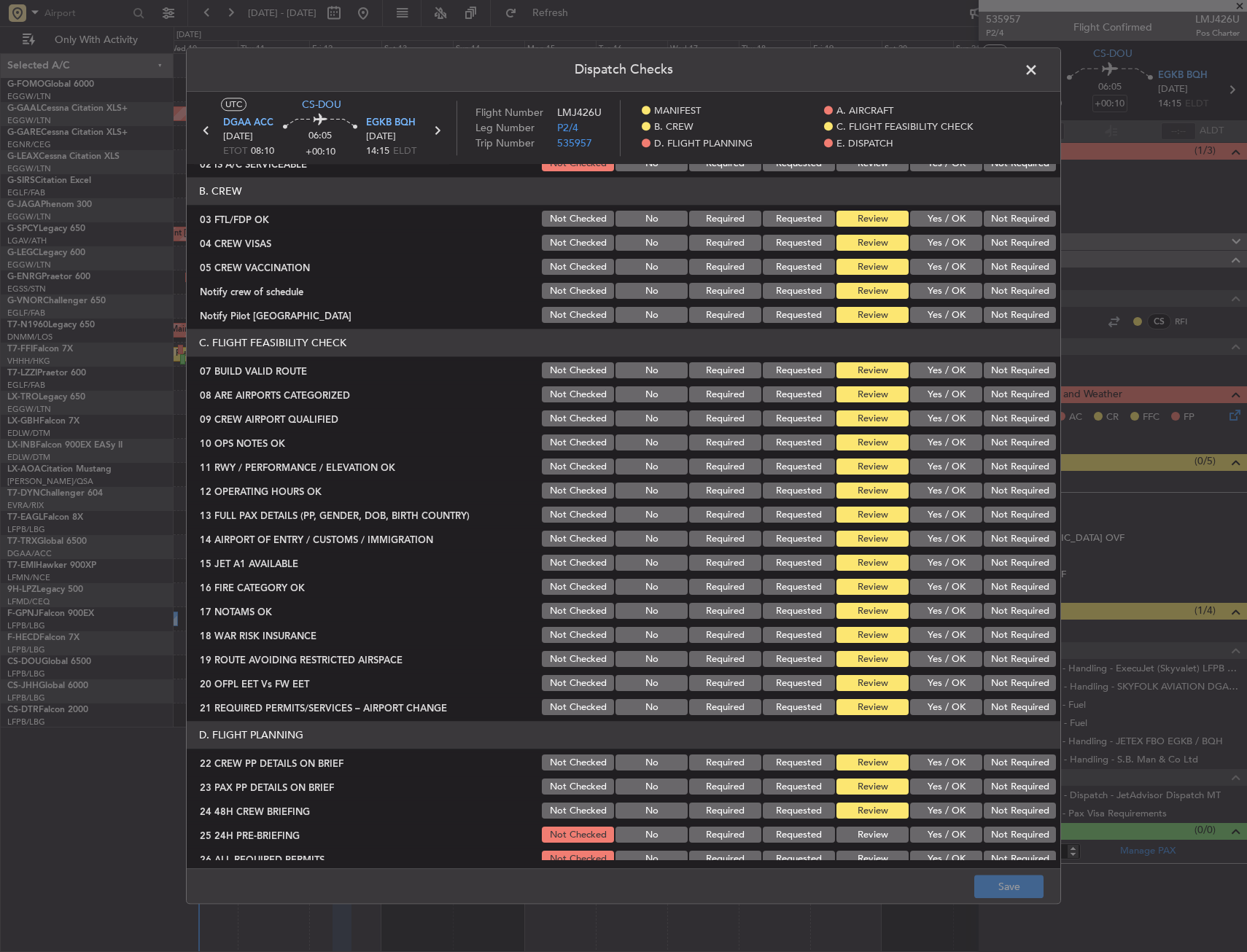
click at [944, 368] on button "Yes / OK" at bounding box center [946, 371] width 72 height 16
click at [944, 439] on button "Yes / OK" at bounding box center [946, 443] width 72 height 16
click at [945, 470] on button "Yes / OK" at bounding box center [946, 468] width 72 height 16
click at [945, 492] on button "Yes / OK" at bounding box center [946, 492] width 72 height 16
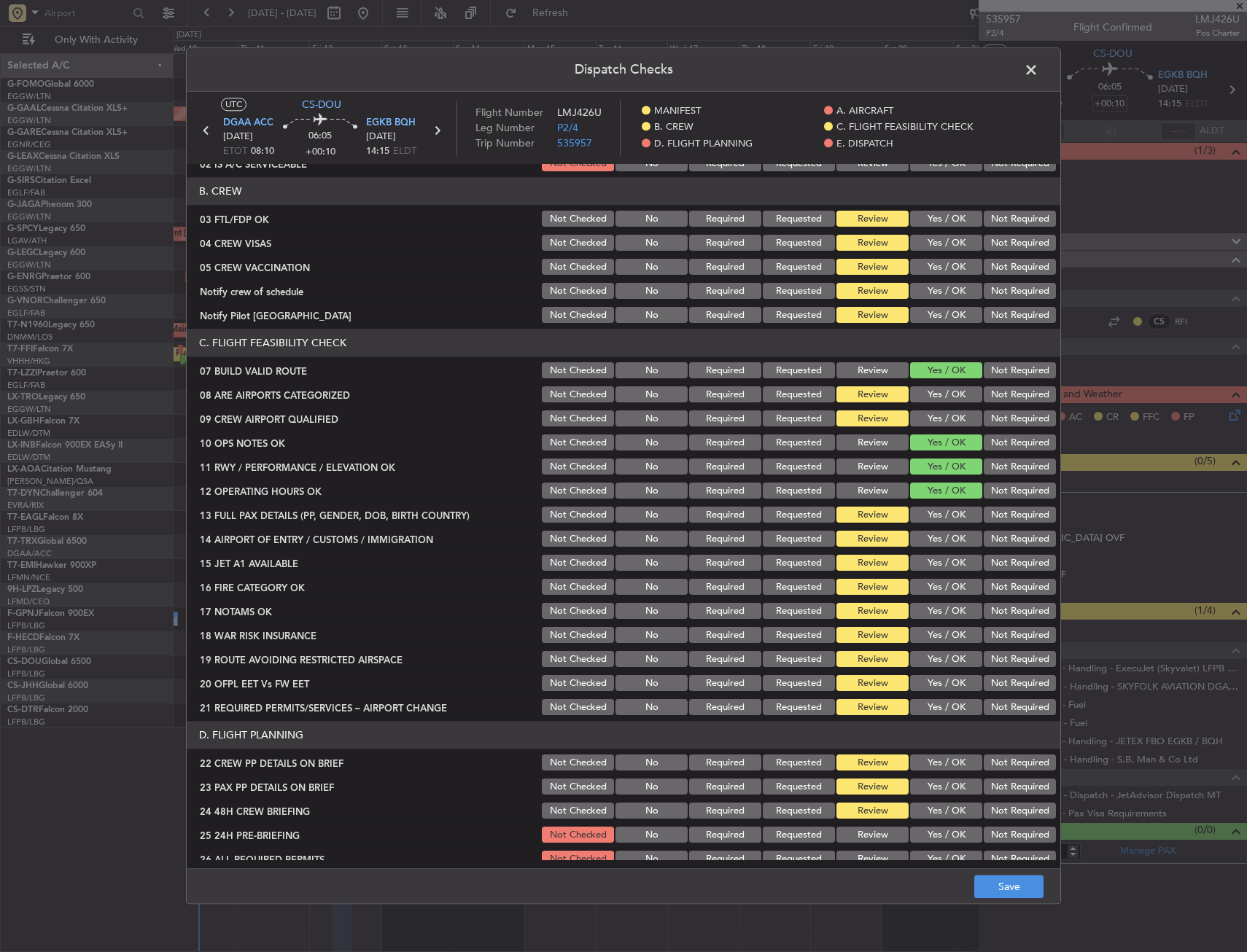
click at [945, 509] on button "Yes / OK" at bounding box center [946, 516] width 72 height 16
click at [947, 539] on button "Yes / OK" at bounding box center [946, 540] width 72 height 16
click at [949, 563] on button "Yes / OK" at bounding box center [946, 564] width 72 height 16
click at [948, 586] on button "Yes / OK" at bounding box center [946, 587] width 72 height 16
click at [945, 611] on button "Yes / OK" at bounding box center [946, 612] width 72 height 16
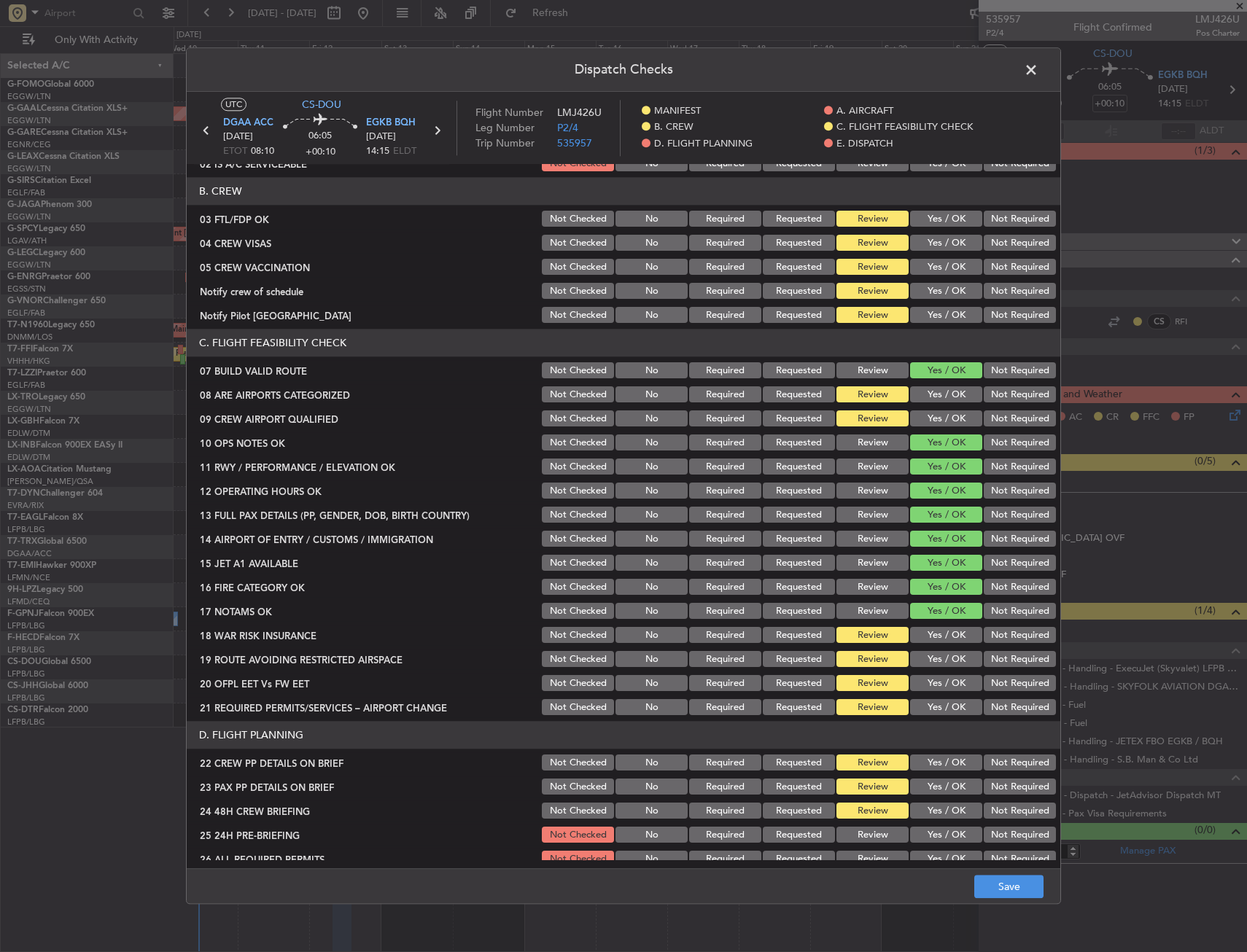
click at [950, 637] on button "Yes / OK" at bounding box center [946, 636] width 72 height 16
click at [952, 664] on button "Yes / OK" at bounding box center [946, 660] width 72 height 16
click at [952, 678] on button "Yes / OK" at bounding box center [946, 684] width 72 height 16
click at [954, 704] on button "Yes / OK" at bounding box center [946, 708] width 72 height 16
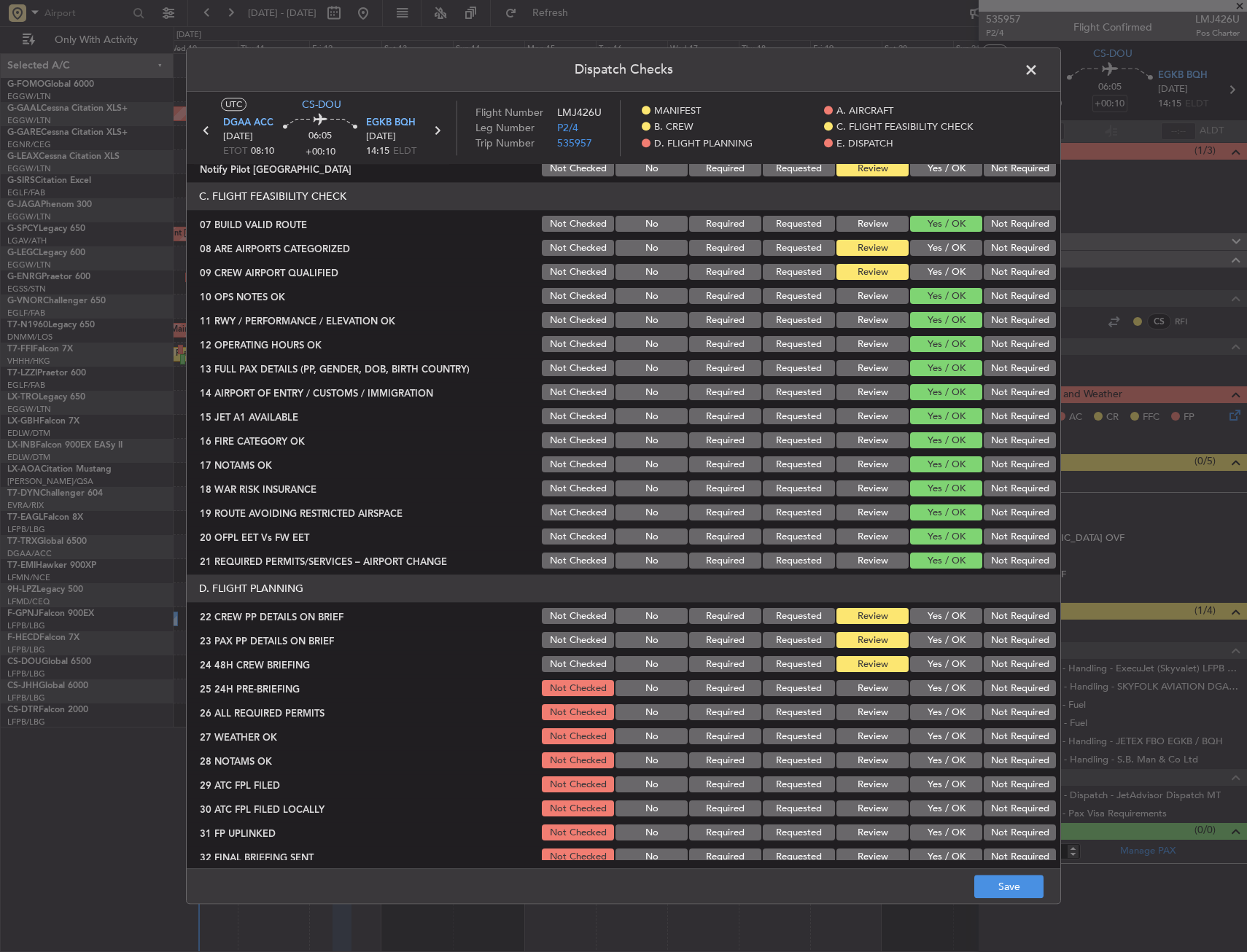
scroll to position [510, 0]
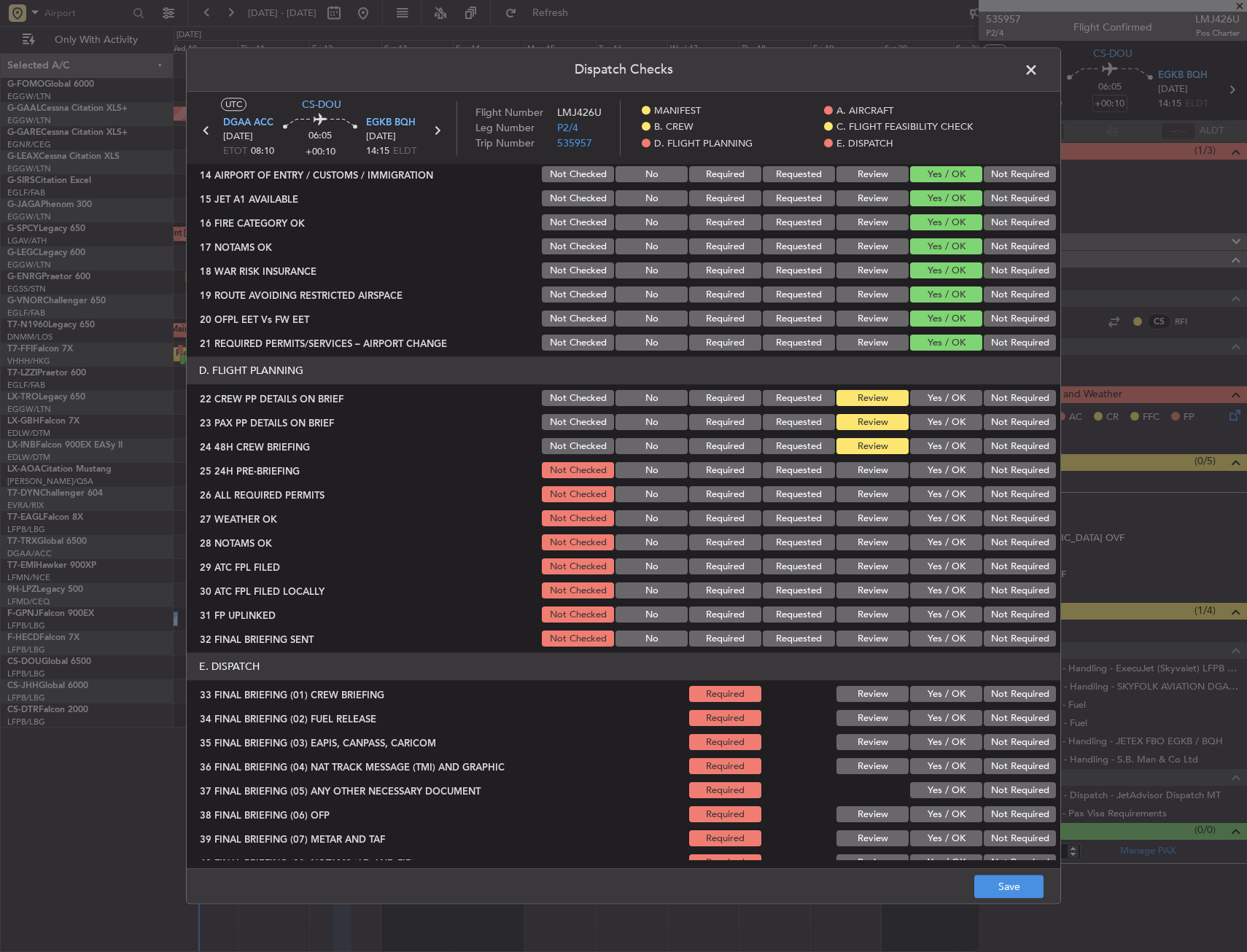
drag, startPoint x: 931, startPoint y: 401, endPoint x: 928, endPoint y: 422, distance: 21.2
click at [931, 402] on button "Yes / OK" at bounding box center [946, 399] width 72 height 16
click at [928, 422] on button "Yes / OK" at bounding box center [946, 423] width 72 height 16
click at [929, 449] on button "Yes / OK" at bounding box center [946, 447] width 72 height 16
click at [1014, 882] on button "Save" at bounding box center [1009, 887] width 69 height 23
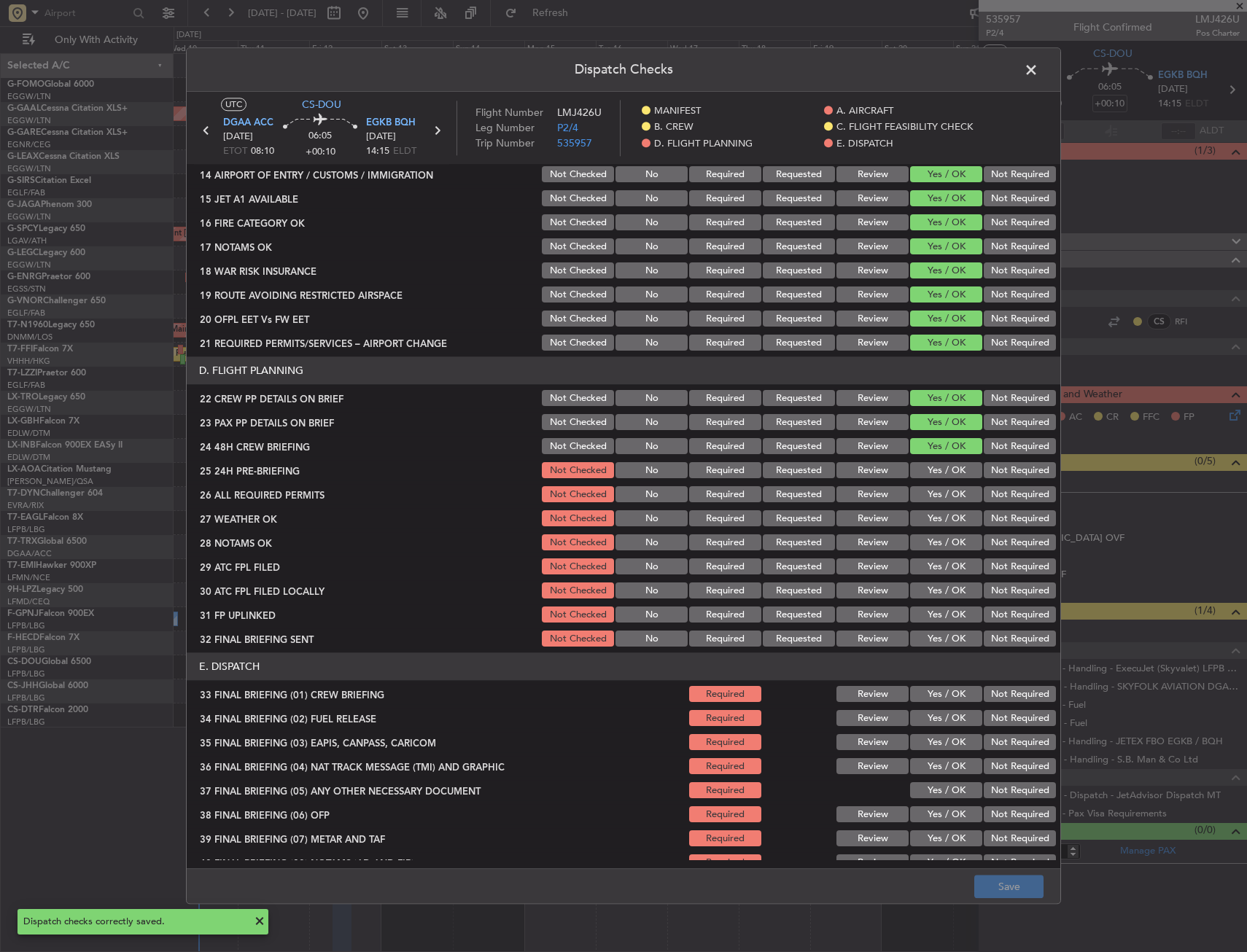
click at [1038, 68] on span at bounding box center [1038, 73] width 0 height 29
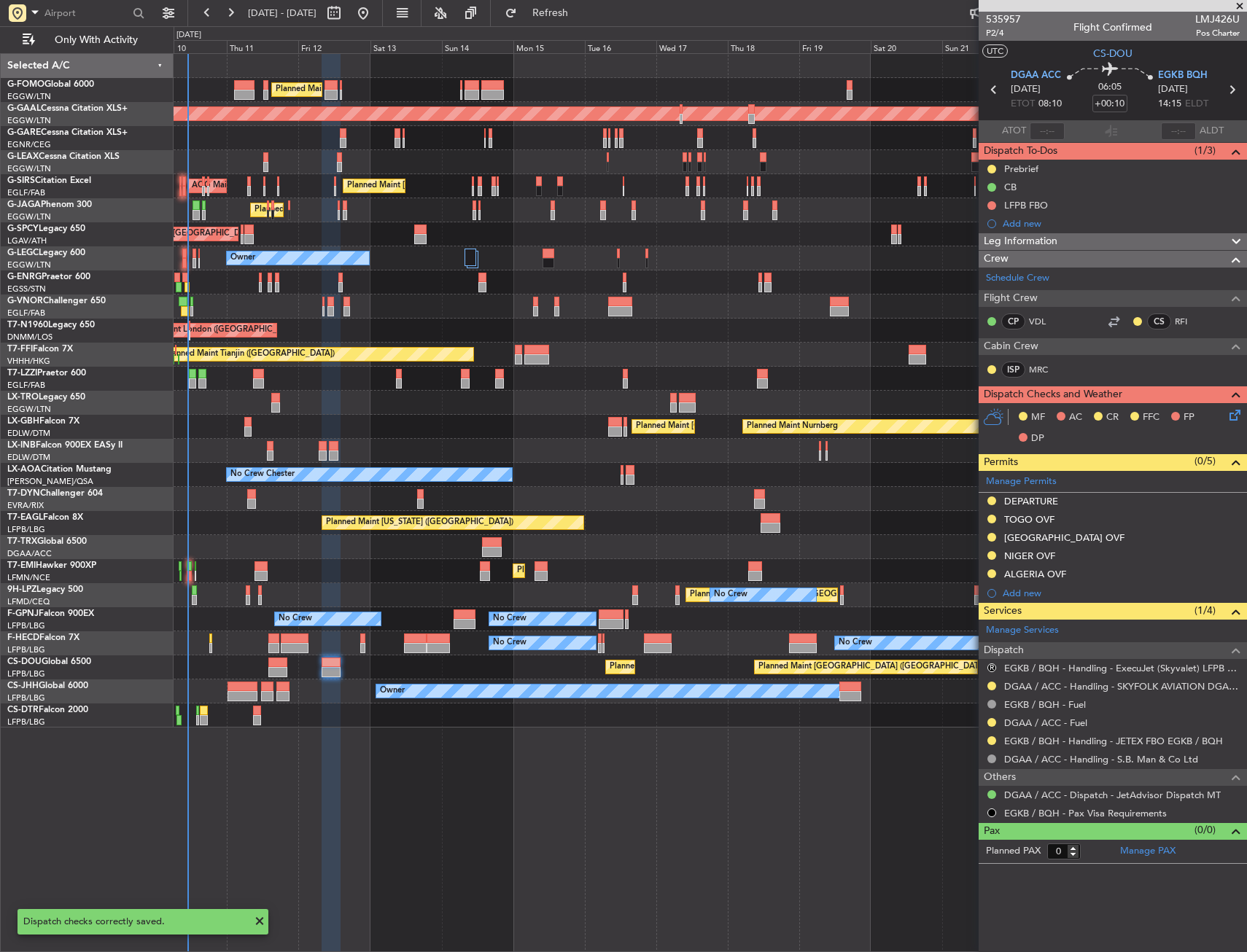
click at [787, 289] on div "Planned Maint London (Stansted) No Crew" at bounding box center [710, 282] width 1072 height 24
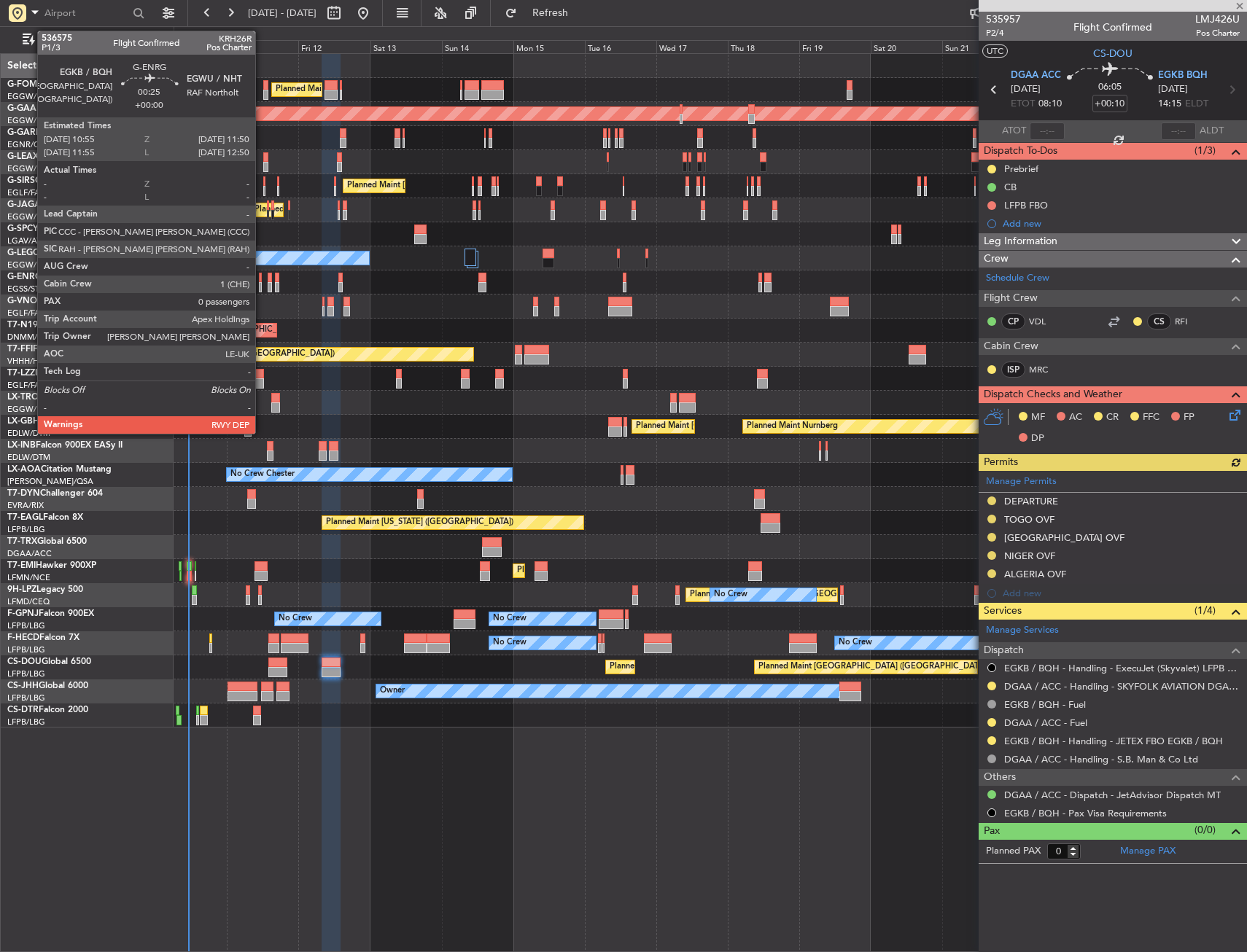
click at [346, 333] on div "AOG Maint London (Stansted) Unplanned Maint London (Stansted)" at bounding box center [710, 331] width 1072 height 24
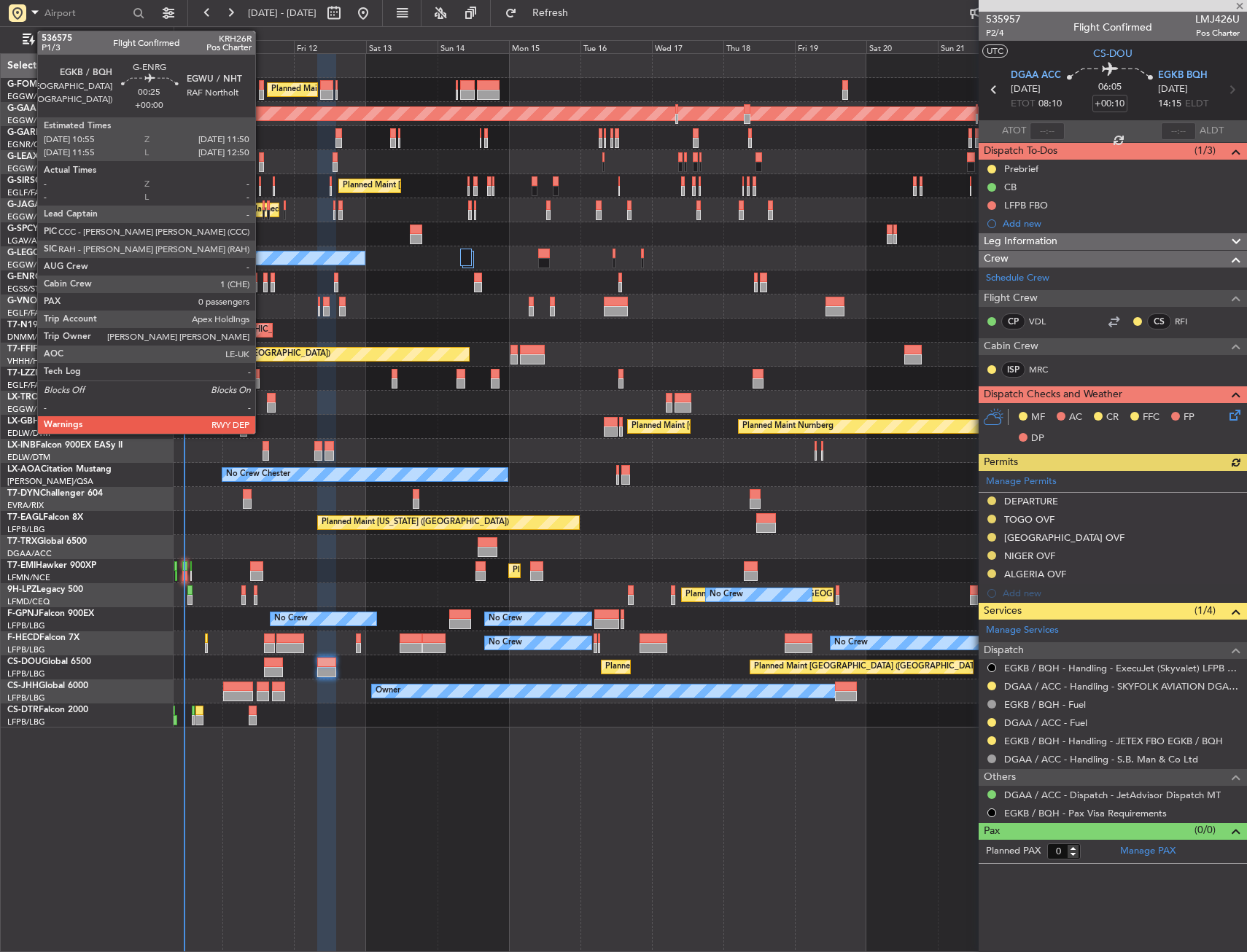
click at [362, 335] on div "AOG Maint London (Stansted) Unplanned Maint London (Stansted)" at bounding box center [710, 331] width 1072 height 24
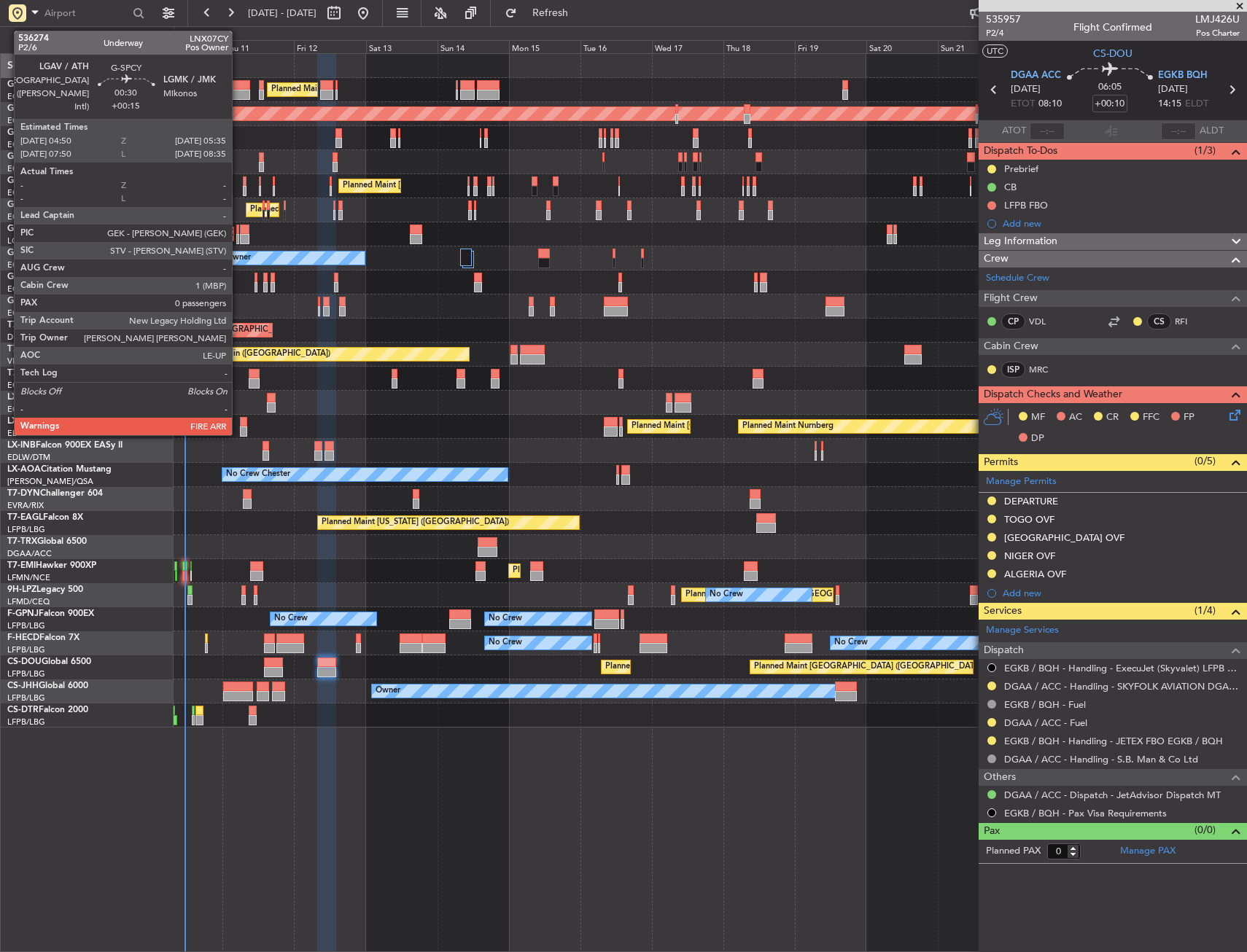
click at [238, 237] on div at bounding box center [238, 239] width 3 height 10
type input "+00:15"
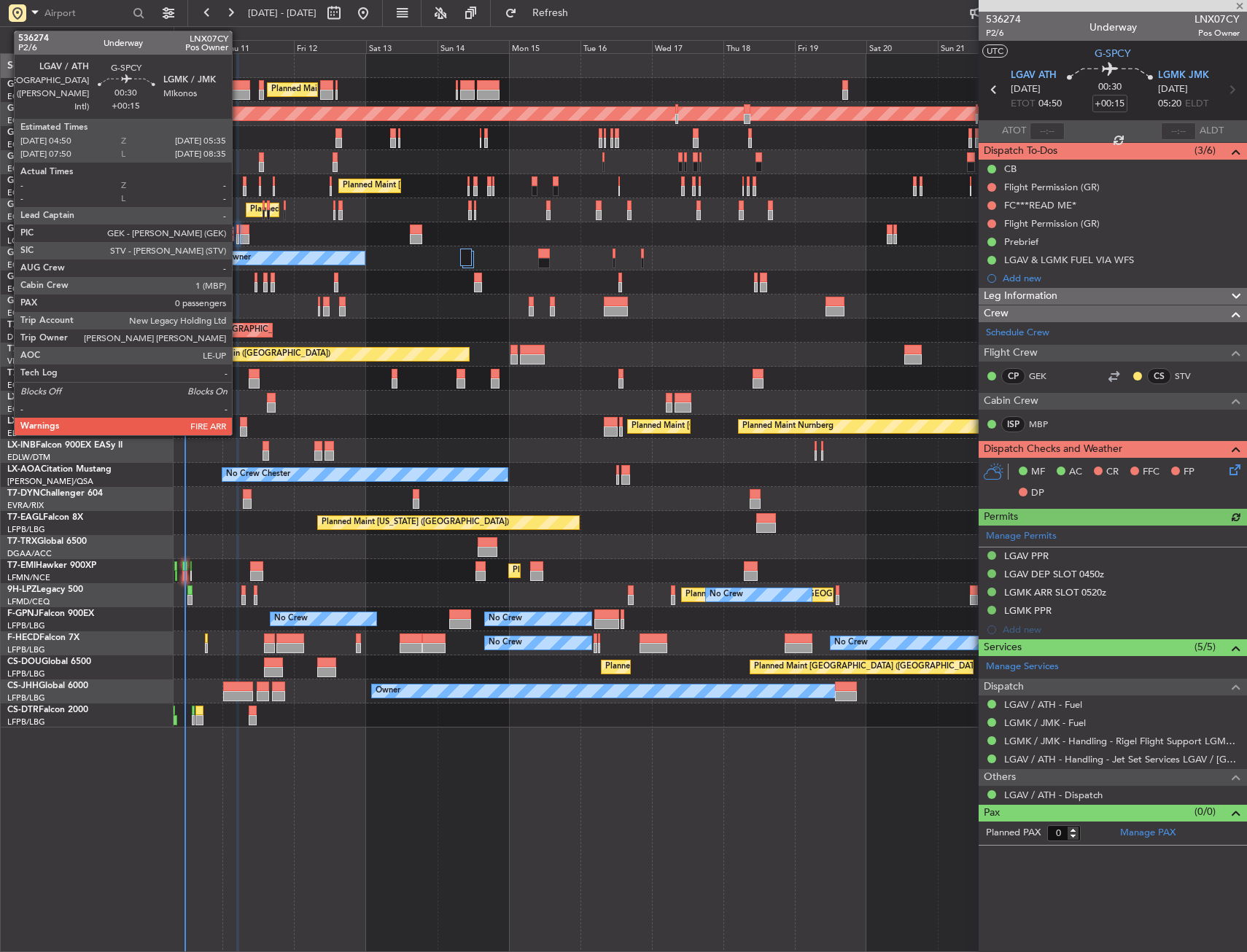
click at [237, 229] on div at bounding box center [238, 229] width 3 height 10
click at [241, 240] on div at bounding box center [245, 239] width 10 height 10
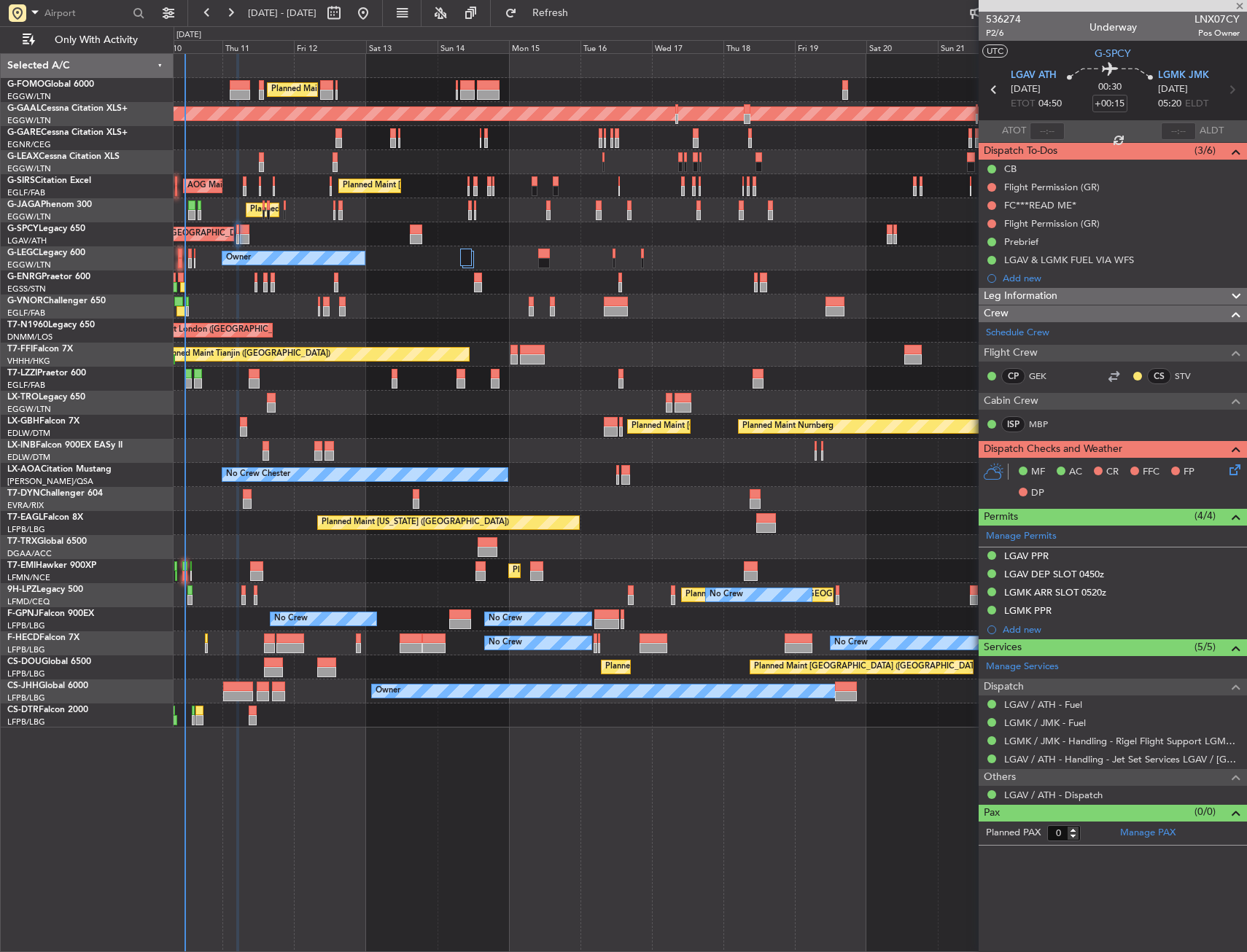
type input "4"
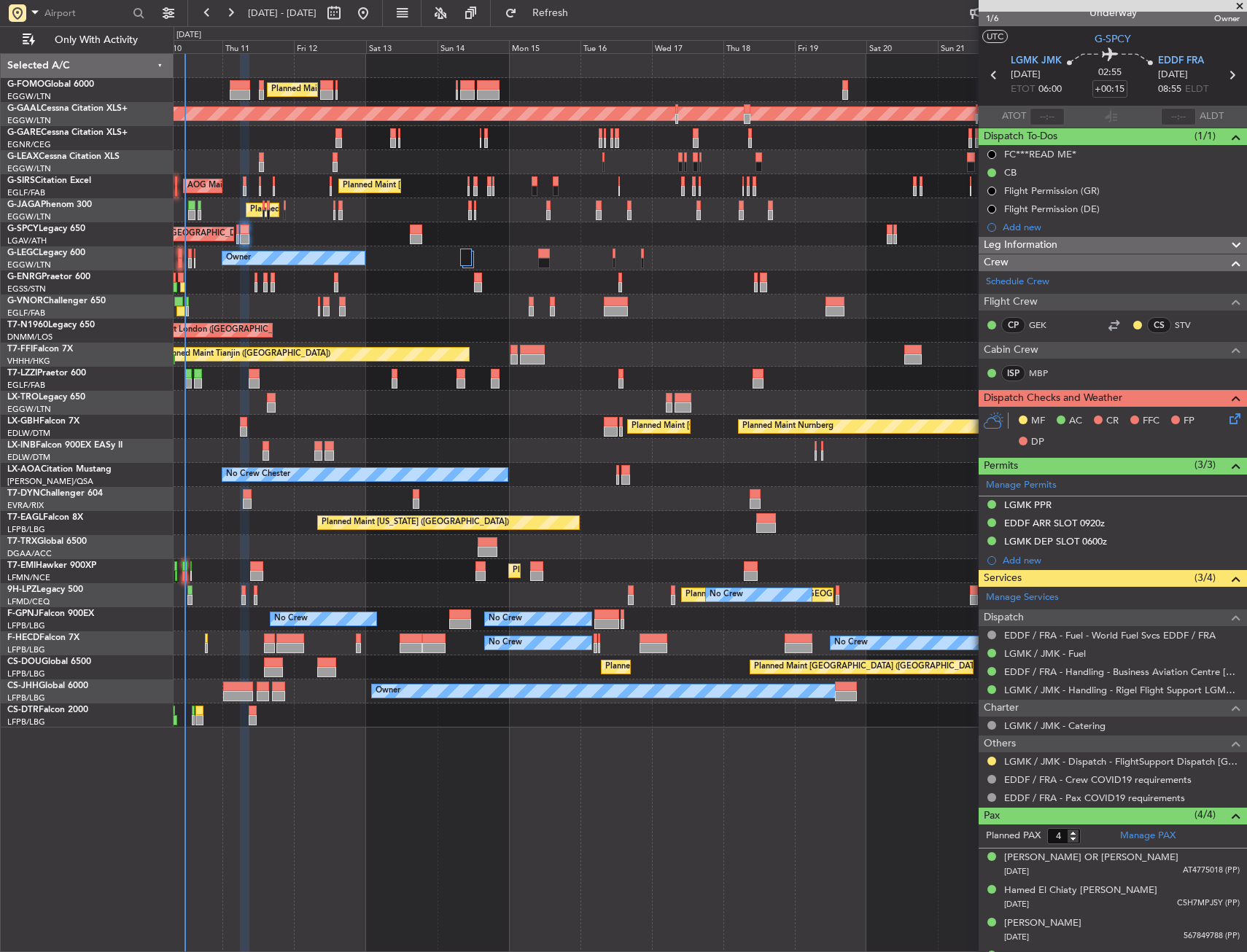
scroll to position [0, 0]
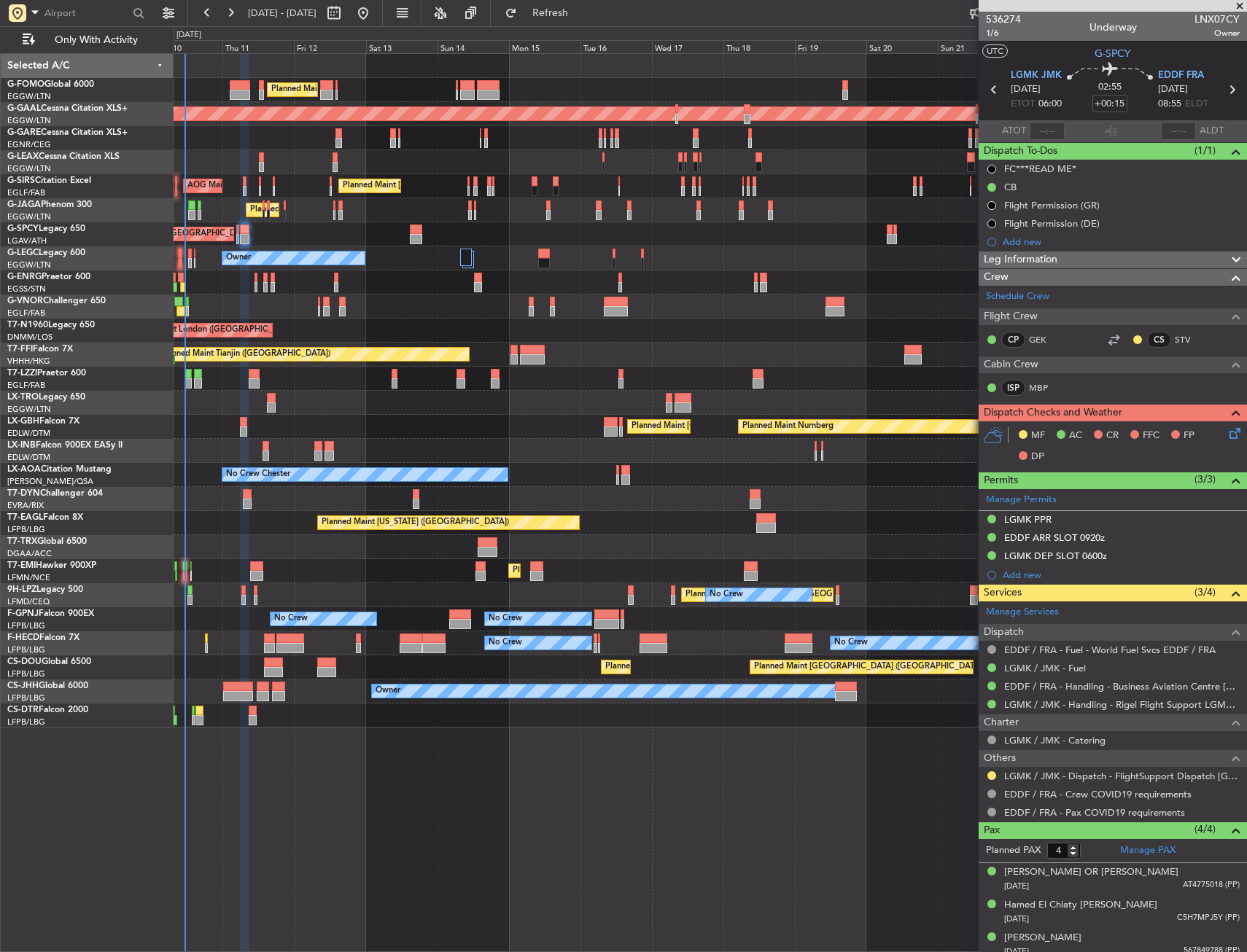
click at [990, 31] on mat-tooltip-component "Trip Number" at bounding box center [1003, 47] width 72 height 39
click at [1001, 27] on span "1/6" at bounding box center [1002, 33] width 35 height 12
click at [1226, 433] on icon at bounding box center [1232, 431] width 11 height 11
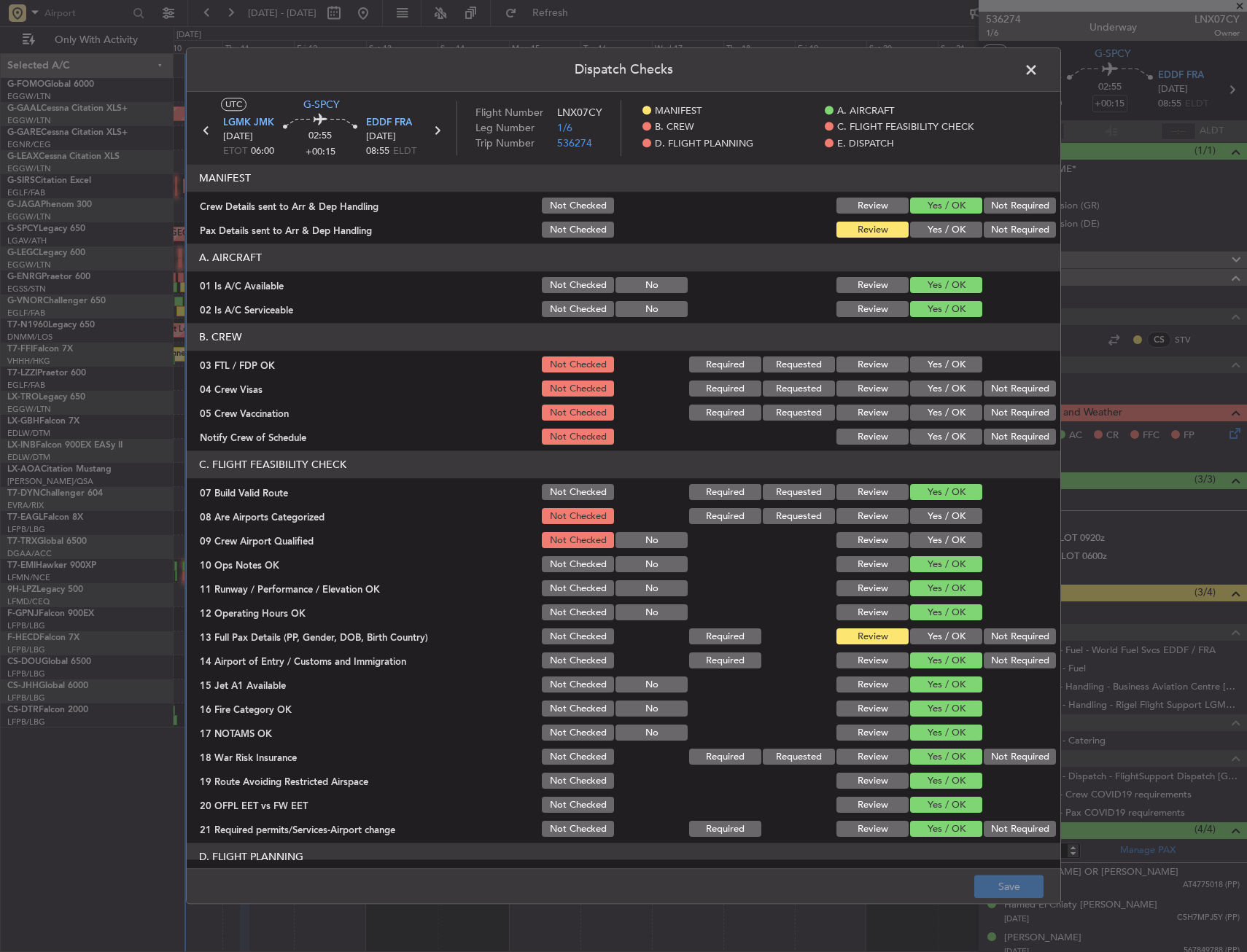
click at [936, 236] on button "Yes / OK" at bounding box center [946, 230] width 72 height 16
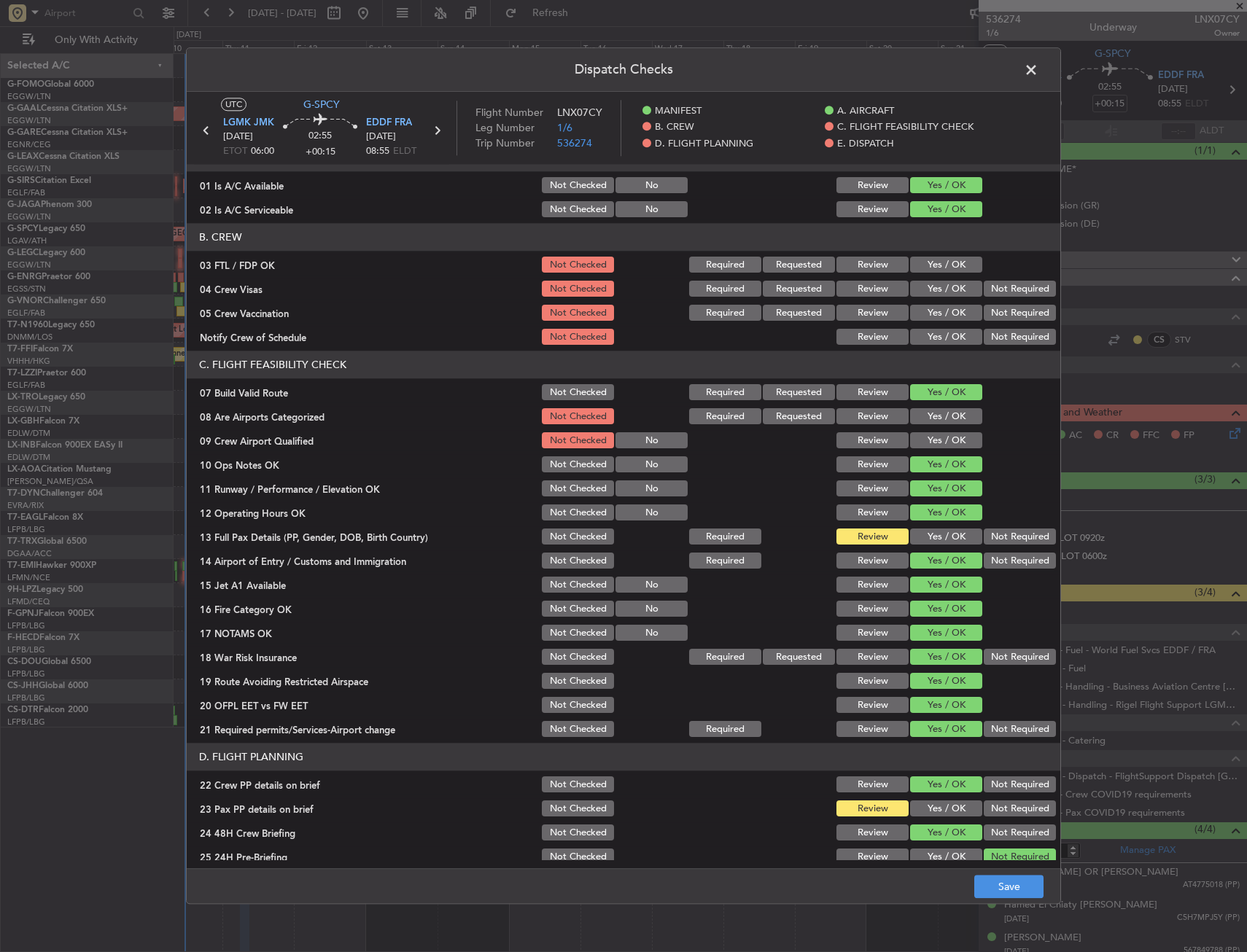
scroll to position [365, 0]
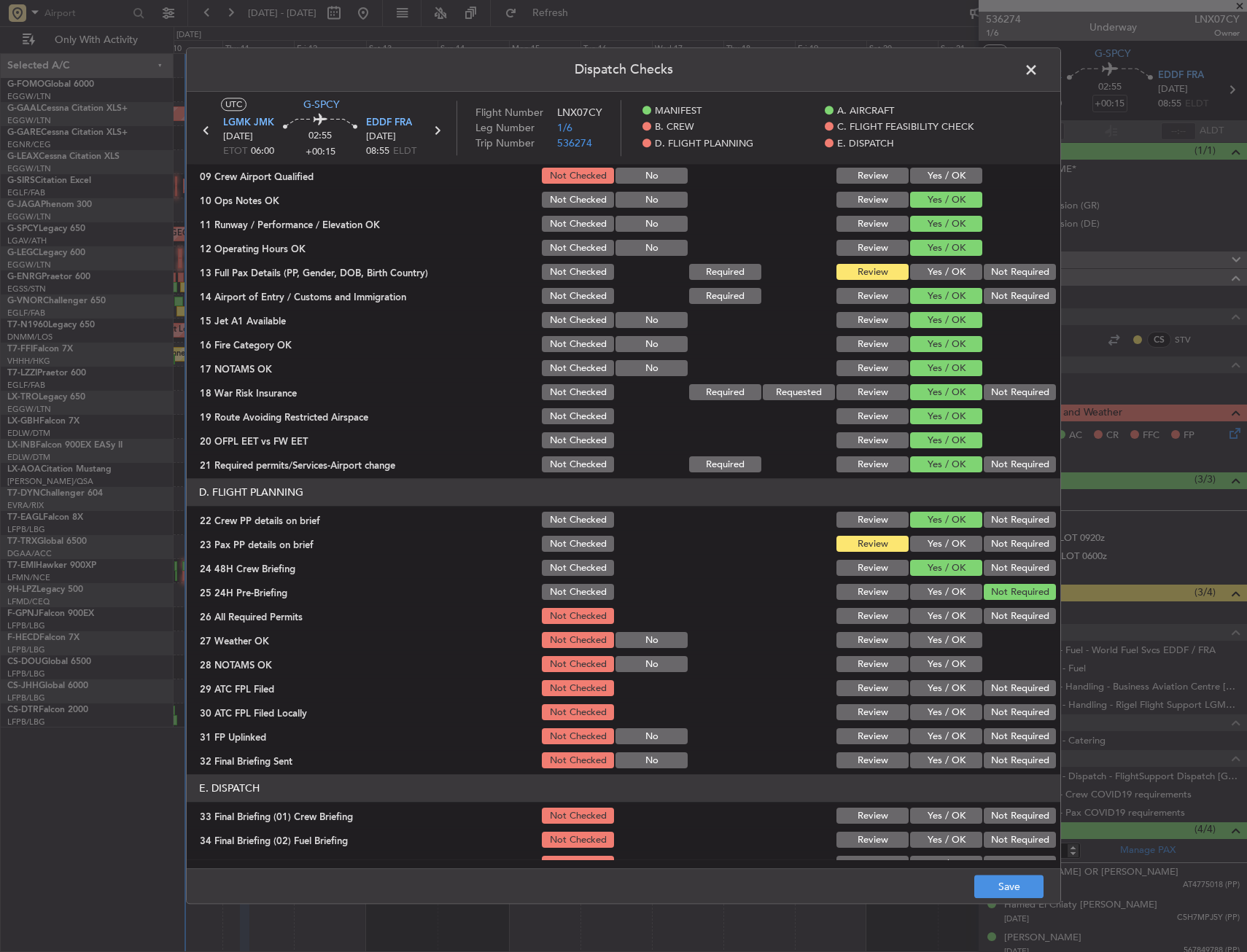
click at [928, 263] on div "Yes / OK" at bounding box center [945, 272] width 74 height 20
click at [935, 276] on button "Yes / OK" at bounding box center [946, 273] width 72 height 16
click at [934, 545] on button "Yes / OK" at bounding box center [946, 545] width 72 height 16
click at [1006, 881] on button "Save" at bounding box center [1009, 887] width 69 height 23
click at [1038, 72] on span at bounding box center [1038, 73] width 0 height 29
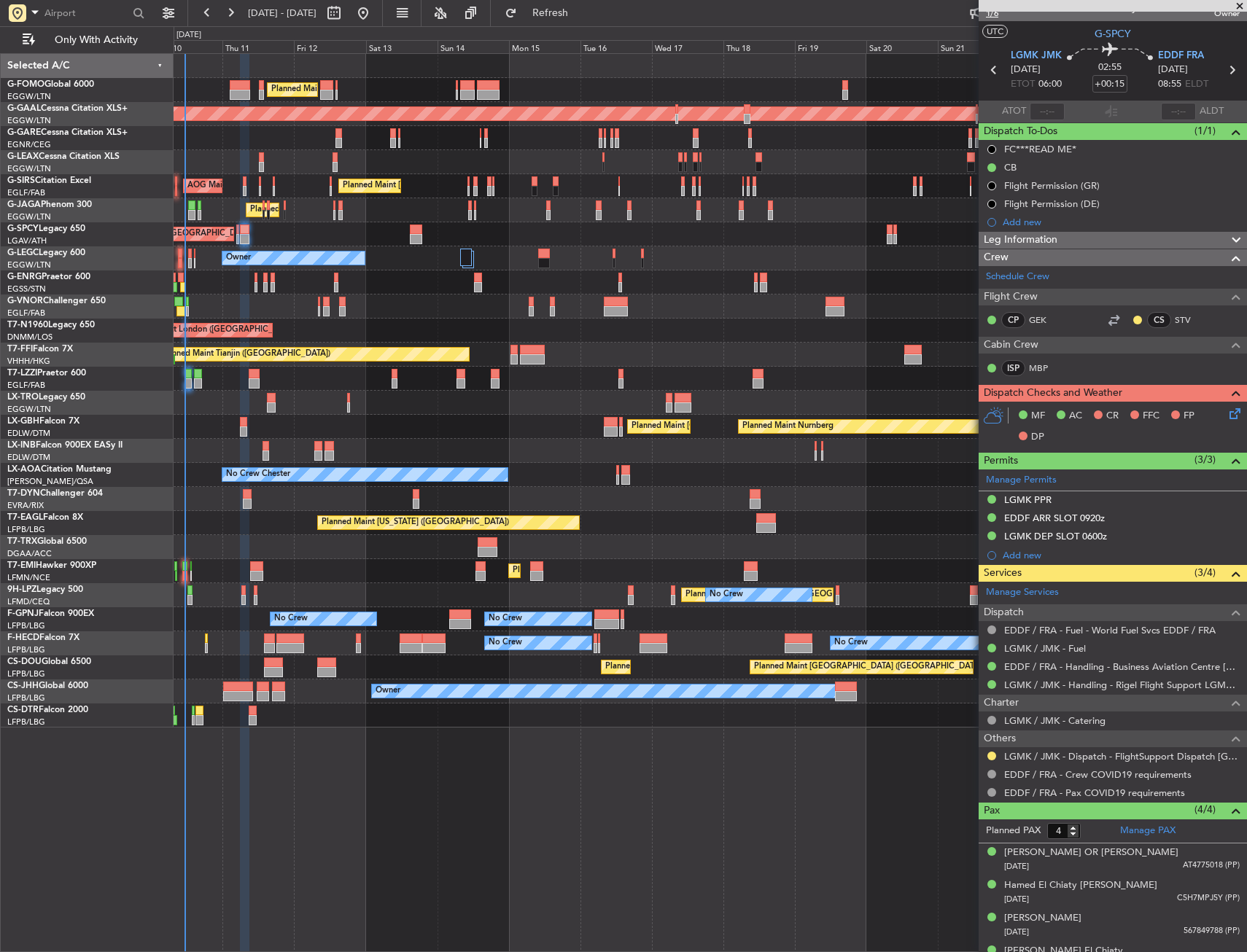
scroll to position [0, 0]
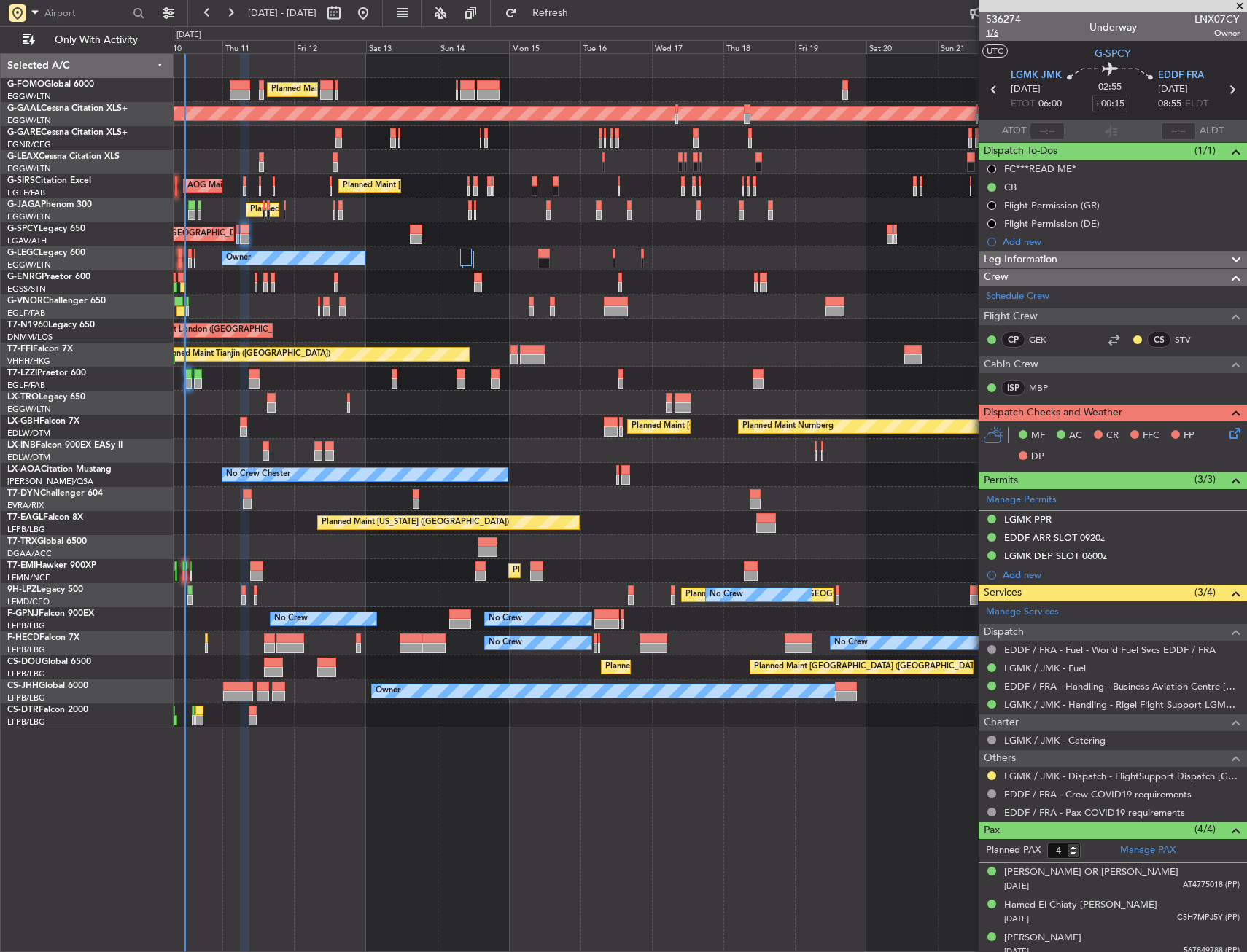
click at [990, 32] on span "1/6" at bounding box center [1002, 33] width 35 height 12
click at [994, 29] on span "1/6" at bounding box center [1002, 33] width 35 height 12
click at [568, 14] on span "Refresh" at bounding box center [550, 13] width 61 height 10
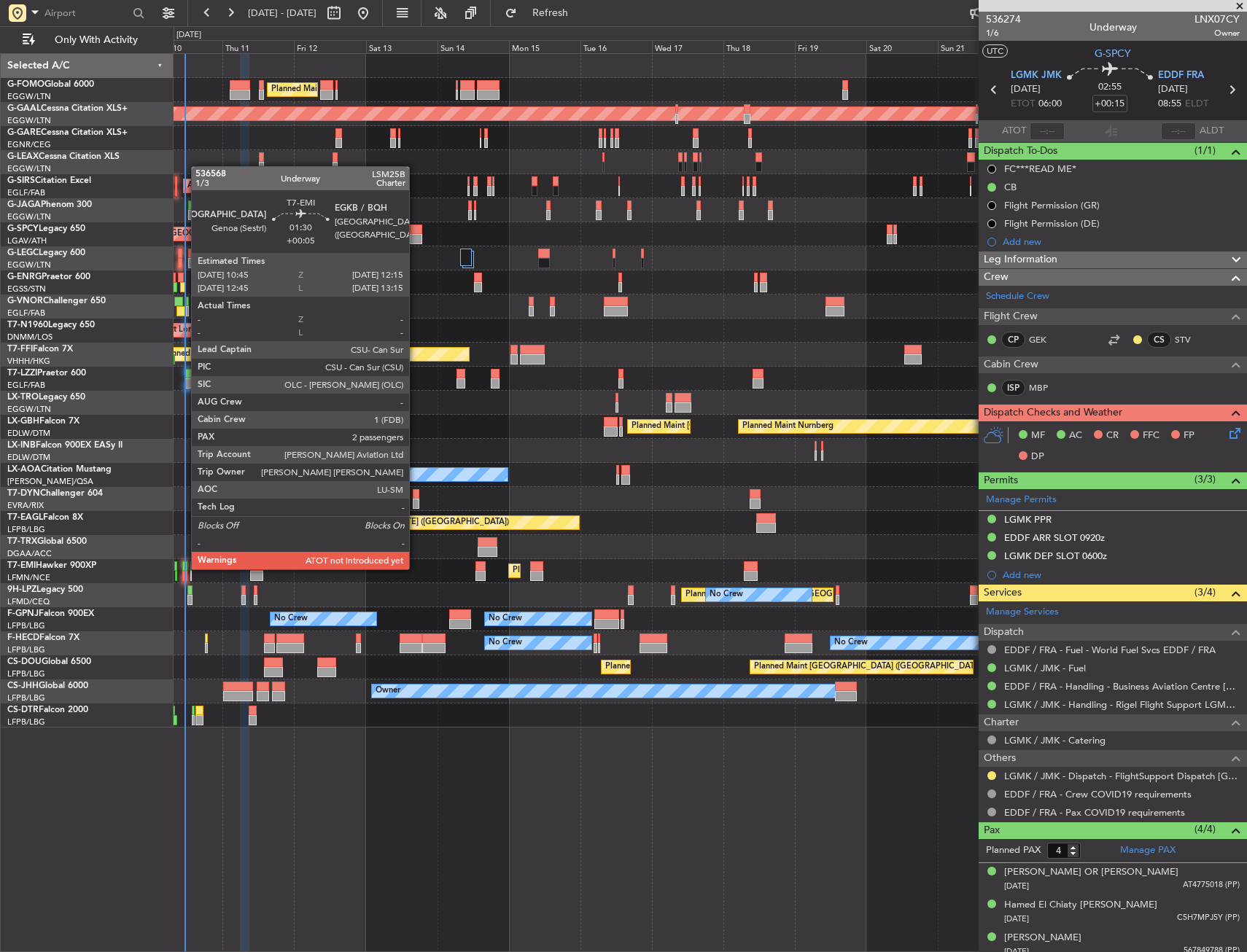
click at [183, 568] on div at bounding box center [185, 567] width 5 height 10
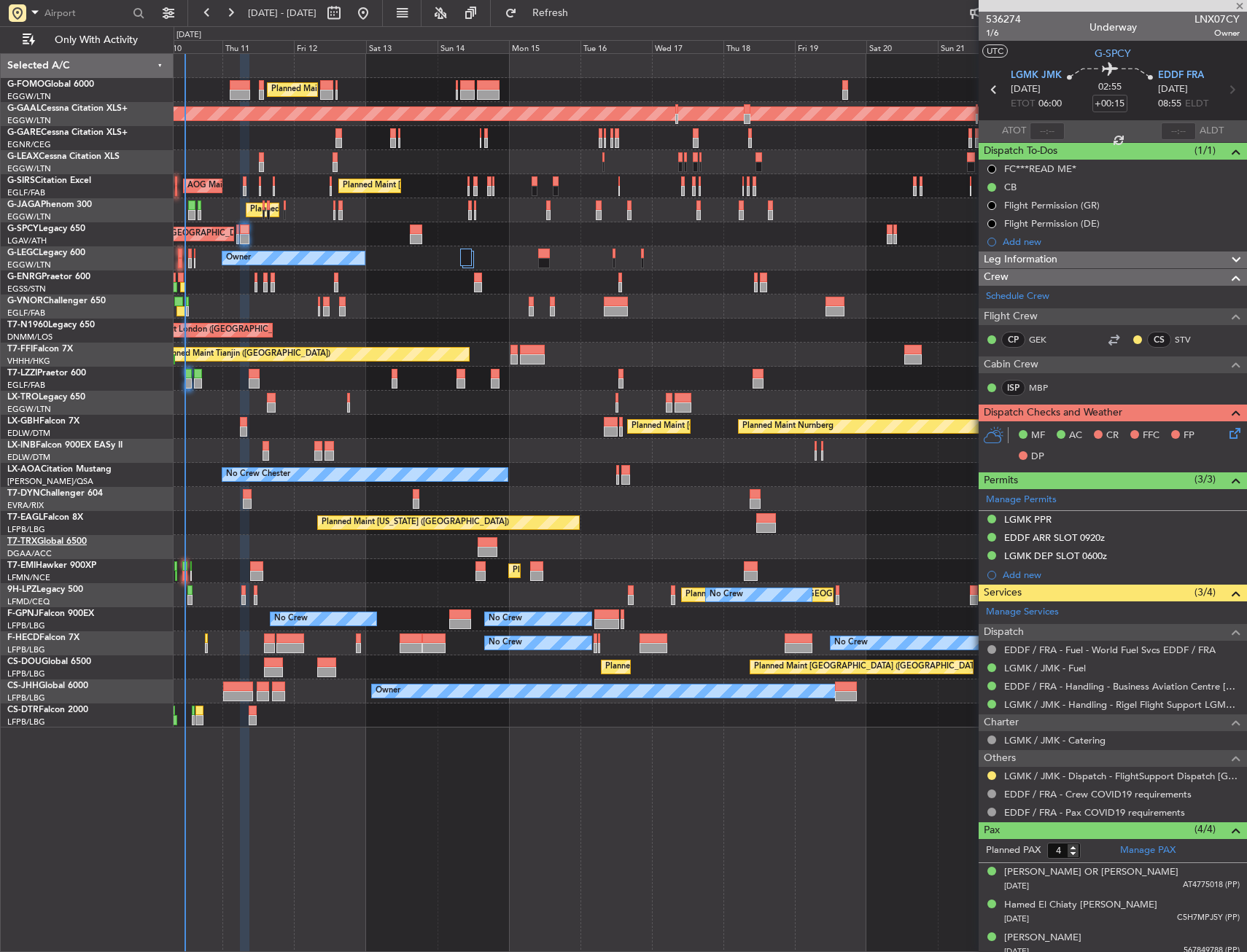
type input "+00:05"
type input "2"
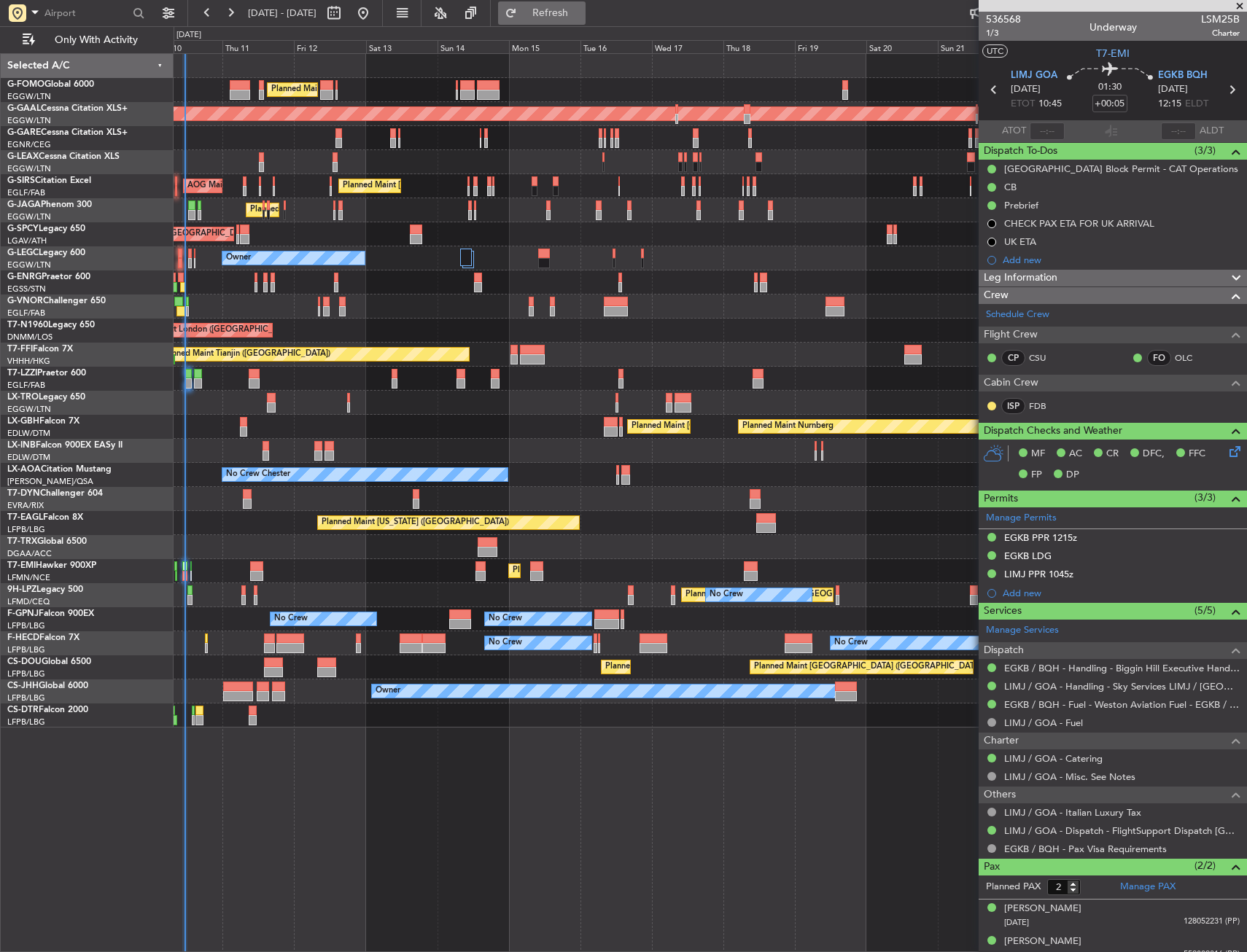
click at [565, 13] on button "Refresh" at bounding box center [541, 13] width 88 height 23
click at [1043, 130] on input "text" at bounding box center [1047, 131] width 35 height 18
click at [1052, 44] on section "UTC T7-EMI" at bounding box center [1112, 52] width 268 height 22
type input "10:06"
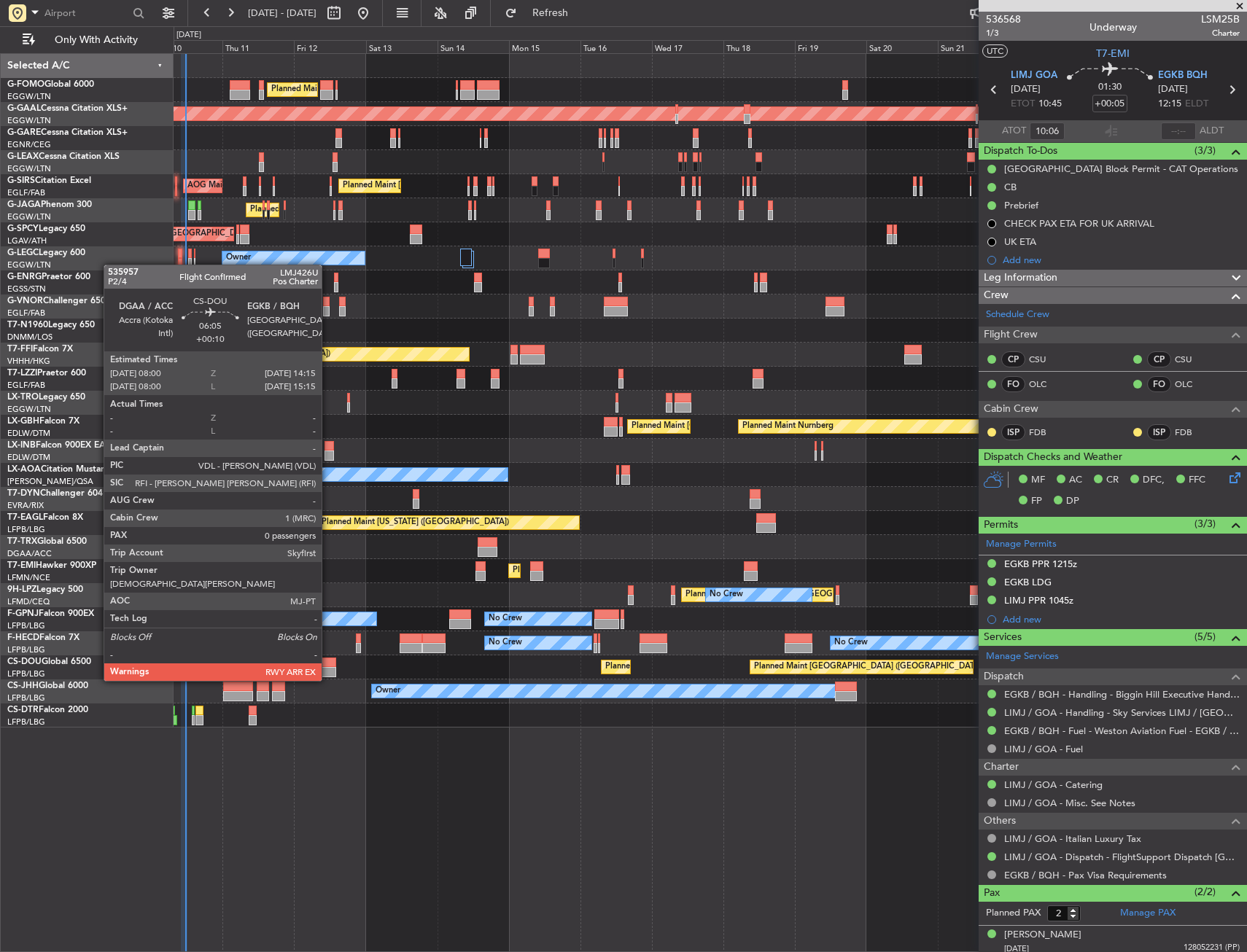
click at [328, 666] on div at bounding box center [327, 662] width 19 height 10
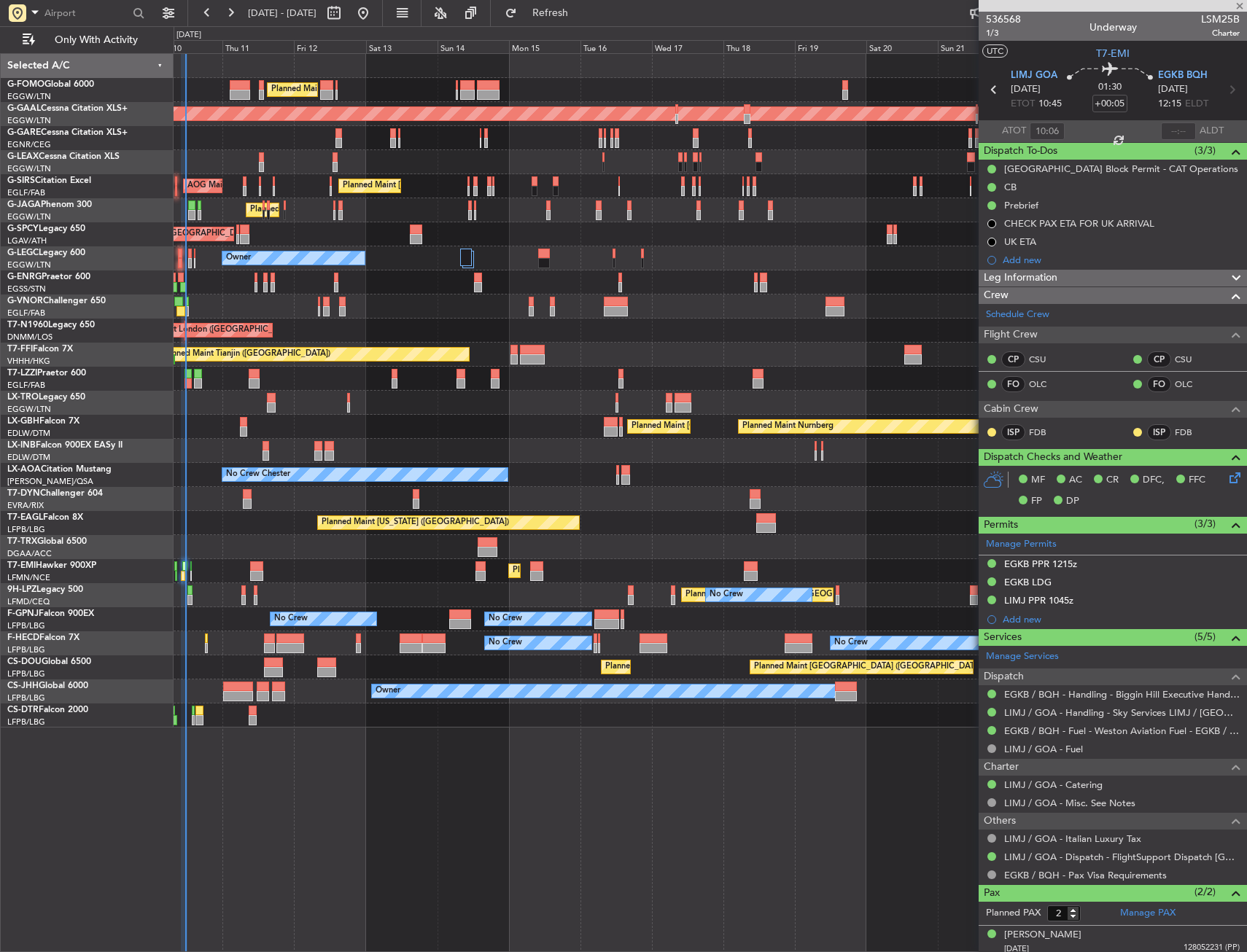
type input "+00:10"
type input "0"
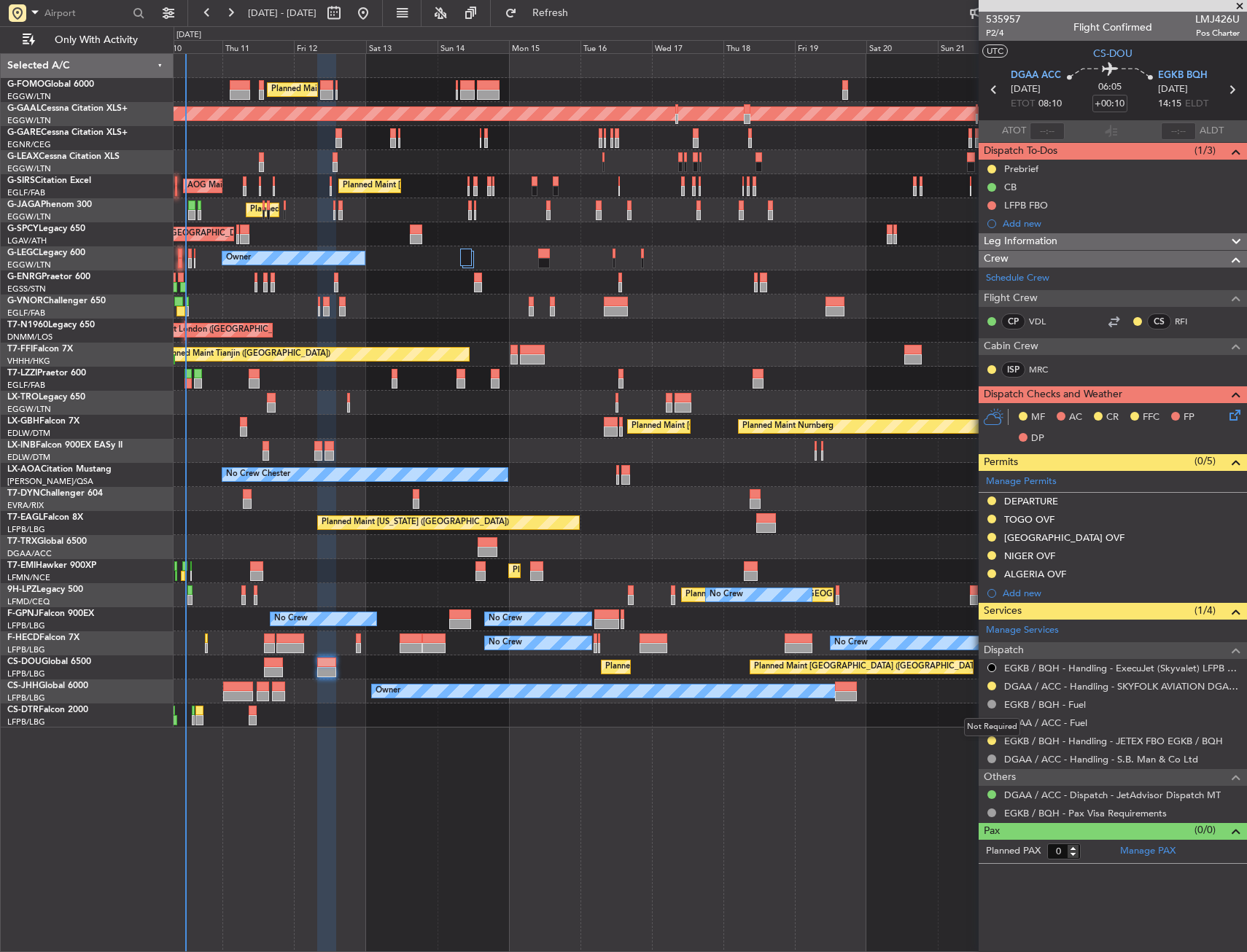
click at [992, 742] on mat-tooltip-component "Not Required" at bounding box center [991, 727] width 76 height 39
click at [991, 737] on button at bounding box center [991, 740] width 9 height 9
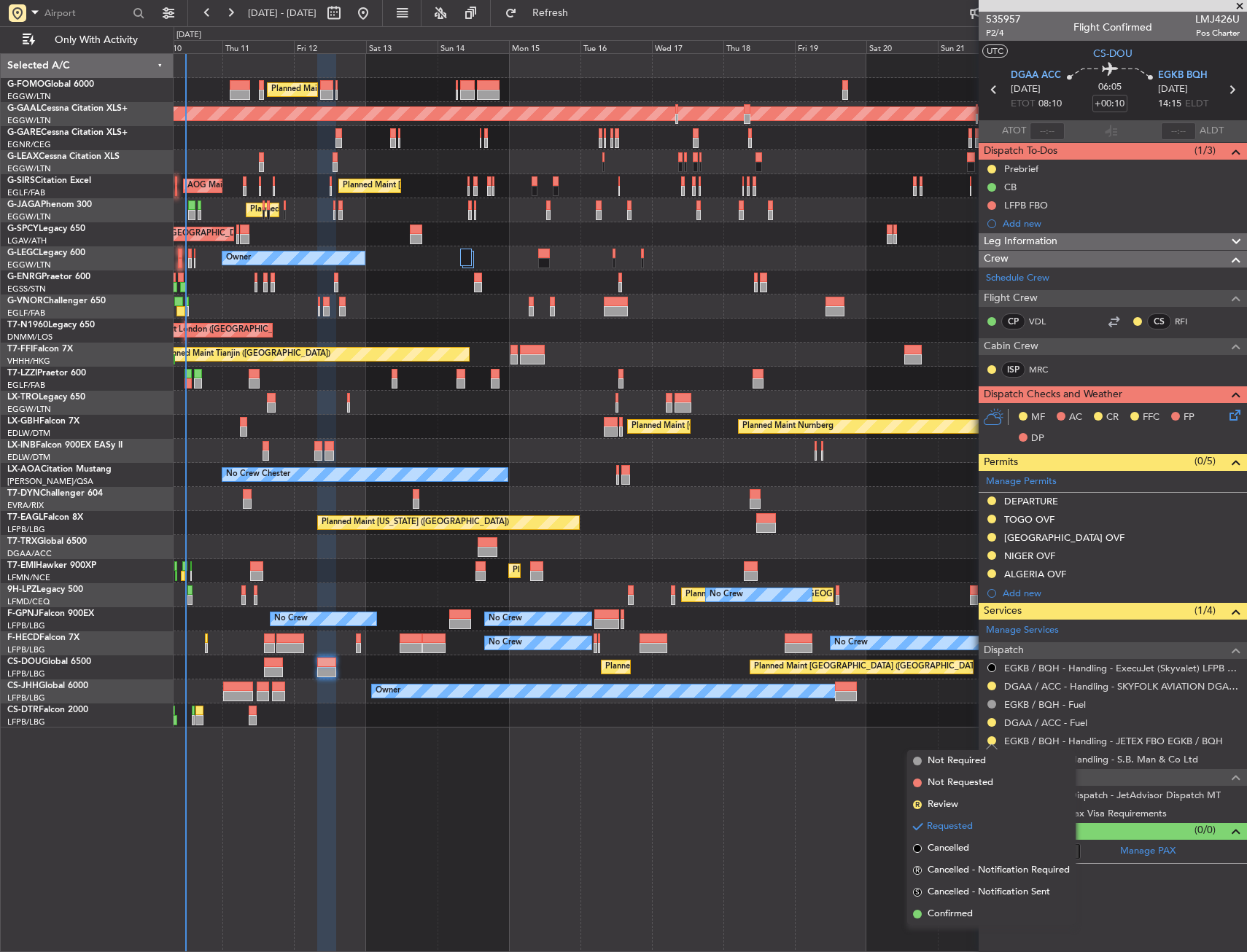
click at [951, 912] on span "Confirmed" at bounding box center [950, 914] width 45 height 14
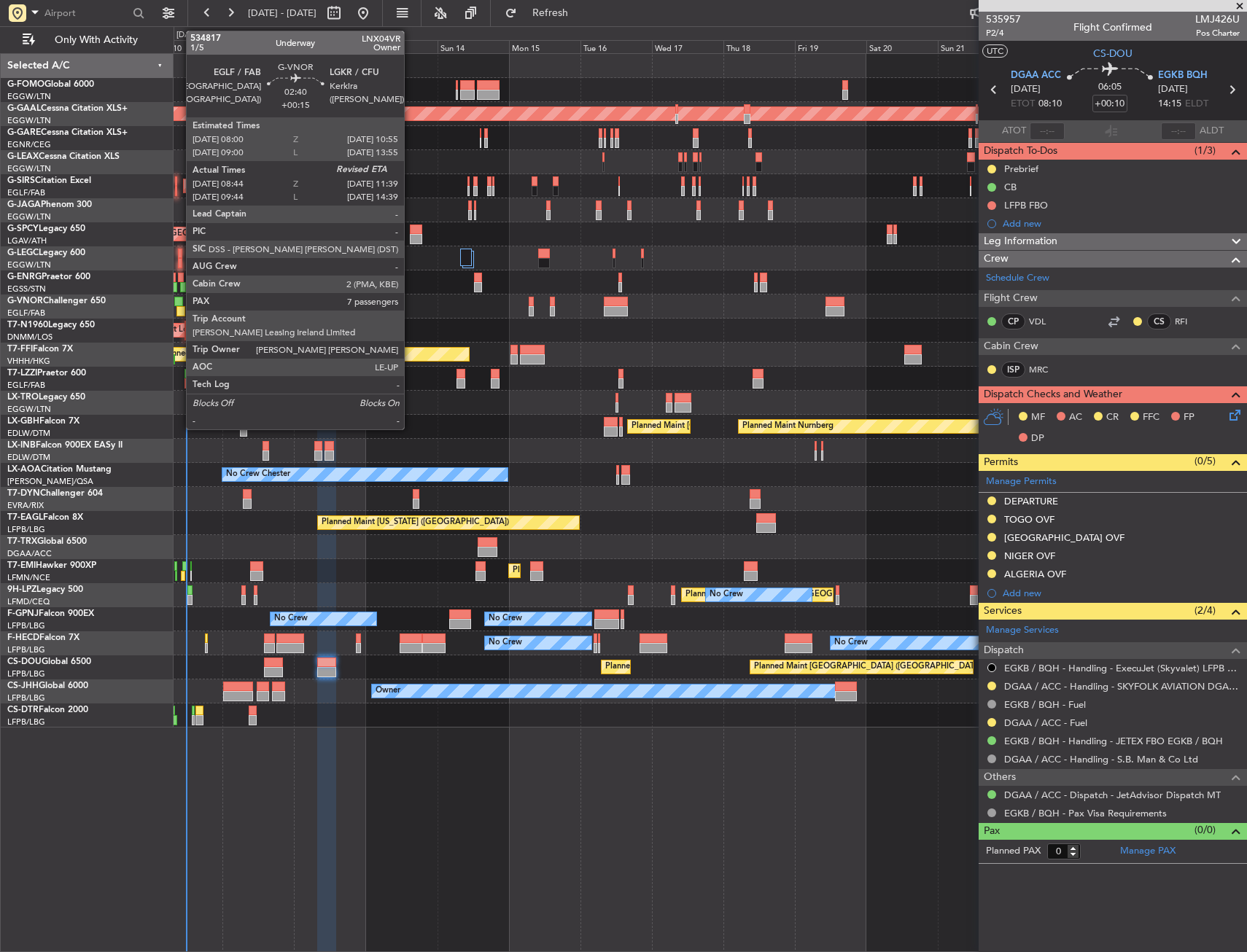
click at [179, 303] on div at bounding box center [179, 302] width 9 height 10
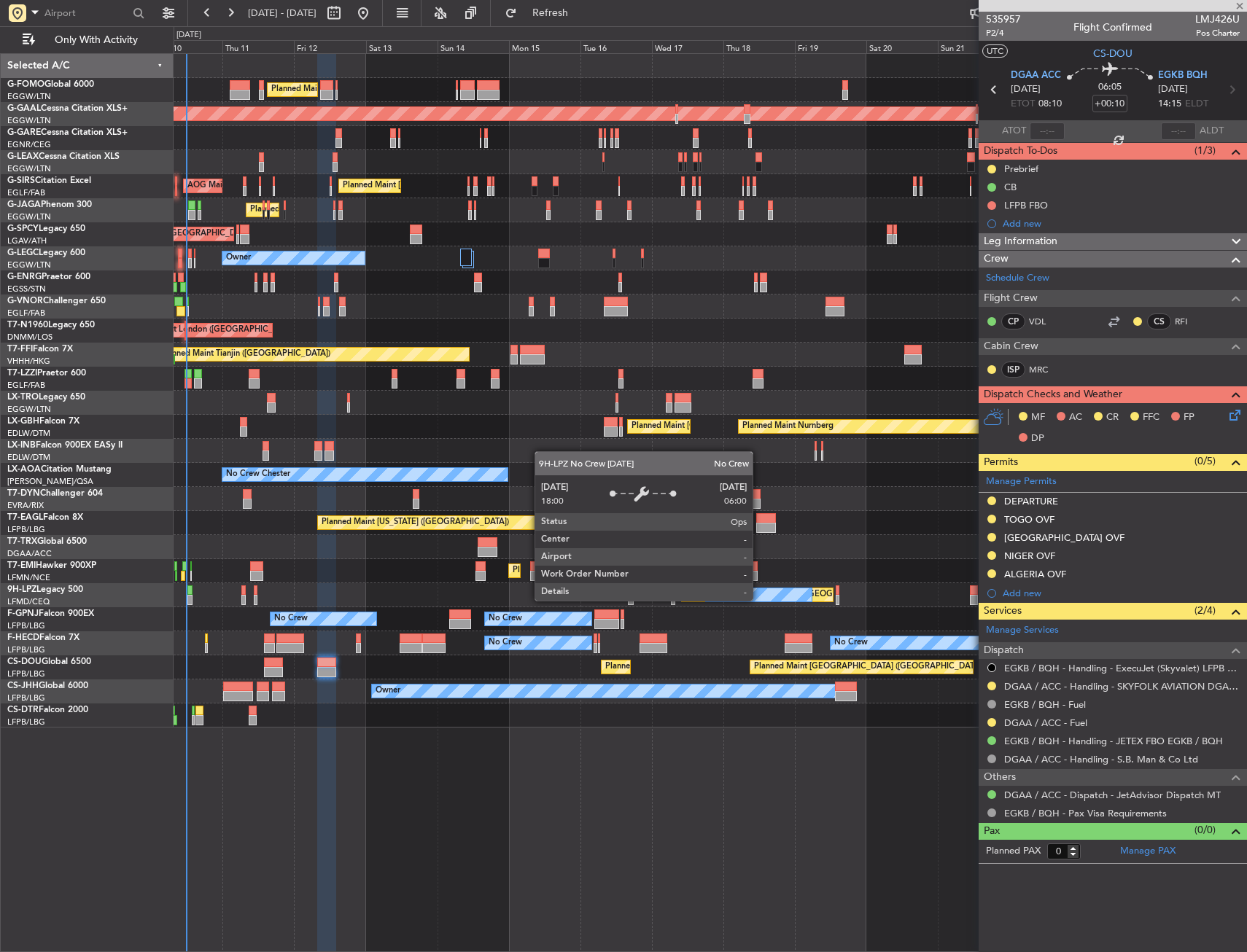
type input "+00:15"
type input "08:54"
type input "7"
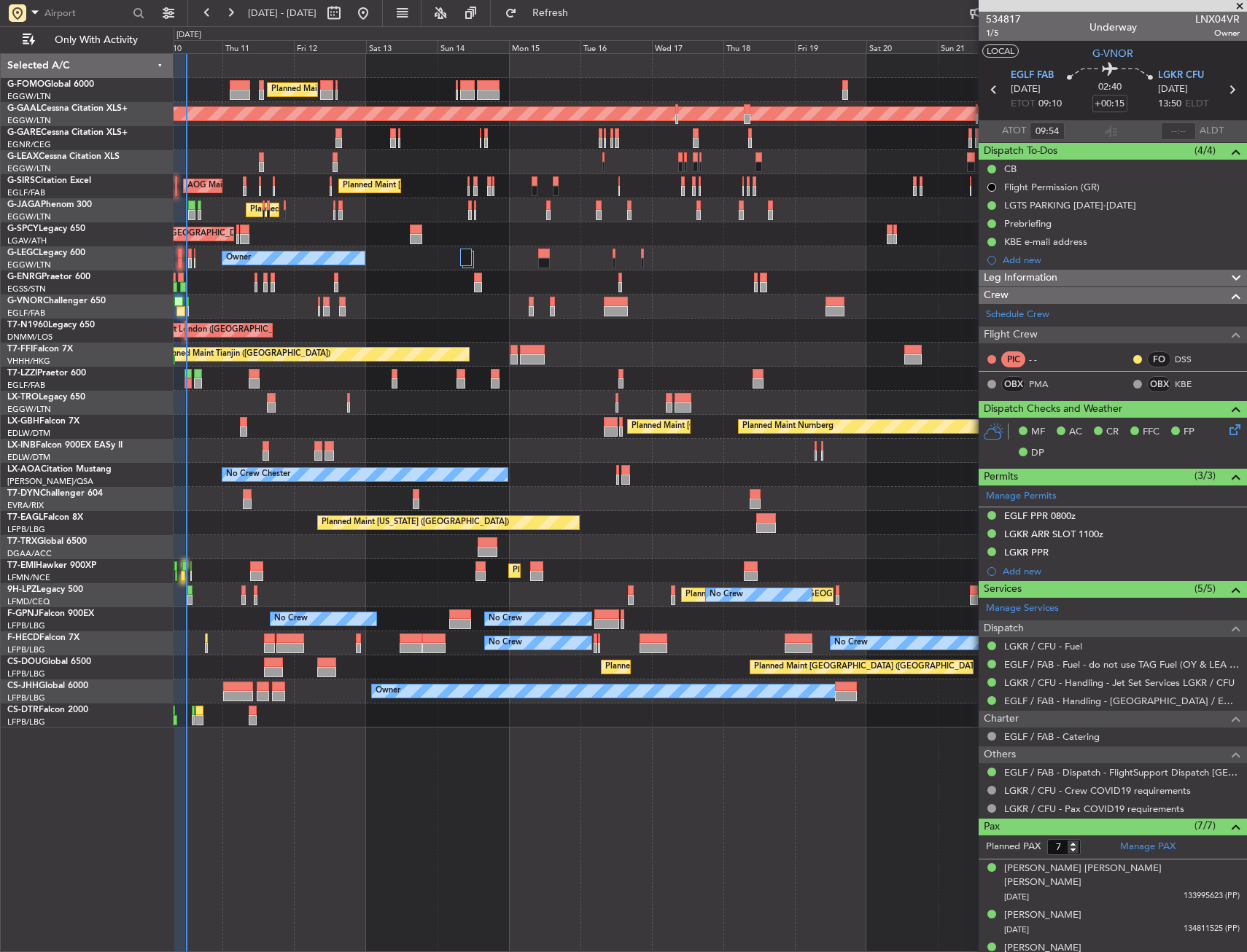
type input "08:54"
click at [1175, 130] on input "text" at bounding box center [1178, 131] width 35 height 18
click at [1177, 52] on mat-tooltip-component "Leg Type" at bounding box center [1206, 59] width 60 height 39
type input "11:41"
type input "09:54"
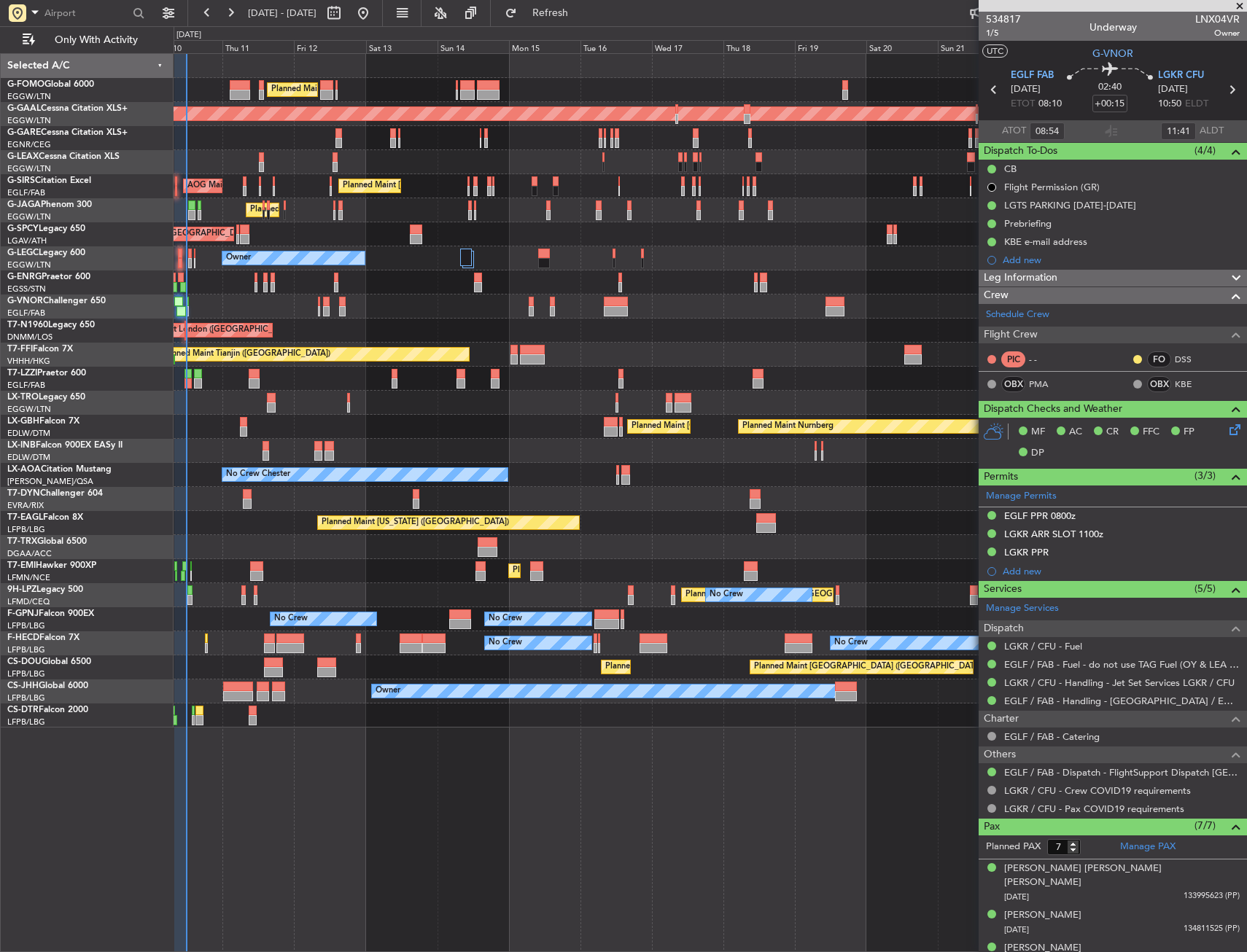
type input "14:41"
type input "08:54"
type input "11:41"
type input "09:54"
type input "14:41"
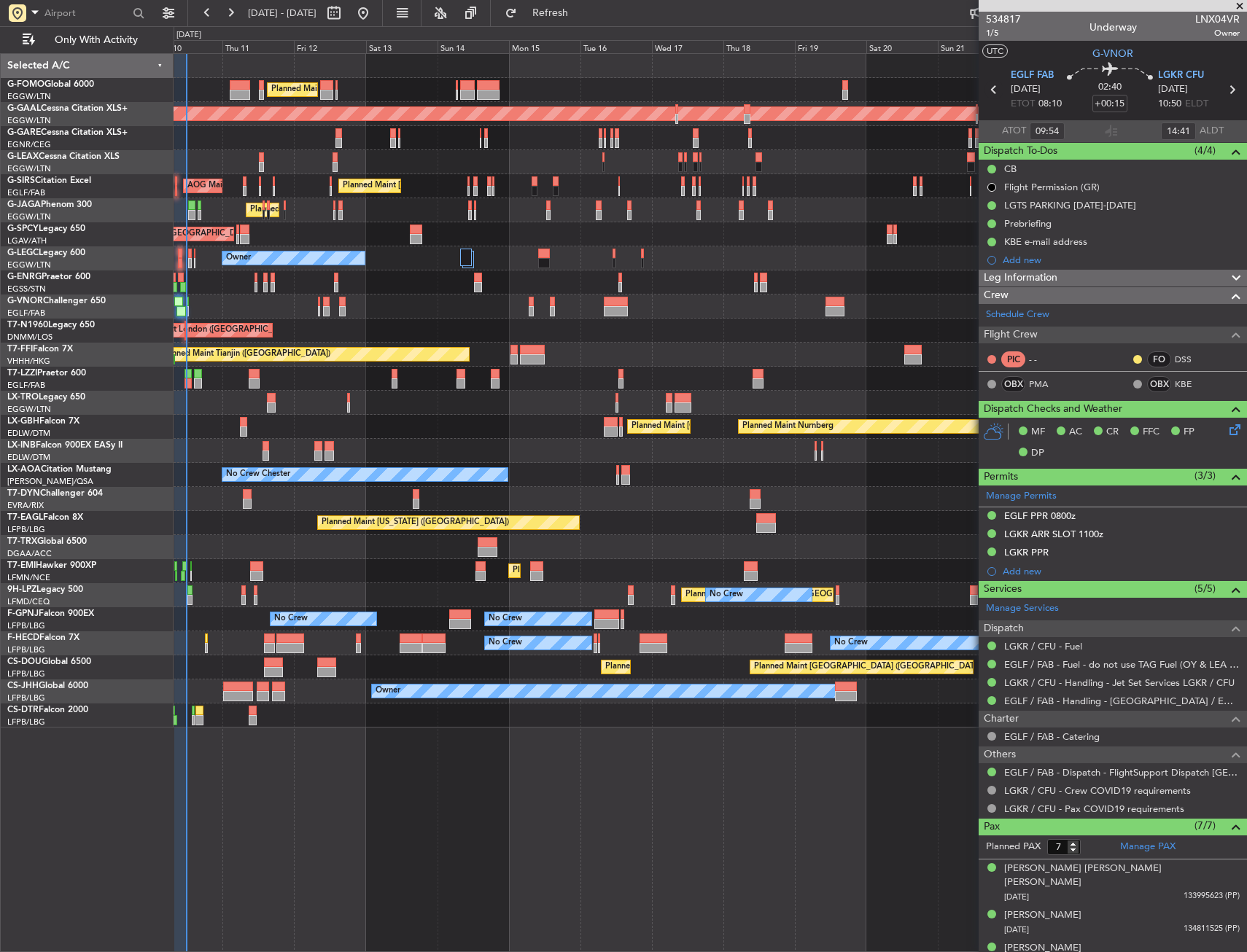
type input "08:54"
type input "11:41"
click at [549, 12] on button "Refresh" at bounding box center [541, 13] width 88 height 23
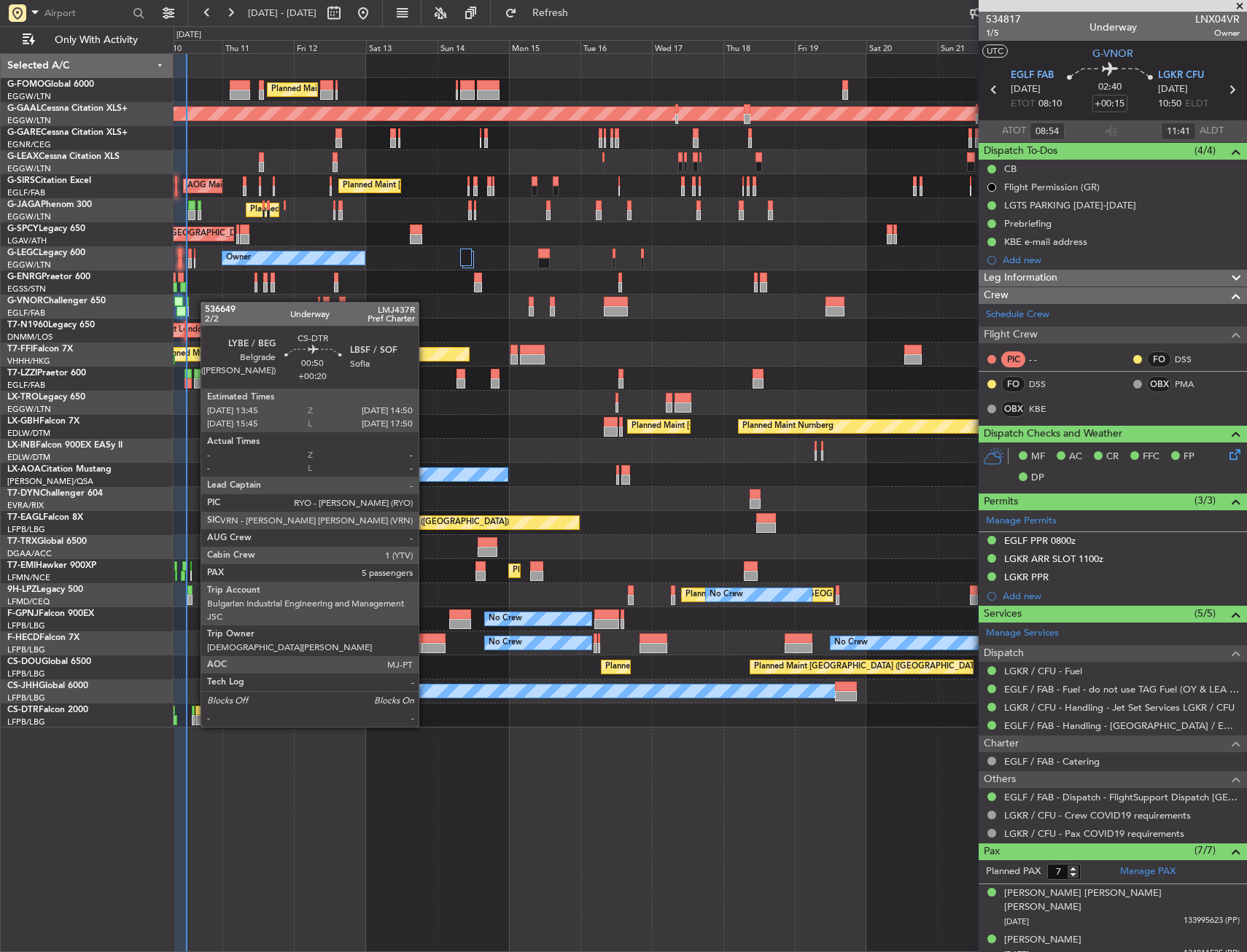
click at [193, 712] on div at bounding box center [193, 711] width 4 height 10
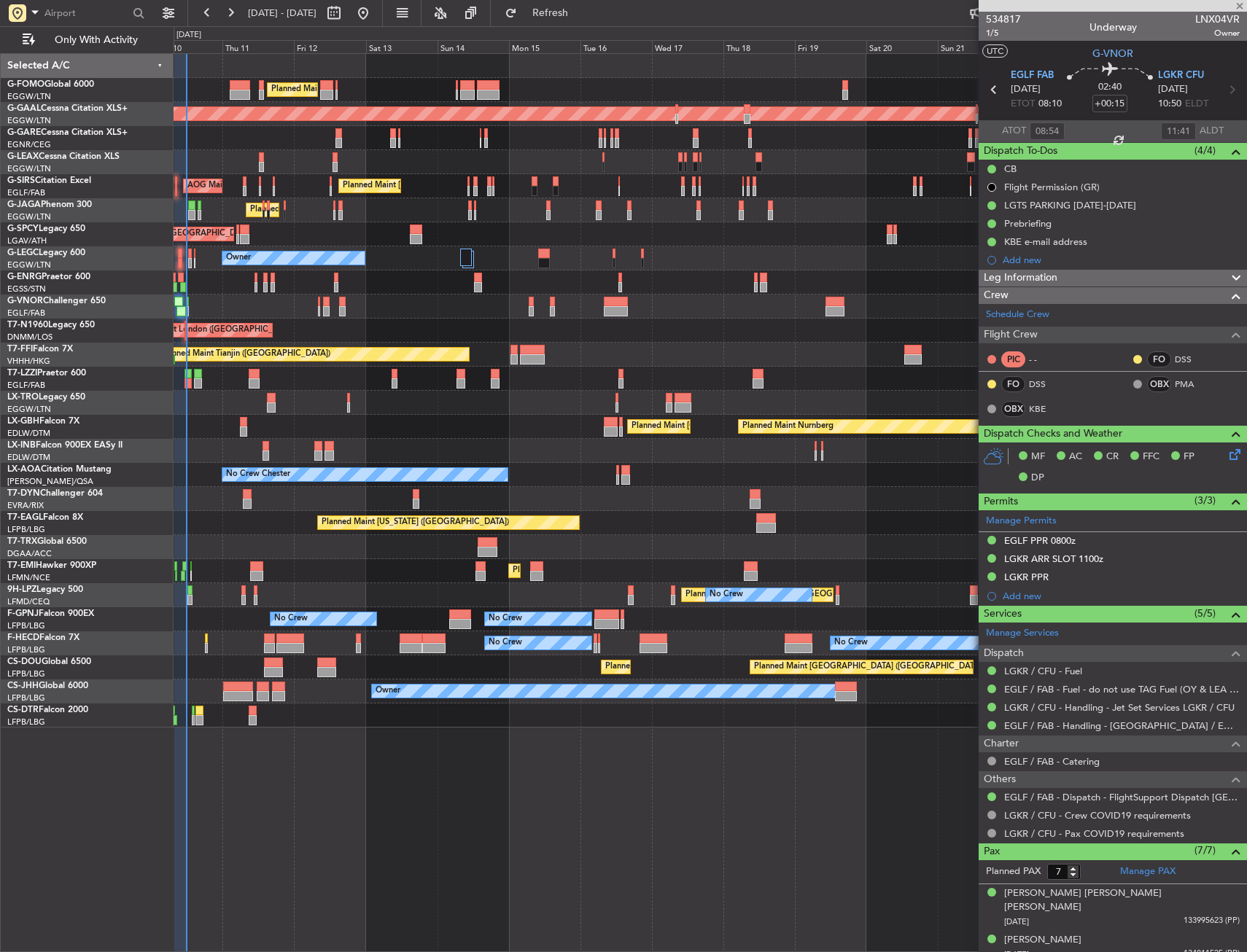
type input "+00:20"
type input "5"
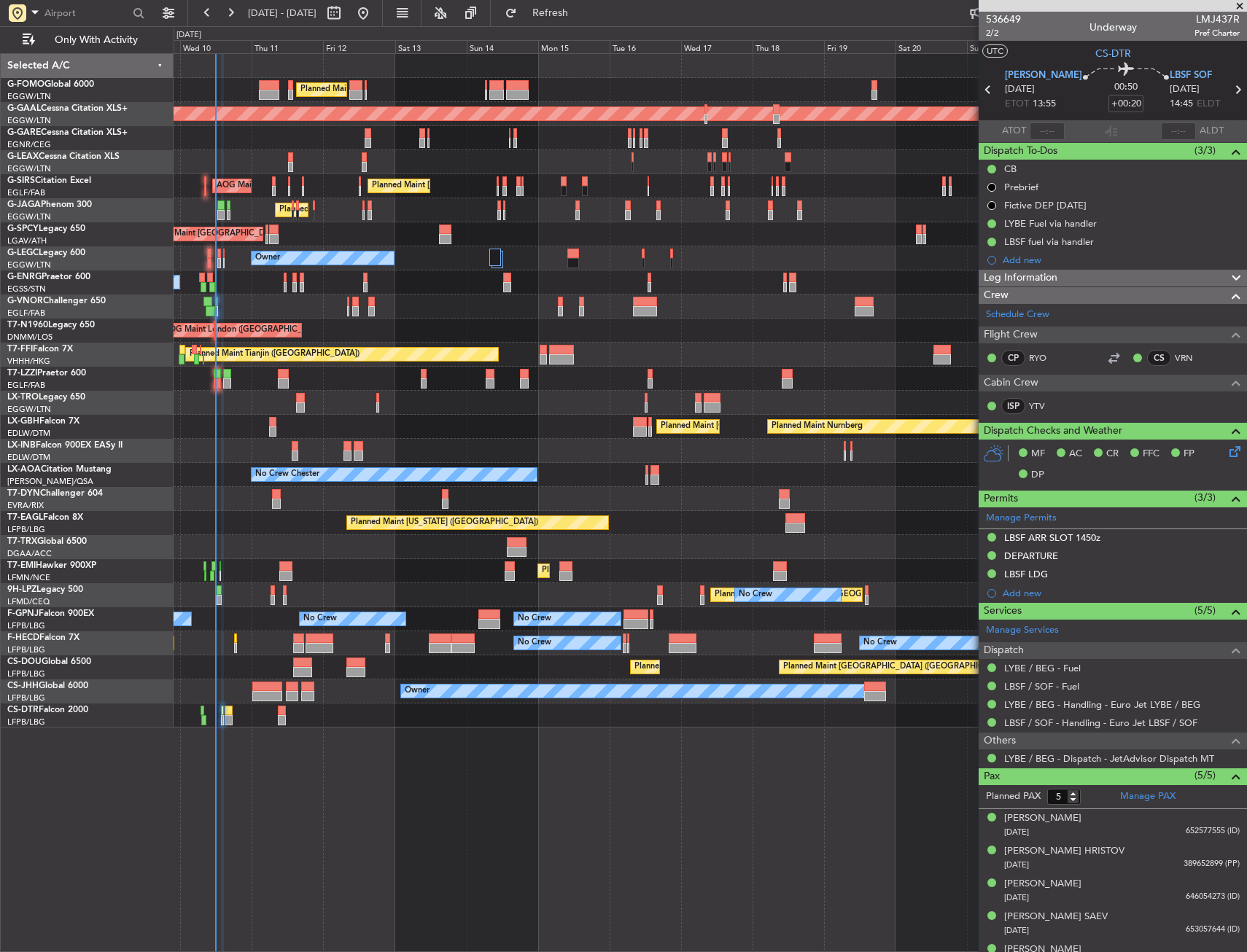
click at [224, 737] on div at bounding box center [223, 503] width 4 height 899
click at [998, 30] on span "2/2" at bounding box center [1002, 33] width 35 height 12
click at [994, 33] on span "2/2" at bounding box center [1002, 33] width 35 height 12
click at [993, 31] on span "2/2" at bounding box center [1002, 33] width 35 height 12
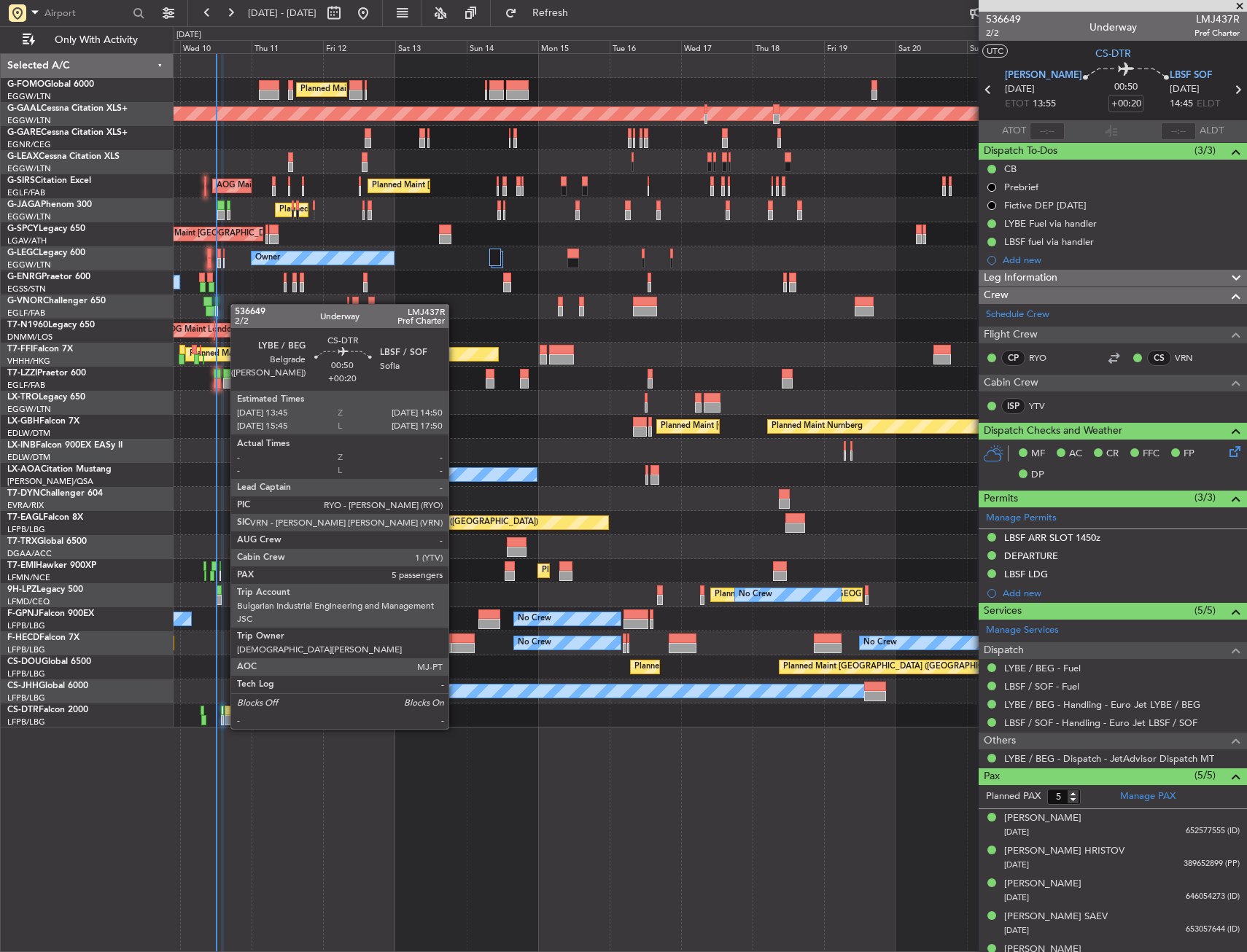
click at [225, 715] on div at bounding box center [228, 711] width 8 height 10
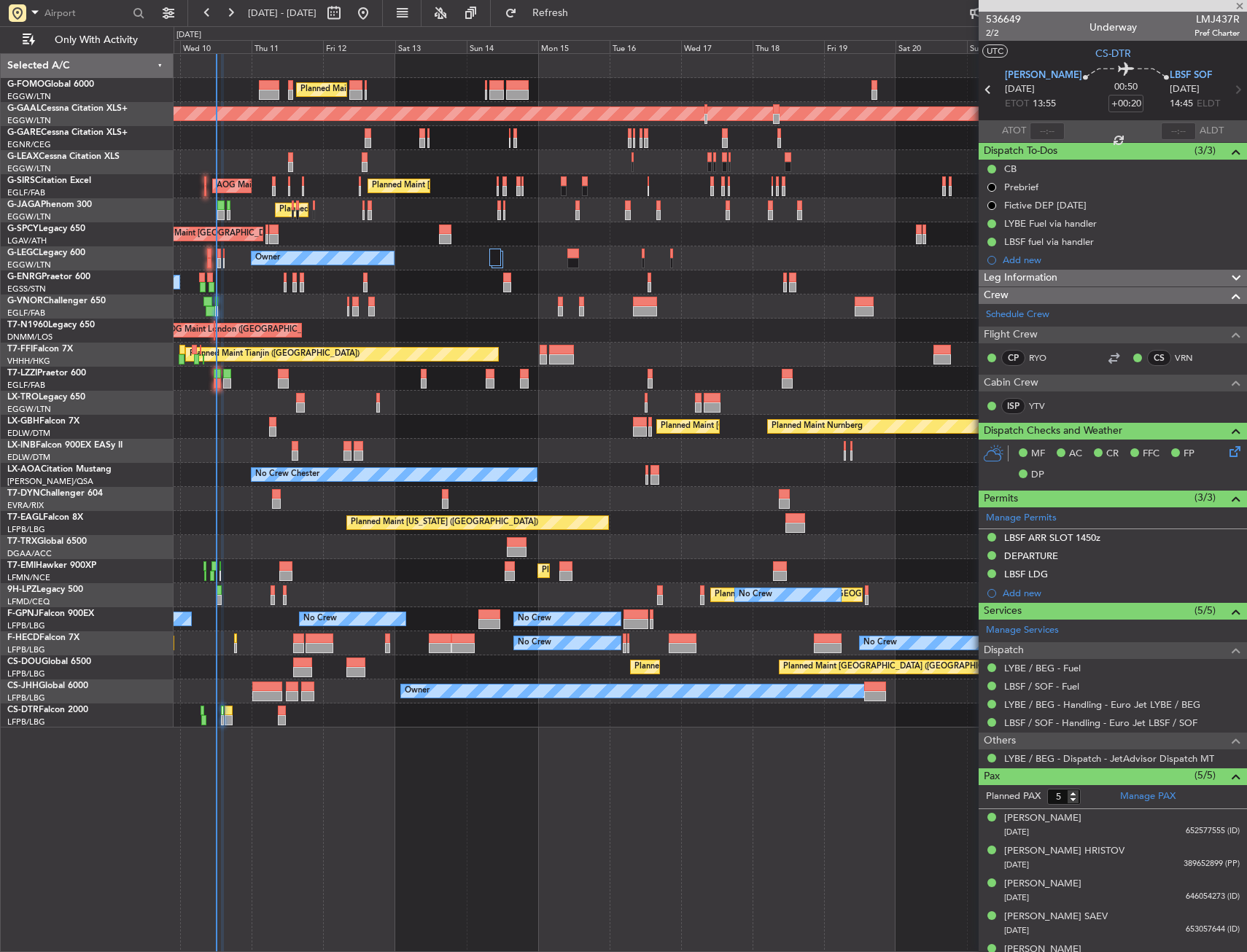
type input "1"
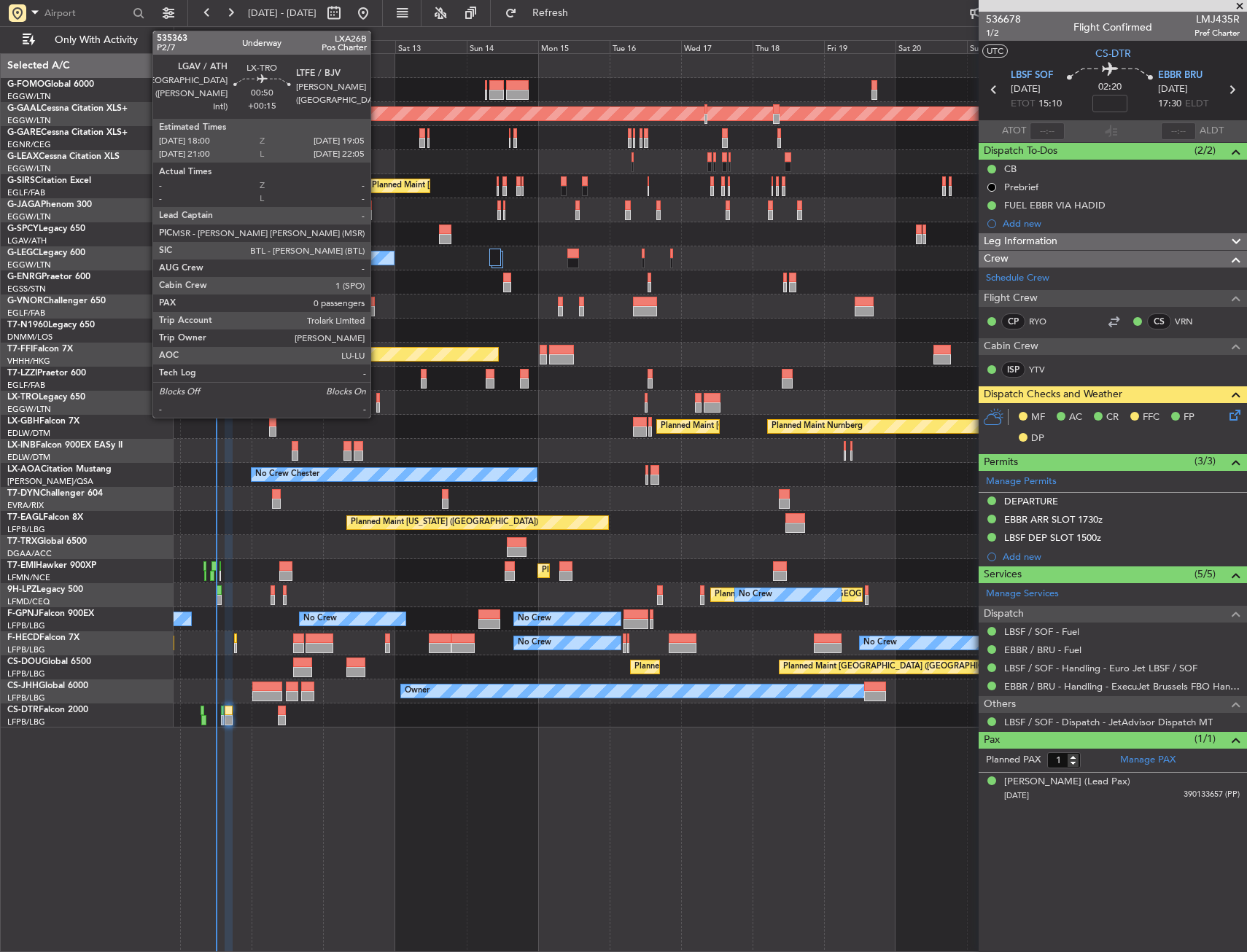
click at [377, 402] on div at bounding box center [378, 407] width 4 height 10
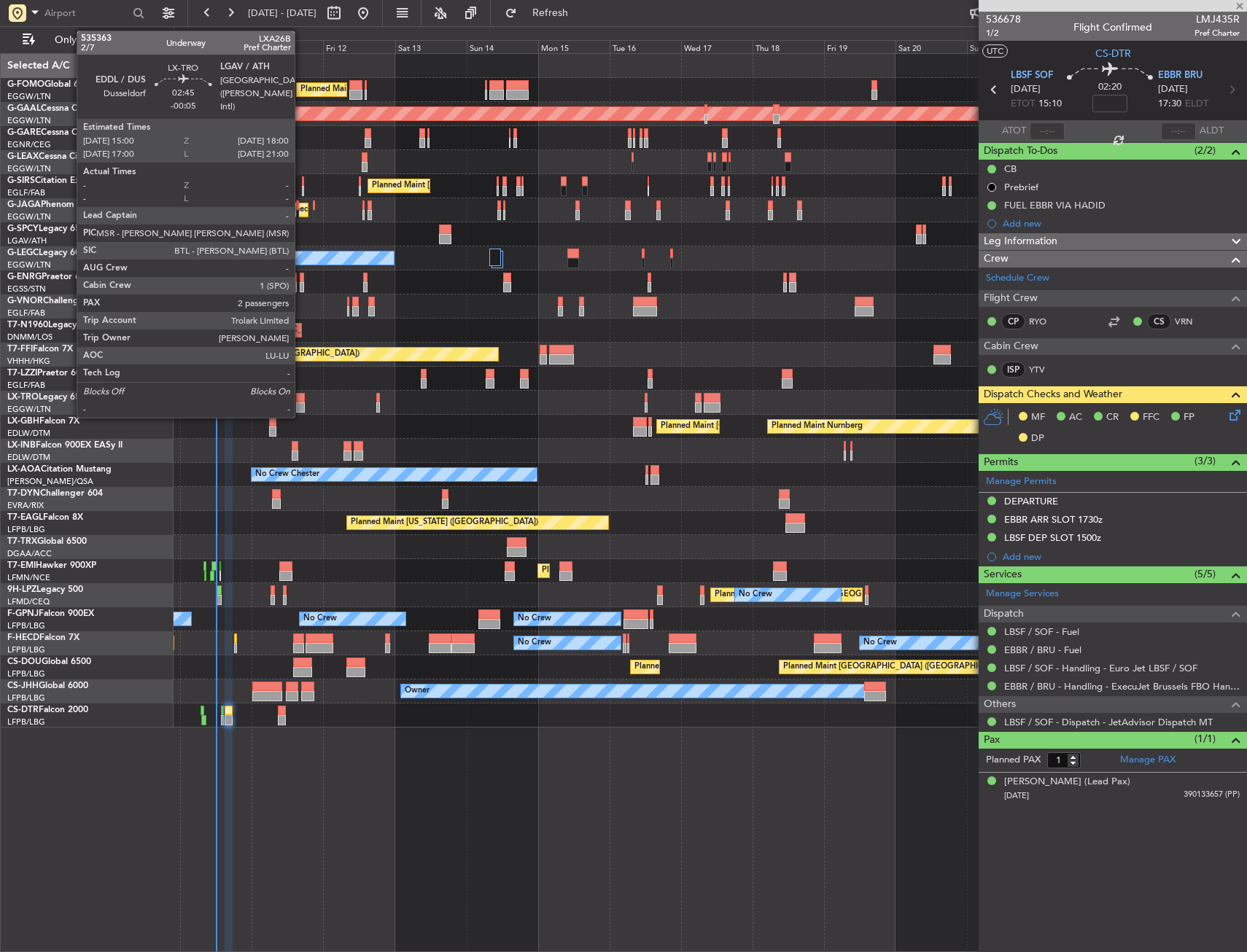
type input "+00:15"
type input "0"
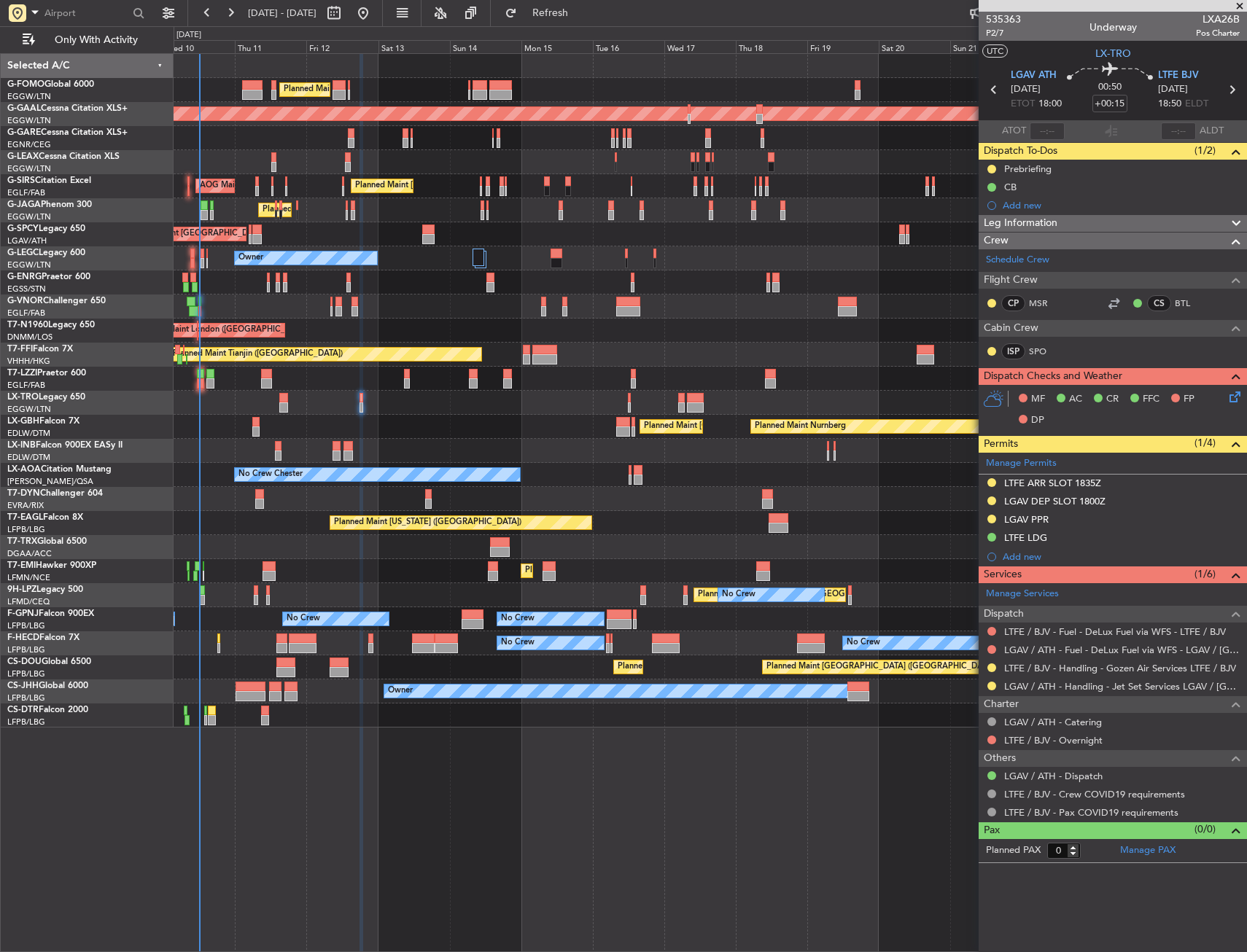
click at [386, 314] on div "Planned Maint [GEOGRAPHIC_DATA] ([GEOGRAPHIC_DATA])" at bounding box center [710, 307] width 1072 height 24
click at [24, 19] on div at bounding box center [18, 13] width 18 height 18
click at [43, 41] on span "Trip Number" at bounding box center [60, 38] width 54 height 14
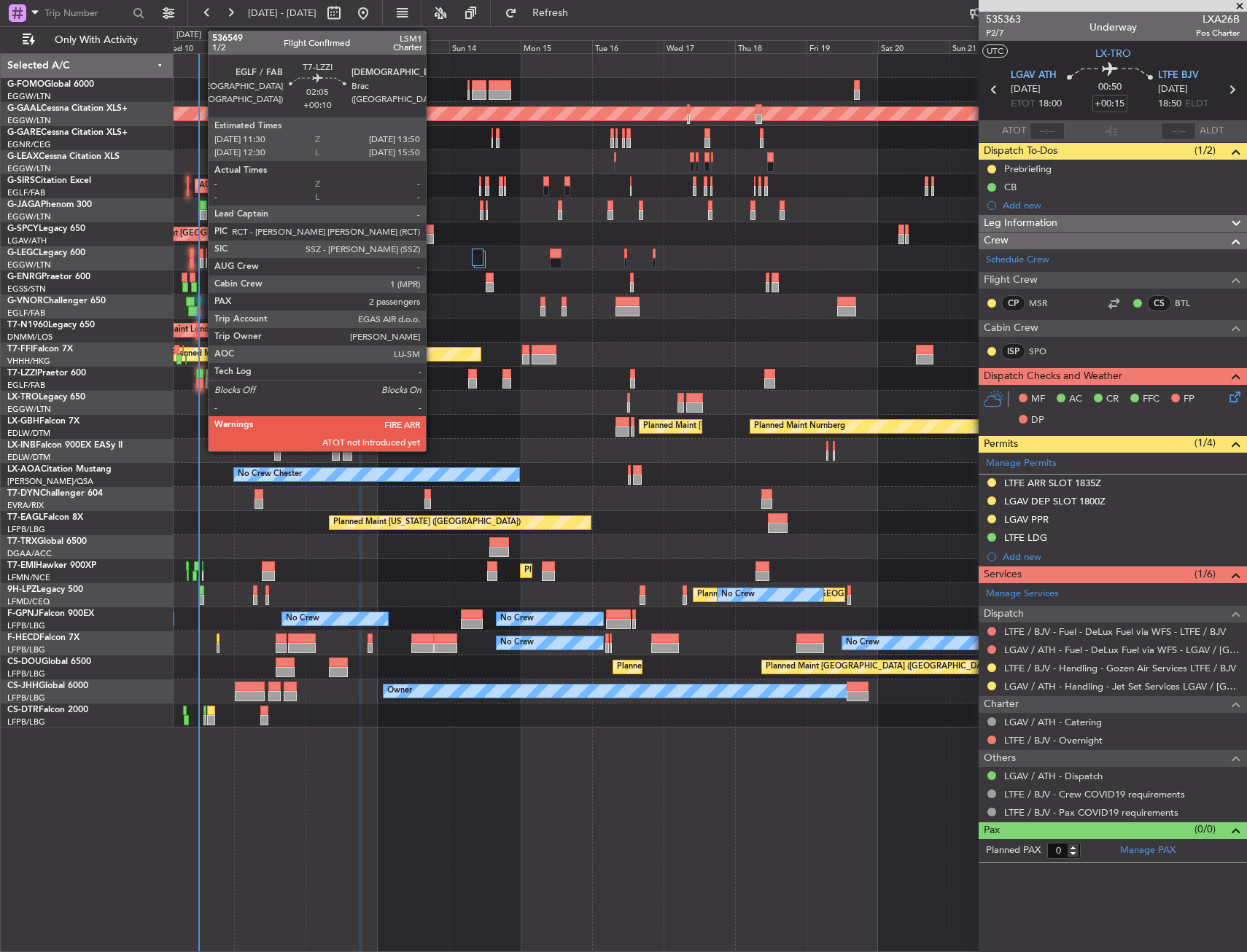
click at [200, 376] on div at bounding box center [200, 374] width 7 height 10
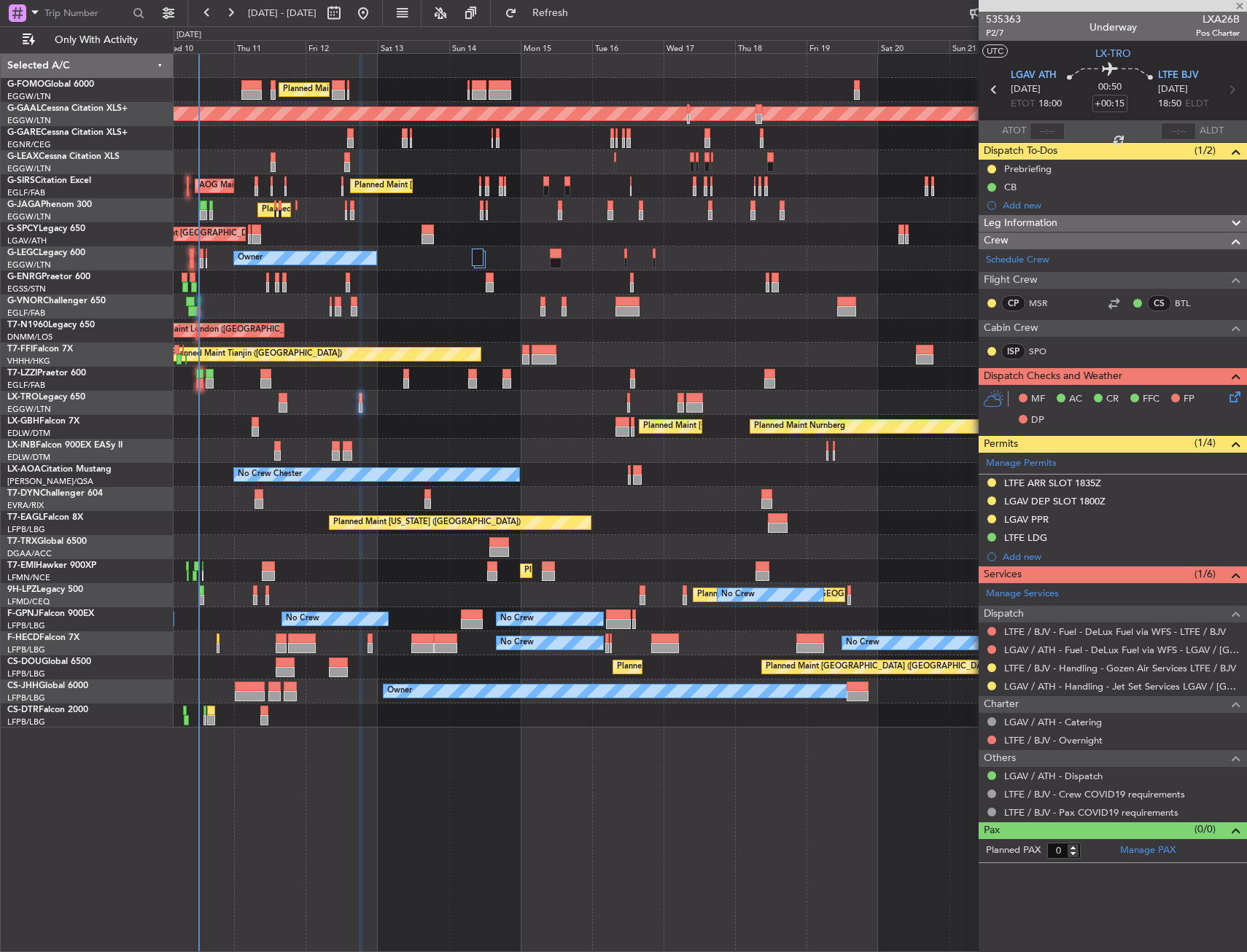
type input "+00:10"
type input "2"
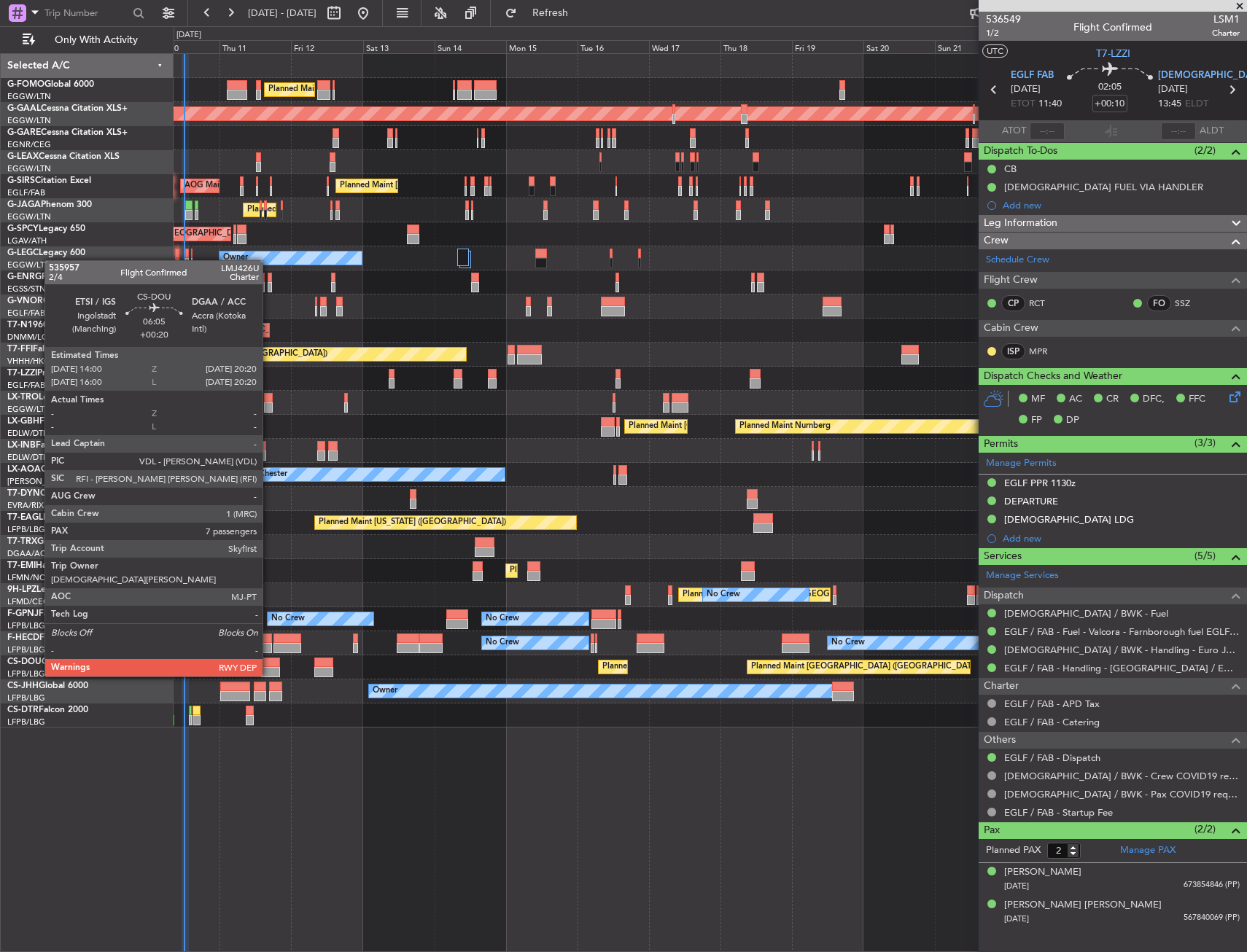
click at [269, 662] on div at bounding box center [270, 662] width 19 height 10
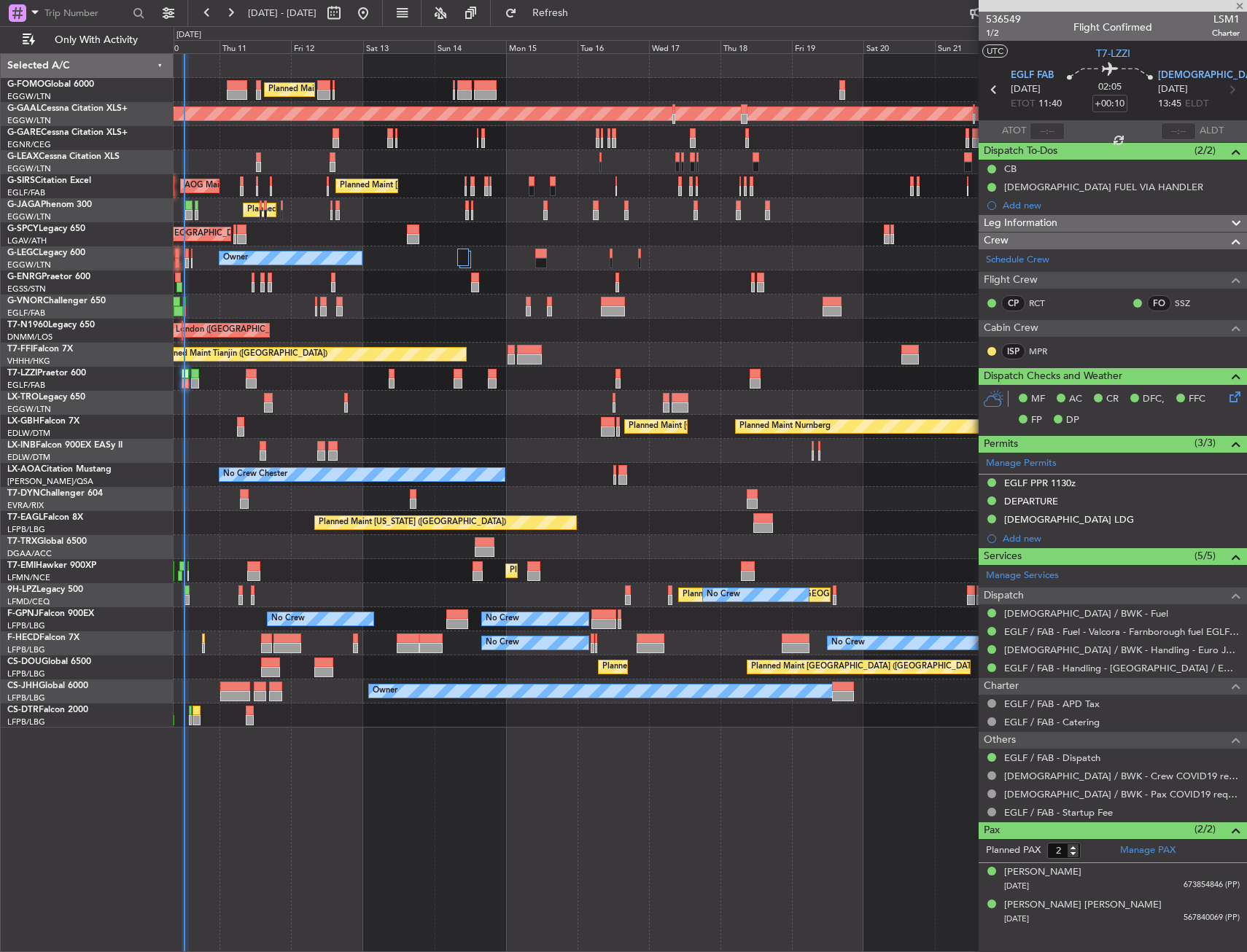
type input "+00:20"
type input "7"
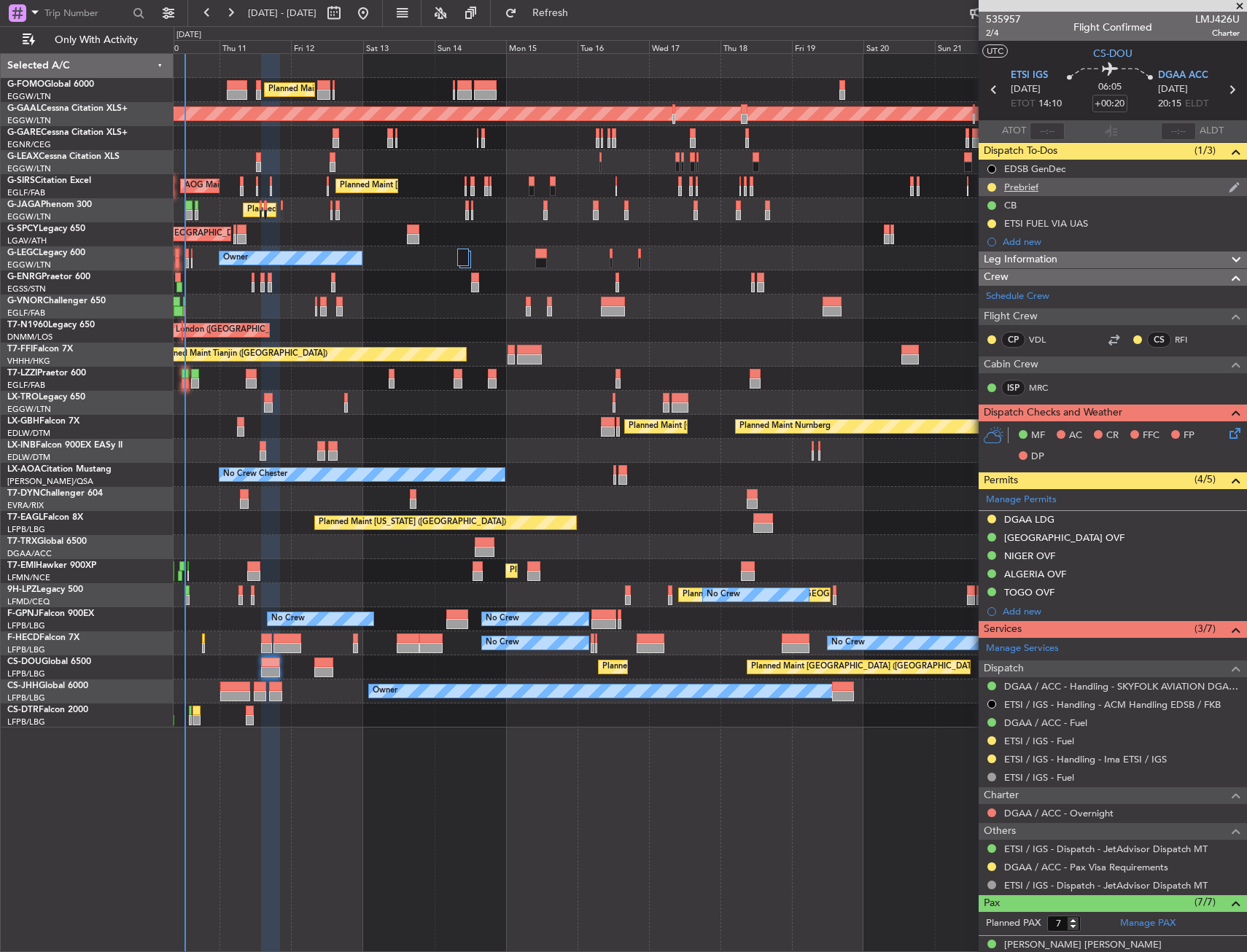
click at [1087, 192] on div "Prebrief" at bounding box center [1112, 187] width 268 height 19
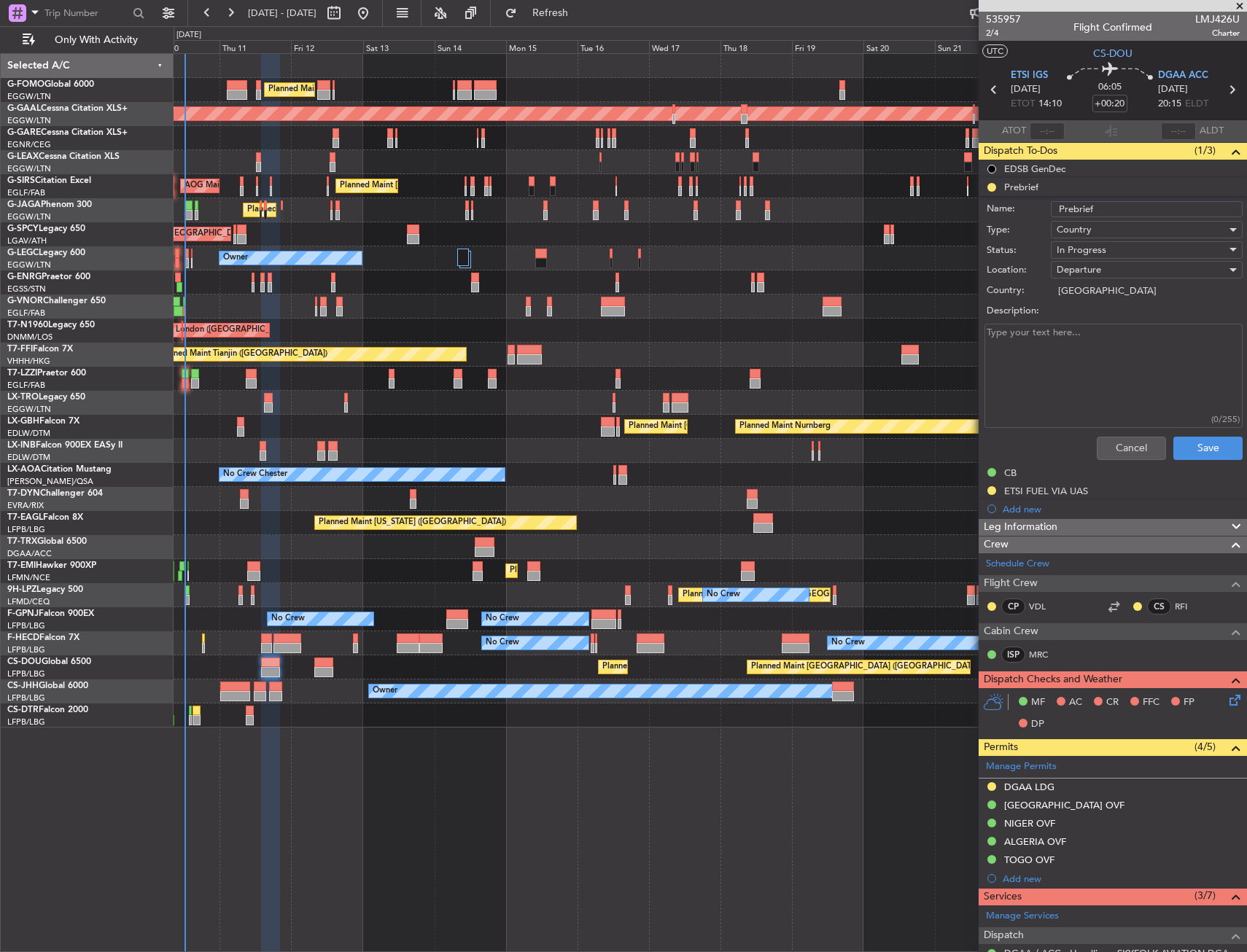
click at [1070, 338] on textarea "Description:" at bounding box center [1113, 376] width 258 height 105
paste textarea "FOB: 38000lbs"
type textarea "FOB: 38000lbs"
click at [1086, 251] on span "In Progress" at bounding box center [1081, 250] width 50 height 13
click at [1092, 320] on span "Completed" at bounding box center [1139, 323] width 171 height 22
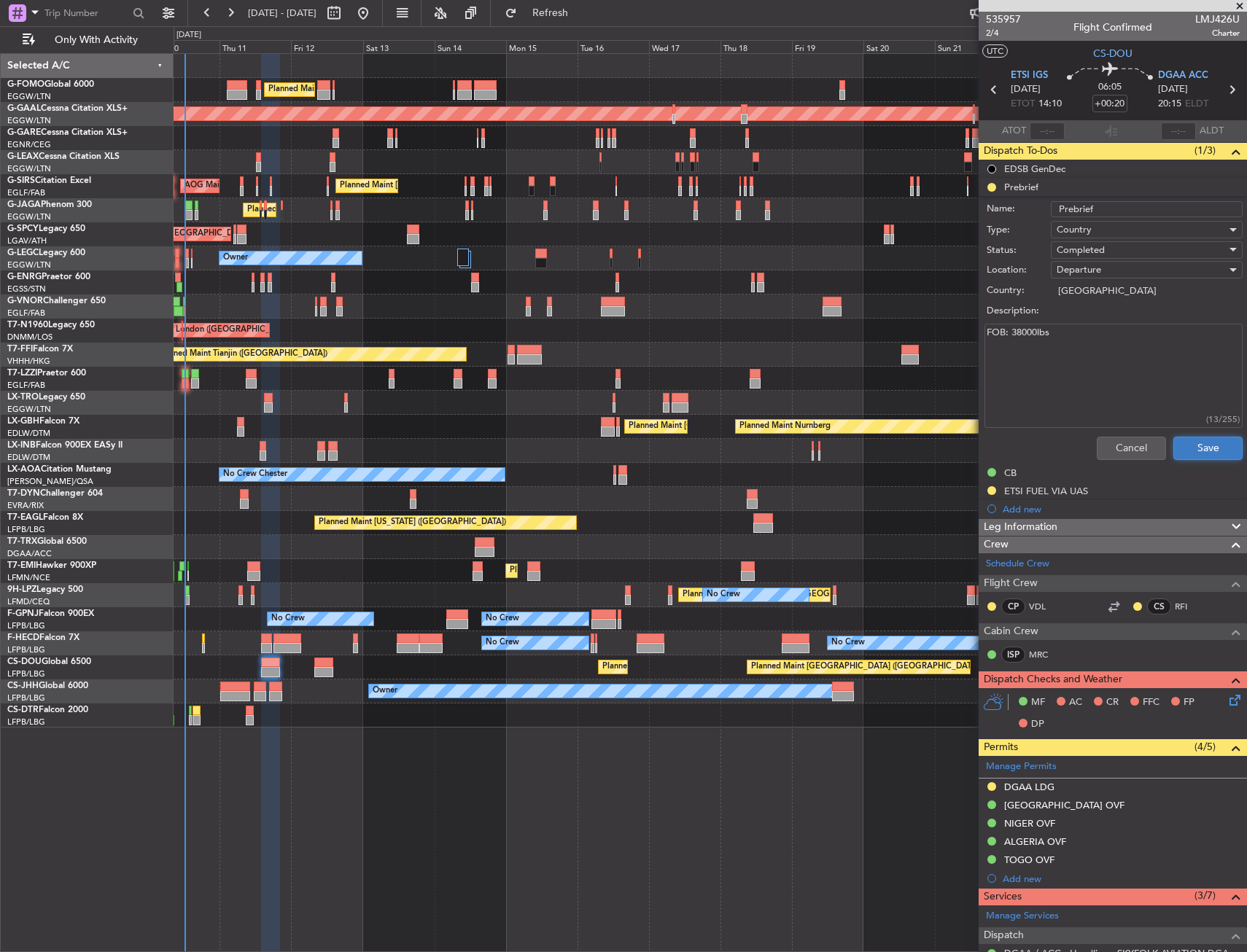
click at [1189, 446] on button "Save" at bounding box center [1208, 448] width 69 height 23
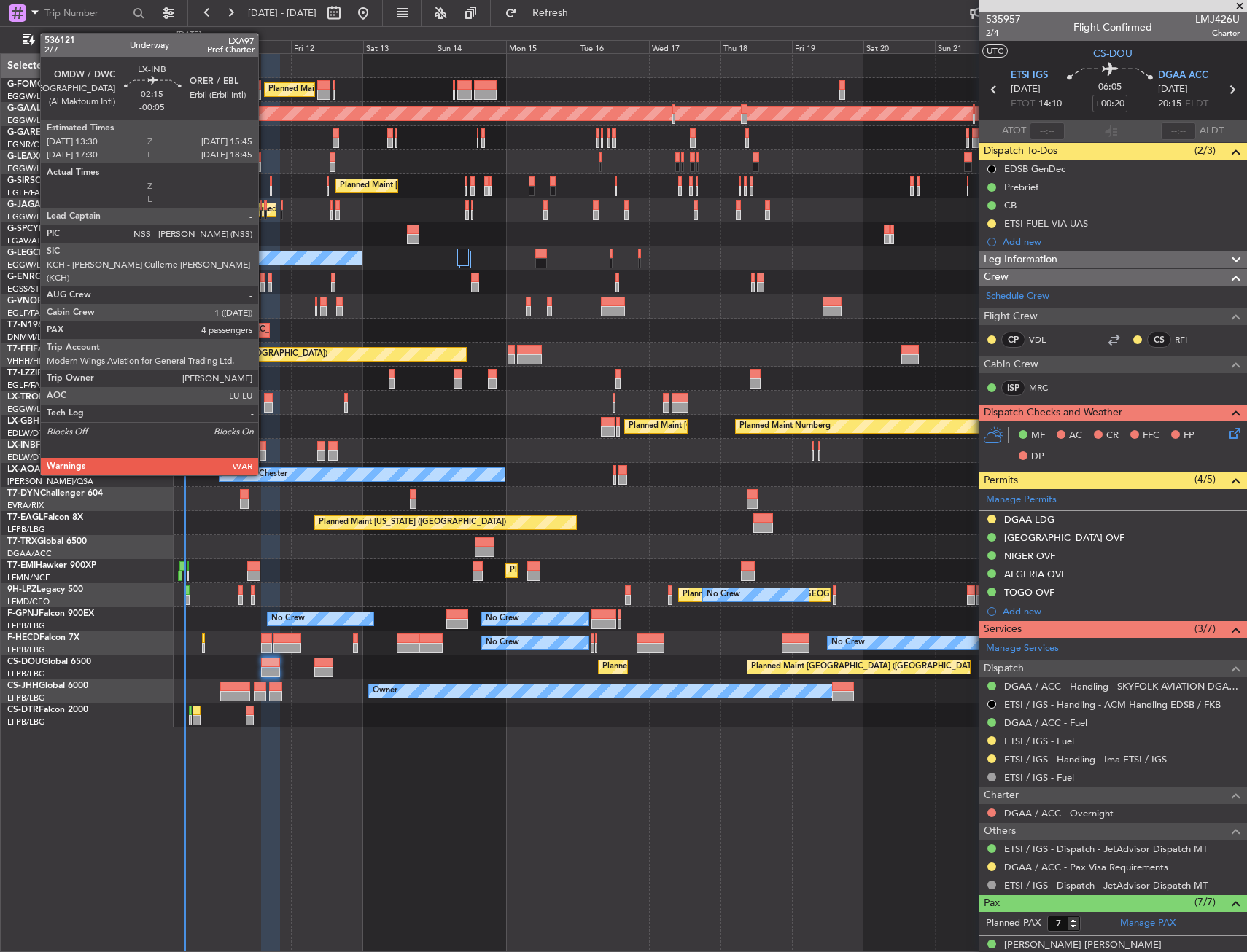
click at [265, 447] on div at bounding box center [263, 446] width 7 height 10
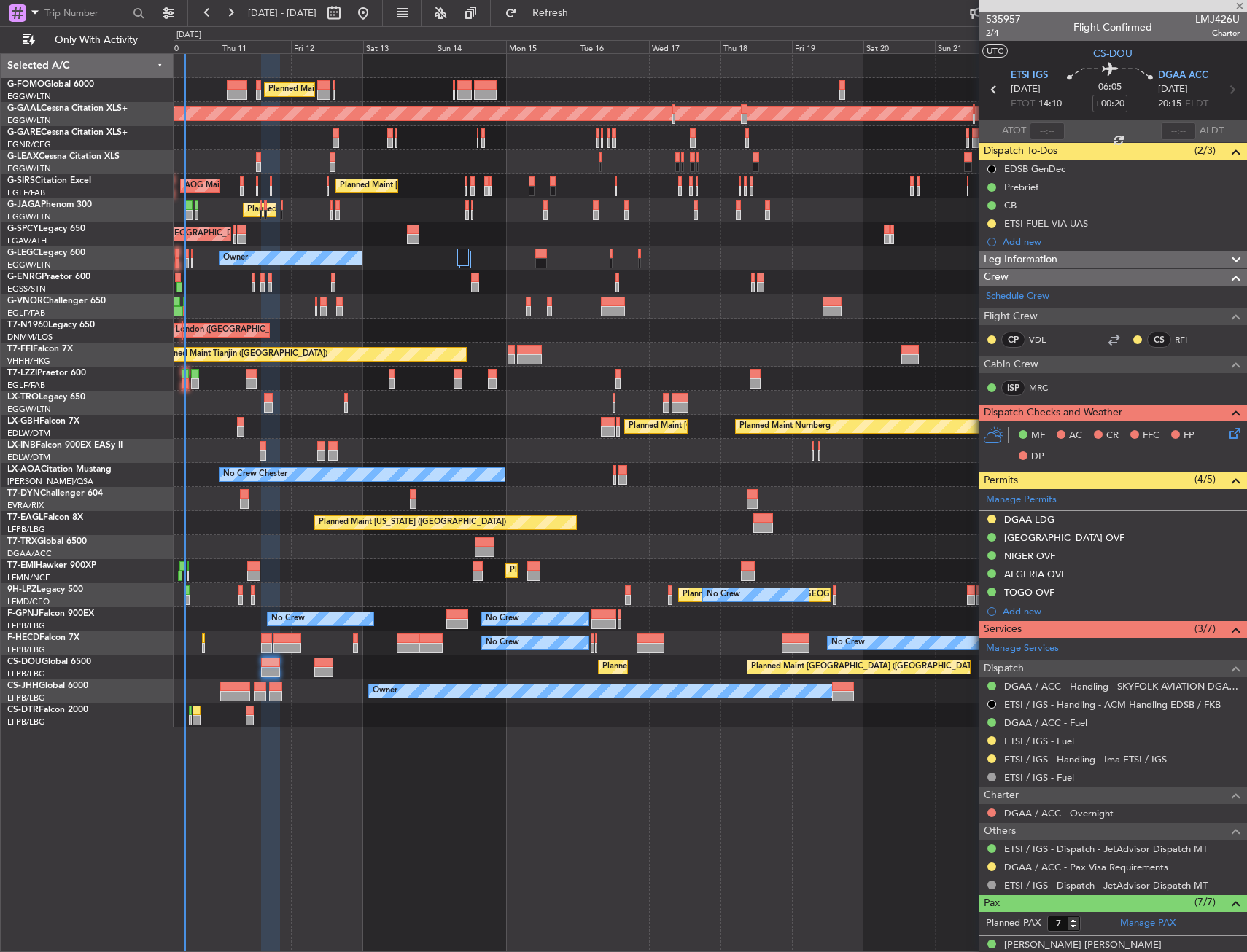
type input "-00:05"
type input "4"
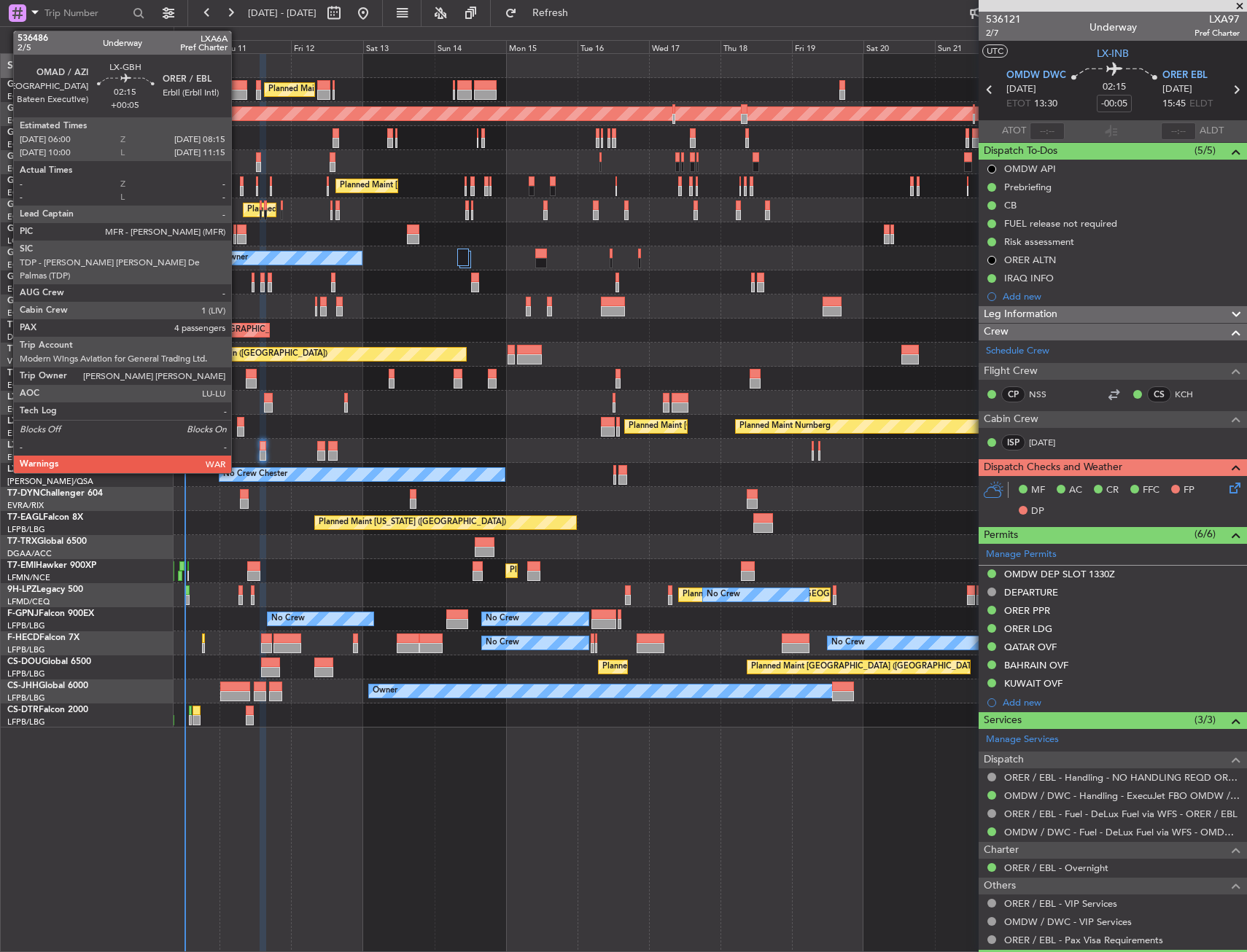
click at [237, 429] on div at bounding box center [241, 431] width 7 height 10
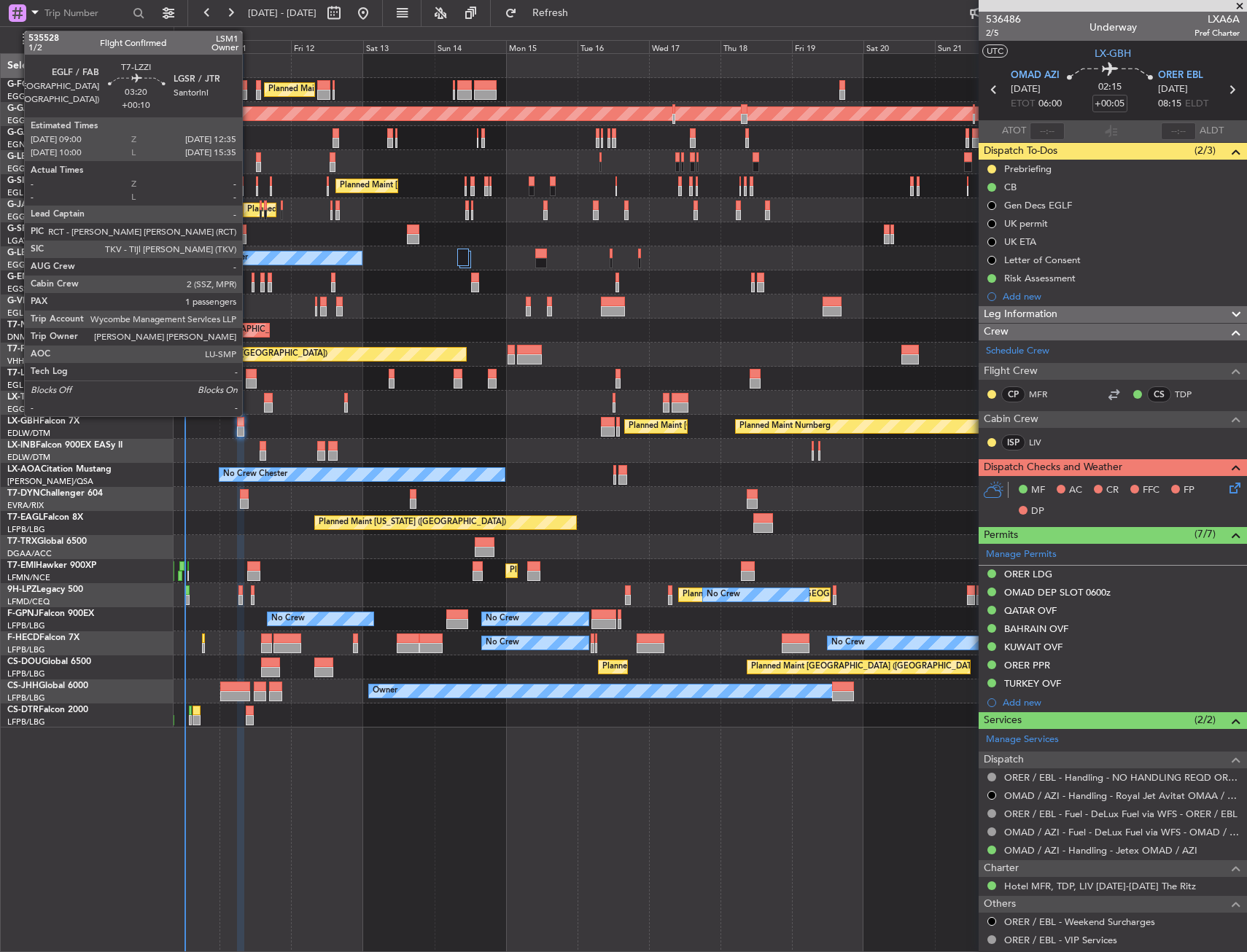
click at [249, 371] on div at bounding box center [251, 374] width 11 height 10
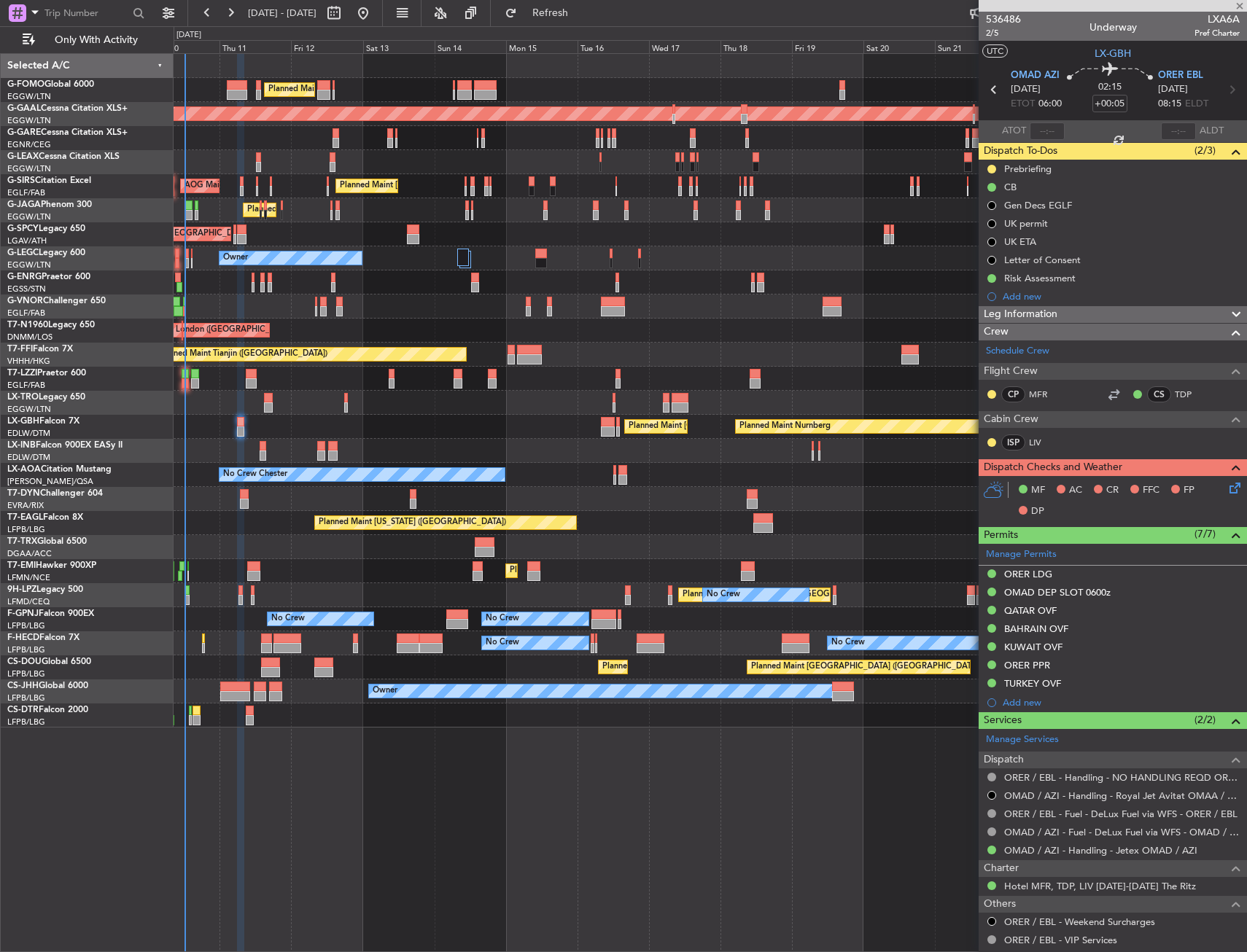
type input "+00:10"
type input "1"
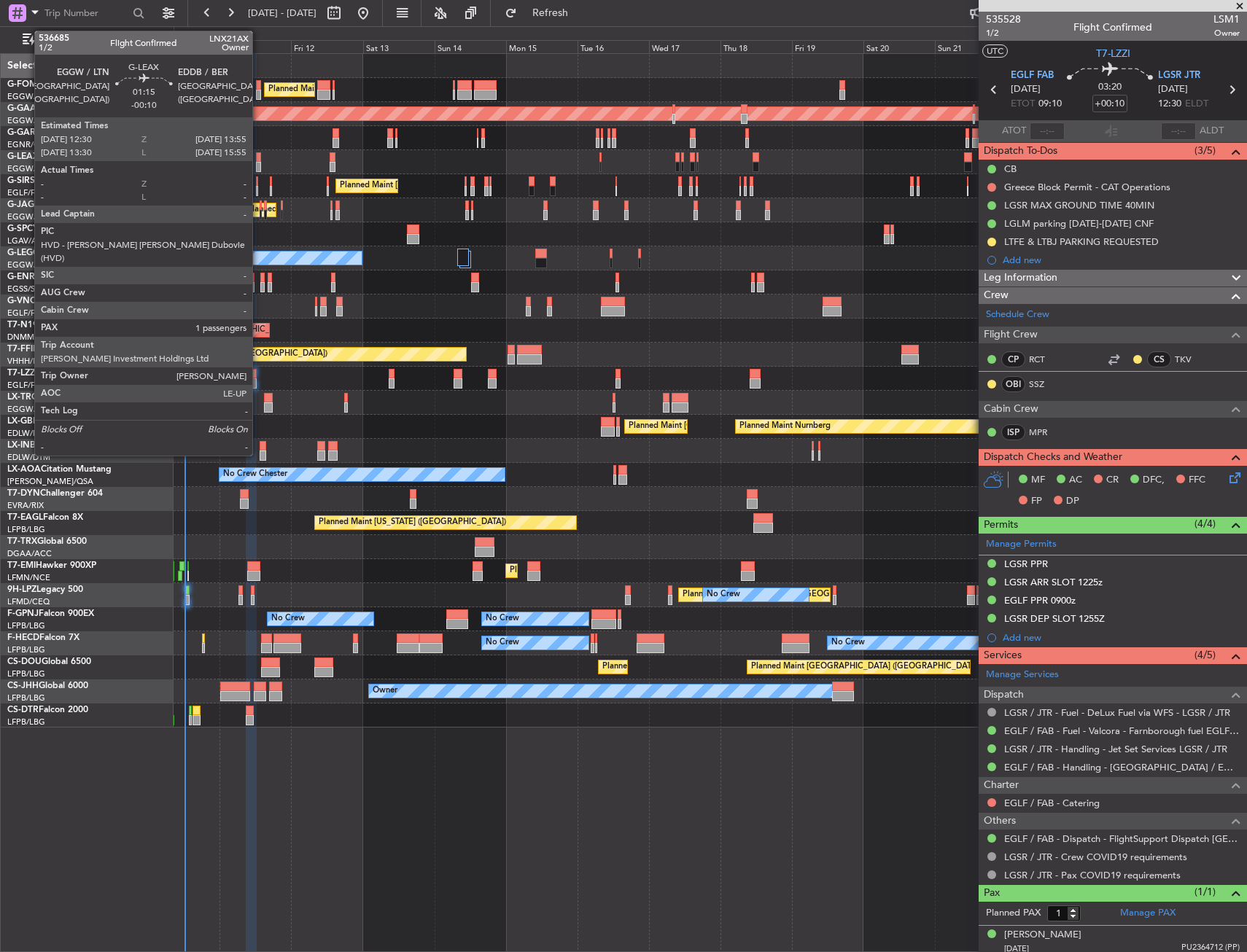
click at [259, 164] on div at bounding box center [257, 167] width 4 height 10
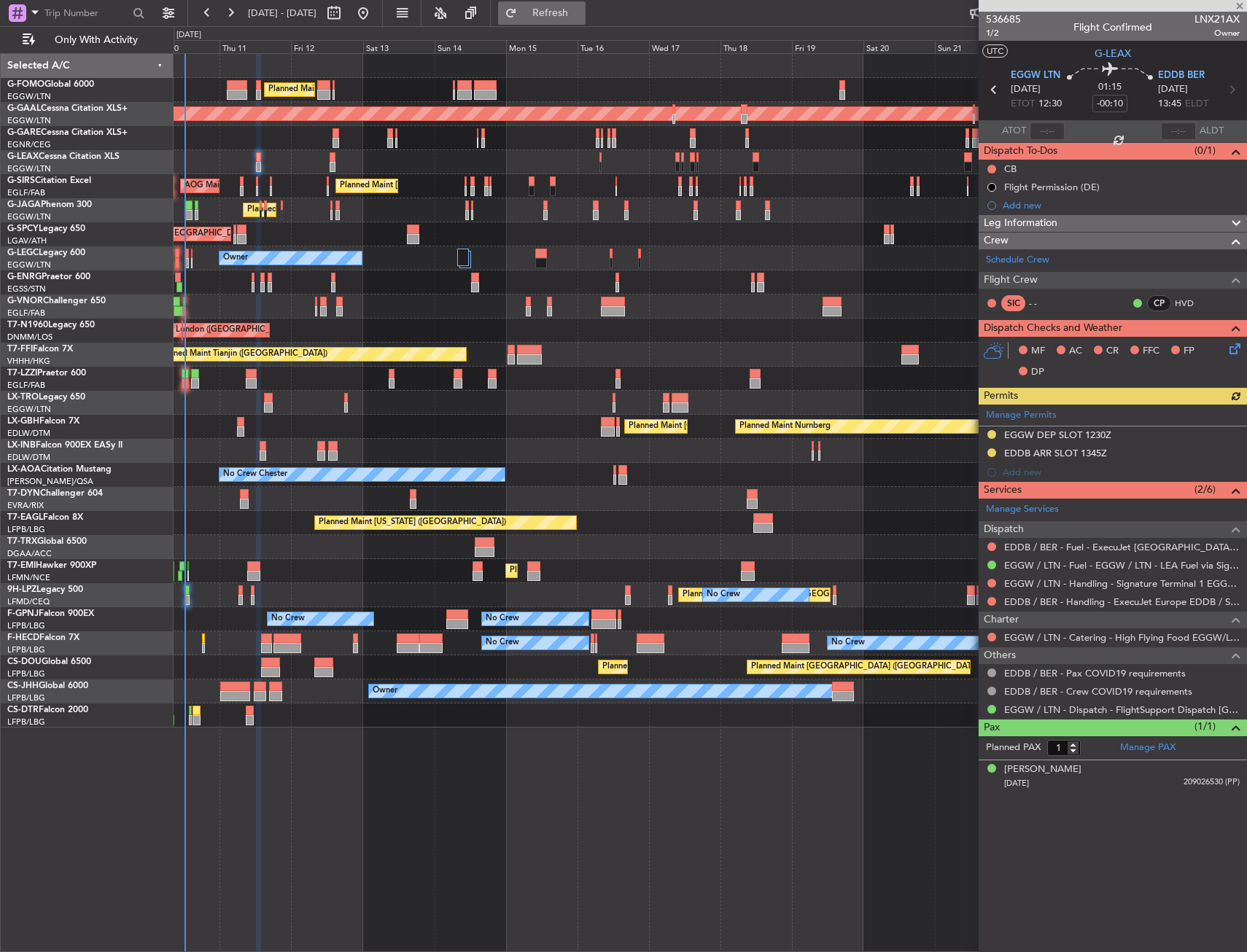
click at [580, 16] on span "Refresh" at bounding box center [550, 13] width 61 height 10
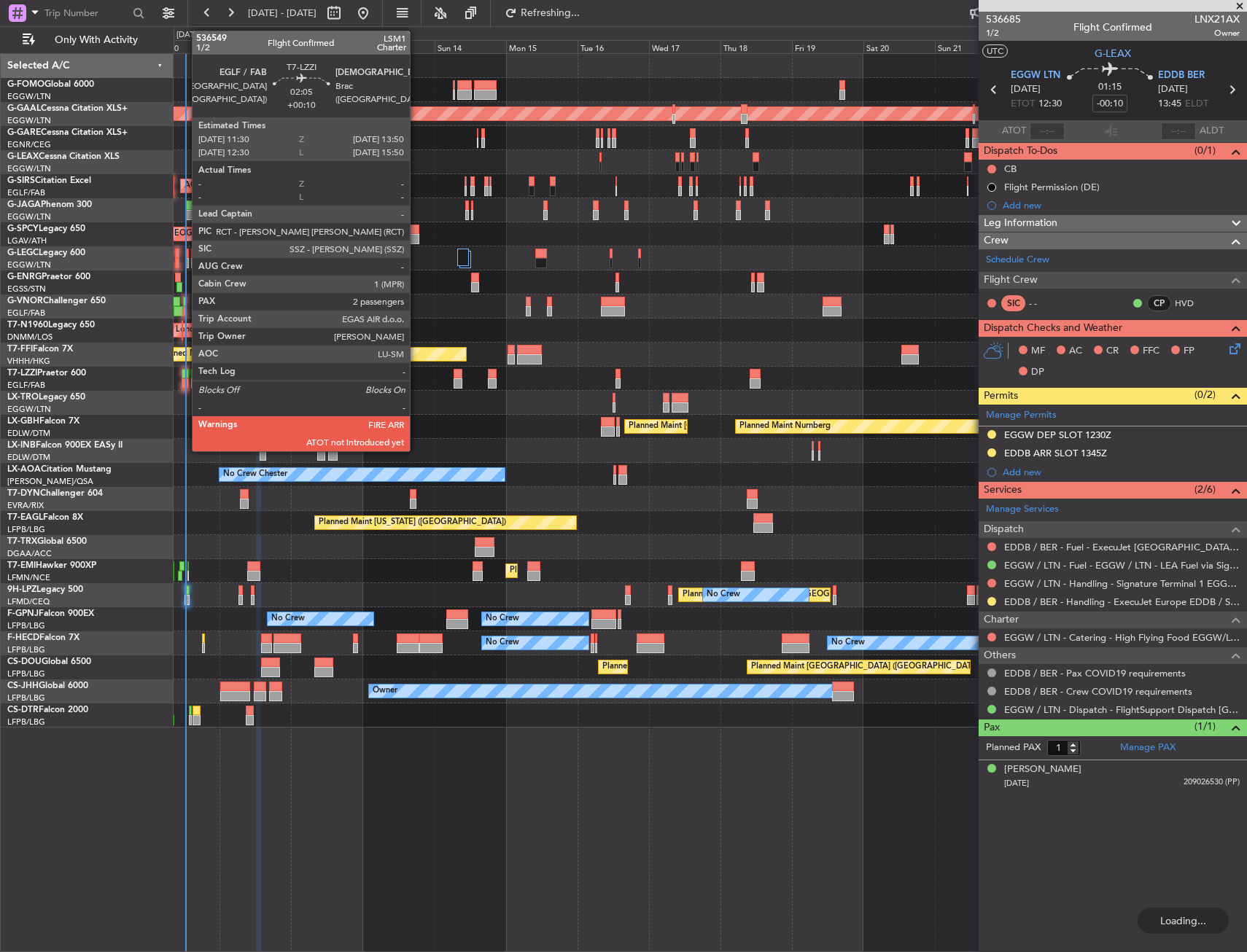
click at [184, 375] on div at bounding box center [185, 374] width 7 height 10
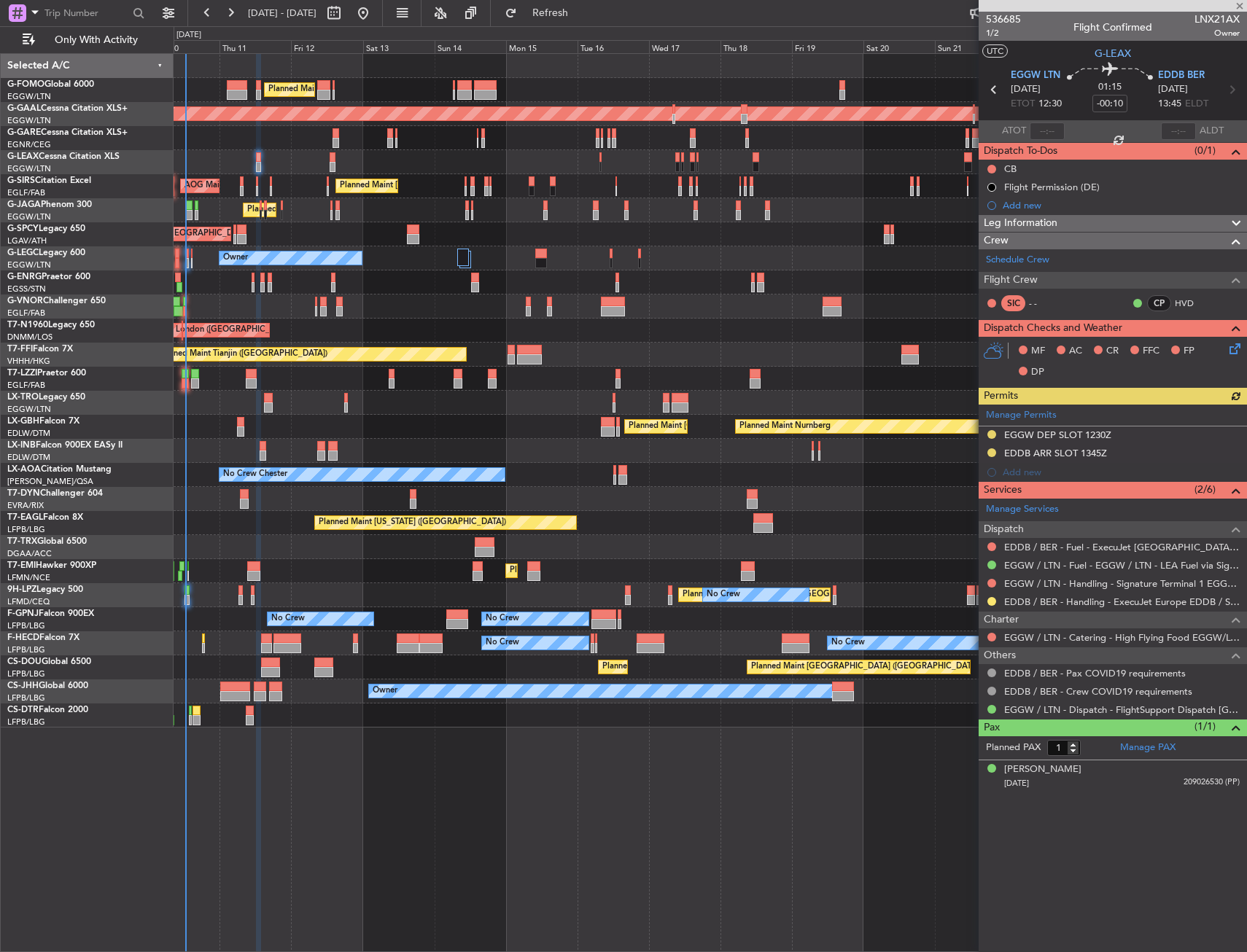
type input "+00:10"
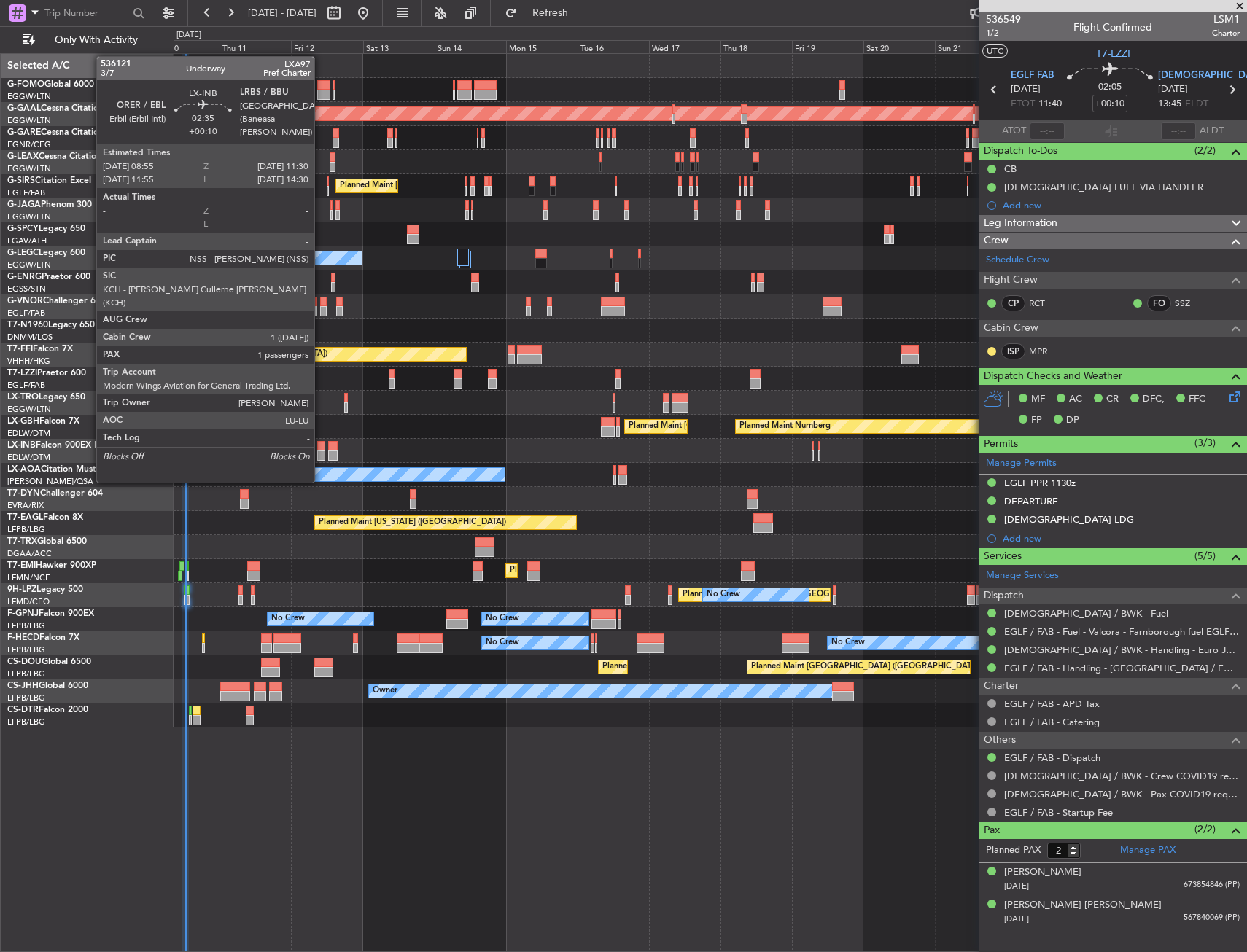
click at [321, 455] on div at bounding box center [321, 455] width 8 height 10
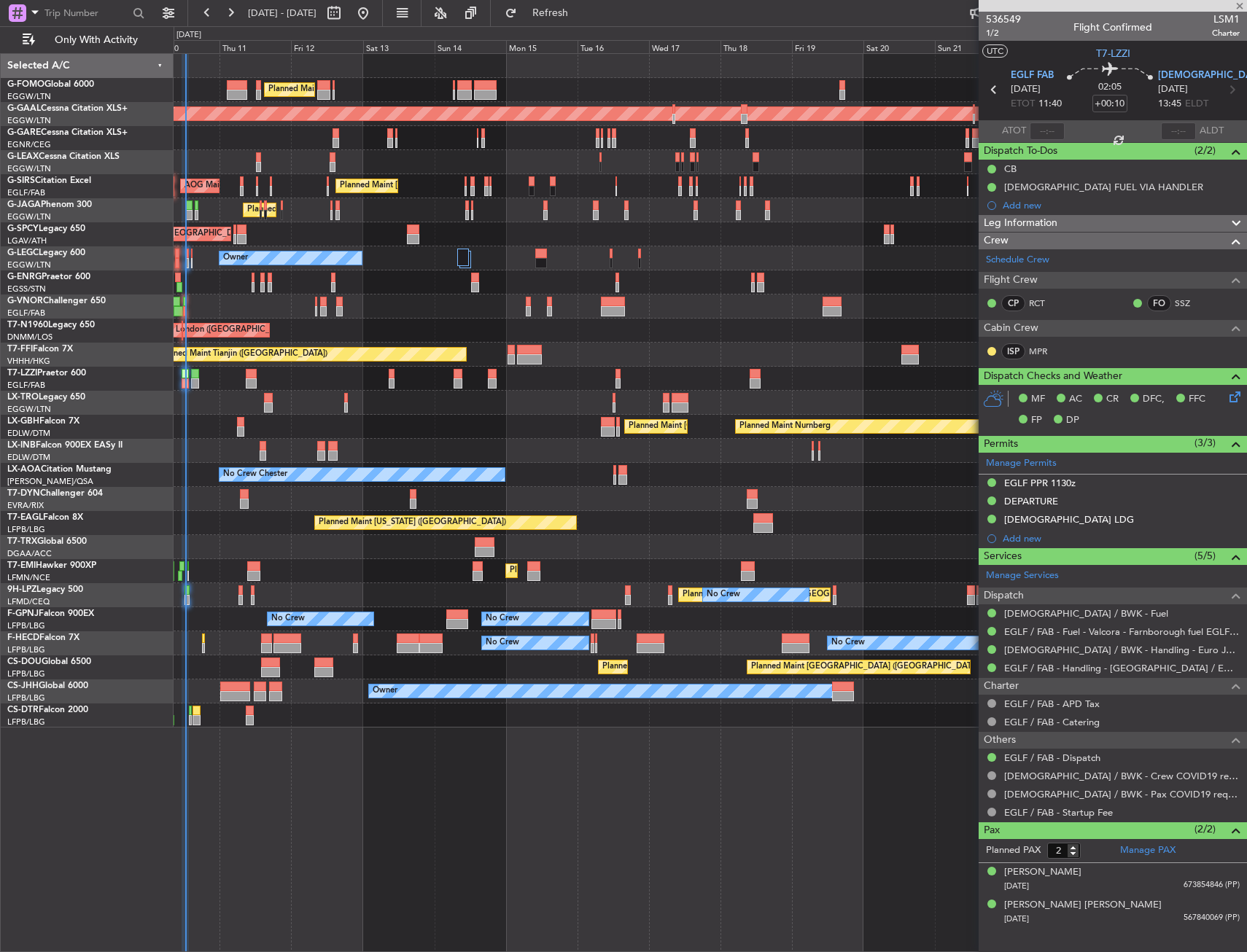
type input "1"
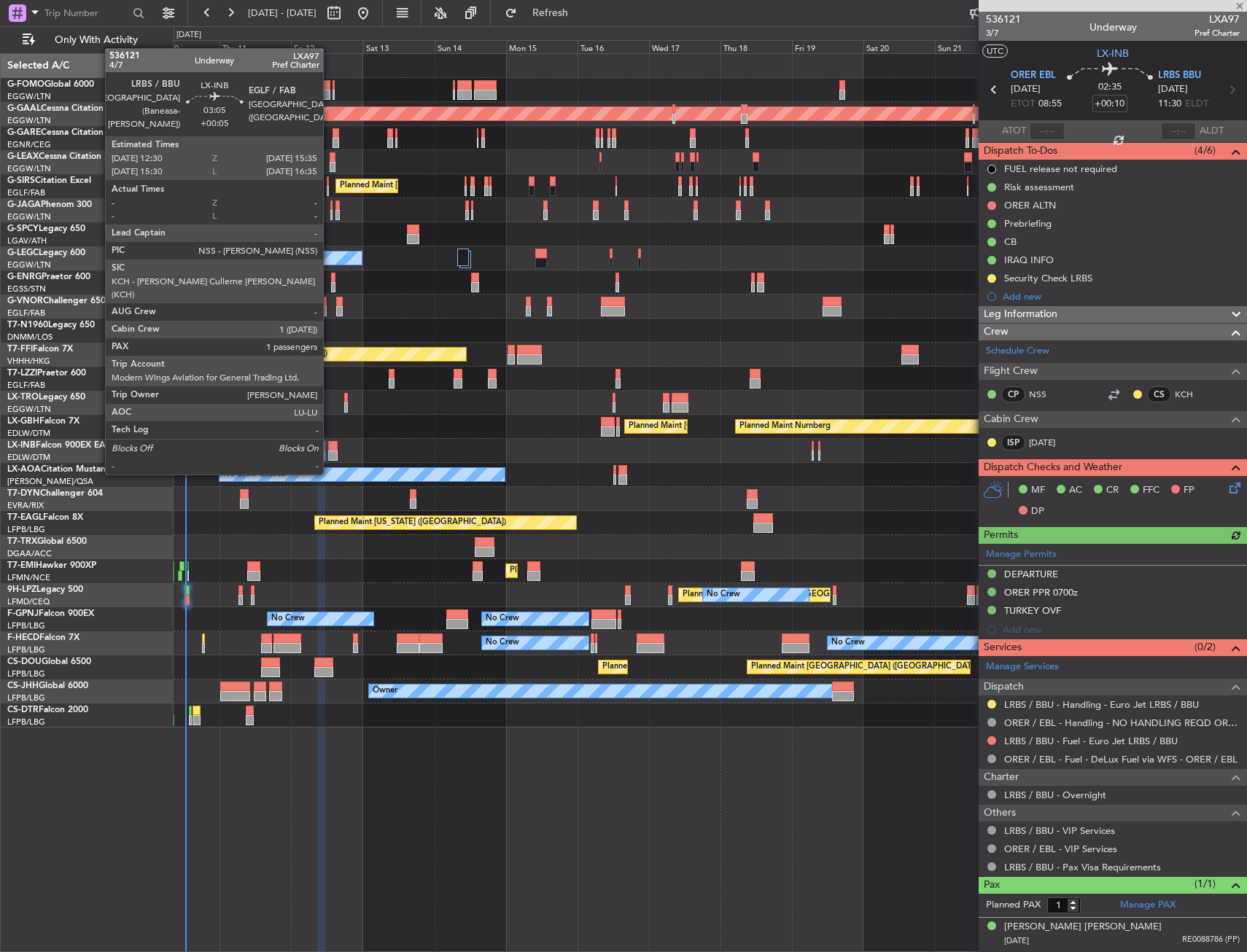
click at [330, 447] on div at bounding box center [333, 446] width 10 height 10
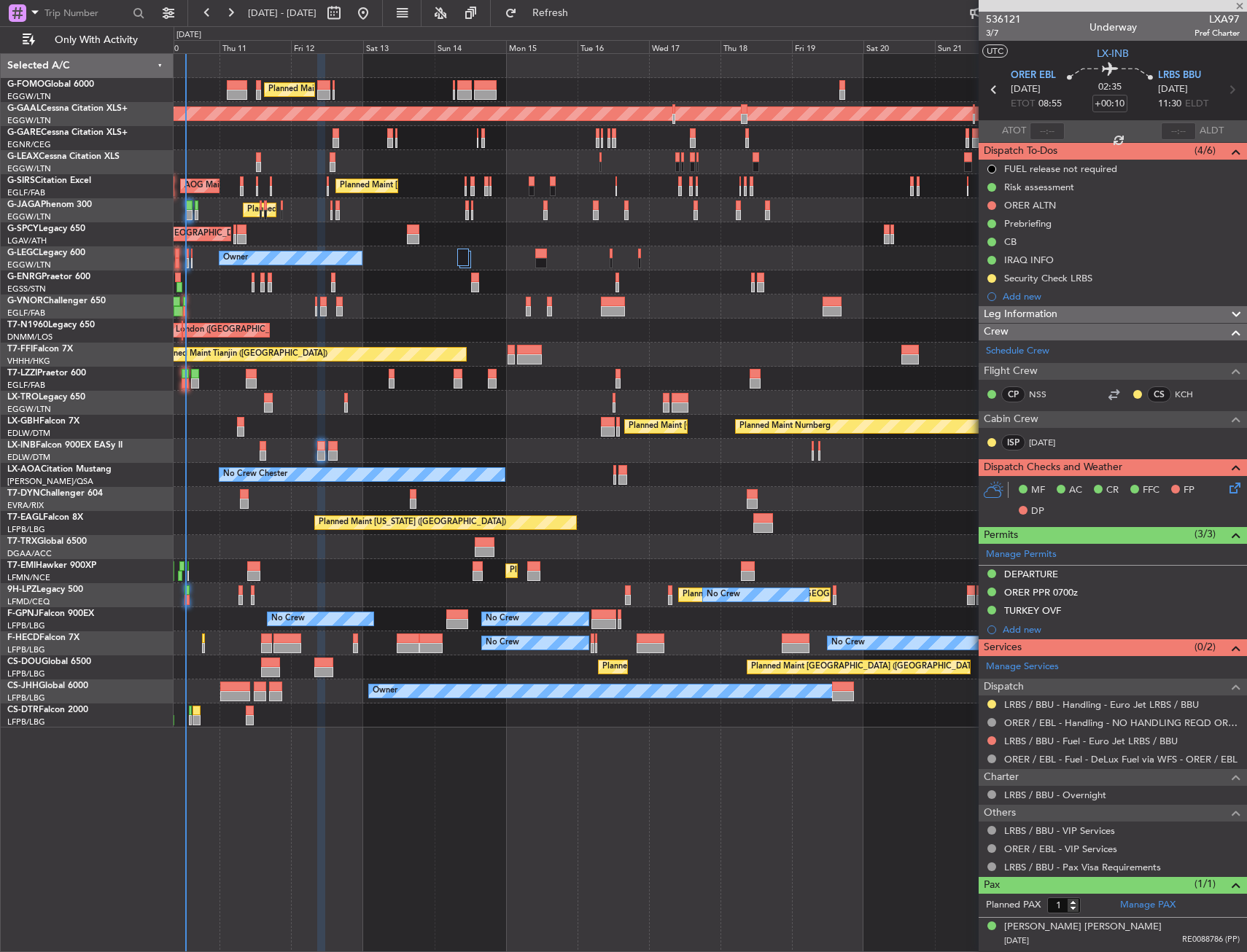
type input "+00:05"
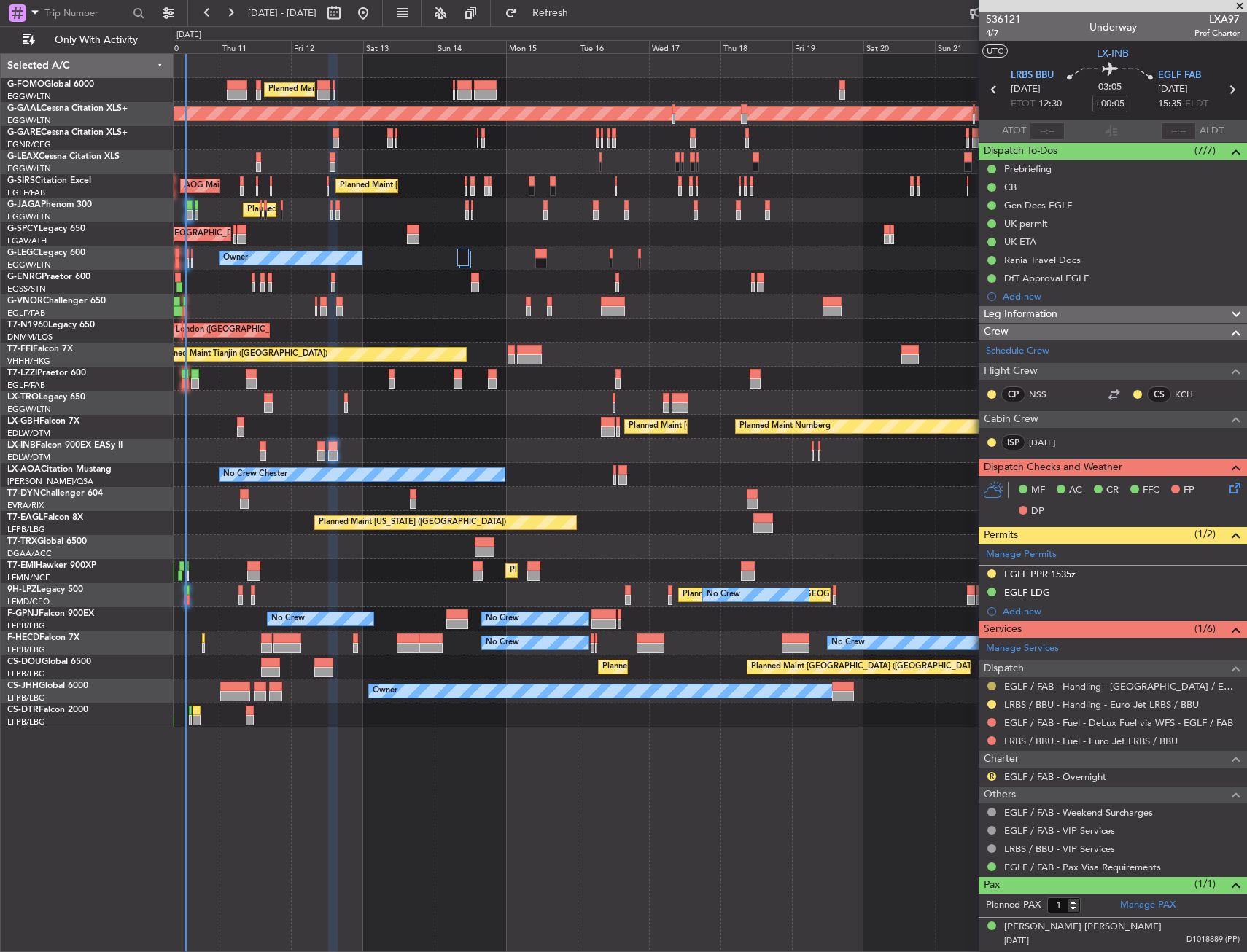
click at [990, 686] on button at bounding box center [991, 686] width 9 height 9
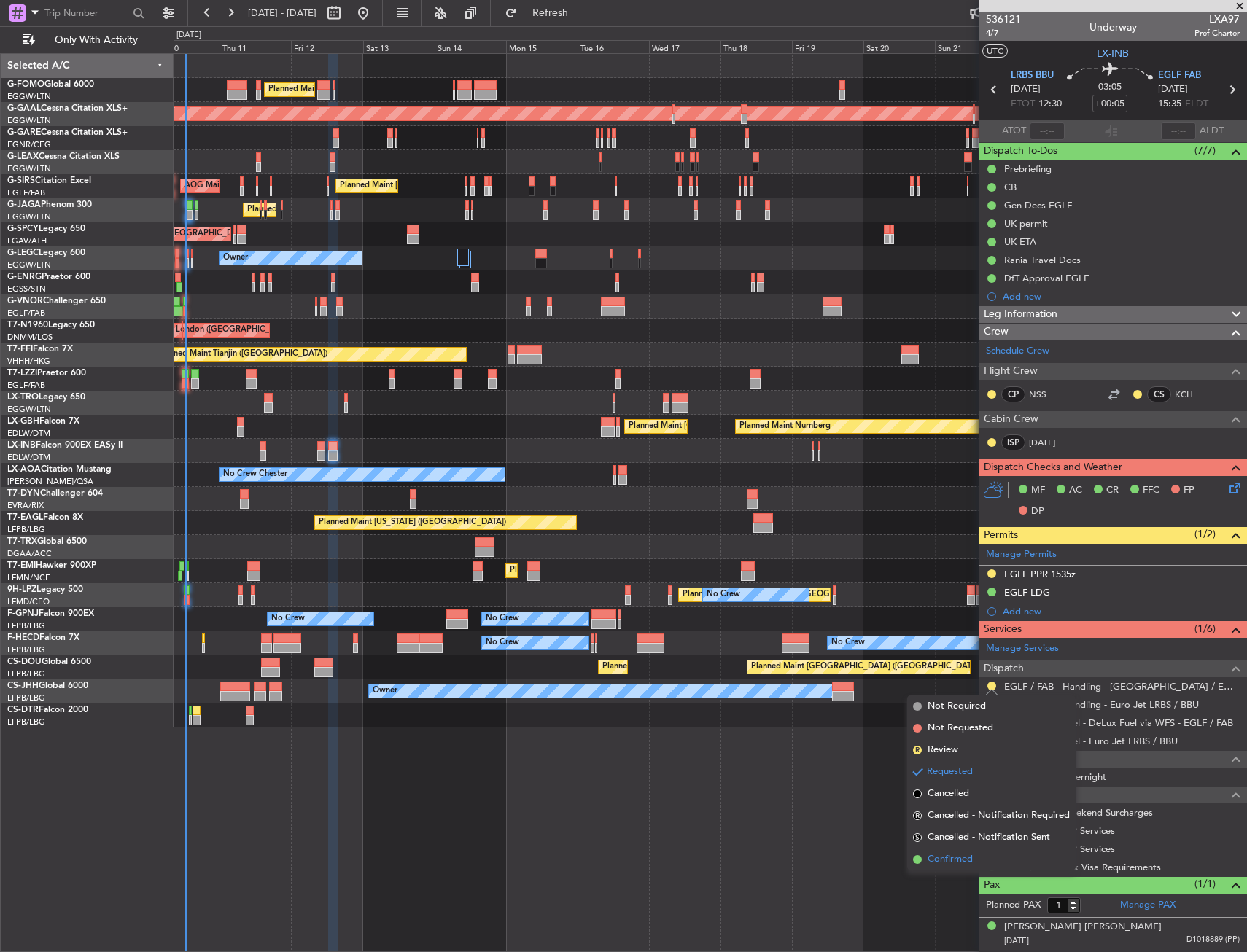
click at [957, 863] on span "Confirmed" at bounding box center [950, 859] width 45 height 14
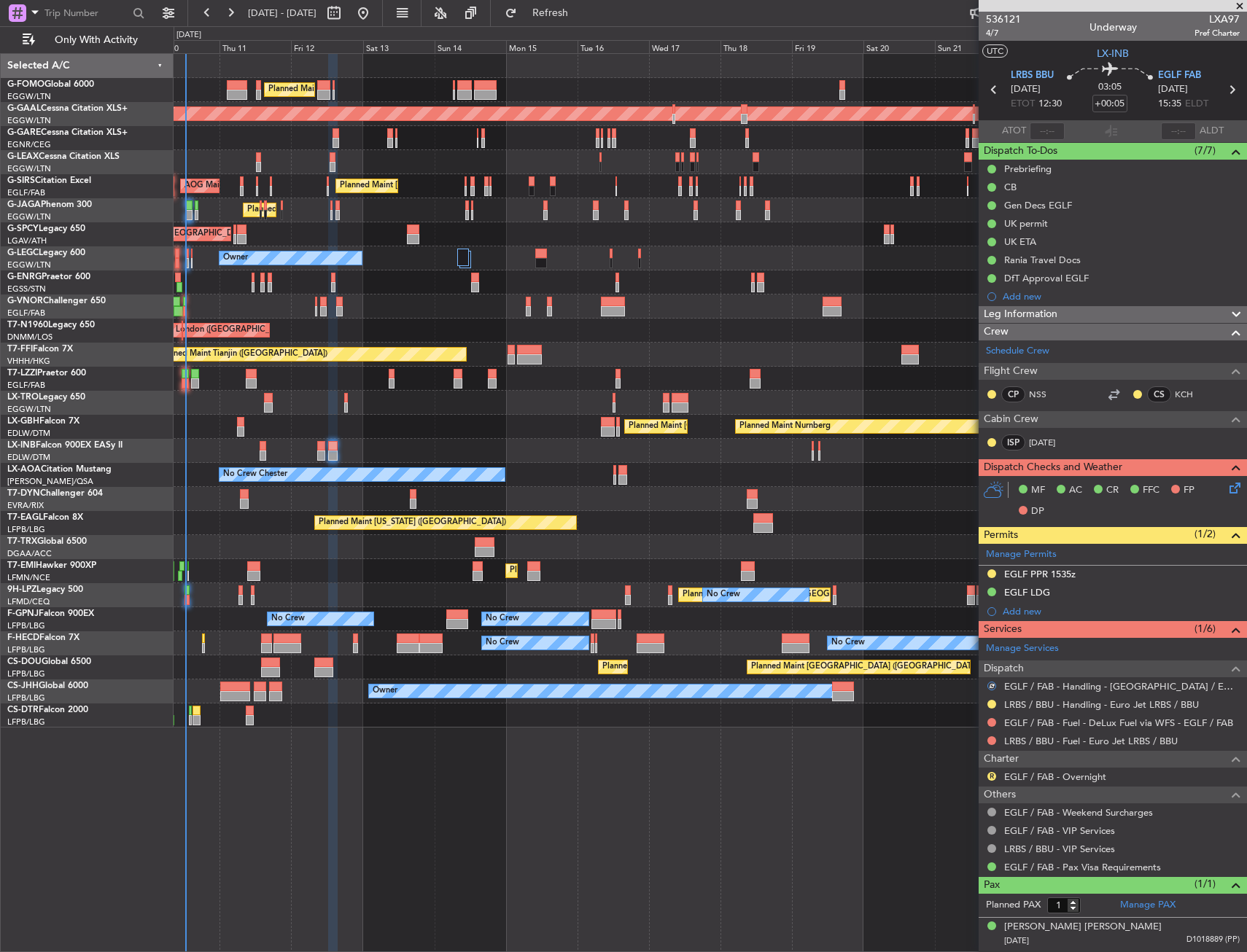
click at [1110, 579] on div "EGLF PPR 1535z" at bounding box center [1112, 575] width 268 height 19
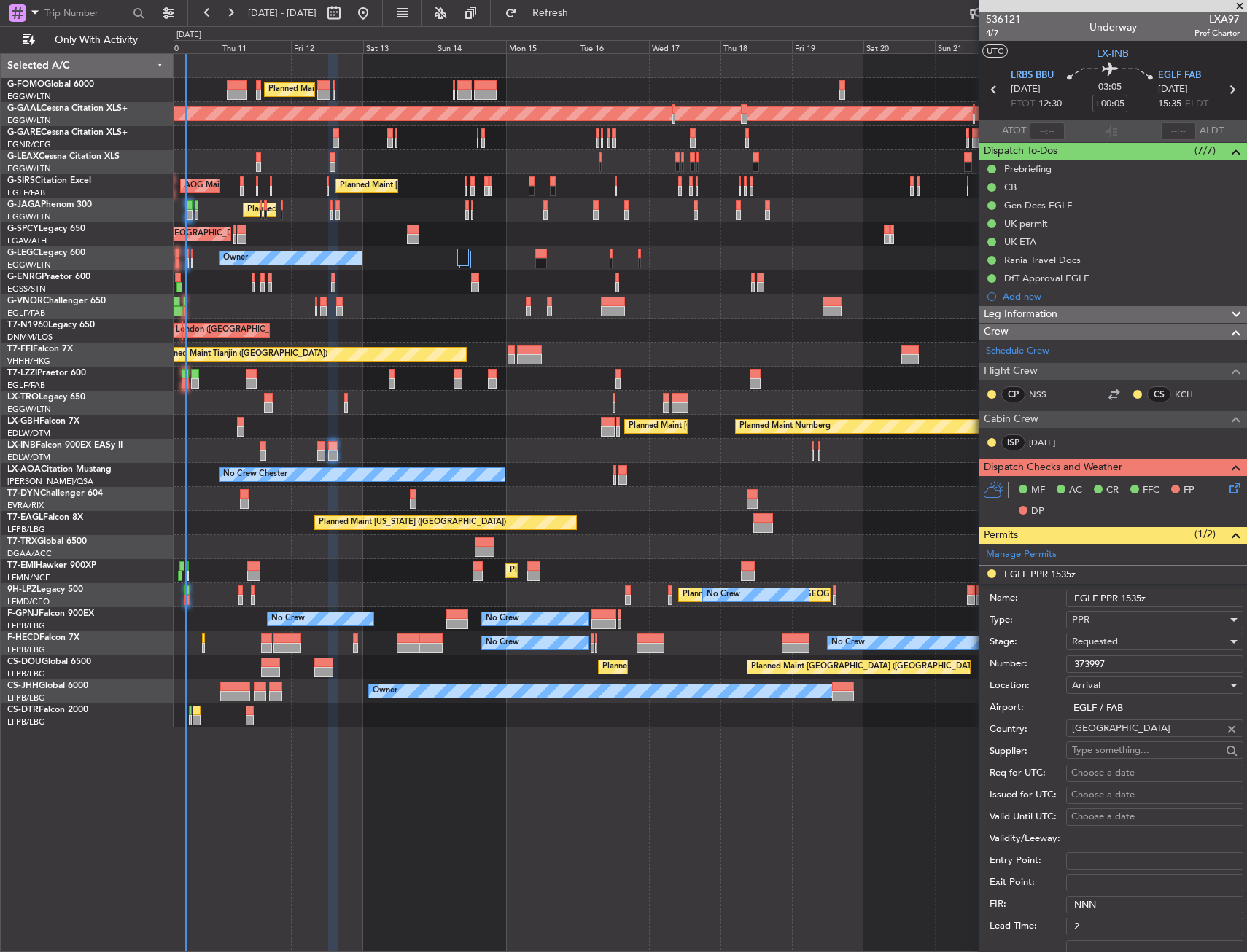
click at [1114, 661] on input "373997" at bounding box center [1154, 665] width 177 height 18
paste input "7"
type input "373977"
click at [1115, 648] on span "Requested" at bounding box center [1094, 641] width 46 height 13
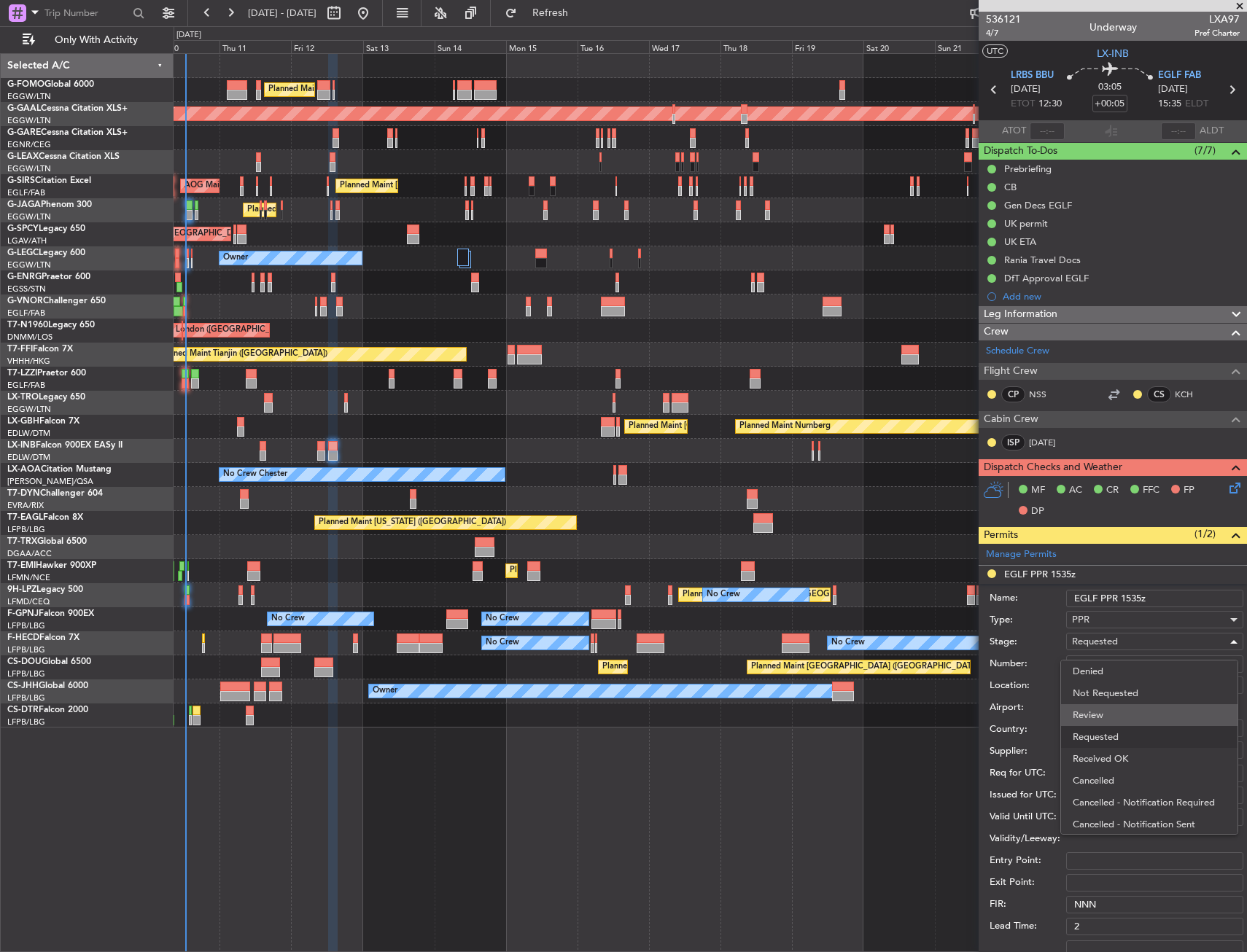
scroll to position [6, 0]
click at [1115, 748] on span "Received OK" at bounding box center [1149, 752] width 153 height 22
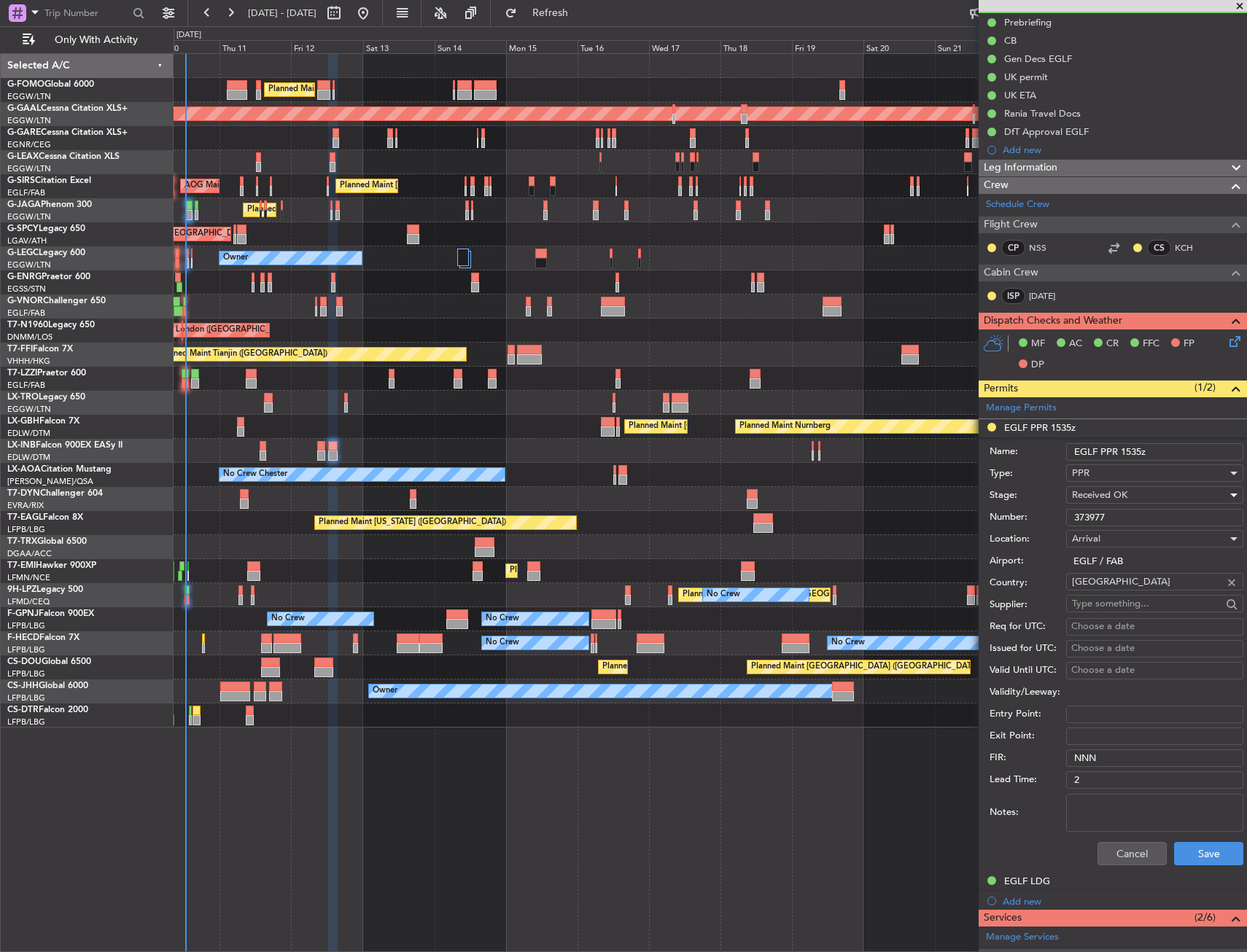
scroll to position [291, 0]
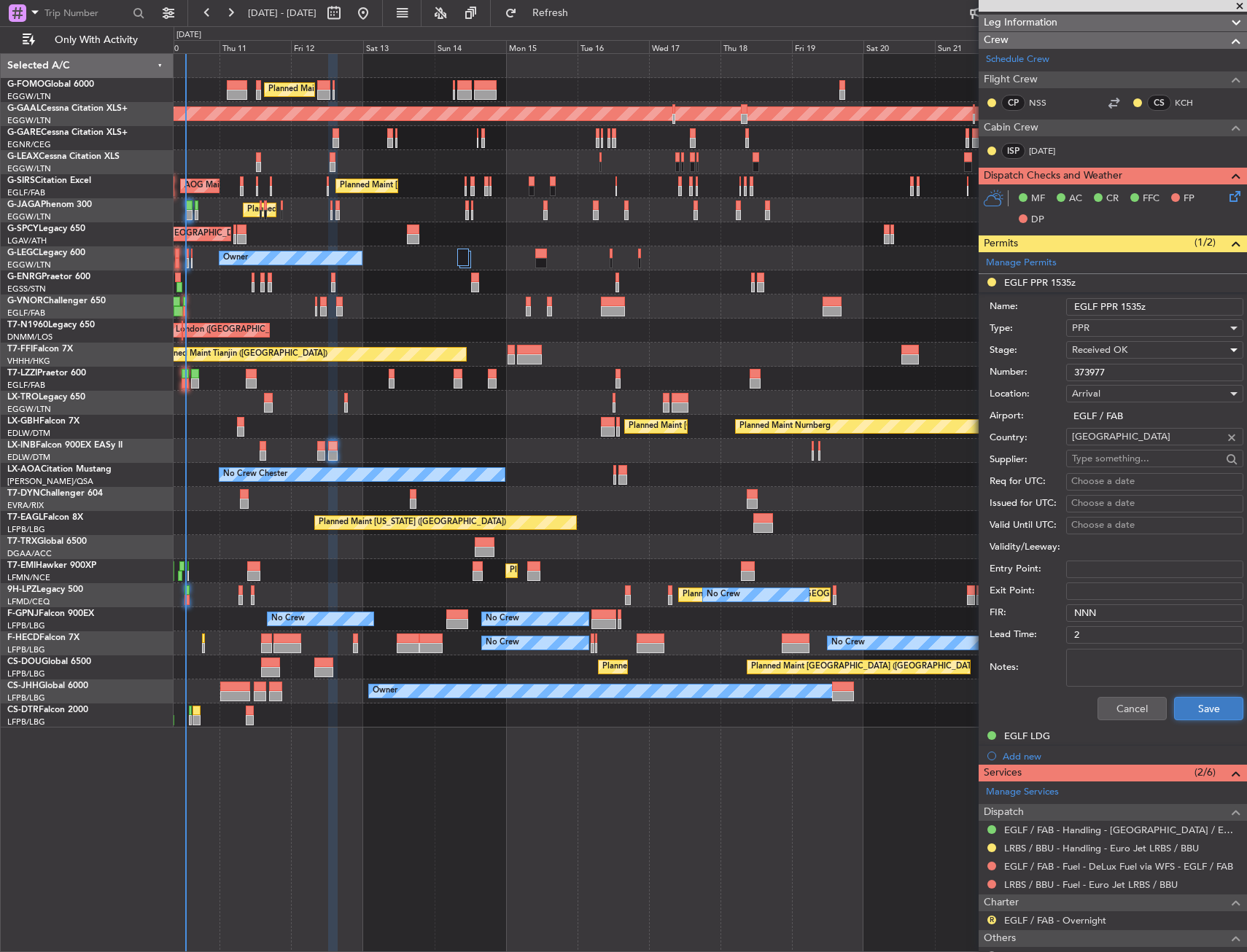
click at [1193, 712] on button "Save" at bounding box center [1208, 708] width 69 height 23
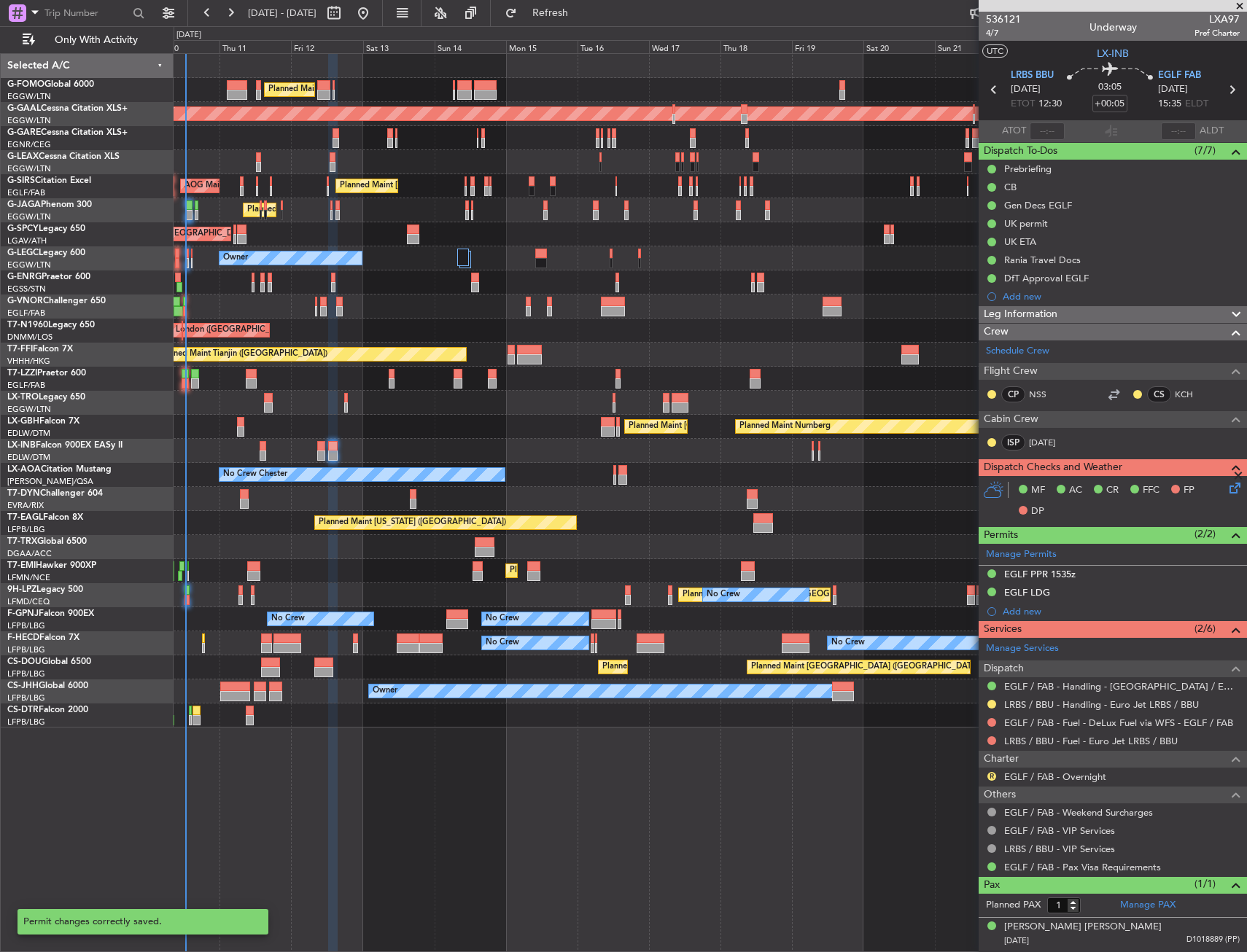
scroll to position [0, 0]
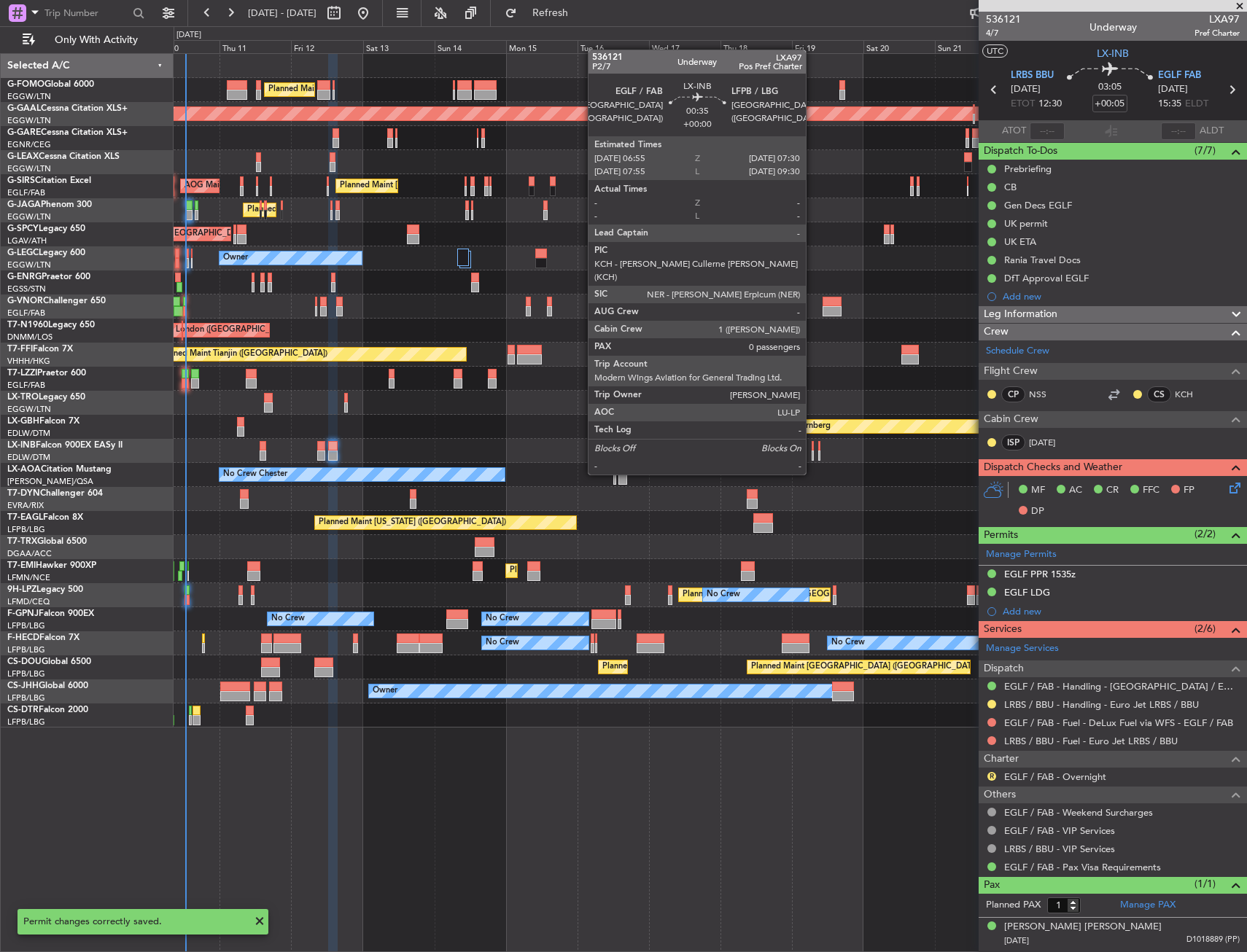
click at [812, 447] on div at bounding box center [813, 446] width 2 height 10
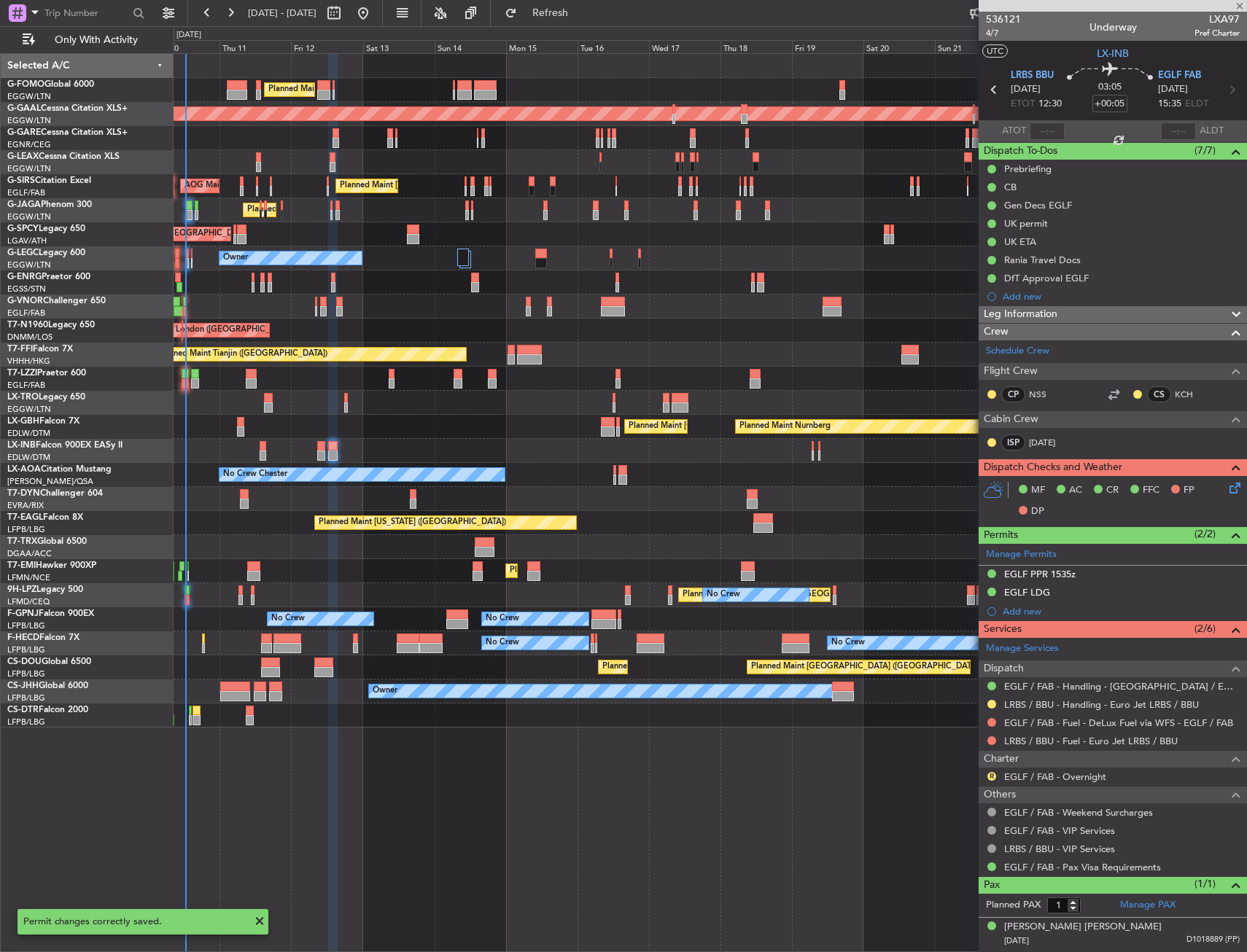
type input "0"
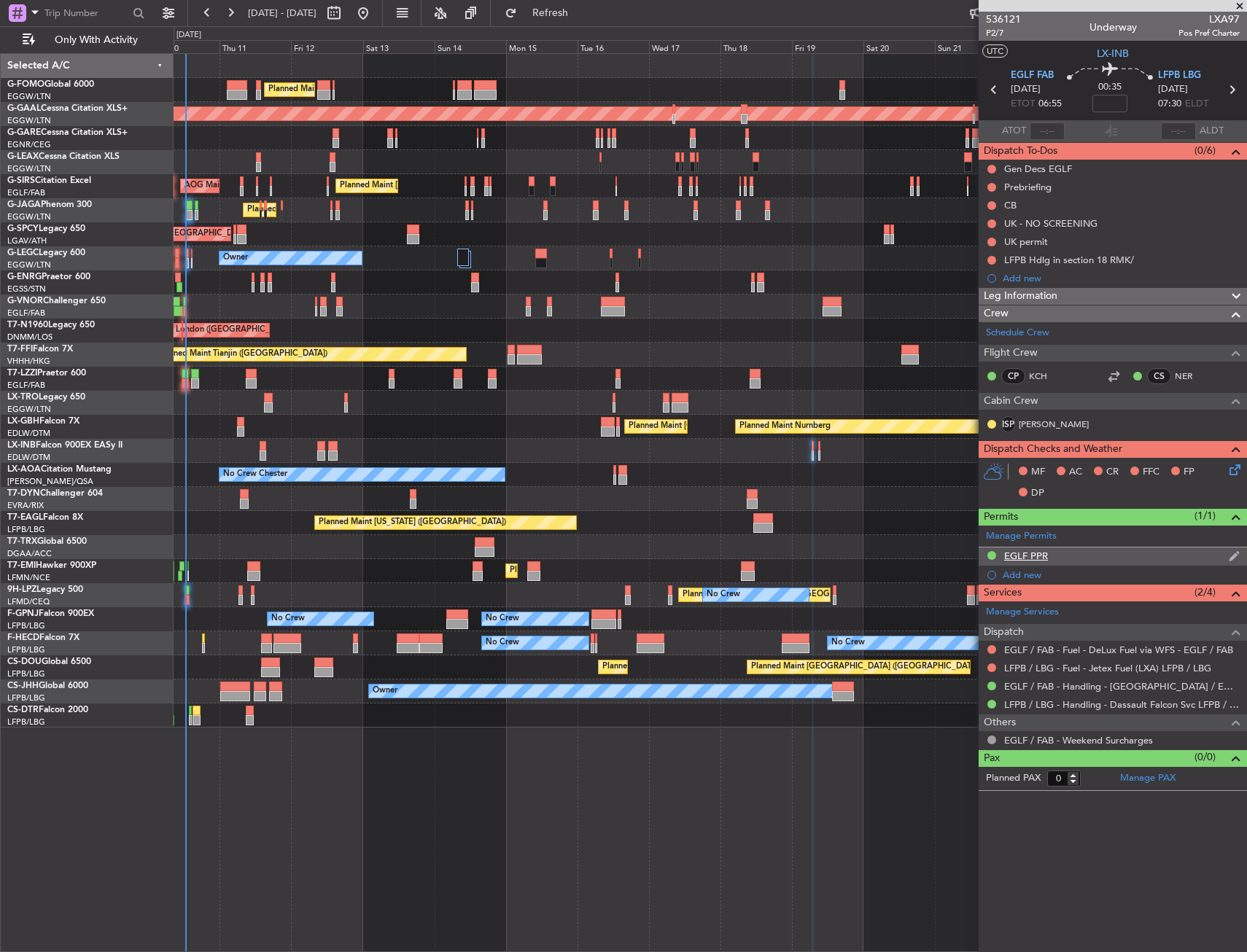
click at [1074, 563] on div "EGLF PPR" at bounding box center [1112, 557] width 268 height 19
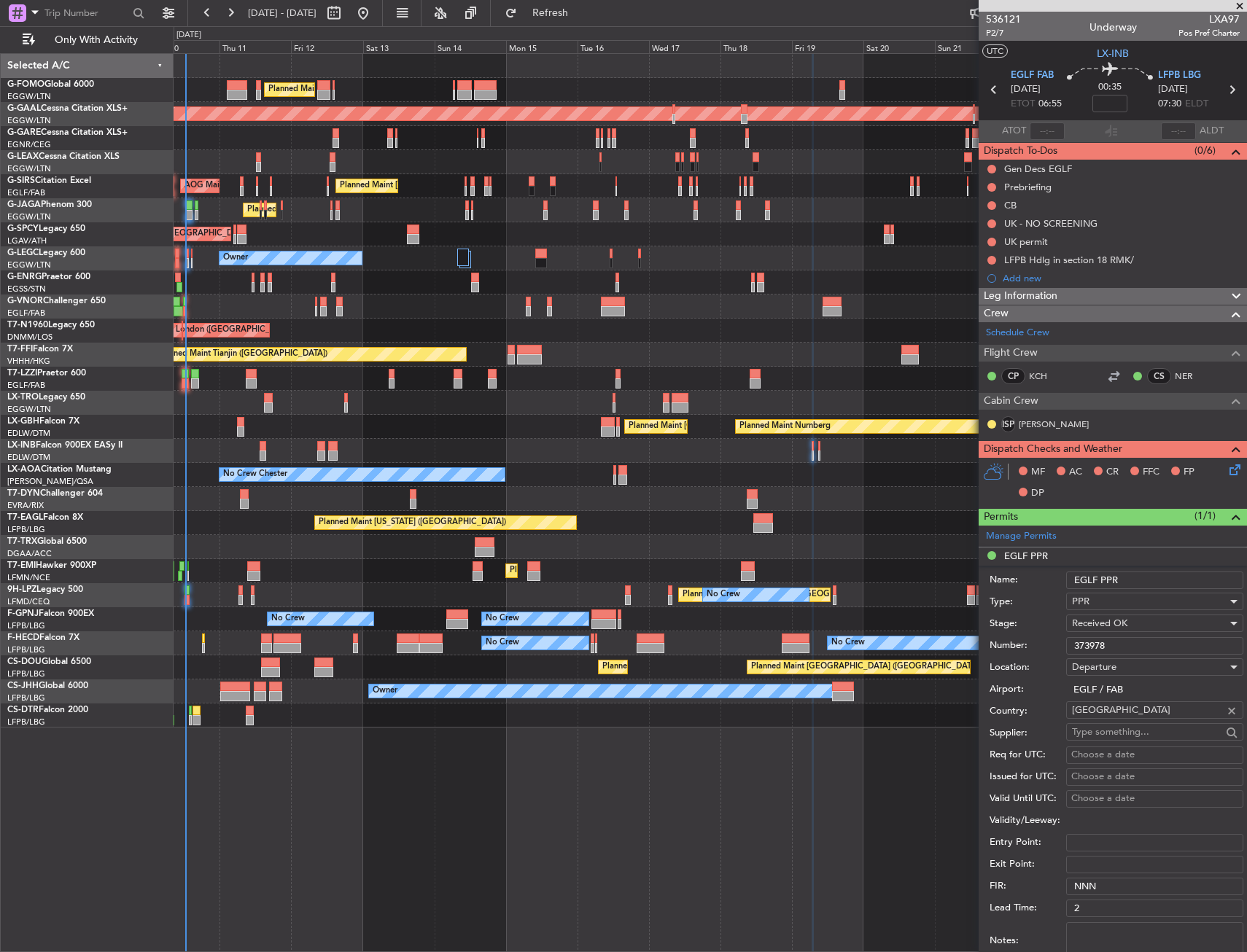
click at [1124, 642] on input "373978" at bounding box center [1154, 646] width 177 height 18
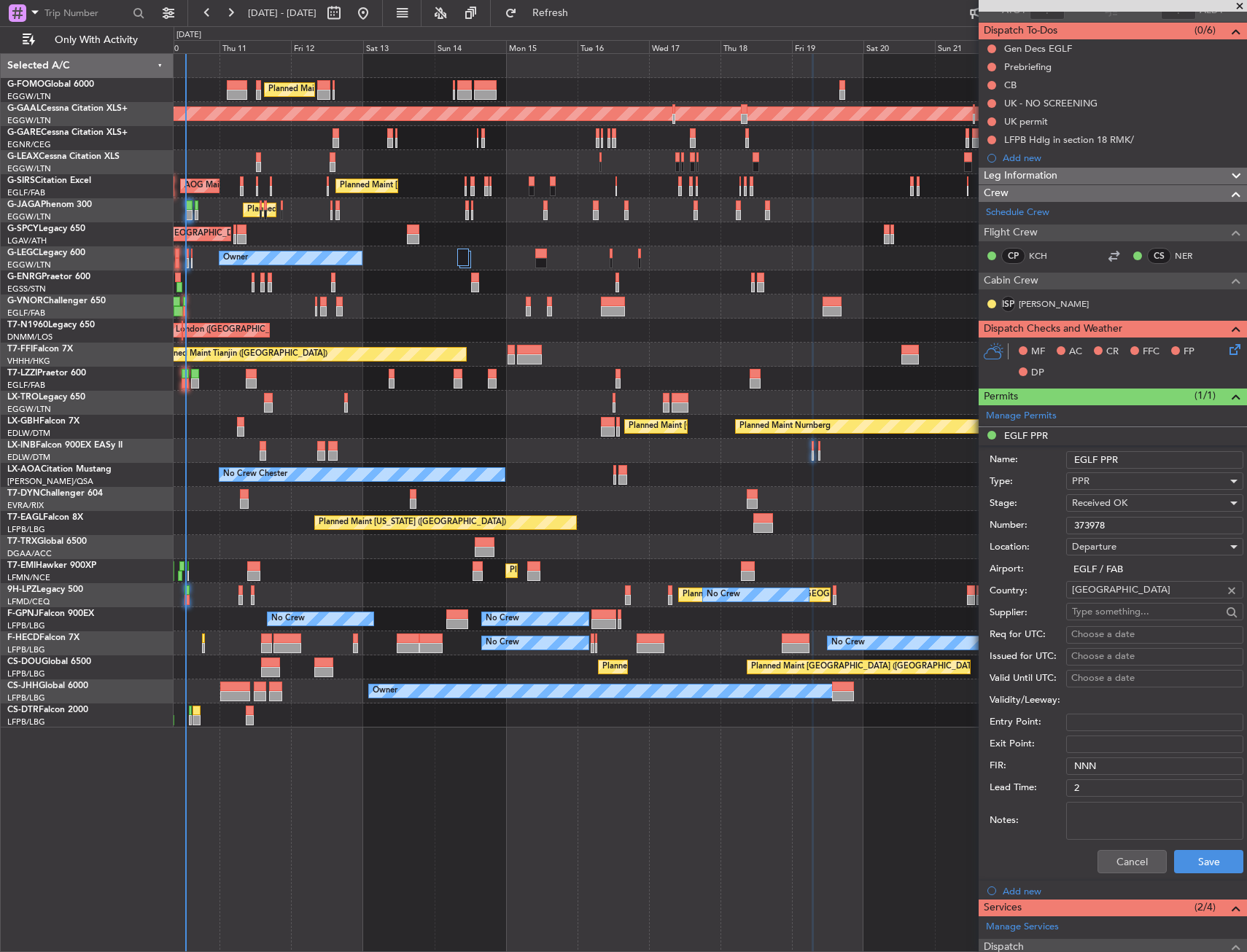
scroll to position [274, 0]
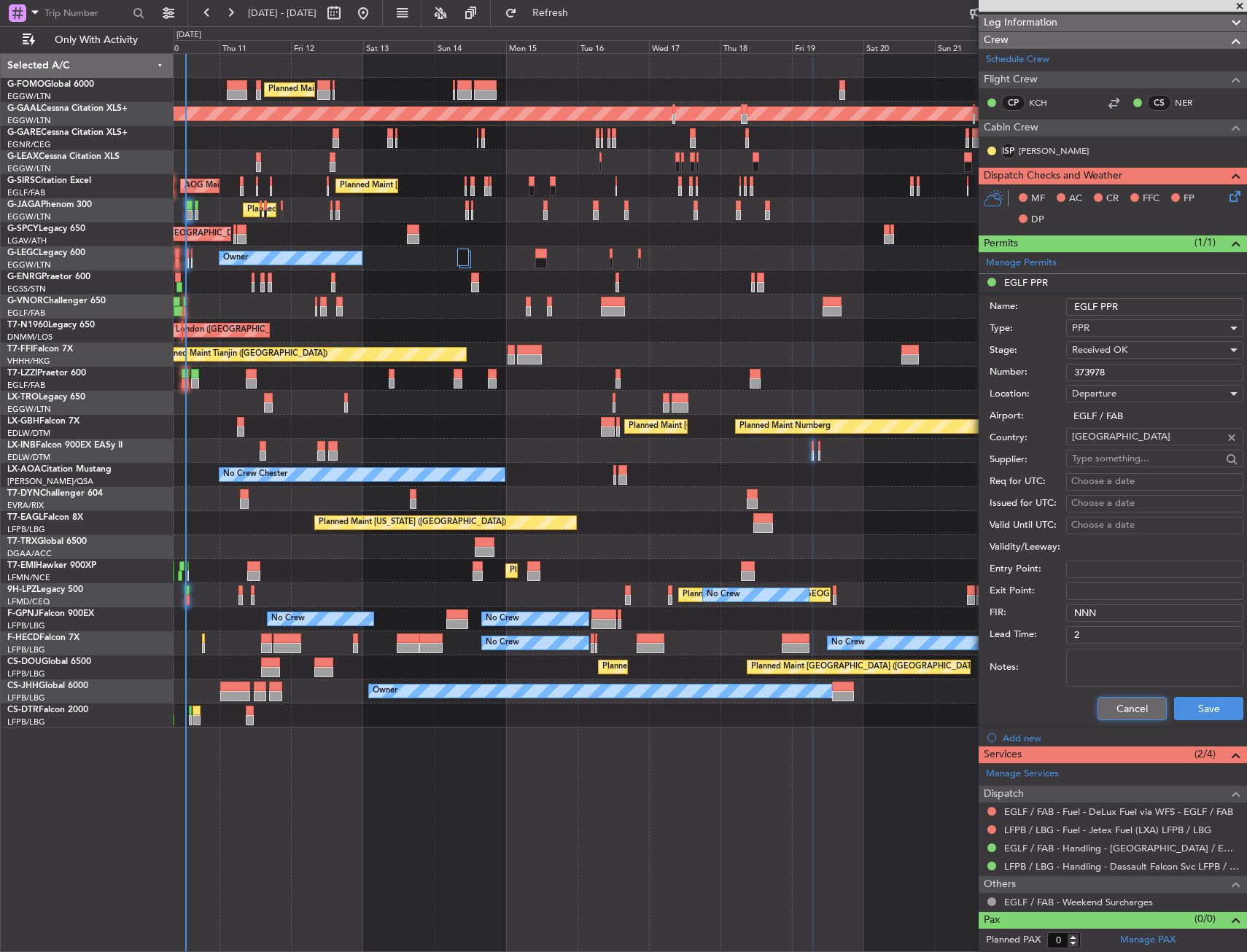
click at [1112, 713] on button "Cancel" at bounding box center [1132, 708] width 69 height 23
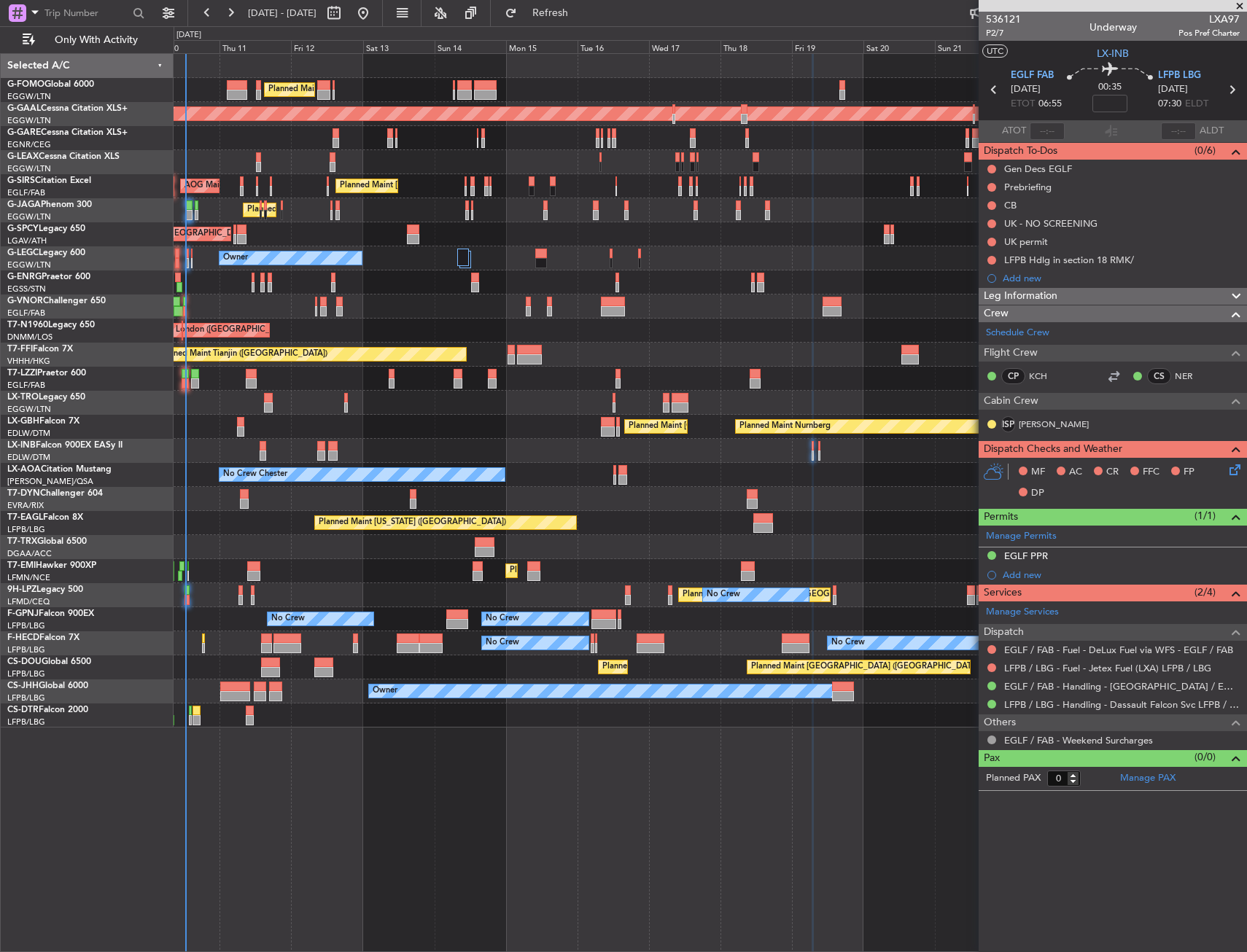
scroll to position [0, 0]
click at [473, 260] on div "Planned Maint [GEOGRAPHIC_DATA] ([GEOGRAPHIC_DATA]) Planned Maint [GEOGRAPHIC_D…" at bounding box center [710, 390] width 1072 height 674
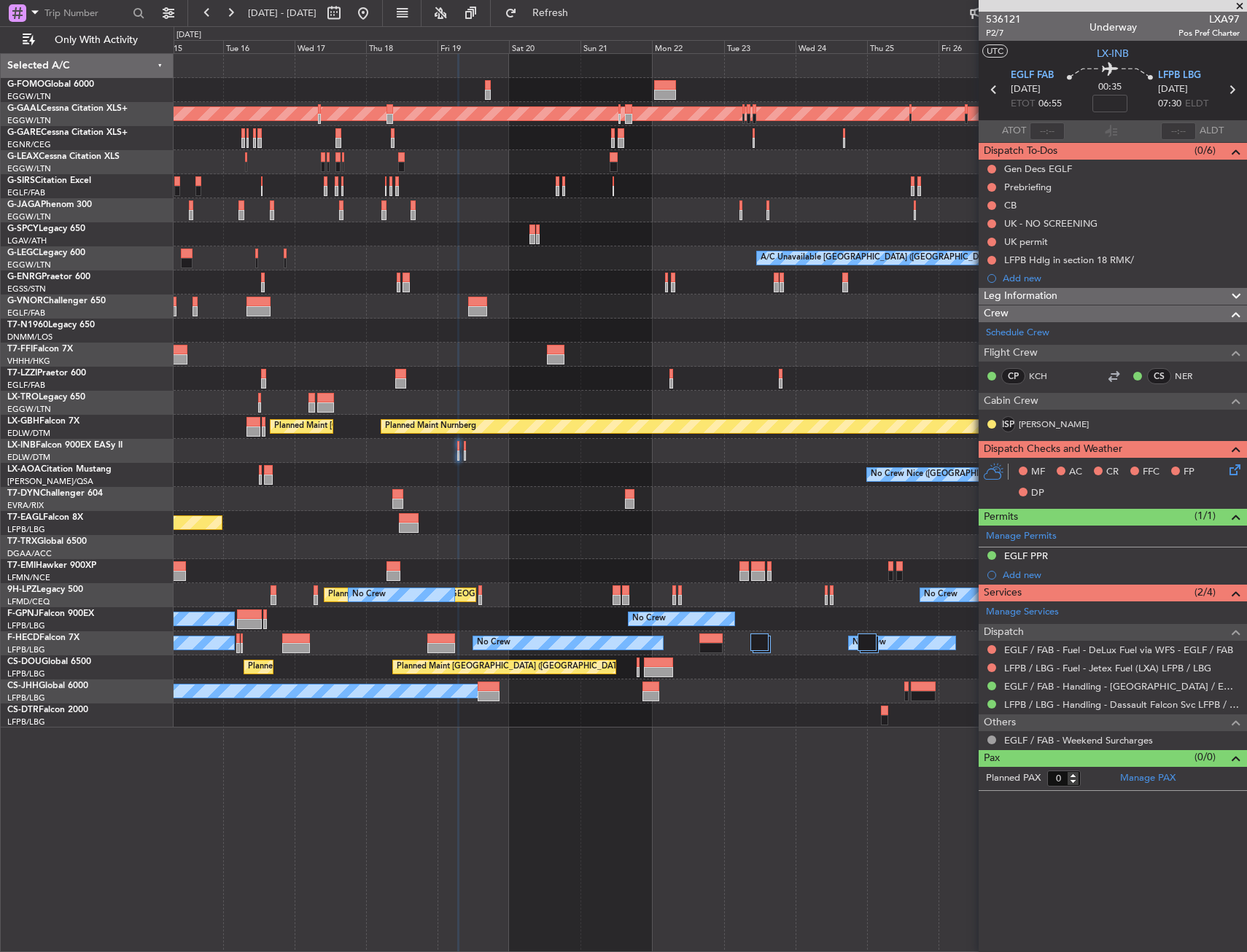
click at [509, 261] on div "Planned Maint London (Luton) Planned Maint Dusseldorf Planned Maint London (Far…" at bounding box center [710, 390] width 1072 height 674
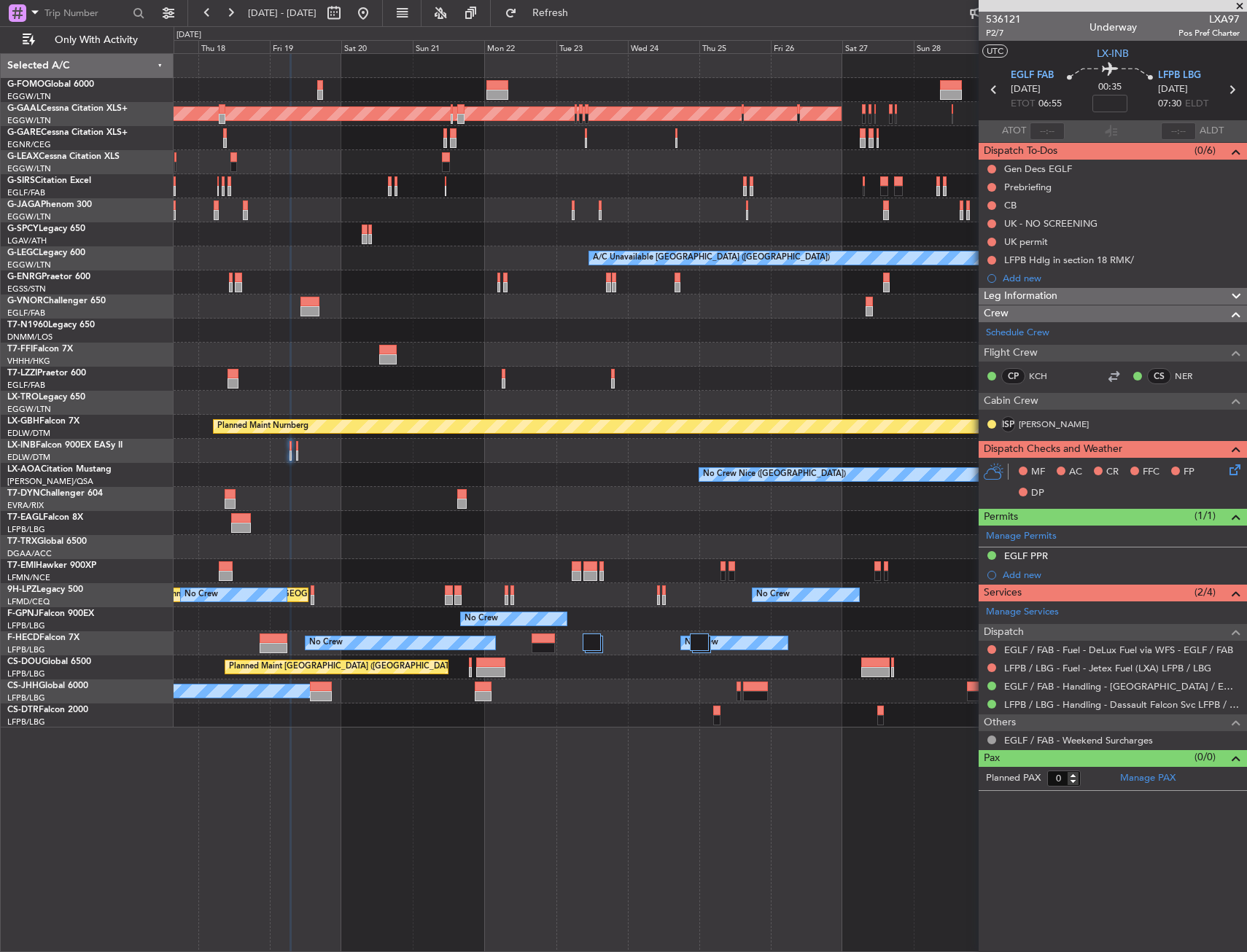
click at [569, 258] on div "Planned Maint Dusseldorf A/C Unavailable London (Luton) Planned Maint Tianjin (…" at bounding box center [710, 390] width 1072 height 674
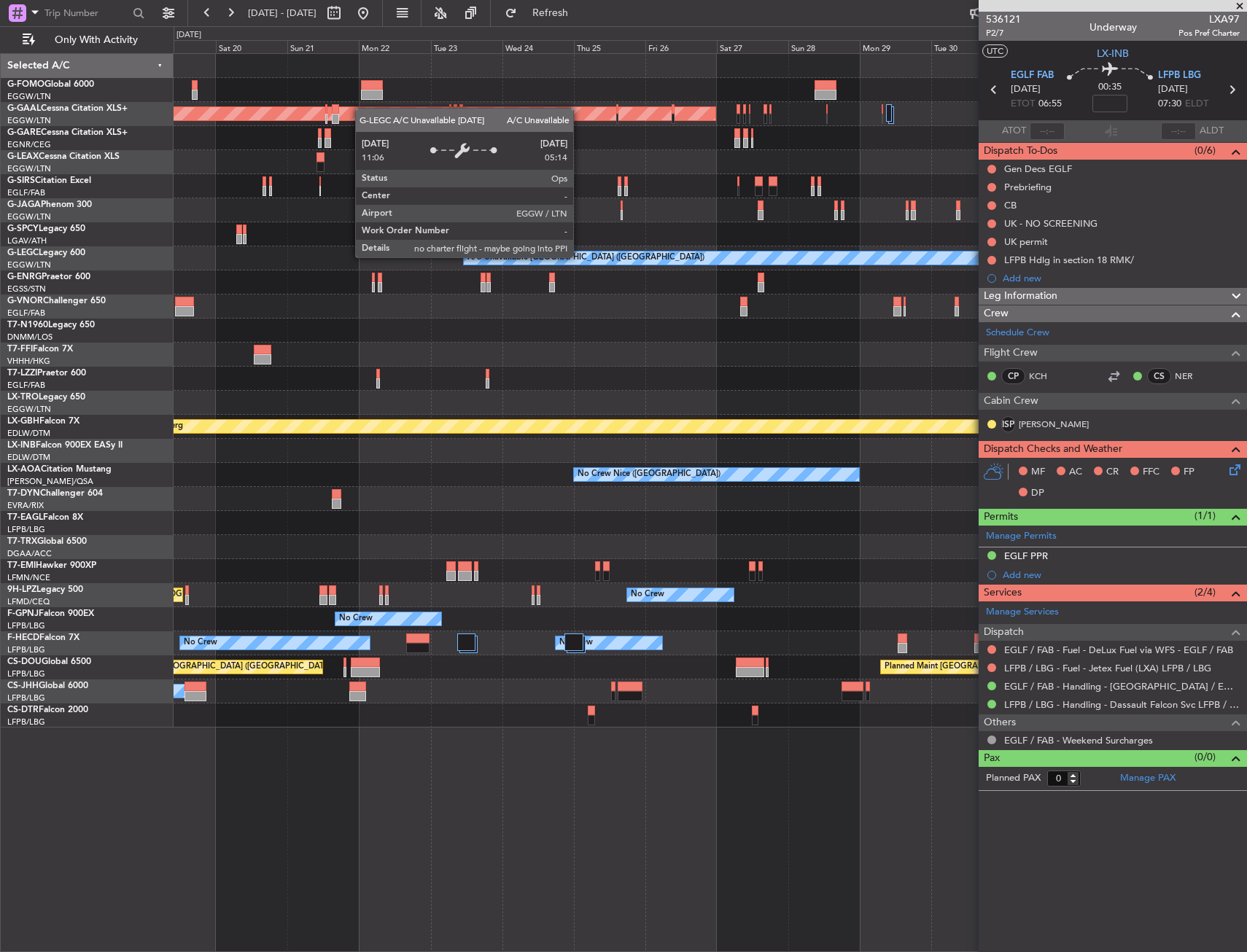
click at [520, 270] on div "Planned Maint Dusseldorf A/C Unavailable London (Luton) Planned Maint Nurnberg …" at bounding box center [710, 390] width 1072 height 674
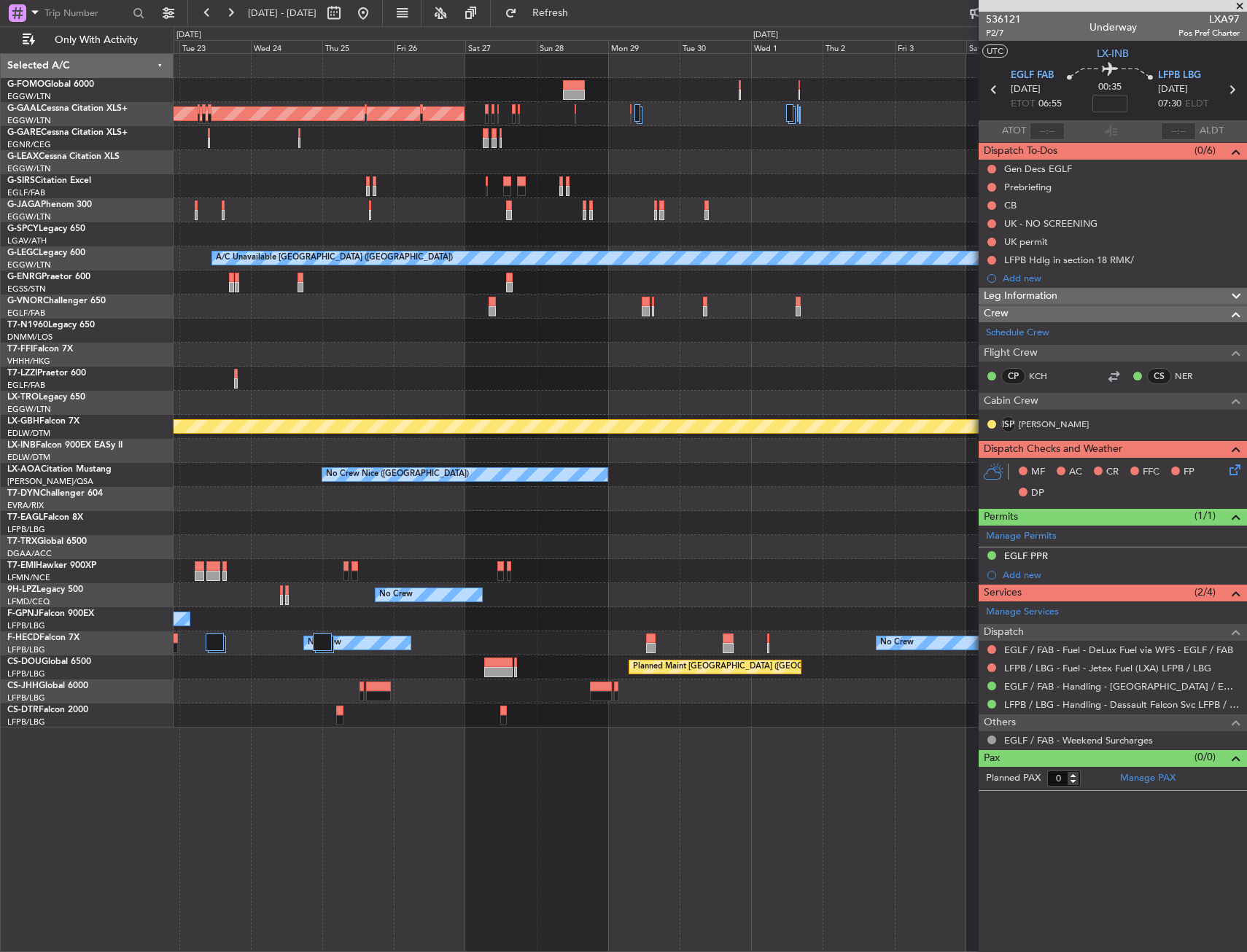
click at [508, 265] on div "Planned Maint Dusseldorf A/C Unavailable London (Luton) Planned Maint Geneva (C…" at bounding box center [710, 390] width 1072 height 674
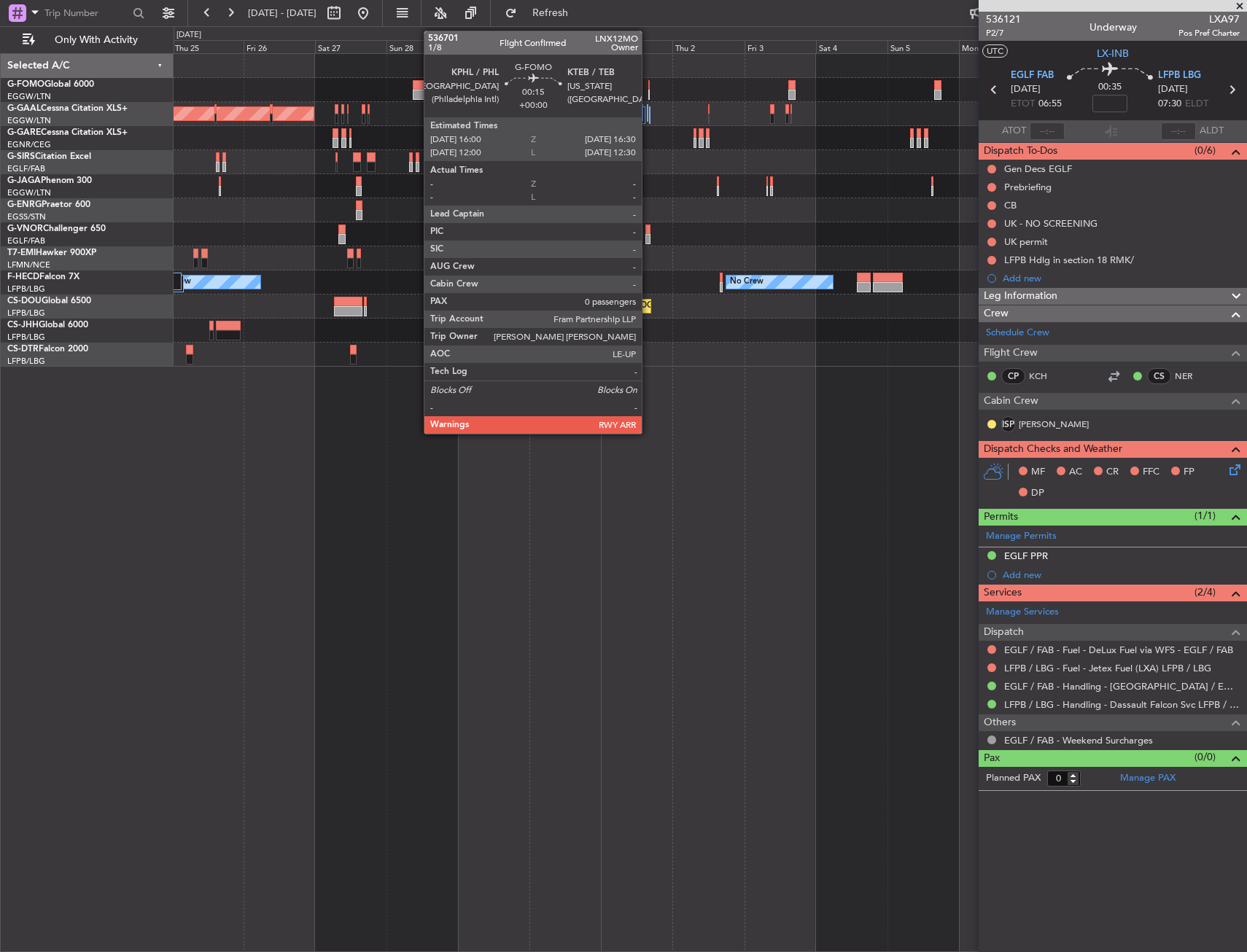
click at [648, 93] on div at bounding box center [649, 94] width 2 height 10
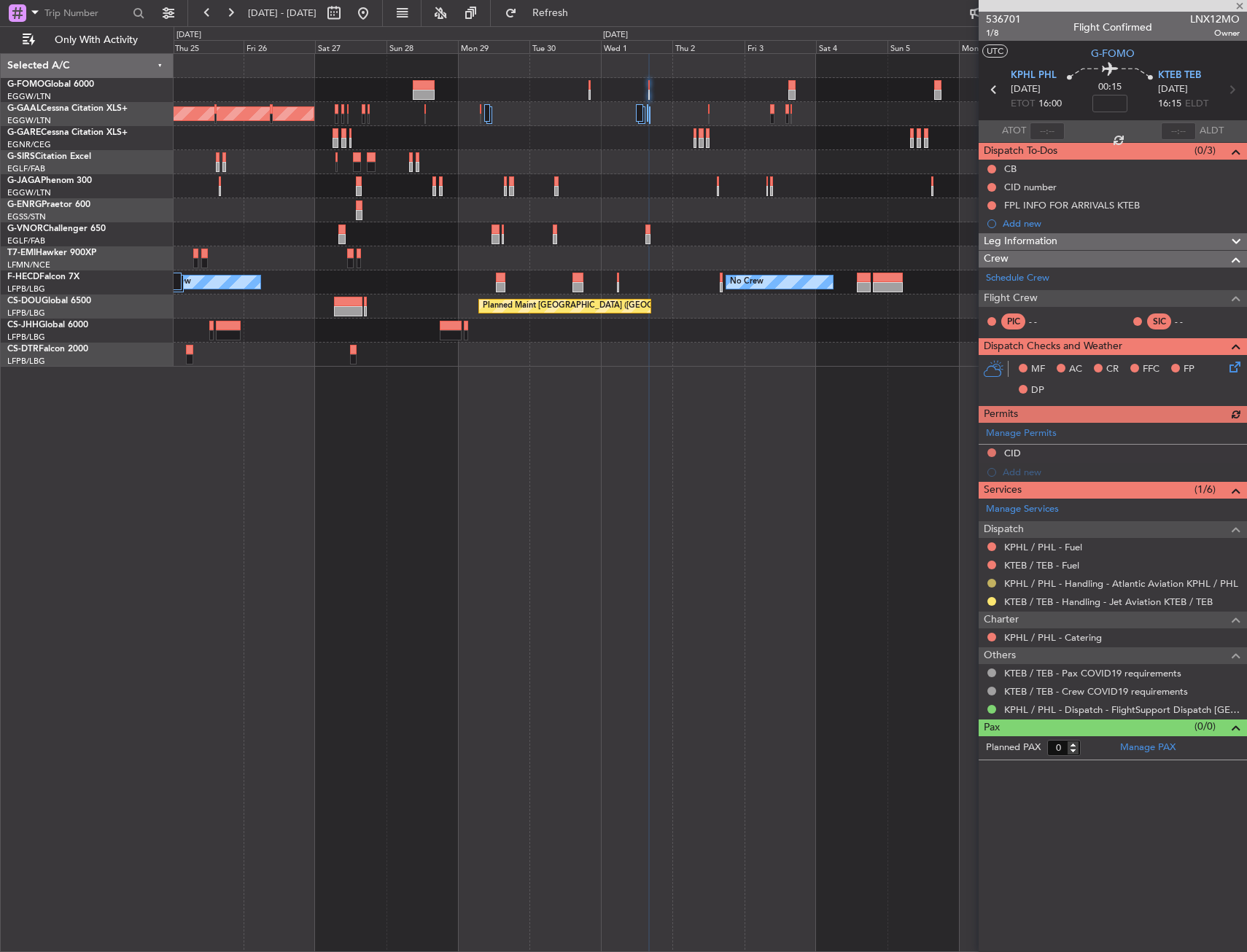
click at [993, 583] on button at bounding box center [991, 583] width 9 height 9
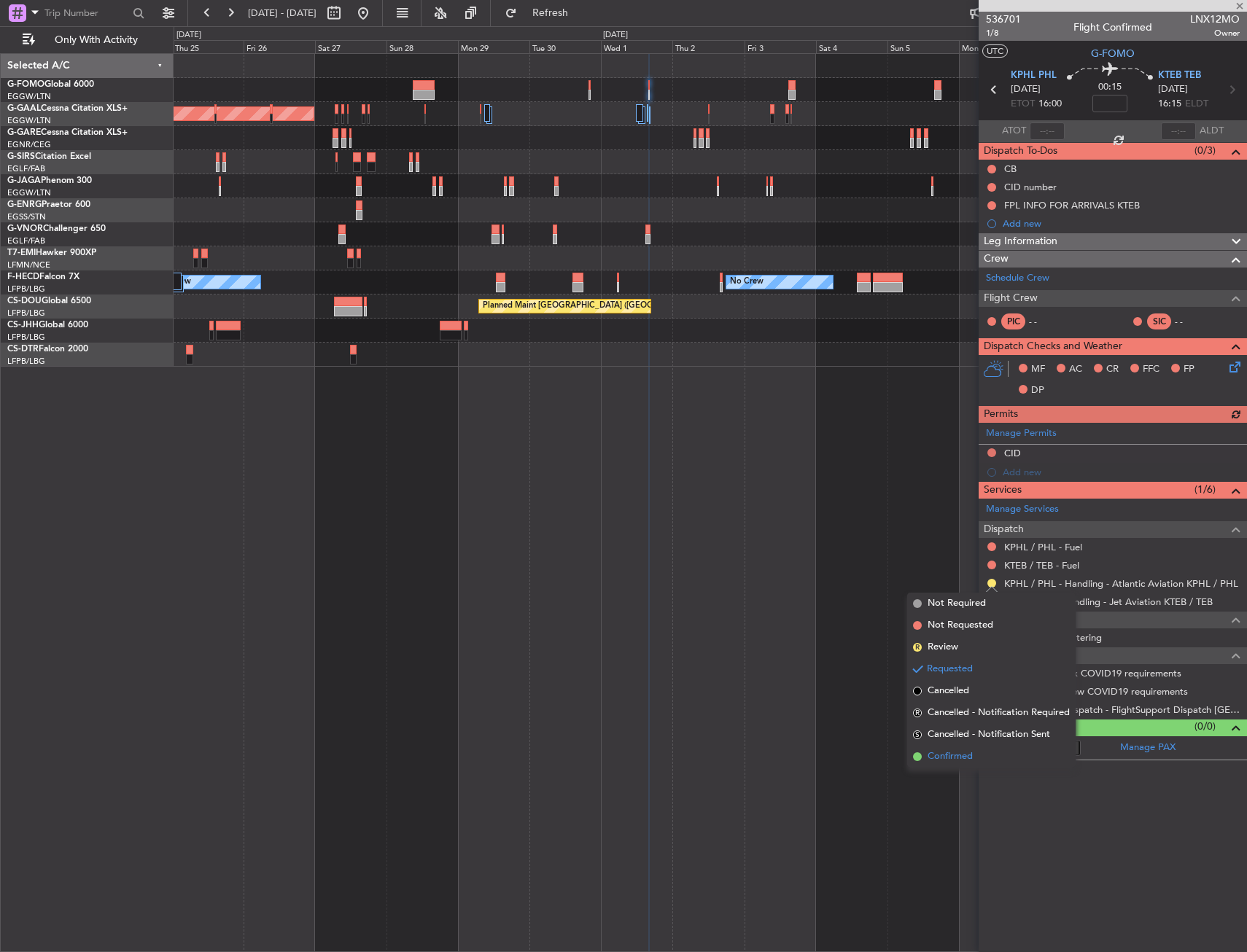
click at [932, 748] on li "Confirmed" at bounding box center [990, 756] width 168 height 22
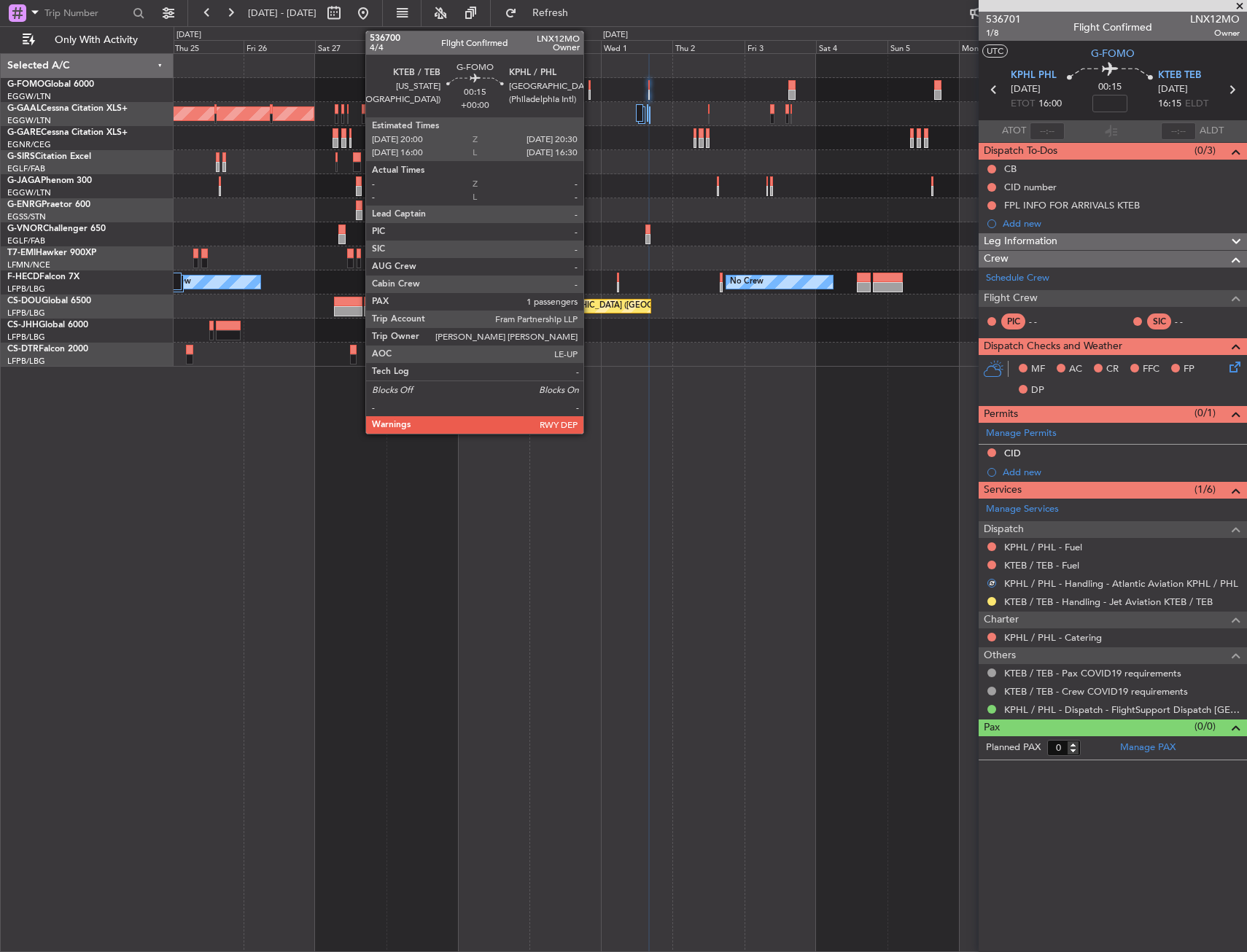
click at [590, 89] on div at bounding box center [589, 85] width 2 height 10
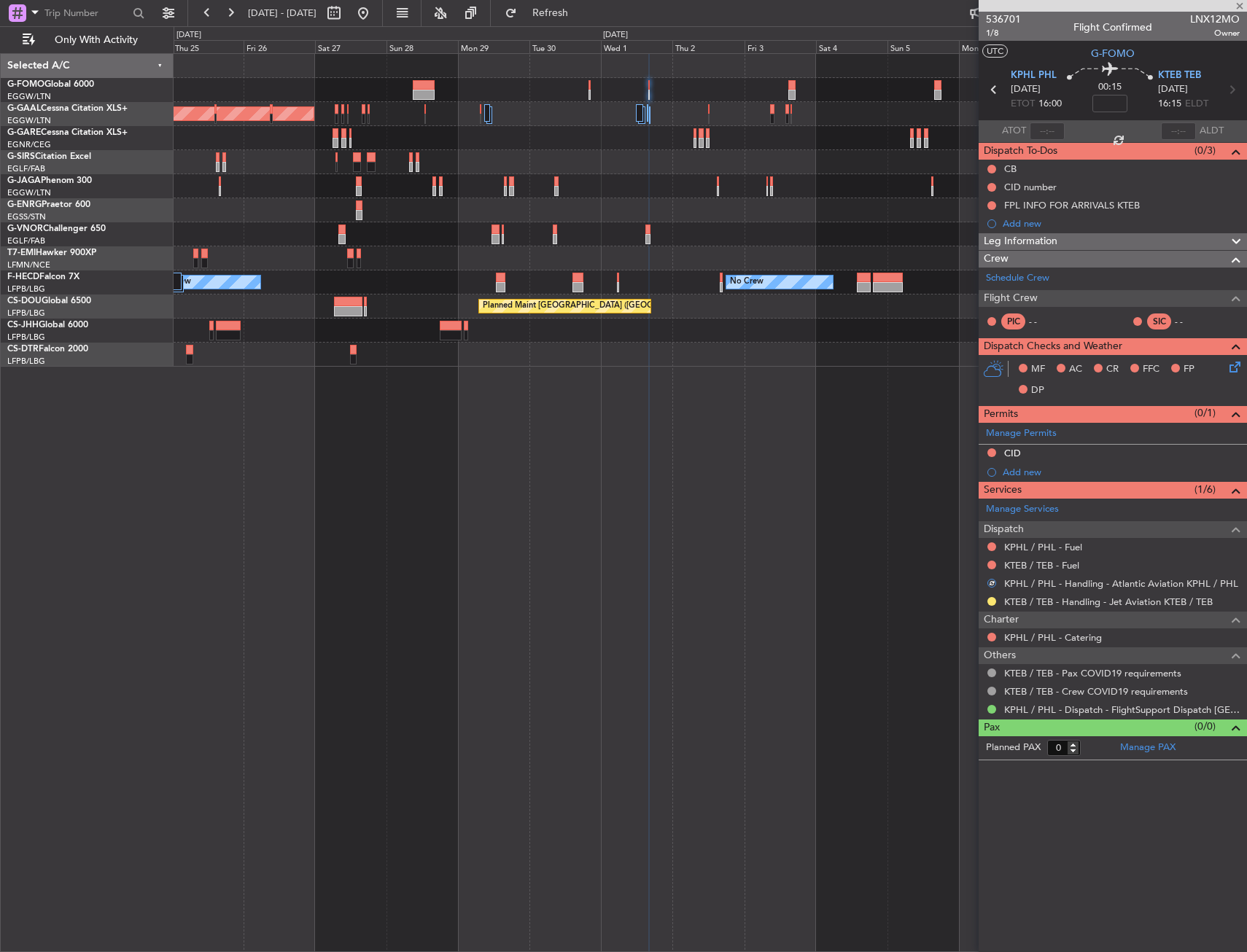
type input "1"
click at [990, 604] on button at bounding box center [991, 601] width 9 height 9
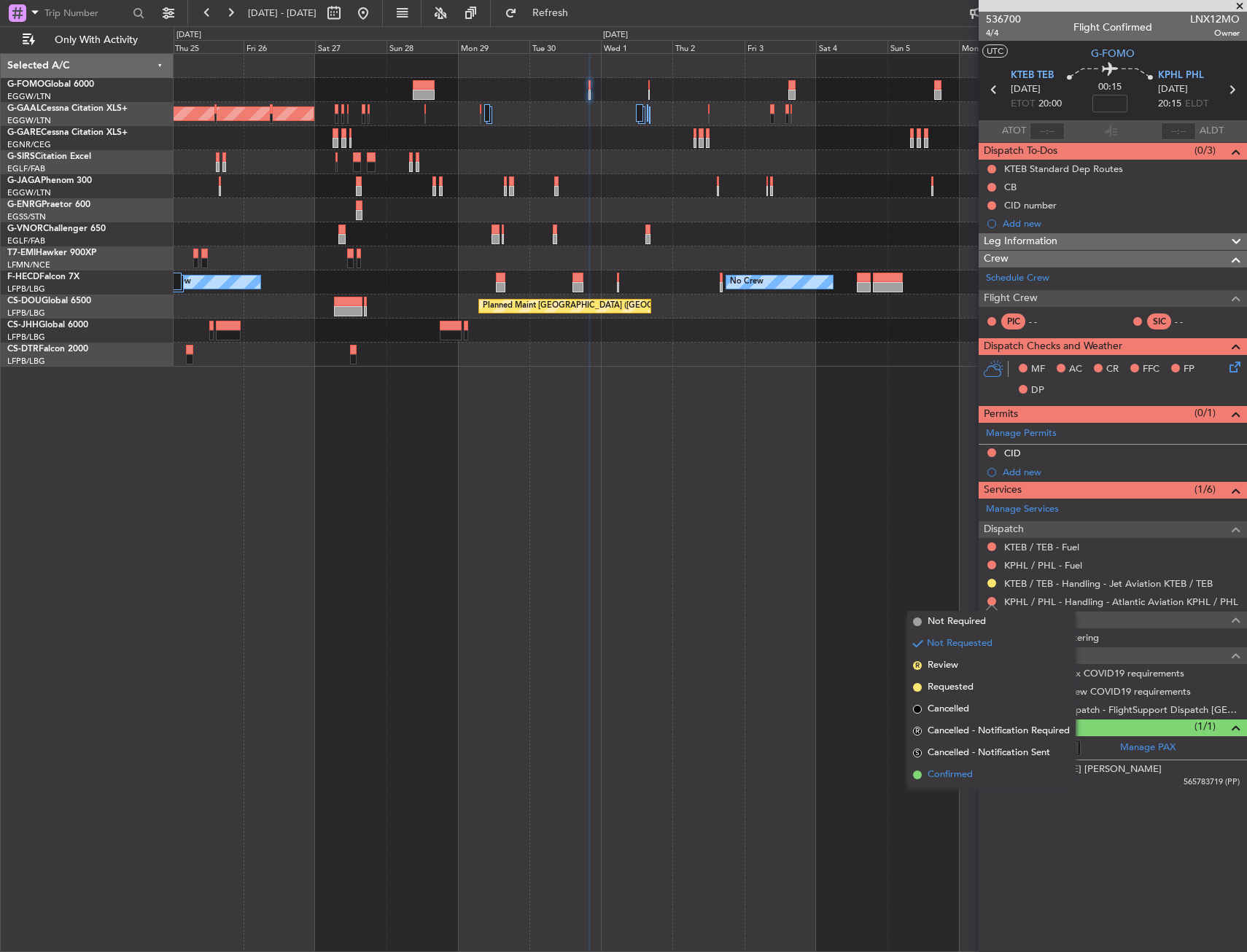
click at [968, 781] on span "Confirmed" at bounding box center [950, 775] width 45 height 14
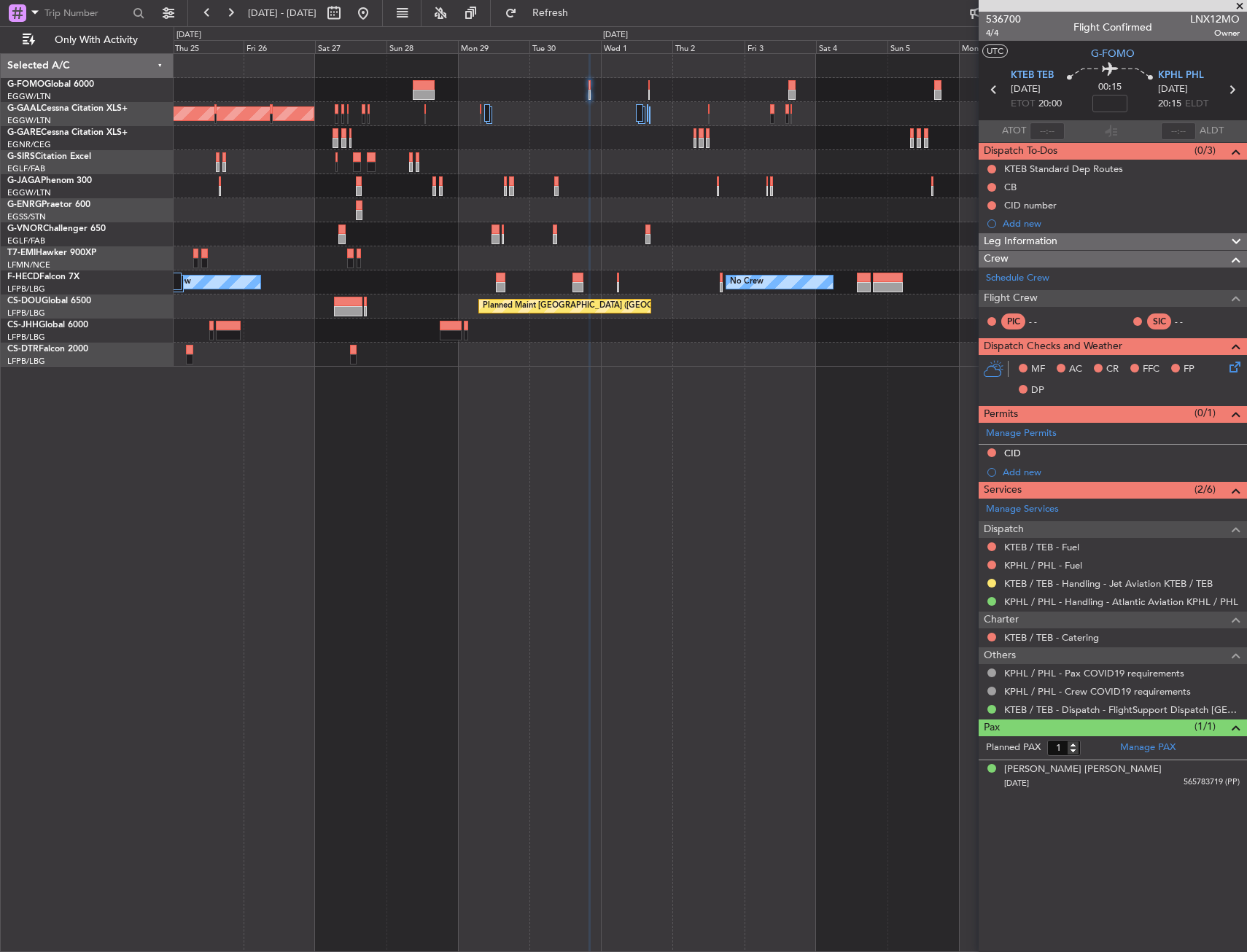
click at [617, 415] on div "Planned Maint Dusseldorf No Crew No Crew No Crew Planned Maint [GEOGRAPHIC_DATA…" at bounding box center [710, 502] width 1073 height 899
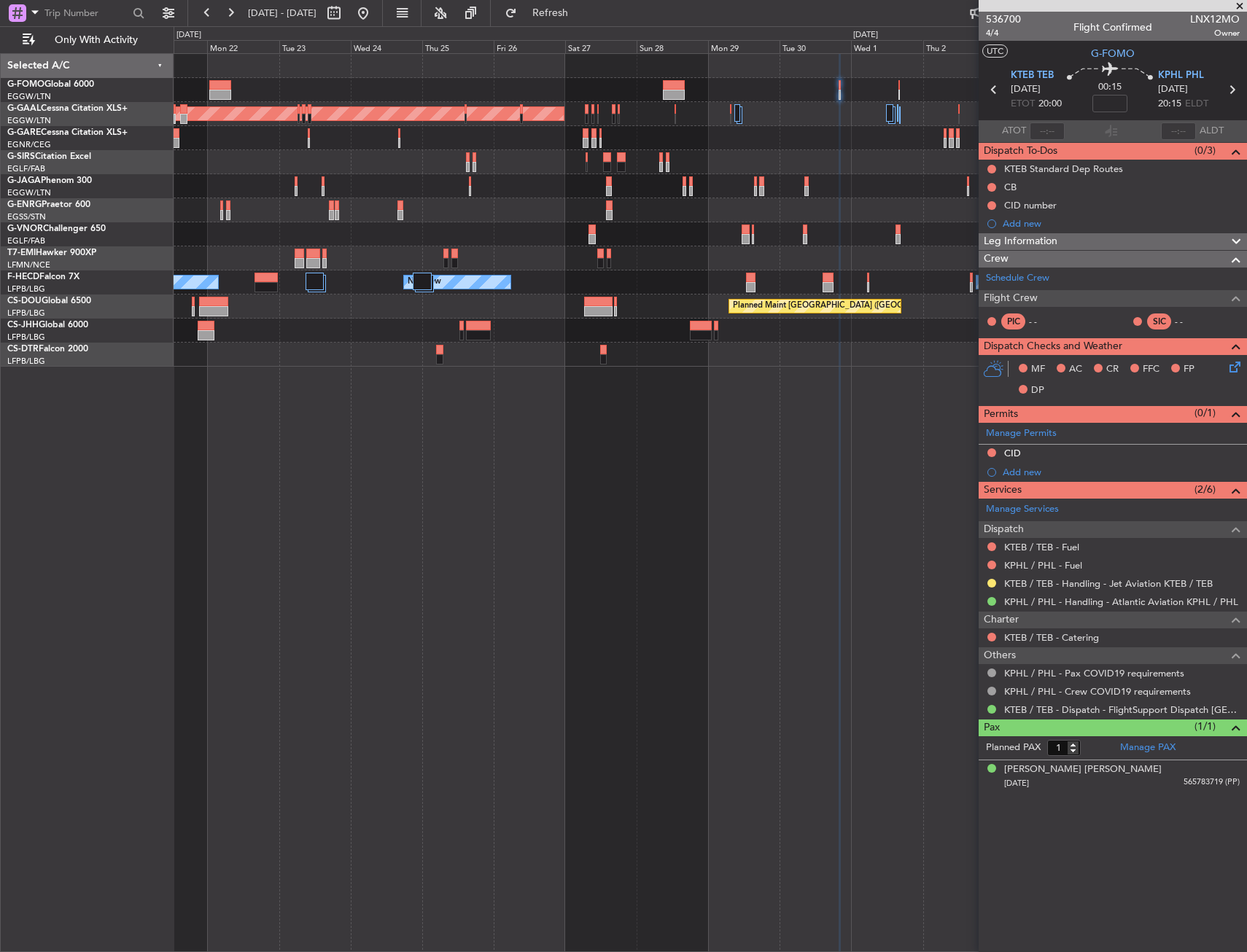
click at [636, 427] on div "Planned Maint Dusseldorf No Crew No Crew No Crew Planned Maint [GEOGRAPHIC_DATA…" at bounding box center [710, 502] width 1073 height 899
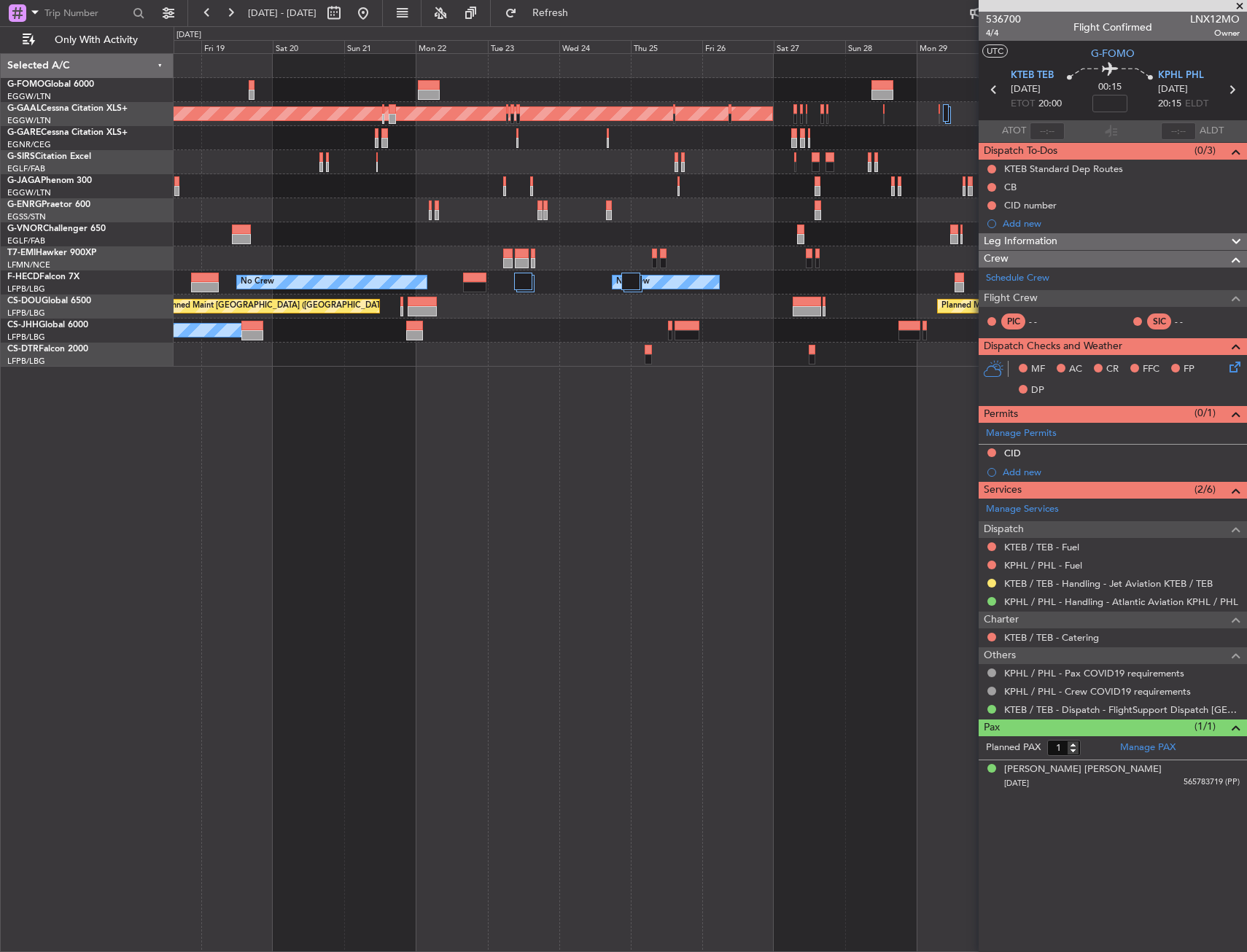
click at [563, 450] on div "Planned Maint Dusseldorf Planned Maint [GEOGRAPHIC_DATA] No Crew No Crew No Cre…" at bounding box center [710, 502] width 1073 height 899
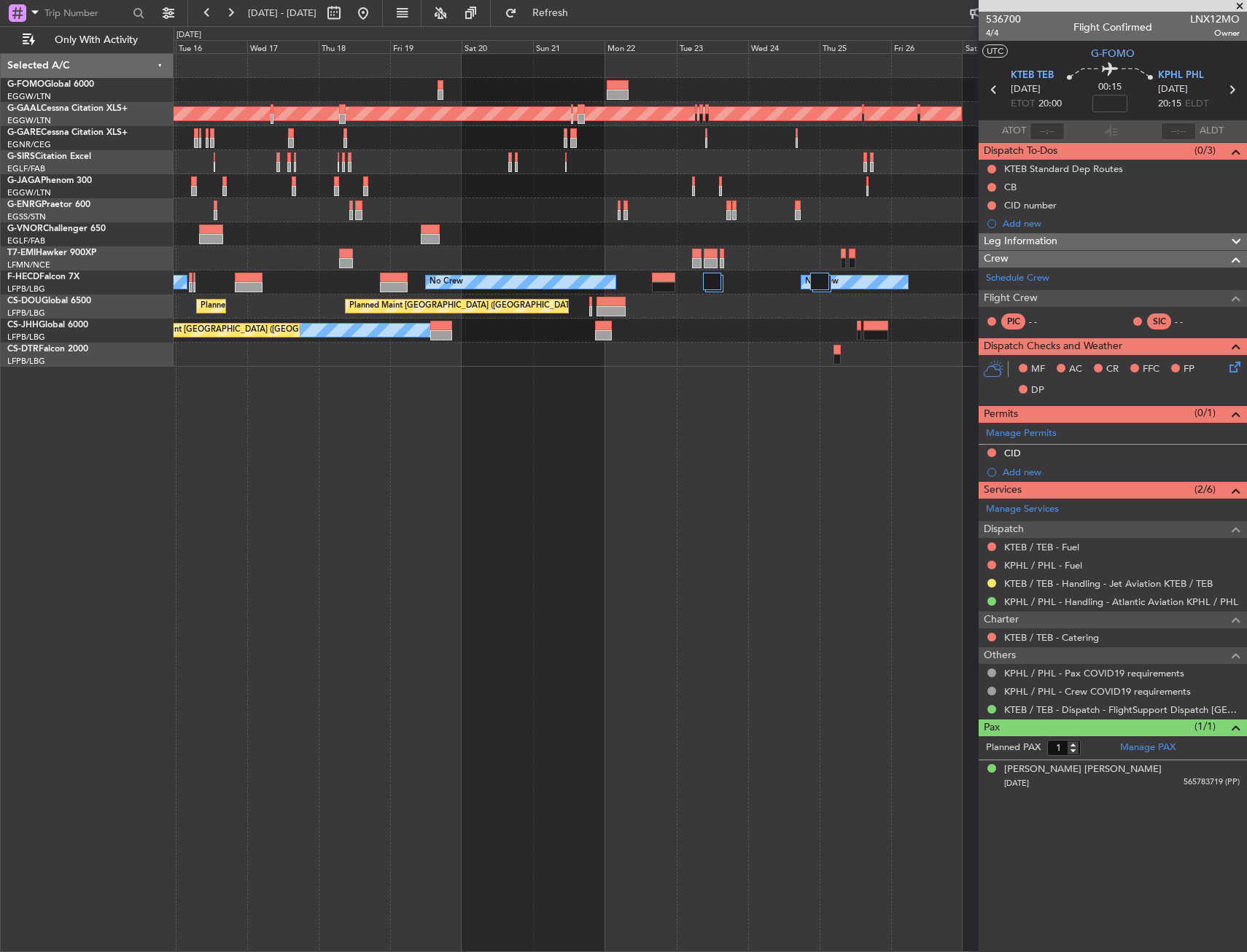
click at [485, 442] on div "Planned Maint [GEOGRAPHIC_DATA] ([GEOGRAPHIC_DATA]) Planned [GEOGRAPHIC_DATA] P…" at bounding box center [710, 502] width 1073 height 899
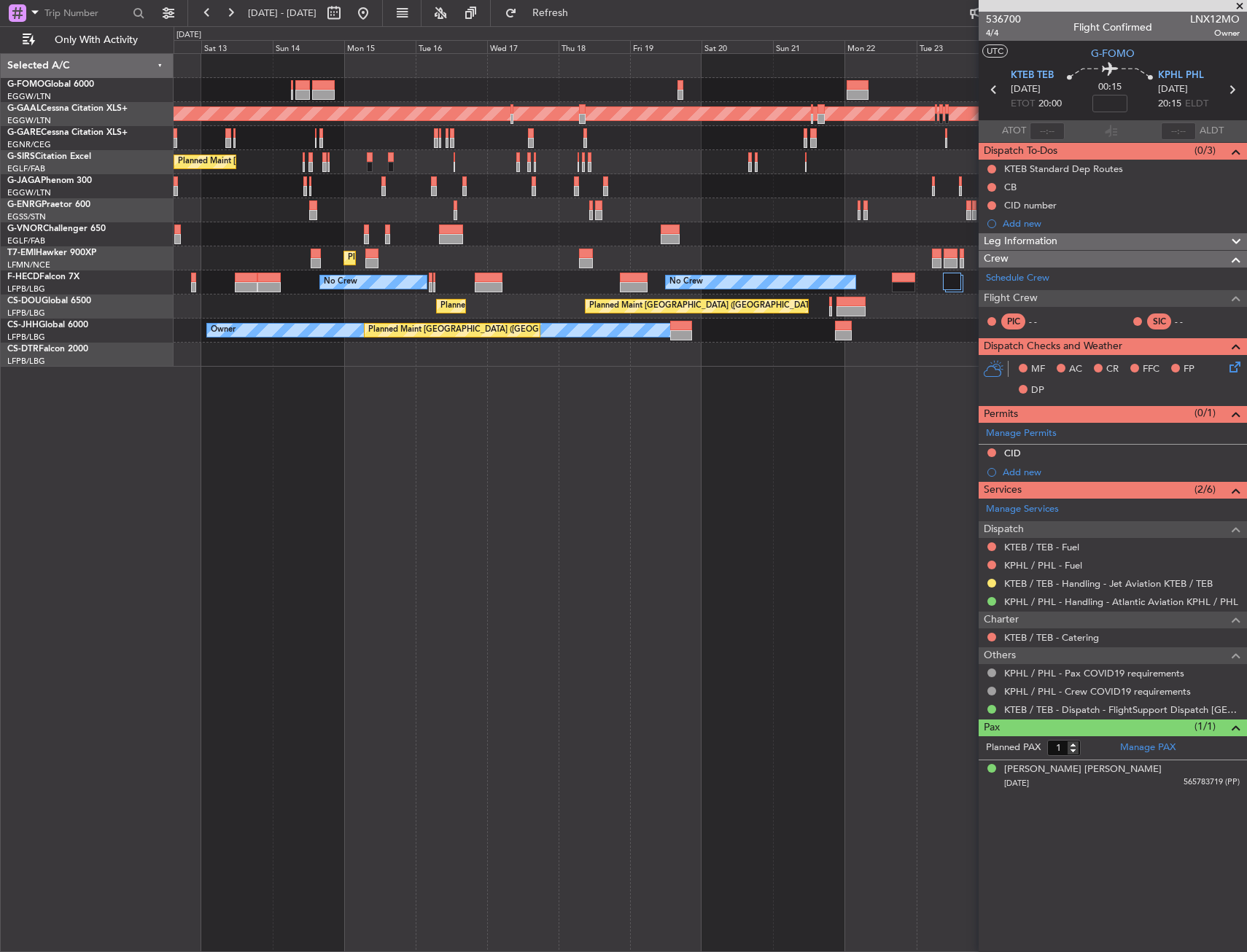
click at [529, 439] on div "Planned Maint [GEOGRAPHIC_DATA] ([GEOGRAPHIC_DATA]) Planned [GEOGRAPHIC_DATA] P…" at bounding box center [710, 502] width 1073 height 899
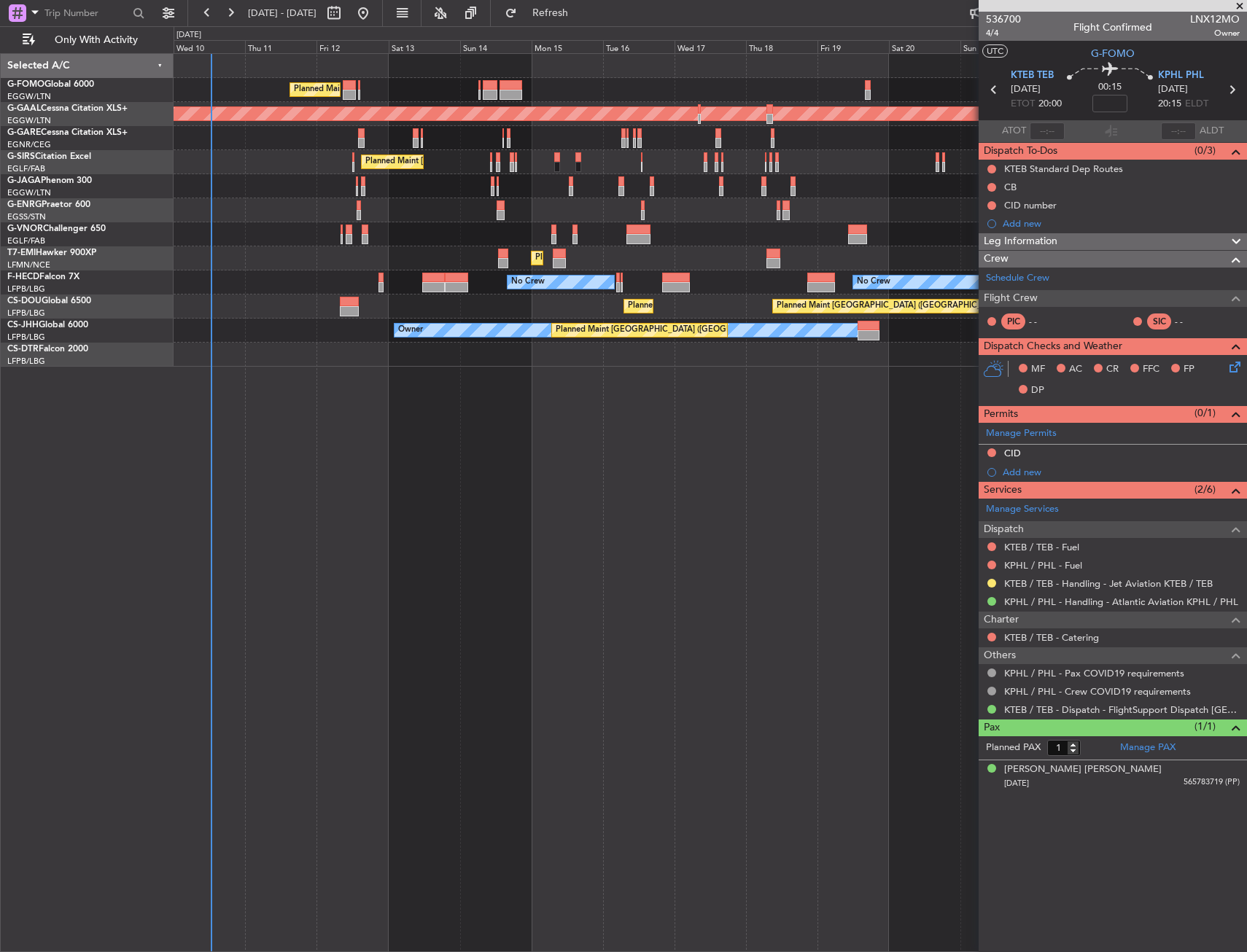
click at [429, 451] on div "Planned Maint [GEOGRAPHIC_DATA] ([GEOGRAPHIC_DATA]) Planned [GEOGRAPHIC_DATA] P…" at bounding box center [710, 502] width 1073 height 899
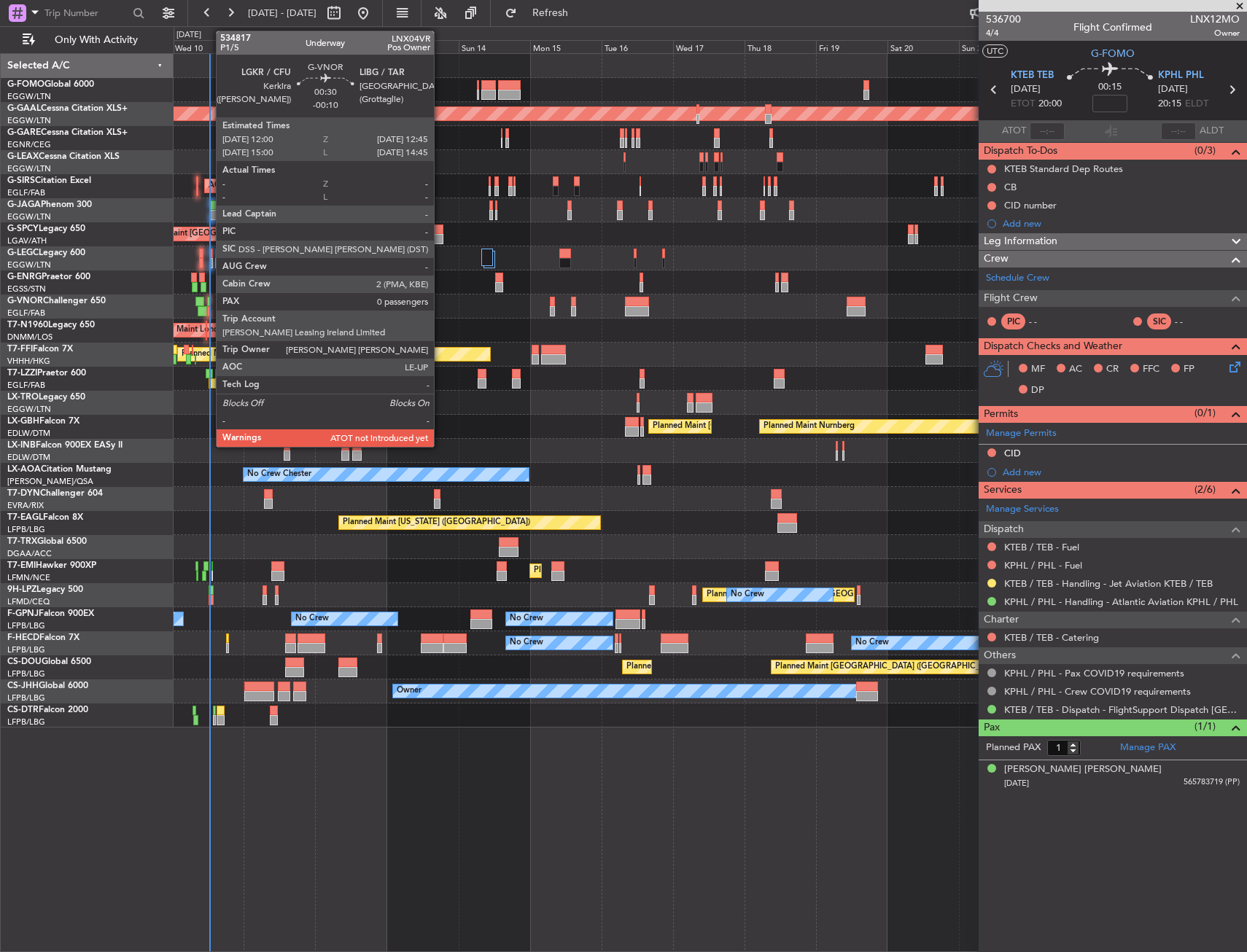
click at [208, 307] on div at bounding box center [208, 311] width 3 height 10
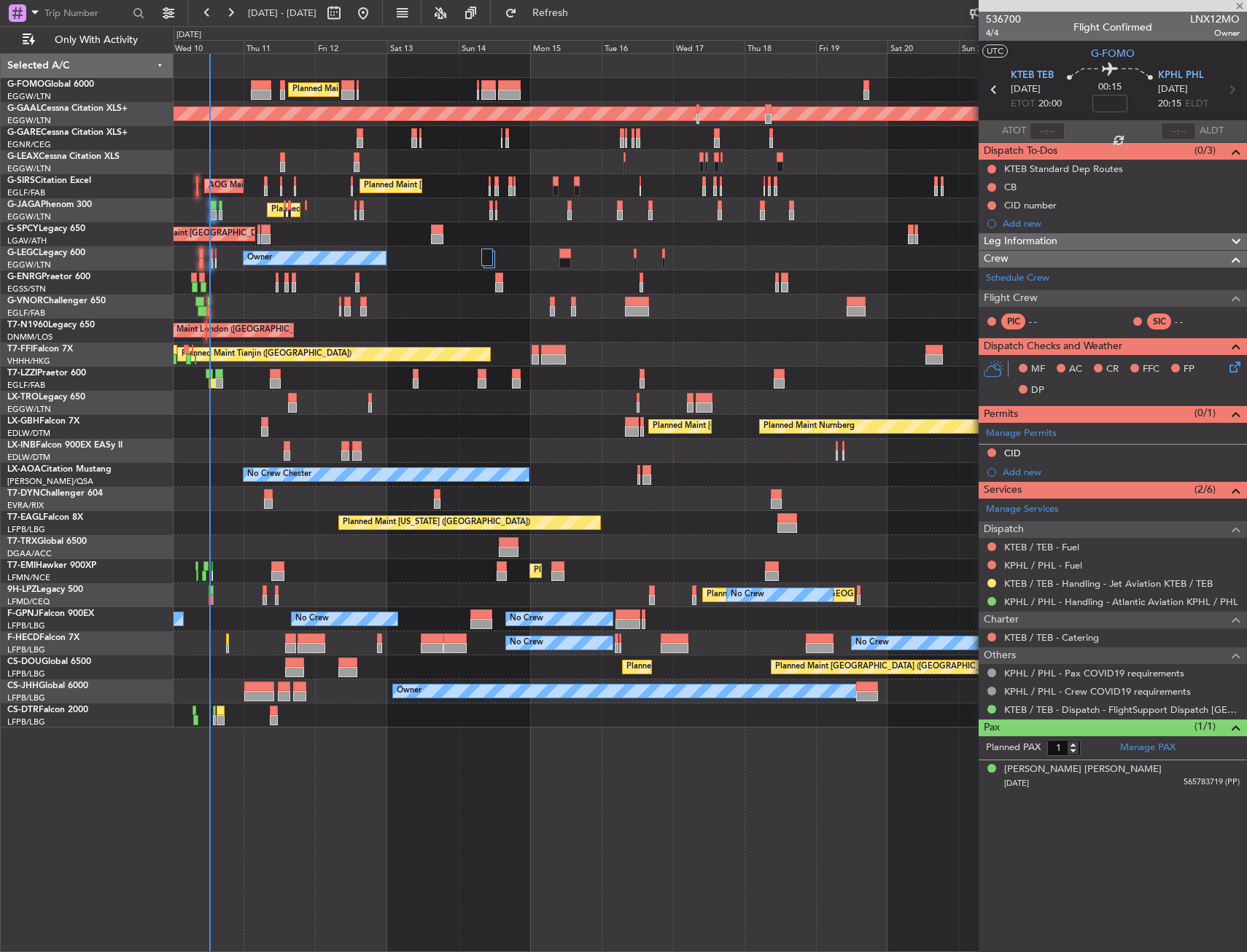
type input "-00:10"
type input "0"
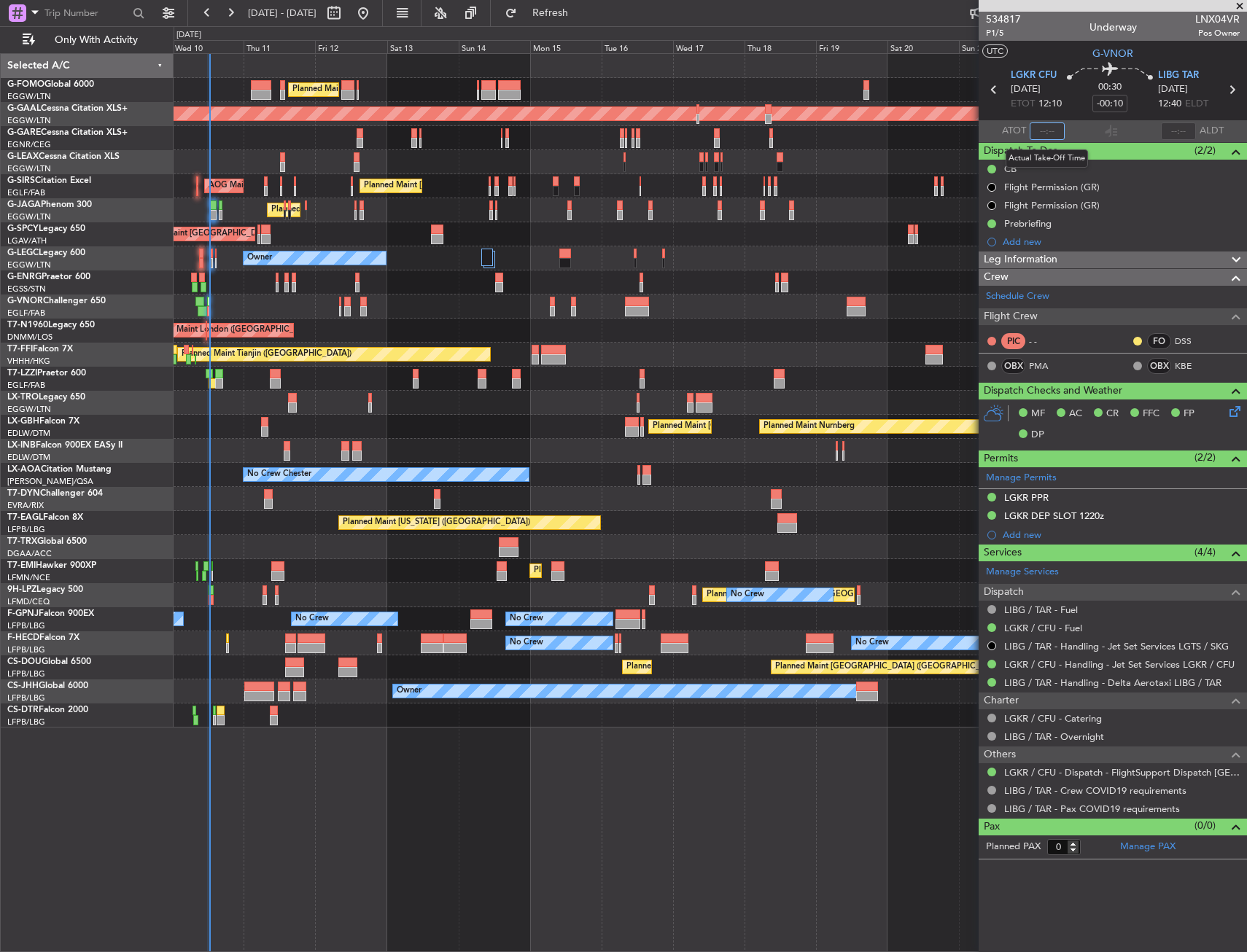
click at [1056, 134] on input "text" at bounding box center [1047, 131] width 35 height 18
click at [1067, 52] on section "UTC G-VNOR" at bounding box center [1112, 52] width 268 height 22
type input "12:30"
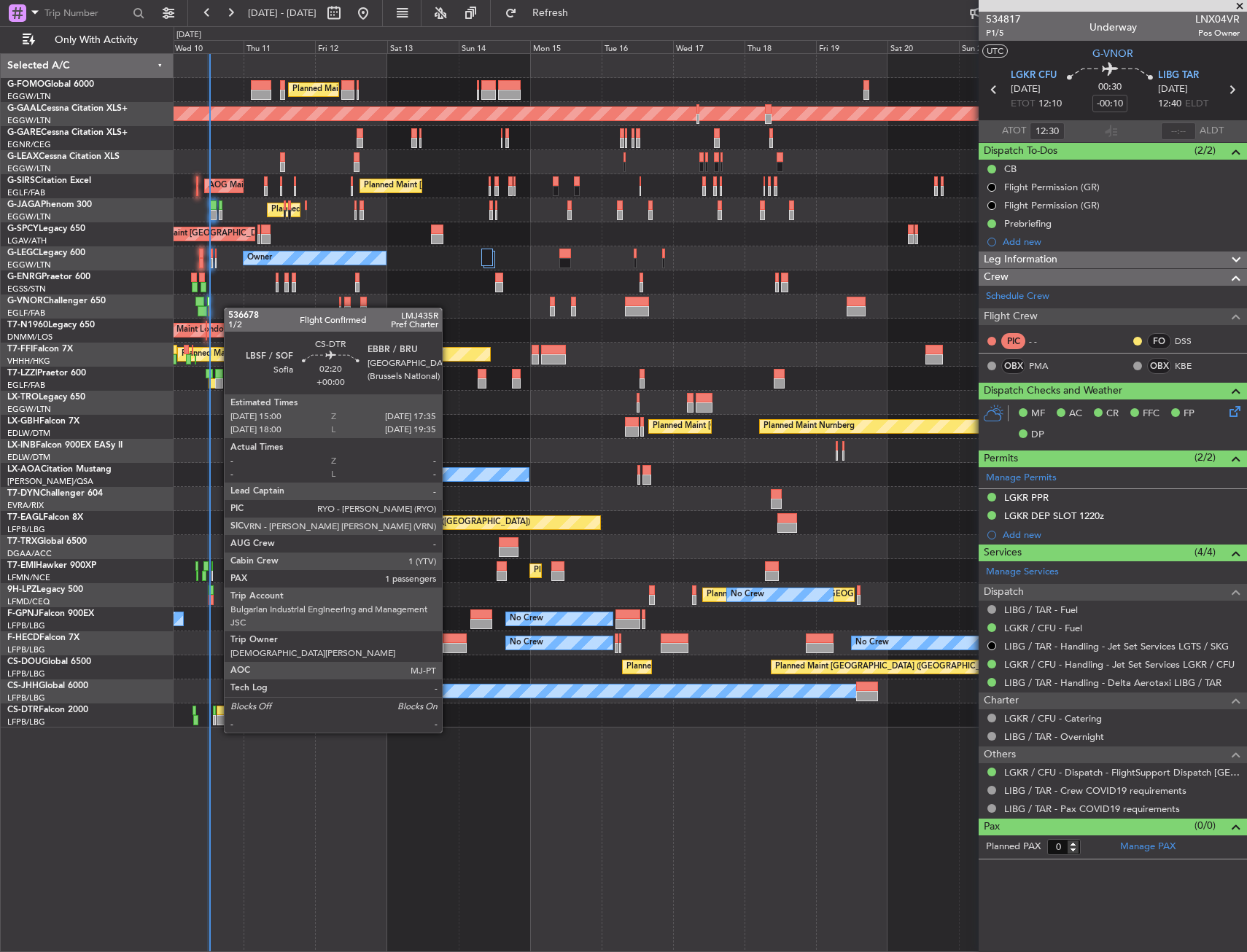
click at [216, 719] on div at bounding box center [220, 720] width 8 height 10
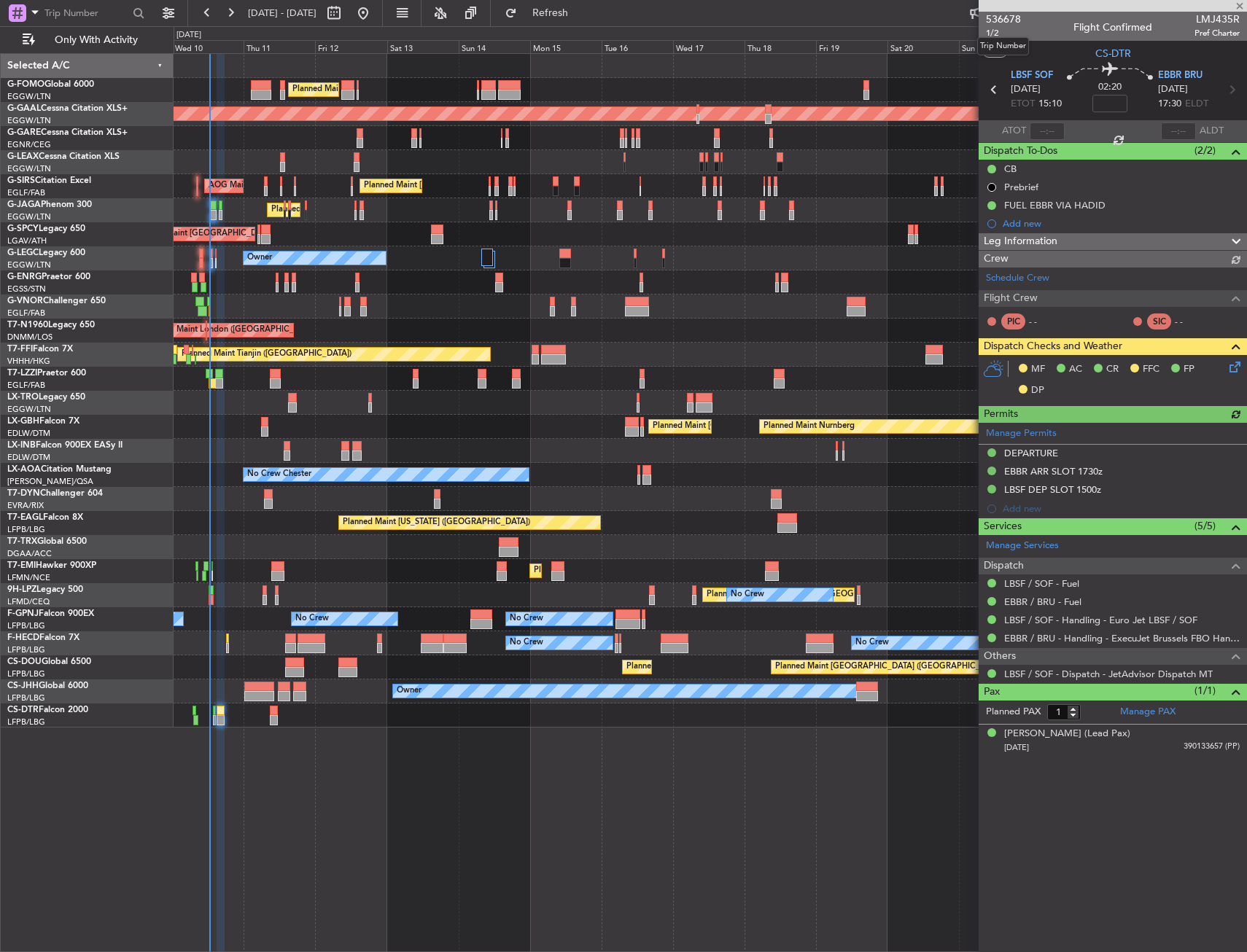
click at [990, 29] on mat-tooltip-component "Trip Number" at bounding box center [1003, 47] width 72 height 39
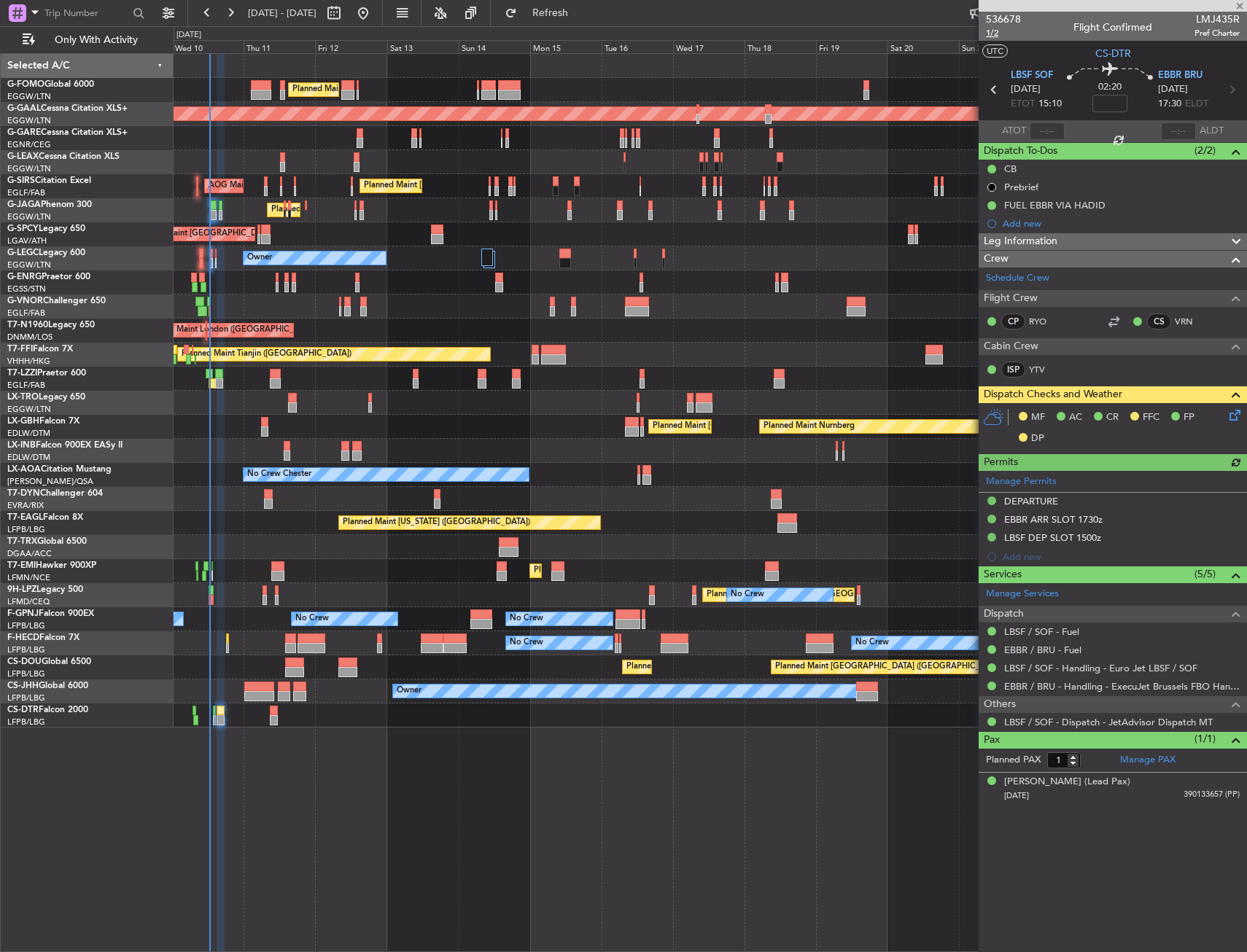
click at [994, 35] on span "1/2" at bounding box center [1002, 33] width 35 height 12
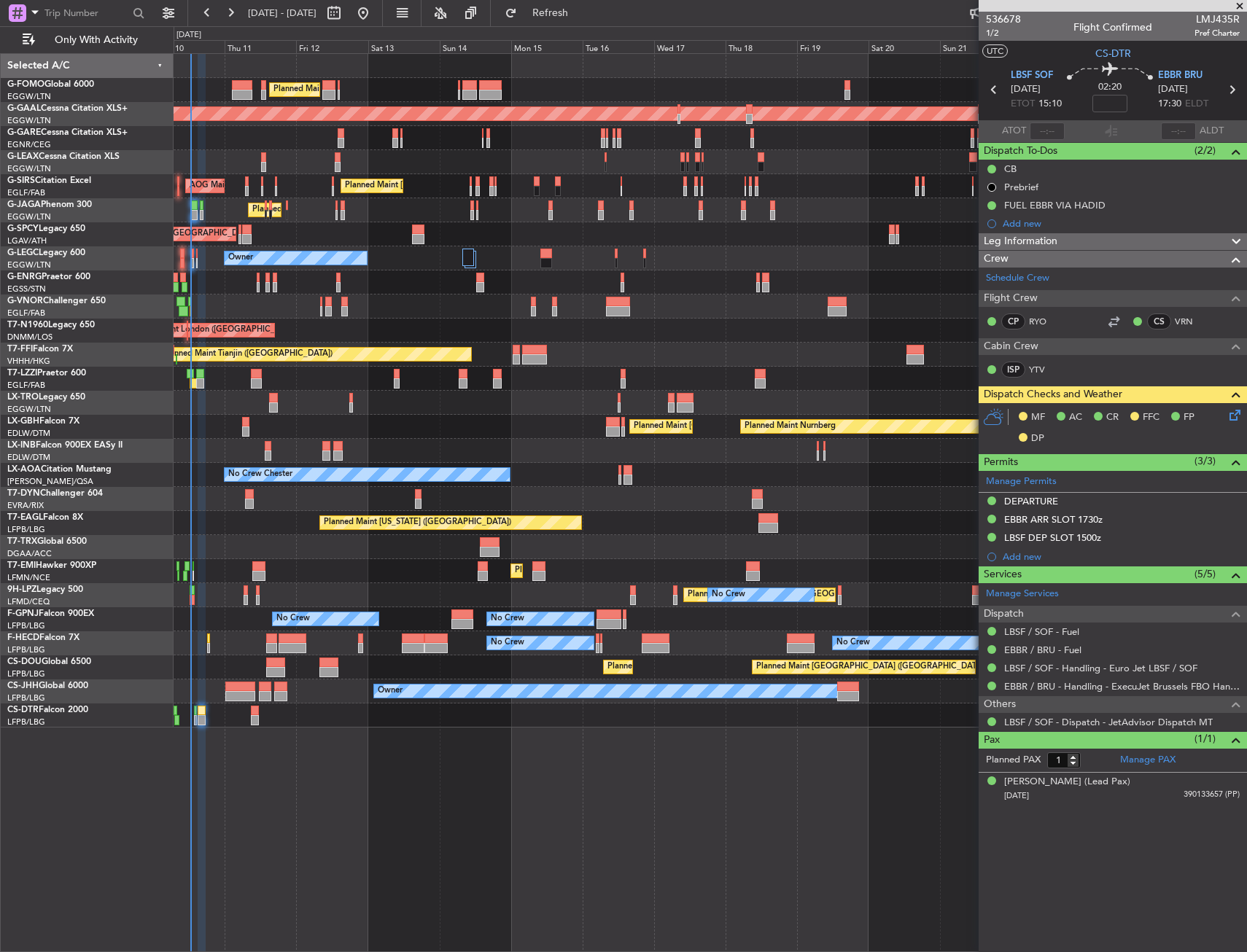
click at [229, 737] on div "Planned Maint London (Luton) Planned Maint London (Luton) Planned Maint Dusseld…" at bounding box center [710, 502] width 1073 height 899
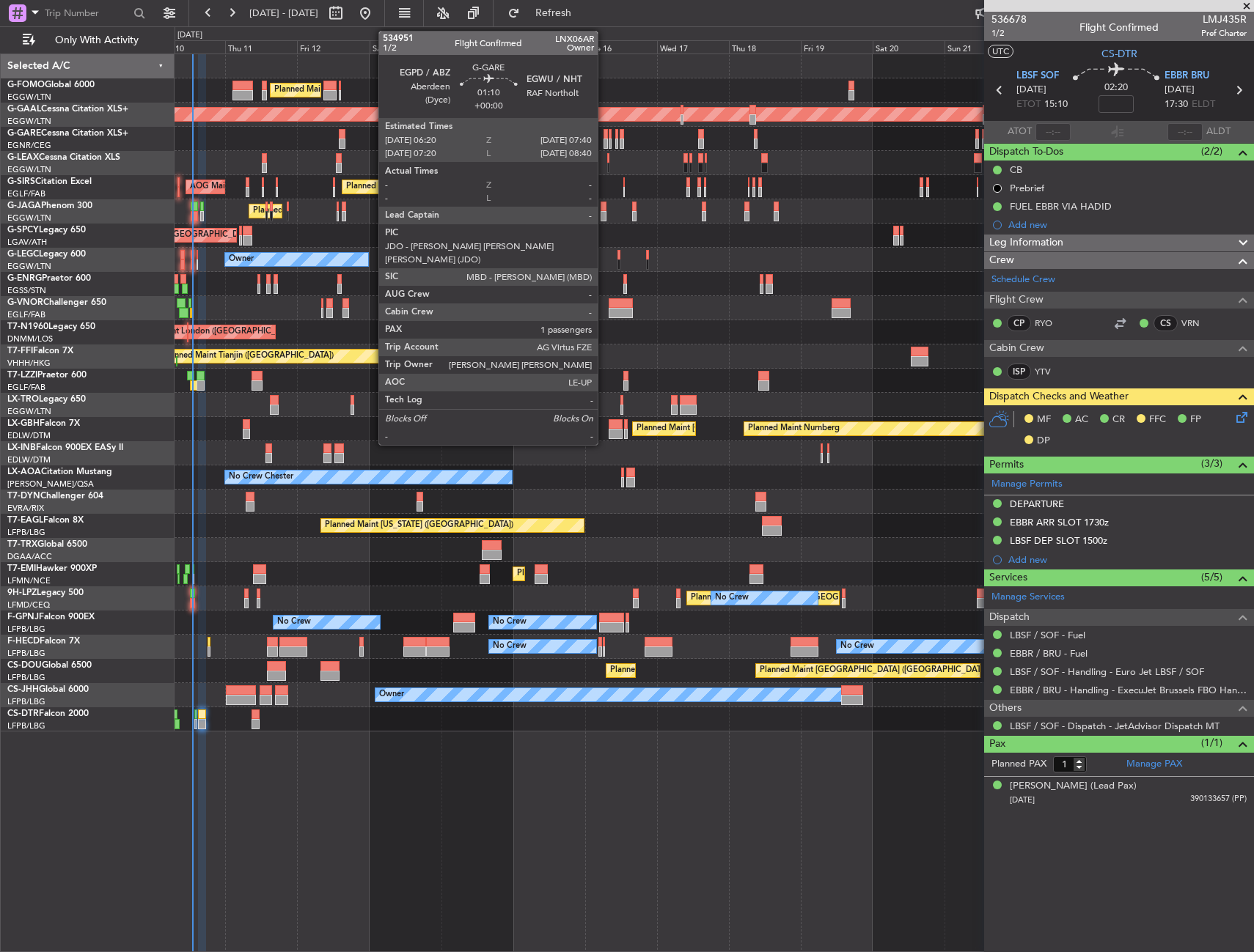
click at [604, 142] on div at bounding box center [605, 143] width 4 height 11
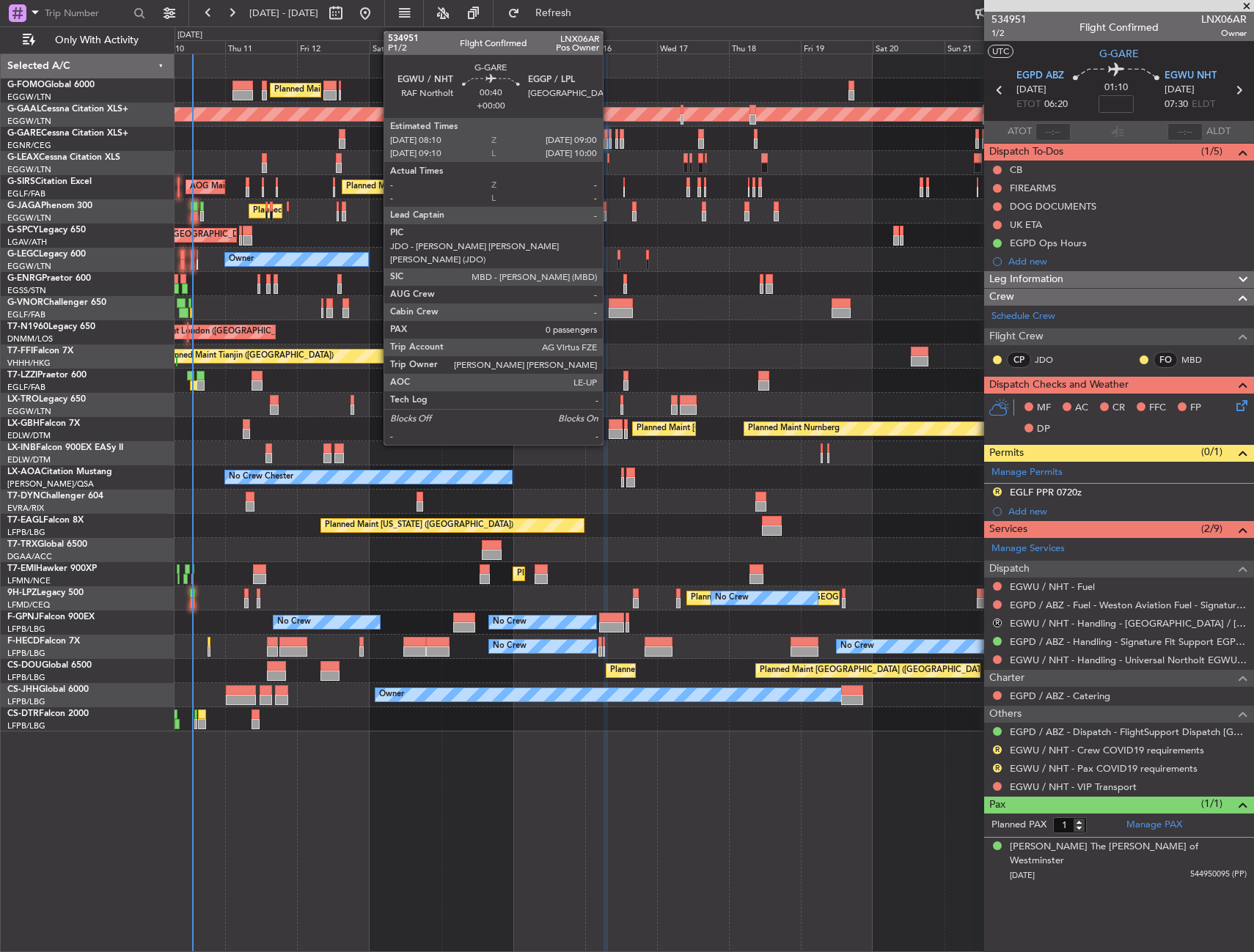
click at [609, 138] on div at bounding box center [610, 143] width 3 height 11
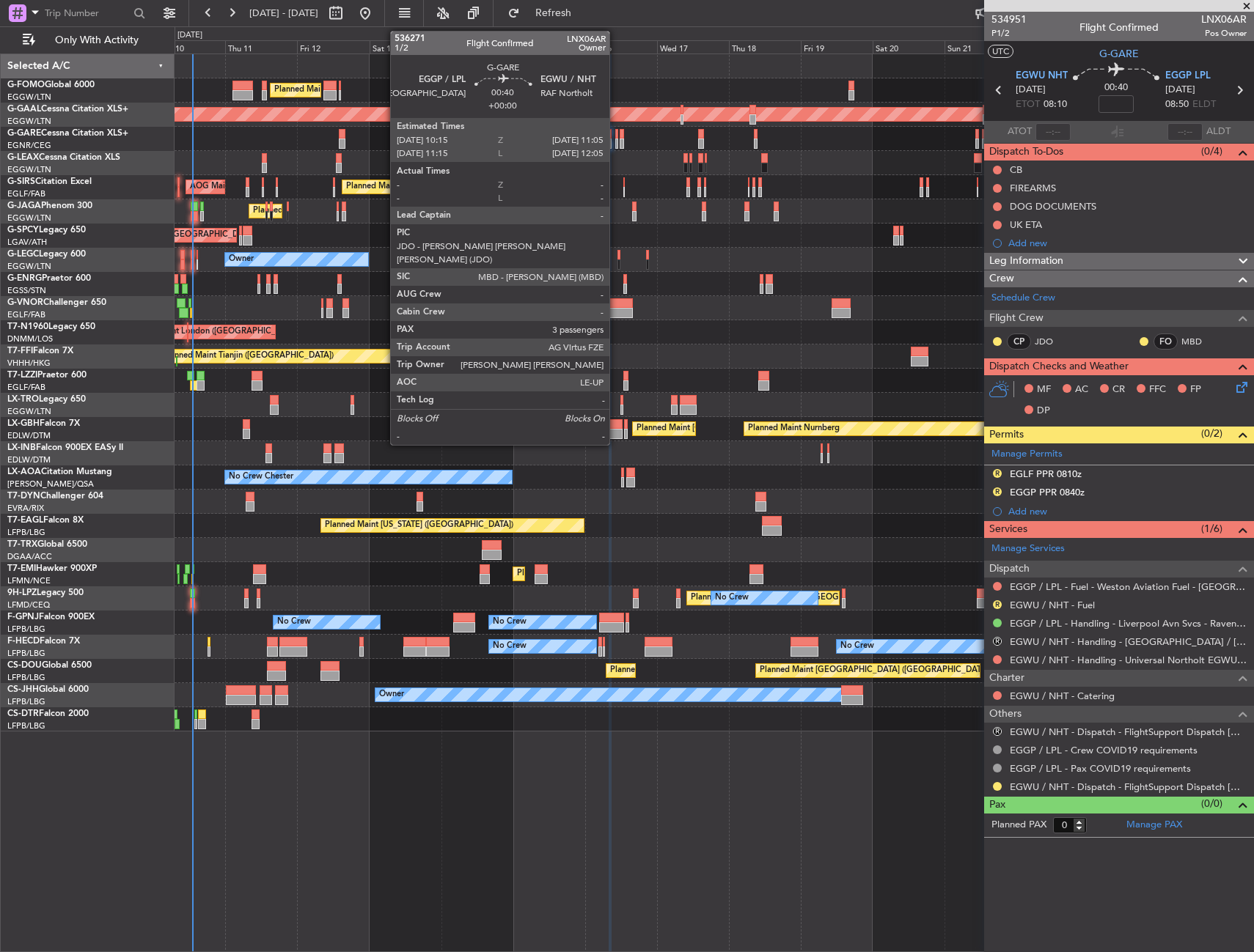
click at [616, 145] on div at bounding box center [616, 143] width 3 height 11
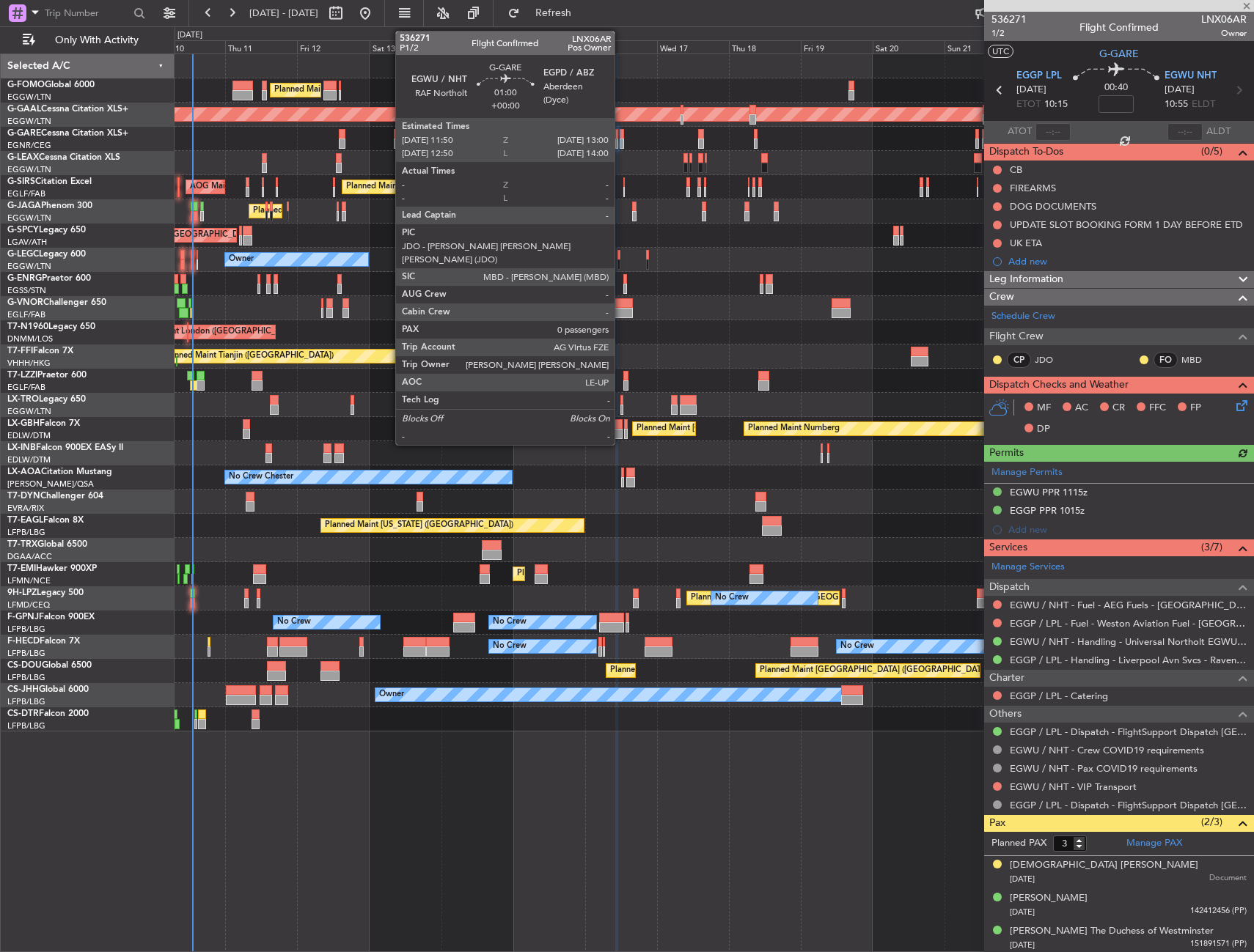
click at [621, 143] on div at bounding box center [621, 143] width 4 height 11
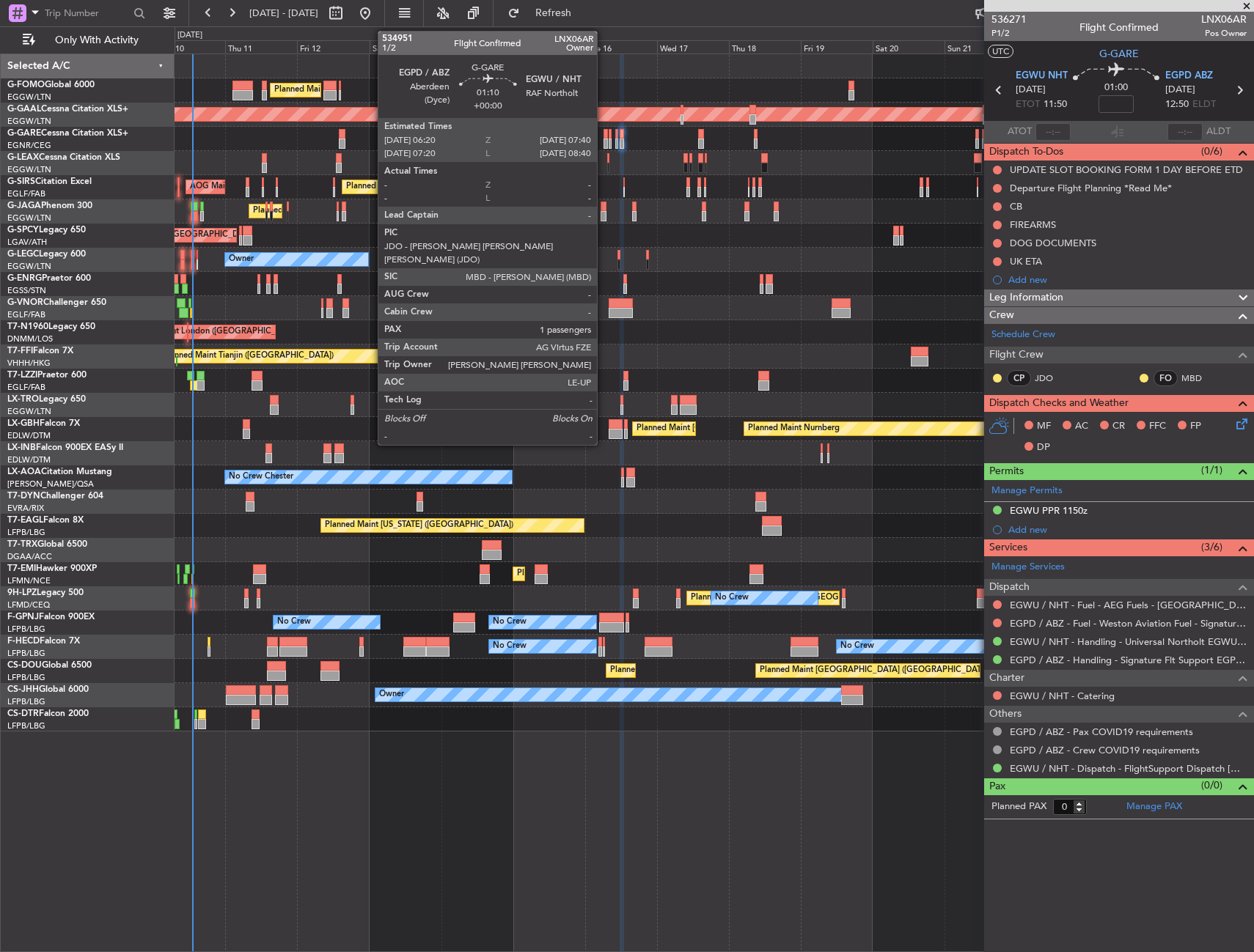
click at [604, 138] on div at bounding box center [605, 143] width 4 height 11
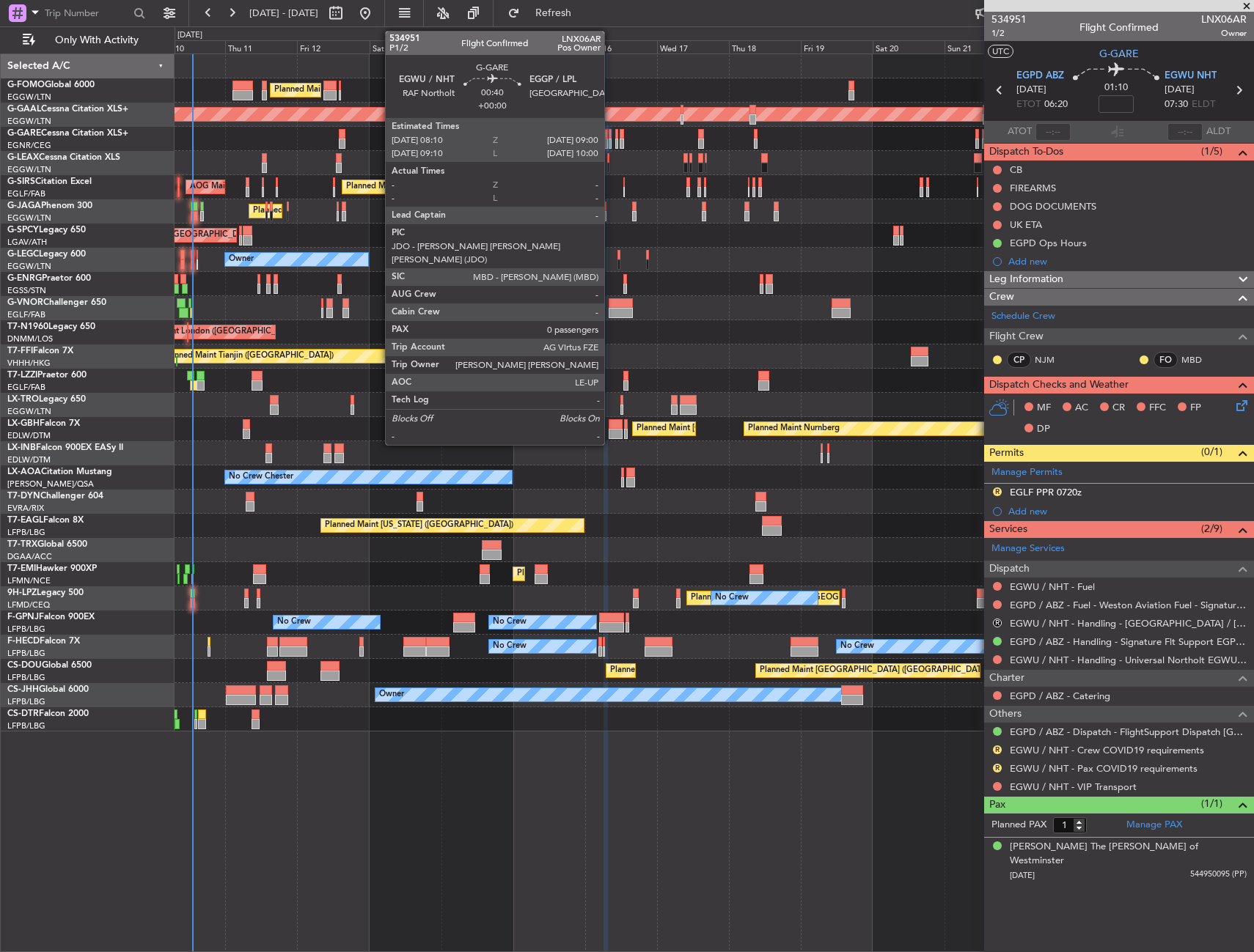
click at [611, 143] on div at bounding box center [610, 143] width 3 height 11
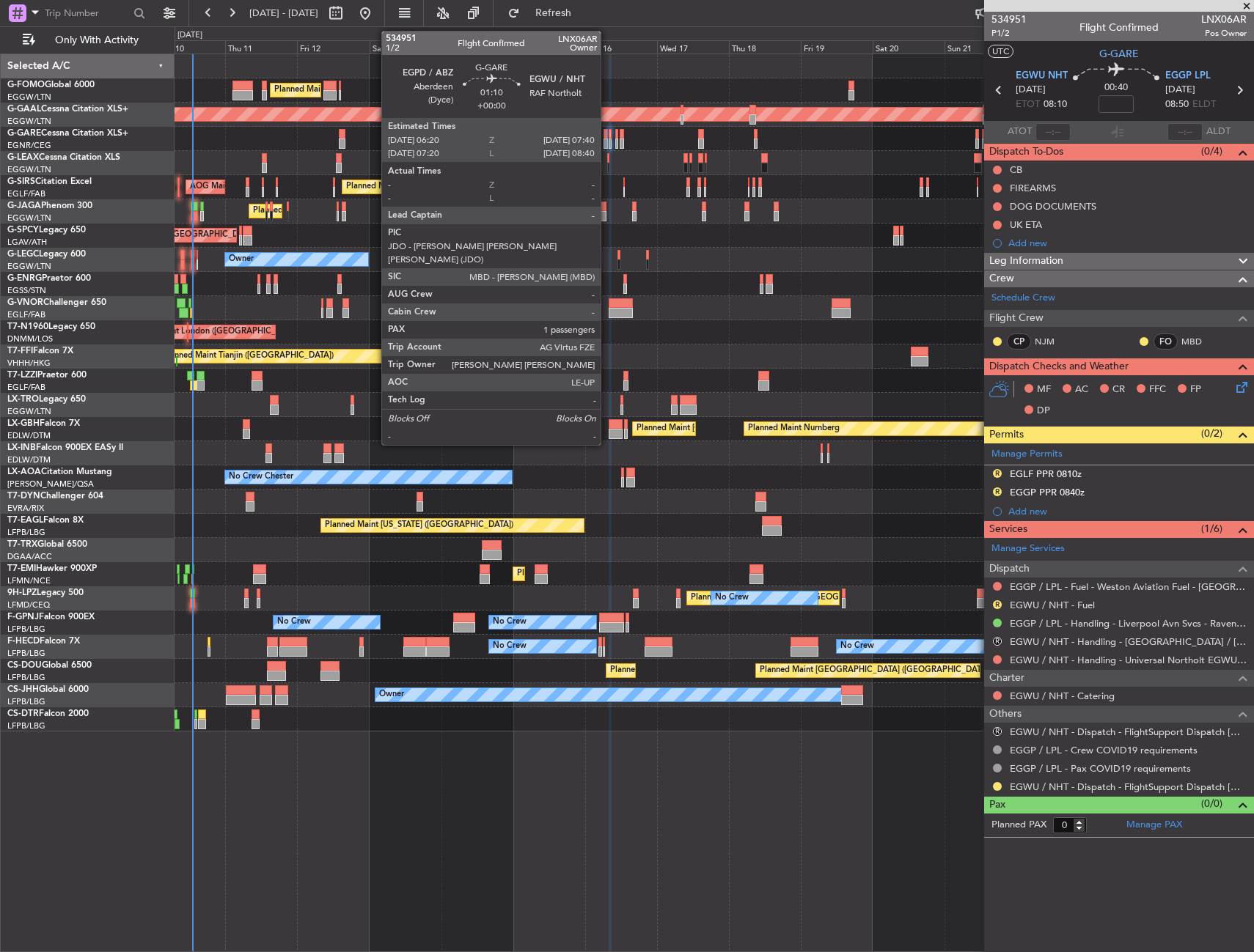
click at [607, 146] on div at bounding box center [605, 143] width 4 height 11
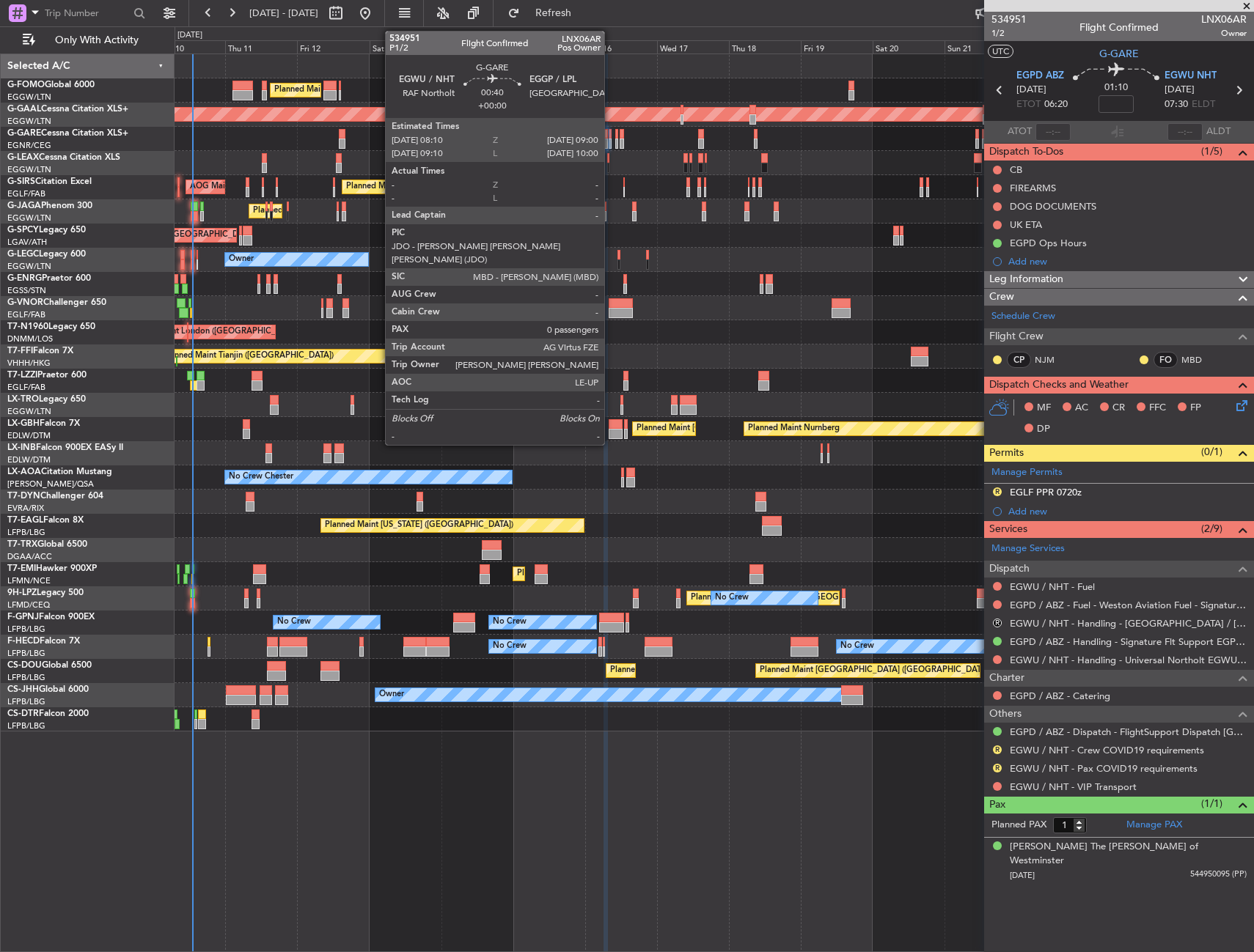
click at [611, 133] on div at bounding box center [610, 133] width 3 height 11
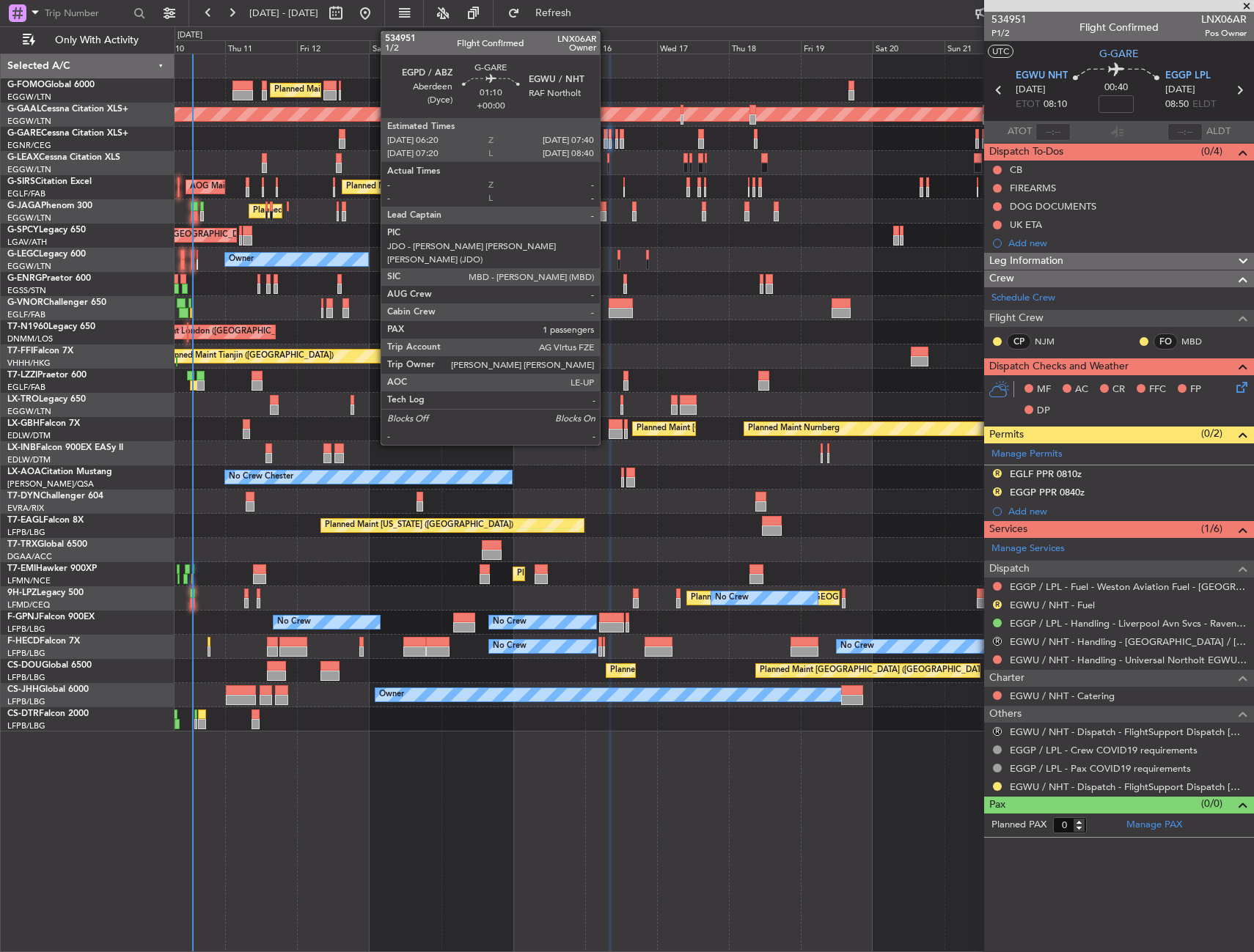
click at [606, 136] on div at bounding box center [605, 133] width 4 height 11
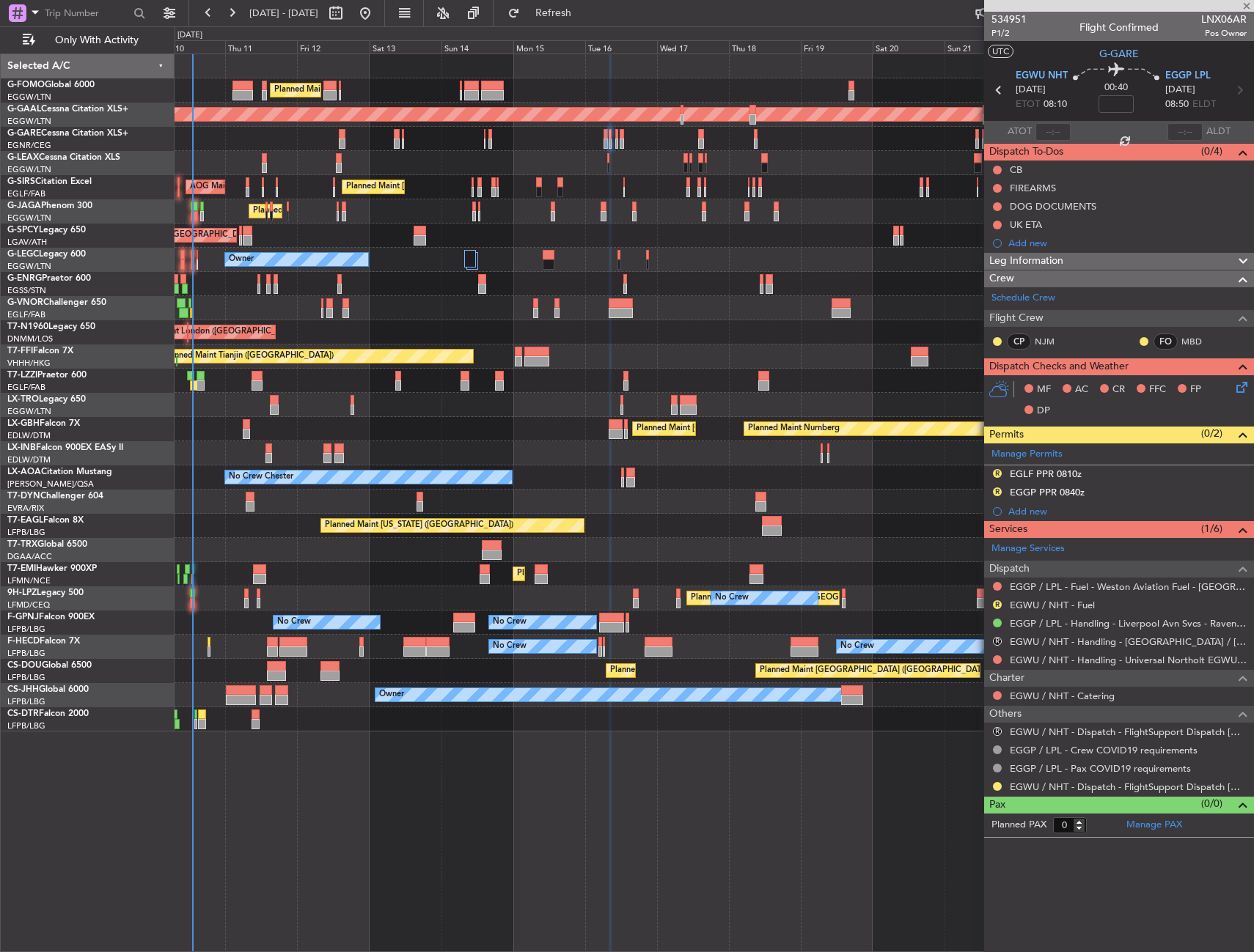
type input "1"
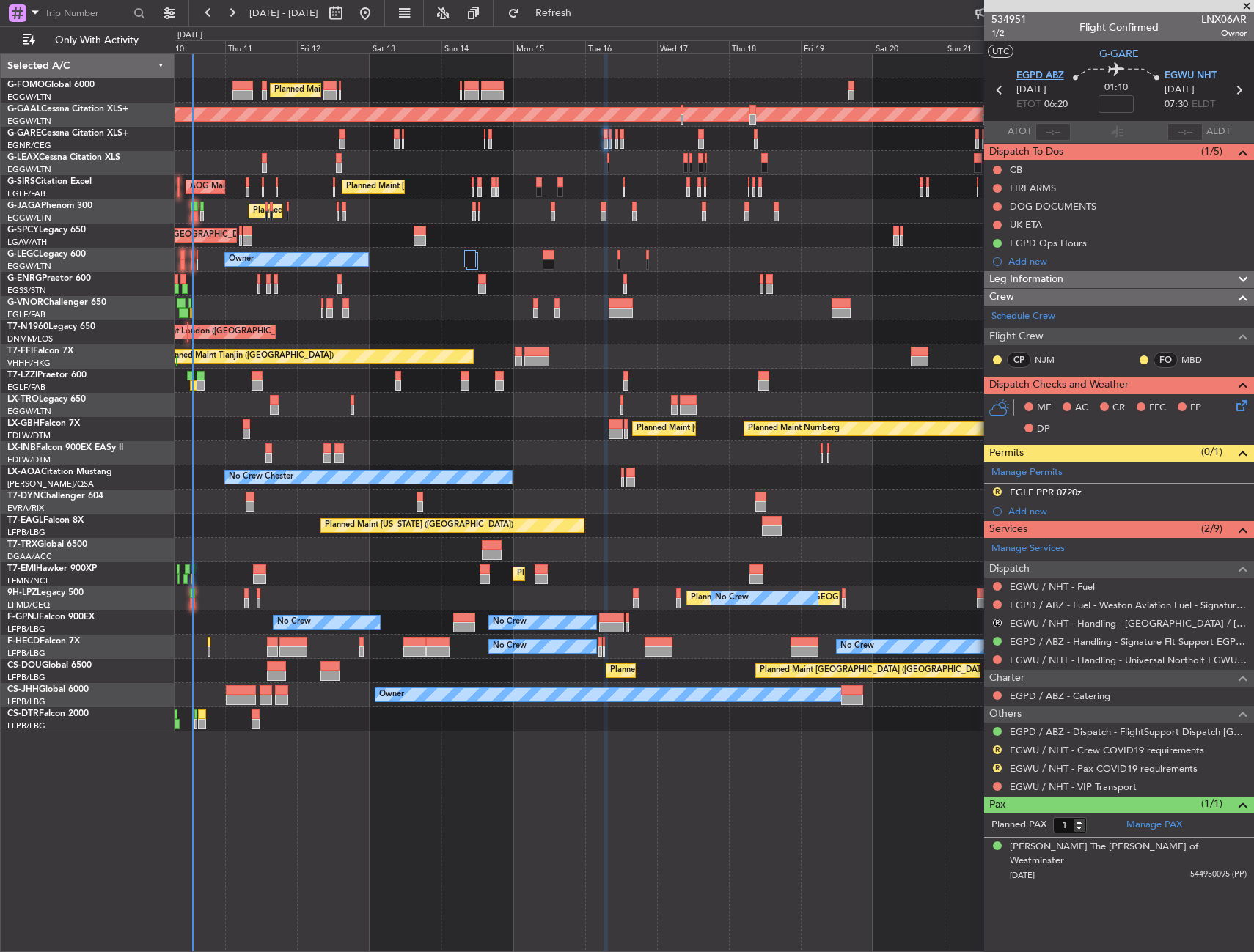
click at [1056, 74] on span "EGPD ABZ" at bounding box center [1040, 76] width 48 height 15
click at [1012, 472] on link "Manage Permits" at bounding box center [1027, 472] width 71 height 15
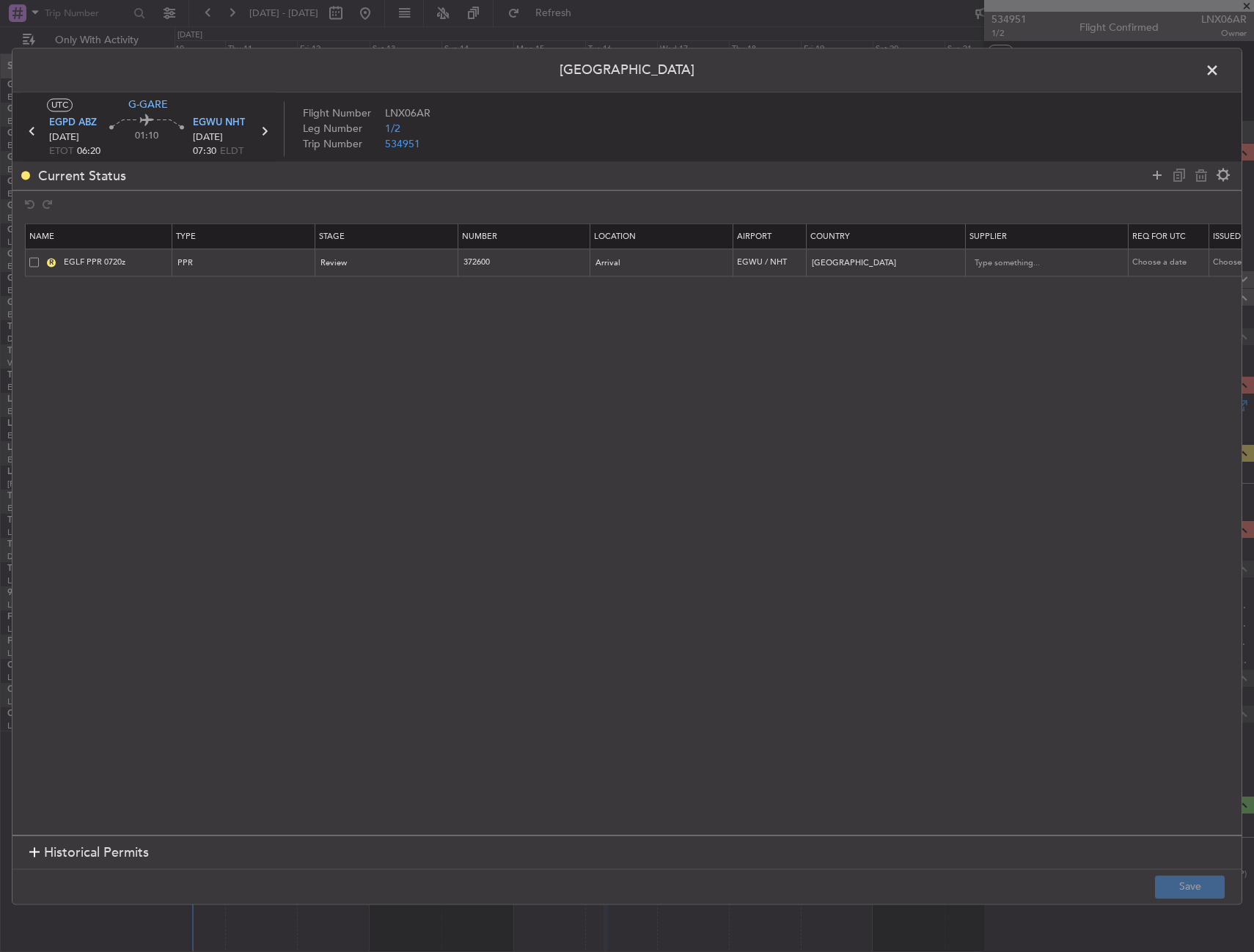
click at [34, 263] on span at bounding box center [34, 263] width 10 height 10
click at [40, 258] on input "checkbox" at bounding box center [40, 258] width 0 height 0
click at [1204, 176] on icon at bounding box center [1201, 176] width 18 height 18
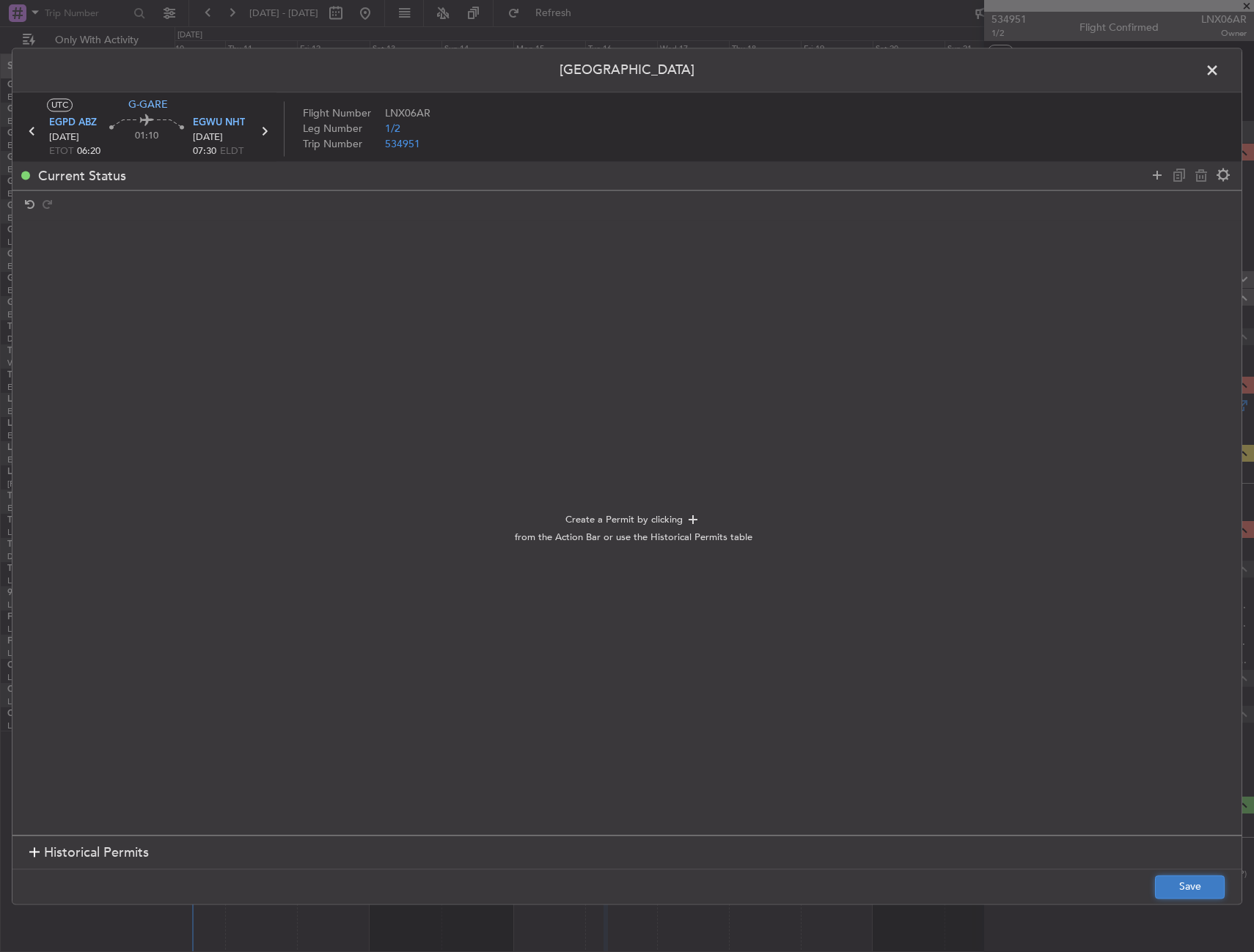
click at [1175, 881] on button "Save" at bounding box center [1189, 886] width 70 height 23
click at [1219, 67] on span at bounding box center [1219, 74] width 0 height 29
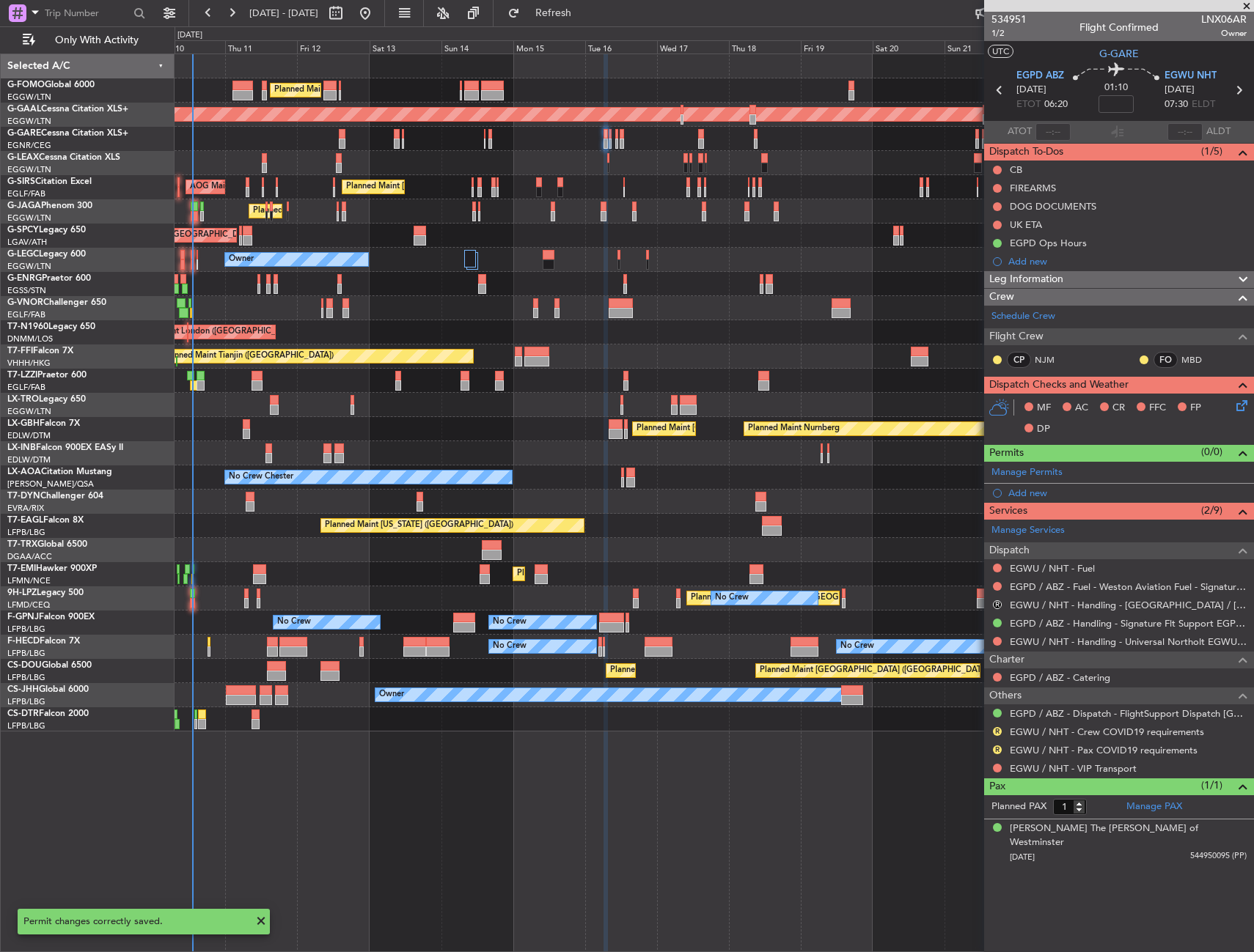
click at [1036, 484] on div "Add new" at bounding box center [1118, 493] width 269 height 19
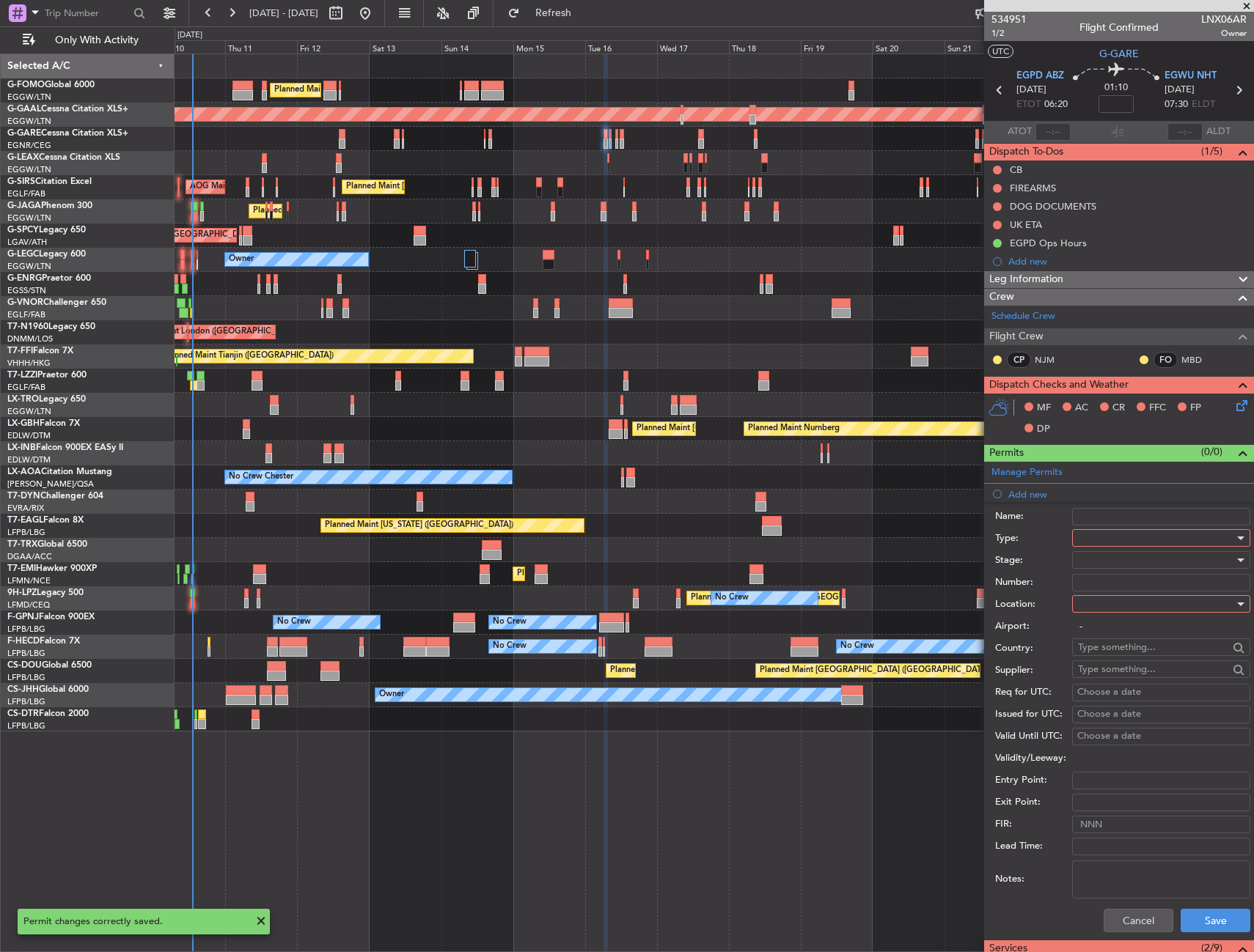
click at [1084, 534] on div at bounding box center [1155, 538] width 156 height 22
click at [1101, 671] on span "Slot" at bounding box center [1155, 676] width 154 height 22
click at [1099, 615] on div at bounding box center [1155, 603] width 156 height 22
click at [1102, 642] on span "Departure" at bounding box center [1155, 633] width 154 height 22
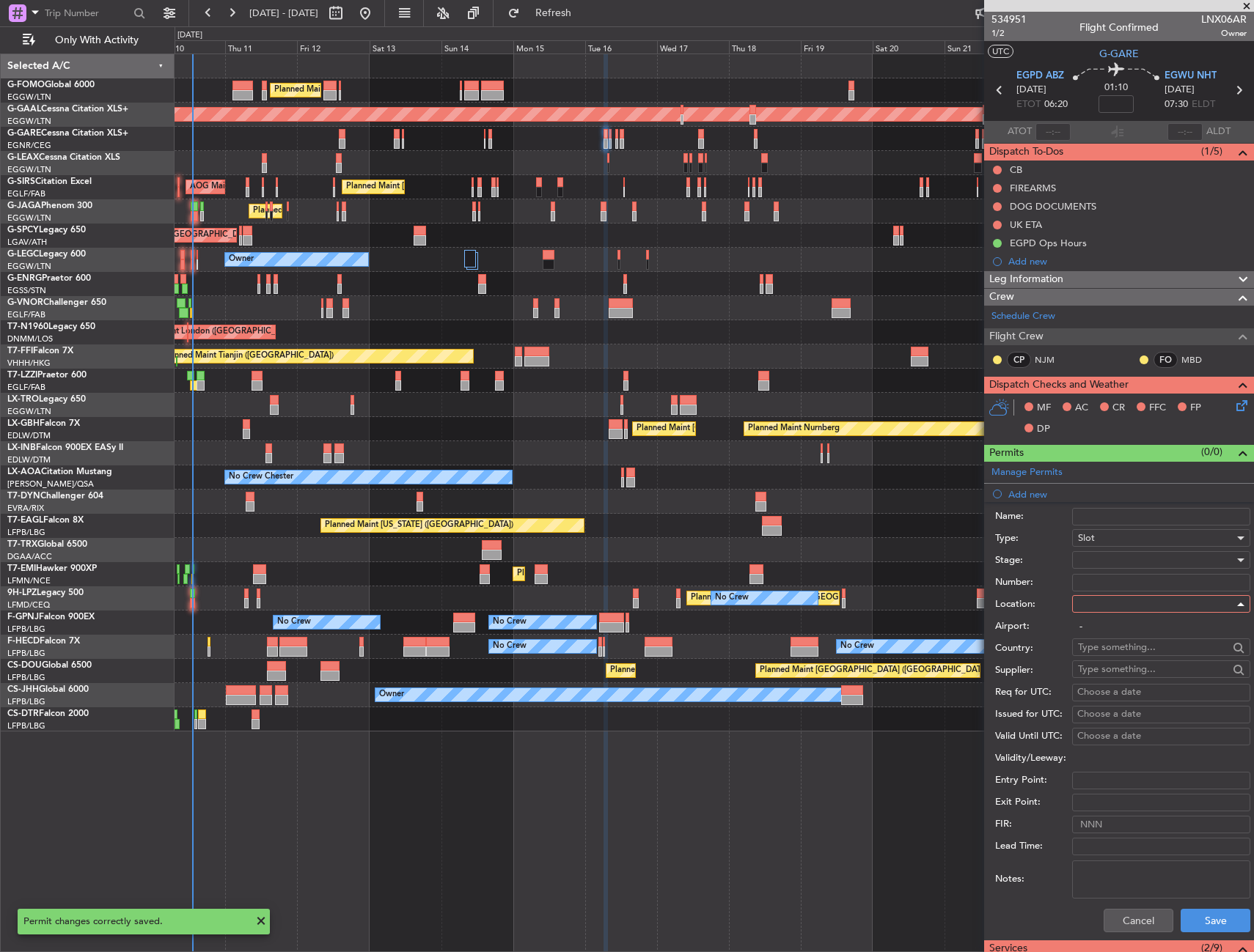
type input "EGPD / ABZ"
click at [1228, 925] on button "Save" at bounding box center [1215, 920] width 70 height 23
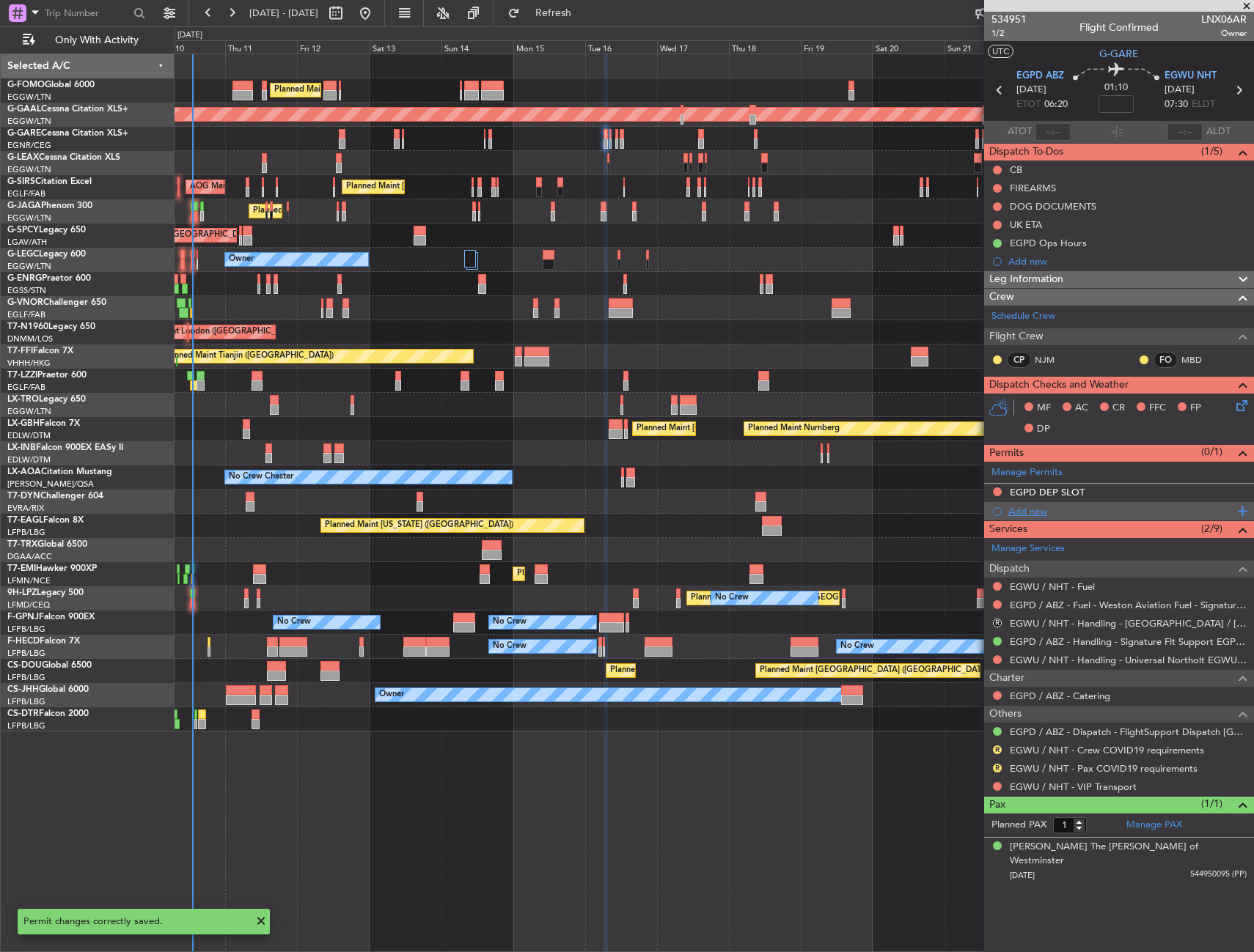
click at [1027, 513] on div "Add new" at bounding box center [1121, 510] width 225 height 12
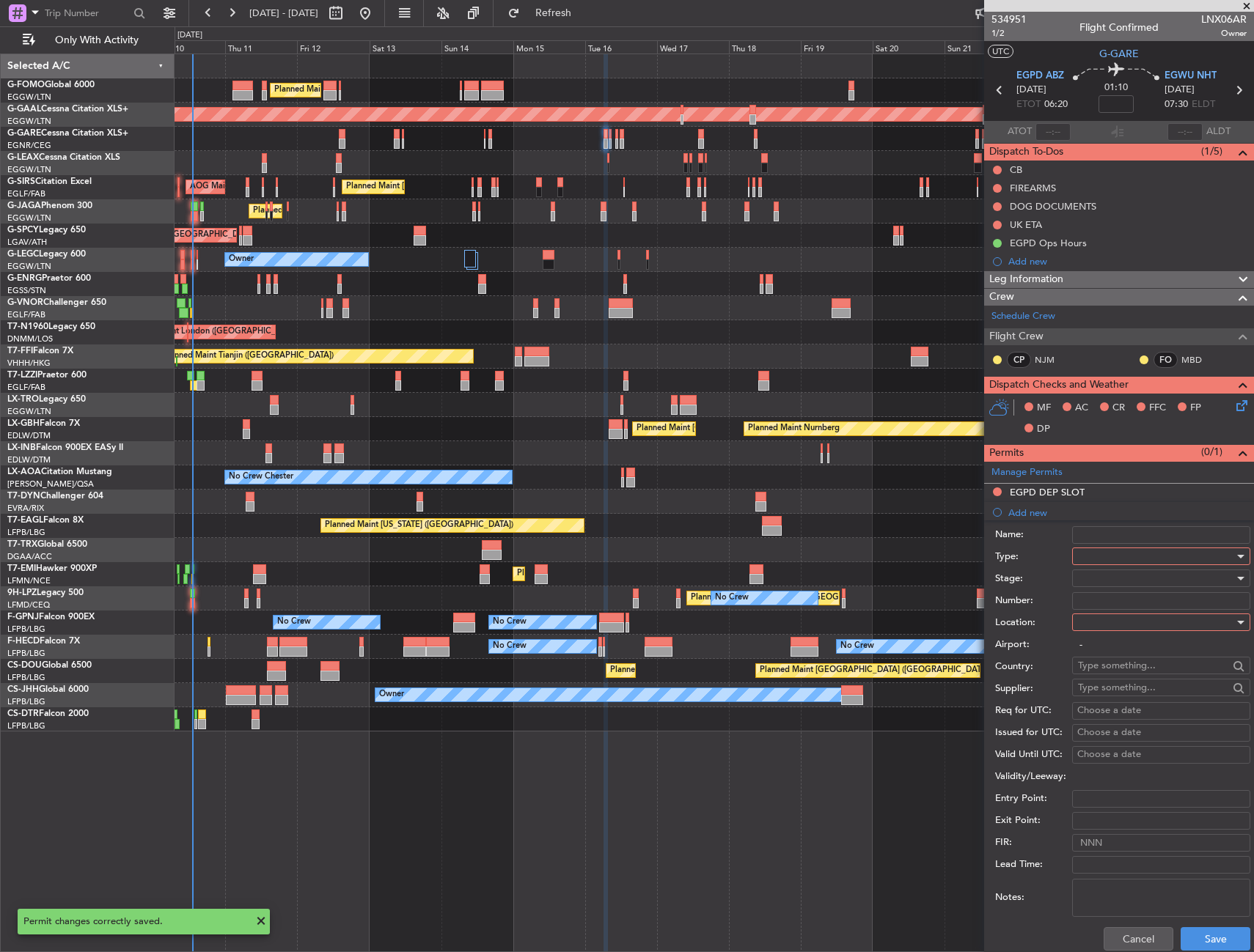
click at [1120, 554] on div at bounding box center [1155, 556] width 156 height 22
click at [1094, 635] on span "PPR" at bounding box center [1155, 628] width 154 height 22
click at [1096, 632] on div at bounding box center [1155, 622] width 156 height 22
click at [1098, 688] on span "Arrival" at bounding box center [1155, 696] width 154 height 22
type input "EGWU / NHT"
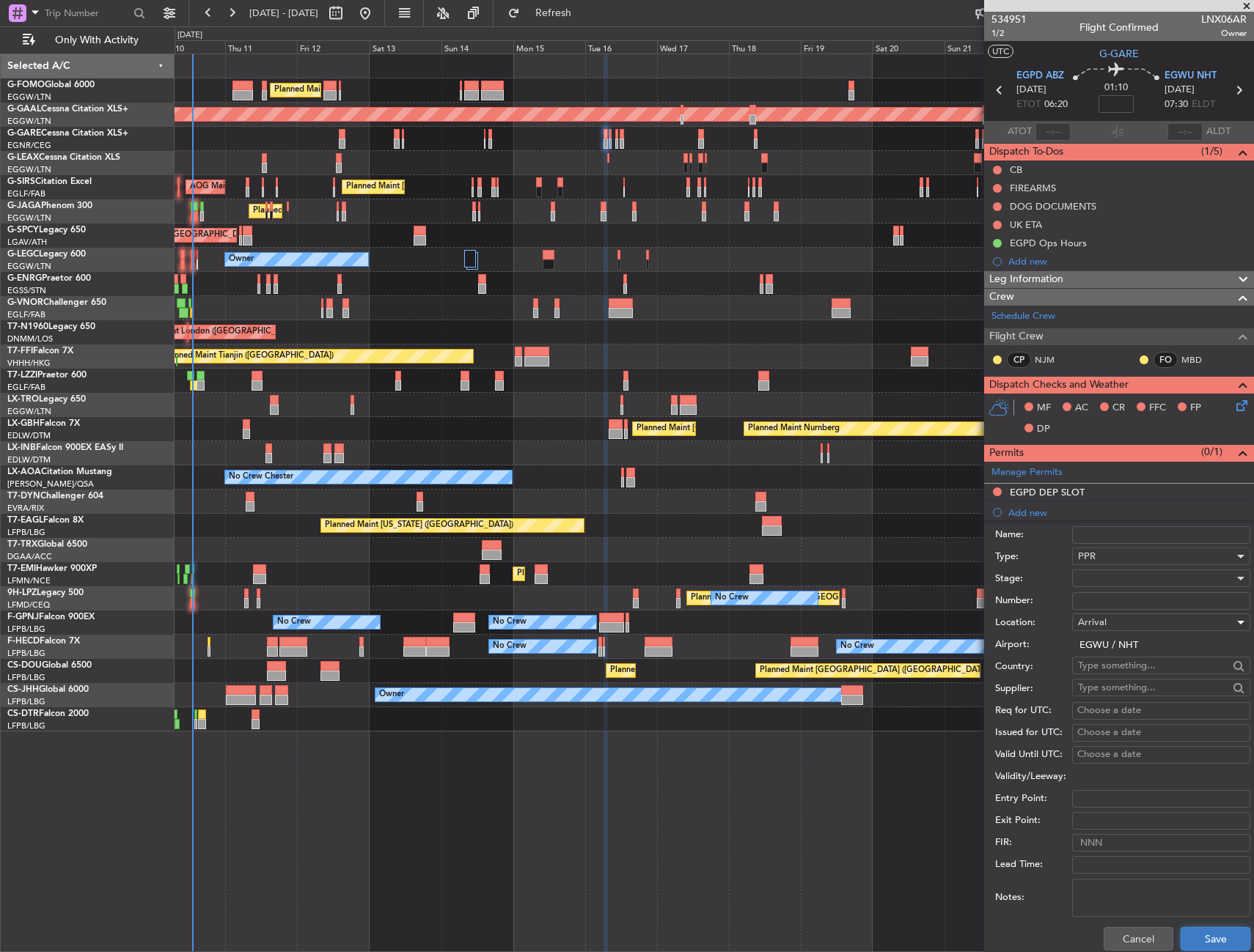
click at [1184, 933] on button "Save" at bounding box center [1215, 938] width 70 height 23
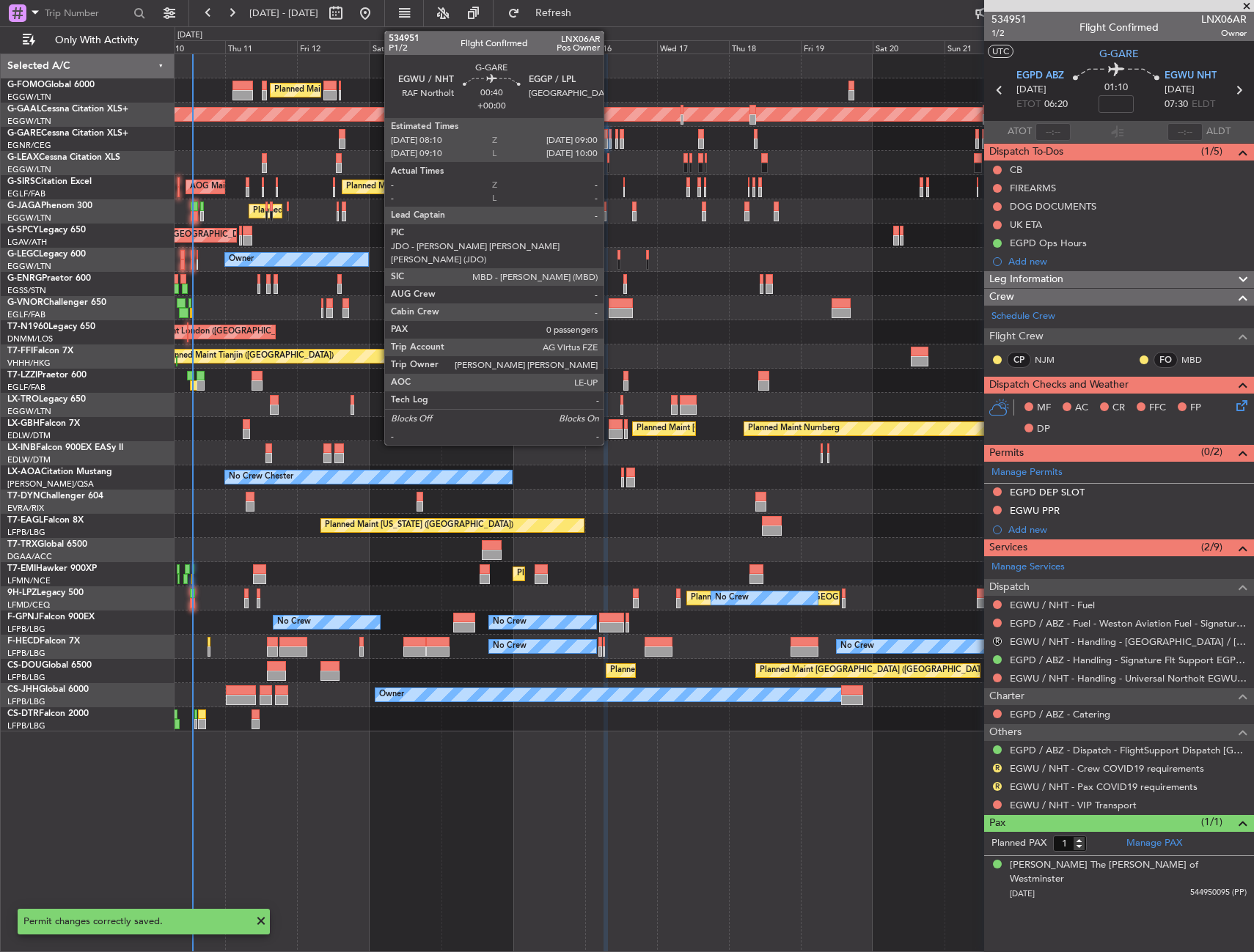
click at [610, 140] on div at bounding box center [610, 143] width 3 height 11
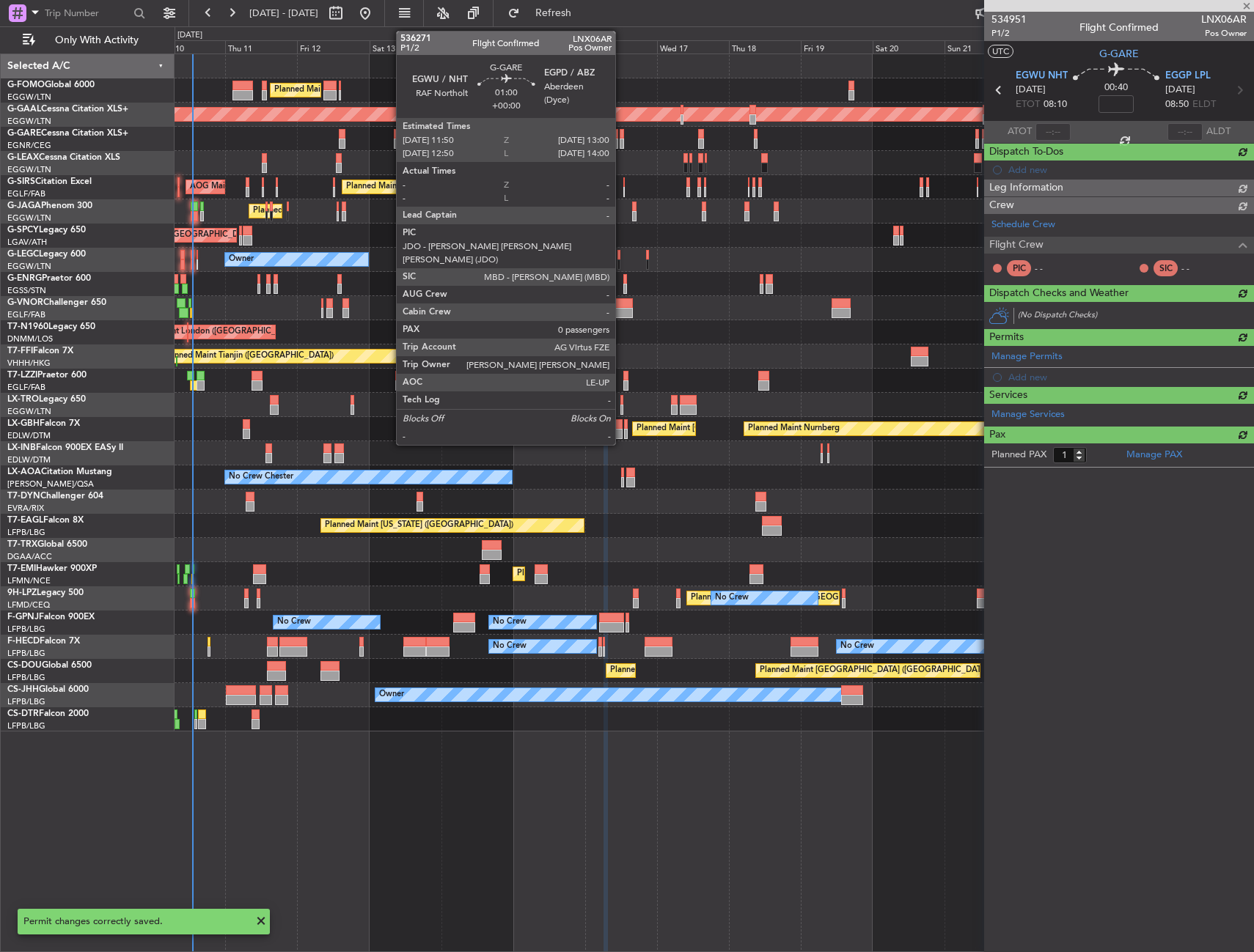
type input "0"
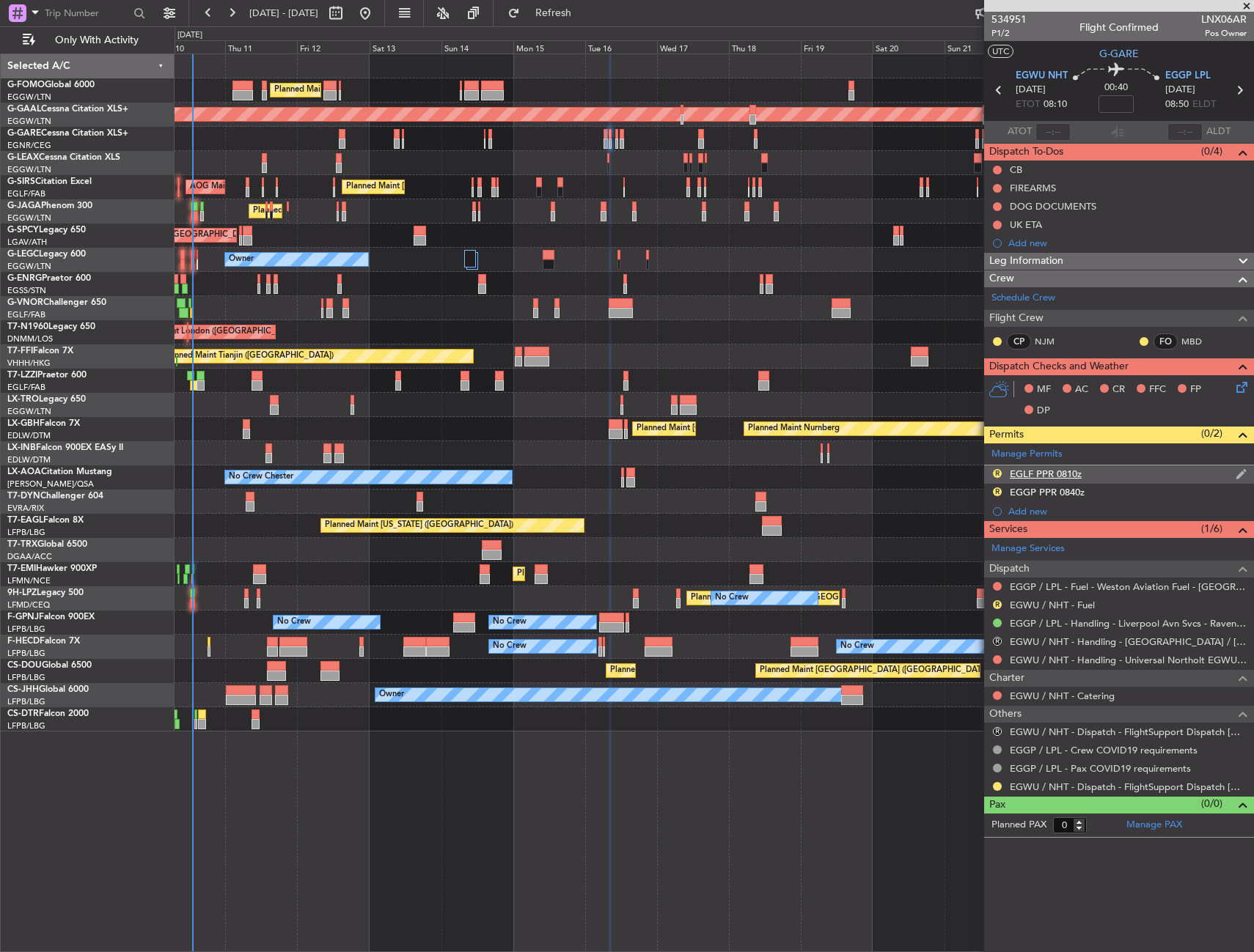
click at [1110, 472] on div "R EGLF PPR 0810z" at bounding box center [1118, 474] width 269 height 19
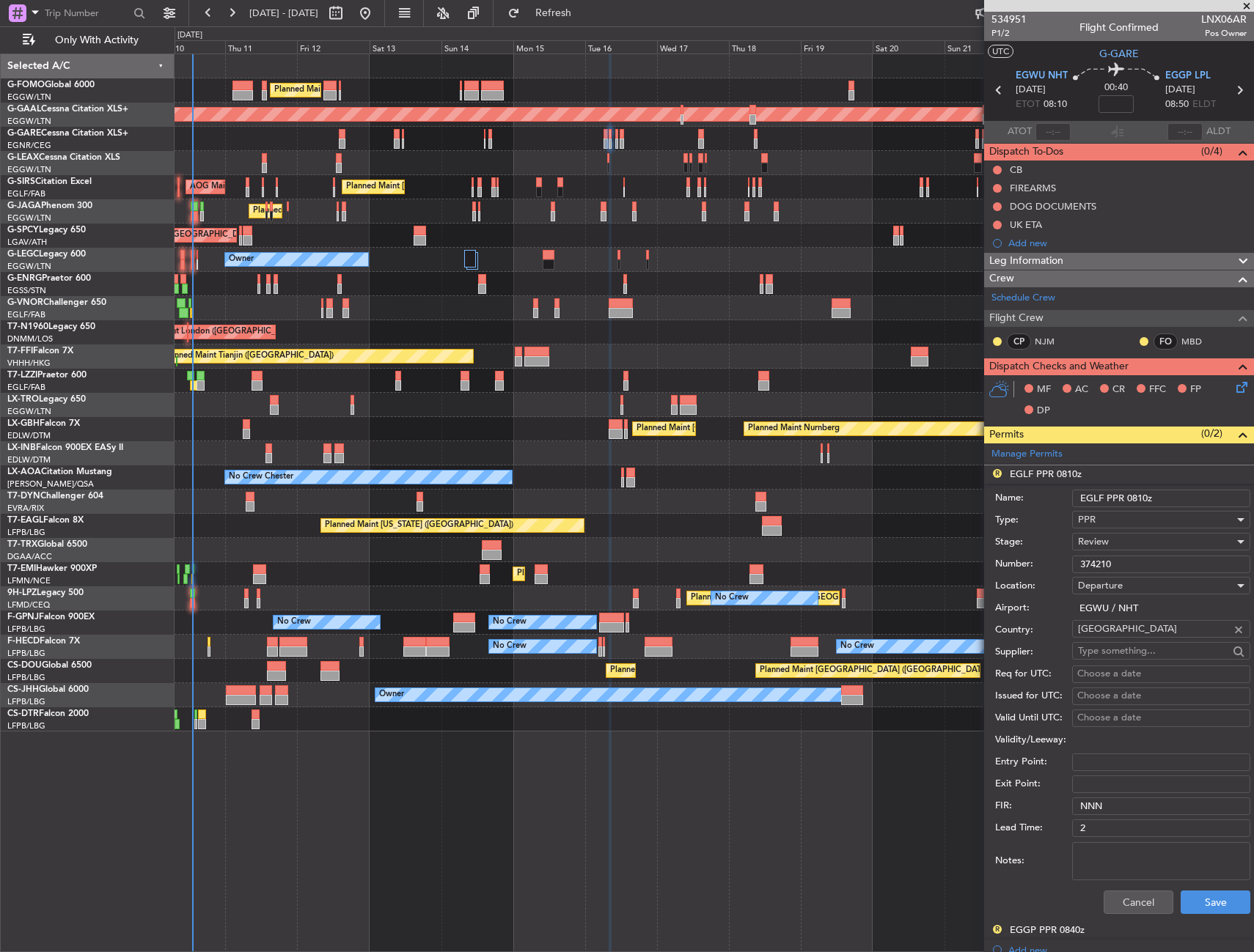
drag, startPoint x: 1101, startPoint y: 498, endPoint x: 1093, endPoint y: 499, distance: 8.1
click at [1093, 499] on input "EGLF PPR 0810z" at bounding box center [1161, 498] width 178 height 18
type input "EGWU PPR 0810z"
click at [1101, 543] on span "Review" at bounding box center [1093, 542] width 31 height 13
click at [1105, 634] on span "Requested" at bounding box center [1155, 637] width 154 height 22
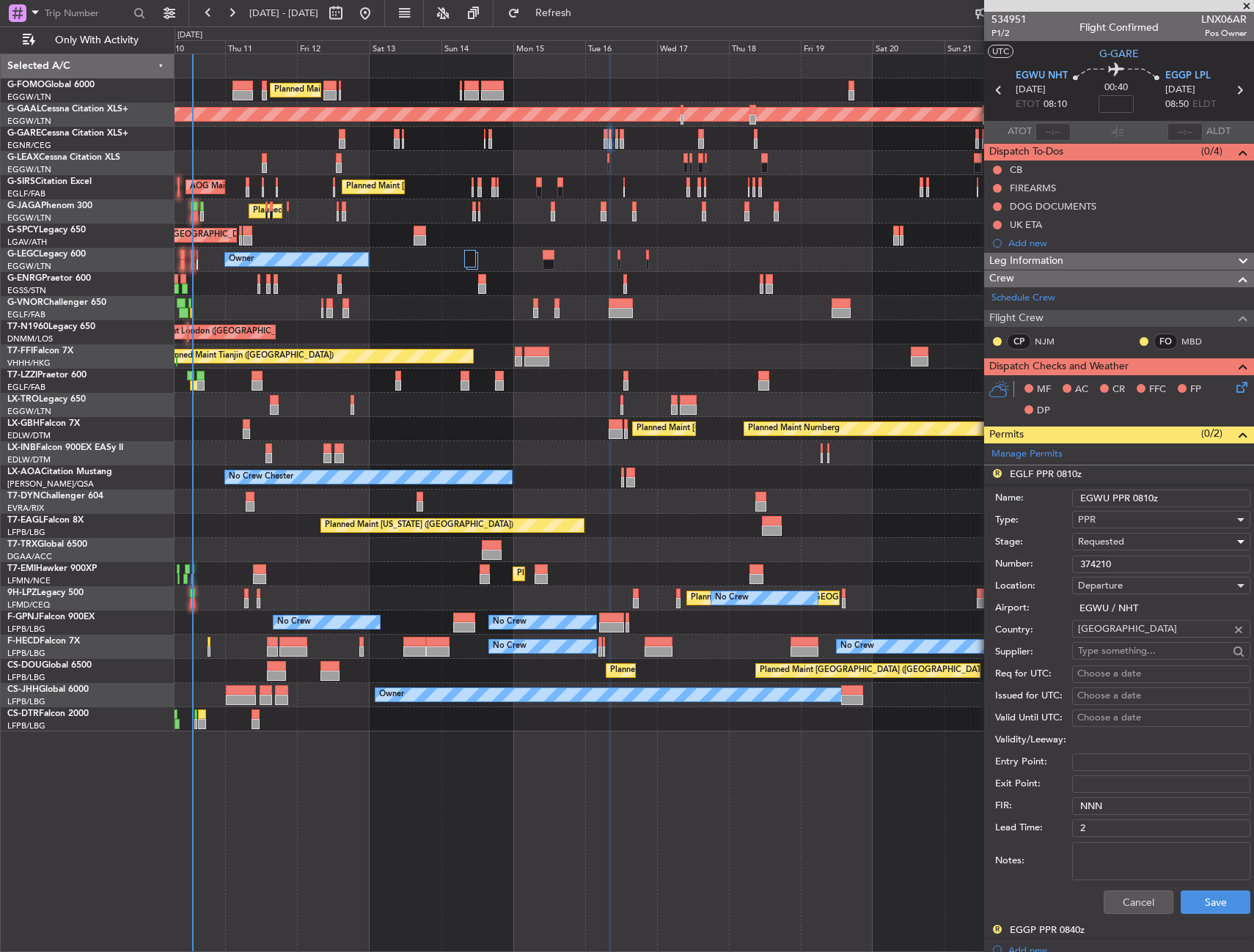
click at [1117, 560] on input "374210" at bounding box center [1161, 565] width 178 height 18
click at [1180, 895] on button "Save" at bounding box center [1215, 902] width 70 height 23
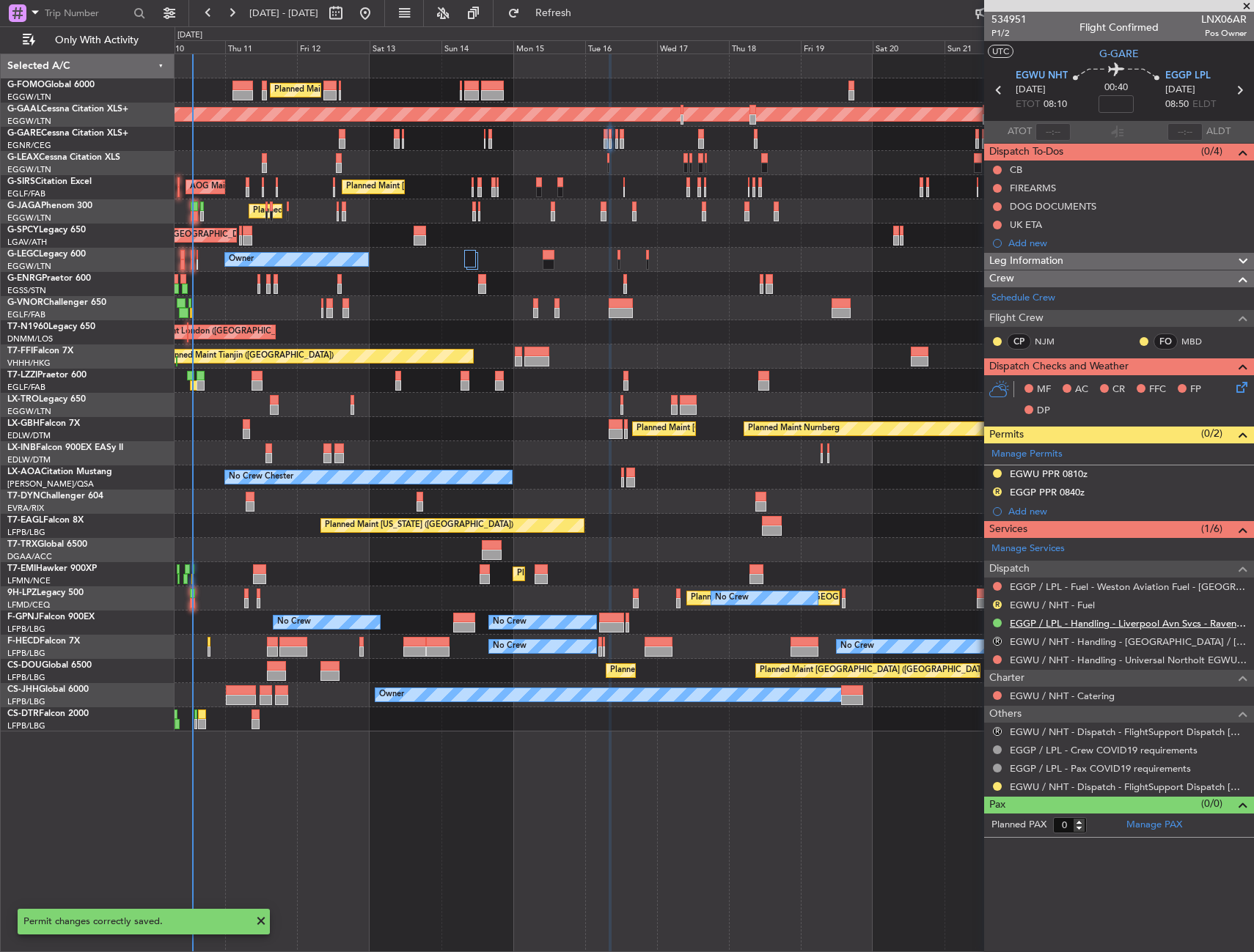
click at [1051, 624] on link "EGGP / LPL - Handling - Liverpool Avn Svcs - Ravenair EGGP LPL" at bounding box center [1128, 623] width 237 height 12
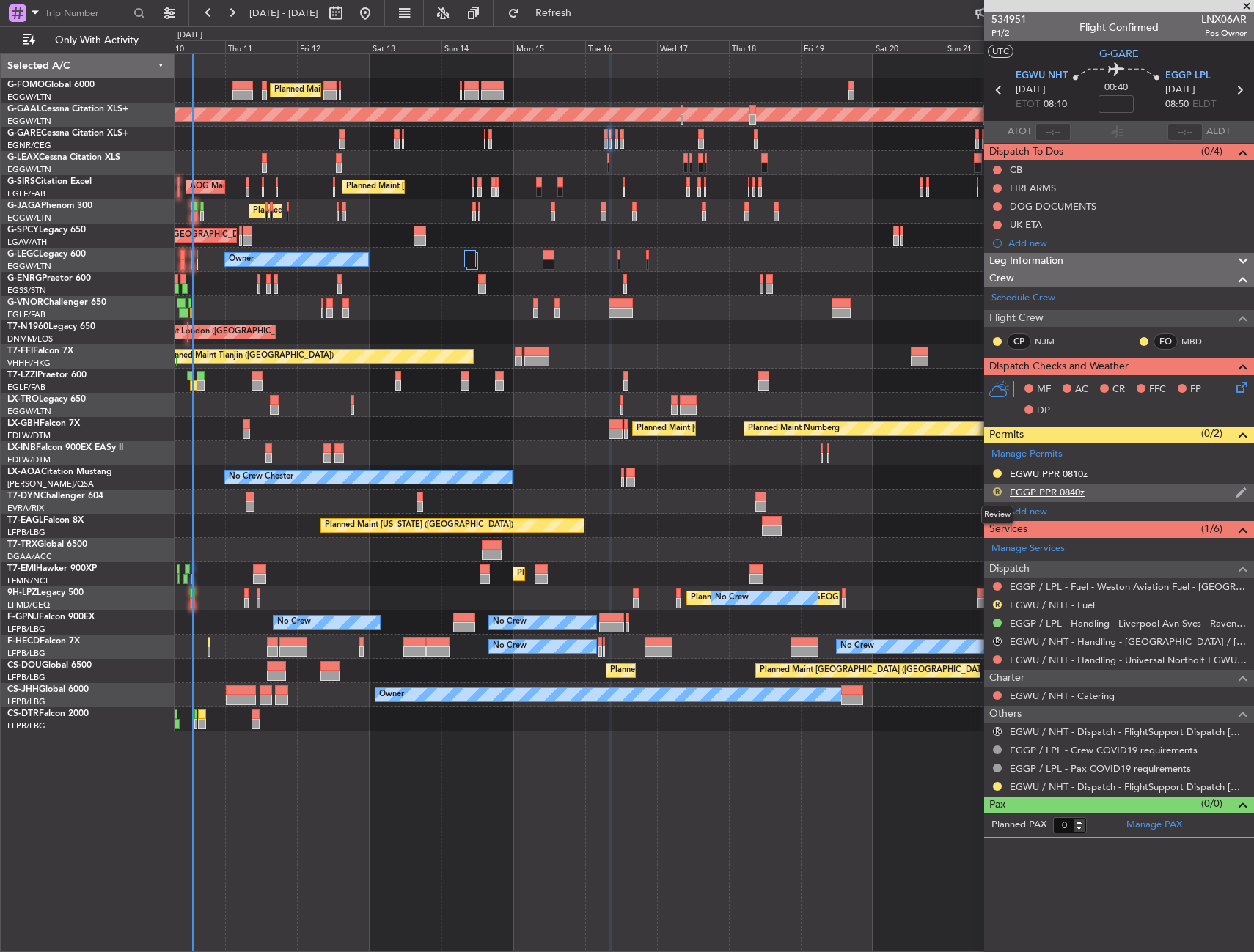
click at [997, 489] on button "R" at bounding box center [997, 492] width 9 height 9
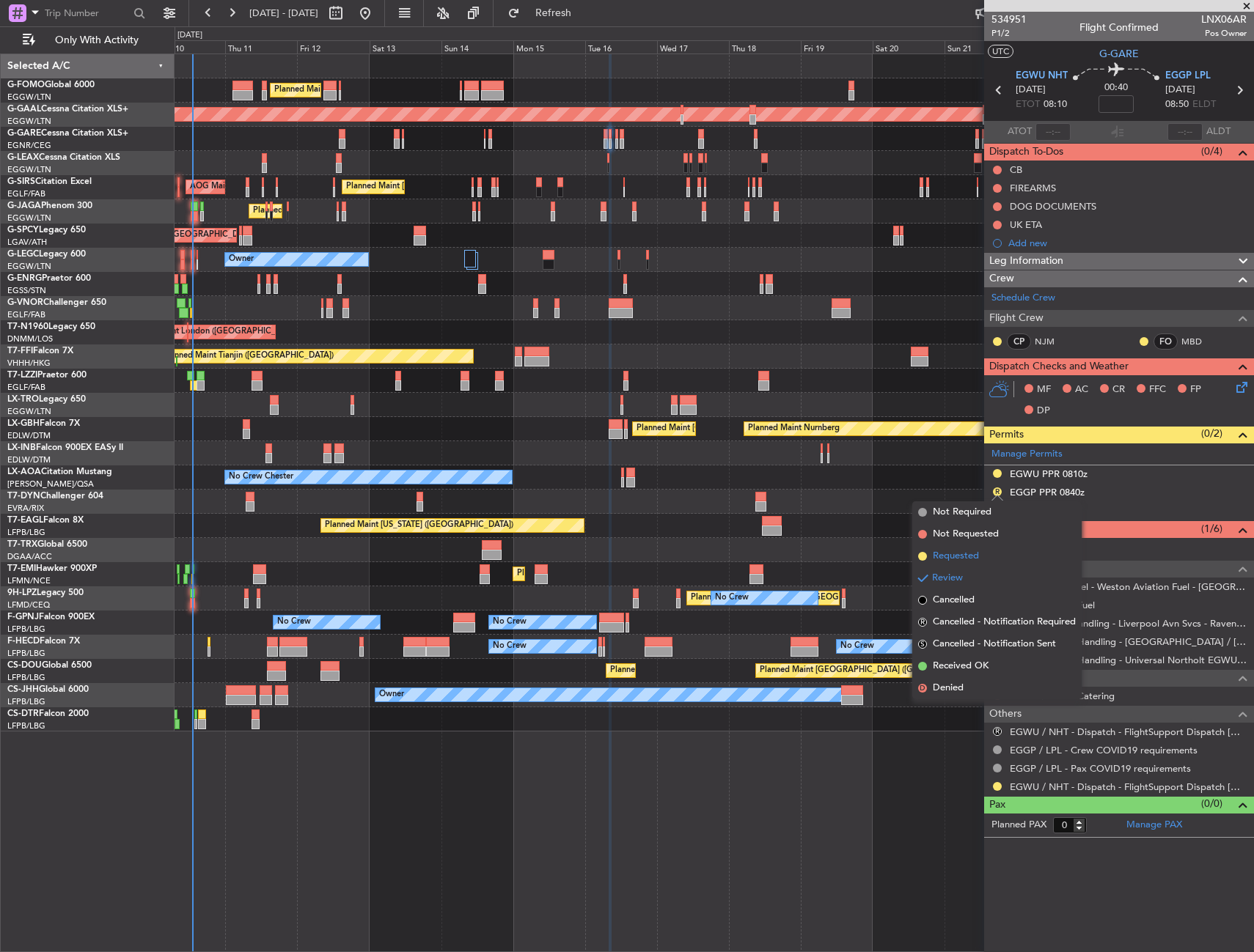
click at [972, 549] on span "Requested" at bounding box center [955, 556] width 46 height 15
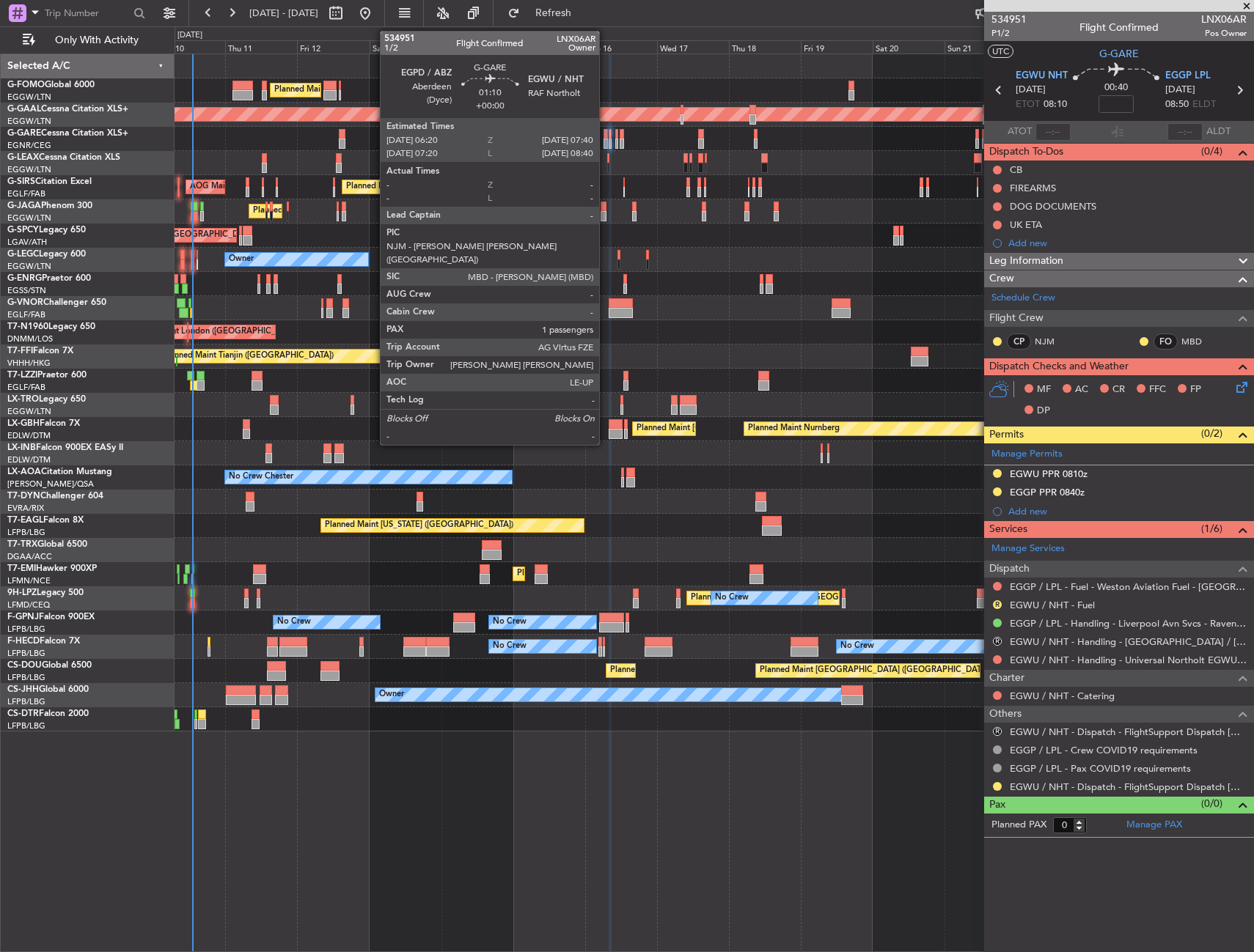
click at [606, 138] on div at bounding box center [605, 143] width 4 height 11
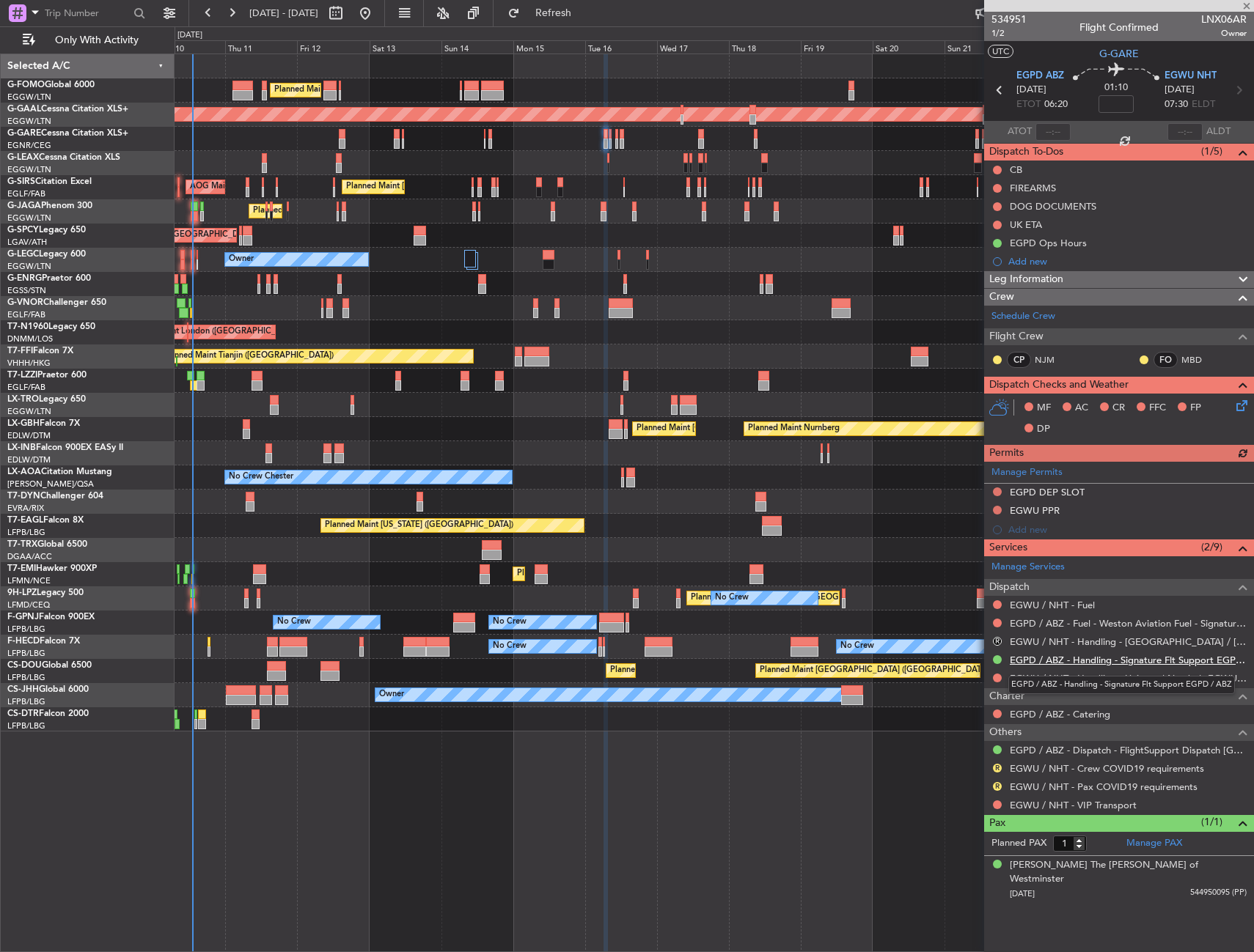
click at [1040, 656] on link "EGPD / ABZ - Handling - Signature Flt Support EGPD / ABZ" at bounding box center [1128, 659] width 237 height 12
click at [1059, 675] on mat-tooltip-component "EGPD / ABZ - Handling - Signature Flt Support EGPD / ABZ" at bounding box center [1121, 685] width 247 height 39
click at [1057, 677] on link "EGWU / NHT - Handling - Universal Northolt EGWU / NHT" at bounding box center [1128, 678] width 237 height 12
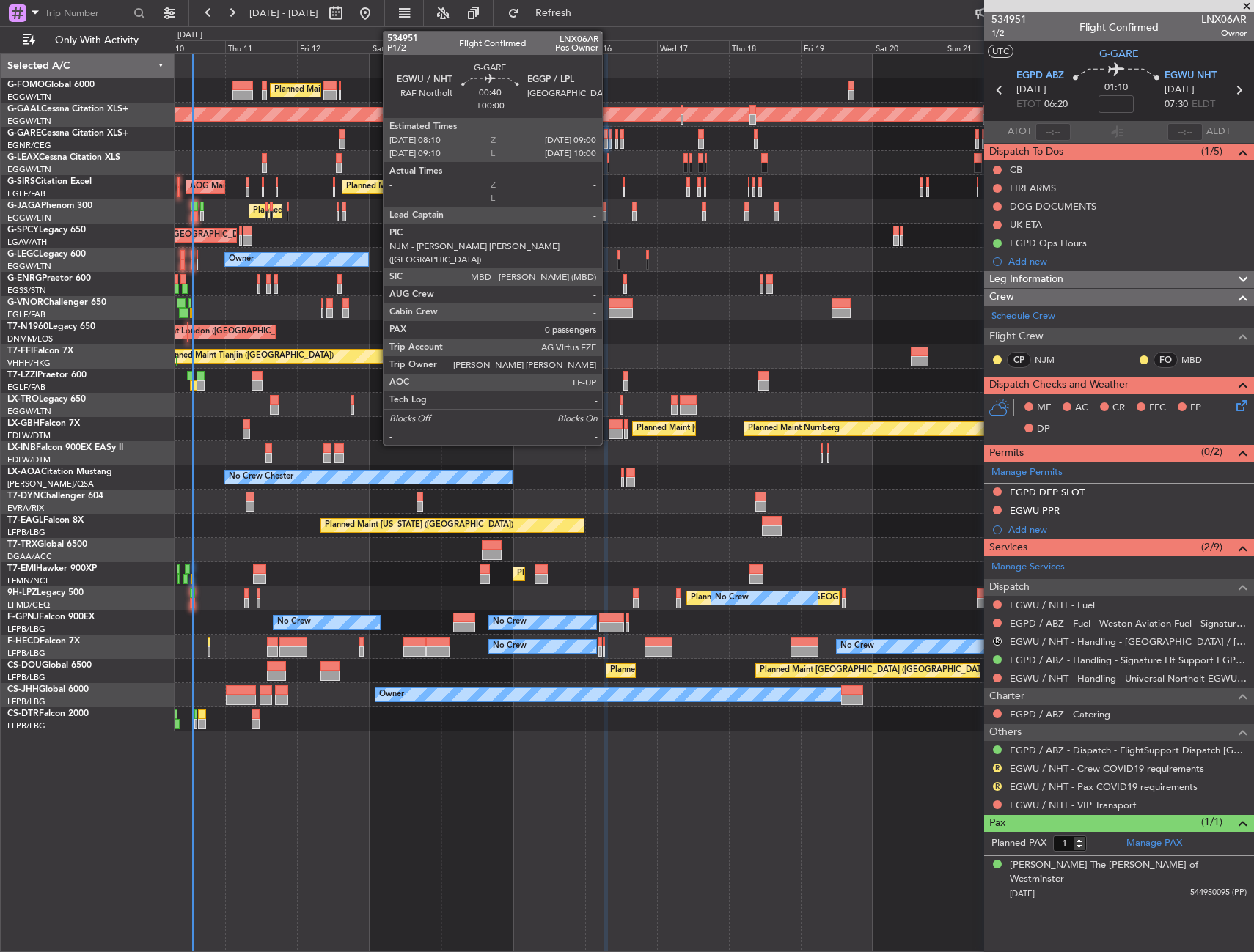
click at [608, 145] on div at bounding box center [610, 143] width 3 height 11
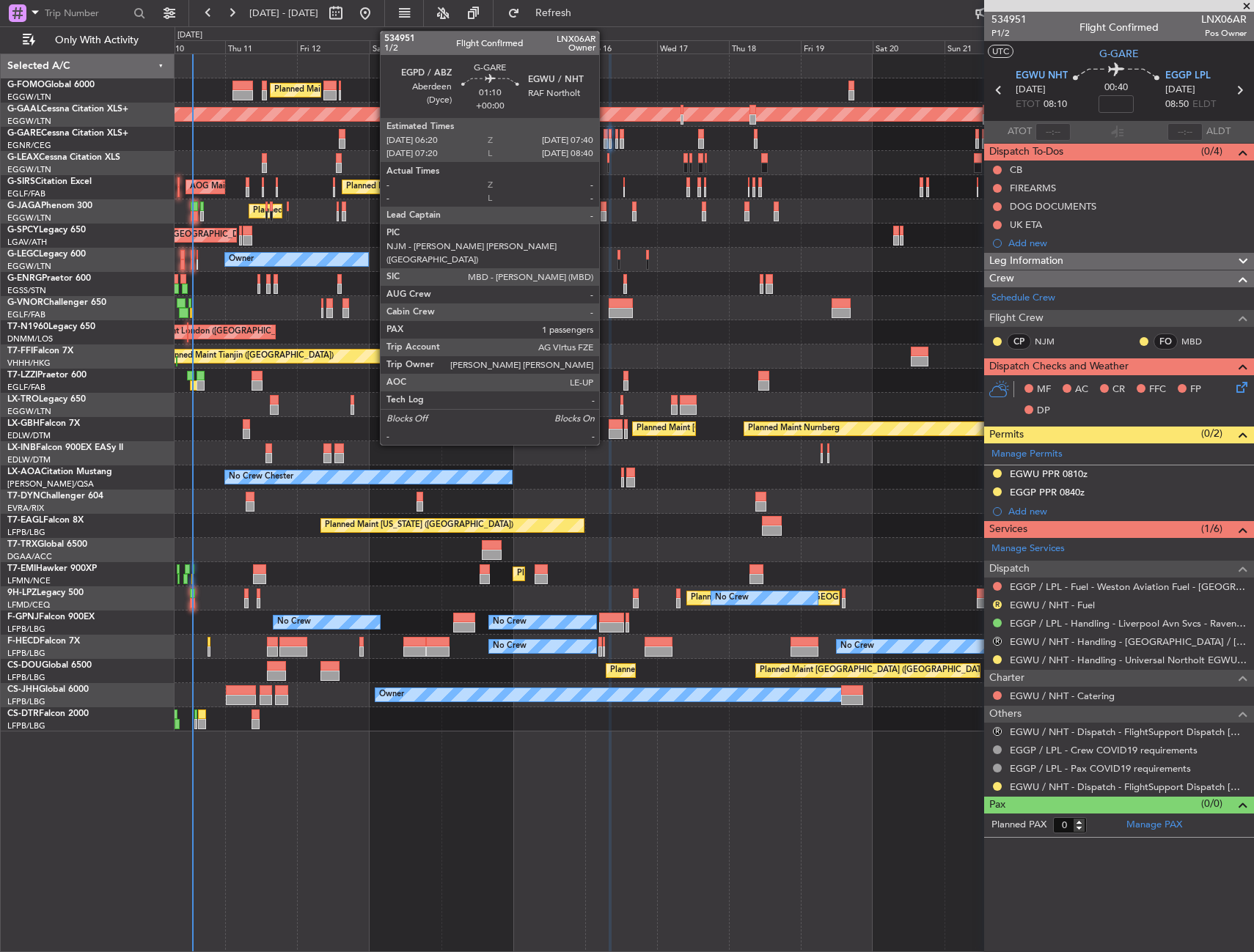
click at [606, 143] on div at bounding box center [605, 143] width 4 height 11
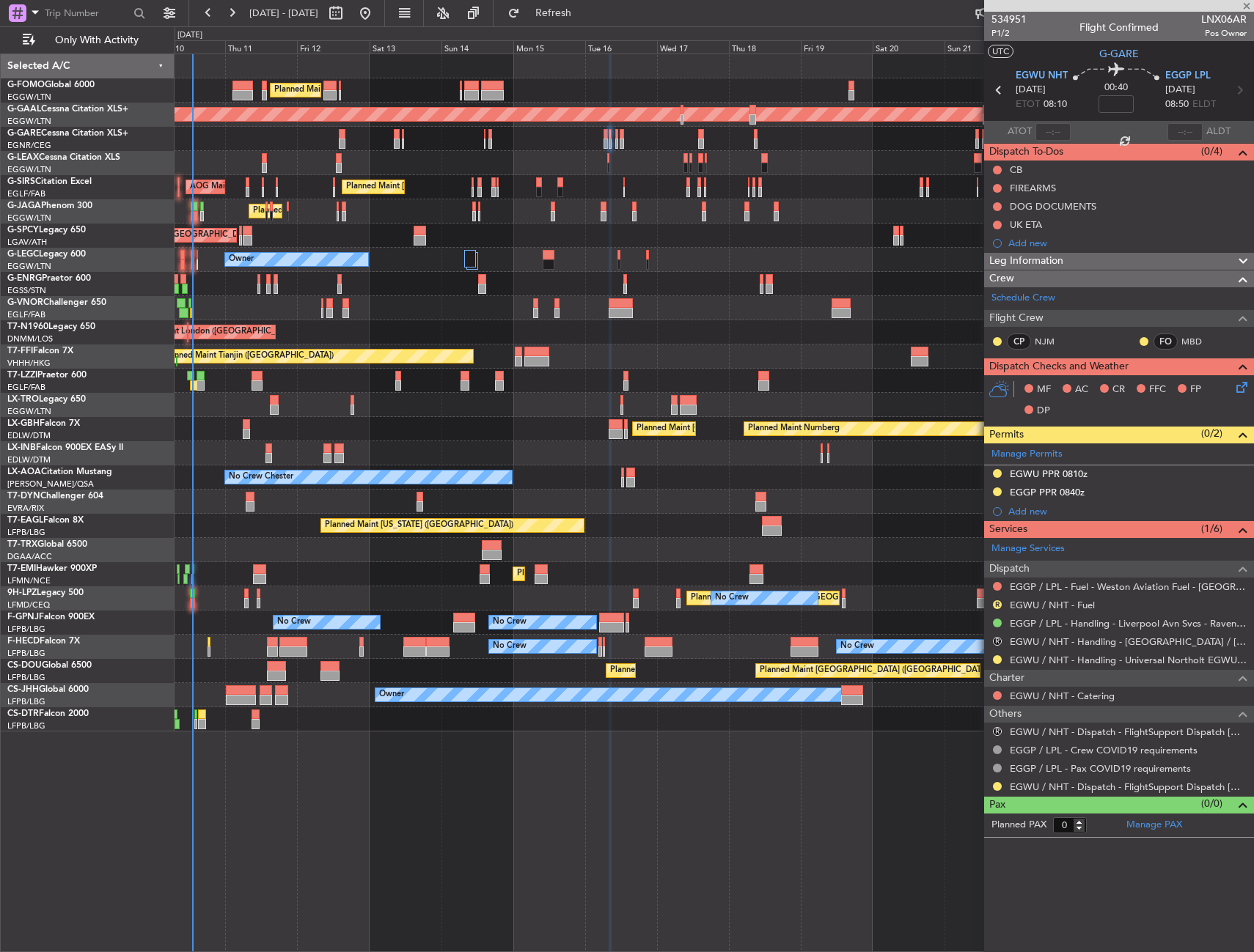
type input "1"
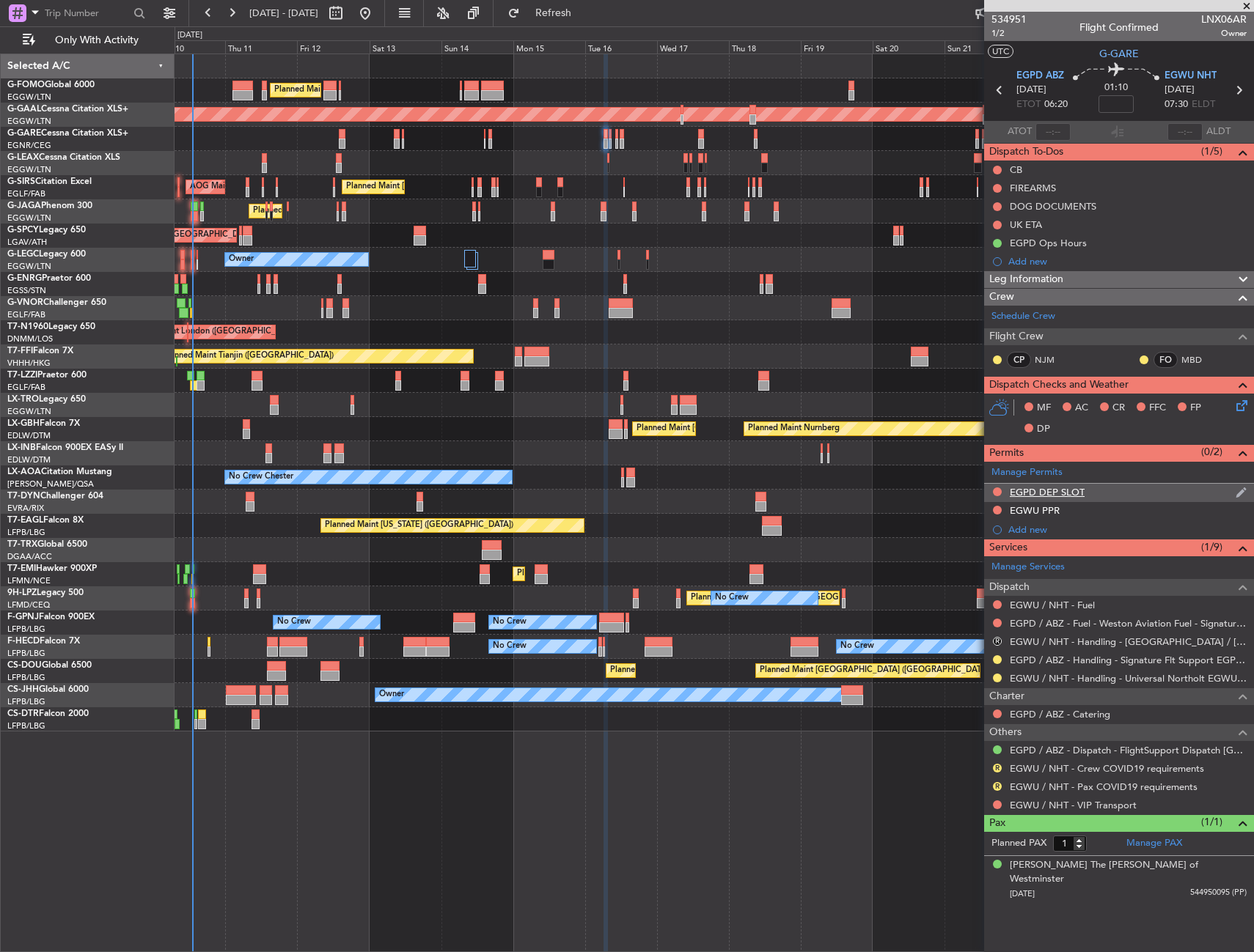
click at [1115, 489] on div "EGPD DEP SLOT" at bounding box center [1118, 493] width 269 height 19
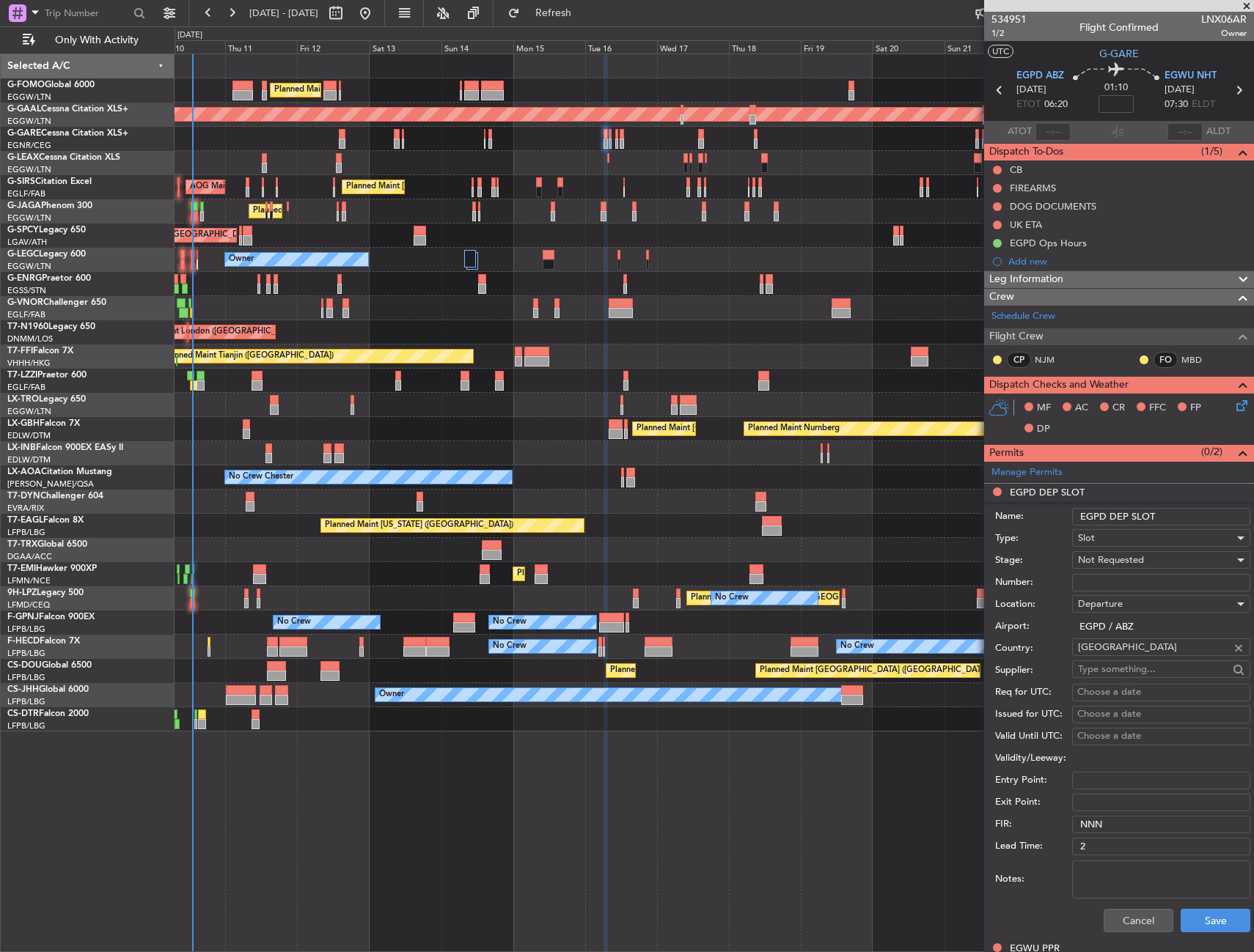
click at [1179, 511] on input "EGPD DEP SLOT" at bounding box center [1161, 517] width 178 height 18
type input "EGPD DEP SLOT 0620Z"
click at [1149, 556] on div "Not Requested" at bounding box center [1155, 560] width 156 height 22
click at [1137, 654] on span "Requested" at bounding box center [1155, 655] width 154 height 22
click at [1181, 910] on button "Save" at bounding box center [1215, 920] width 70 height 23
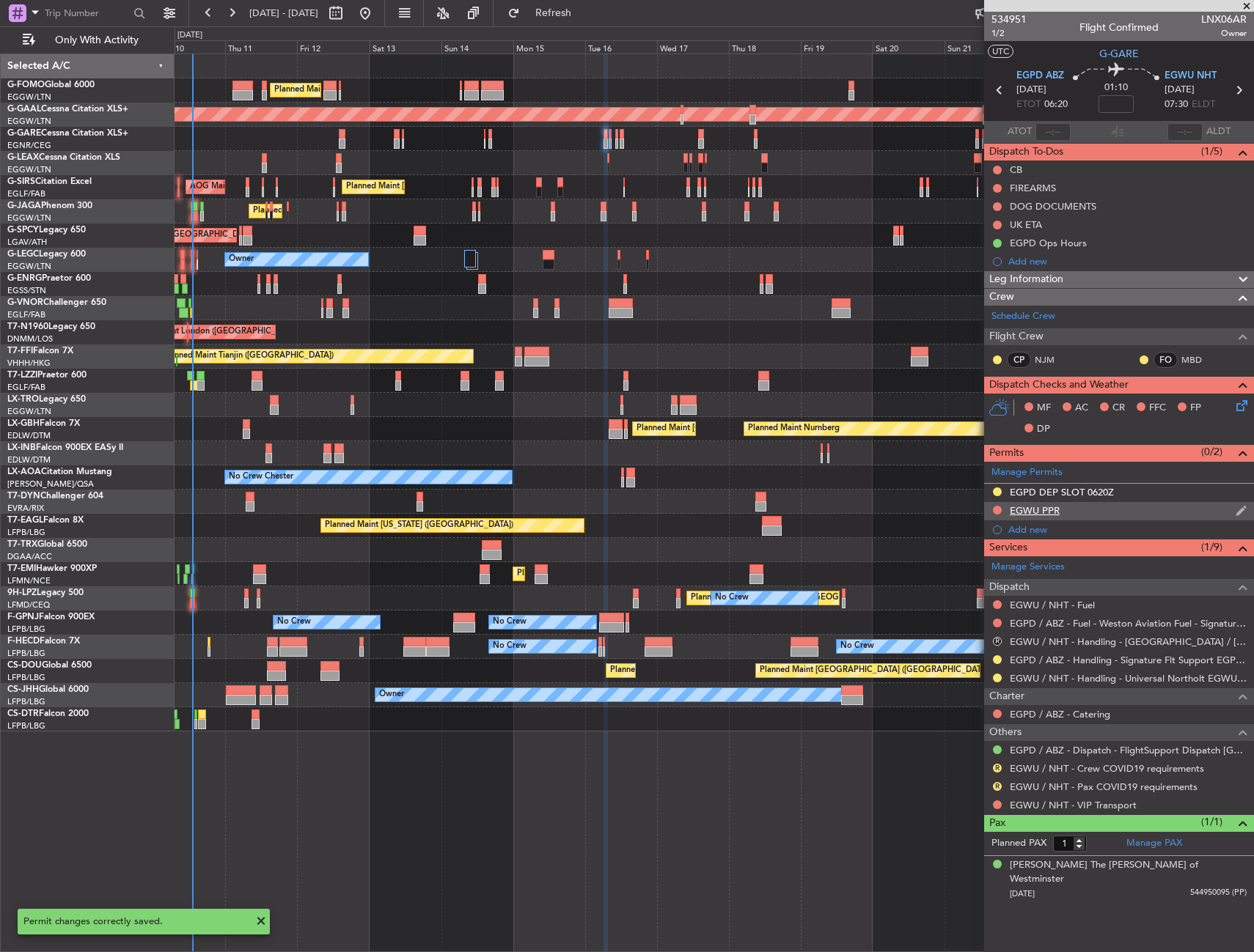
click at [1133, 504] on div "EGWU PPR" at bounding box center [1118, 511] width 269 height 19
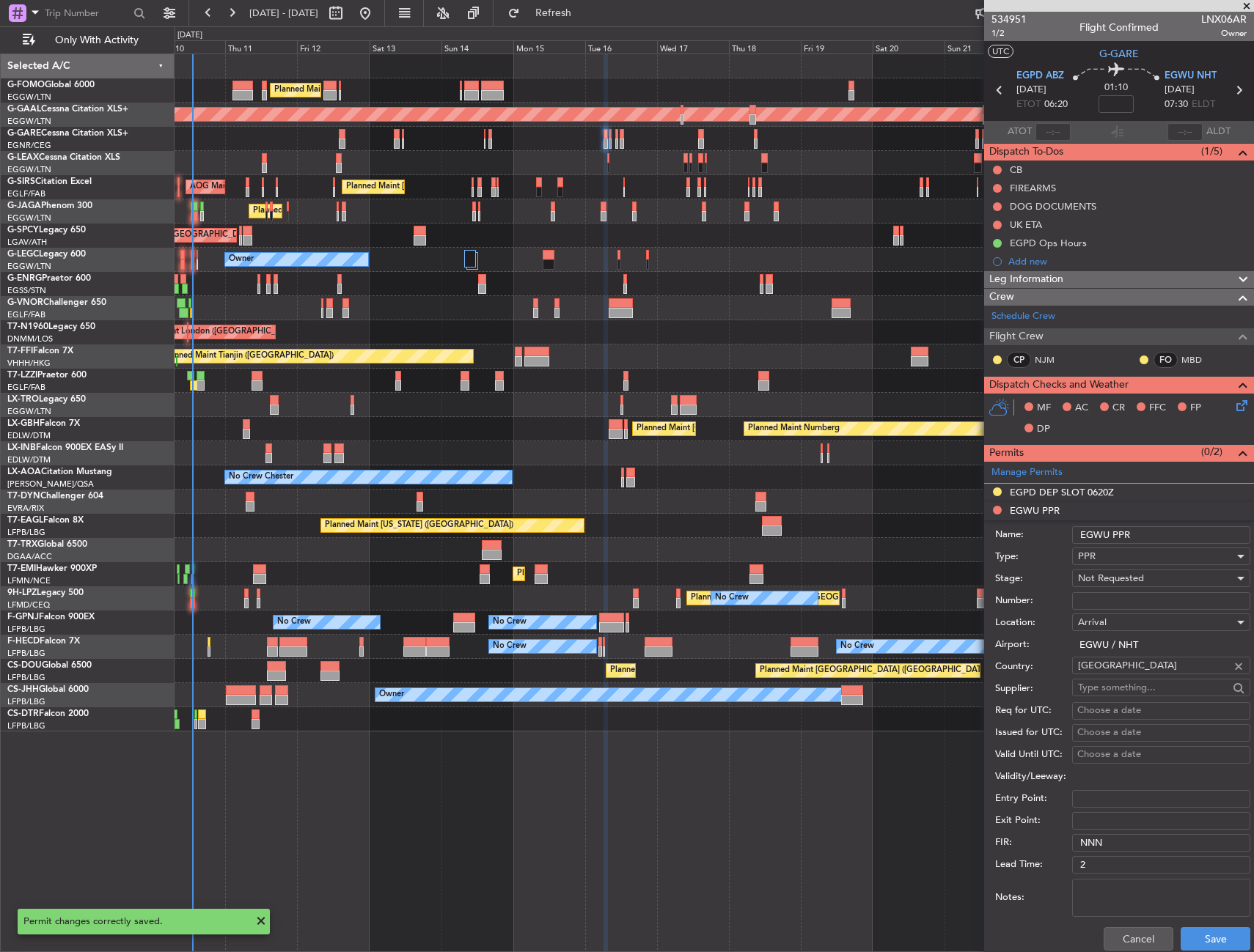
click at [1181, 527] on input "EGWU PPR" at bounding box center [1161, 535] width 178 height 18
type input "EGWU PPR 0730Z"
click at [1125, 574] on span "Not Requested" at bounding box center [1111, 578] width 66 height 13
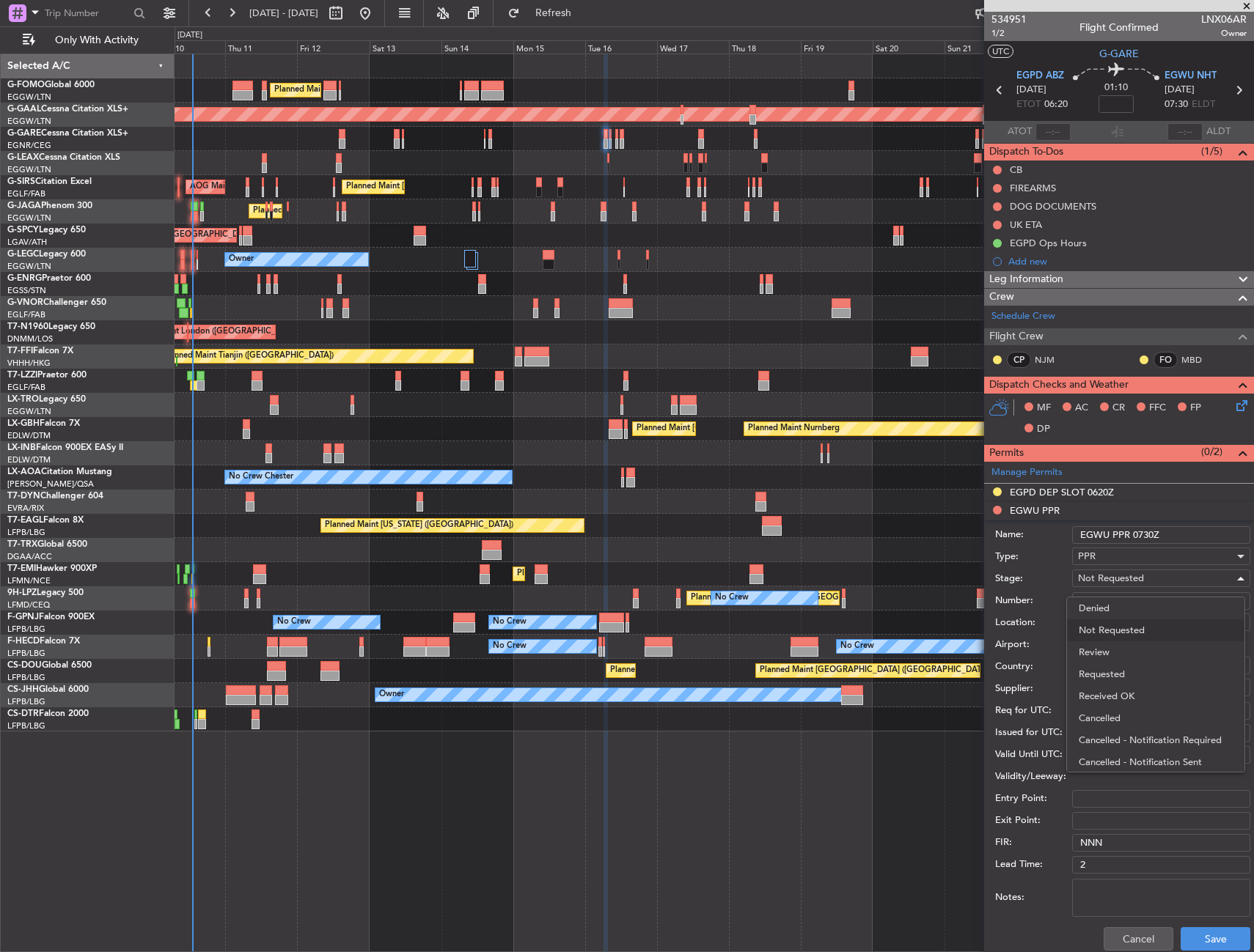
click at [1140, 668] on span "Requested" at bounding box center [1155, 674] width 154 height 22
click at [1191, 941] on button "Save" at bounding box center [1215, 938] width 70 height 23
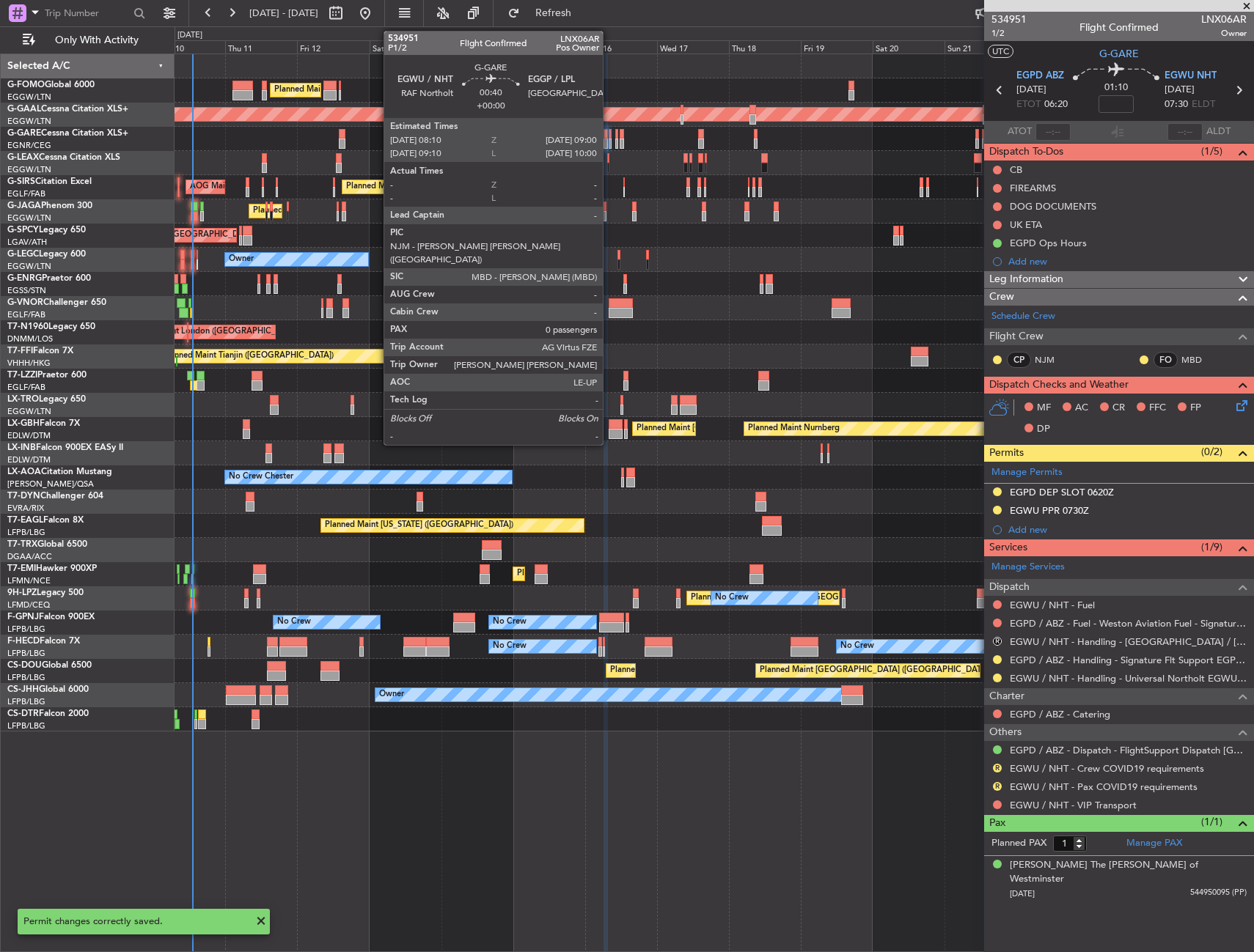
click at [609, 142] on div at bounding box center [610, 143] width 3 height 11
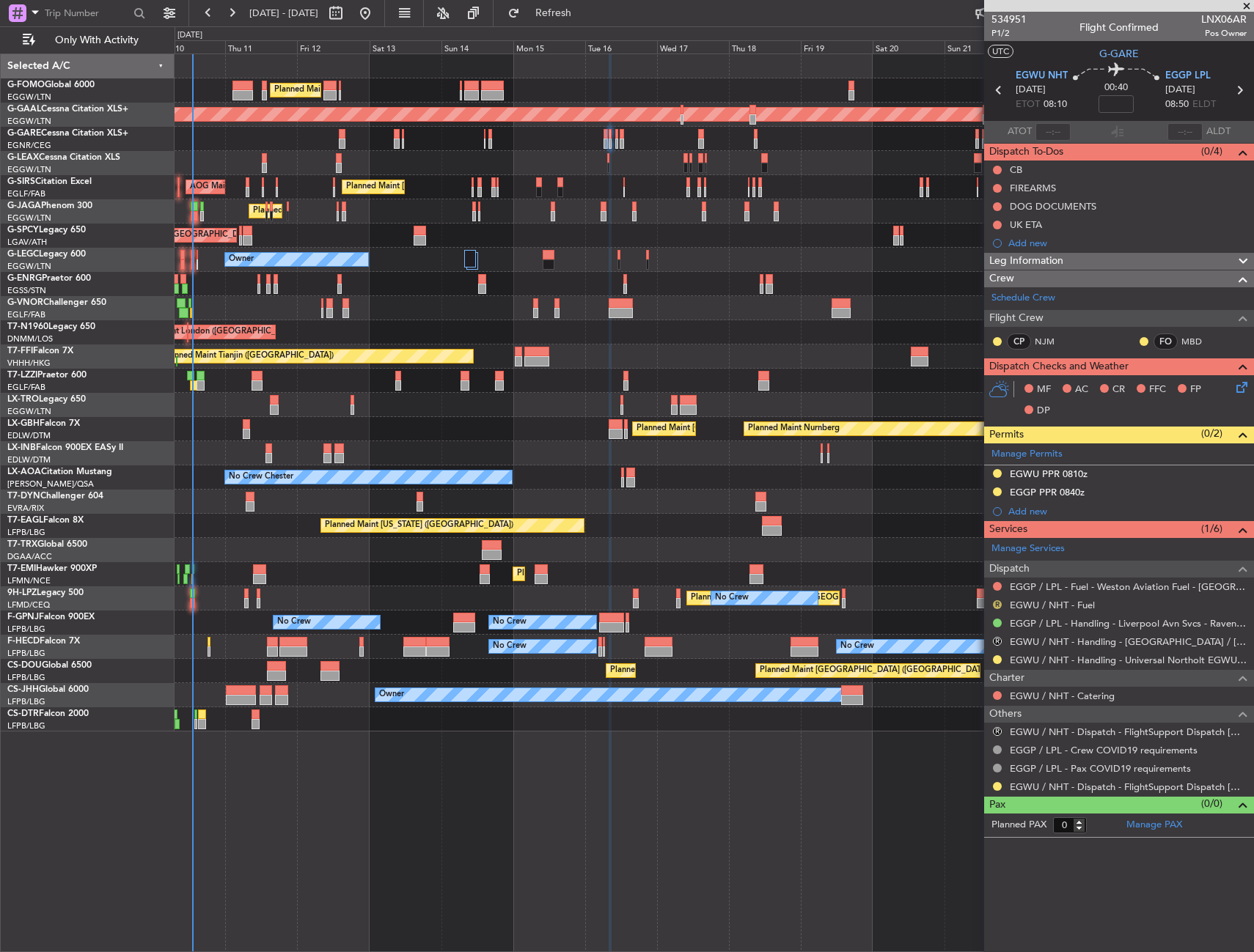
click at [993, 606] on button "R" at bounding box center [997, 604] width 9 height 9
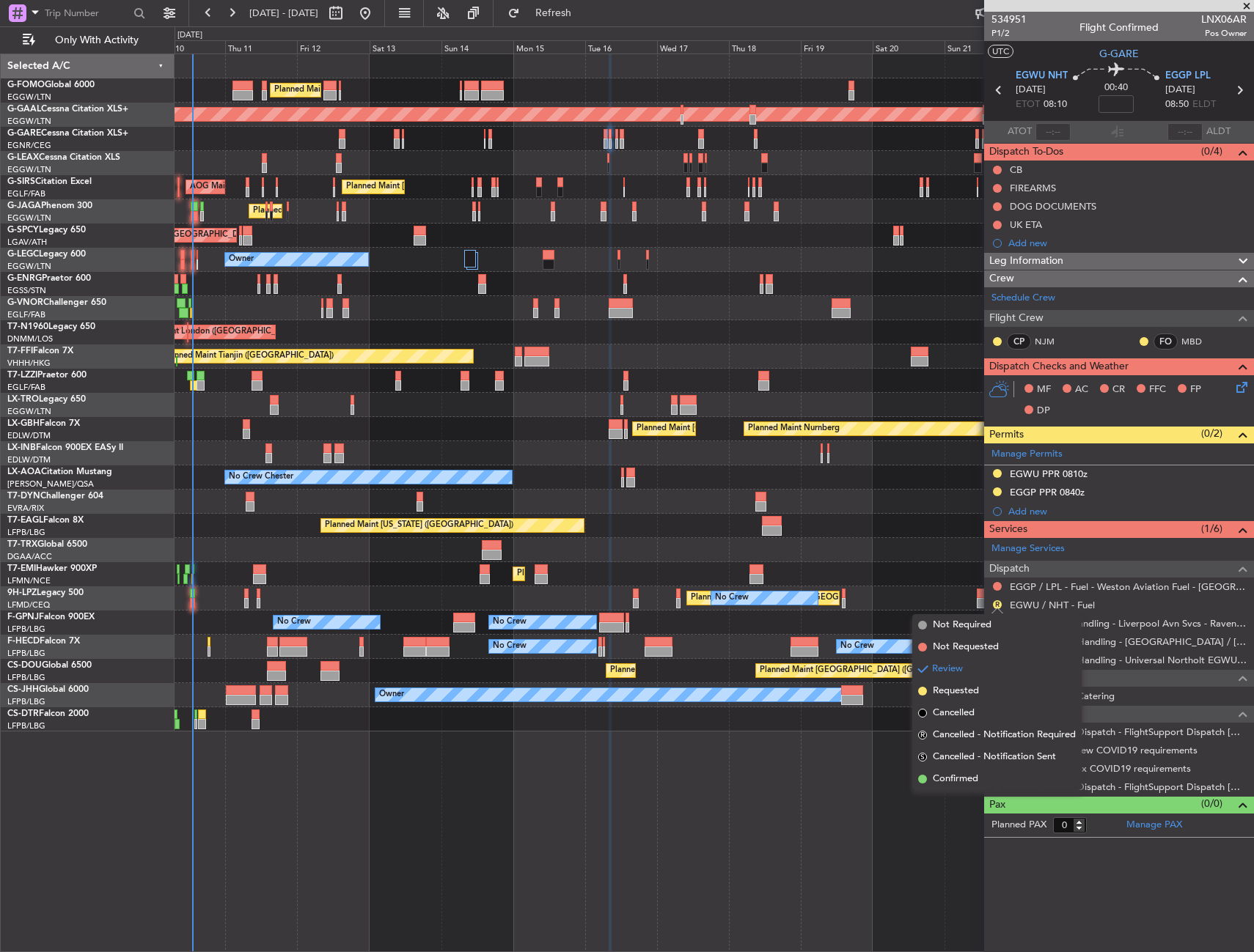
click at [926, 578] on div "Planned Maint [GEOGRAPHIC_DATA] Planned Maint [GEOGRAPHIC_DATA]" at bounding box center [714, 574] width 1078 height 24
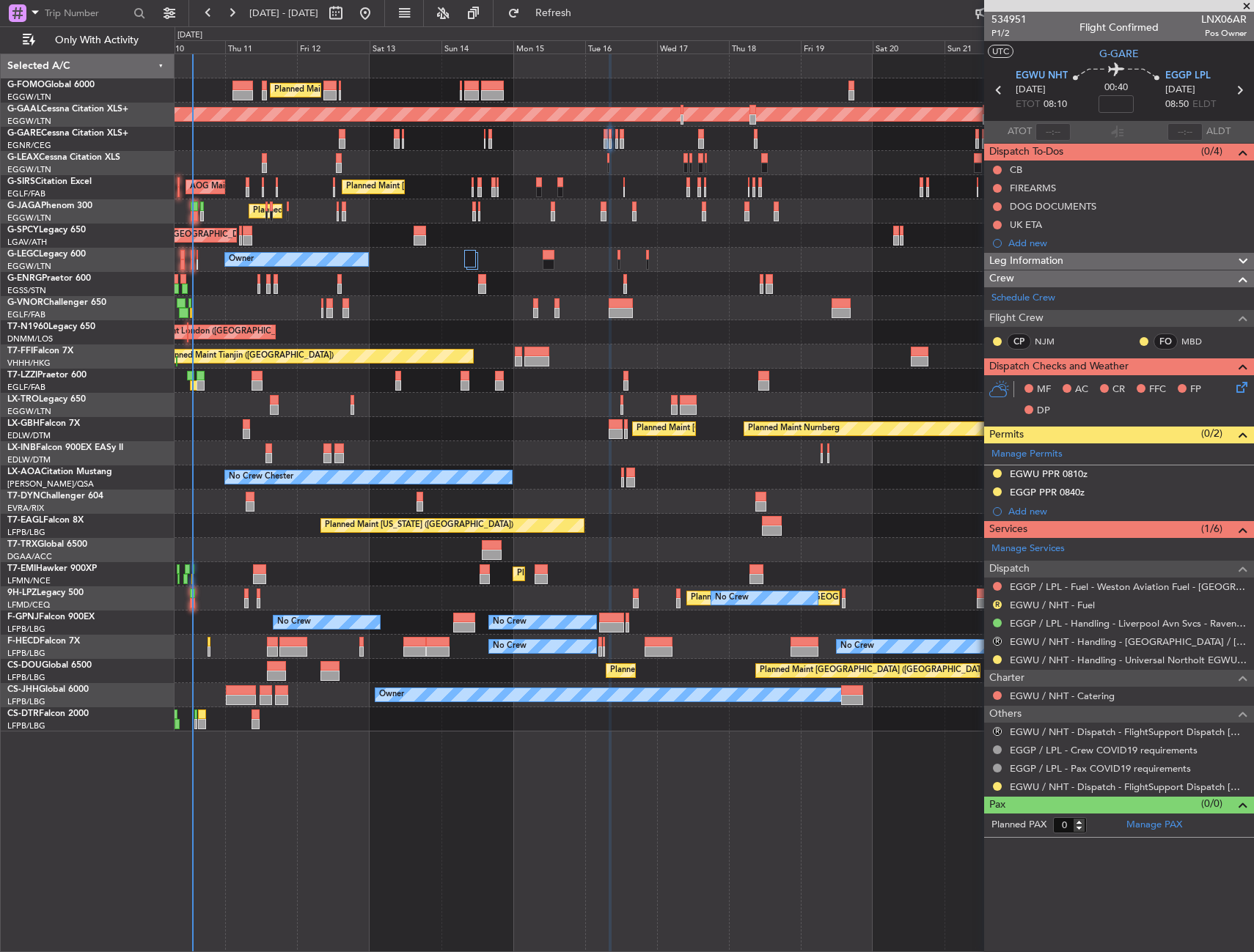
click at [1060, 606] on mat-tooltip-component "EGGP / LPL - Fuel - Weston Aviation Fuel - [GEOGRAPHIC_DATA] Aviation - EGGP / …" at bounding box center [1097, 617] width 311 height 51
click at [1025, 604] on link "EGWU / NHT - Fuel" at bounding box center [1052, 604] width 85 height 12
click at [997, 607] on button "R" at bounding box center [997, 604] width 9 height 9
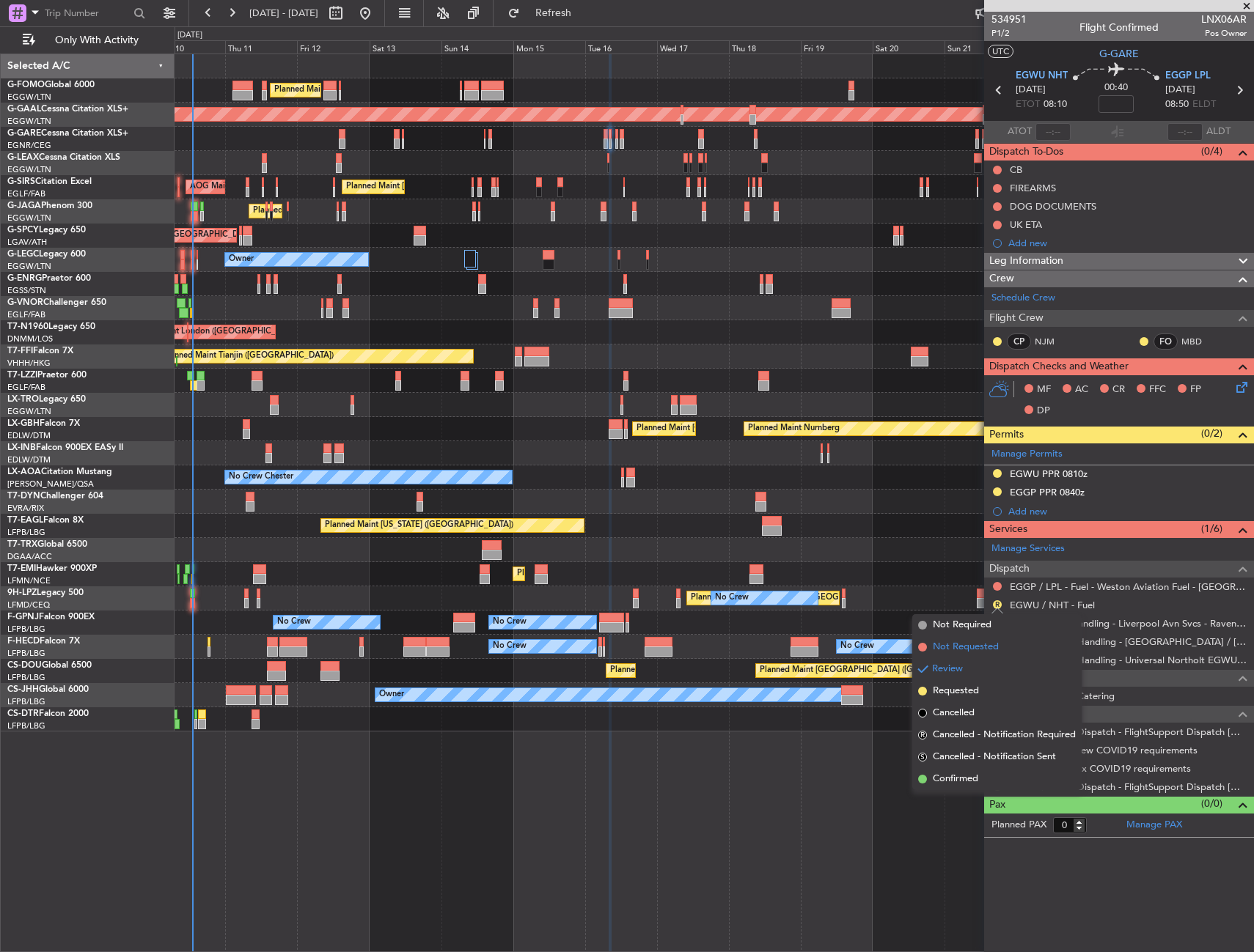
click at [964, 645] on span "Not Requested" at bounding box center [966, 647] width 66 height 15
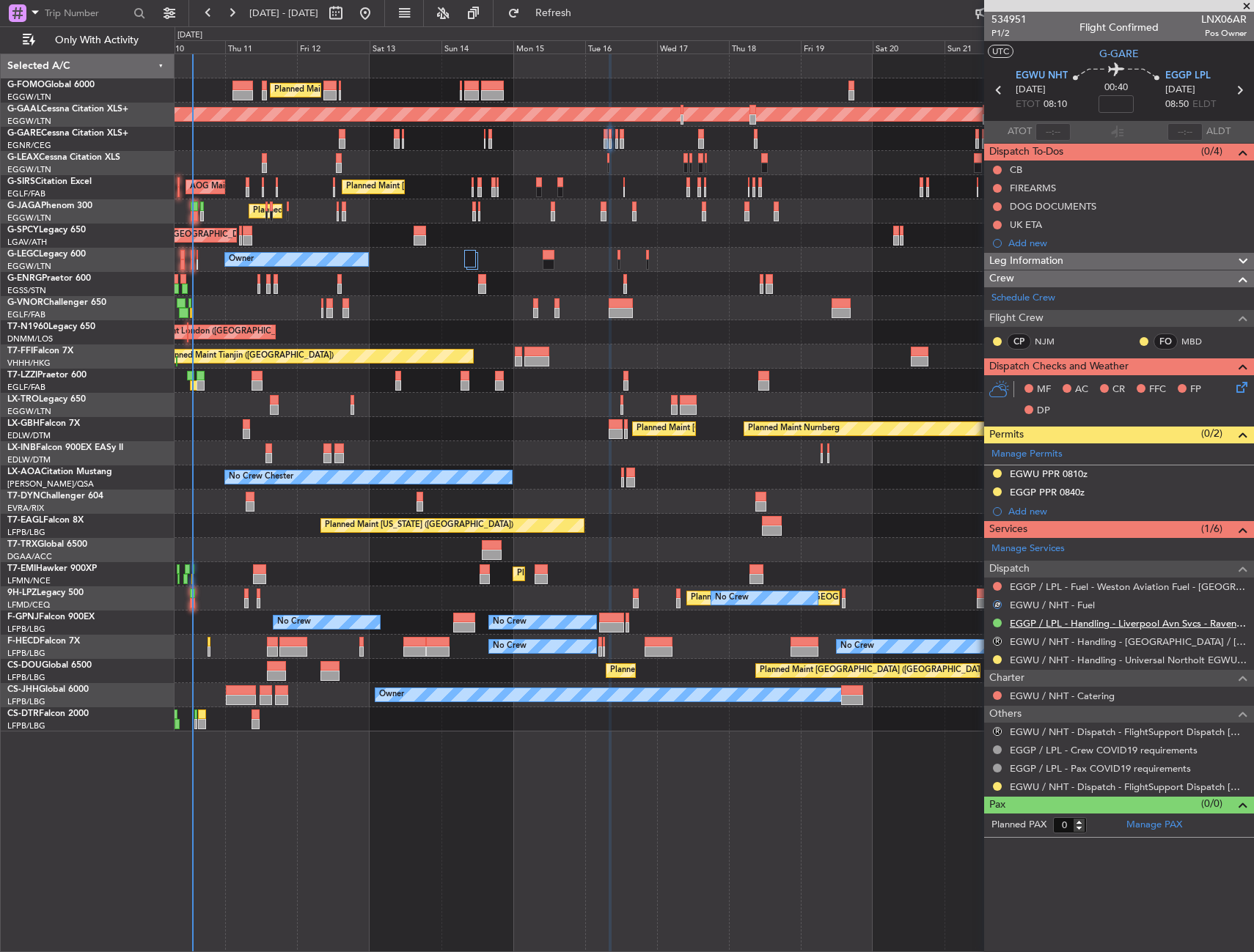
click at [1051, 621] on link "EGGP / LPL - Handling - Liverpool Avn Svcs - Ravenair EGGP LPL" at bounding box center [1128, 623] width 237 height 12
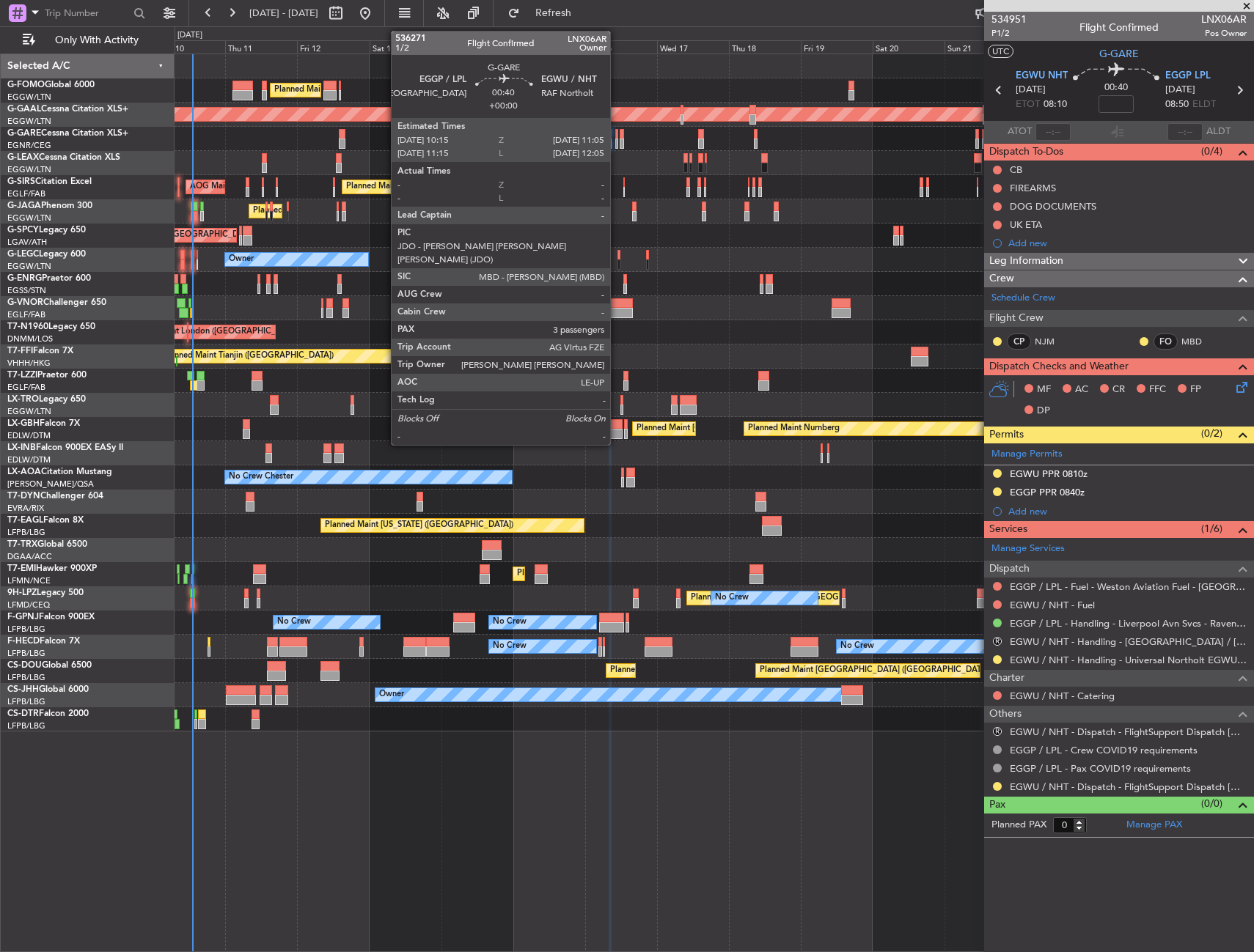
click at [616, 142] on div at bounding box center [616, 143] width 3 height 11
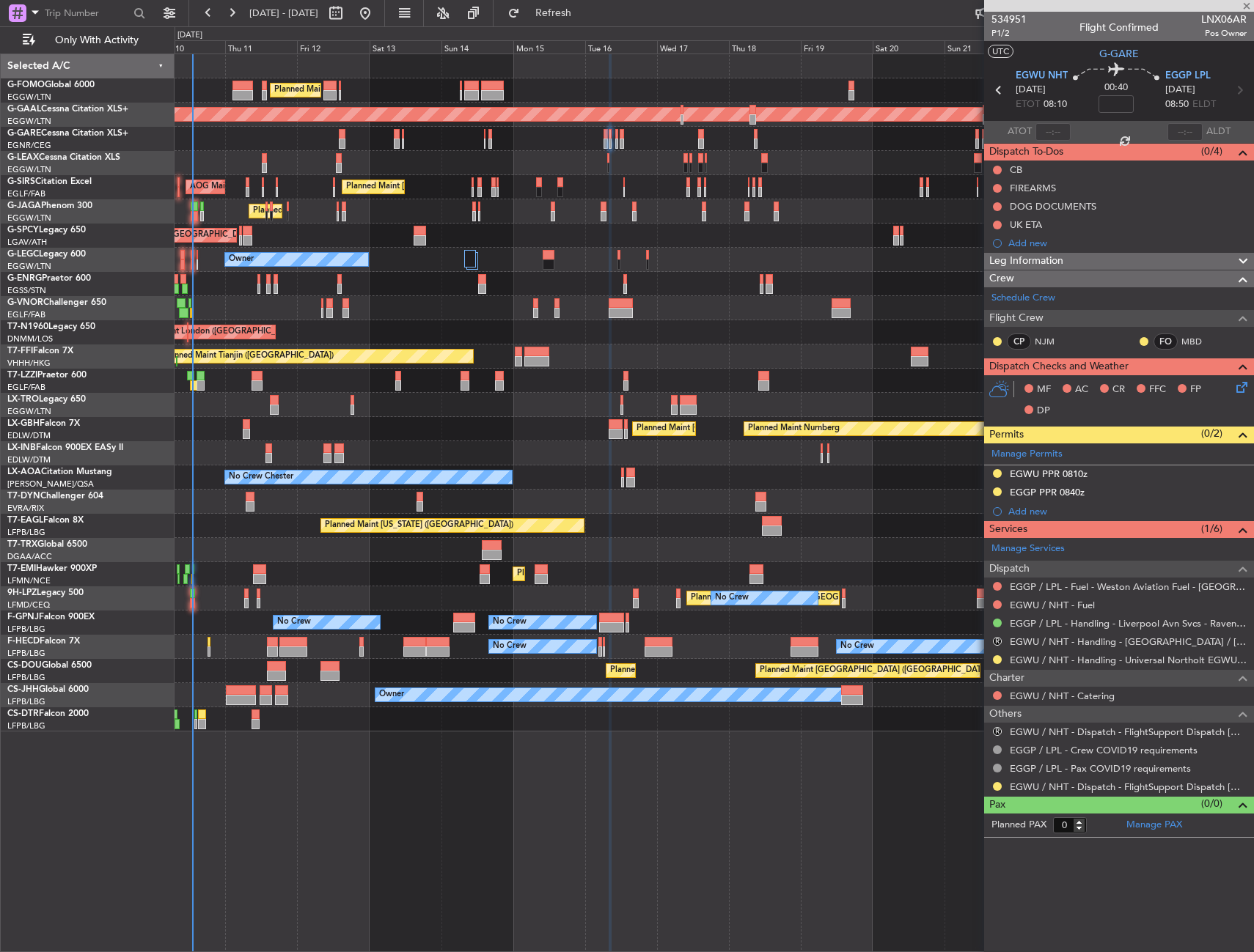
type input "3"
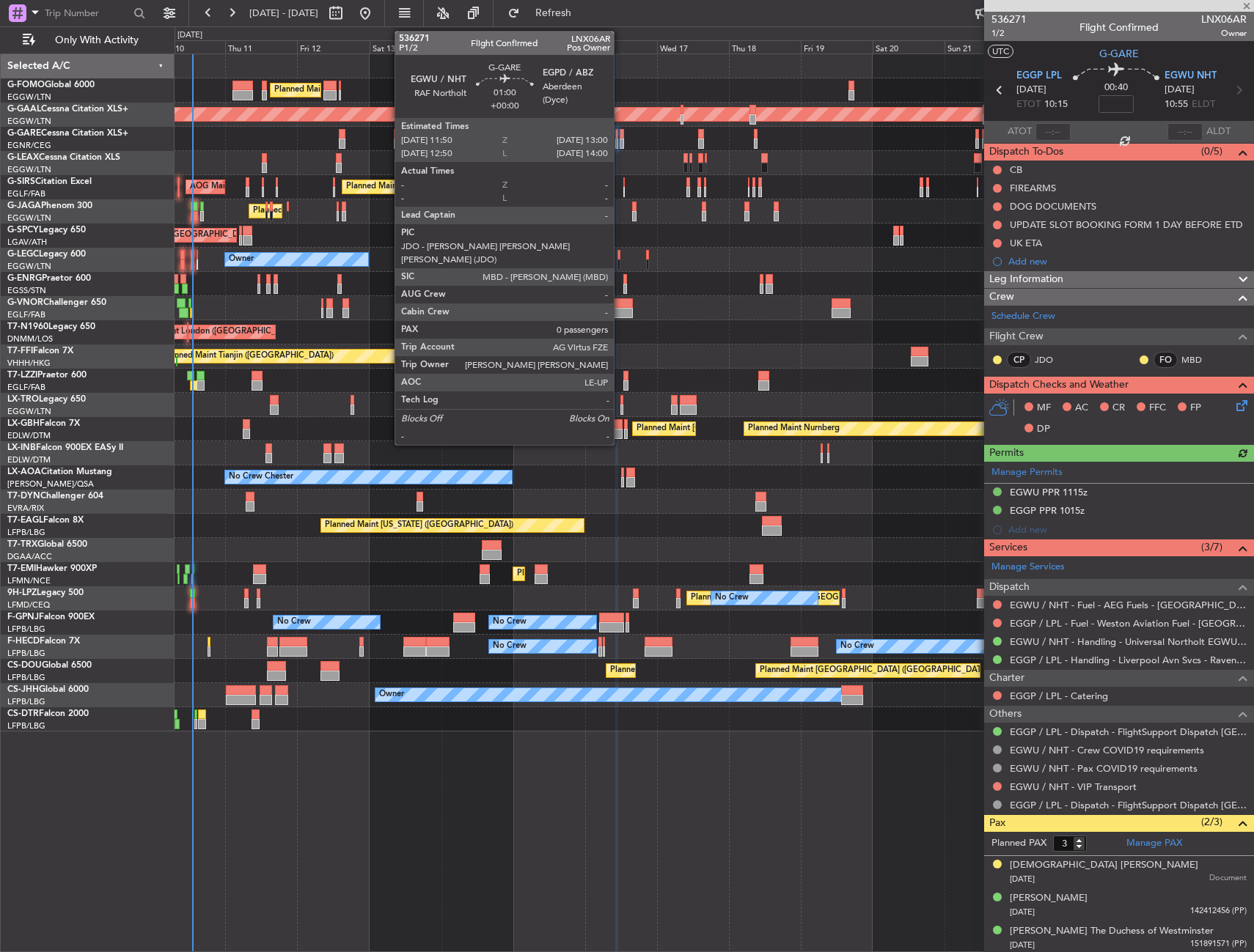
click at [621, 140] on div at bounding box center [621, 143] width 4 height 11
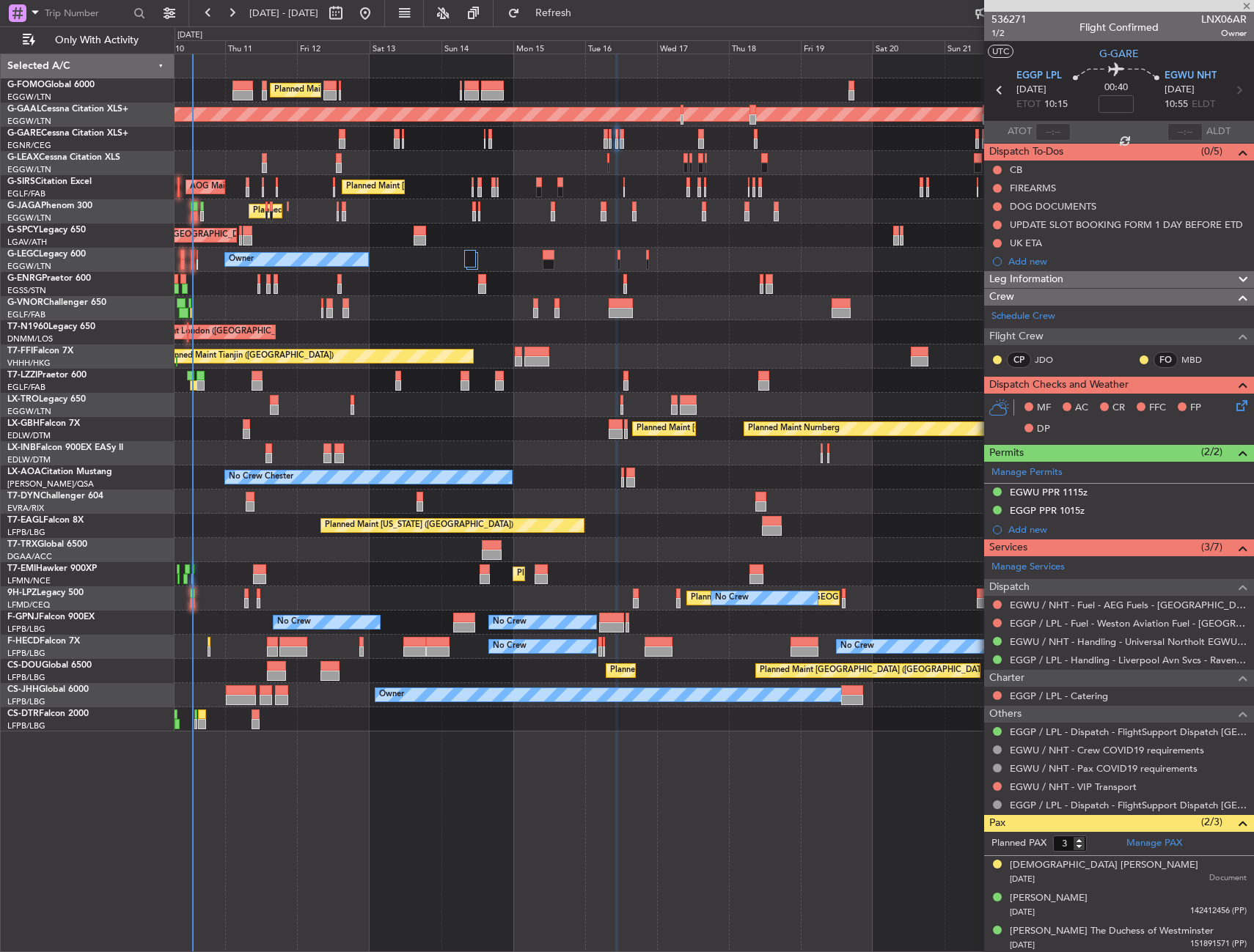
type input "0"
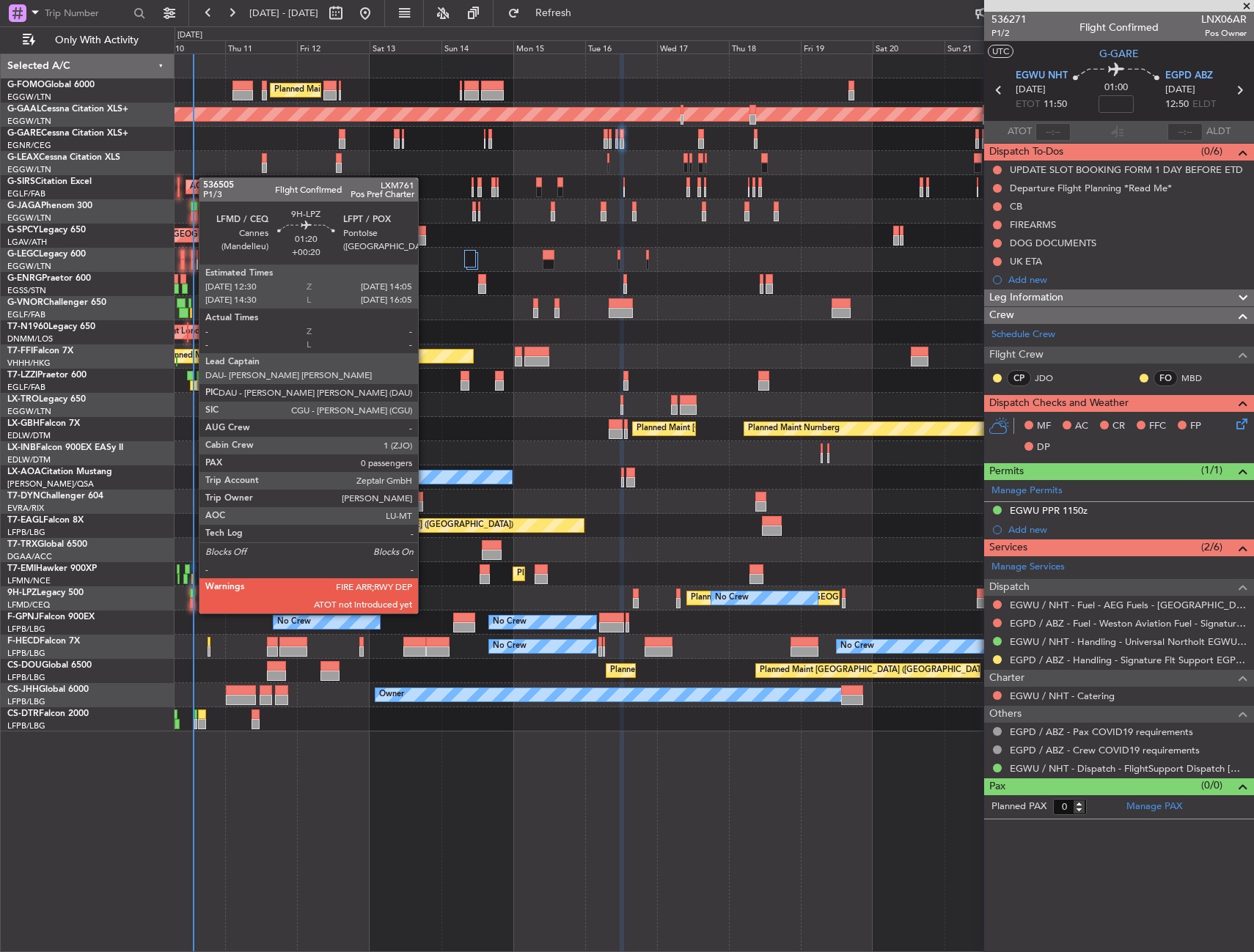
click at [192, 600] on div at bounding box center [193, 603] width 5 height 11
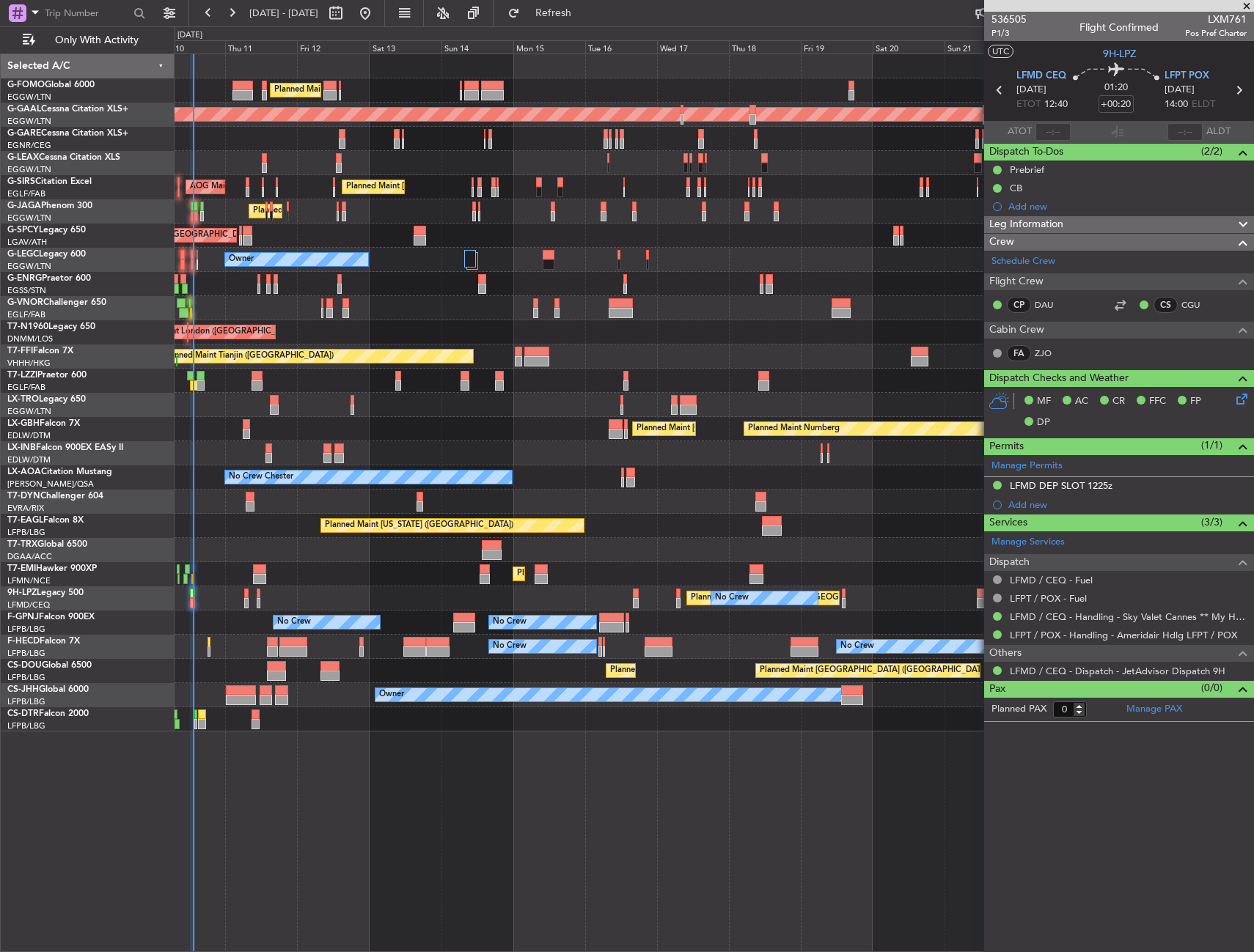
click at [231, 574] on div "Planned Maint [GEOGRAPHIC_DATA] Planned Maint [GEOGRAPHIC_DATA]" at bounding box center [714, 574] width 1078 height 24
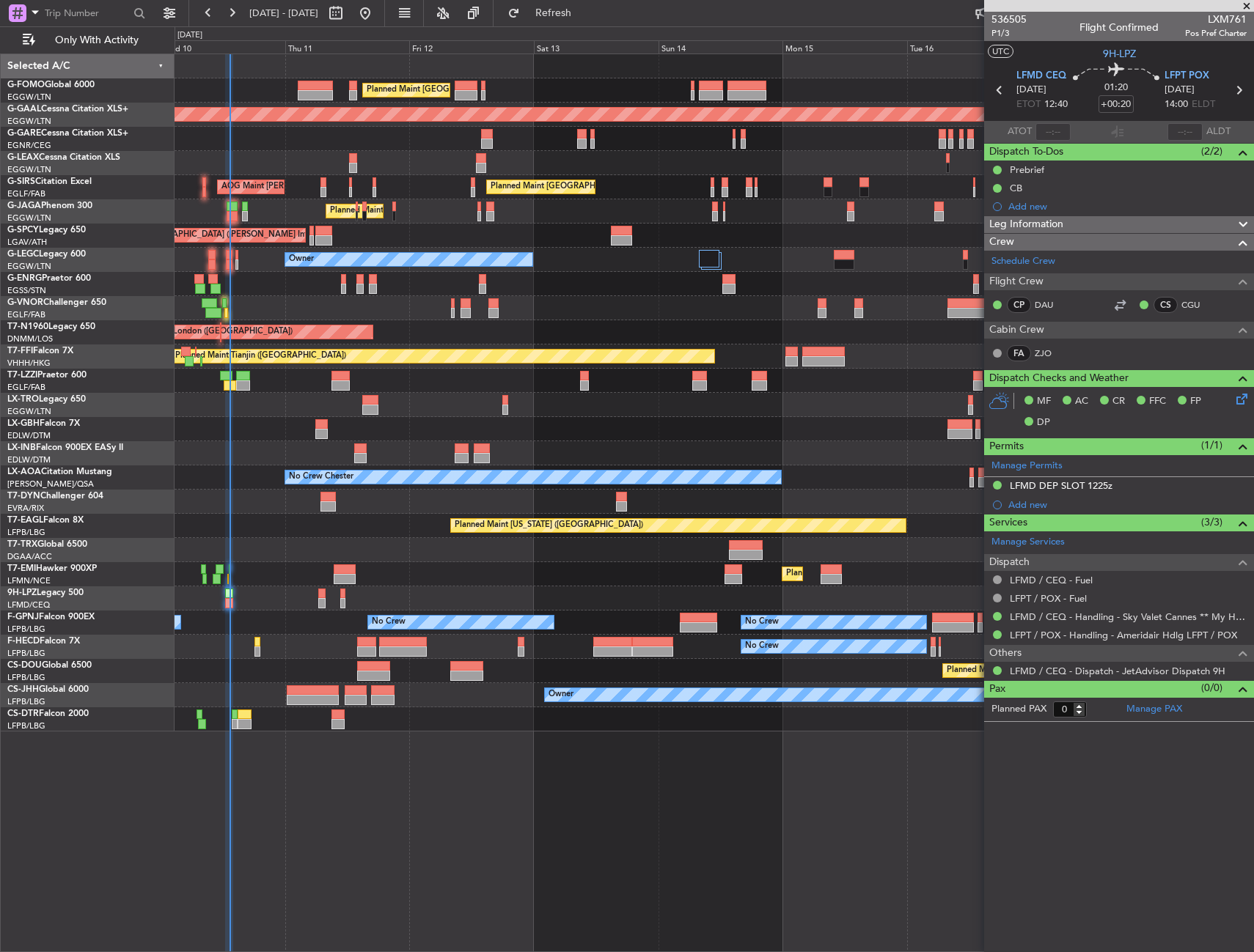
click at [300, 557] on div "Planned Maint [GEOGRAPHIC_DATA] ([GEOGRAPHIC_DATA]) Planned [GEOGRAPHIC_DATA] U…" at bounding box center [714, 392] width 1078 height 677
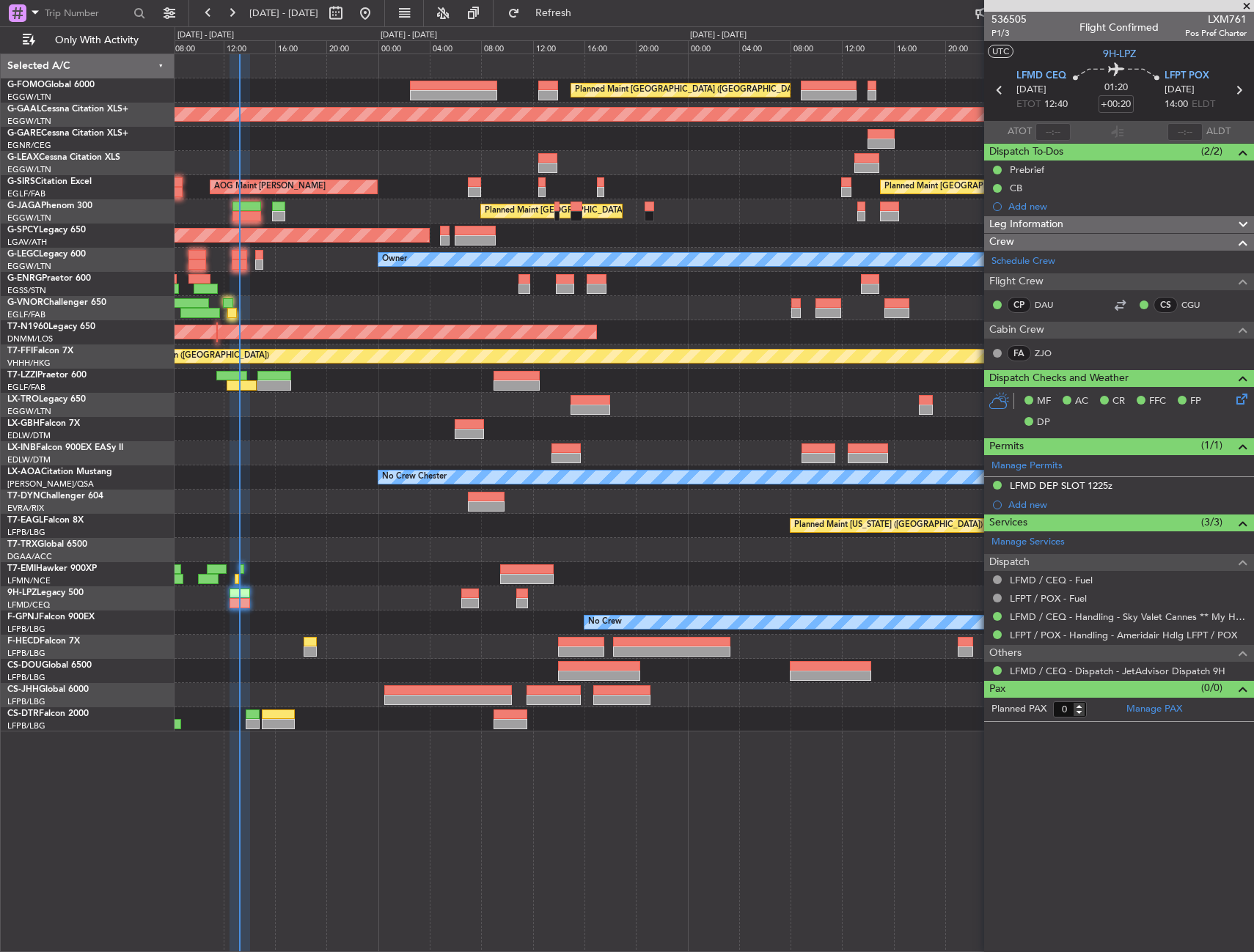
click at [273, 569] on div "Planned Maint [GEOGRAPHIC_DATA]" at bounding box center [714, 574] width 1078 height 24
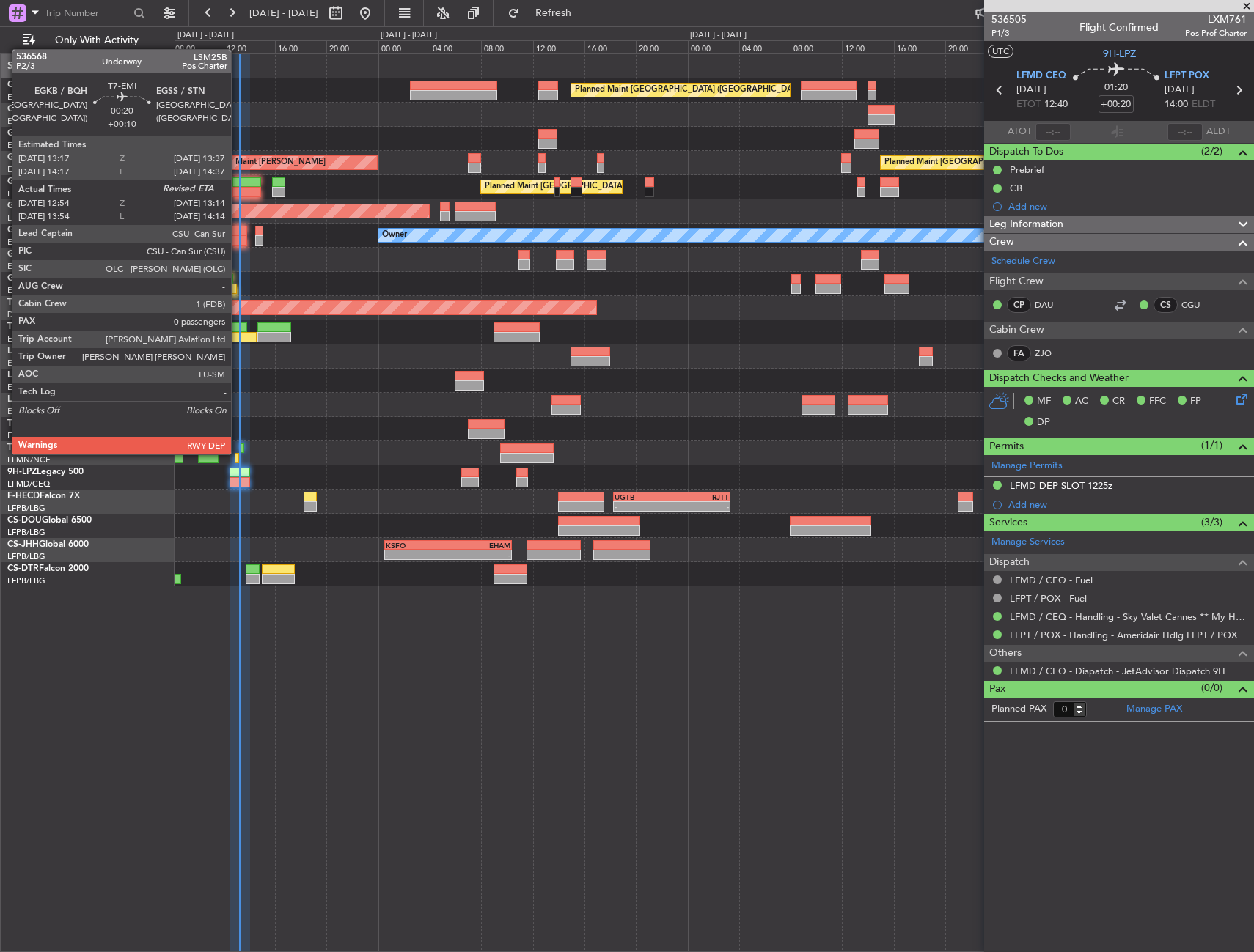
click at [238, 453] on div at bounding box center [236, 458] width 4 height 11
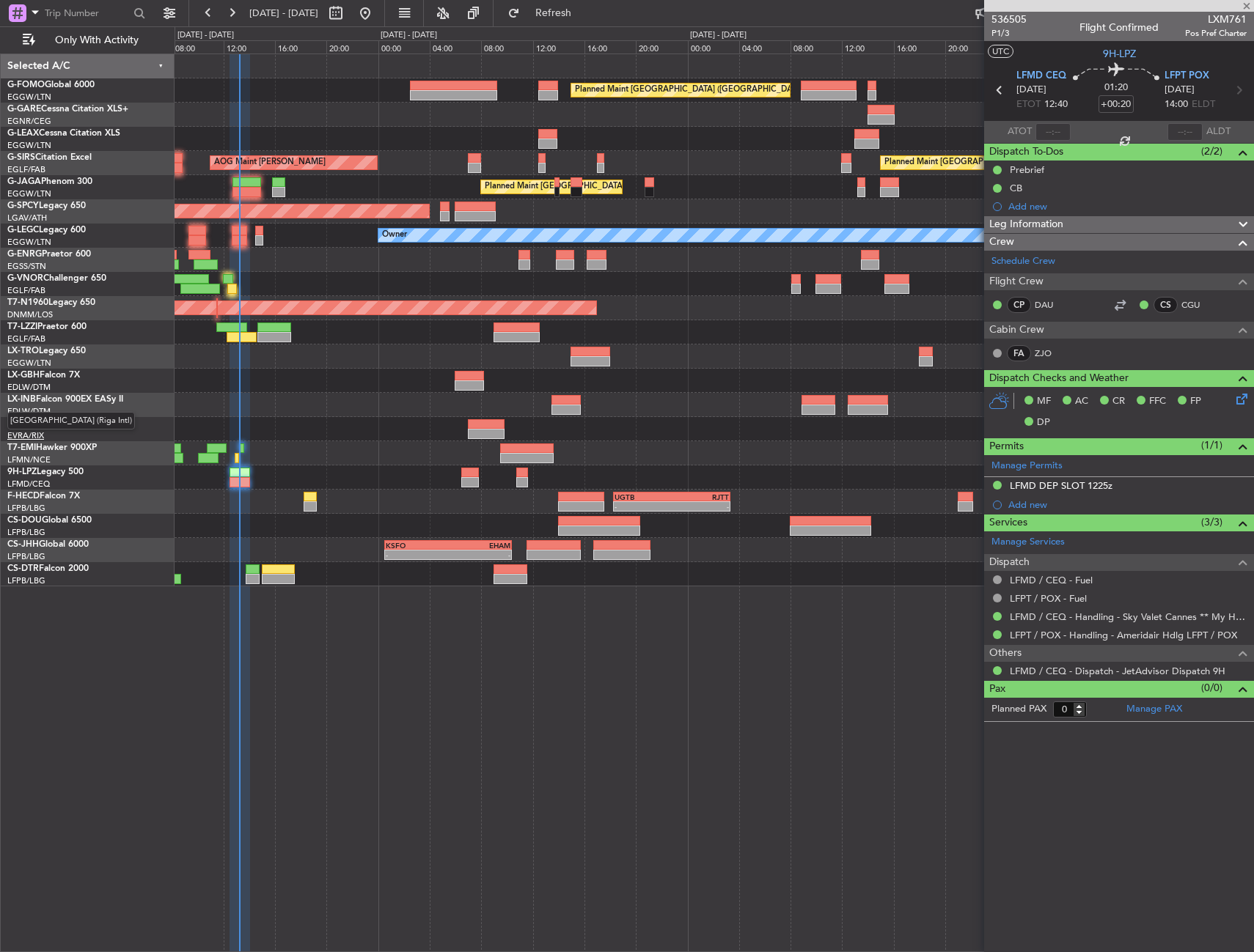
type input "+00:10"
type input "12:54"
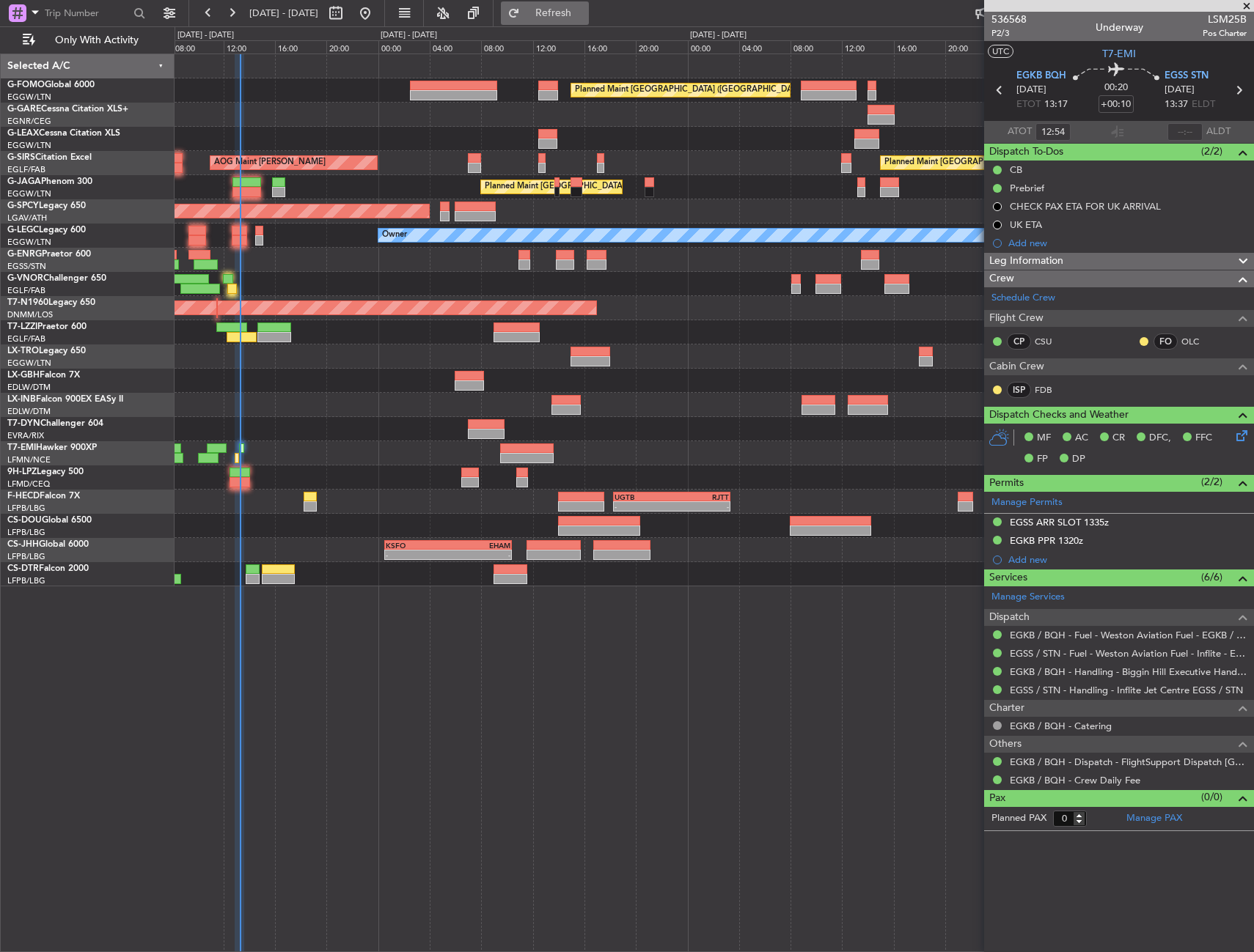
click at [575, 11] on span "Refresh" at bounding box center [553, 13] width 61 height 11
click at [589, 23] on button "Refresh" at bounding box center [544, 13] width 88 height 23
type input "13:11"
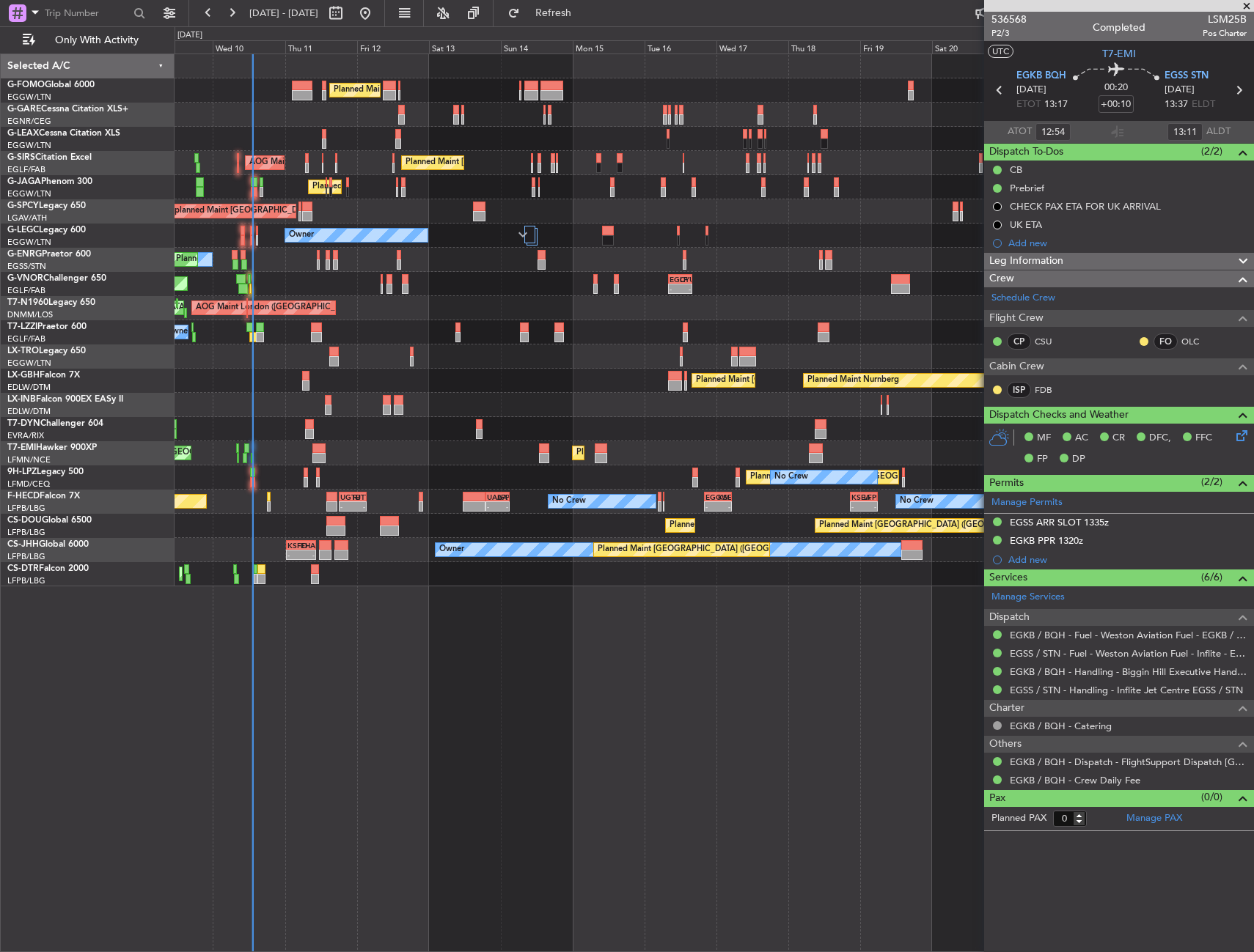
click at [452, 422] on div "Planned Maint [GEOGRAPHIC_DATA] ([GEOGRAPHIC_DATA]) EGGW 06:00 Z KTEB 13:40 Z 0…" at bounding box center [714, 320] width 1078 height 532
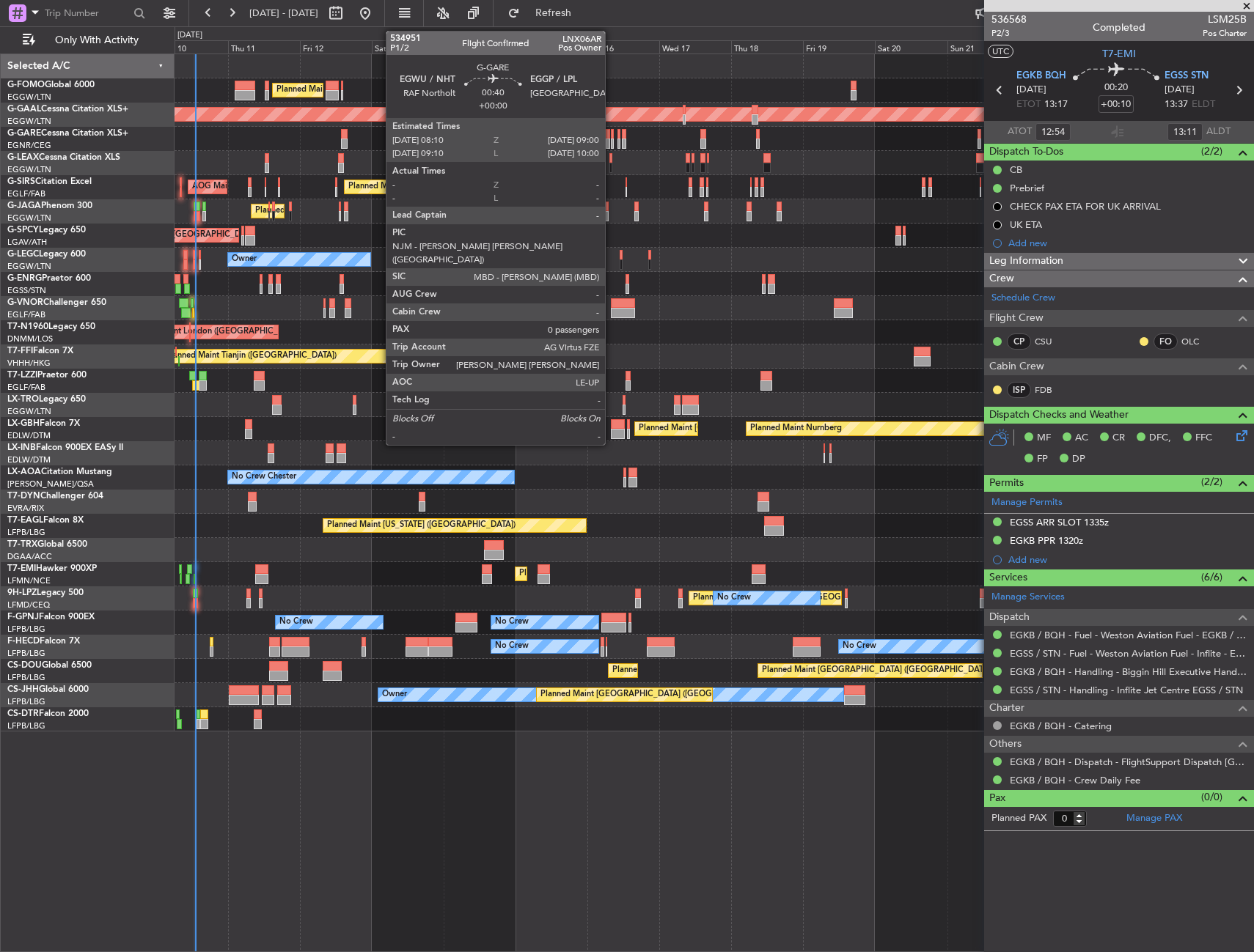
click at [612, 146] on div at bounding box center [612, 143] width 3 height 11
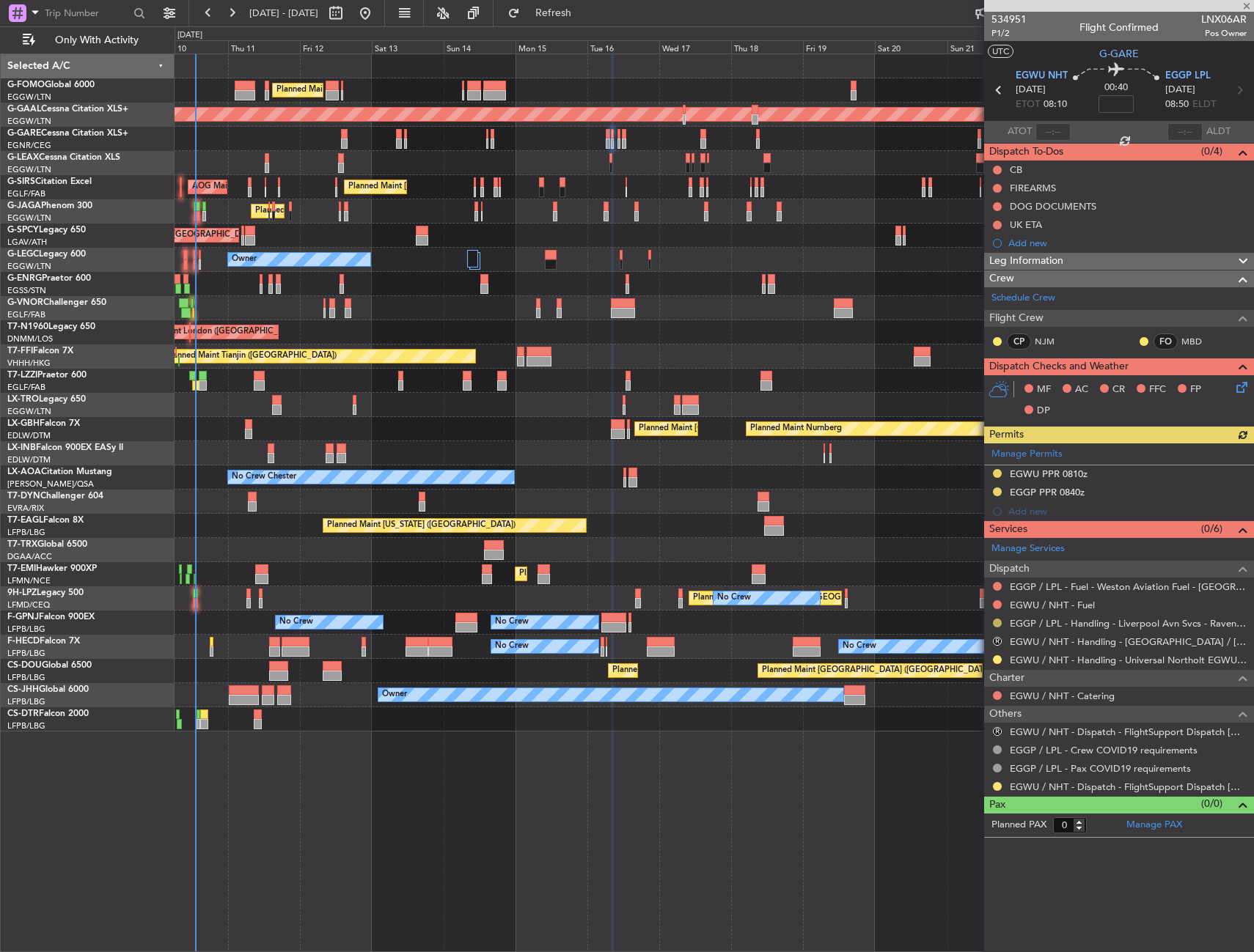
click at [996, 624] on button at bounding box center [997, 623] width 9 height 9
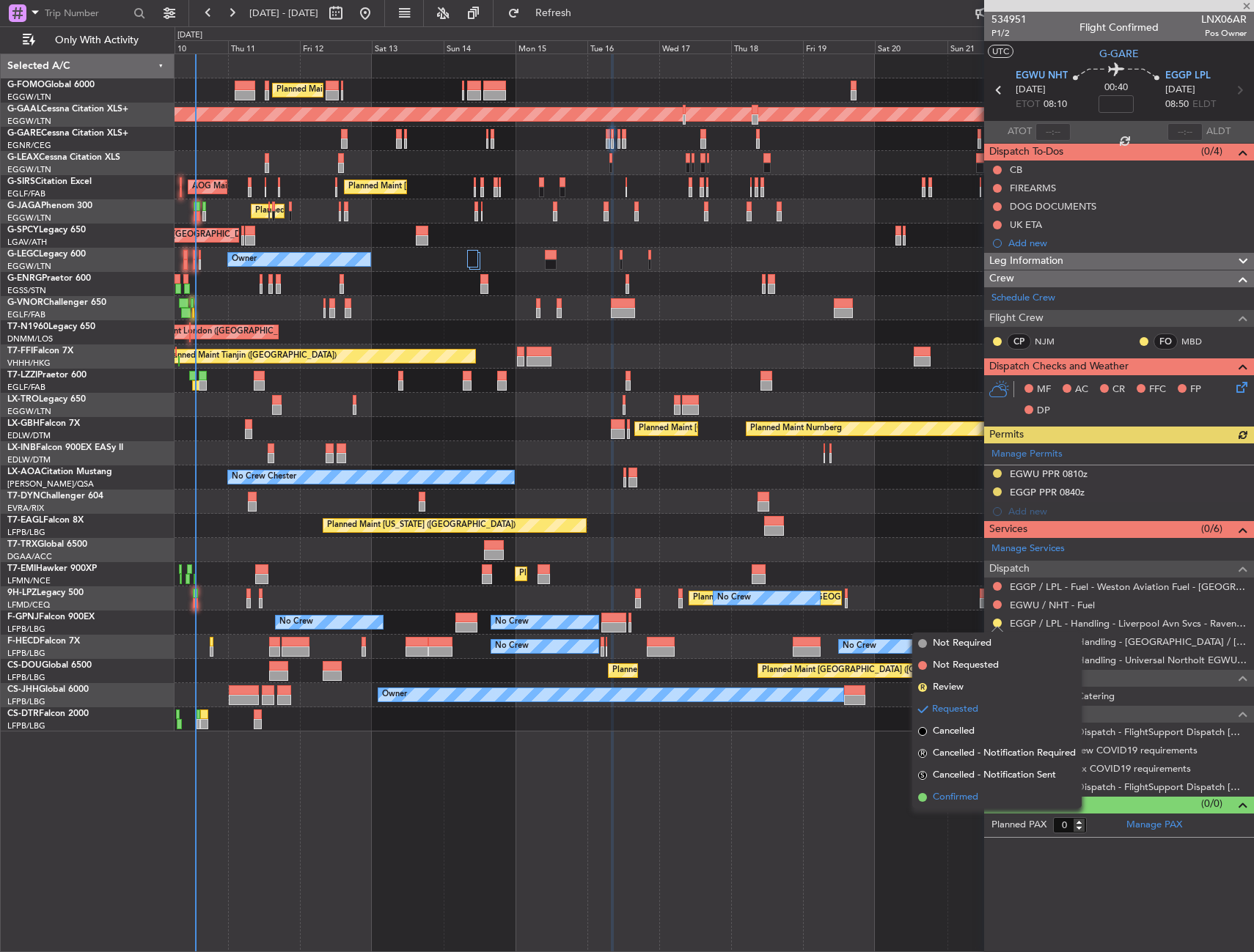
click at [948, 801] on span "Confirmed" at bounding box center [955, 798] width 45 height 15
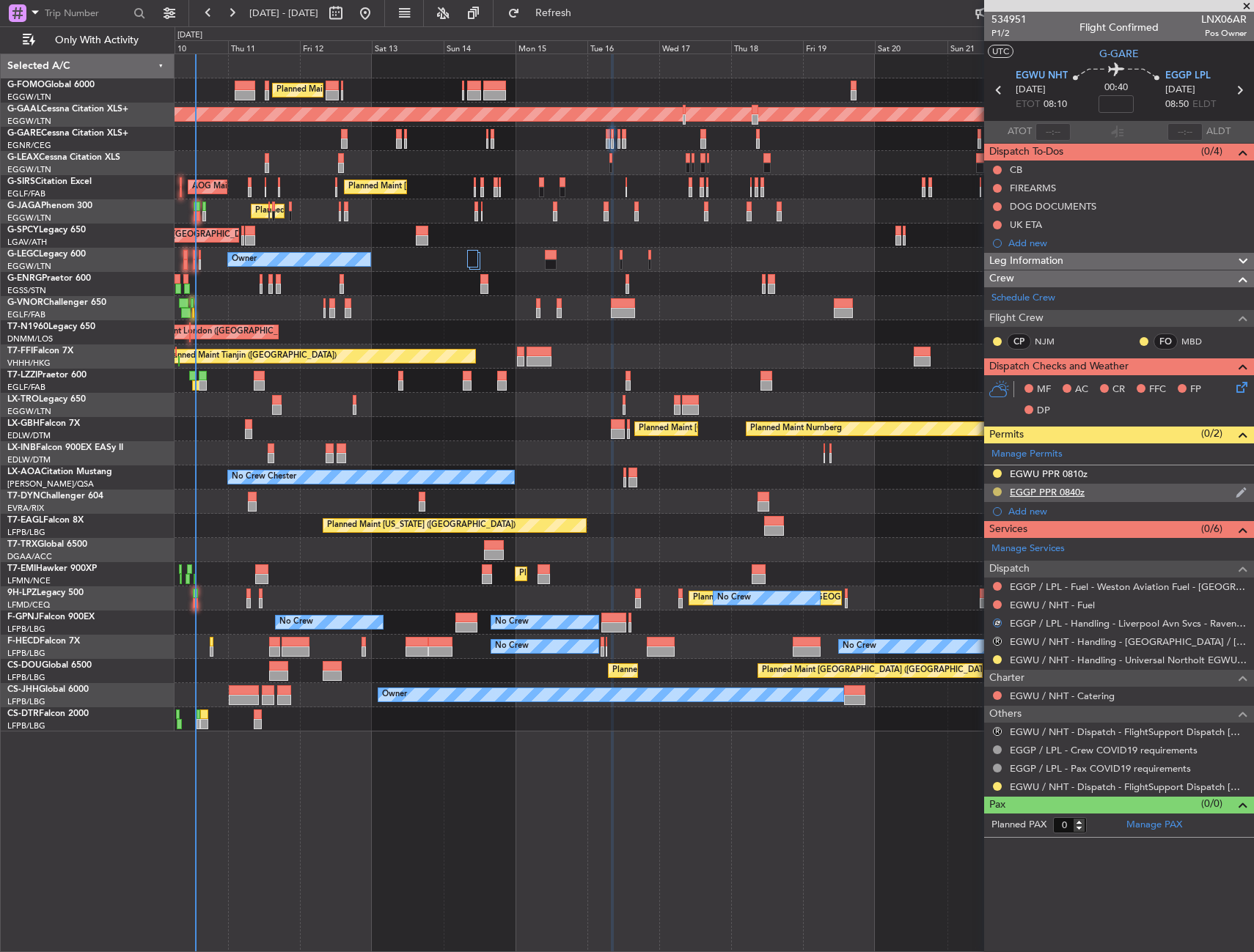
click at [999, 489] on button at bounding box center [997, 492] width 9 height 9
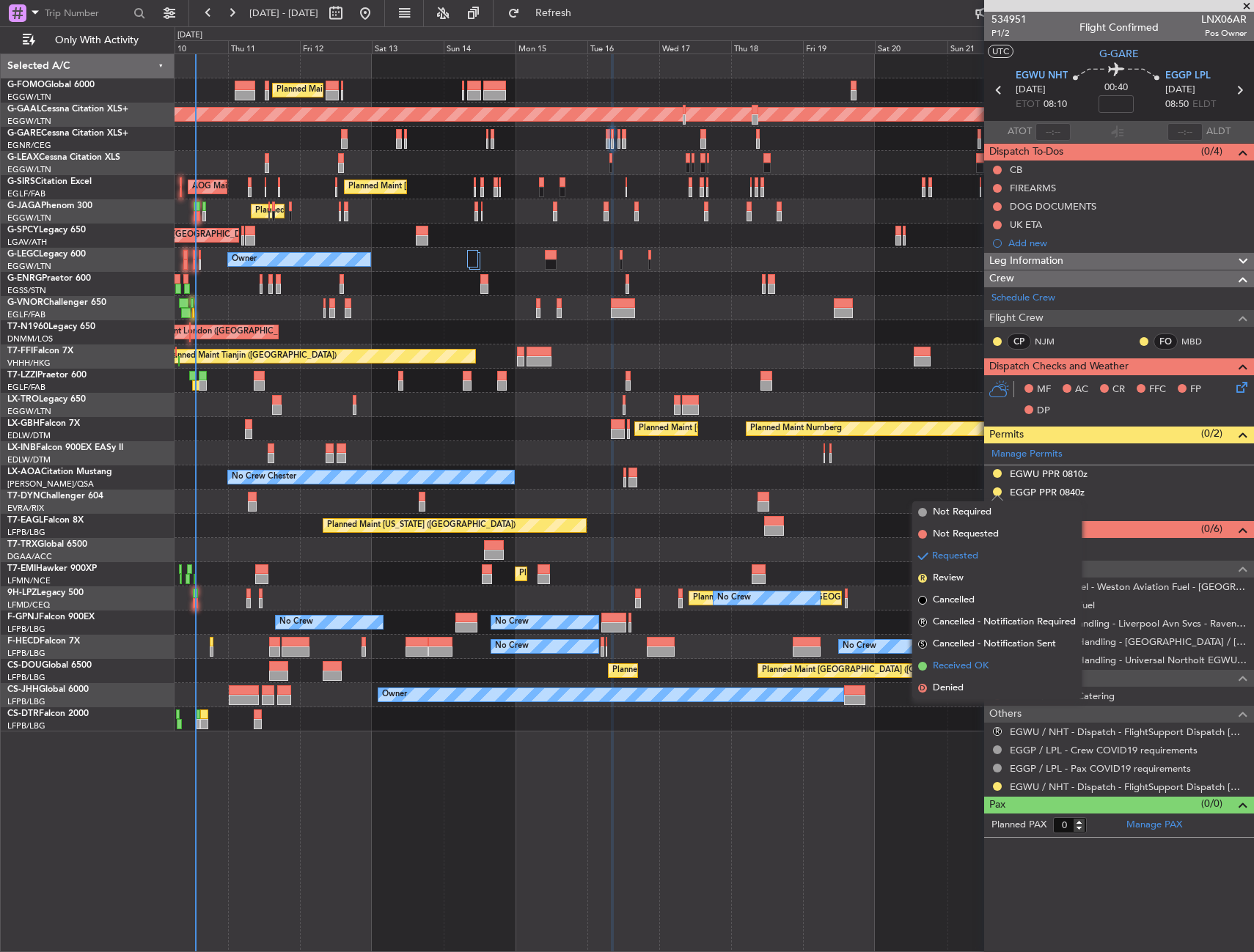
click at [943, 666] on span "Received OK" at bounding box center [960, 666] width 56 height 15
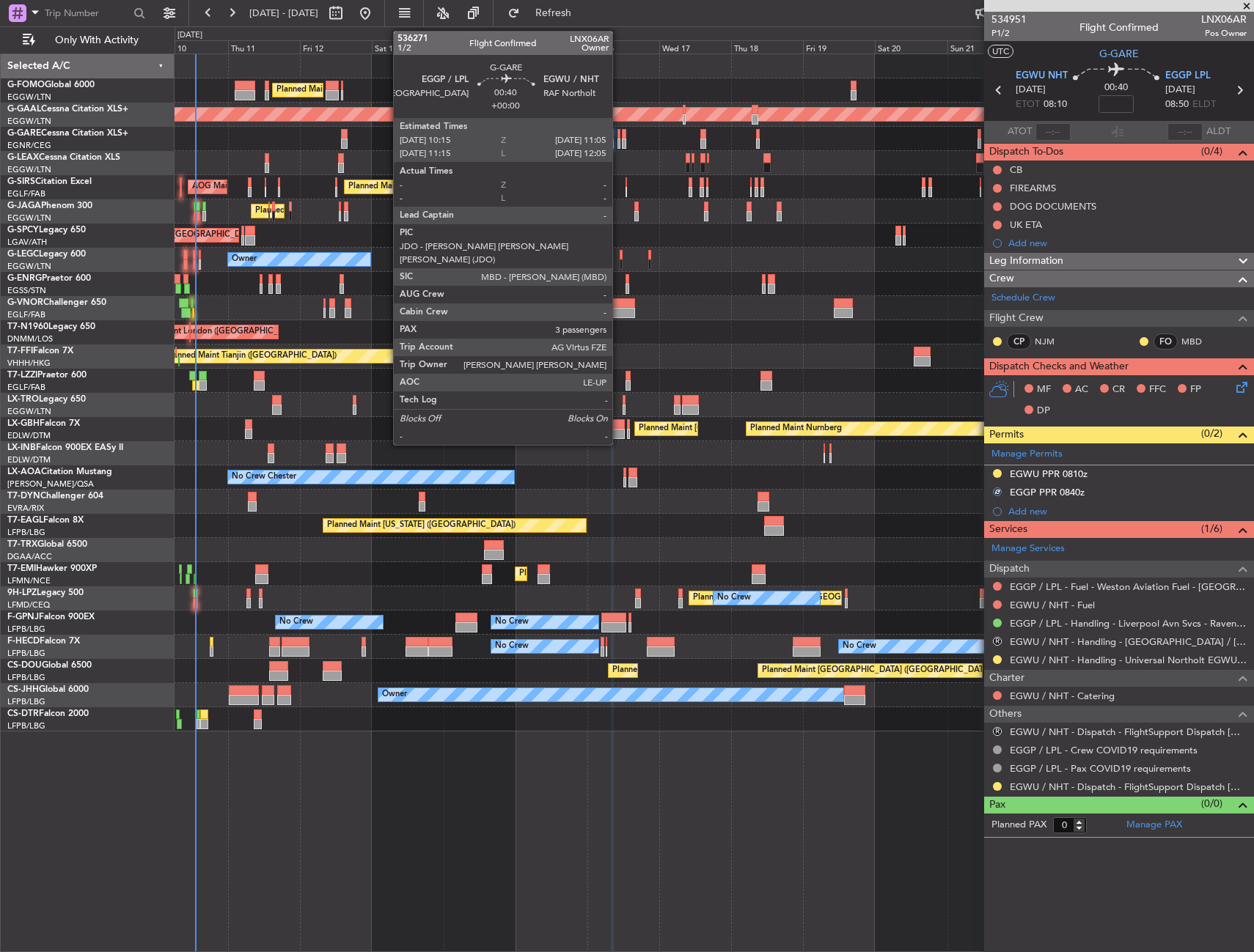
click at [619, 138] on div at bounding box center [619, 143] width 3 height 11
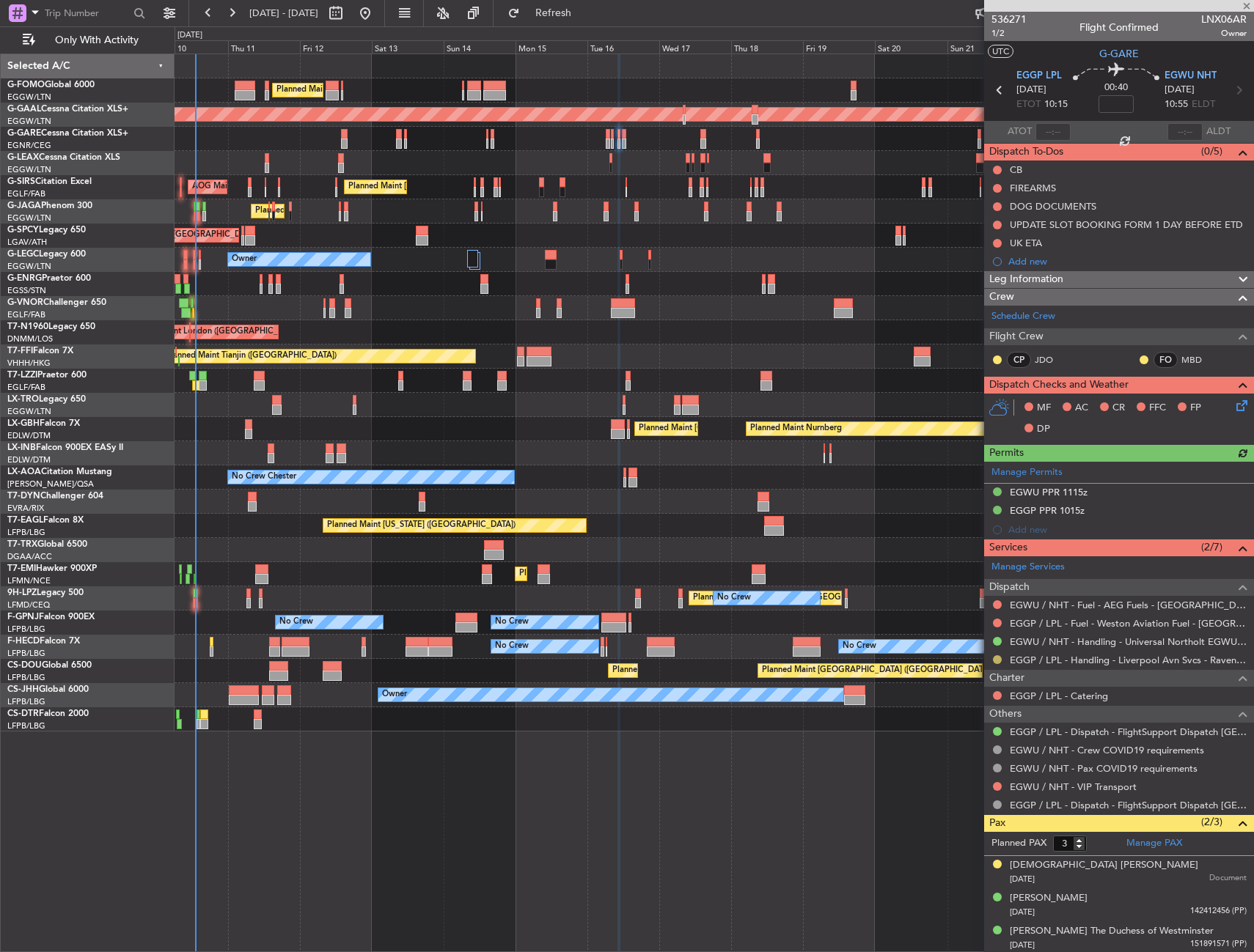
click at [993, 658] on button at bounding box center [997, 659] width 9 height 9
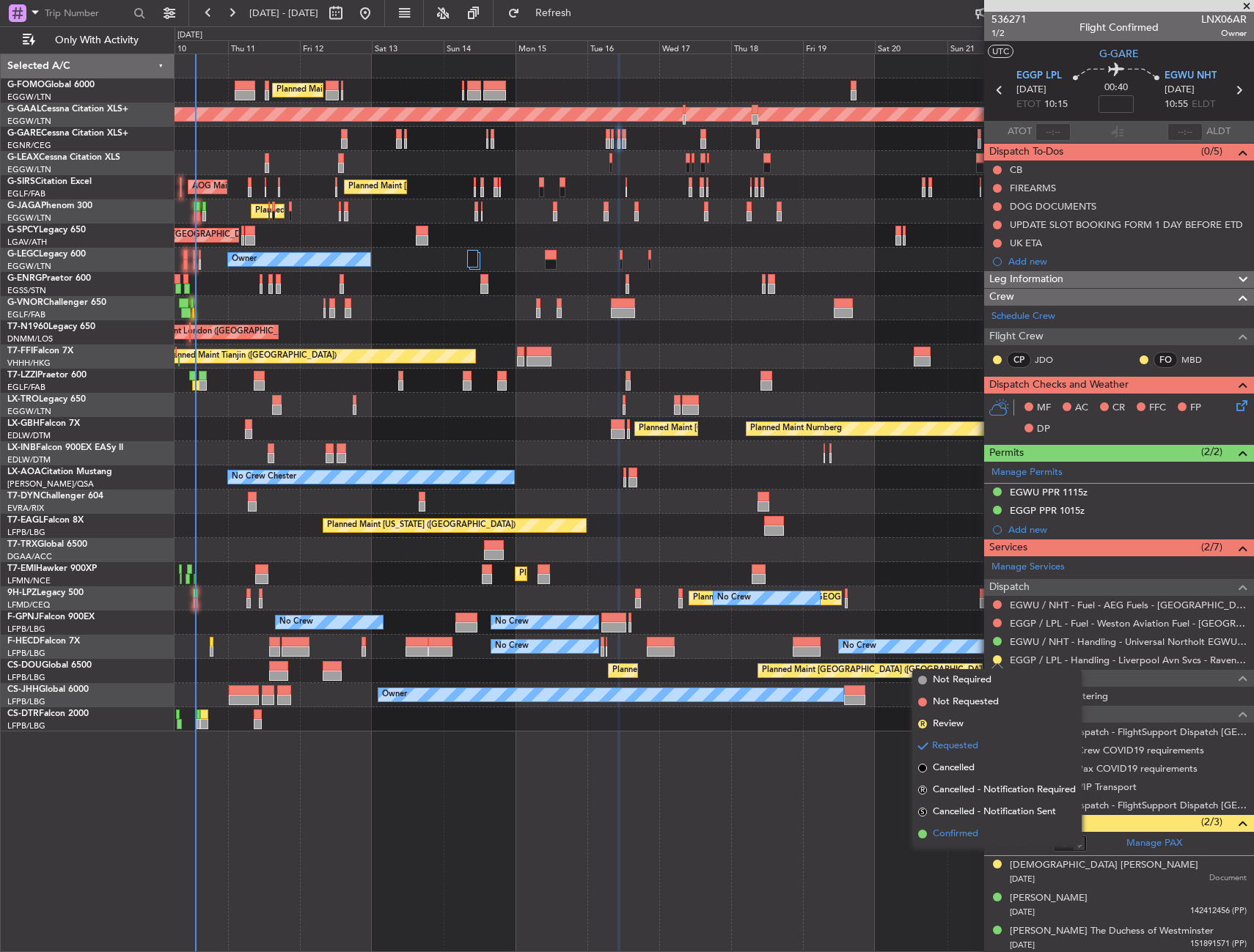
click at [958, 825] on li "Confirmed" at bounding box center [996, 834] width 169 height 22
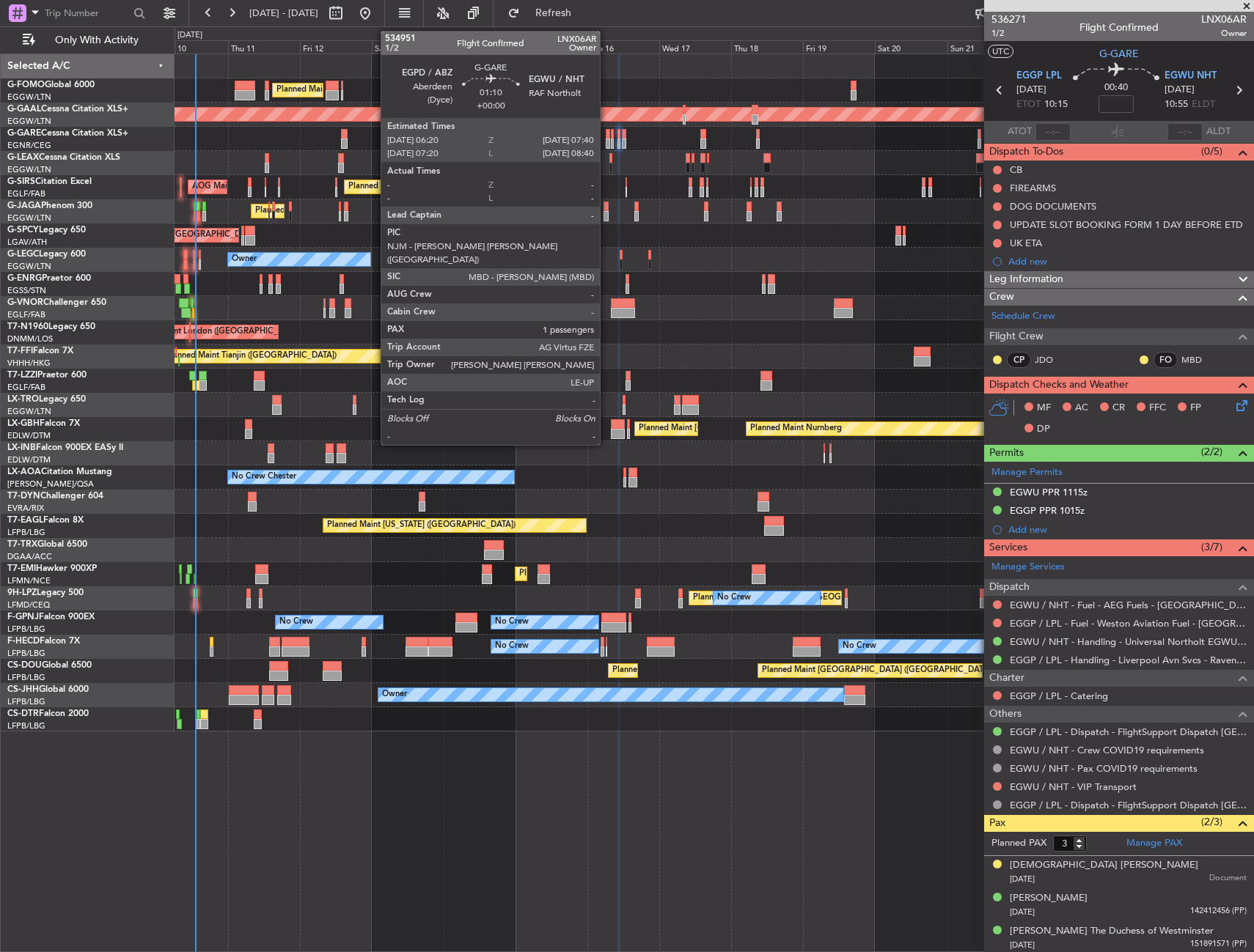
click at [606, 143] on div at bounding box center [608, 143] width 4 height 11
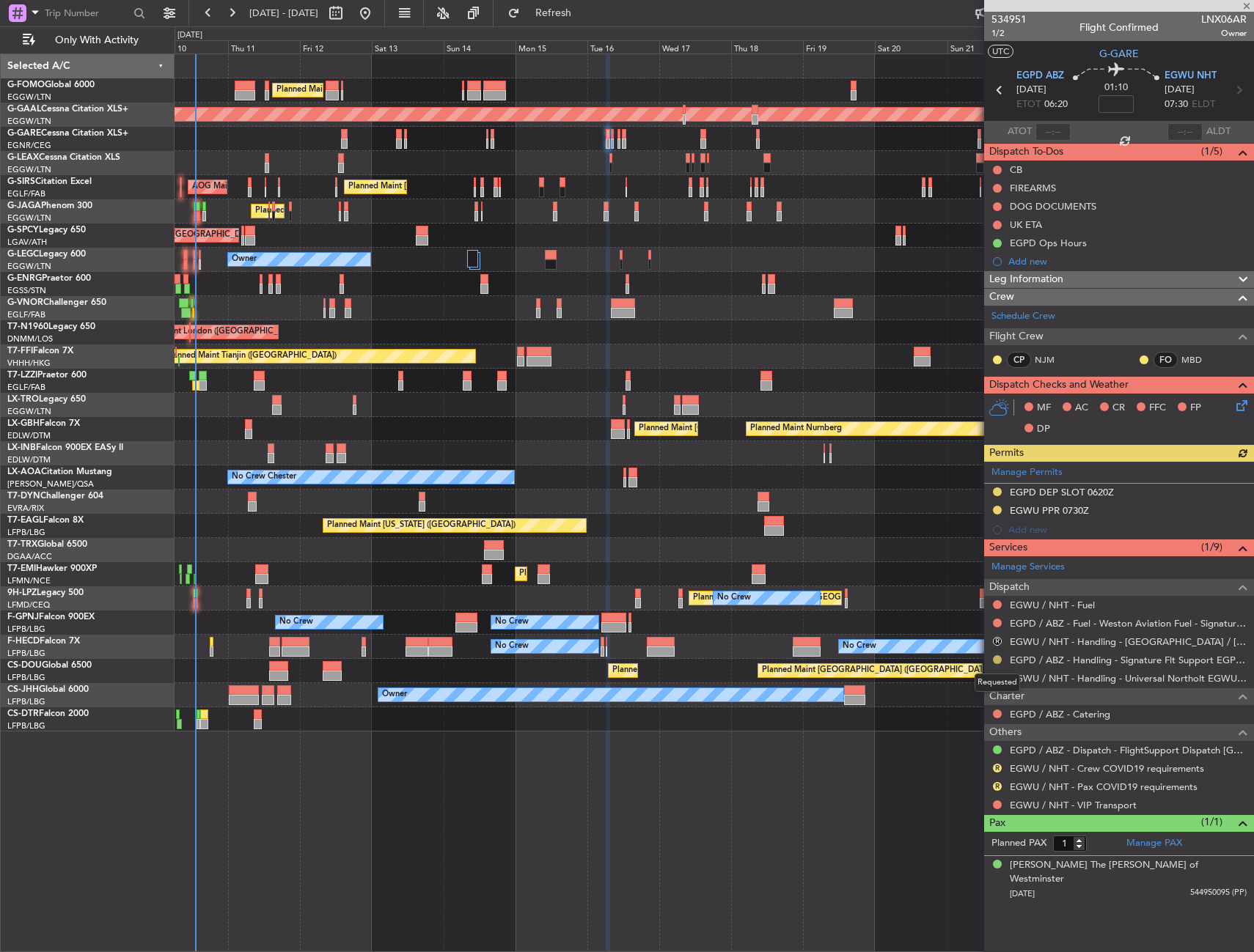
click at [998, 660] on button at bounding box center [997, 659] width 9 height 9
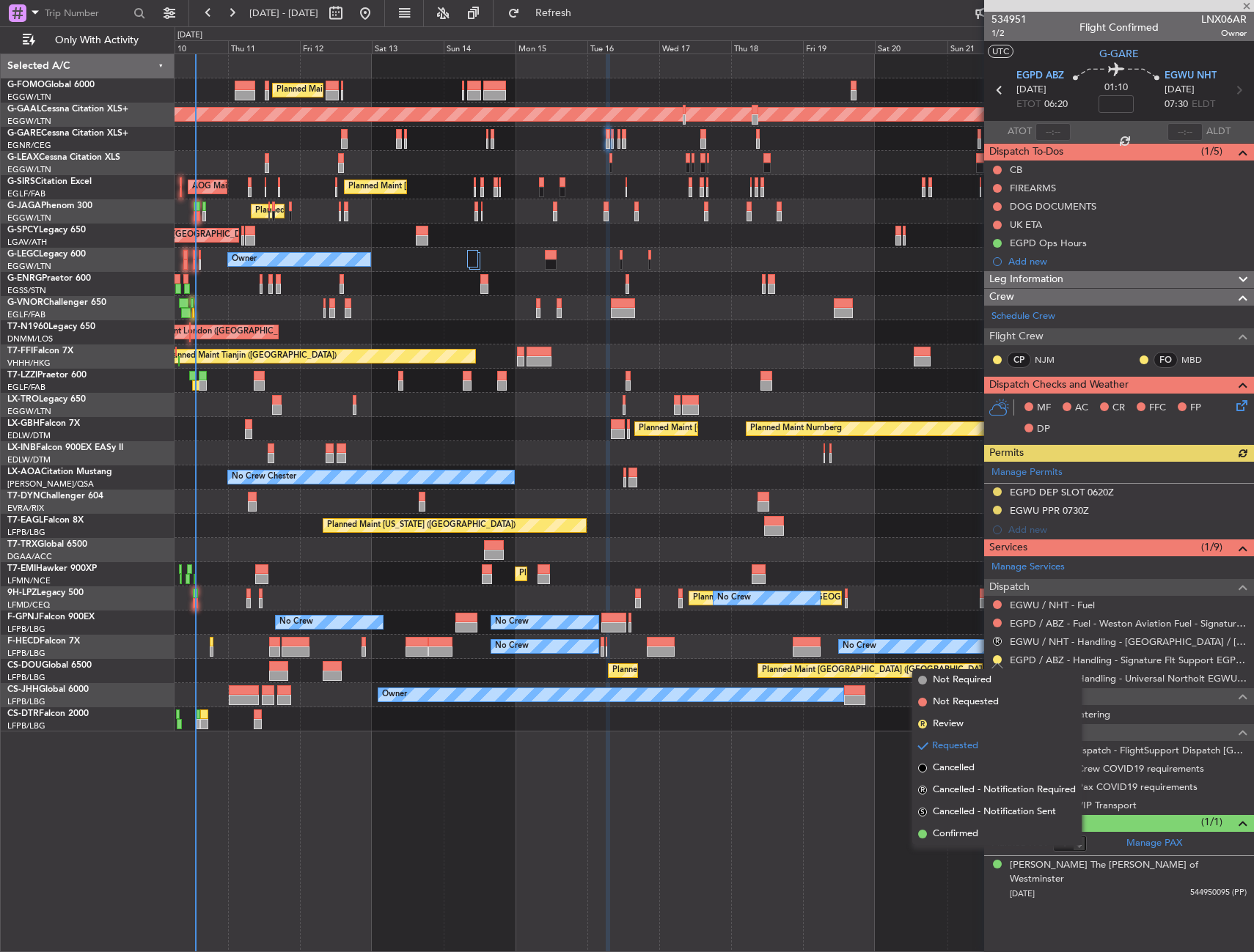
click at [960, 831] on span "Confirmed" at bounding box center [955, 834] width 45 height 15
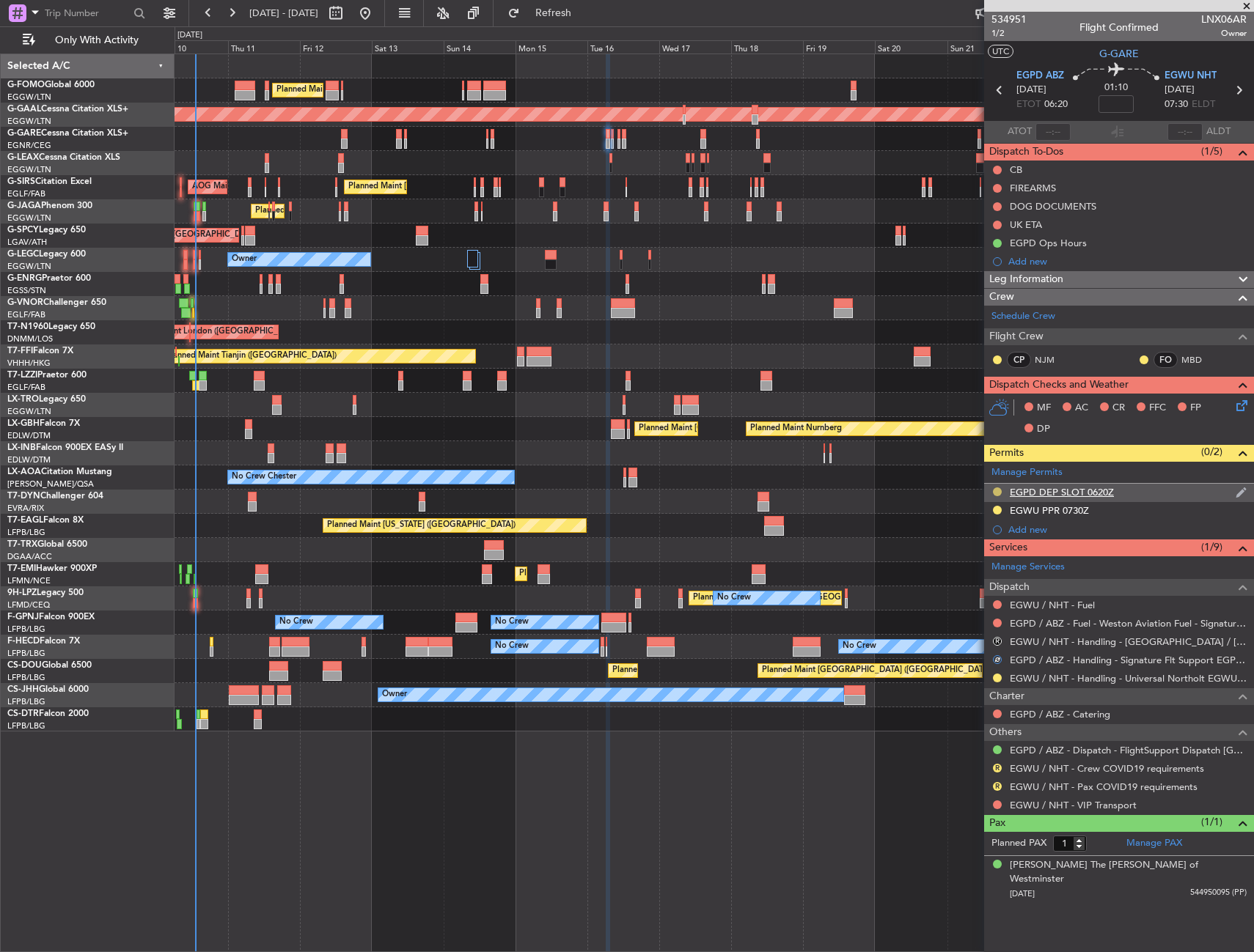
click at [999, 489] on button at bounding box center [997, 492] width 9 height 9
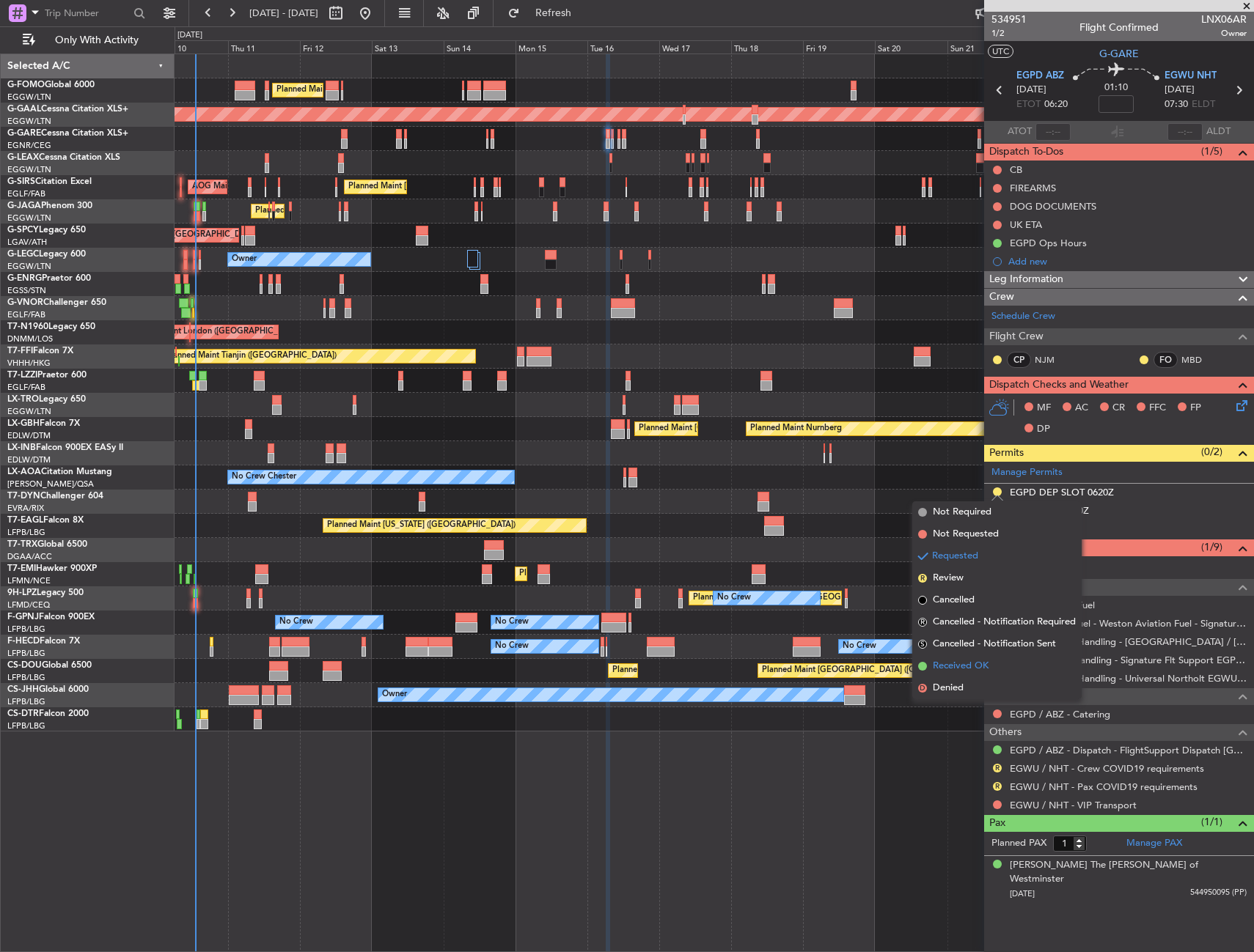
click at [950, 662] on span "Received OK" at bounding box center [960, 666] width 56 height 15
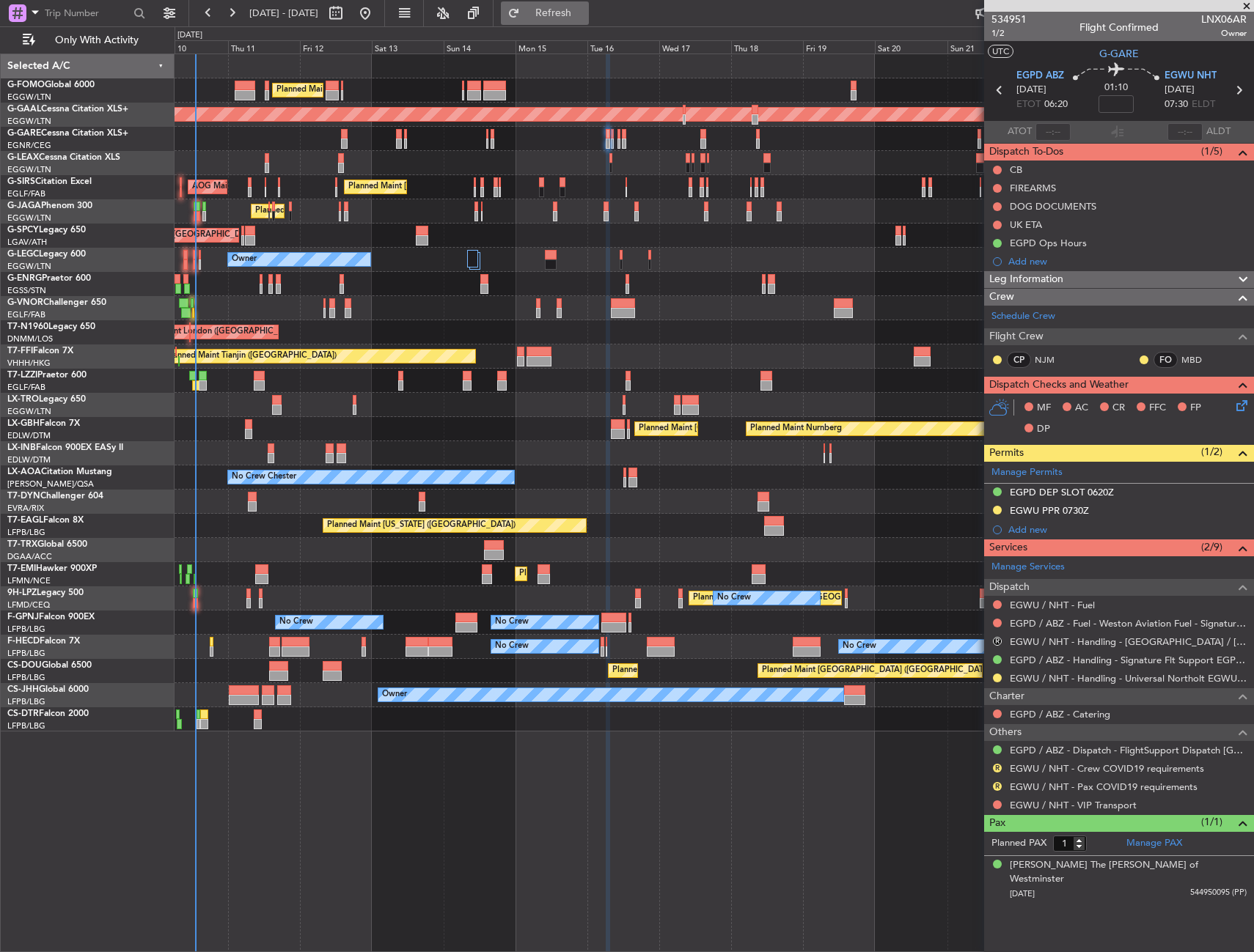
click at [570, 15] on span "Refresh" at bounding box center [553, 13] width 61 height 11
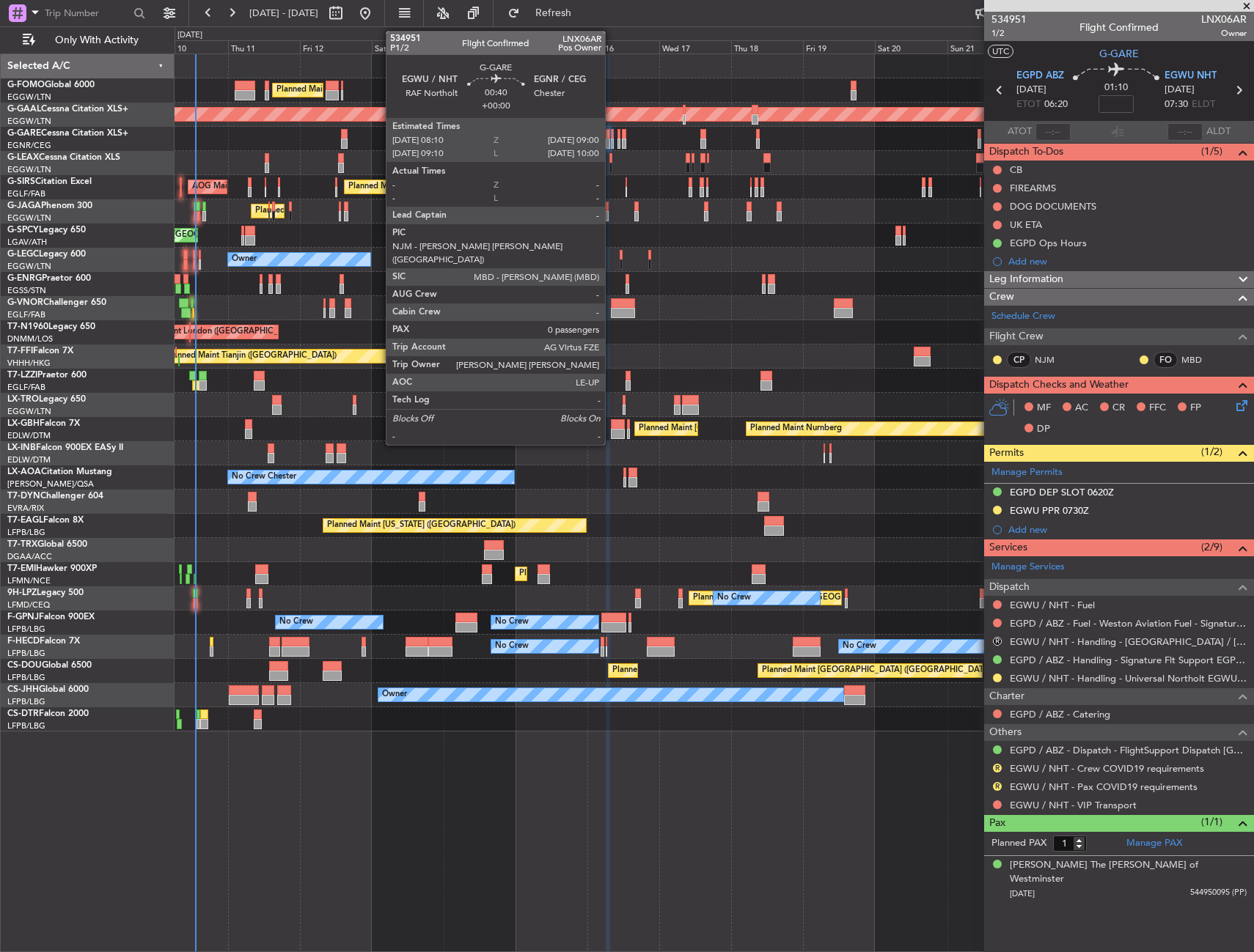
click at [612, 135] on div at bounding box center [612, 133] width 3 height 11
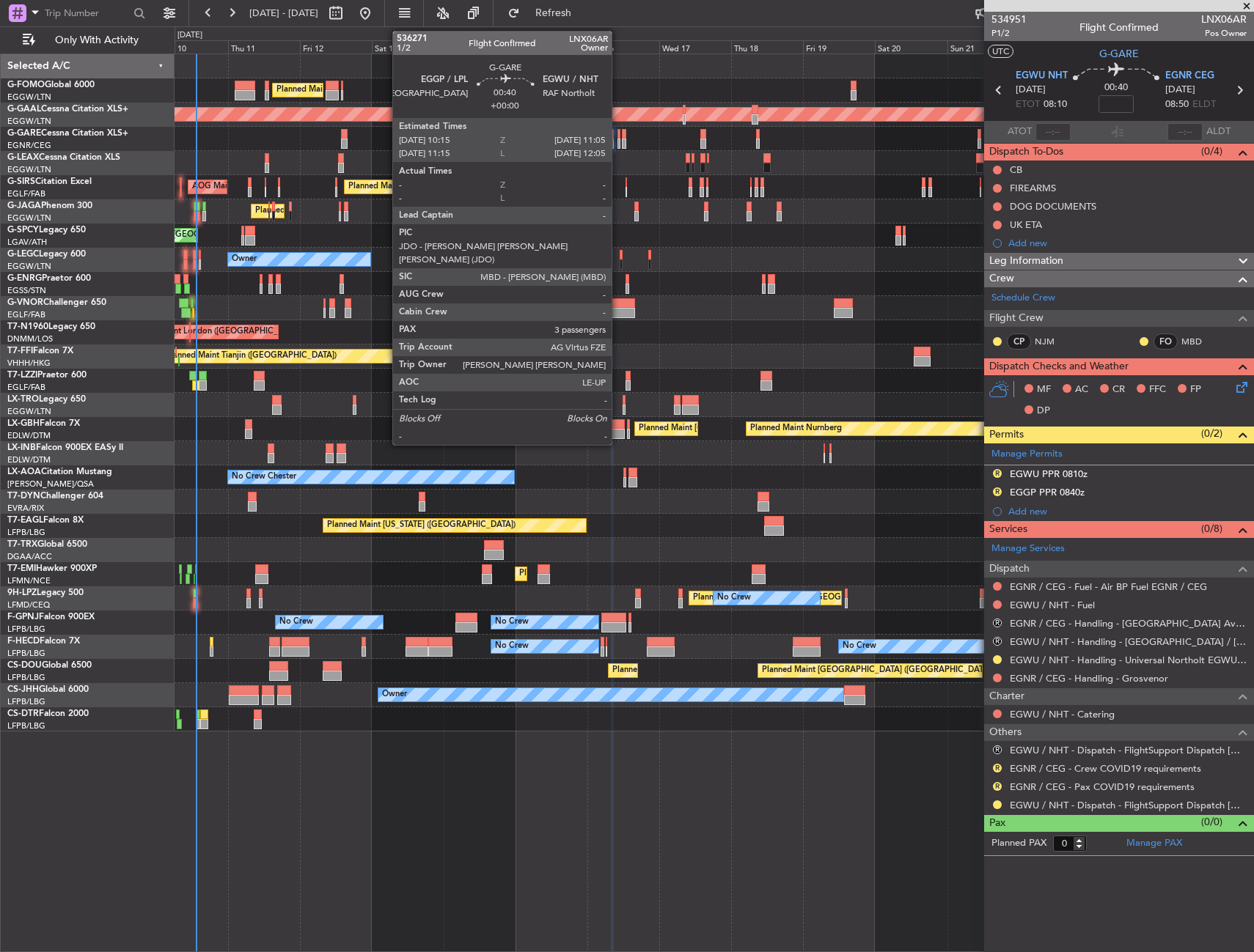
click at [618, 144] on div at bounding box center [619, 143] width 3 height 11
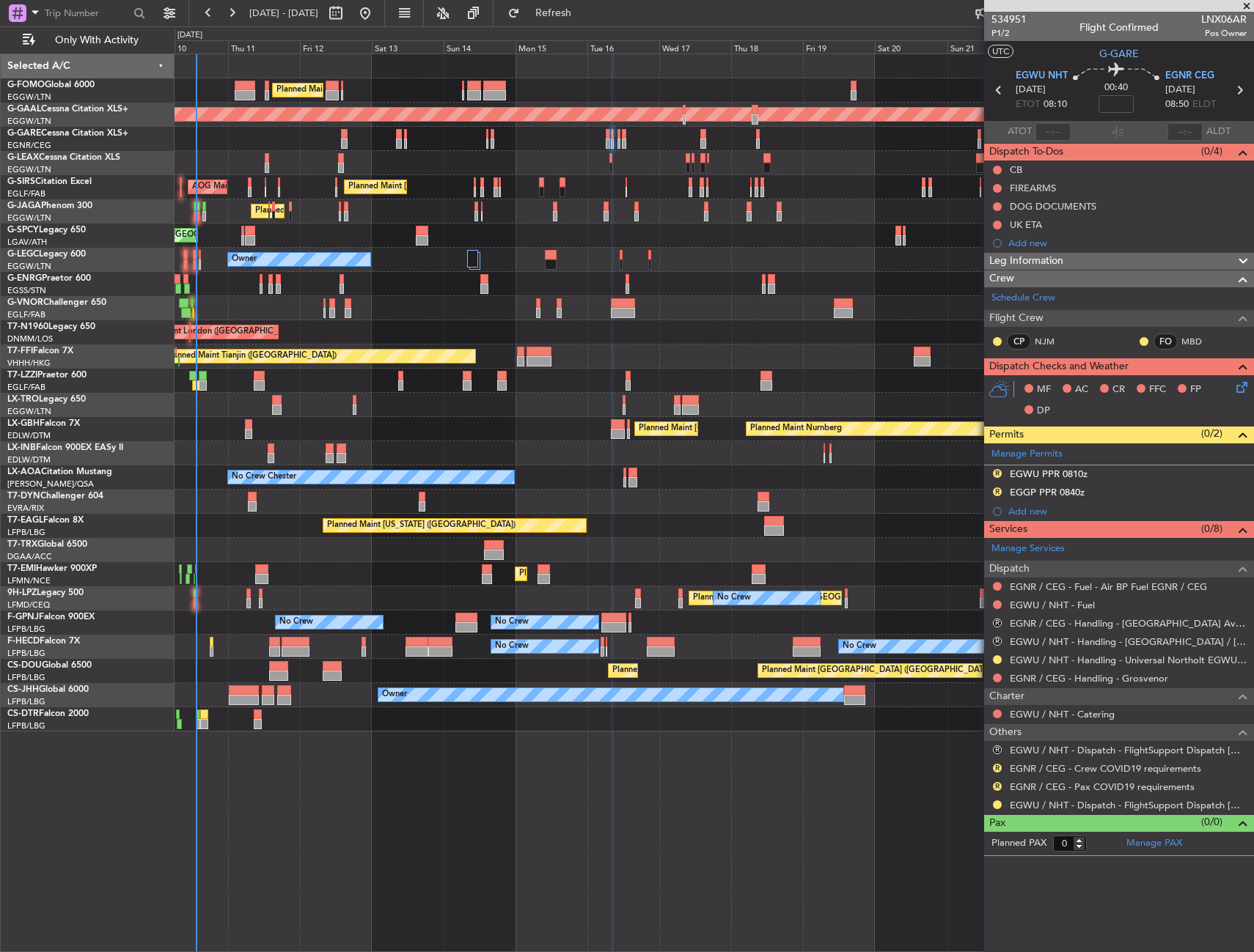
click at [1166, 850] on fb-app "10 Sep 2025 - 25 Sep 2025 Refresh Quick Links Only With Activity Planned Maint …" at bounding box center [627, 482] width 1254 height 941
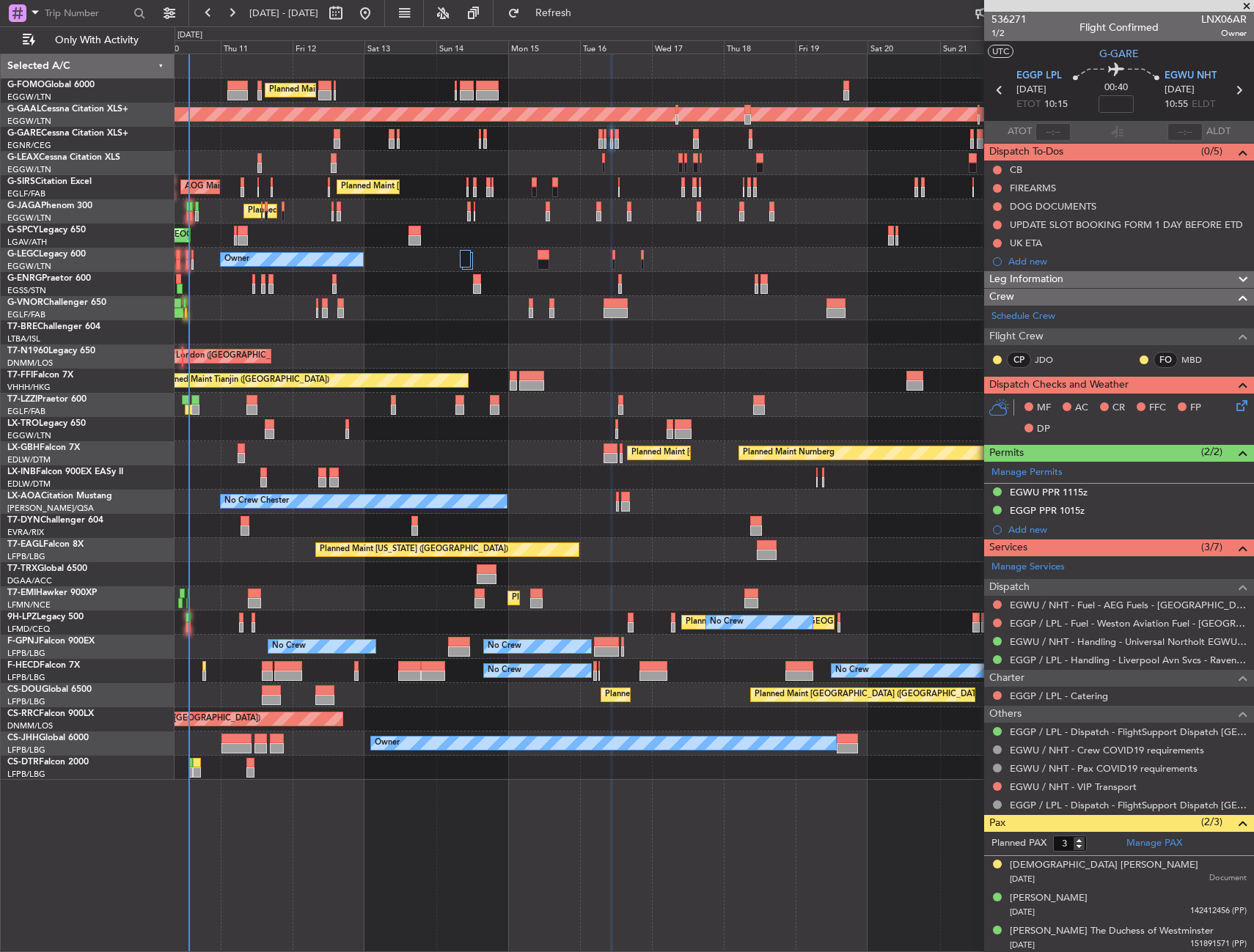
click at [316, 574] on div "Planned Maint London (Luton) Planned Maint London (Luton) Planned Maint Dusseld…" at bounding box center [714, 417] width 1078 height 726
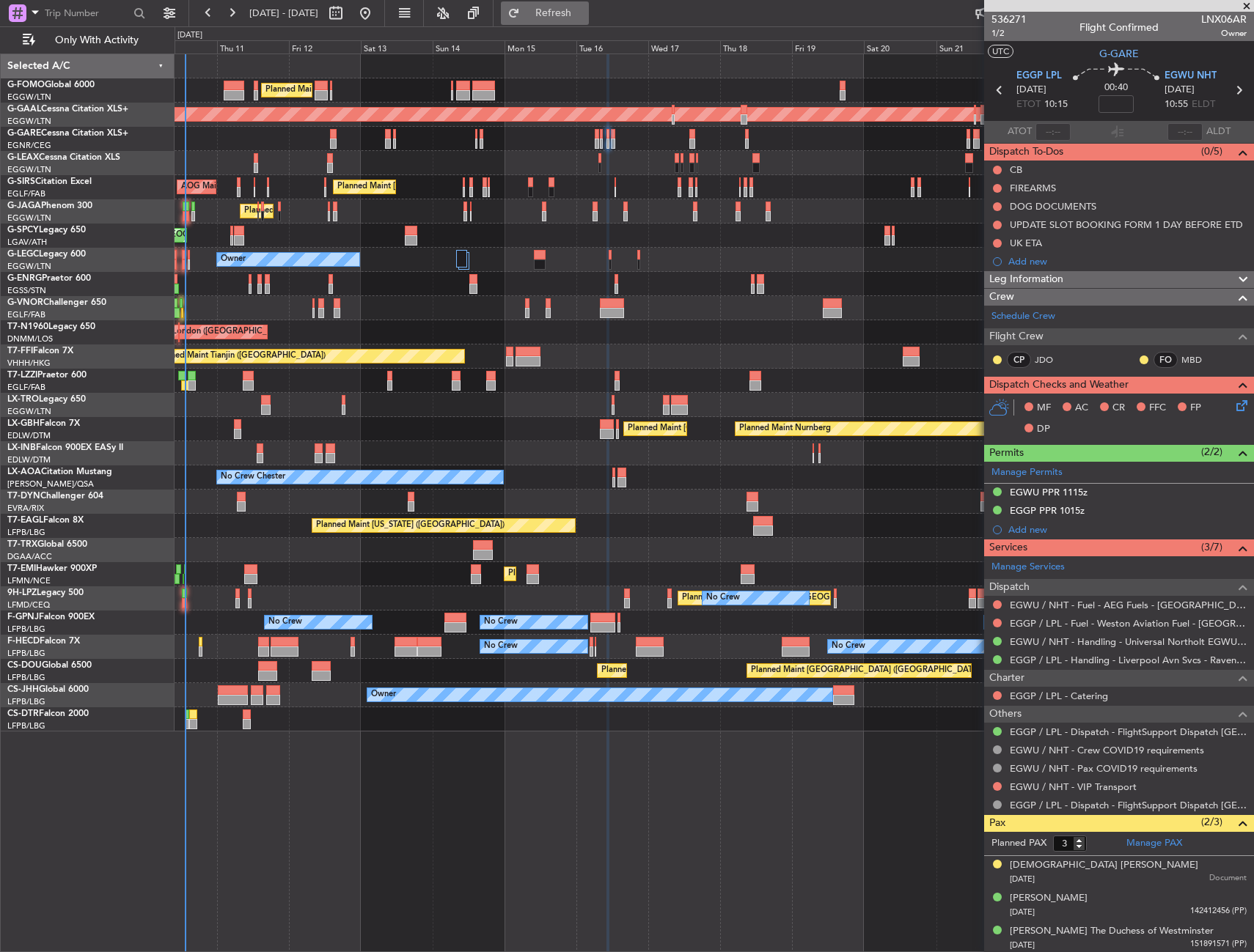
click at [589, 2] on button "Refresh" at bounding box center [544, 13] width 88 height 23
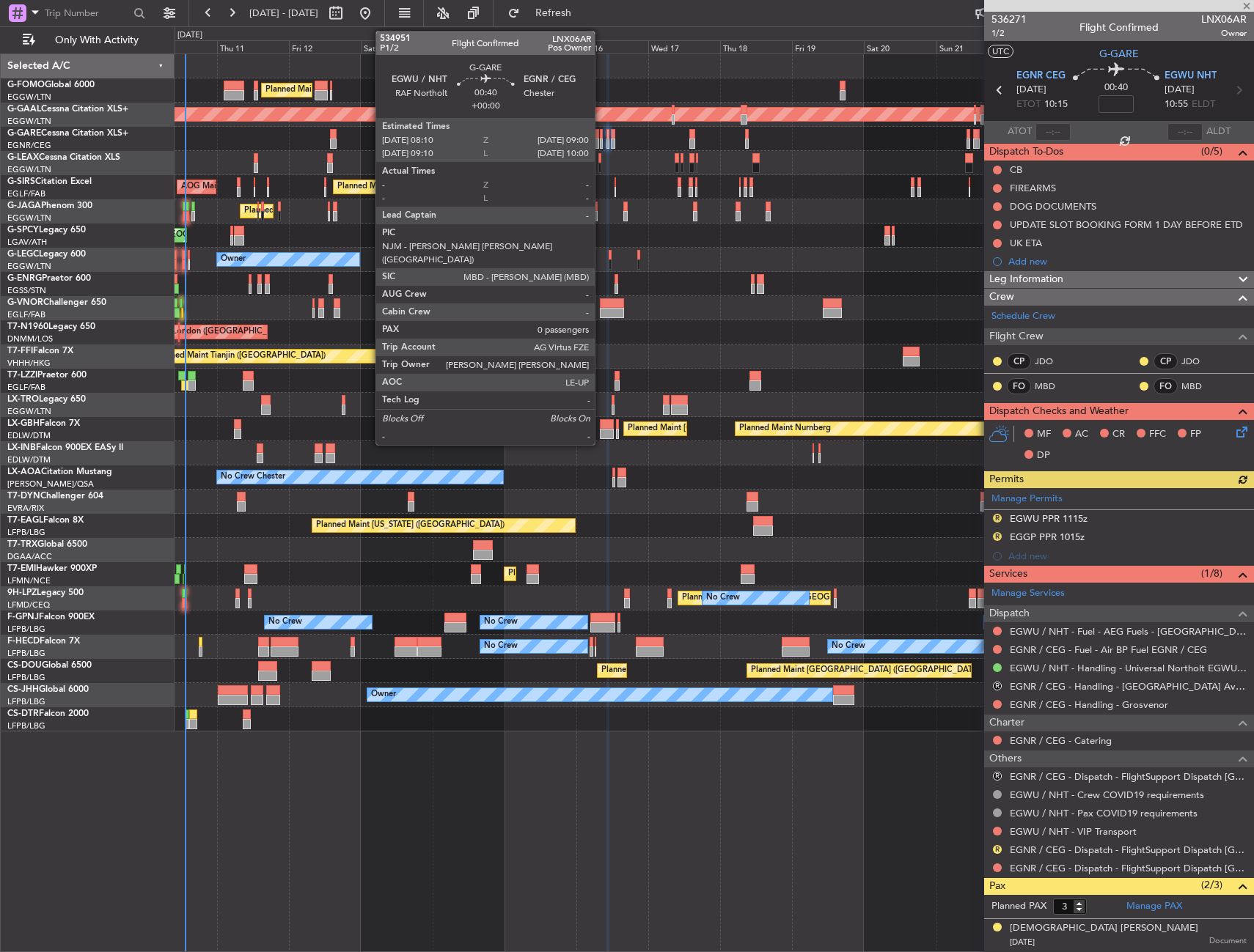
click at [601, 142] on div at bounding box center [601, 143] width 3 height 11
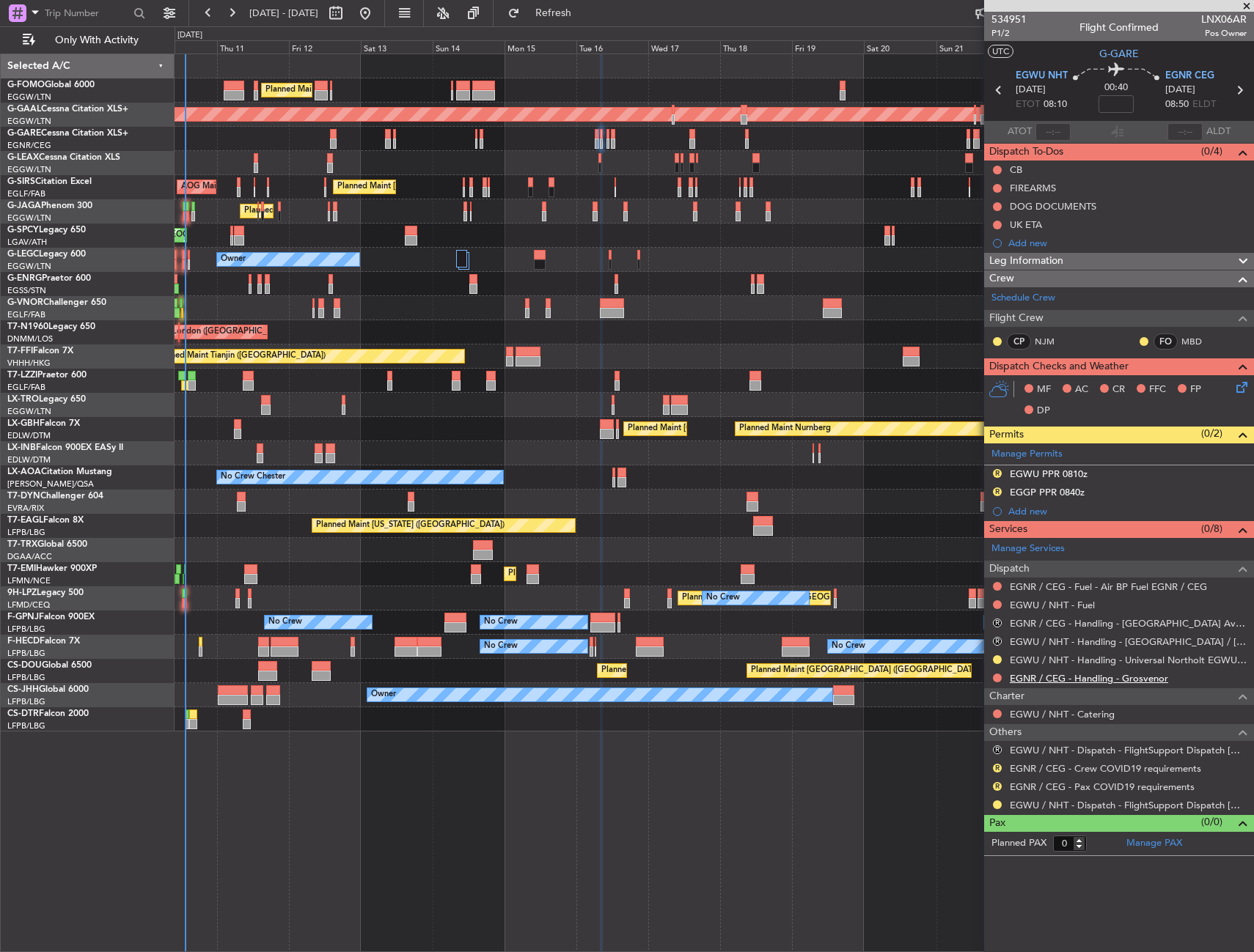
click at [1091, 679] on link "EGNR / CEG - Handling - Grosvenor" at bounding box center [1089, 678] width 159 height 12
click at [994, 676] on button at bounding box center [997, 678] width 9 height 9
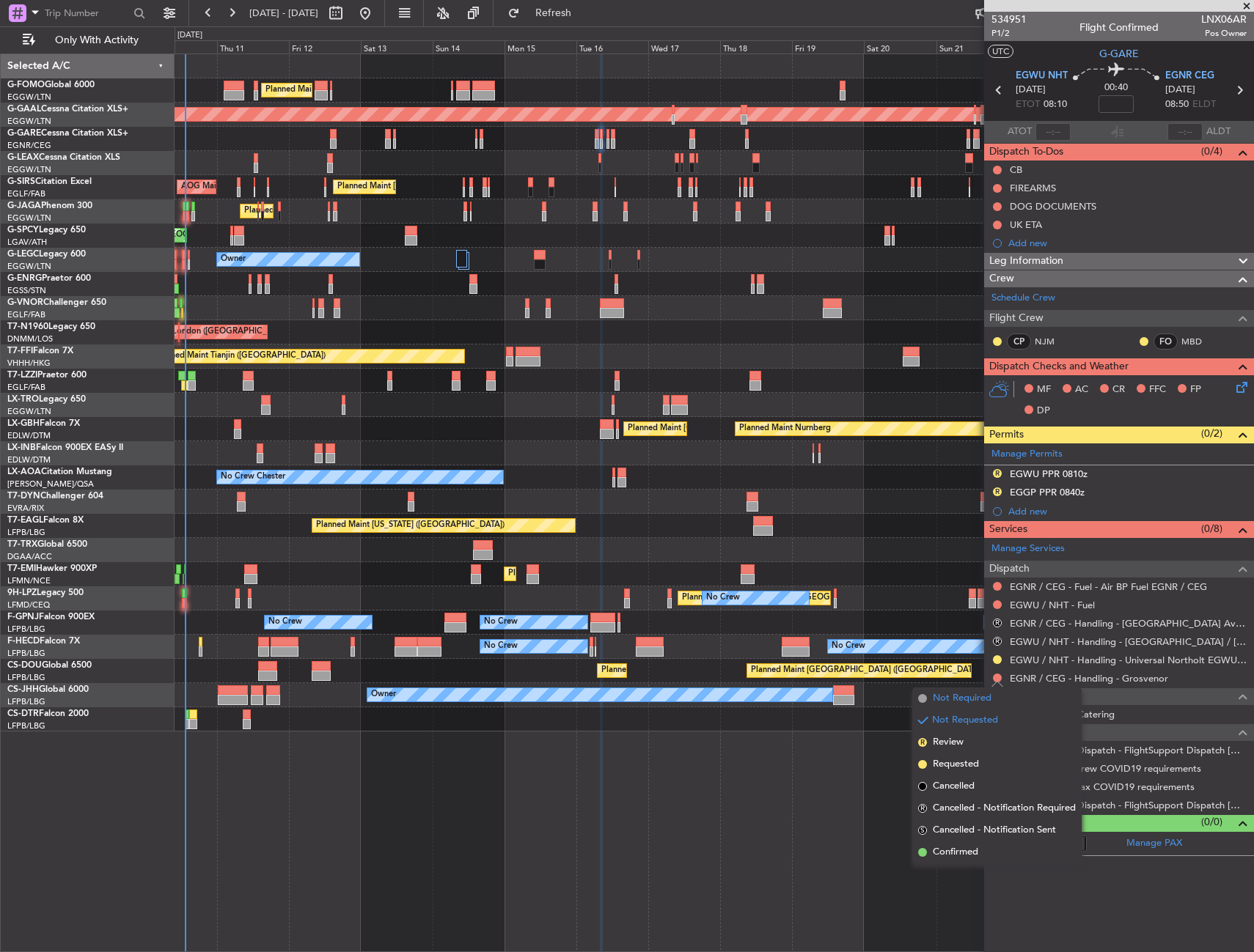
click at [944, 699] on span "Not Required" at bounding box center [962, 699] width 58 height 15
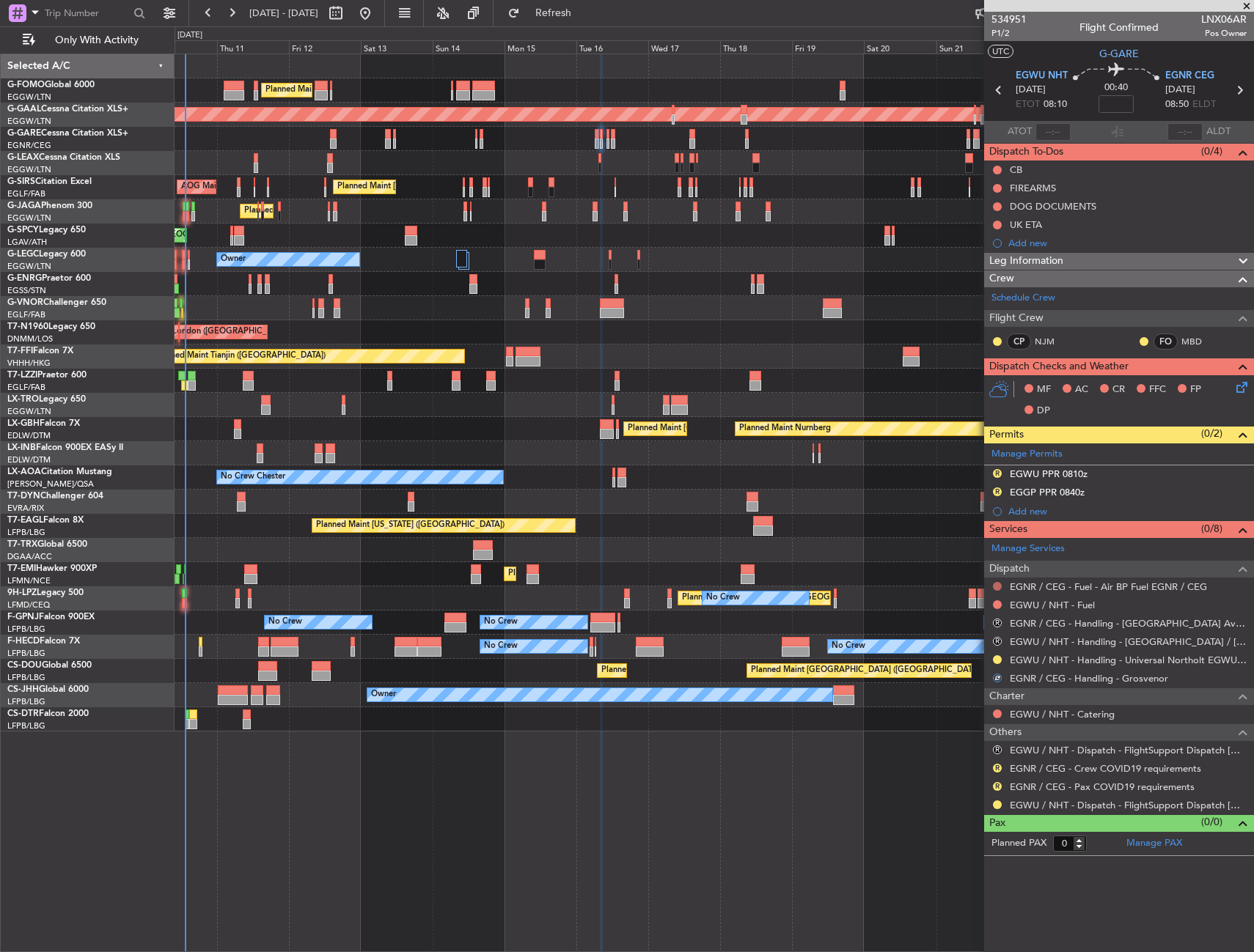
click at [994, 584] on button at bounding box center [997, 586] width 9 height 9
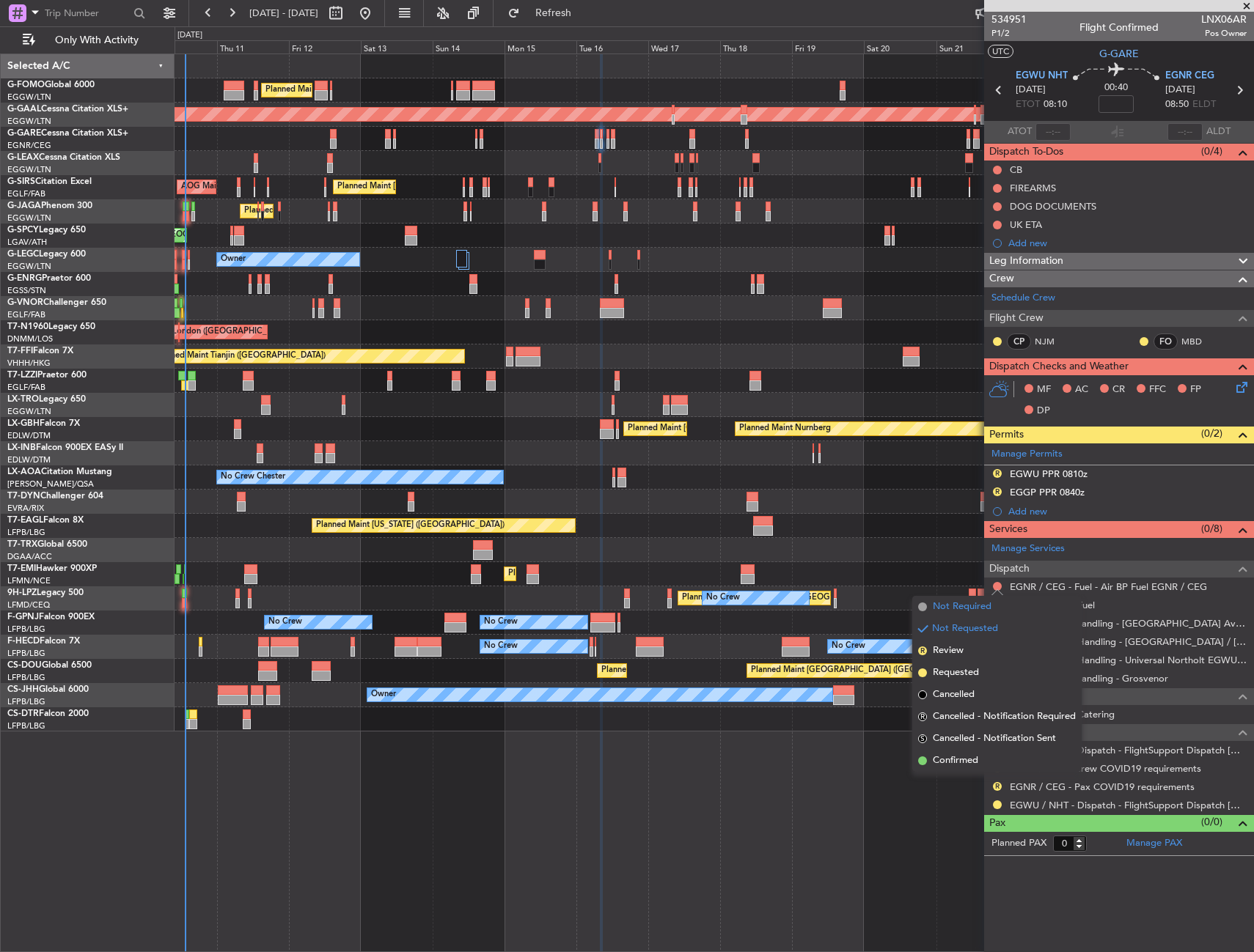
click at [959, 612] on span "Not Required" at bounding box center [962, 607] width 58 height 15
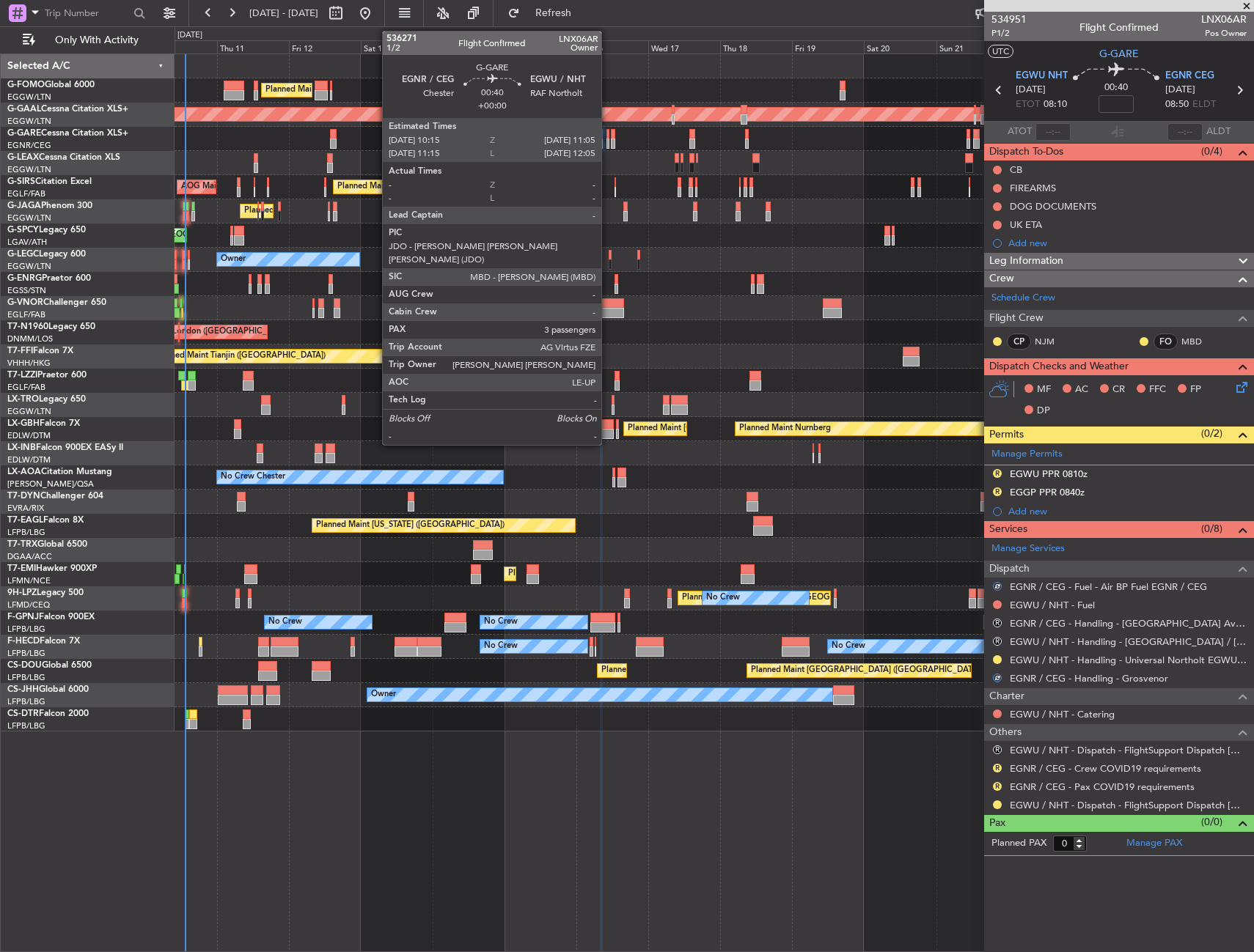
click at [608, 139] on div at bounding box center [608, 143] width 3 height 11
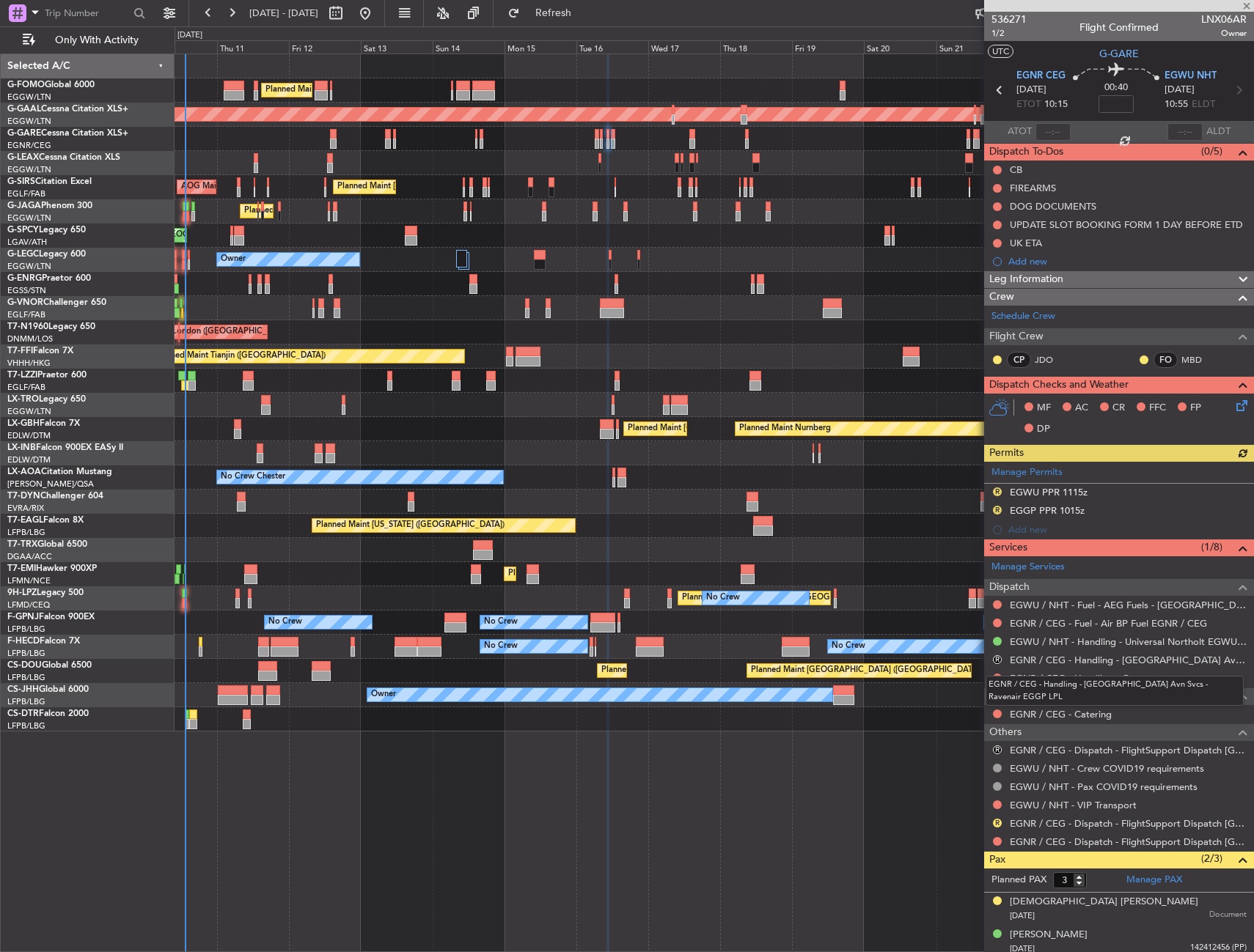
click at [995, 676] on div "EGNR / CEG - Handling - [GEOGRAPHIC_DATA] Avn Svcs - Ravenair EGGP LPL" at bounding box center [1114, 690] width 258 height 30
click at [994, 679] on button at bounding box center [997, 678] width 9 height 9
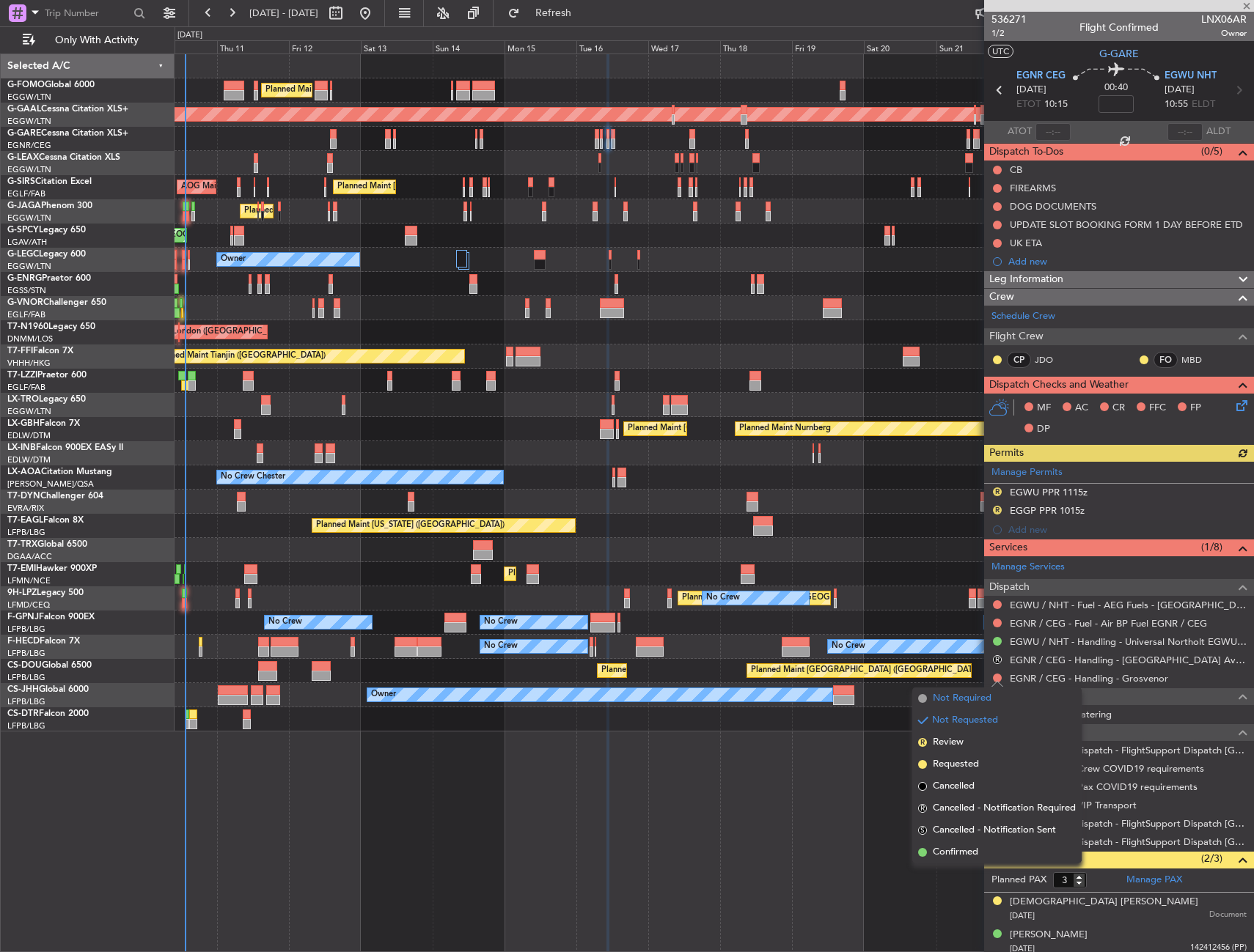
click at [977, 699] on span "Not Required" at bounding box center [962, 699] width 58 height 15
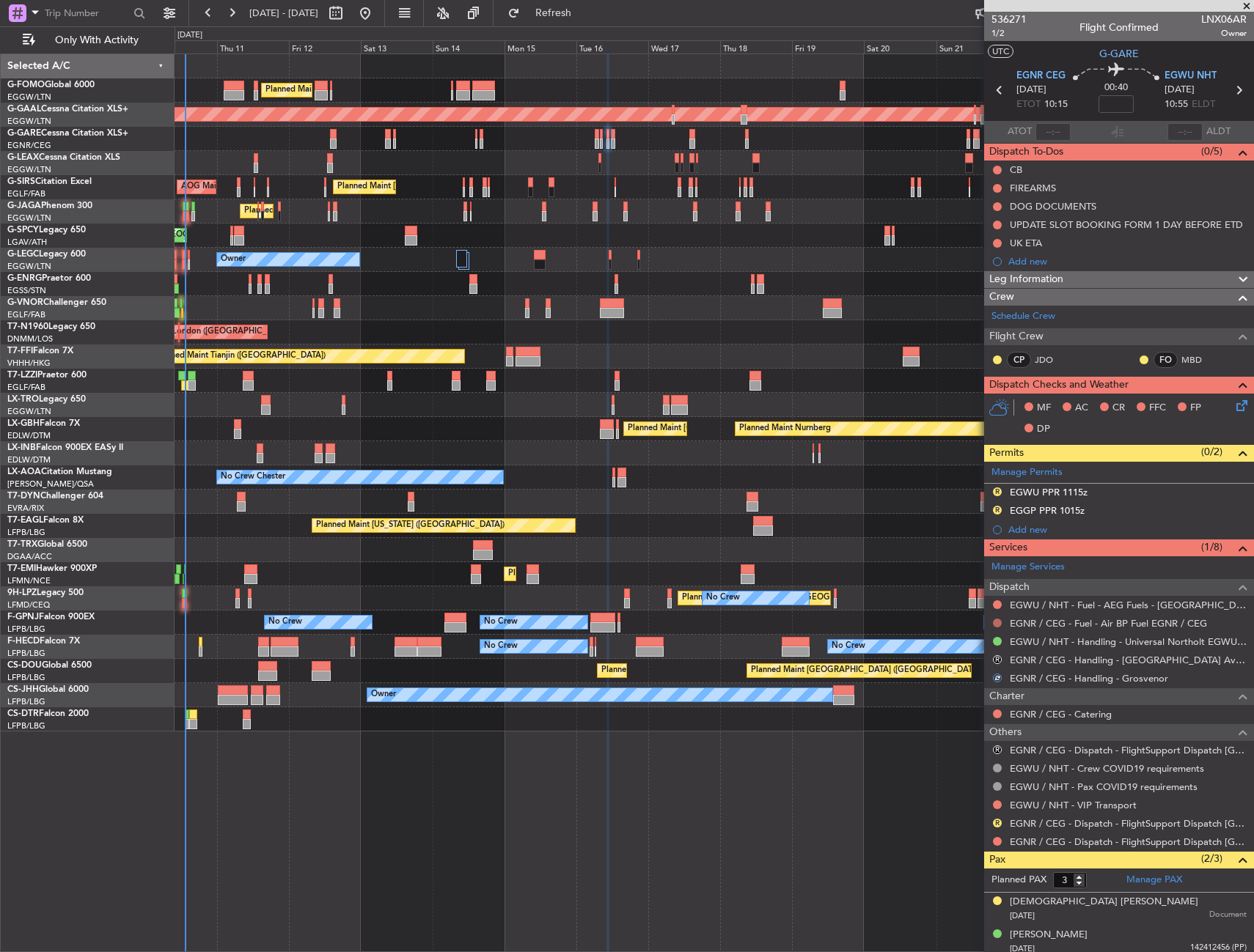
click at [994, 624] on button at bounding box center [997, 623] width 9 height 9
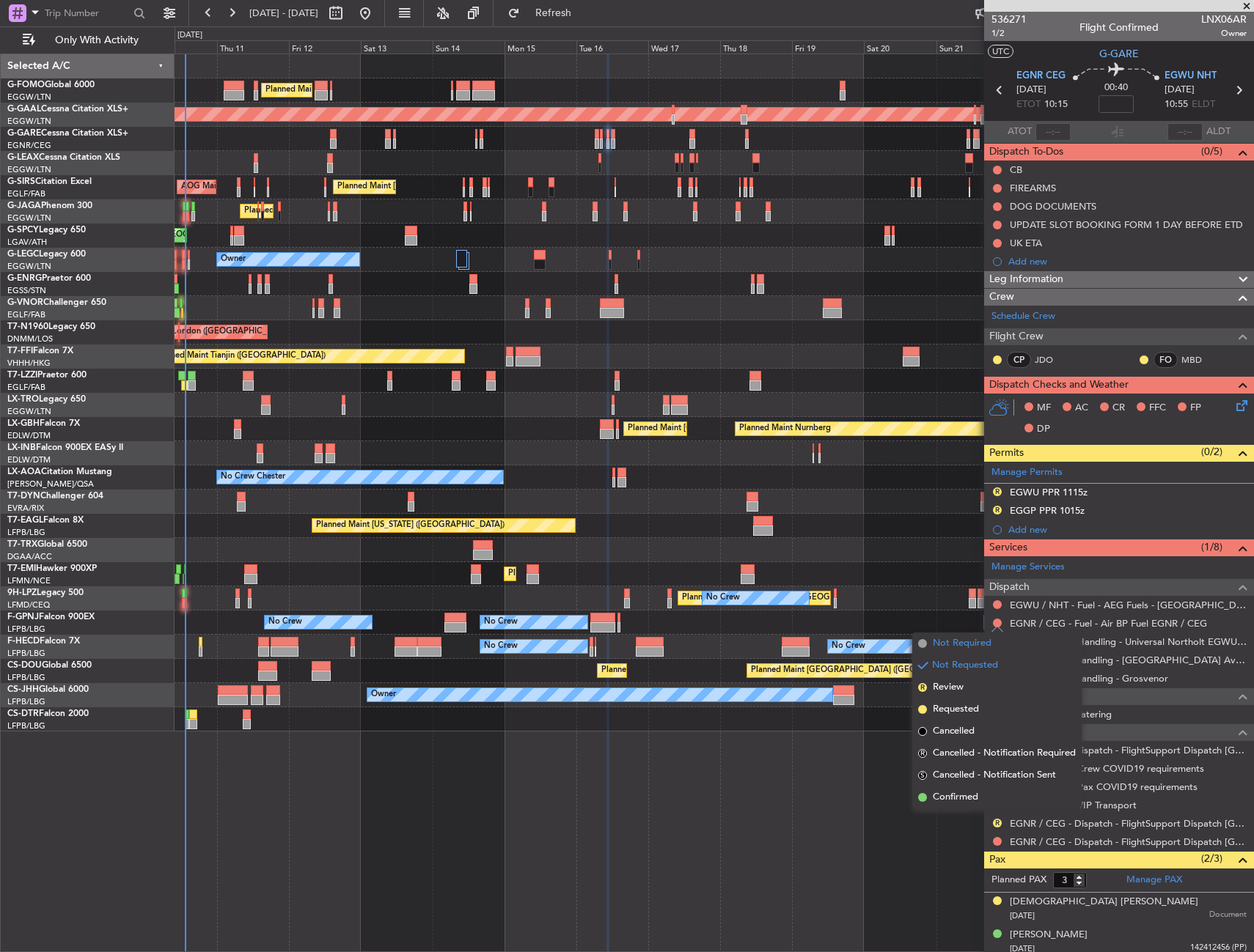
click at [955, 649] on span "Not Required" at bounding box center [962, 644] width 58 height 15
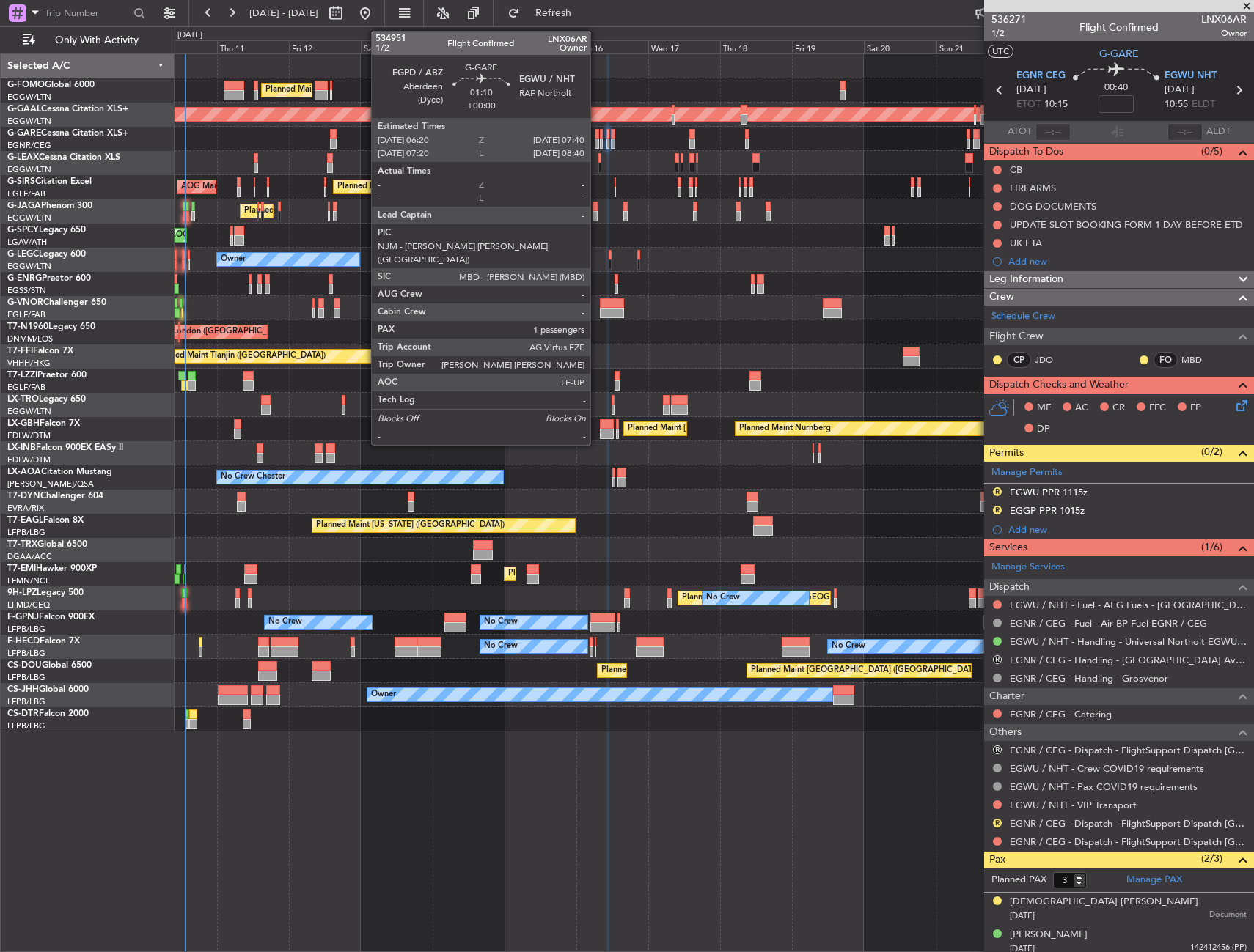
click at [597, 137] on div at bounding box center [596, 133] width 4 height 11
click at [599, 142] on div at bounding box center [601, 143] width 3 height 11
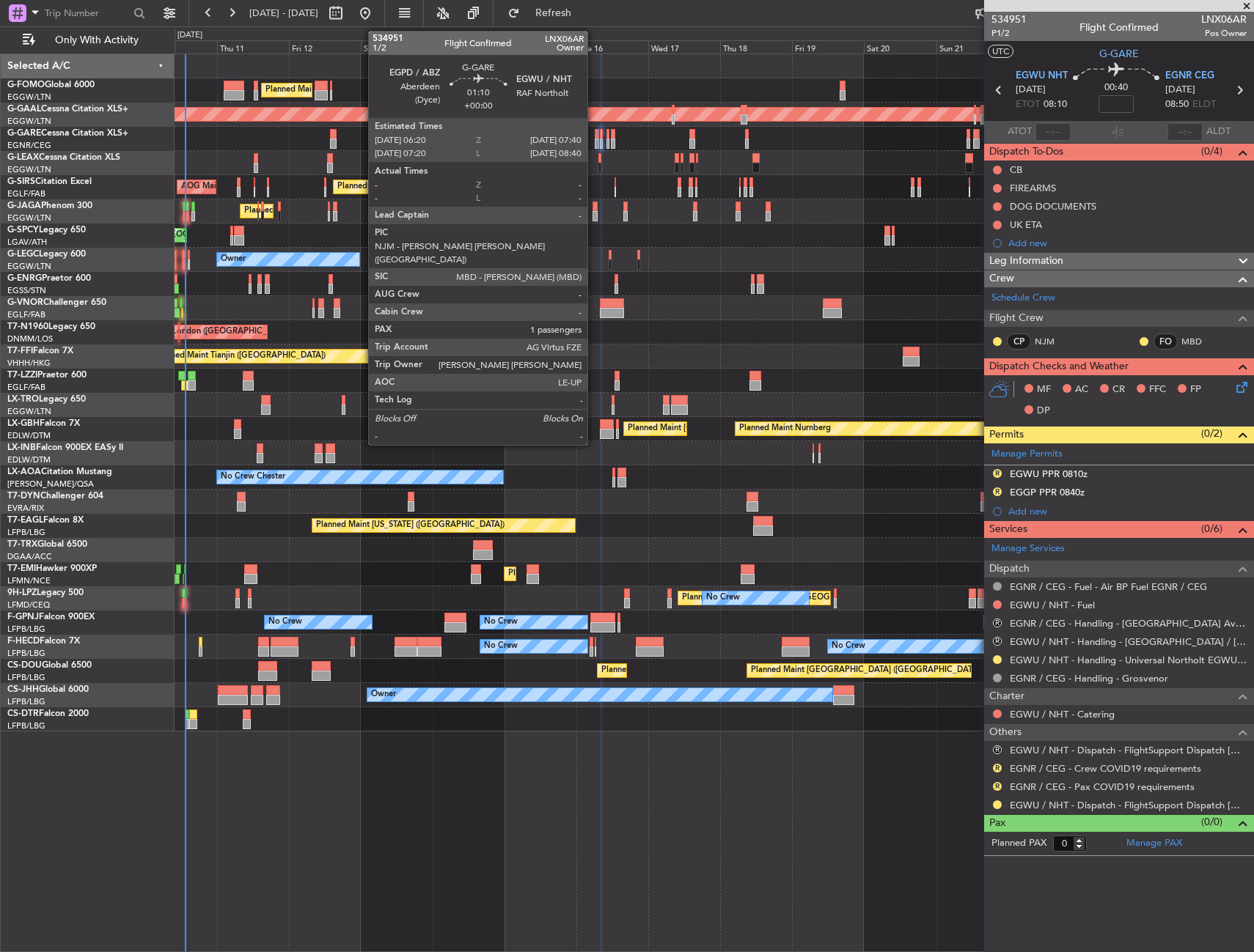
click at [595, 142] on div at bounding box center [596, 143] width 4 height 11
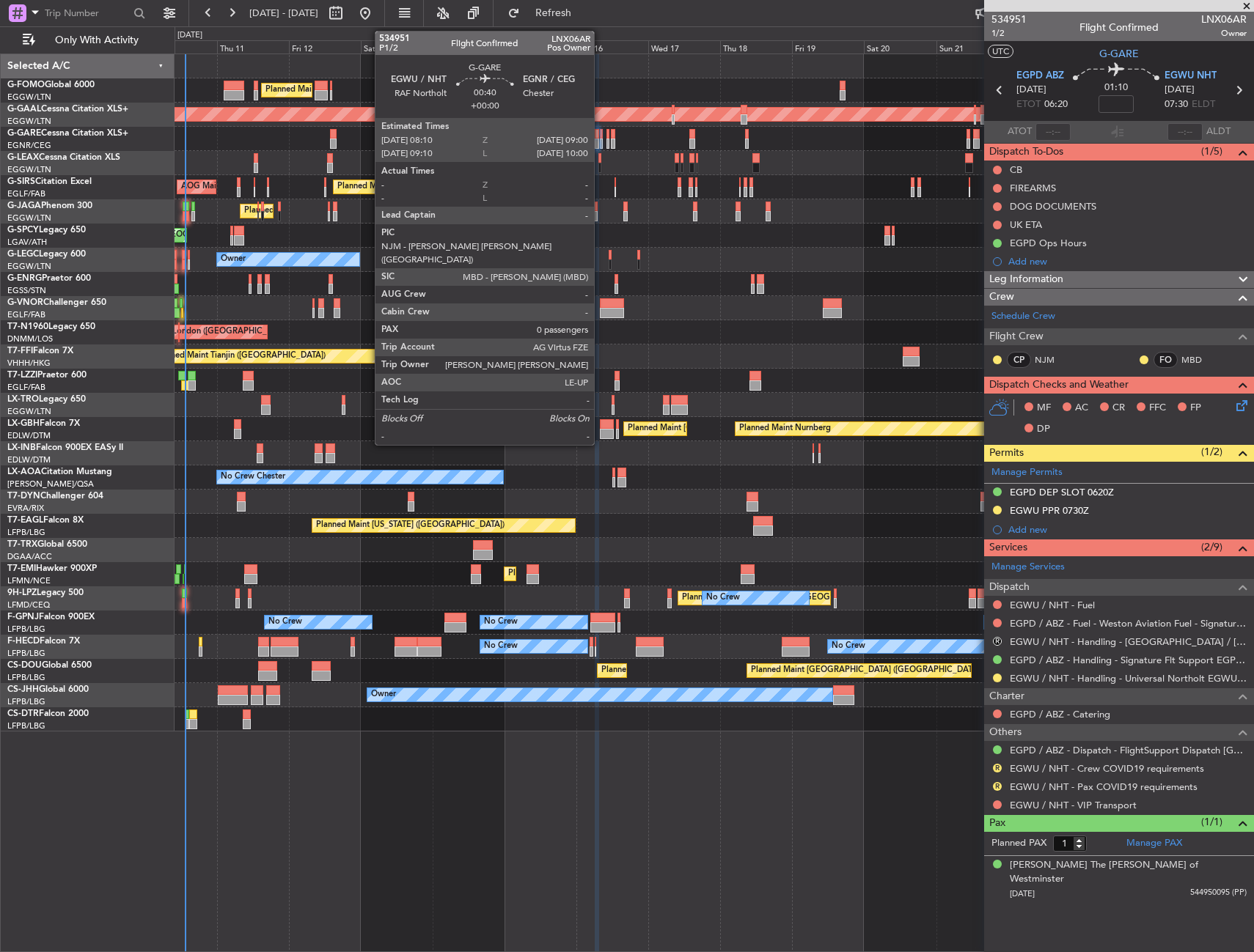
click at [600, 139] on div at bounding box center [601, 143] width 3 height 11
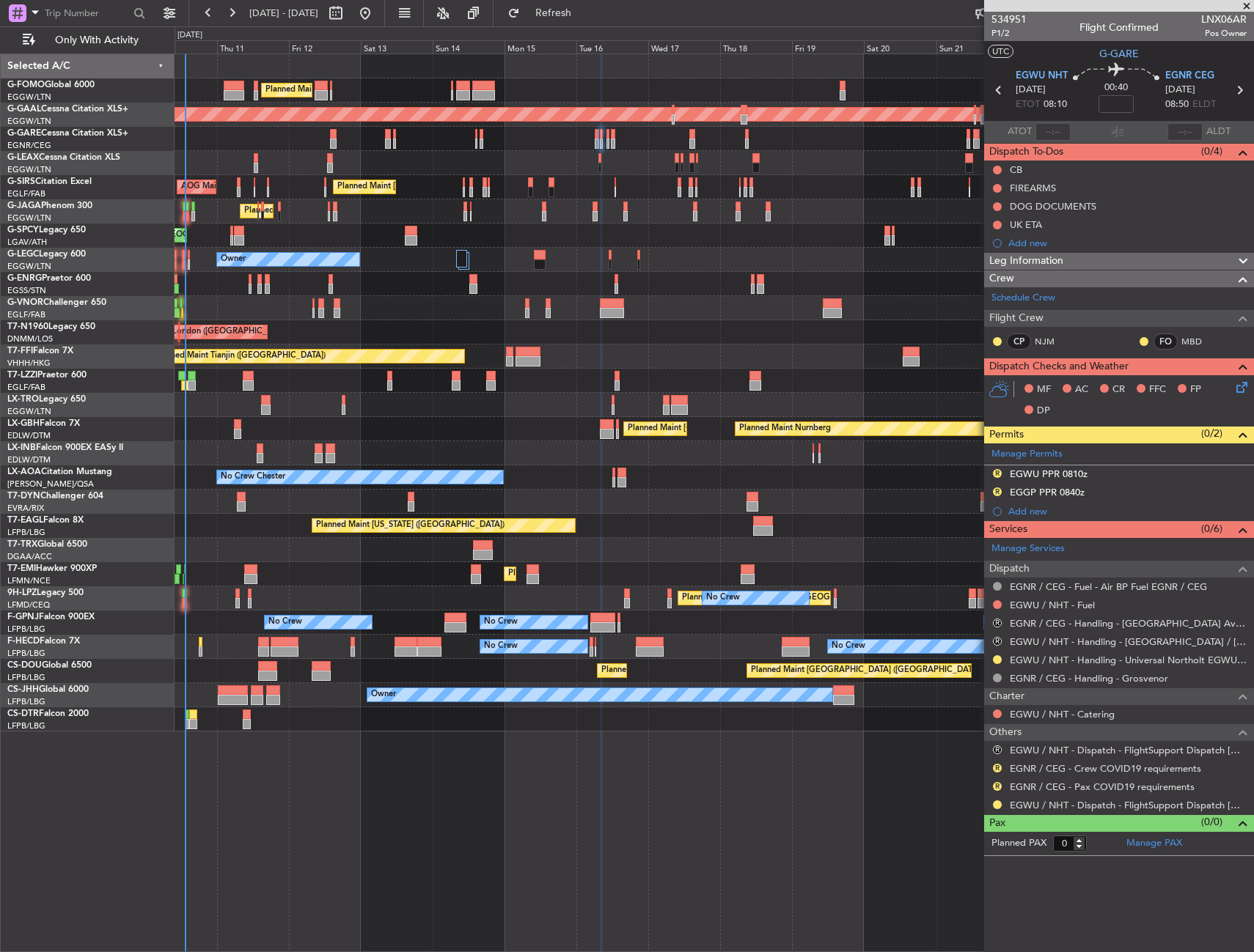
drag, startPoint x: 994, startPoint y: 473, endPoint x: 985, endPoint y: 497, distance: 25.6
click at [994, 473] on button "R" at bounding box center [997, 473] width 9 height 9
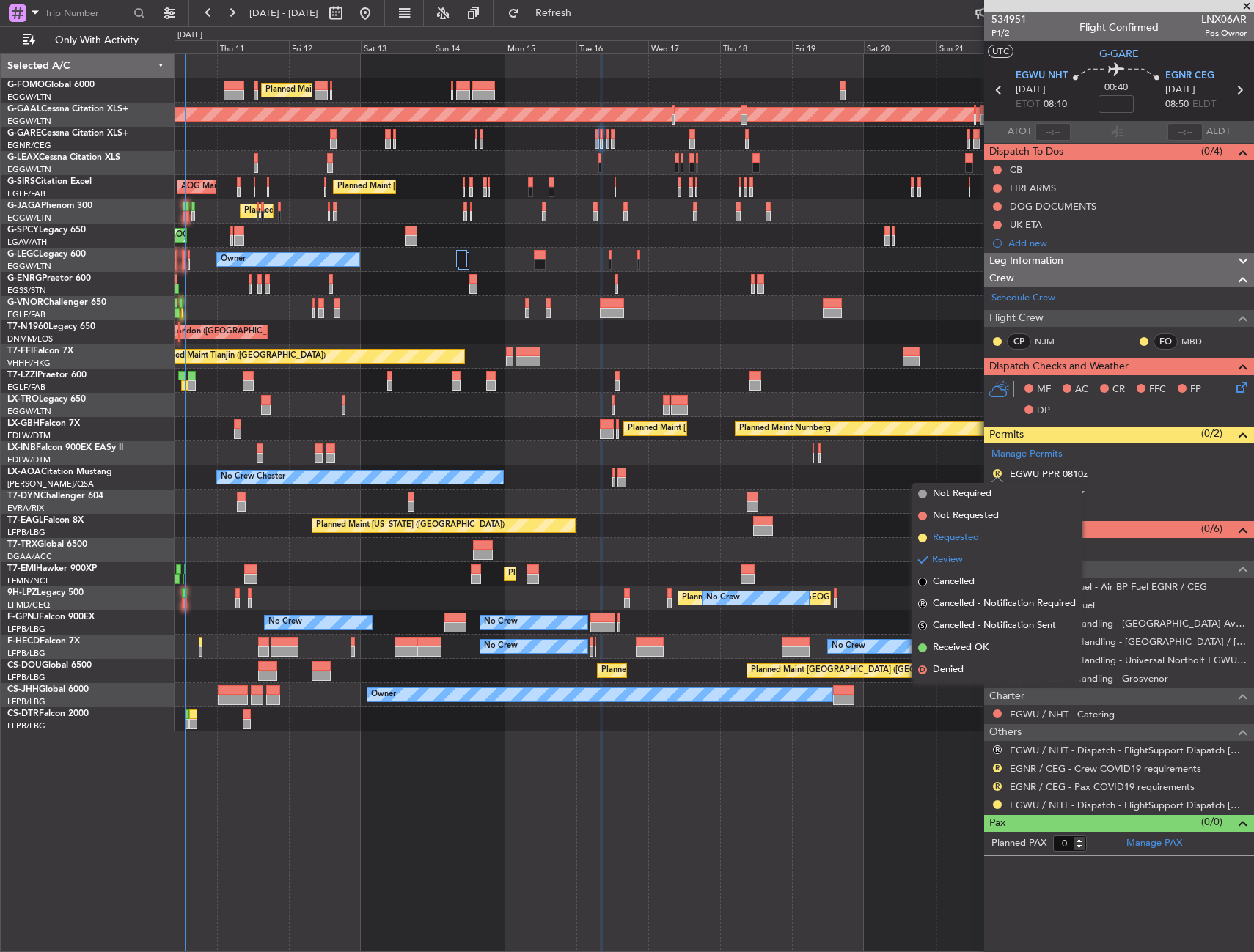
click at [966, 536] on span "Requested" at bounding box center [955, 538] width 46 height 15
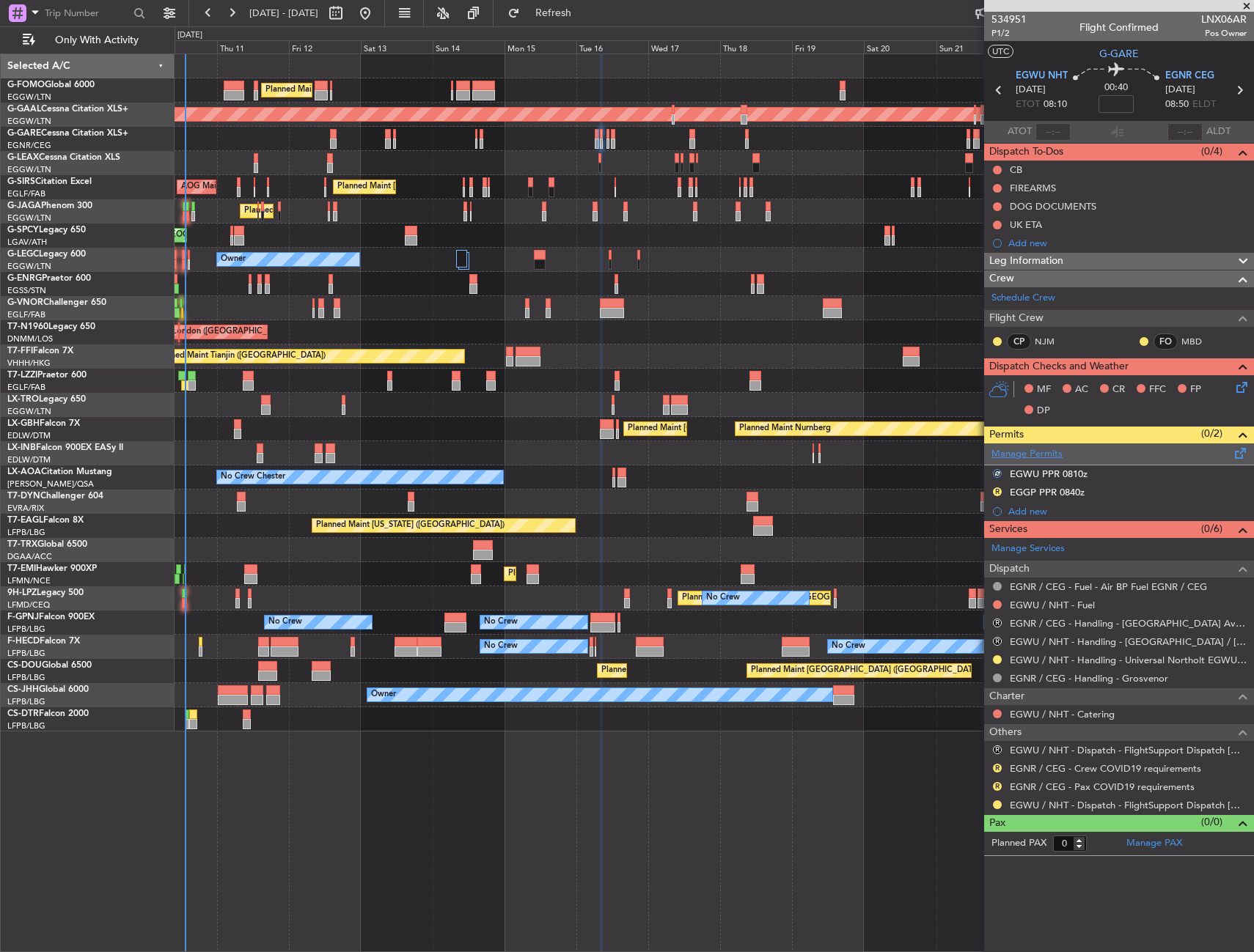
click at [1018, 453] on link "Manage Permits" at bounding box center [1027, 455] width 71 height 15
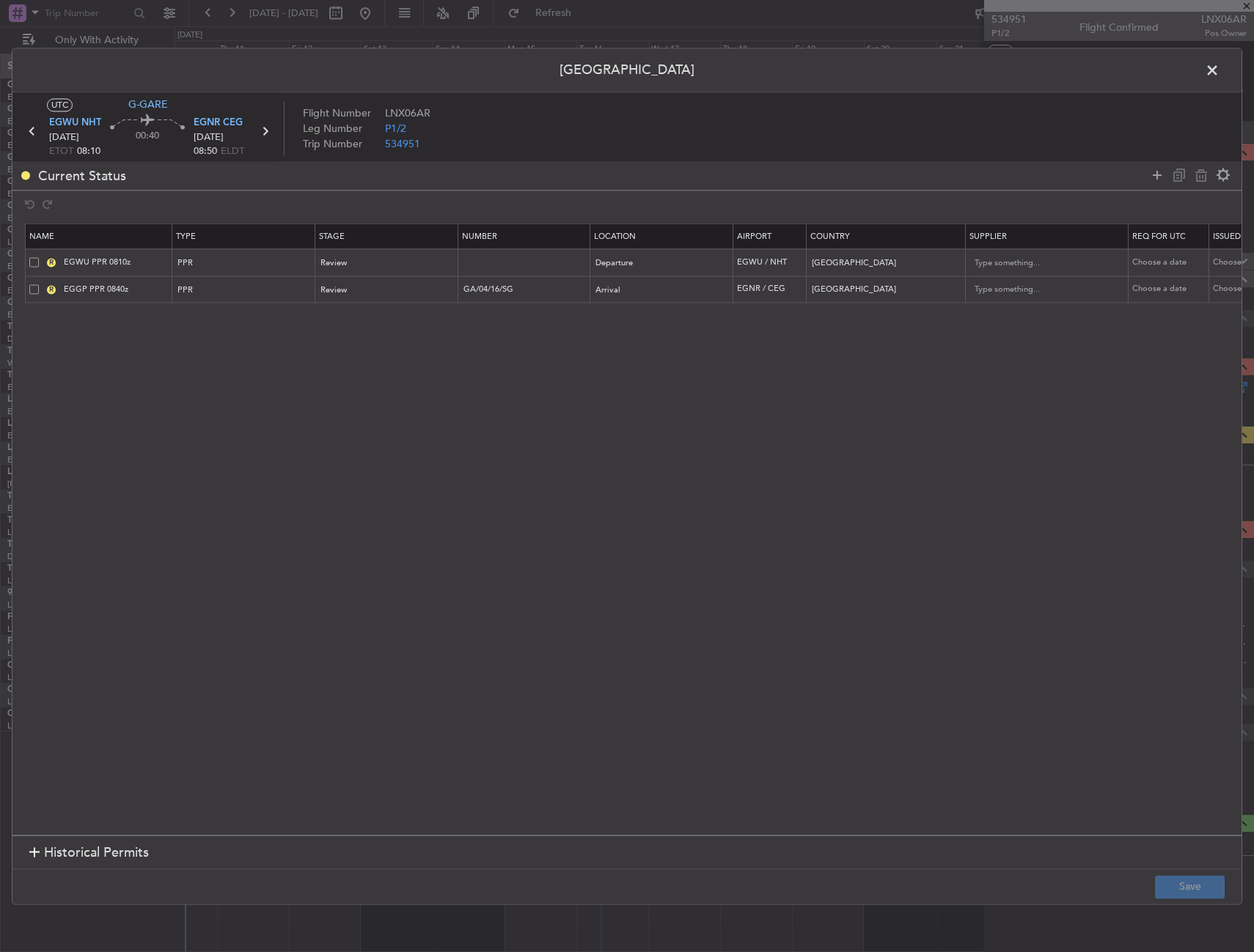
click at [37, 288] on span at bounding box center [34, 290] width 10 height 10
click at [40, 285] on input "checkbox" at bounding box center [40, 285] width 0 height 0
click at [1196, 177] on icon at bounding box center [1201, 176] width 18 height 18
click at [1180, 889] on button "Save" at bounding box center [1189, 886] width 70 height 23
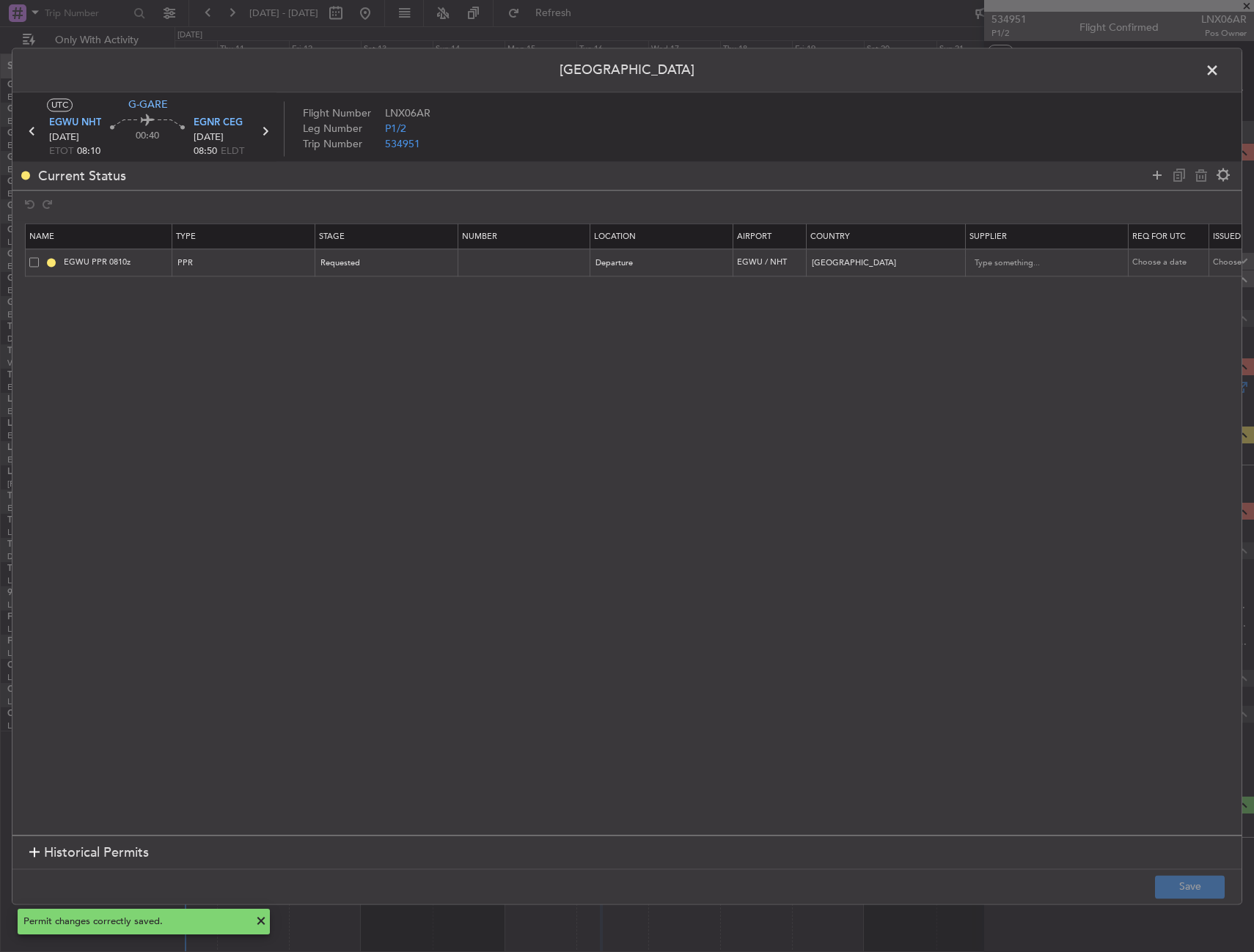
click at [1219, 66] on span at bounding box center [1219, 74] width 0 height 29
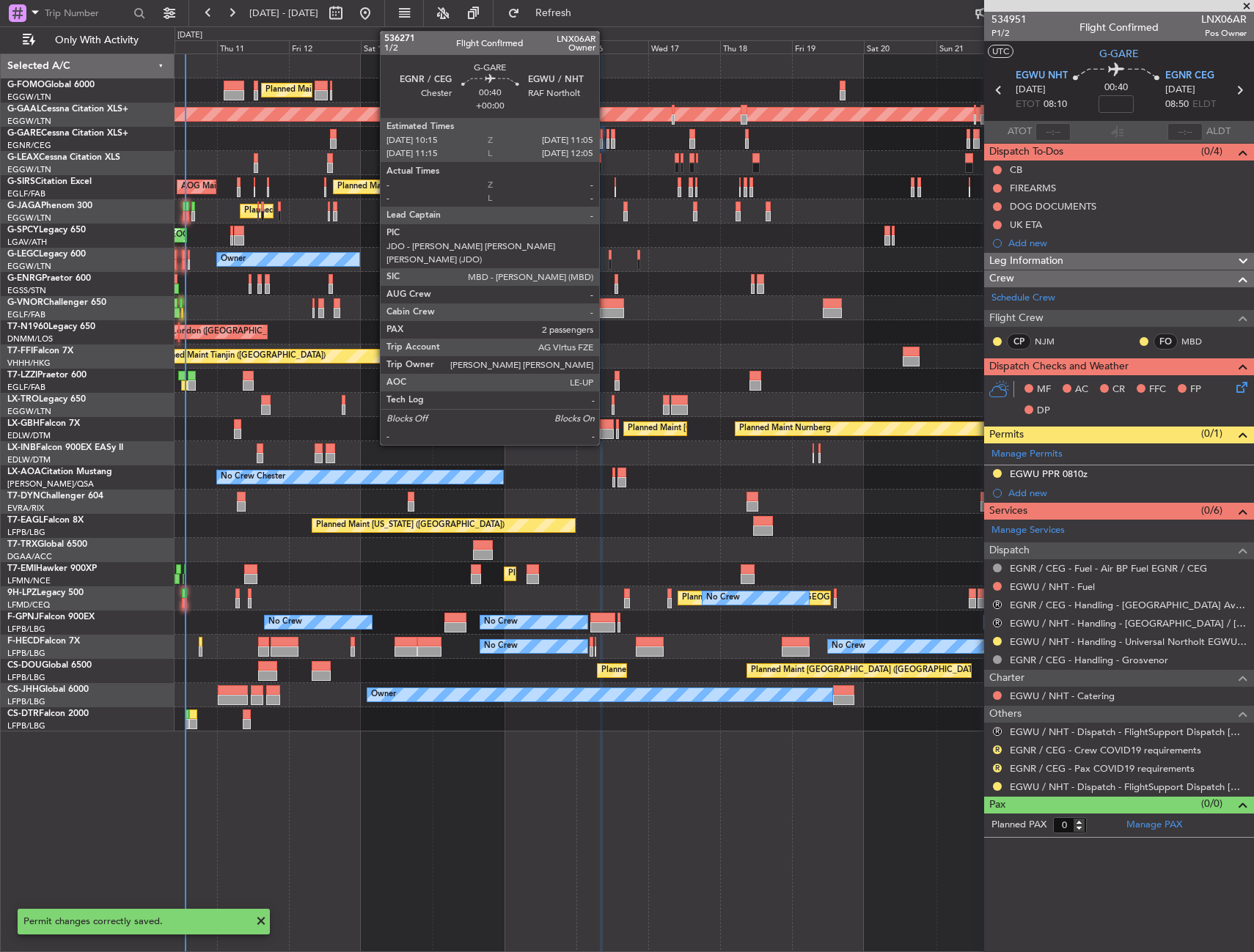
click at [606, 138] on div at bounding box center [608, 133] width 3 height 11
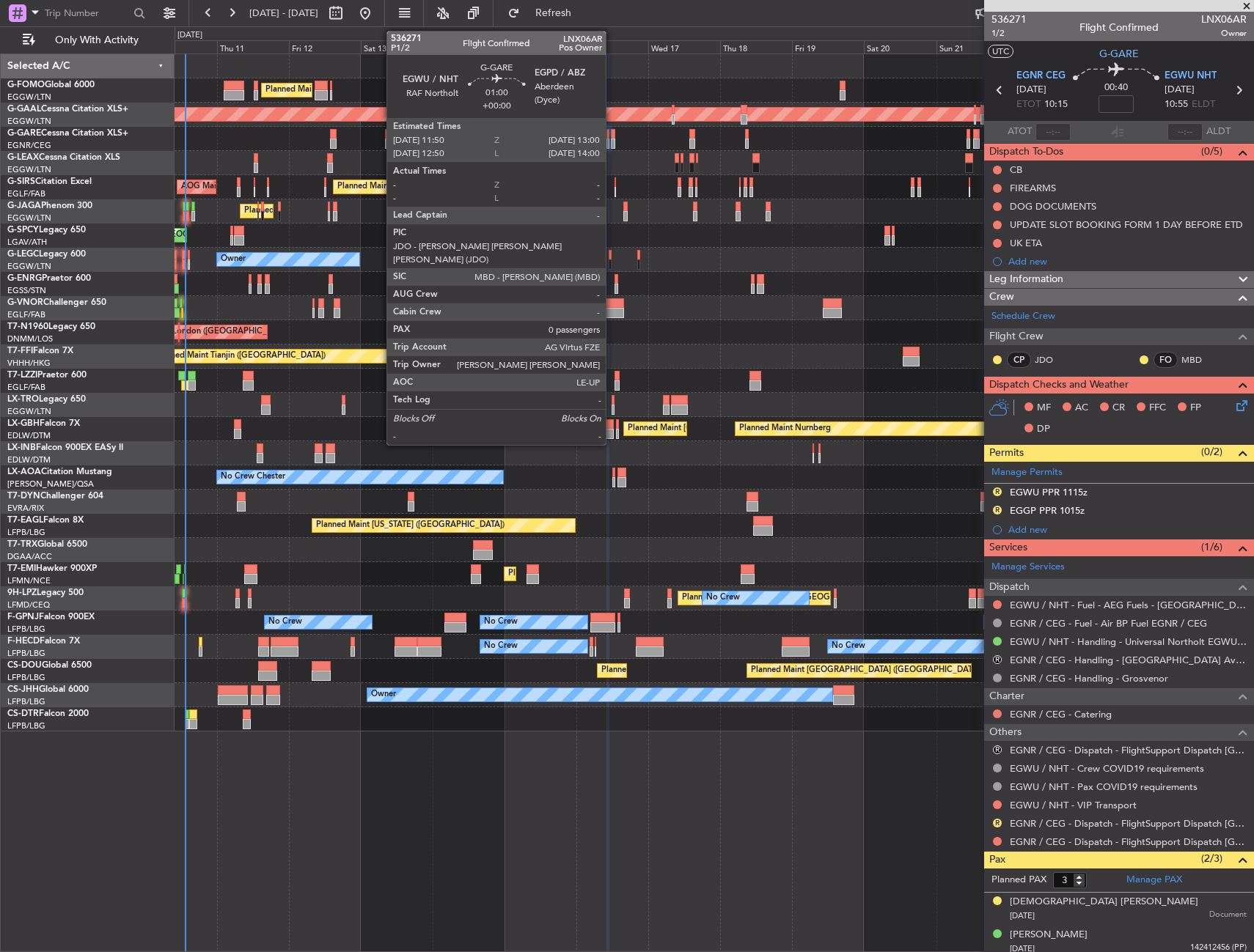
click at [612, 137] on div at bounding box center [612, 133] width 4 height 11
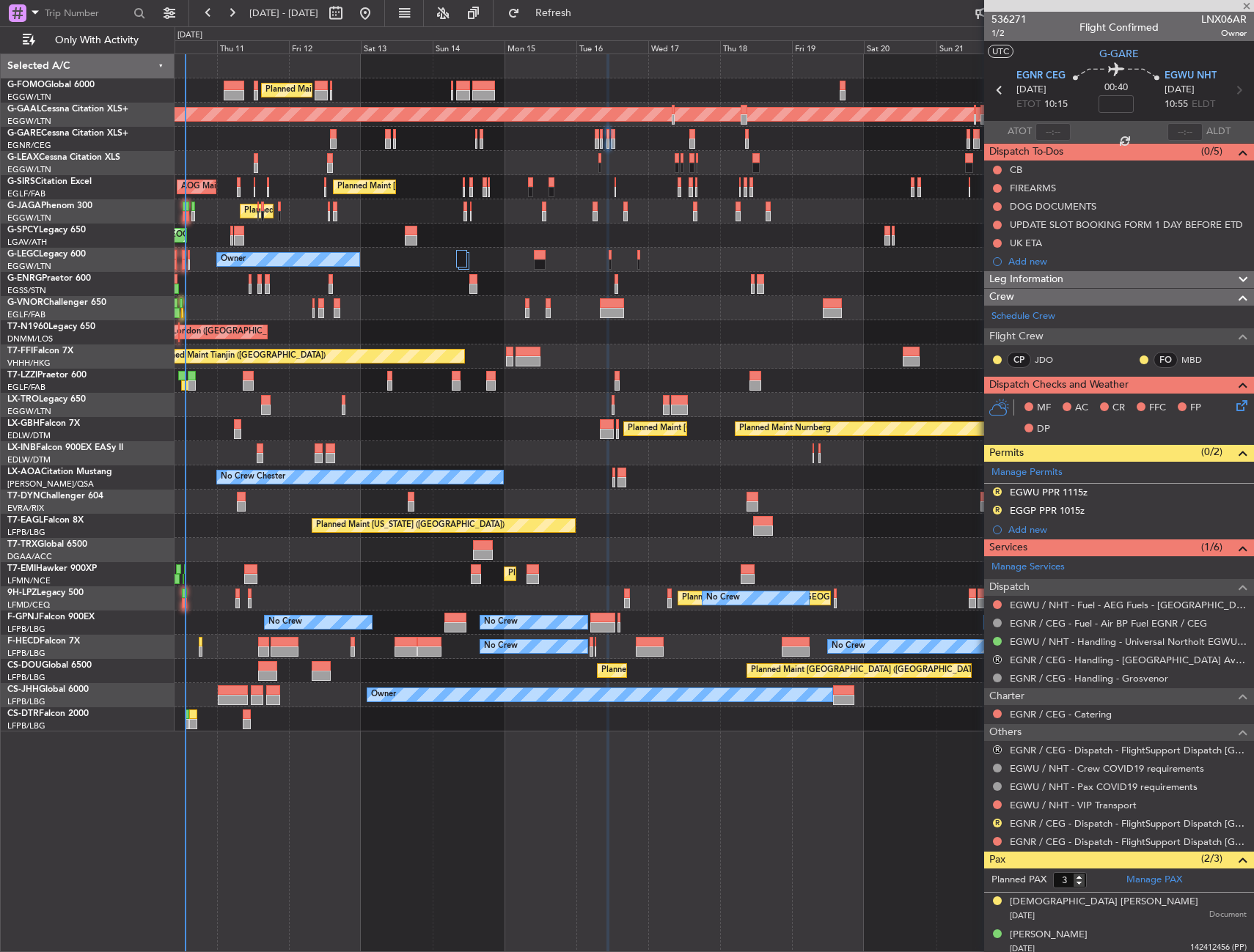
type input "0"
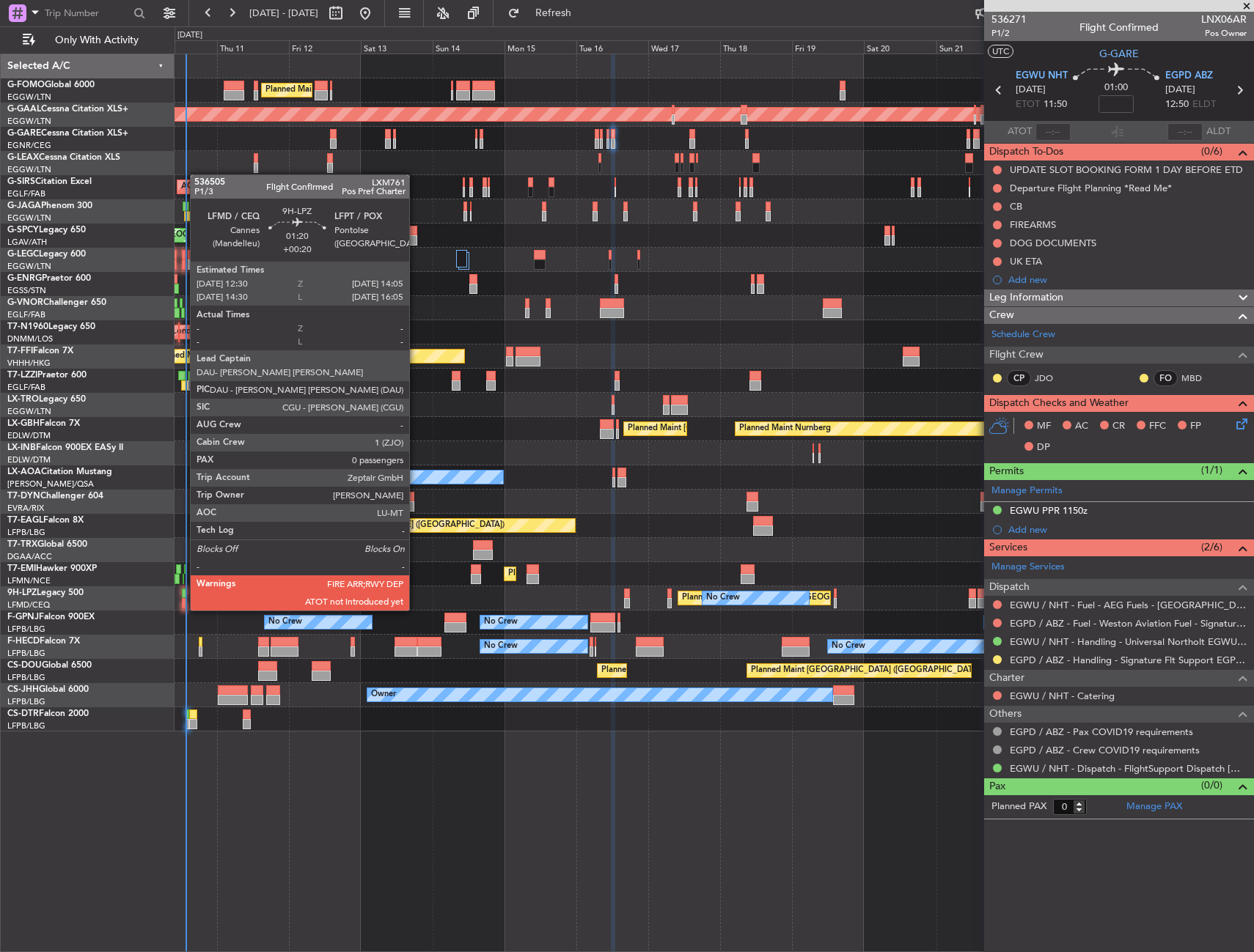
click at [183, 598] on div at bounding box center [184, 594] width 5 height 11
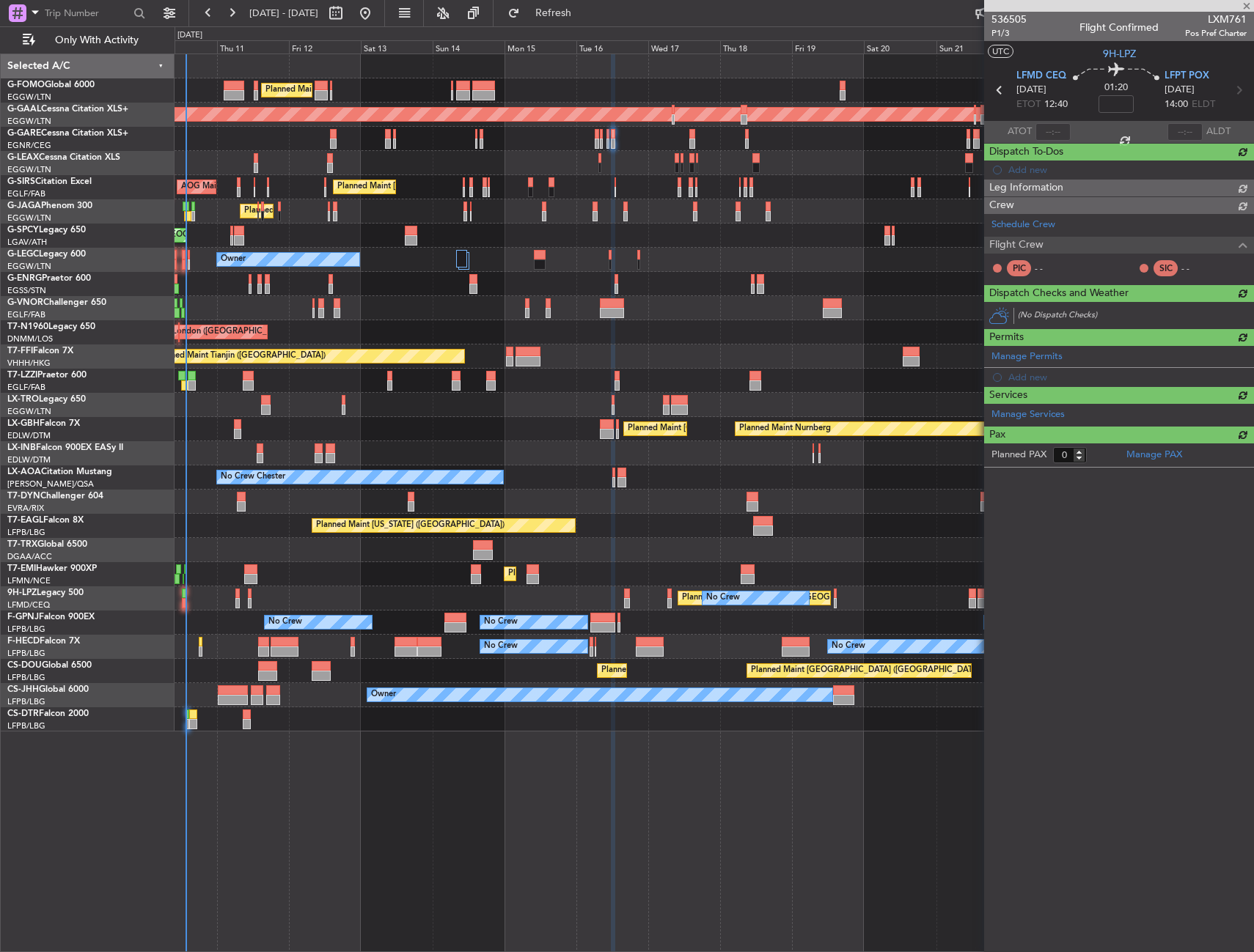
type input "+00:20"
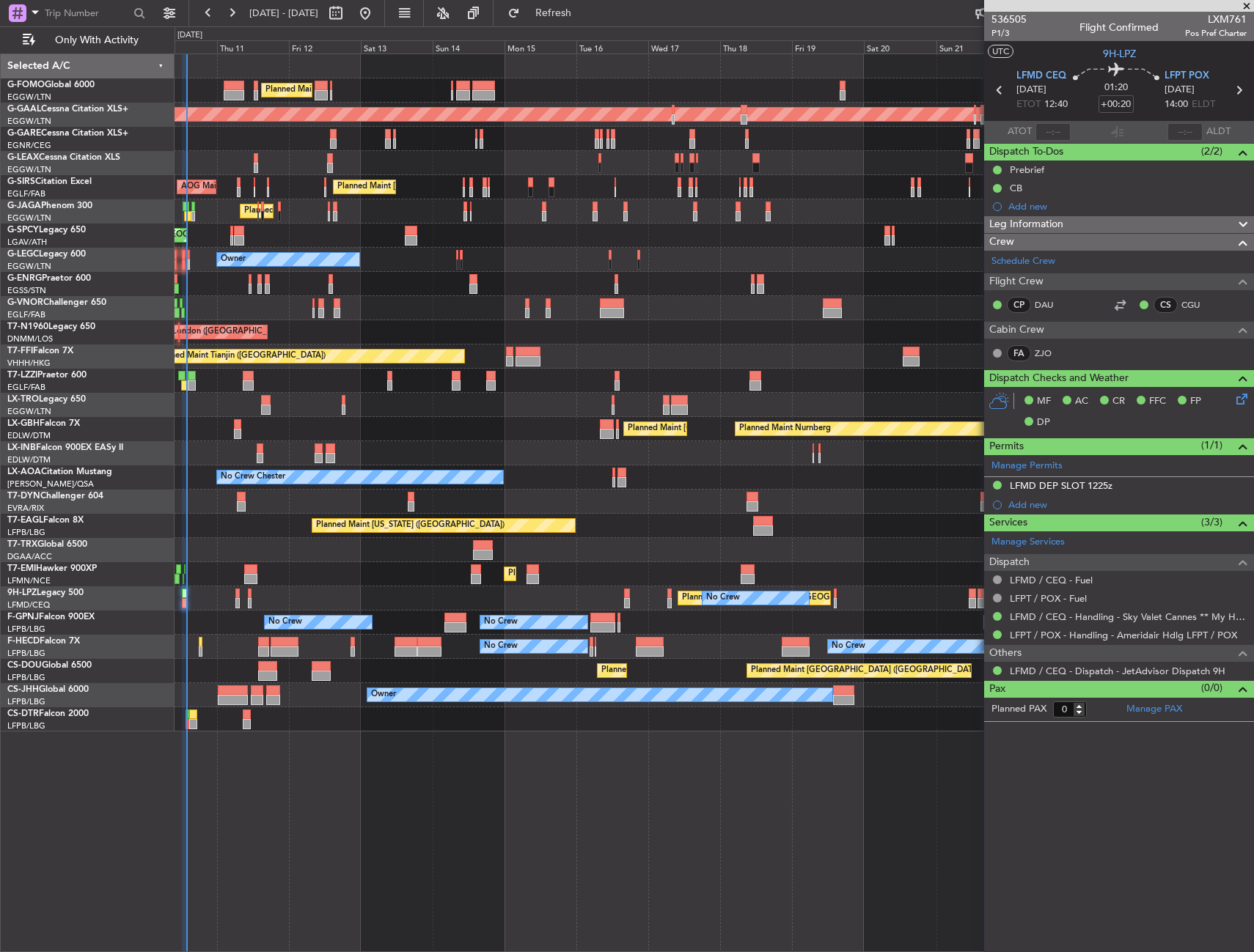
click at [309, 434] on div "Planned Maint Nurnberg Planned Maint [GEOGRAPHIC_DATA] ([GEOGRAPHIC_DATA])" at bounding box center [714, 429] width 1078 height 24
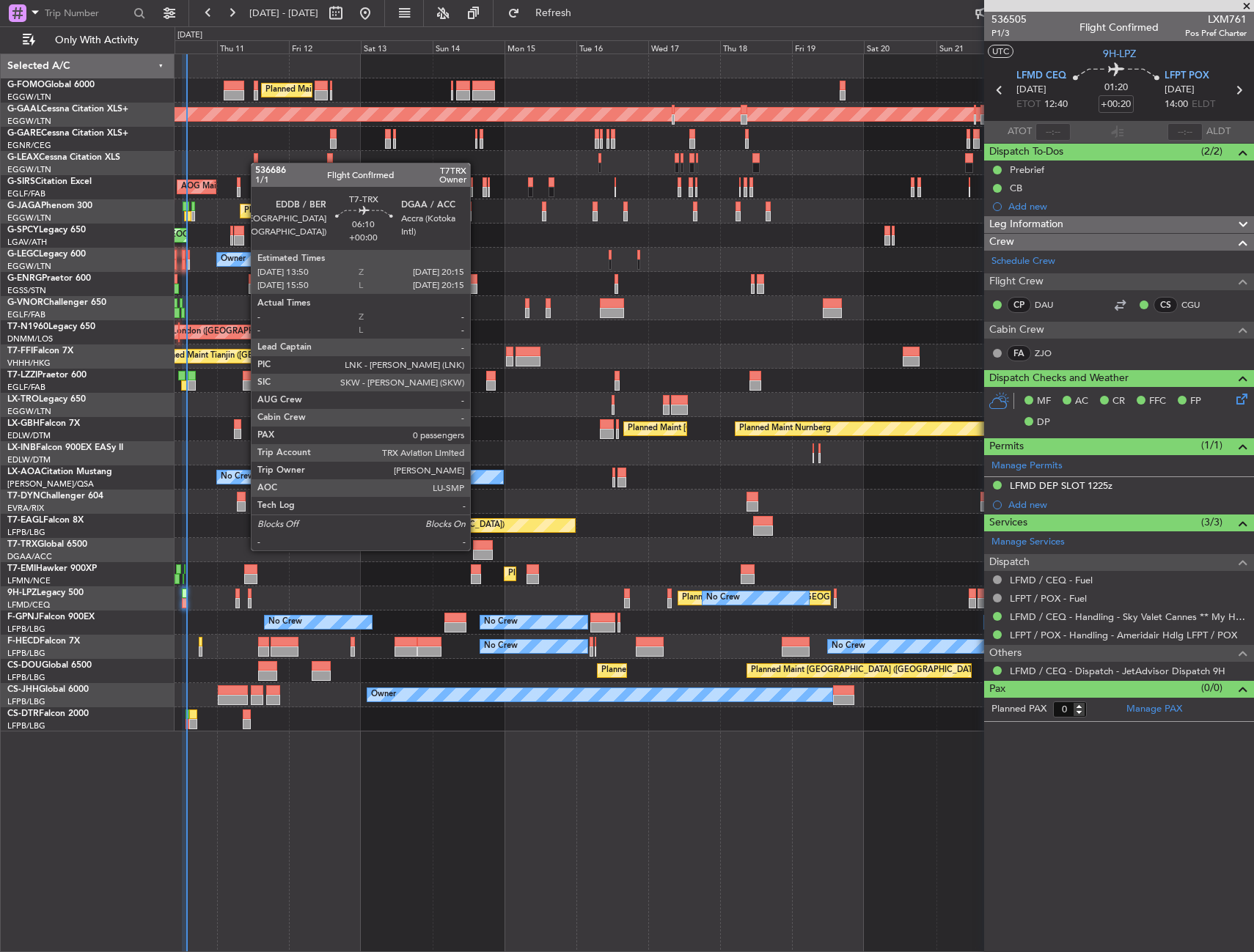
click at [477, 549] on div at bounding box center [482, 545] width 19 height 11
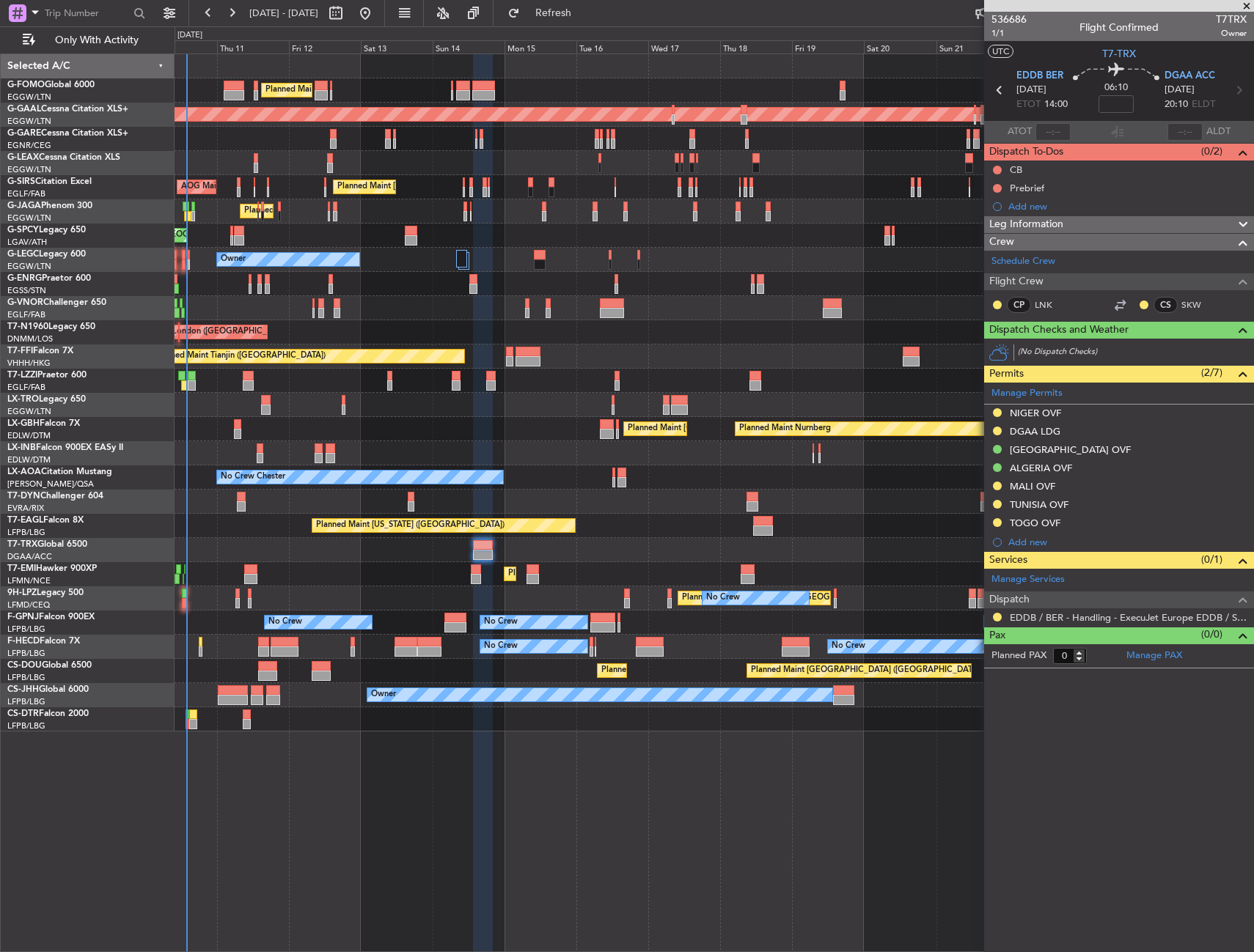
click at [236, 156] on div at bounding box center [714, 163] width 1078 height 24
click at [228, 157] on div at bounding box center [714, 163] width 1078 height 24
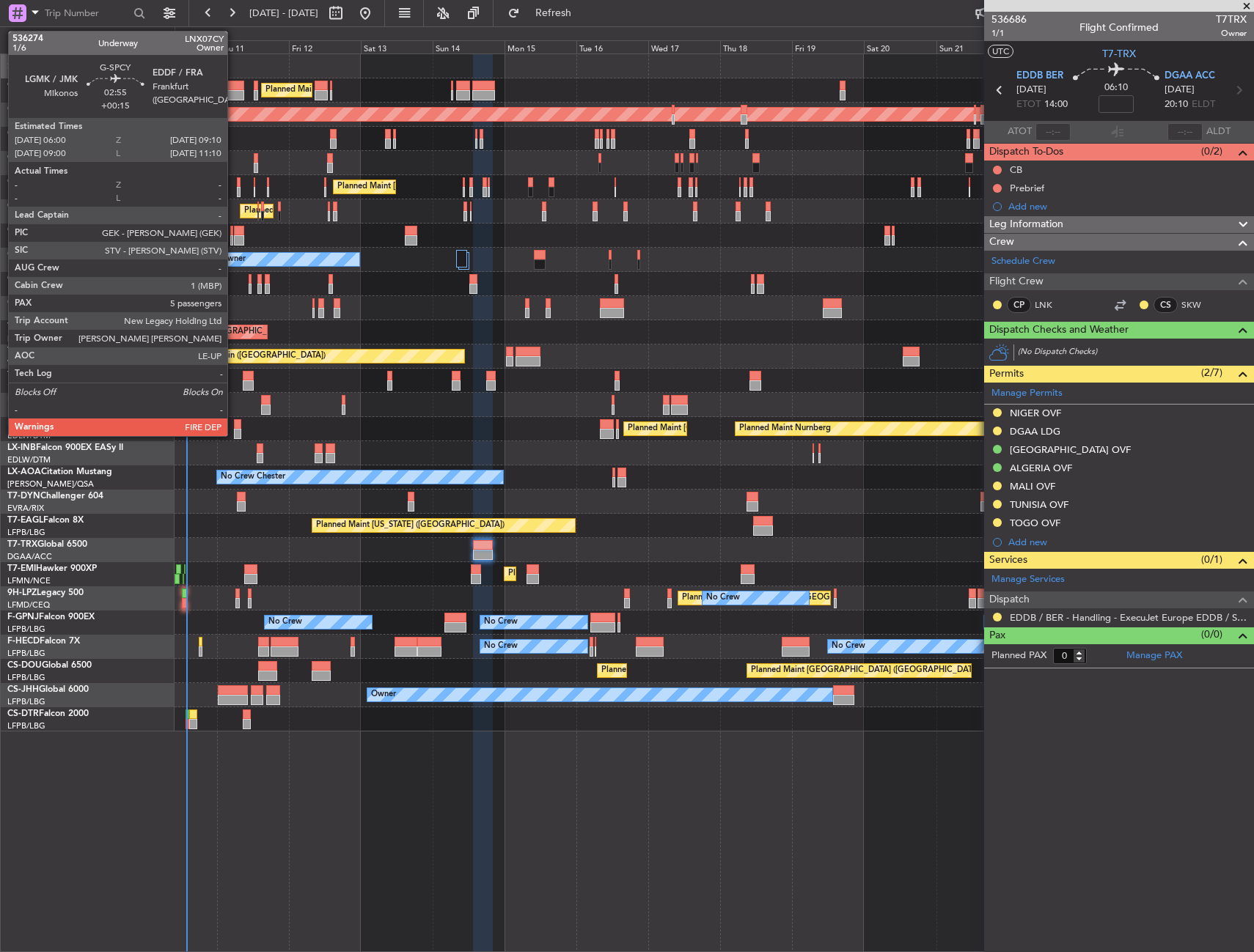
click at [237, 239] on div at bounding box center [239, 240] width 10 height 11
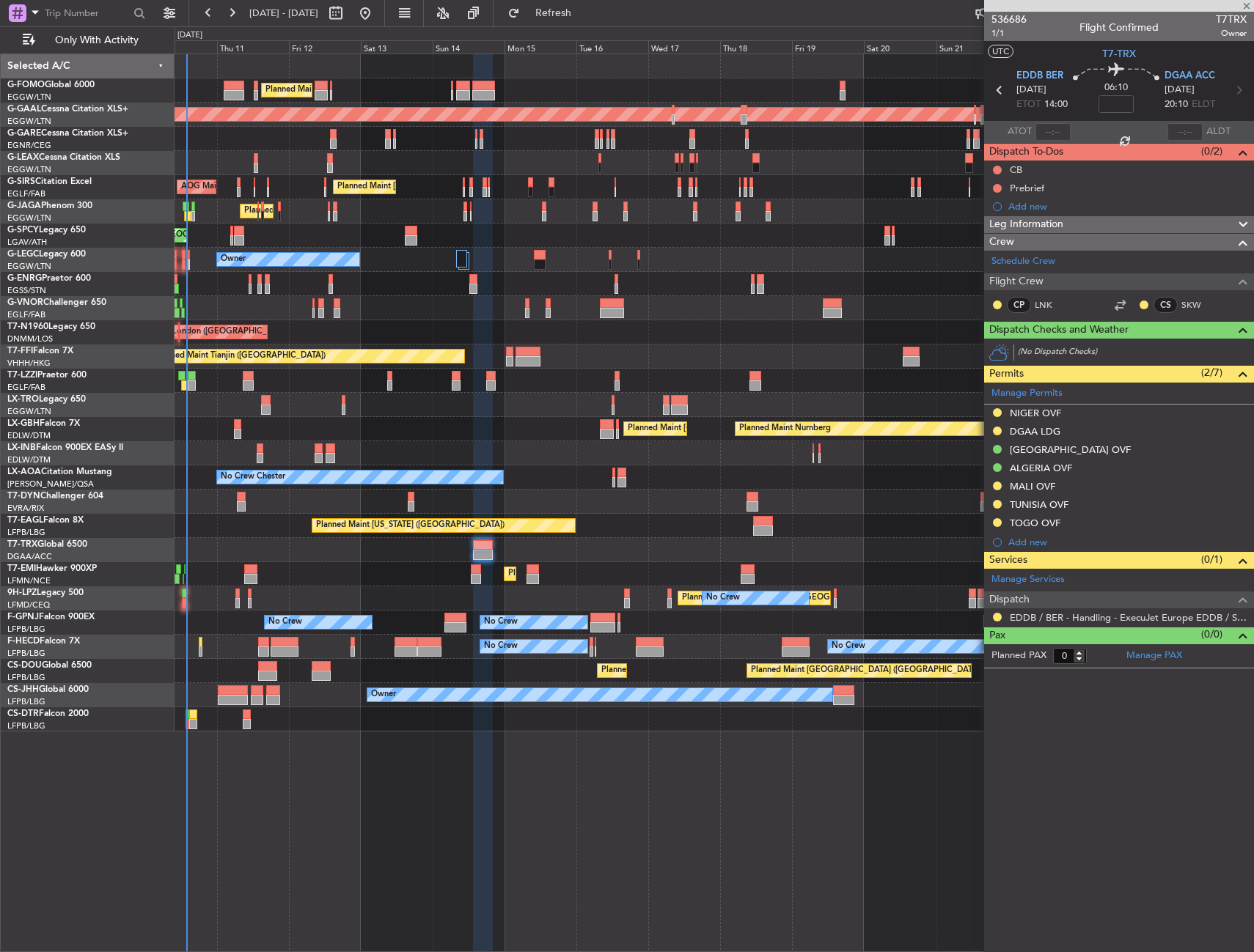
type input "+00:15"
type input "5"
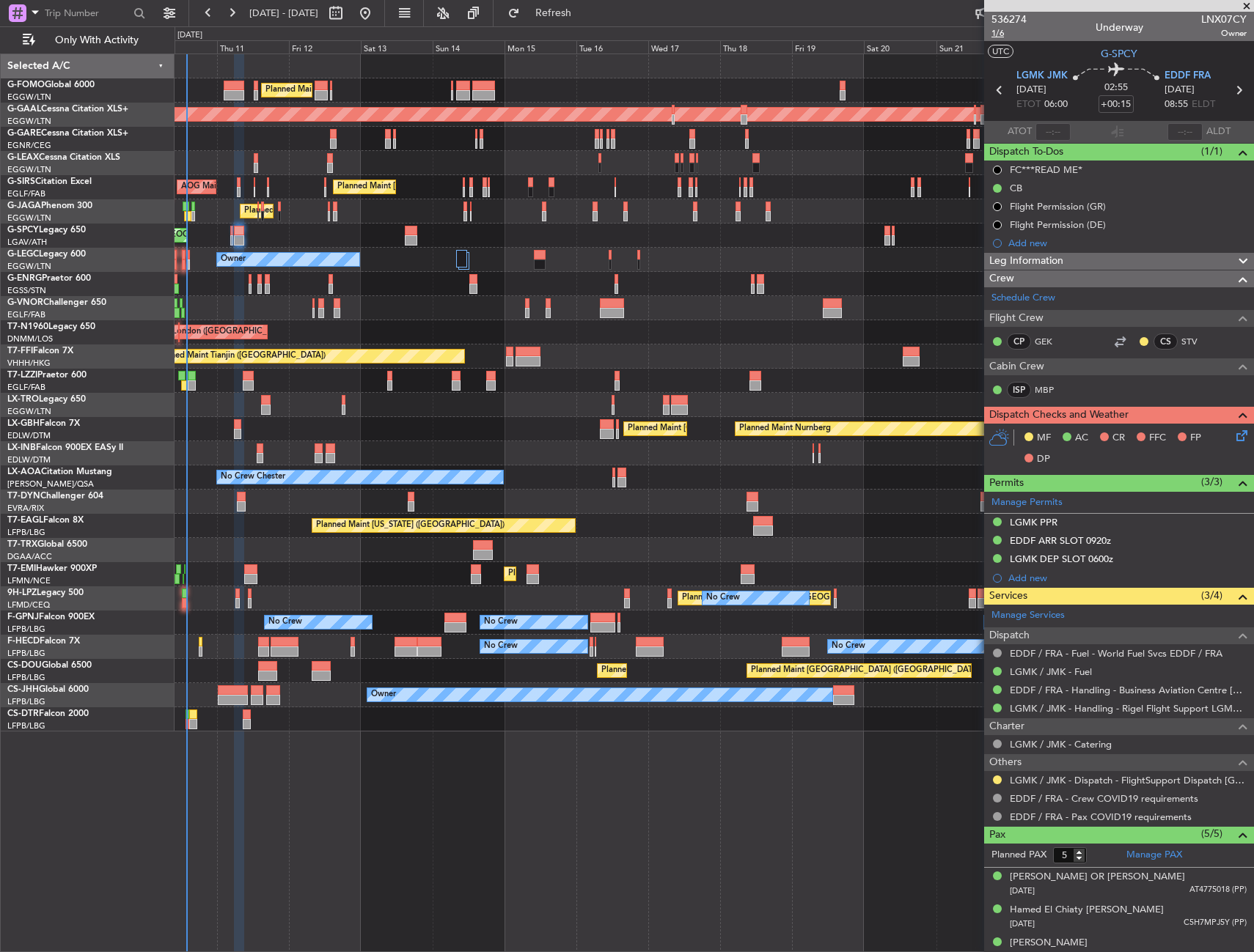
click at [998, 39] on span "1/6" at bounding box center [1008, 33] width 35 height 12
click at [589, 20] on button "Refresh" at bounding box center [544, 13] width 88 height 23
click at [996, 36] on span "1/6" at bounding box center [1008, 33] width 35 height 12
click at [997, 35] on span "1/6" at bounding box center [1008, 33] width 35 height 12
click at [1233, 434] on icon at bounding box center [1239, 433] width 11 height 11
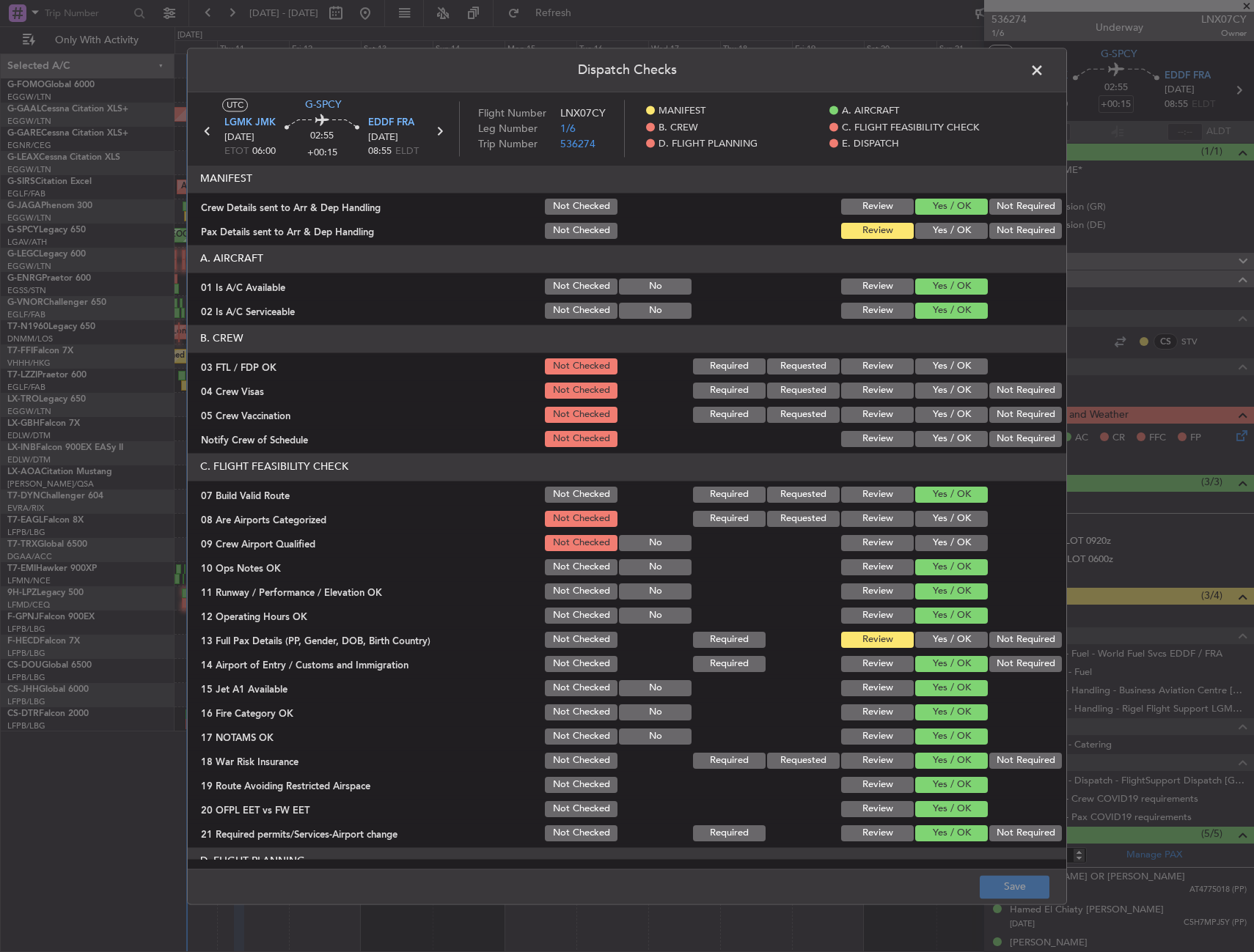
click at [929, 225] on button "Yes / OK" at bounding box center [951, 231] width 73 height 16
click at [930, 637] on button "Yes / OK" at bounding box center [951, 640] width 73 height 16
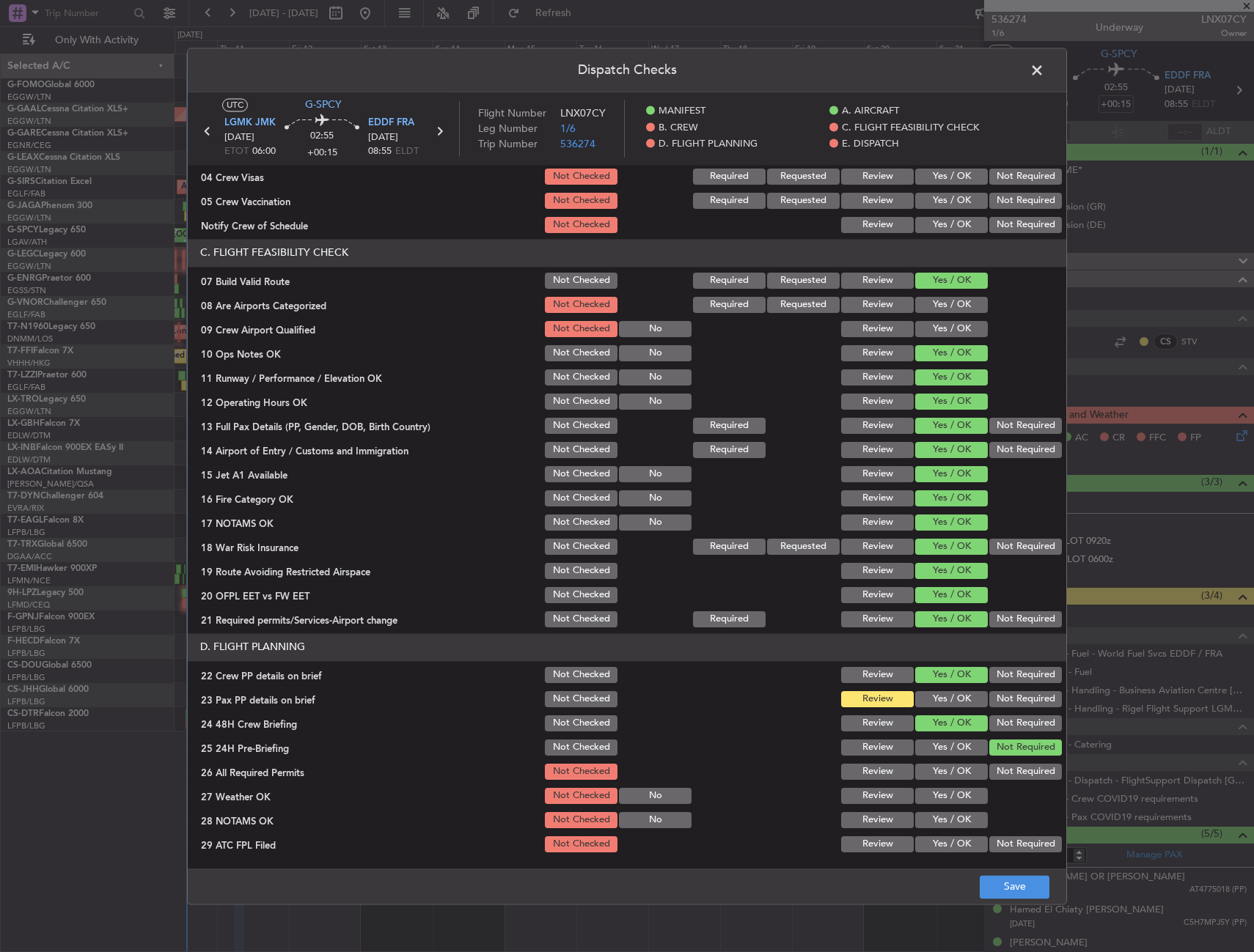
scroll to position [366, 0]
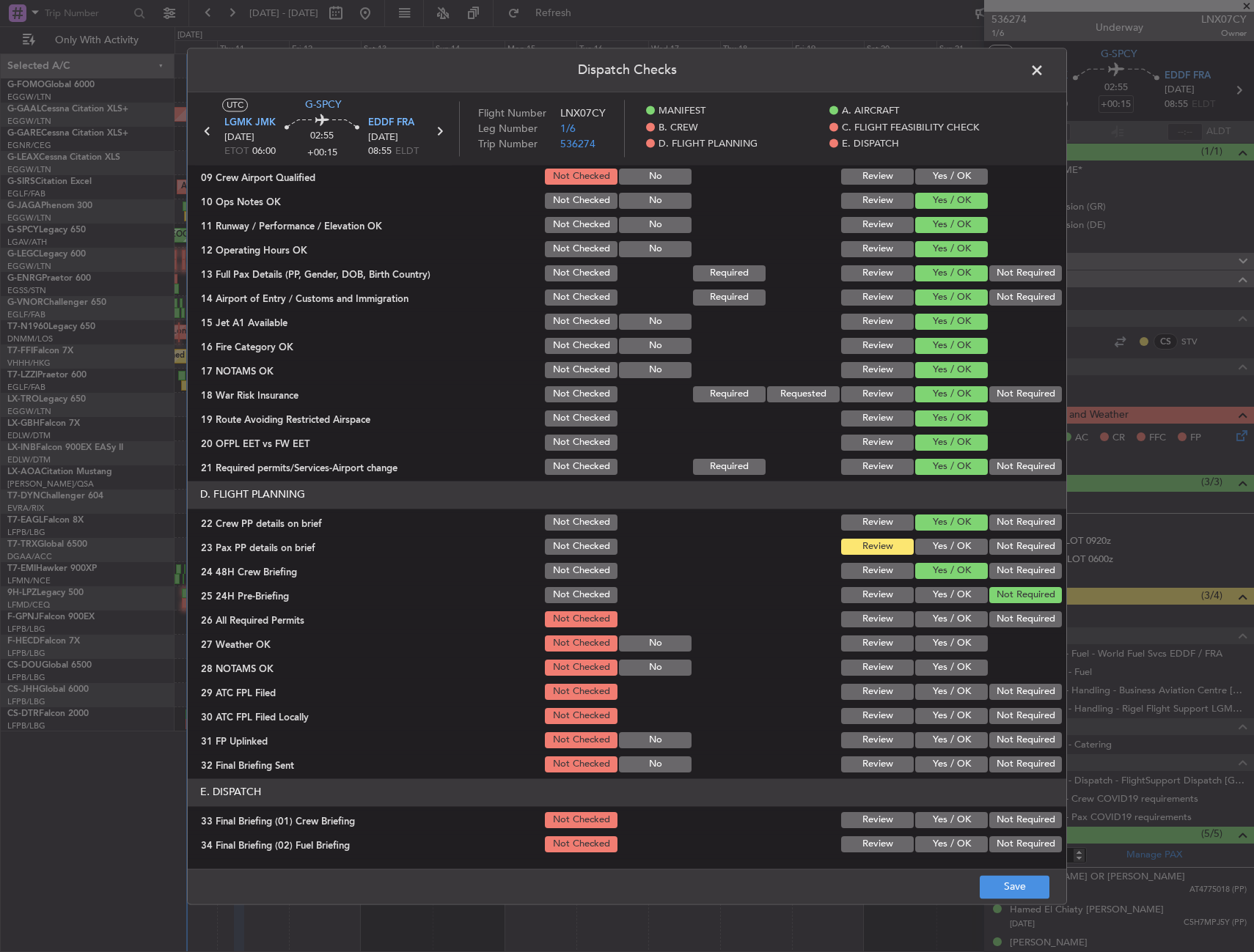
click at [930, 544] on button "Yes / OK" at bounding box center [951, 547] width 73 height 16
click at [1005, 879] on button "Save" at bounding box center [1015, 886] width 70 height 23
click at [1044, 72] on span at bounding box center [1044, 74] width 0 height 29
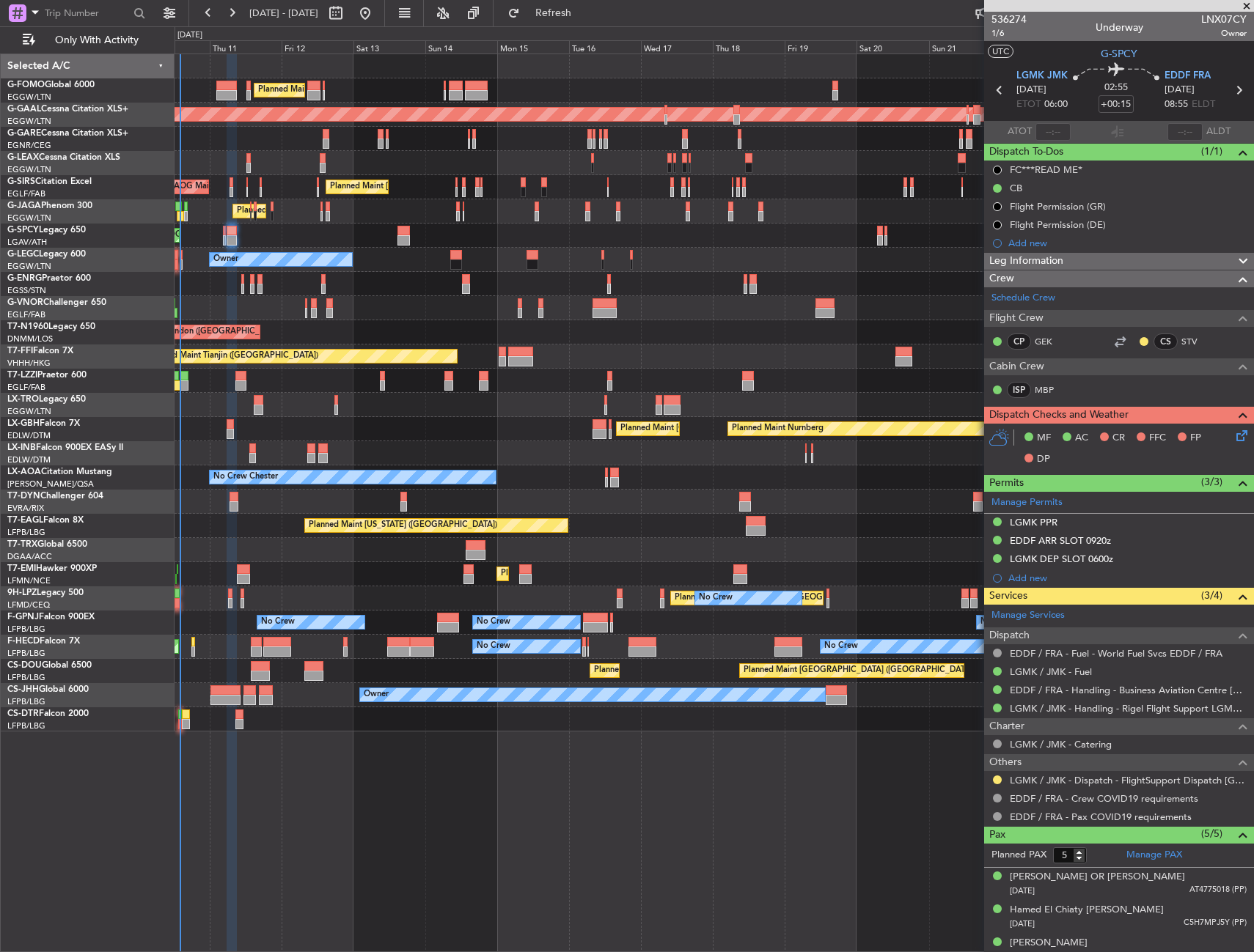
click at [316, 560] on div "Planned Maint [GEOGRAPHIC_DATA] ([GEOGRAPHIC_DATA])" at bounding box center [714, 550] width 1078 height 24
click at [331, 560] on div "Planned Maint [GEOGRAPHIC_DATA] ([GEOGRAPHIC_DATA])" at bounding box center [714, 550] width 1078 height 24
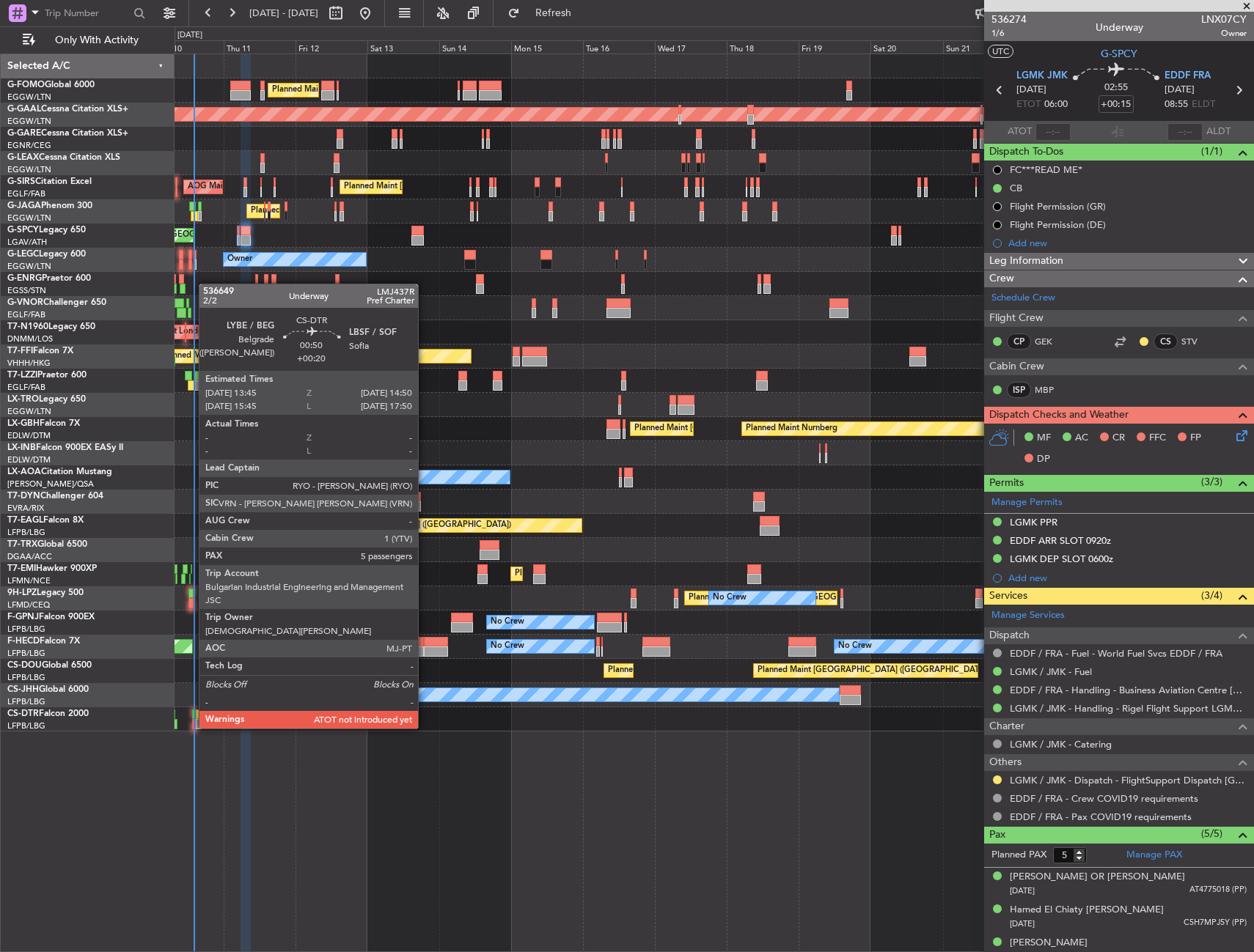
click at [192, 714] on div at bounding box center [193, 714] width 4 height 11
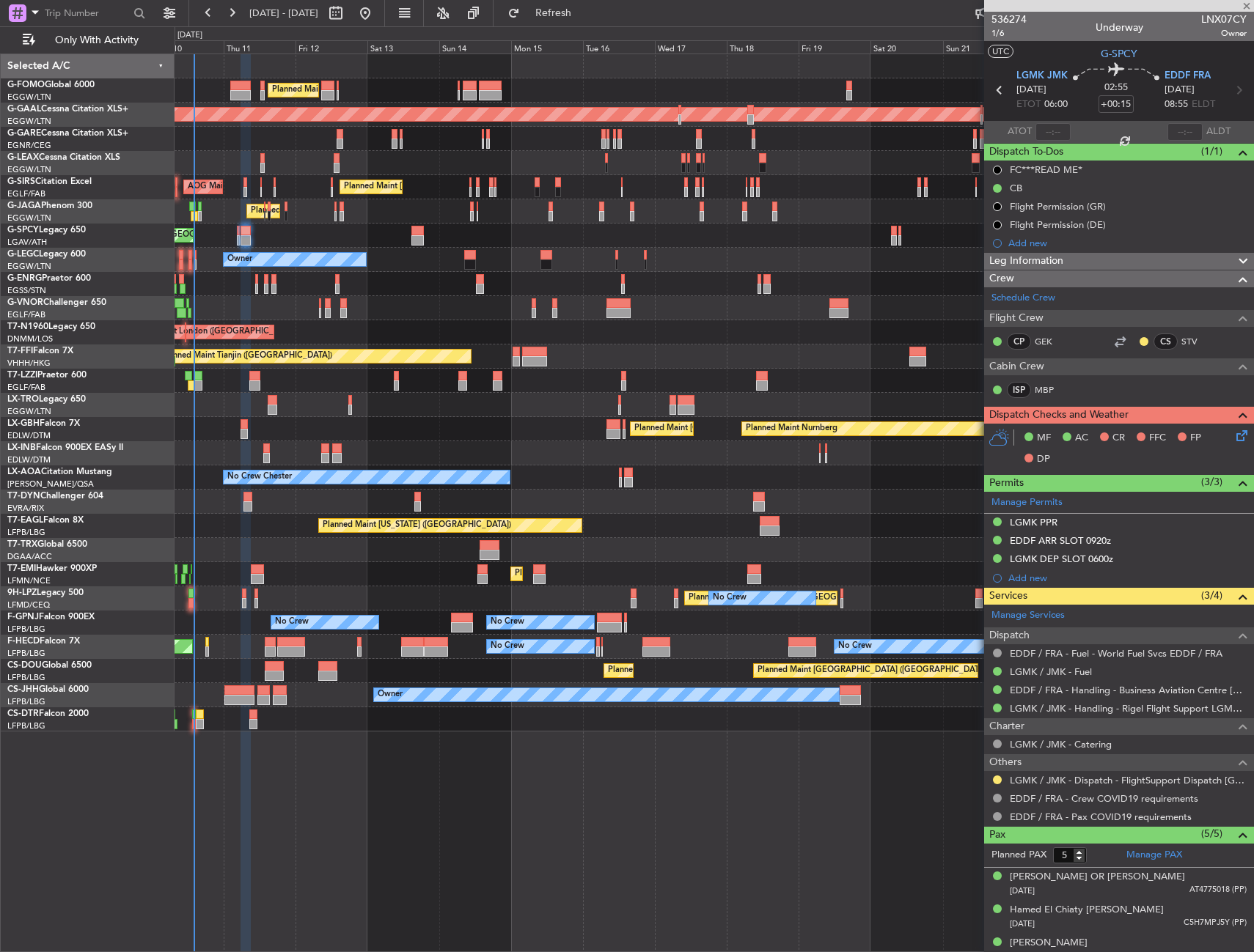
type input "+00:20"
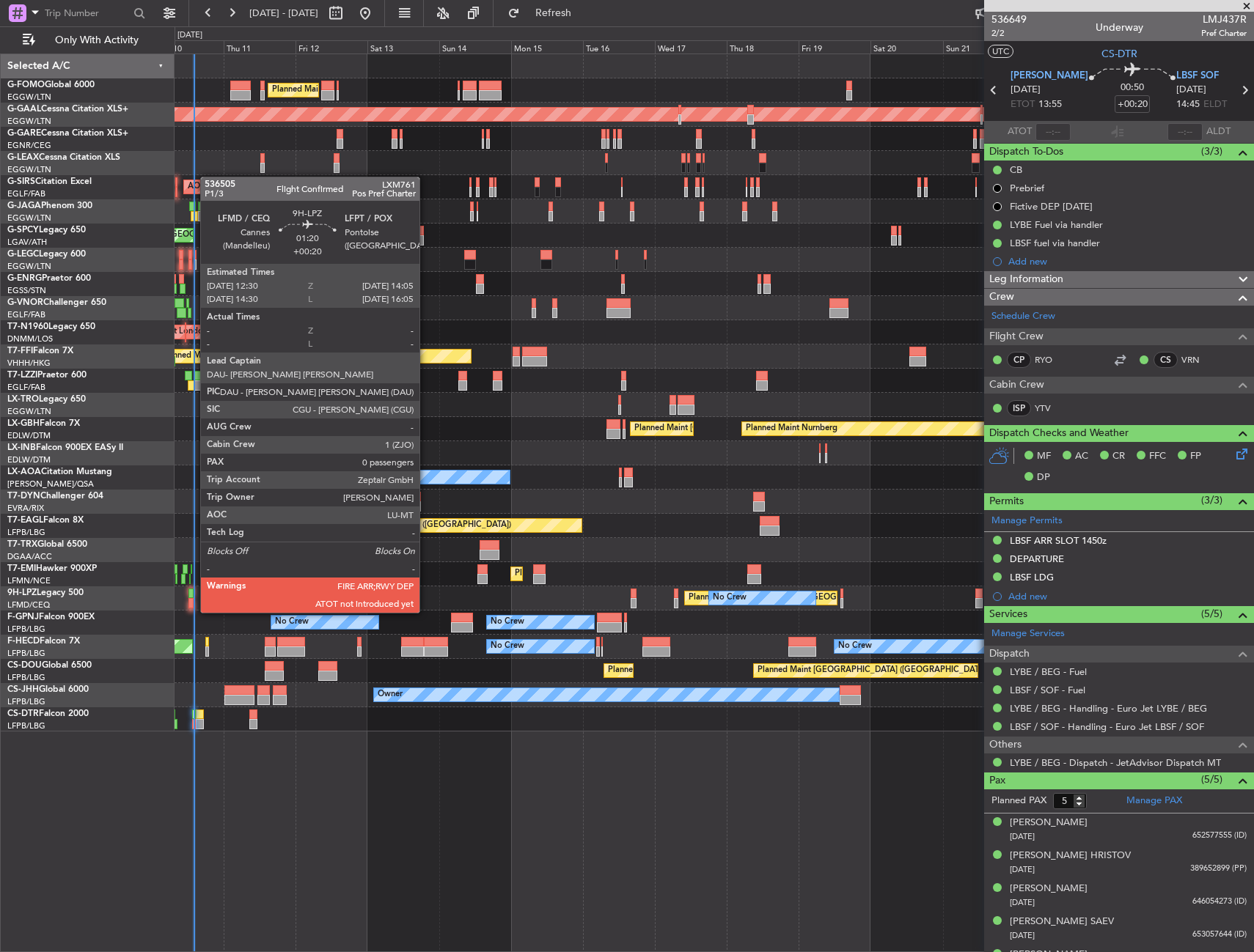
click at [192, 599] on div at bounding box center [191, 603] width 5 height 11
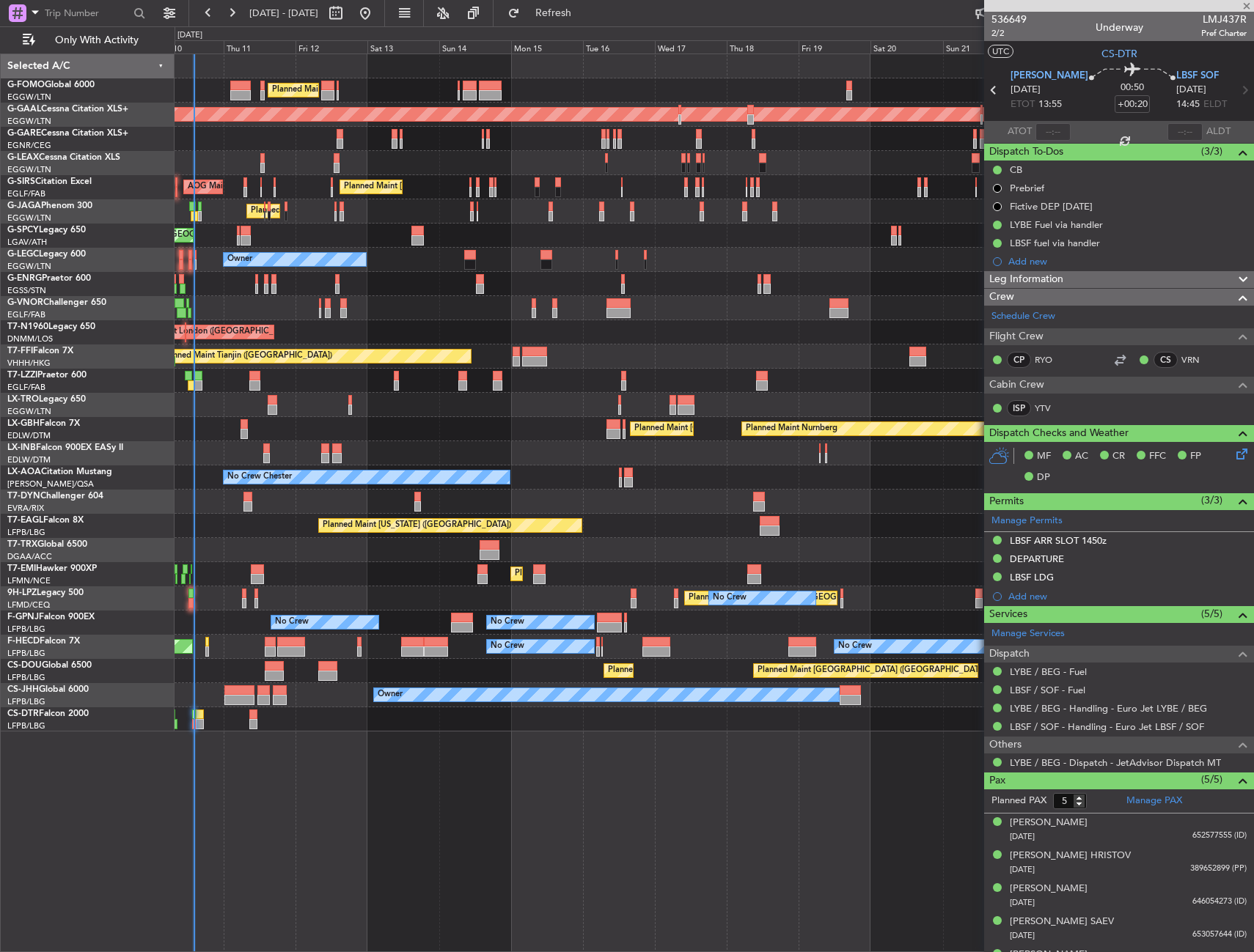
type input "0"
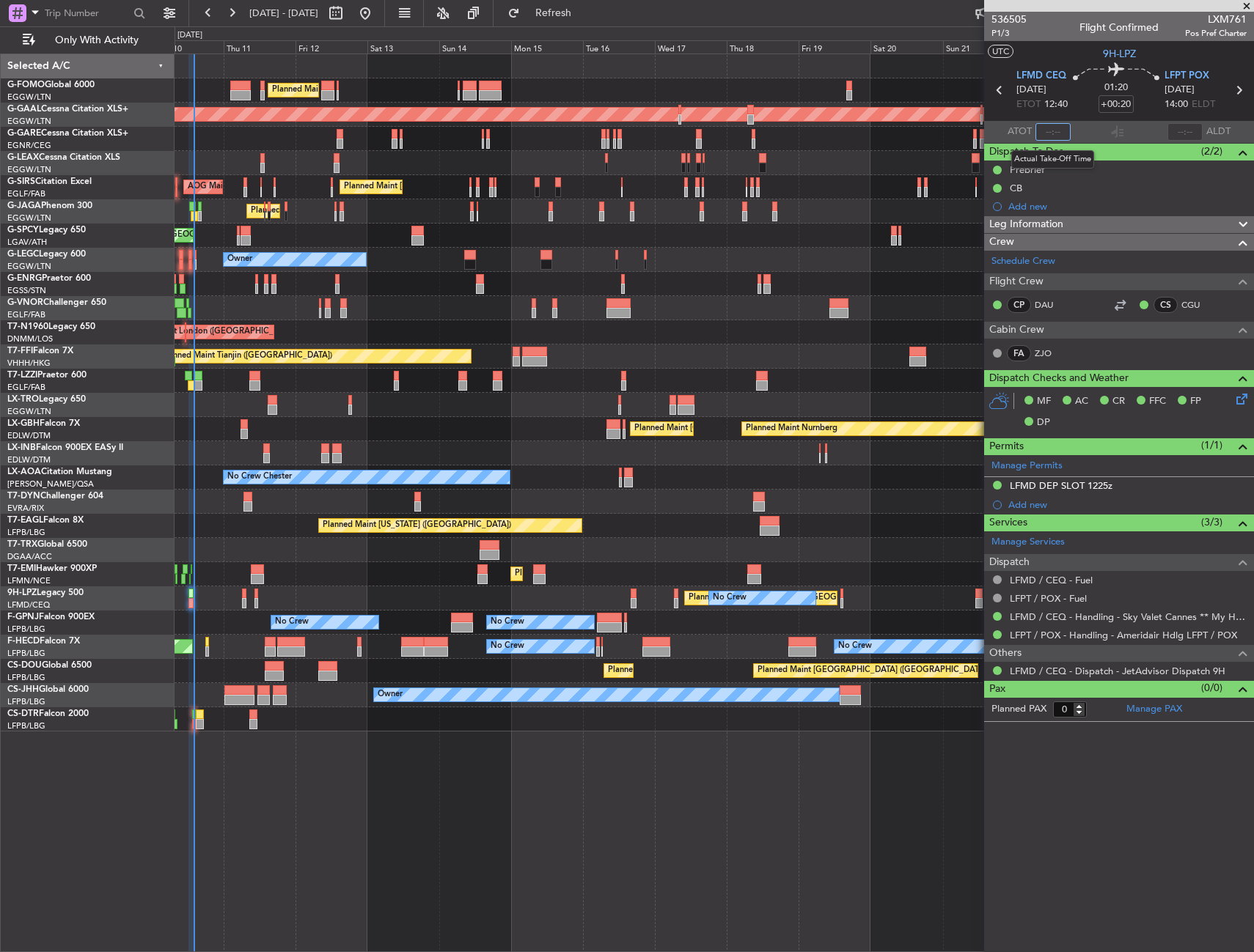
click at [1049, 128] on input "text" at bounding box center [1053, 132] width 35 height 18
click at [1094, 58] on section "UTC 9H-LPZ" at bounding box center [1118, 52] width 269 height 22
type input "14:07"
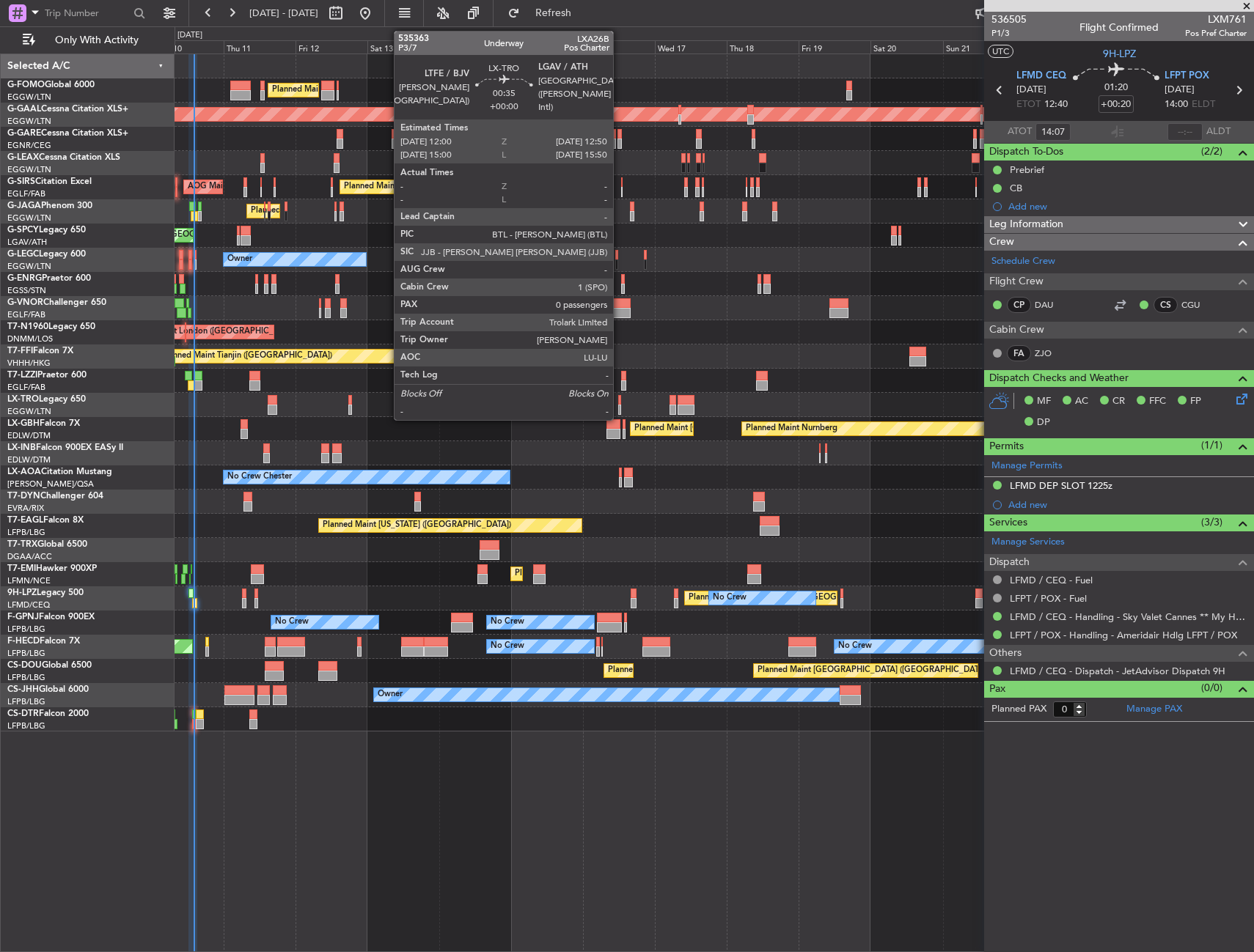
click at [620, 400] on div at bounding box center [620, 400] width 3 height 11
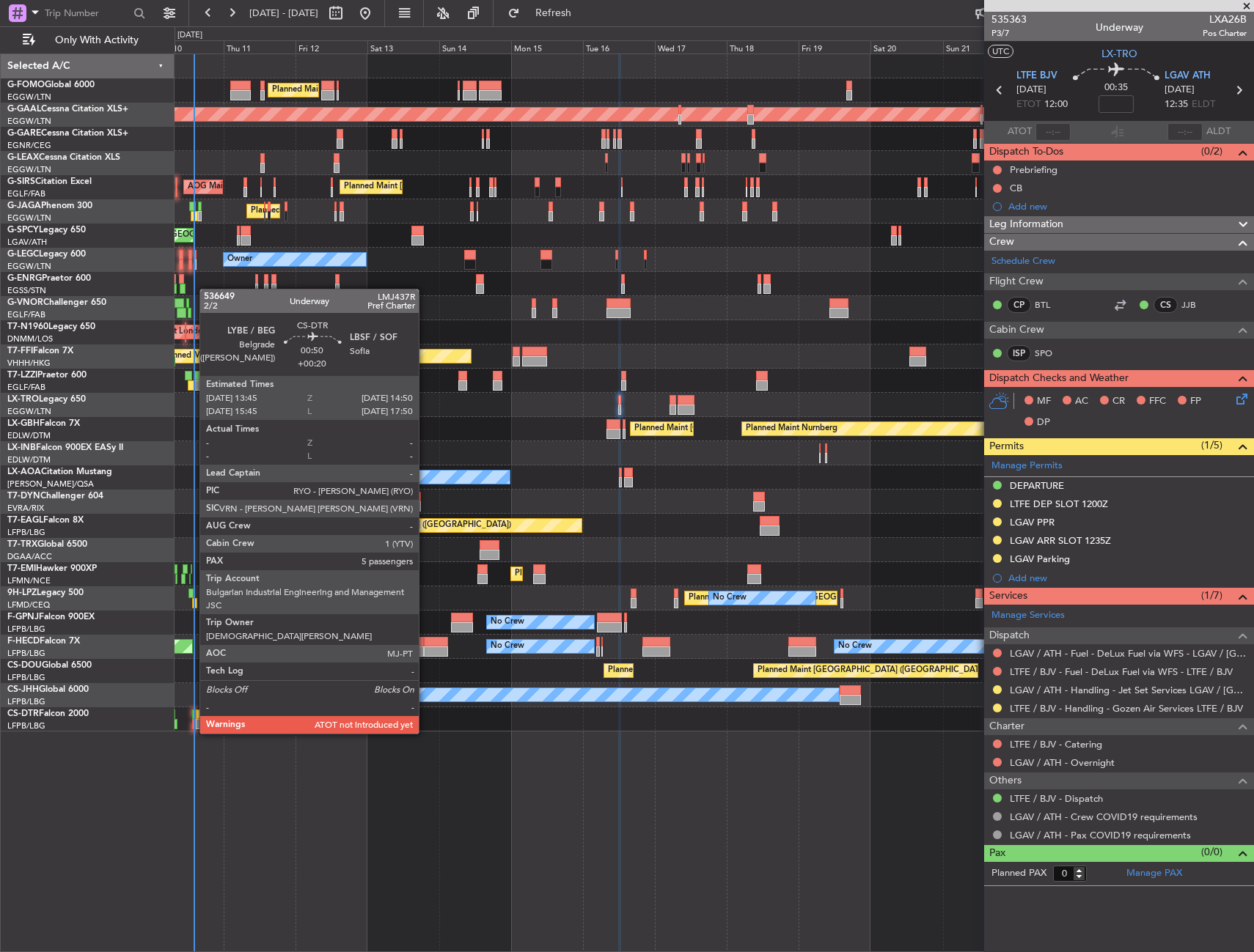
click at [192, 719] on div at bounding box center [193, 724] width 4 height 11
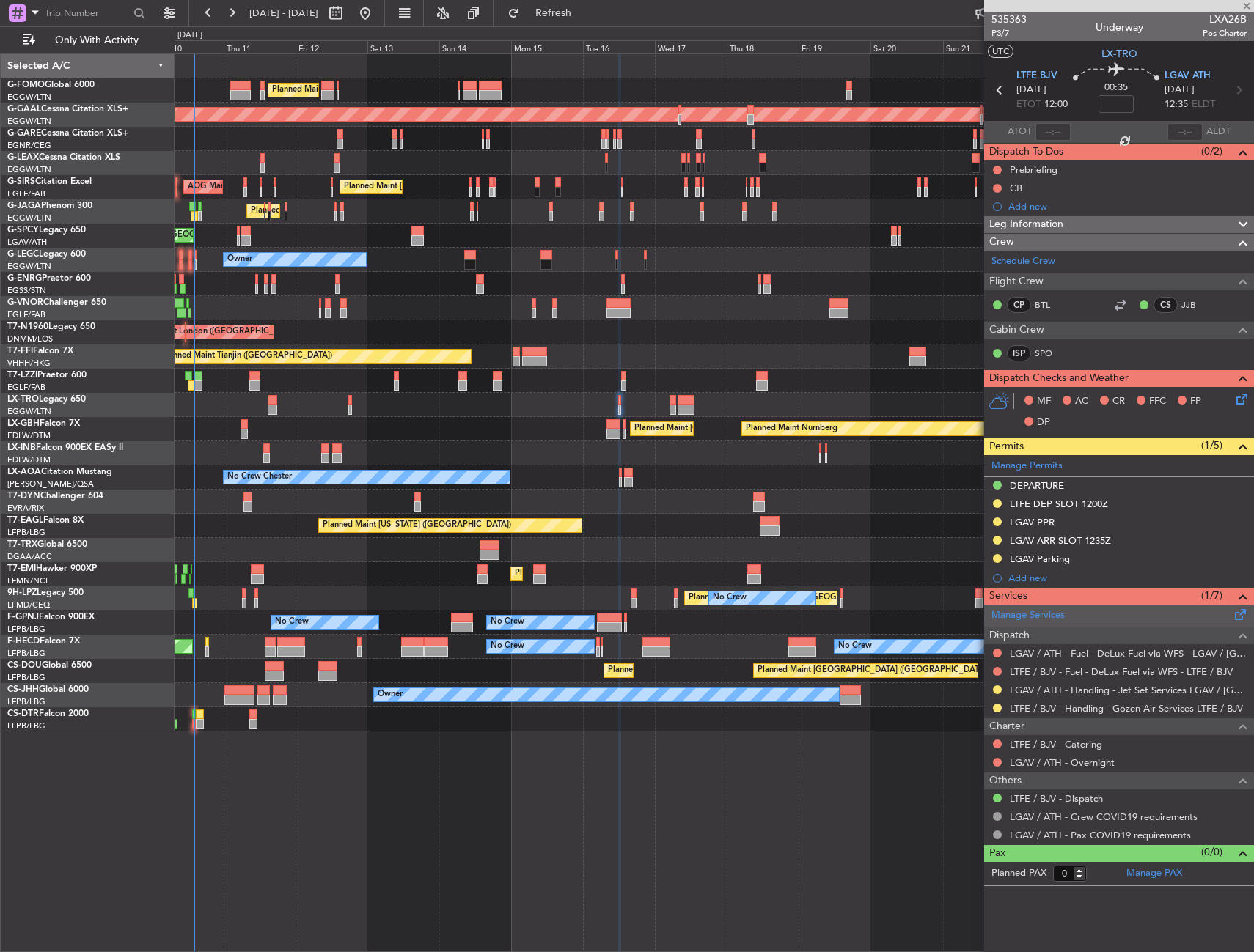
type input "+00:20"
type input "5"
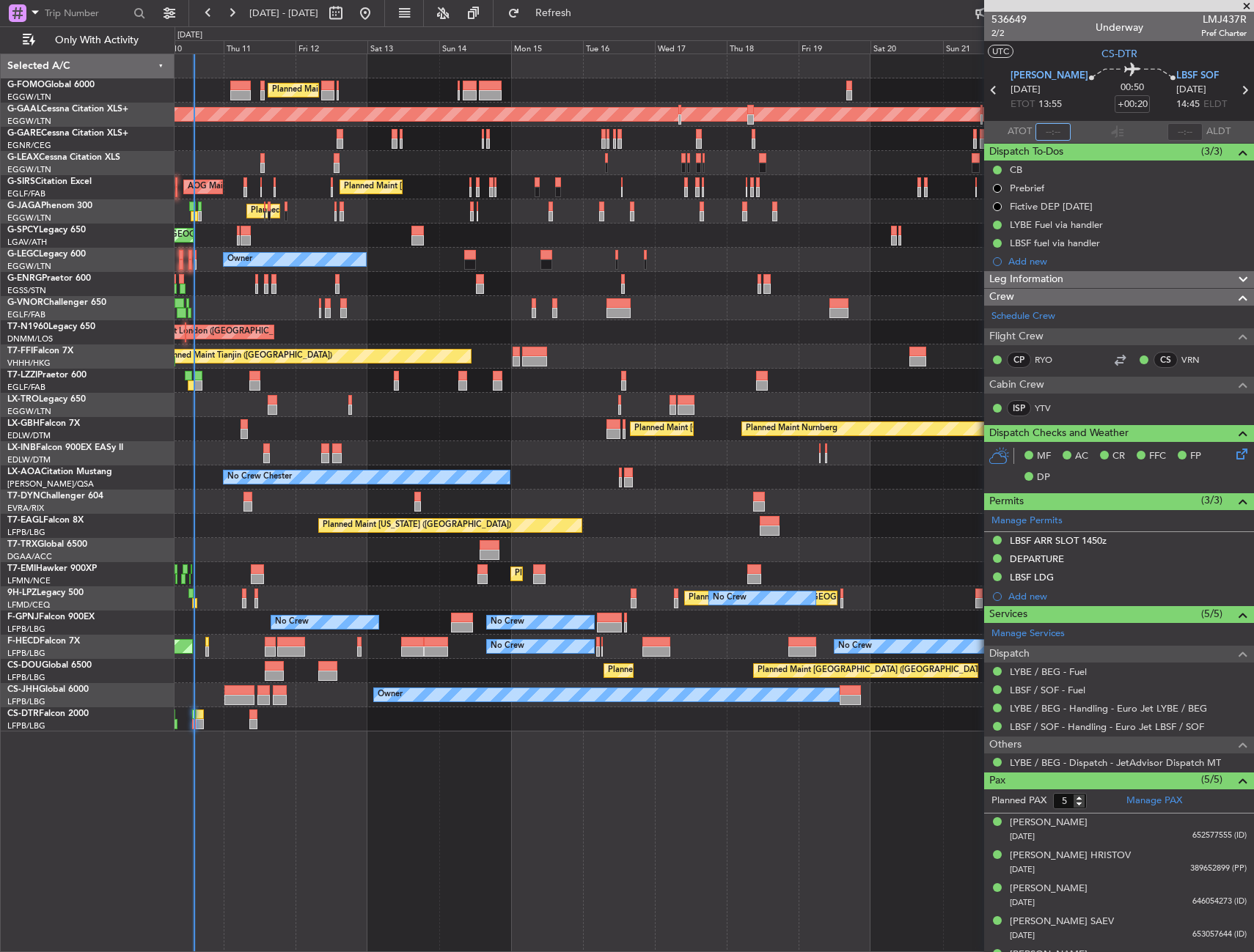
click at [1049, 131] on input "text" at bounding box center [1053, 132] width 35 height 18
click at [1049, 53] on section "UTC CS-DTR" at bounding box center [1118, 52] width 269 height 22
type input "14:07"
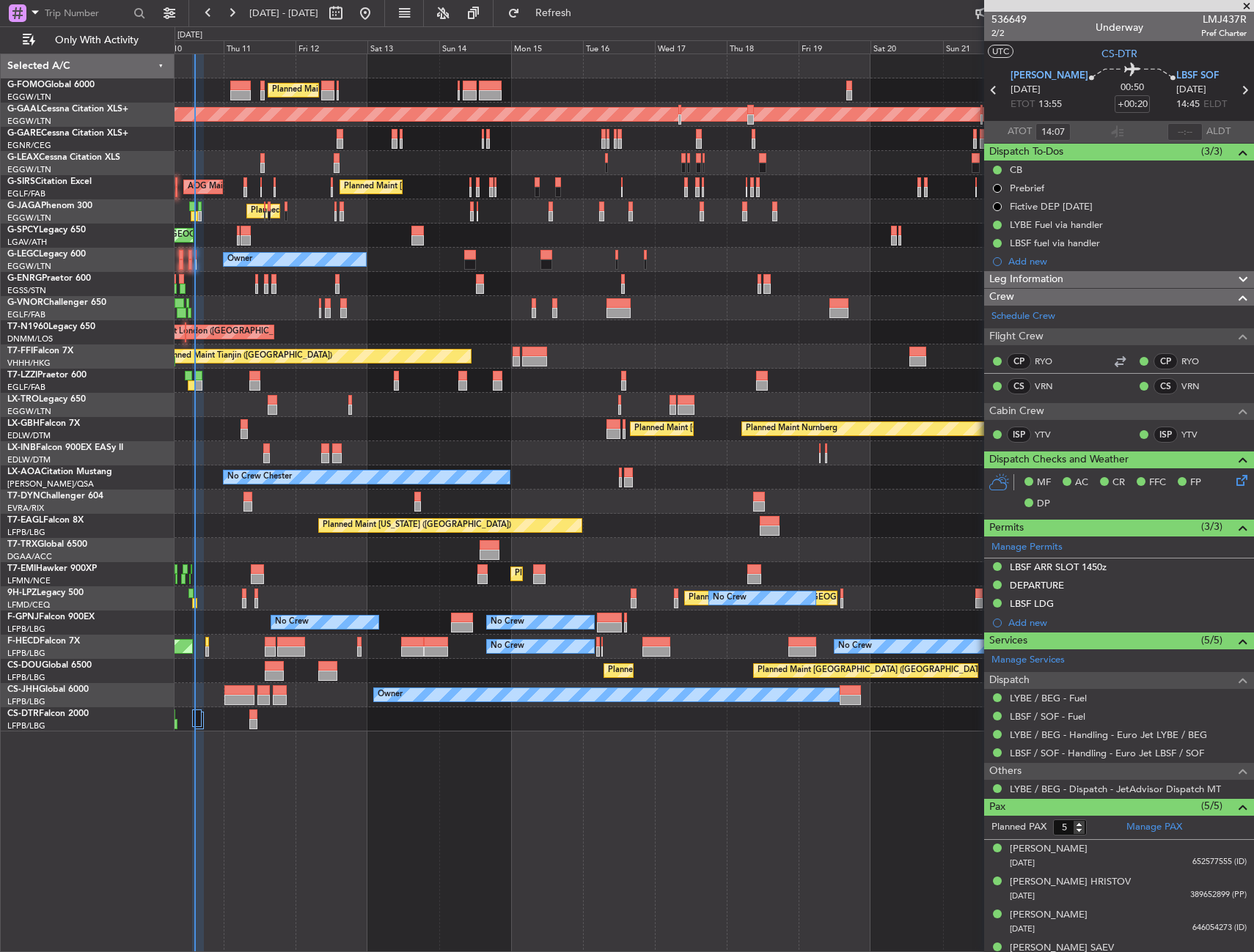
click at [273, 416] on div at bounding box center [714, 405] width 1078 height 24
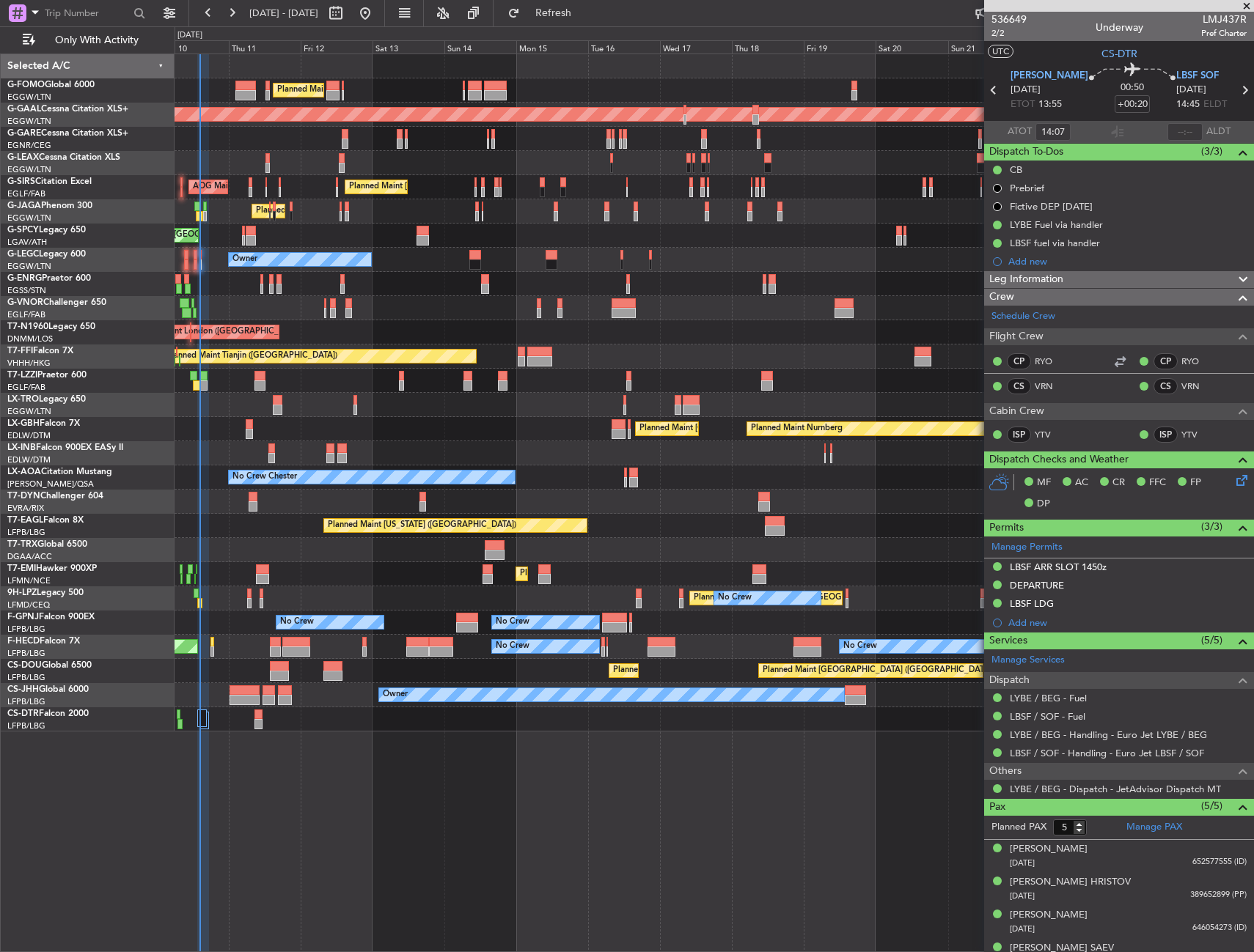
click at [254, 414] on div at bounding box center [714, 405] width 1078 height 24
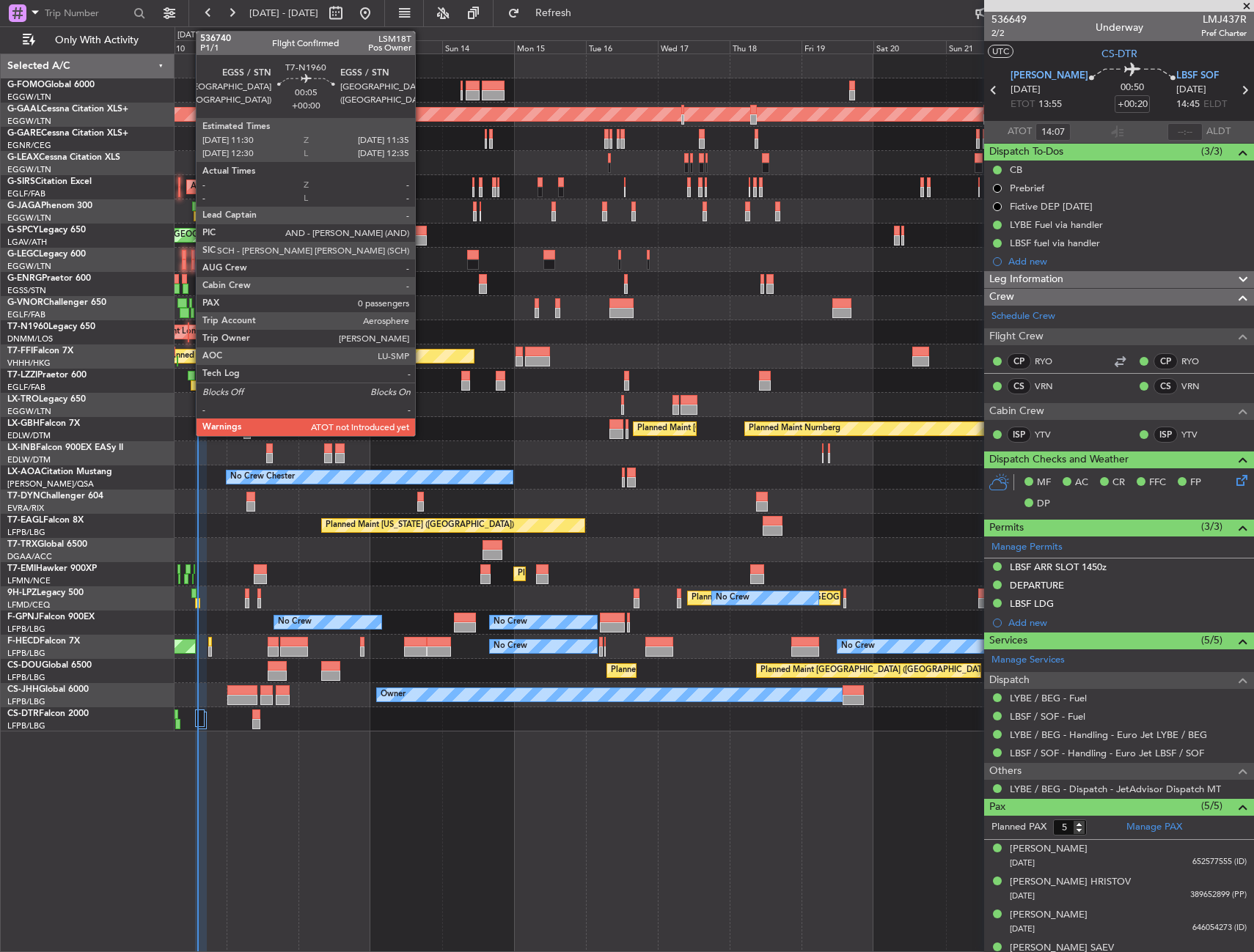
click at [189, 332] on div at bounding box center [189, 336] width 2 height 11
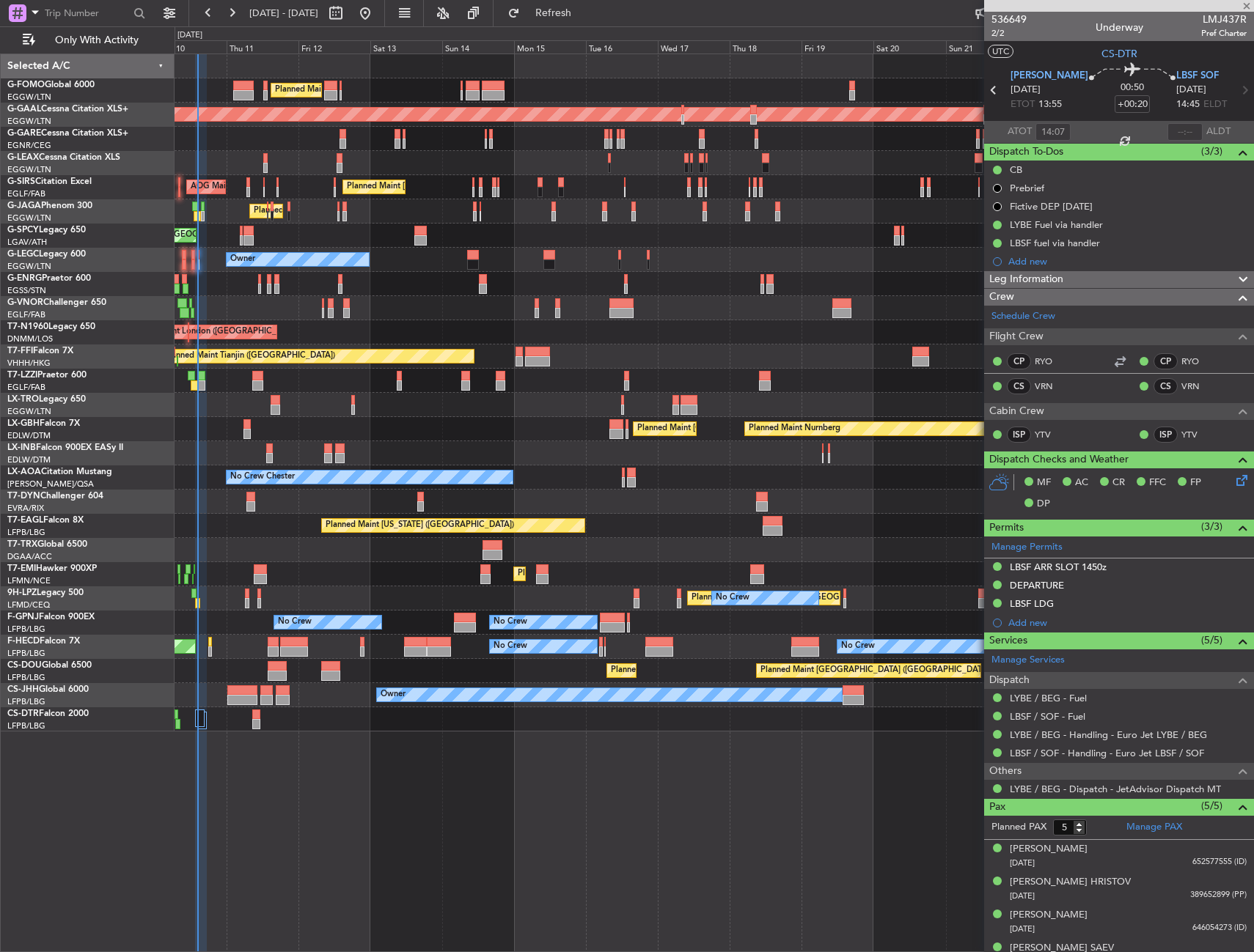
type input "0"
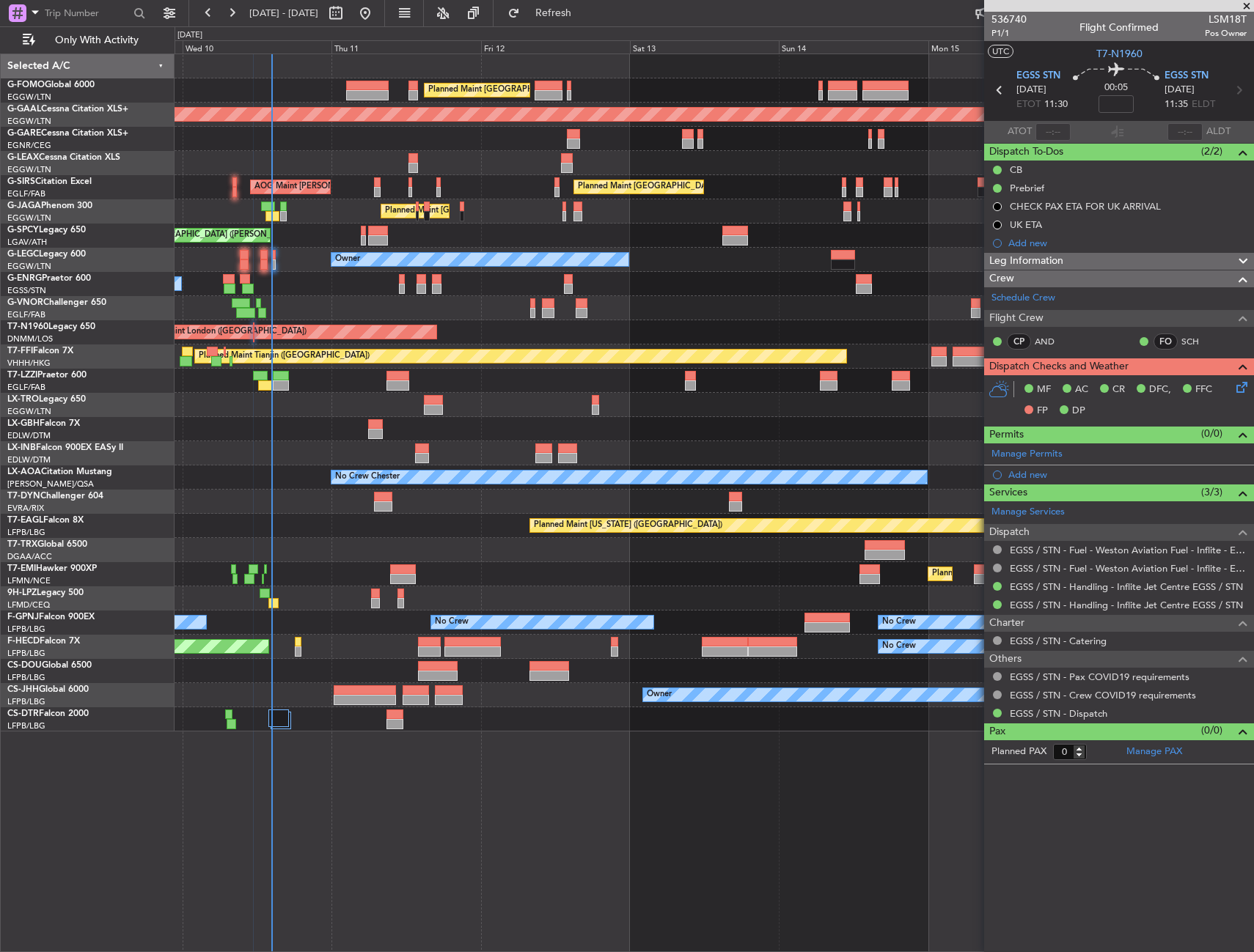
click at [642, 421] on div "Planned Maint [GEOGRAPHIC_DATA] ([GEOGRAPHIC_DATA]) Planned [GEOGRAPHIC_DATA] U…" at bounding box center [714, 392] width 1078 height 677
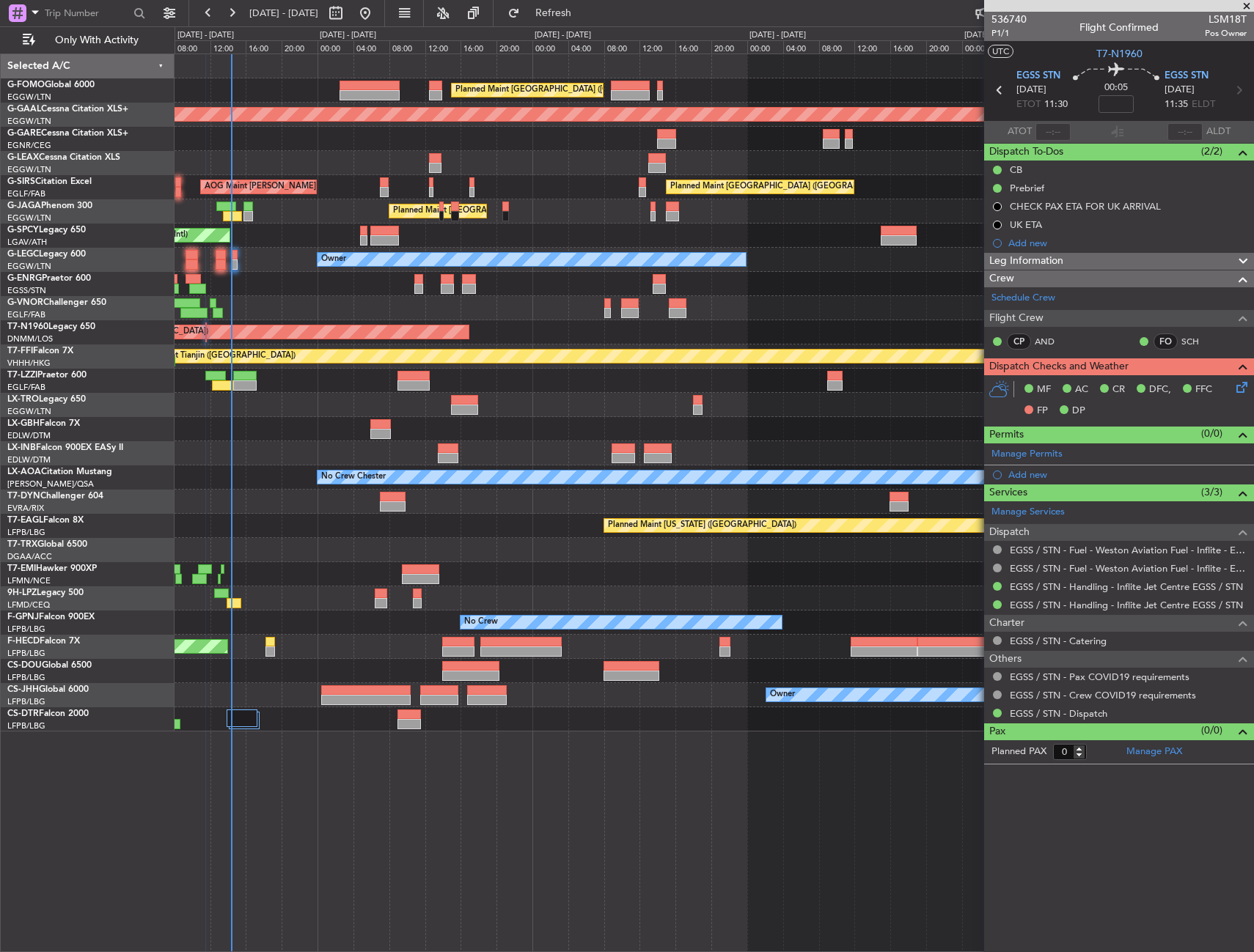
click at [386, 418] on div "Planned Maint [GEOGRAPHIC_DATA] ([GEOGRAPHIC_DATA]) Planned [GEOGRAPHIC_DATA] P…" at bounding box center [714, 392] width 1078 height 677
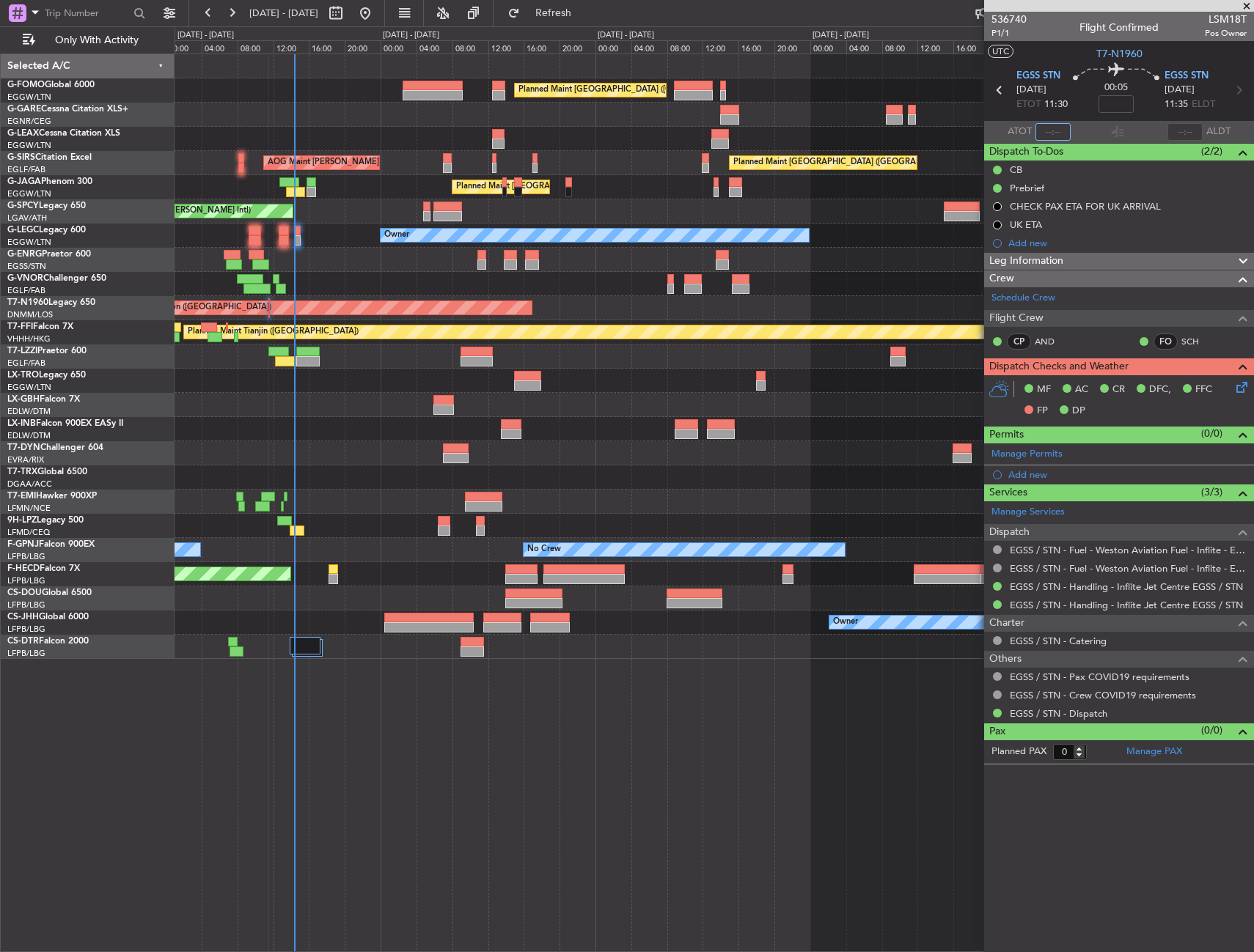
click at [1047, 129] on input "text" at bounding box center [1053, 132] width 35 height 18
click at [1069, 55] on section "UTC T7-N1960" at bounding box center [1118, 52] width 269 height 22
type input "14:18"
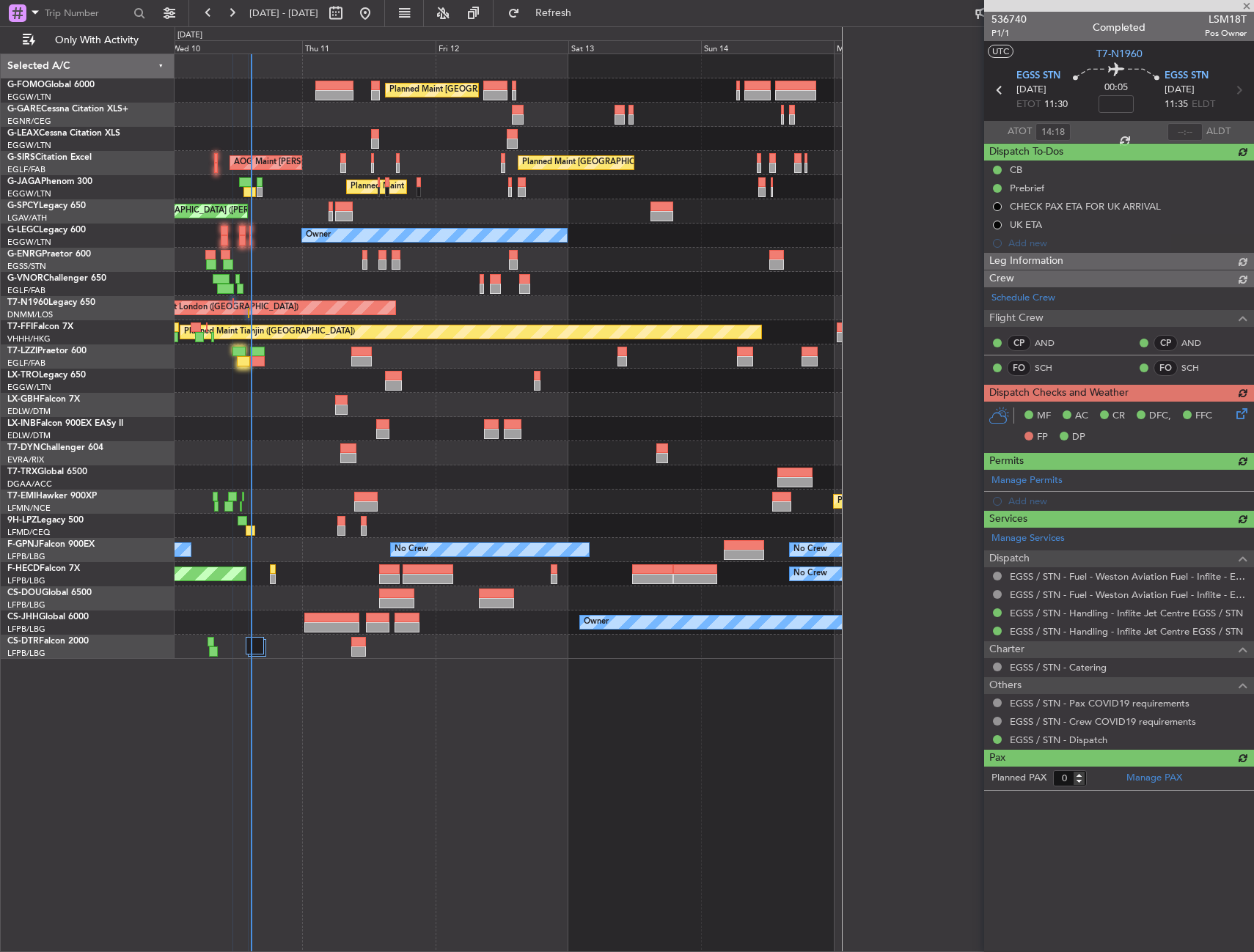
type input "14:44"
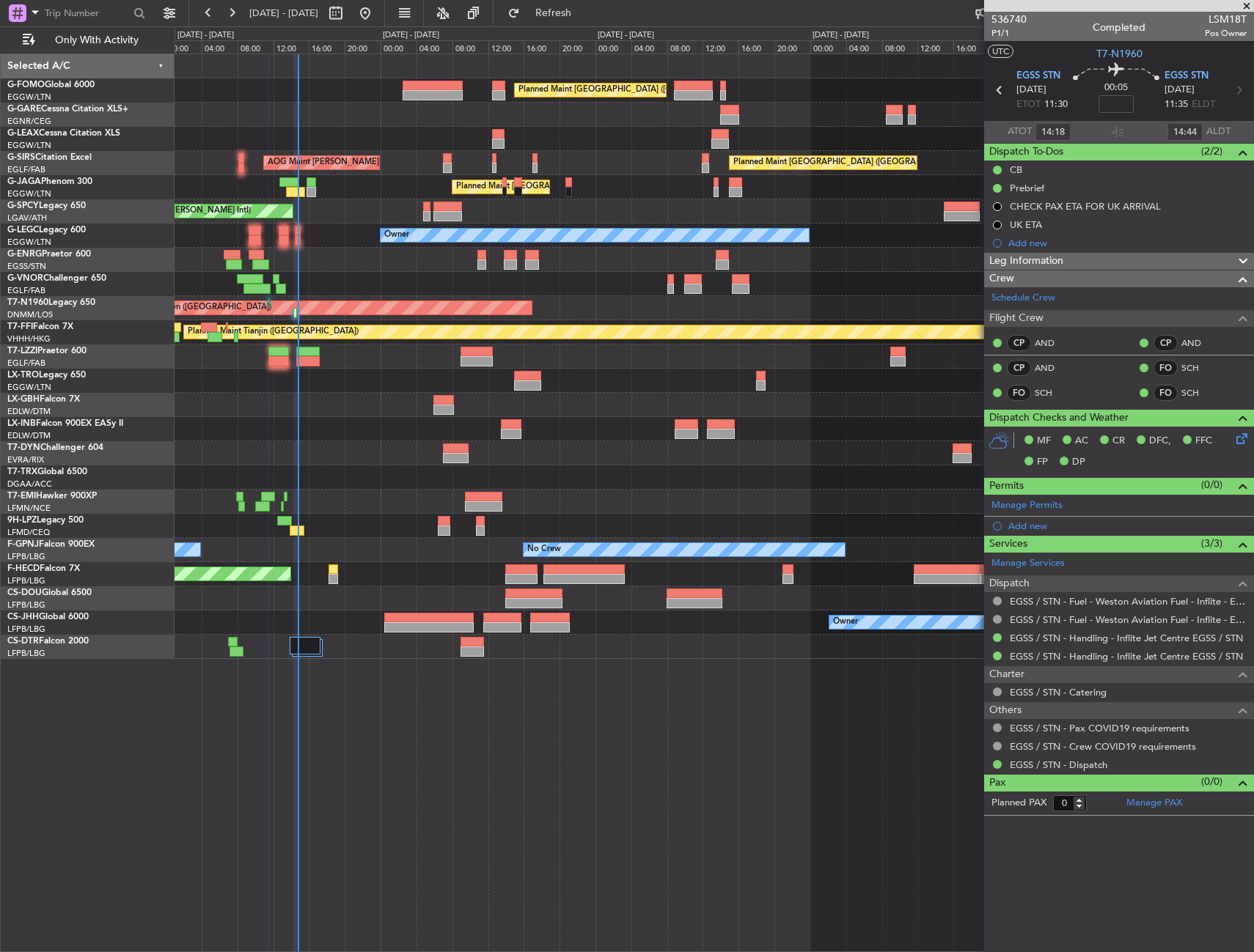
click at [465, 485] on div "Planned Maint [GEOGRAPHIC_DATA] ([GEOGRAPHIC_DATA])" at bounding box center [714, 477] width 1078 height 24
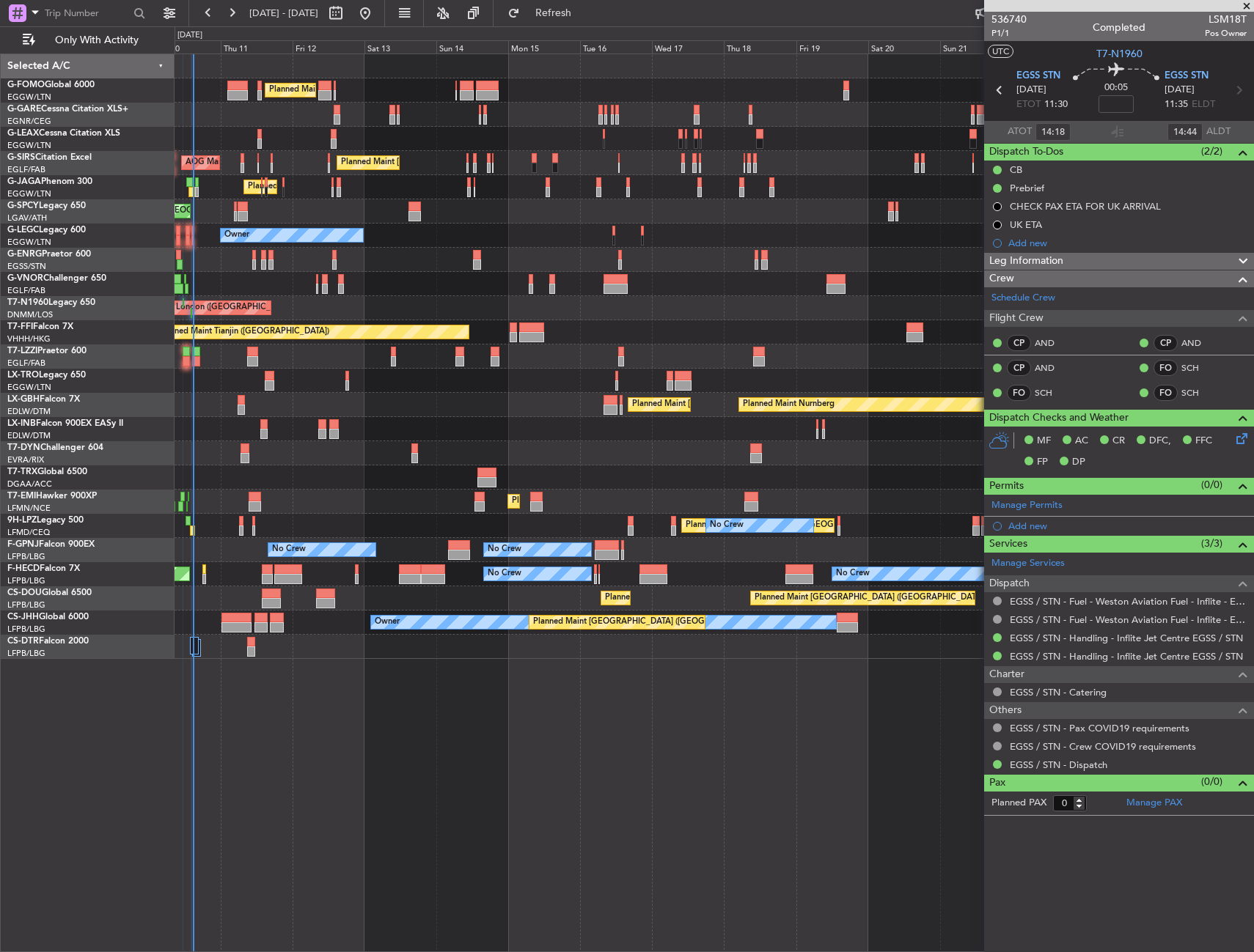
click at [396, 573] on div "Planned Maint [GEOGRAPHIC_DATA] ([GEOGRAPHIC_DATA]) Planned Maint [GEOGRAPHIC_D…" at bounding box center [714, 357] width 1078 height 605
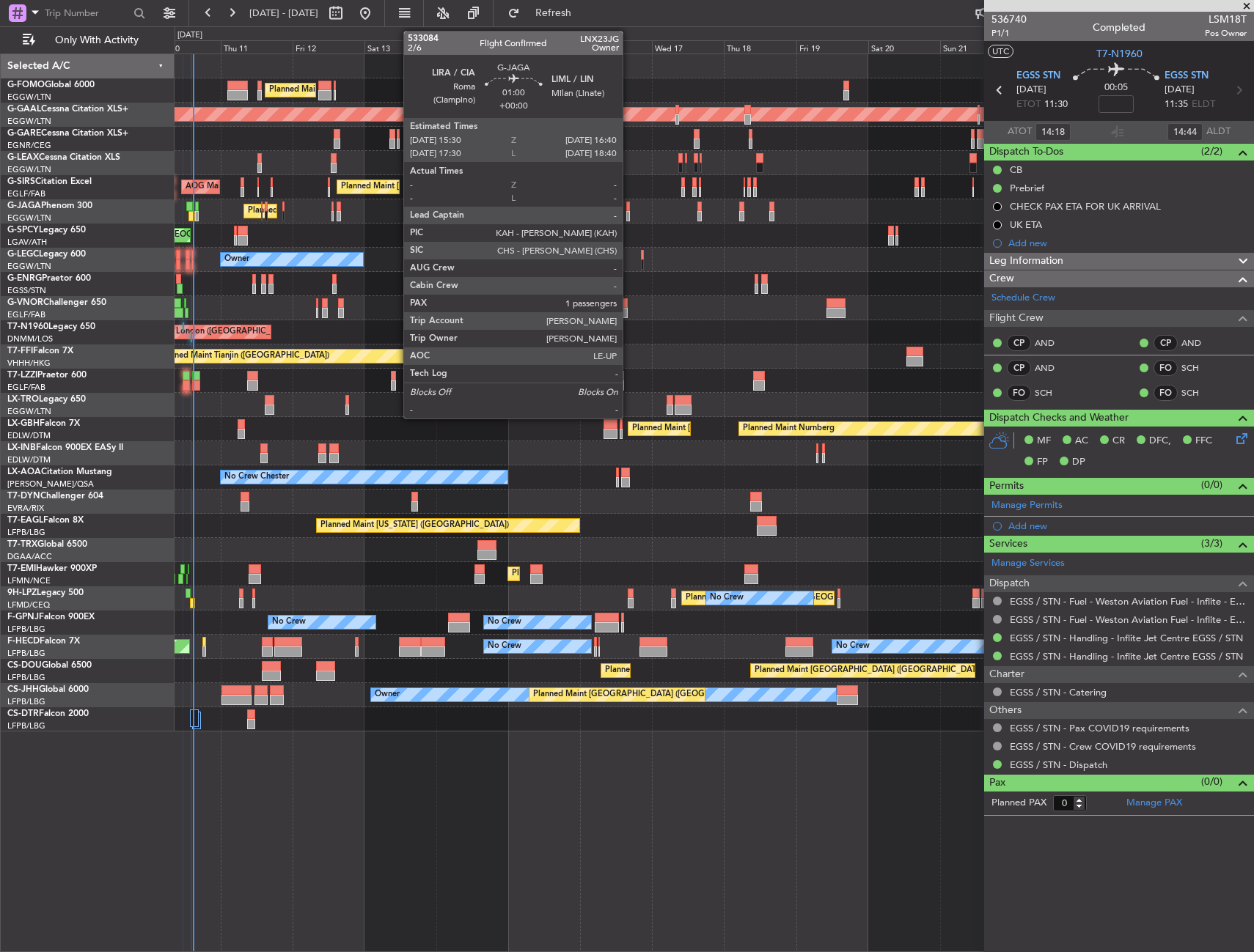
click at [629, 210] on div at bounding box center [628, 206] width 4 height 11
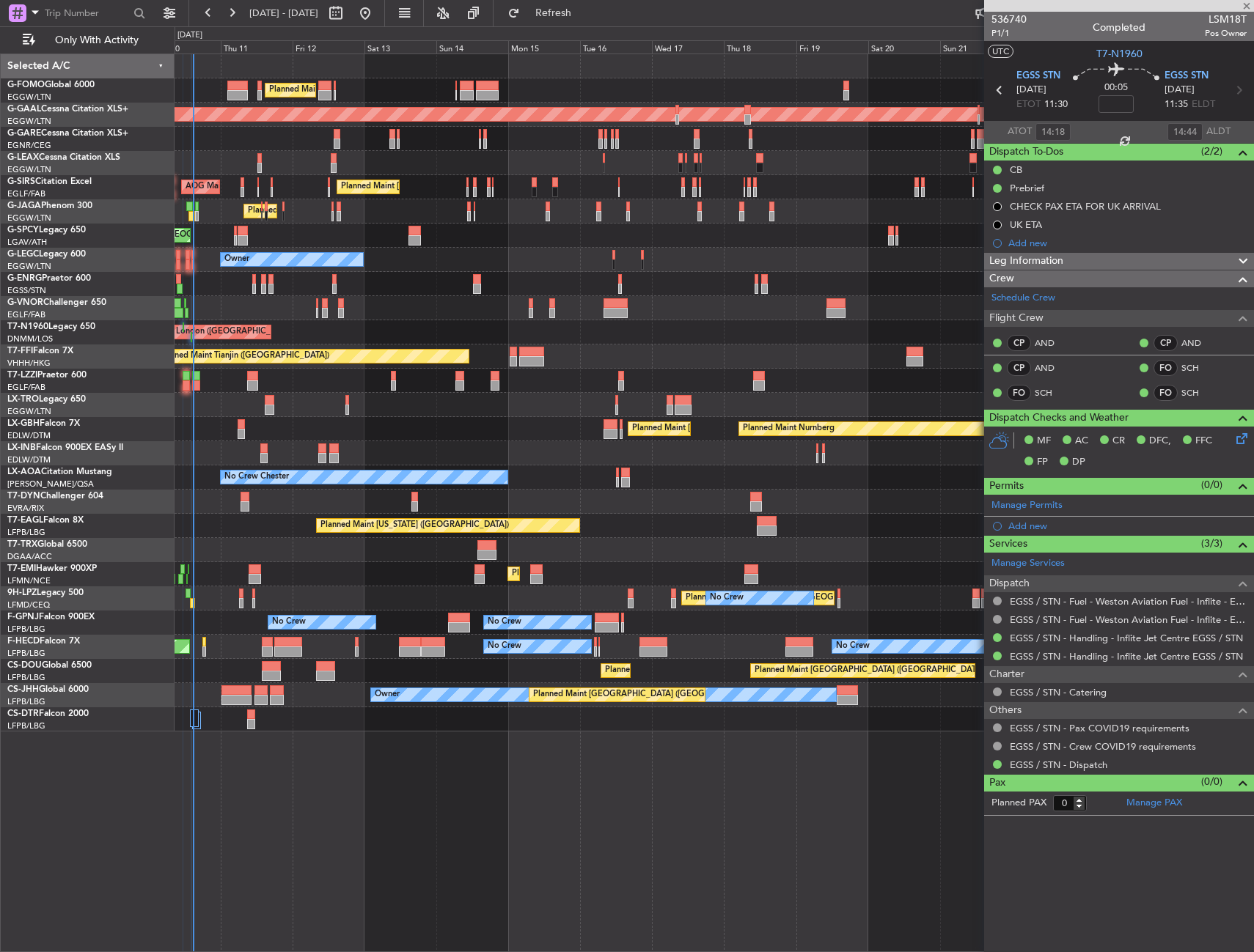
type input "1"
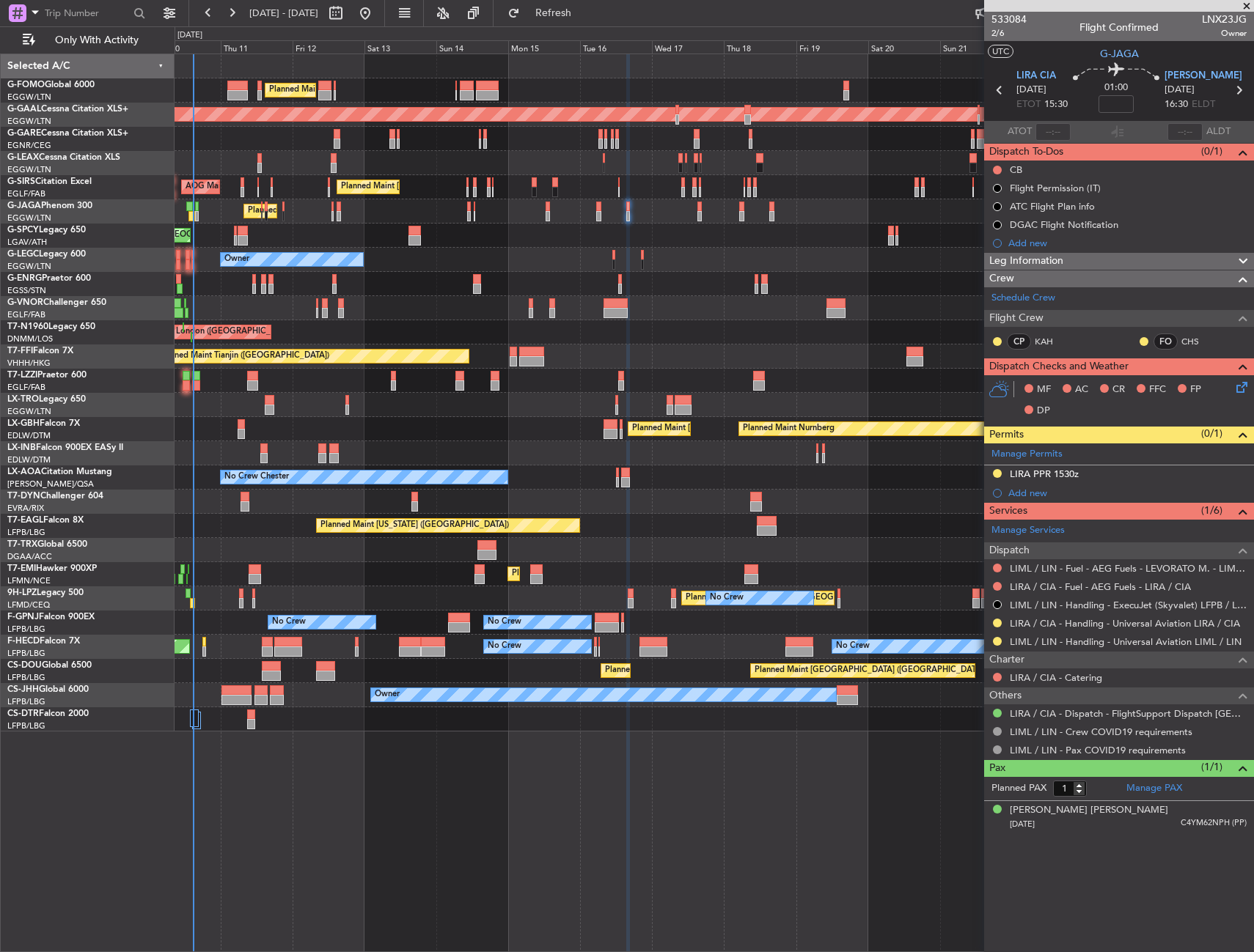
drag, startPoint x: 998, startPoint y: 640, endPoint x: 972, endPoint y: 671, distance: 40.5
click at [998, 640] on button at bounding box center [997, 641] width 9 height 9
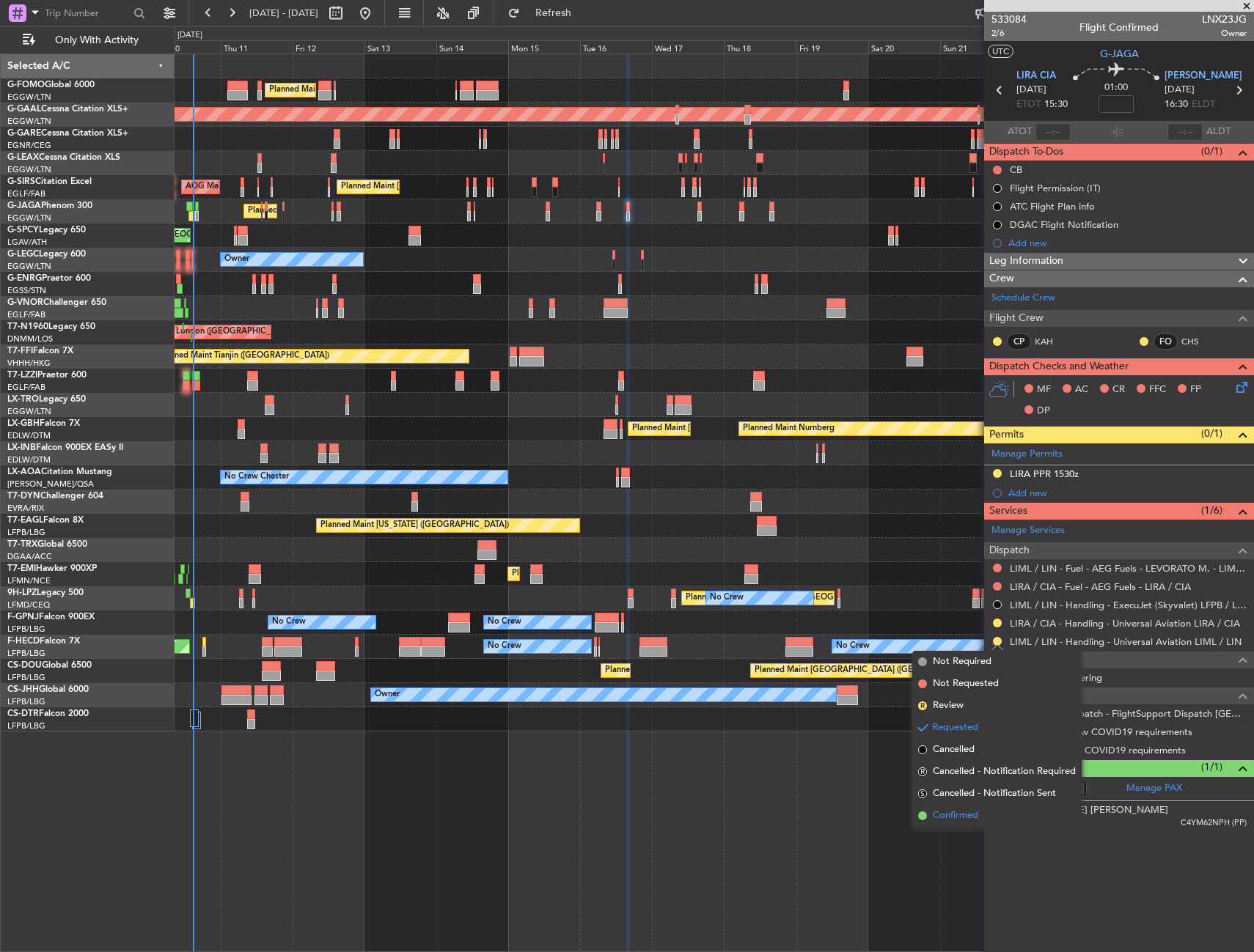
click at [947, 812] on span "Confirmed" at bounding box center [955, 816] width 45 height 15
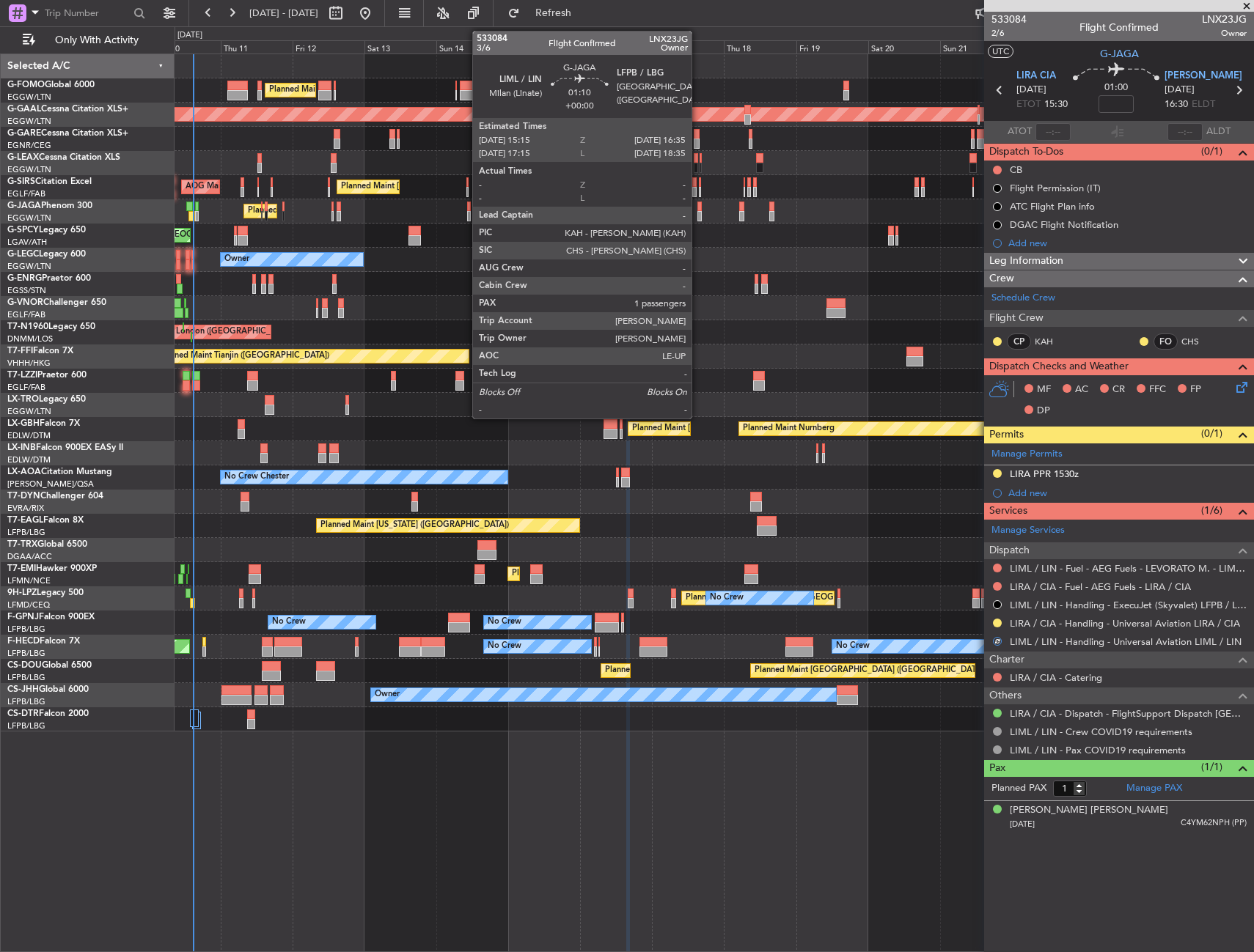
click at [698, 211] on div at bounding box center [699, 216] width 4 height 11
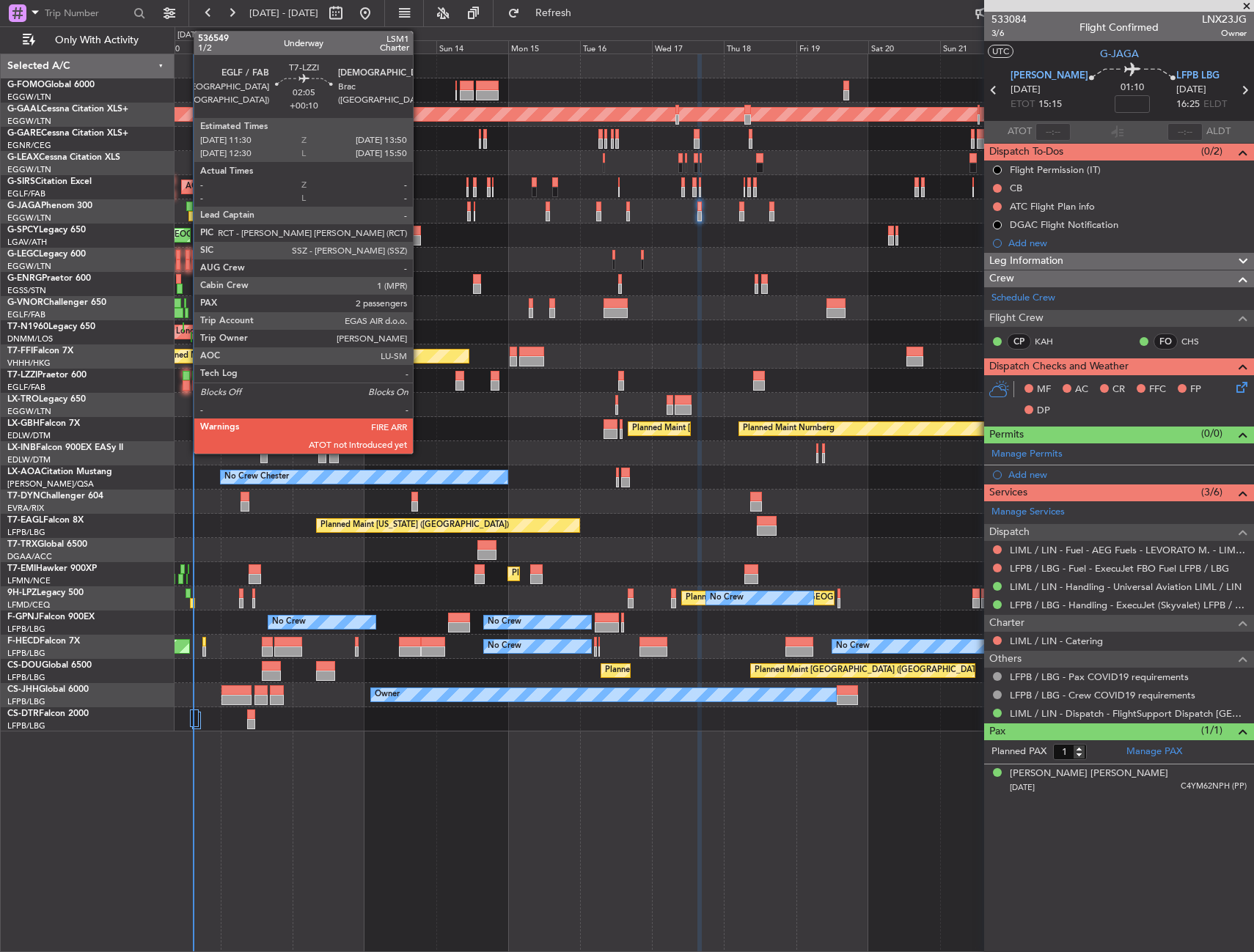
click at [186, 380] on div at bounding box center [186, 385] width 7 height 11
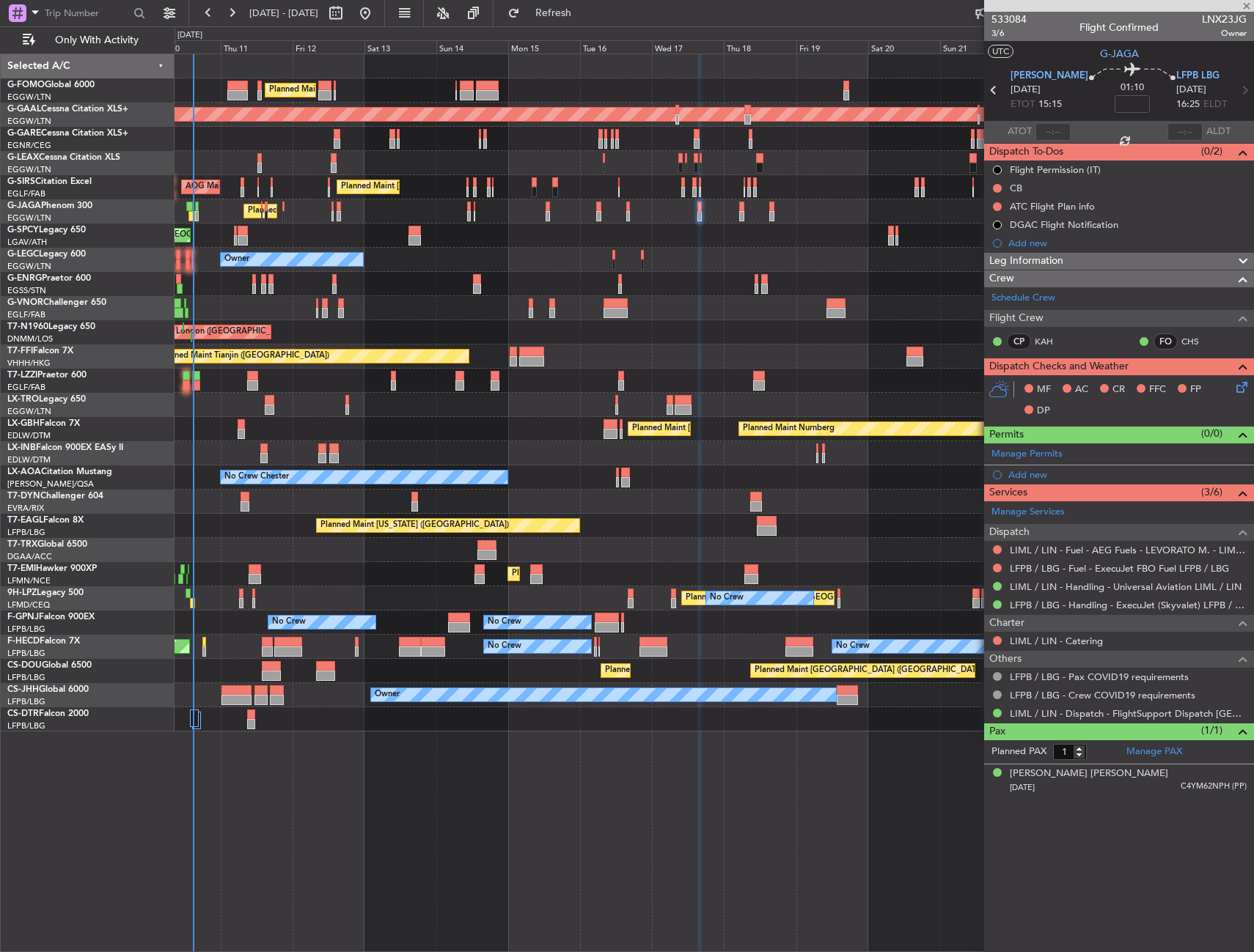
type input "+00:10"
type input "2"
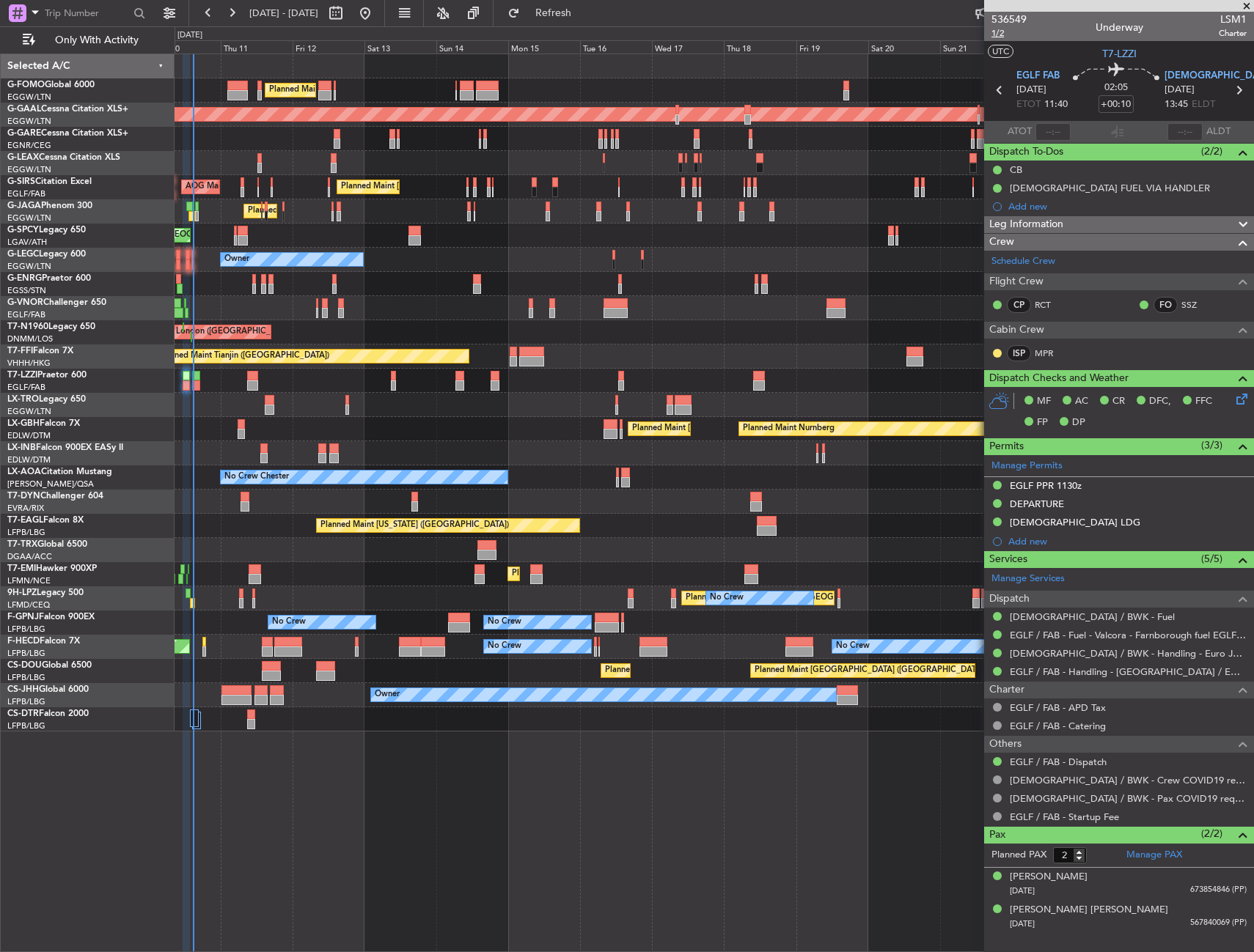
click at [996, 31] on span "1/2" at bounding box center [1008, 33] width 35 height 12
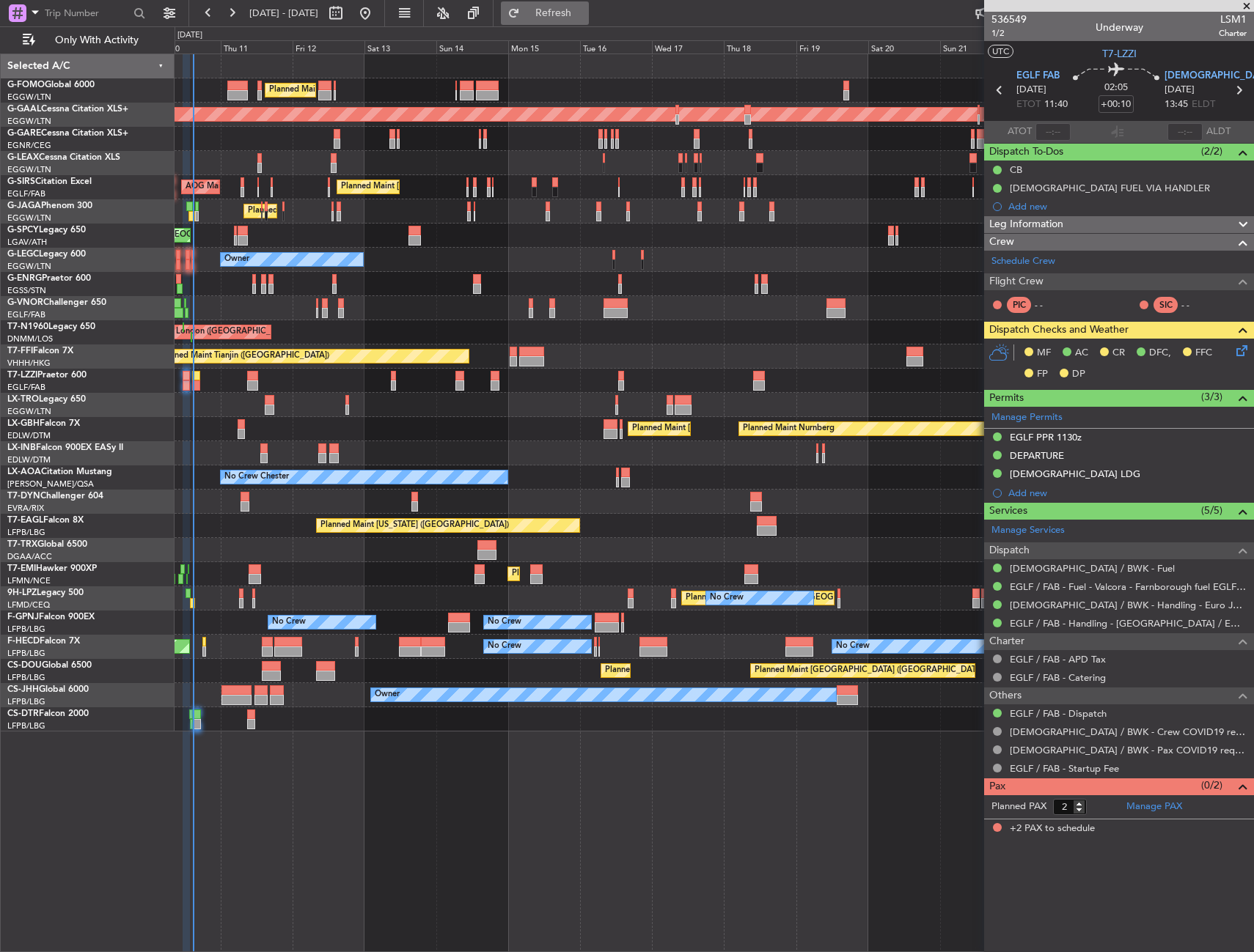
click at [584, 18] on span "Refresh" at bounding box center [553, 13] width 61 height 11
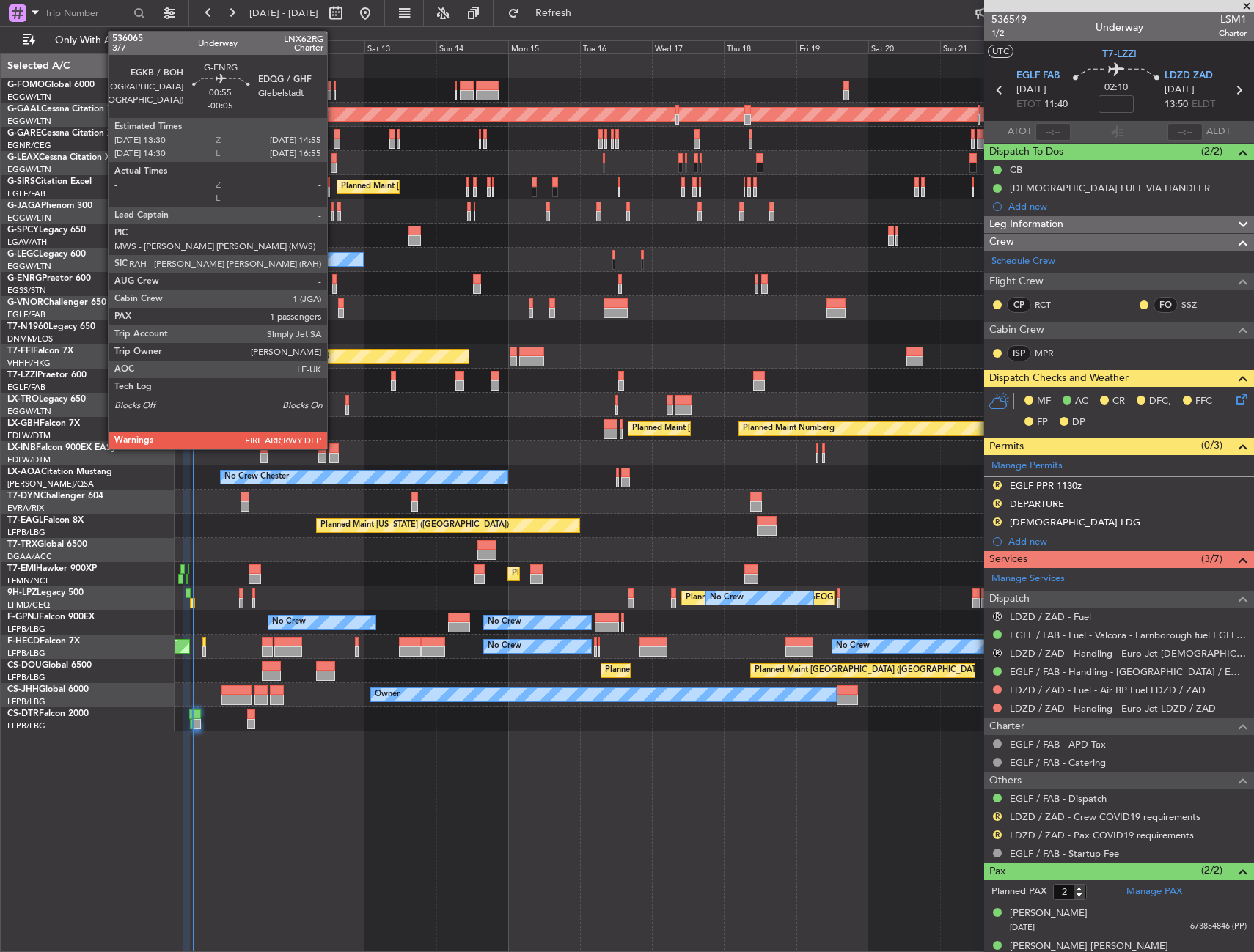
click at [333, 286] on div at bounding box center [333, 289] width 4 height 11
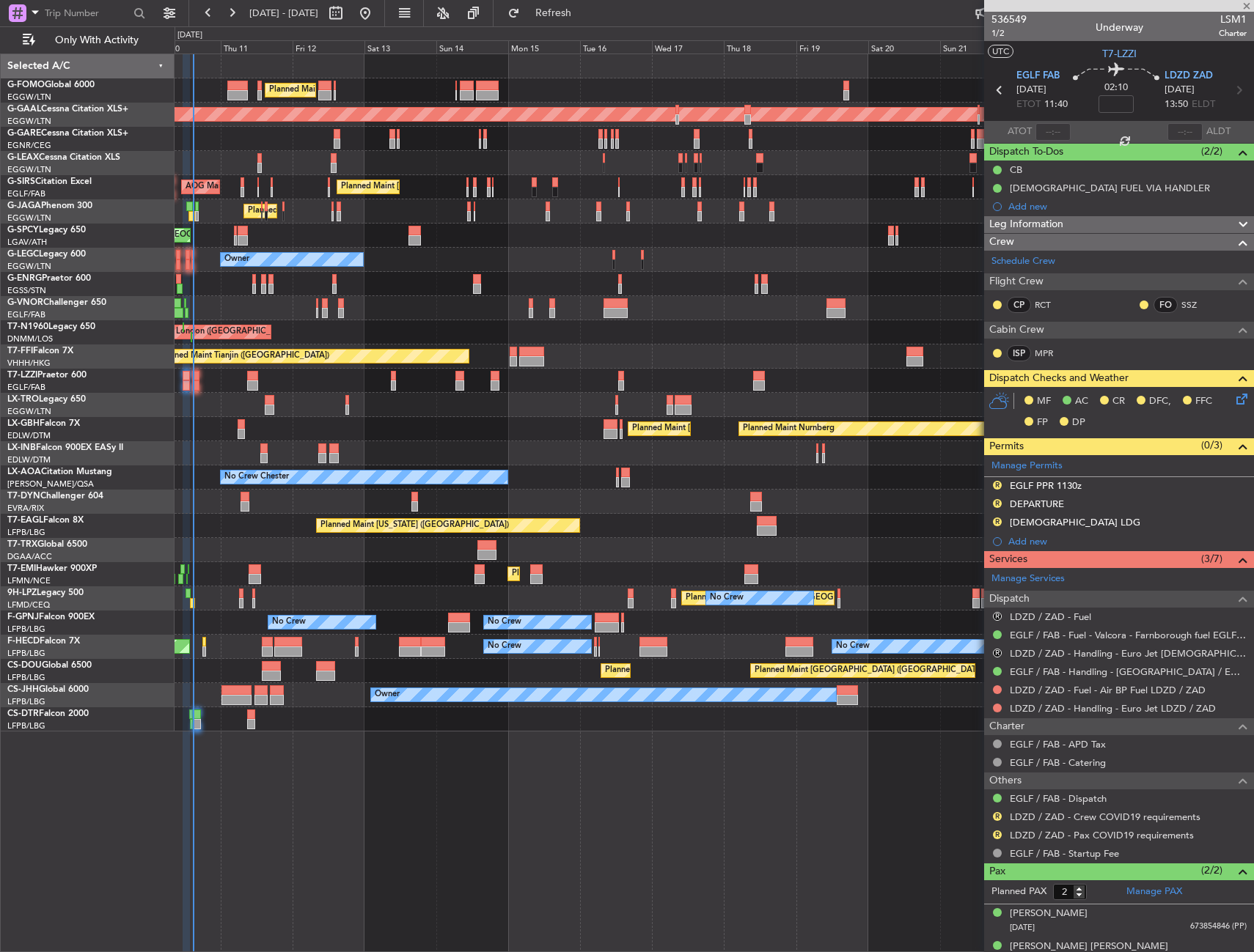
type input "-00:05"
type input "1"
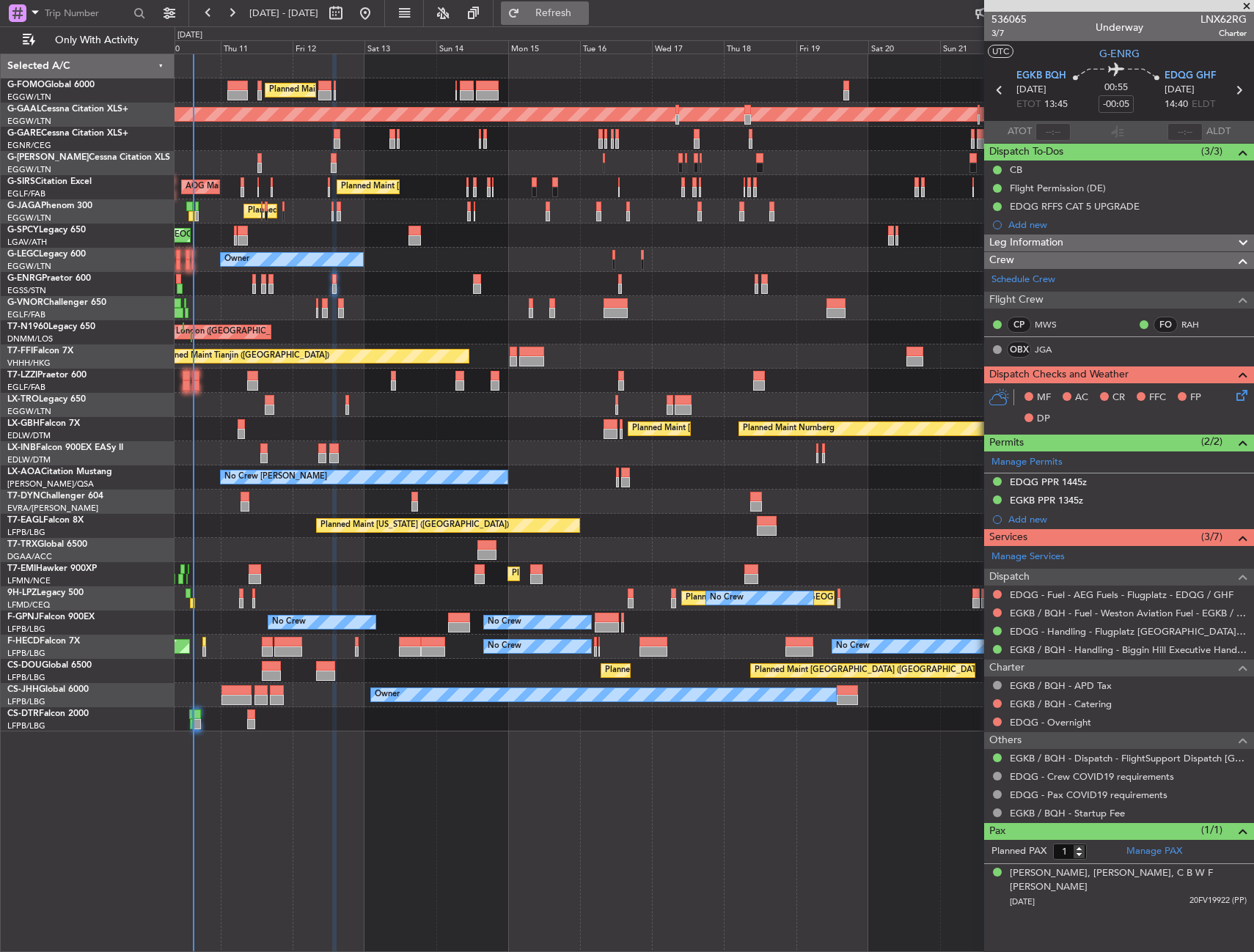
click at [572, 20] on button "Refresh" at bounding box center [544, 13] width 88 height 23
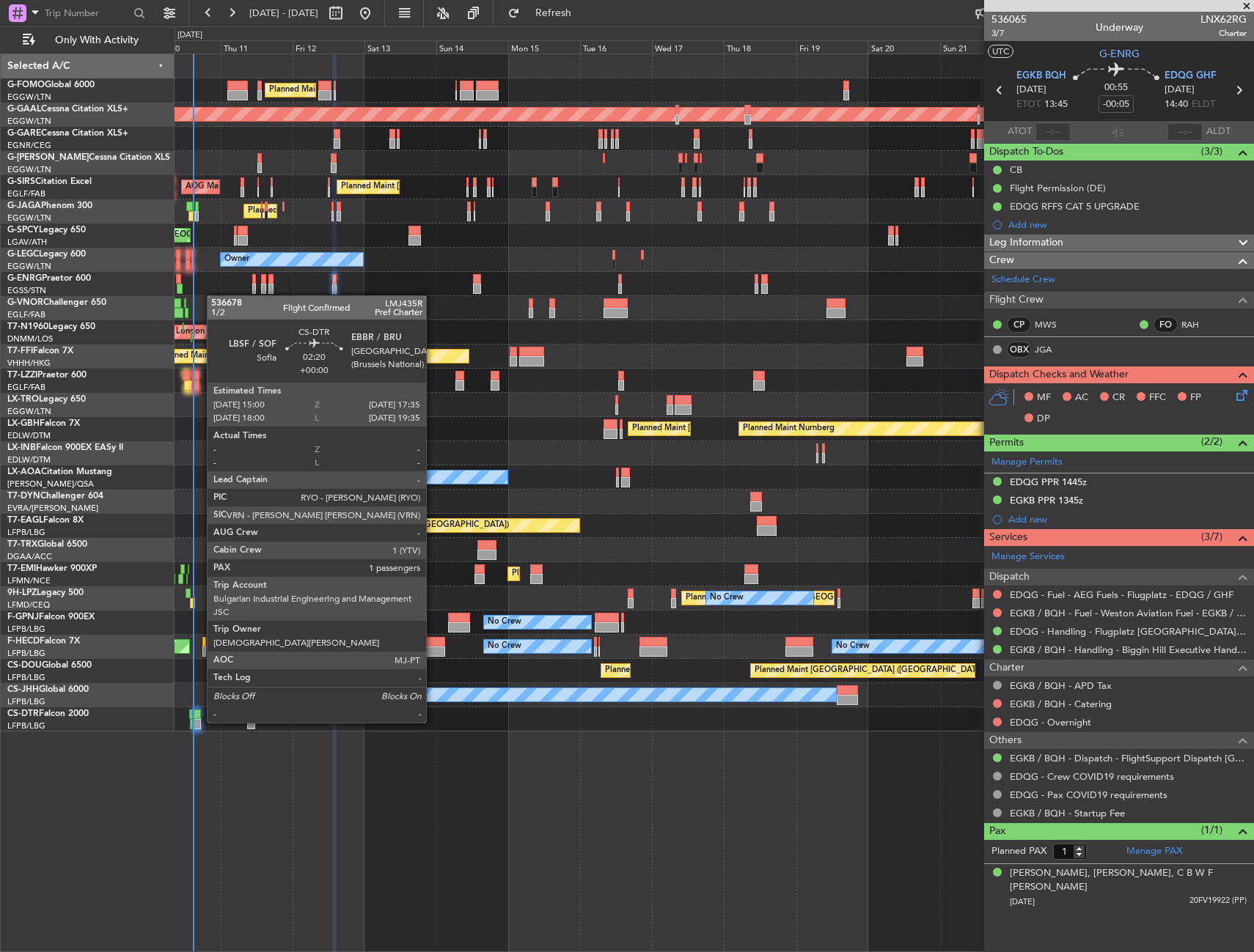
click at [199, 709] on div at bounding box center [197, 714] width 8 height 11
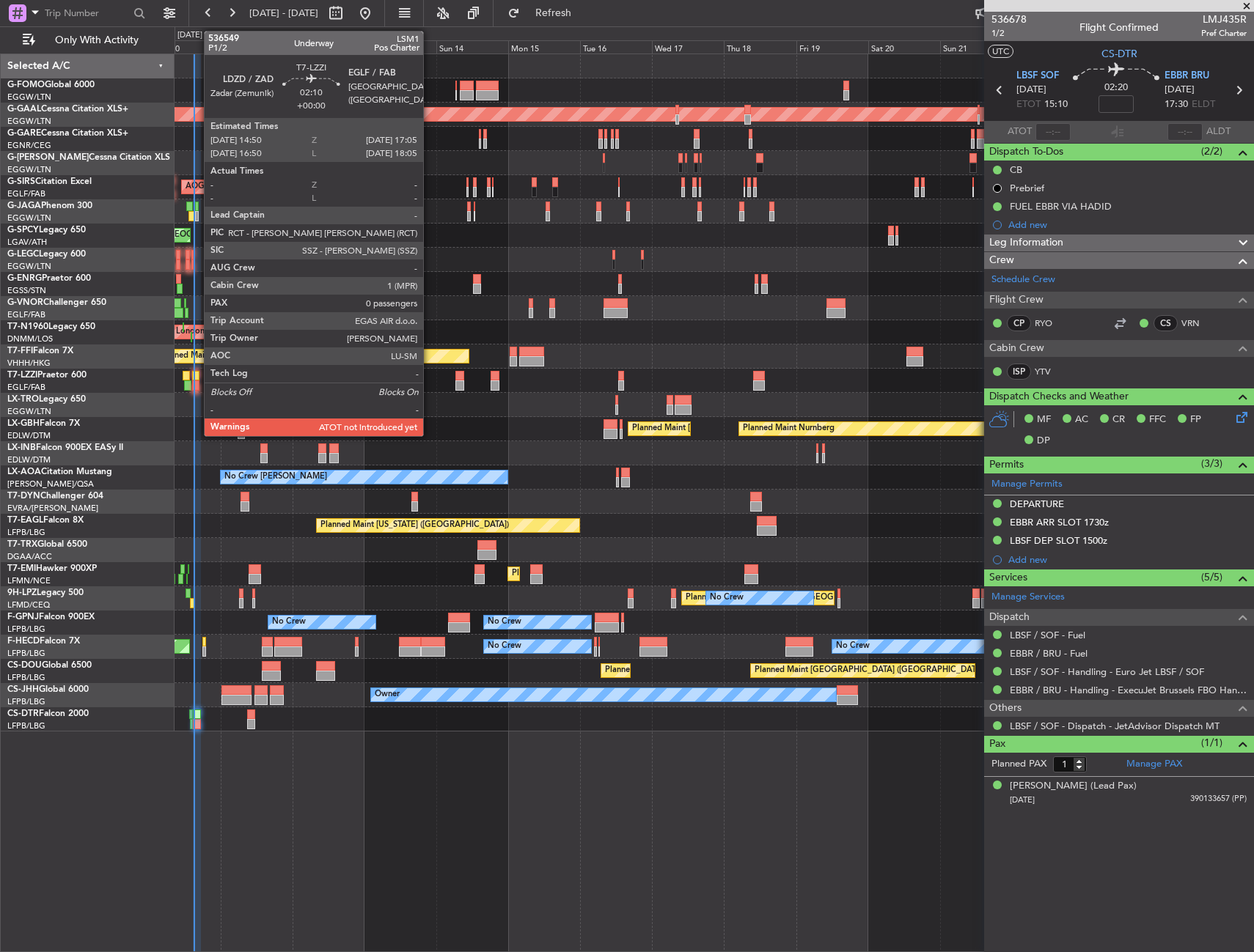
click at [197, 381] on div at bounding box center [195, 385] width 7 height 11
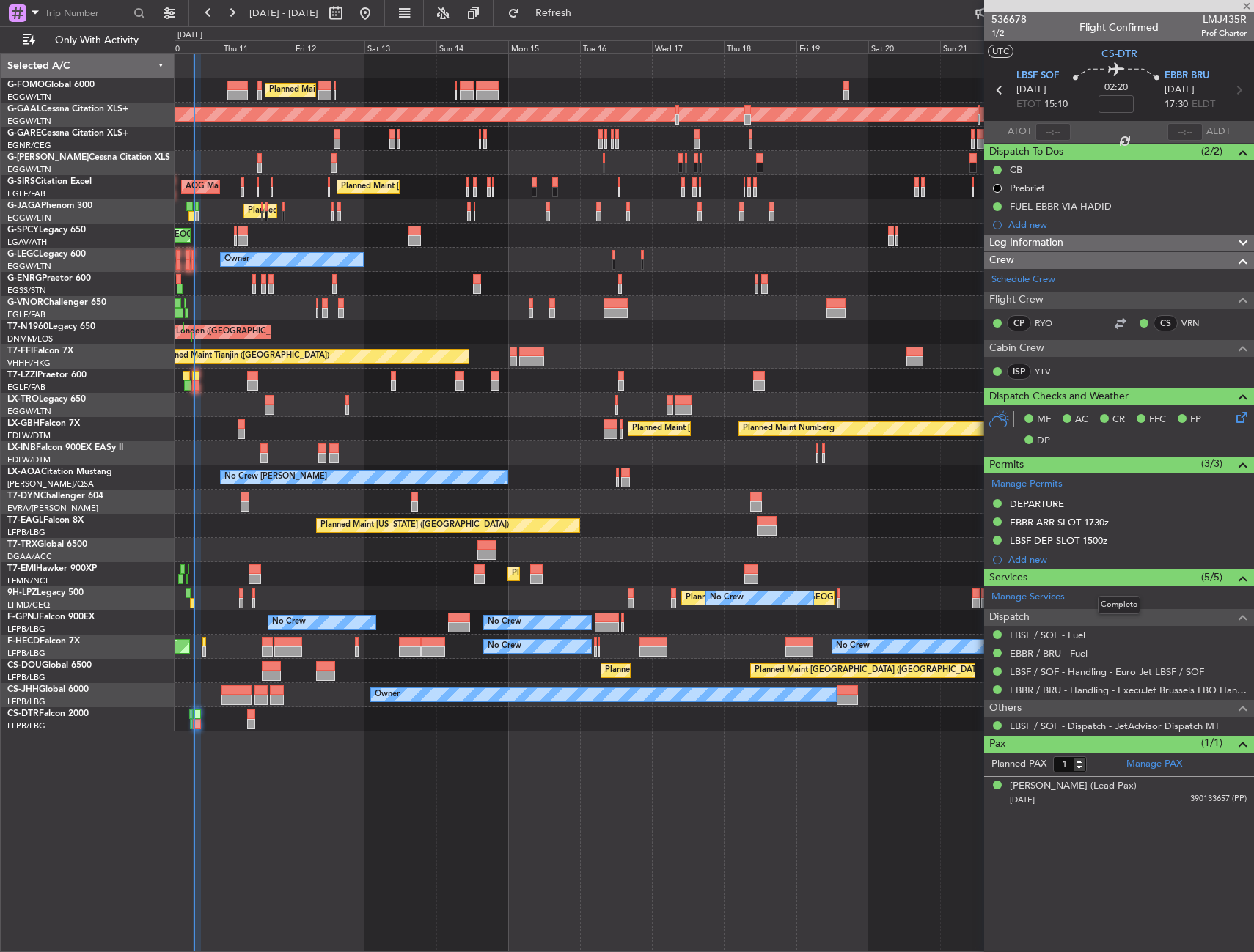
type input "0"
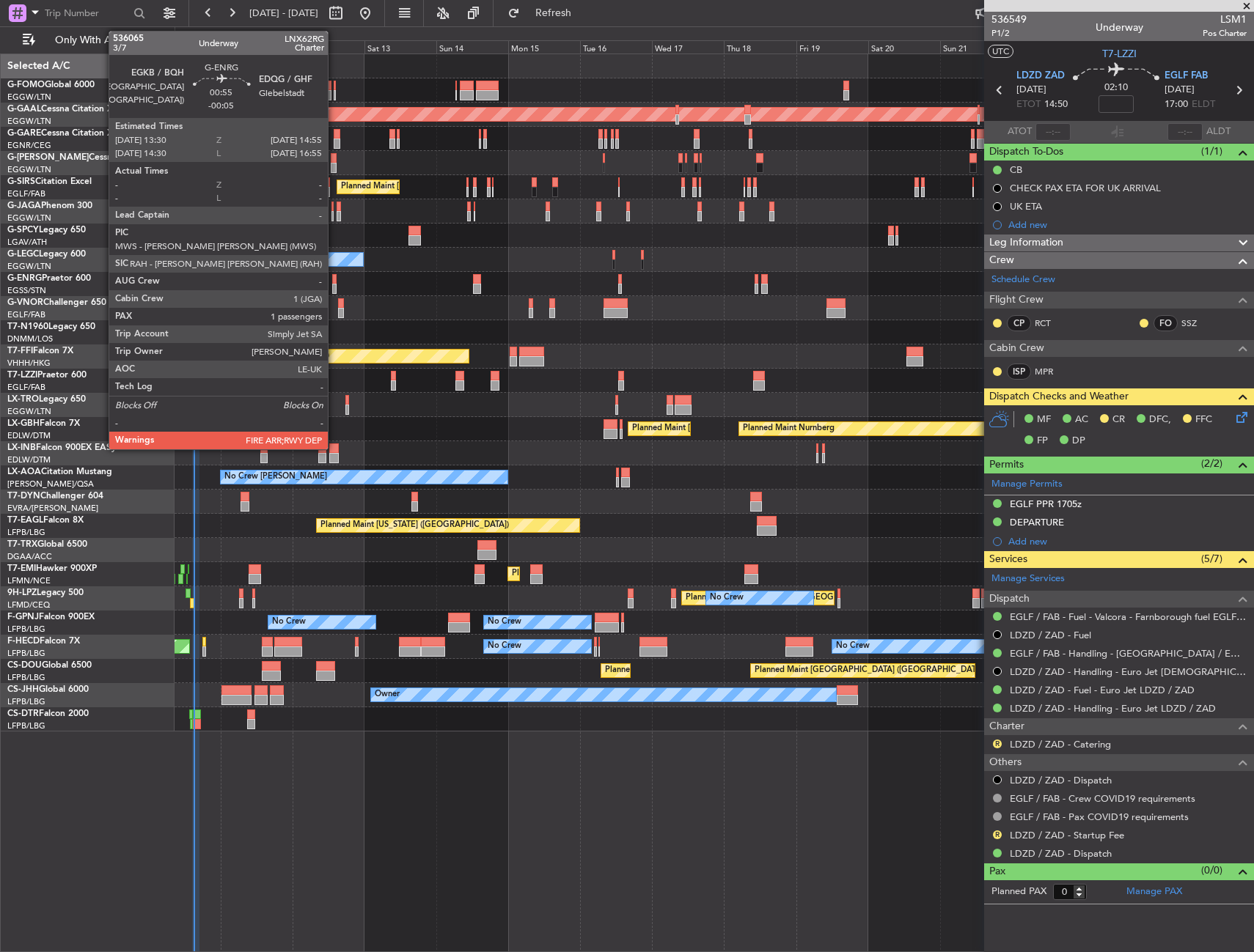
click at [334, 287] on div at bounding box center [333, 289] width 4 height 11
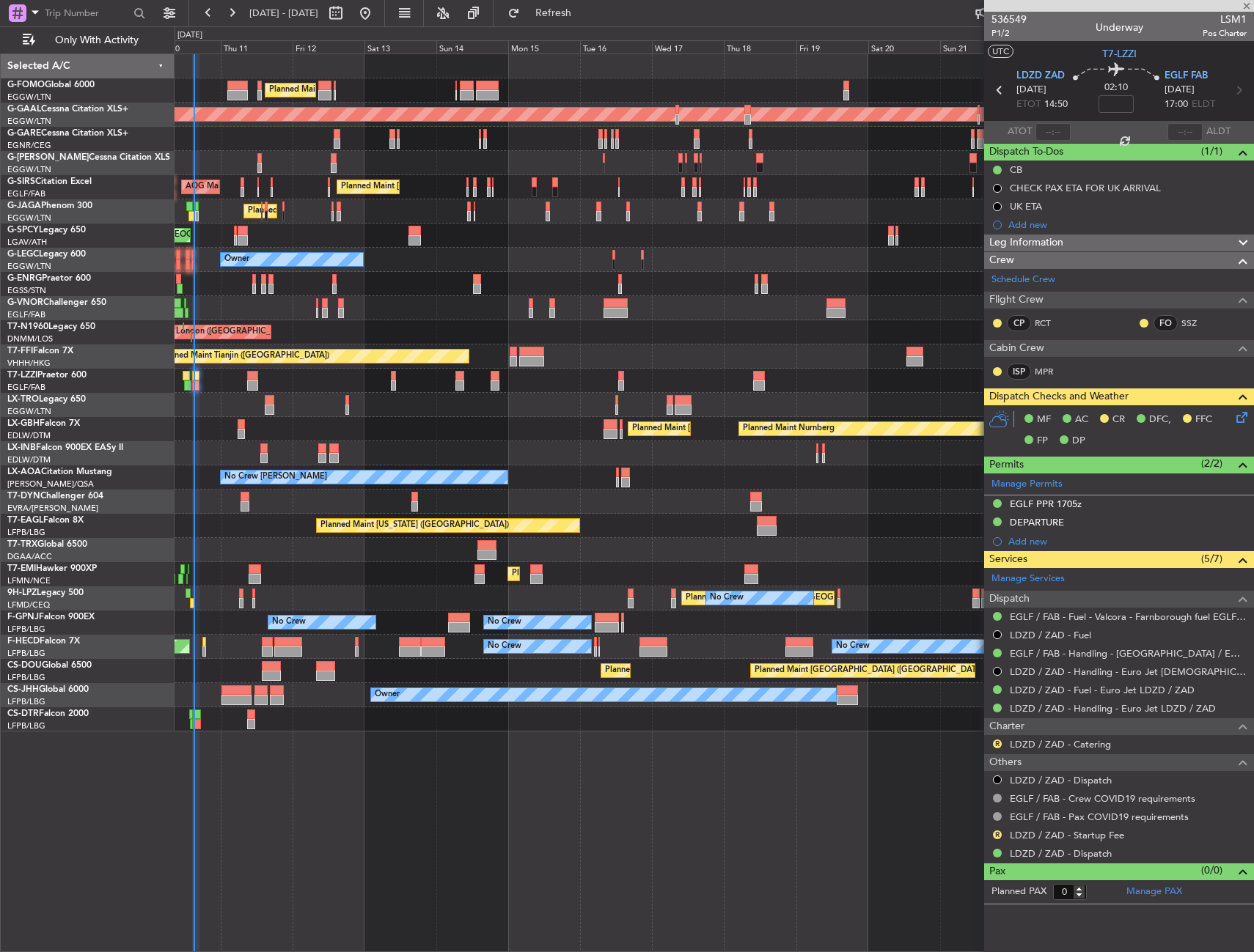
type input "-00:05"
type input "1"
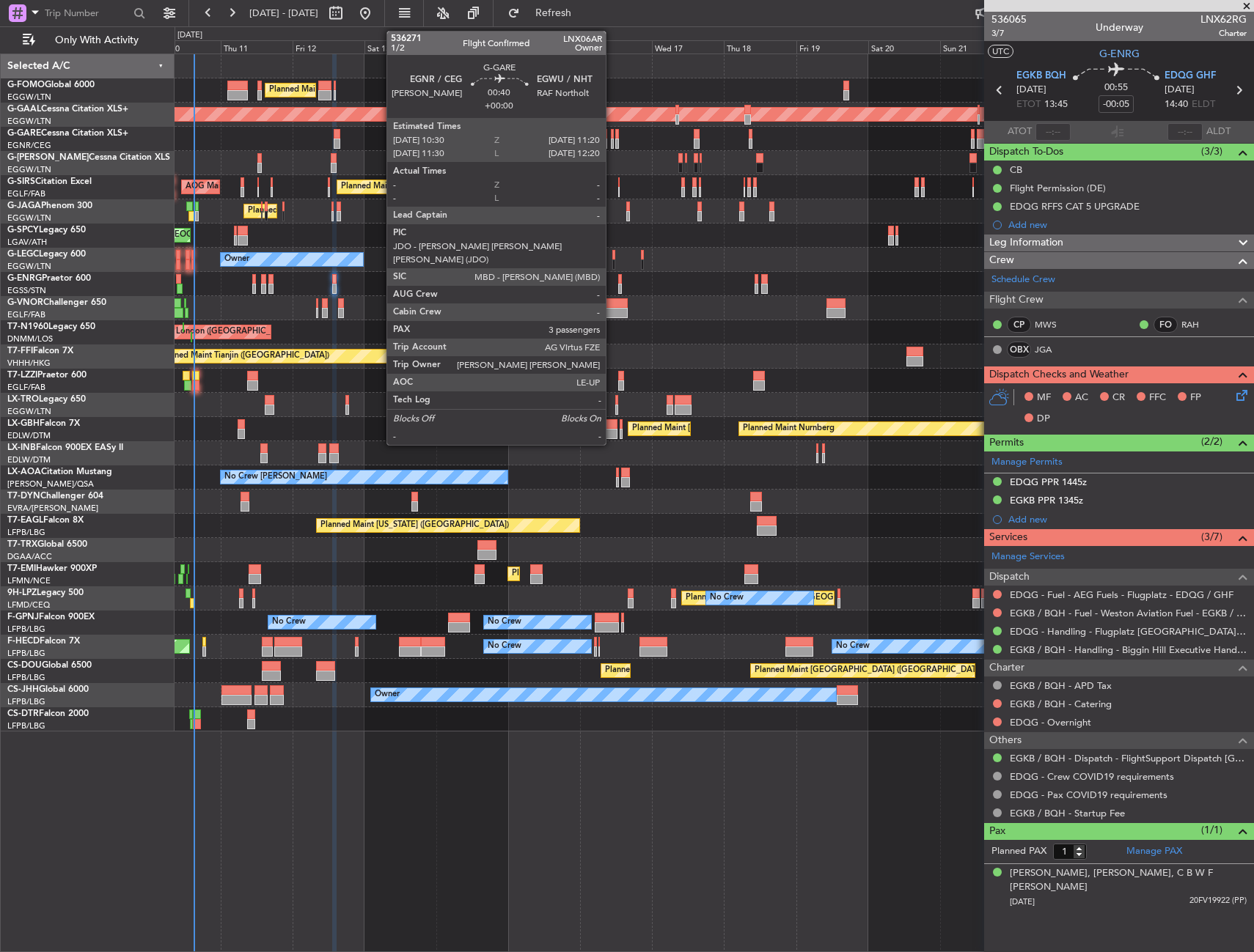
click at [612, 137] on div at bounding box center [612, 133] width 3 height 11
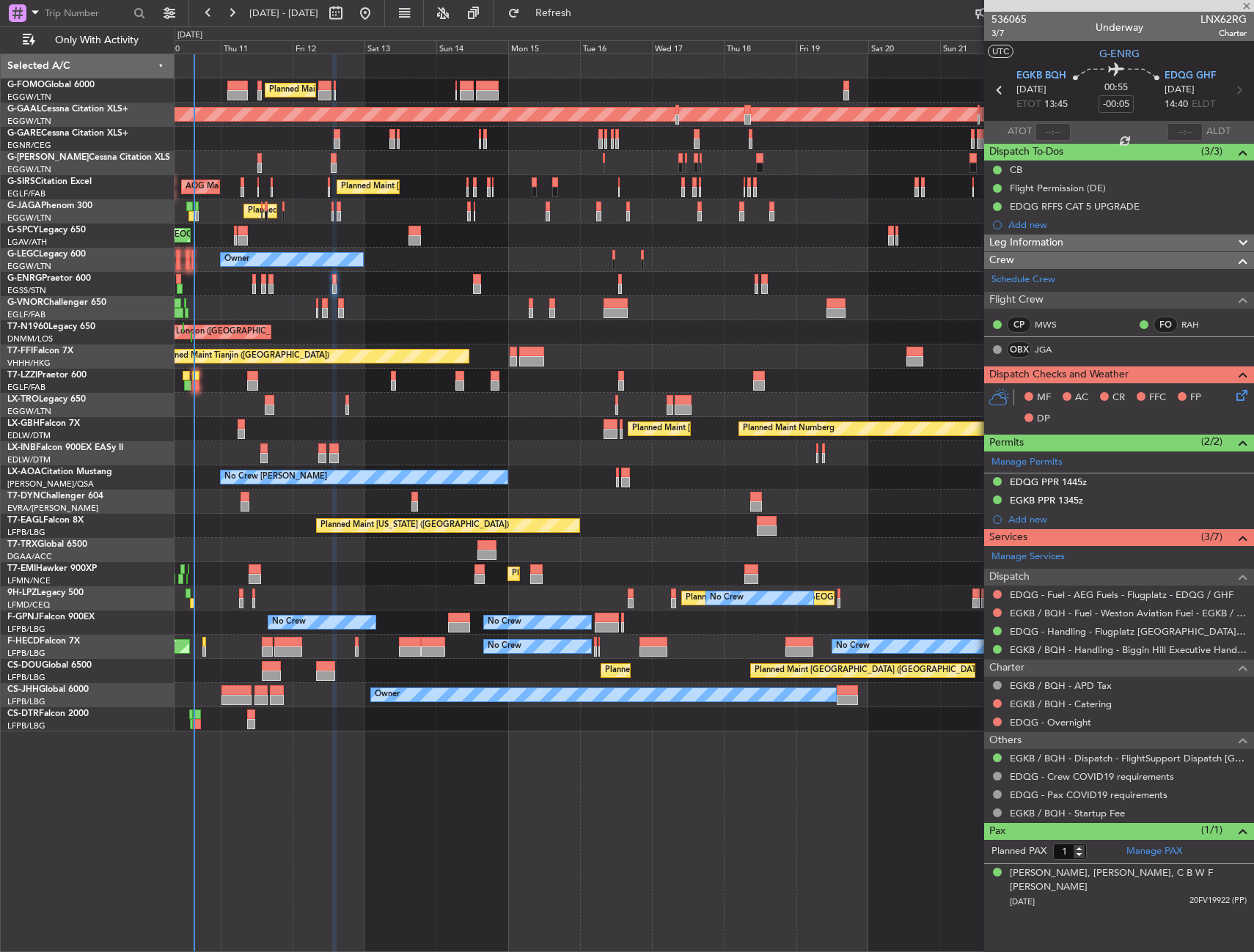
type input "3"
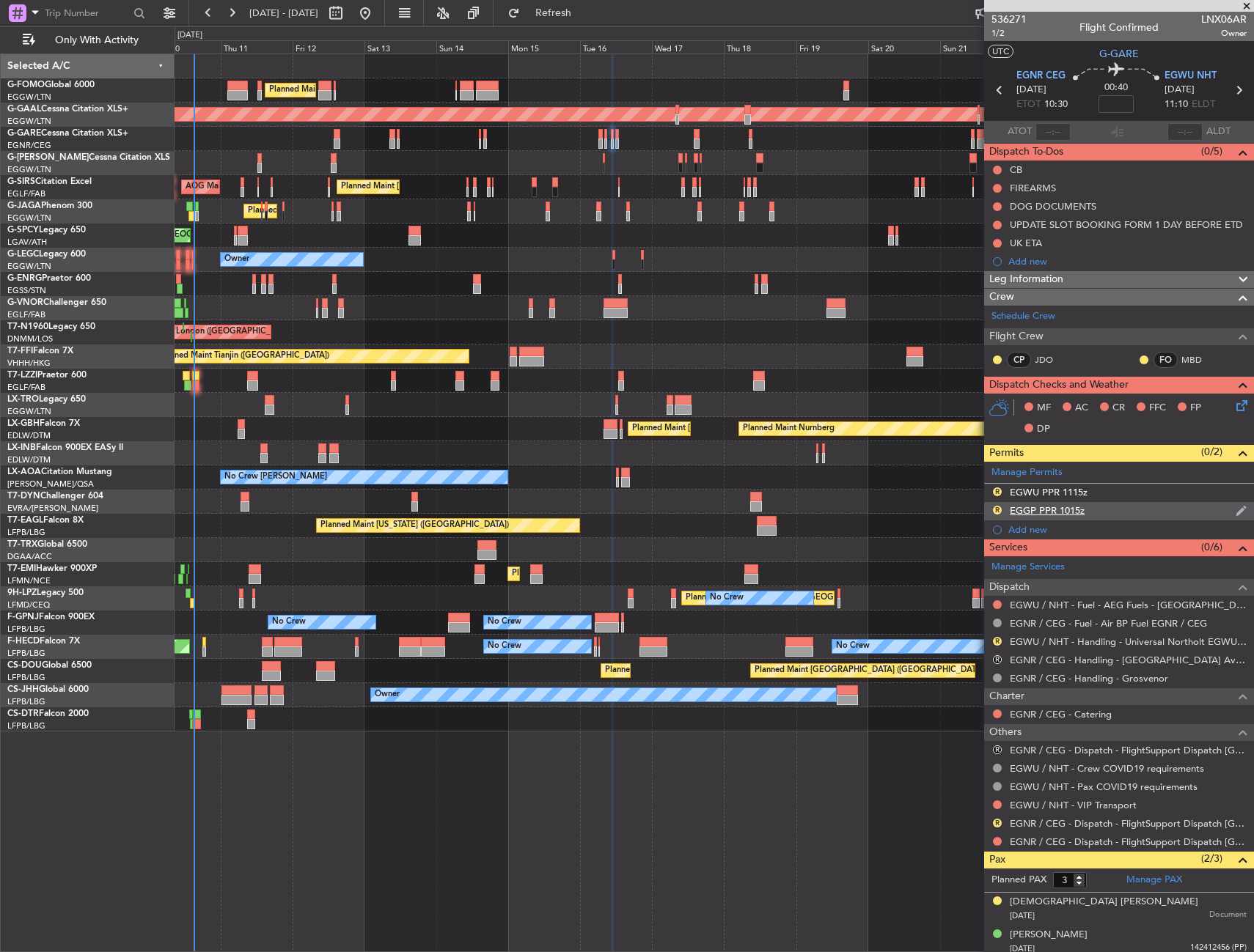
click at [1113, 512] on div "R EGGP PPR 1015z" at bounding box center [1118, 511] width 269 height 19
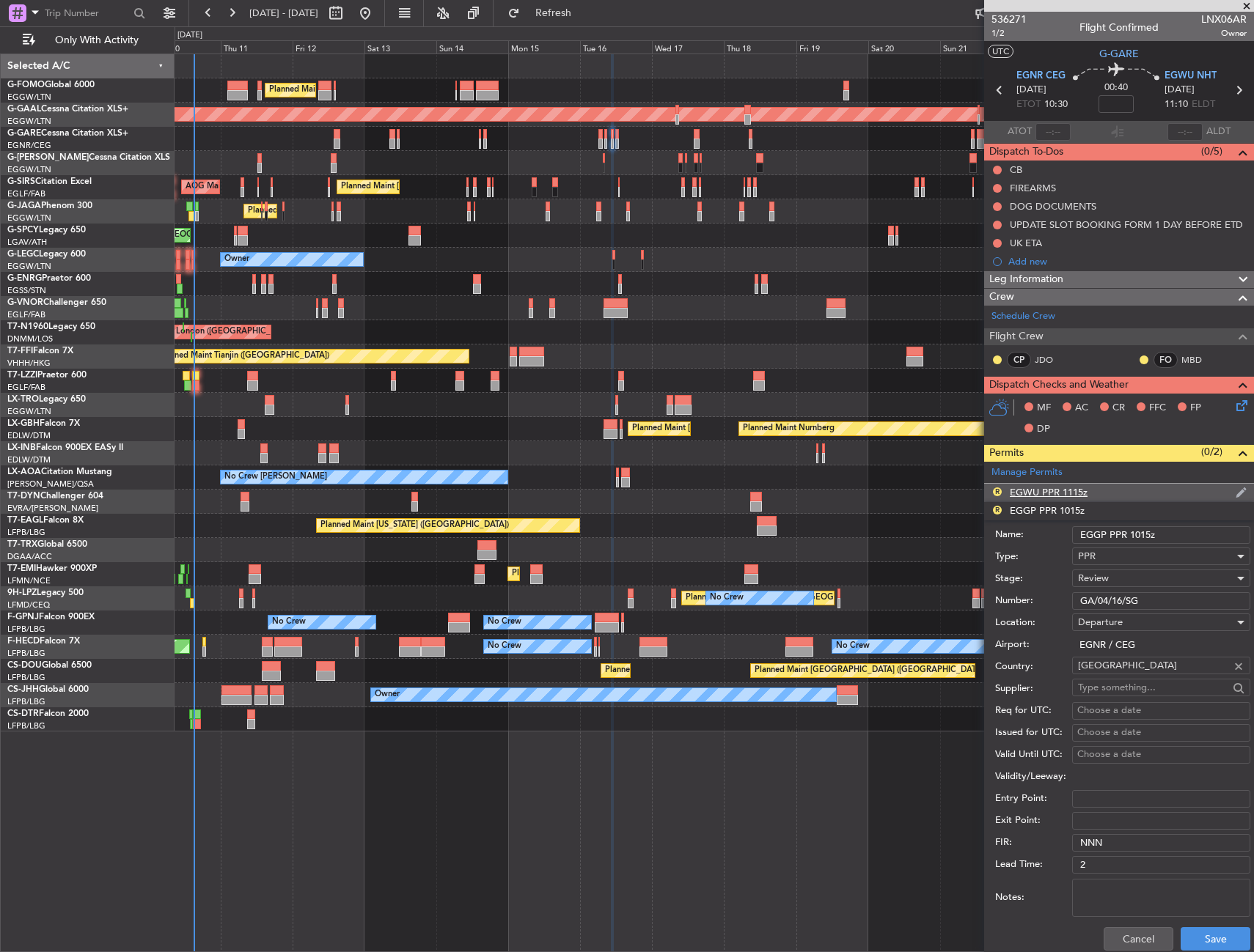
click at [1111, 493] on div "R EGWU PPR 1115z" at bounding box center [1118, 493] width 269 height 19
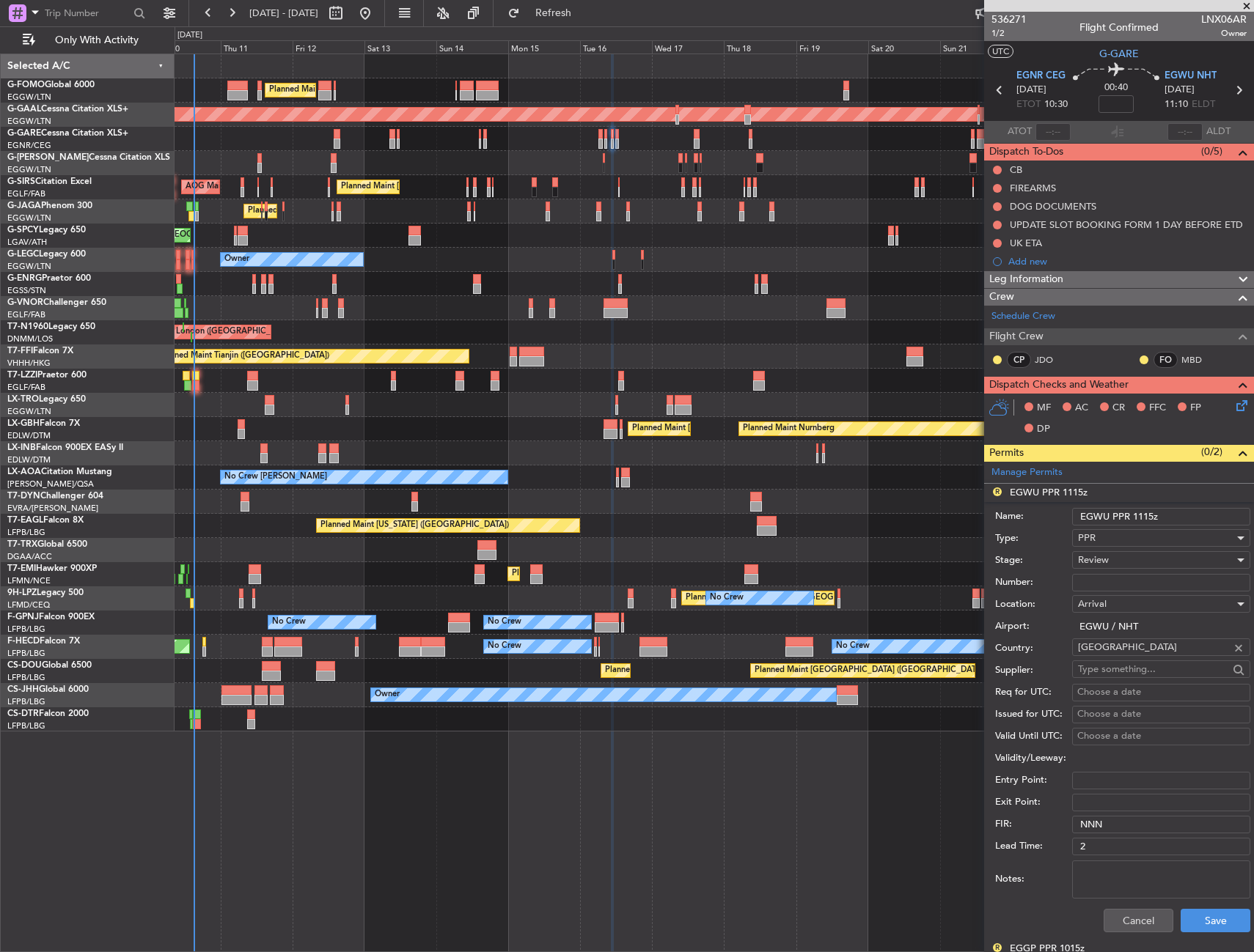
click at [1123, 558] on div "Review" at bounding box center [1155, 560] width 156 height 22
click at [1115, 673] on span "Received OK" at bounding box center [1155, 678] width 154 height 22
click at [1201, 941] on div "R EGGP PPR 1015z" at bounding box center [1118, 949] width 269 height 19
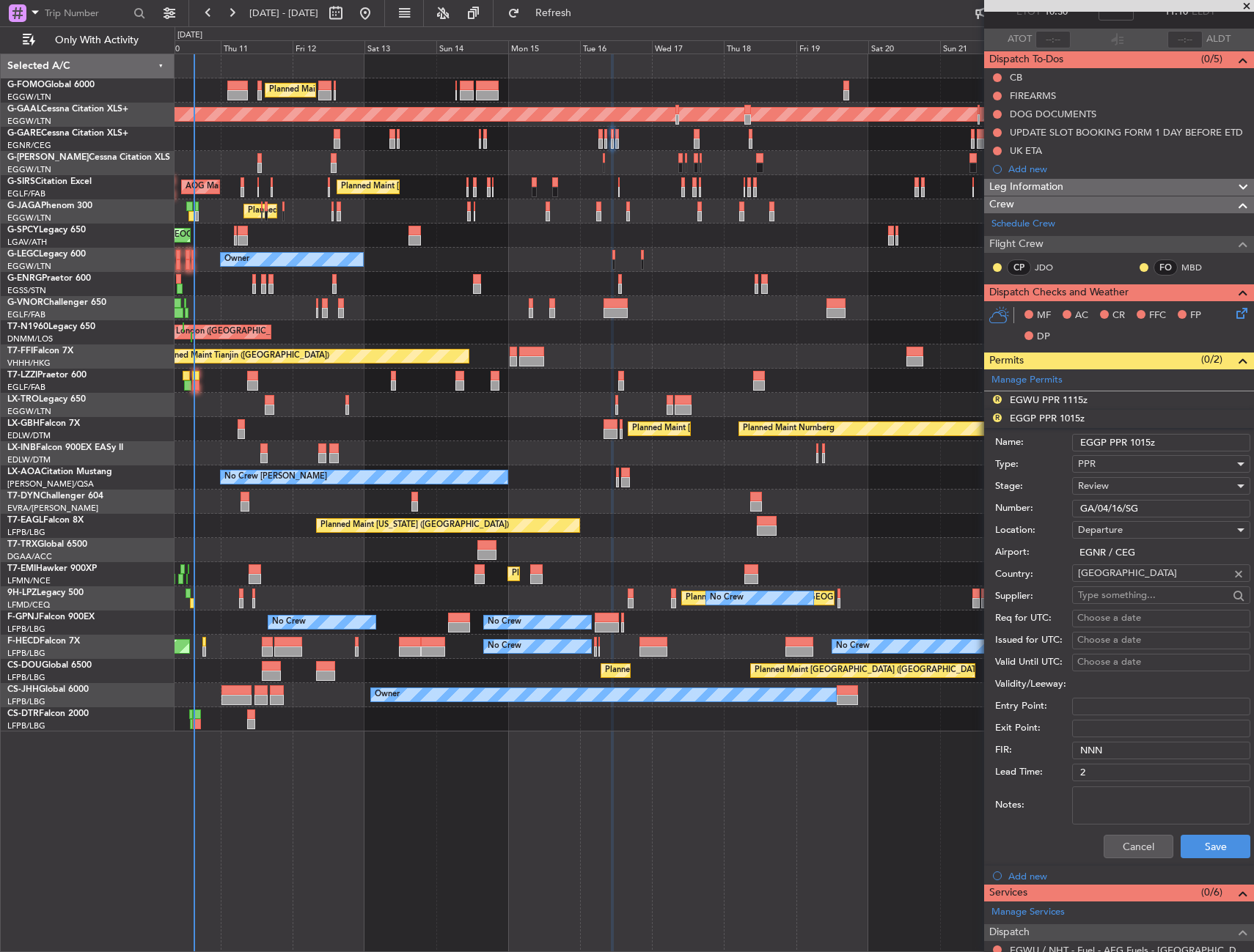
scroll to position [146, 0]
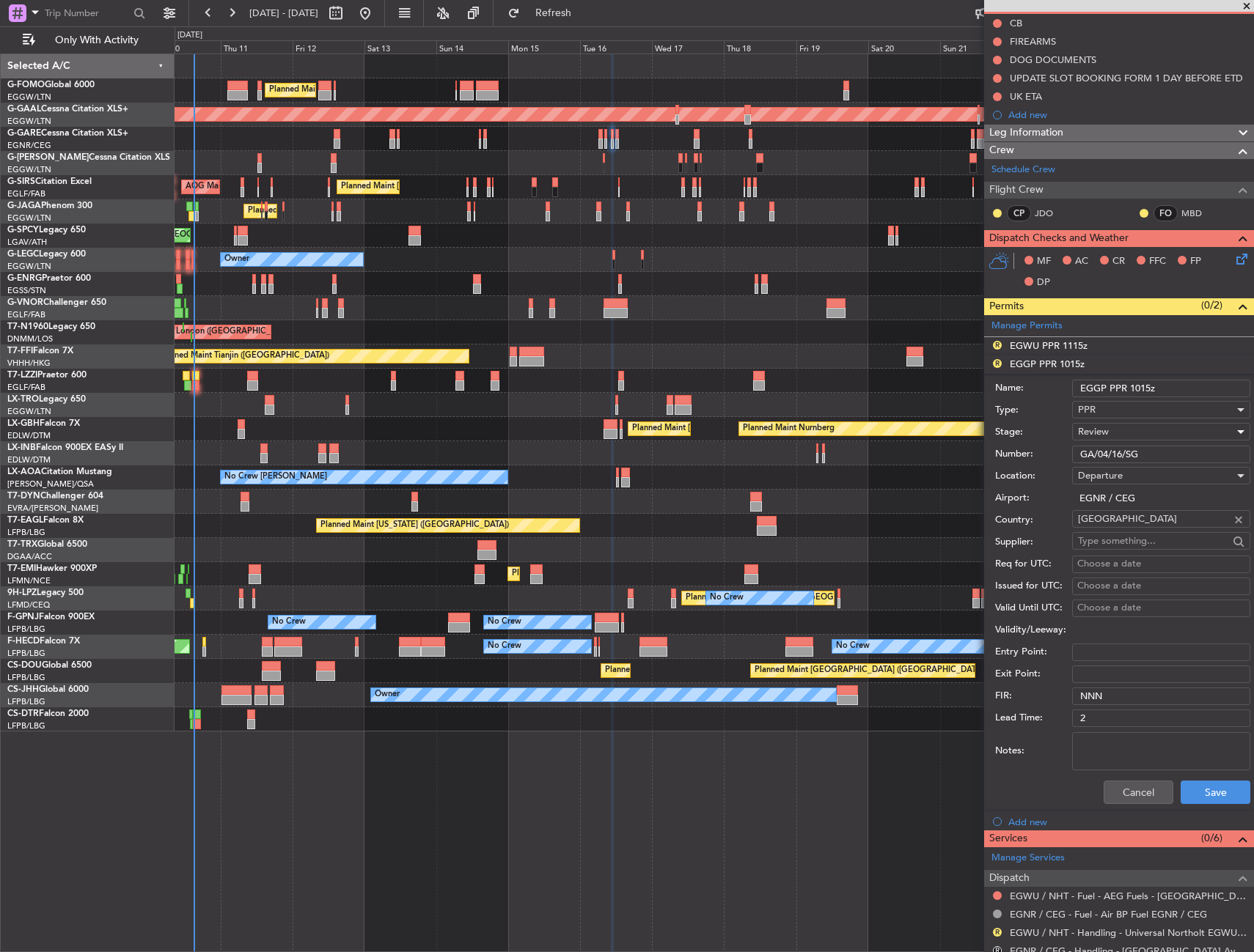
click at [1124, 435] on div "Review" at bounding box center [1155, 431] width 156 height 22
click at [1128, 544] on span "Received OK" at bounding box center [1155, 549] width 154 height 22
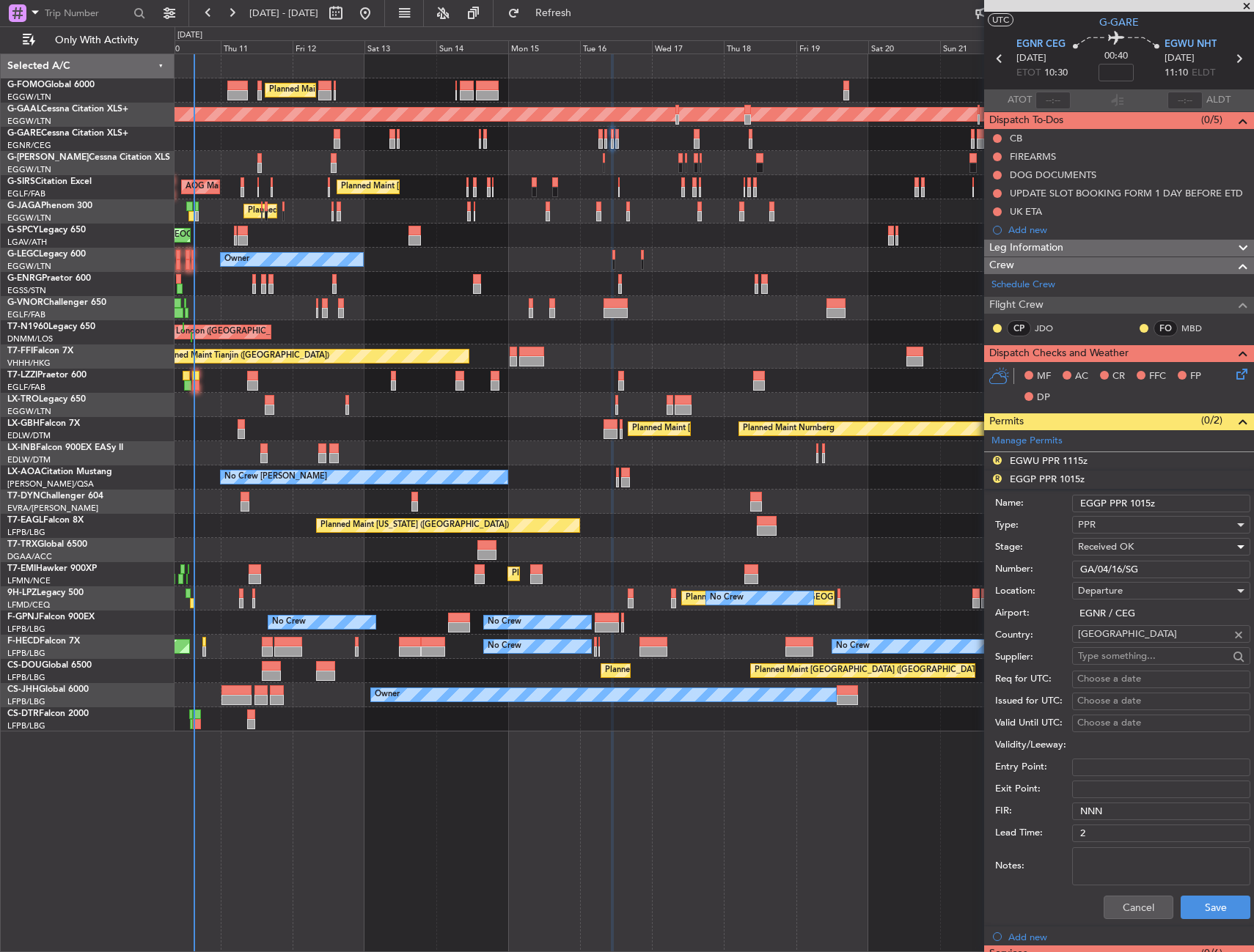
scroll to position [0, 0]
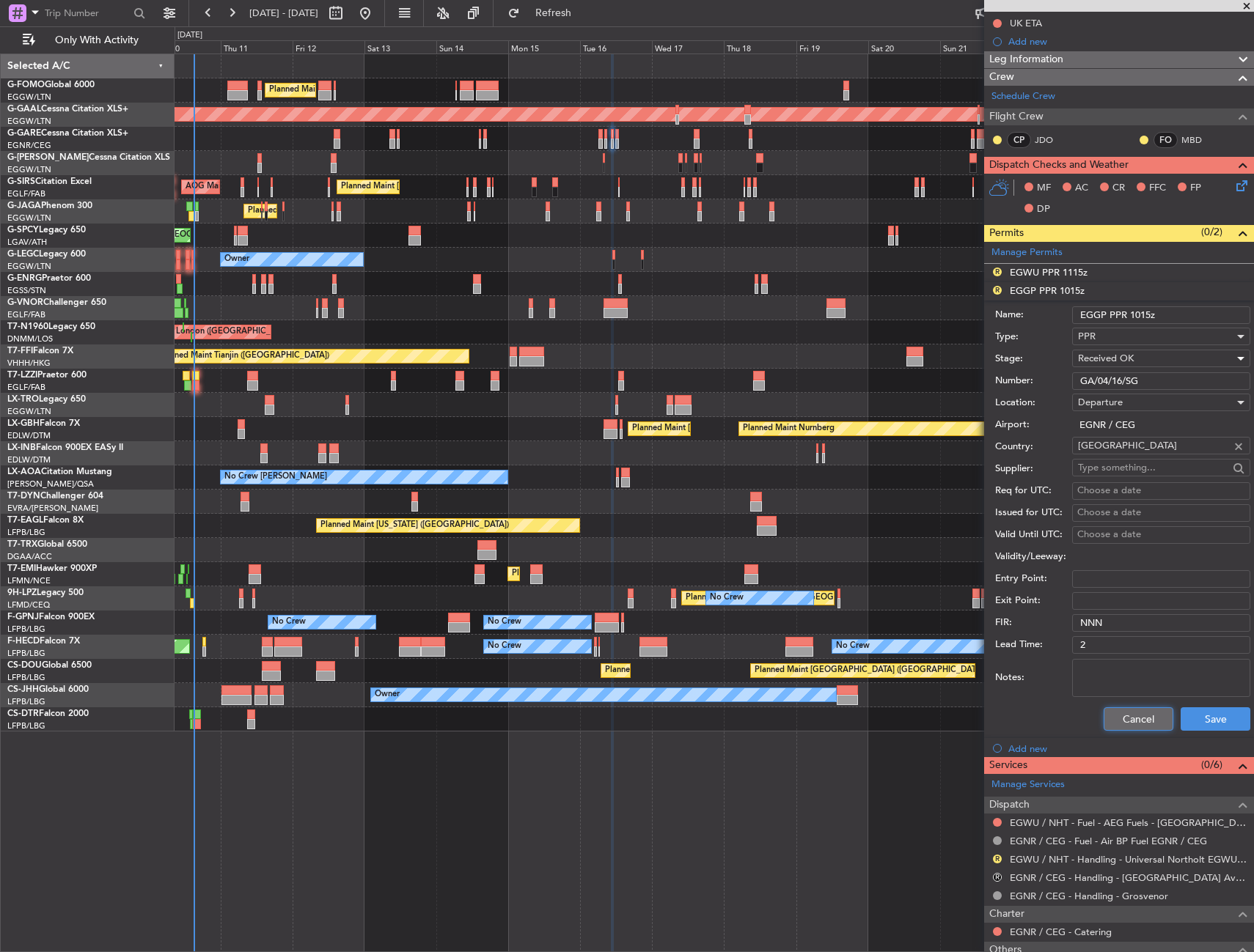
click at [1137, 727] on button "Cancel" at bounding box center [1138, 718] width 70 height 23
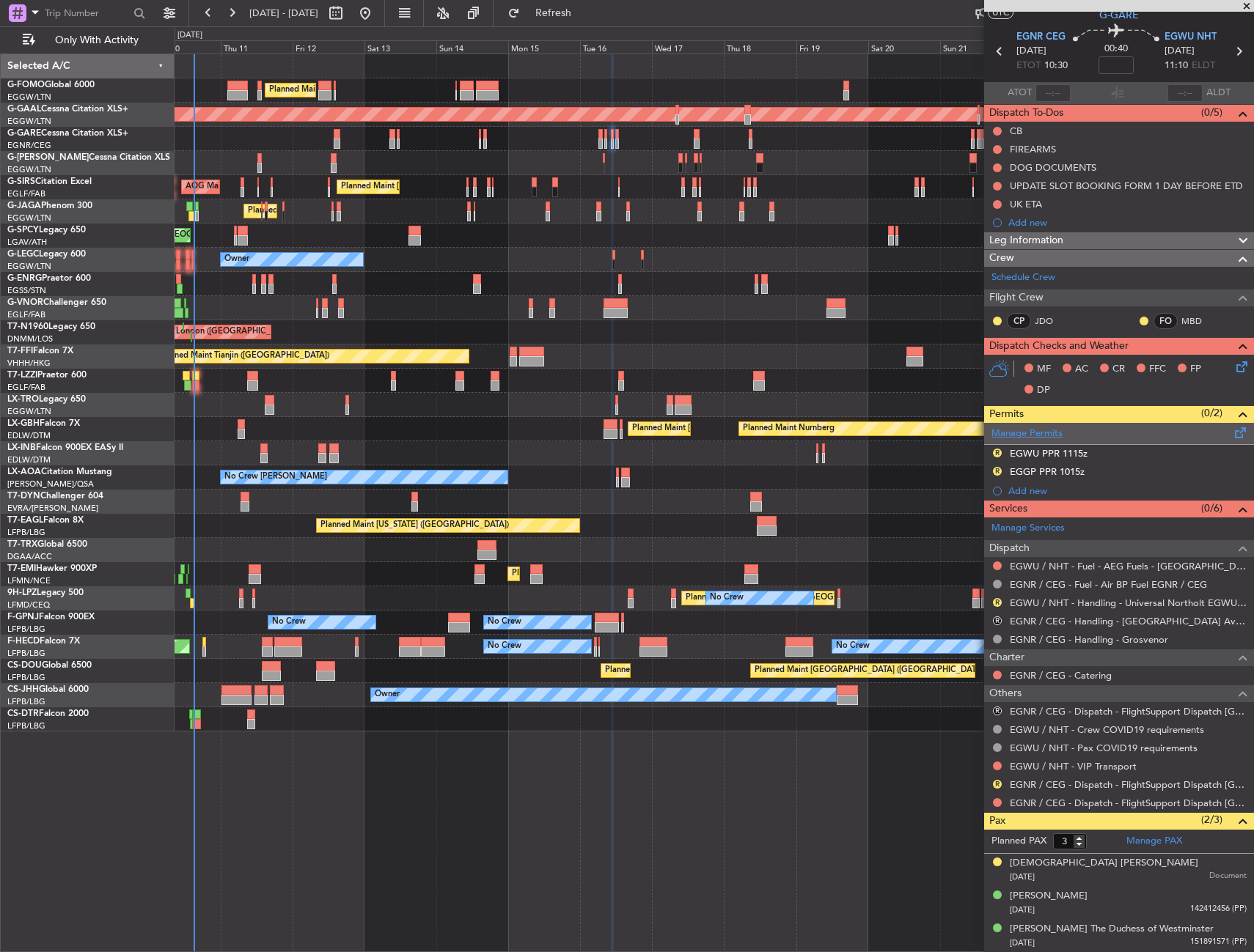
click at [1032, 430] on link "Manage Permits" at bounding box center [1027, 434] width 71 height 15
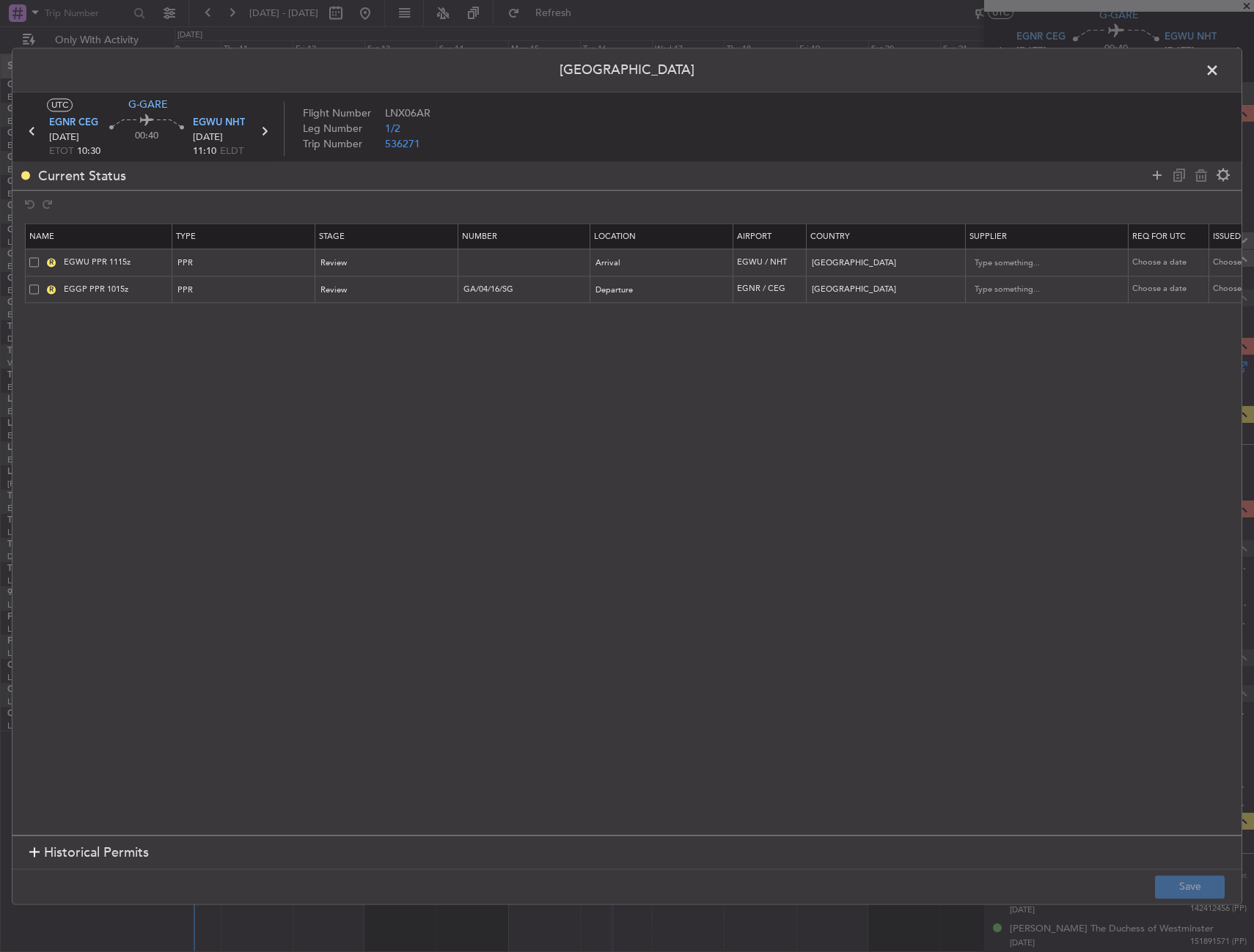
drag, startPoint x: 35, startPoint y: 289, endPoint x: 51, endPoint y: 290, distance: 16.0
click at [35, 289] on span at bounding box center [34, 290] width 10 height 10
click at [40, 285] on input "checkbox" at bounding box center [40, 285] width 0 height 0
click at [1198, 176] on icon at bounding box center [1201, 176] width 18 height 18
click at [359, 264] on div "Review" at bounding box center [382, 264] width 121 height 22
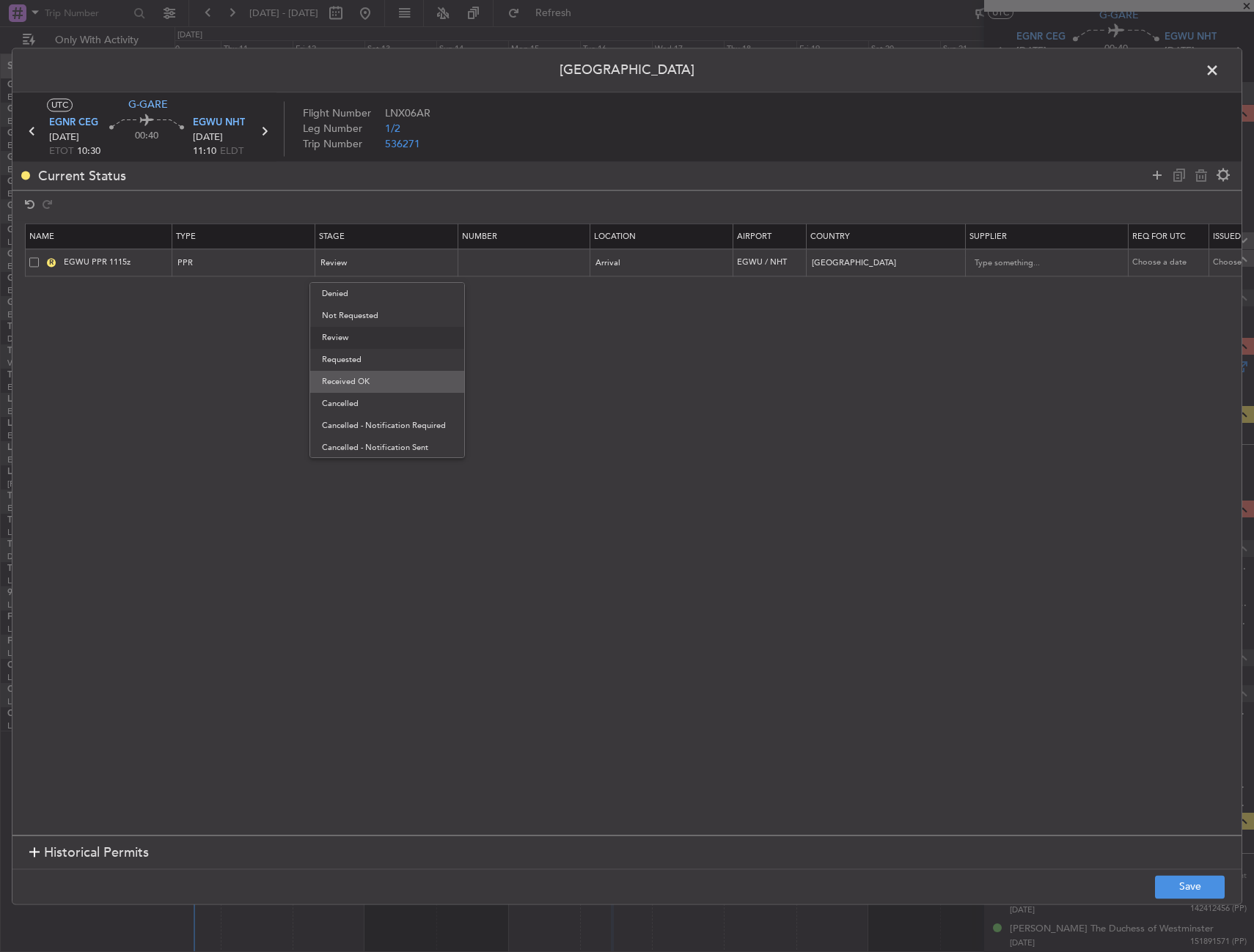
click at [359, 376] on span "Received OK" at bounding box center [387, 382] width 130 height 22
click at [1176, 887] on button "Save" at bounding box center [1189, 886] width 70 height 23
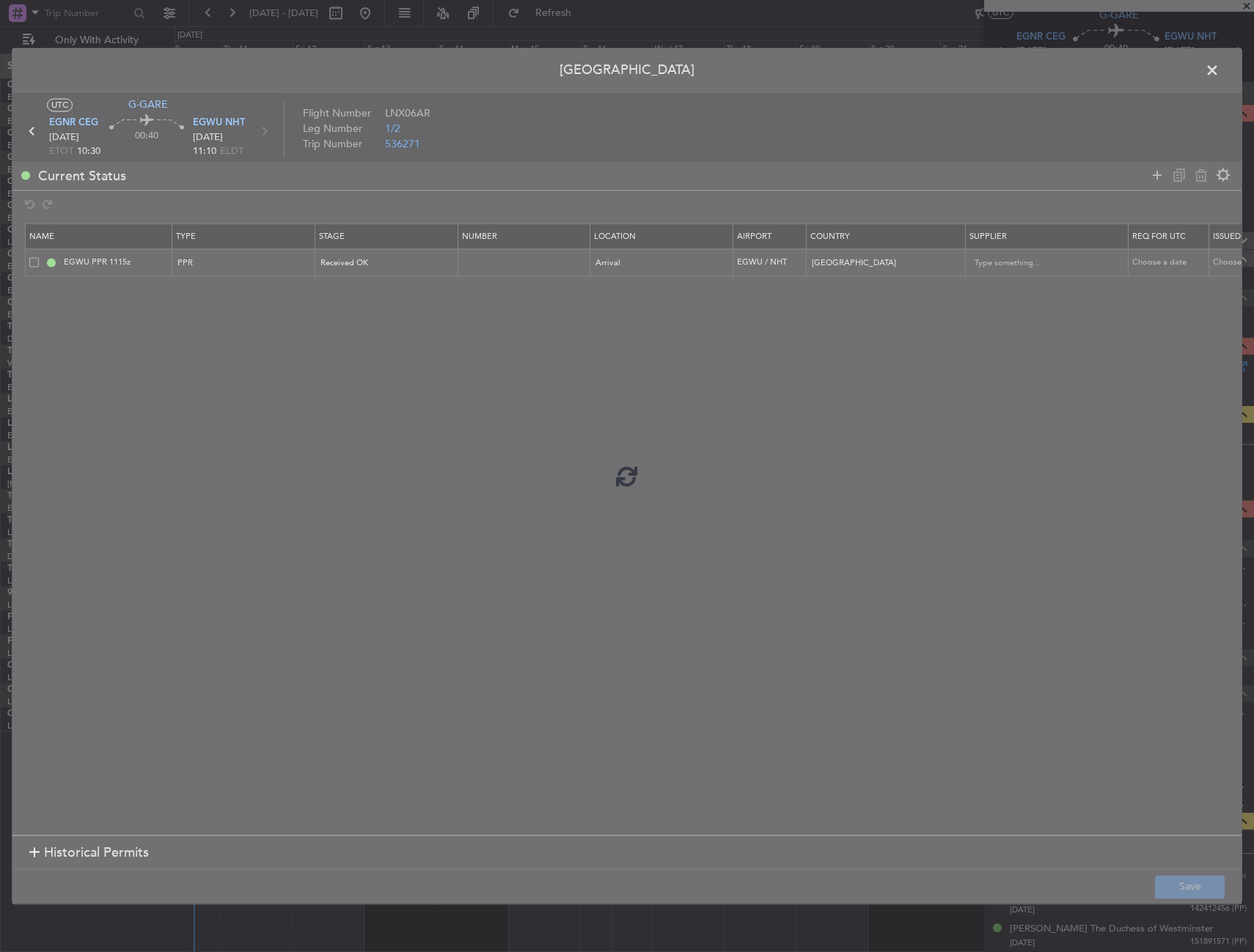
scroll to position [20, 0]
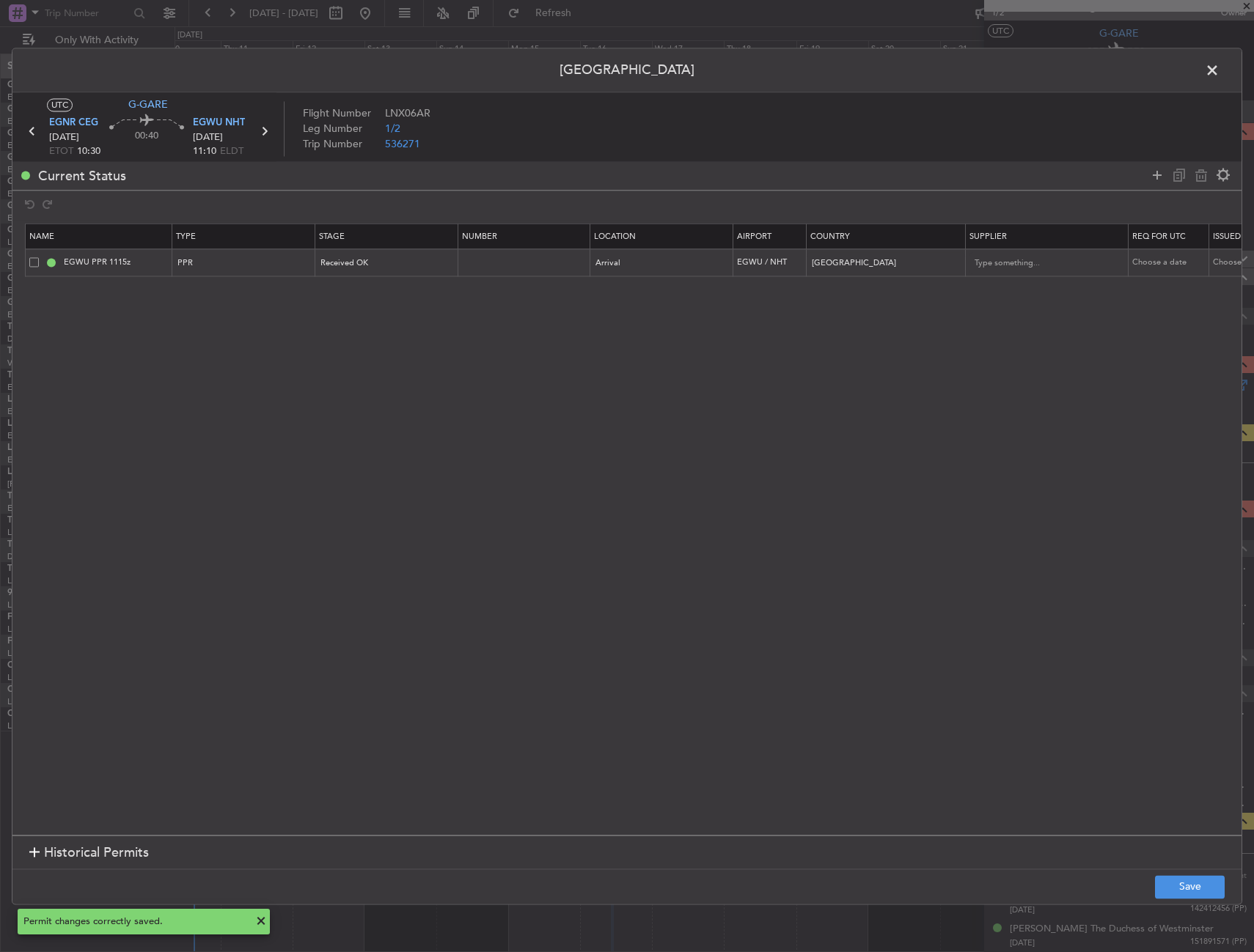
click at [1219, 70] on span at bounding box center [1219, 74] width 0 height 29
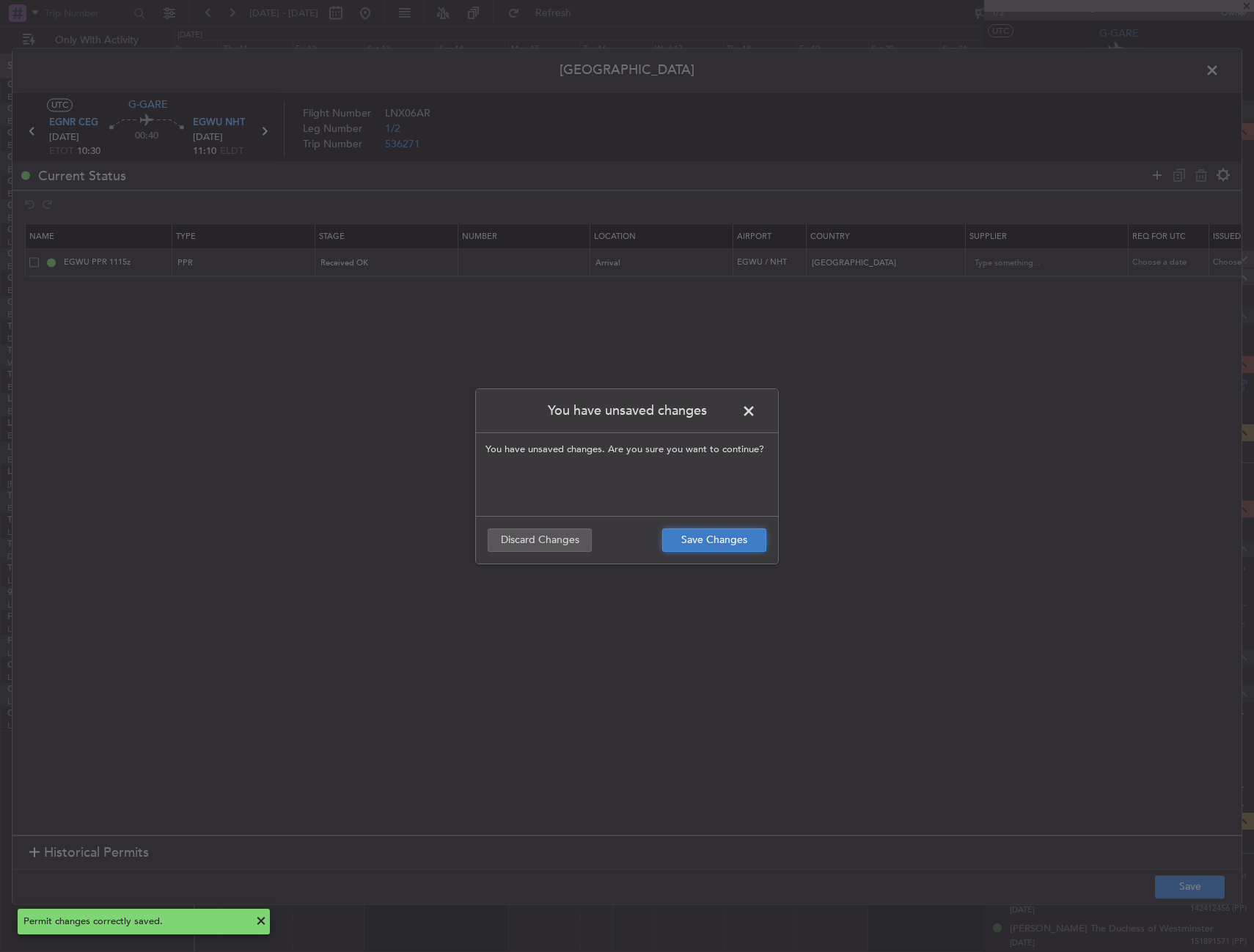
click at [696, 541] on button "Save Changes" at bounding box center [714, 539] width 104 height 23
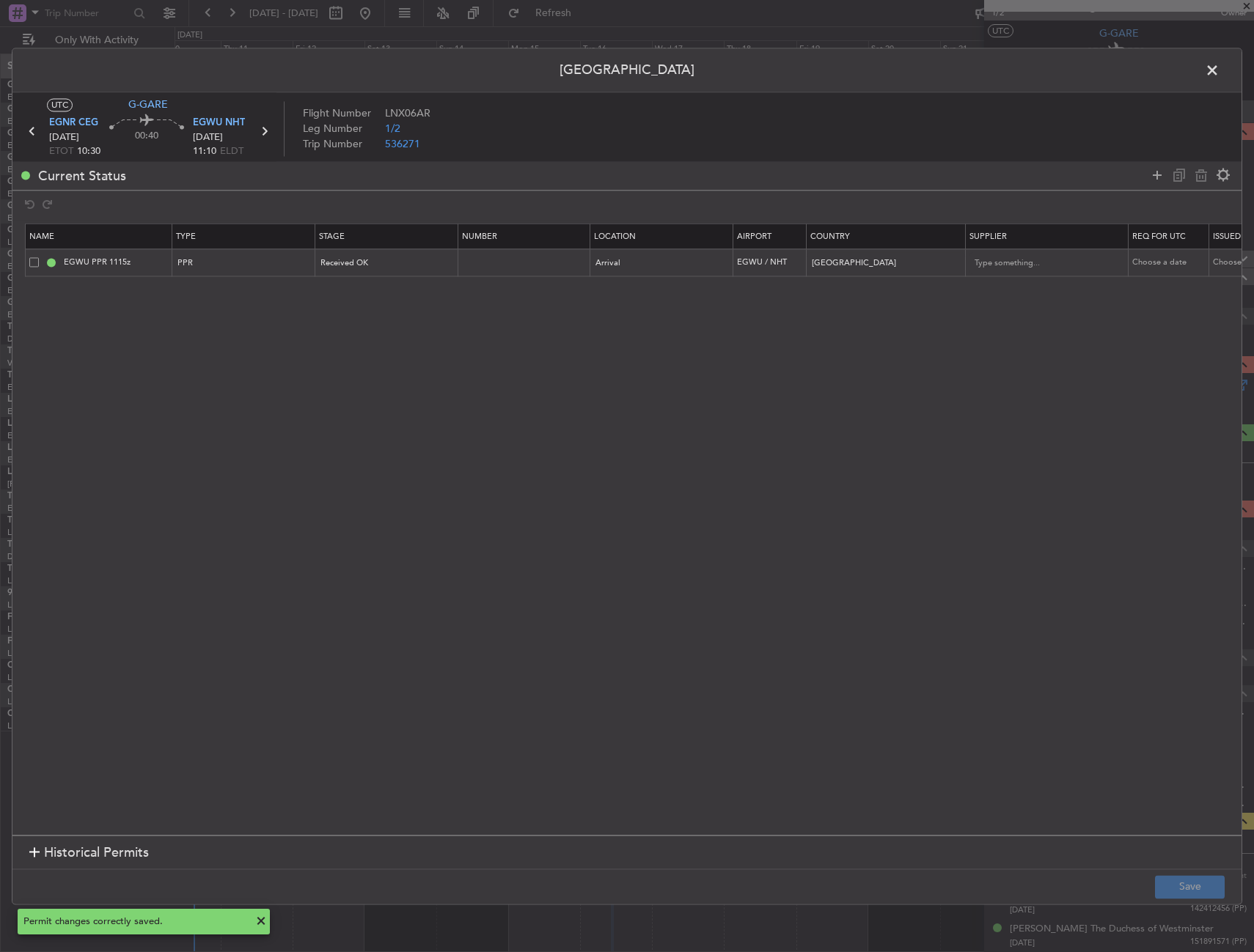
click at [1198, 64] on header "[GEOGRAPHIC_DATA]" at bounding box center [626, 70] width 1229 height 44
click at [1219, 66] on span at bounding box center [1219, 74] width 0 height 29
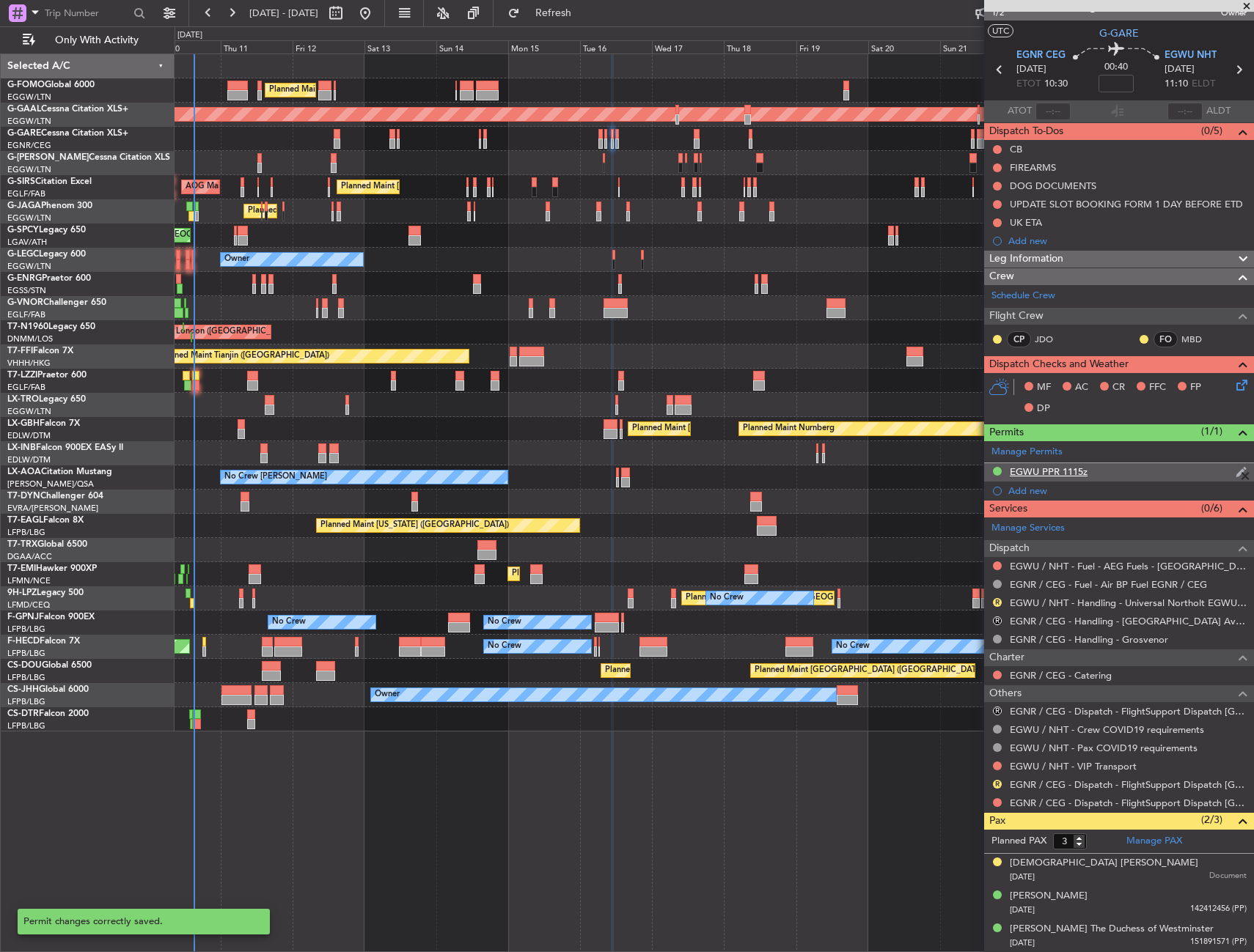
click at [1116, 476] on div "EGWU PPR 1115z" at bounding box center [1118, 472] width 269 height 19
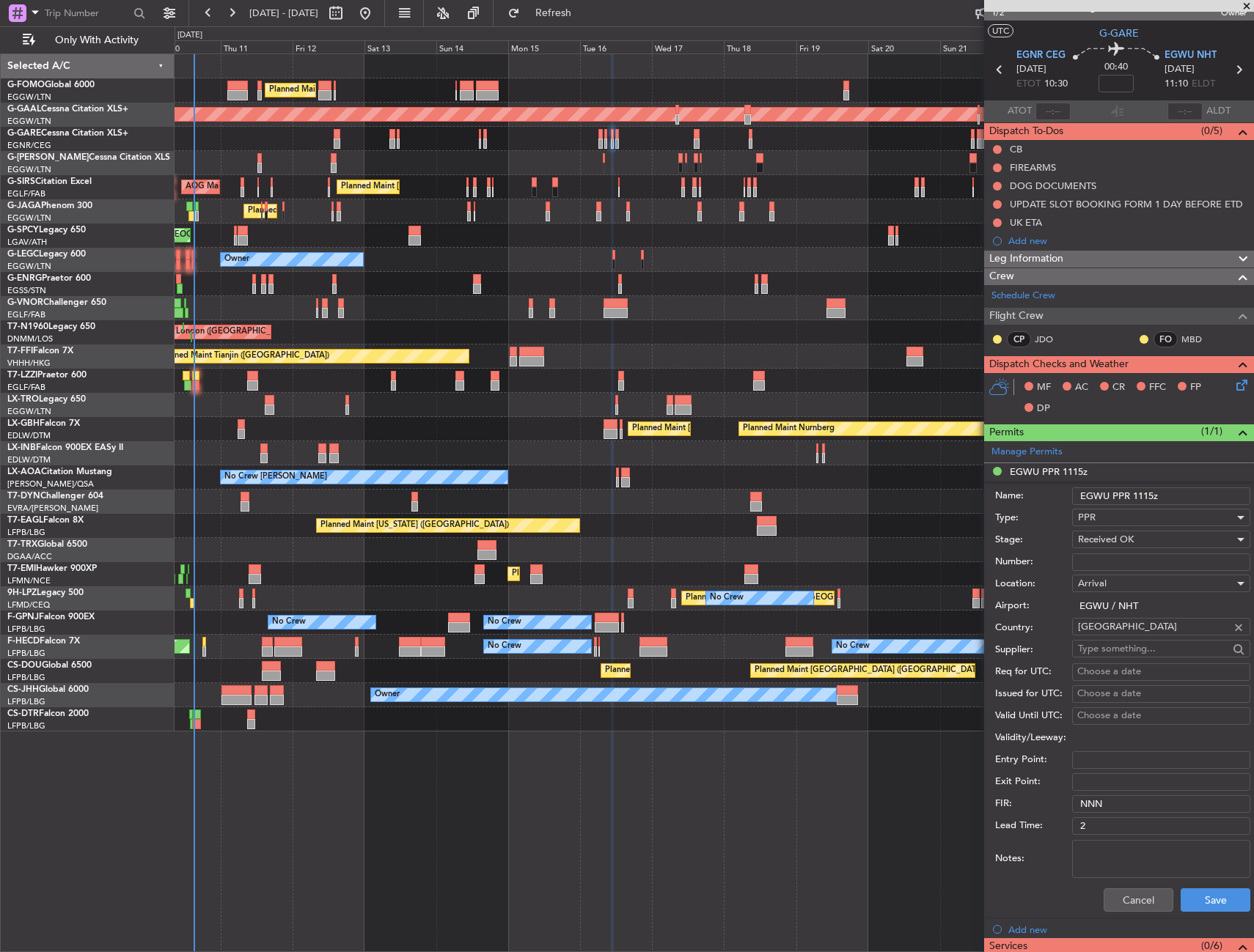
scroll to position [39, 0]
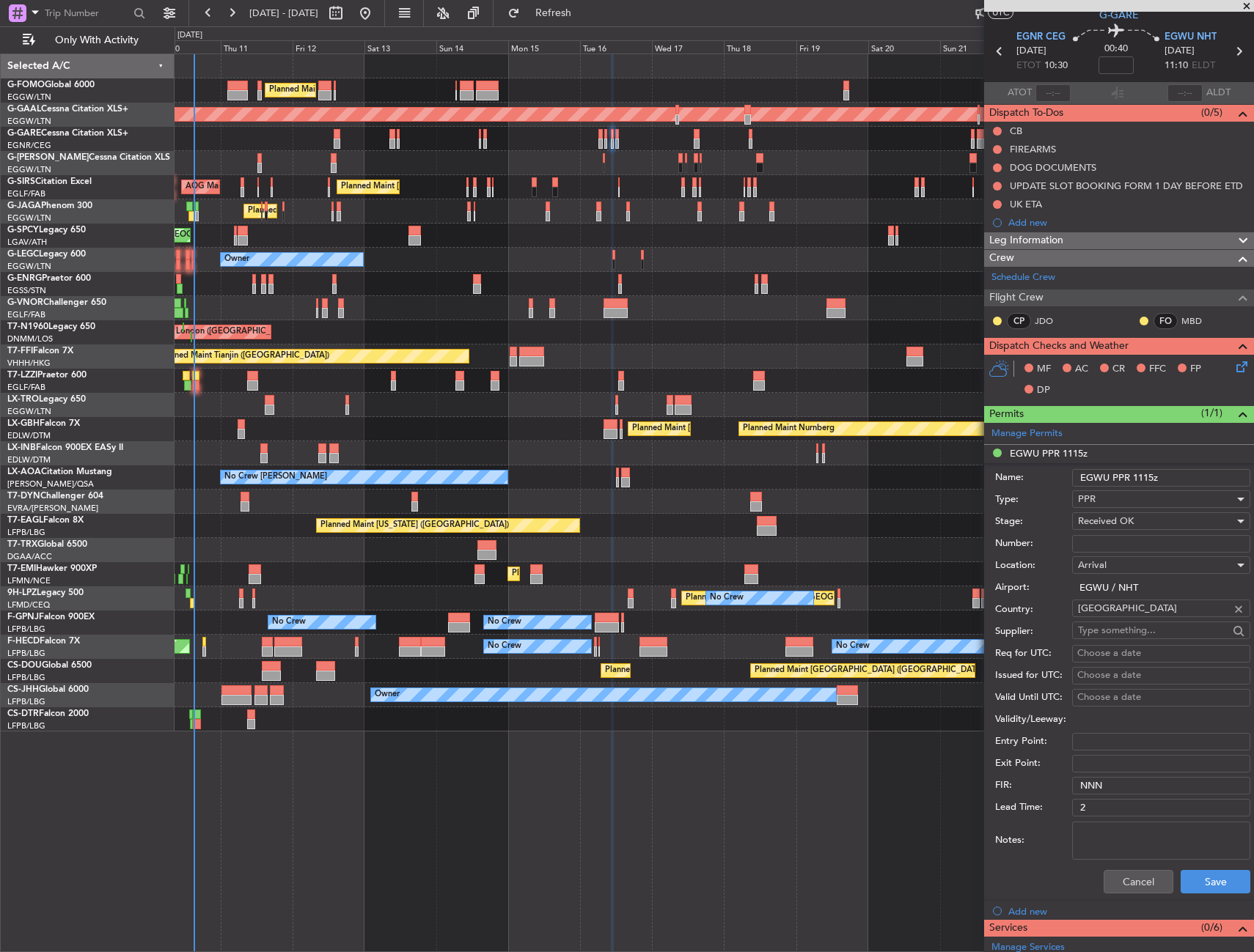
drag, startPoint x: 1149, startPoint y: 480, endPoint x: 1138, endPoint y: 479, distance: 11.0
click at [1138, 479] on input "EGWU PPR 1115z" at bounding box center [1161, 478] width 178 height 18
type input "EGWU PPR 1045z"
click at [1214, 879] on button "Save" at bounding box center [1215, 882] width 70 height 23
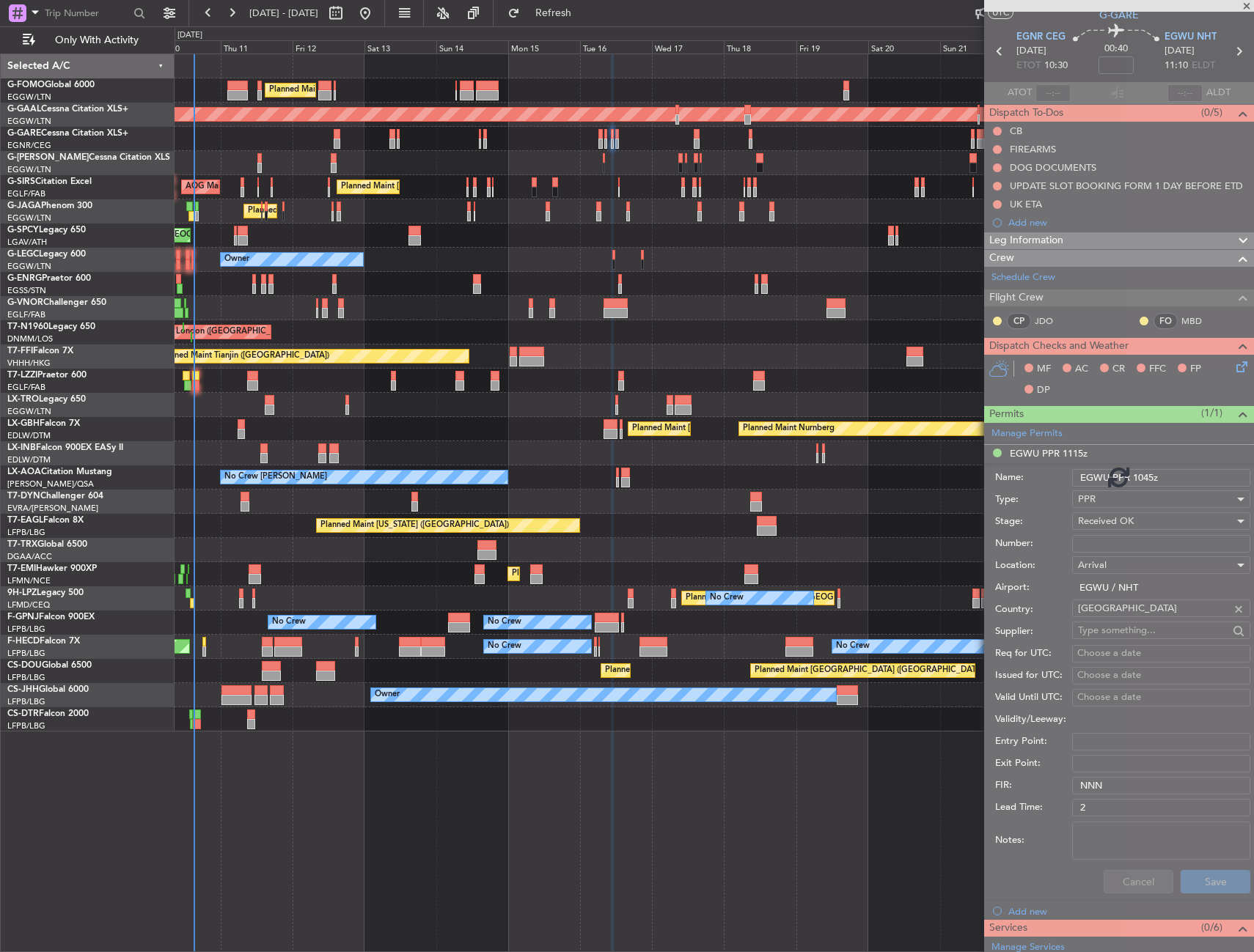
scroll to position [20, 0]
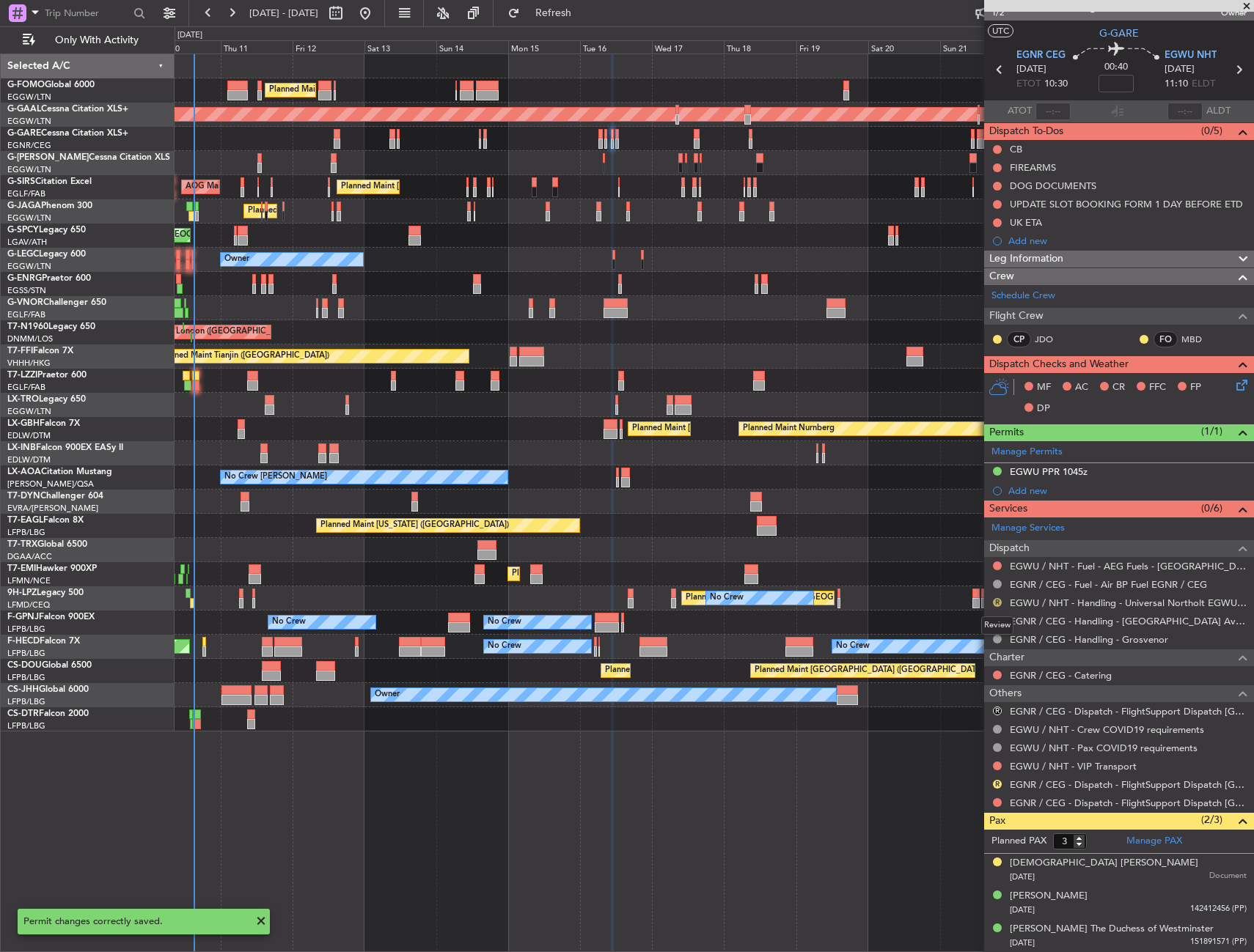
click at [994, 599] on button "R" at bounding box center [997, 602] width 9 height 9
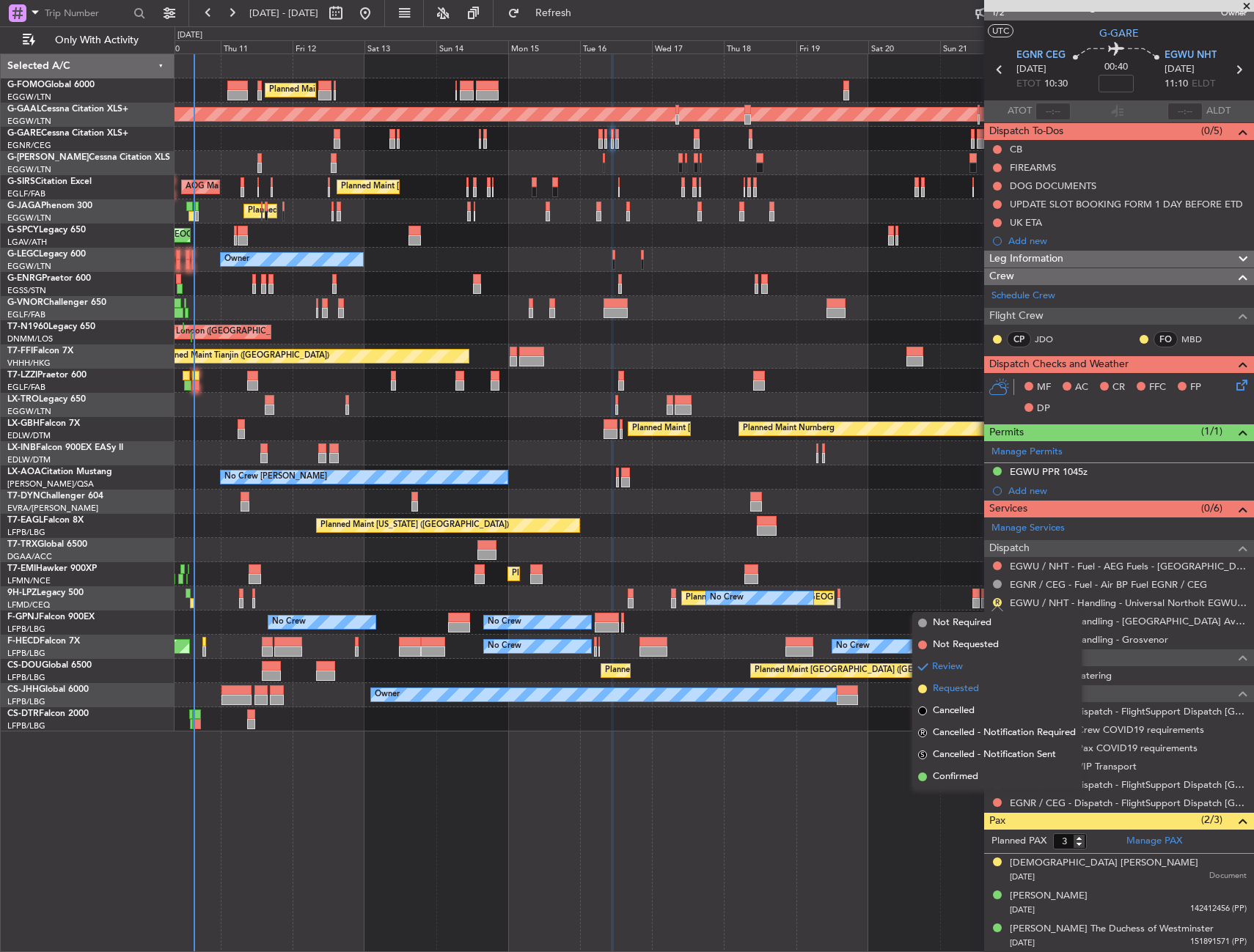
click at [958, 686] on span "Requested" at bounding box center [955, 689] width 46 height 15
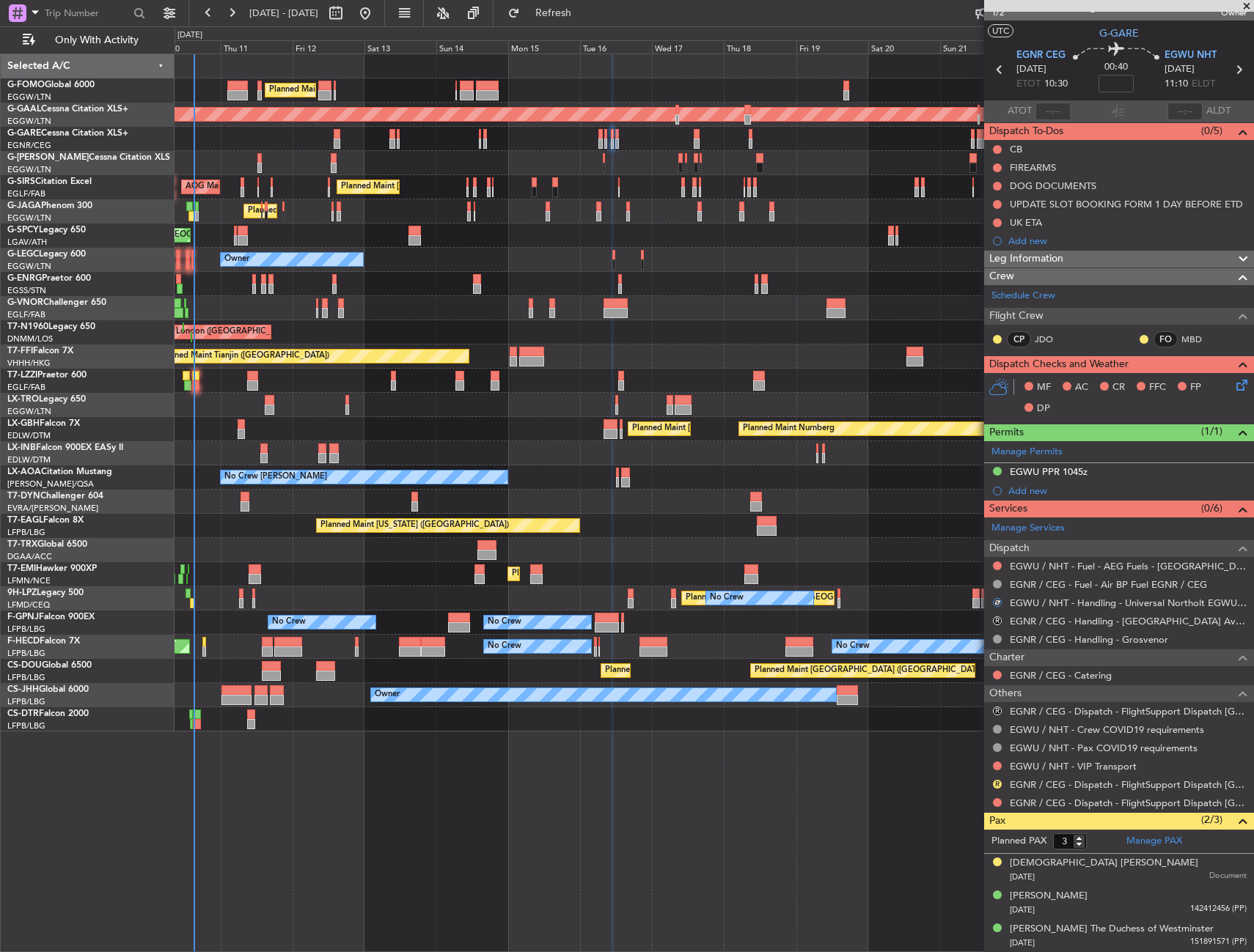
click at [996, 603] on div at bounding box center [997, 602] width 9 height 9
click at [996, 603] on button at bounding box center [997, 602] width 9 height 9
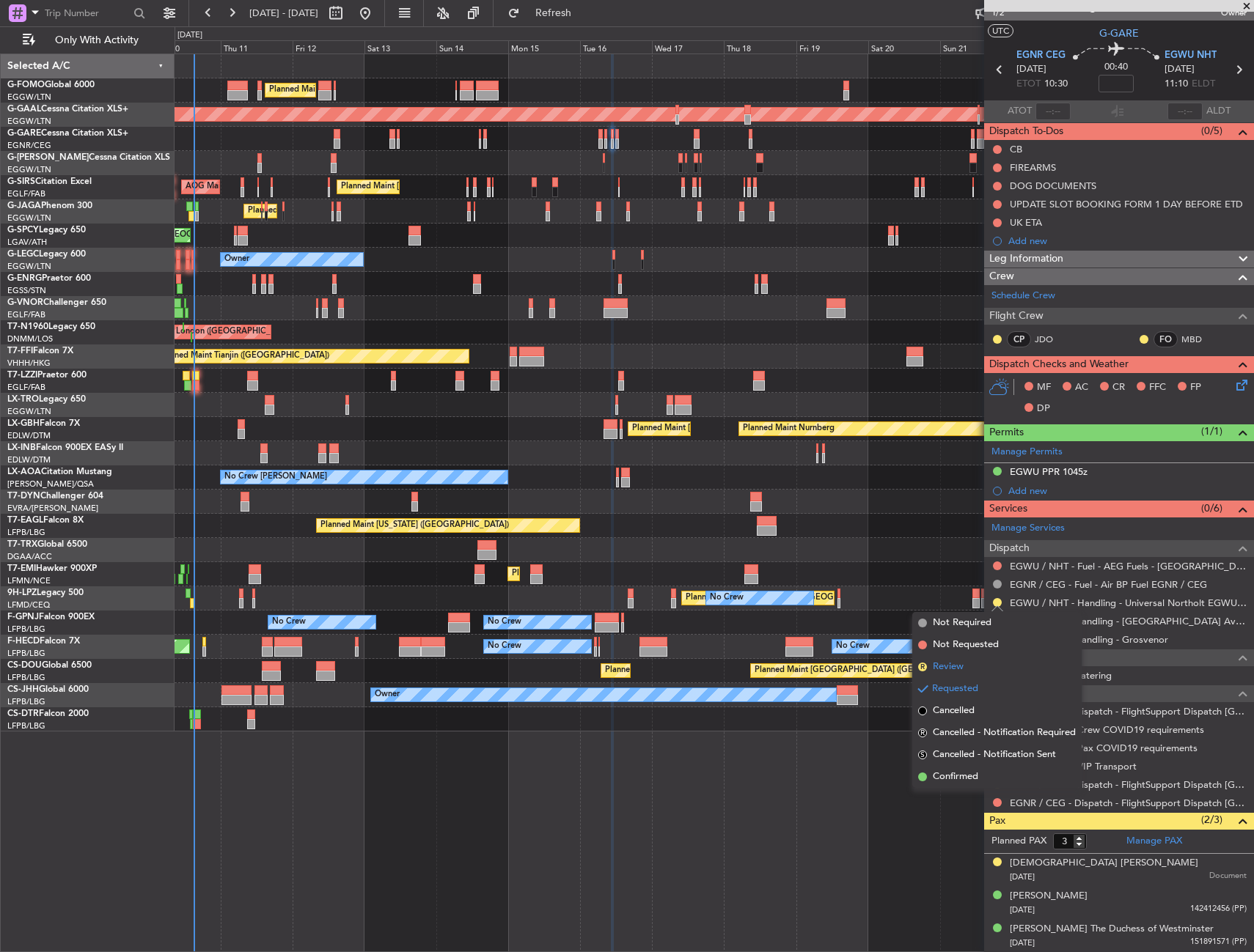
click at [945, 671] on span "Review" at bounding box center [948, 667] width 31 height 15
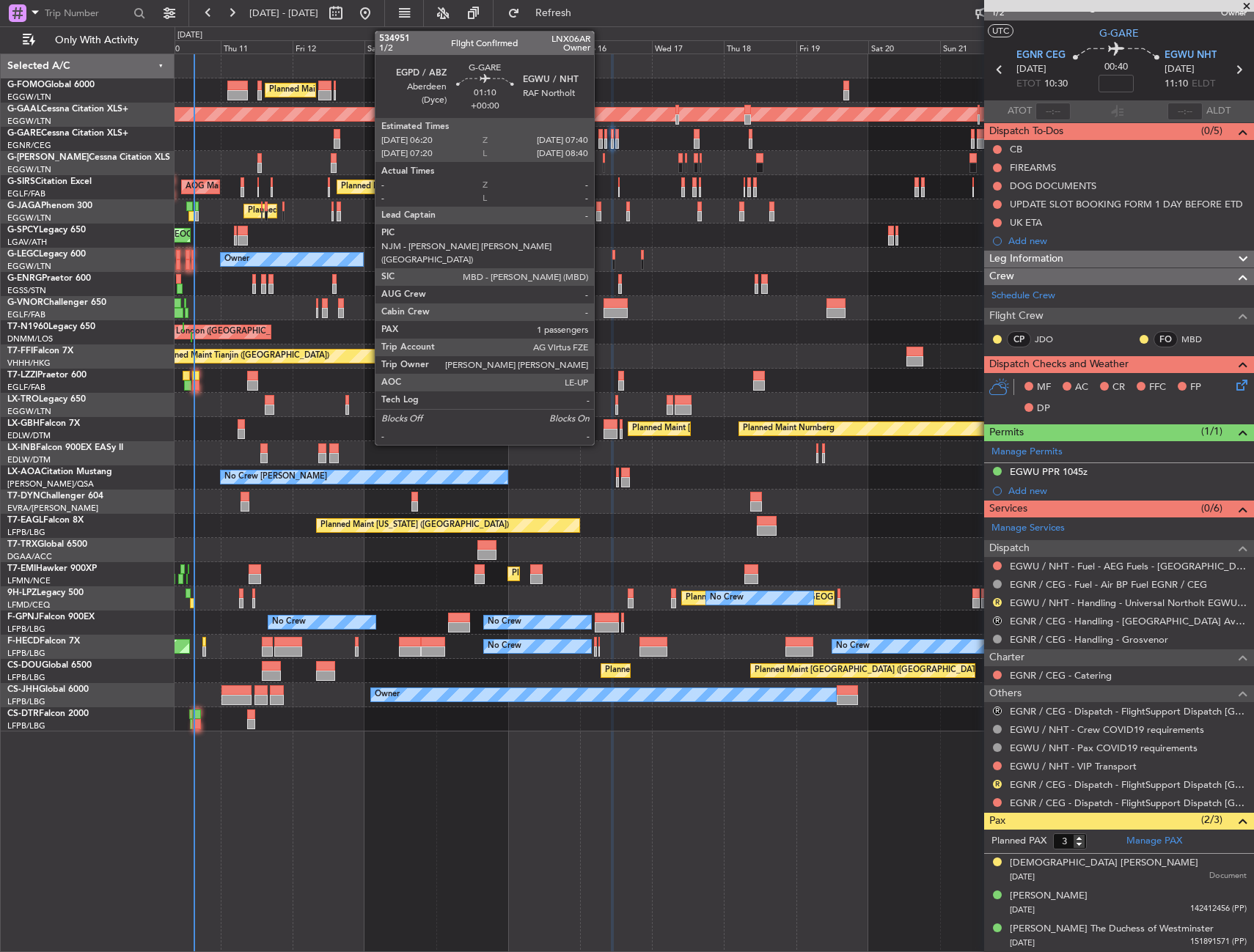
click at [600, 136] on div at bounding box center [599, 133] width 4 height 11
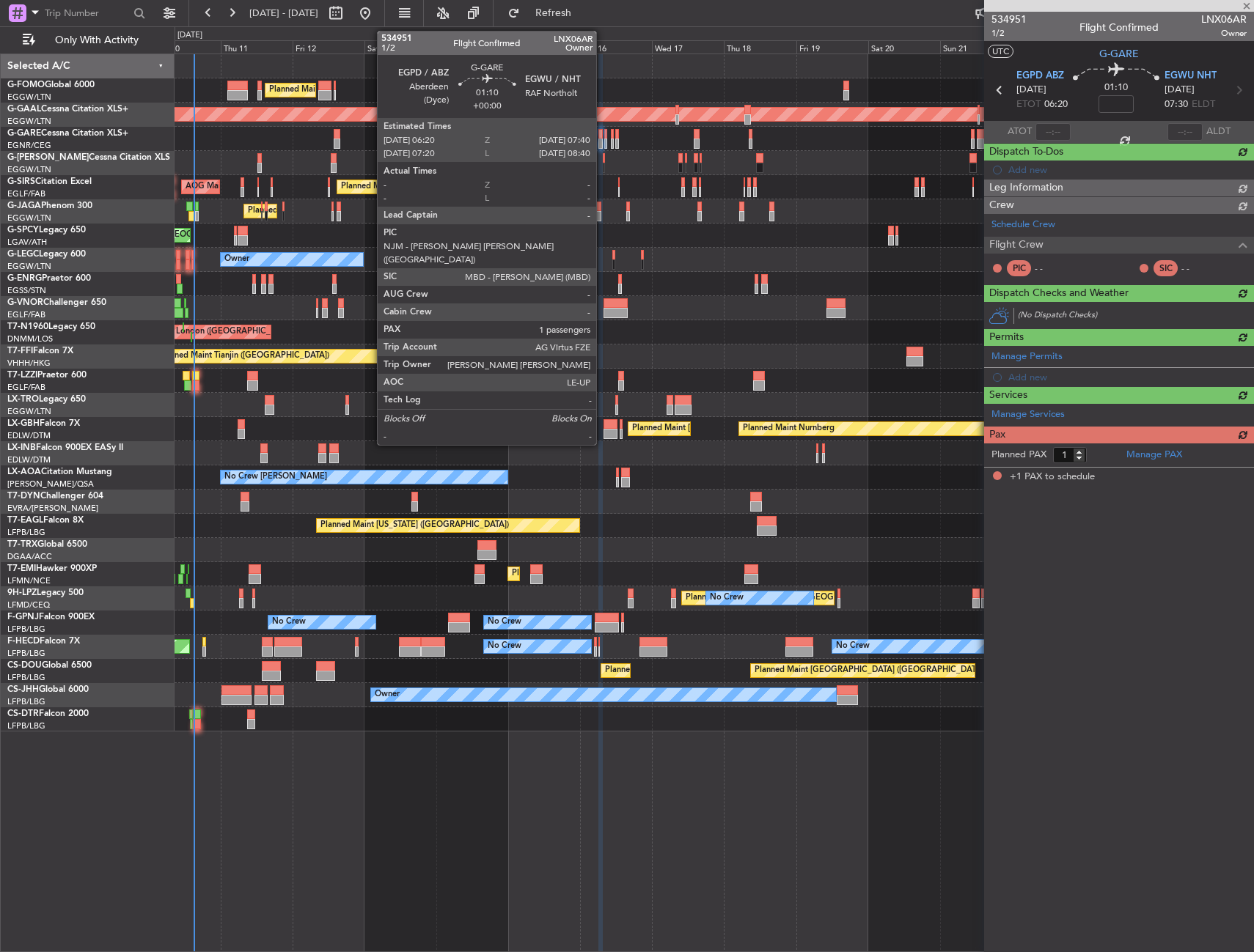
scroll to position [0, 0]
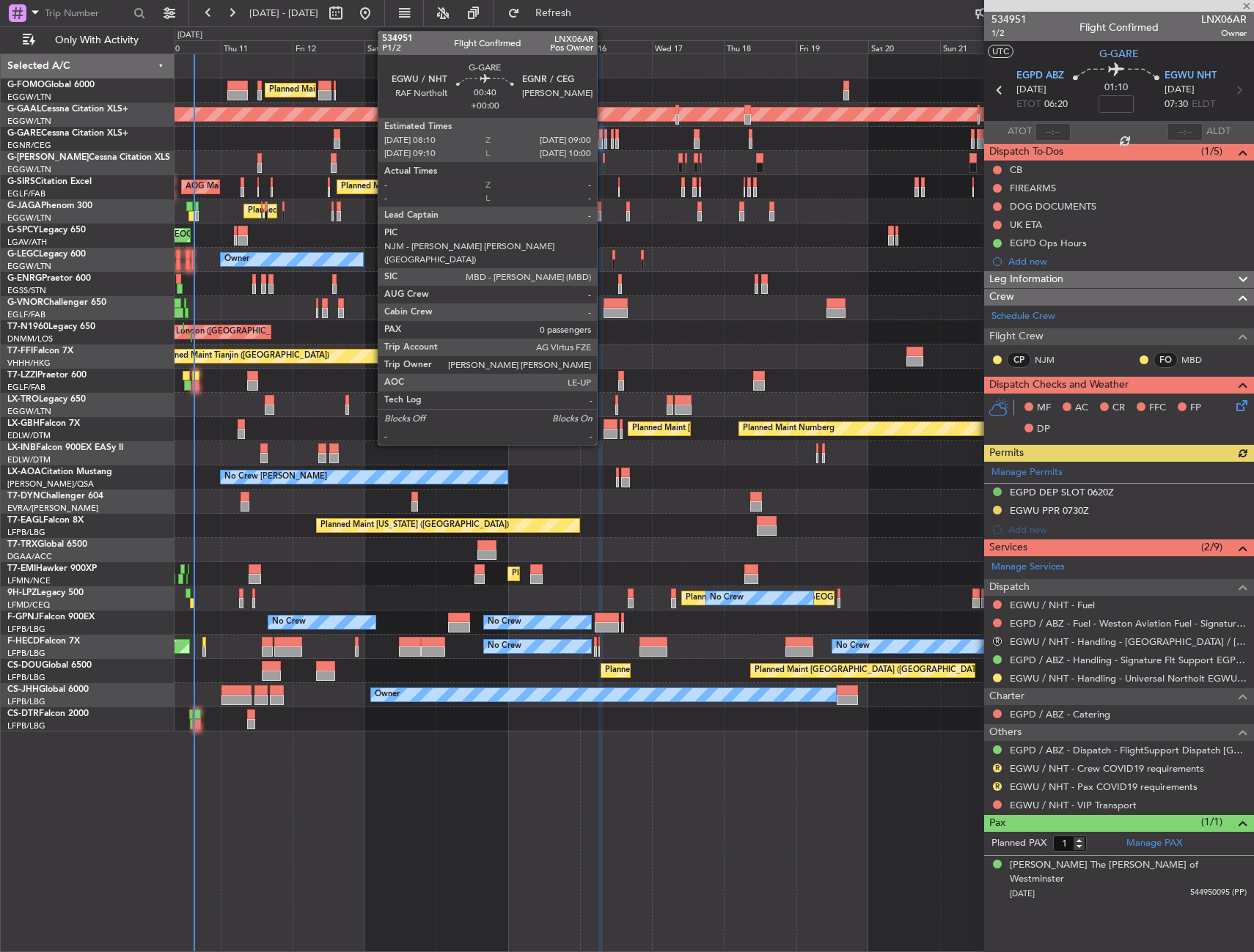
click at [604, 141] on div at bounding box center [606, 143] width 3 height 11
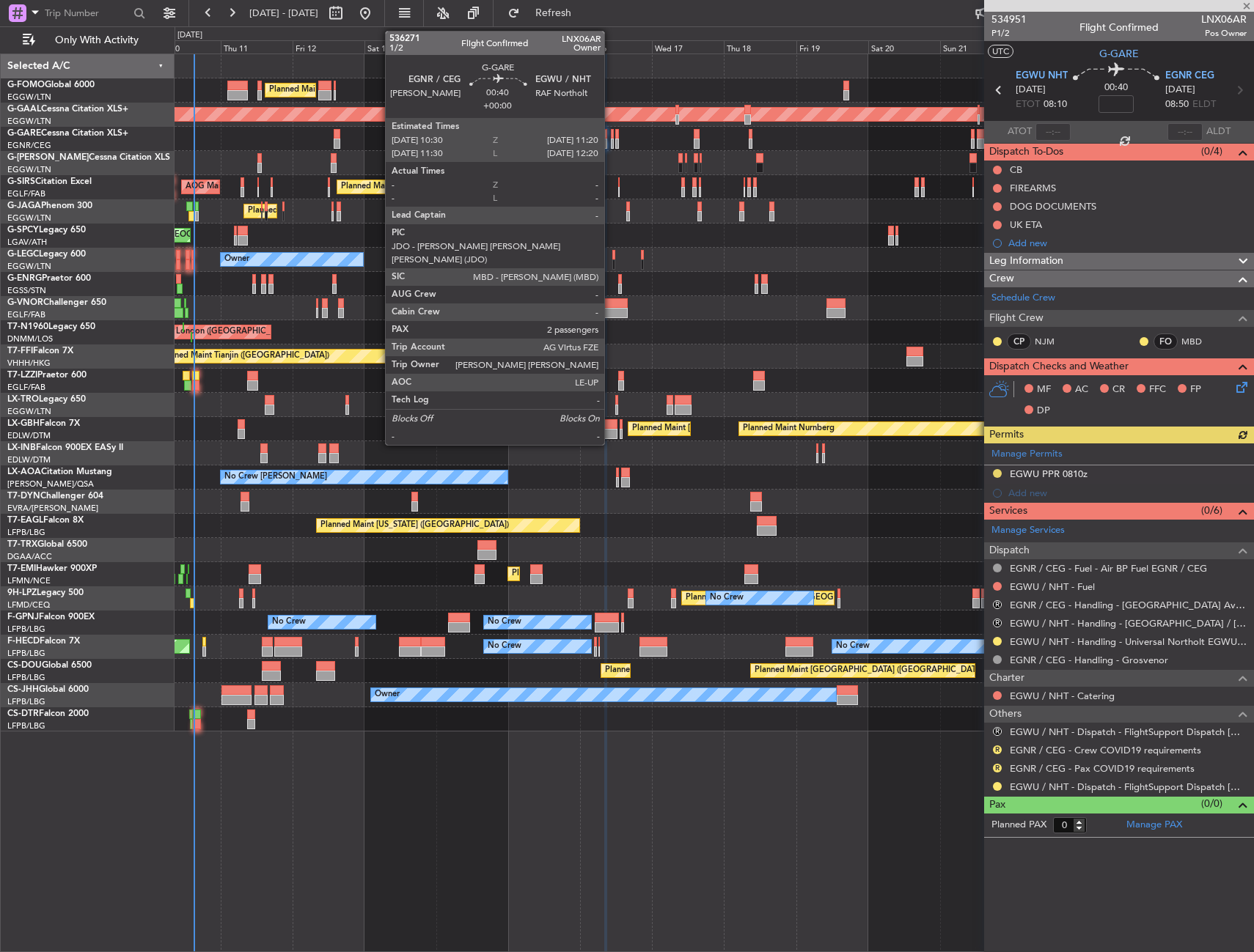
click at [611, 141] on div at bounding box center [612, 143] width 3 height 11
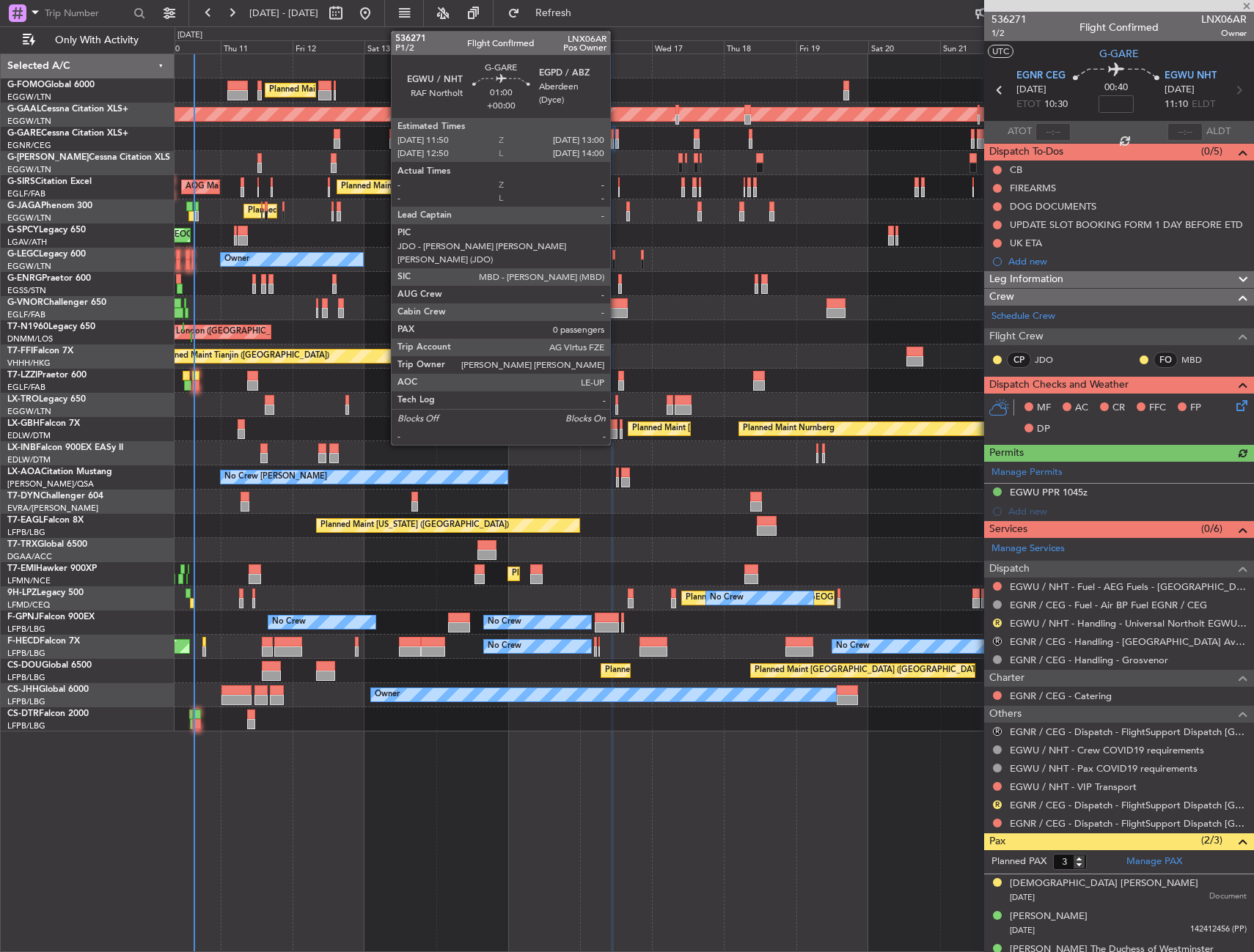
click at [616, 145] on div at bounding box center [616, 143] width 4 height 11
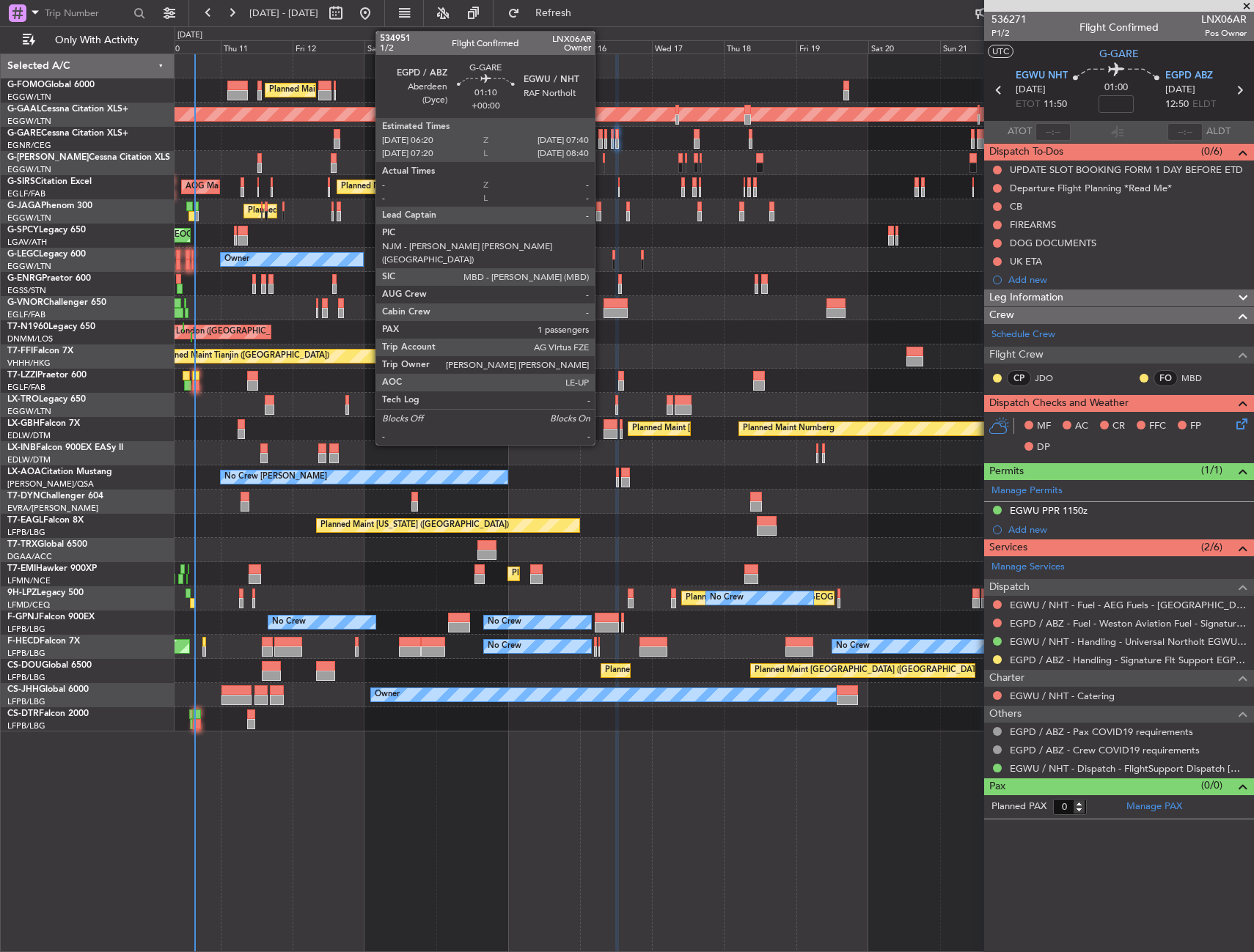
click at [601, 137] on div at bounding box center [599, 133] width 4 height 11
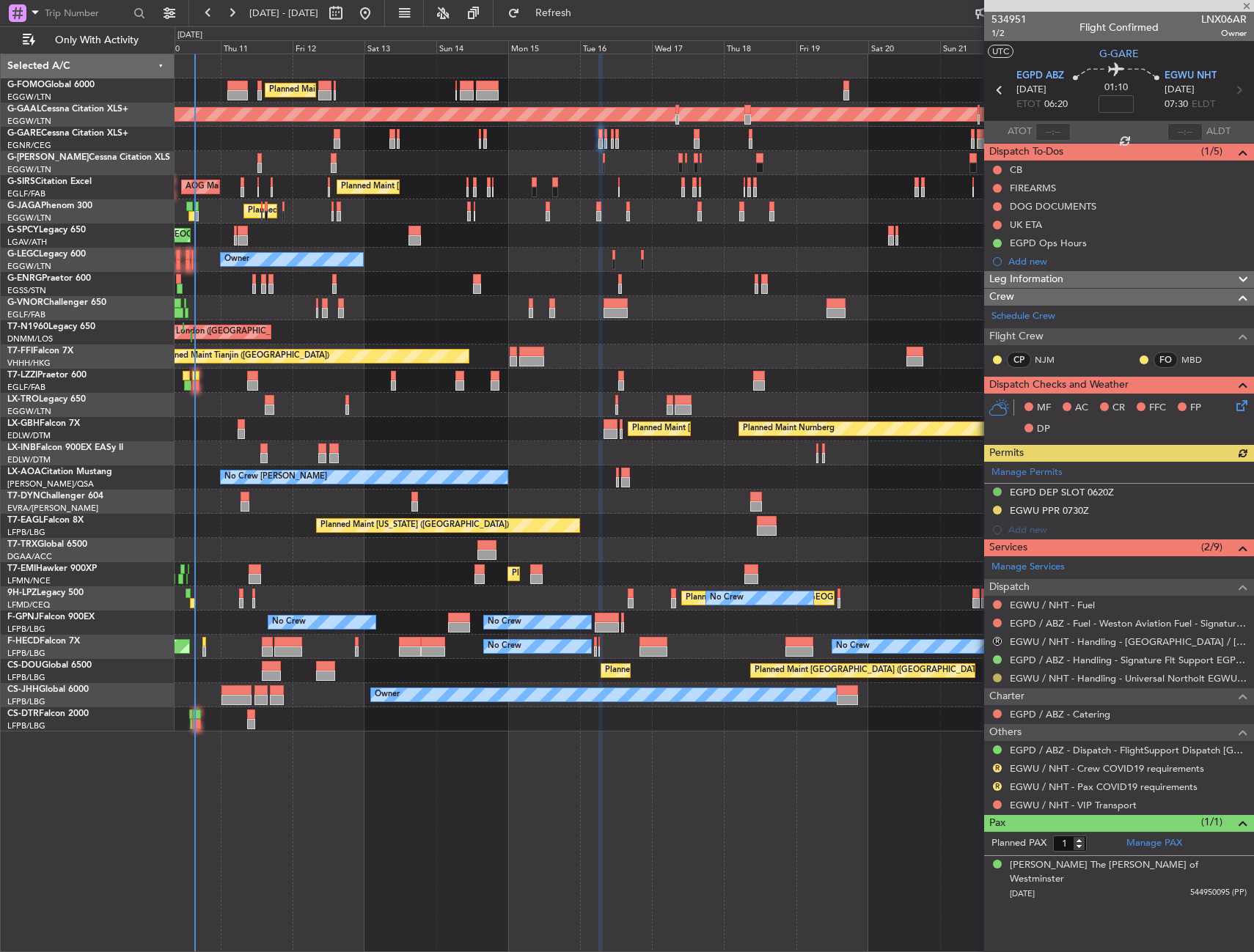
click at [1000, 679] on button at bounding box center [997, 678] width 9 height 9
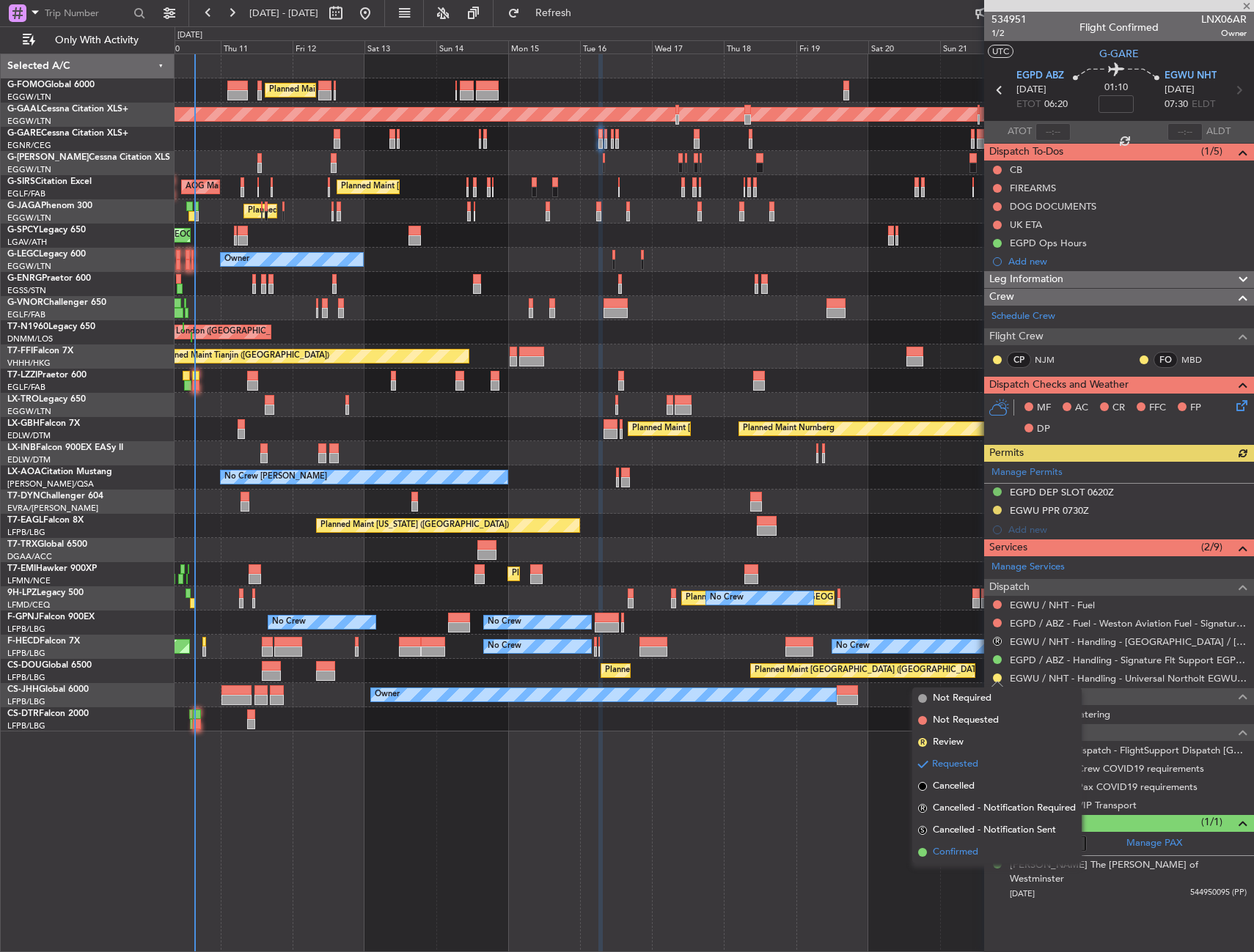
click at [947, 850] on span "Confirmed" at bounding box center [955, 853] width 45 height 15
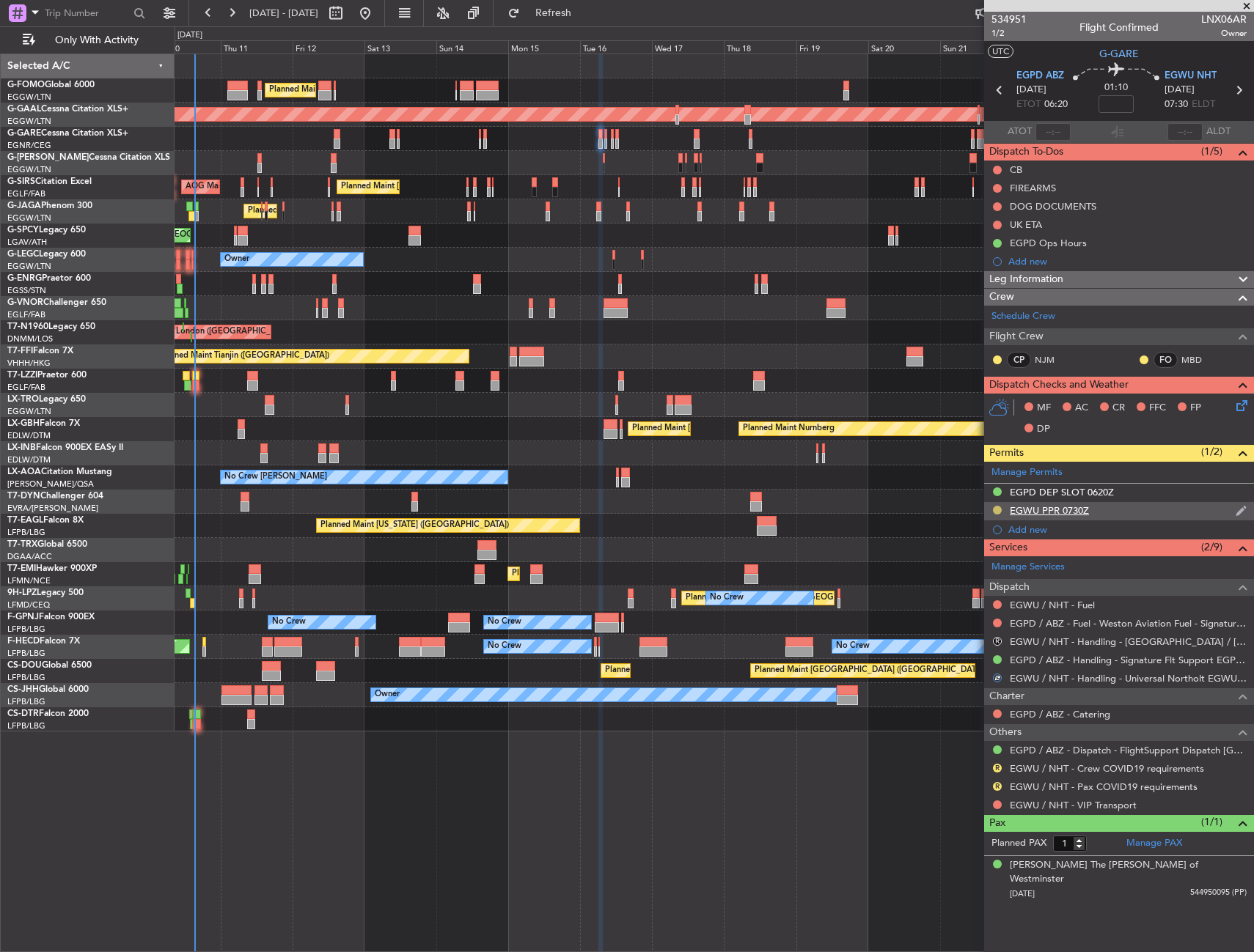
click at [995, 510] on button at bounding box center [997, 510] width 9 height 9
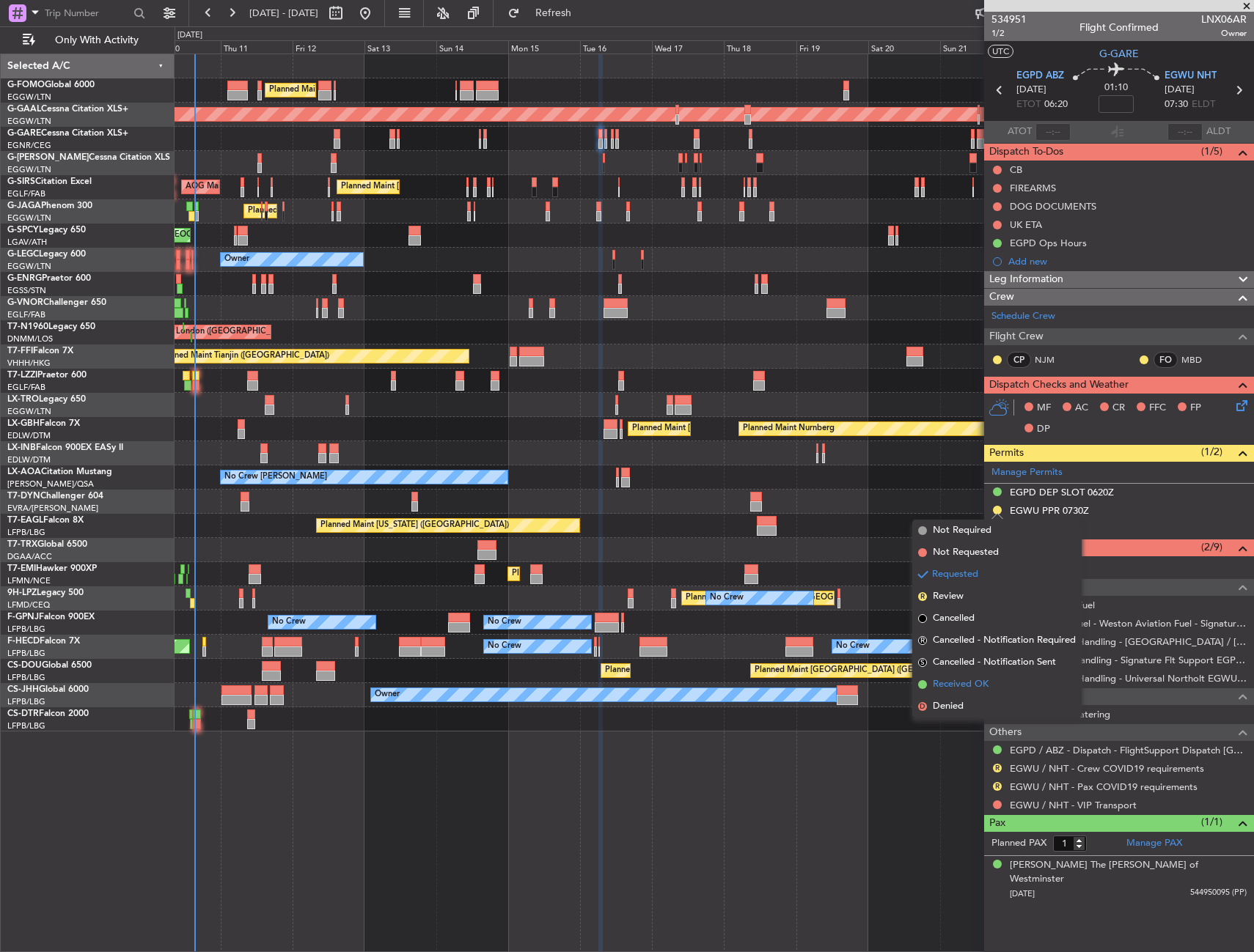
click at [938, 685] on span "Received OK" at bounding box center [960, 684] width 56 height 15
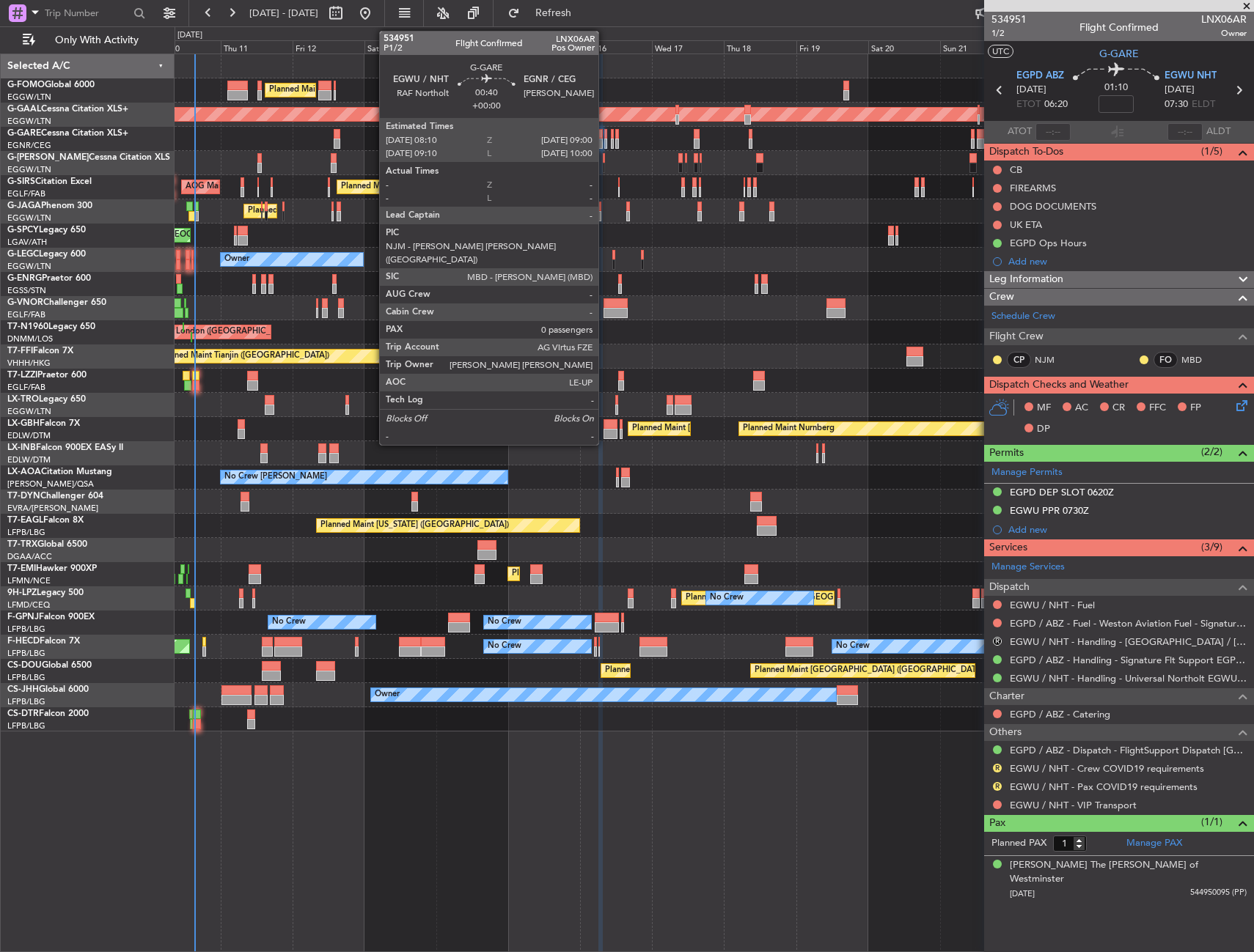
click at [605, 145] on div at bounding box center [606, 143] width 3 height 11
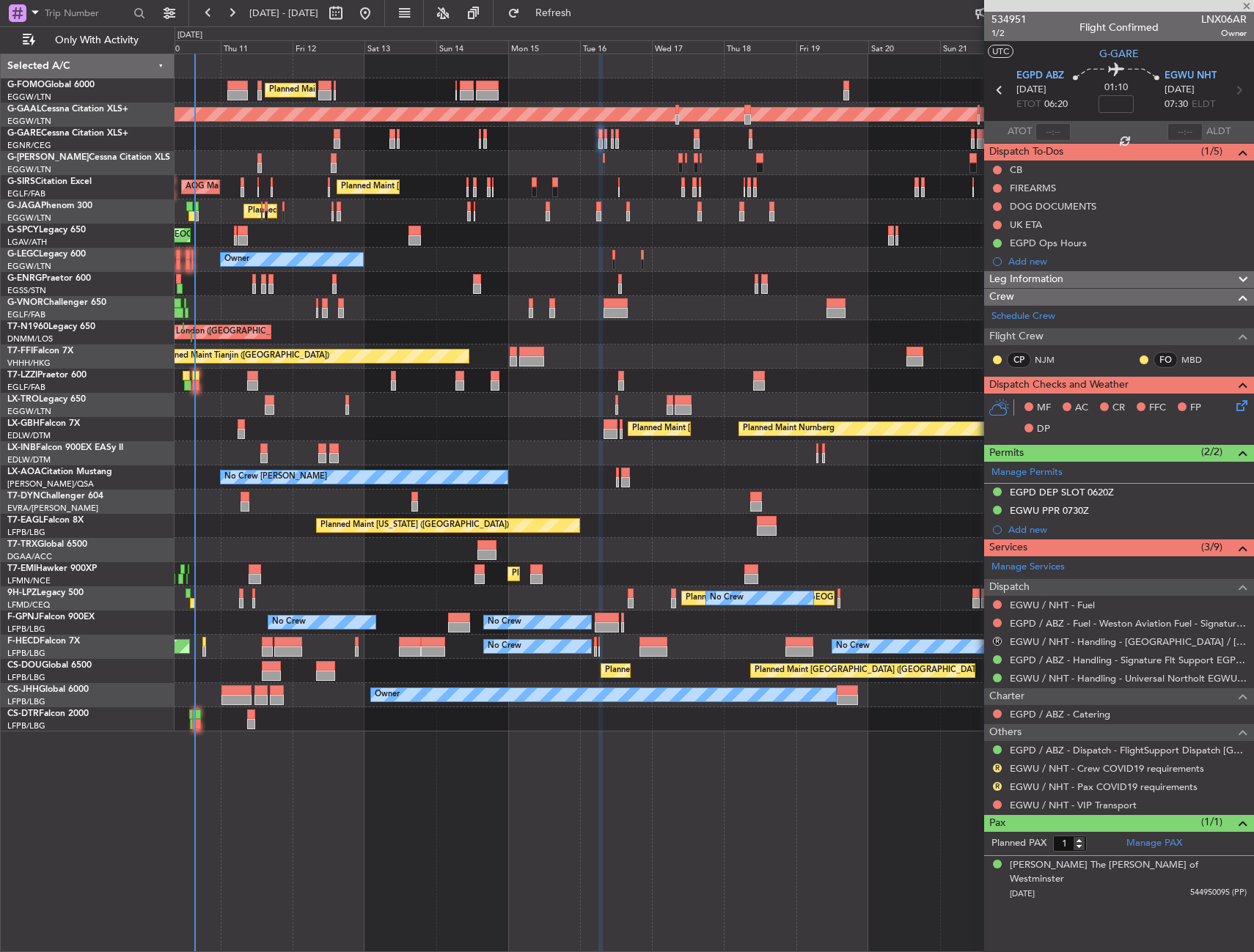
type input "0"
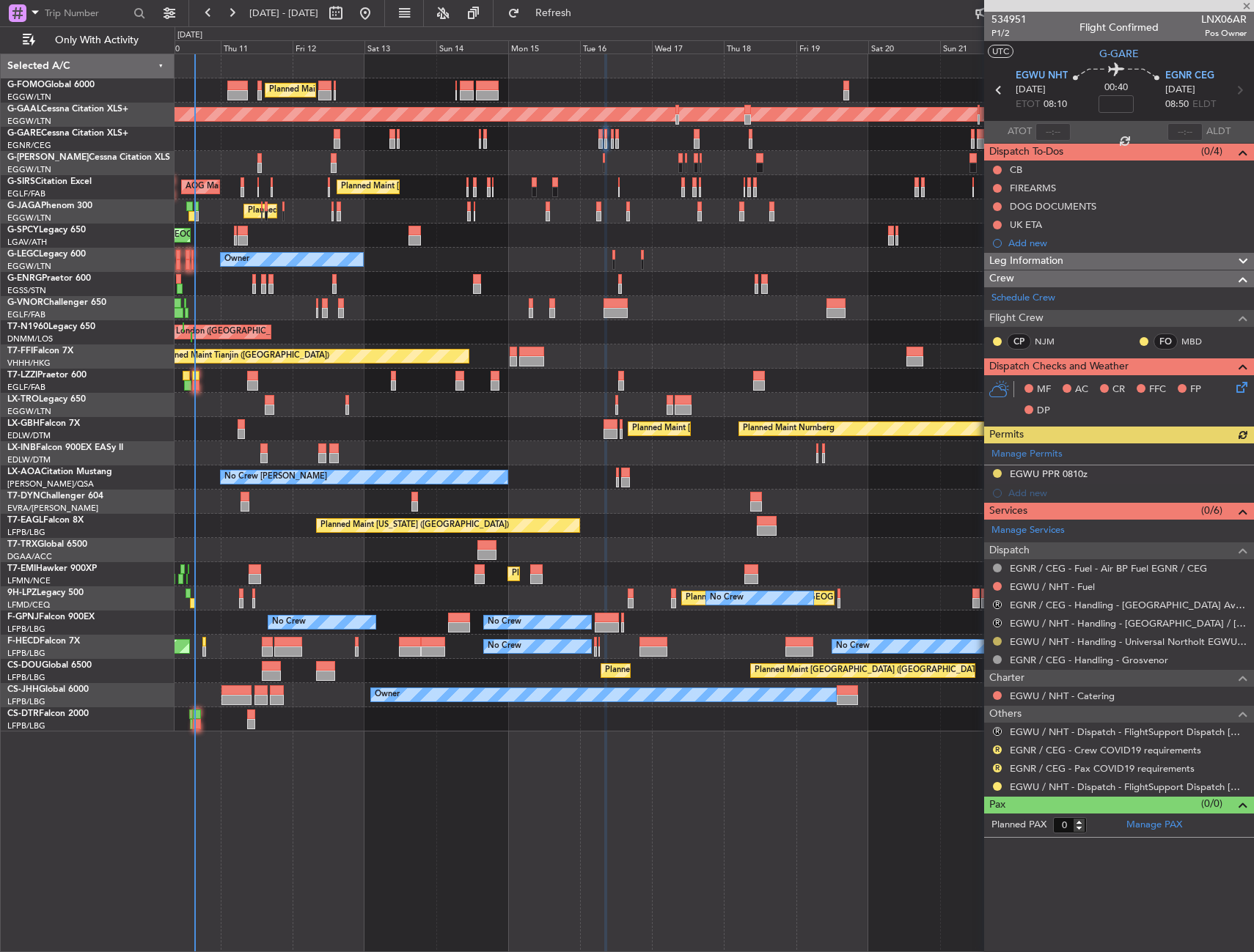
click at [997, 643] on div at bounding box center [997, 641] width 11 height 11
click at [996, 641] on button at bounding box center [997, 641] width 9 height 9
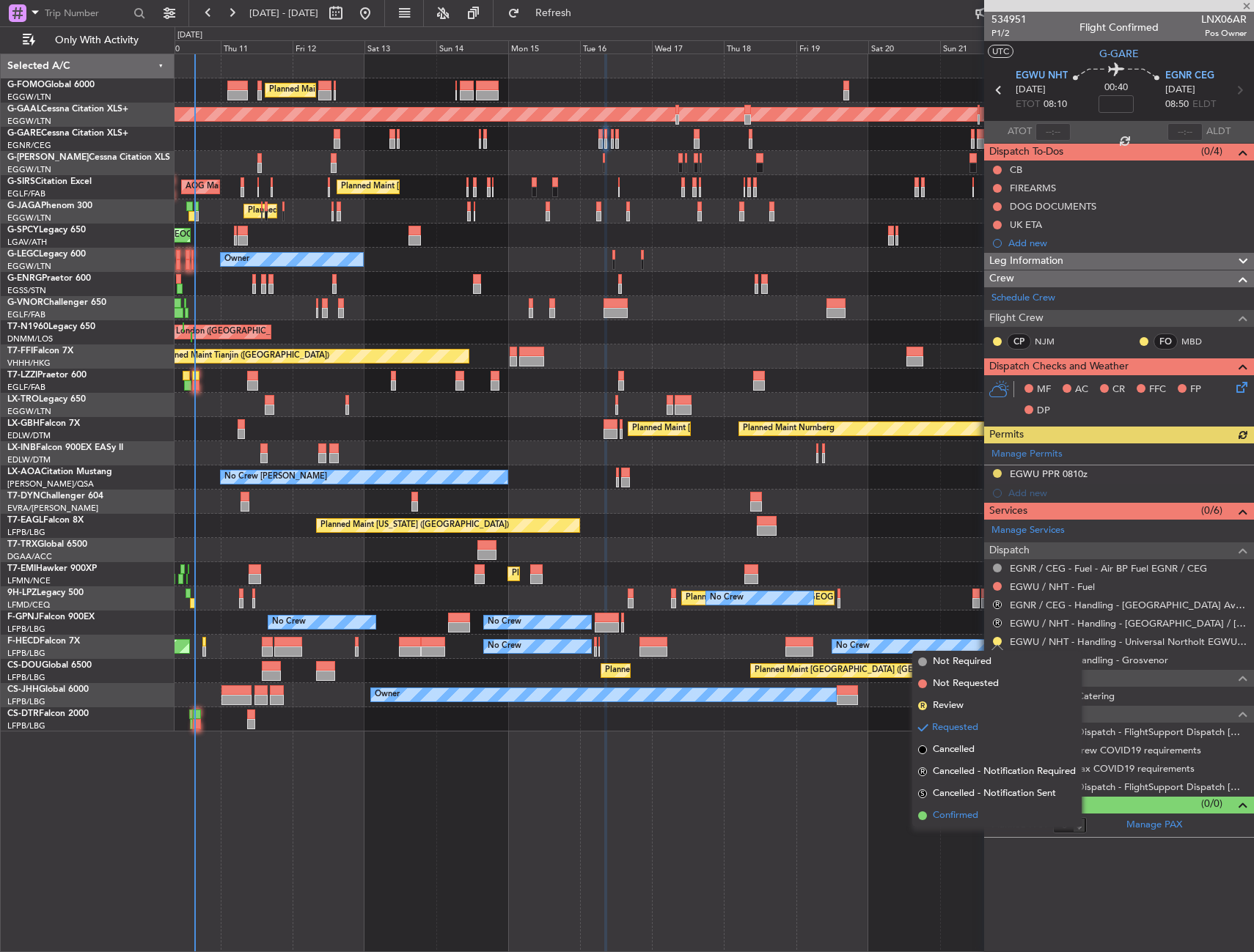
click at [951, 823] on span "Confirmed" at bounding box center [955, 816] width 45 height 15
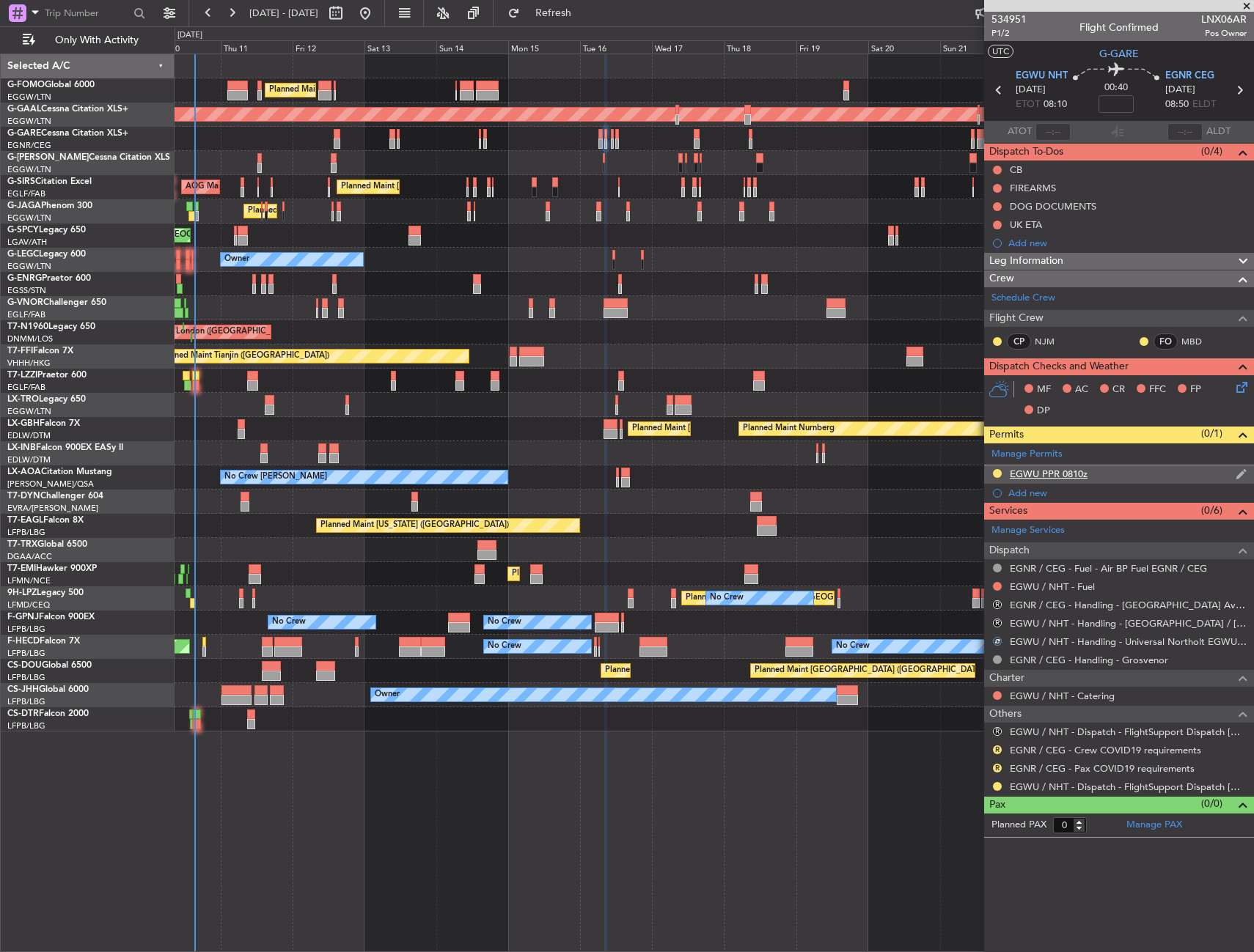
click at [1119, 480] on div "EGWU PPR 0810z" at bounding box center [1118, 474] width 269 height 19
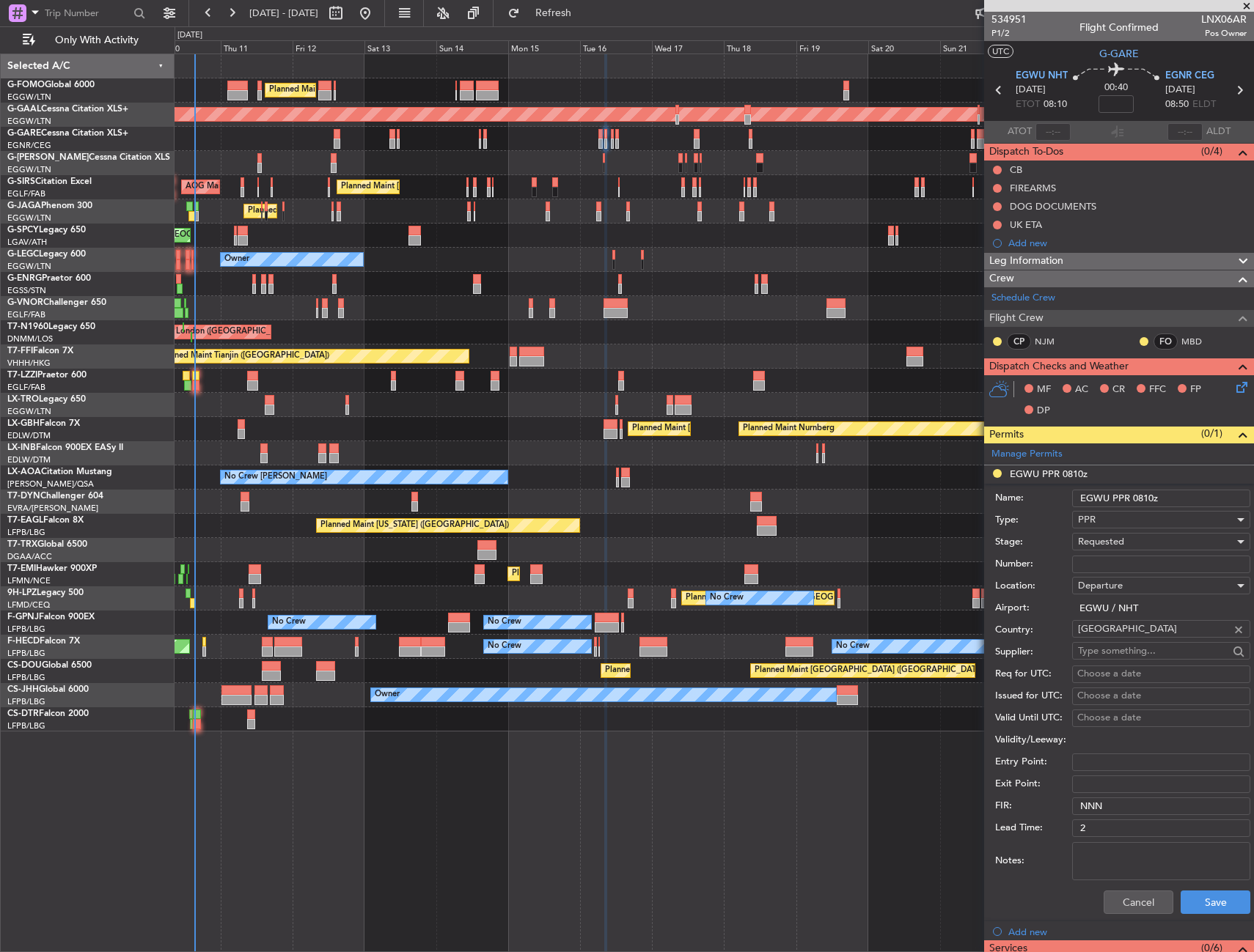
click at [1145, 496] on input "EGWU PPR 0810z" at bounding box center [1161, 498] width 178 height 18
type input "EGWU PPR 0820z"
click at [1098, 547] on span "Requested" at bounding box center [1100, 542] width 46 height 13
click at [1106, 654] on span "Received OK" at bounding box center [1155, 653] width 154 height 22
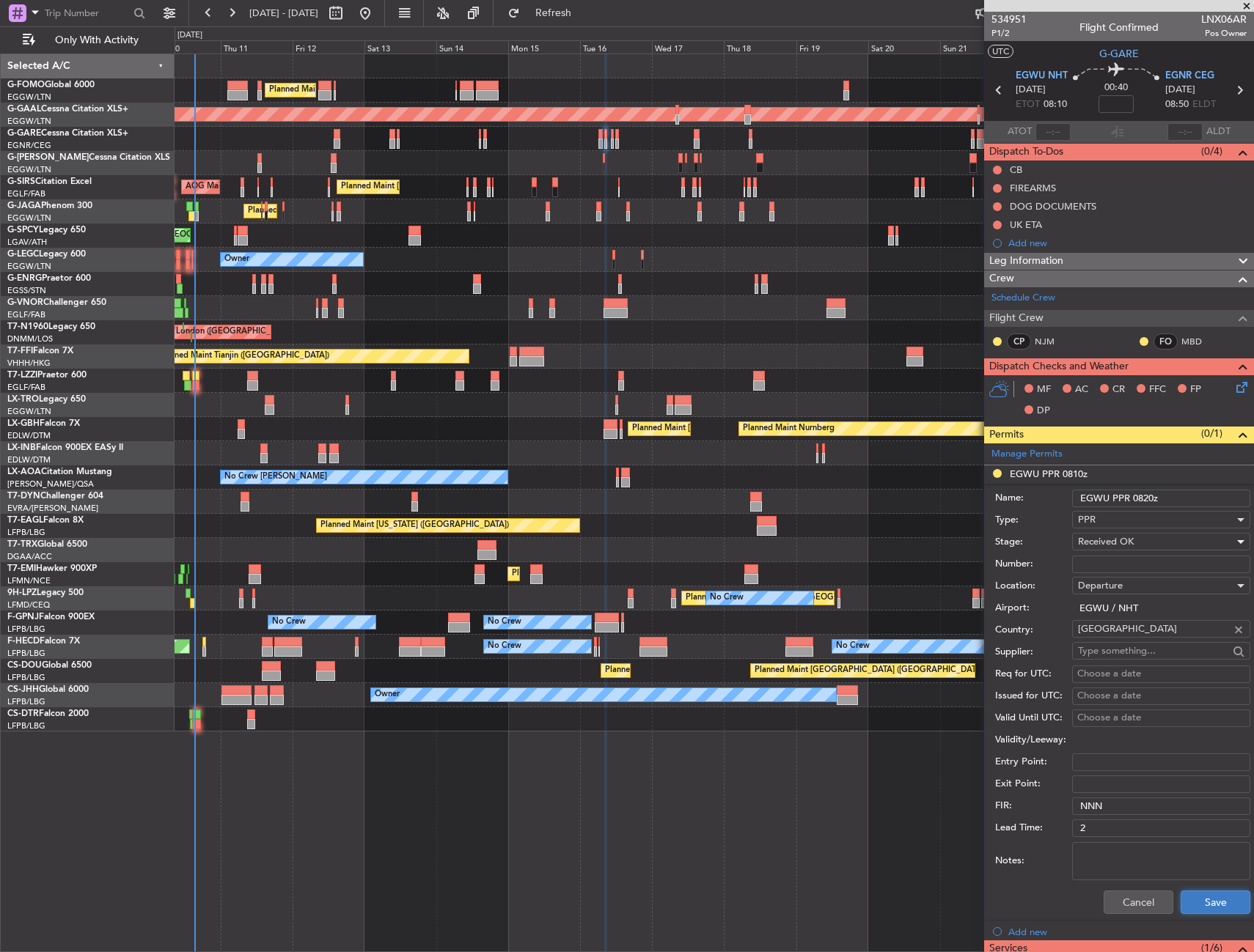
click at [1185, 909] on button "Save" at bounding box center [1215, 902] width 70 height 23
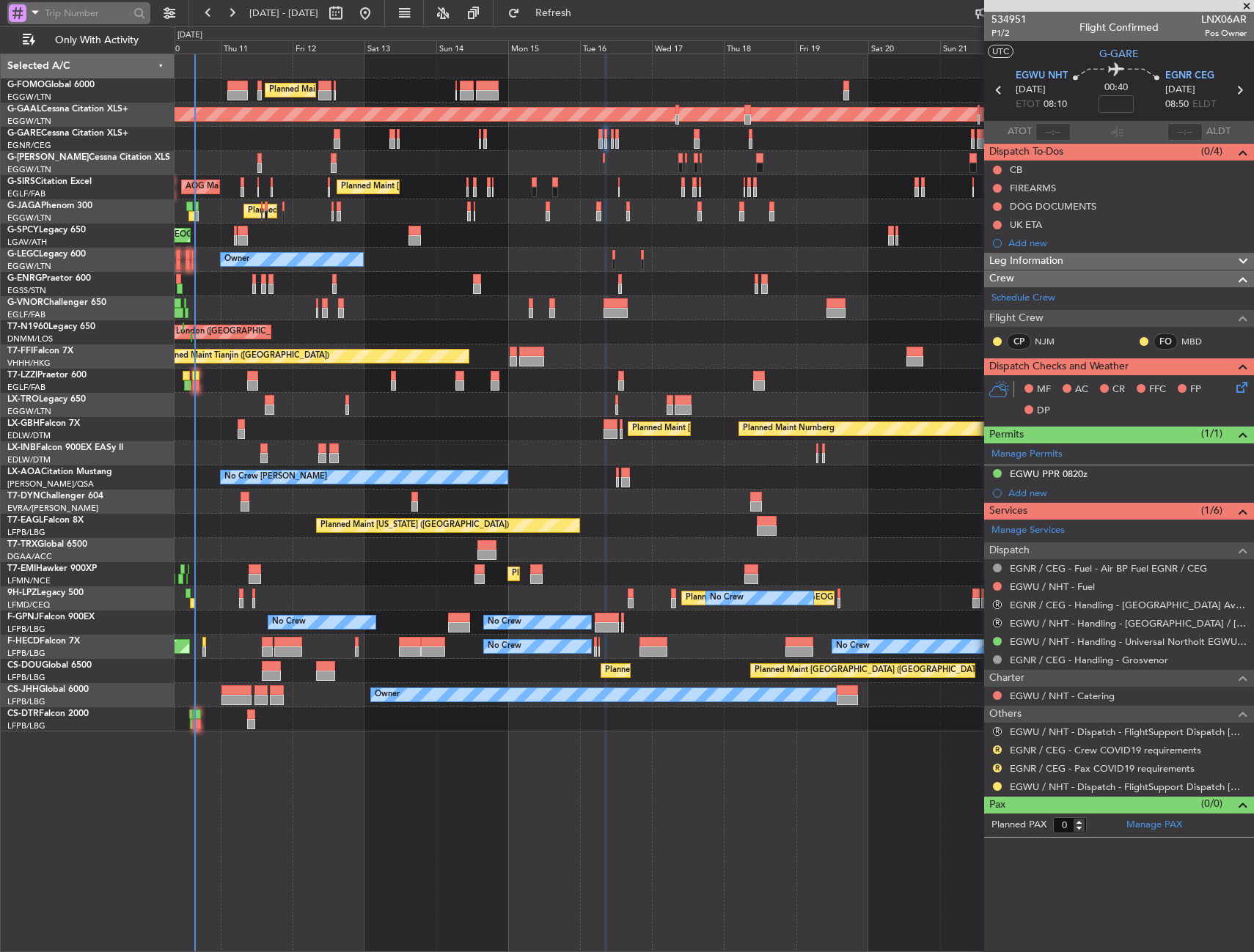
click at [66, 13] on input "text" at bounding box center [87, 13] width 84 height 22
paste input "536597"
click at [87, 18] on input "536597" at bounding box center [87, 13] width 84 height 22
type input "536597"
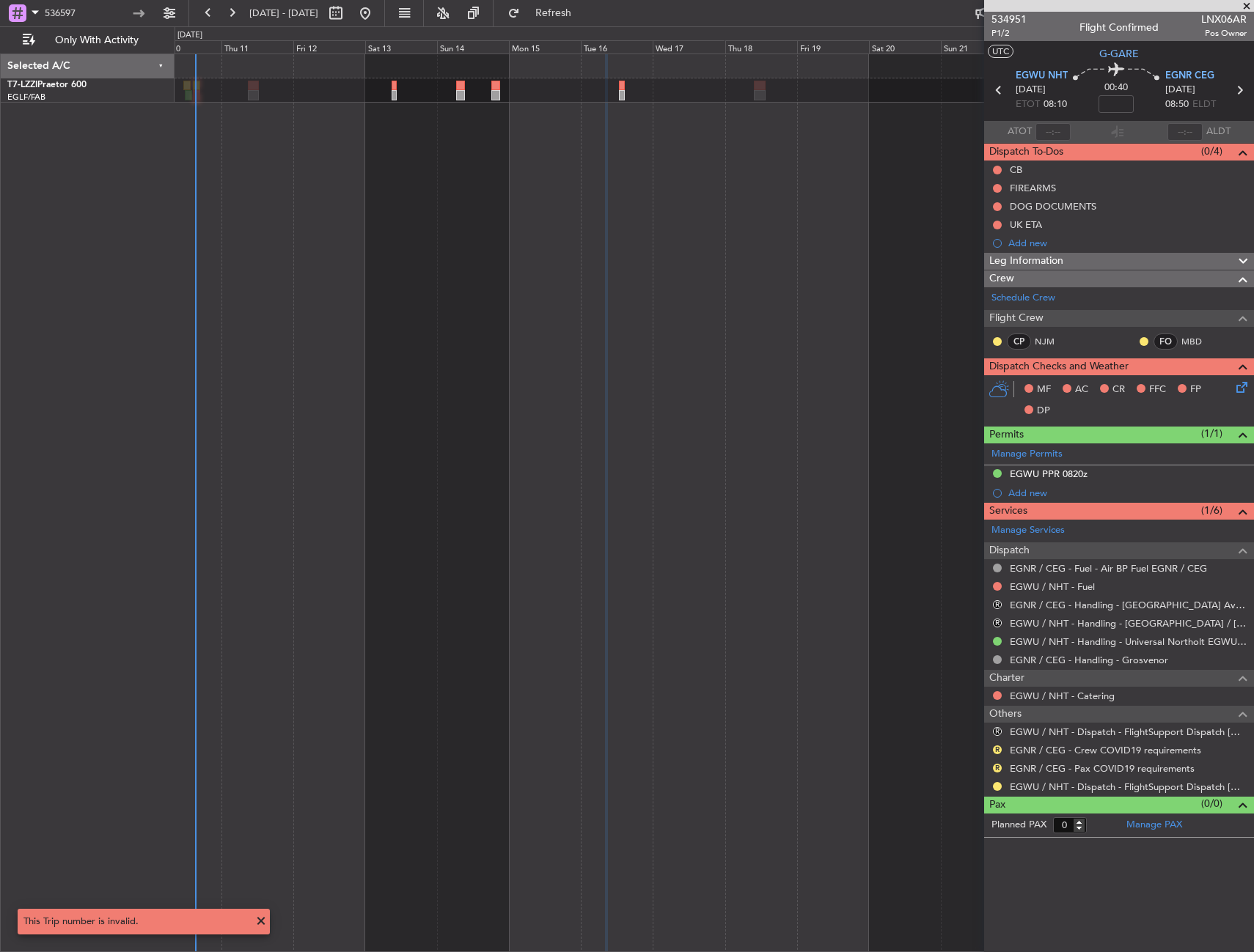
click at [527, 142] on div "Owner" at bounding box center [714, 502] width 1079 height 899
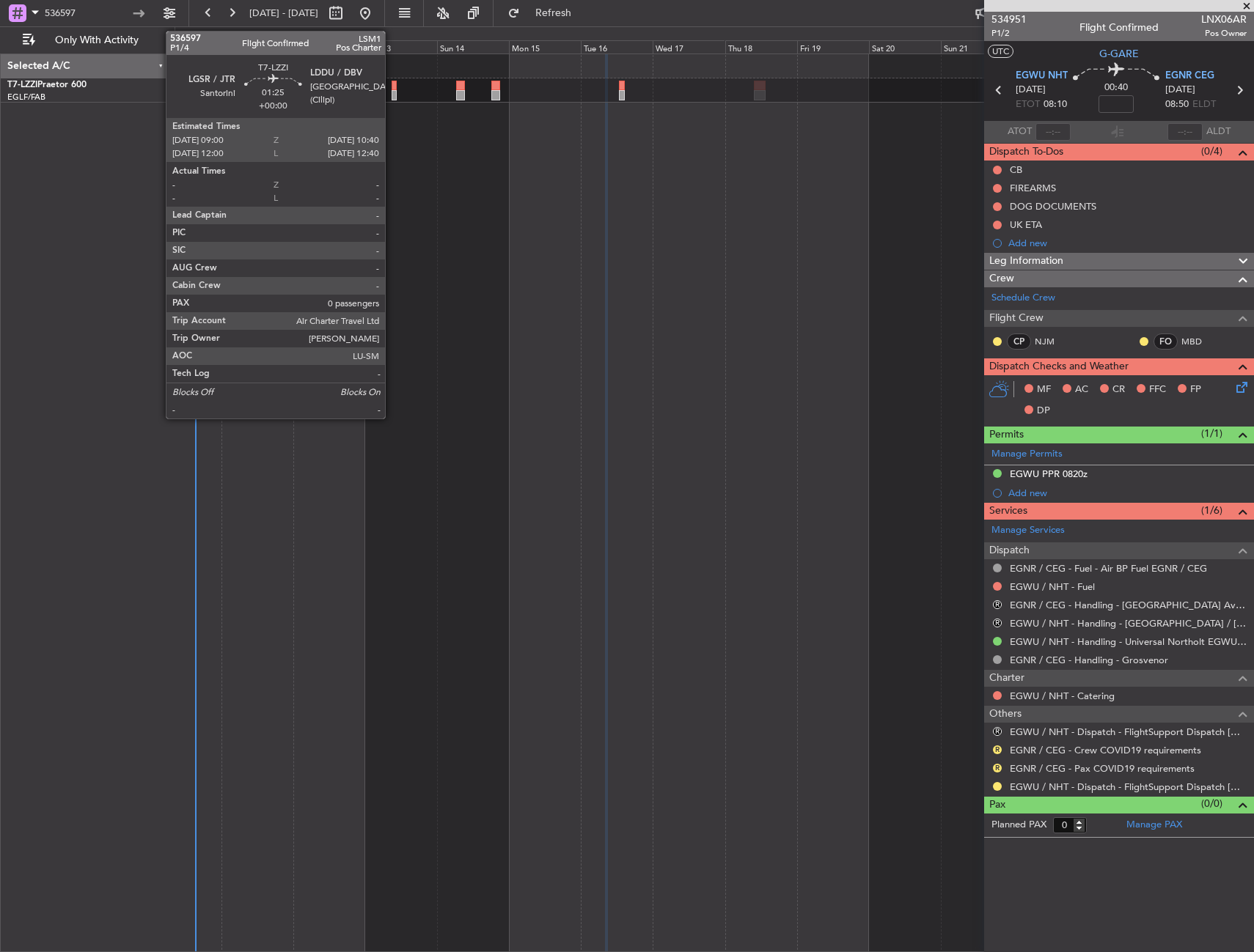
click at [392, 87] on div at bounding box center [394, 86] width 5 height 11
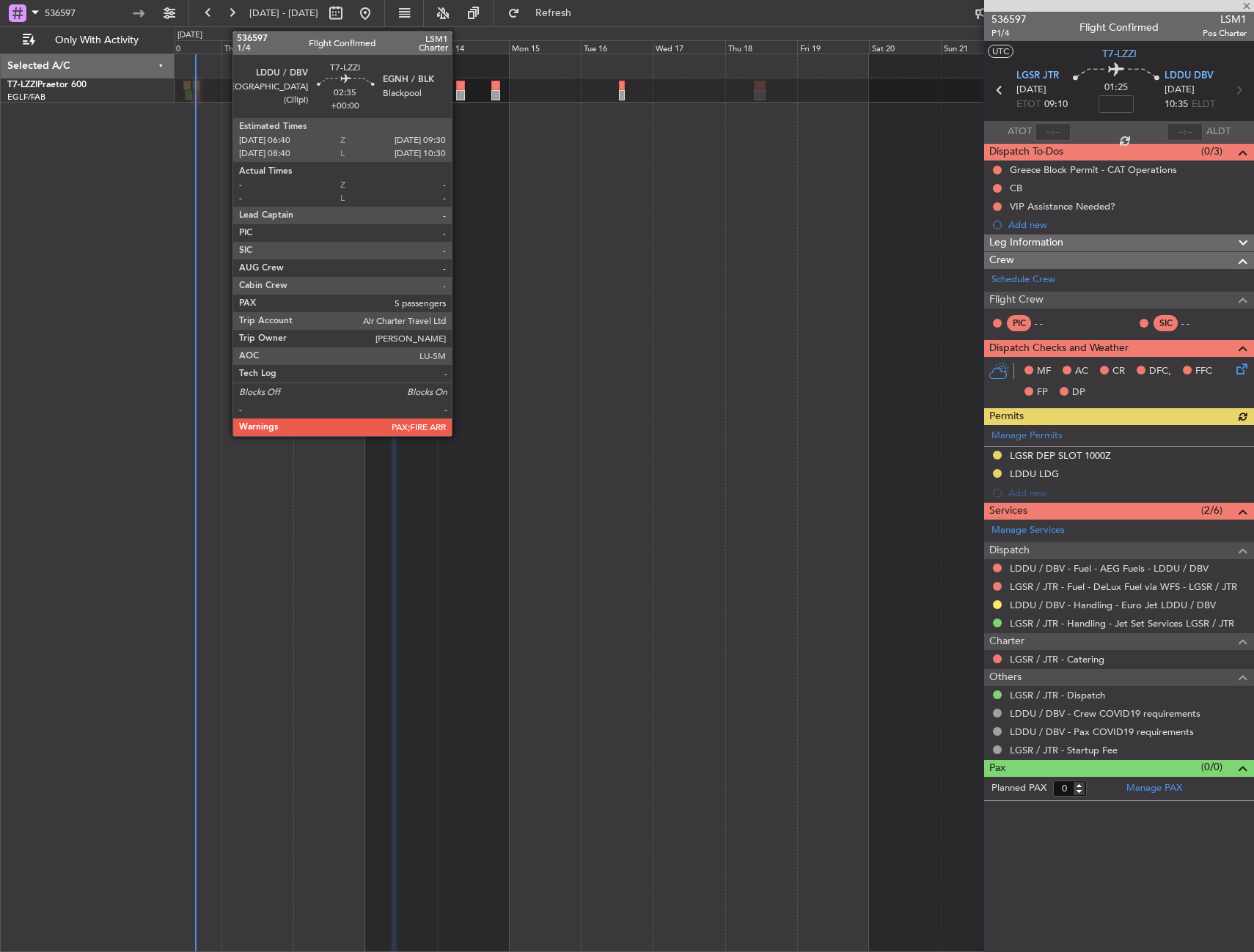
click at [458, 89] on div at bounding box center [460, 86] width 9 height 11
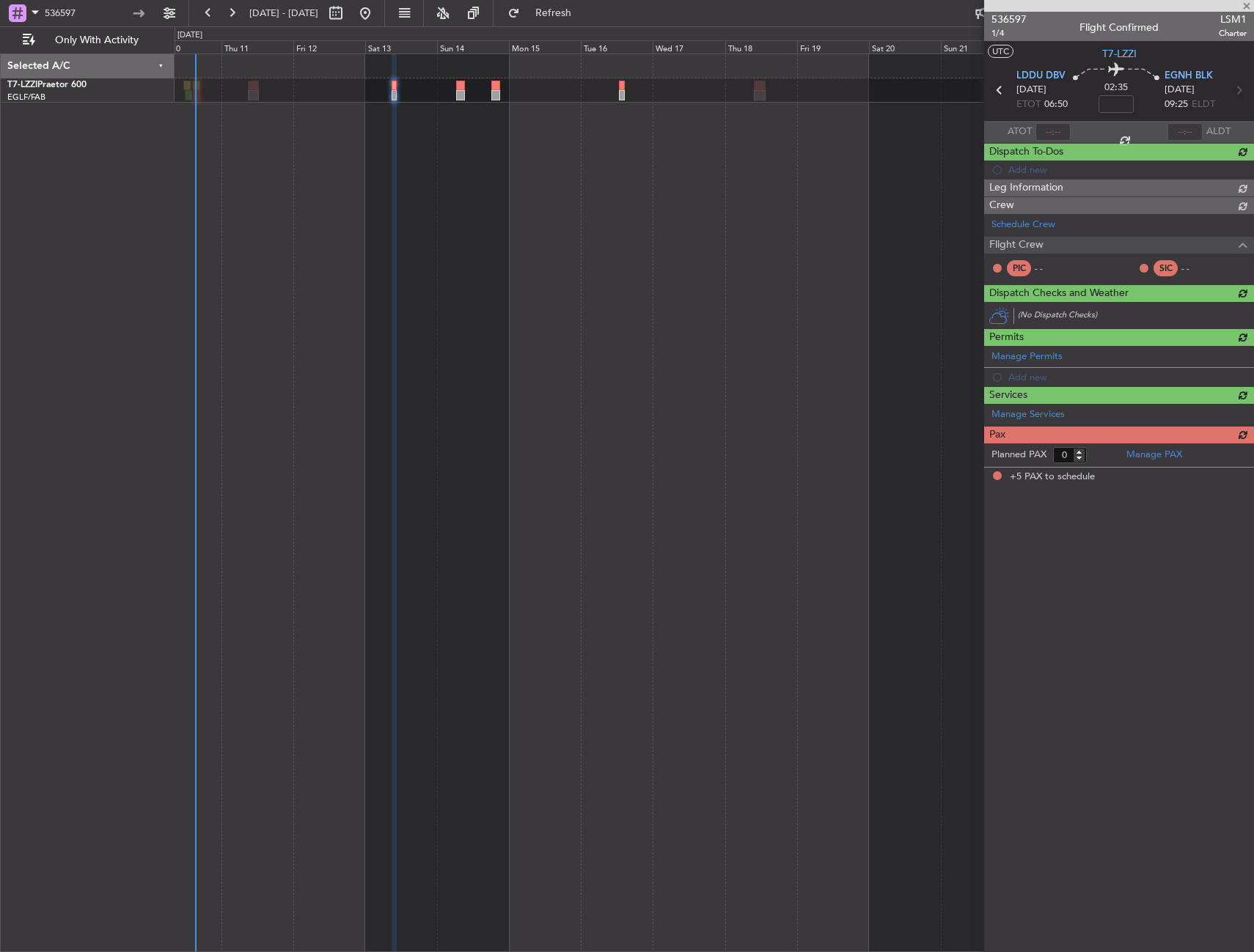
type input "5"
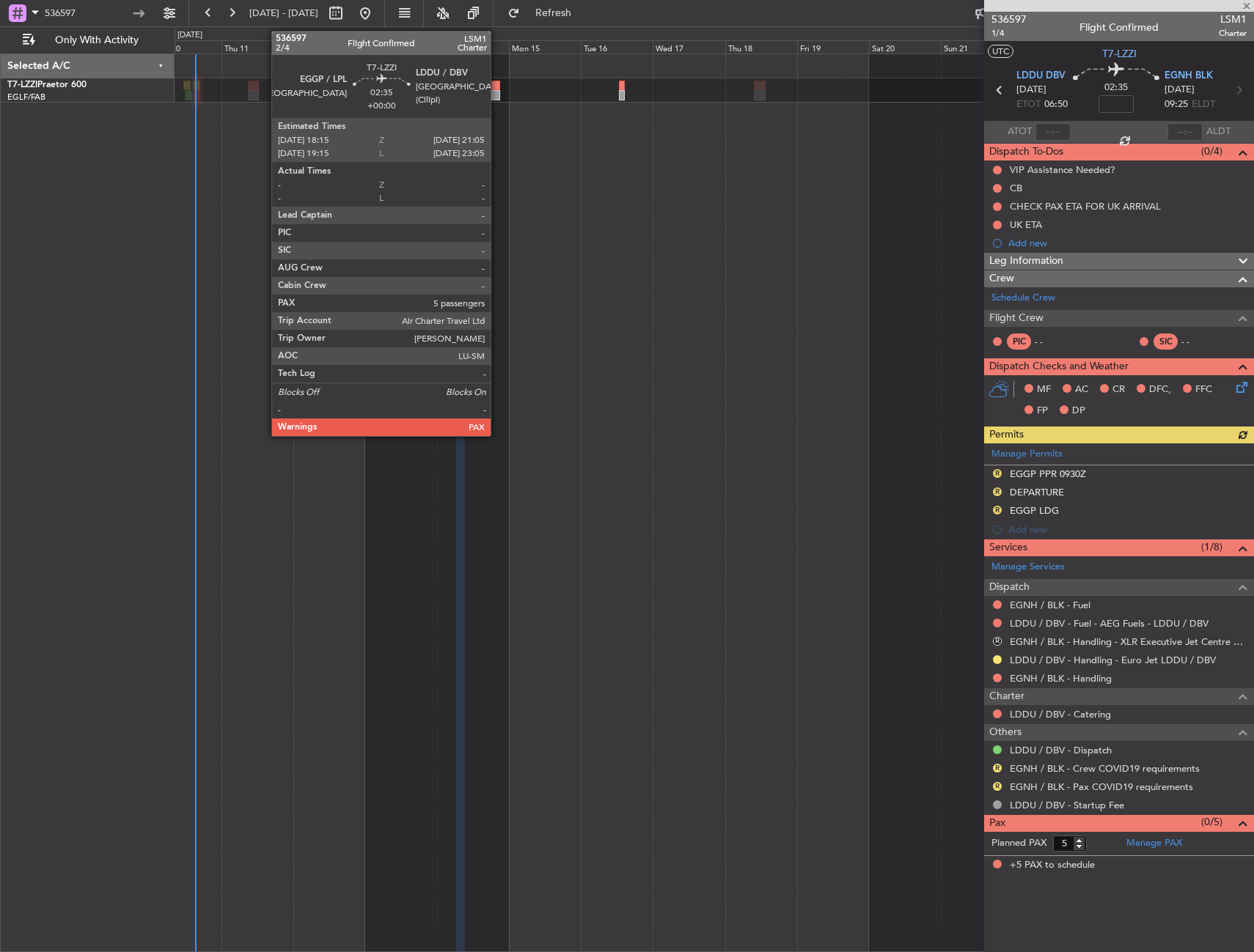
click at [497, 94] on div at bounding box center [495, 95] width 9 height 11
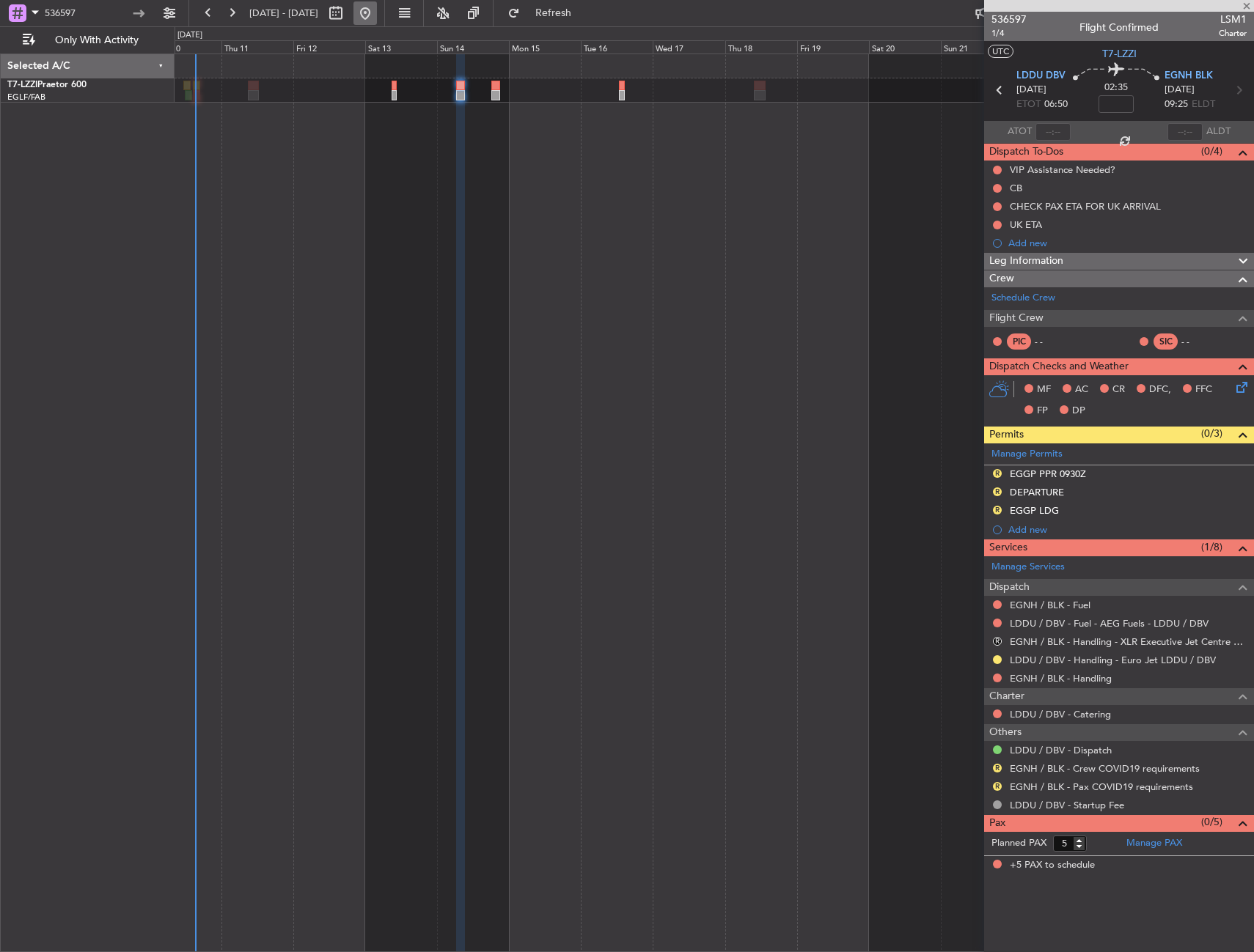
click at [377, 15] on button at bounding box center [365, 13] width 23 height 23
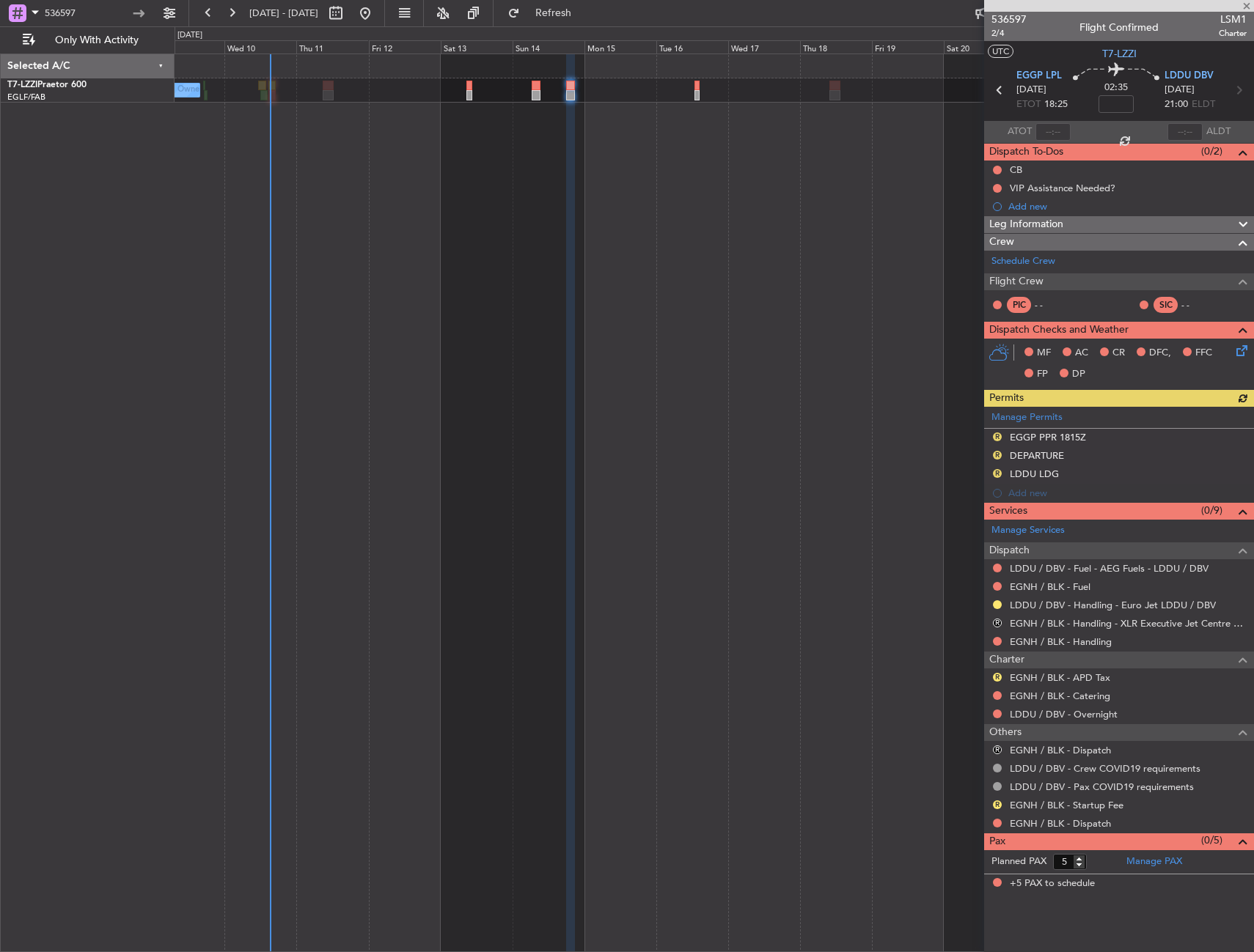
click at [188, 303] on div "Owner" at bounding box center [714, 502] width 1079 height 899
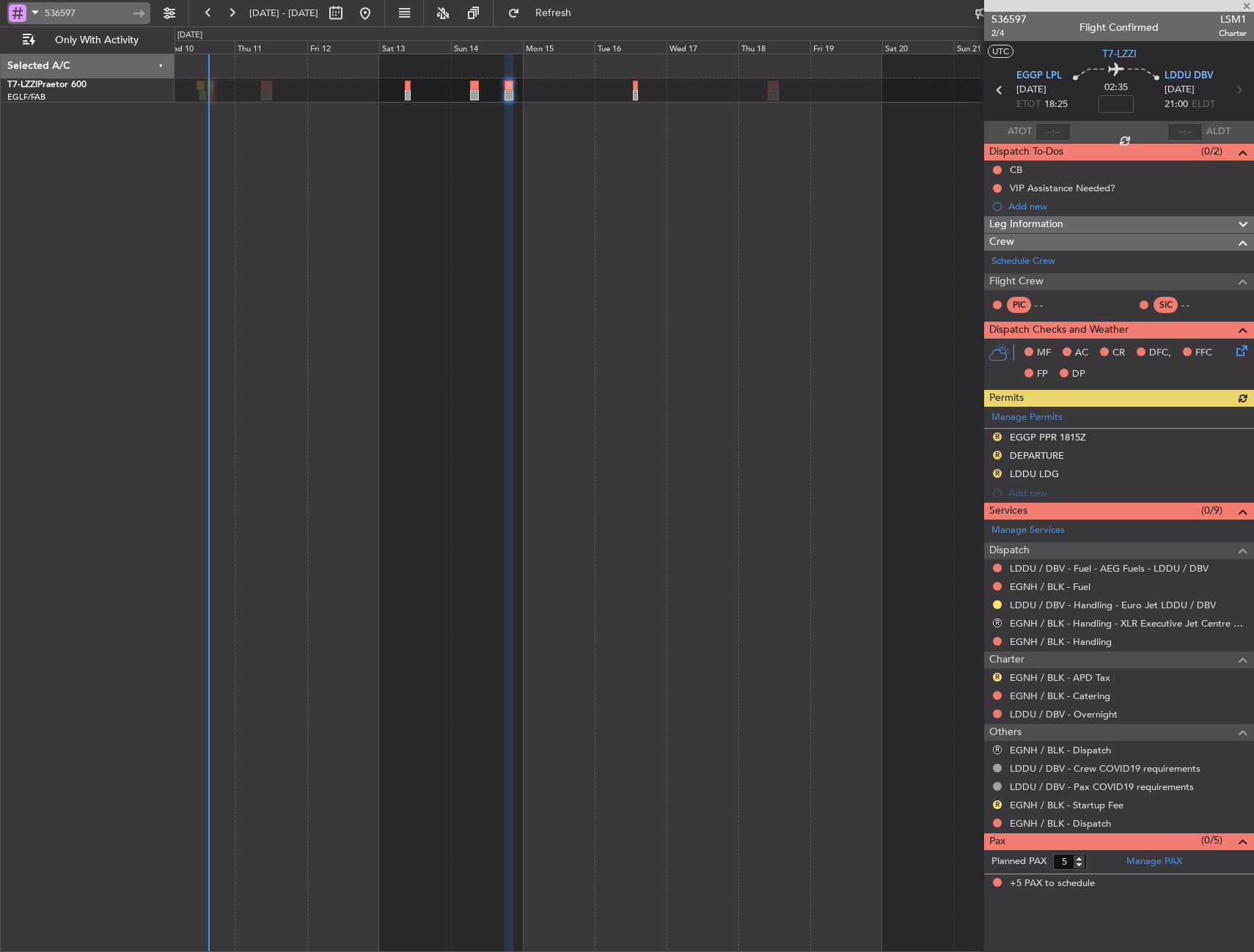
click at [51, 15] on input "536597" at bounding box center [87, 13] width 84 height 22
